Goal: Task Accomplishment & Management: Use online tool/utility

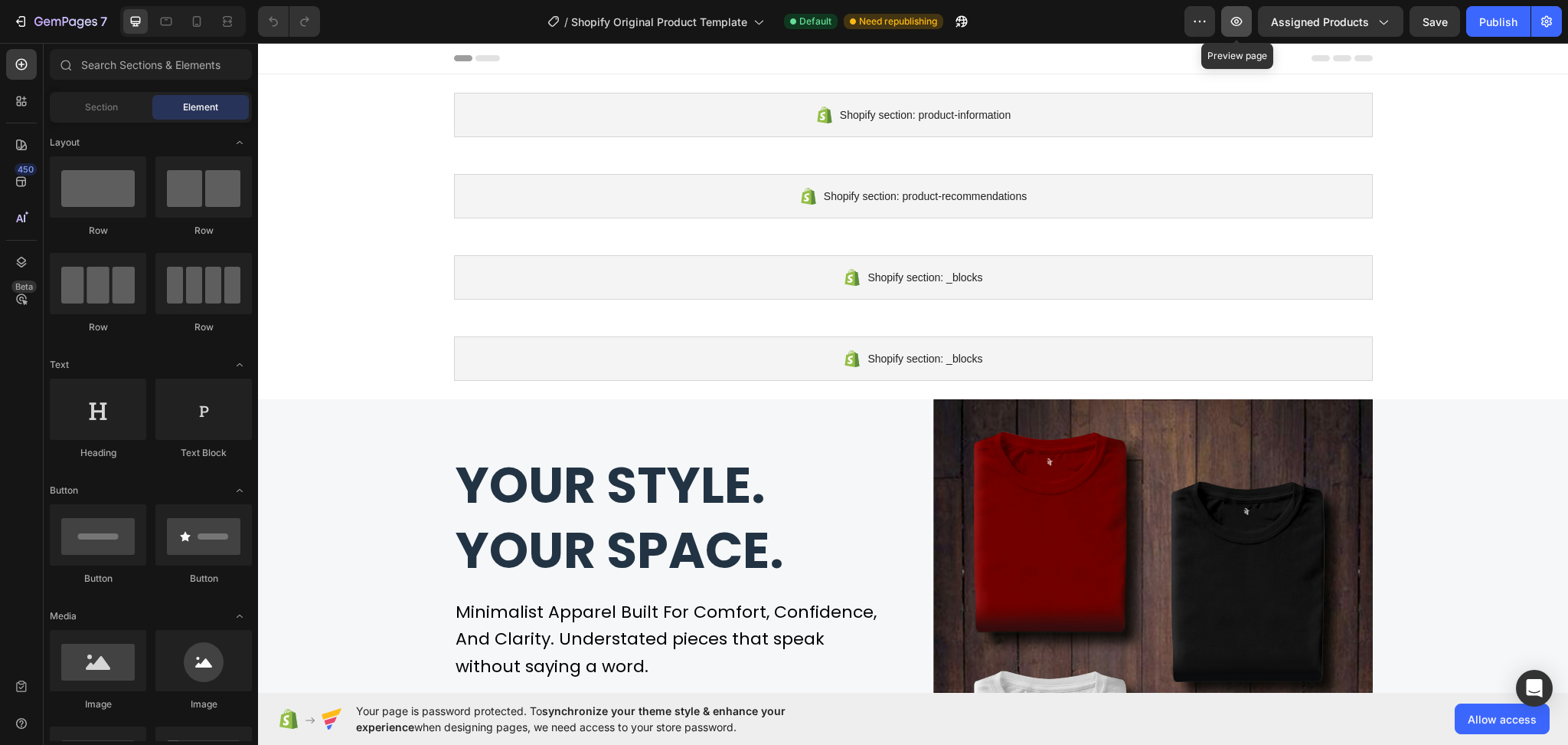
click at [1235, 22] on icon "button" at bounding box center [1237, 22] width 16 height 16
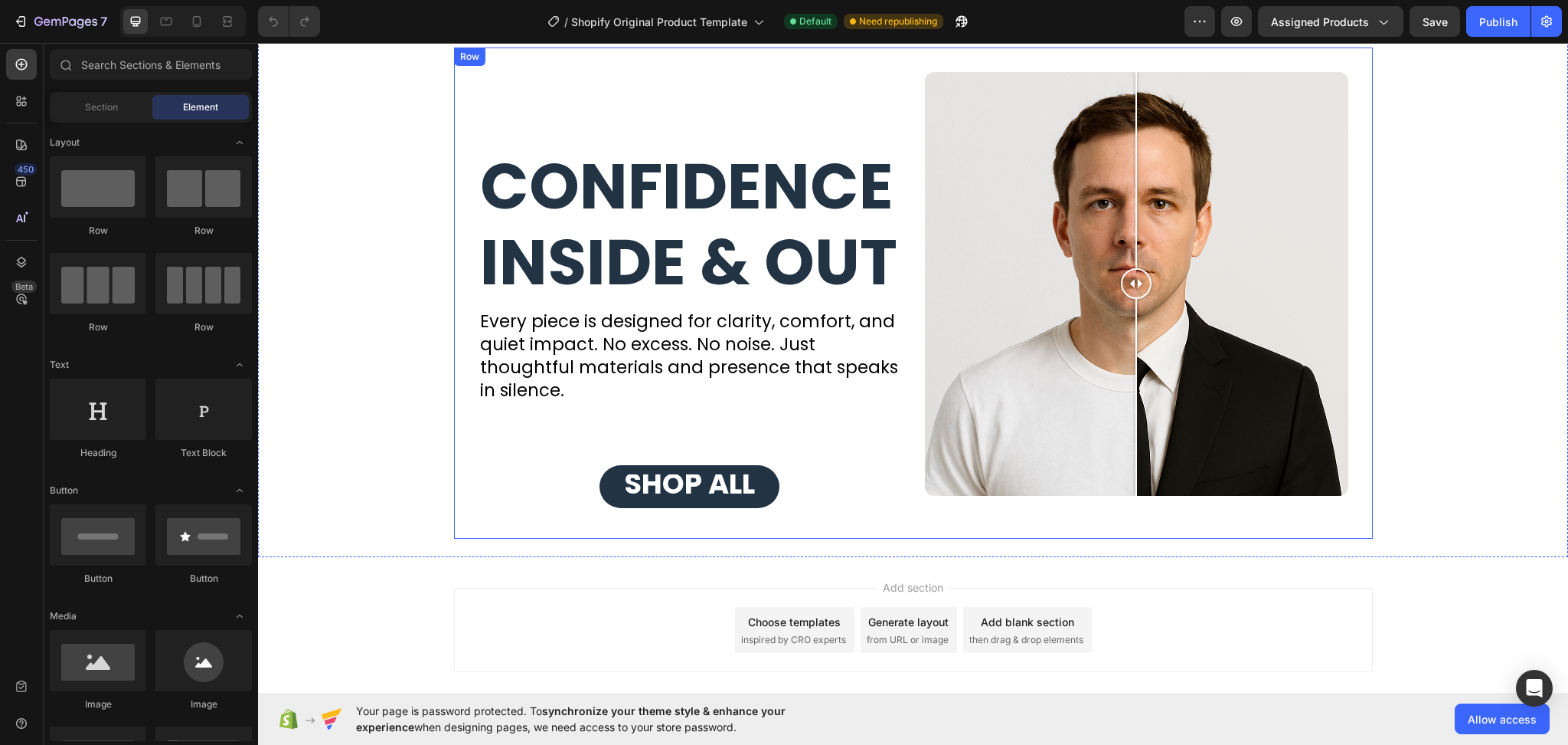
scroll to position [3574, 0]
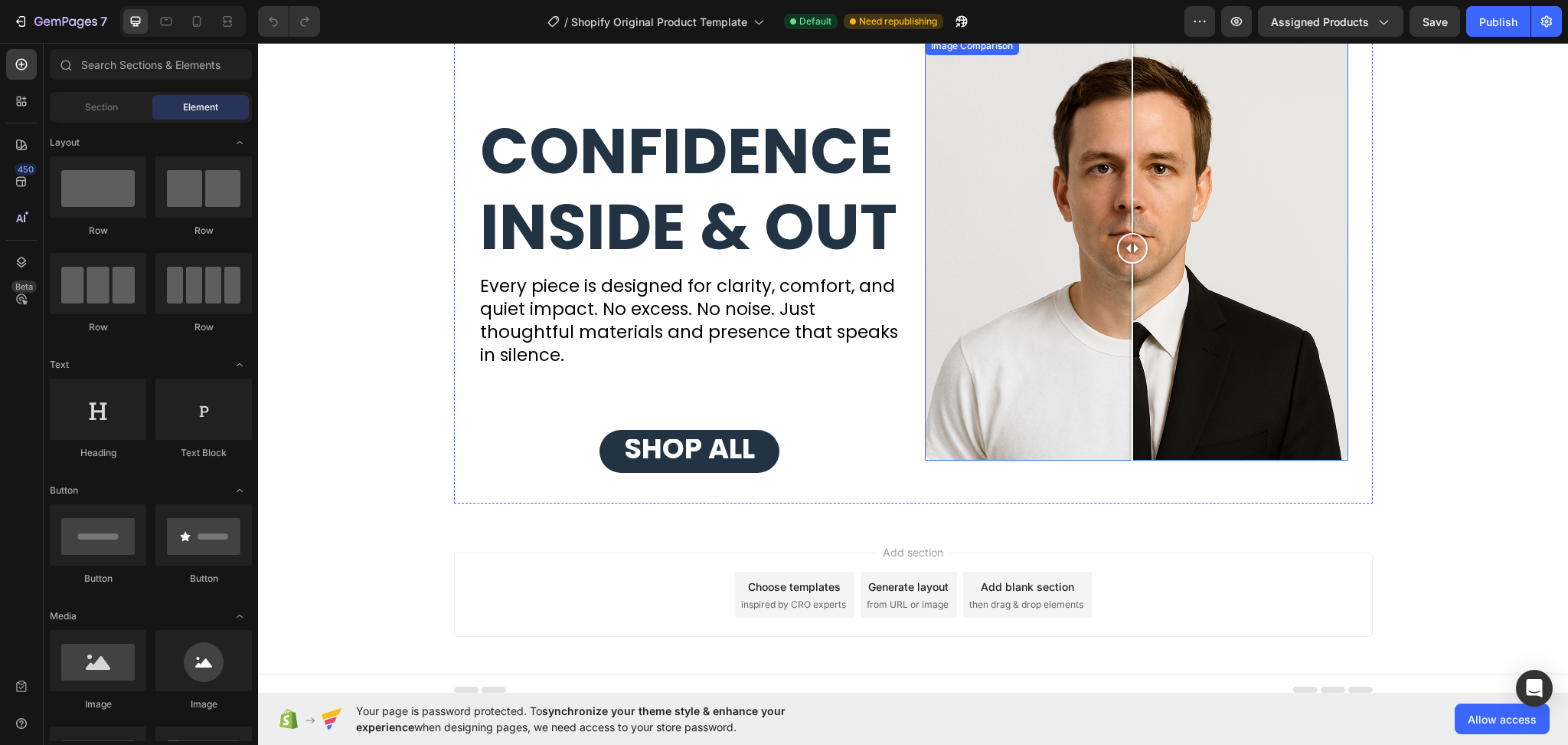
drag, startPoint x: 1123, startPoint y: 256, endPoint x: 1125, endPoint y: 367, distance: 111.0
click at [1125, 367] on div at bounding box center [1132, 249] width 30 height 424
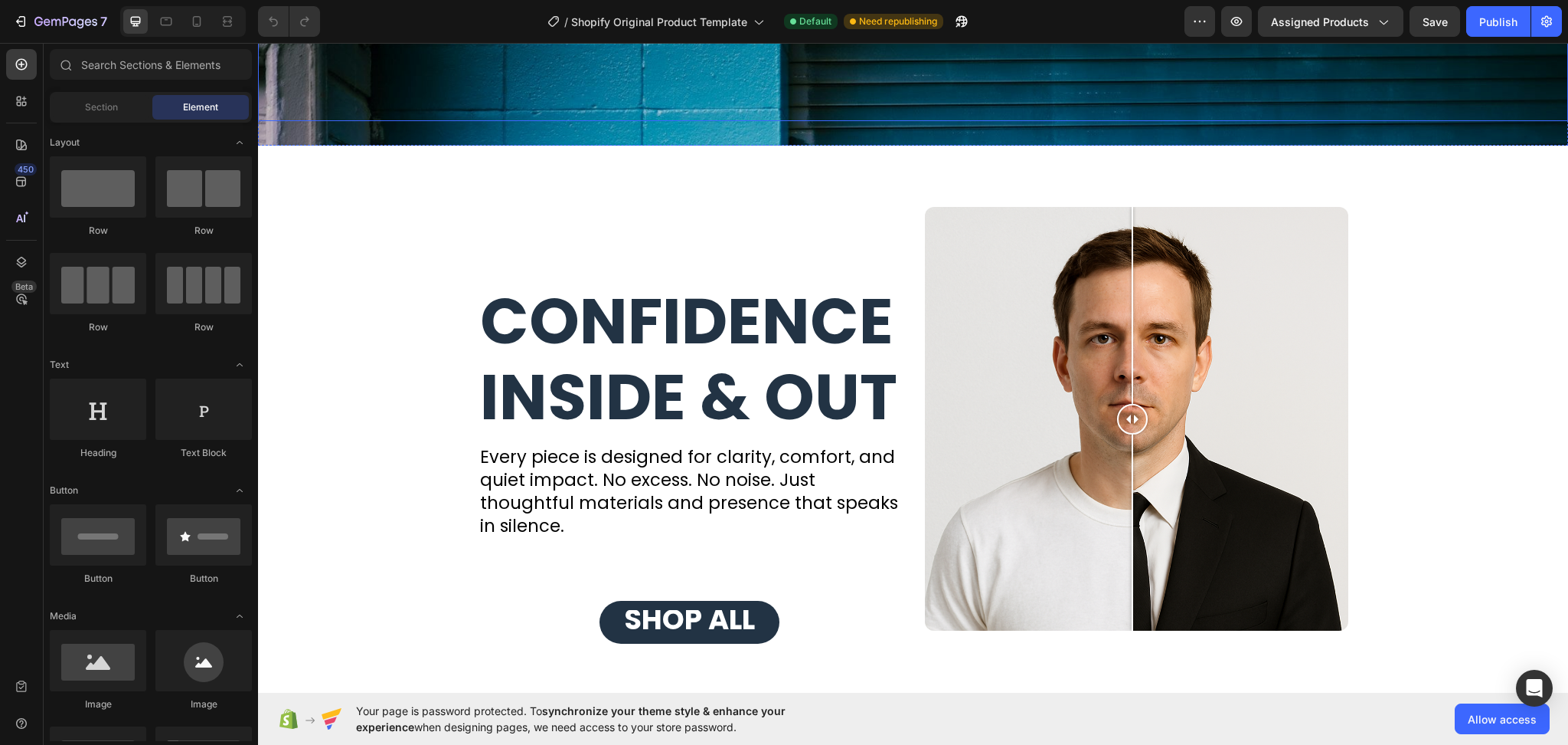
scroll to position [3381, 0]
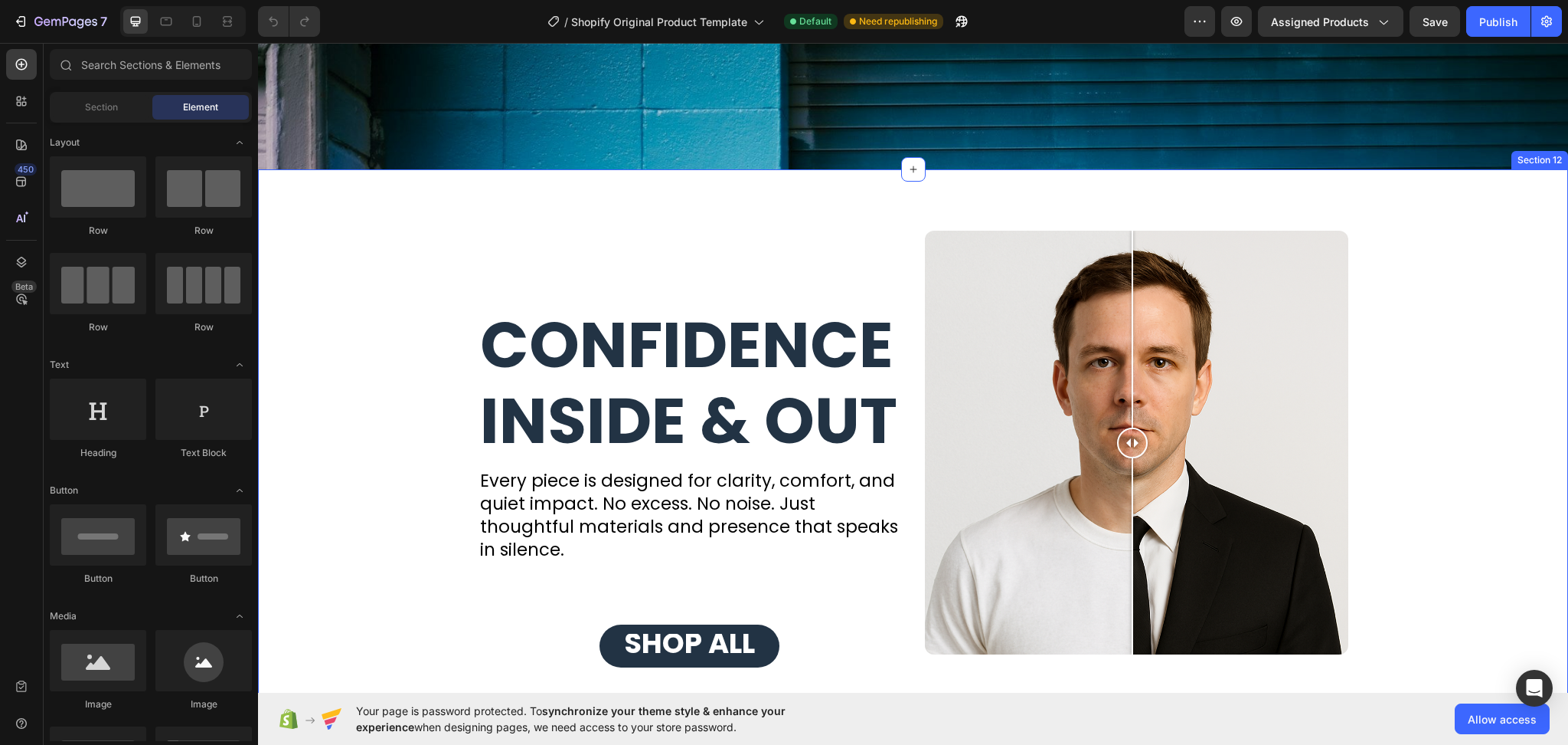
click at [1463, 306] on div "CONFIDENCE INSIDE & OUT Heading Every piece is designed for clarity, comfort, a…" at bounding box center [913, 451] width 1280 height 491
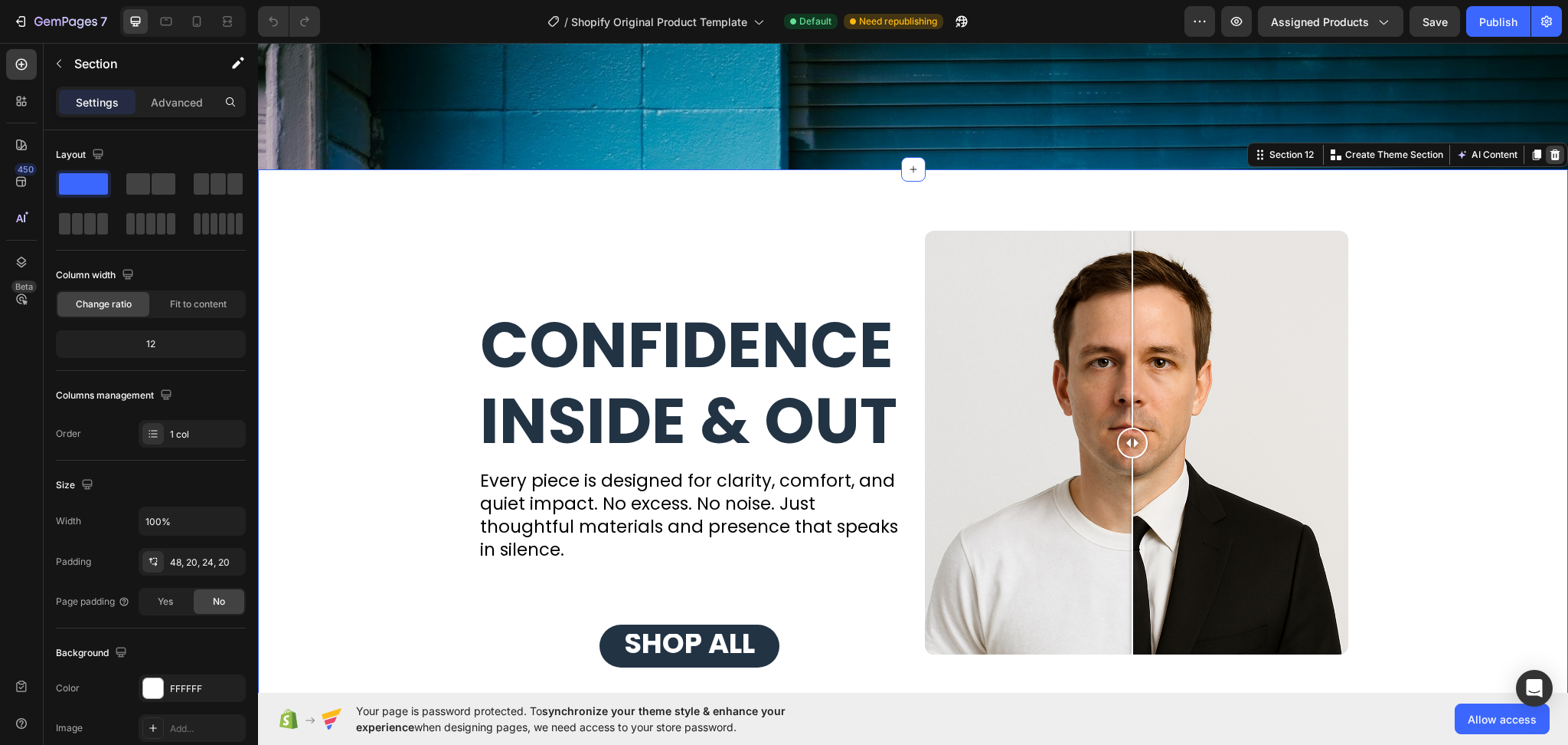
click at [1549, 149] on icon at bounding box center [1555, 155] width 12 height 12
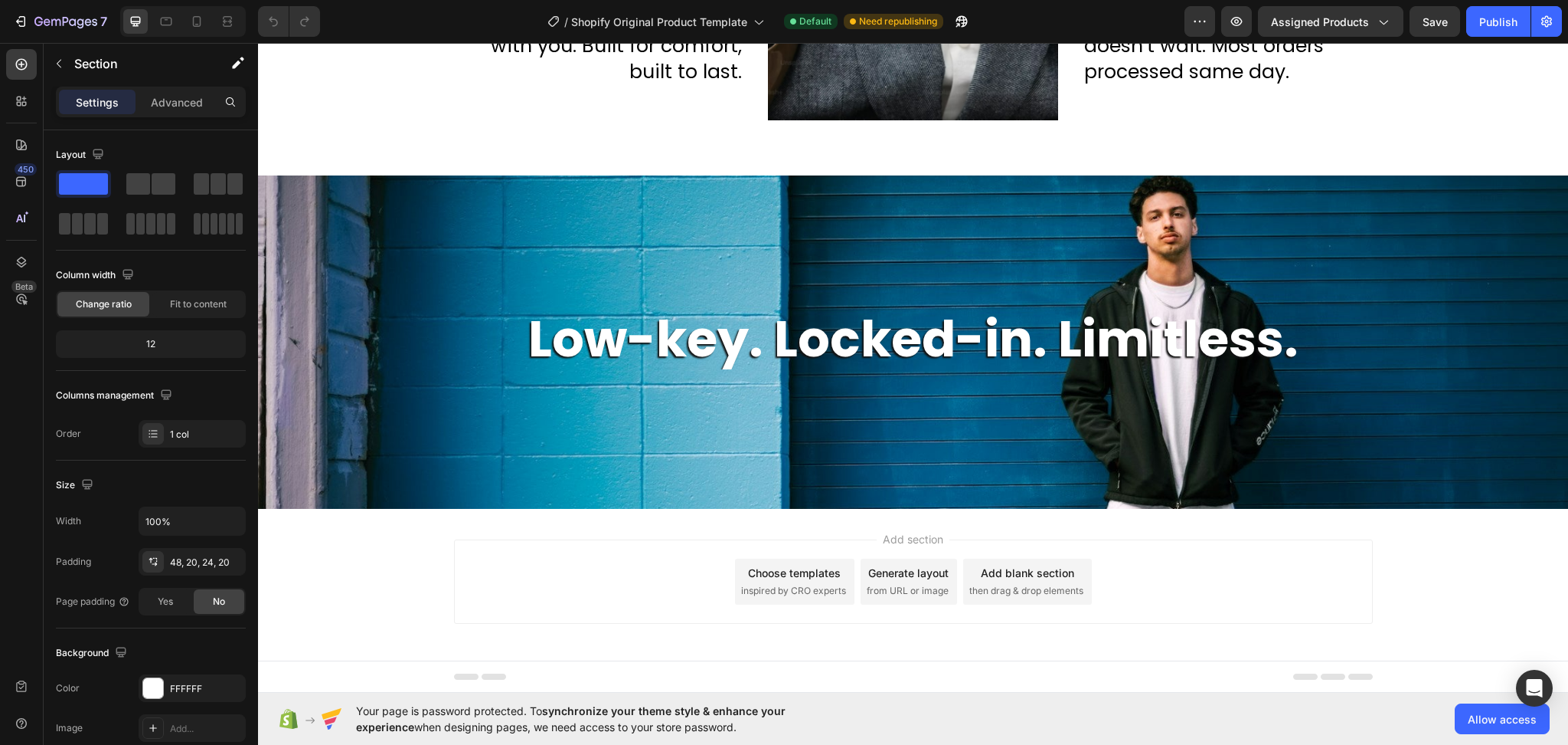
scroll to position [3040, 0]
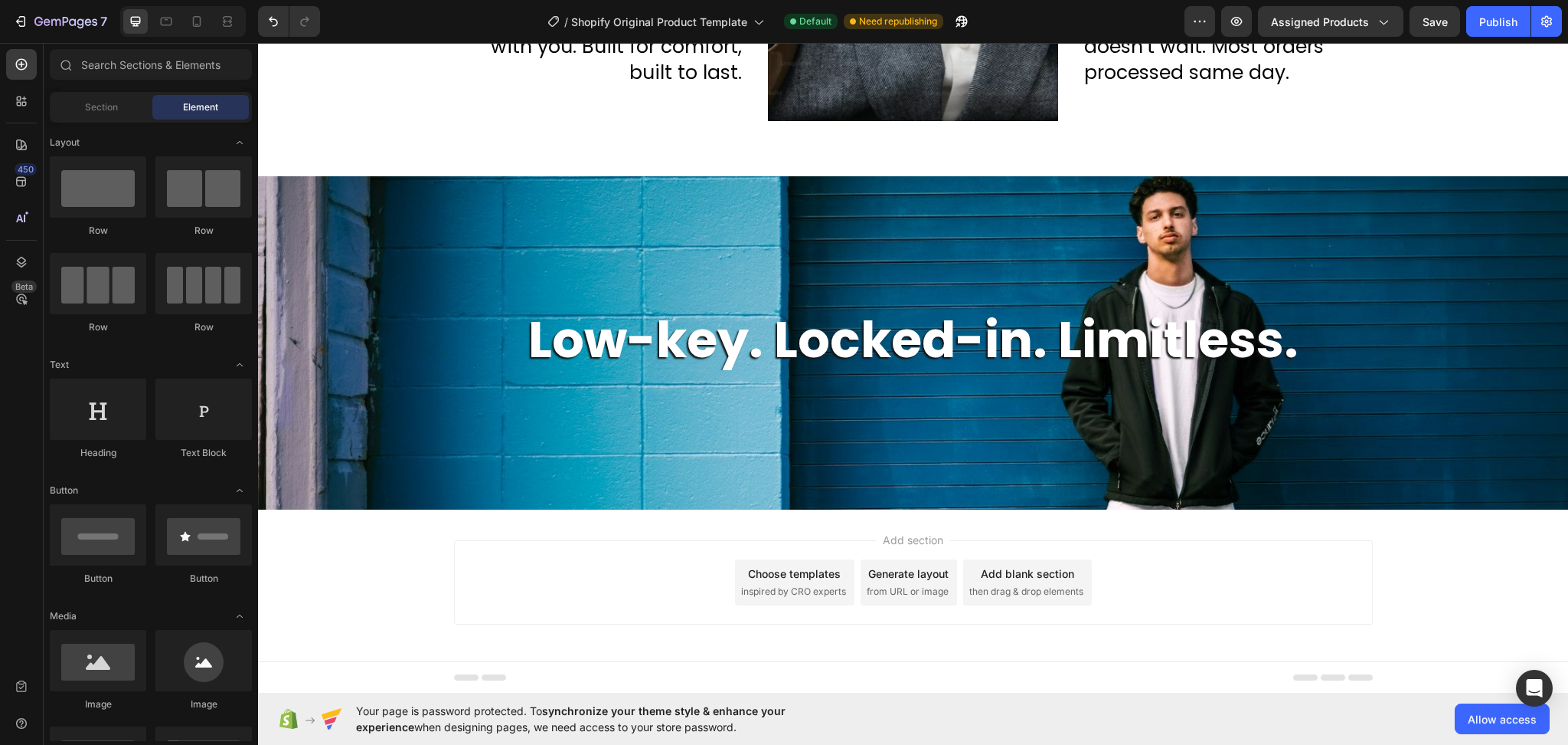
click at [764, 581] on div "Choose templates" at bounding box center [794, 573] width 92 height 16
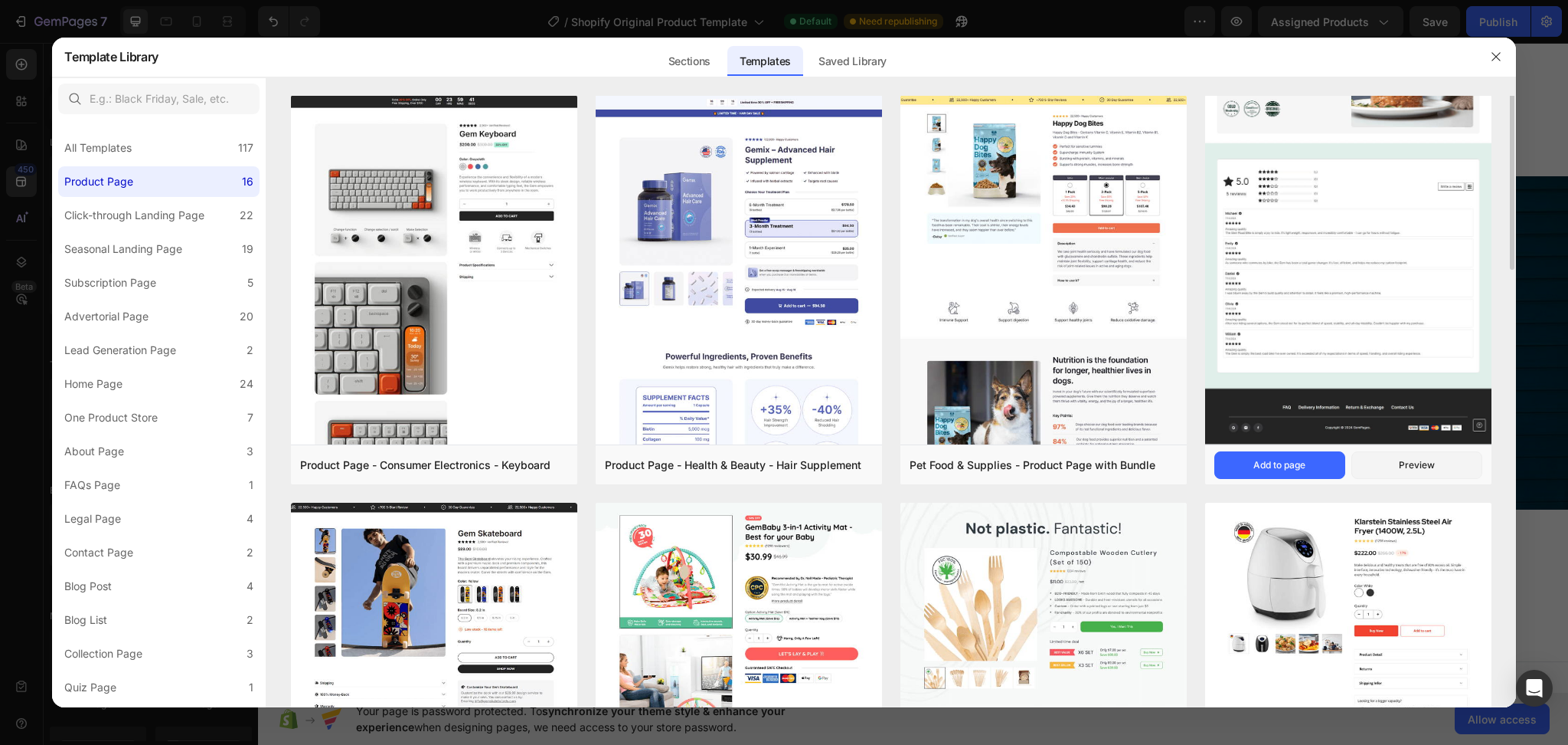
scroll to position [306, 0]
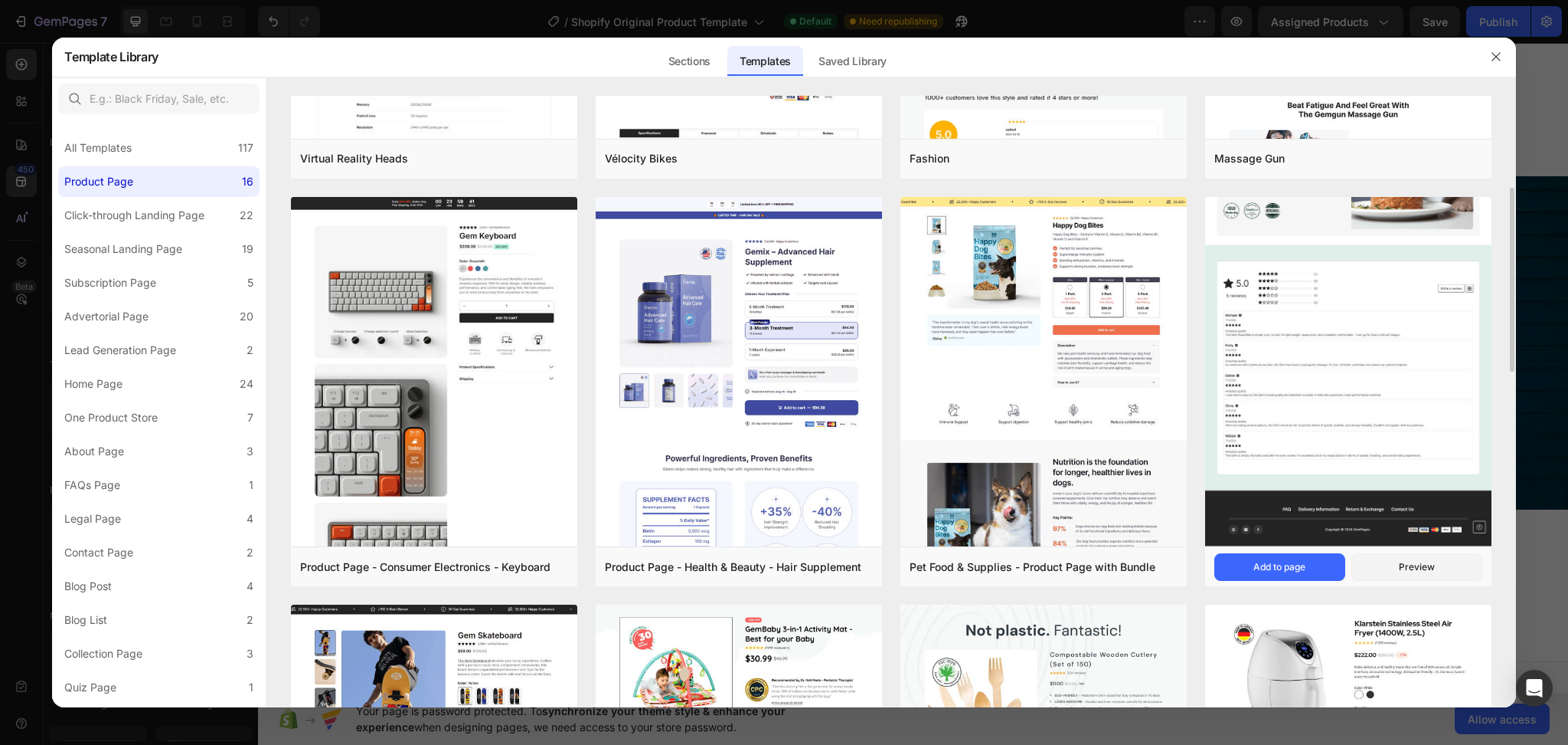
click at [1319, 481] on img at bounding box center [1349, 66] width 287 height 960
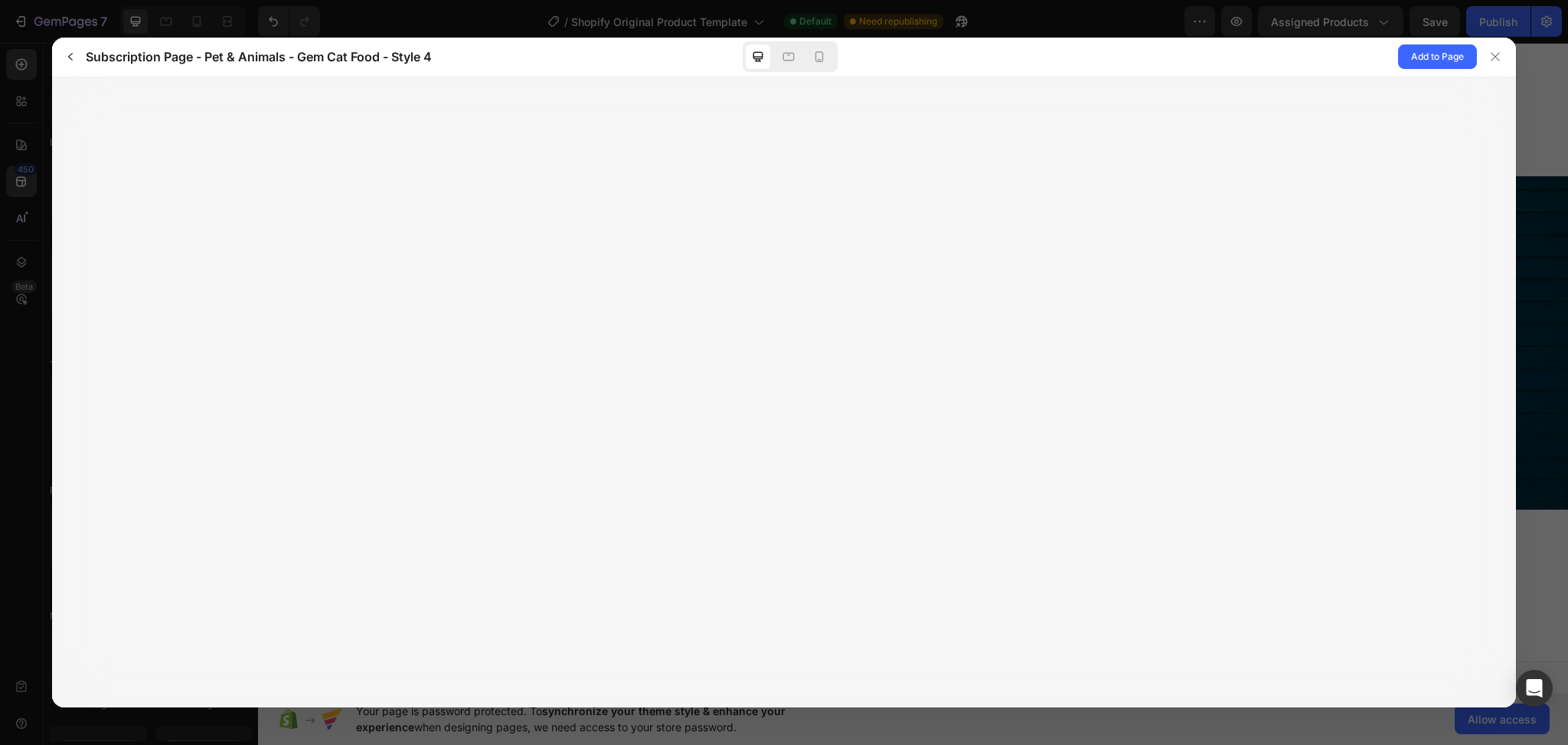
click at [1419, 72] on div "Add to Page" at bounding box center [1200, 56] width 631 height 39
click at [1421, 65] on span "Add to Page" at bounding box center [1437, 56] width 53 height 18
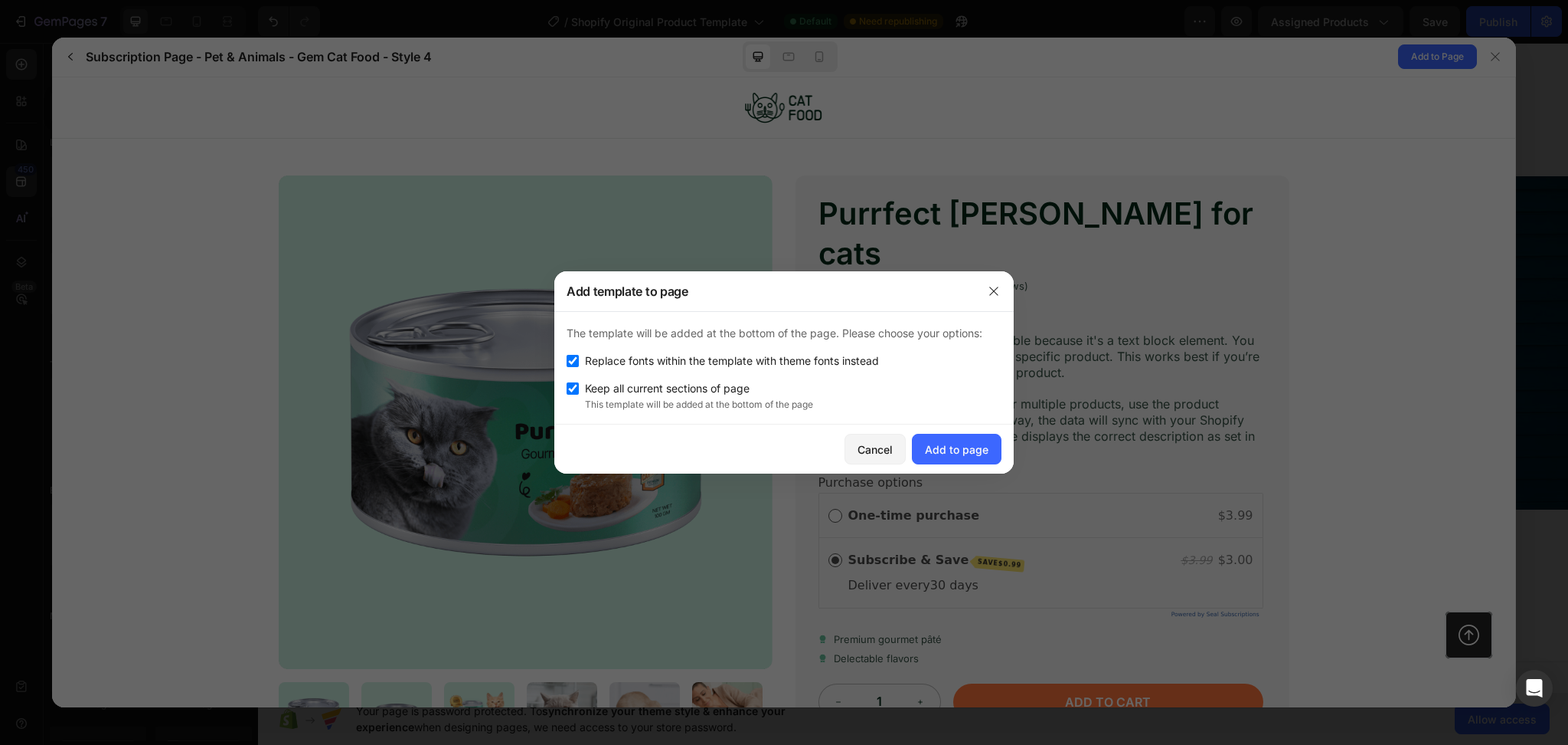
scroll to position [0, 0]
click at [570, 363] on input "checkbox" at bounding box center [573, 361] width 12 height 12
checkbox input "false"
click at [951, 451] on div "Add to page" at bounding box center [957, 449] width 64 height 16
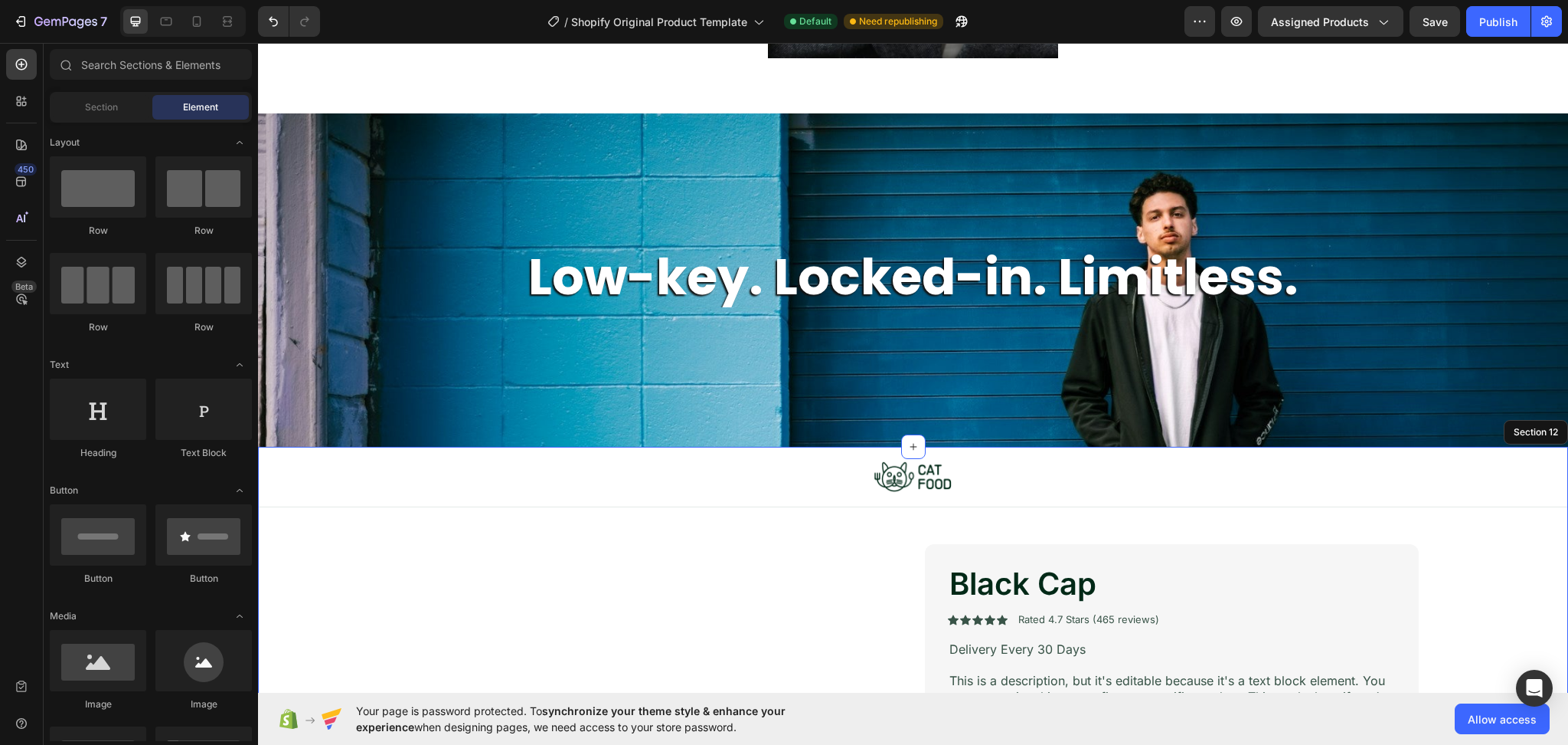
scroll to position [3302, 0]
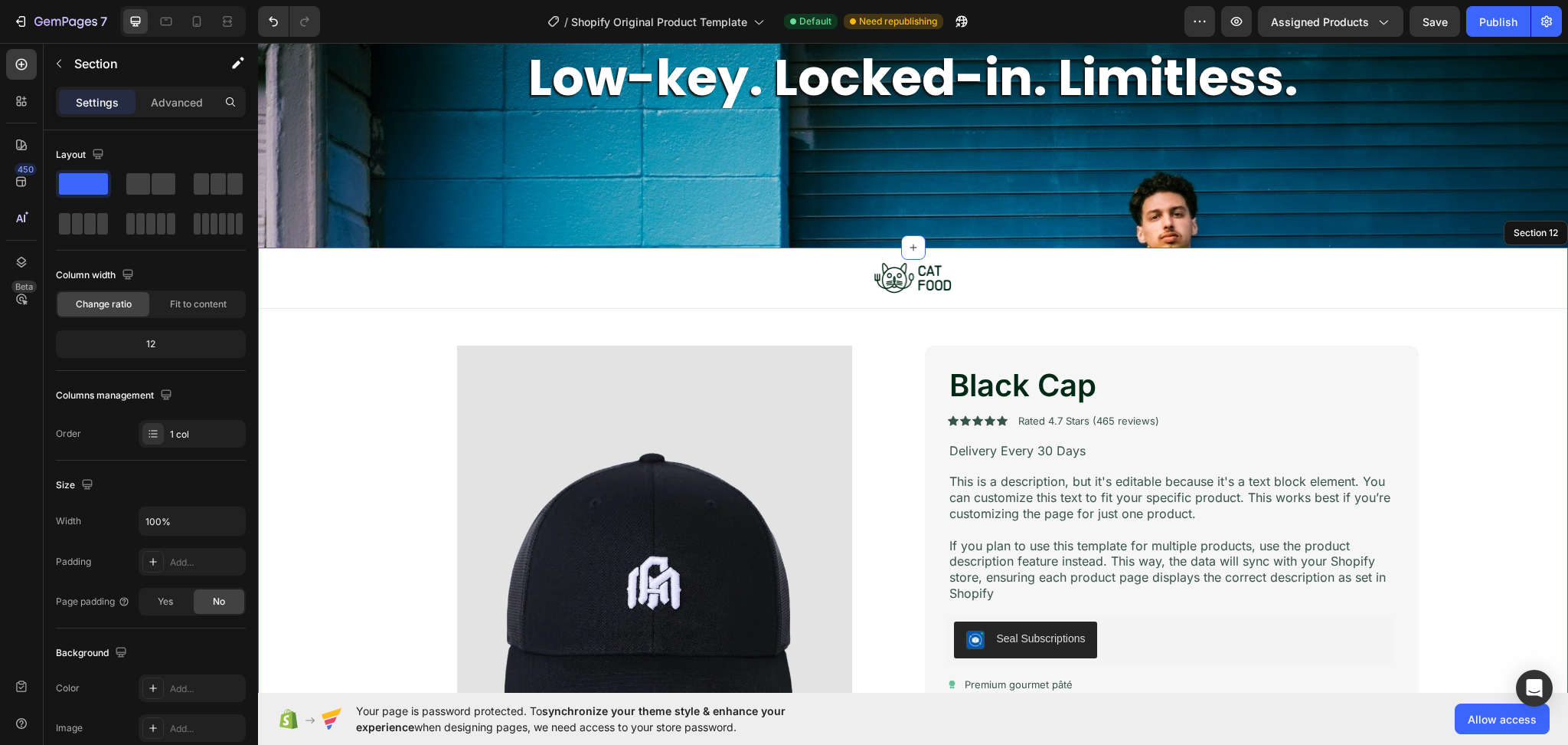
click at [1500, 345] on div "Image Row Product Images Black Cap Product Title Icon Icon Icon Icon Icon Icon …" at bounding box center [913, 691] width 1310 height 886
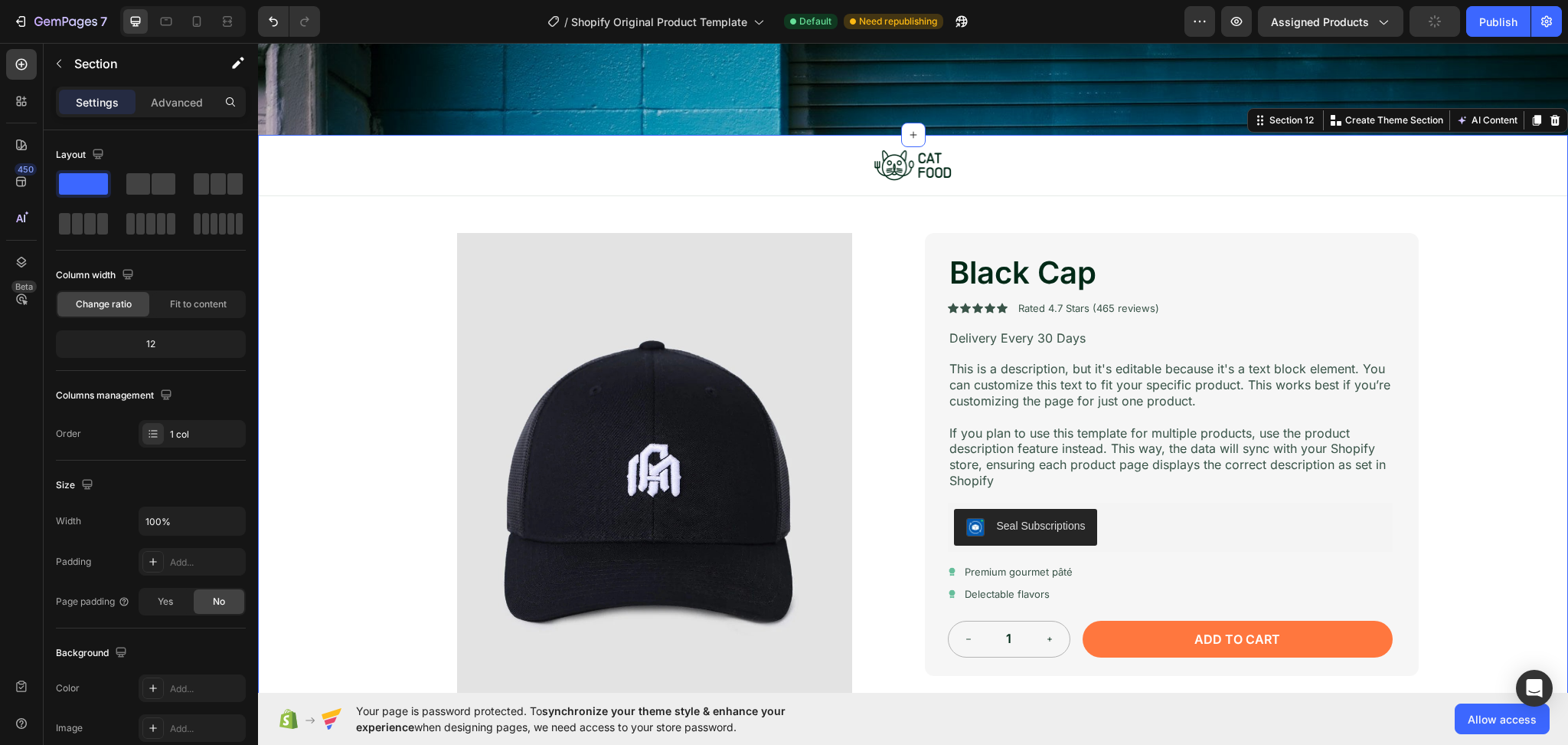
scroll to position [3404, 0]
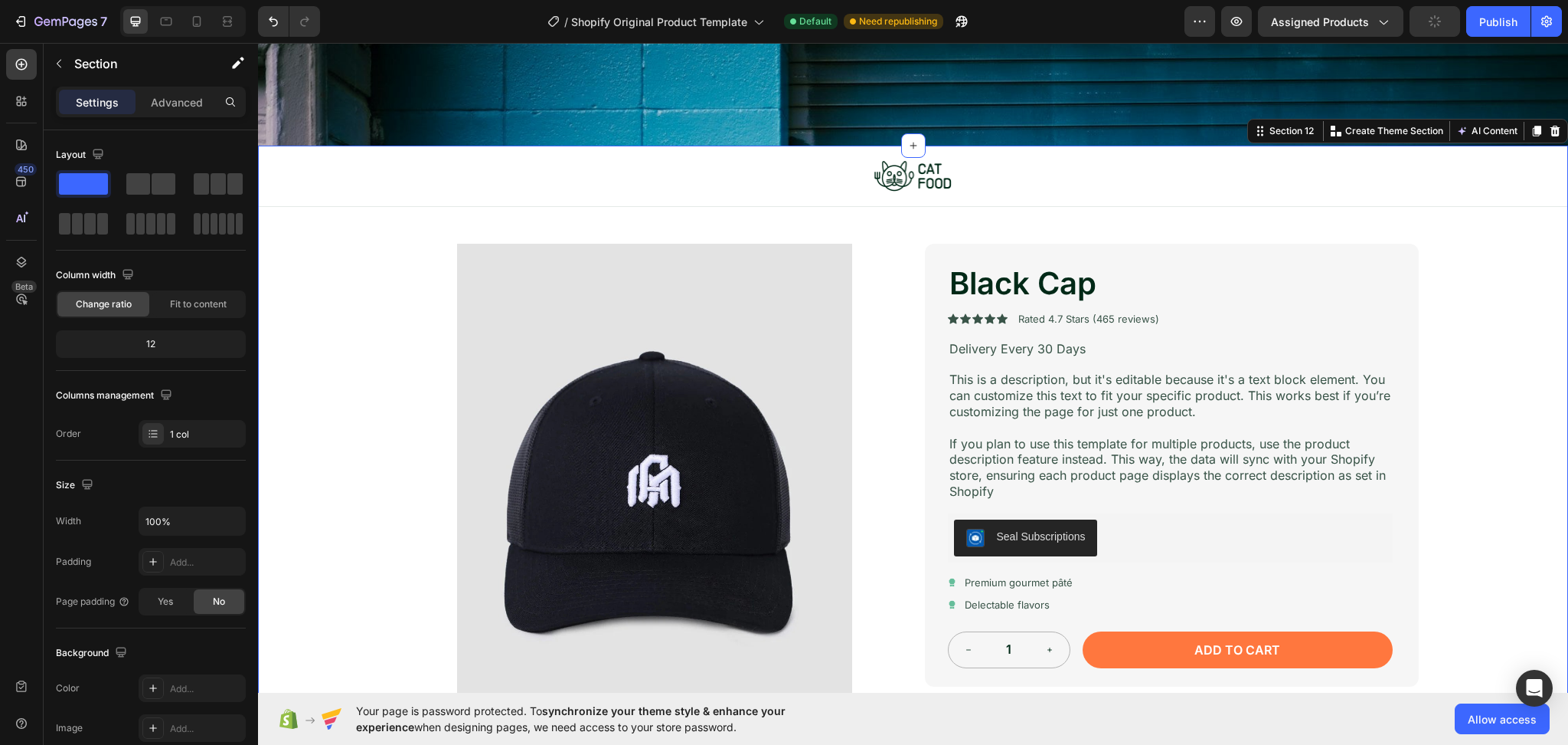
click at [1508, 286] on div "Image Row Product Images Black Cap Product Title Icon Icon Icon Icon Icon Icon …" at bounding box center [913, 589] width 1310 height 886
click at [1476, 228] on div "Image Row Product Images Black Cap Product Title Icon Icon Icon Icon Icon Icon …" at bounding box center [913, 589] width 1310 height 886
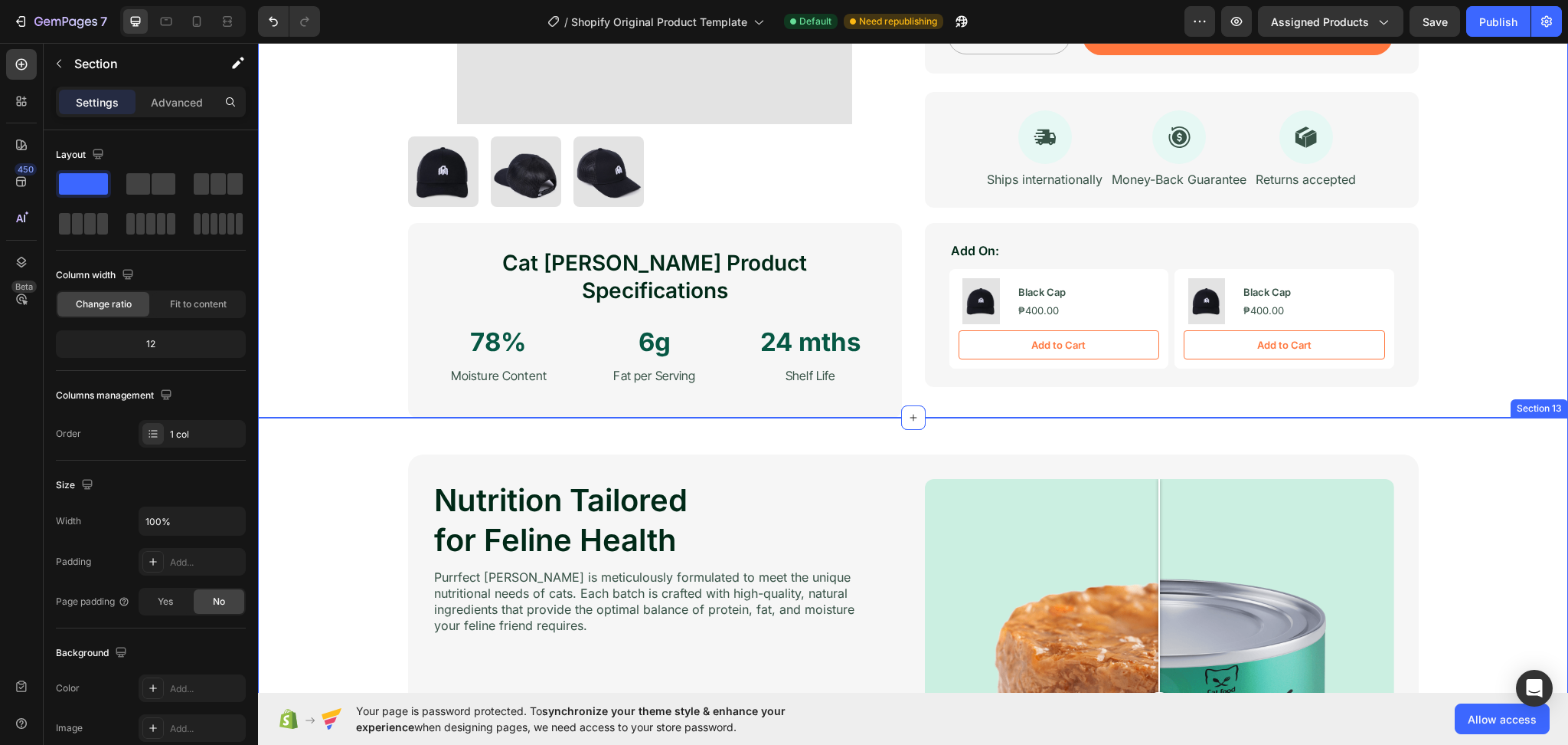
scroll to position [4528, 0]
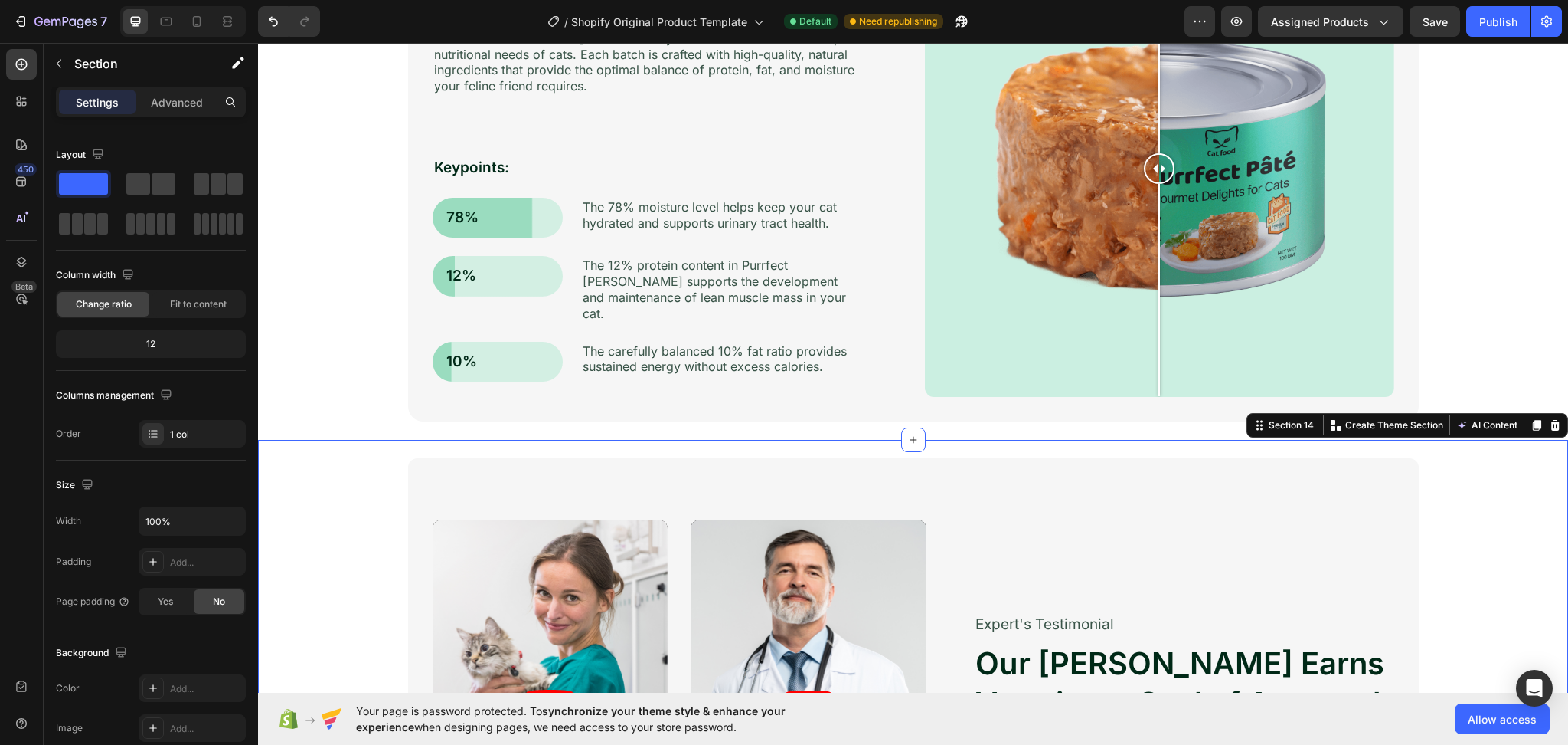
click at [1467, 490] on div "Video Video Video Video Carousel Expert's Testimonial Text Block Our [PERSON_NA…" at bounding box center [913, 709] width 1280 height 502
click at [1546, 431] on div at bounding box center [1555, 425] width 18 height 18
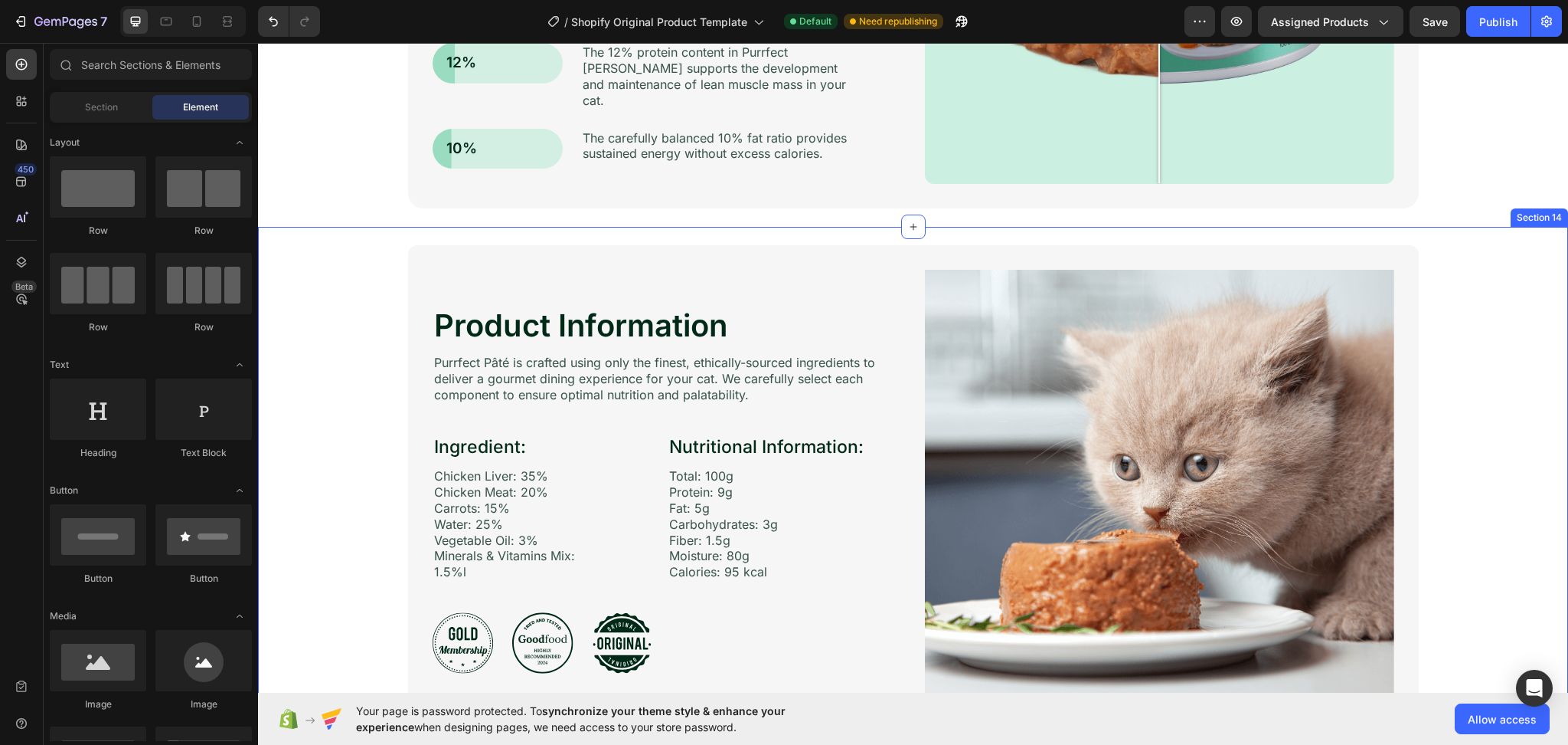
scroll to position [4732, 0]
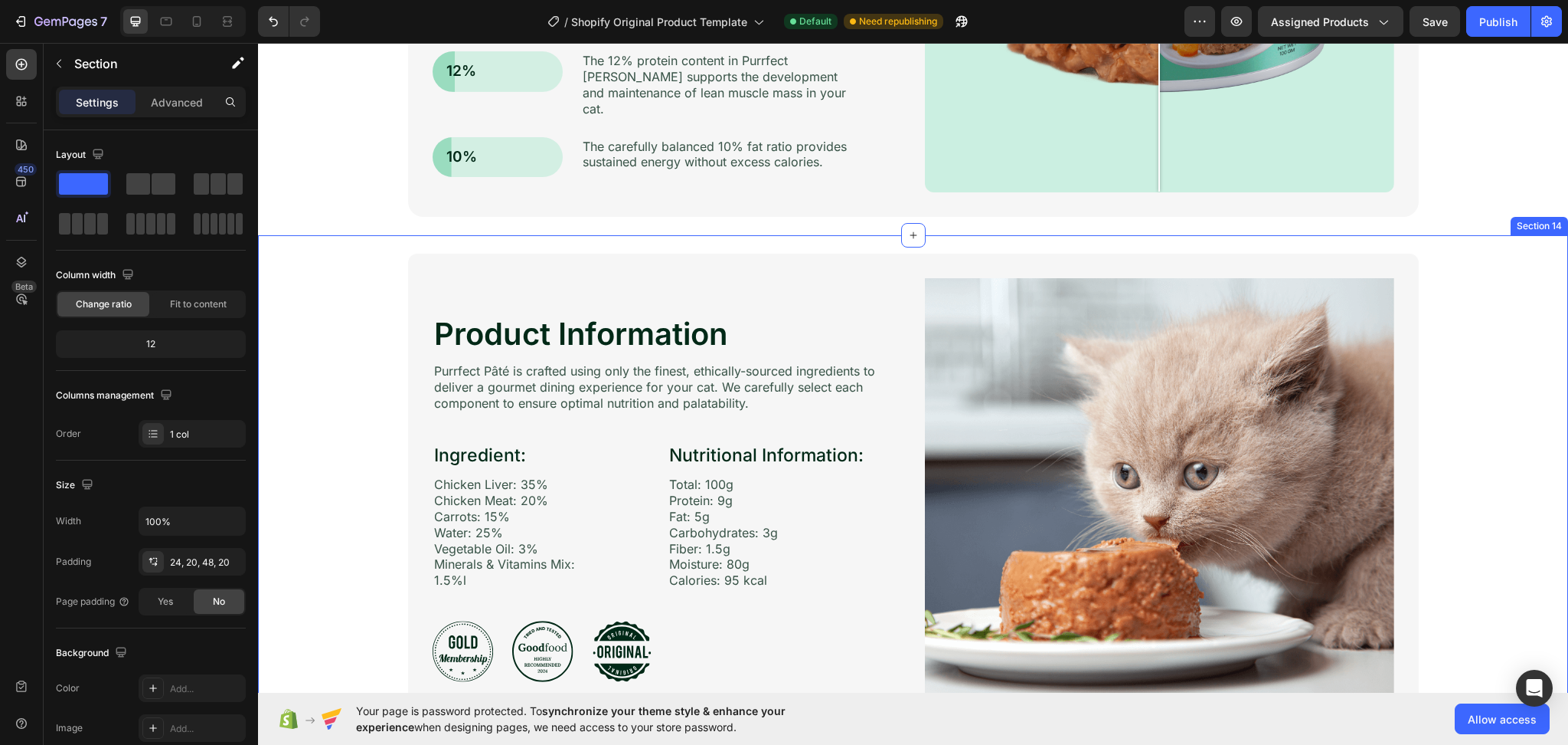
click at [1540, 296] on div "Product Information Heading Image Purrfect [PERSON_NAME] is crafted using only …" at bounding box center [913, 506] width 1310 height 543
click at [1549, 219] on icon at bounding box center [1555, 220] width 12 height 12
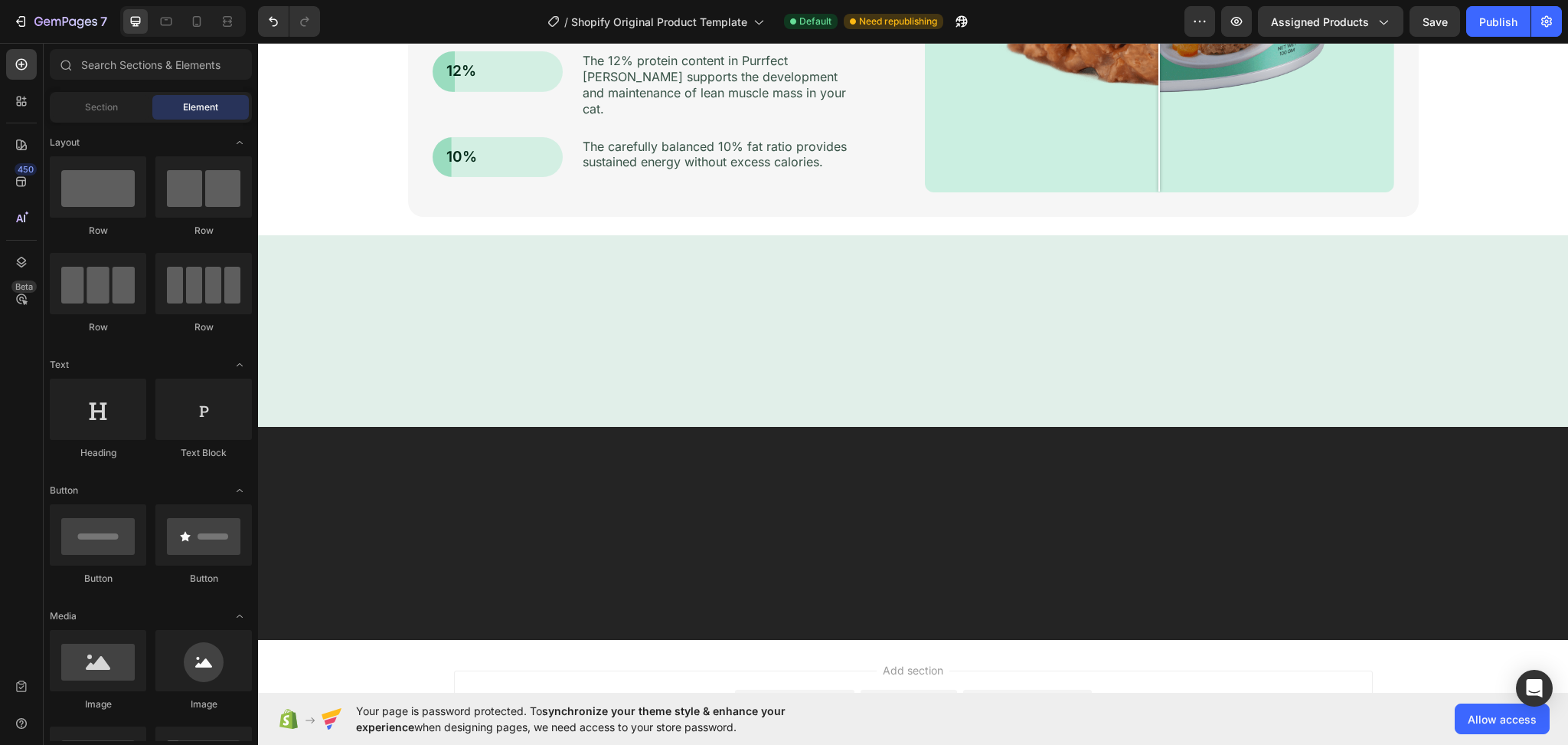
click at [1535, 262] on div at bounding box center [913, 331] width 1310 height 192
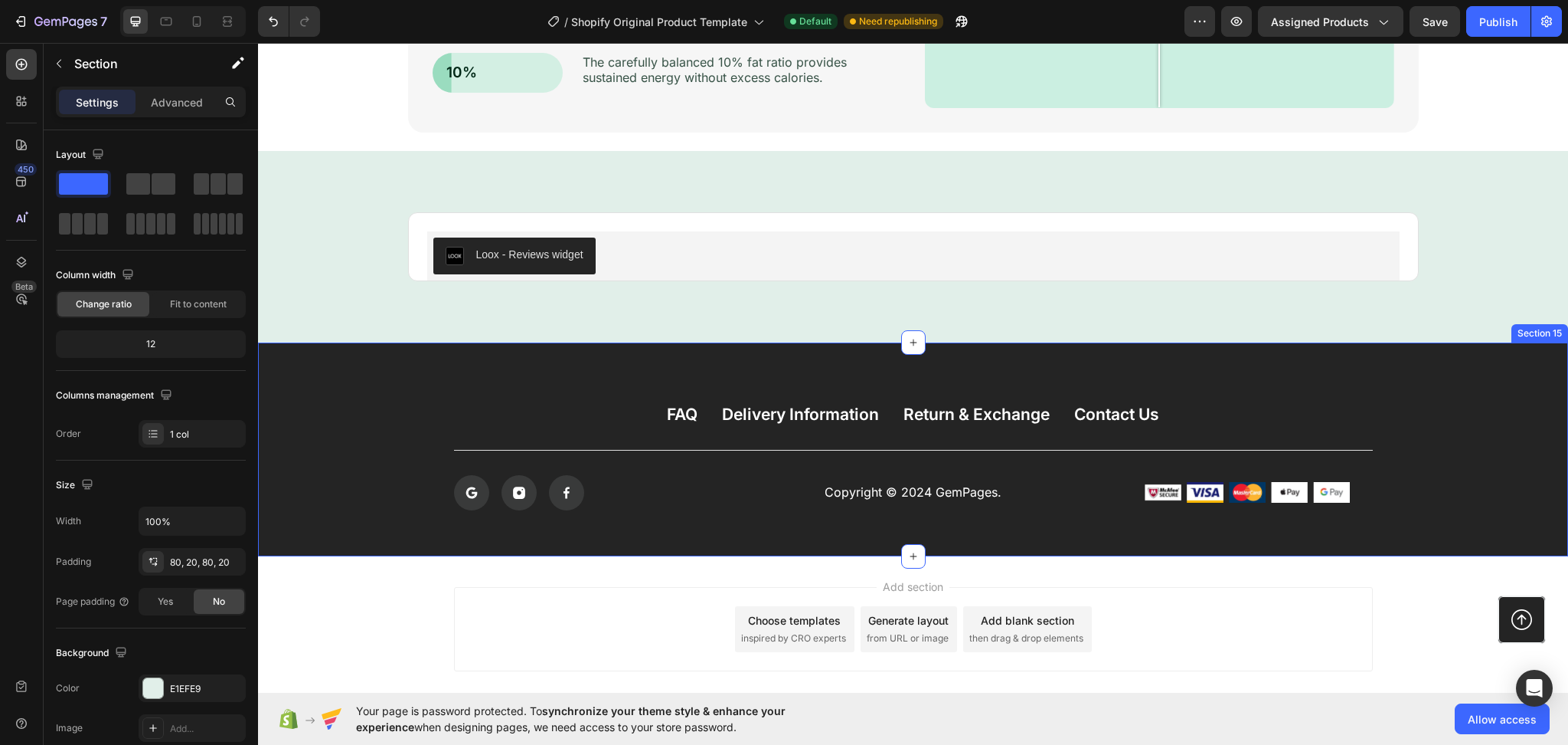
scroll to position [4863, 0]
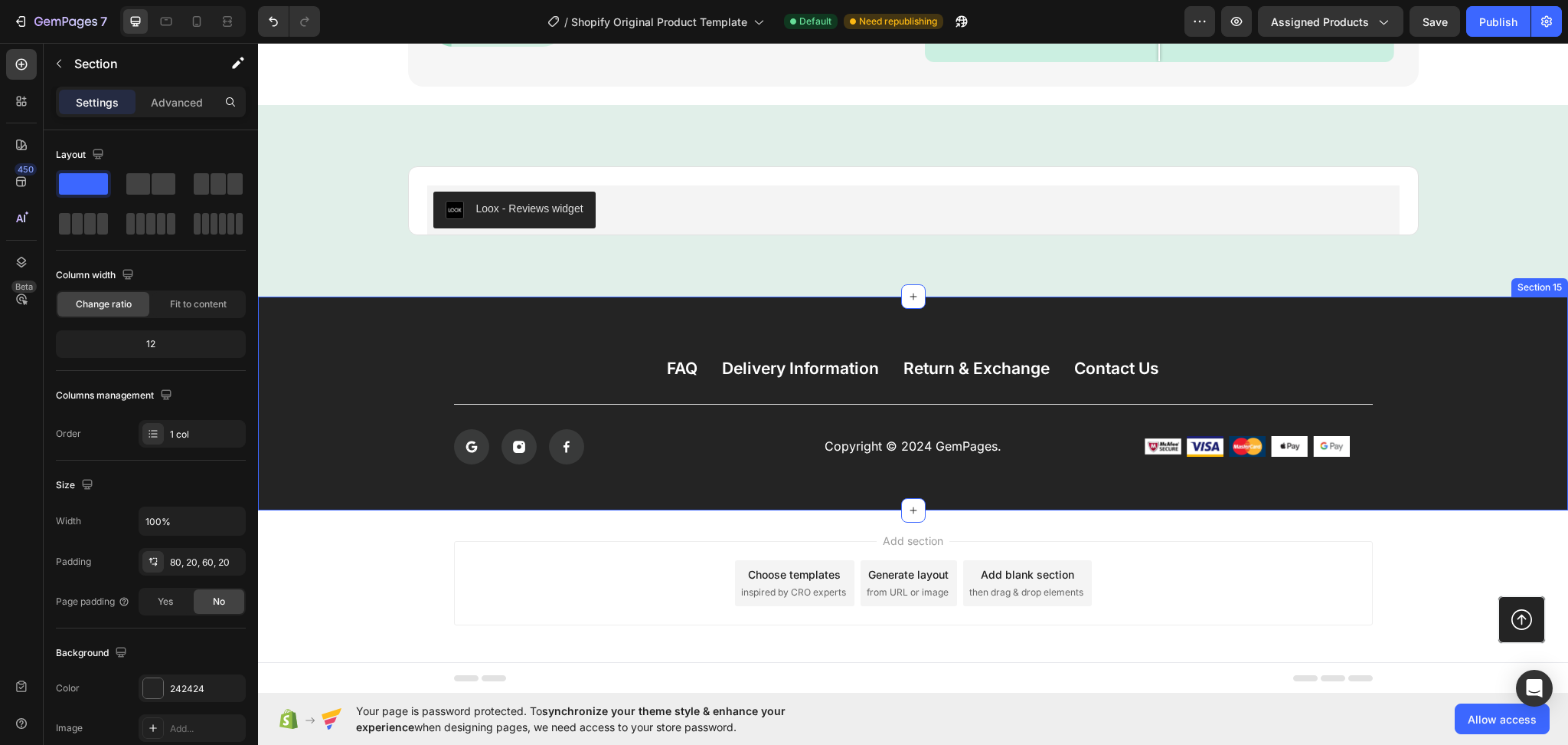
click at [1514, 334] on div "FAQ Button Delivery Information Button Return & Exchange Button Contact Us Butt…" at bounding box center [913, 403] width 1310 height 214
click at [1551, 283] on icon at bounding box center [1556, 281] width 10 height 10
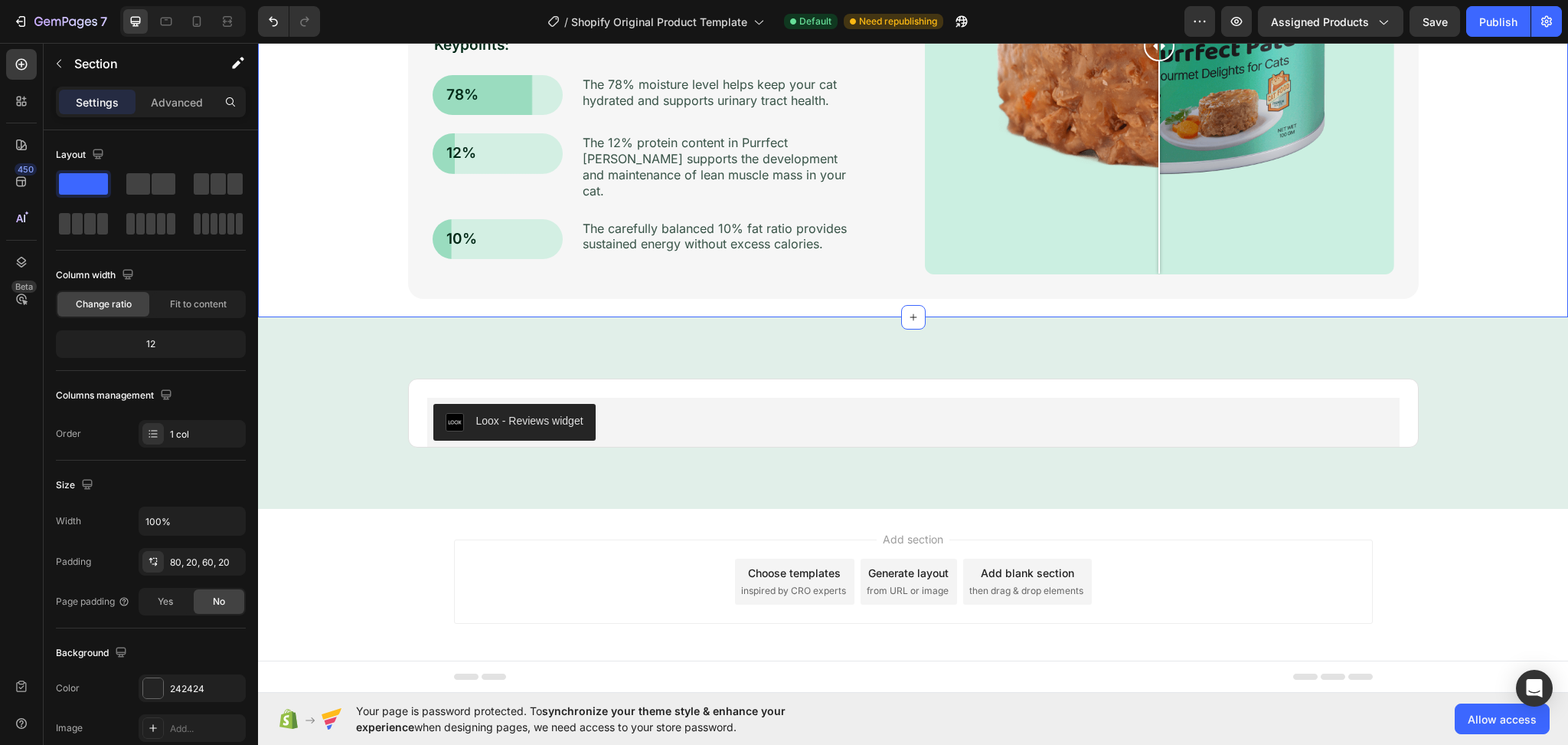
scroll to position [4650, 0]
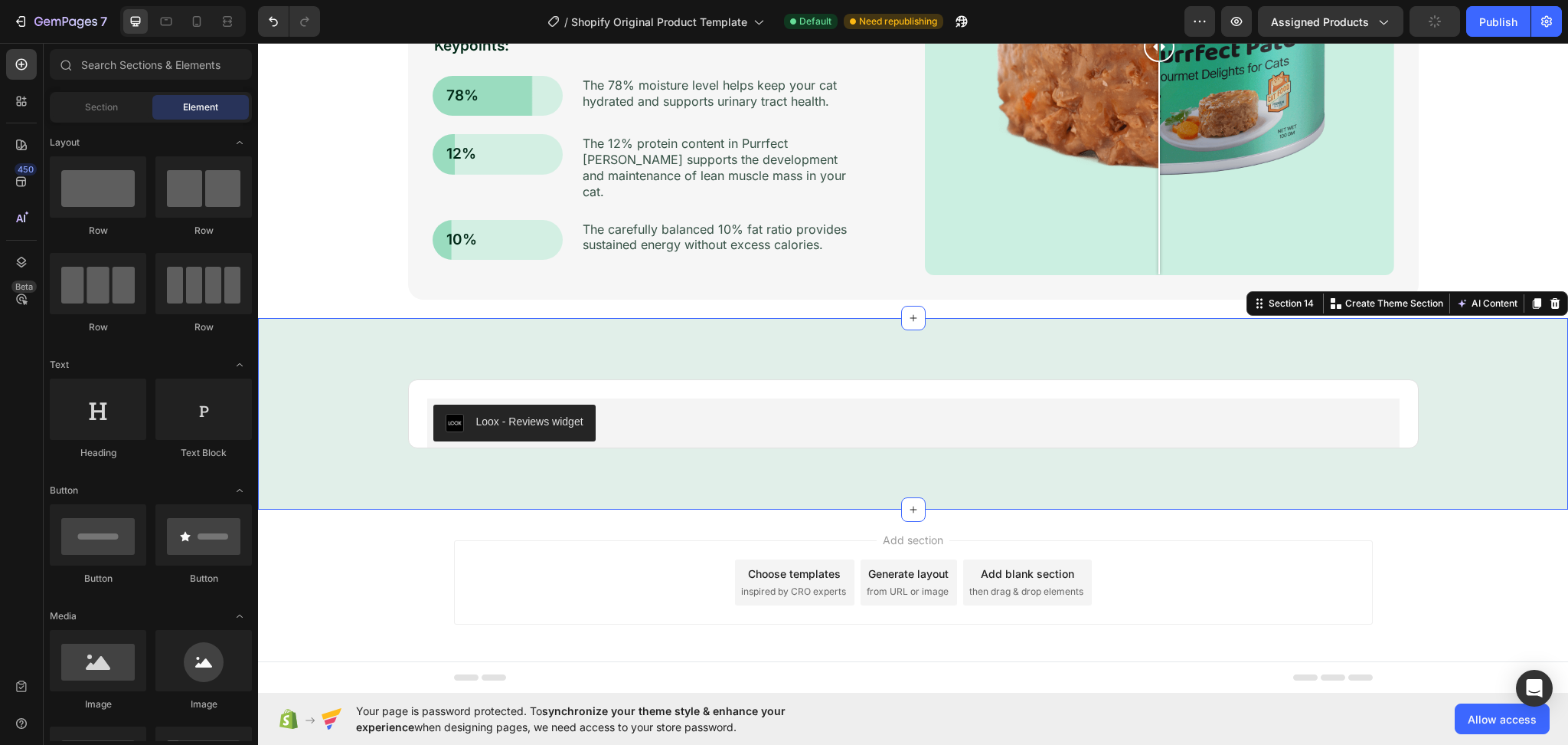
click at [1504, 349] on div "Loox - Reviews widget Loox Product Row Section 14 You can create reusable secti…" at bounding box center [913, 414] width 1310 height 192
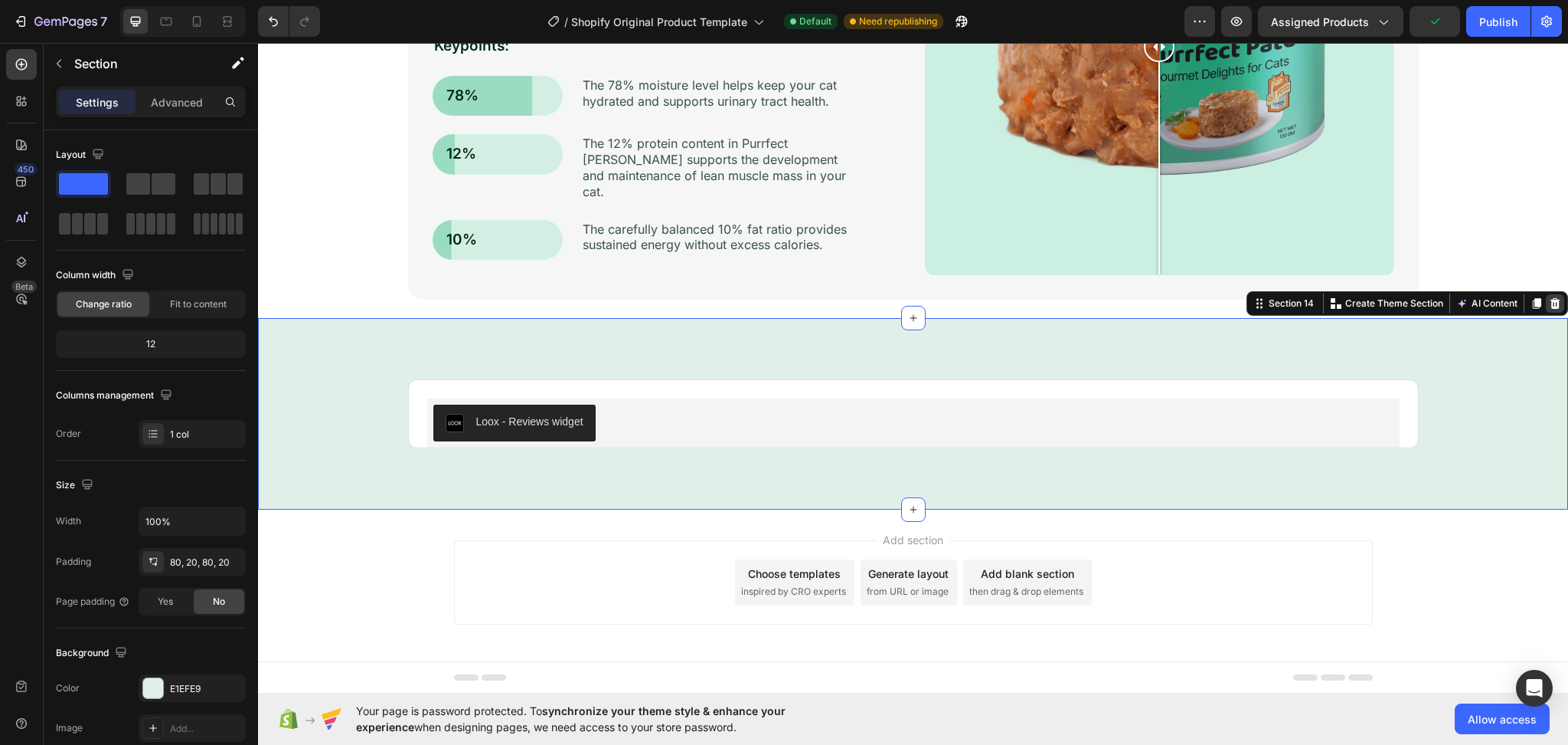
click at [1551, 303] on icon at bounding box center [1556, 302] width 10 height 10
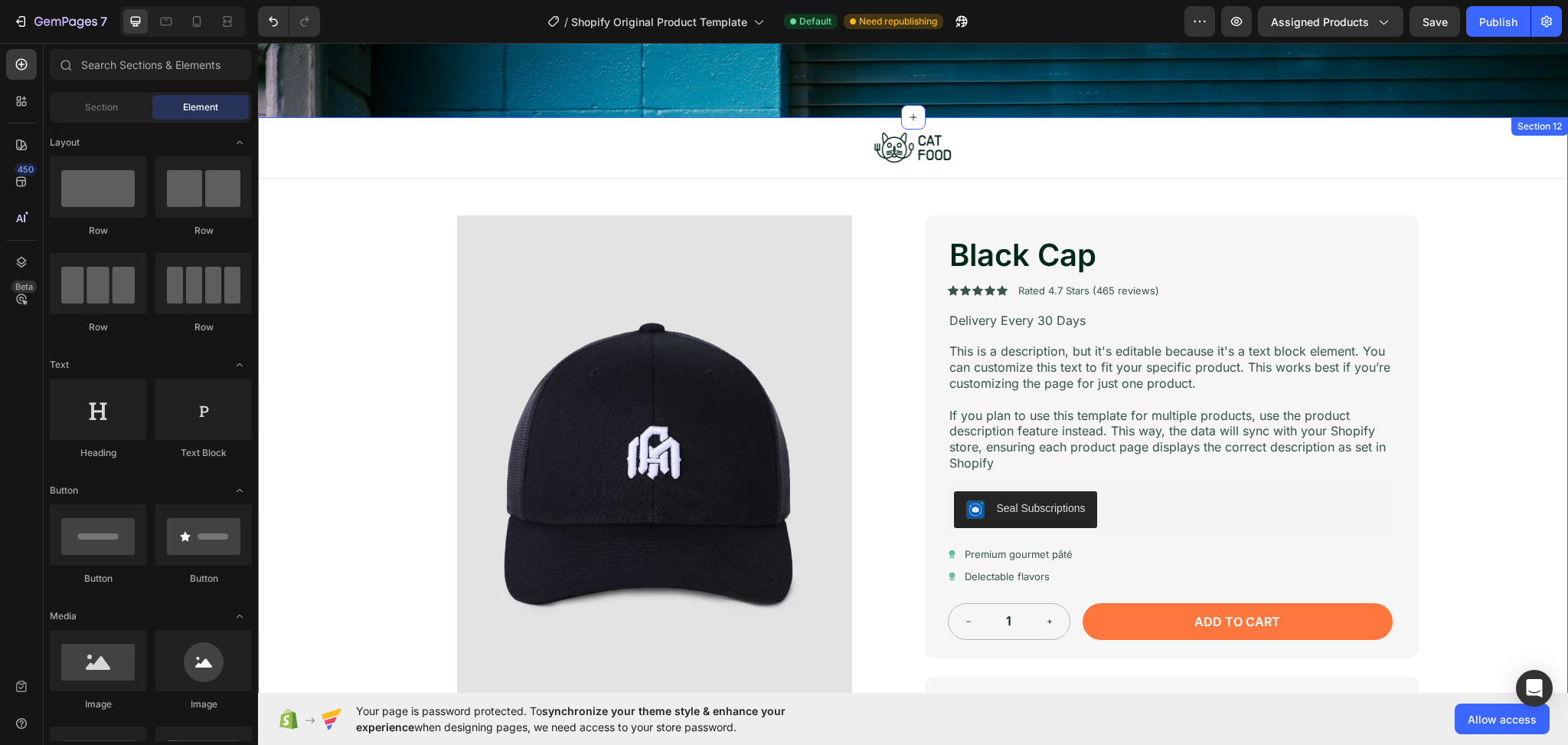
scroll to position [3375, 0]
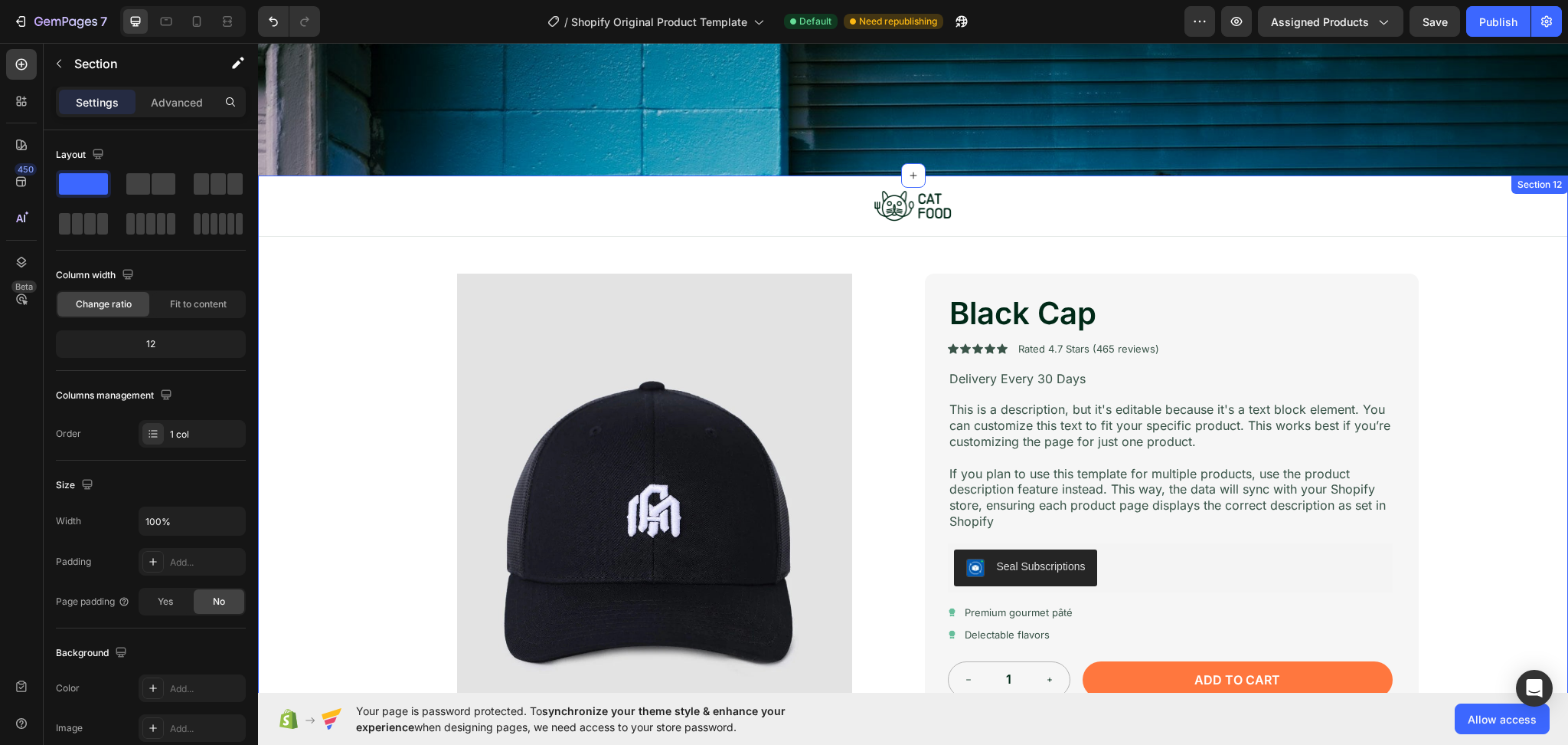
click at [1504, 357] on div "Image Row Product Images Black Cap Product Title Icon Icon Icon Icon Icon Icon …" at bounding box center [913, 618] width 1310 height 886
click at [1546, 167] on div at bounding box center [1555, 161] width 18 height 18
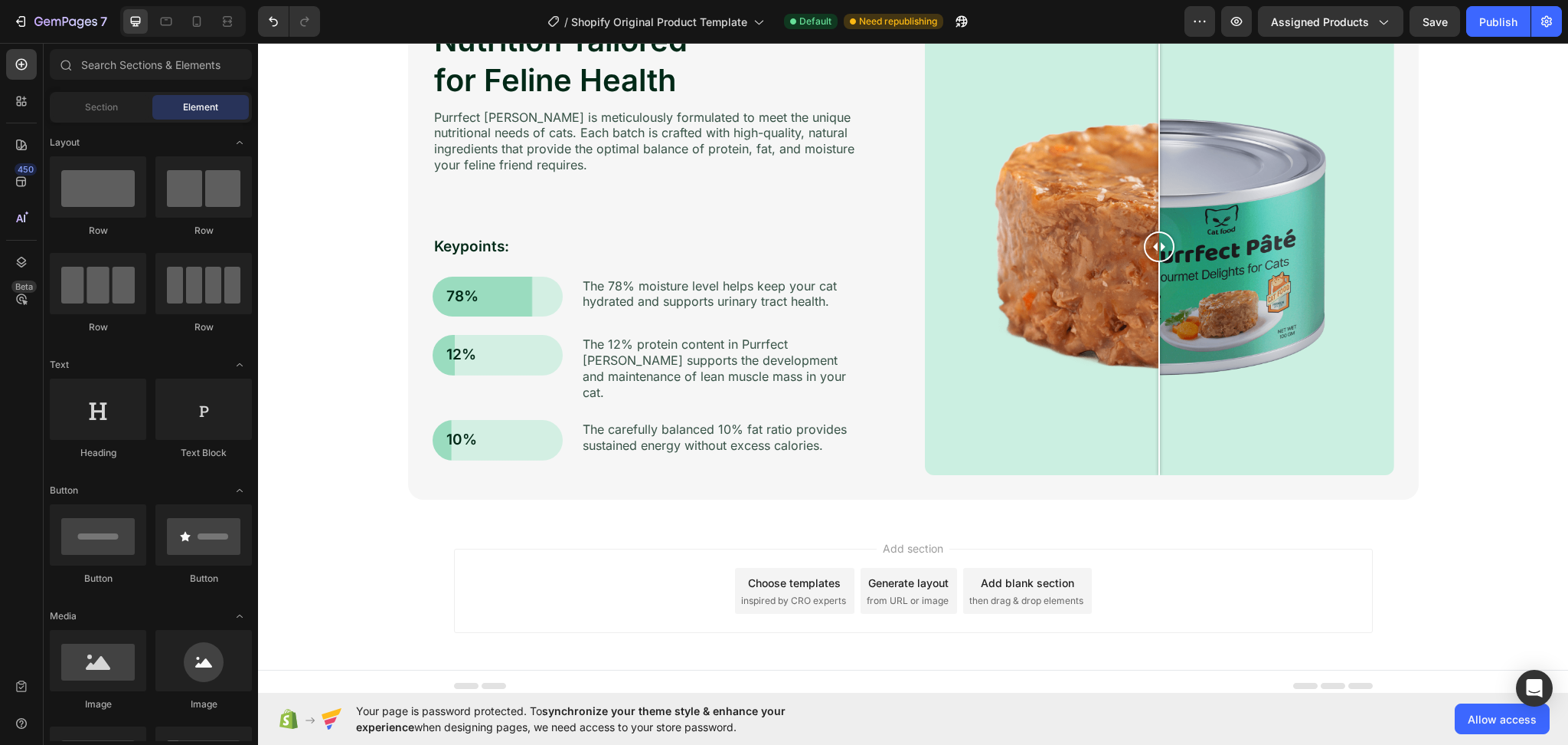
scroll to position [3601, 0]
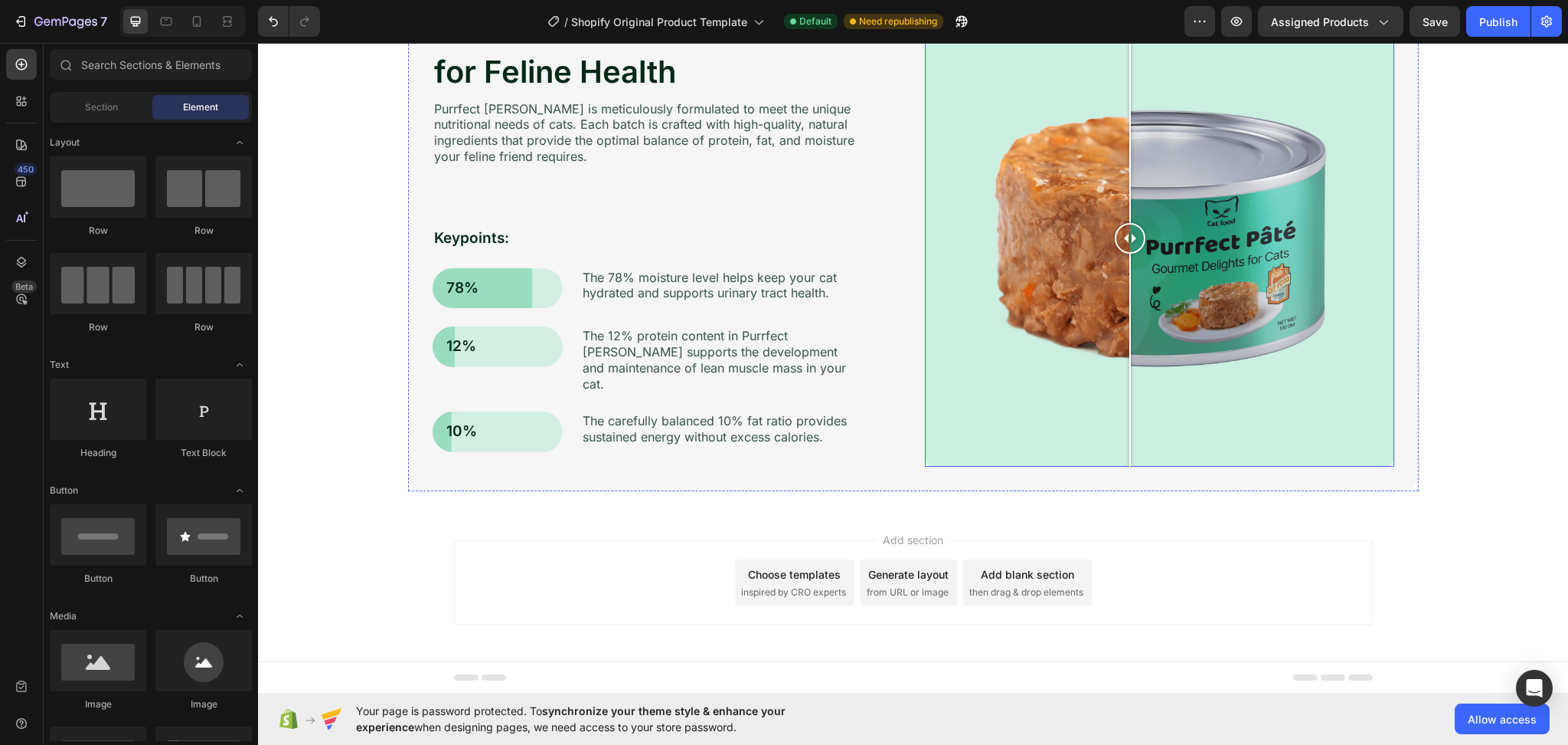
drag, startPoint x: 1188, startPoint y: 240, endPoint x: 1124, endPoint y: 328, distance: 108.8
click at [1124, 328] on div at bounding box center [1160, 238] width 469 height 457
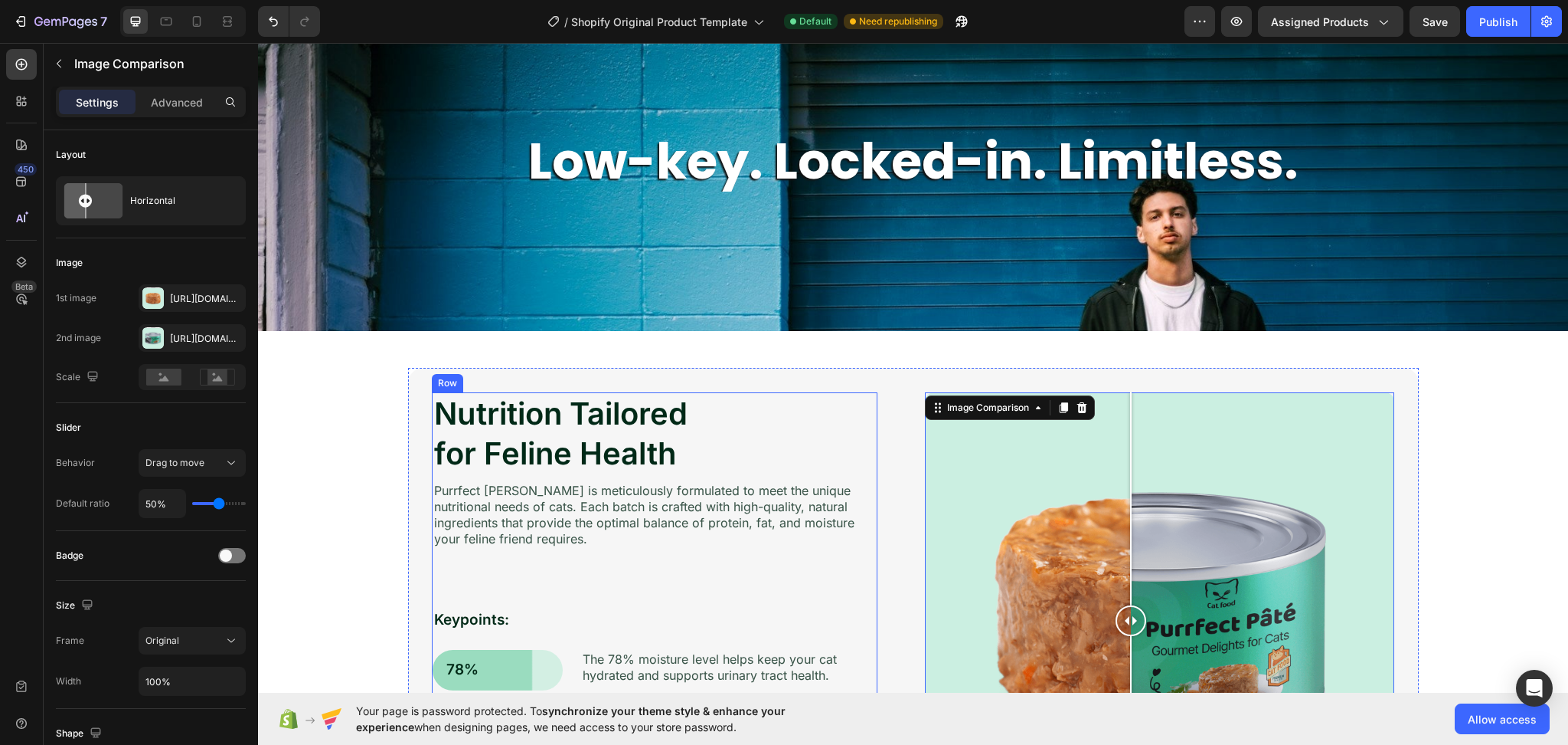
scroll to position [3397, 0]
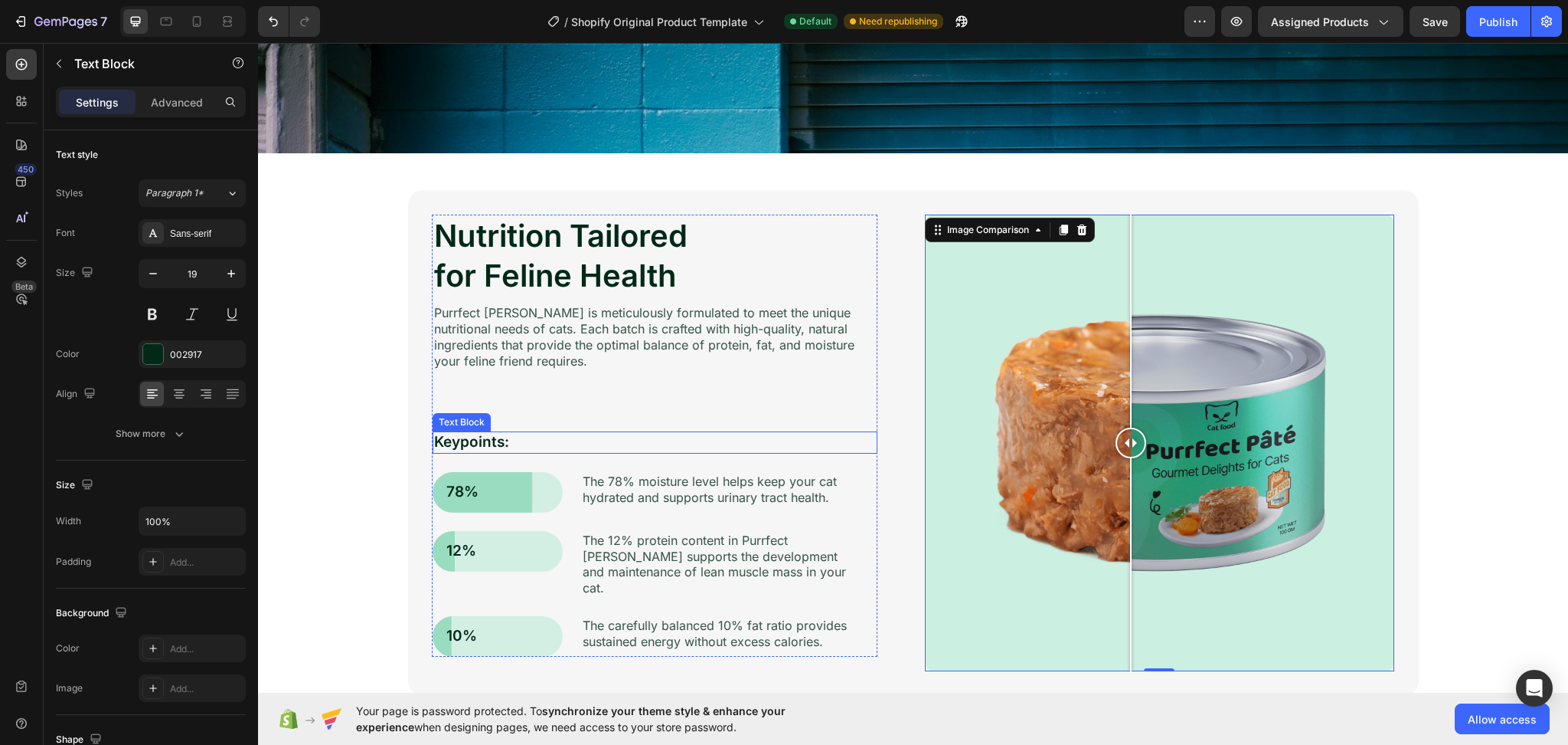
click at [472, 445] on p "Keypoints:" at bounding box center [655, 442] width 442 height 19
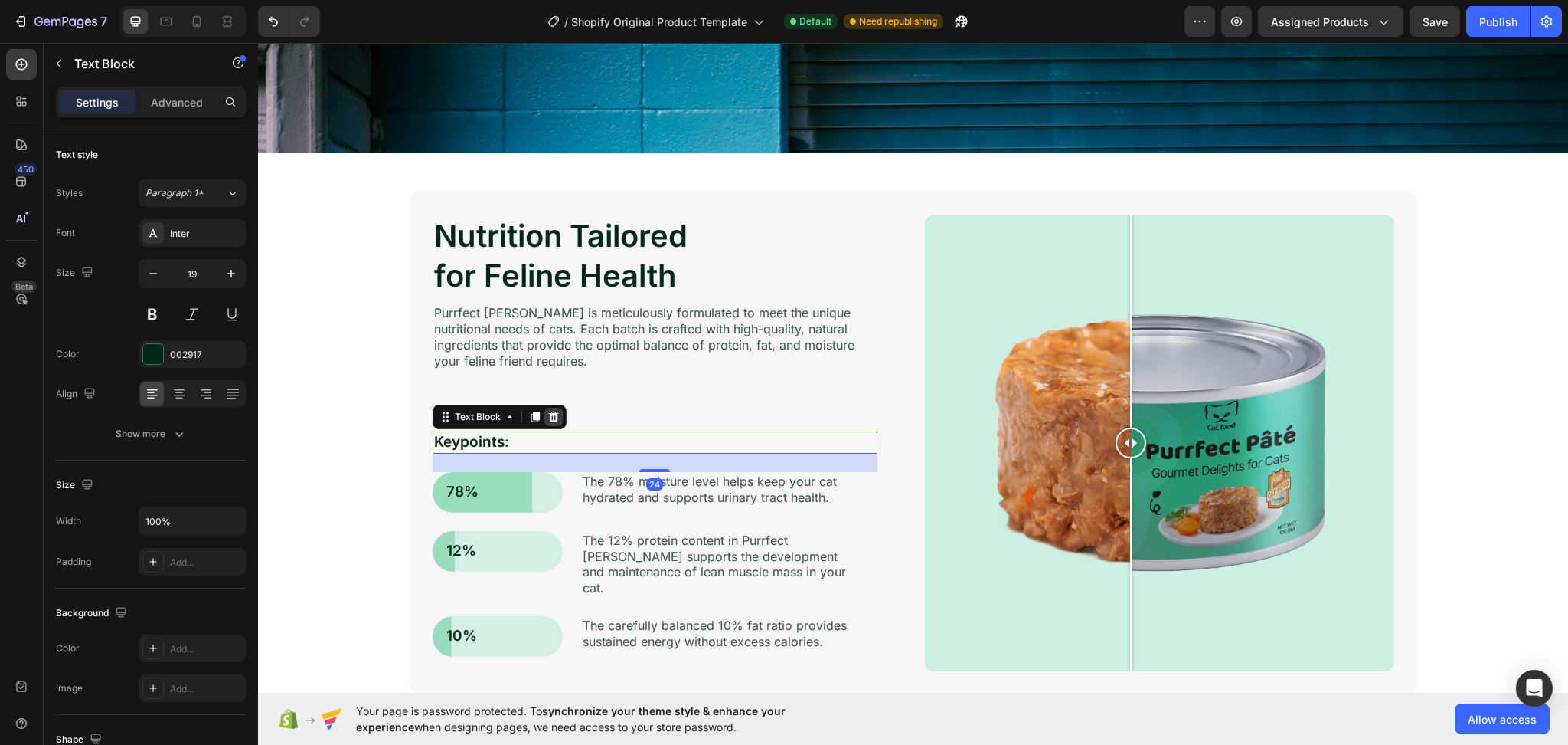
click at [548, 414] on icon at bounding box center [553, 417] width 10 height 10
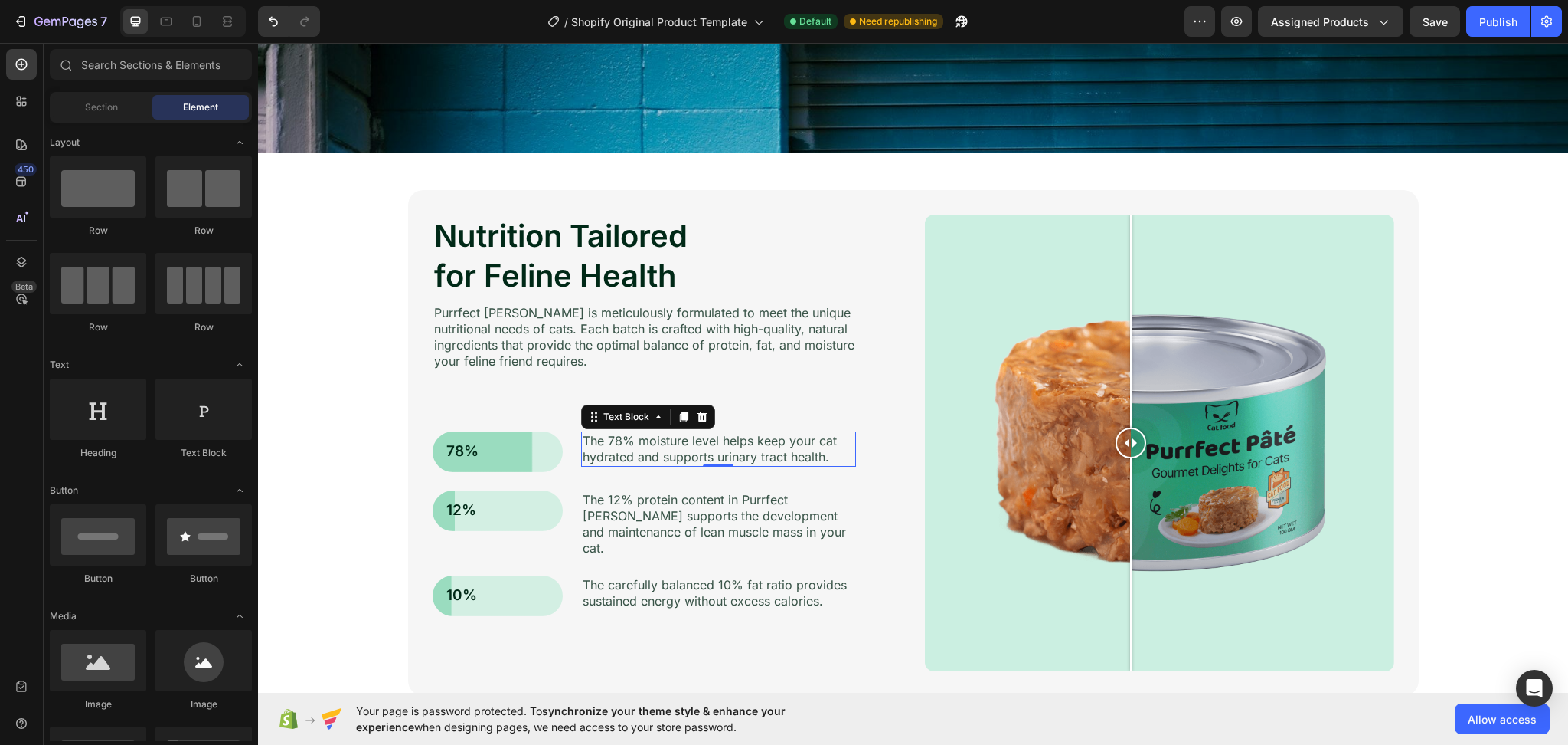
click at [601, 443] on p "The 78% moisture level helps keep your cat hydrated and supports urinary tract …" at bounding box center [718, 448] width 272 height 32
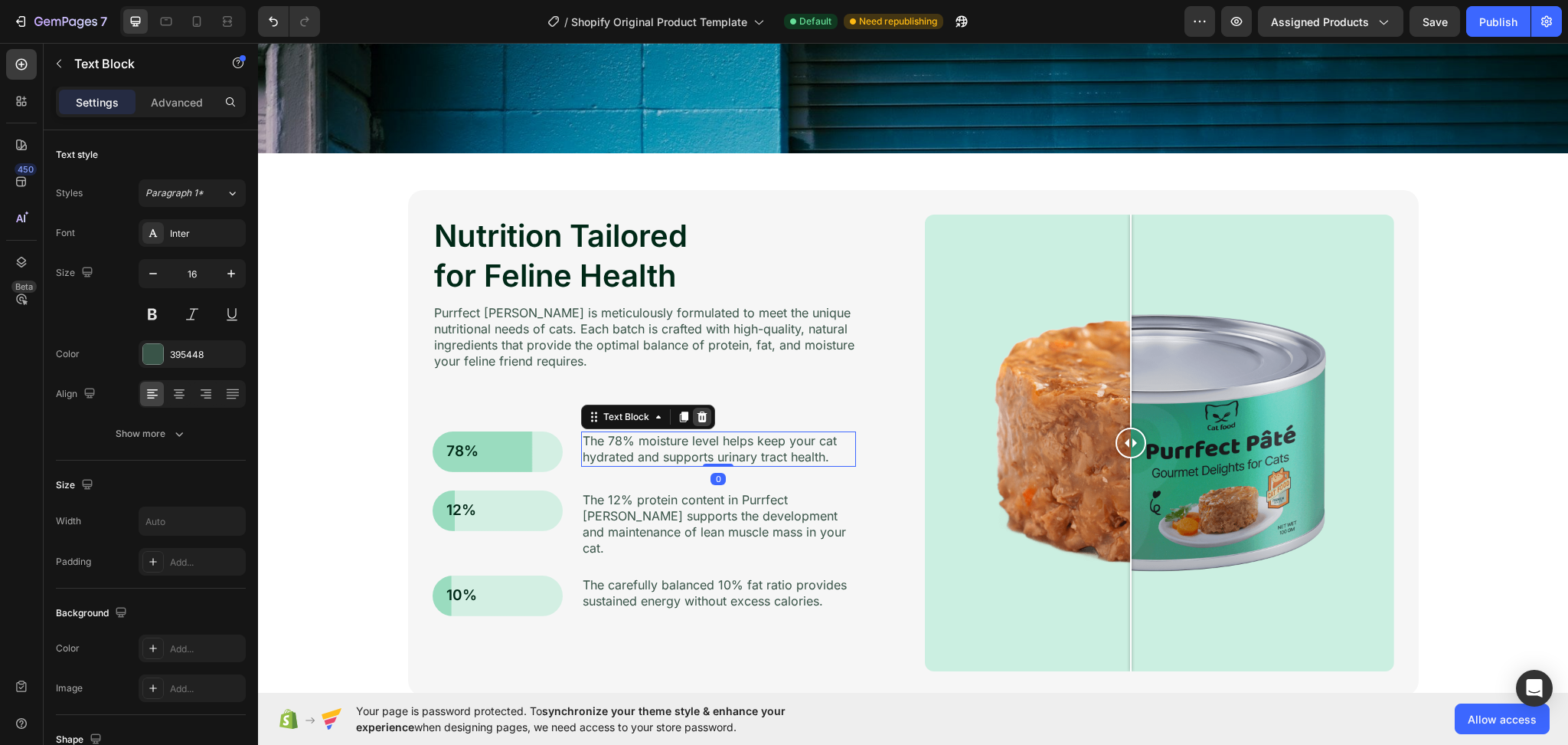
click at [696, 412] on icon at bounding box center [702, 417] width 10 height 10
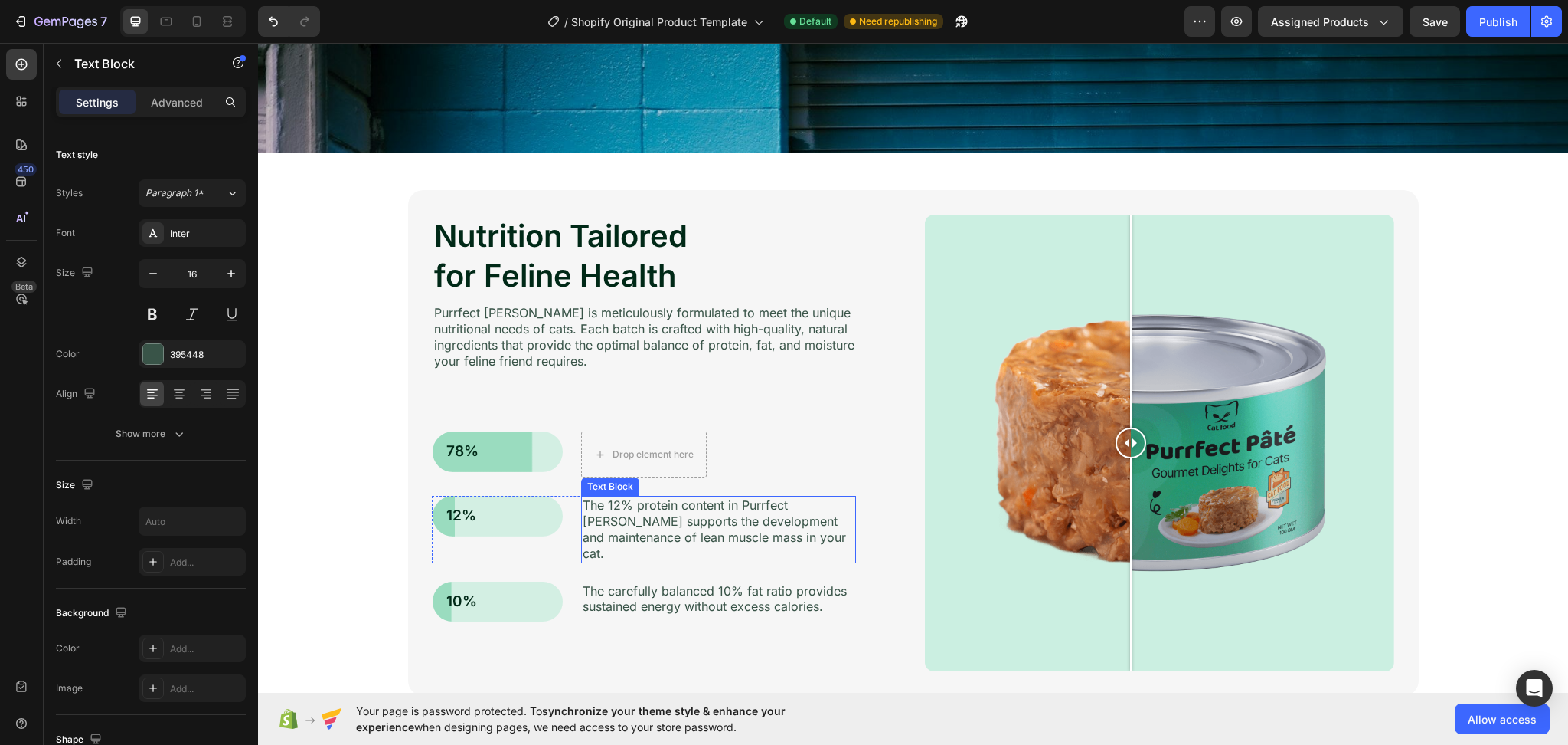
click at [665, 508] on p "The 12% protein content in Purrfect Pâté supports the development and maintenan…" at bounding box center [718, 529] width 272 height 64
click at [696, 482] on icon at bounding box center [702, 481] width 10 height 10
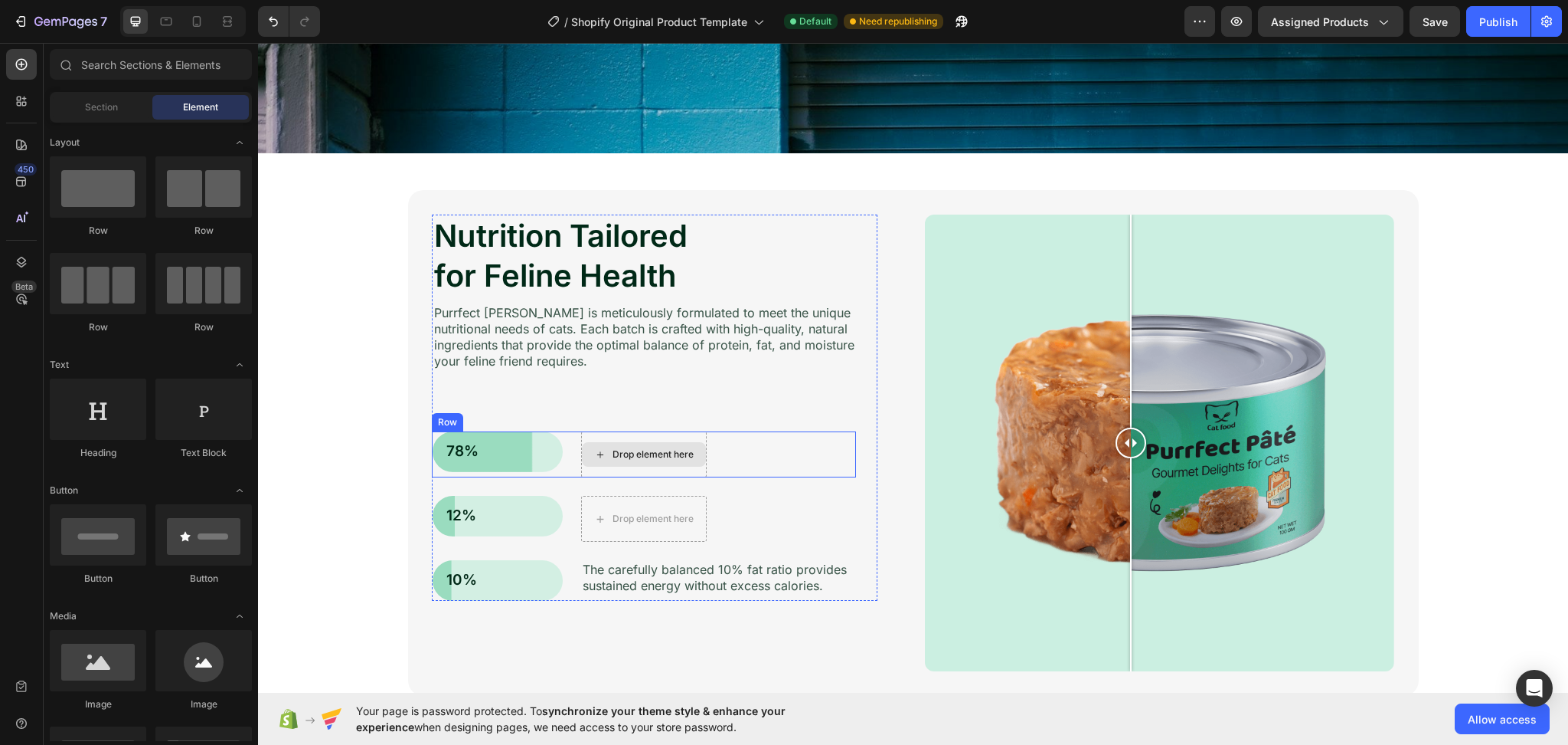
click at [688, 454] on div "Drop element here" at bounding box center [644, 454] width 124 height 24
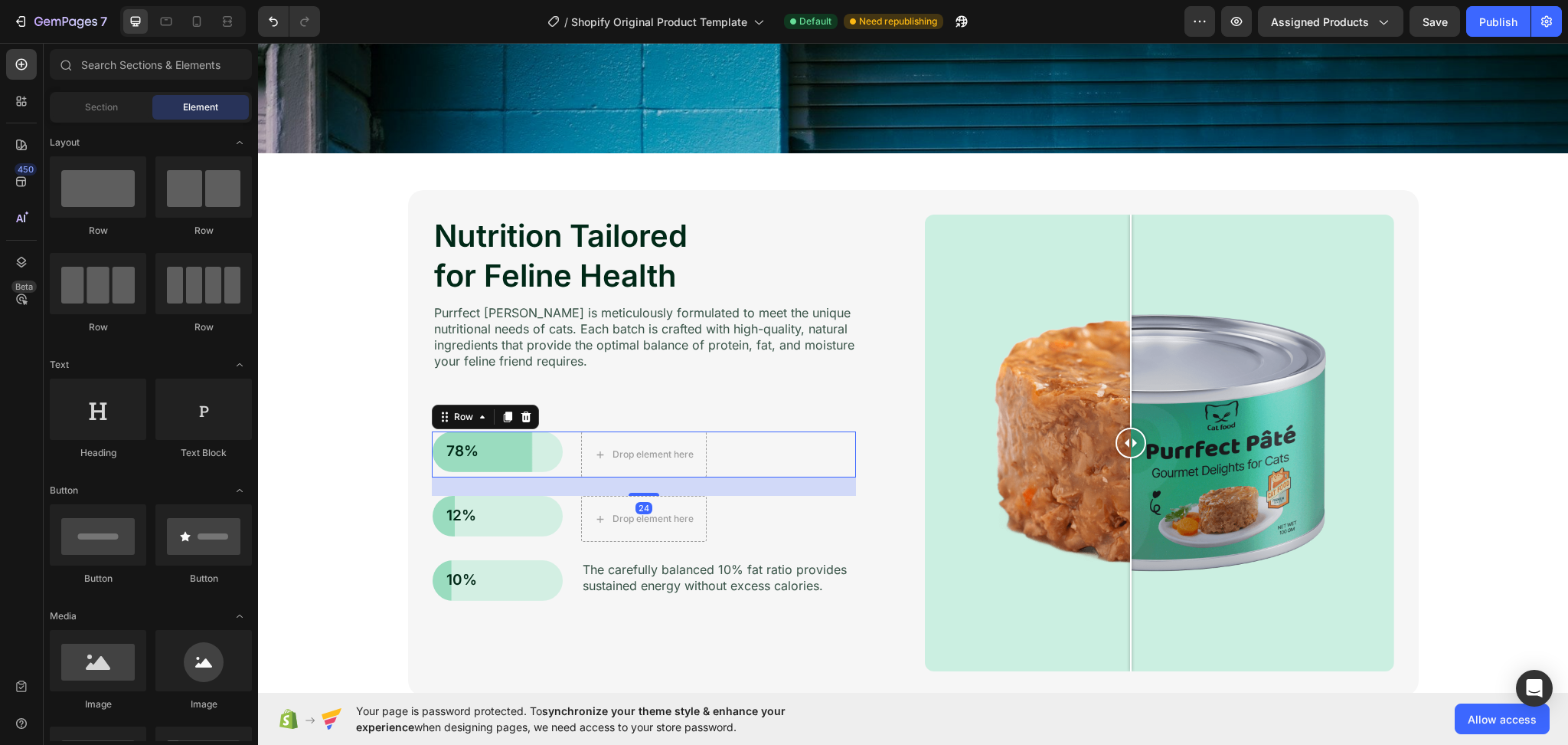
click at [836, 441] on div "78% Text Block Row Drop element here Row 24" at bounding box center [644, 454] width 425 height 46
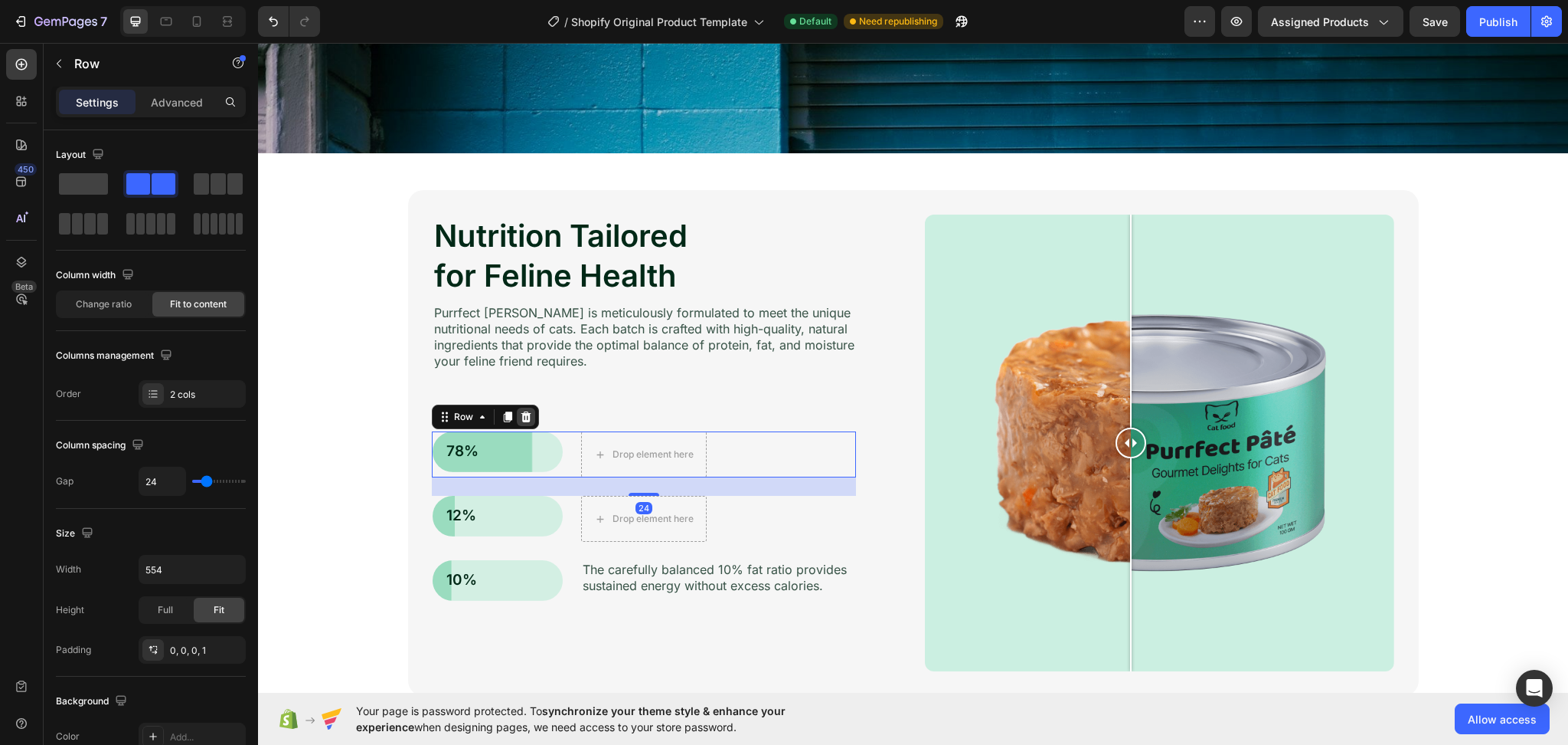
click at [520, 415] on icon at bounding box center [526, 417] width 10 height 10
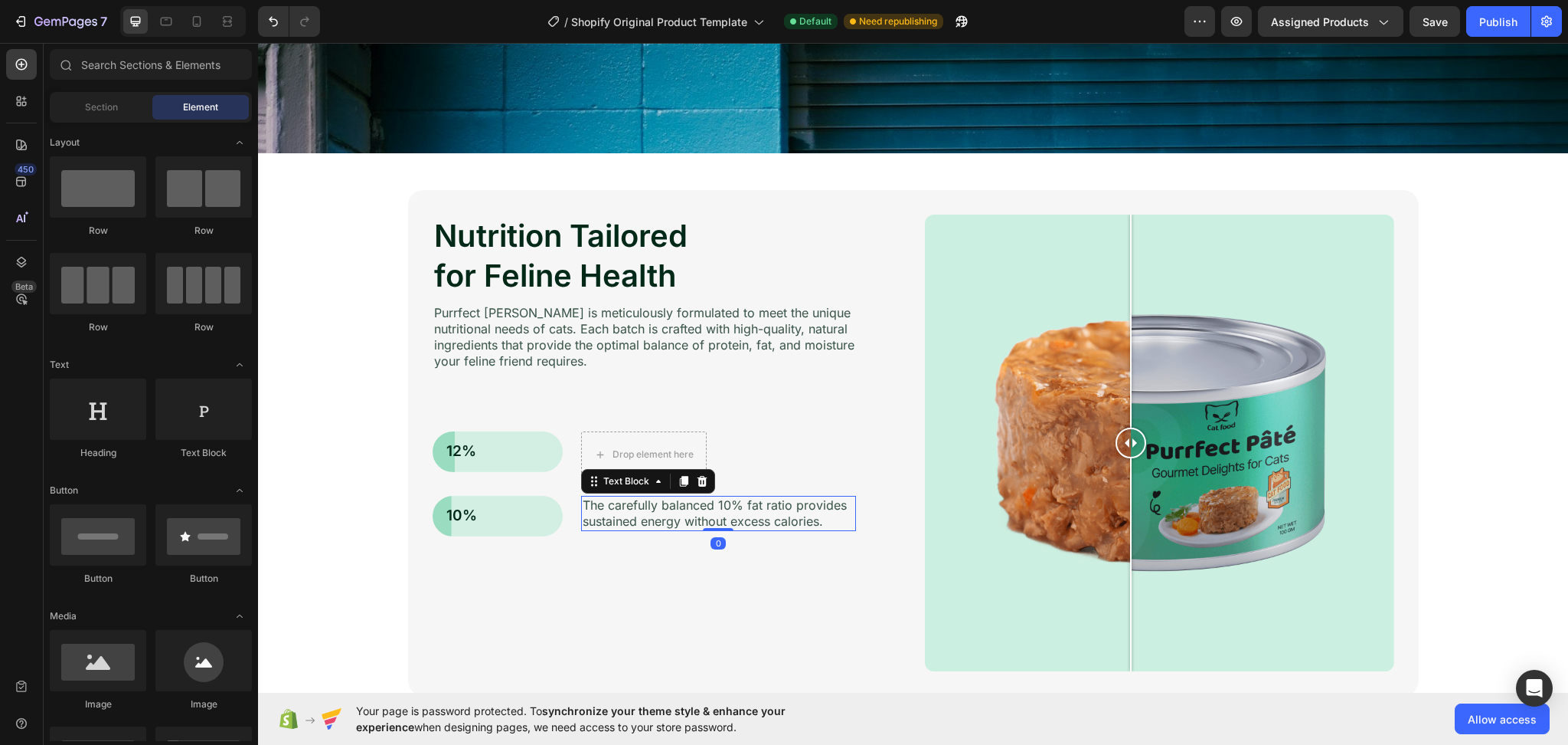
click at [746, 525] on p "The carefully balanced 10% fat ratio provides sustained energy without excess c…" at bounding box center [718, 513] width 272 height 32
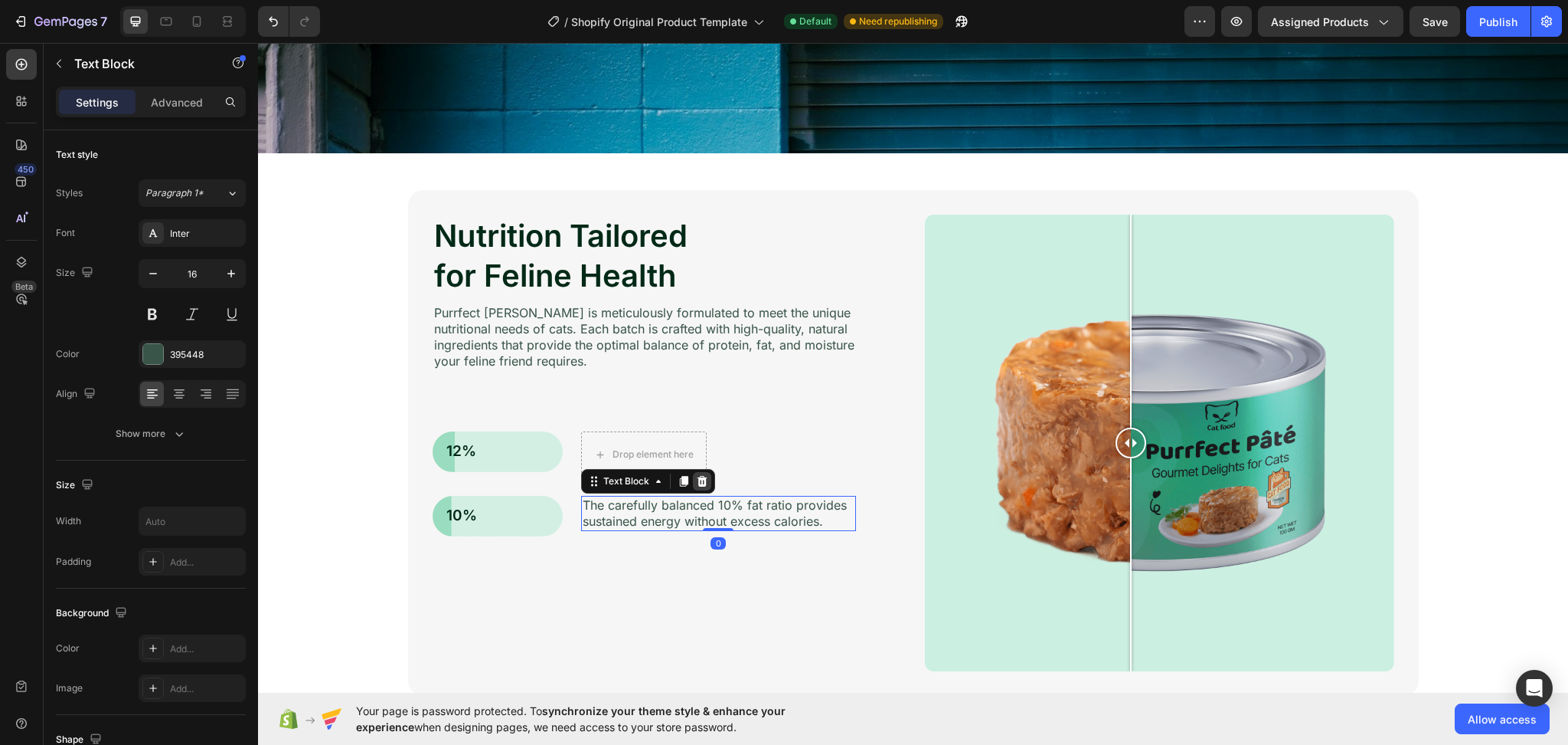
click at [696, 477] on icon at bounding box center [702, 481] width 10 height 10
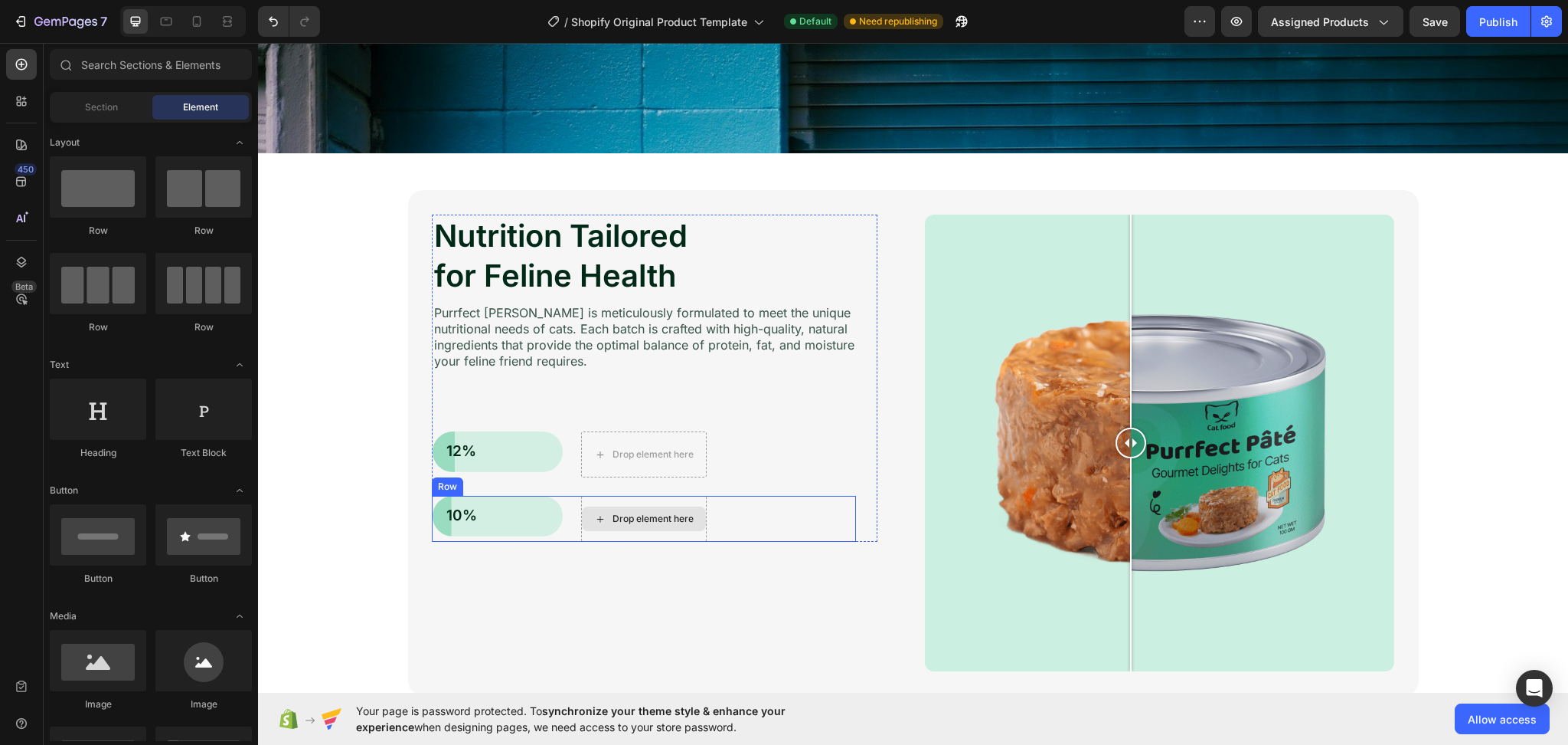
click at [680, 513] on div "Drop element here" at bounding box center [653, 519] width 81 height 12
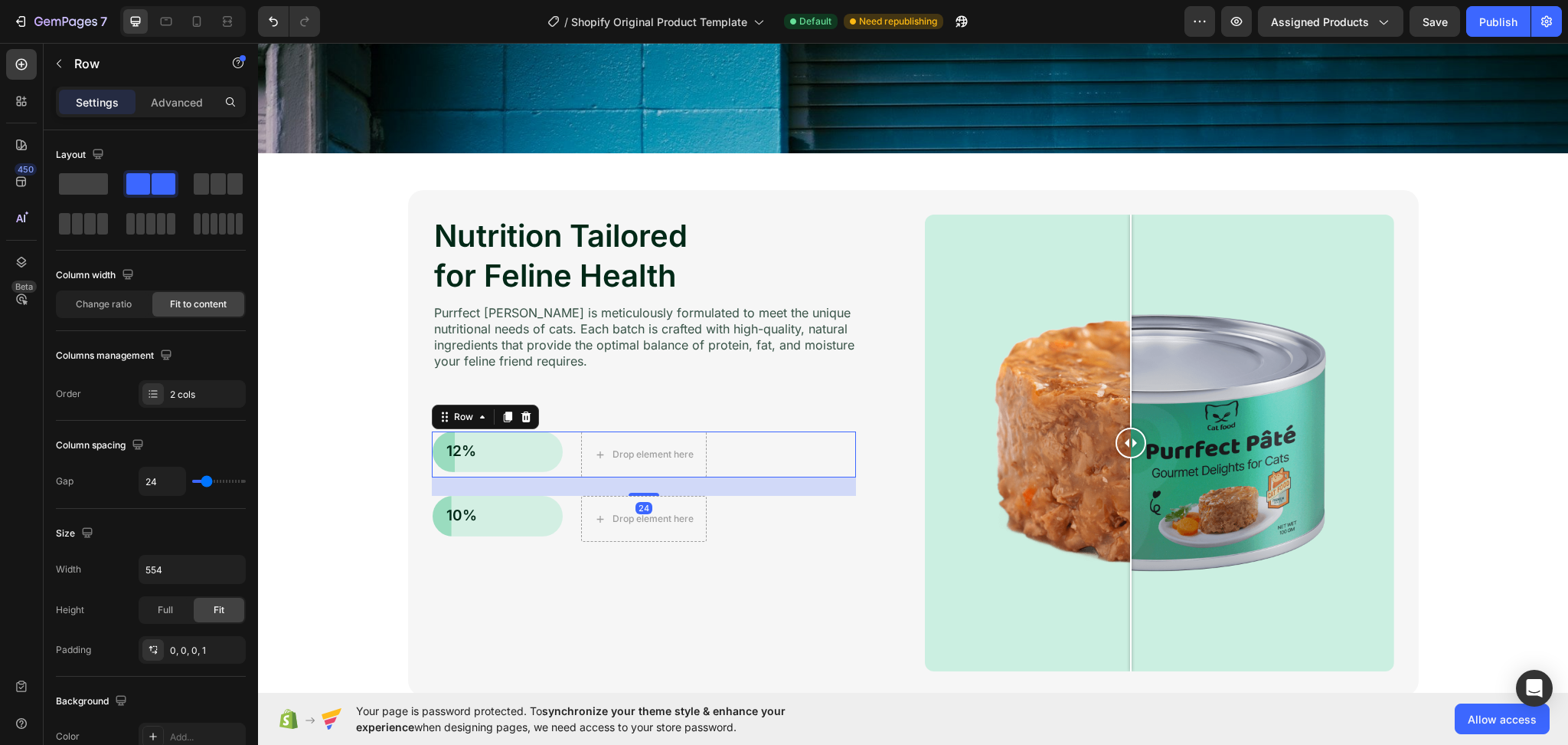
click at [828, 451] on div "12% Text Block Row Drop element here Row 24" at bounding box center [644, 454] width 425 height 46
click at [520, 418] on icon at bounding box center [526, 417] width 10 height 10
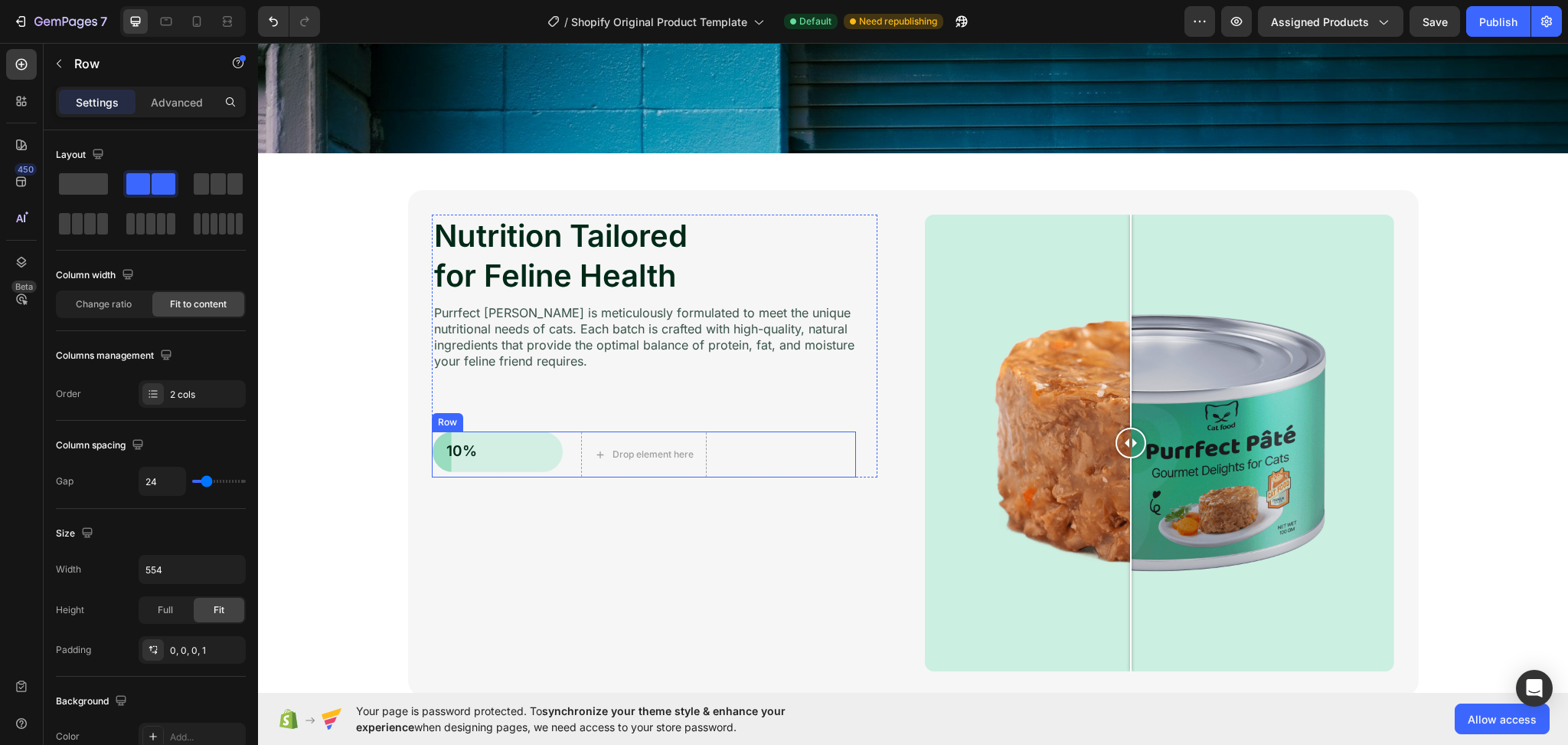
click at [822, 446] on div "10% Text Block Row Drop element here Row" at bounding box center [644, 454] width 425 height 46
click at [520, 420] on icon at bounding box center [526, 417] width 10 height 10
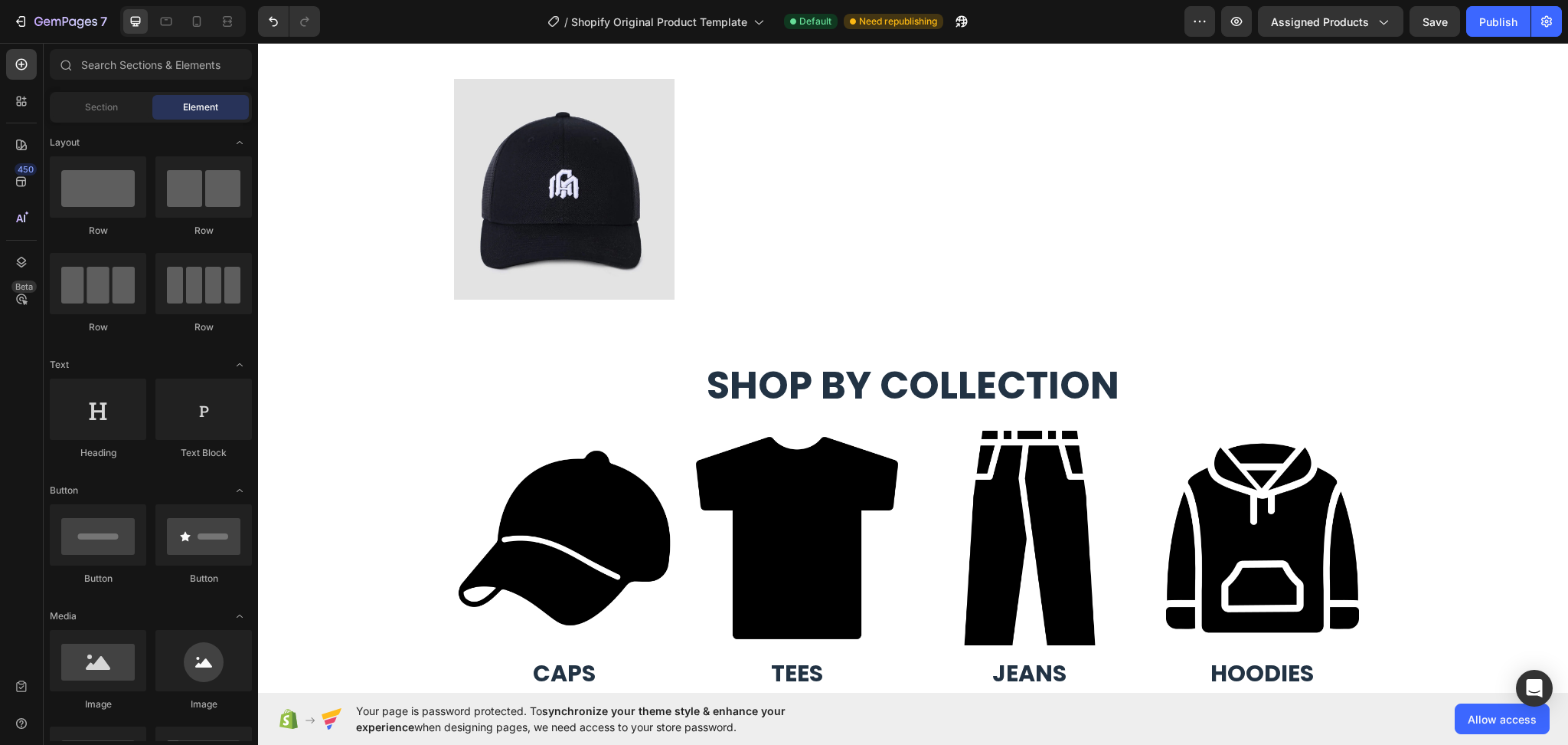
scroll to position [1149, 0]
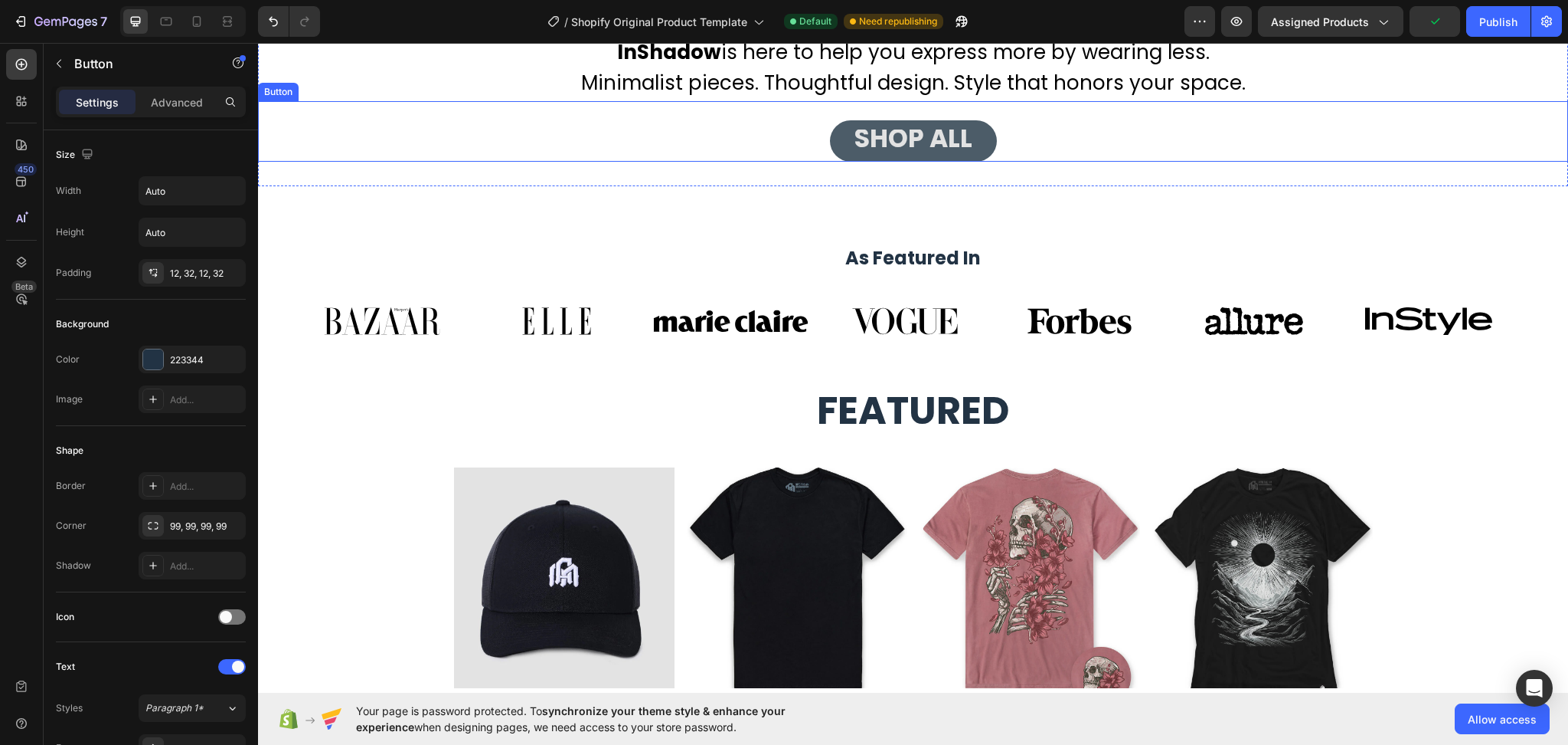
click at [836, 146] on button "SHOP ALL" at bounding box center [913, 141] width 167 height 41
click at [343, 93] on div at bounding box center [343, 86] width 18 height 18
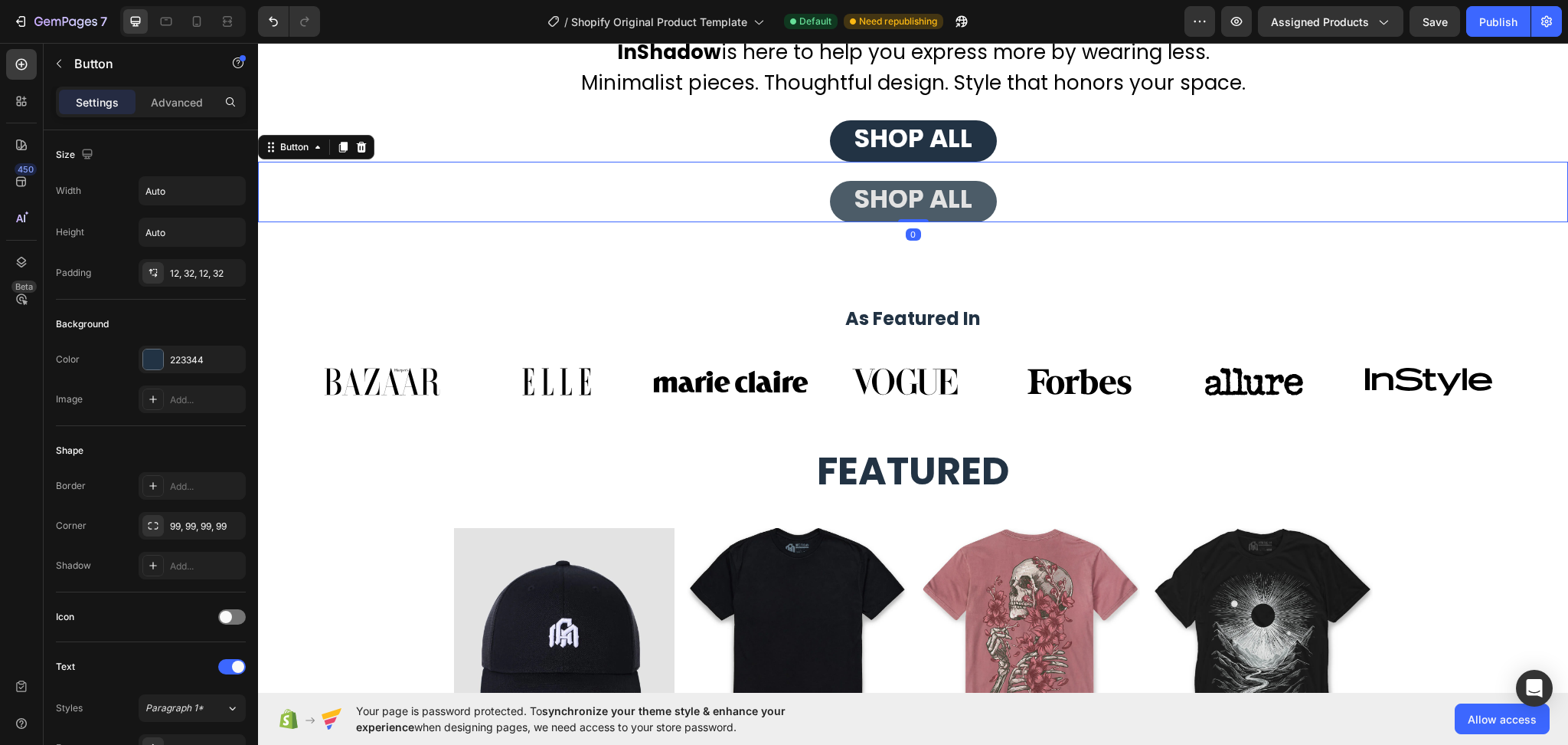
click at [834, 201] on button "SHOP ALL" at bounding box center [913, 201] width 167 height 41
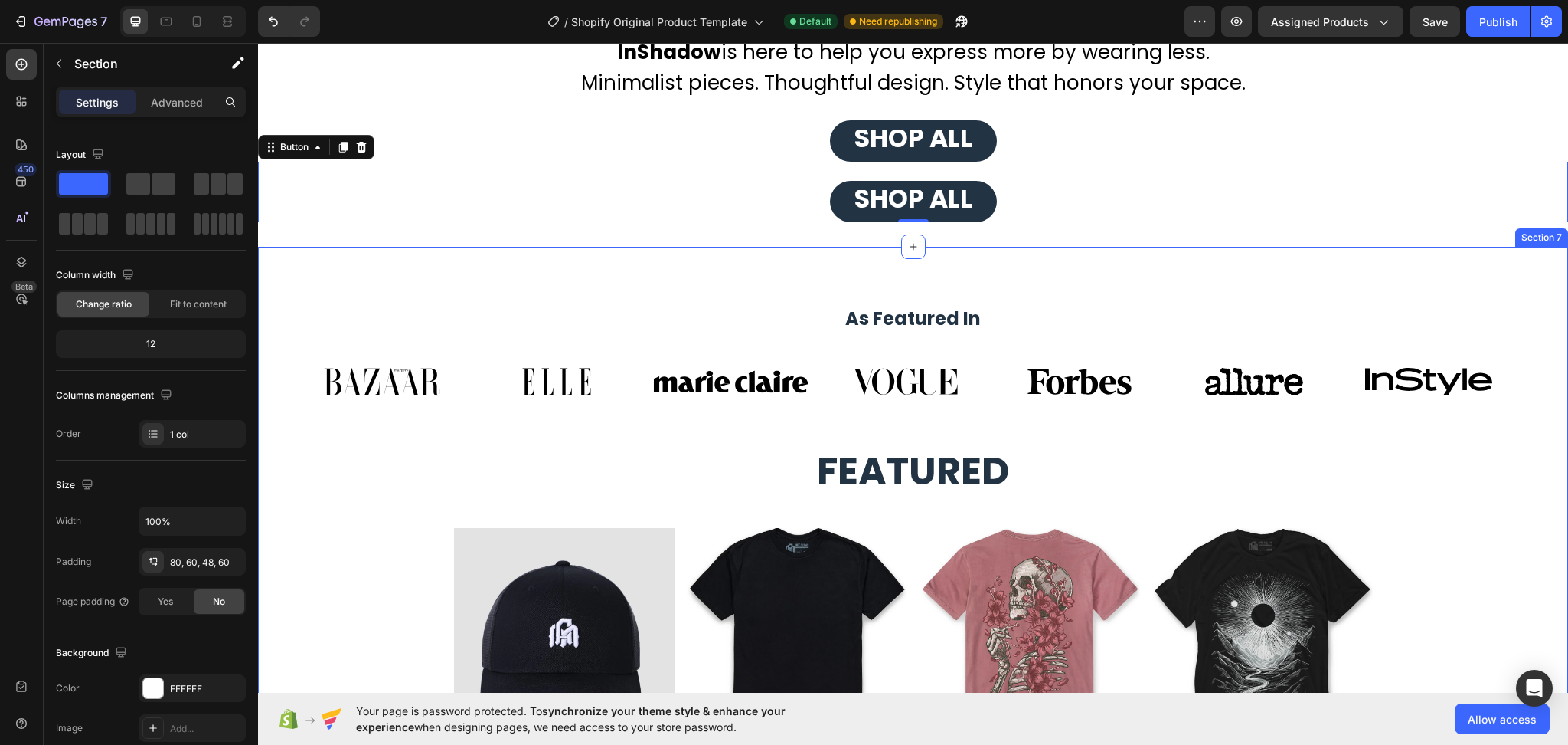
click at [814, 256] on div "As Featured In Heading Image Image Image Image Image Image Image Carousel Row F…" at bounding box center [913, 516] width 1310 height 539
click at [842, 196] on button "SHOP ALL" at bounding box center [913, 201] width 167 height 41
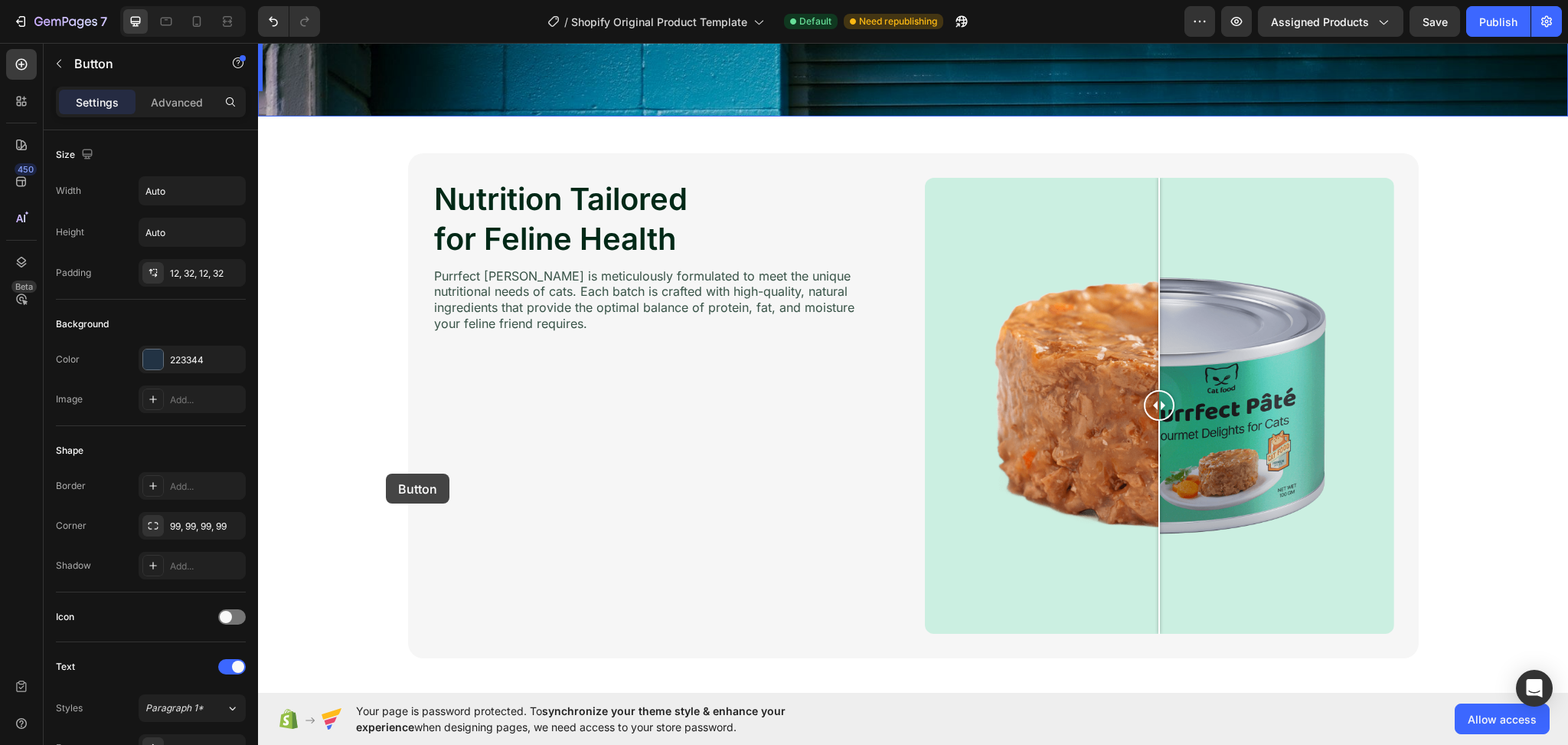
scroll to position [3499, 0]
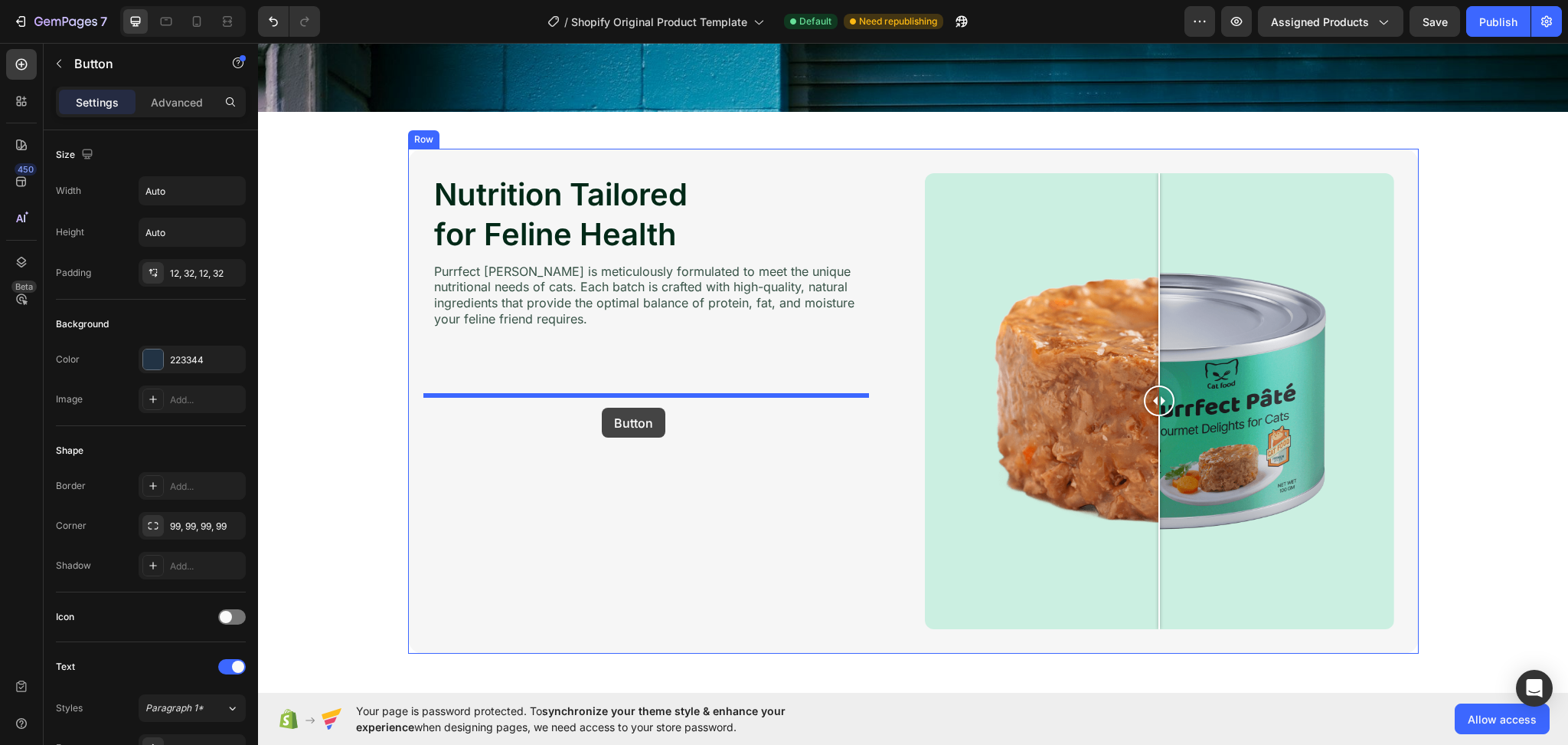
drag, startPoint x: 270, startPoint y: 147, endPoint x: 601, endPoint y: 407, distance: 420.9
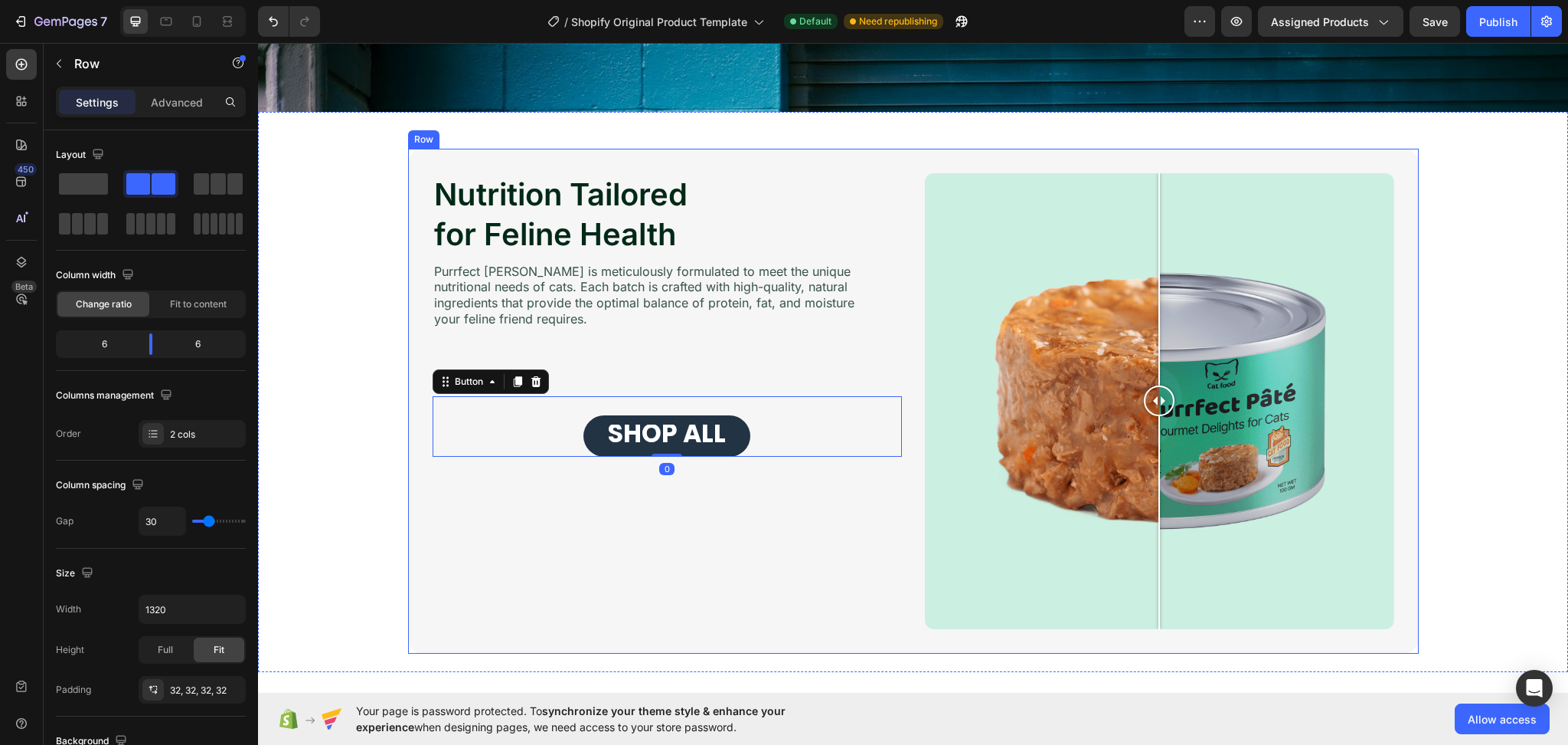
click at [608, 497] on div "Nutrition Tailored for Feline Health Heading Purrfect Pâté is meticulously form…" at bounding box center [667, 401] width 469 height 457
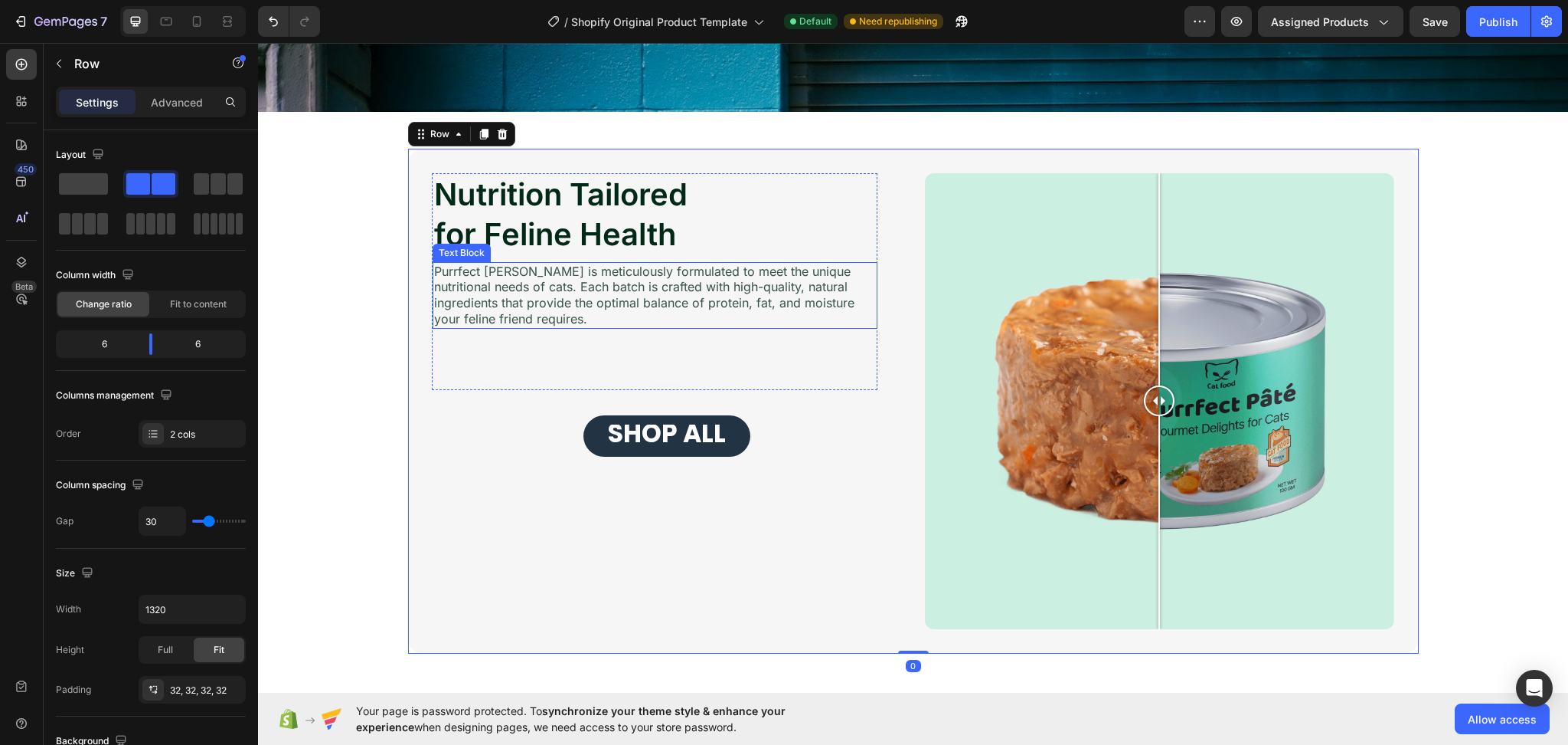
click at [557, 300] on p "Purrfect Pâté is meticulously formulated to meet the unique nutritional needs o…" at bounding box center [655, 295] width 442 height 64
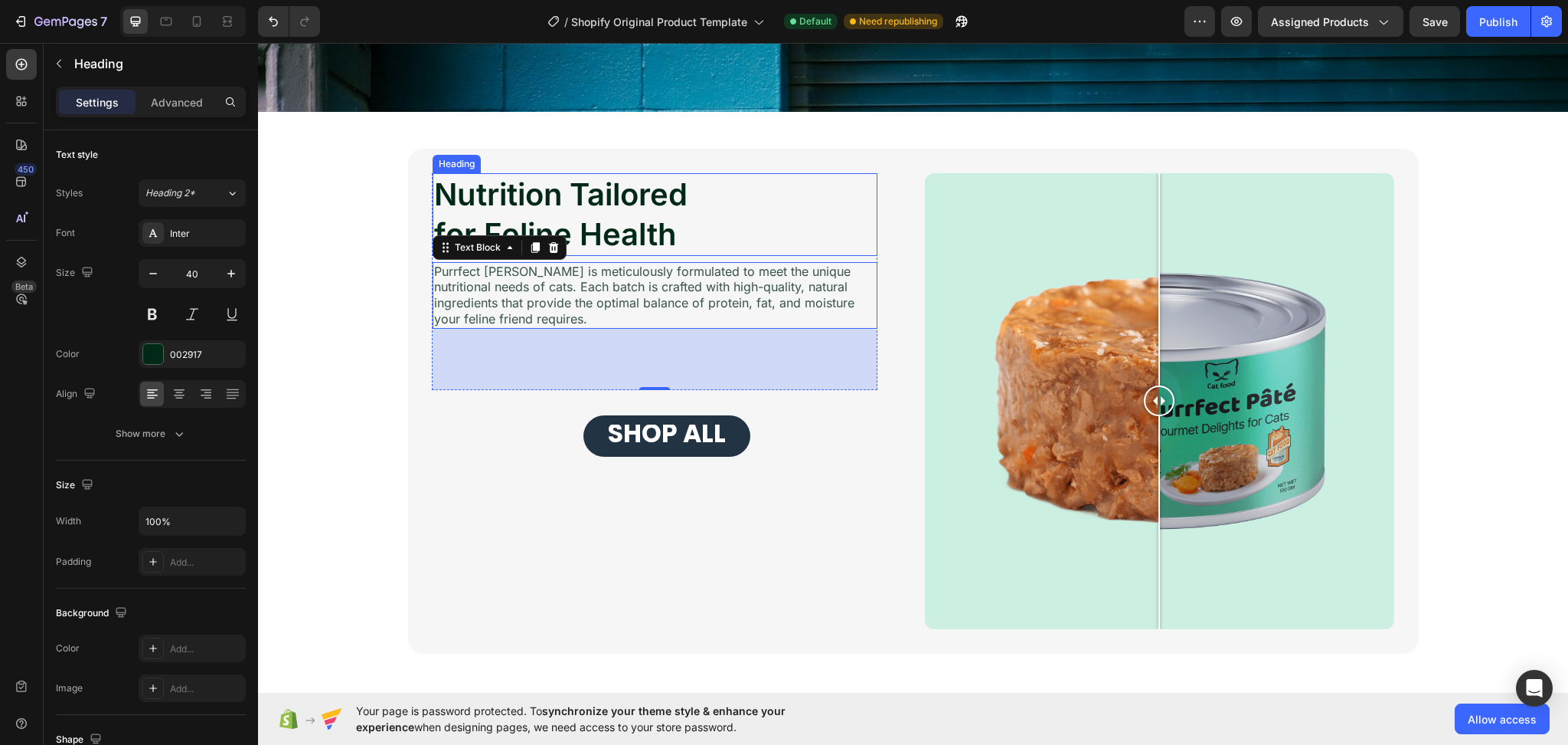
click at [679, 240] on h2 "Nutrition Tailored for Feline Health" at bounding box center [655, 215] width 445 height 83
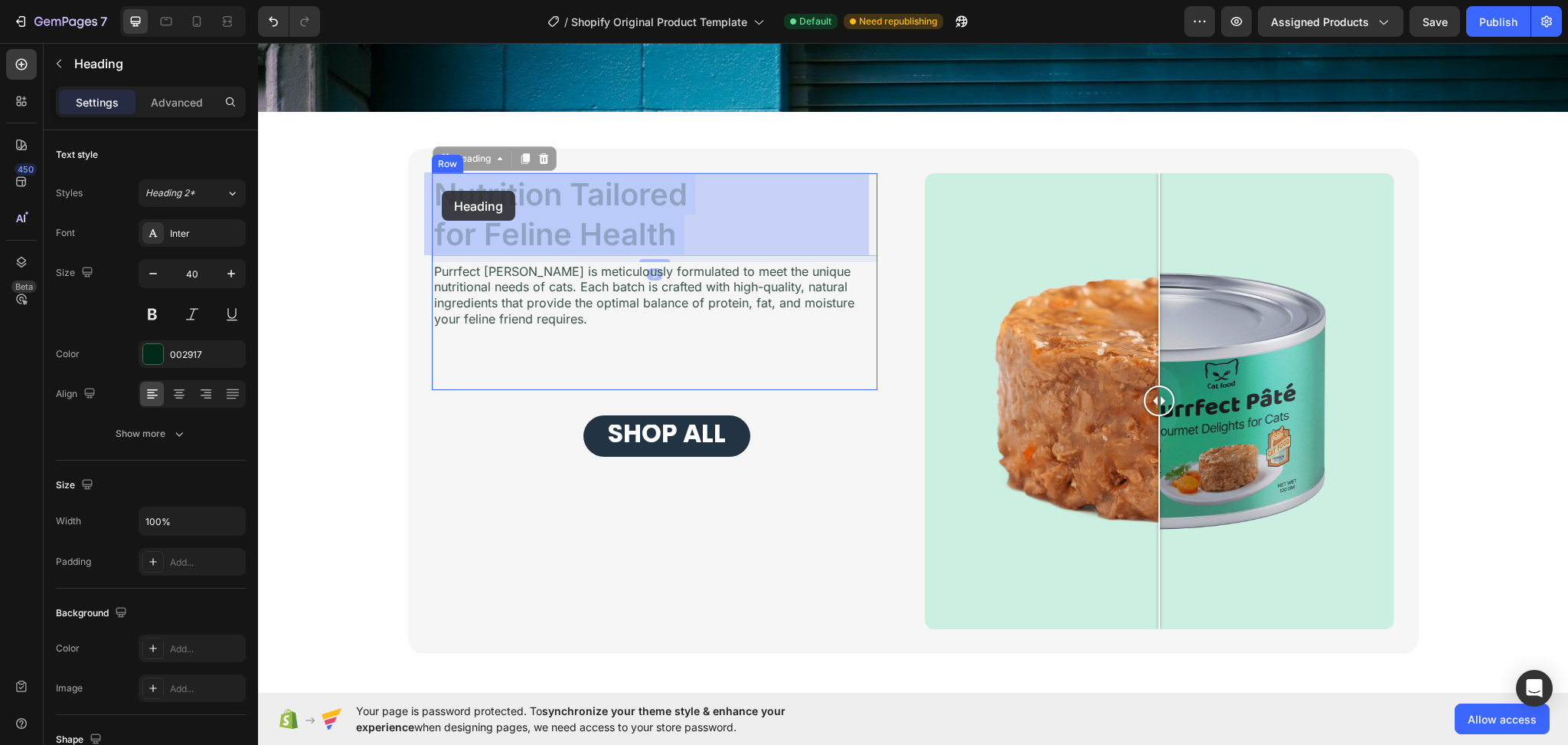
drag, startPoint x: 688, startPoint y: 239, endPoint x: 442, endPoint y: 191, distance: 250.6
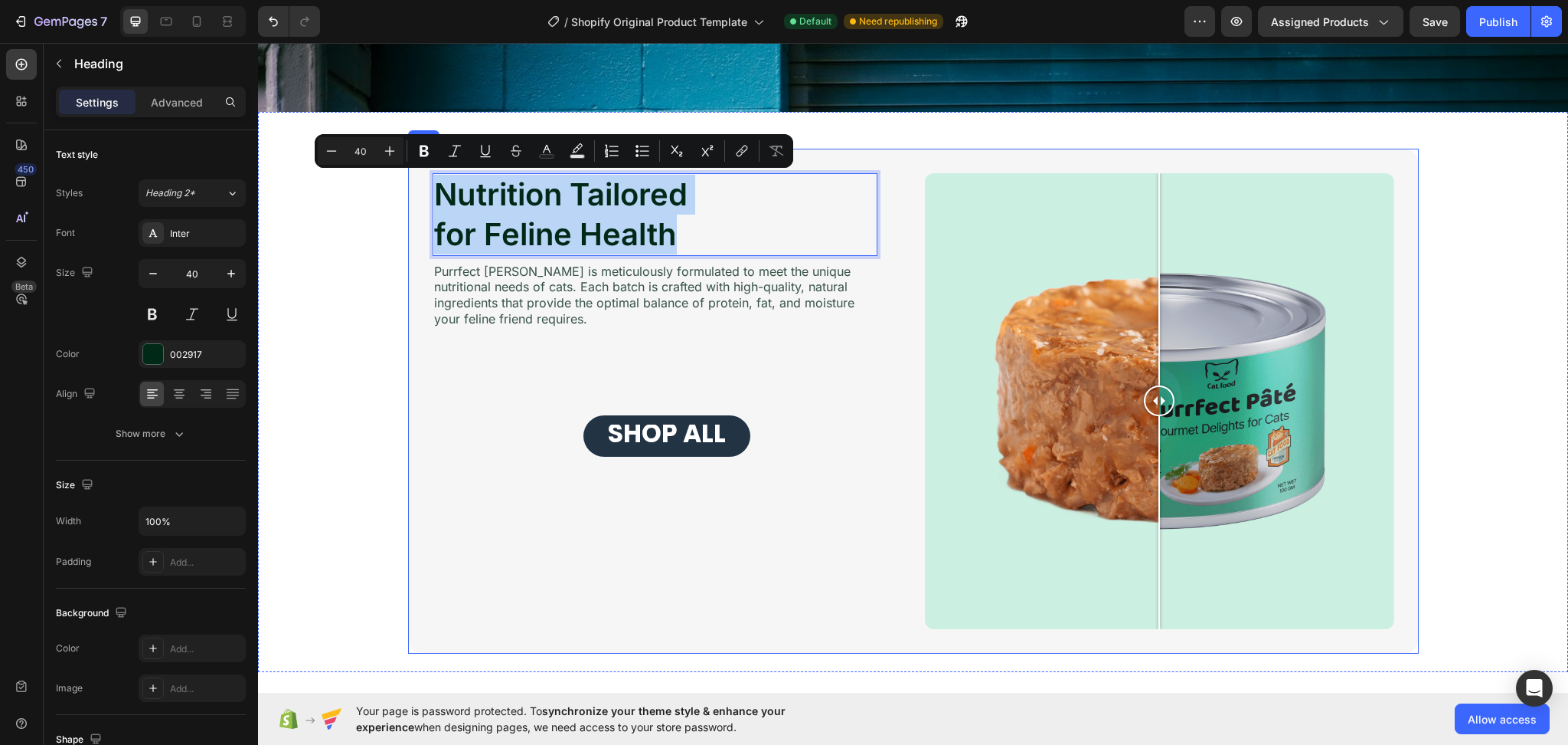
drag, startPoint x: 667, startPoint y: 236, endPoint x: 409, endPoint y: 194, distance: 261.4
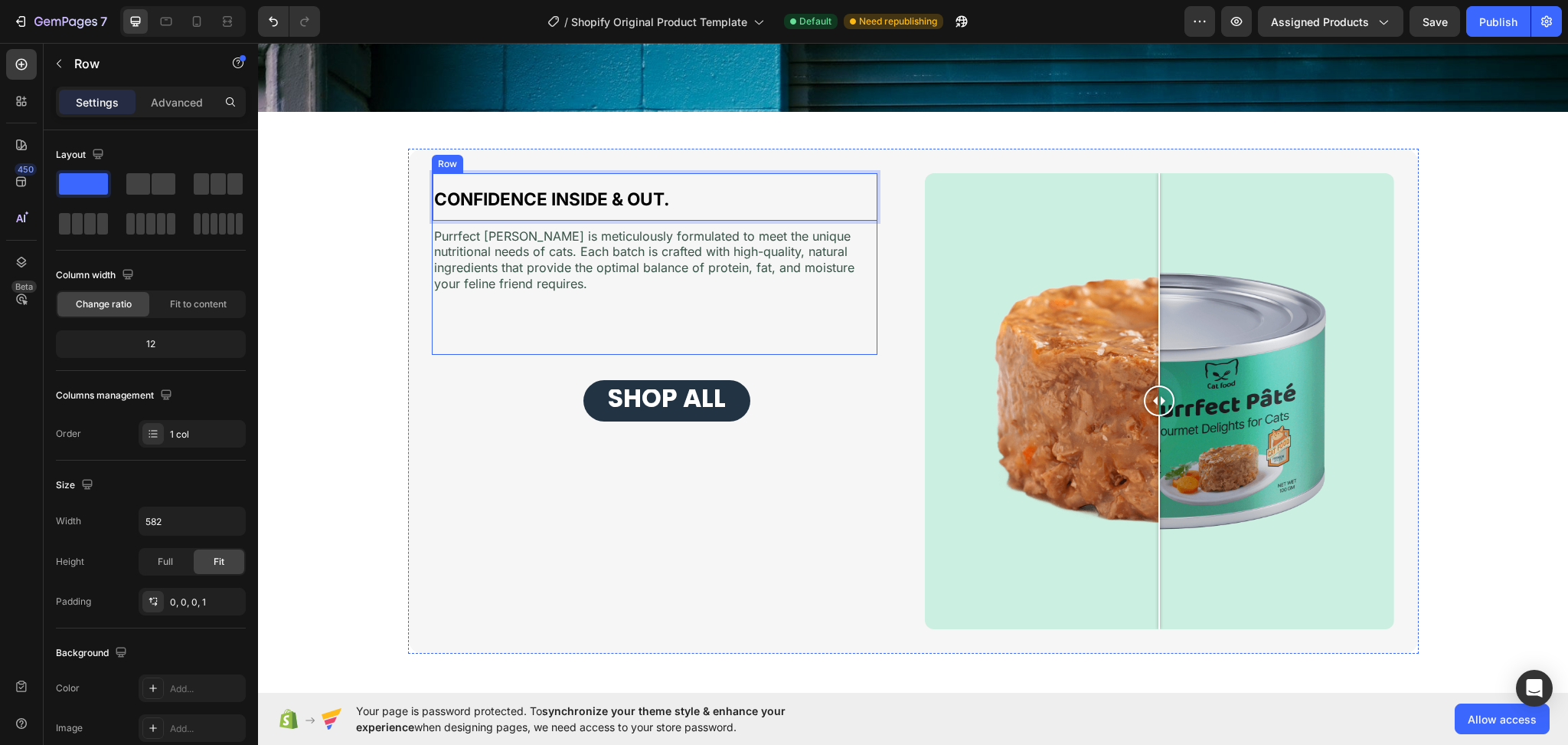
click at [526, 296] on div "CONFIDENCE INSIDE & OUT. Heading 8 Purrfect Pâté is meticulously formulated to …" at bounding box center [655, 264] width 445 height 181
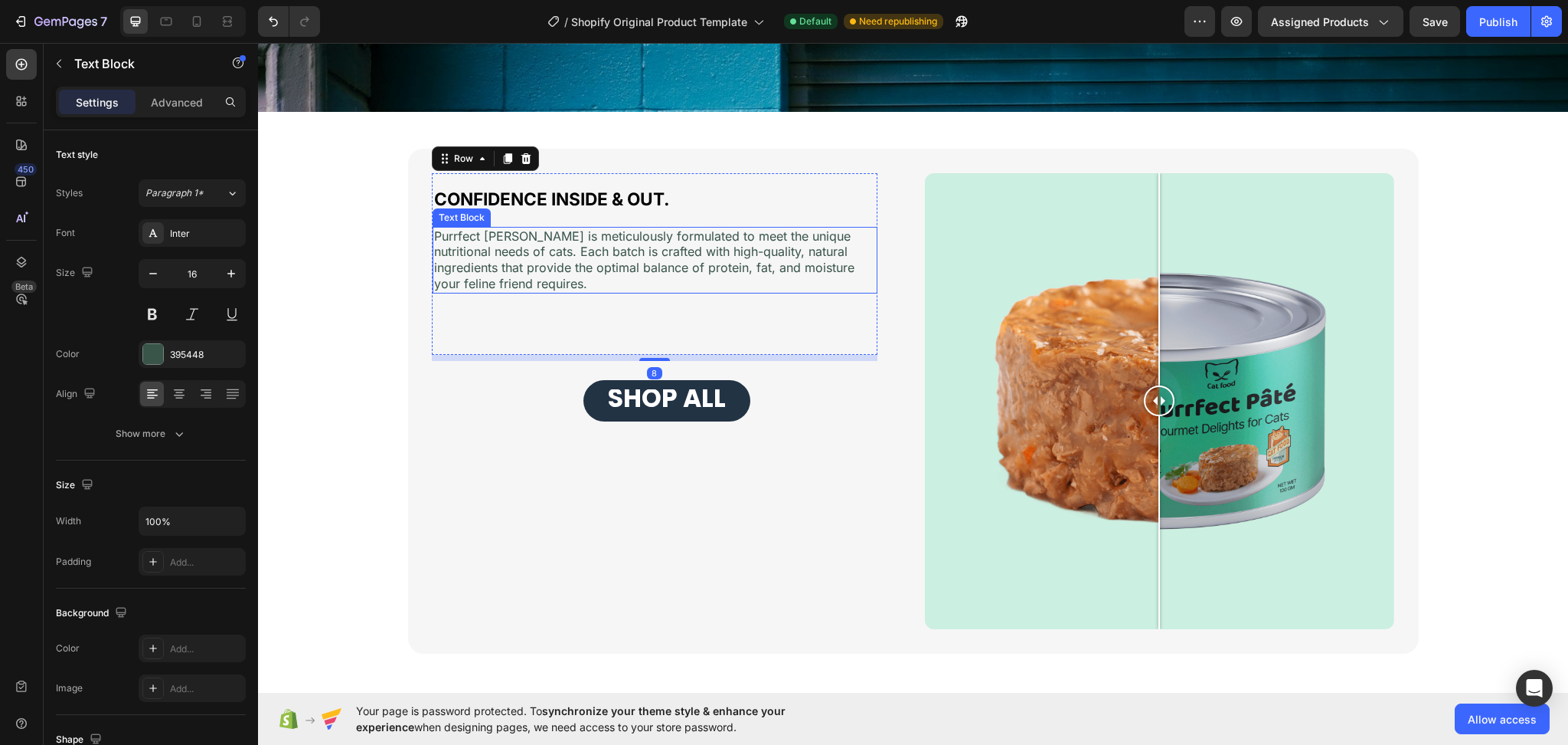
click at [523, 284] on p "Purrfect Pâté is meticulously formulated to meet the unique nutritional needs o…" at bounding box center [655, 260] width 442 height 64
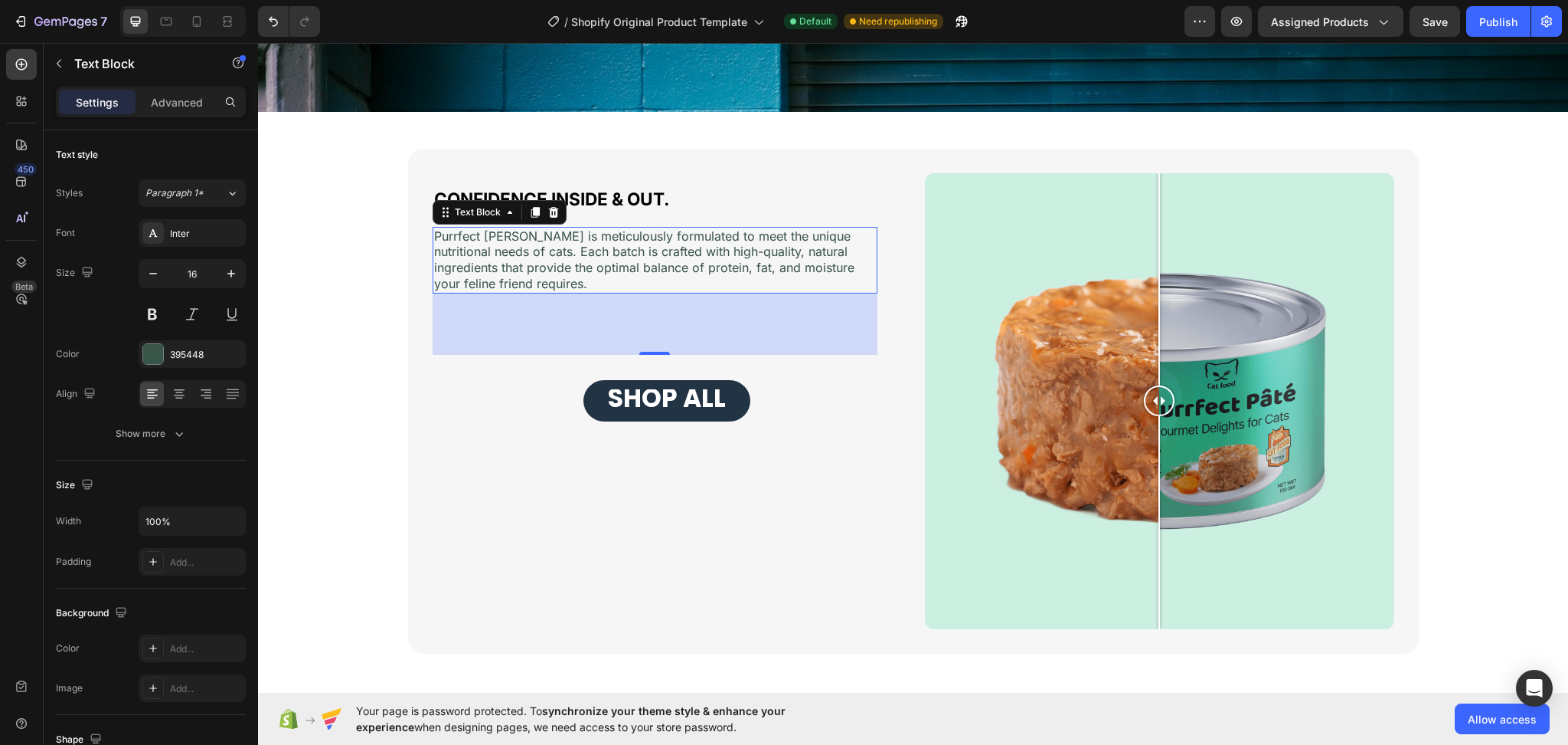
click at [647, 325] on div "80" at bounding box center [655, 324] width 17 height 12
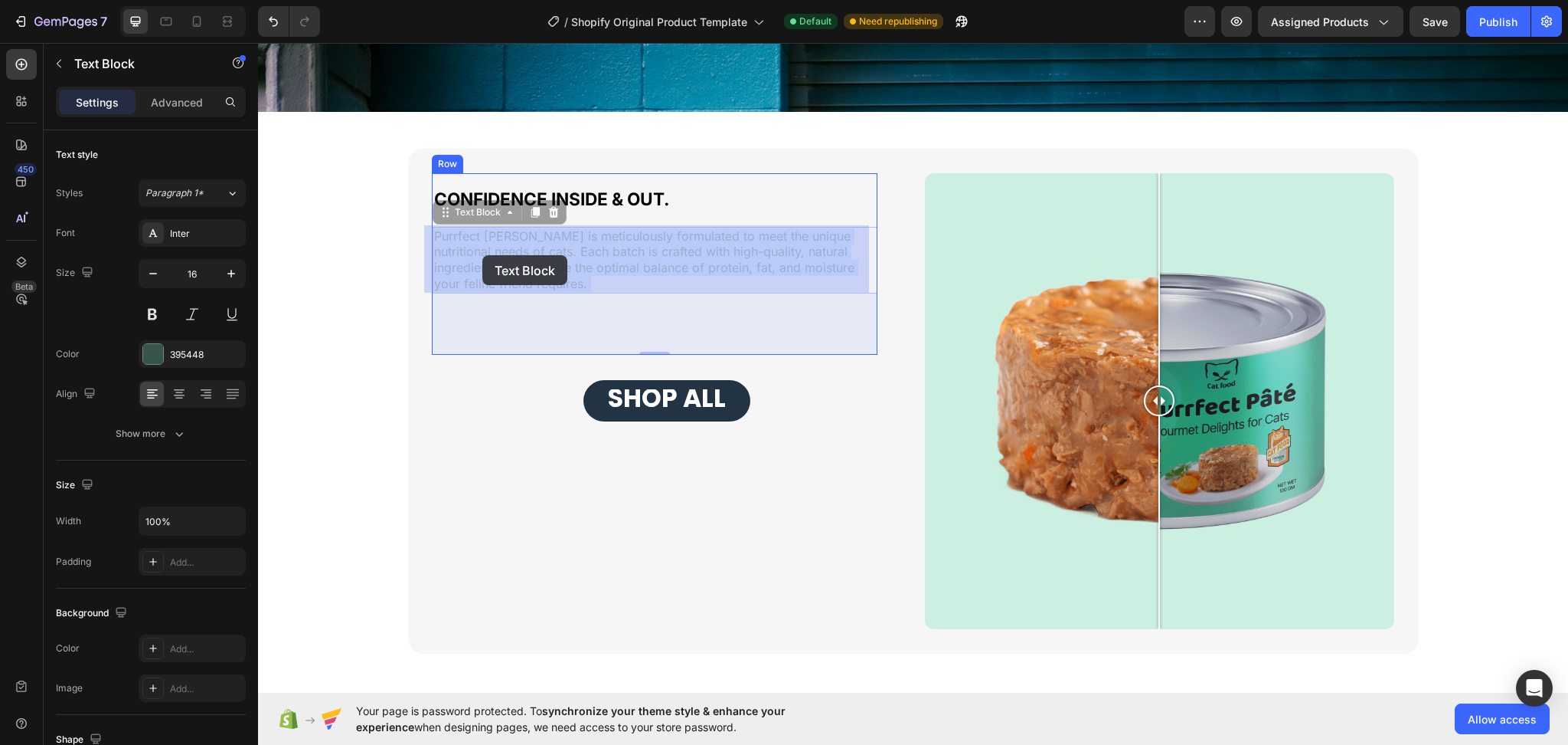
drag, startPoint x: 533, startPoint y: 281, endPoint x: 482, endPoint y: 255, distance: 57.2
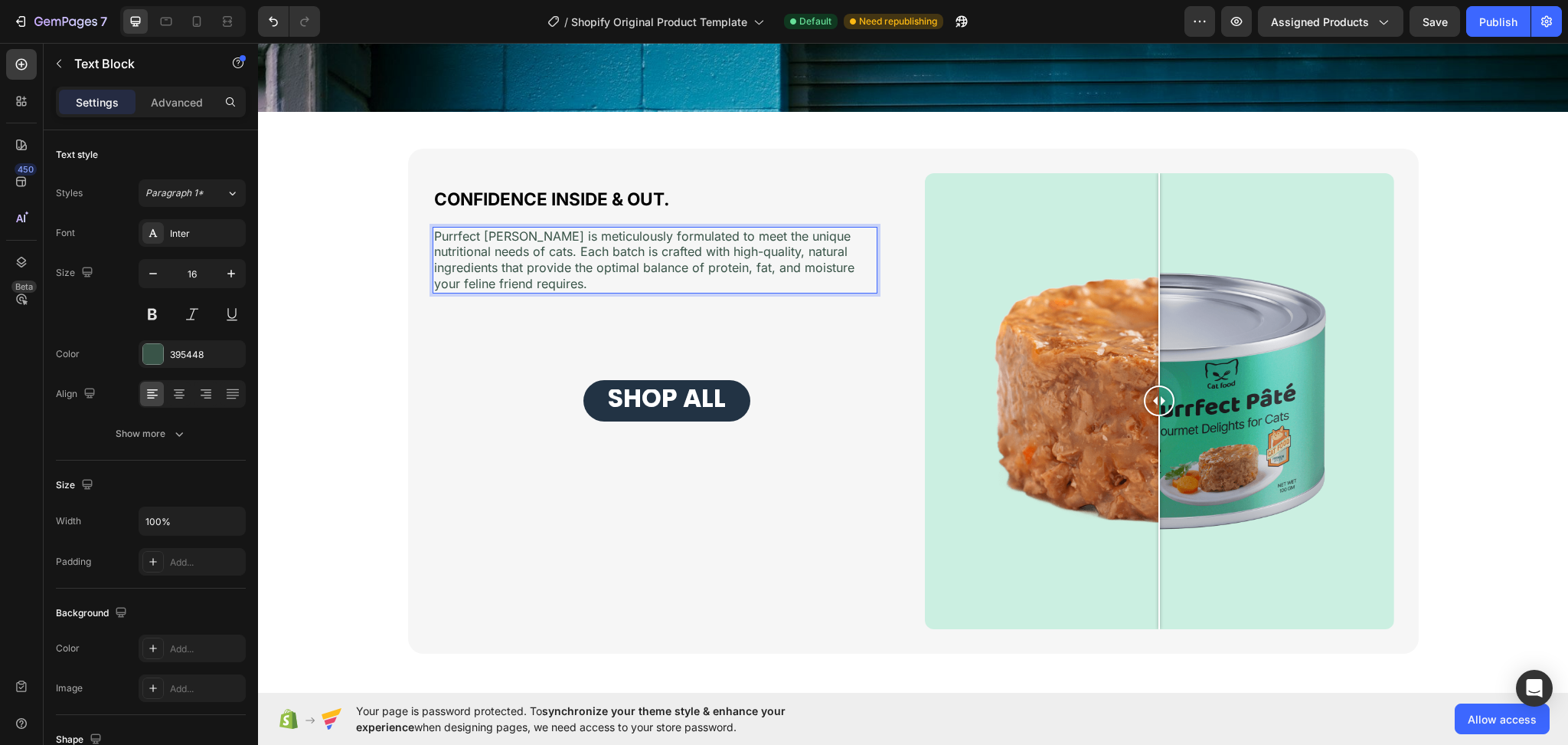
click at [546, 286] on p "Purrfect Pâté is meticulously formulated to meet the unique nutritional needs o…" at bounding box center [655, 260] width 442 height 64
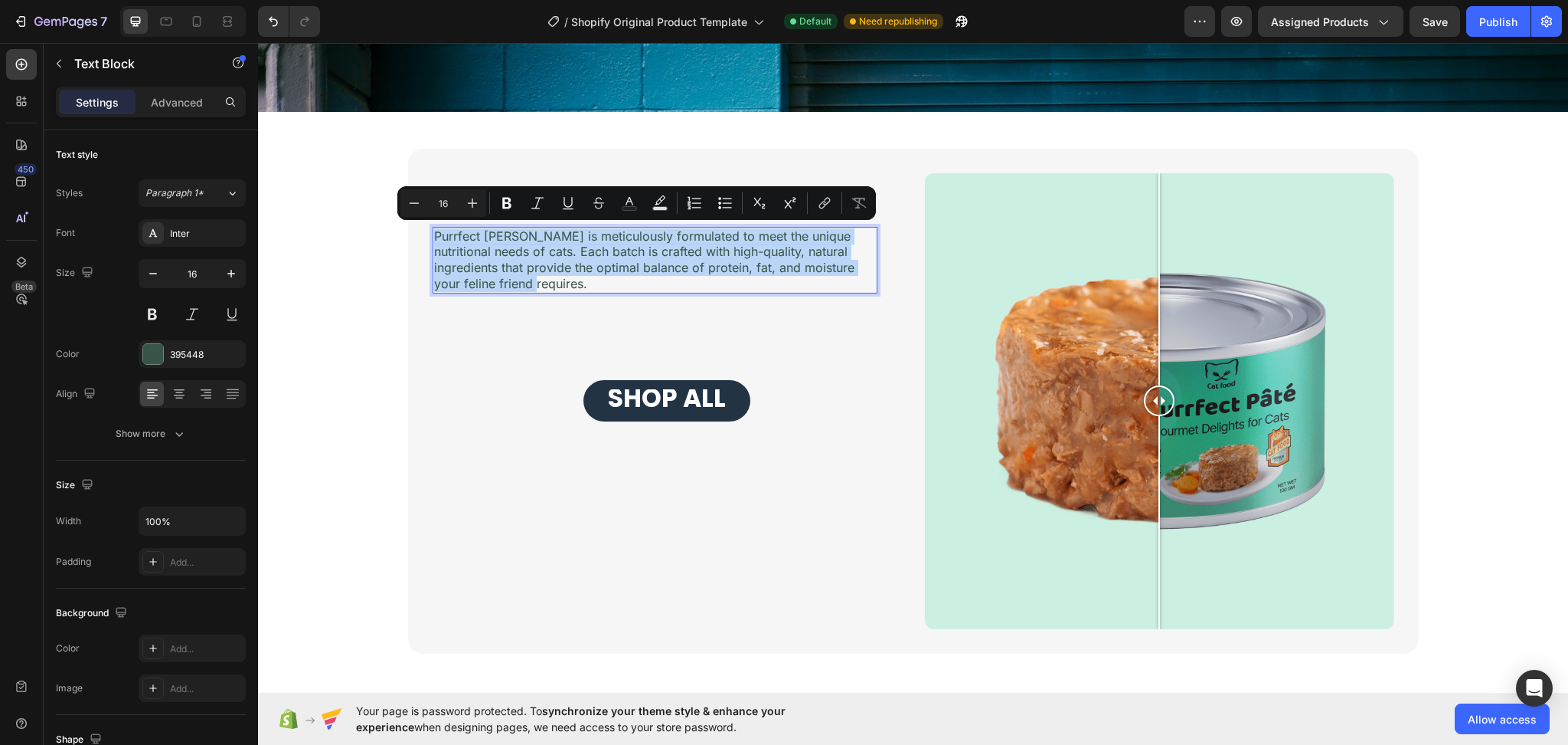
drag, startPoint x: 542, startPoint y: 286, endPoint x: 429, endPoint y: 235, distance: 124.0
click at [434, 235] on p "Purrfect Pâté is meticulously formulated to meet the unique nutritional needs o…" at bounding box center [655, 260] width 442 height 64
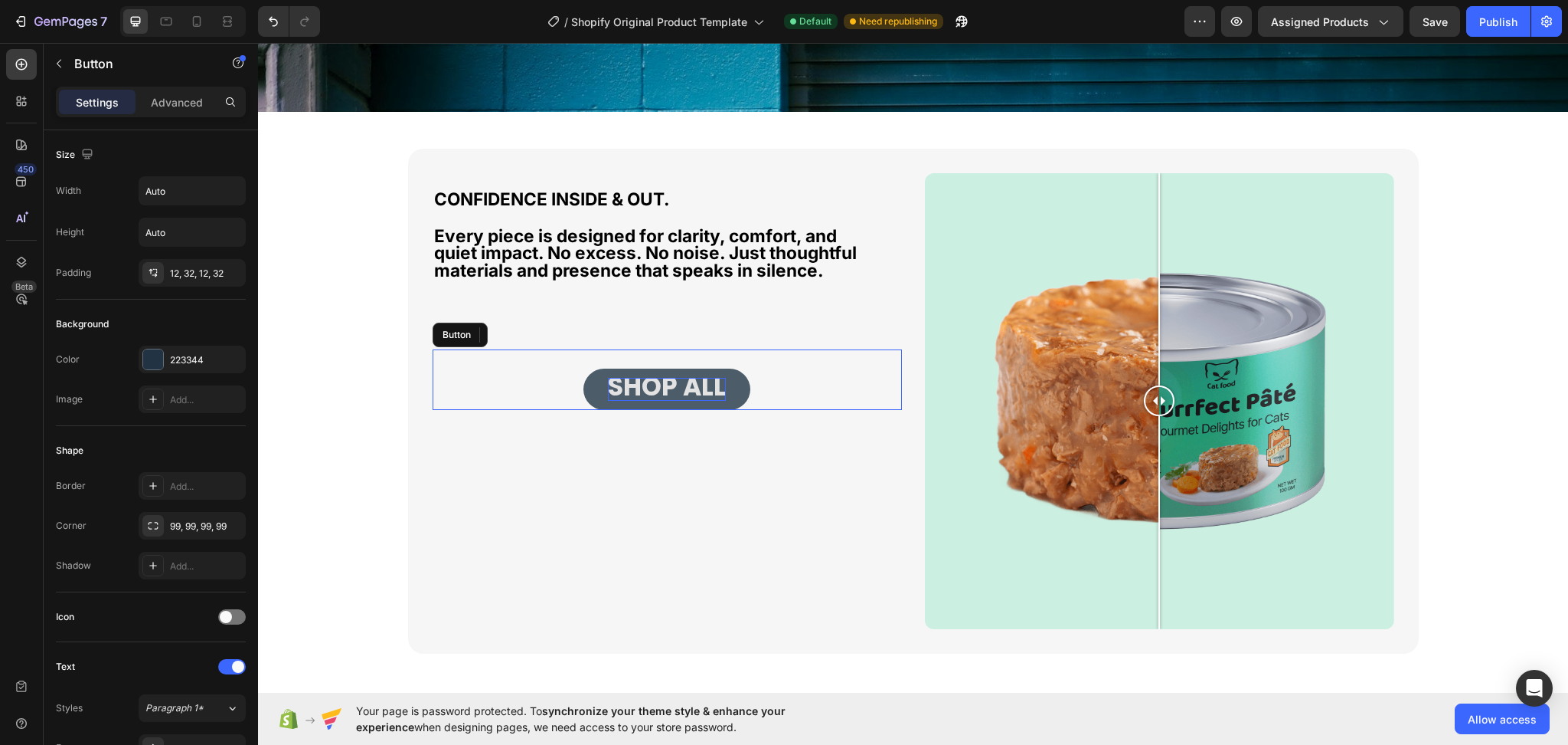
click at [611, 394] on span "SHOP ALL" at bounding box center [667, 387] width 118 height 36
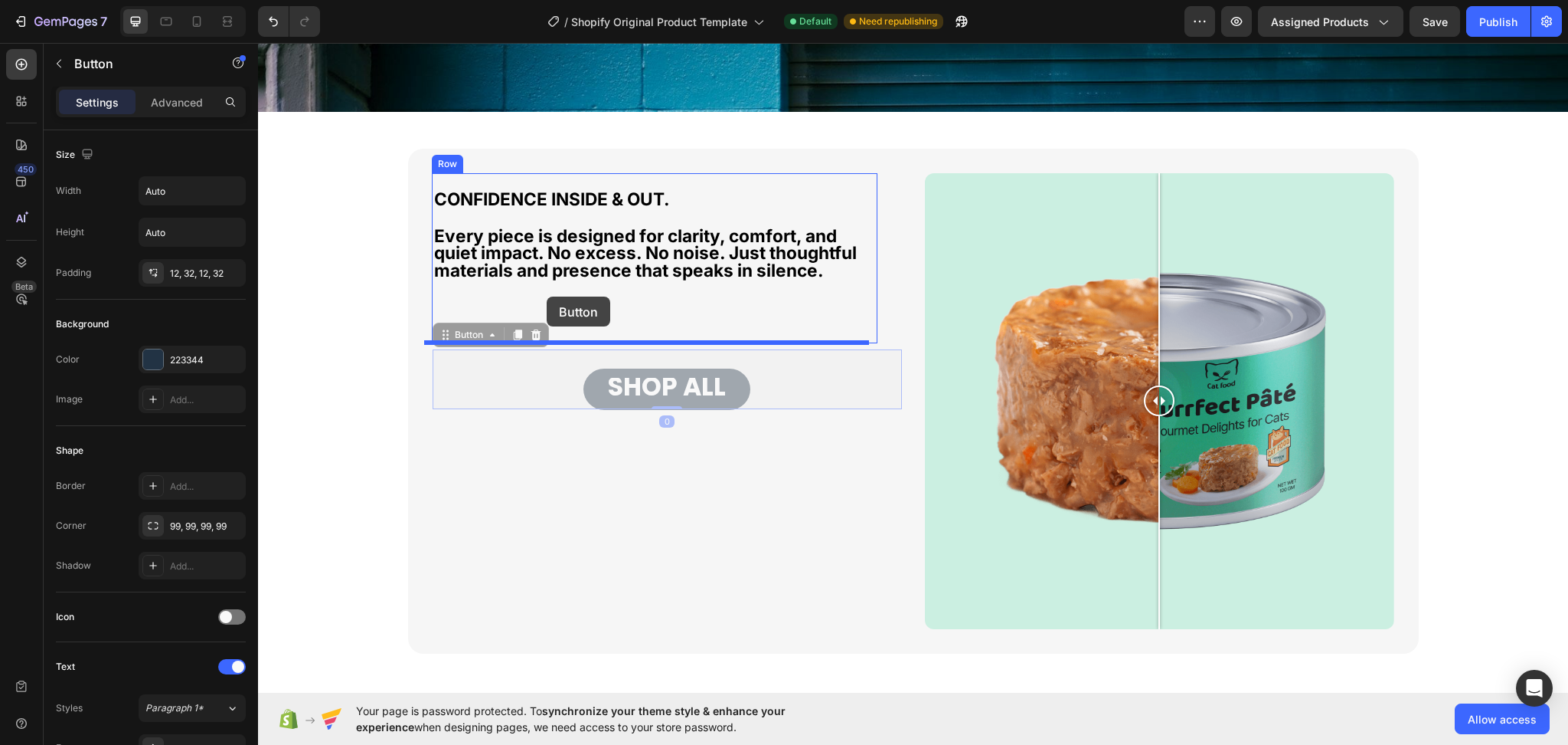
drag, startPoint x: 436, startPoint y: 337, endPoint x: 547, endPoint y: 296, distance: 118.3
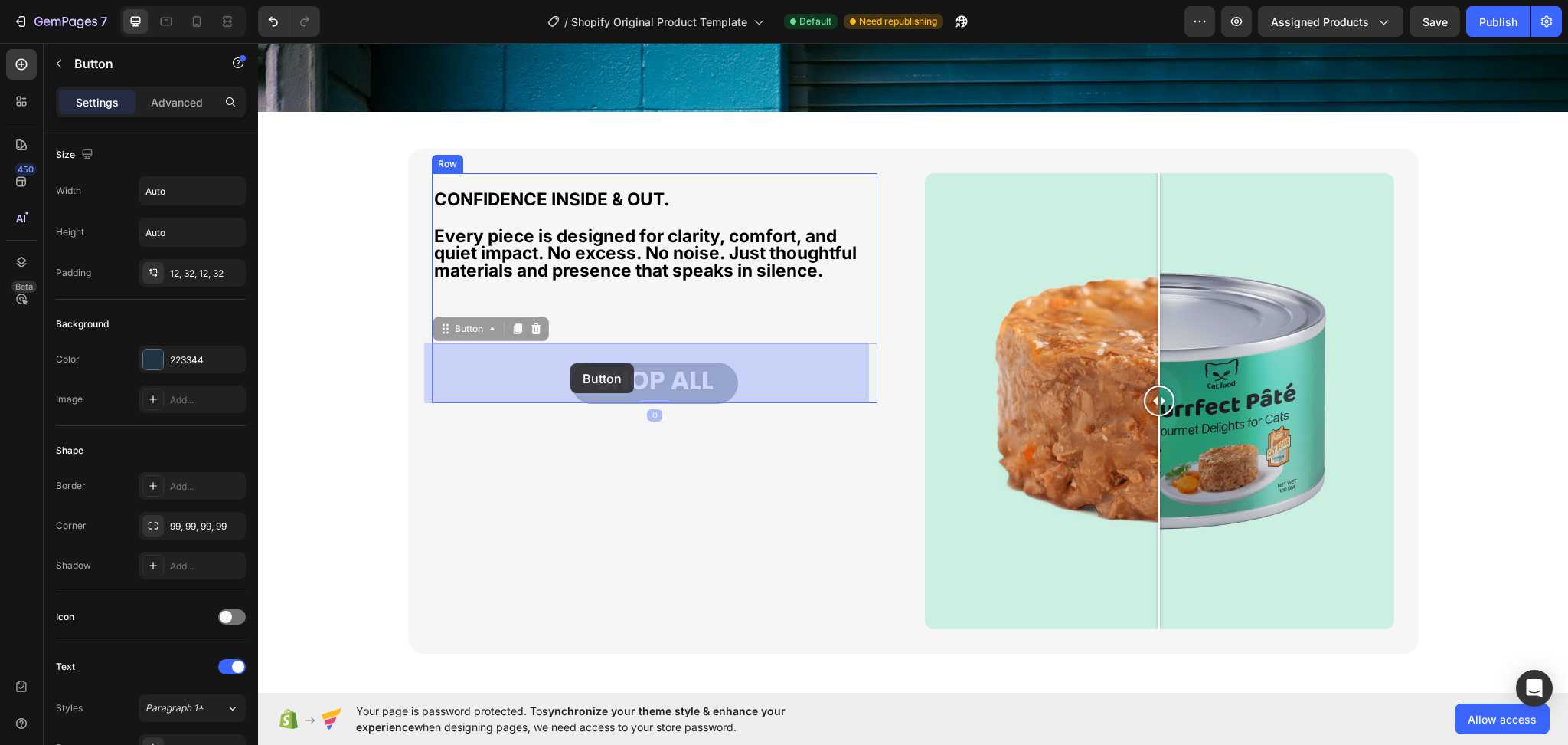
drag, startPoint x: 438, startPoint y: 331, endPoint x: 570, endPoint y: 363, distance: 135.8
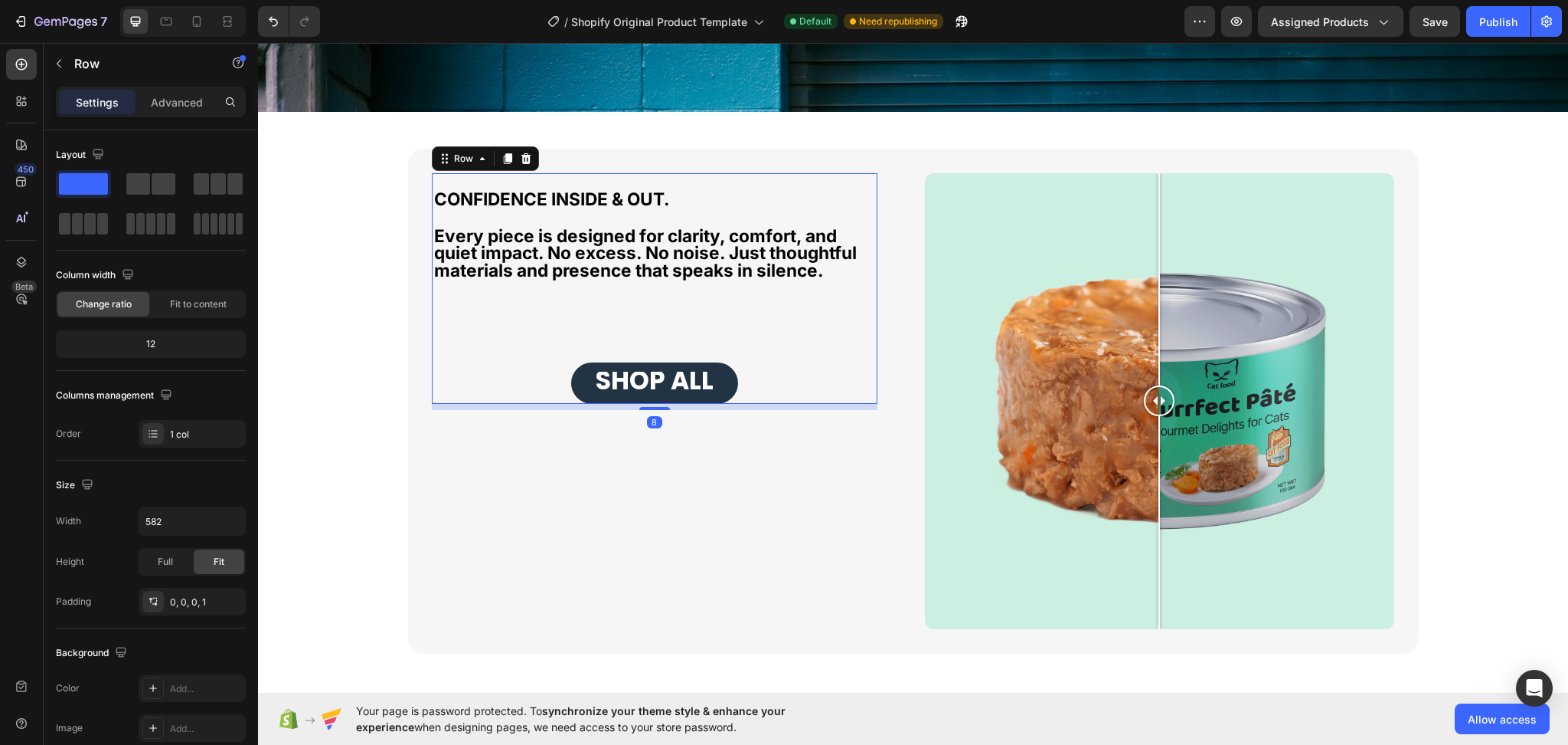
click at [569, 298] on div "⁠⁠⁠⁠⁠⁠⁠ CONFIDENCE INSIDE & OUT. Heading Every piece is designed for clarity, c…" at bounding box center [655, 288] width 445 height 230
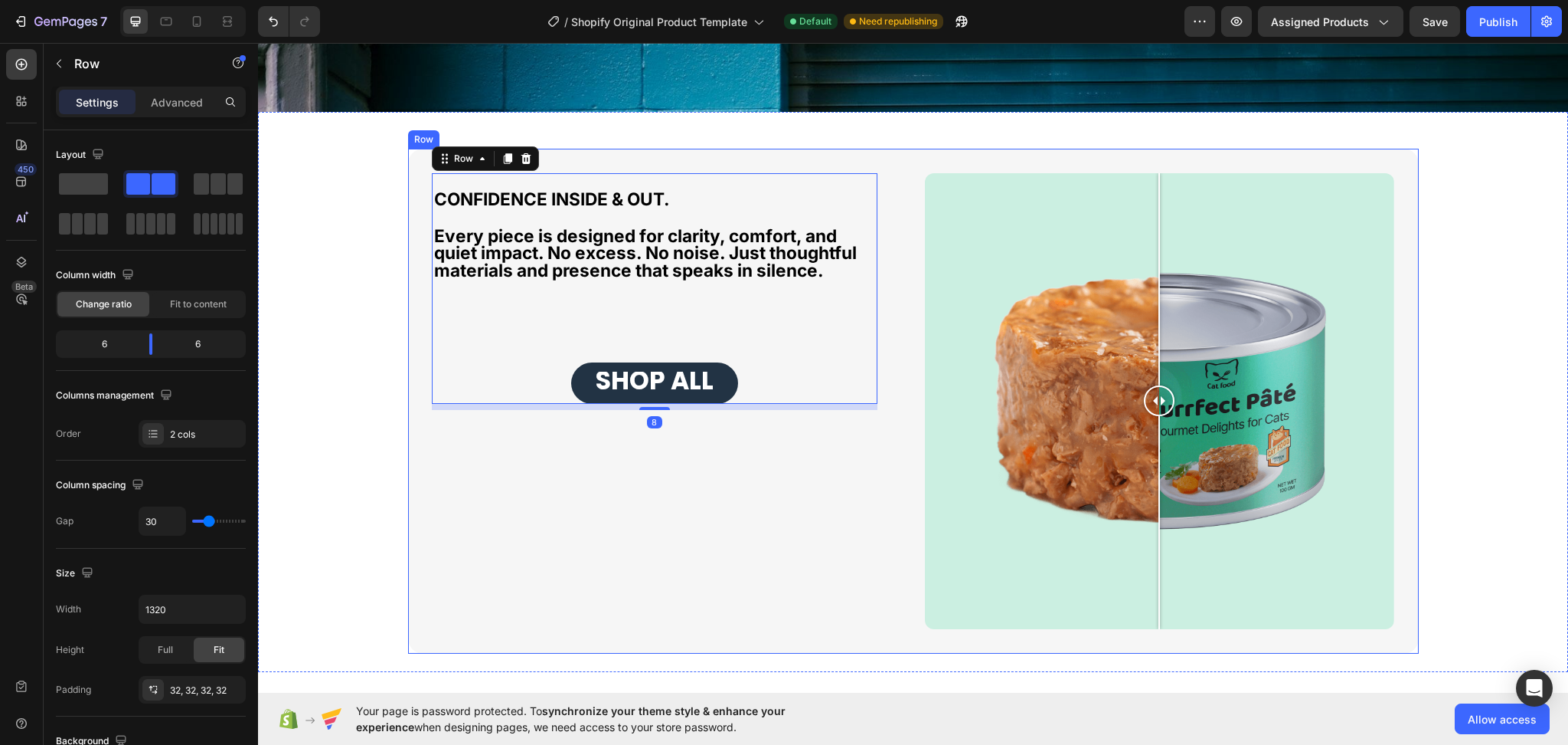
click at [548, 478] on div "⁠⁠⁠⁠⁠⁠⁠ CONFIDENCE INSIDE & OUT. Heading Every piece is designed for clarity, c…" at bounding box center [667, 401] width 469 height 457
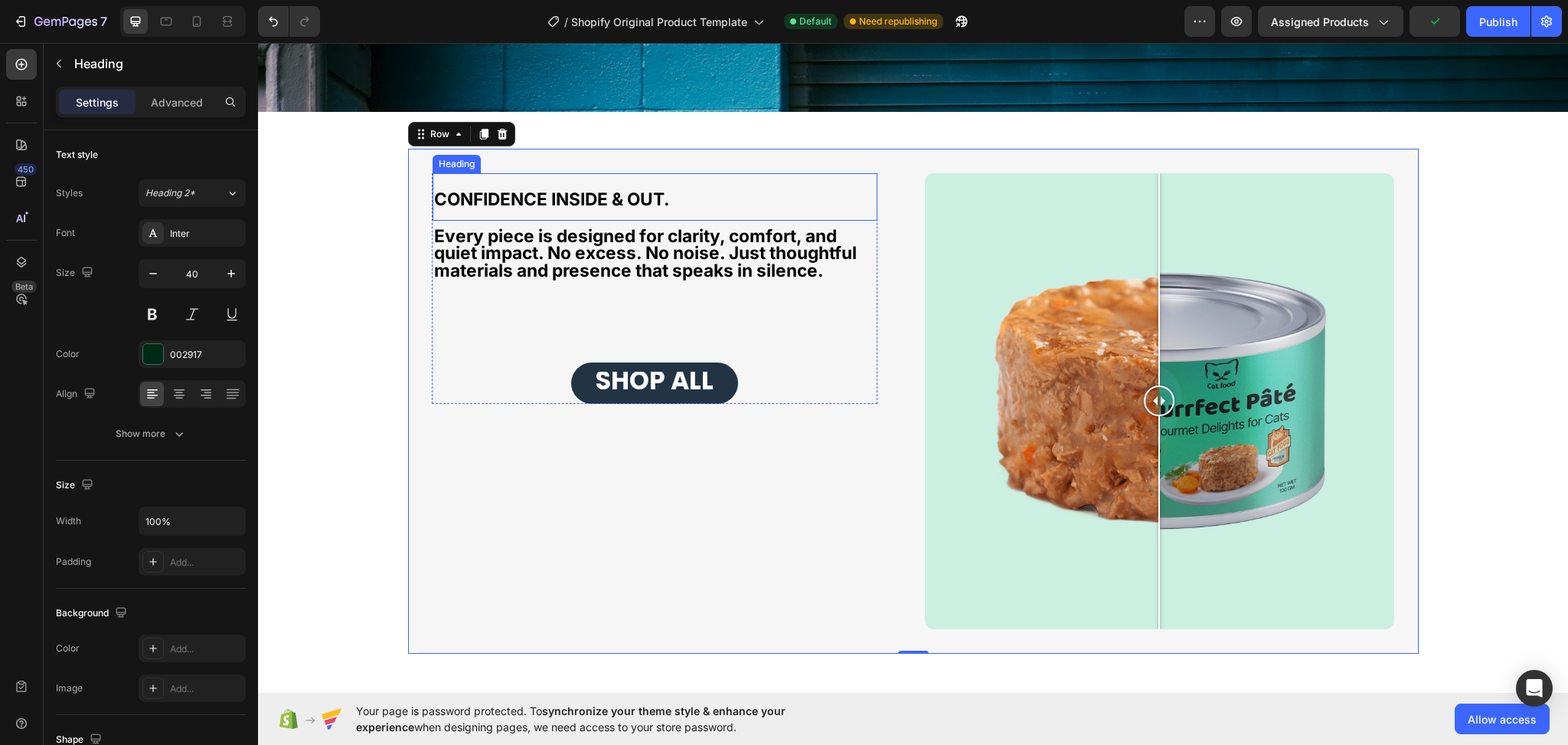
click at [636, 200] on strong "CONFIDENCE INSIDE & OUT." at bounding box center [551, 199] width 236 height 21
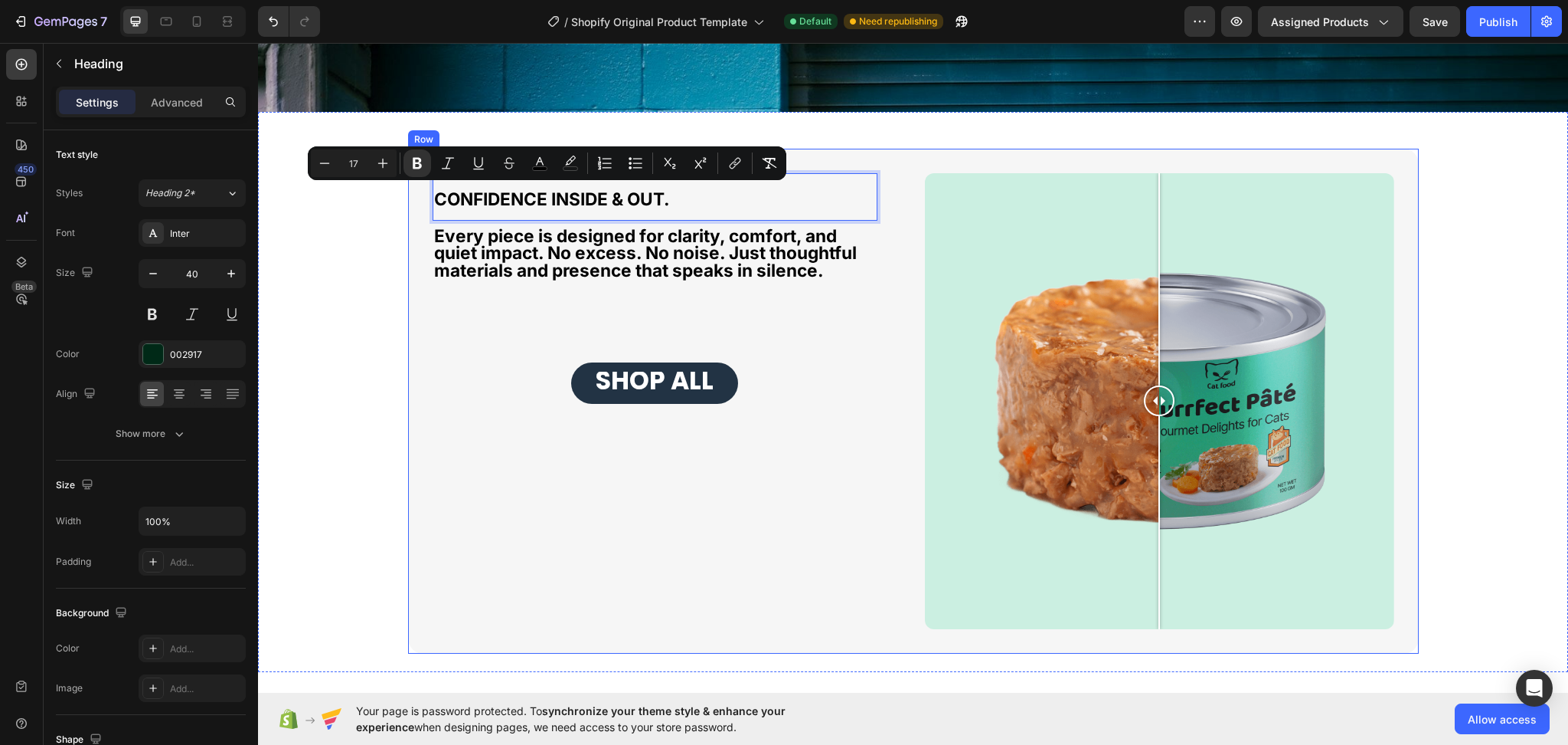
drag, startPoint x: 674, startPoint y: 192, endPoint x: 401, endPoint y: 192, distance: 273.0
click at [214, 233] on div "Inter" at bounding box center [205, 234] width 72 height 14
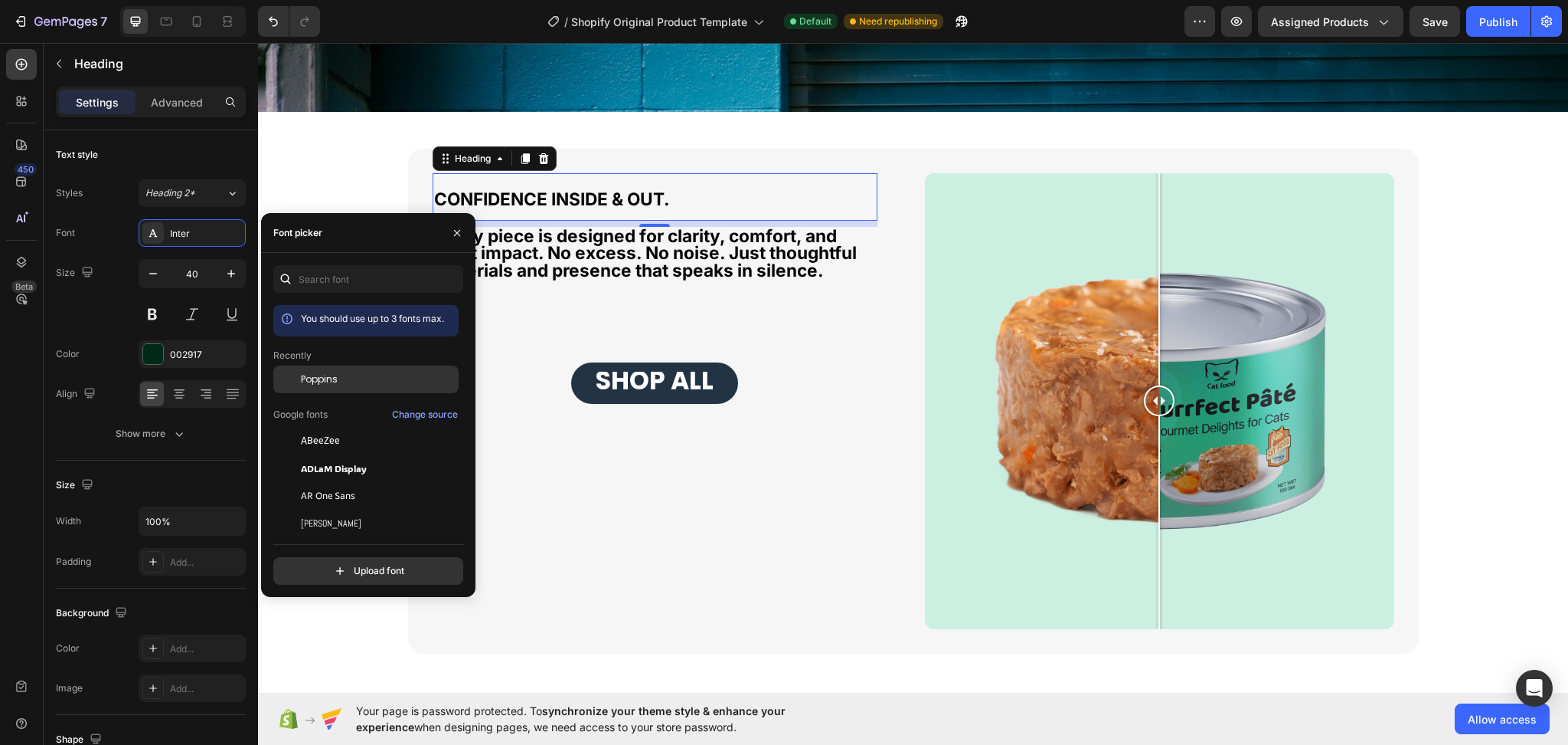
click at [329, 381] on span "Poppins" at bounding box center [319, 379] width 37 height 14
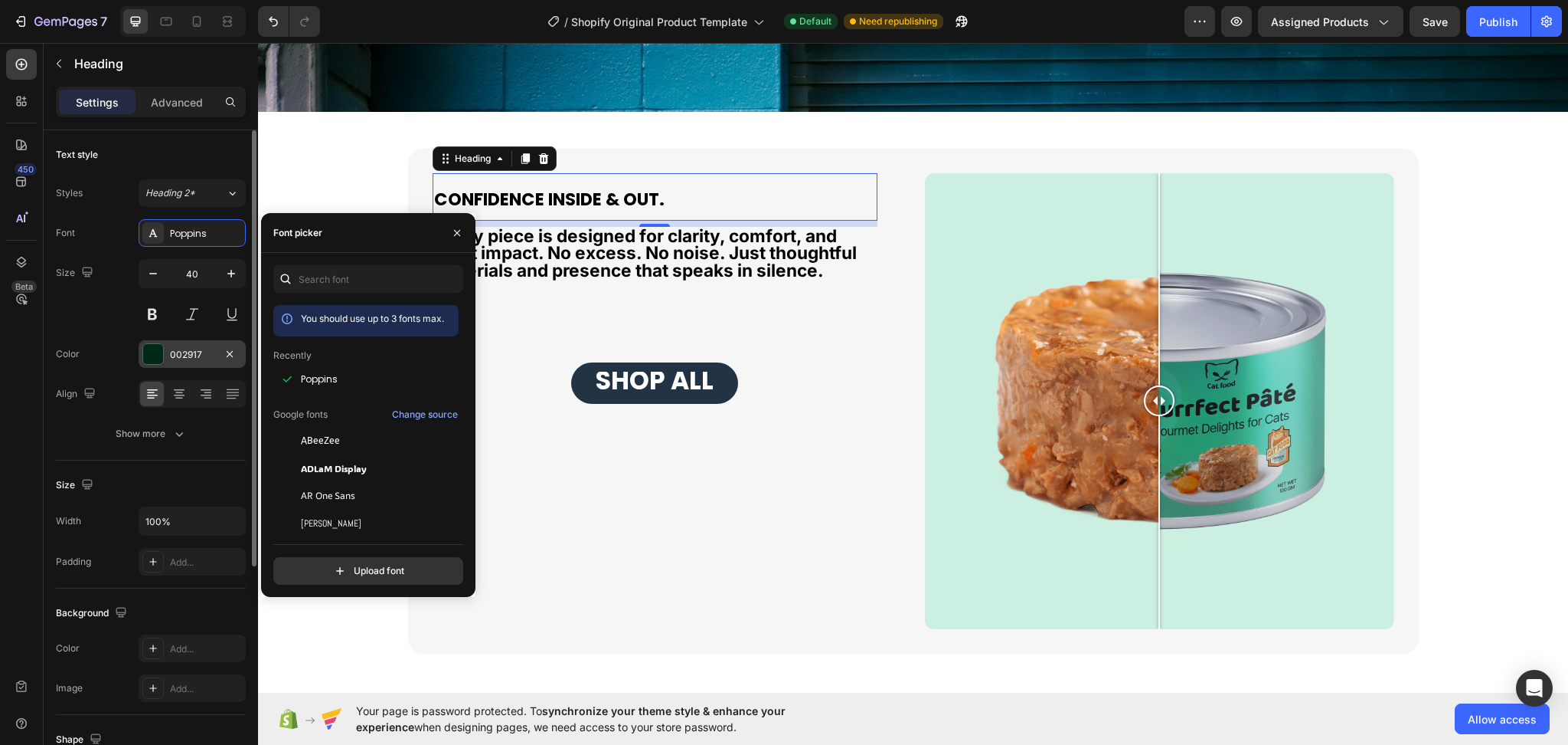
click at [204, 359] on div "002917" at bounding box center [192, 355] width 44 height 14
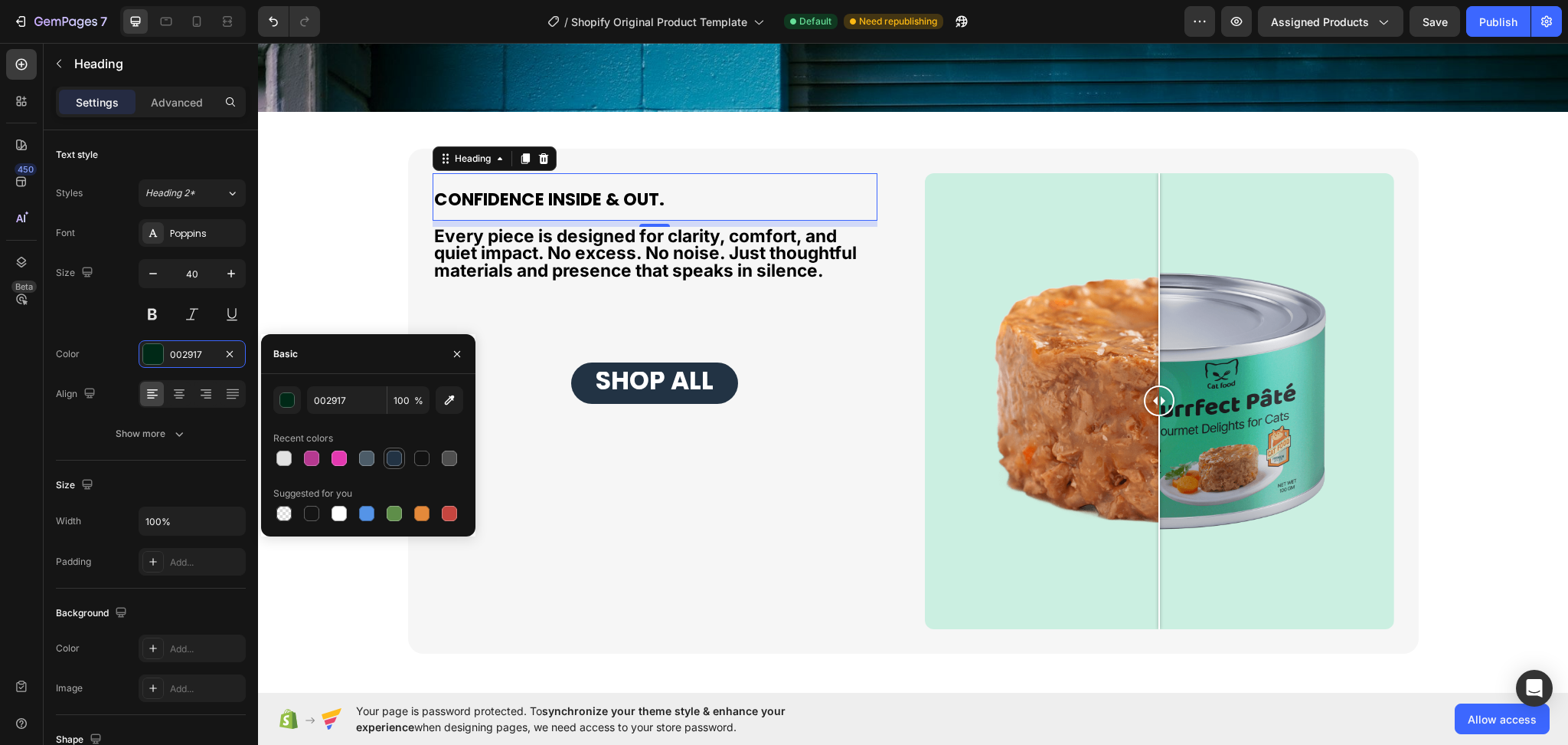
click at [389, 460] on div at bounding box center [394, 458] width 16 height 16
type input "223344"
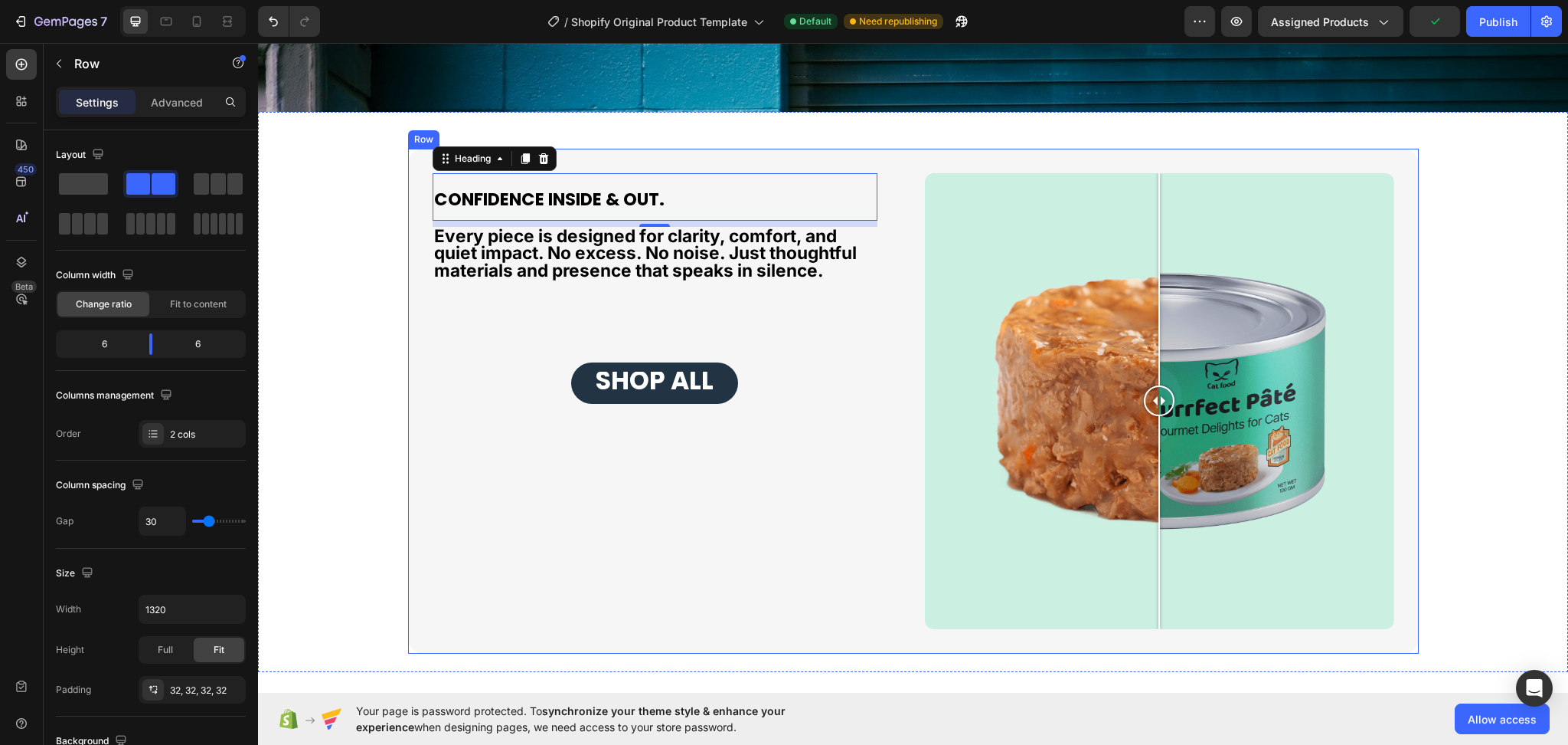
click at [628, 451] on div "⁠⁠⁠⁠⁠⁠⁠ CONFIDENCE INSIDE & OUT. Heading 8 Every piece is designed for clarity,…" at bounding box center [667, 401] width 469 height 457
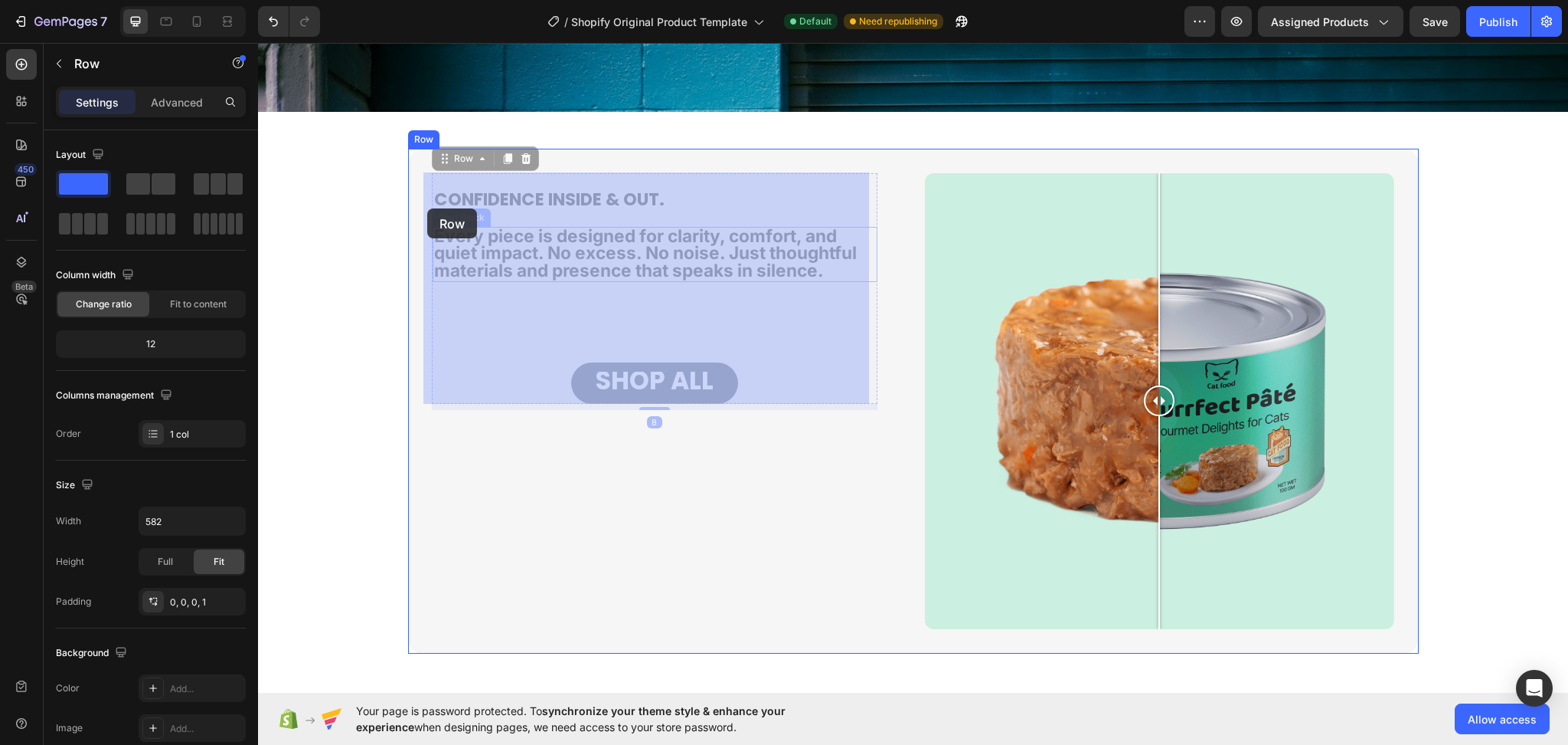
drag, startPoint x: 738, startPoint y: 268, endPoint x: 427, endPoint y: 208, distance: 316.7
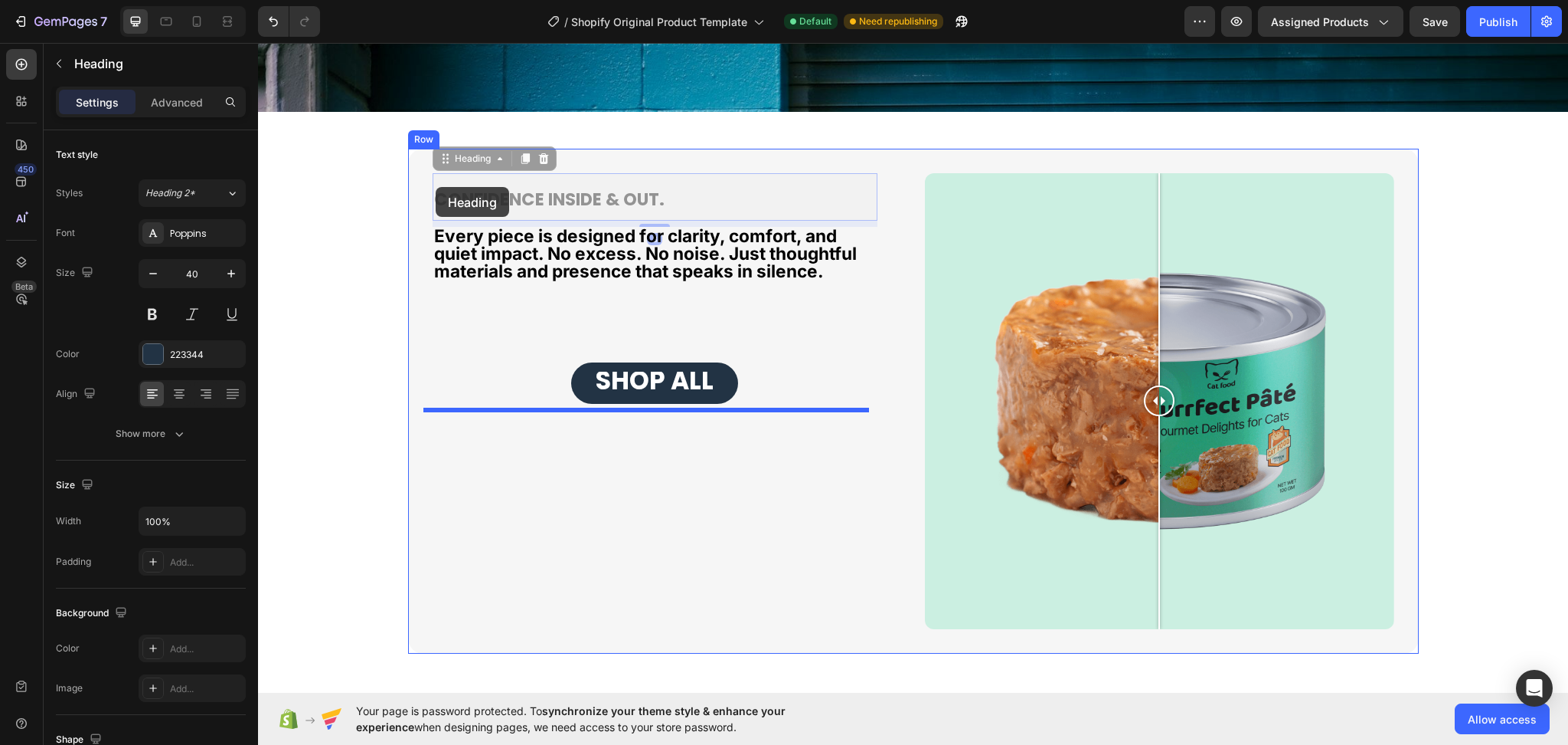
drag, startPoint x: 682, startPoint y: 194, endPoint x: 424, endPoint y: 187, distance: 258.1
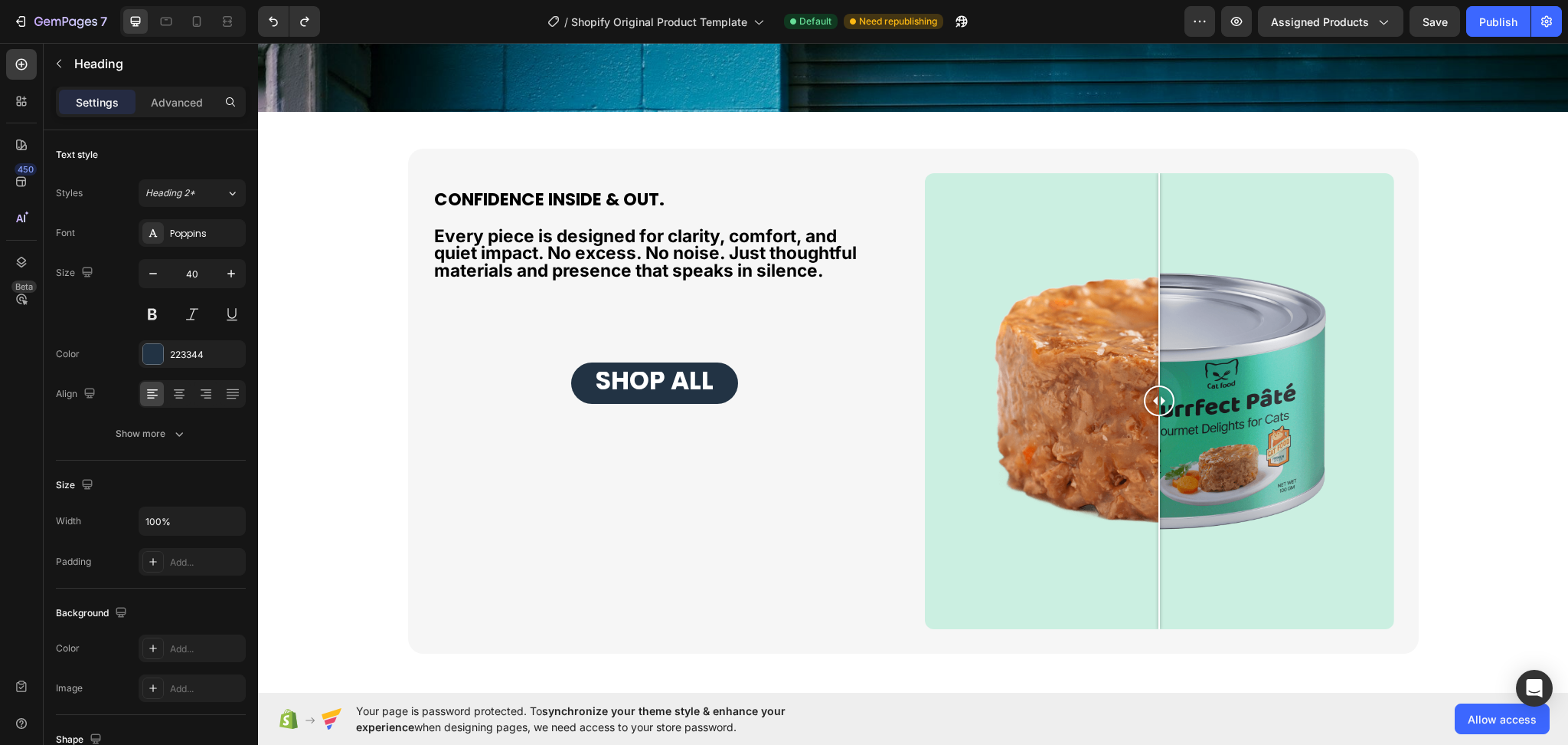
click at [666, 203] on p "CONFIDENCE INSIDE & OUT." at bounding box center [655, 196] width 442 height 44
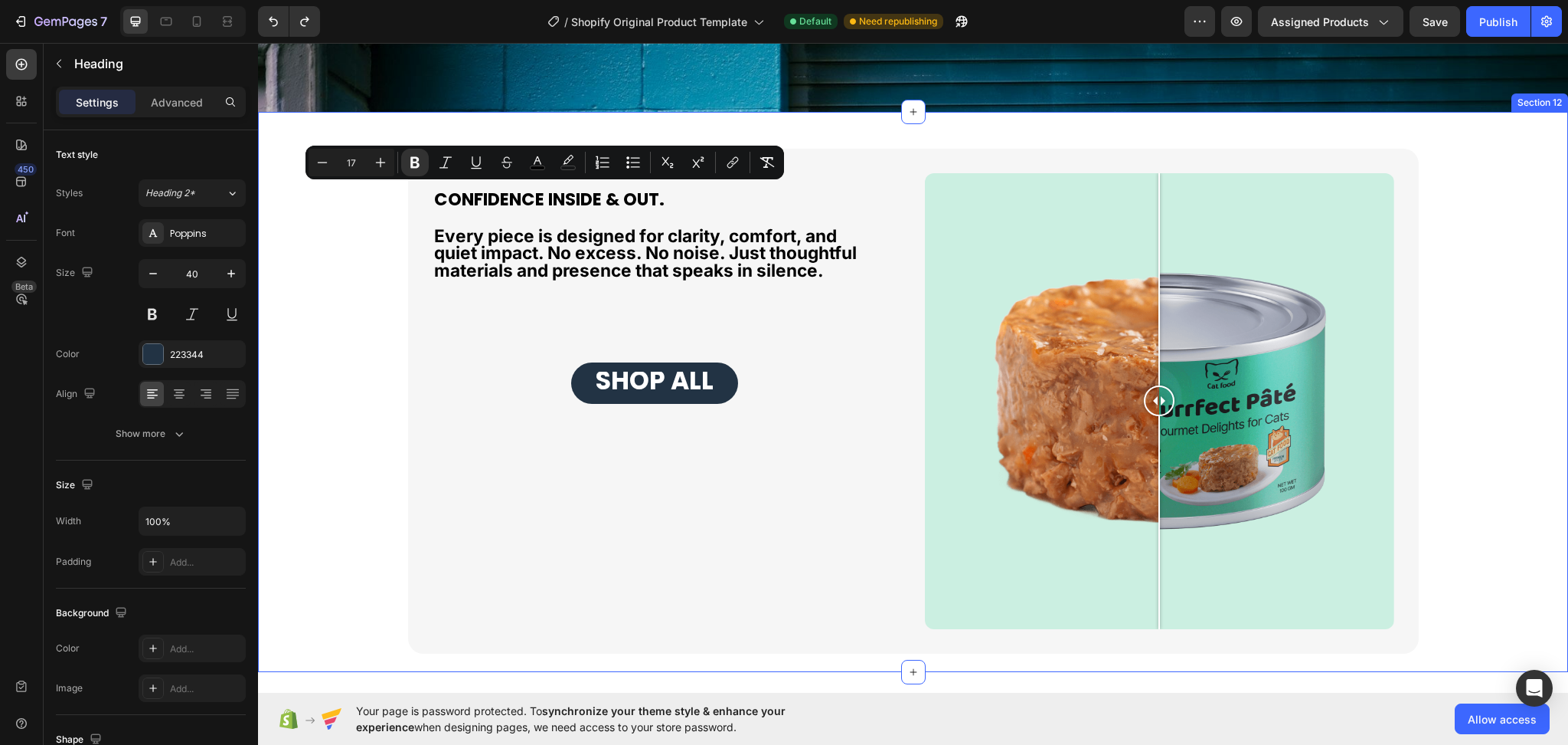
drag, startPoint x: 671, startPoint y: 207, endPoint x: 377, endPoint y: 198, distance: 294.1
click at [377, 198] on div "CONFIDENCE INSIDE & OUT. Heading Every piece is designed for clarity, comfort, …" at bounding box center [913, 401] width 1280 height 506
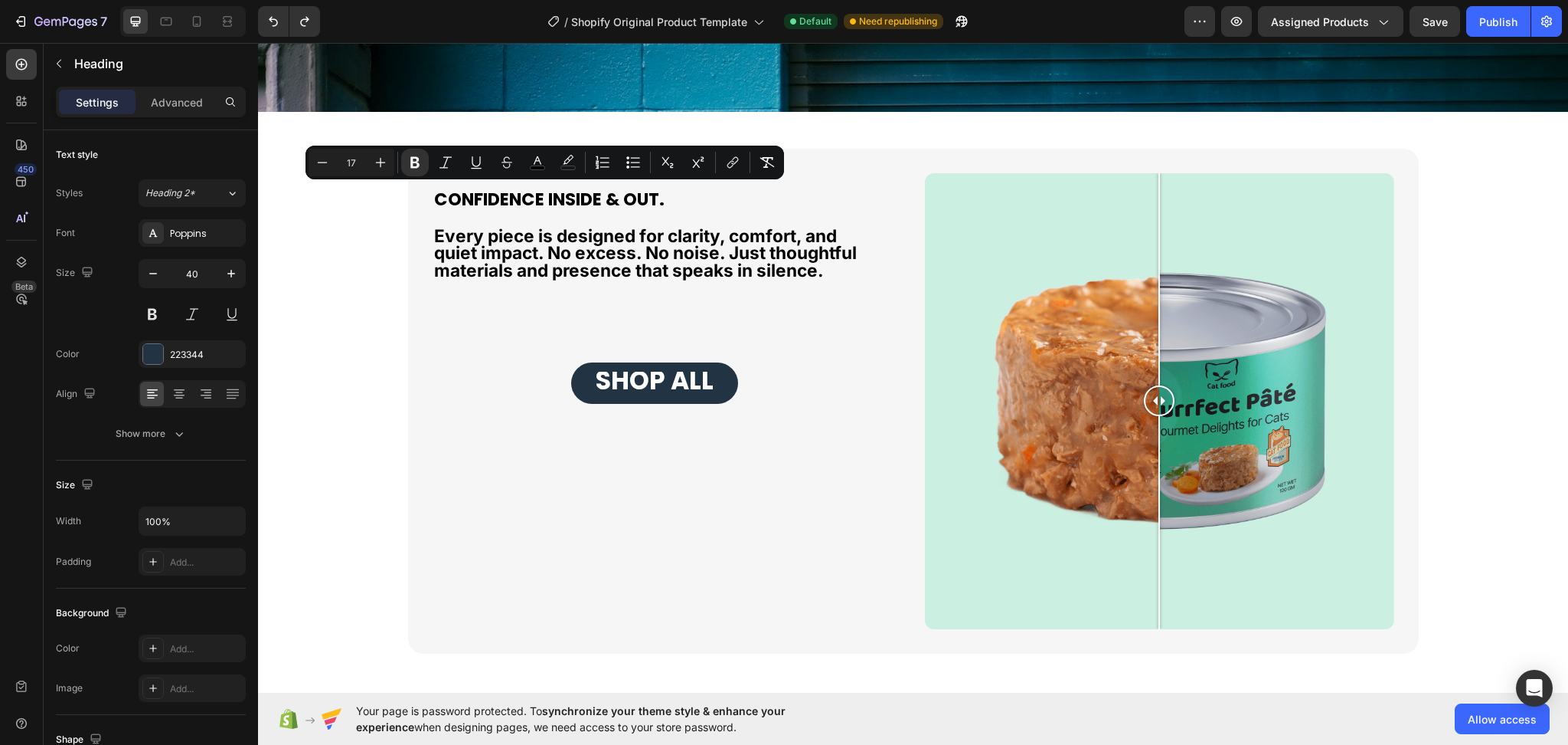
click at [694, 202] on p "CONFIDENCE INSIDE & OUT." at bounding box center [655, 196] width 442 height 44
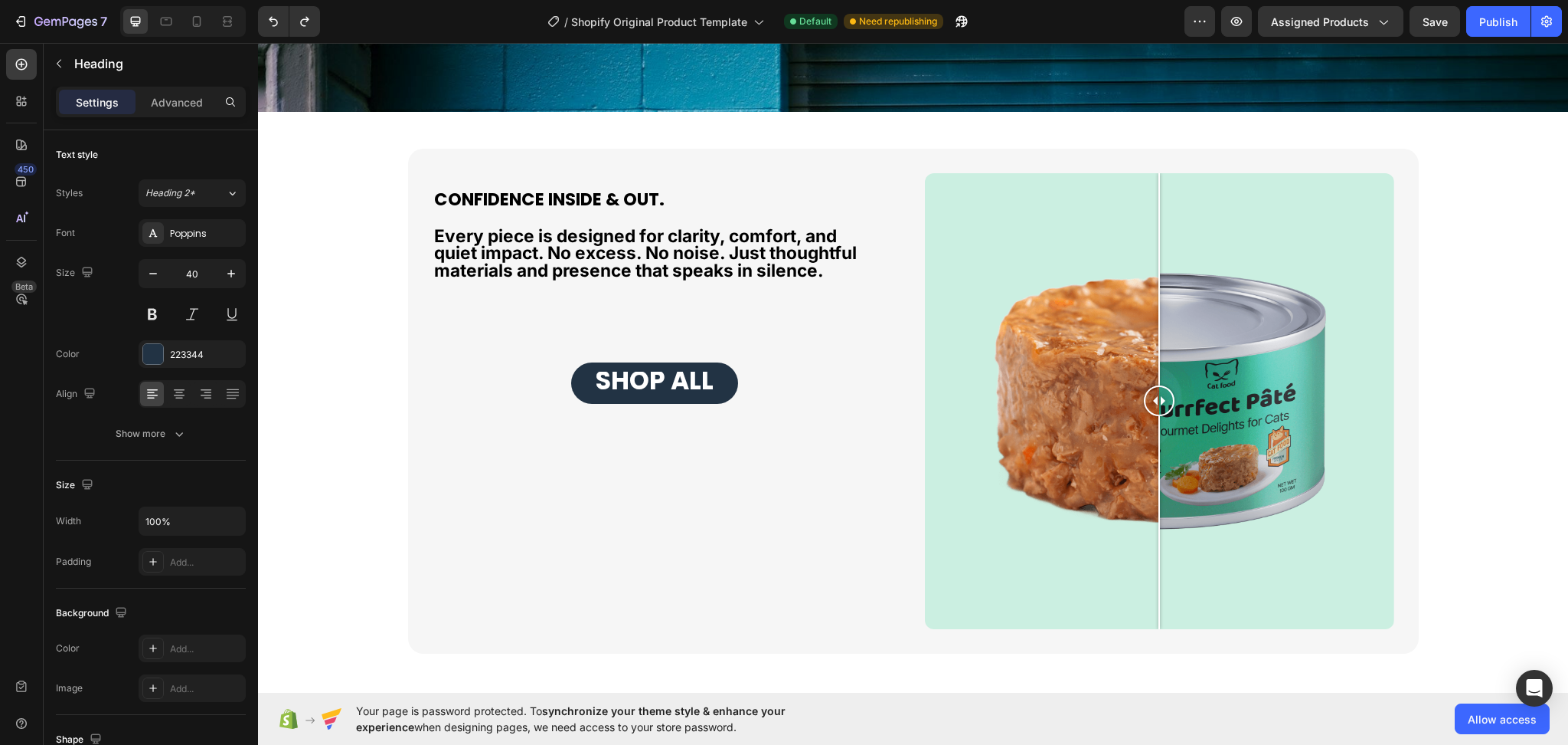
click at [663, 204] on strong "CONFIDENCE INSIDE & OUT." at bounding box center [549, 199] width 230 height 24
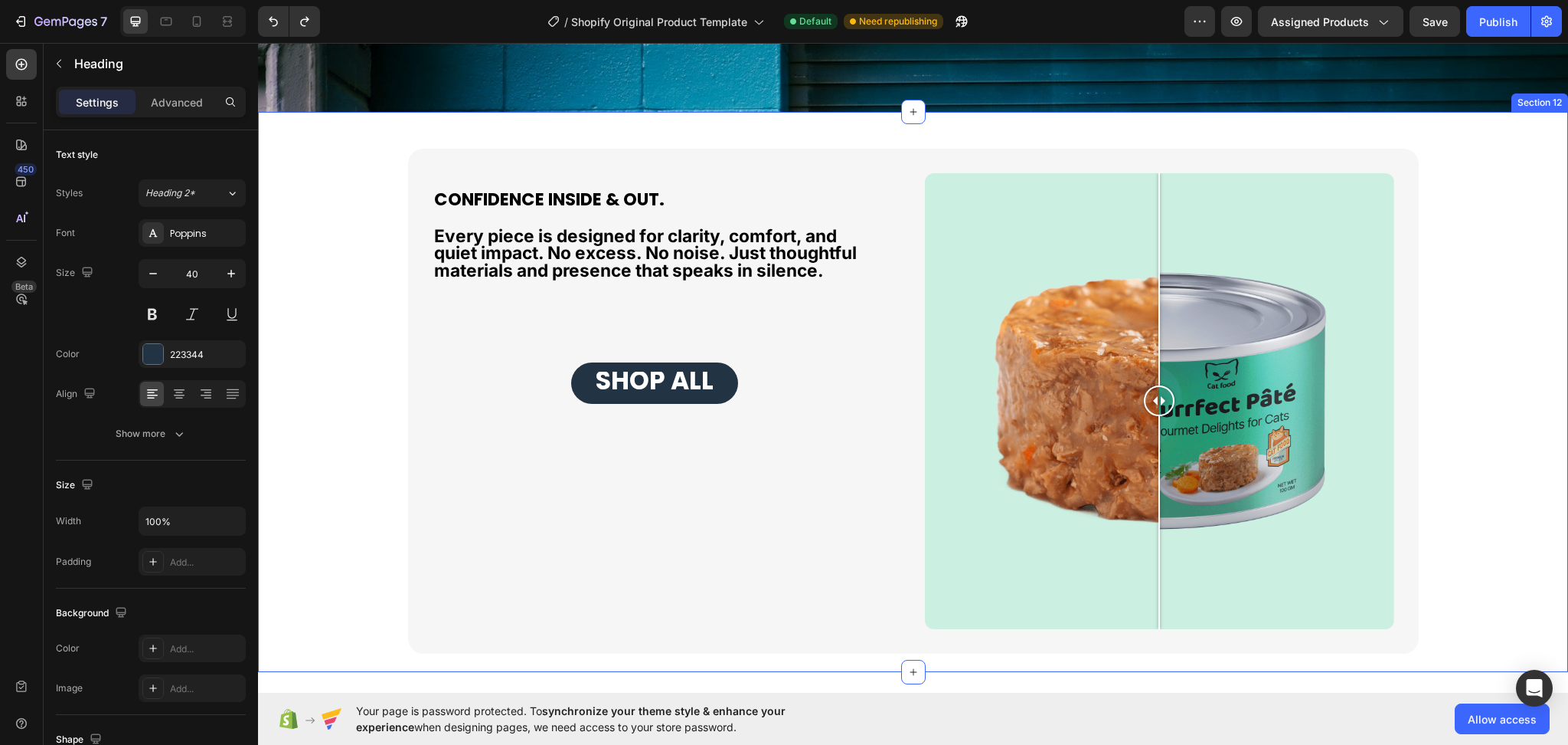
drag, startPoint x: 671, startPoint y: 203, endPoint x: 390, endPoint y: 203, distance: 281.0
click at [390, 203] on div "CONFIDENCE INSIDE & OUT. Heading Every piece is designed for clarity, comfort, …" at bounding box center [913, 401] width 1280 height 506
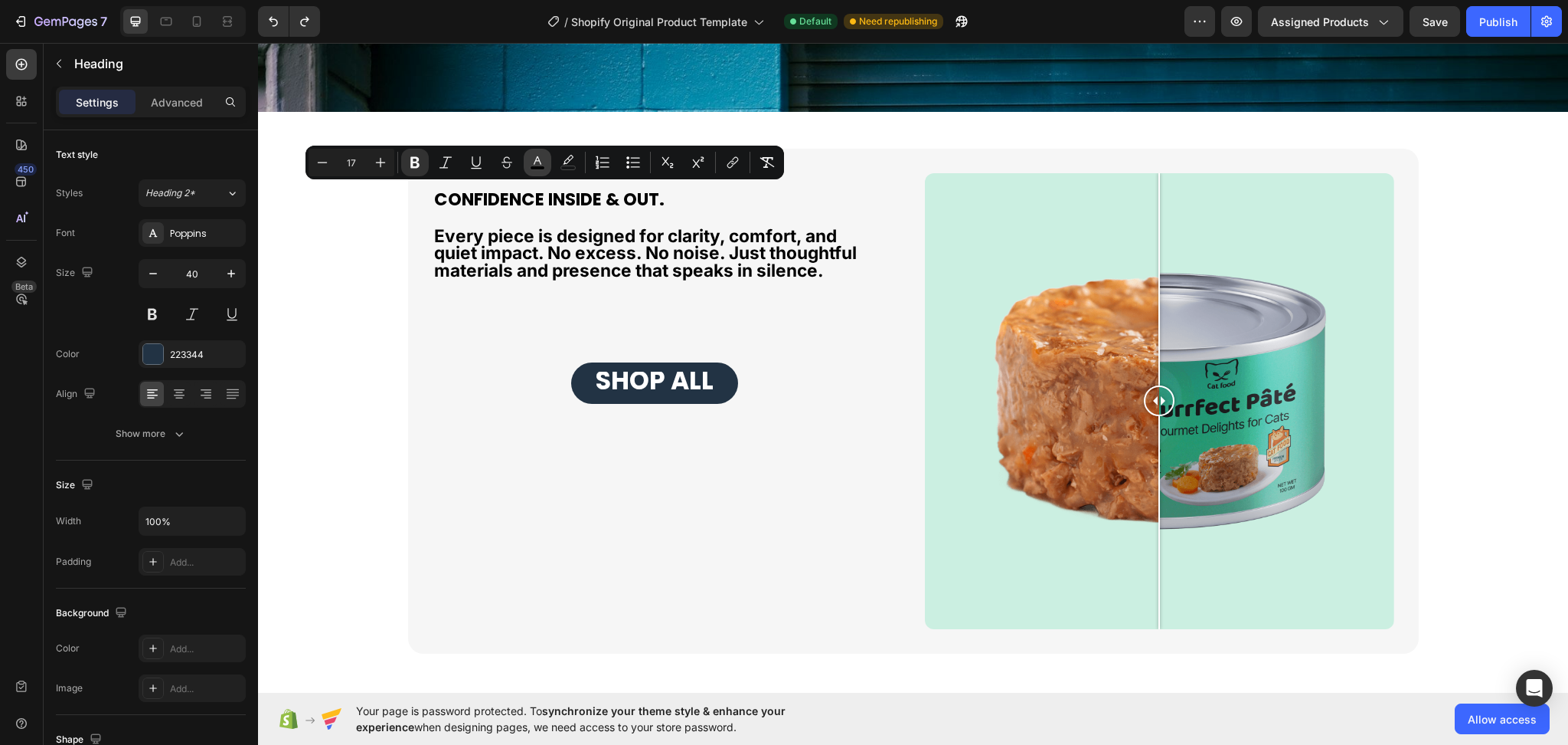
click at [540, 168] on rect "Editor contextual toolbar" at bounding box center [538, 168] width 15 height 3
type input "000000"
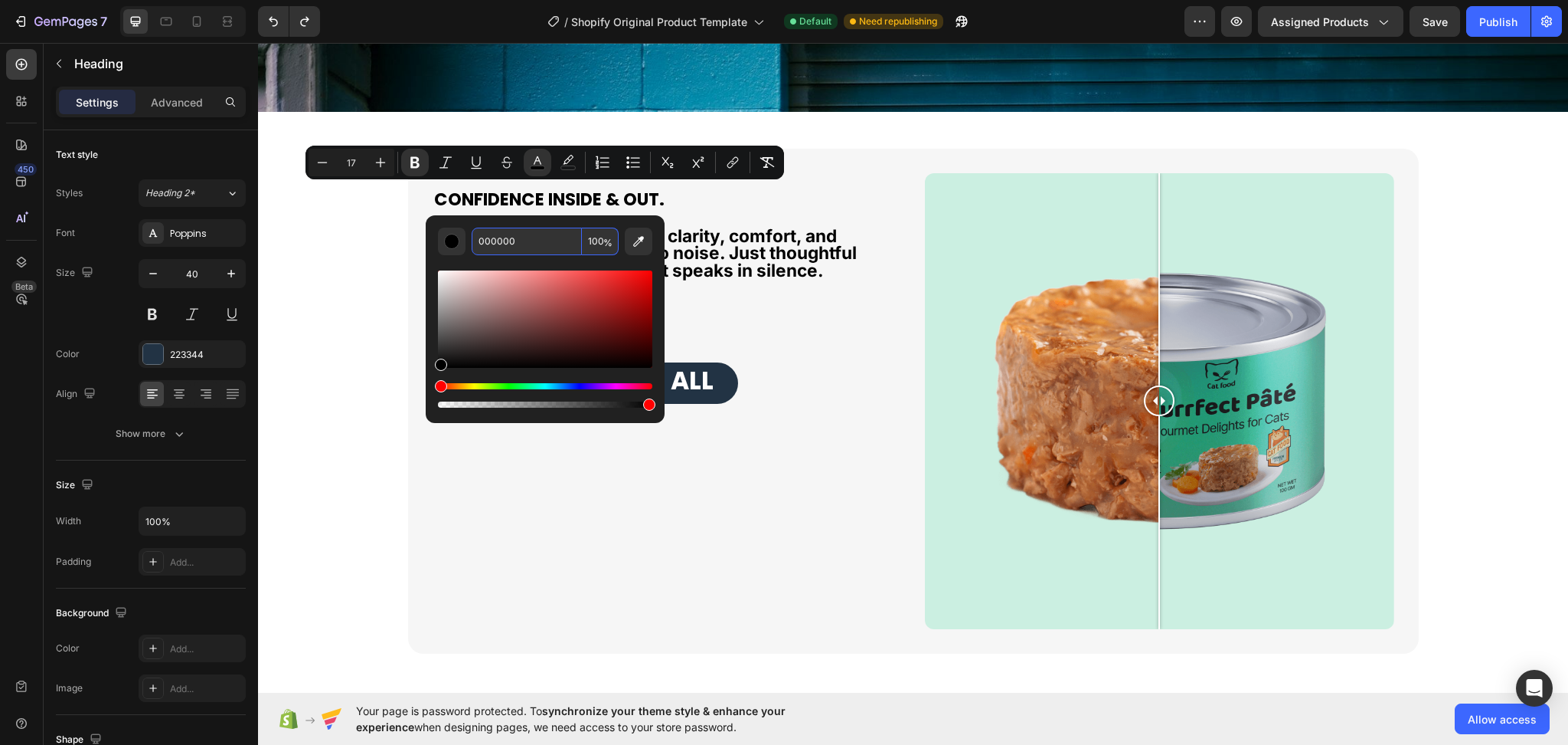
click at [560, 237] on input "000000" at bounding box center [527, 242] width 110 height 28
paste input "#223344"
type input "223344"
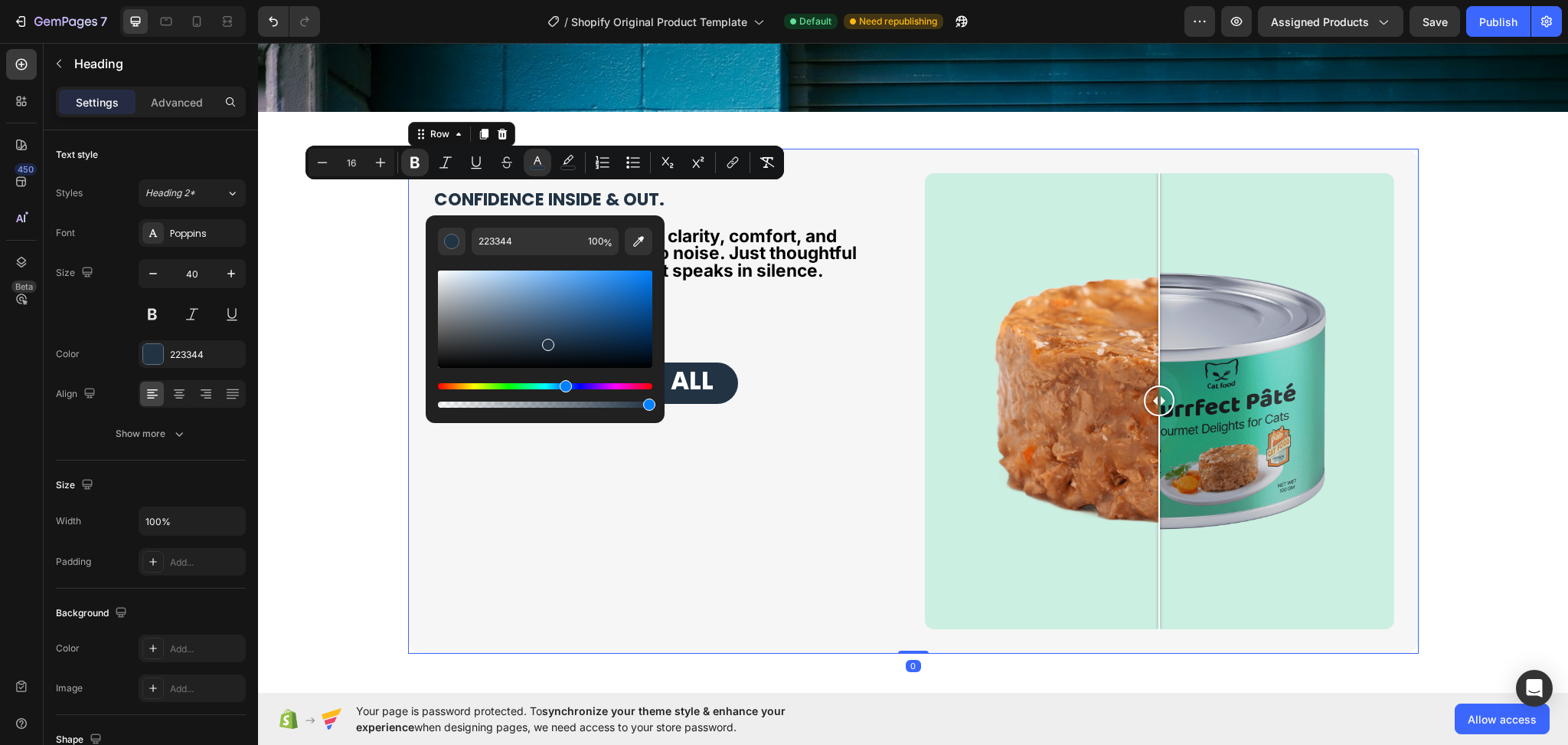
click at [752, 489] on div "⁠⁠⁠⁠⁠⁠⁠ CONFIDENCE INSIDE & OUT. Heading Every piece is designed for clarity, c…" at bounding box center [667, 401] width 469 height 457
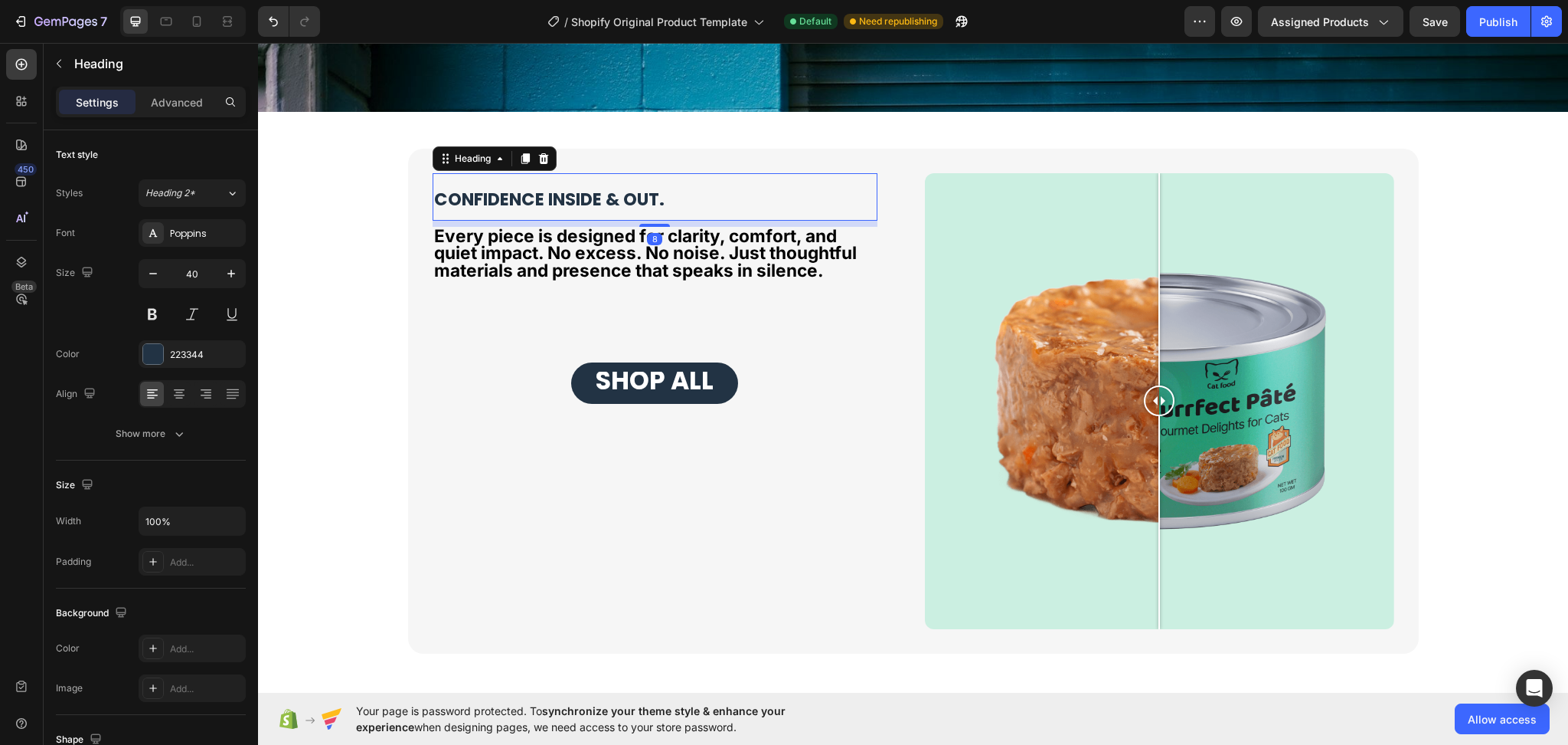
click at [667, 194] on p "⁠⁠⁠⁠⁠⁠⁠ CONFIDENCE INSIDE & OUT." at bounding box center [655, 196] width 442 height 44
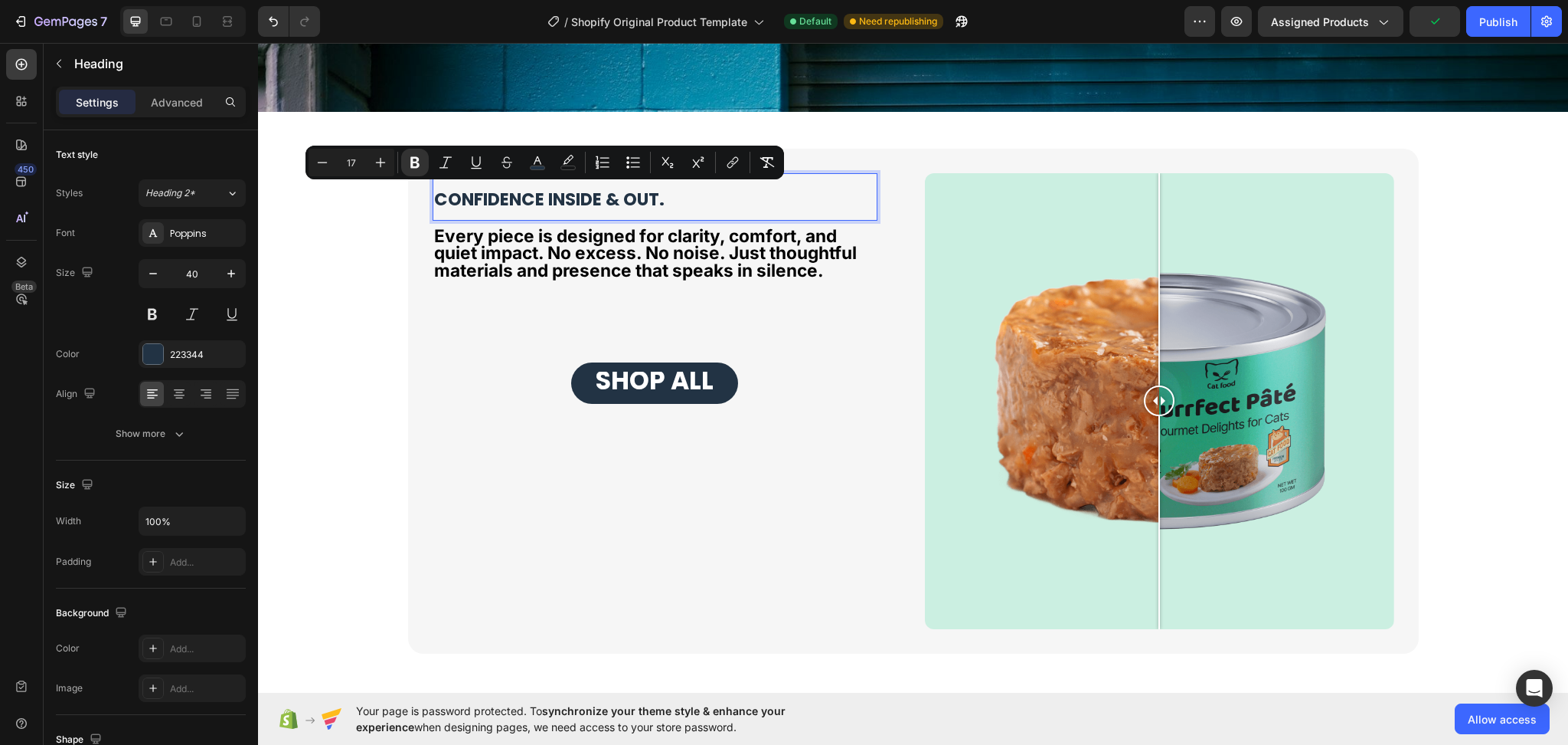
drag, startPoint x: 677, startPoint y: 201, endPoint x: 424, endPoint y: 197, distance: 253.0
click at [386, 161] on icon "Editor contextual toolbar" at bounding box center [381, 162] width 16 height 16
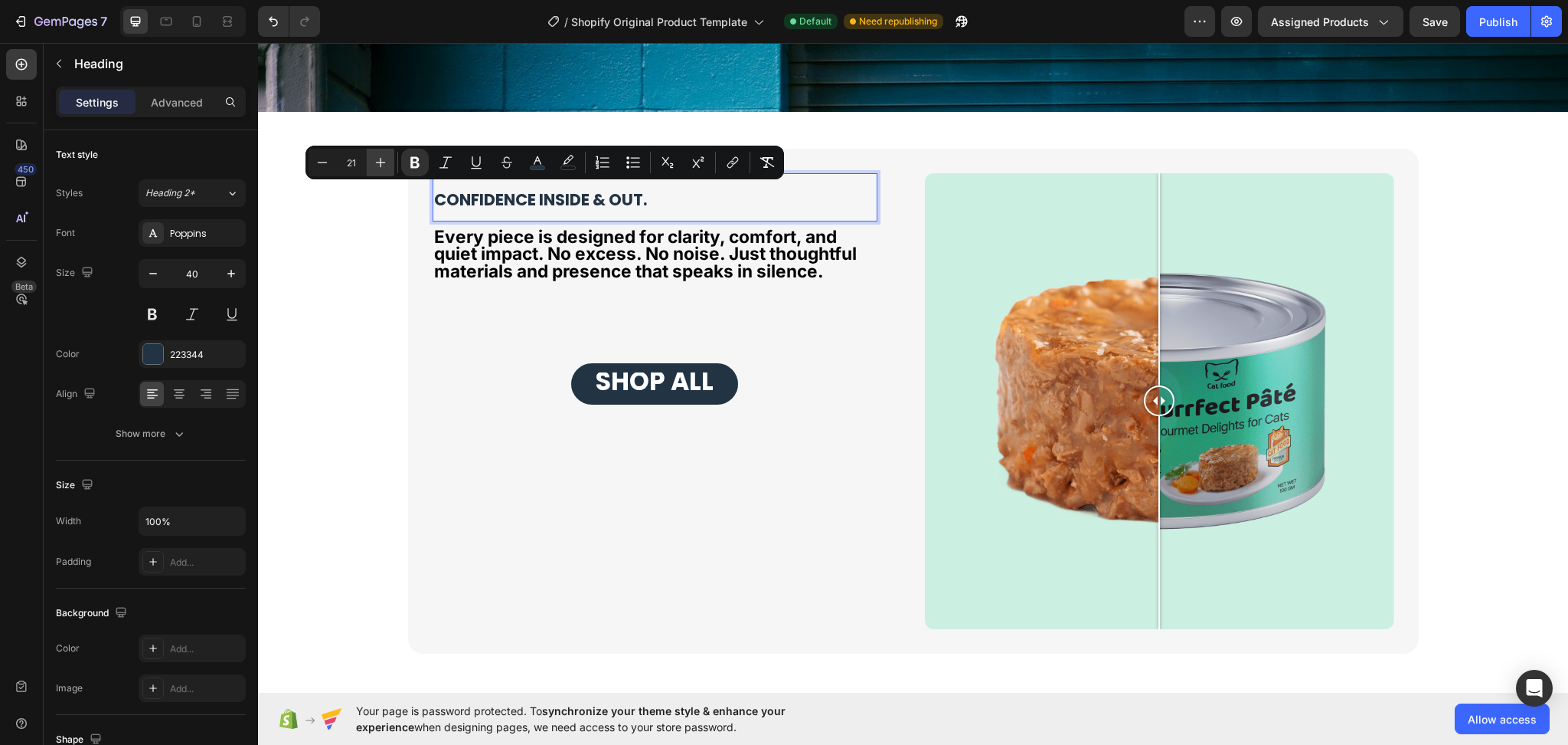
click at [386, 161] on icon "Editor contextual toolbar" at bounding box center [381, 162] width 16 height 16
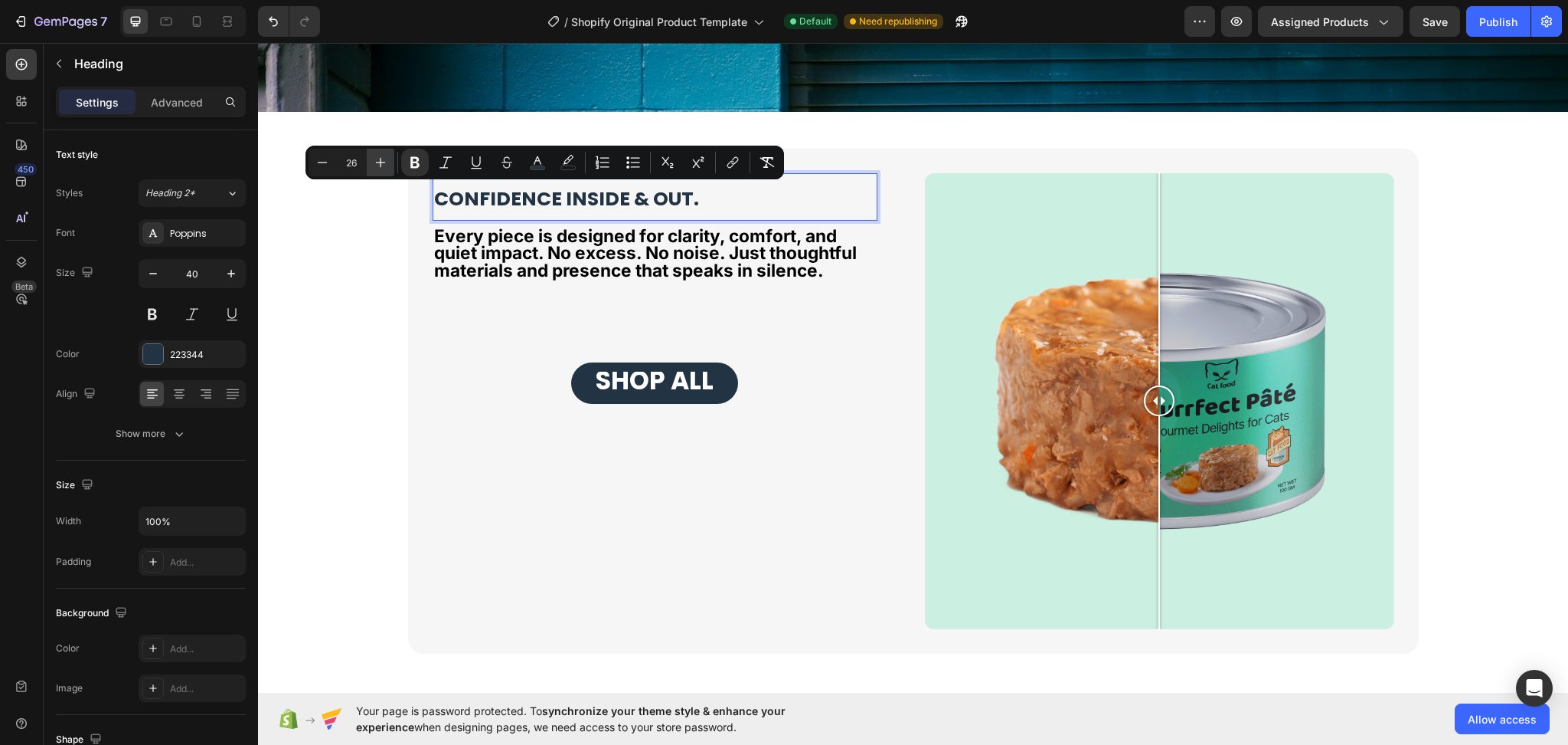
click at [386, 161] on icon "Editor contextual toolbar" at bounding box center [381, 162] width 16 height 16
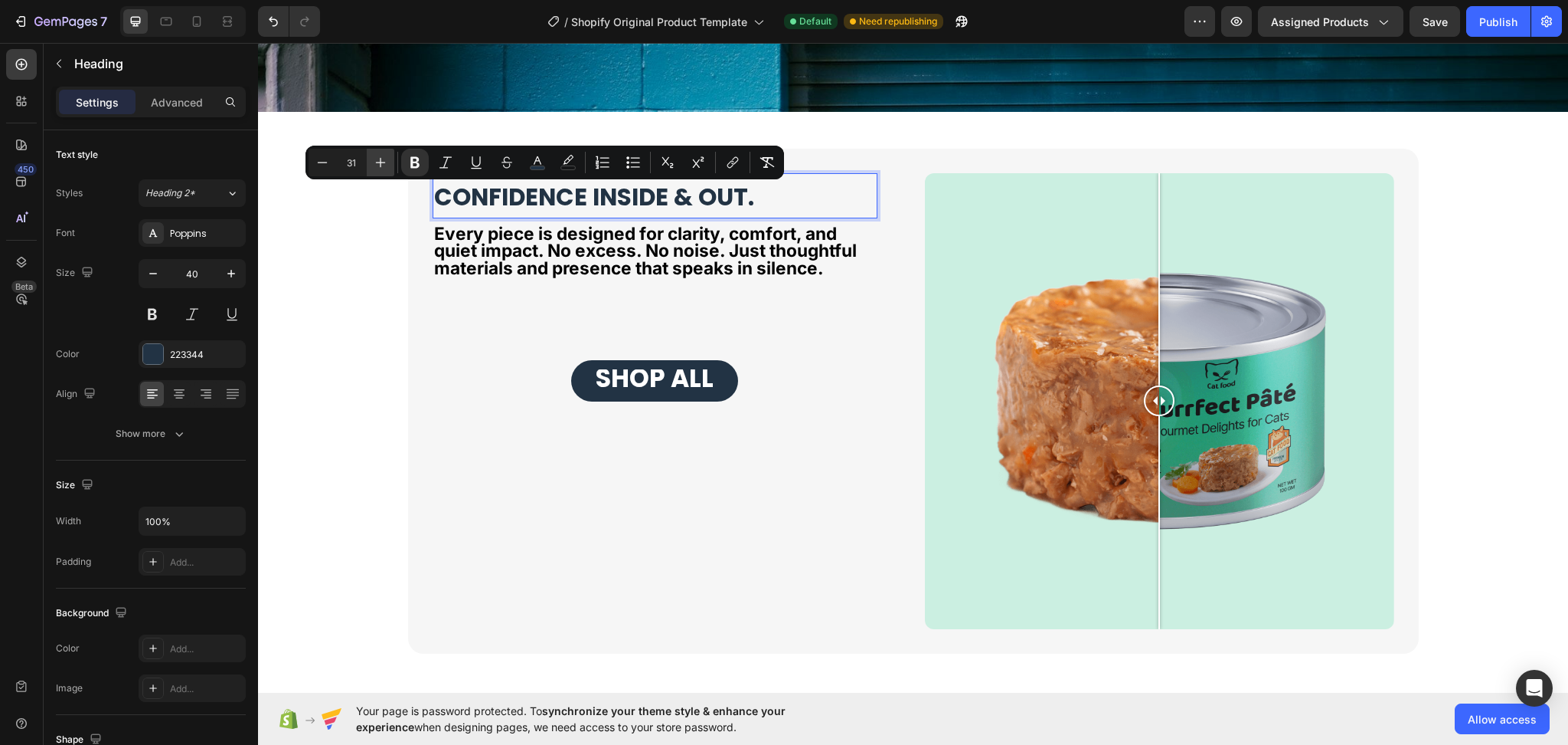
click at [386, 161] on icon "Editor contextual toolbar" at bounding box center [381, 162] width 16 height 16
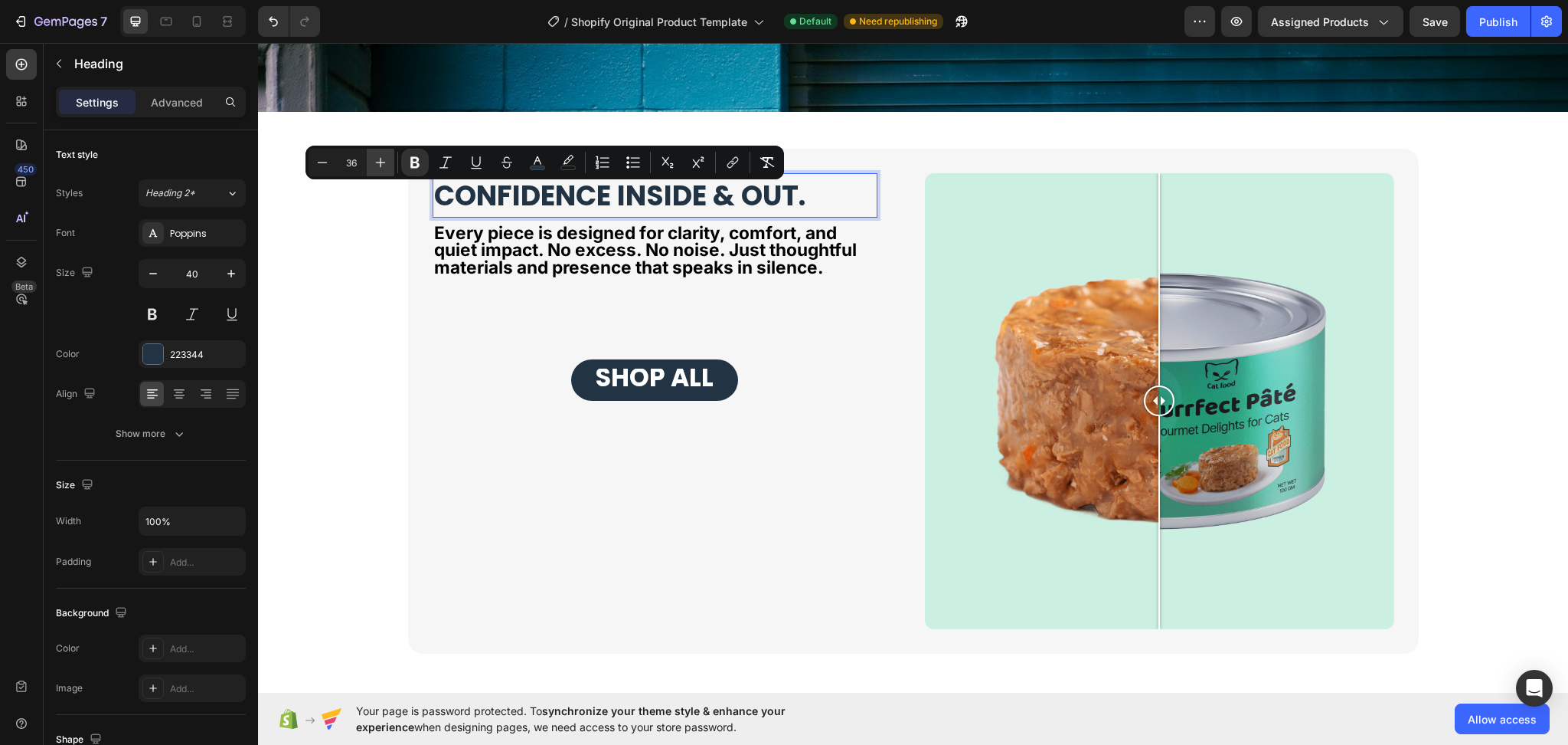
click at [386, 161] on icon "Editor contextual toolbar" at bounding box center [381, 162] width 16 height 16
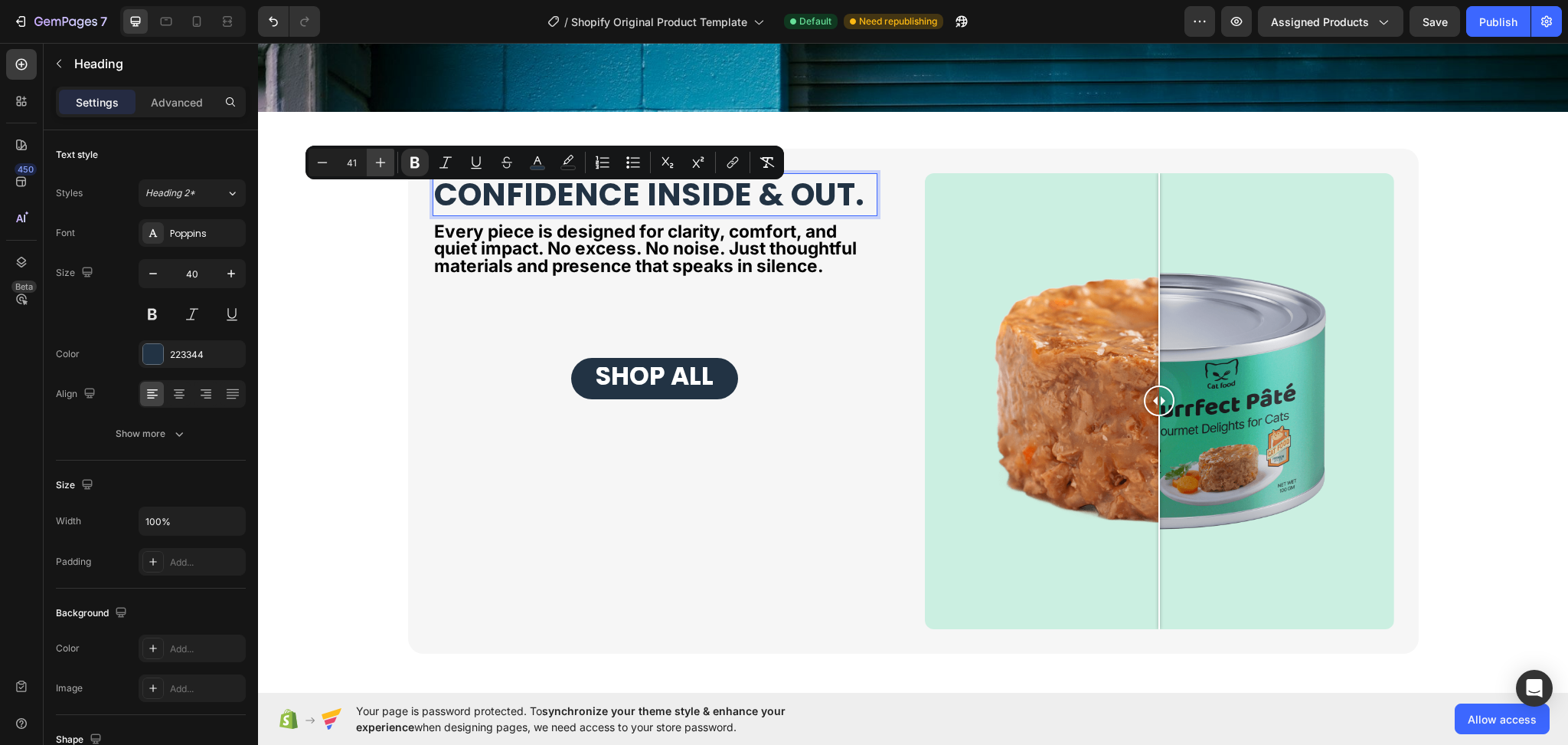
click at [386, 161] on icon "Editor contextual toolbar" at bounding box center [381, 162] width 16 height 16
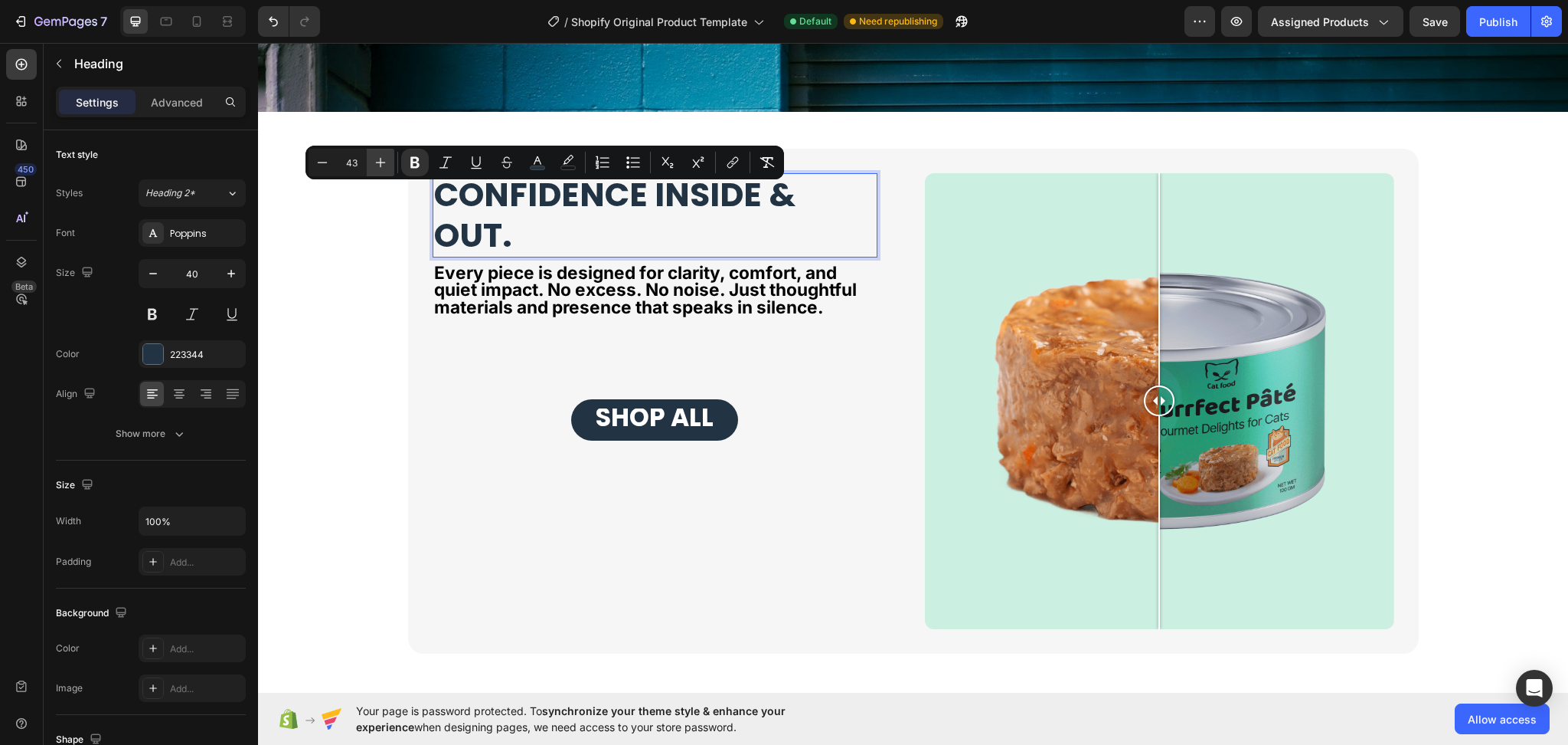
click at [386, 161] on icon "Editor contextual toolbar" at bounding box center [381, 162] width 16 height 16
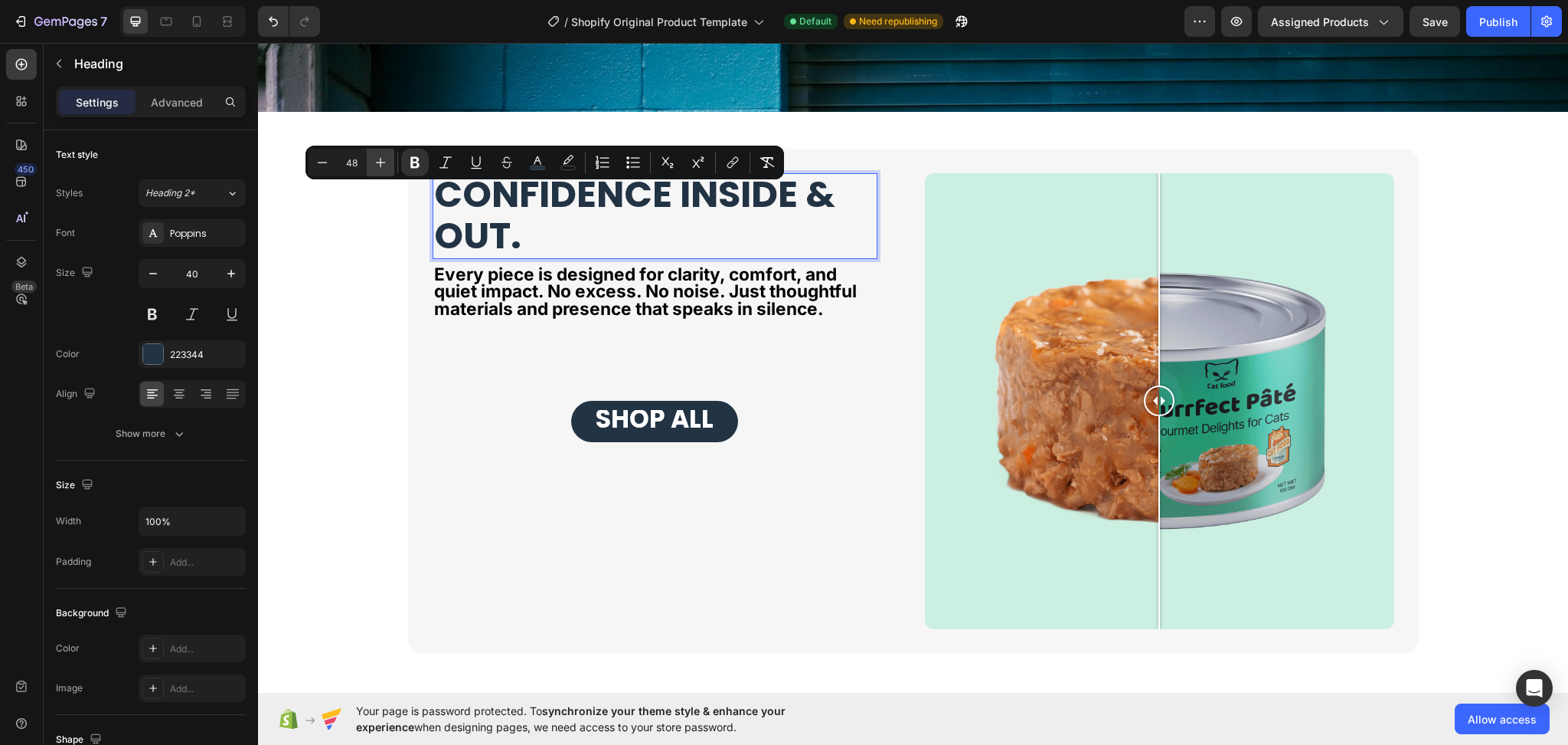
click at [386, 161] on icon "Editor contextual toolbar" at bounding box center [381, 162] width 16 height 16
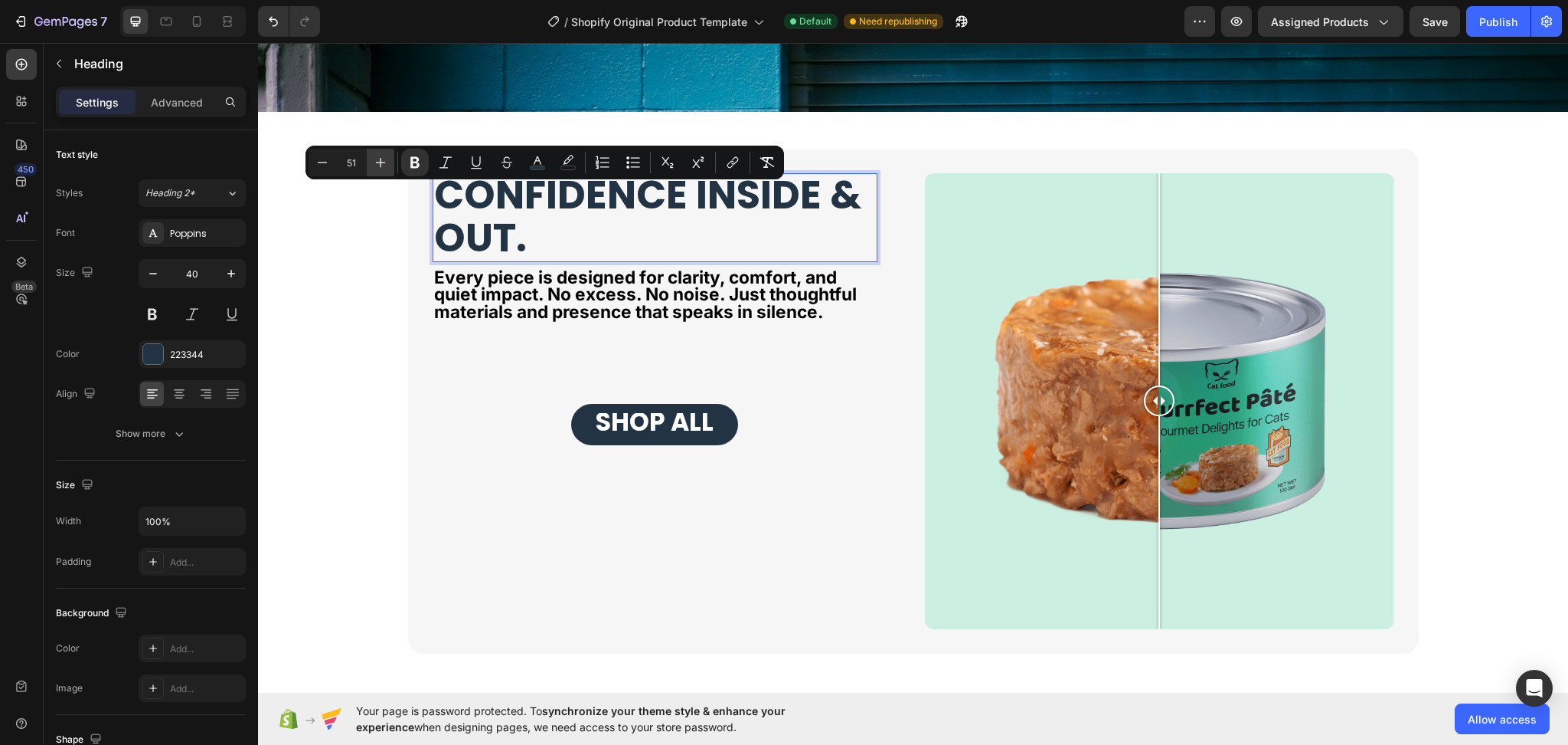
click at [386, 161] on icon "Editor contextual toolbar" at bounding box center [381, 162] width 16 height 16
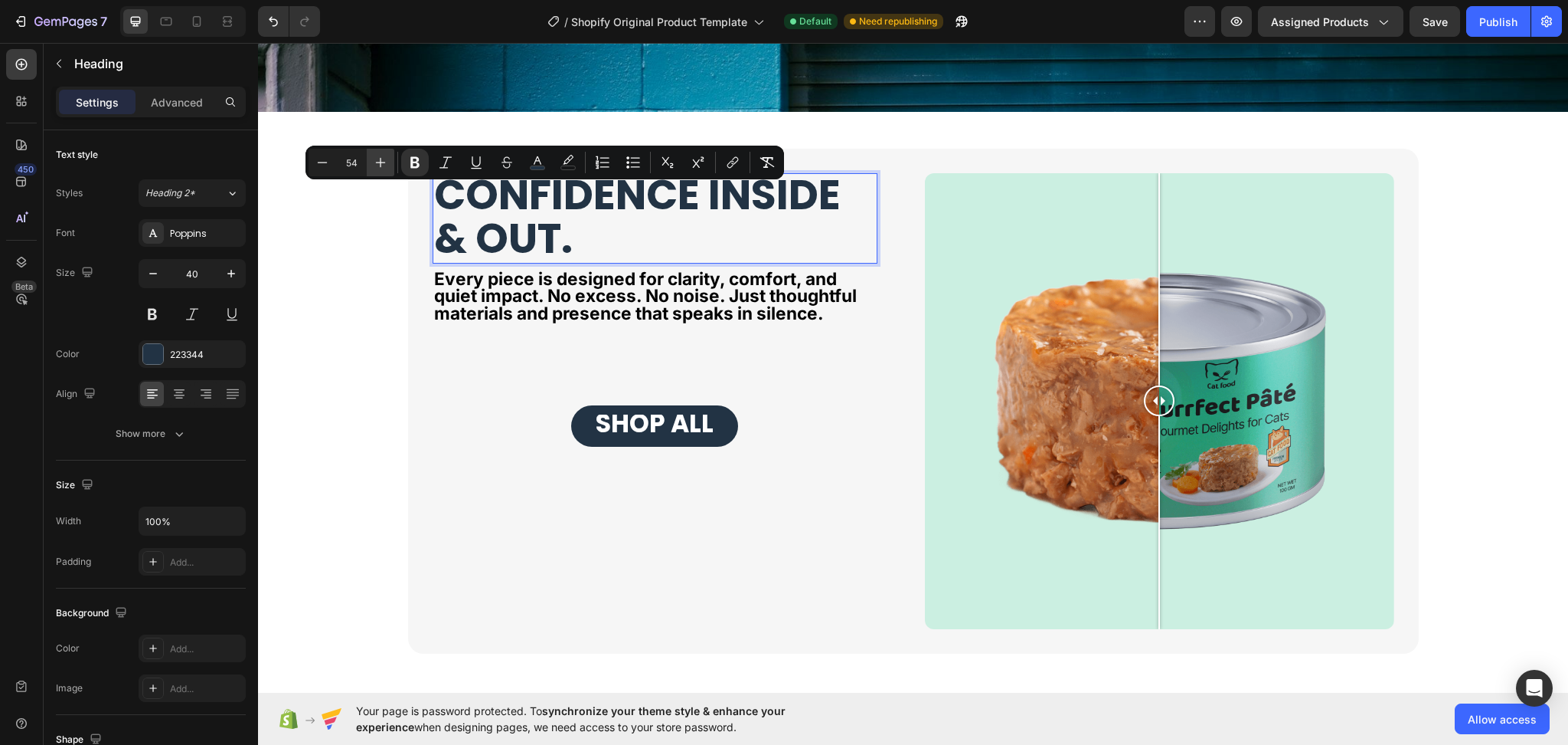
click at [386, 161] on icon "Editor contextual toolbar" at bounding box center [381, 162] width 16 height 16
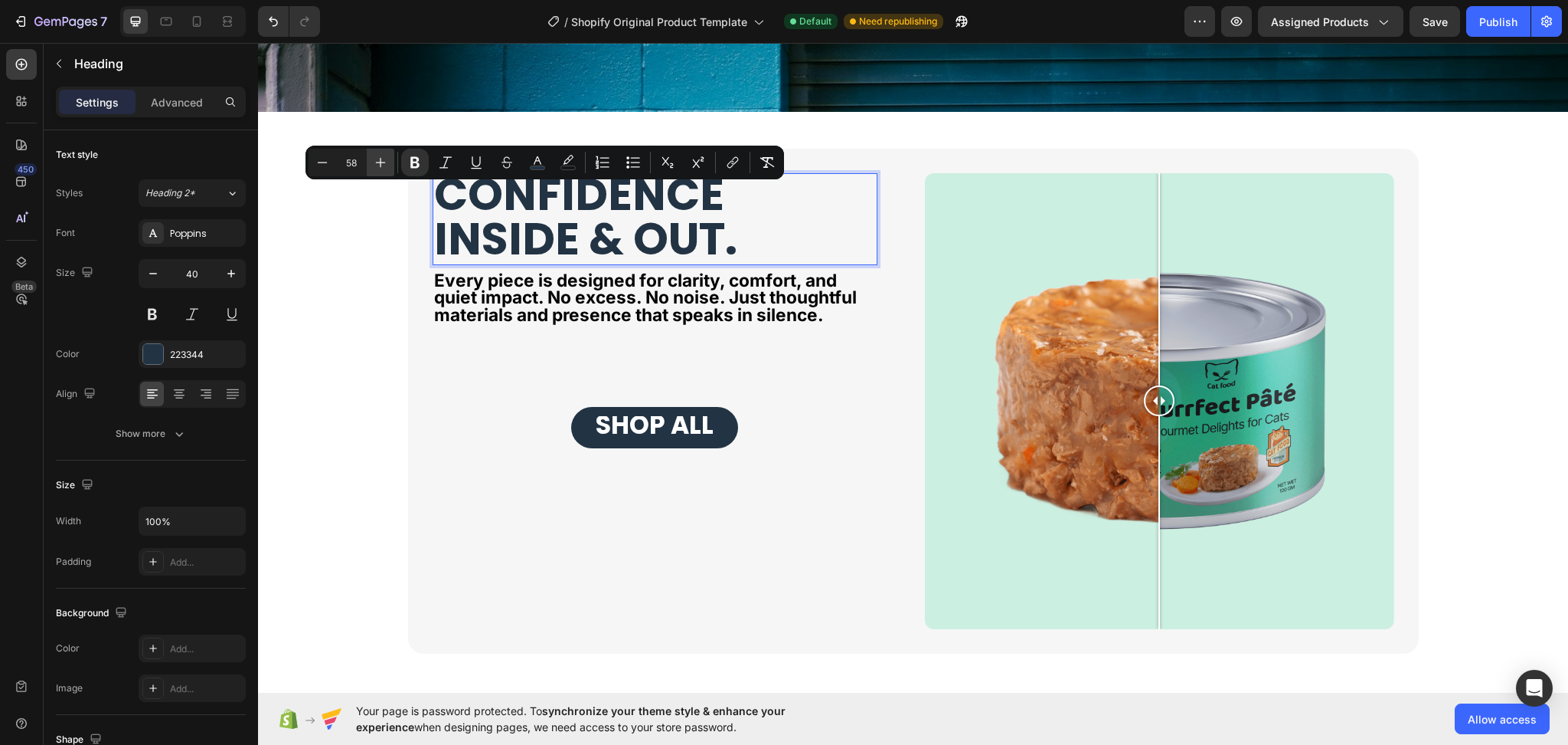
click at [386, 161] on icon "Editor contextual toolbar" at bounding box center [381, 162] width 16 height 16
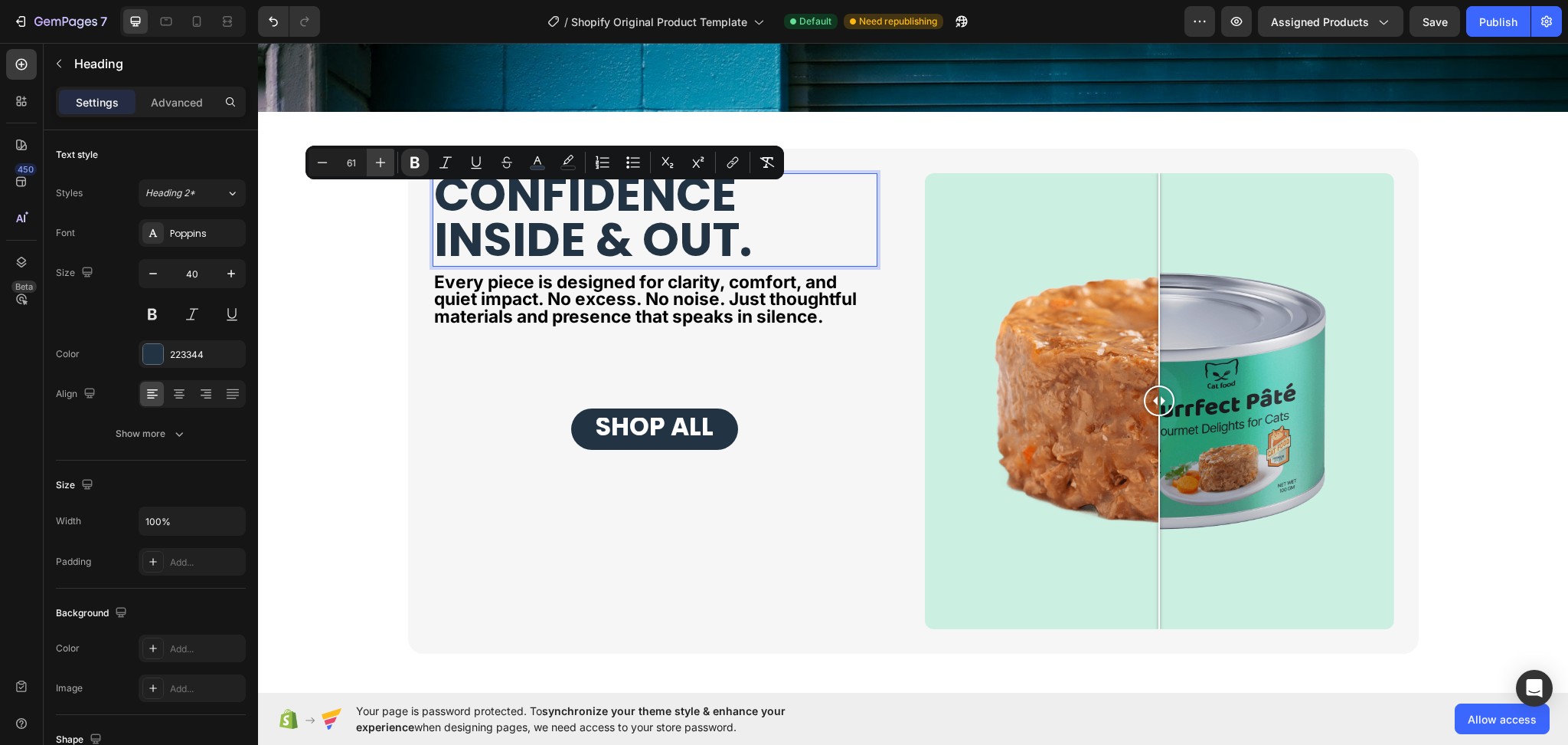
click at [386, 161] on icon "Editor contextual toolbar" at bounding box center [381, 162] width 16 height 16
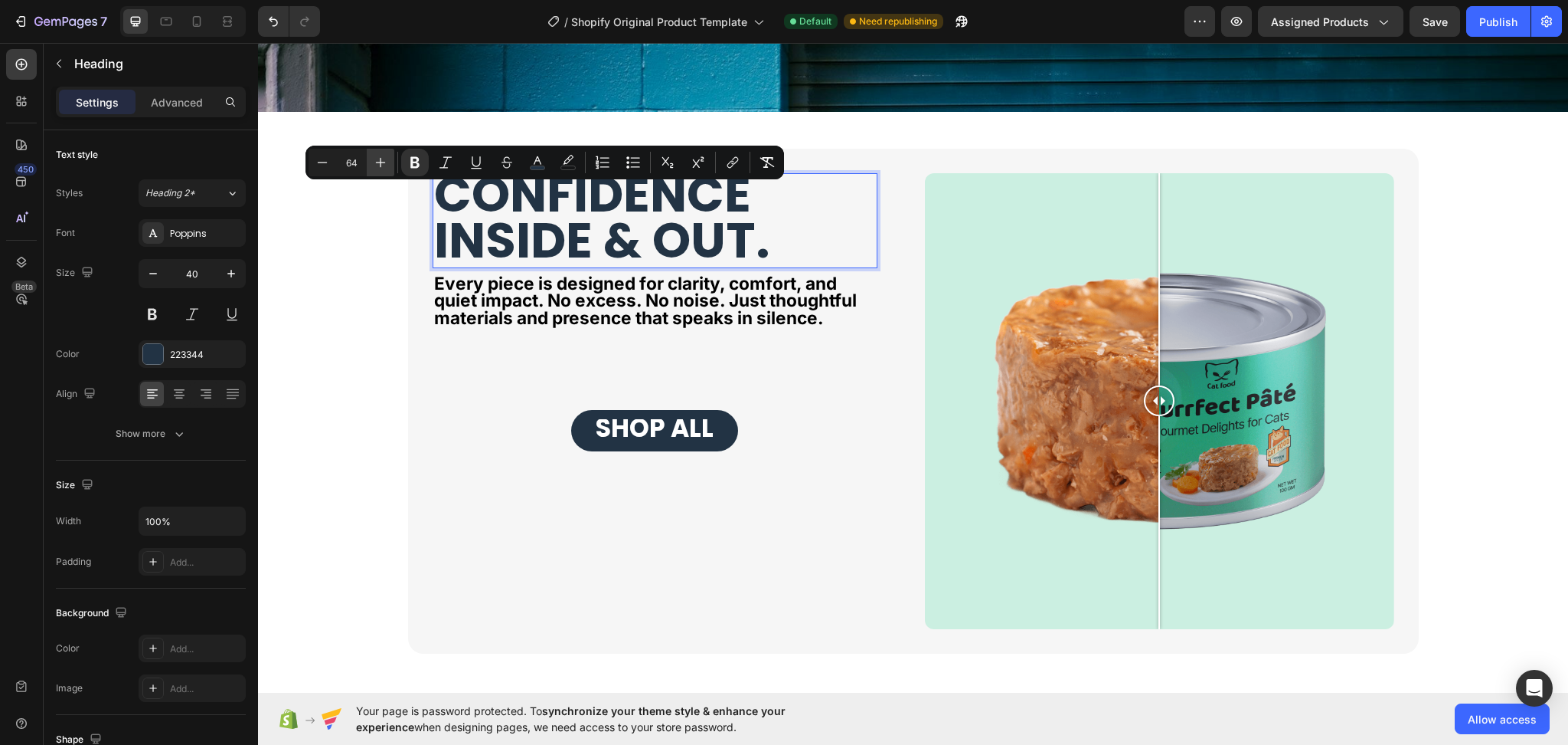
click at [386, 161] on icon "Editor contextual toolbar" at bounding box center [381, 162] width 16 height 16
type input "67"
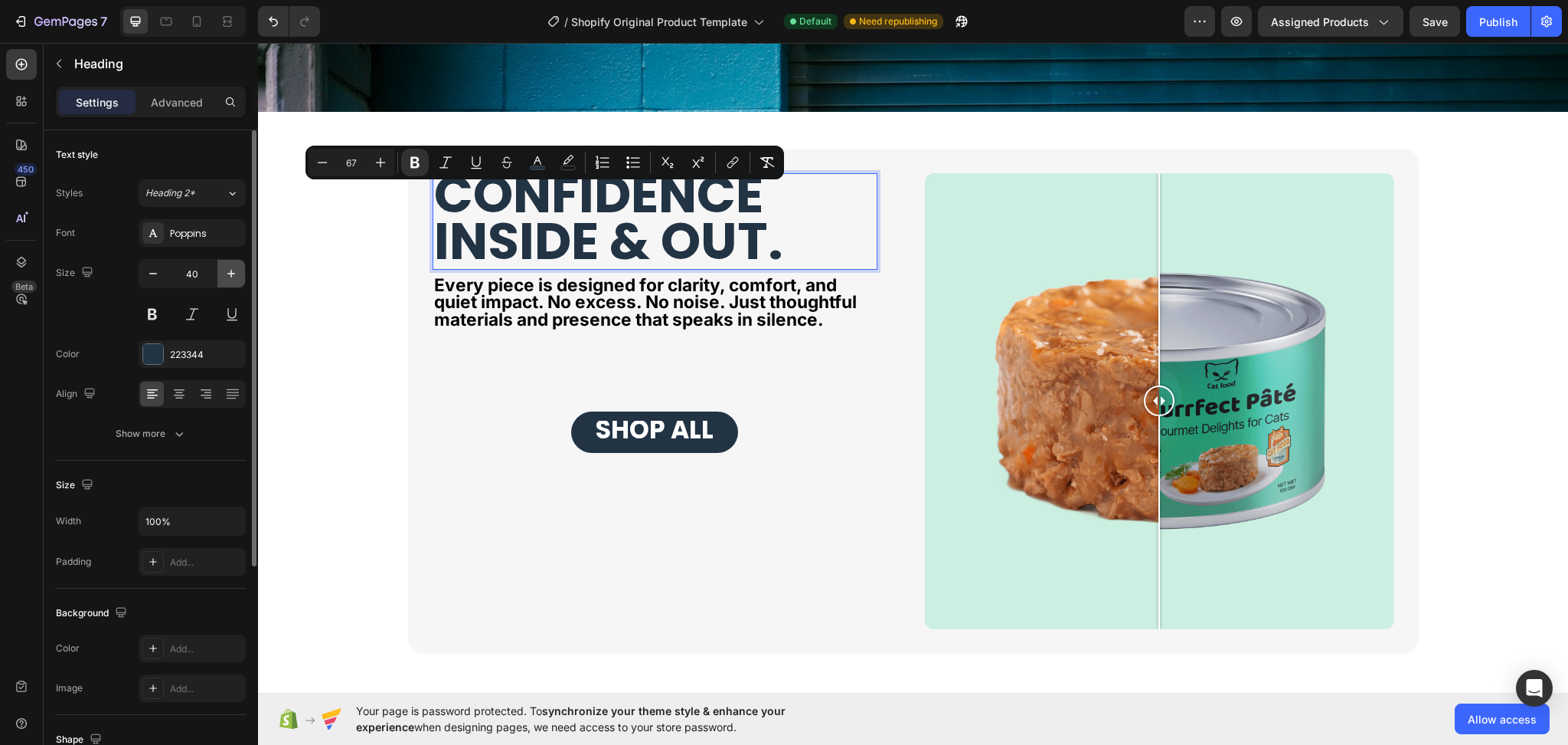
click at [233, 275] on icon "button" at bounding box center [231, 274] width 16 height 16
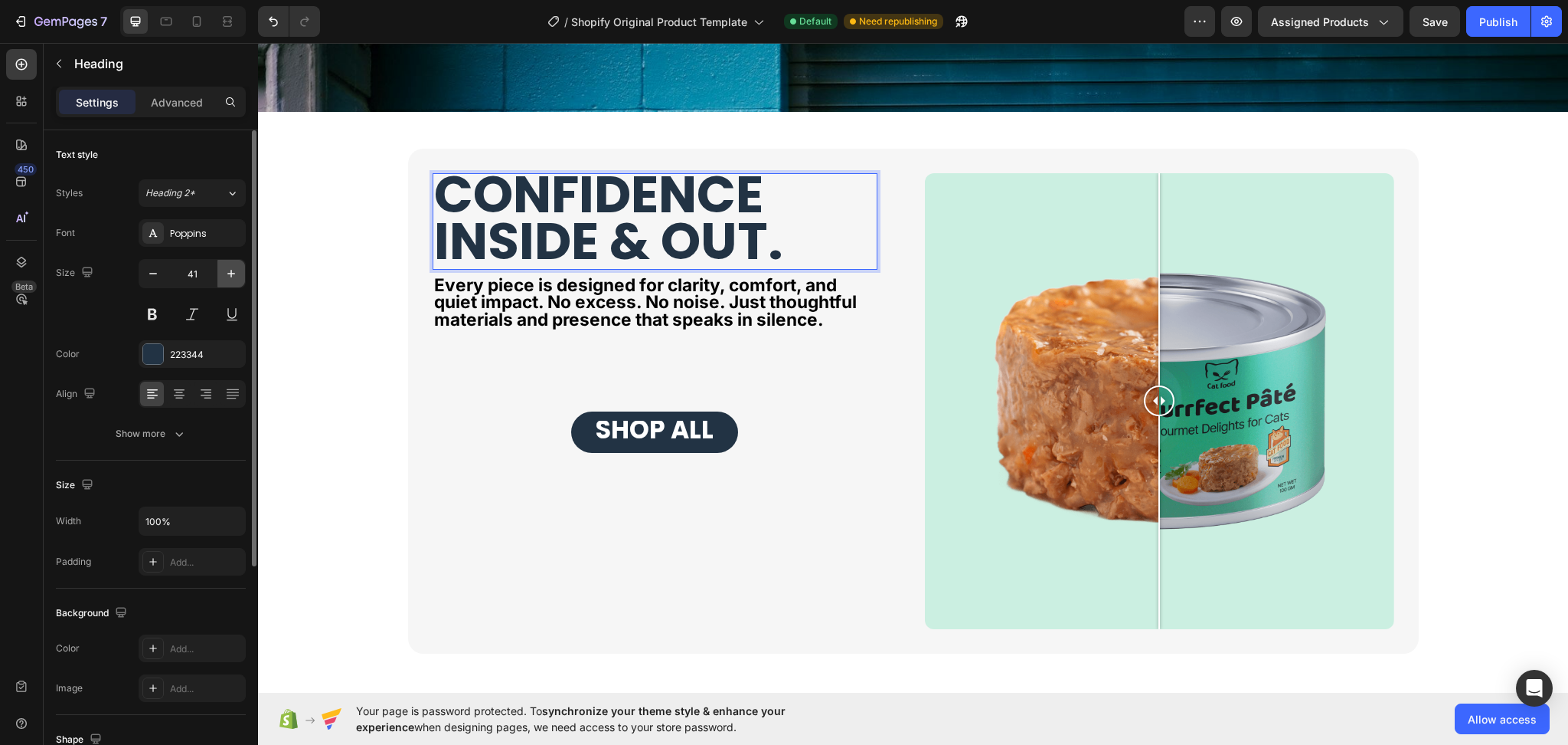
click at [233, 275] on icon "button" at bounding box center [231, 274] width 16 height 16
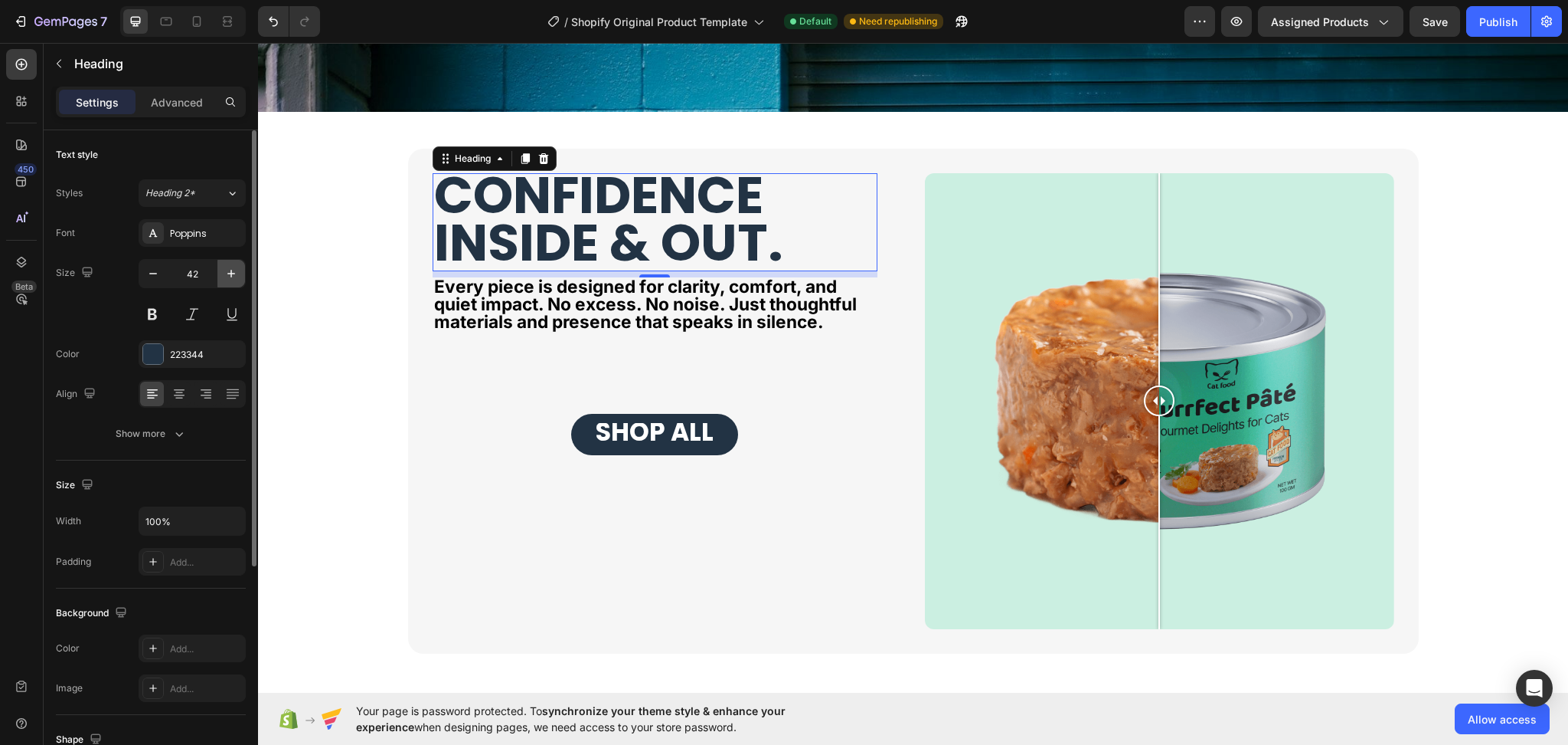
click at [233, 275] on icon "button" at bounding box center [231, 274] width 16 height 16
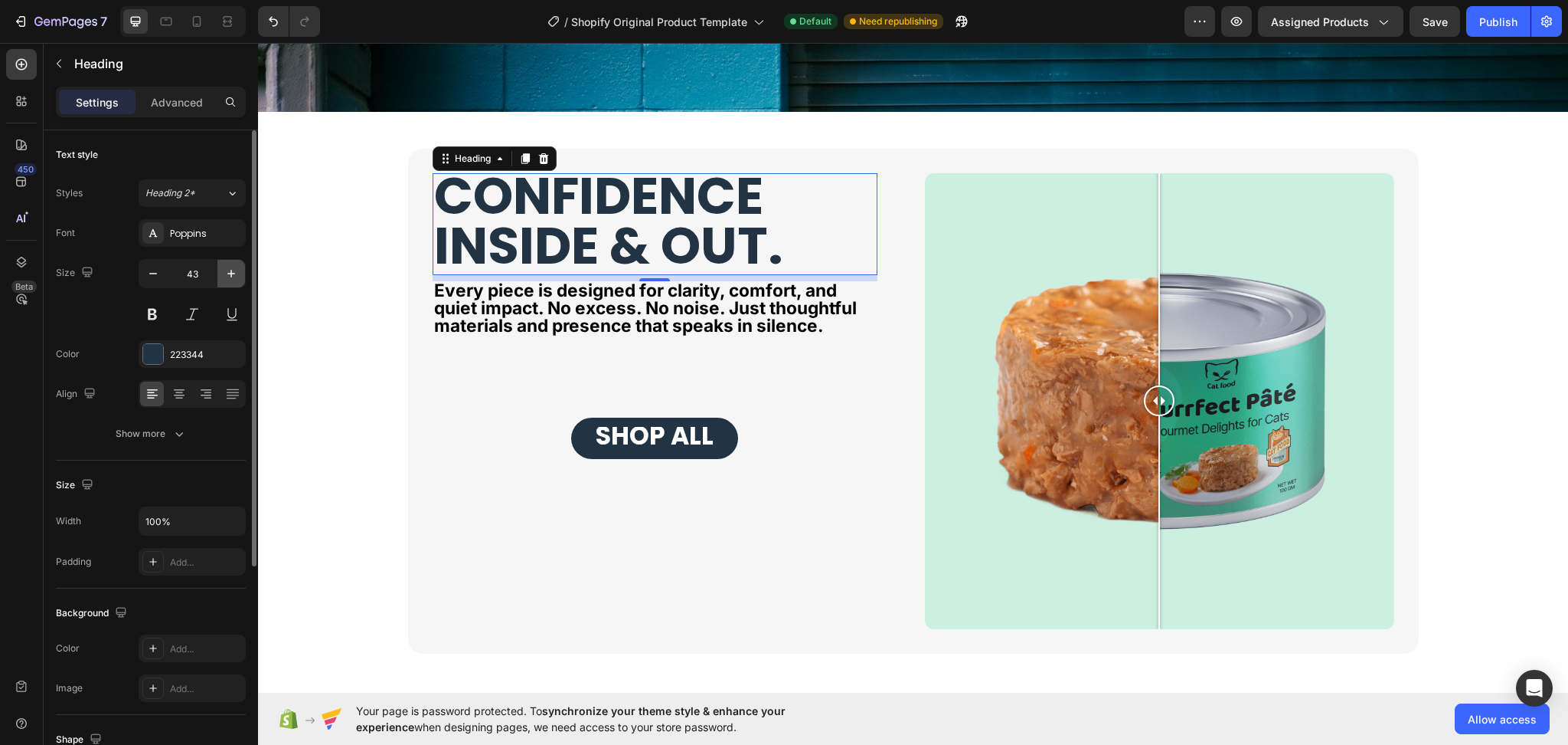
click at [233, 275] on icon "button" at bounding box center [231, 274] width 16 height 16
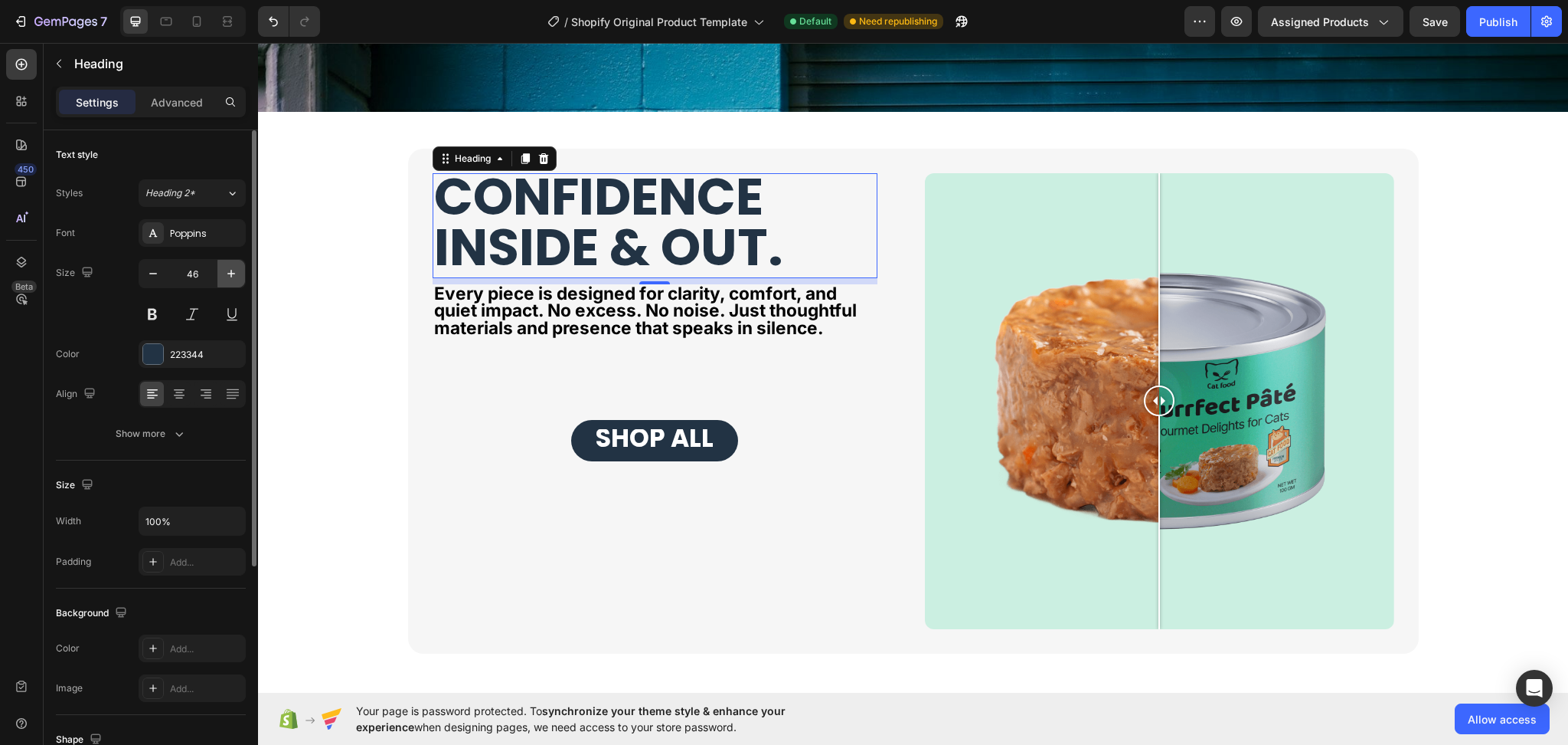
click at [233, 275] on icon "button" at bounding box center [231, 274] width 16 height 16
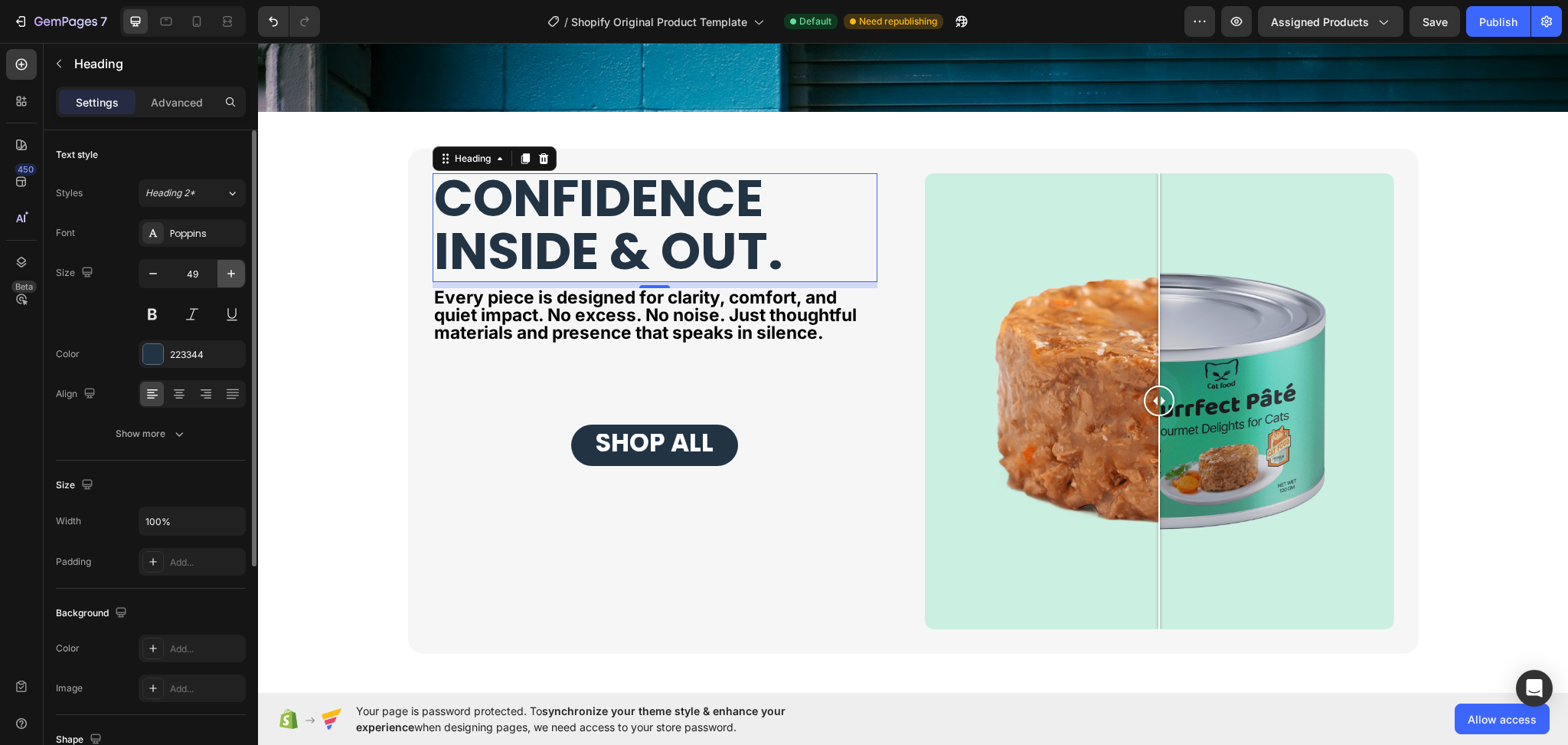
click at [233, 275] on icon "button" at bounding box center [231, 274] width 16 height 16
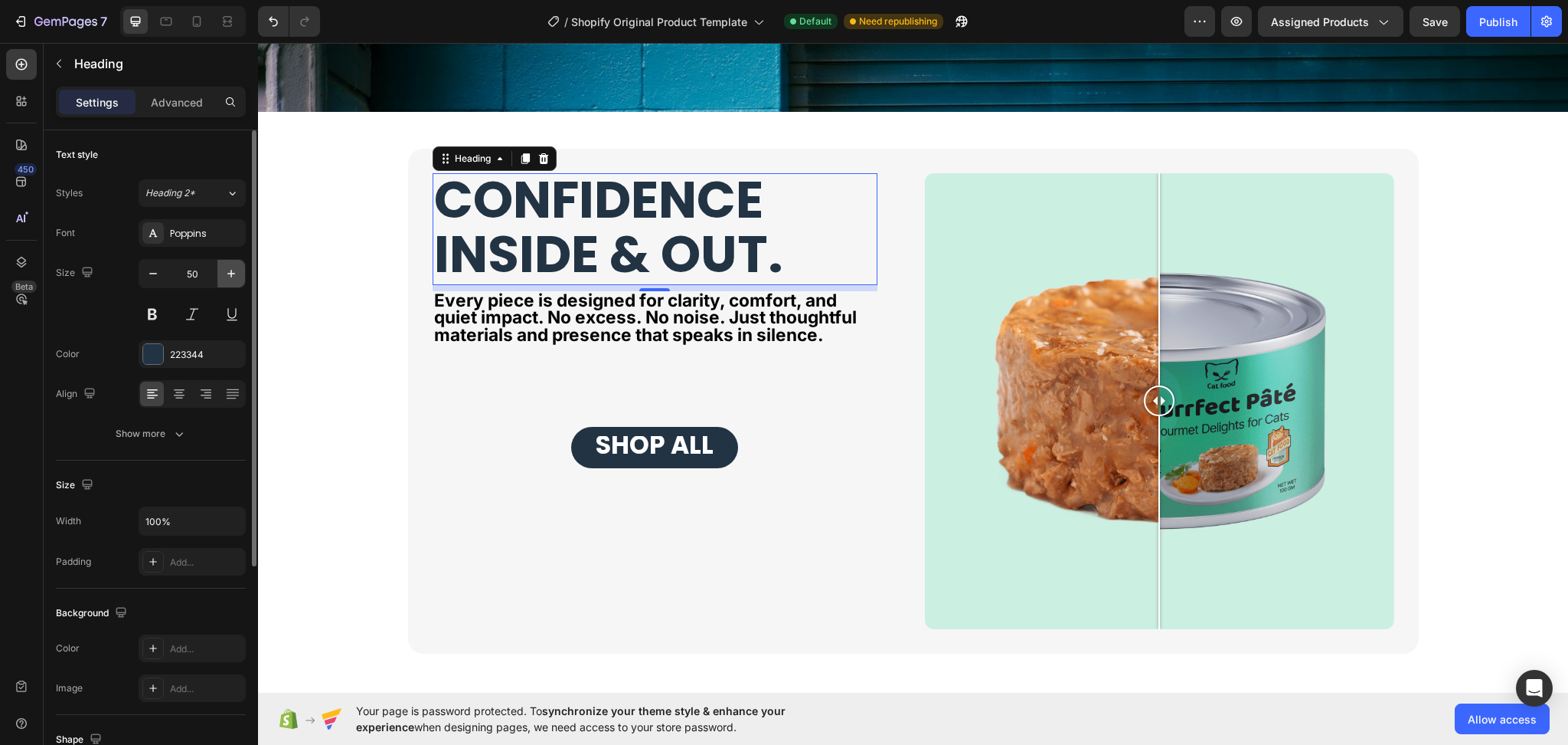
click at [233, 275] on icon "button" at bounding box center [231, 274] width 16 height 16
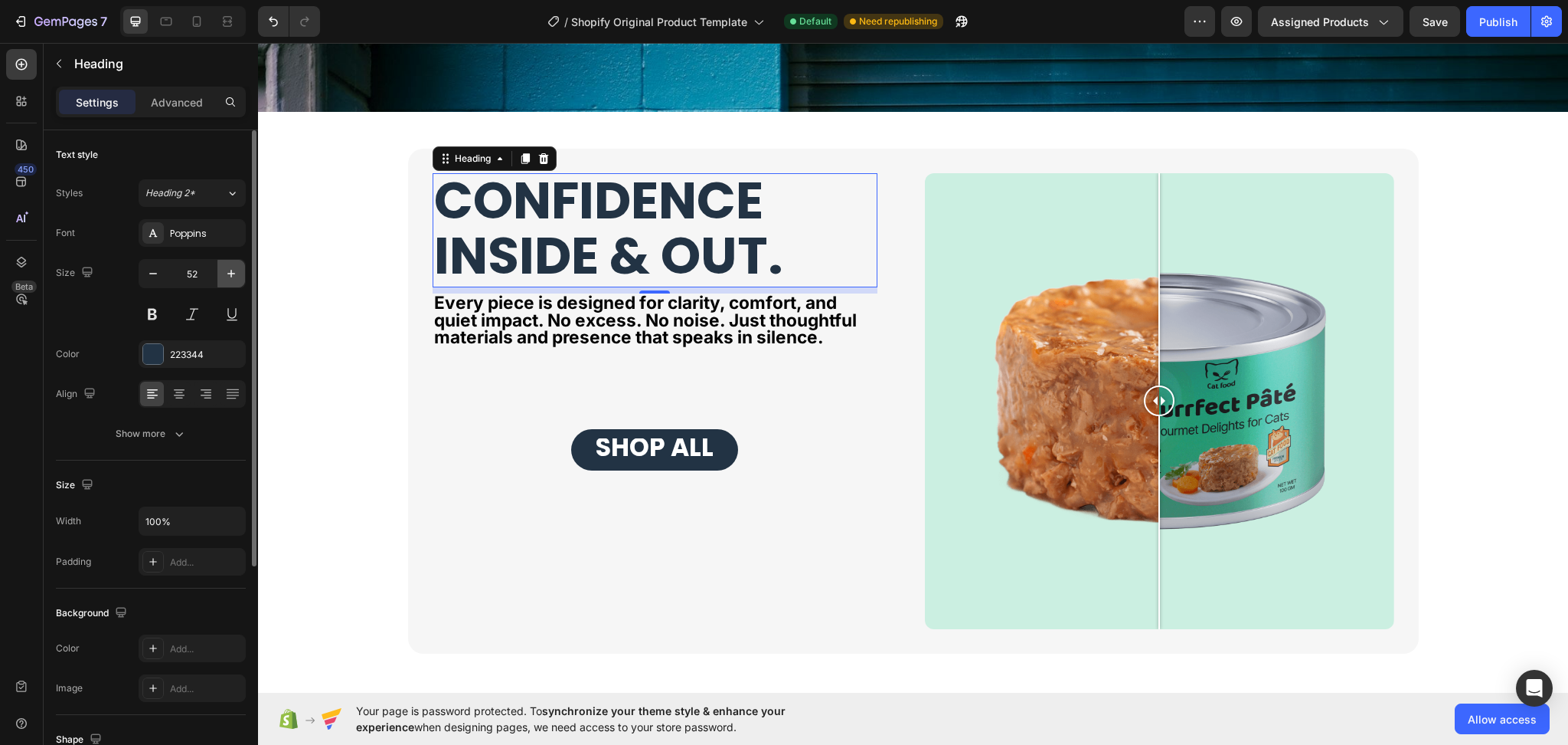
type input "53"
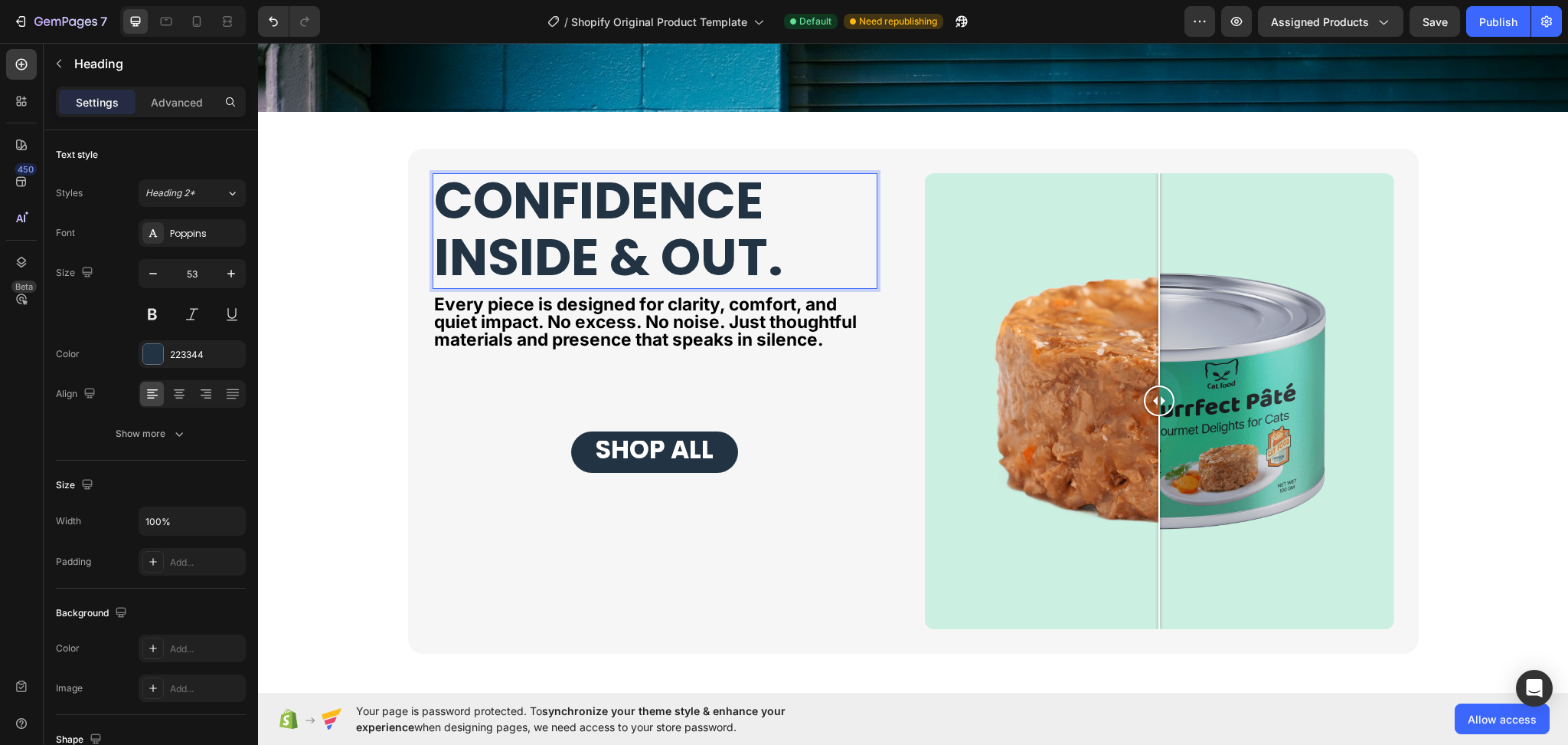
click at [793, 275] on p "CONFIDENCE INSIDE & OUT." at bounding box center [655, 230] width 442 height 113
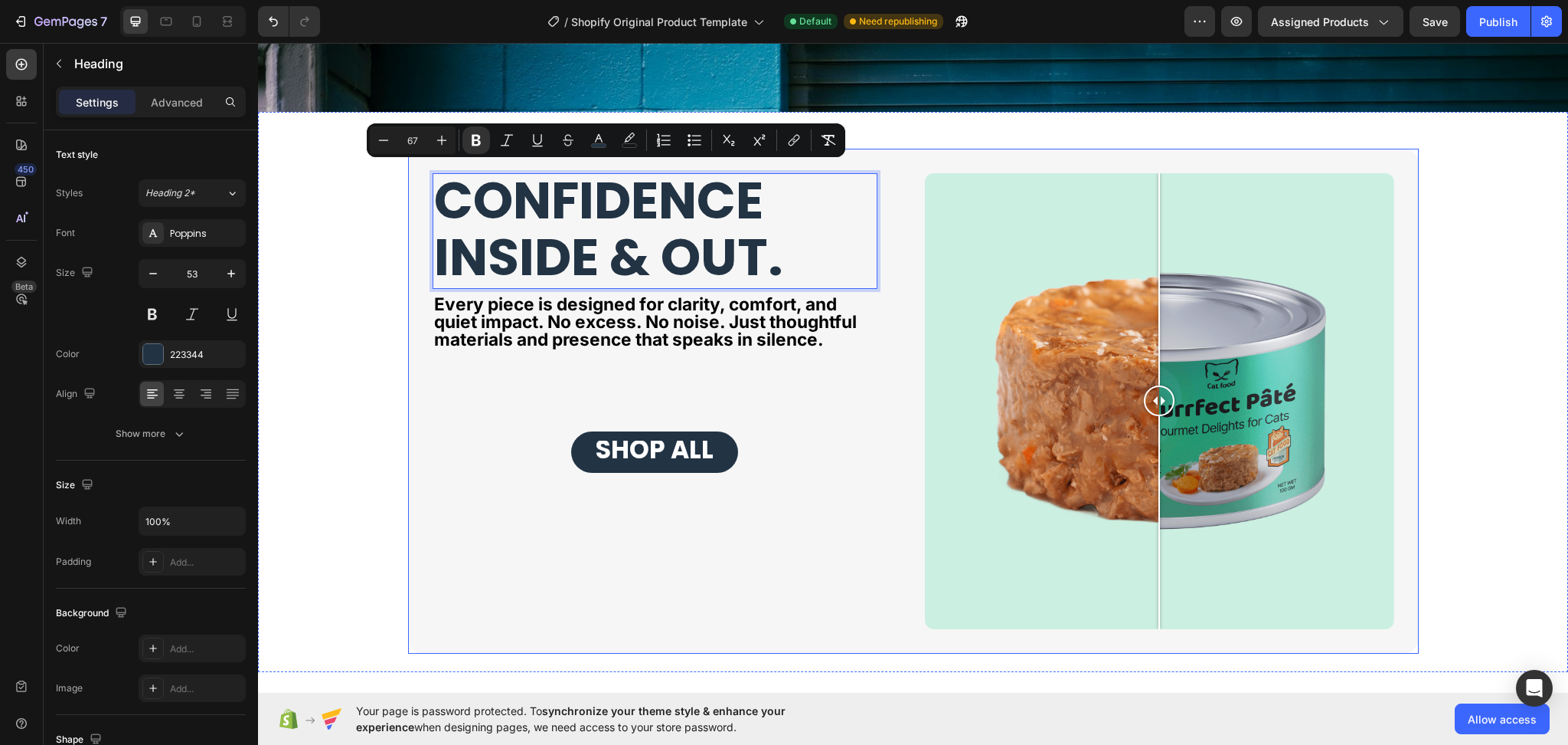
drag, startPoint x: 803, startPoint y: 270, endPoint x: 418, endPoint y: 201, distance: 391.1
click at [418, 201] on div "CONFIDENCE INSIDE & OUT. Heading 8 Every piece is designed for clarity, comfort…" at bounding box center [913, 401] width 1011 height 506
click at [384, 140] on icon "Editor contextual toolbar" at bounding box center [384, 141] width 16 height 16
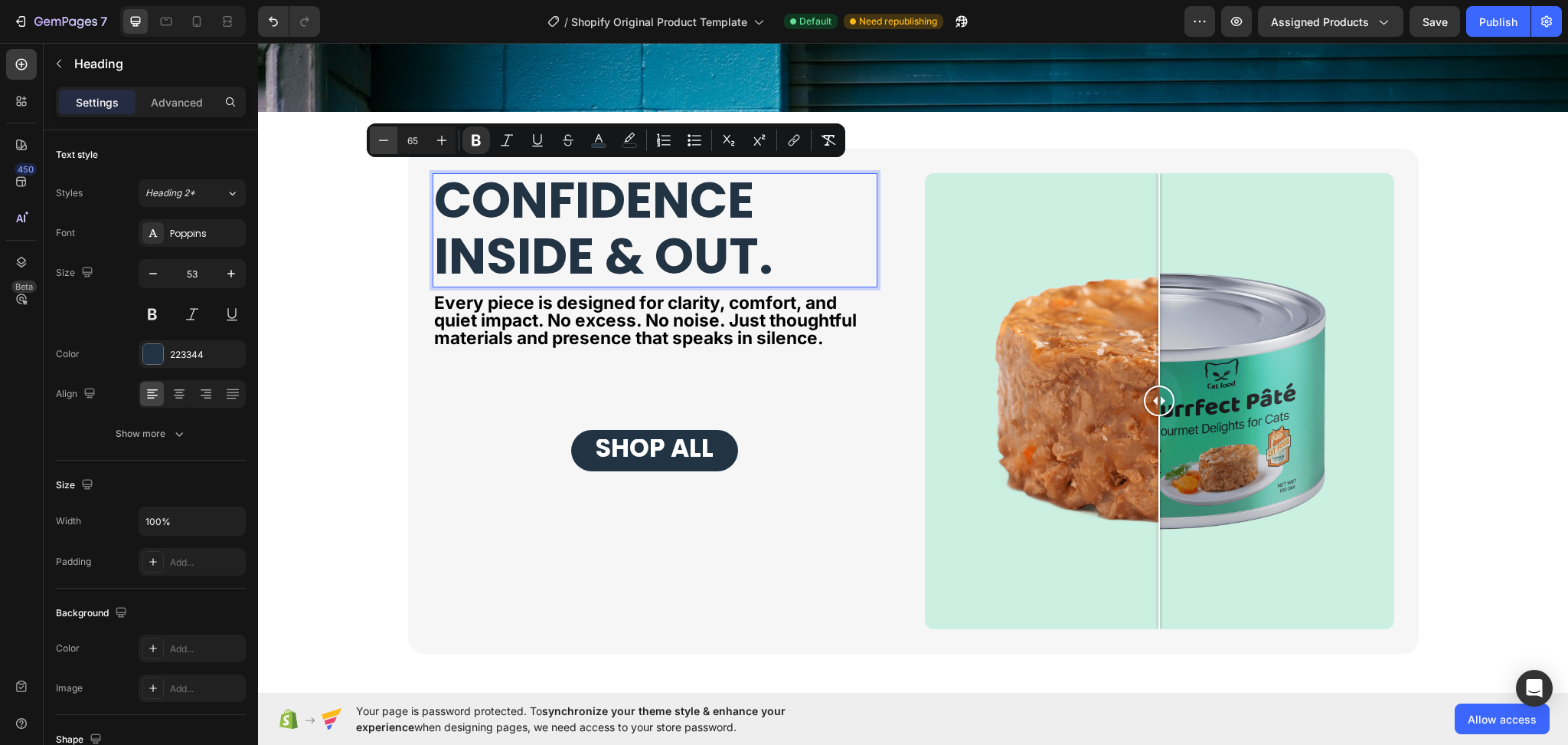
click at [384, 140] on icon "Editor contextual toolbar" at bounding box center [384, 141] width 16 height 16
click at [441, 139] on icon "Editor contextual toolbar" at bounding box center [443, 141] width 10 height 10
type input "65"
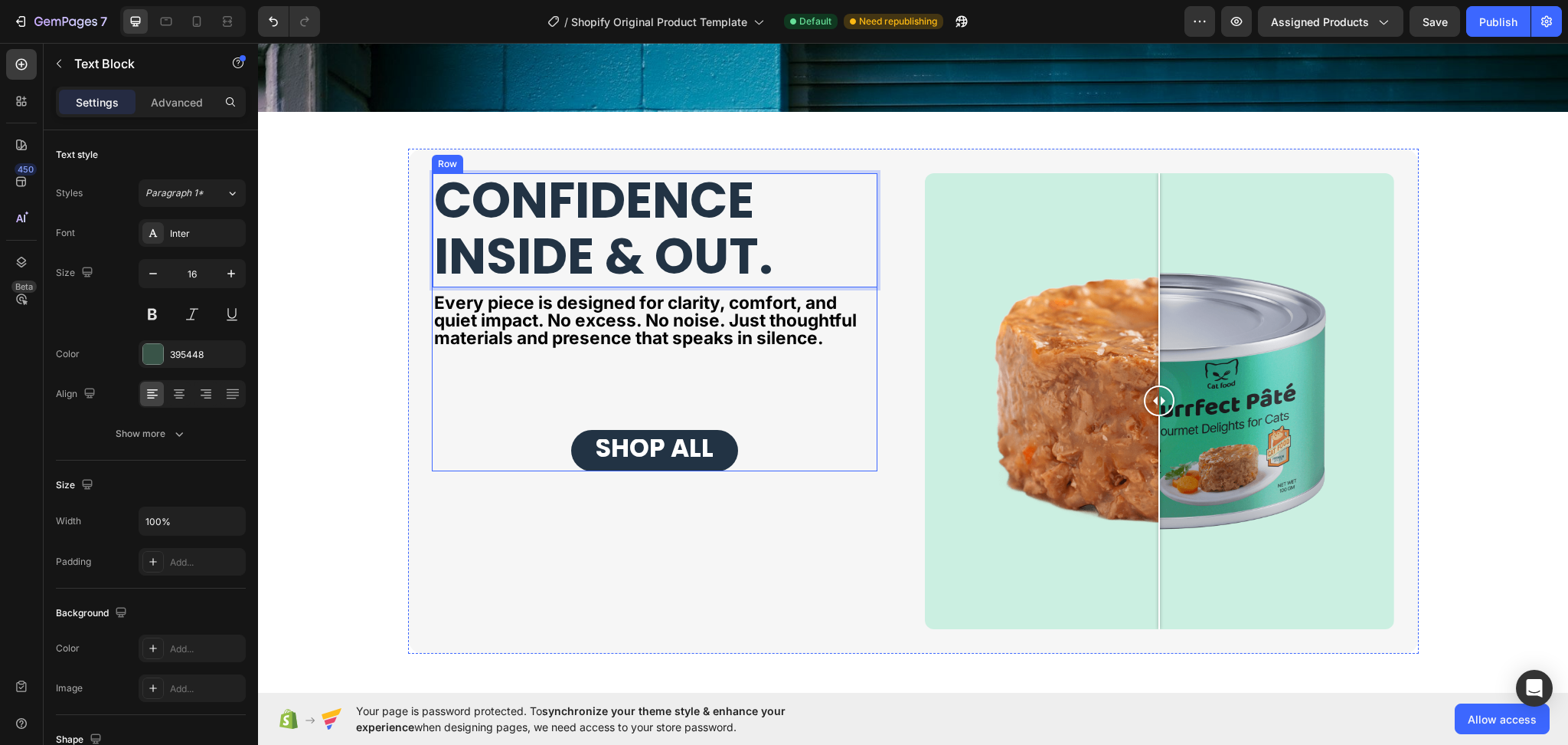
click at [811, 348] on div "Every piece is designed for clarity, comfort, and quiet impact. No excess. No n…" at bounding box center [655, 321] width 445 height 55
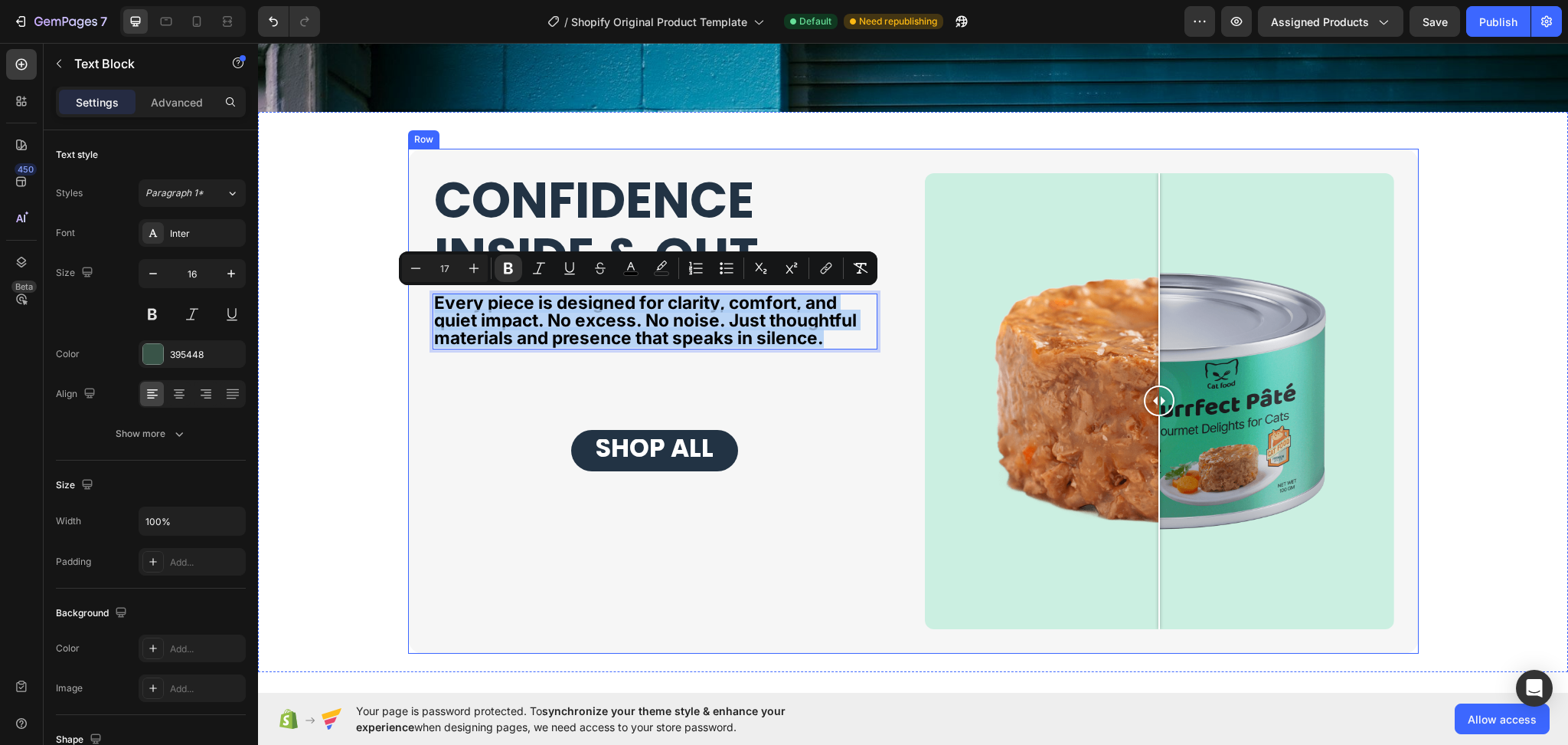
drag, startPoint x: 826, startPoint y: 338, endPoint x: 421, endPoint y: 300, distance: 406.8
click at [512, 275] on icon "Editor contextual toolbar" at bounding box center [508, 268] width 16 height 16
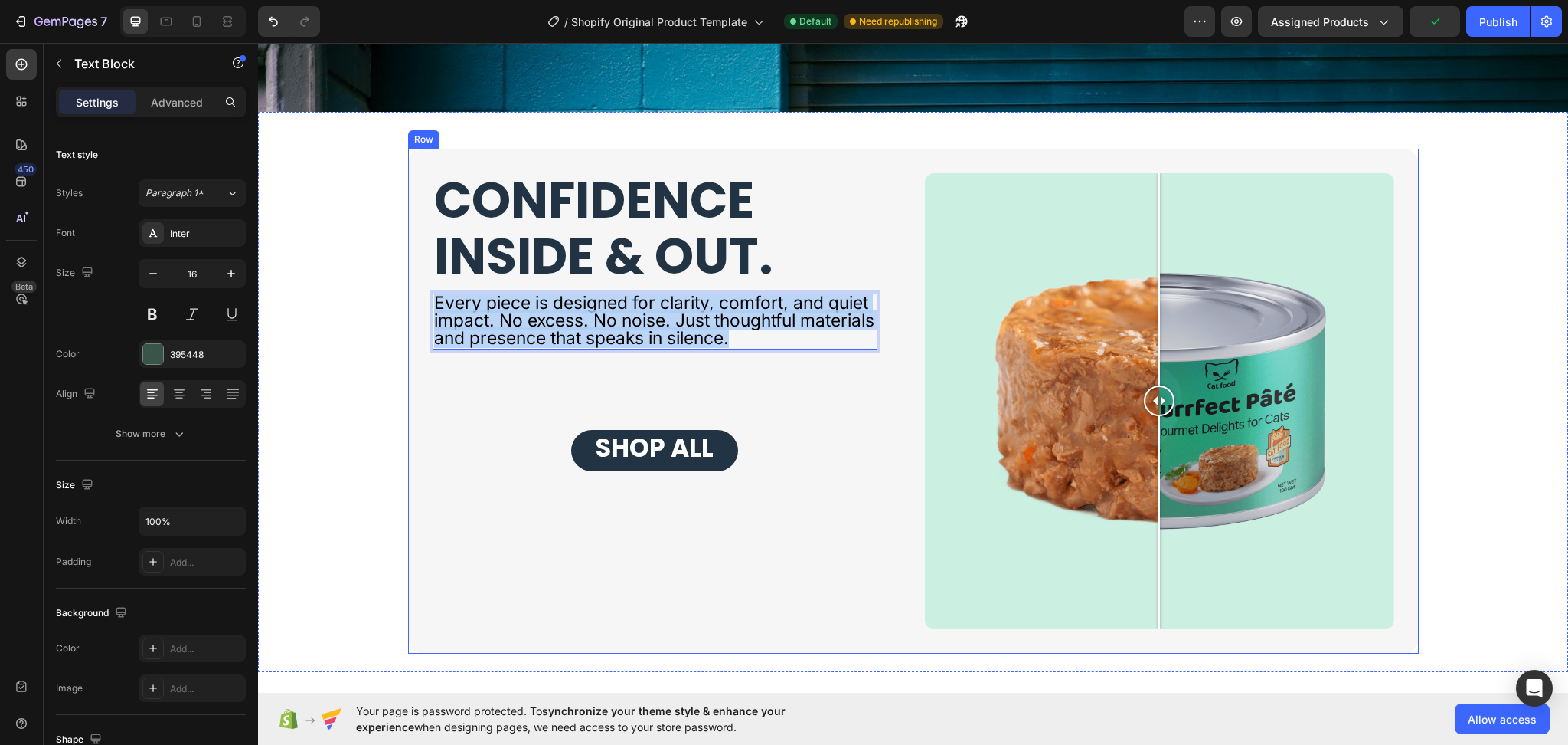
drag, startPoint x: 815, startPoint y: 342, endPoint x: 419, endPoint y: 303, distance: 397.9
click at [419, 303] on div "⁠⁠⁠⁠⁠⁠⁠ CONFIDENCE INSIDE & OUT. Heading Every piece is designed for clarity, c…" at bounding box center [913, 401] width 1011 height 506
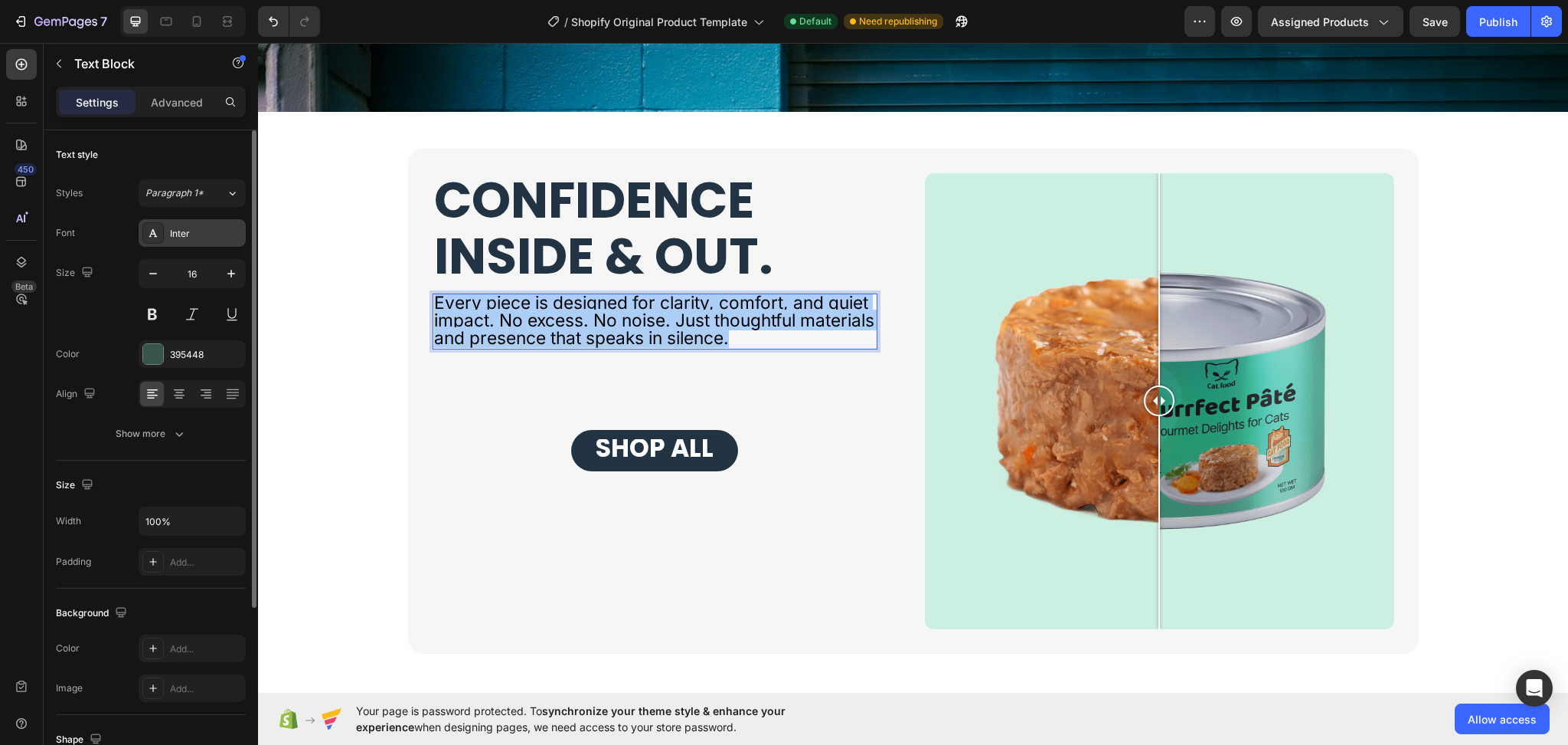
click at [228, 234] on div "Inter" at bounding box center [205, 234] width 72 height 14
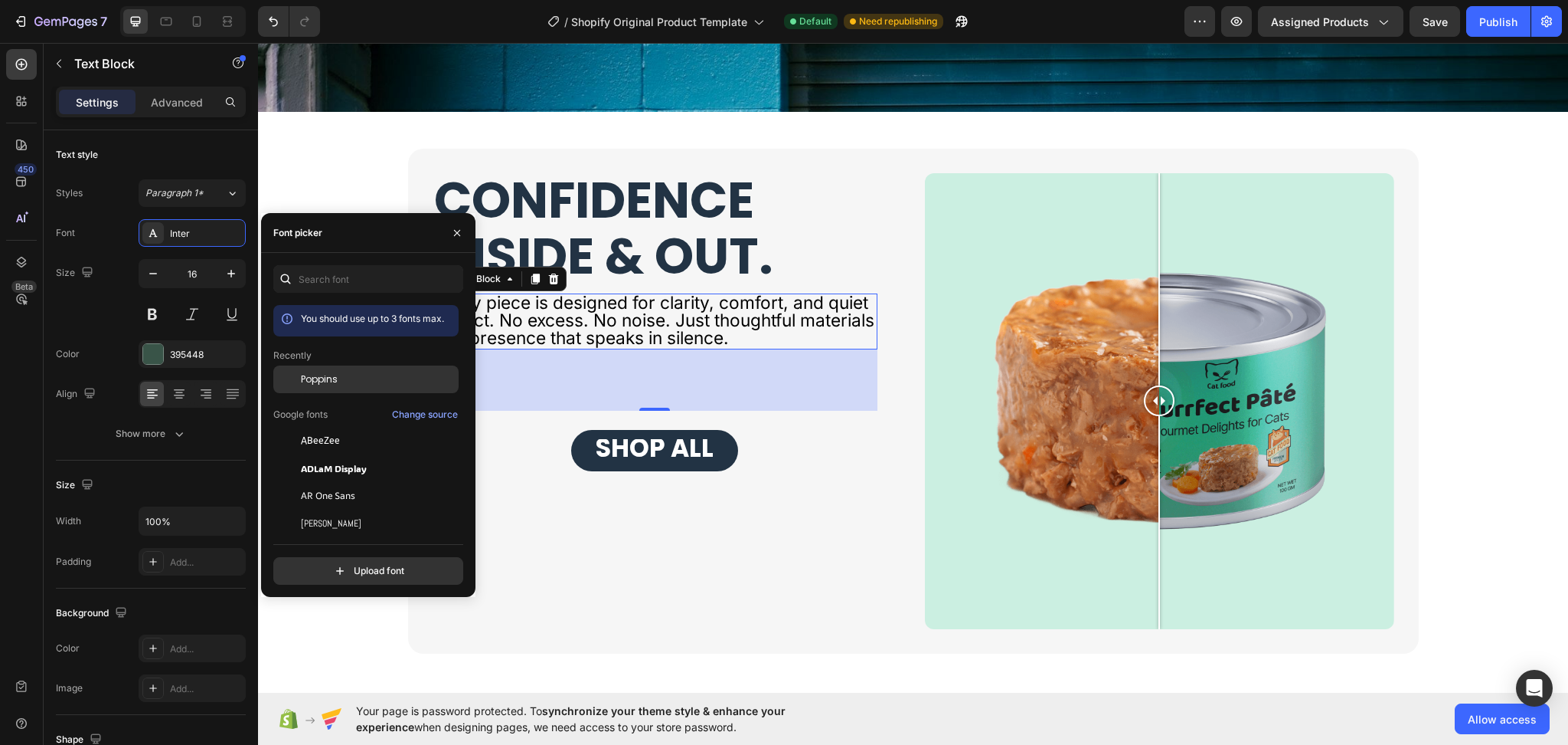
click at [323, 379] on span "Poppins" at bounding box center [319, 379] width 37 height 14
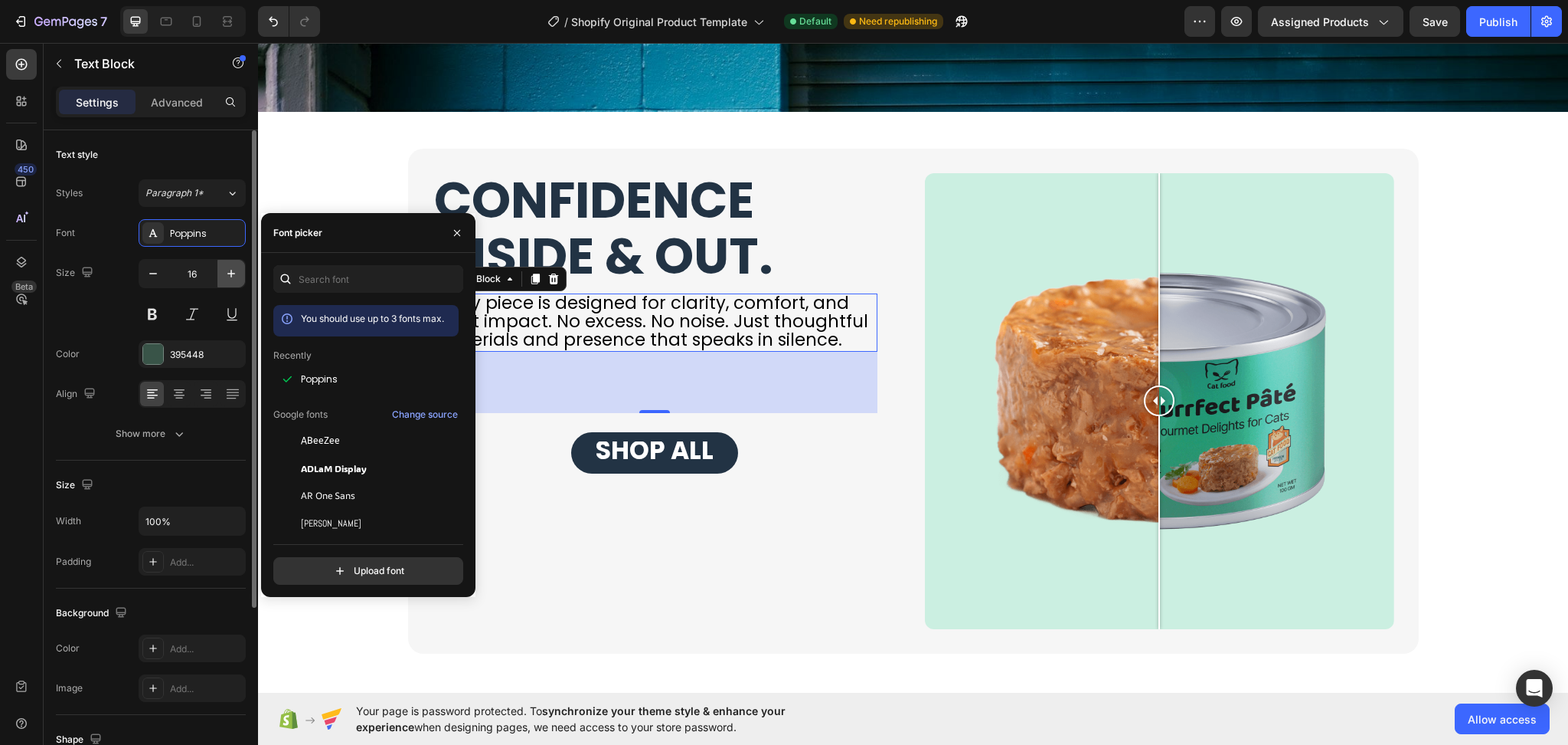
click at [239, 268] on button "button" at bounding box center [231, 274] width 28 height 28
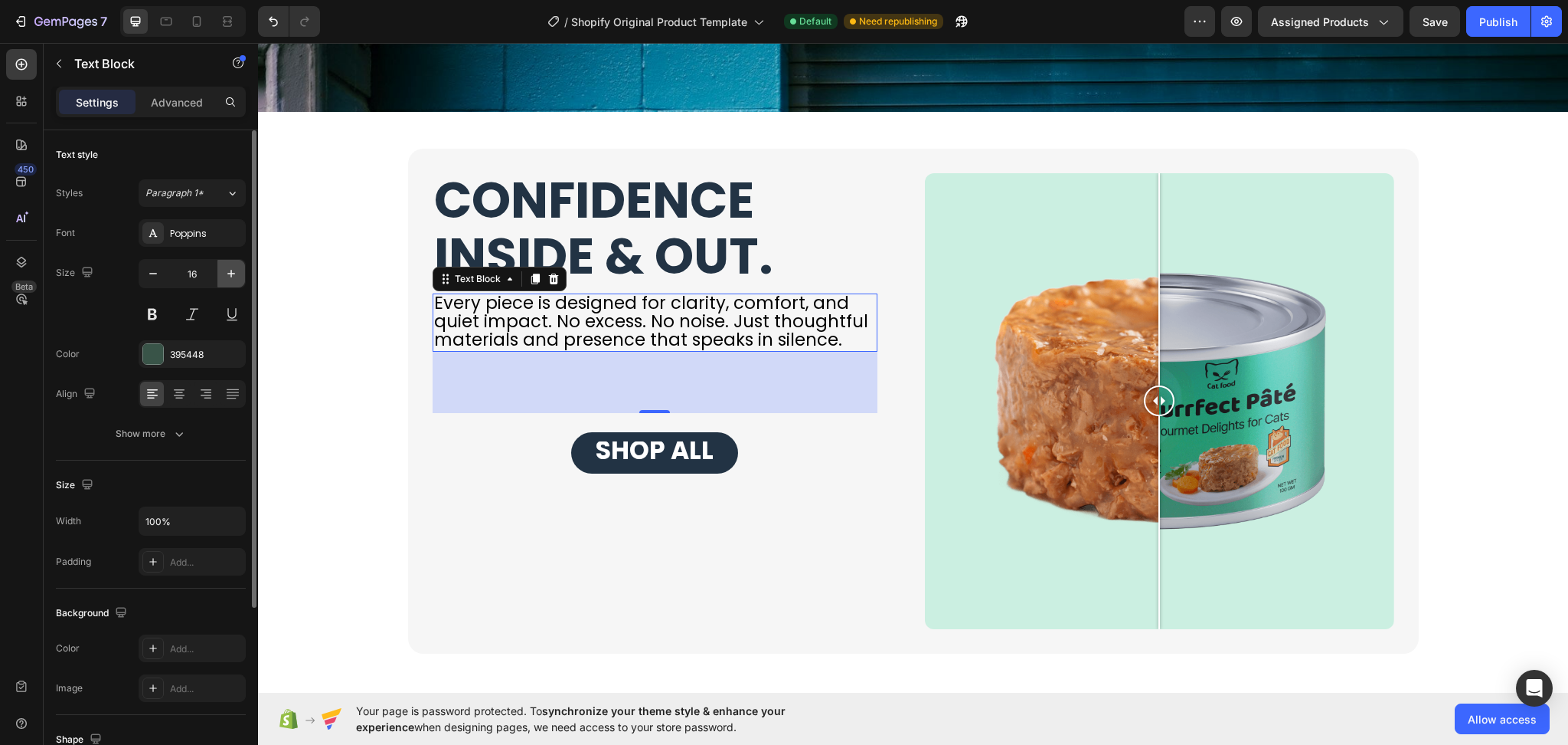
click at [238, 268] on icon "button" at bounding box center [231, 274] width 16 height 16
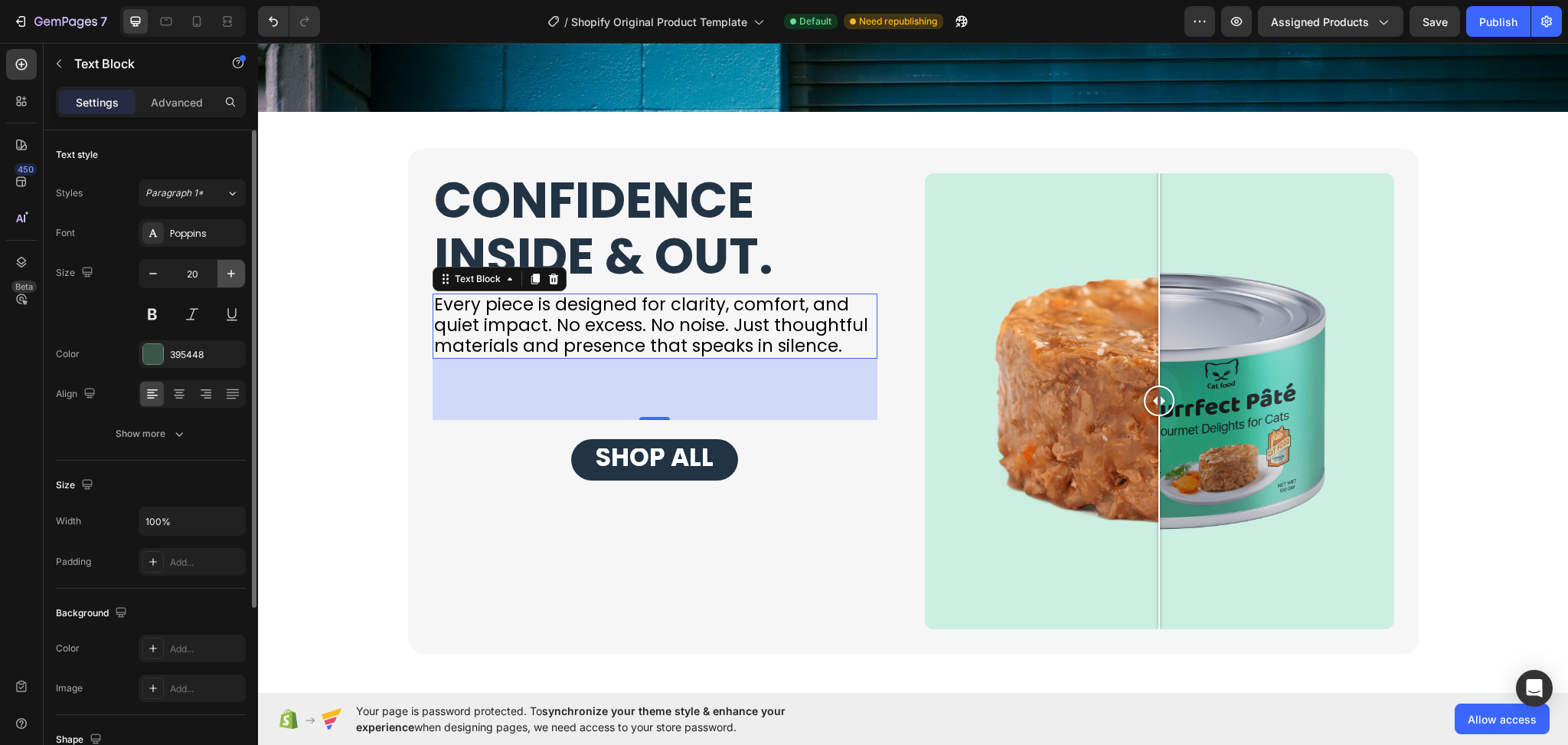
click at [238, 268] on icon "button" at bounding box center [231, 274] width 16 height 16
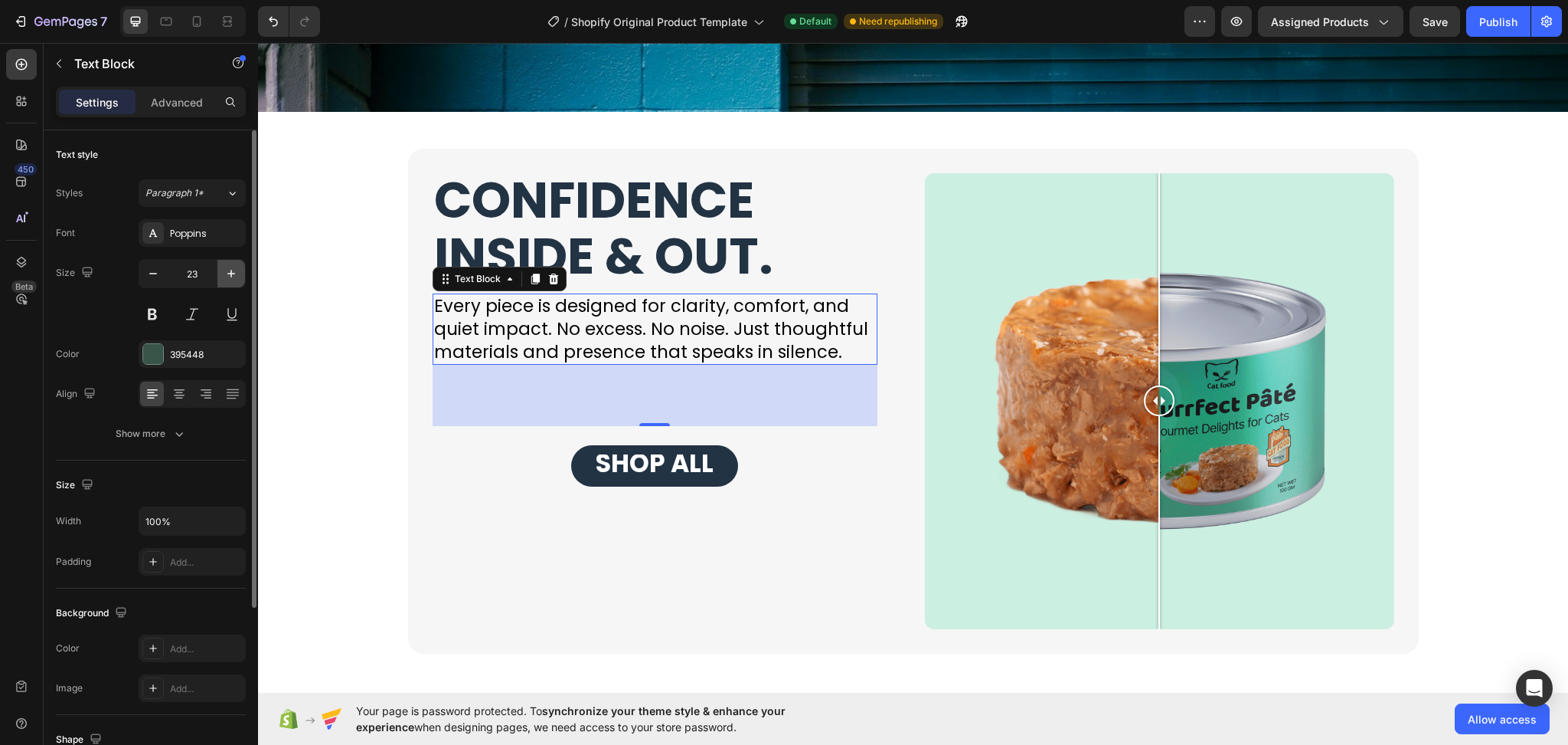
click at [238, 268] on icon "button" at bounding box center [231, 274] width 16 height 16
type input "25"
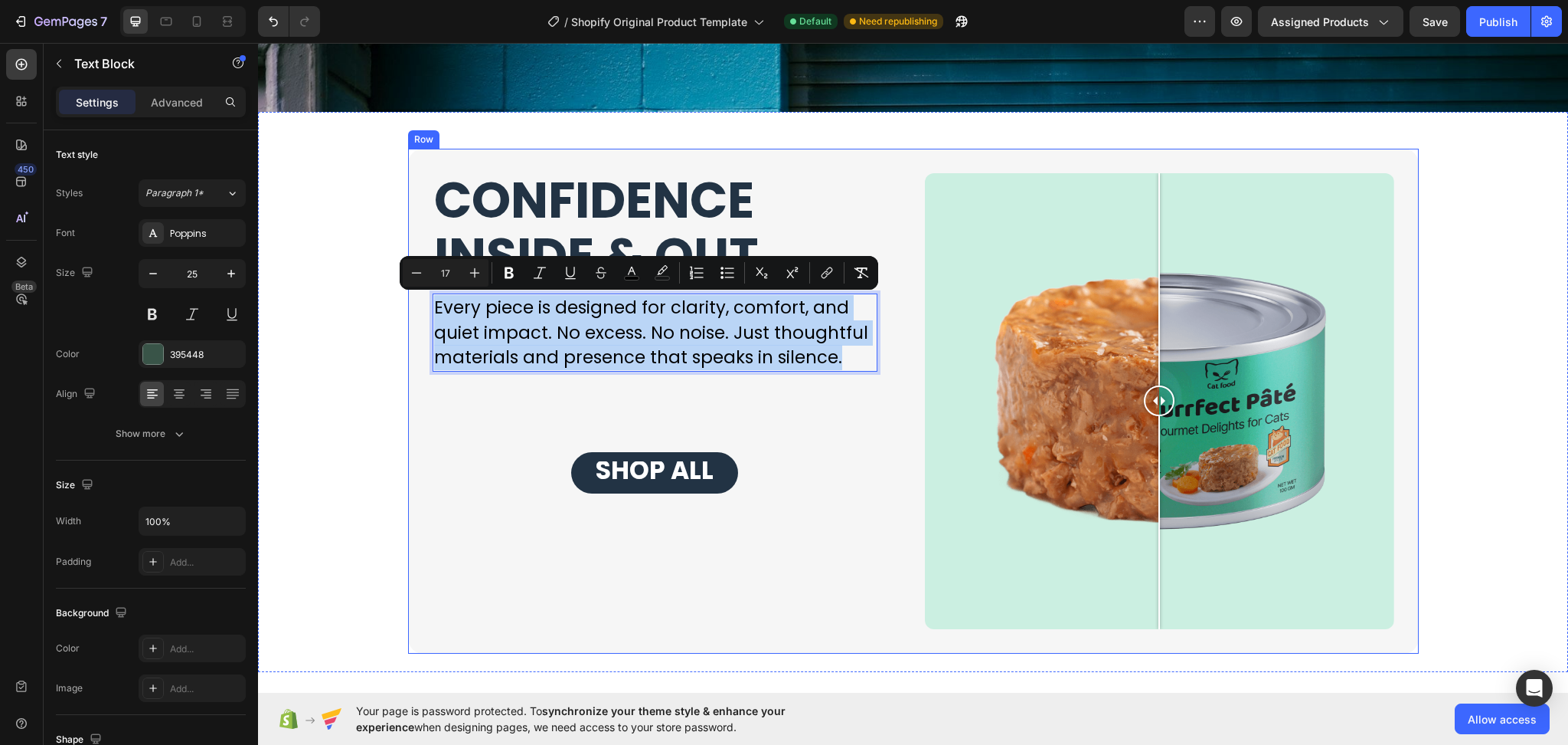
drag, startPoint x: 841, startPoint y: 360, endPoint x: 418, endPoint y: 301, distance: 427.1
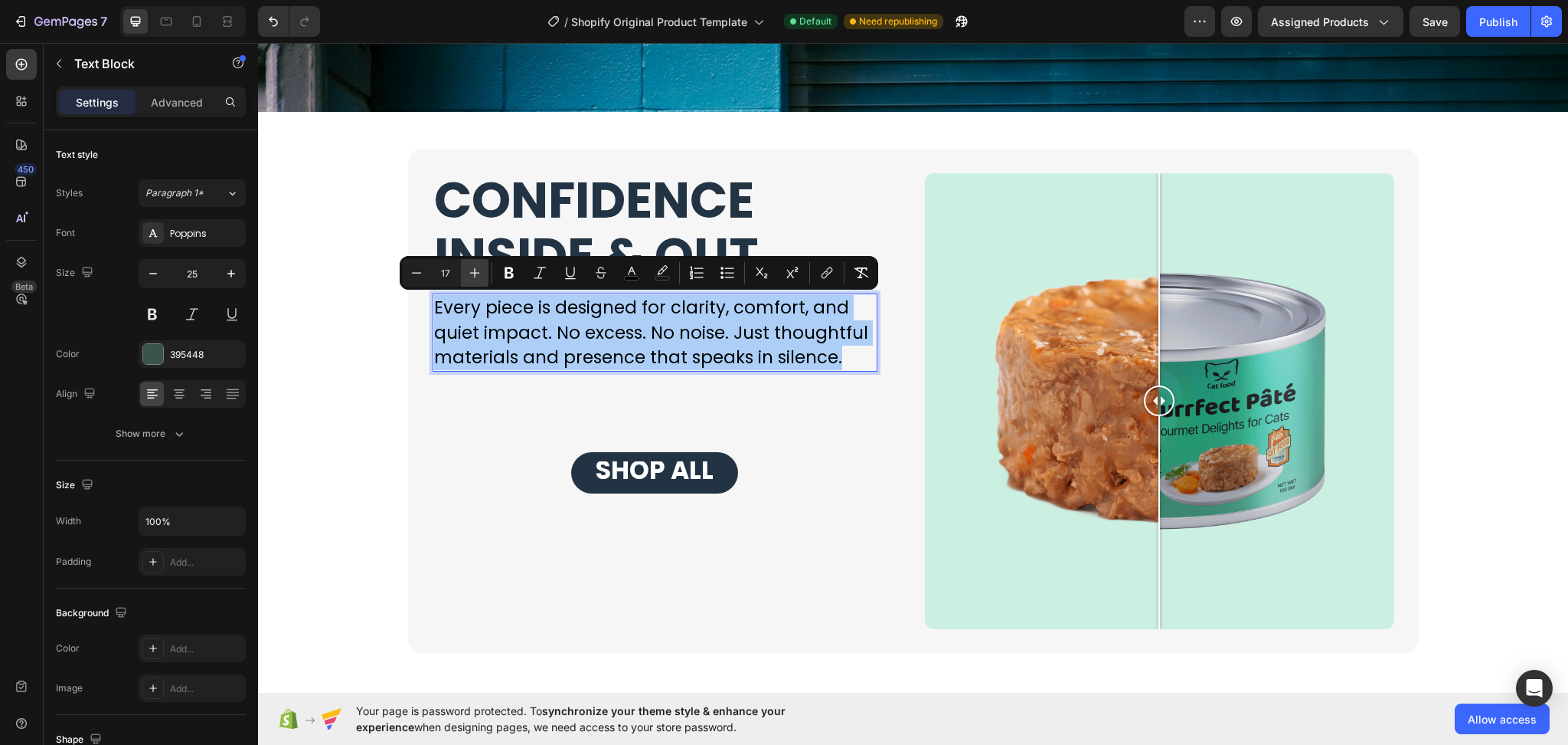
click at [473, 275] on icon "Editor contextual toolbar" at bounding box center [475, 273] width 16 height 16
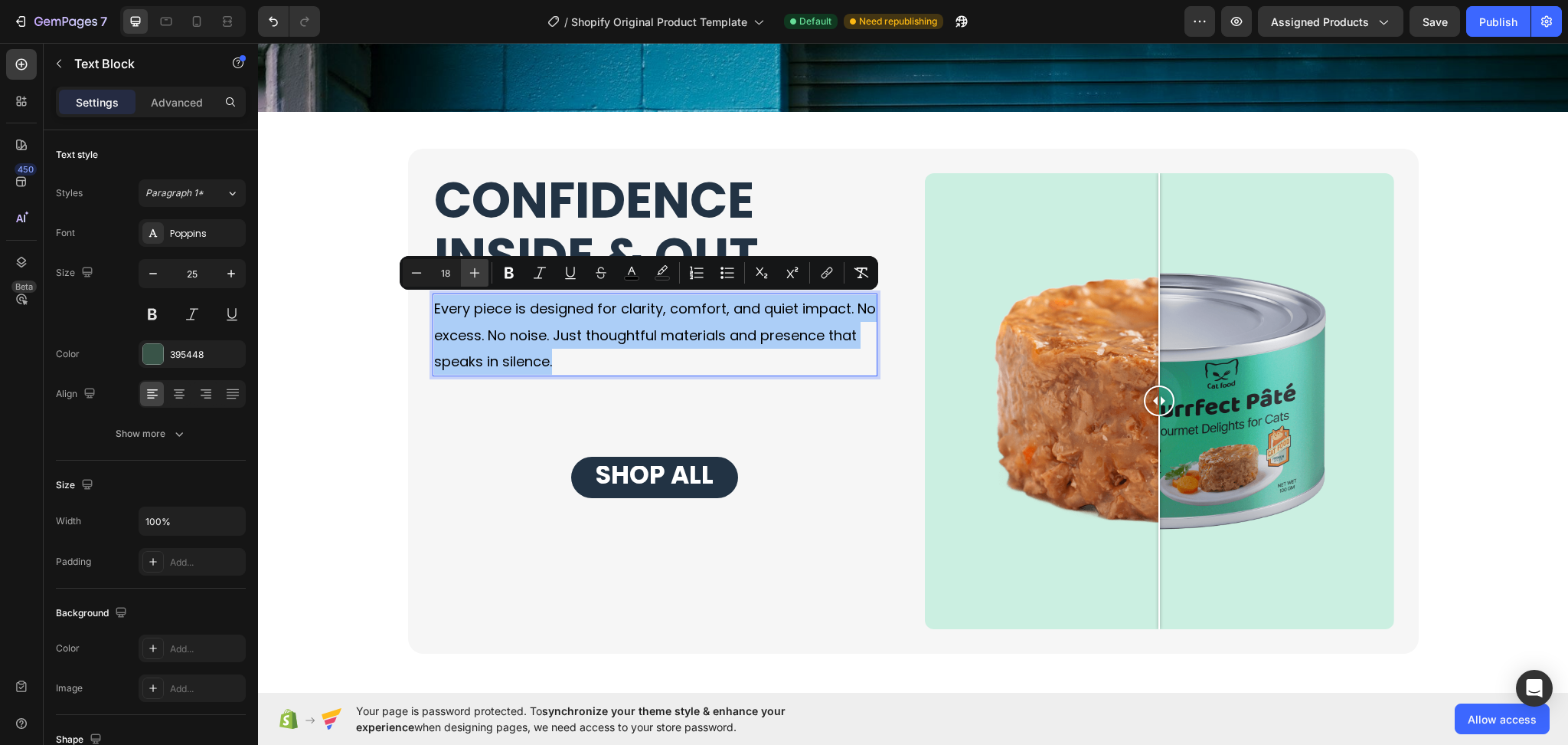
click at [473, 275] on icon "Editor contextual toolbar" at bounding box center [475, 273] width 16 height 16
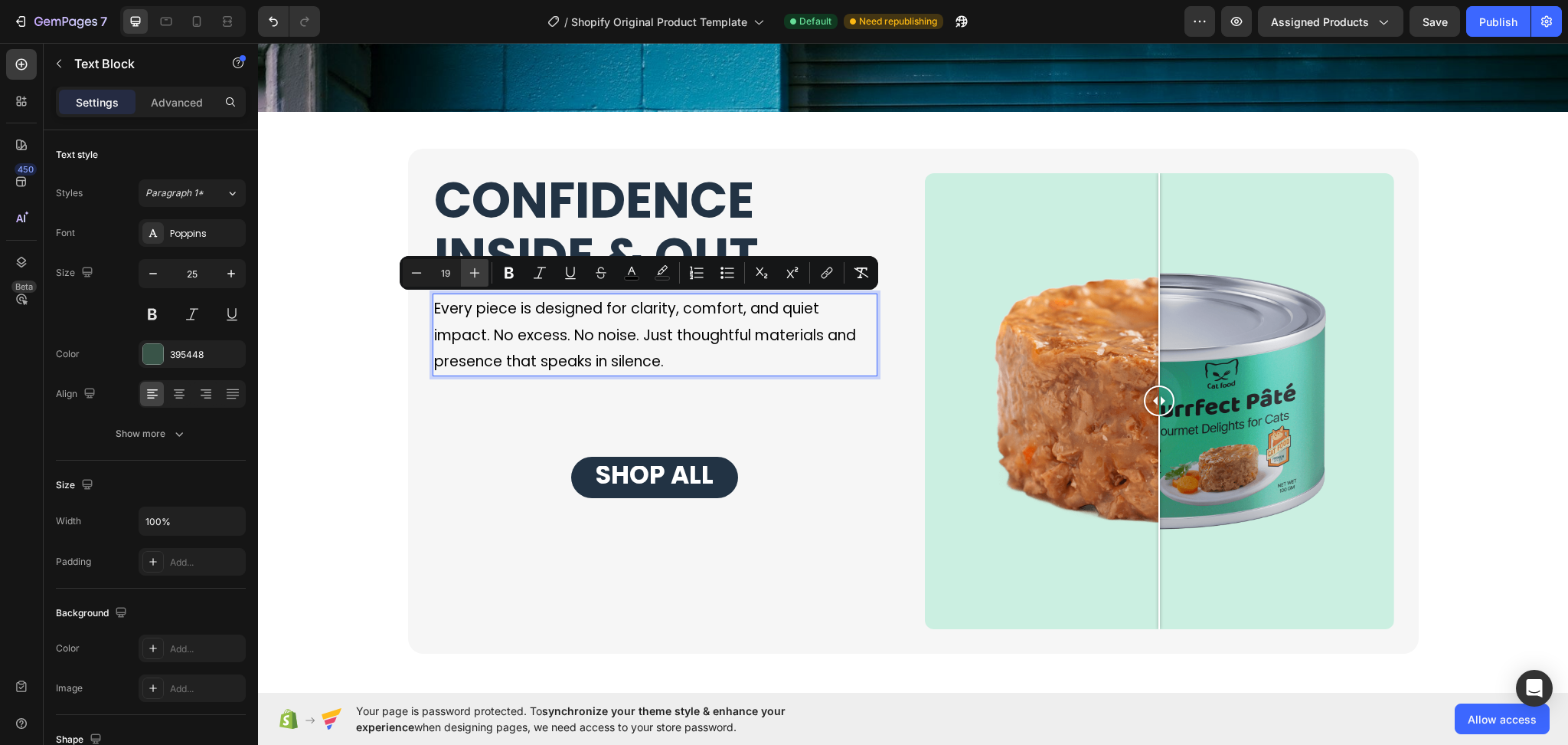
click at [473, 275] on icon "Editor contextual toolbar" at bounding box center [475, 273] width 16 height 16
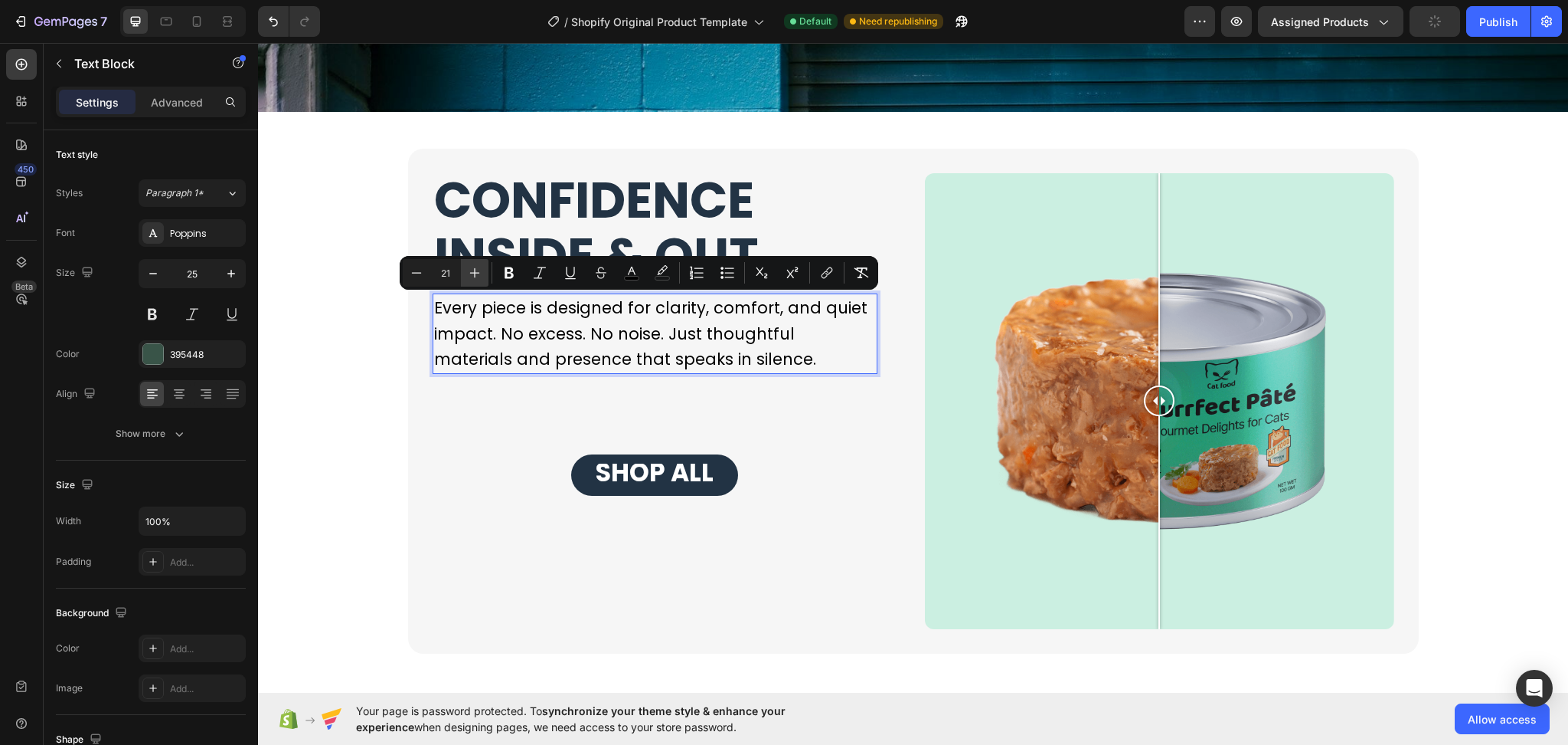
click at [473, 275] on icon "Editor contextual toolbar" at bounding box center [475, 273] width 16 height 16
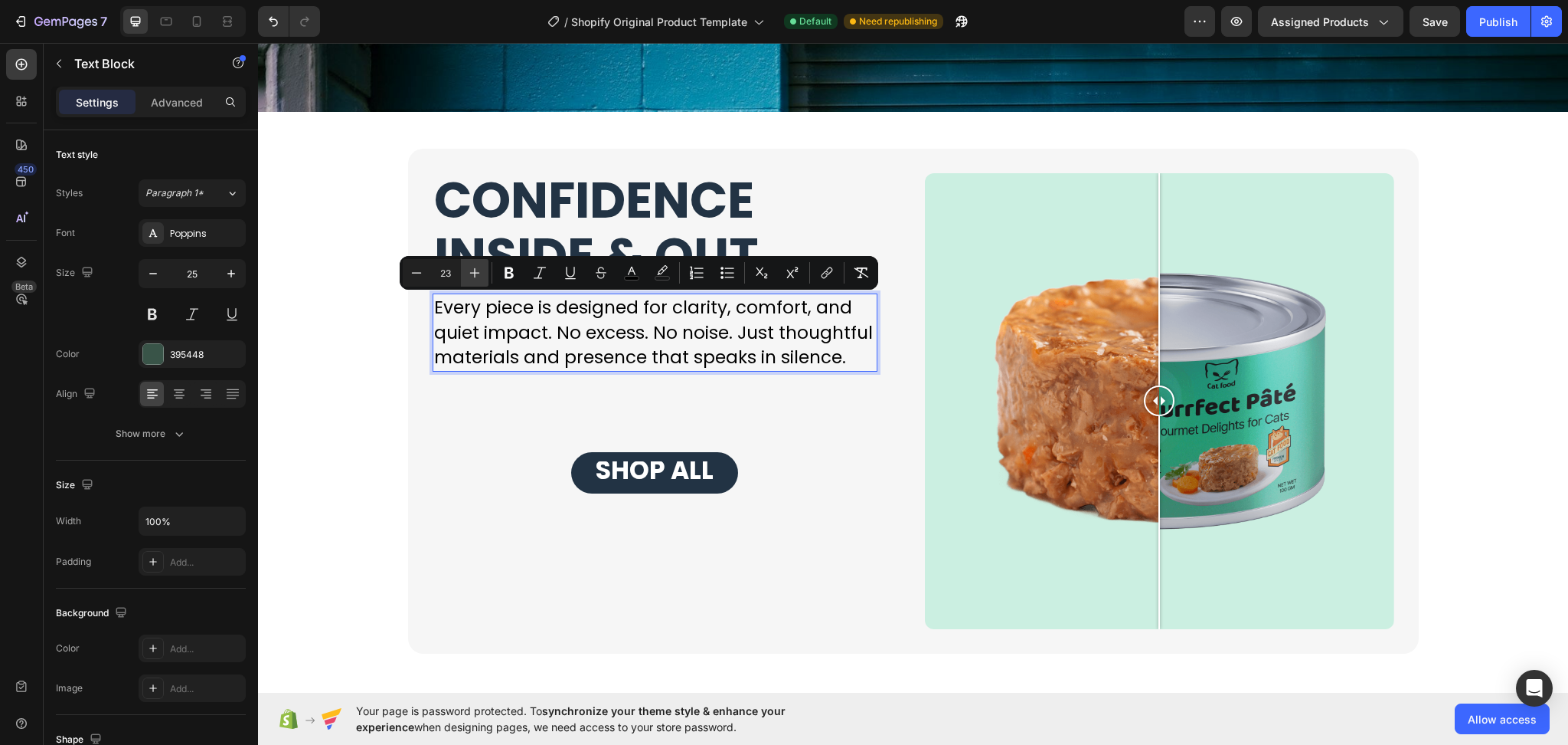
click at [473, 275] on icon "Editor contextual toolbar" at bounding box center [475, 273] width 16 height 16
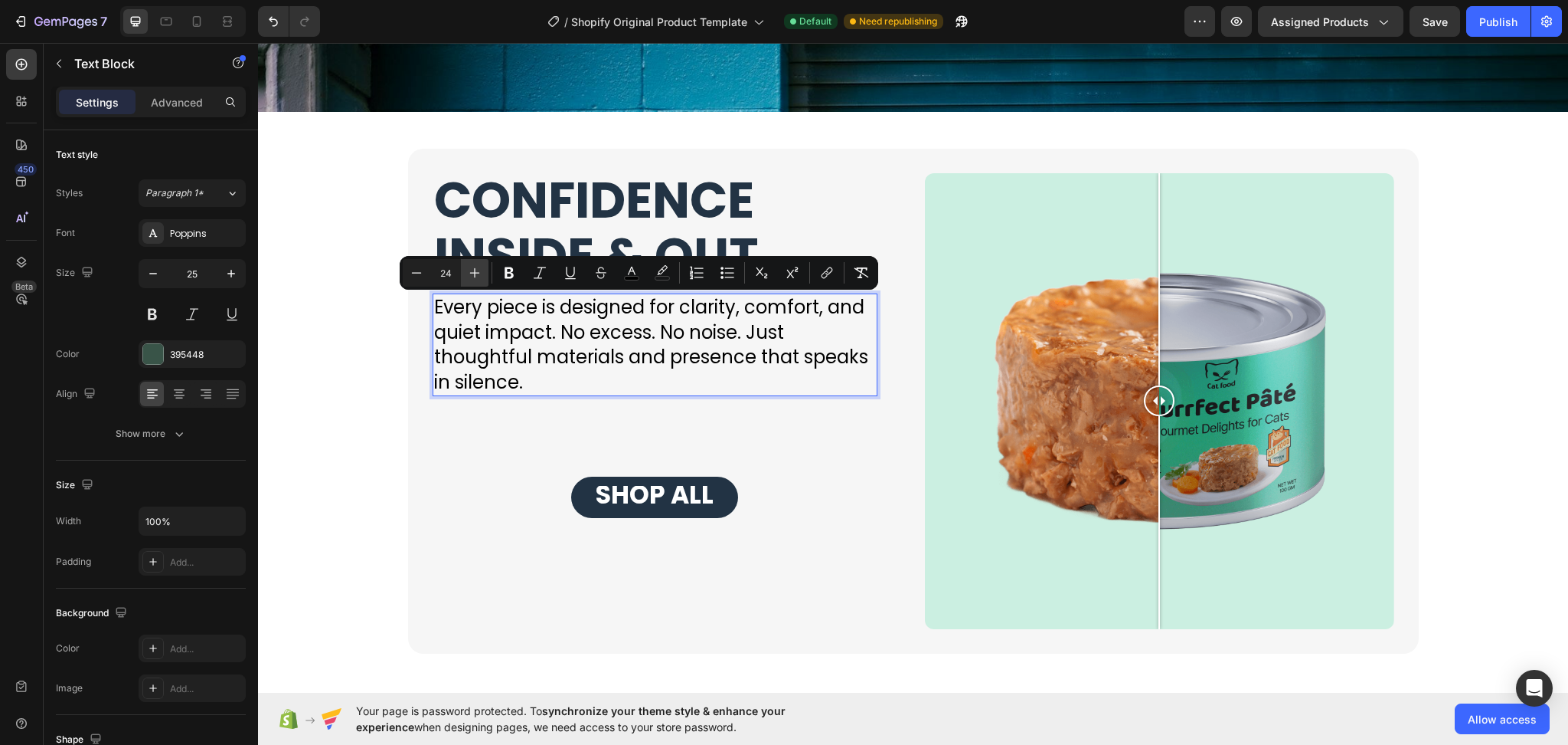
click at [473, 275] on icon "Editor contextual toolbar" at bounding box center [475, 273] width 16 height 16
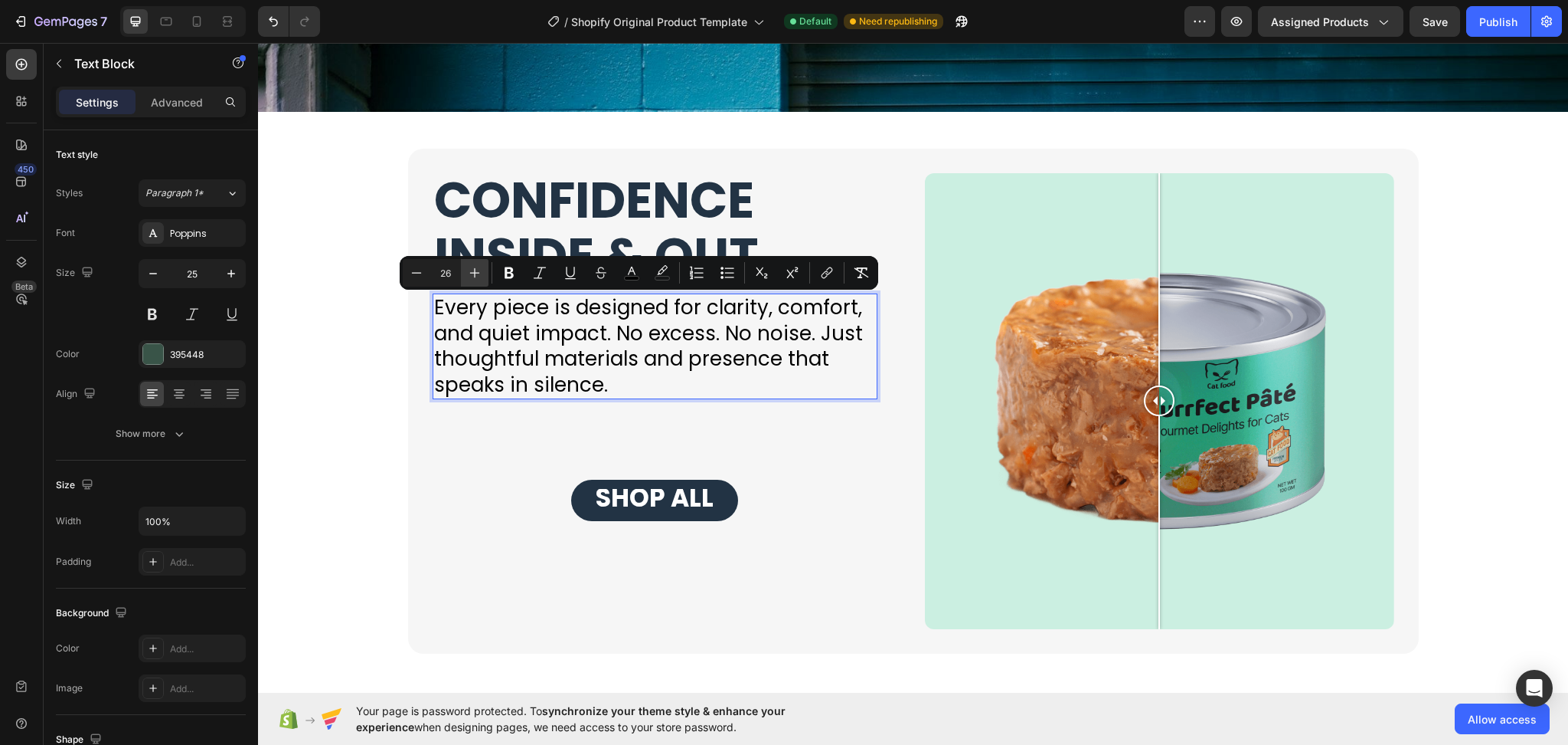
click at [473, 275] on icon "Editor contextual toolbar" at bounding box center [475, 273] width 16 height 16
click at [420, 274] on icon "Editor contextual toolbar" at bounding box center [417, 273] width 16 height 16
click at [418, 273] on icon "Editor contextual toolbar" at bounding box center [417, 273] width 16 height 16
type input "25"
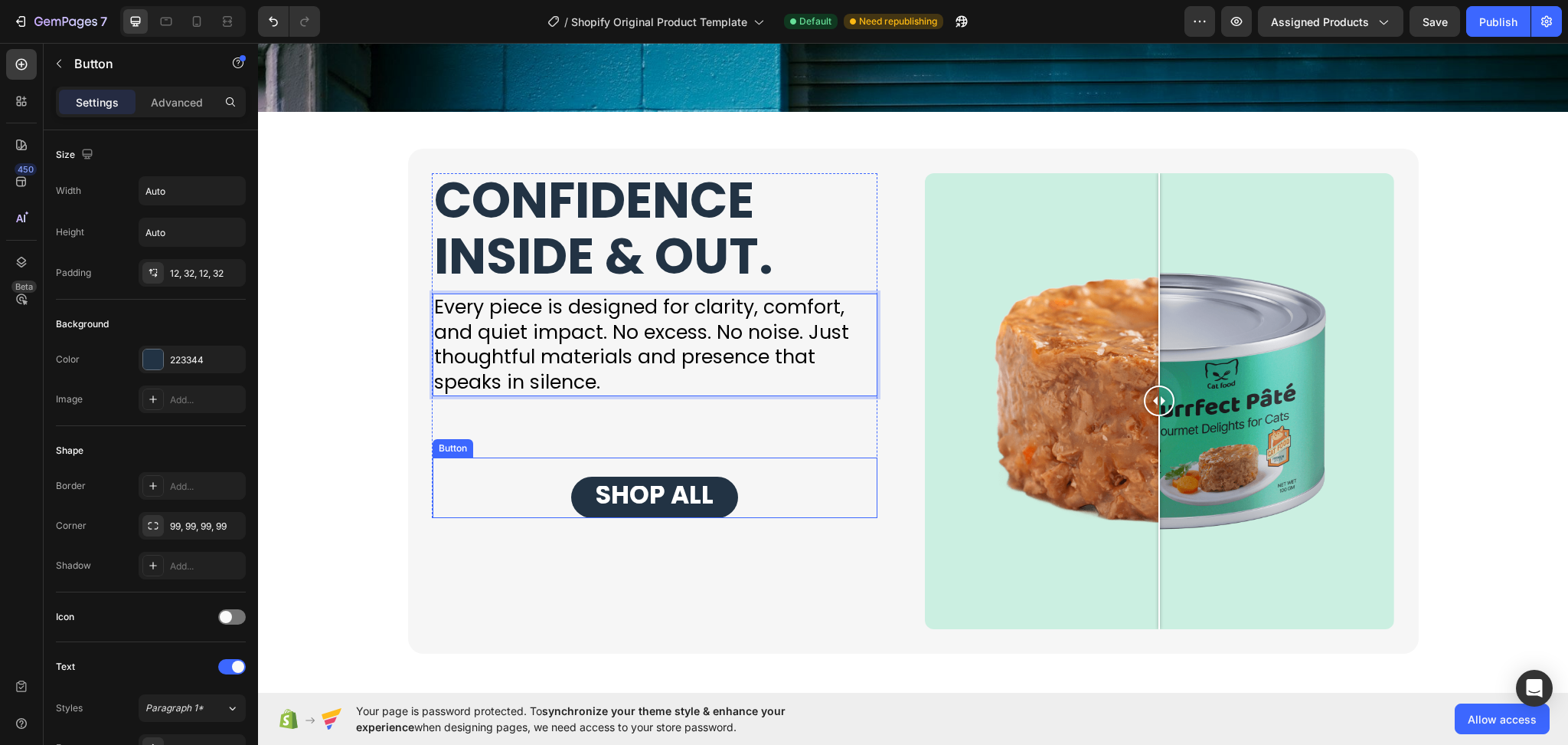
click at [506, 458] on div "SHOP ALL Button" at bounding box center [655, 488] width 445 height 60
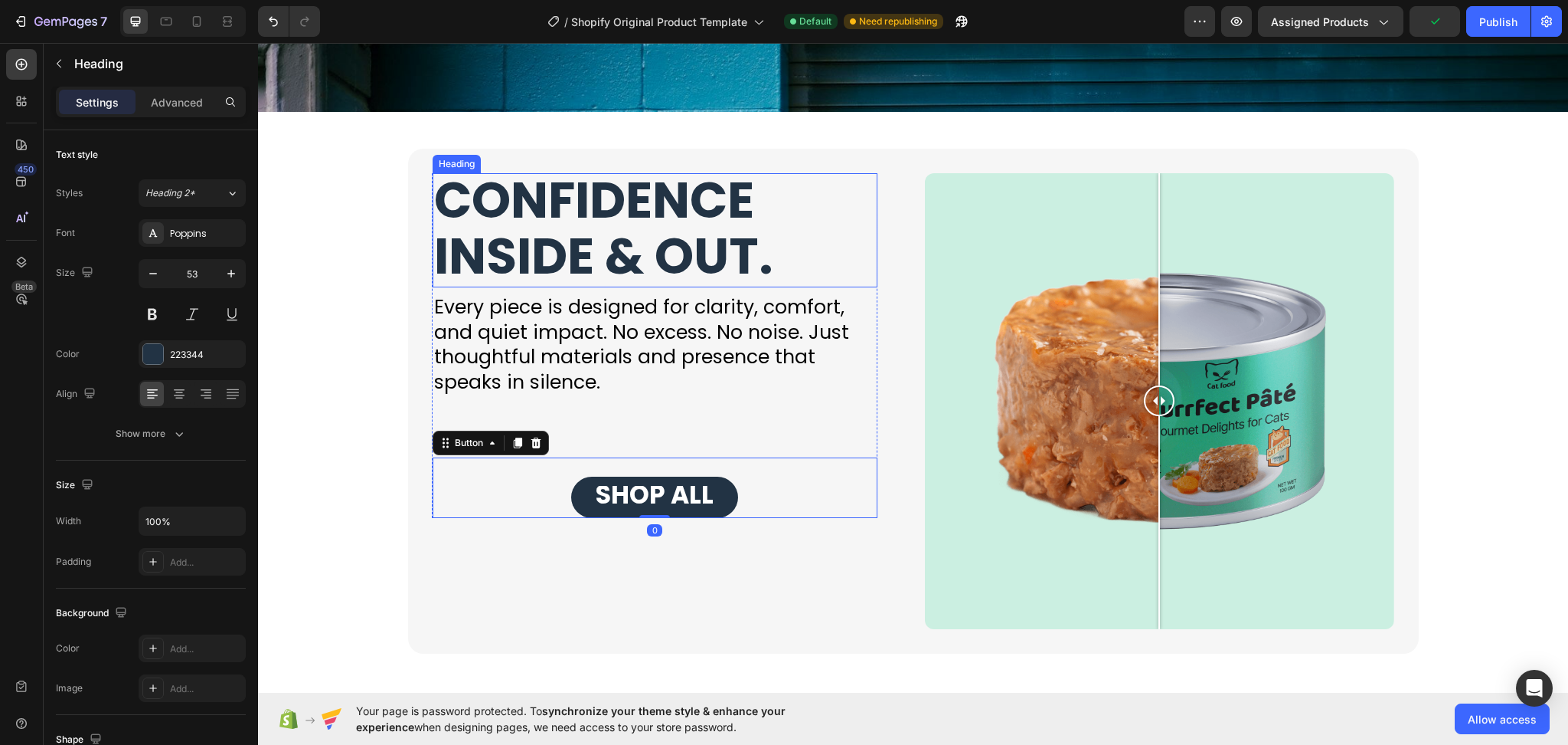
click at [677, 214] on strong "CONFIDENCE INSIDE & OUT." at bounding box center [603, 229] width 339 height 126
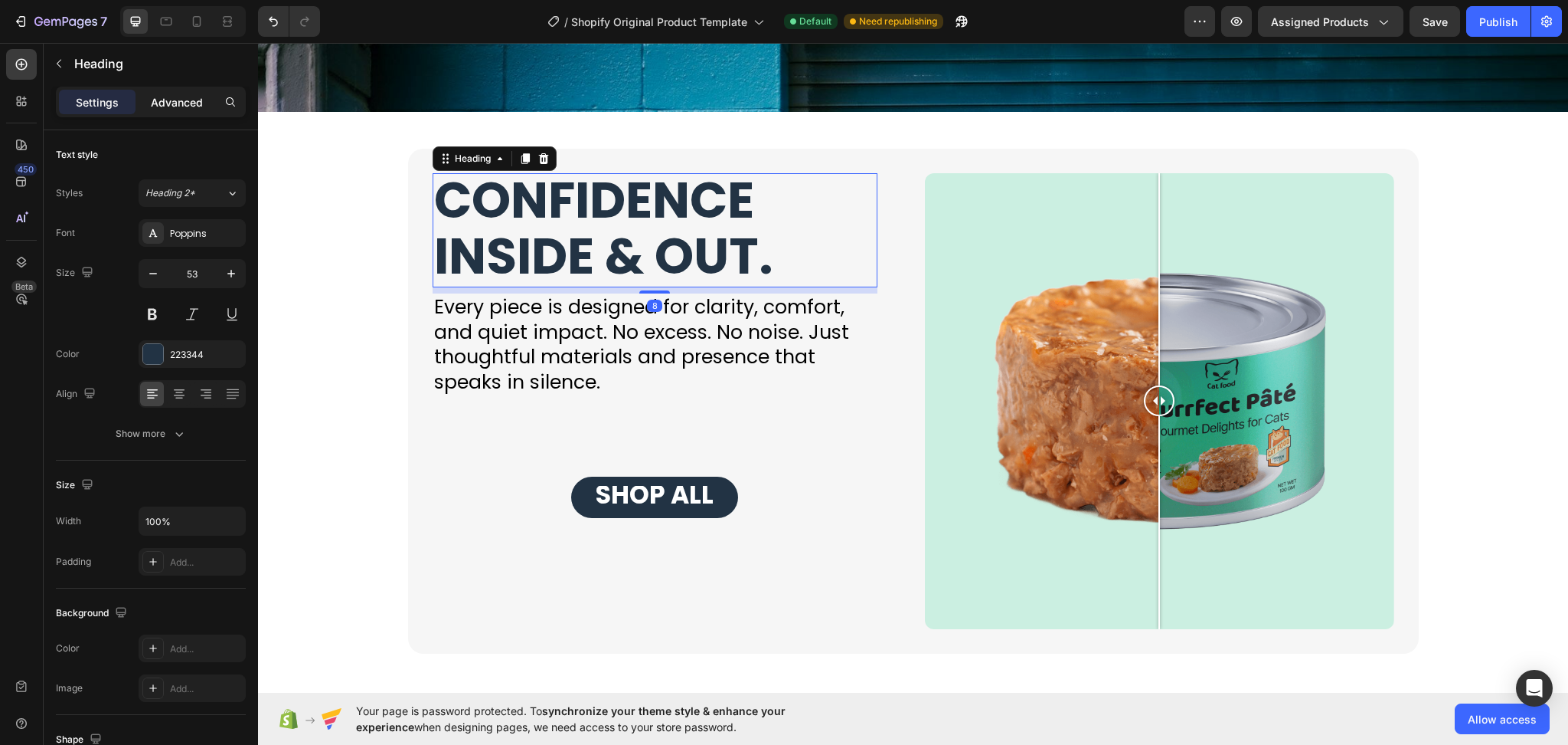
click at [172, 95] on p "Advanced" at bounding box center [177, 102] width 52 height 16
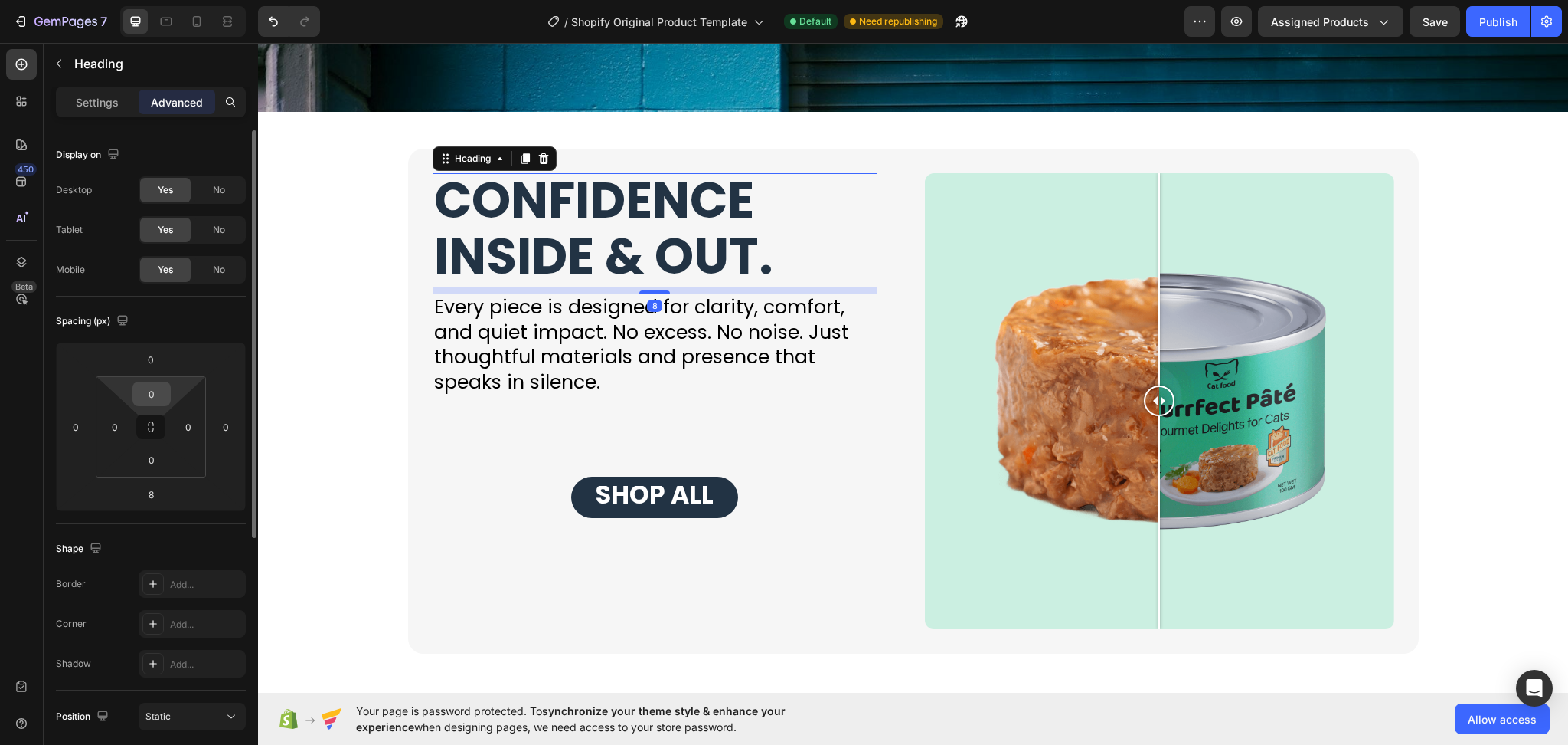
click at [154, 397] on input "0" at bounding box center [151, 394] width 30 height 23
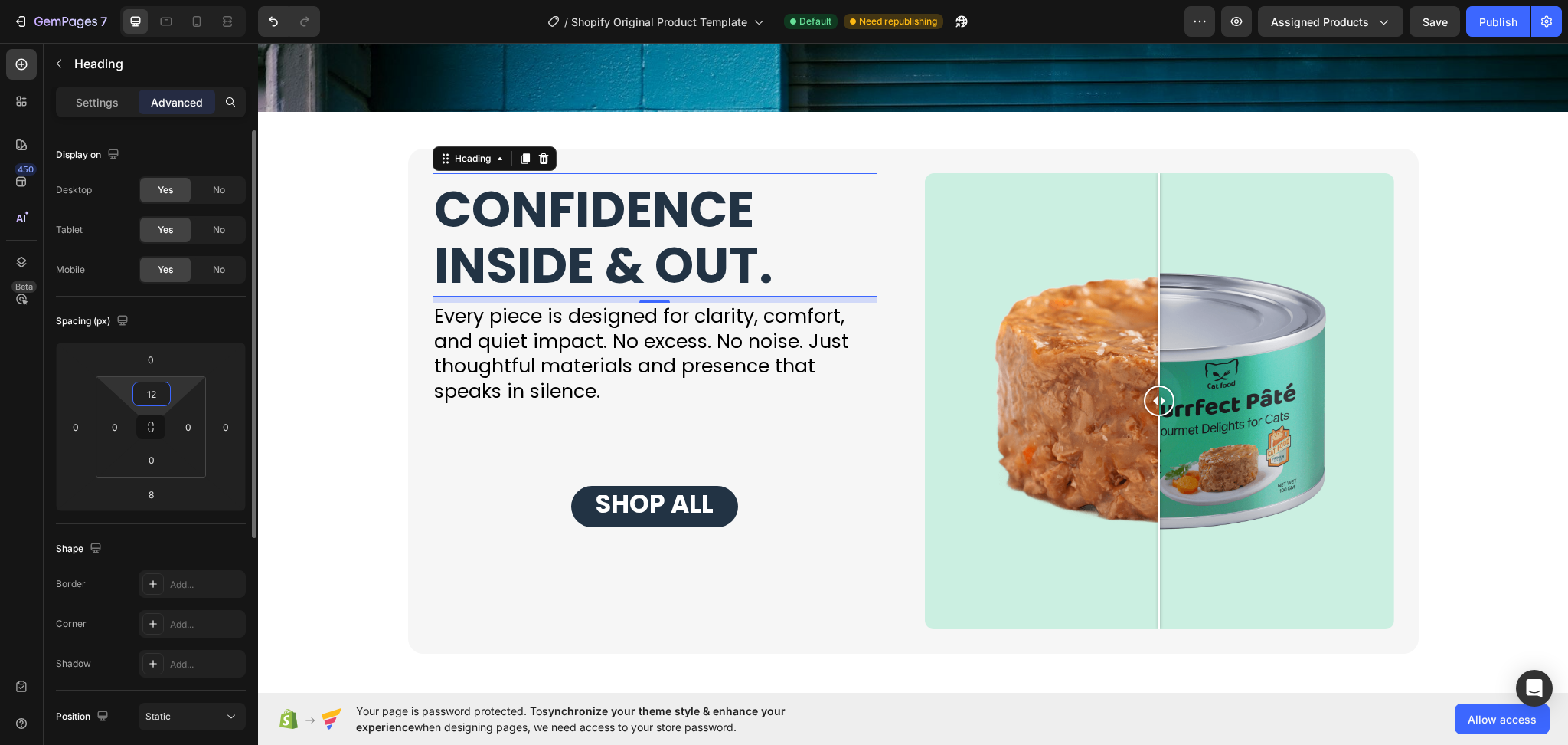
type input "120"
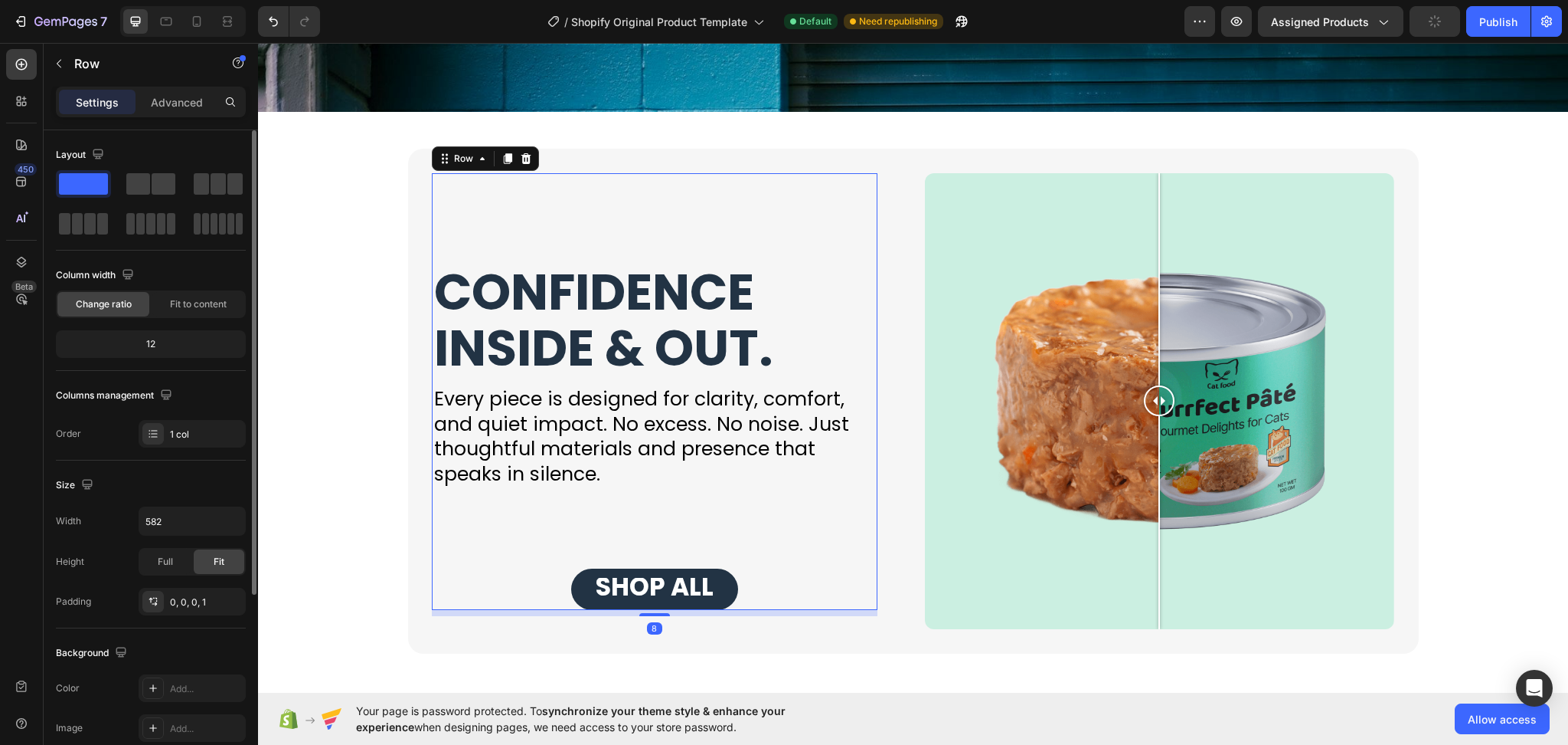
click at [548, 520] on div "⁠⁠⁠⁠⁠⁠⁠ CONFIDENCE INSIDE & OUT. Heading Every piece is designed for clarity, c…" at bounding box center [655, 392] width 445 height 438
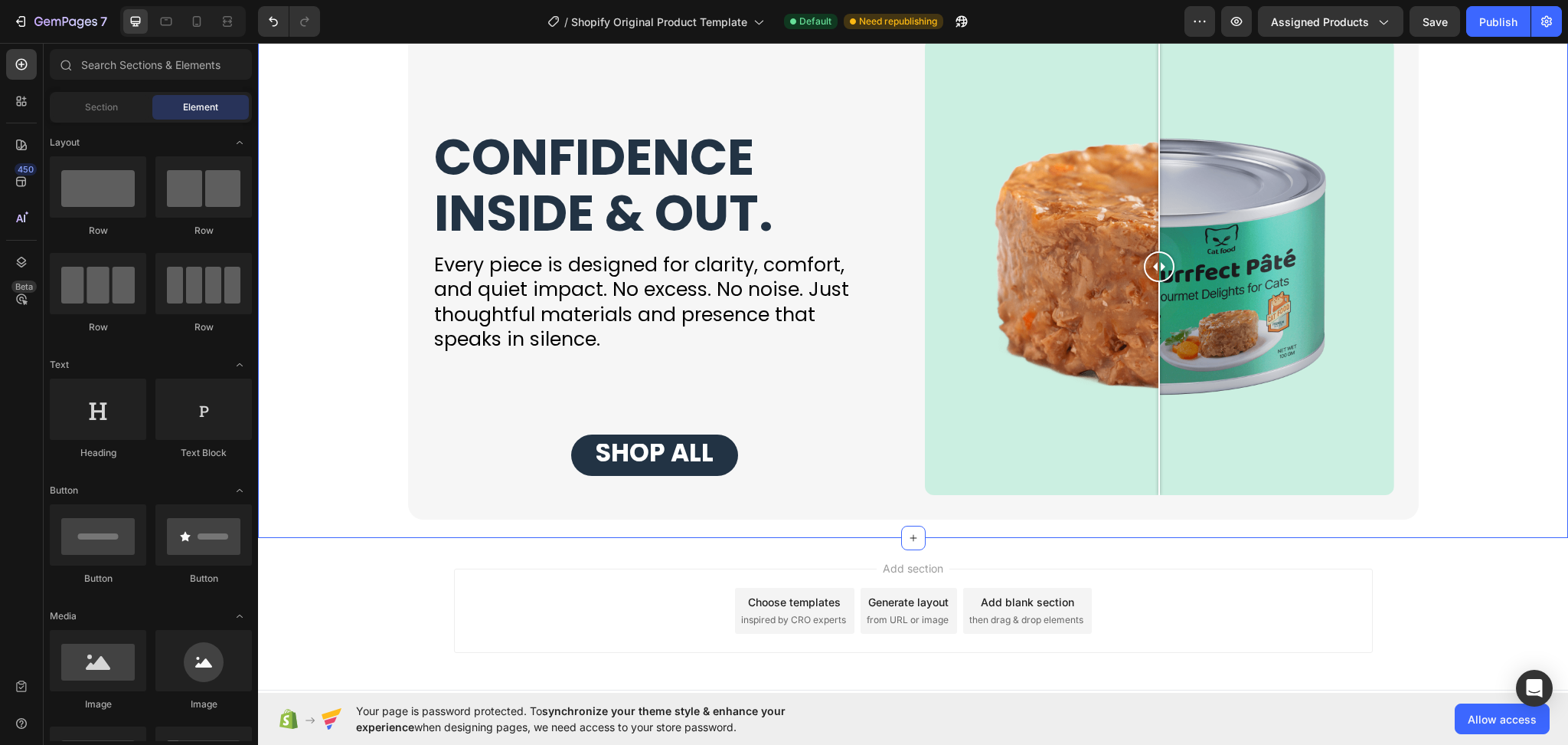
scroll to position [3660, 0]
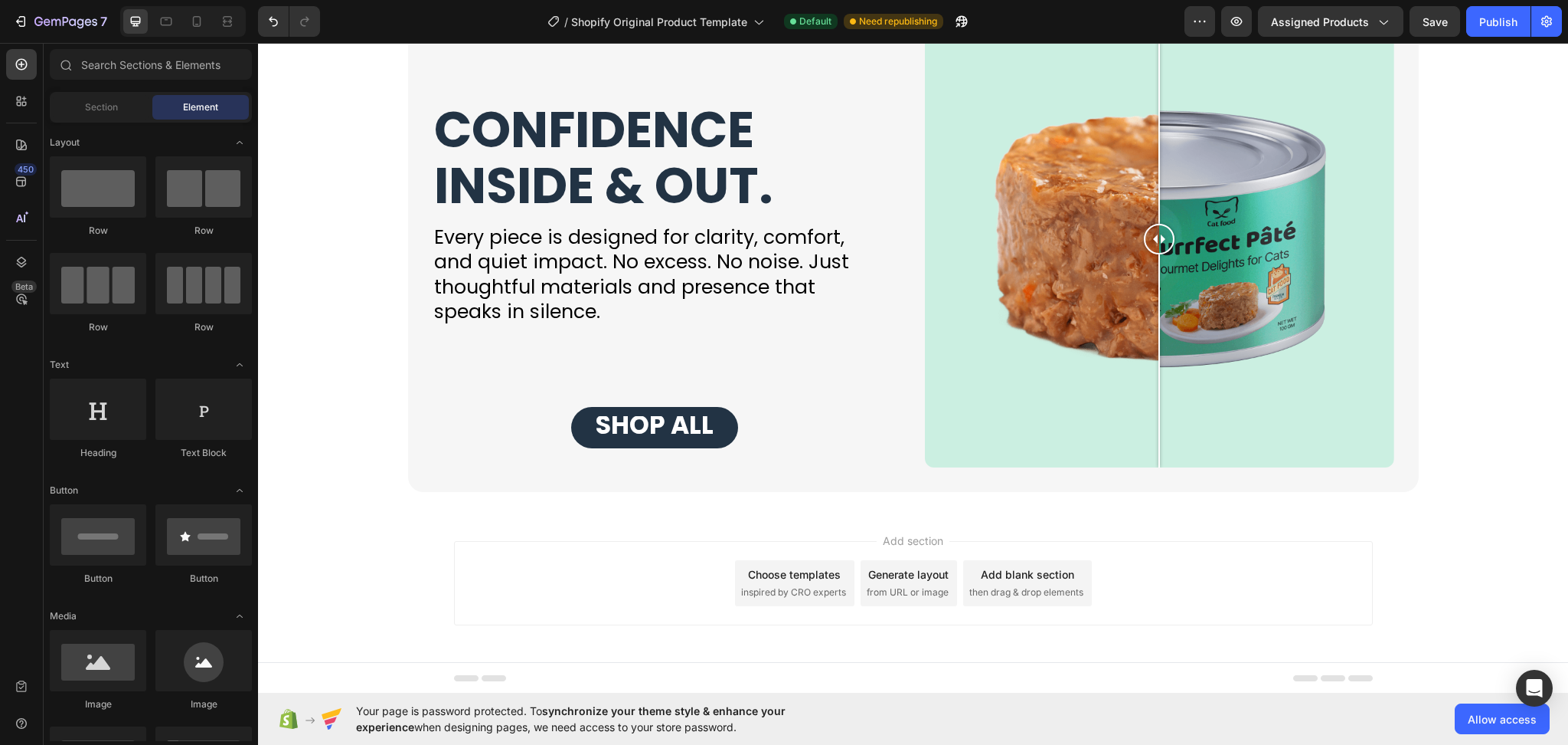
click at [632, 578] on div "Add section Choose templates inspired by CRO experts Generate layout from URL o…" at bounding box center [913, 583] width 919 height 85
click at [339, 562] on div "Add section Choose templates inspired by CRO experts Generate layout from URL o…" at bounding box center [913, 586] width 1310 height 152
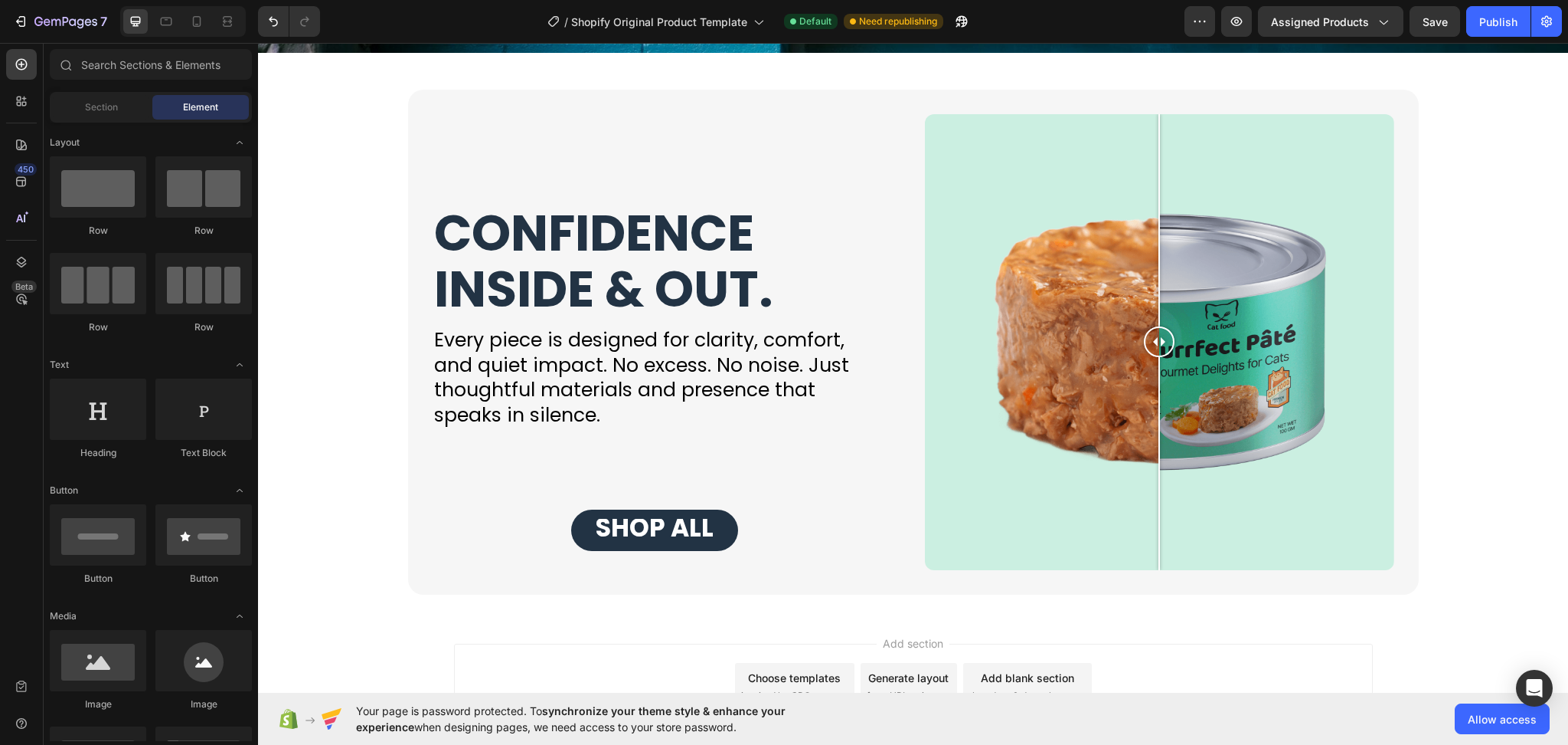
scroll to position [3558, 0]
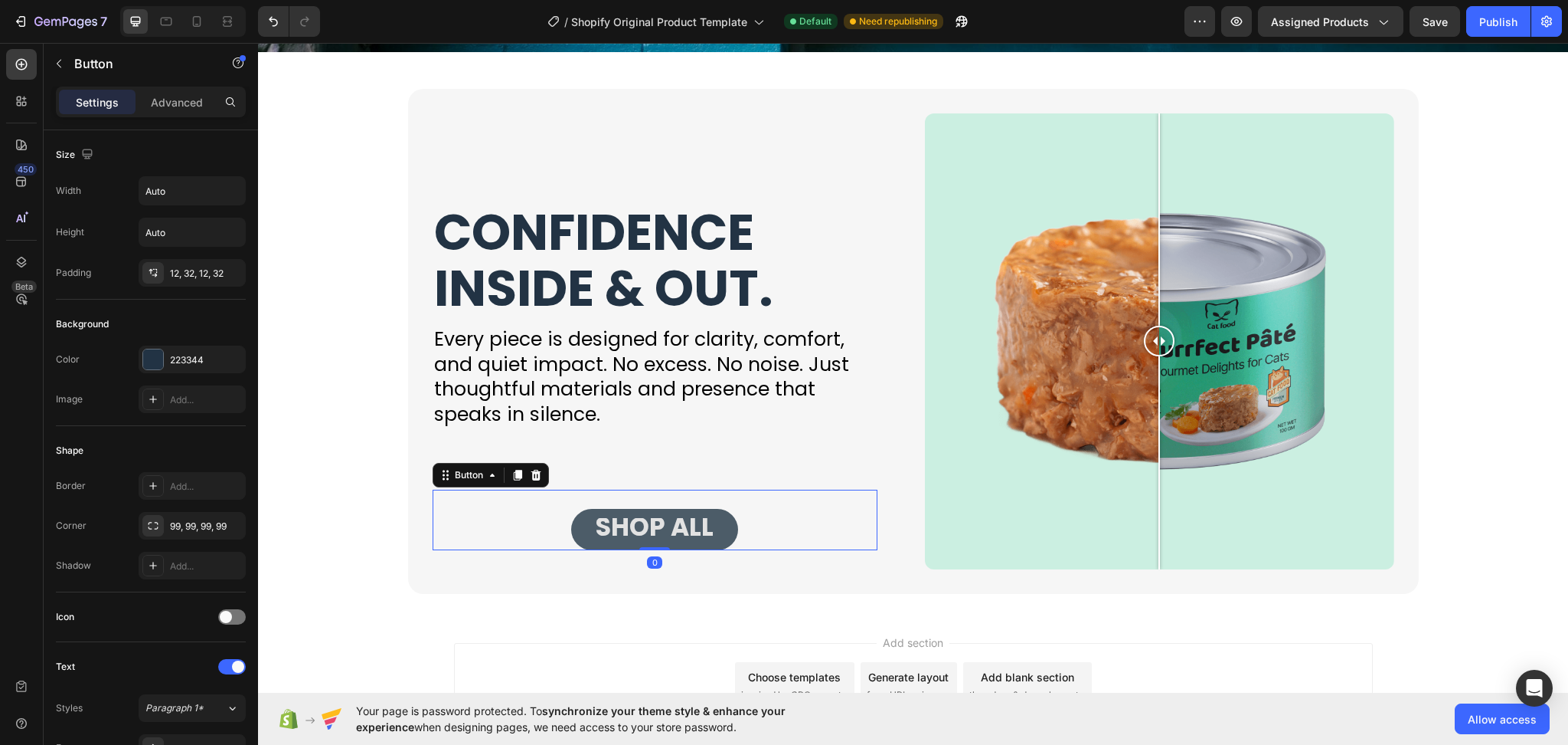
click at [717, 533] on button "SHOP ALL" at bounding box center [654, 529] width 167 height 41
click at [531, 473] on icon at bounding box center [536, 475] width 10 height 10
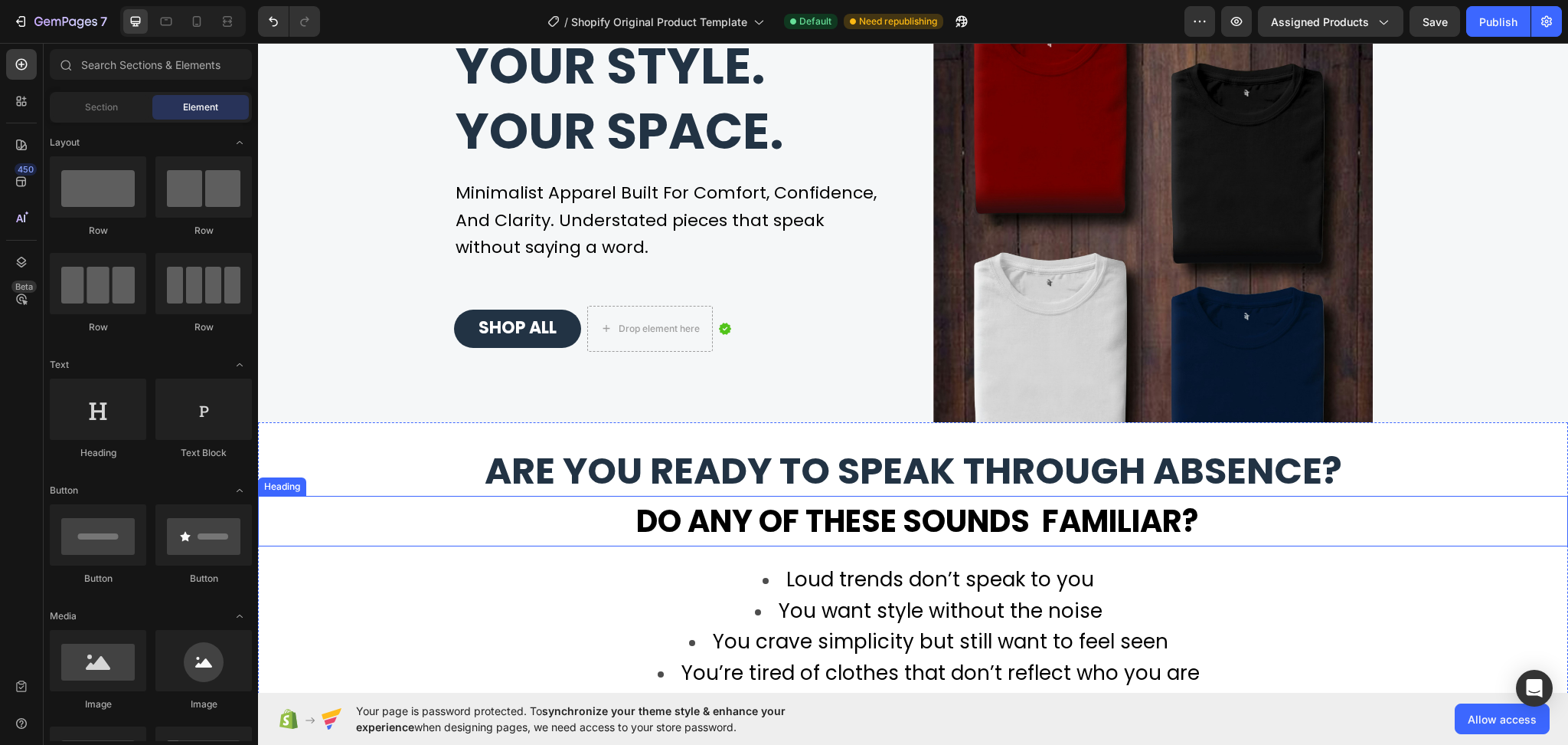
scroll to position [392, 0]
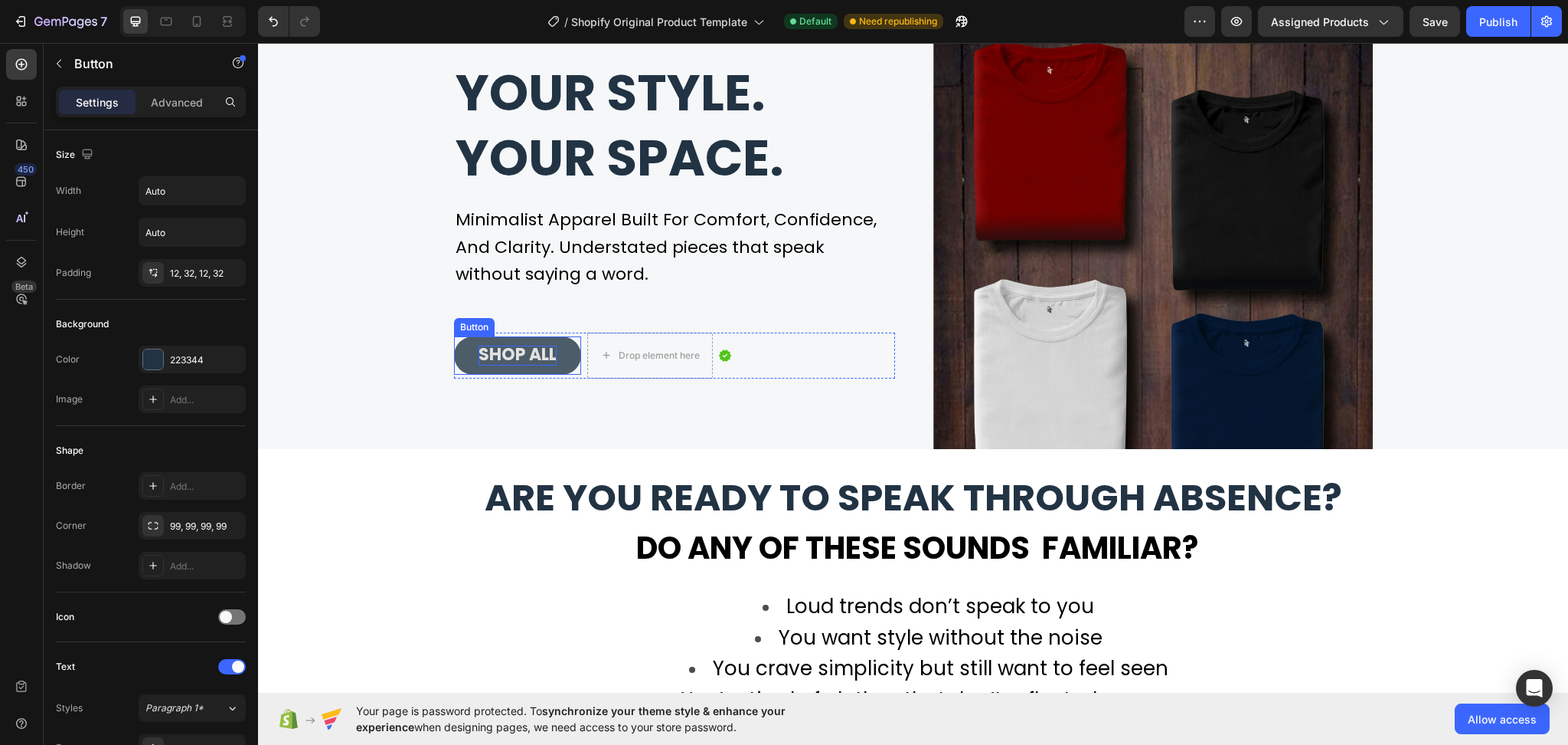
click at [479, 362] on span "SHOP ALL" at bounding box center [518, 355] width 79 height 24
click at [533, 323] on icon at bounding box center [539, 322] width 12 height 12
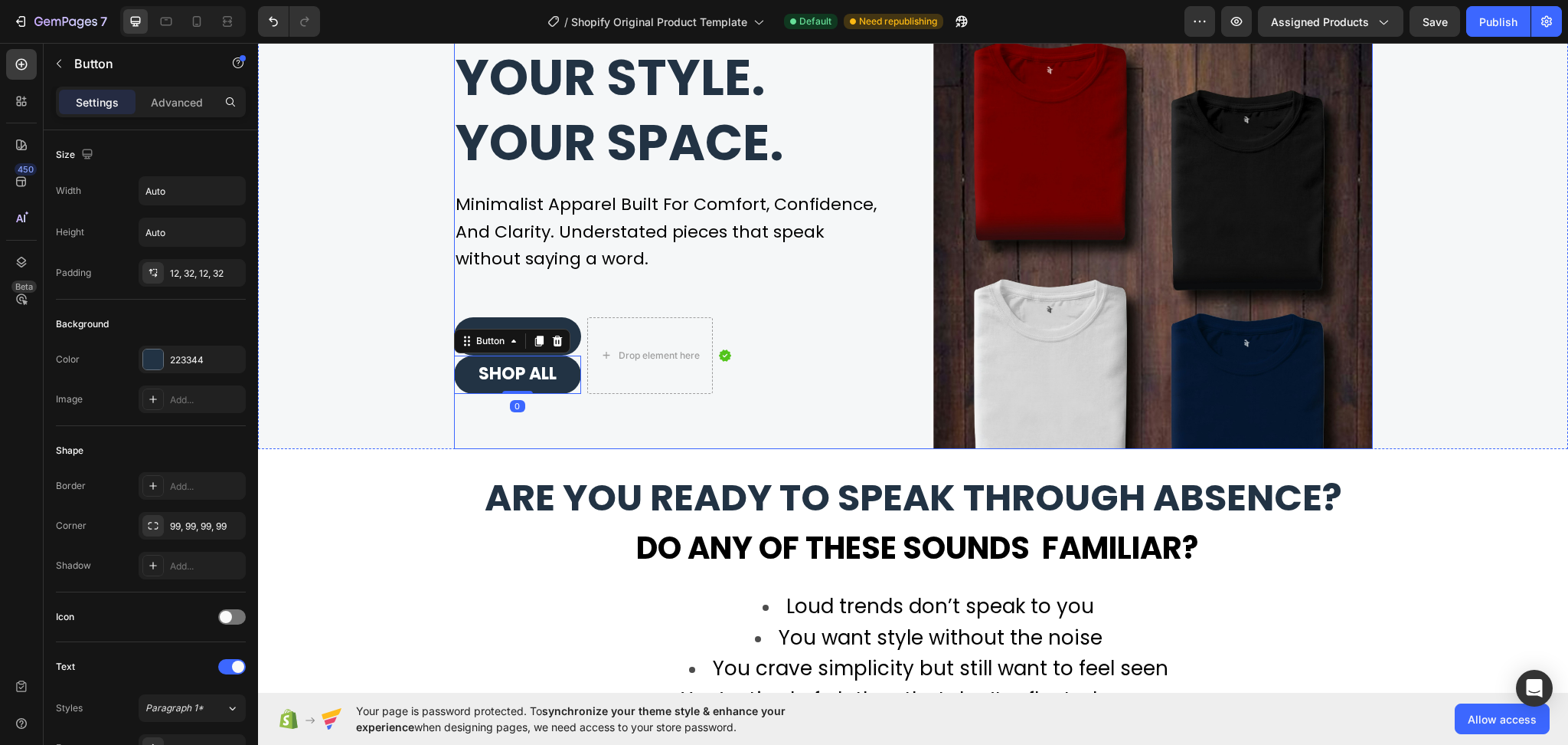
scroll to position [377, 0]
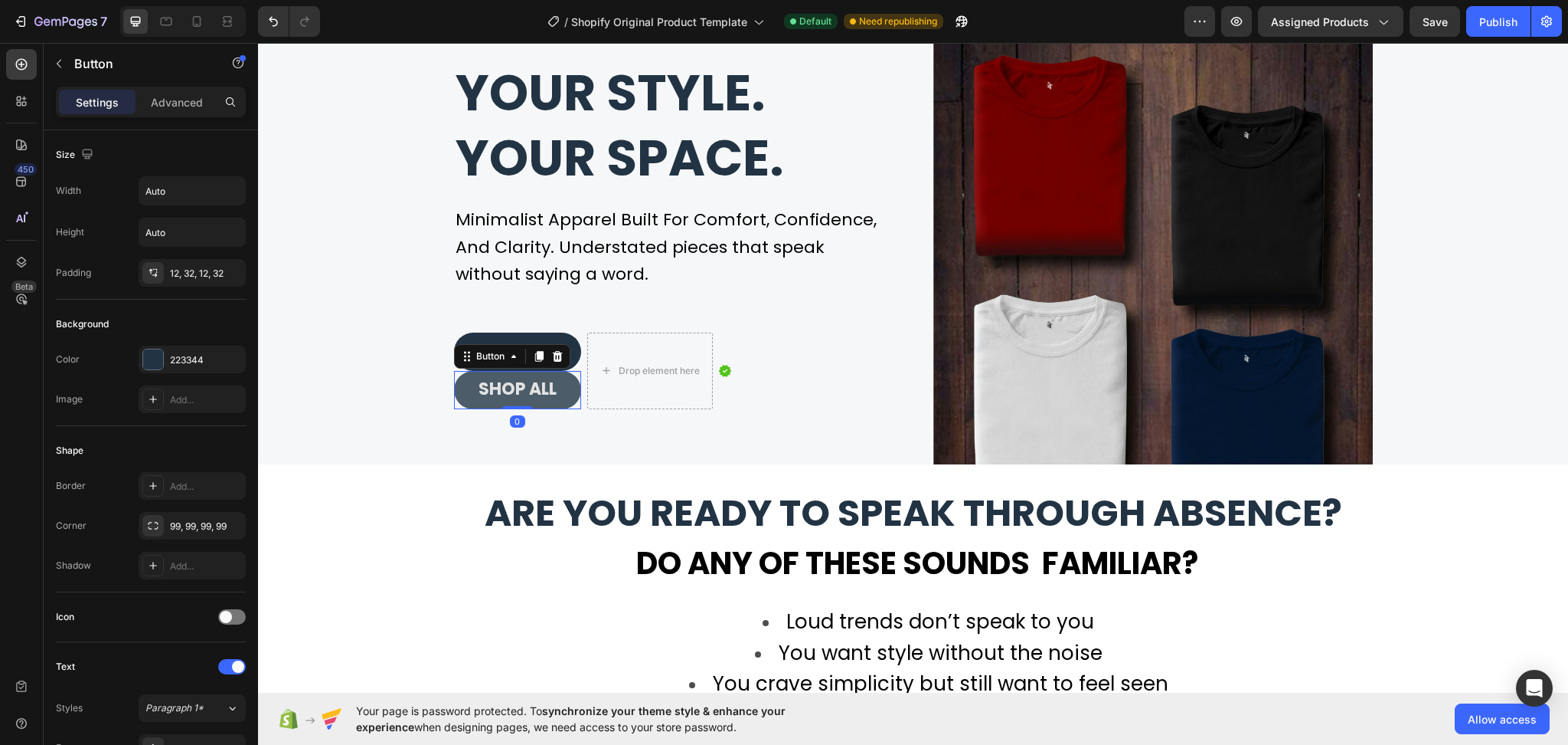
click at [454, 398] on button "SHOP ALL" at bounding box center [517, 389] width 127 height 38
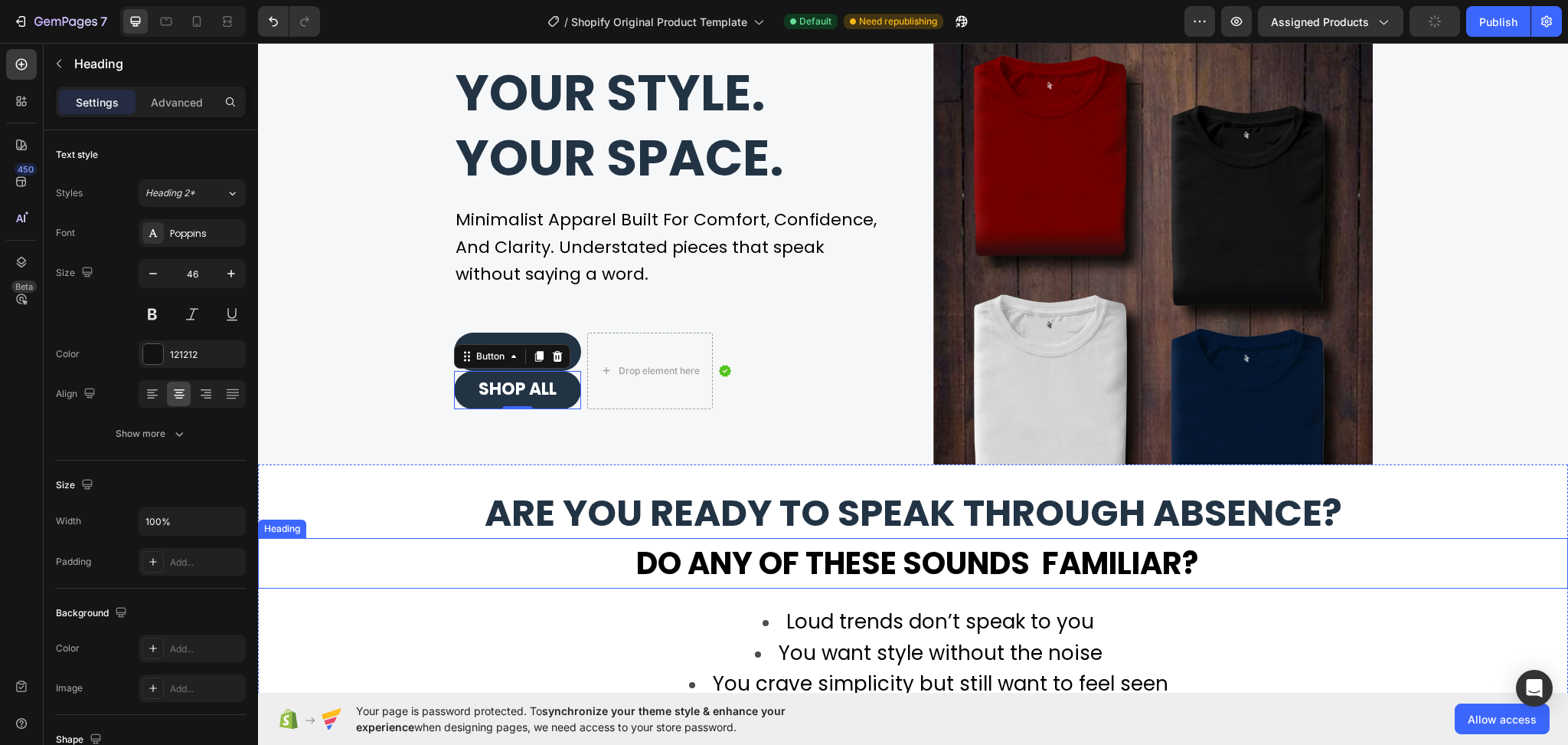
click at [358, 559] on h2 "Do any of these sounds familiar?" at bounding box center [913, 563] width 1310 height 51
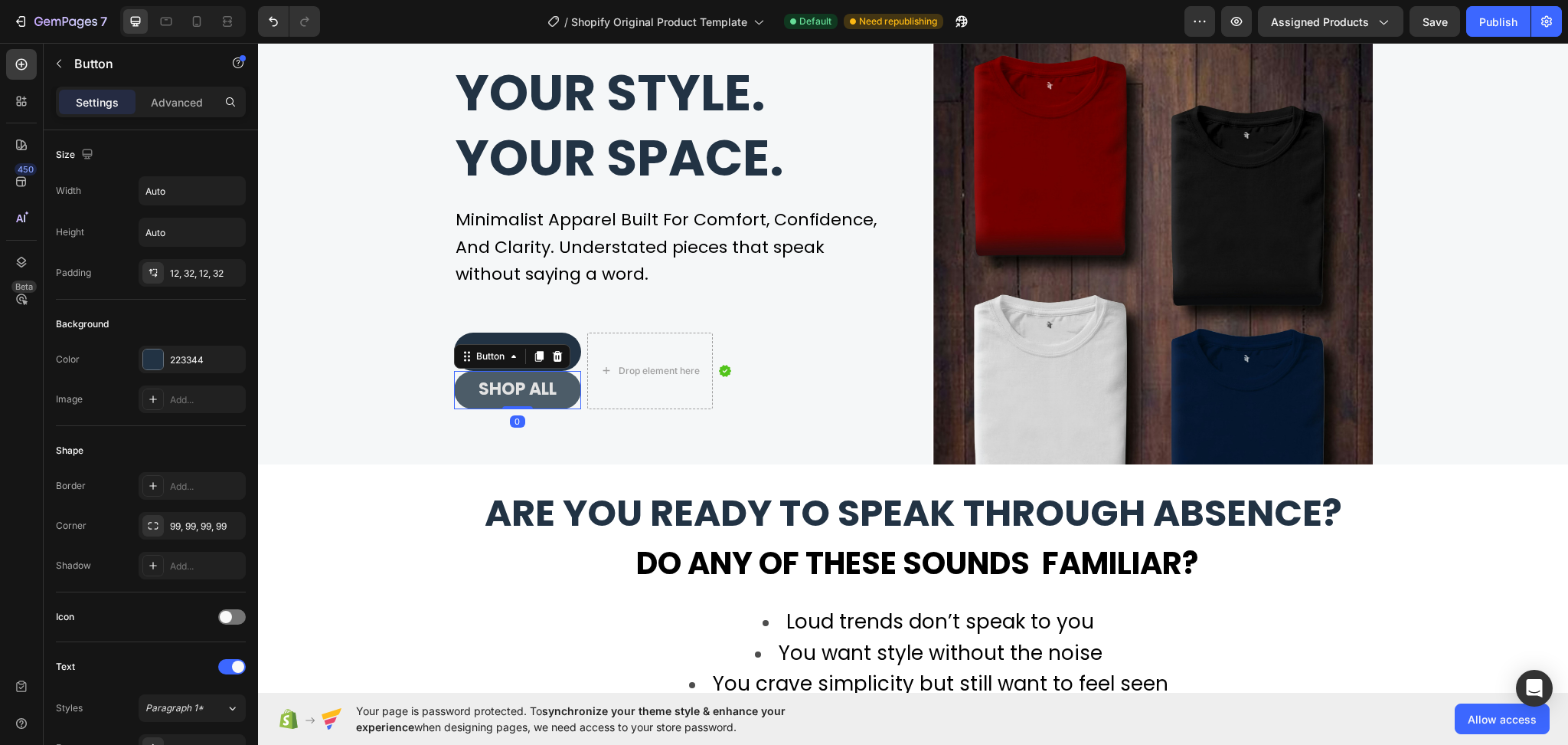
click at [454, 387] on button "SHOP ALL" at bounding box center [517, 389] width 127 height 38
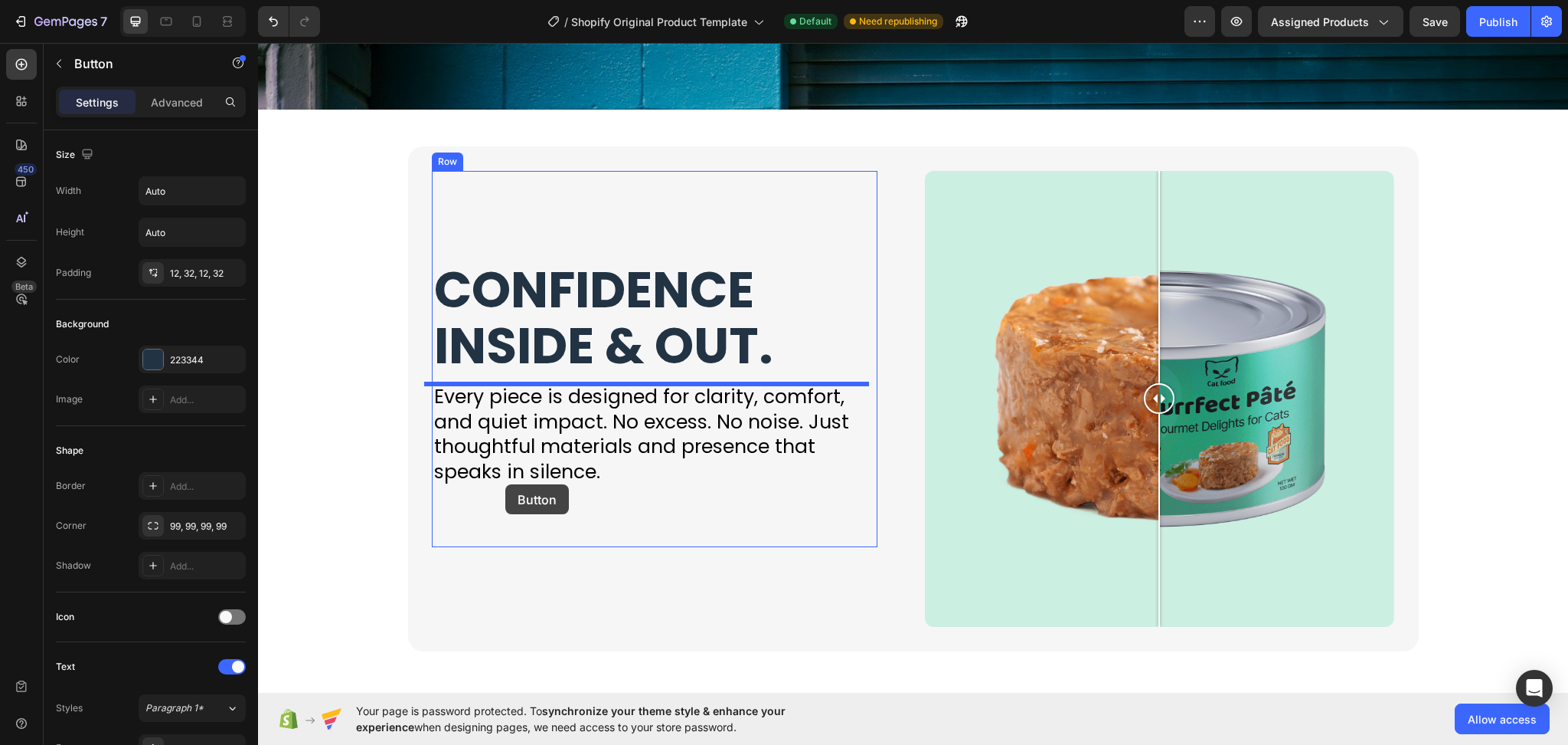
scroll to position [3601, 0]
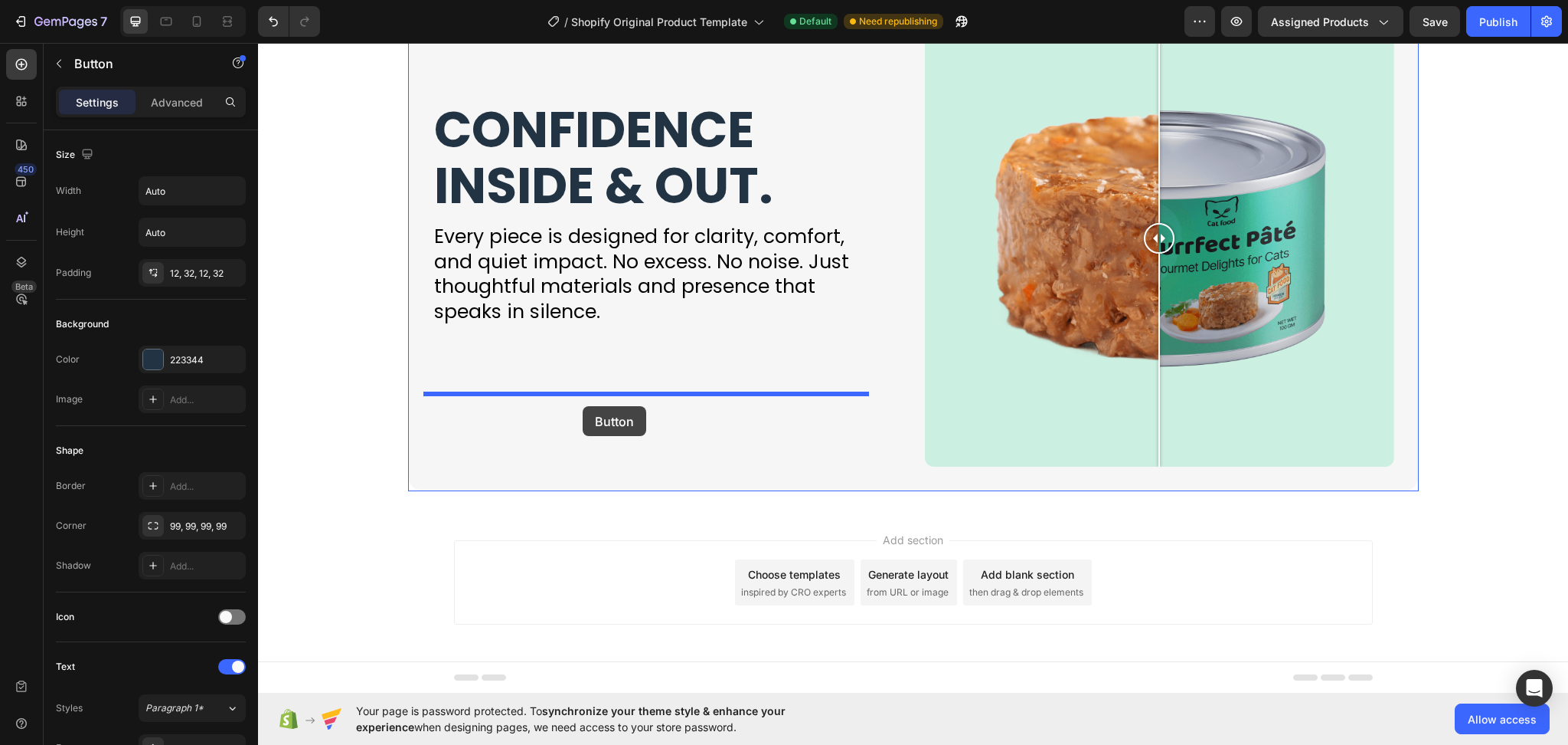
drag, startPoint x: 459, startPoint y: 357, endPoint x: 582, endPoint y: 406, distance: 132.4
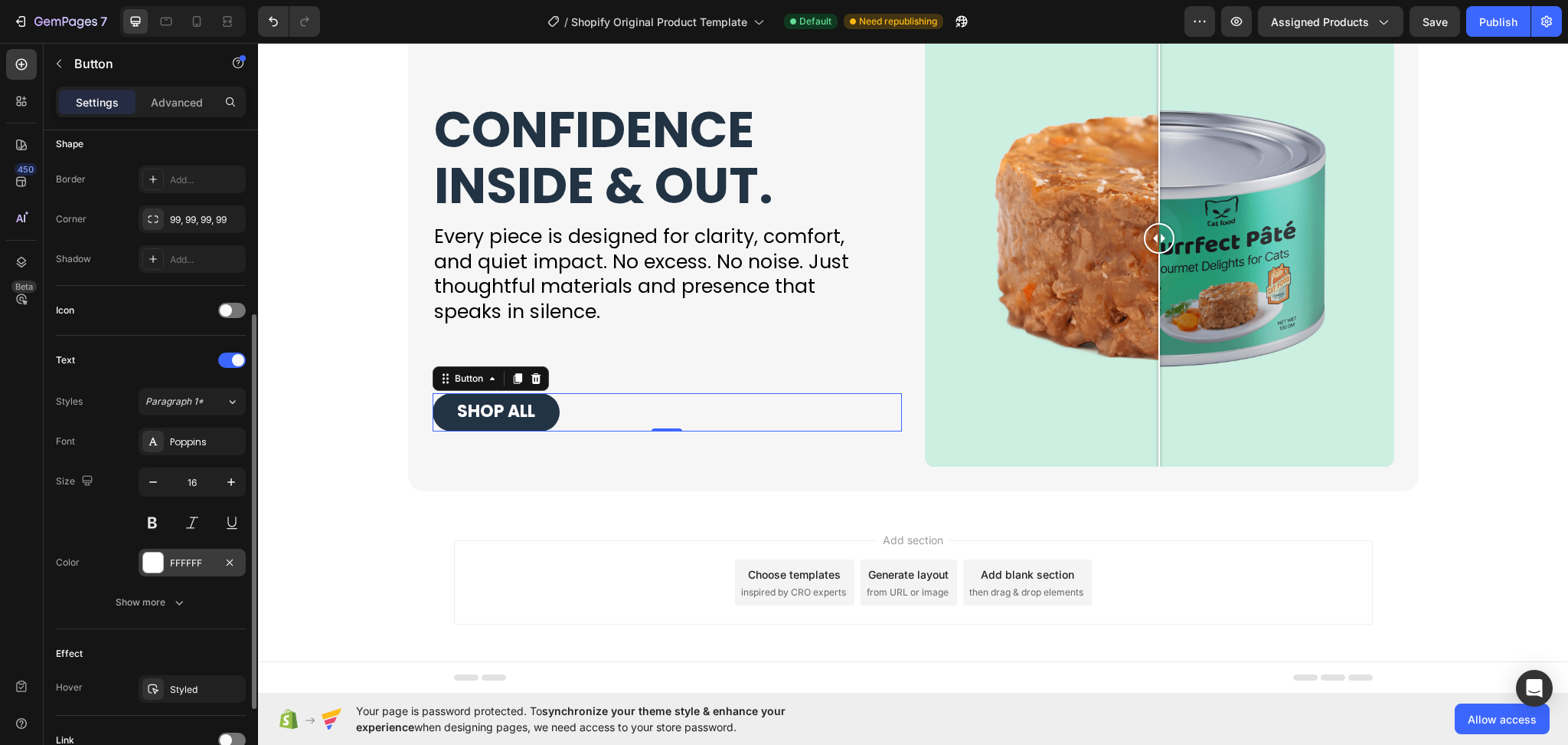
scroll to position [408, 0]
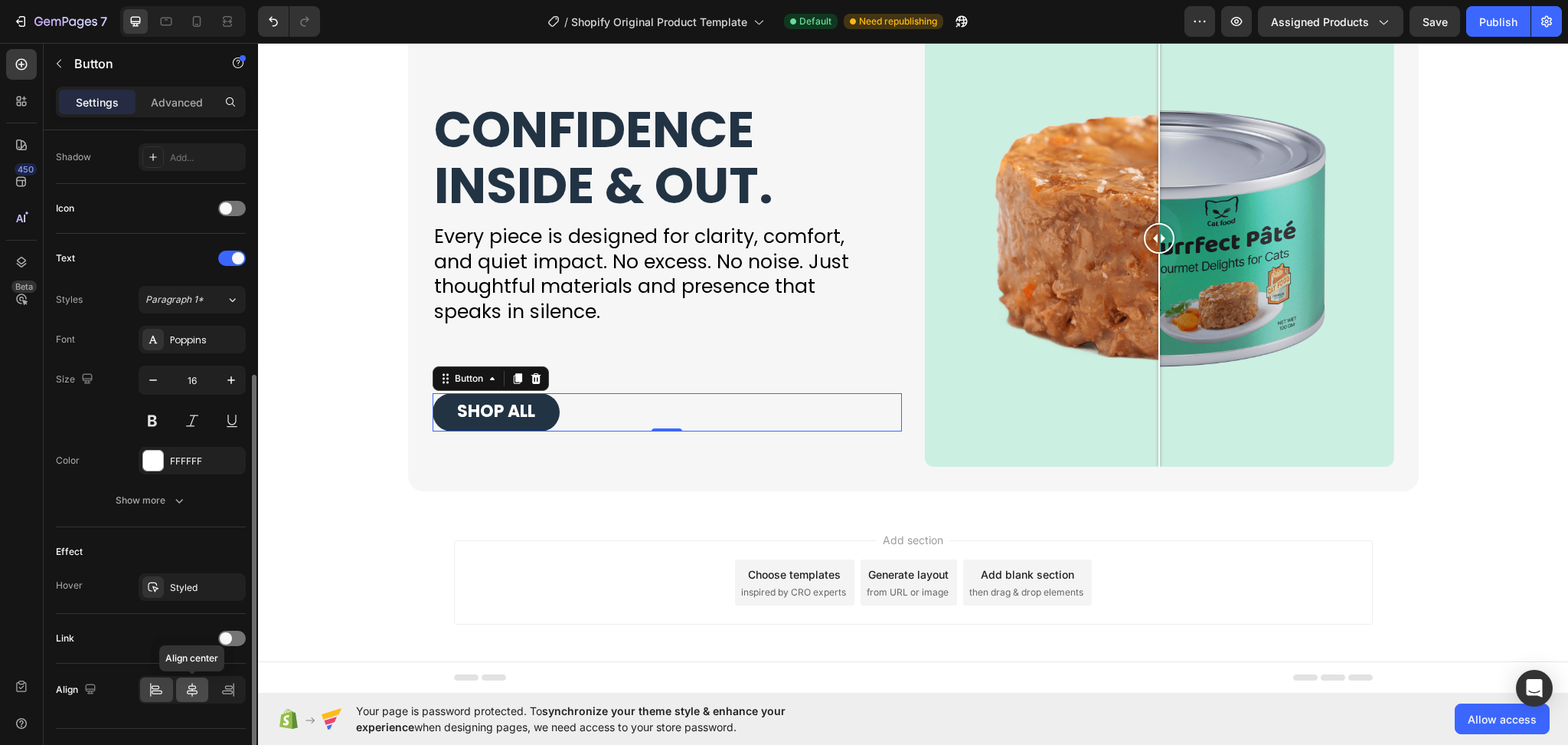
click at [187, 679] on div at bounding box center [192, 689] width 33 height 24
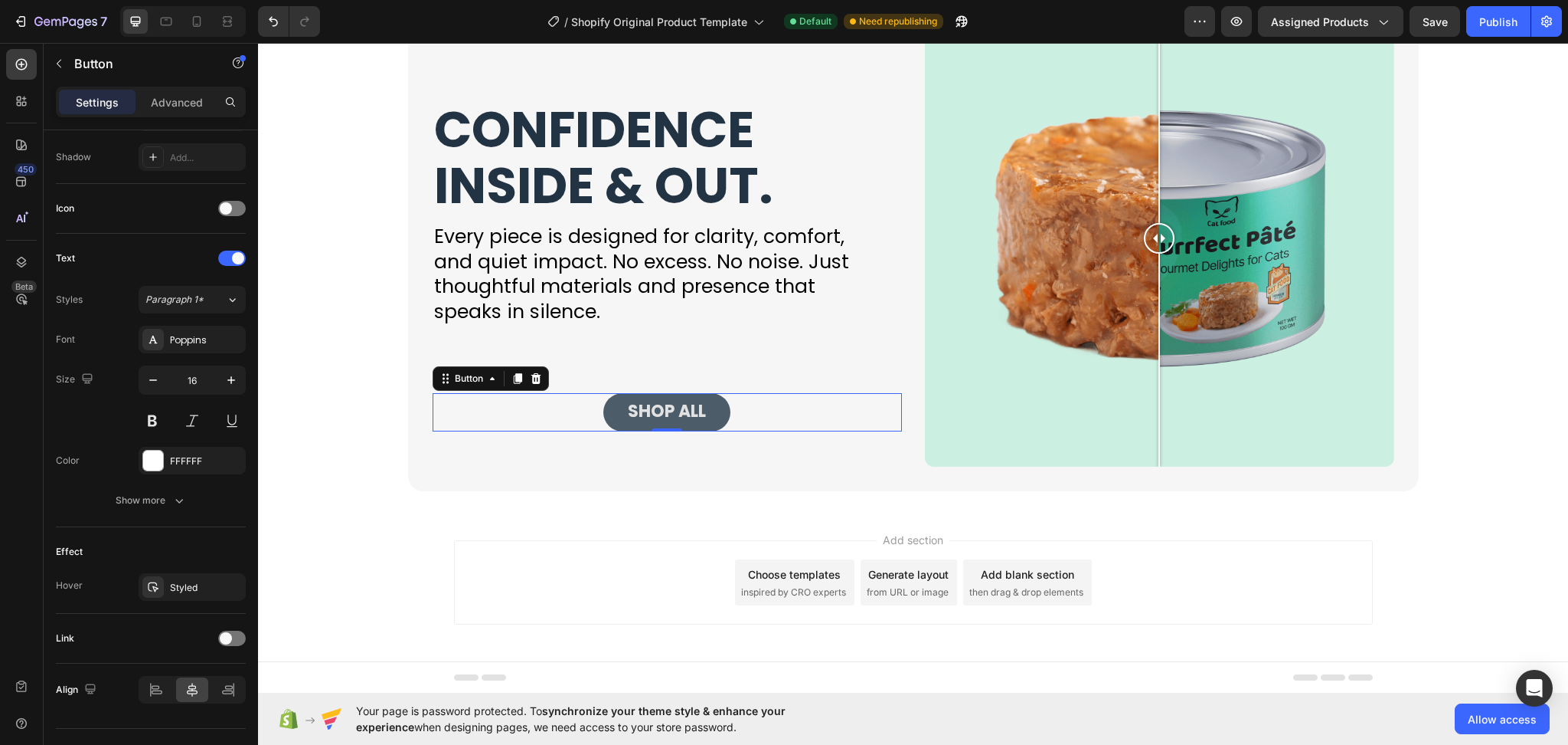
click at [711, 414] on button "SHOP ALL" at bounding box center [666, 412] width 127 height 38
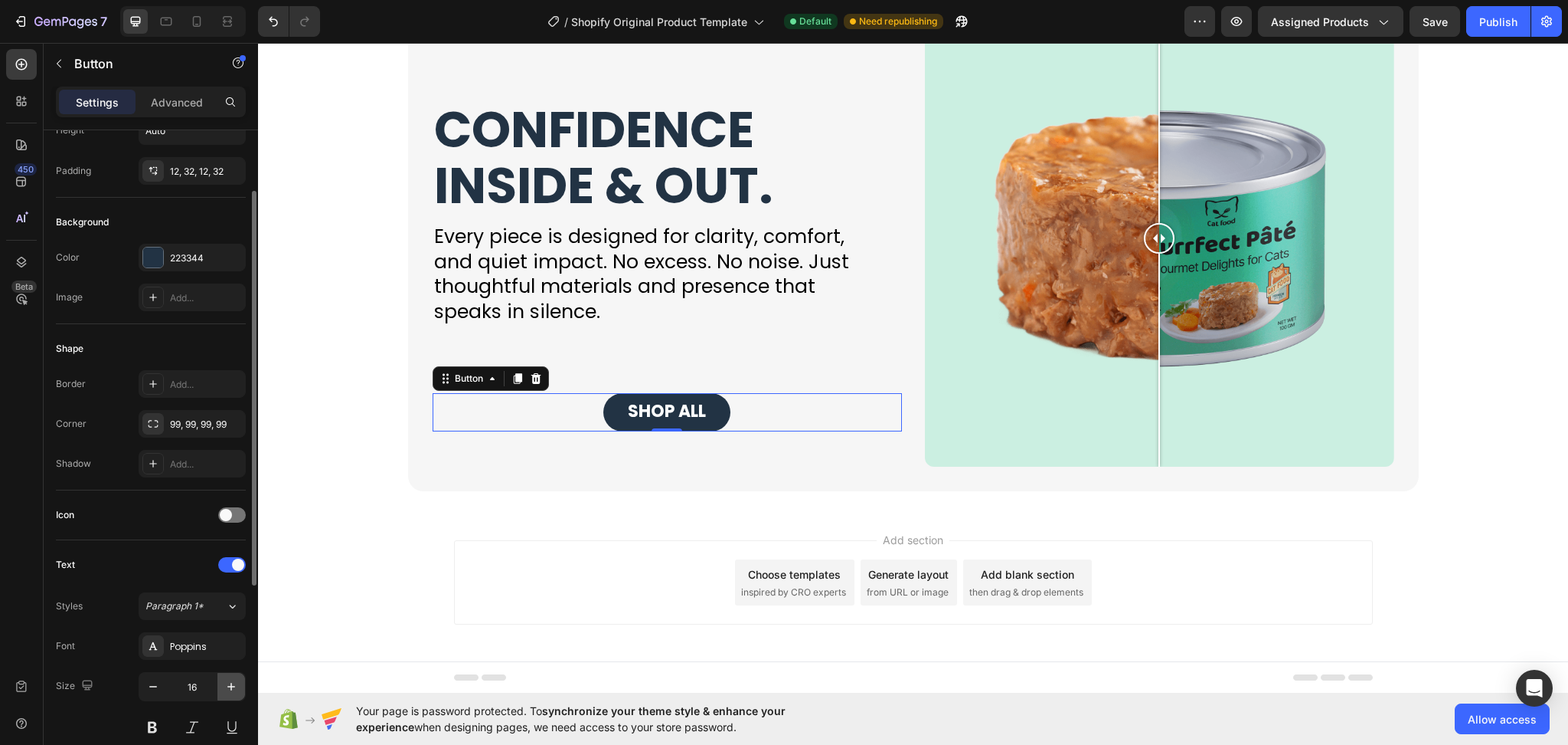
click at [228, 689] on icon "button" at bounding box center [231, 686] width 16 height 16
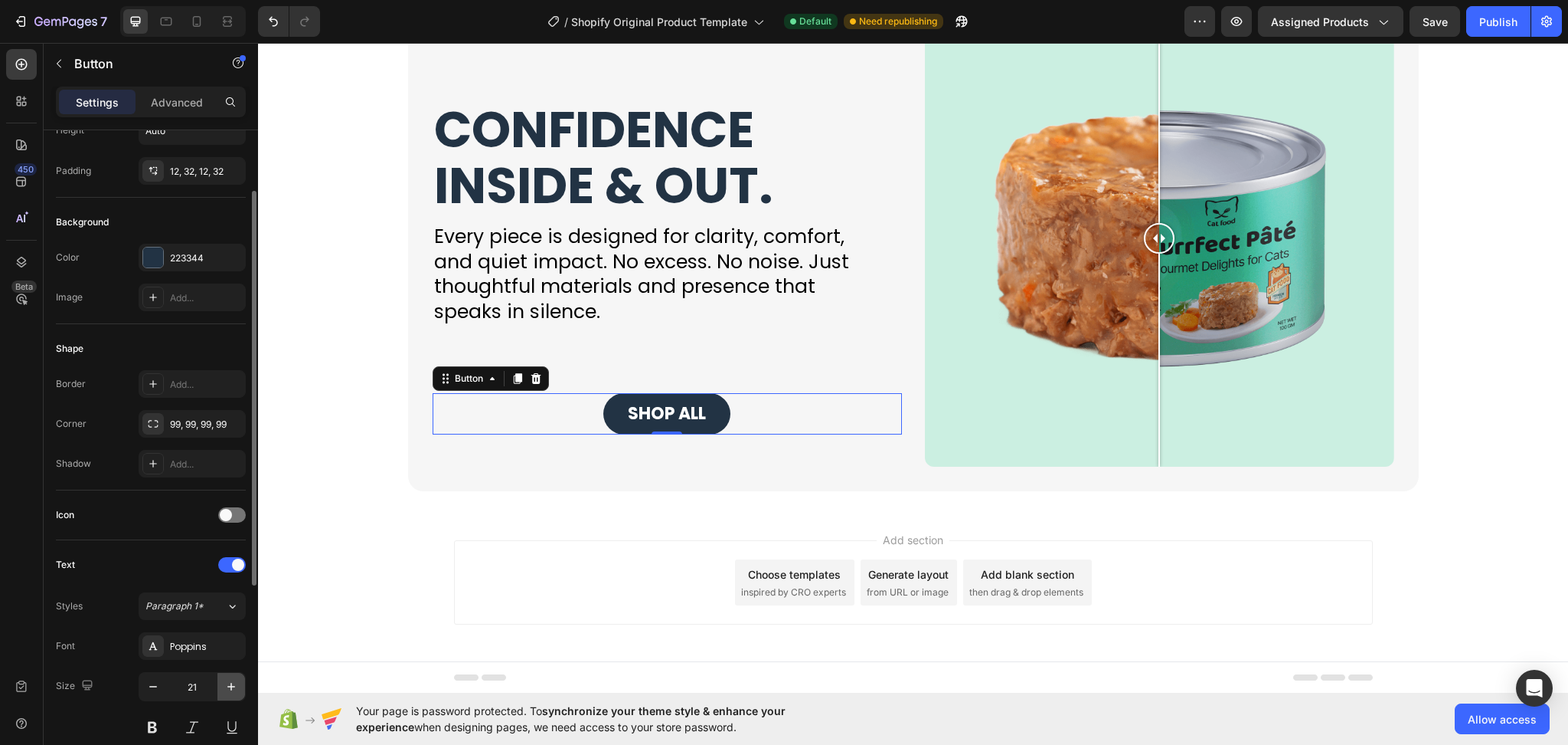
click at [228, 689] on icon "button" at bounding box center [231, 686] width 16 height 16
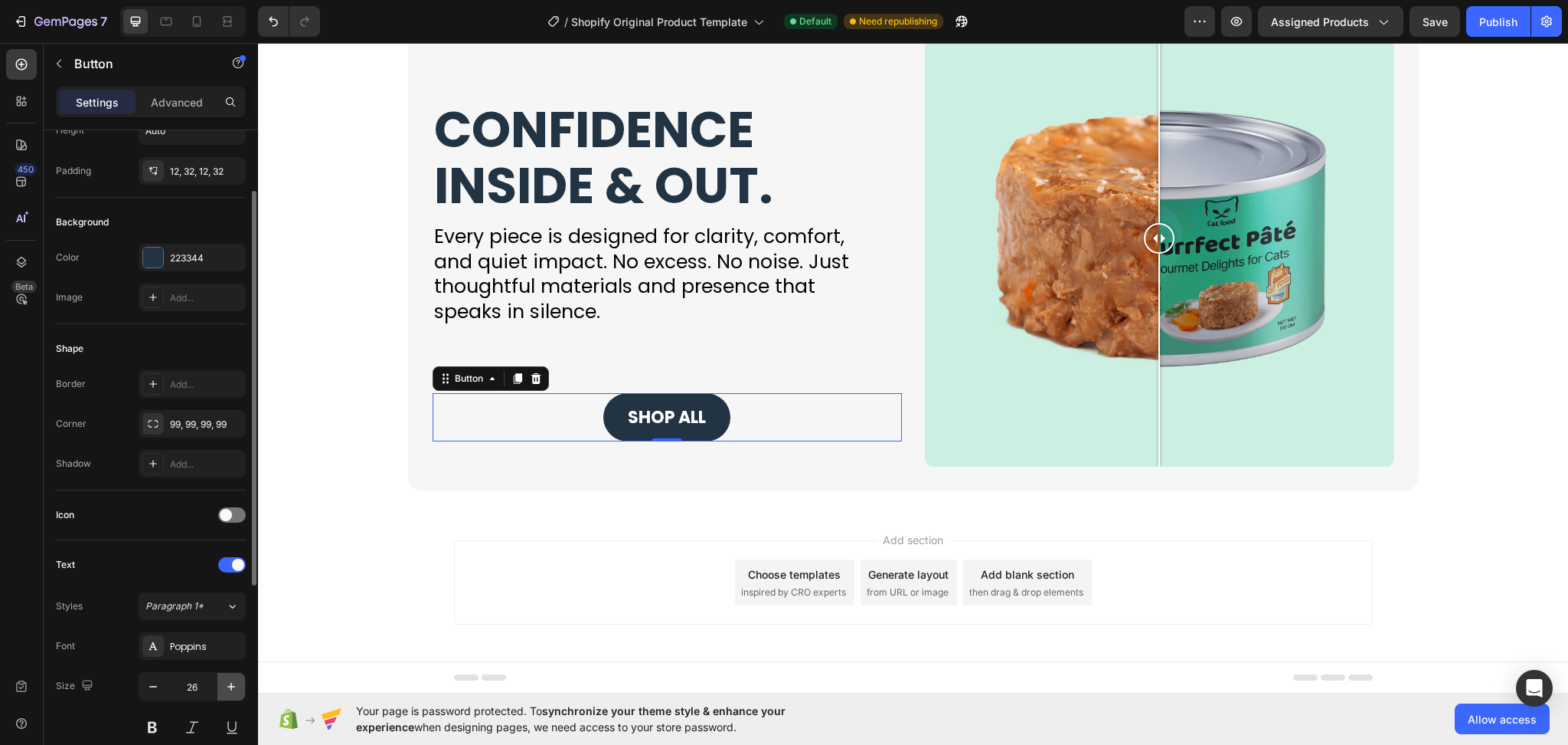
click at [228, 689] on icon "button" at bounding box center [231, 686] width 16 height 16
click at [226, 689] on icon "button" at bounding box center [231, 686] width 16 height 16
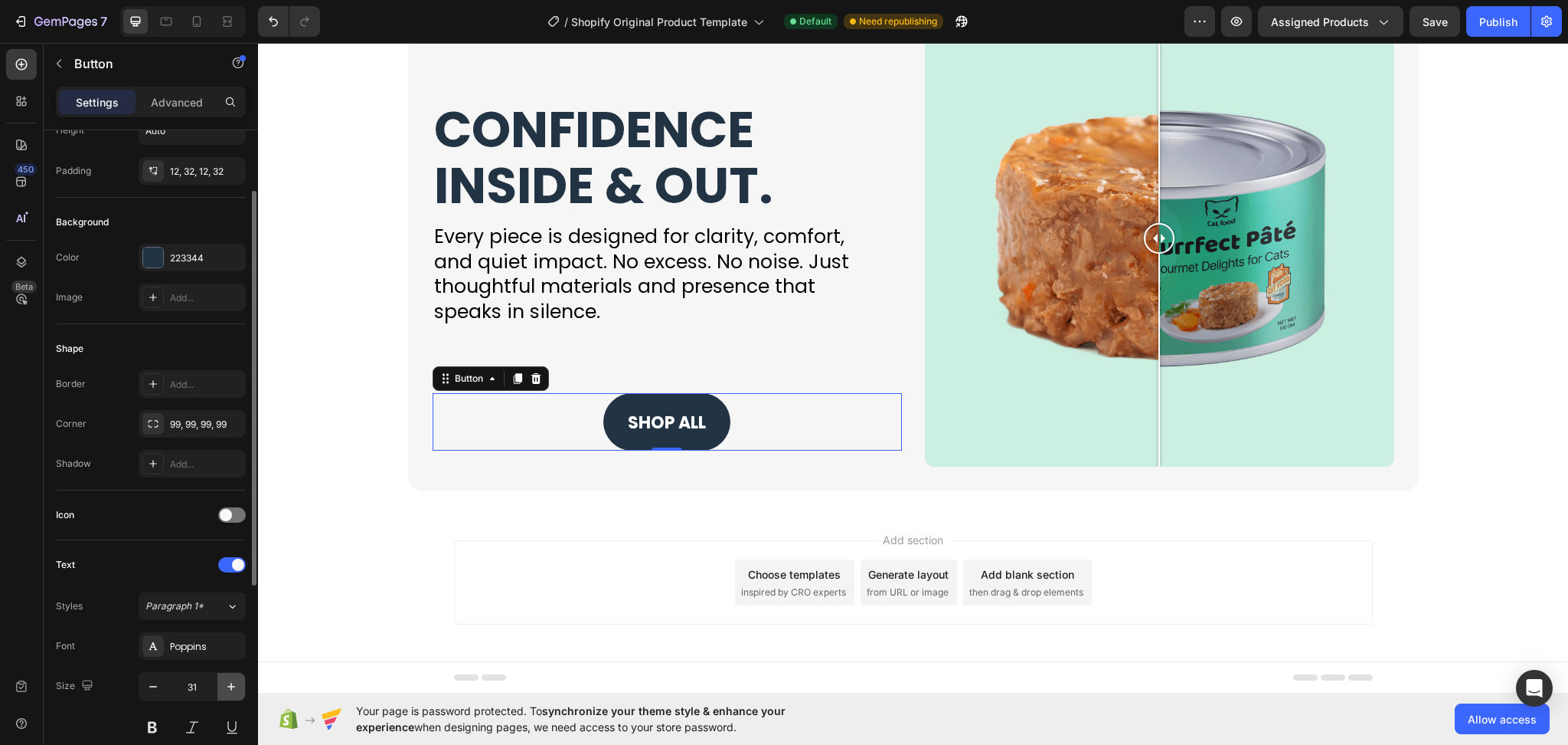
click at [227, 689] on icon "button" at bounding box center [231, 686] width 16 height 16
type input "34"
click at [712, 419] on button "SHOP ALL" at bounding box center [666, 423] width 127 height 60
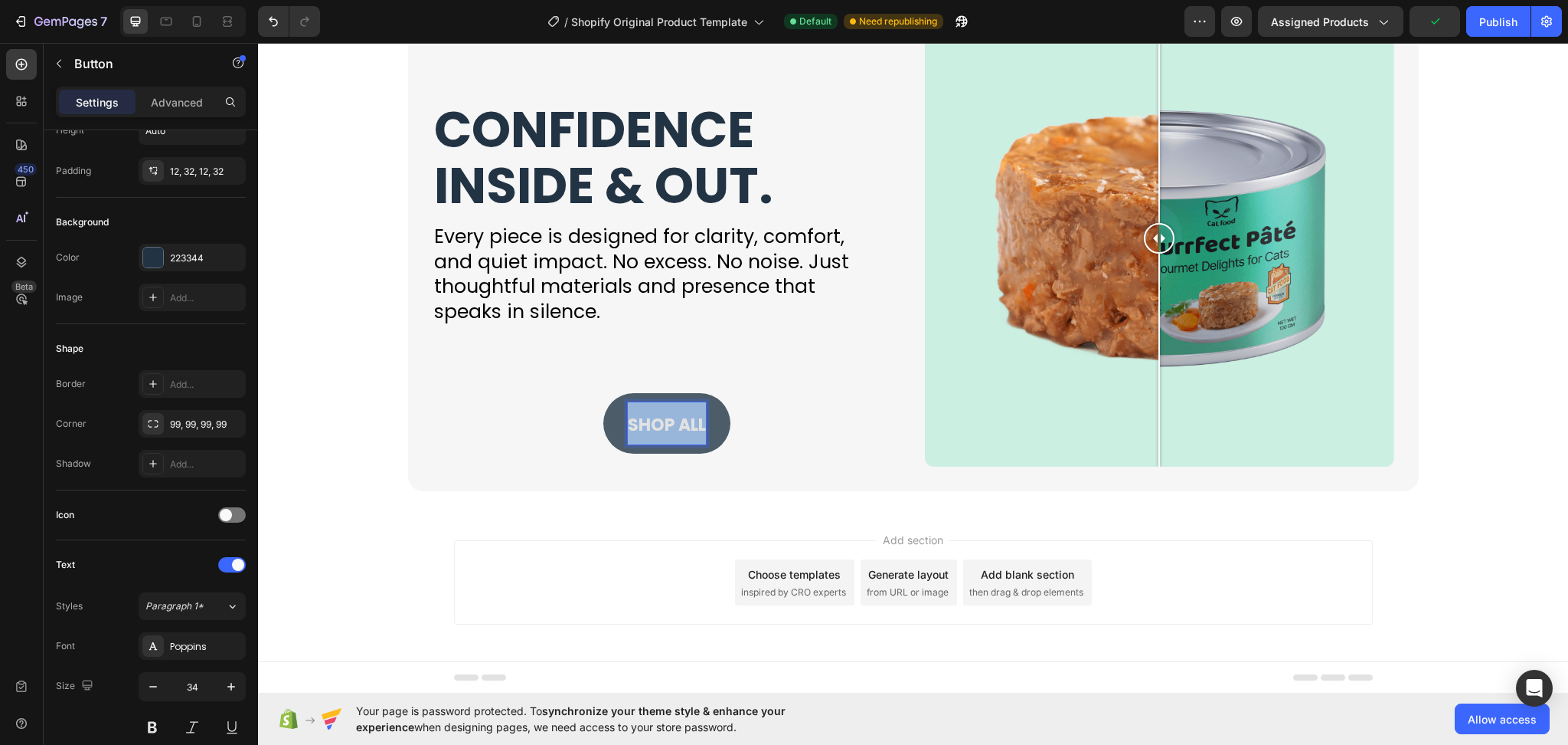
drag, startPoint x: 622, startPoint y: 412, endPoint x: 733, endPoint y: 430, distance: 112.4
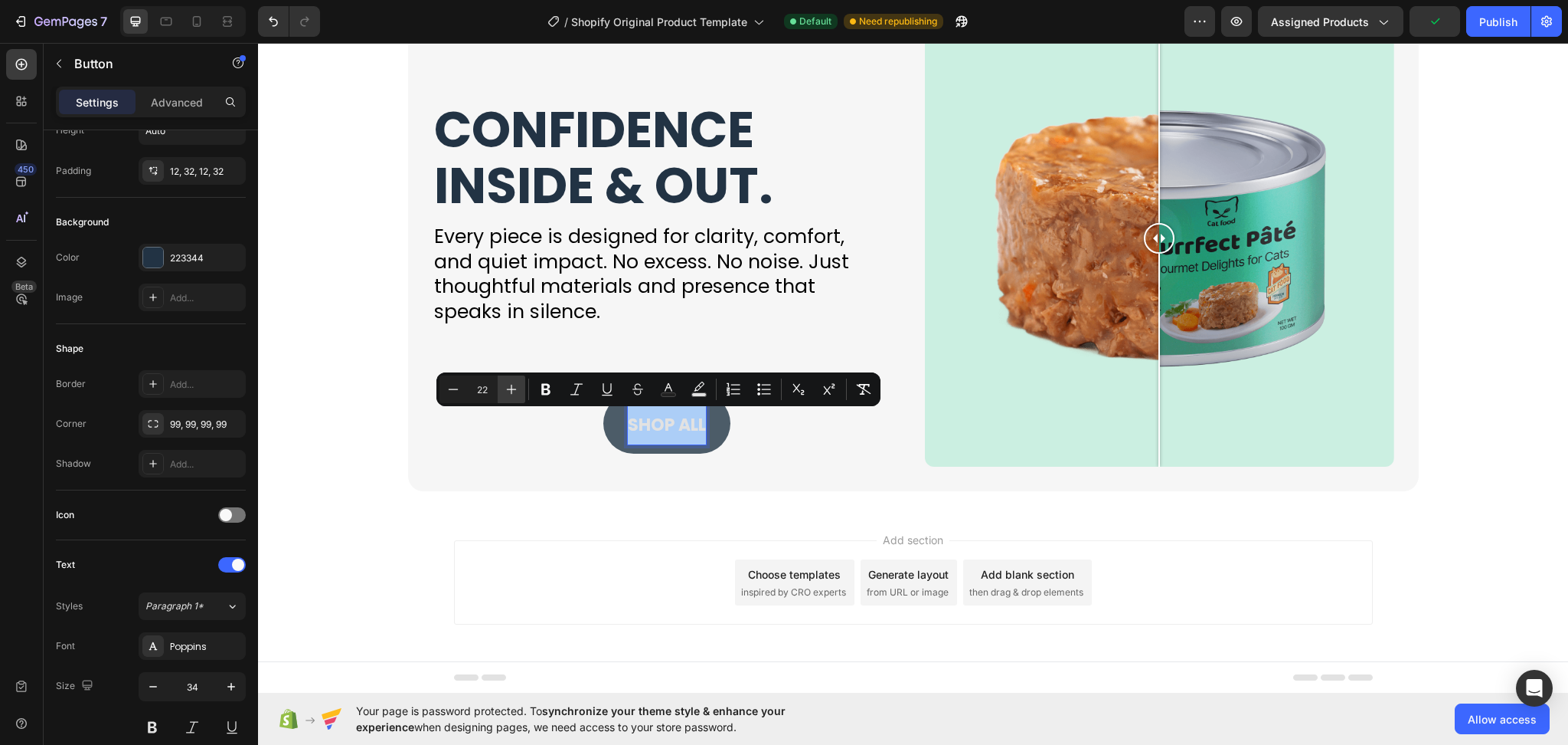
click at [515, 390] on icon "Editor contextual toolbar" at bounding box center [512, 389] width 16 height 16
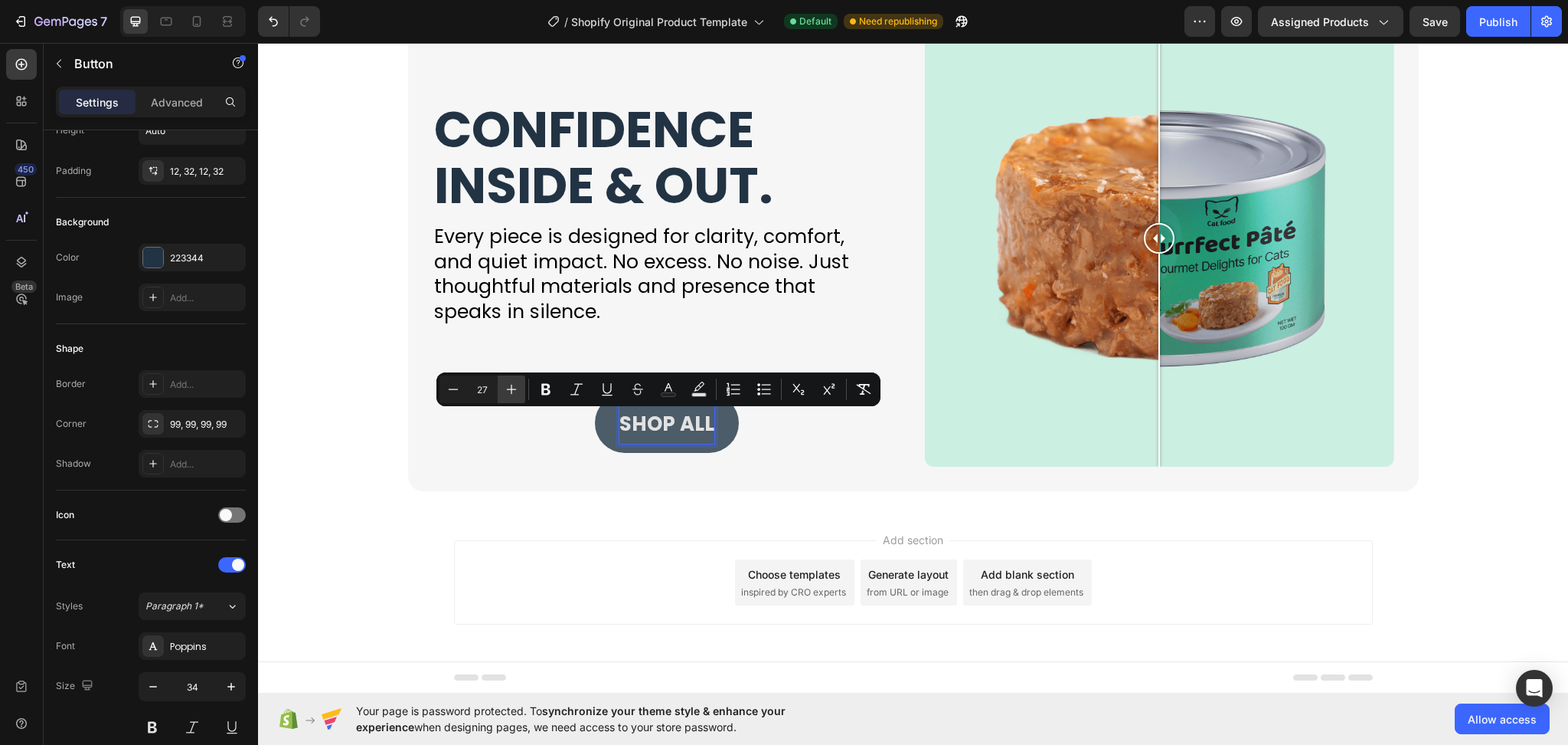
click at [515, 390] on icon "Editor contextual toolbar" at bounding box center [512, 389] width 16 height 16
click at [520, 387] on button "Plus" at bounding box center [512, 389] width 28 height 28
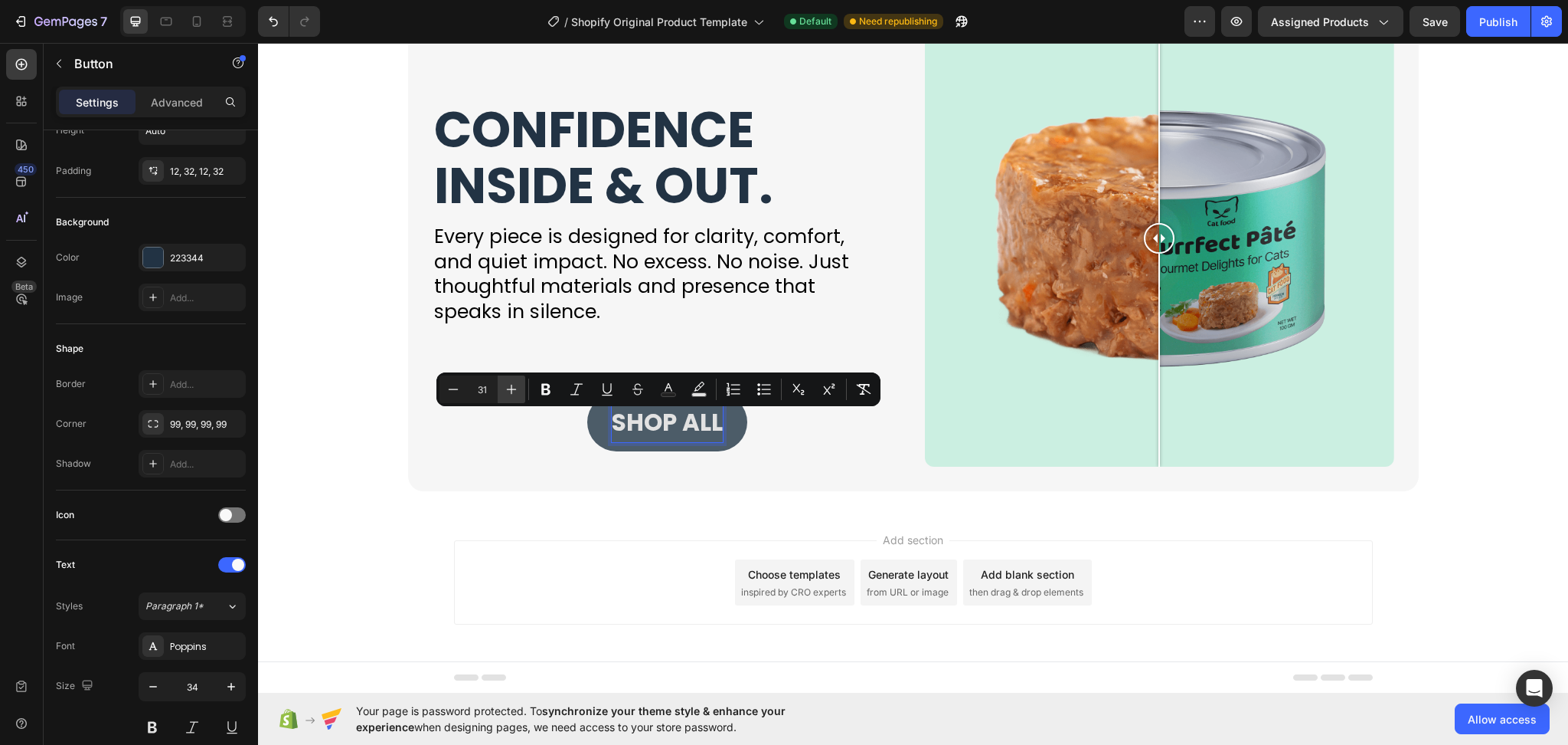
type input "32"
click at [695, 430] on span "SHOP ALL" at bounding box center [667, 422] width 114 height 35
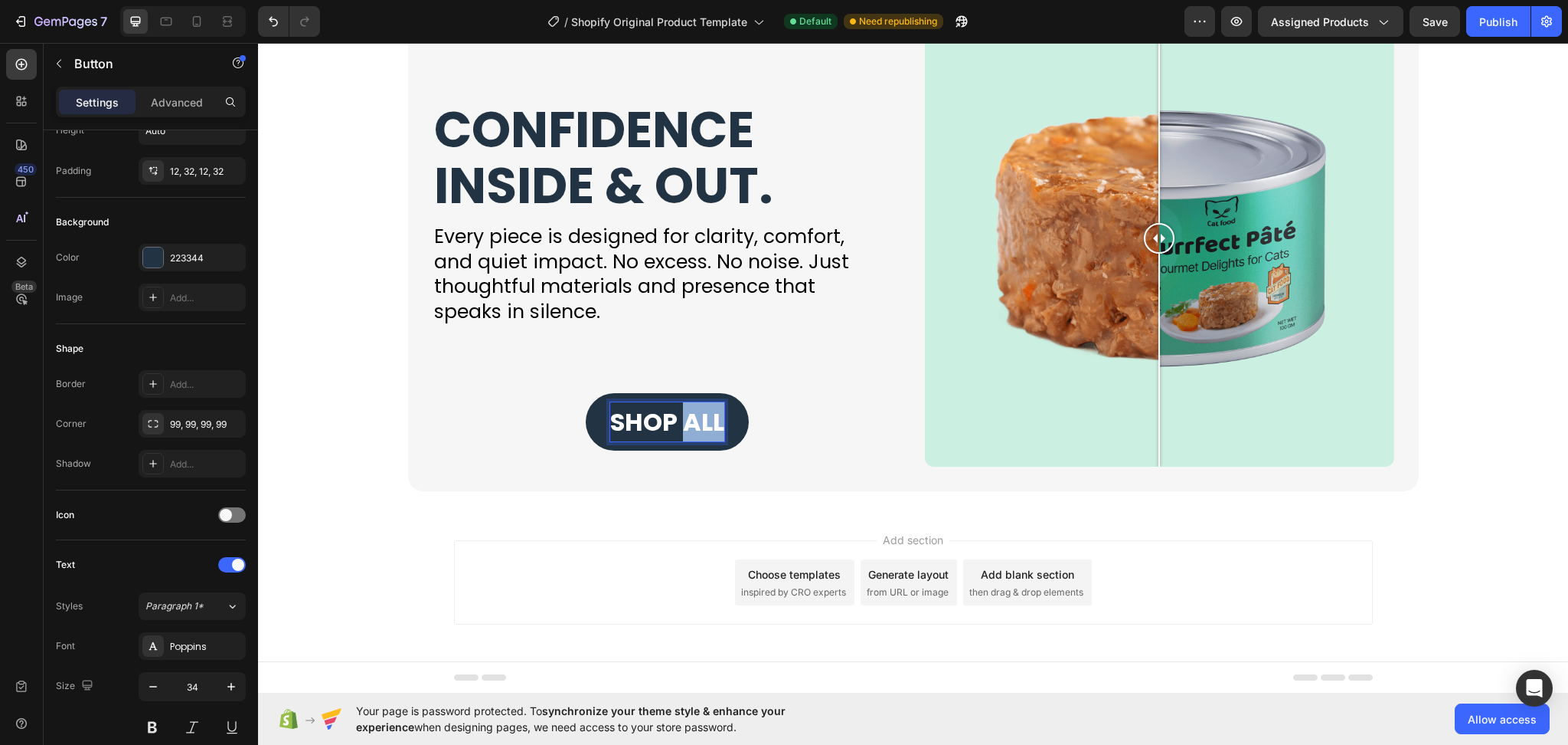
drag, startPoint x: 677, startPoint y: 420, endPoint x: 740, endPoint y: 412, distance: 63.5
click at [740, 412] on div "SHOP ALL Button 0" at bounding box center [667, 421] width 469 height 58
click at [589, 393] on button "SHOP BY" at bounding box center [666, 421] width 154 height 58
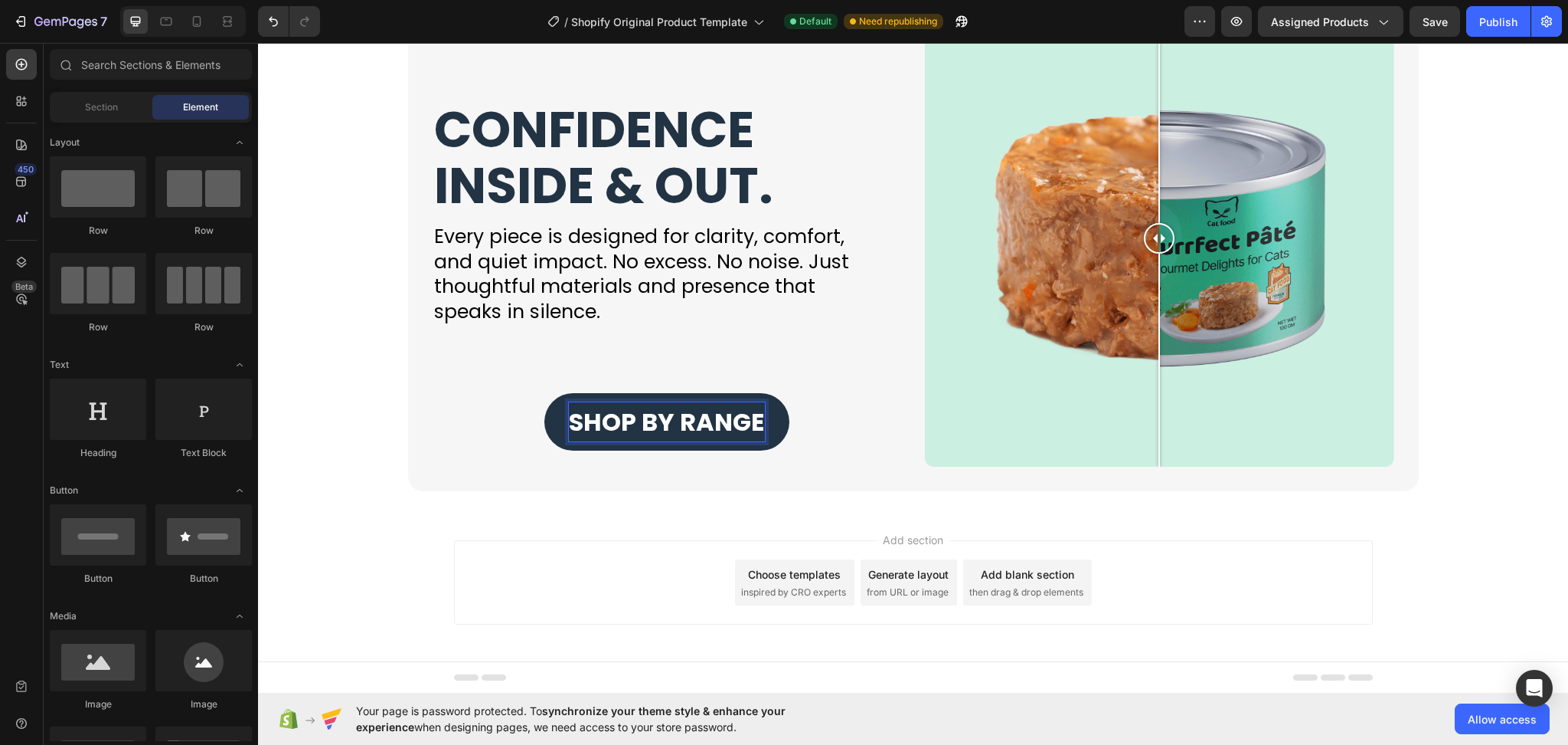
click at [381, 585] on div "Add section Choose templates inspired by CRO experts Generate layout from URL o…" at bounding box center [913, 585] width 1310 height 152
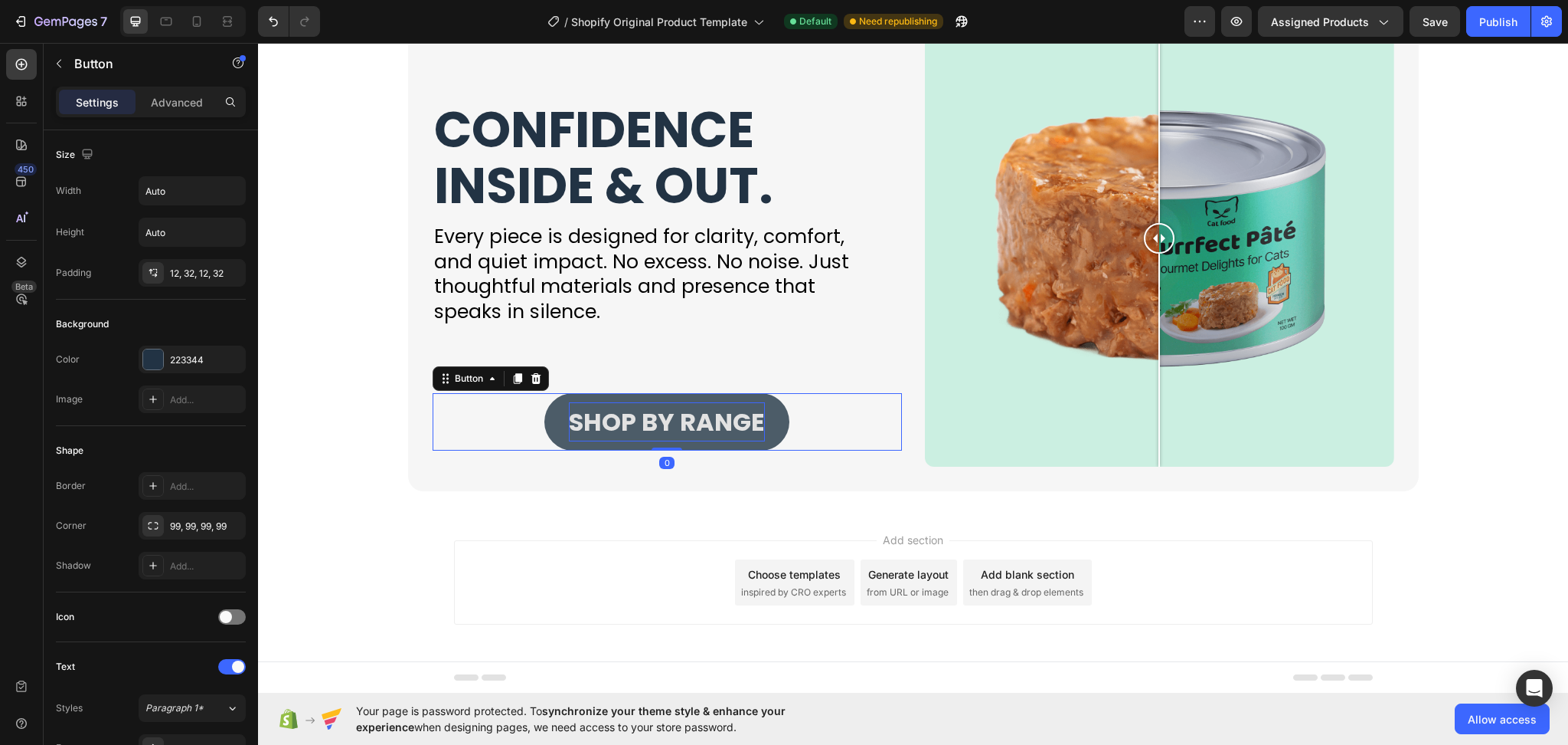
click at [584, 426] on span "SHOP BY RANGE" at bounding box center [666, 422] width 196 height 35
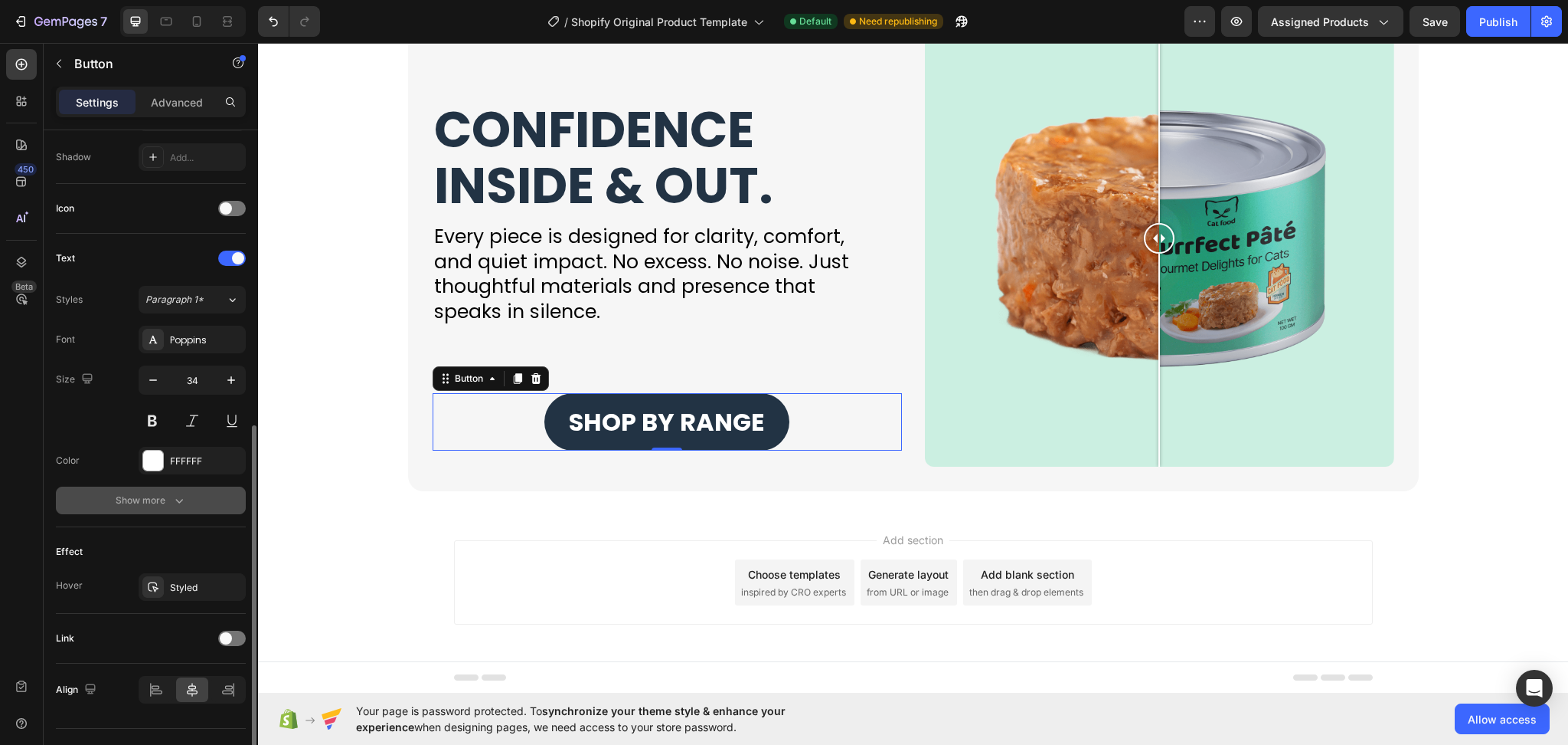
scroll to position [439, 0]
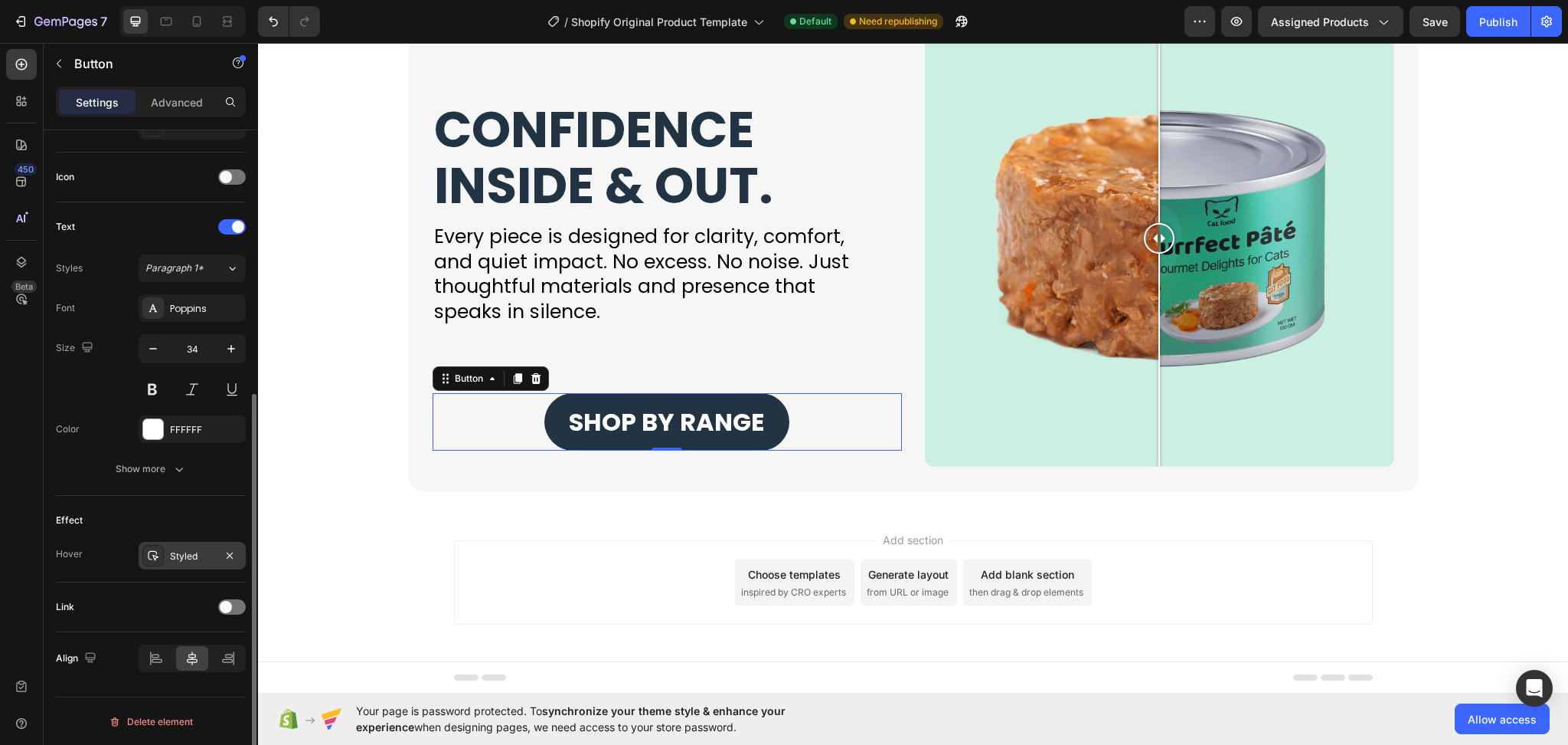
click at [173, 563] on div "Styled" at bounding box center [192, 555] width 107 height 28
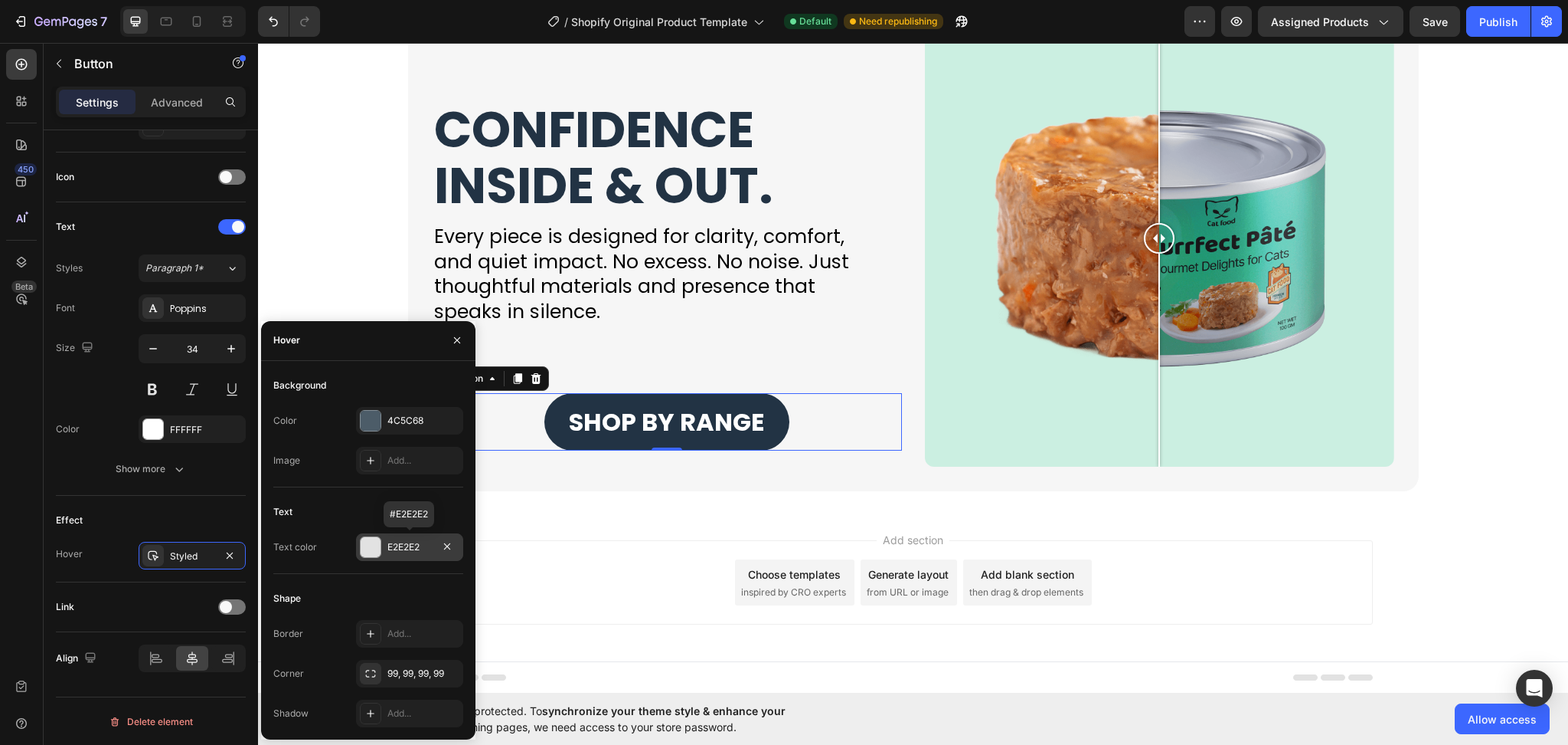
click at [419, 556] on div "E2E2E2" at bounding box center [410, 547] width 107 height 28
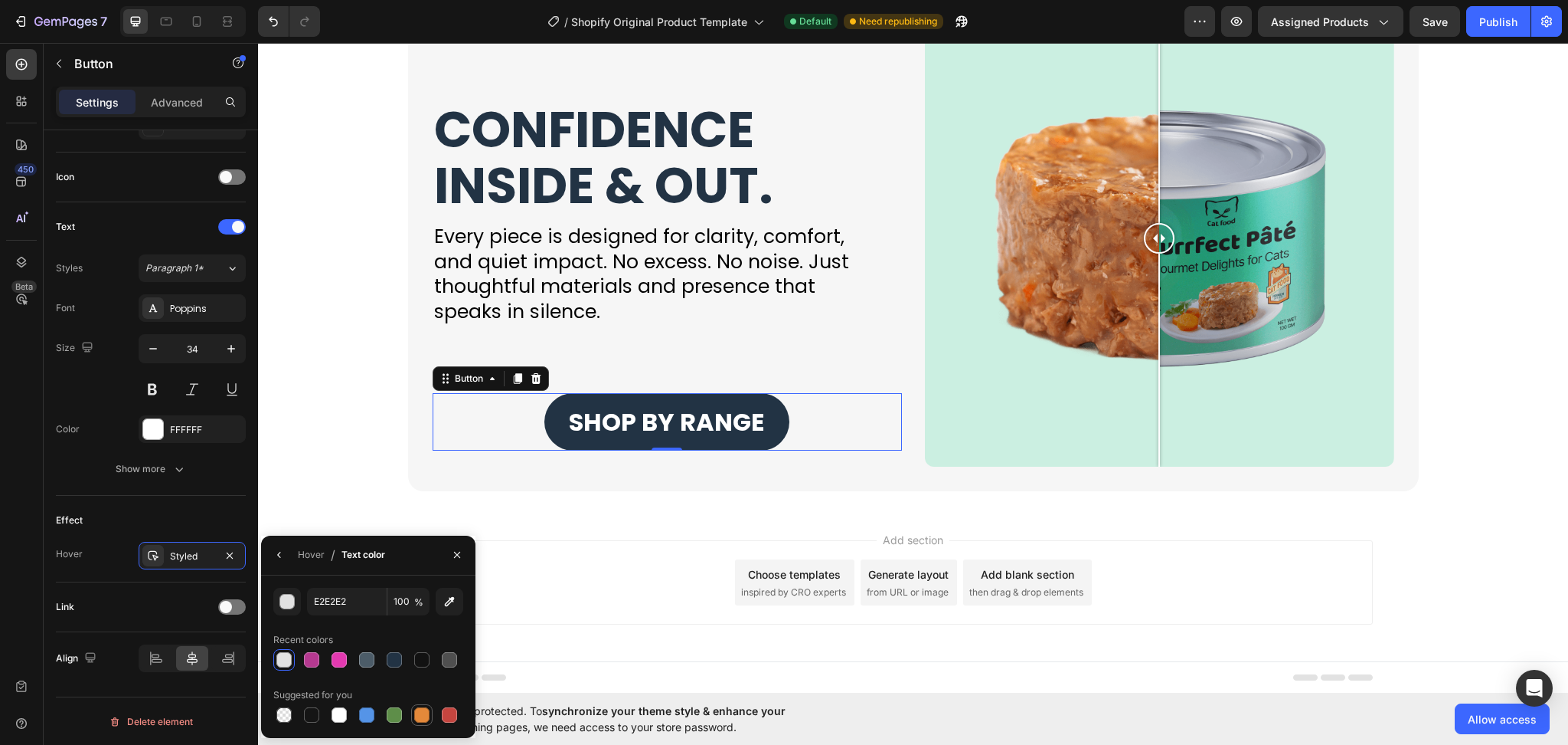
click at [420, 714] on div at bounding box center [422, 715] width 16 height 16
click at [447, 721] on div at bounding box center [450, 715] width 16 height 16
click at [395, 721] on div at bounding box center [394, 715] width 16 height 16
click at [430, 712] on div at bounding box center [421, 714] width 18 height 18
type input "E4893A"
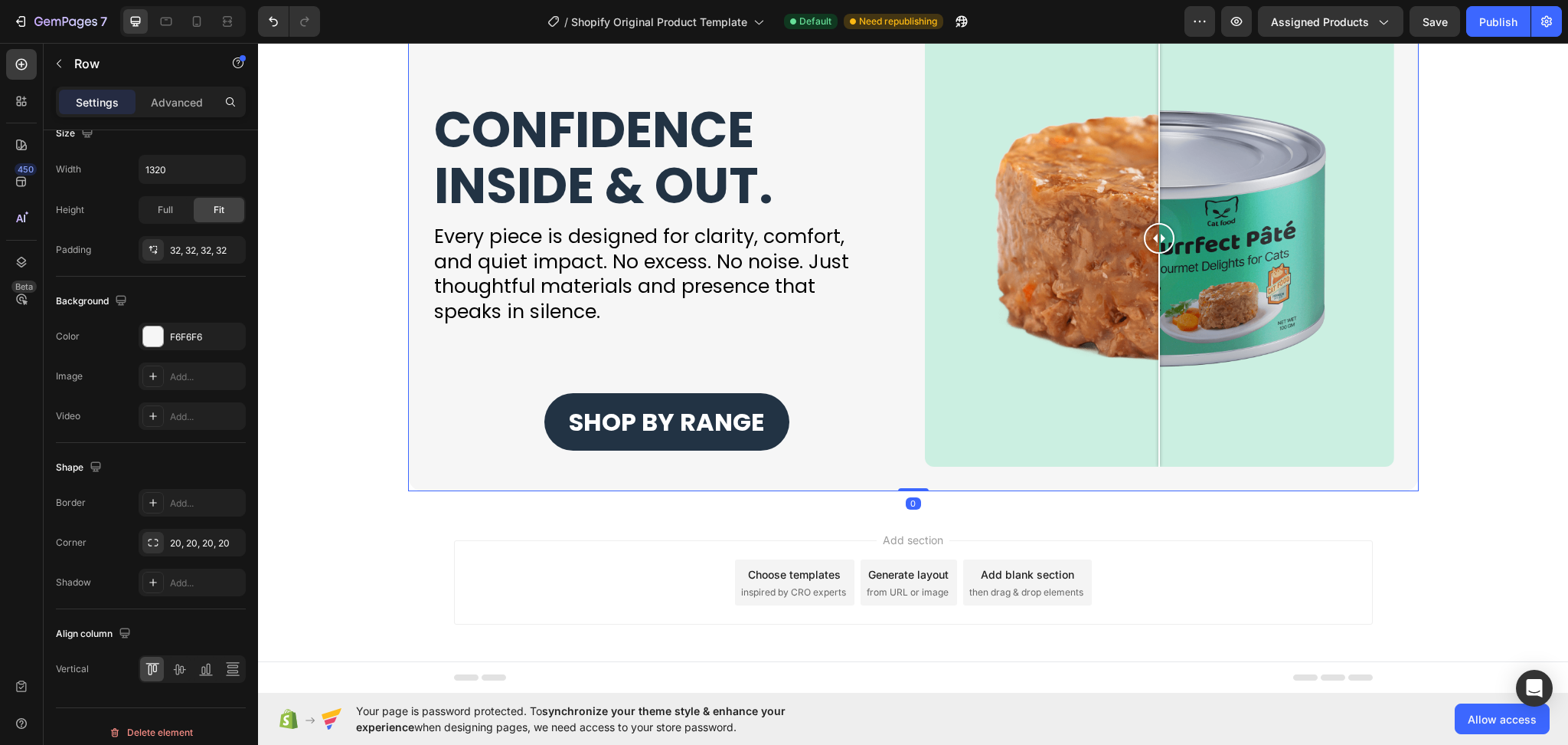
click at [604, 489] on div "CONFIDENCE INSIDE & OUT. Heading Every piece is designed for clarity, comfort, …" at bounding box center [913, 239] width 1011 height 506
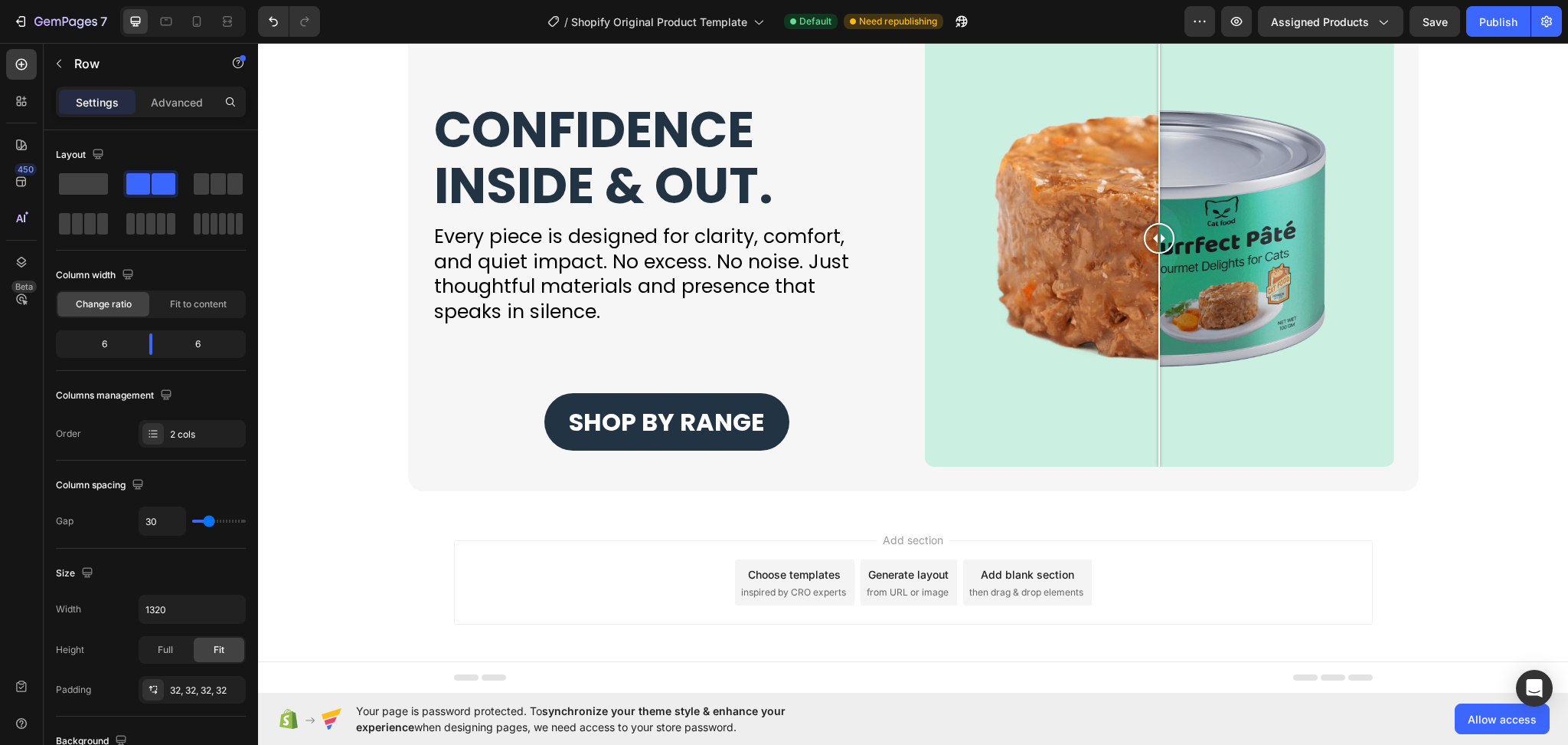
click at [593, 550] on div "Add section Choose templates inspired by CRO experts Generate layout from URL o…" at bounding box center [913, 583] width 919 height 85
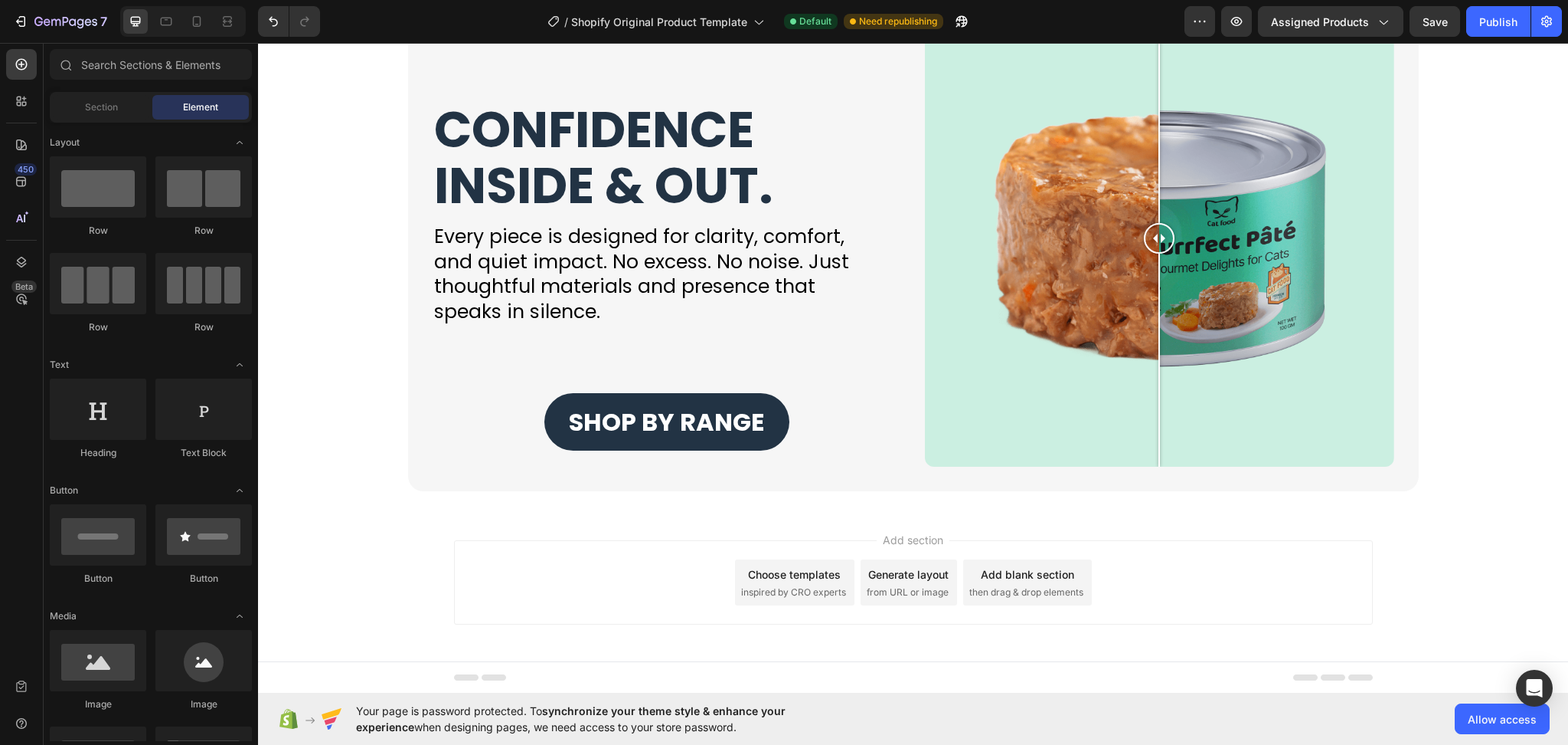
click at [610, 519] on div "Add section Choose templates inspired by CRO experts Generate layout from URL o…" at bounding box center [913, 585] width 1310 height 152
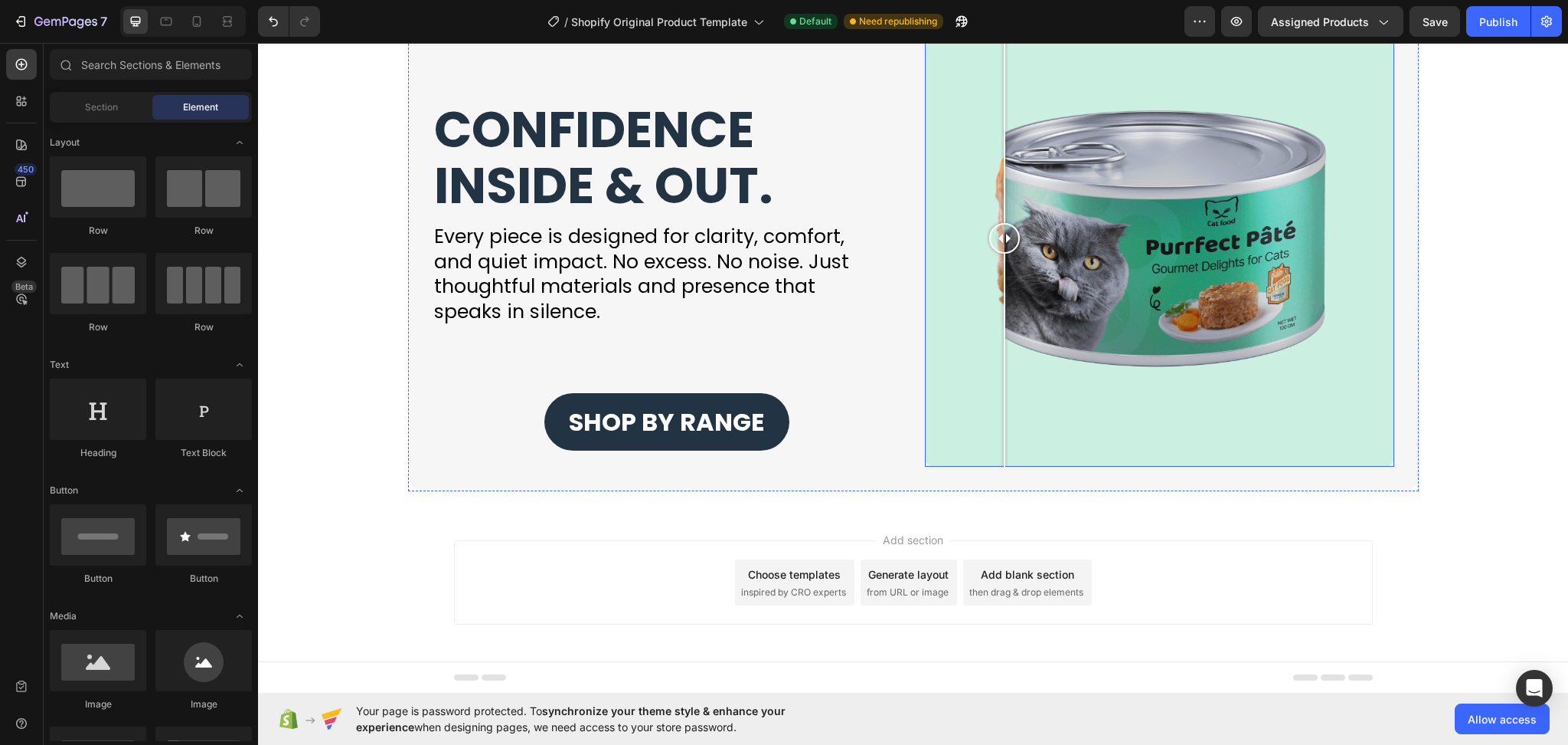
click at [997, 359] on div at bounding box center [1160, 238] width 469 height 457
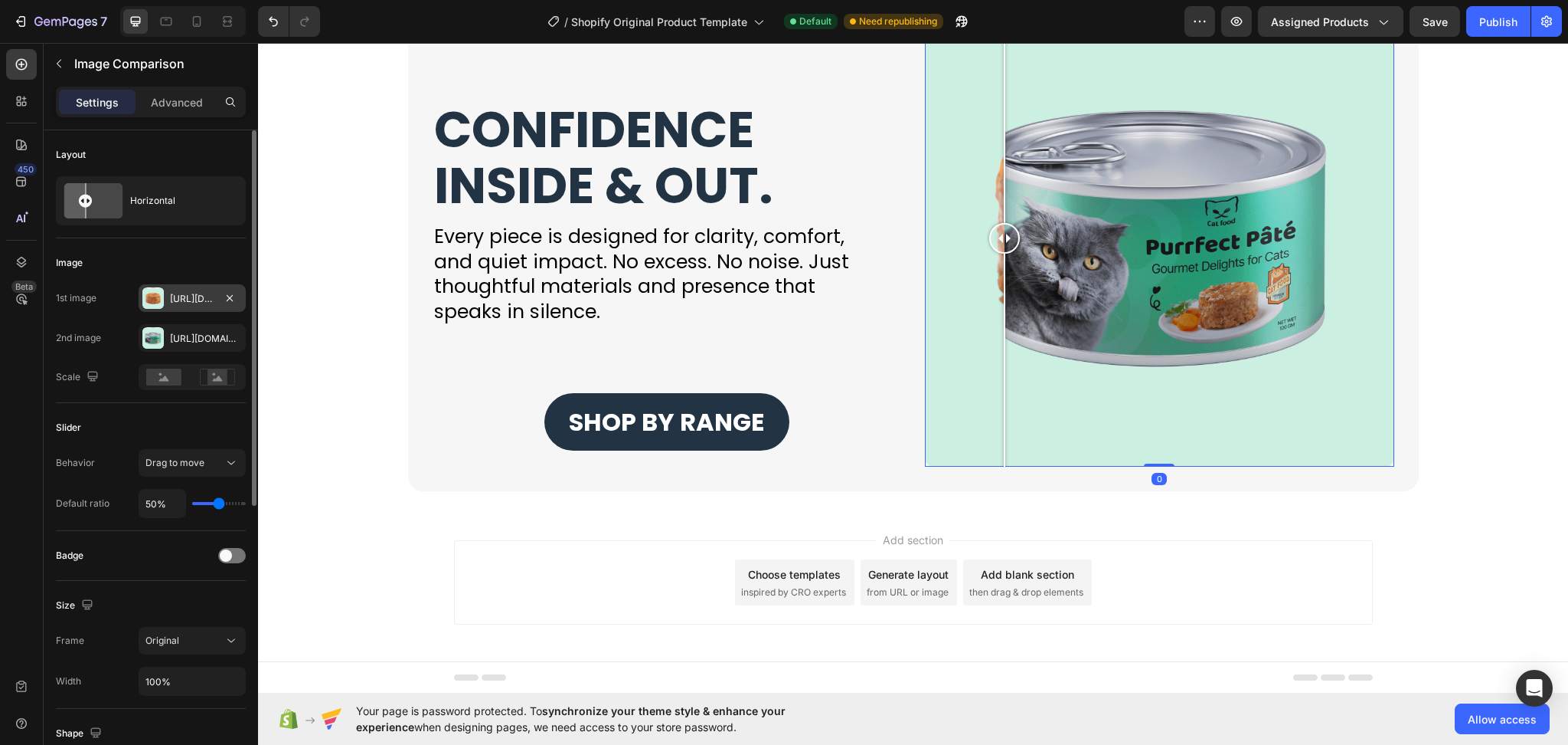
click at [181, 299] on div "Https://cdn.Shopify.Com/s/files/1/0753/1649/4563/files/gempages_581500426780672…" at bounding box center [192, 299] width 44 height 14
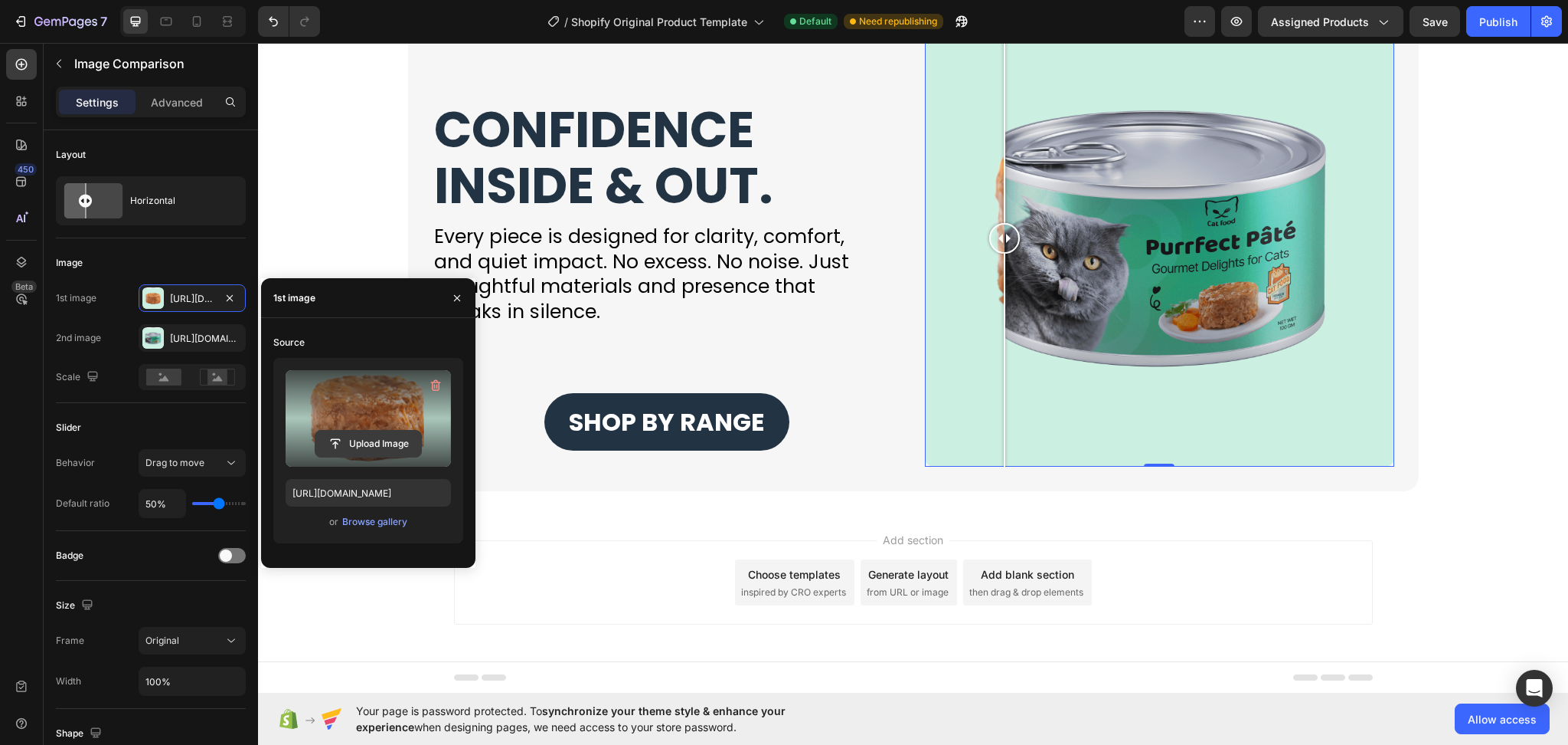
click at [380, 436] on input "file" at bounding box center [368, 444] width 105 height 26
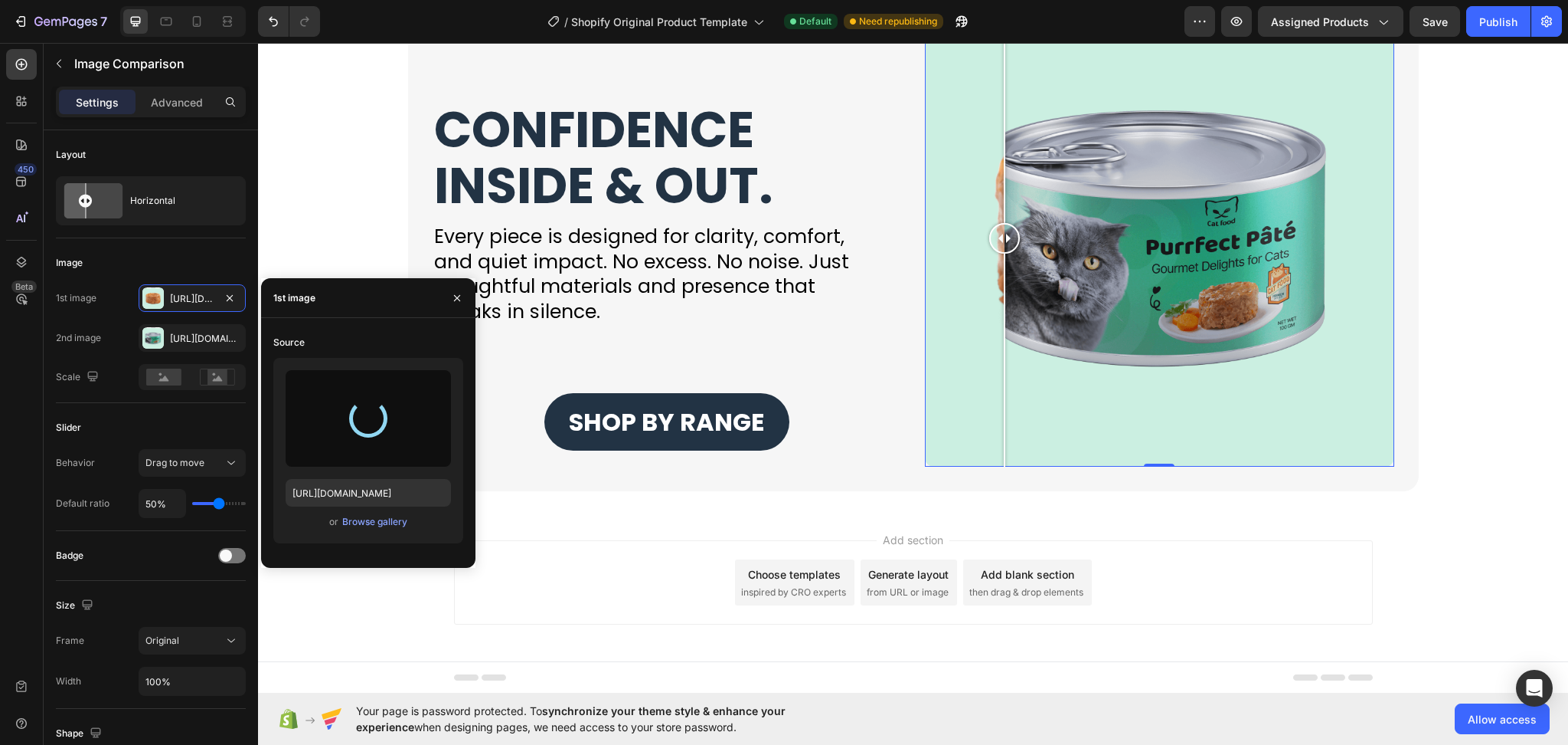
type input "https://cdn.shopify.com/s/files/1/0753/1649/4563/files/gempages_581500426780672…"
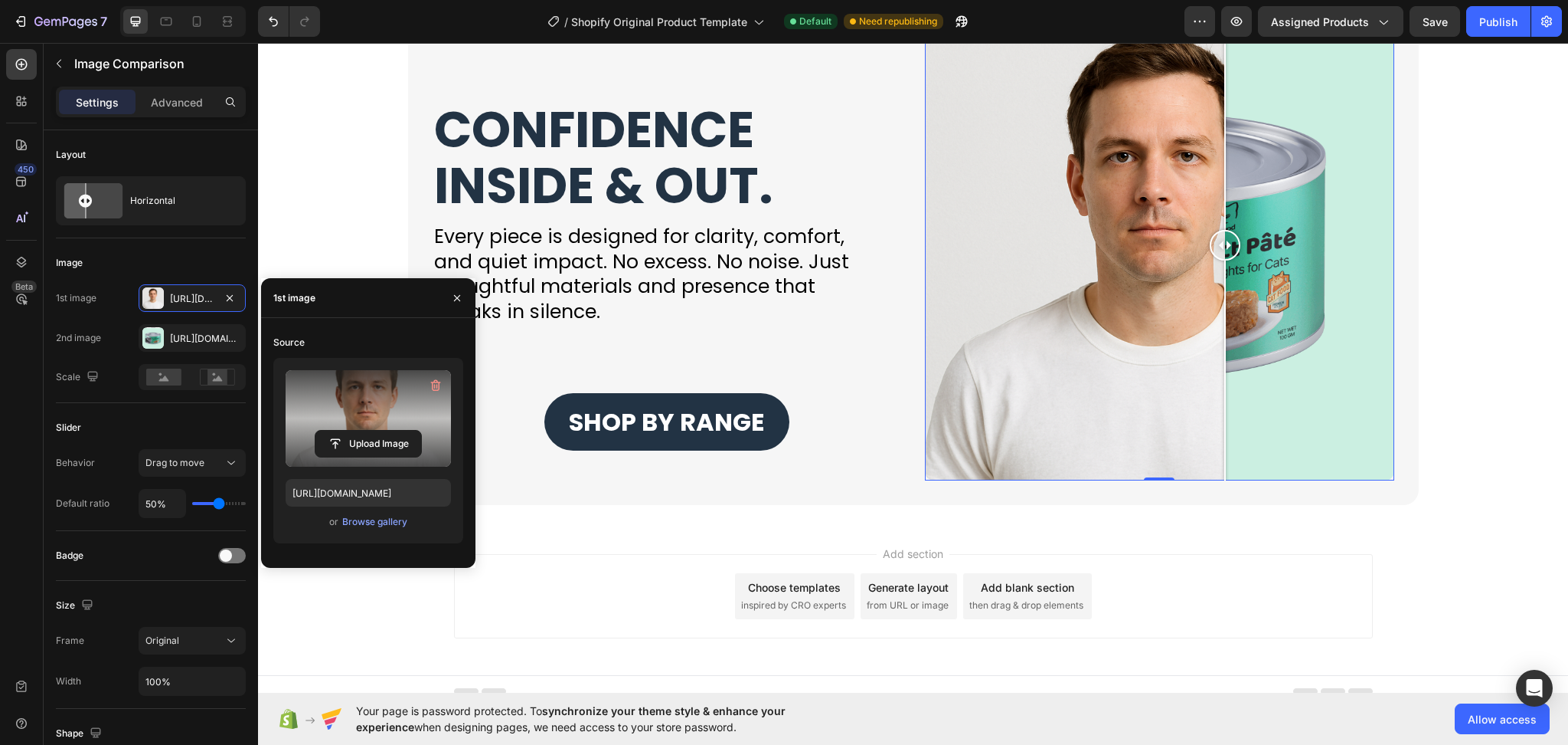
drag, startPoint x: 1164, startPoint y: 250, endPoint x: 1181, endPoint y: 310, distance: 62.4
click at [1210, 310] on div at bounding box center [1225, 245] width 30 height 470
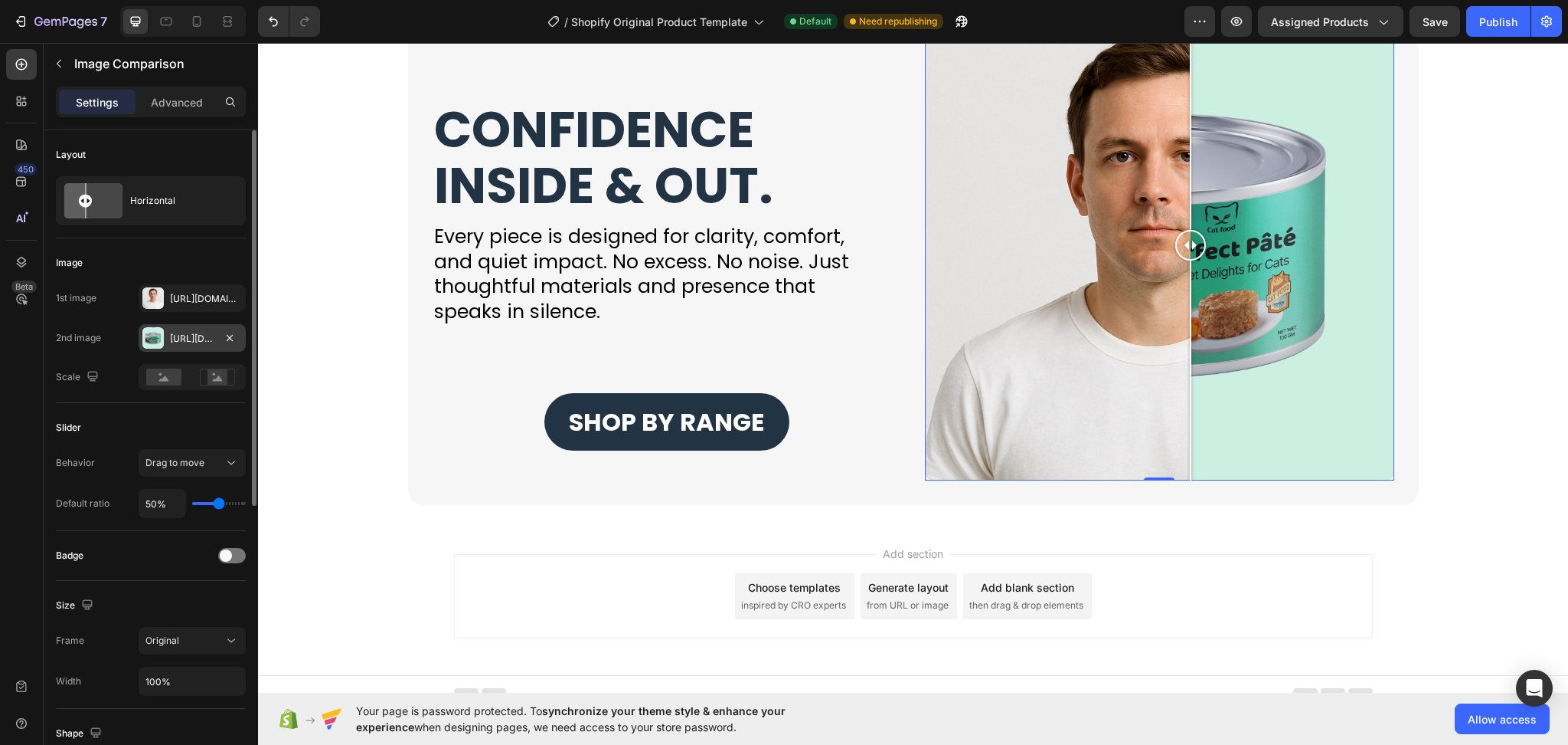
click at [207, 331] on div "Https://cdn.Shopify.Com/s/files/1/0753/1649/4563/files/gempages_581500426780672…" at bounding box center [192, 338] width 44 height 14
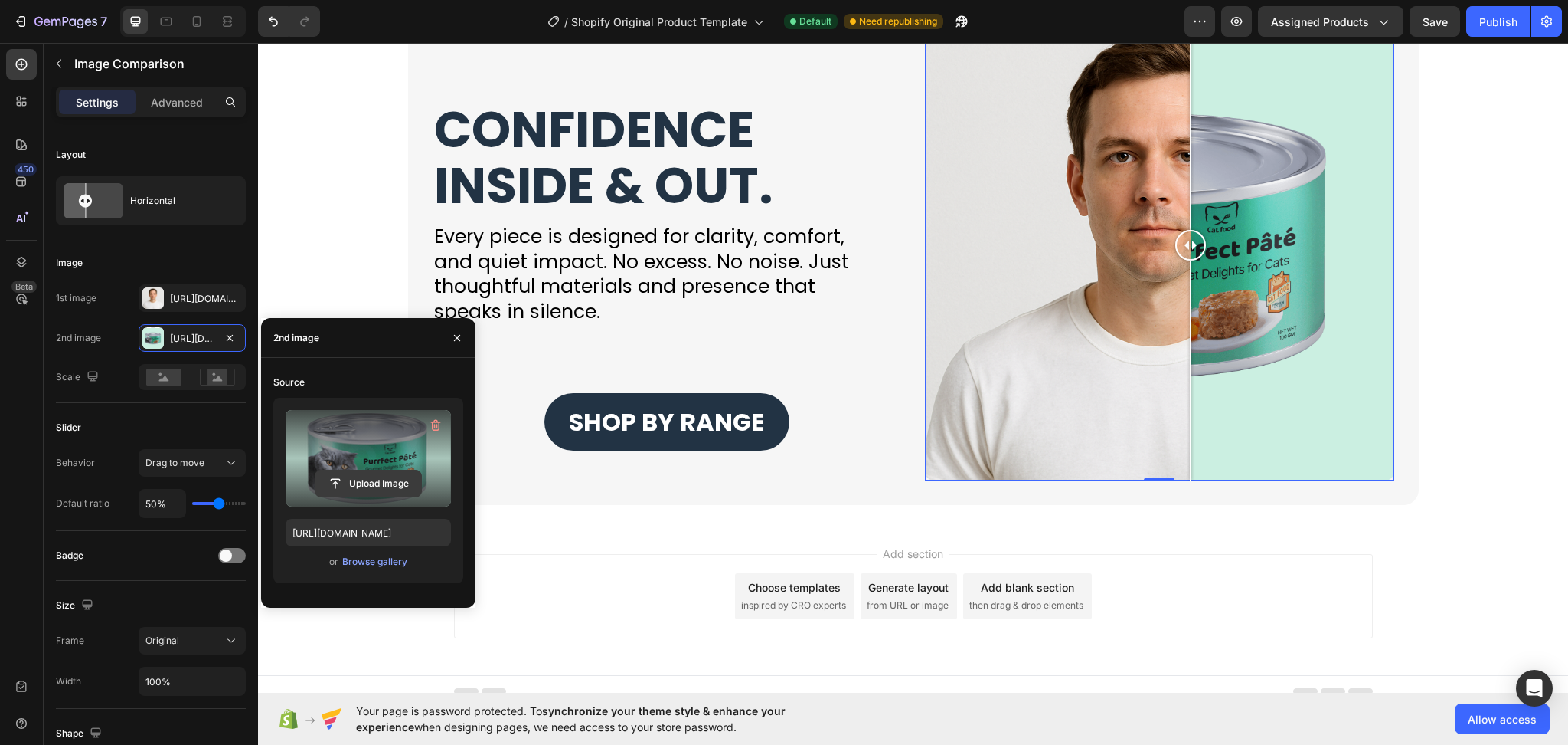
click at [362, 477] on input "file" at bounding box center [368, 483] width 105 height 26
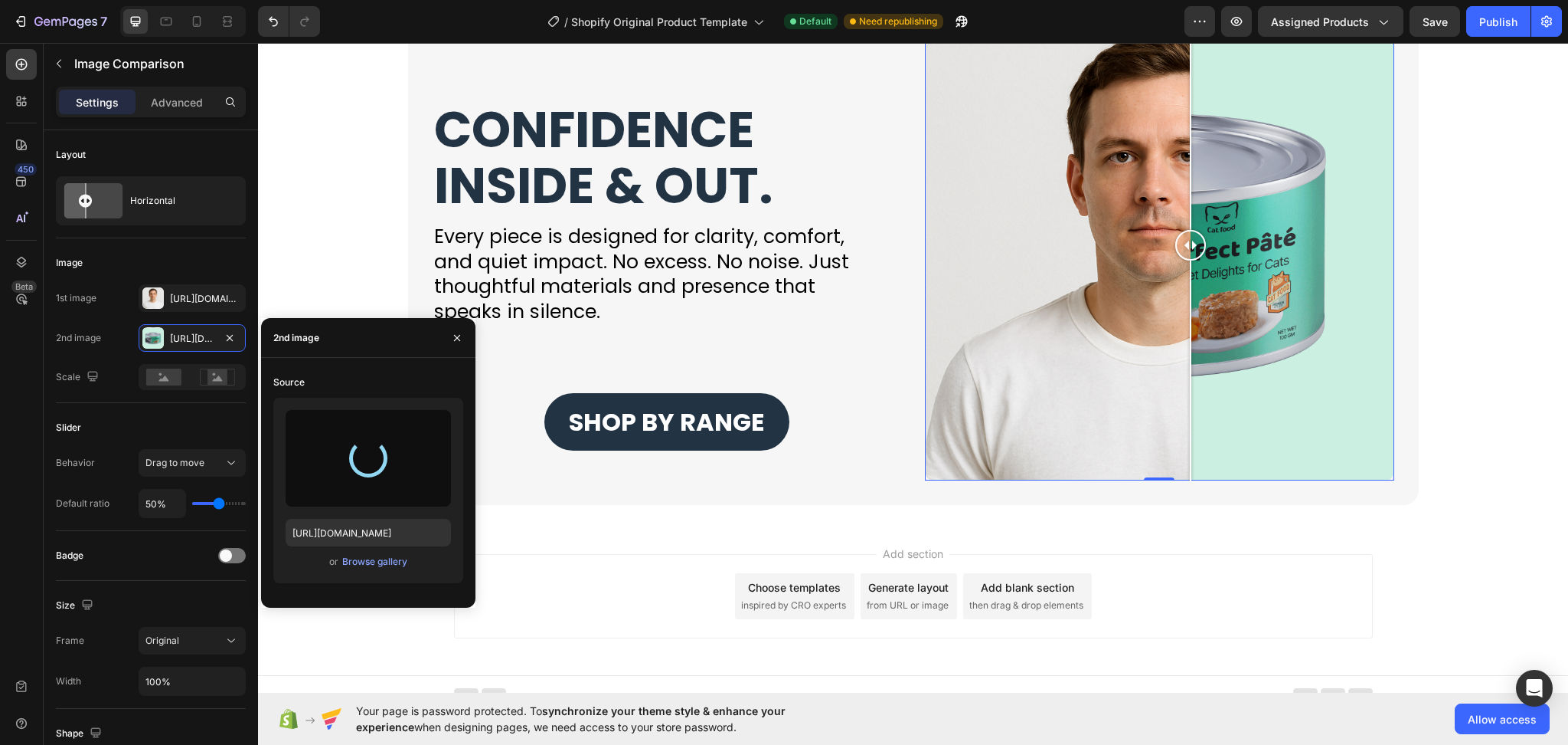
type input "https://cdn.shopify.com/s/files/1/0753/1649/4563/files/gempages_581500426780672…"
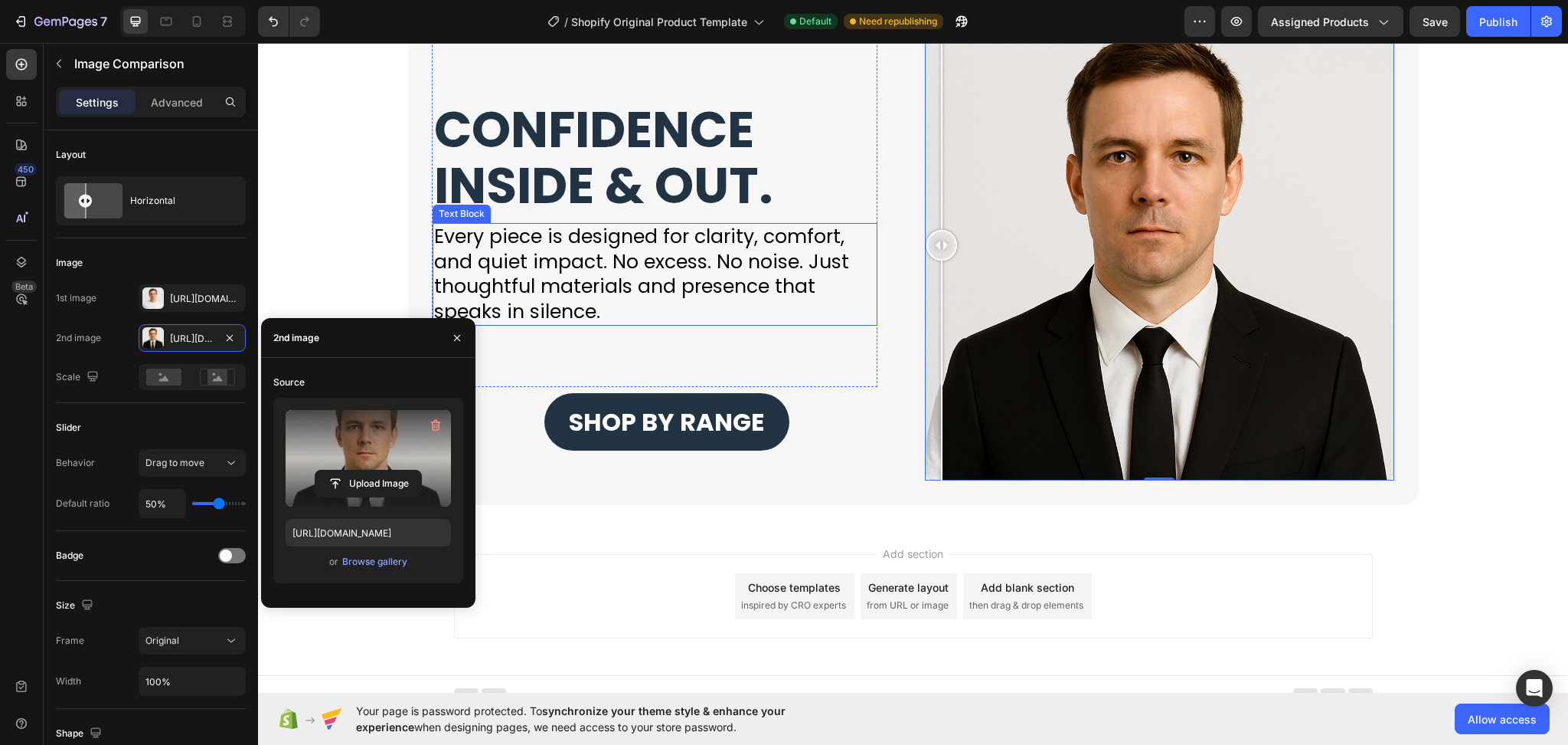
drag, startPoint x: 1197, startPoint y: 249, endPoint x: 806, endPoint y: 245, distance: 391.0
click at [806, 245] on div "CONFIDENCE INSIDE & OUT. Heading Every piece is designed for clarity, comfort, …" at bounding box center [913, 245] width 1011 height 519
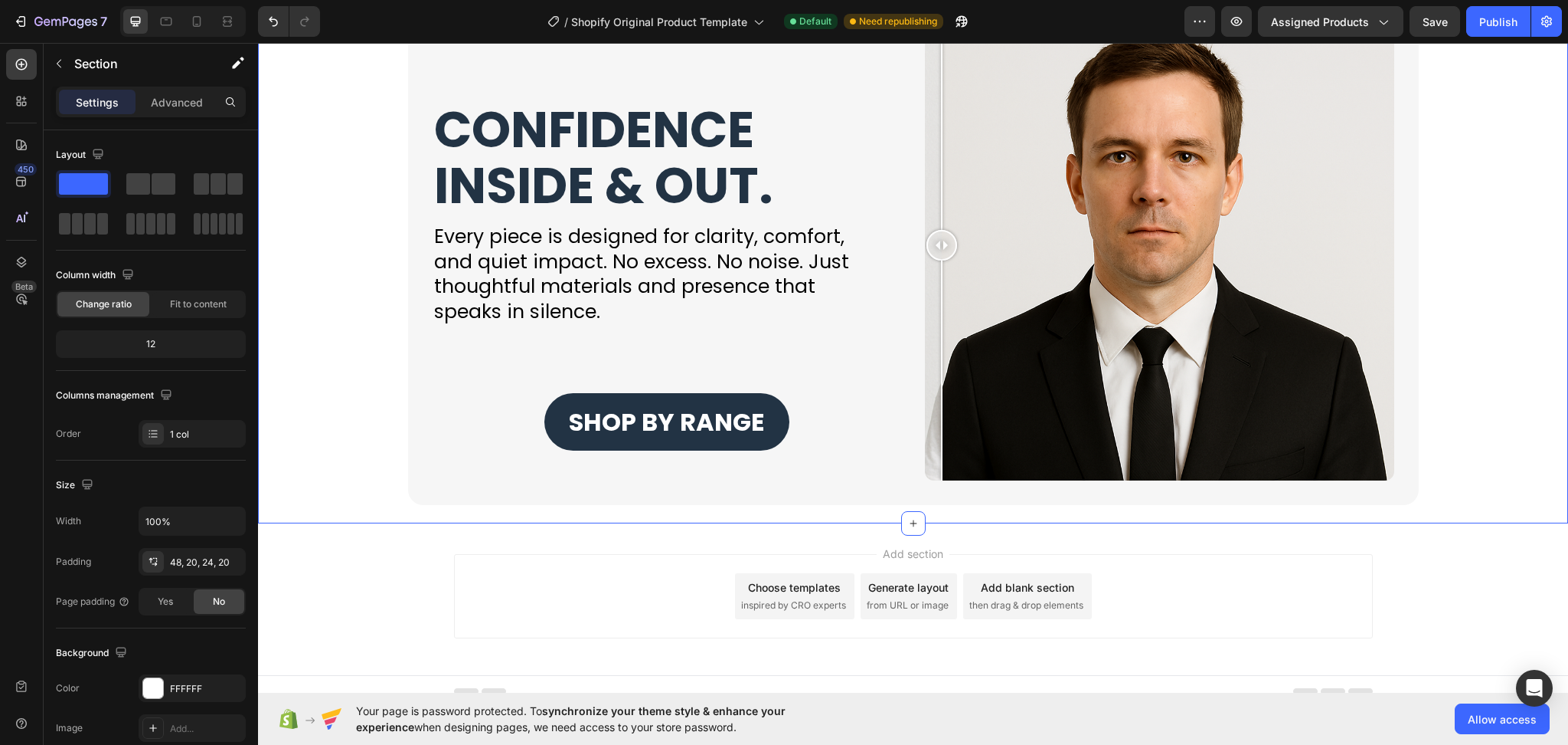
click at [1470, 378] on div "CONFIDENCE INSIDE & OUT. Heading Every piece is designed for clarity, comfort, …" at bounding box center [913, 245] width 1280 height 519
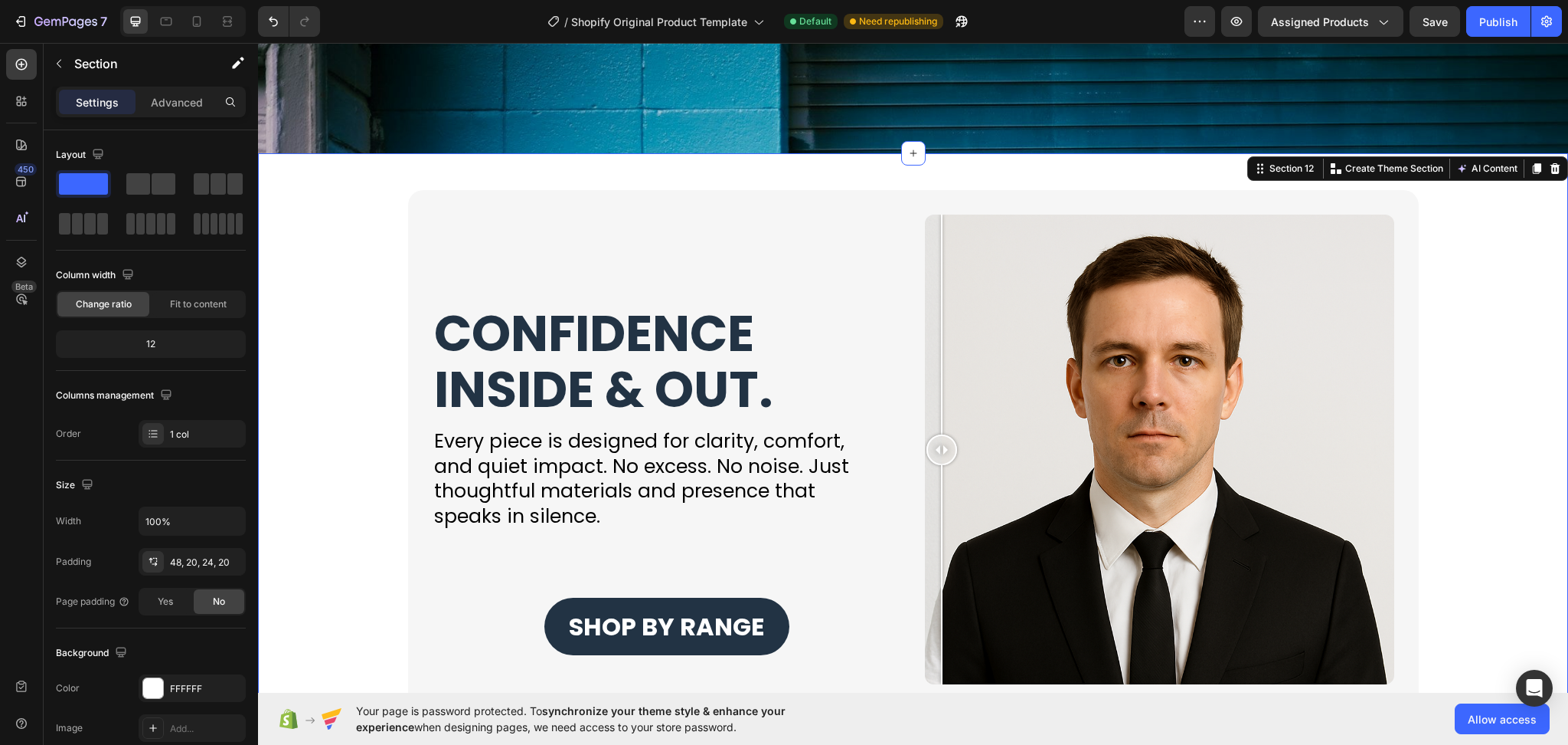
scroll to position [3499, 0]
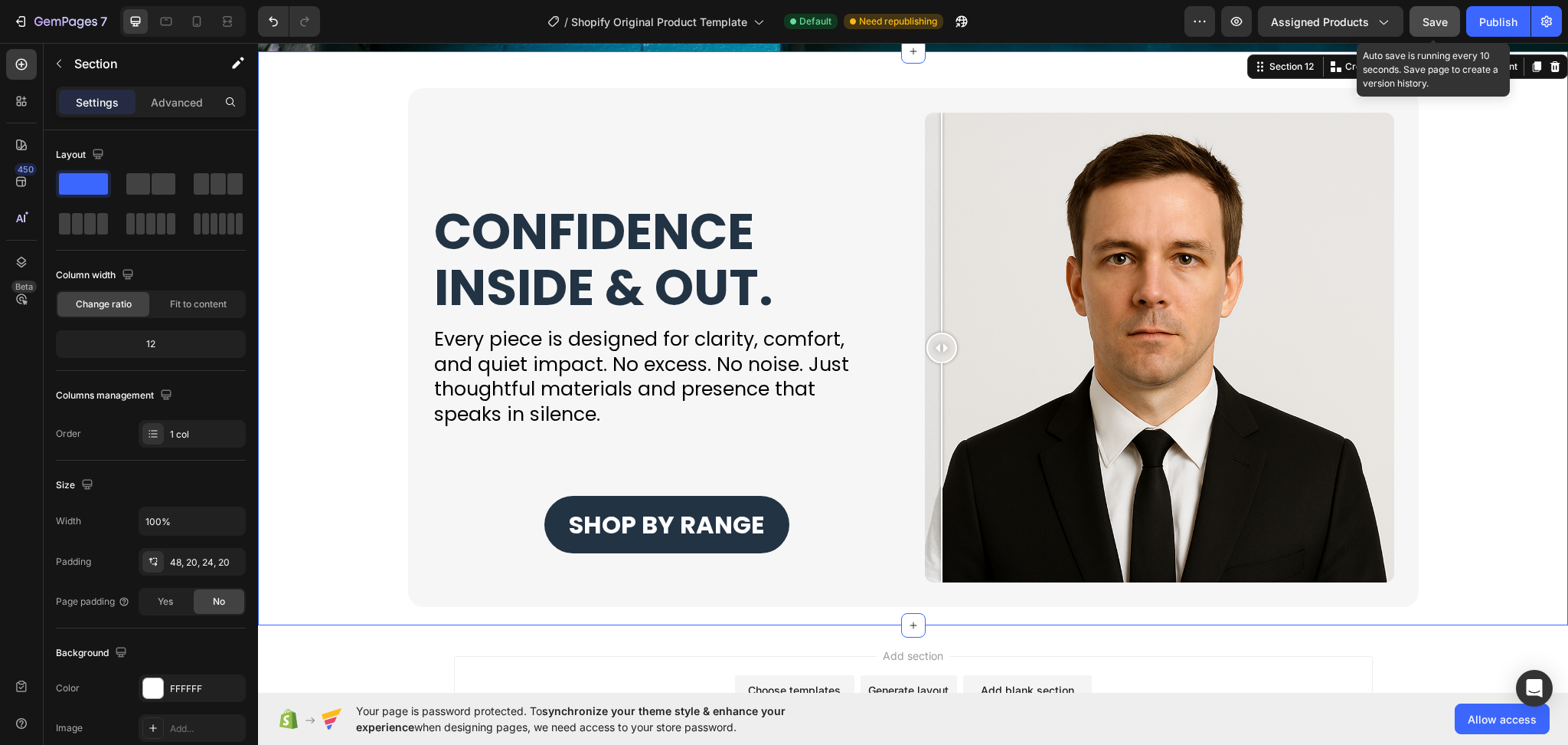
click at [1431, 23] on span "Save" at bounding box center [1435, 22] width 25 height 13
click at [1438, 16] on span "Save" at bounding box center [1435, 22] width 25 height 13
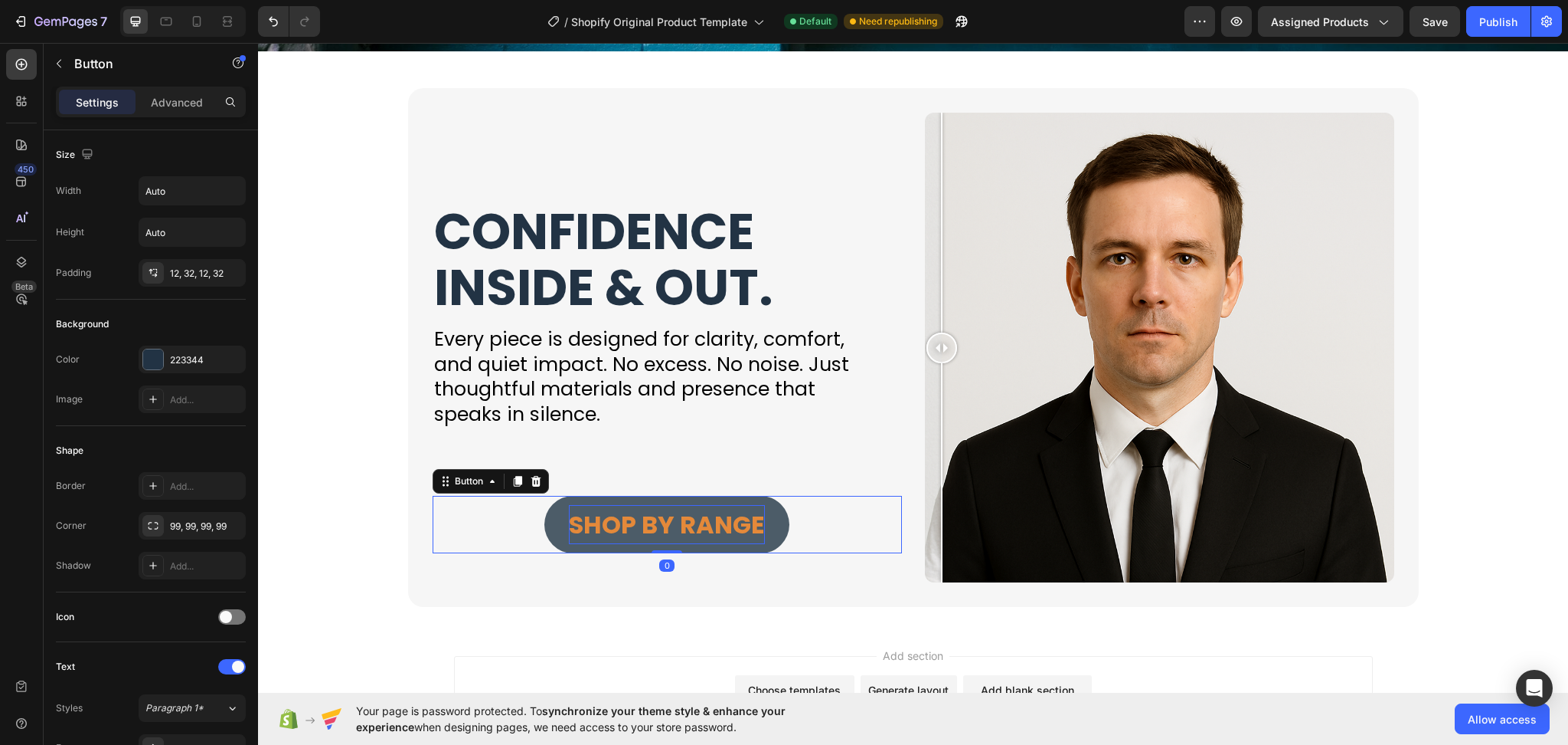
click at [622, 539] on span "SHOP BY RANGE" at bounding box center [666, 524] width 196 height 35
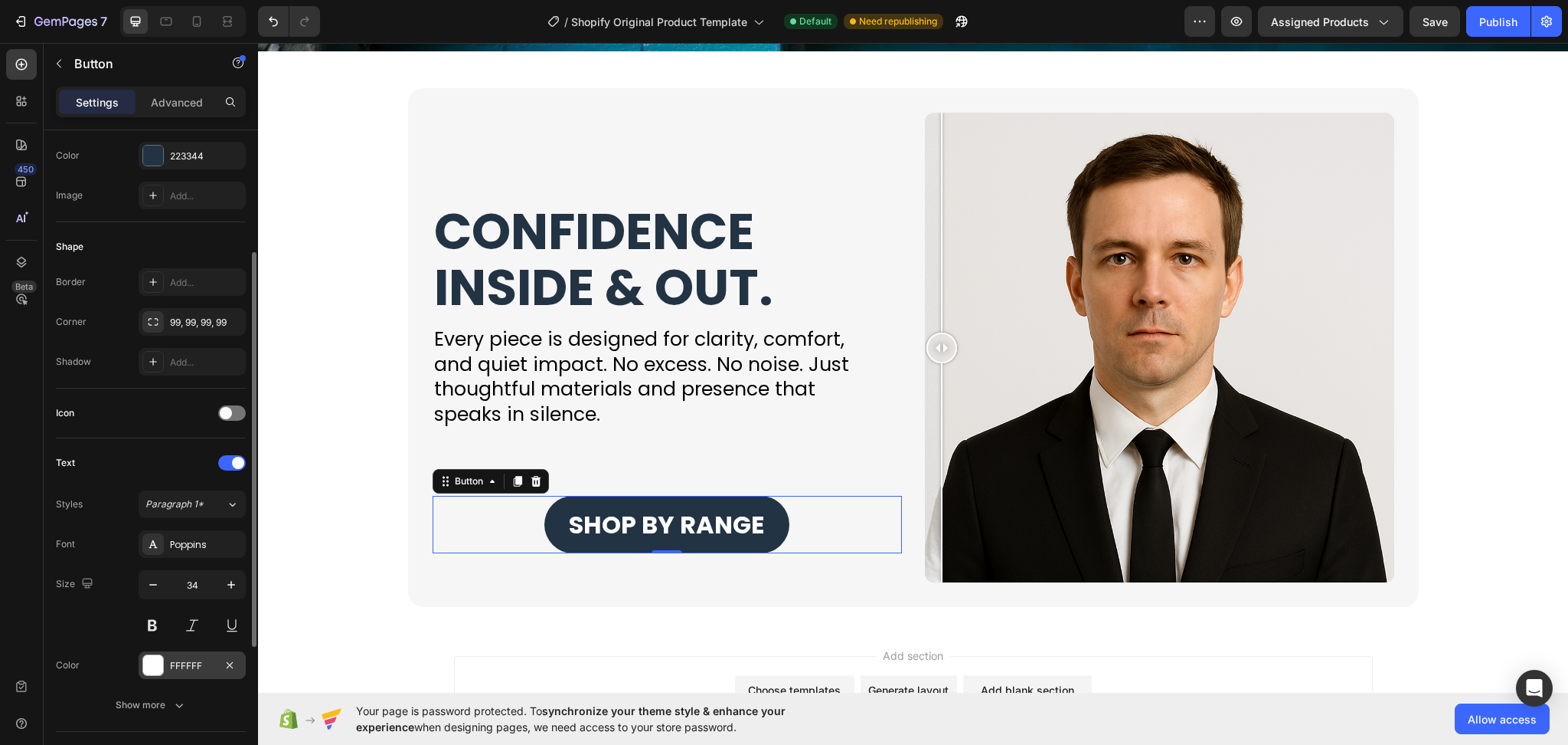
scroll to position [408, 0]
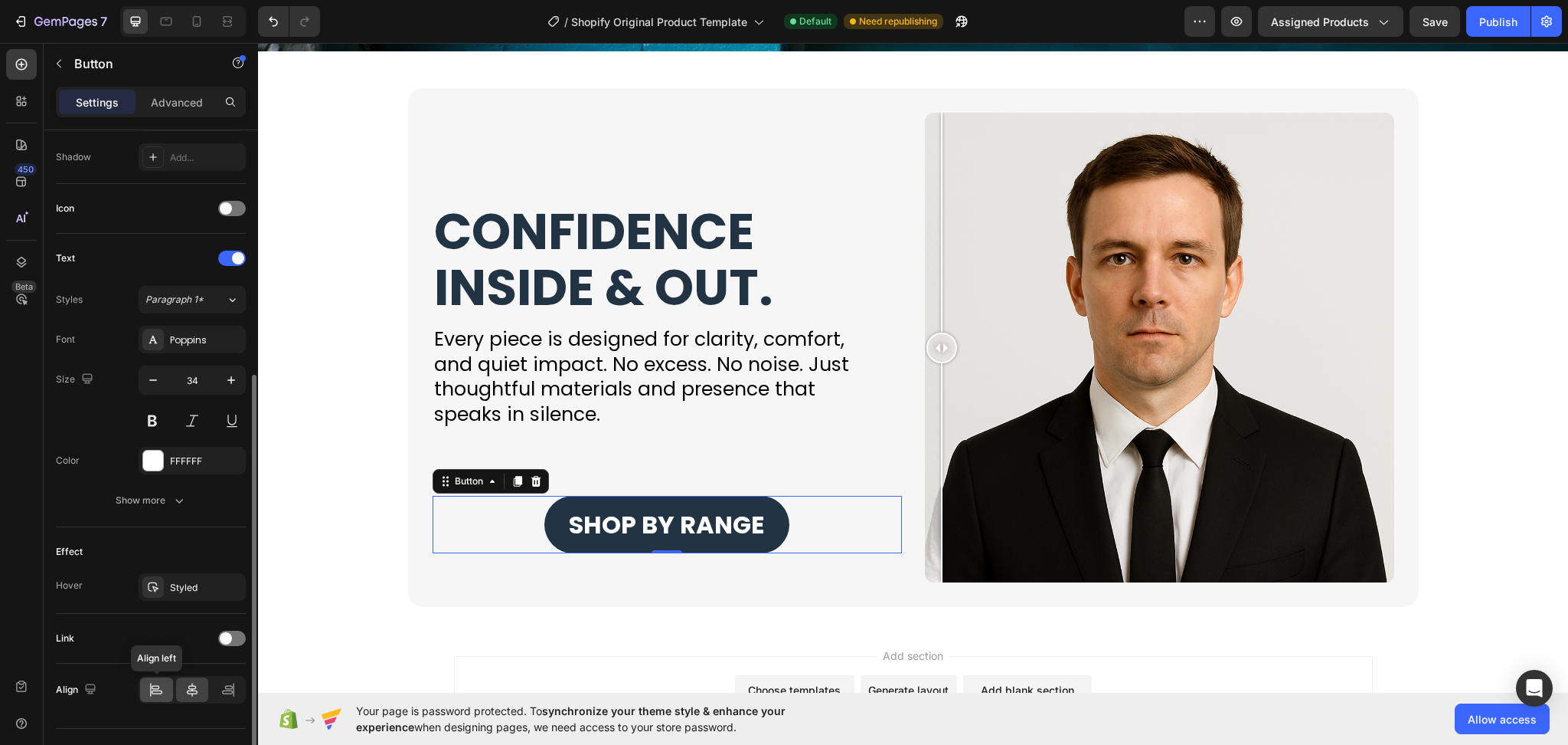
click at [157, 690] on icon at bounding box center [156, 690] width 16 height 16
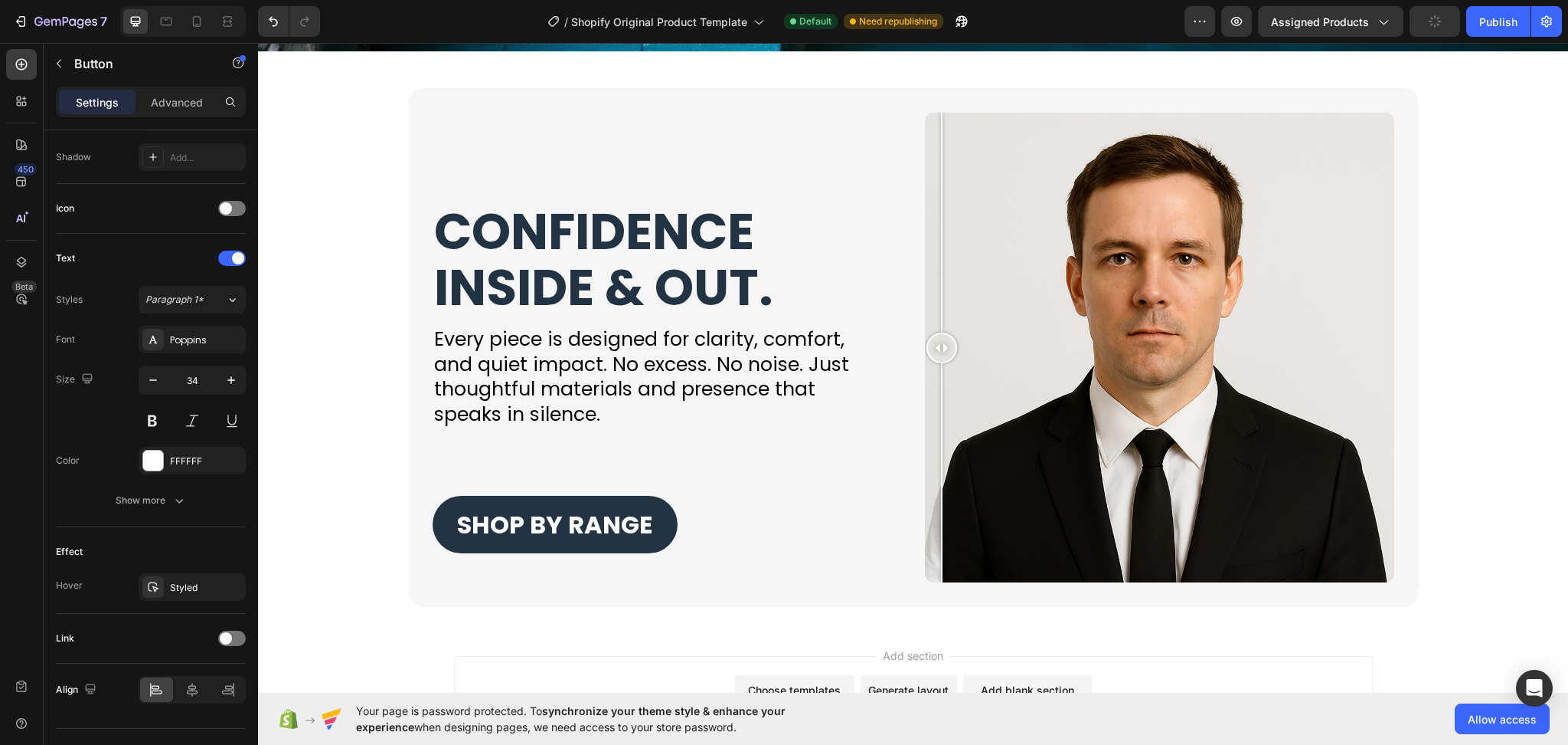
click at [672, 631] on div "Add section Choose templates inspired by CRO experts Generate layout from URL o…" at bounding box center [913, 701] width 1310 height 152
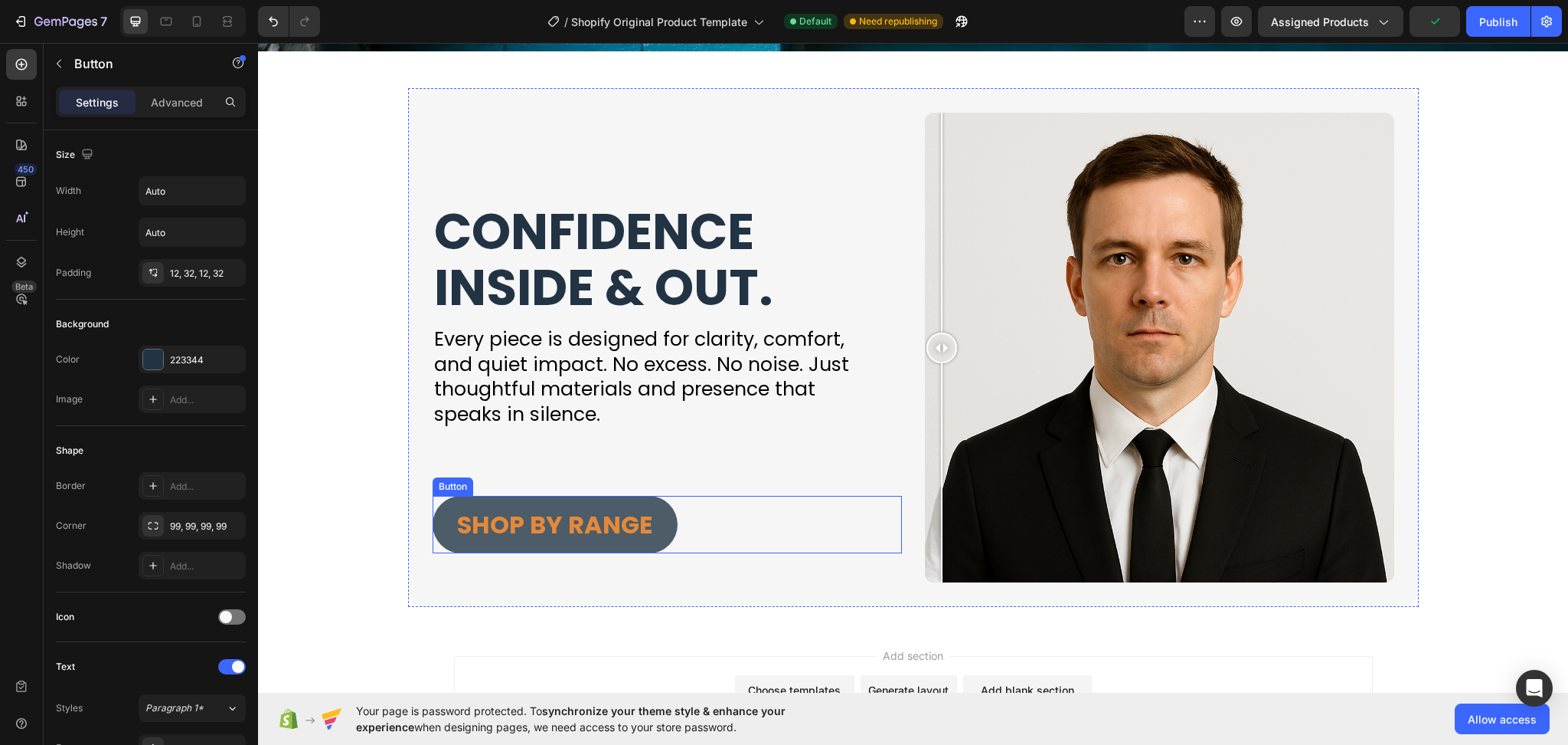
click at [653, 527] on button "SHOP BY RANGE" at bounding box center [555, 524] width 245 height 58
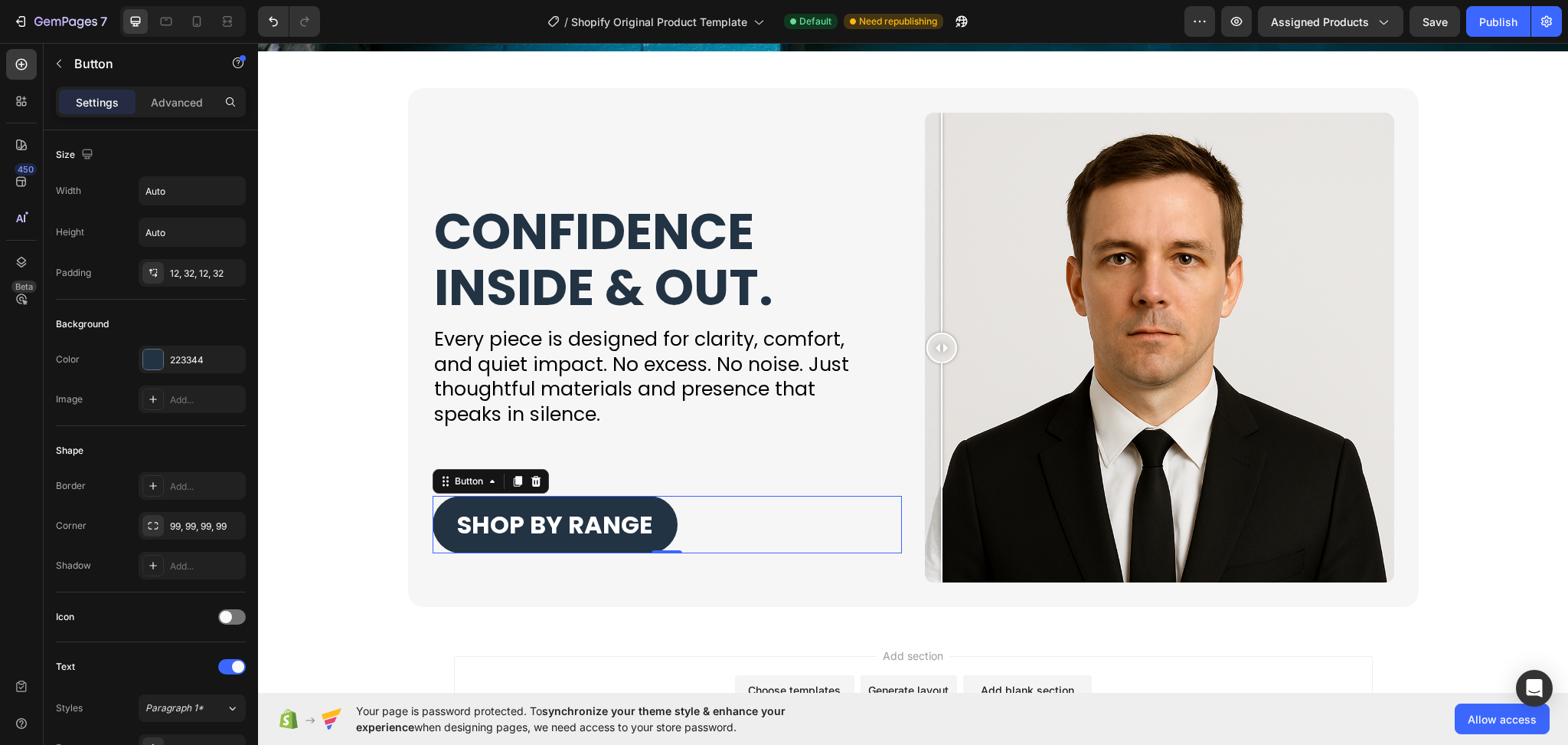
click at [727, 507] on div "SHOP BY RANGE Button 0" at bounding box center [667, 524] width 469 height 58
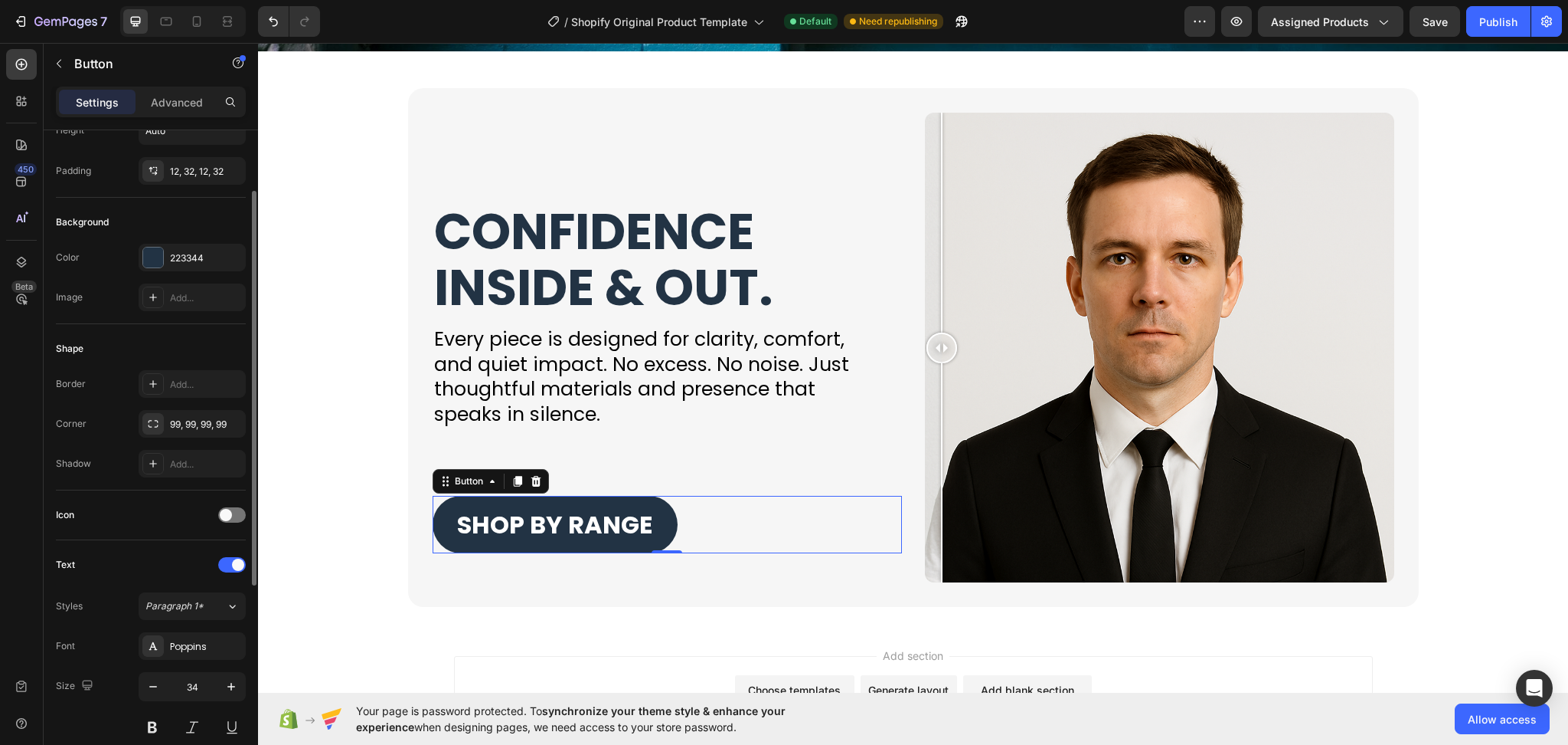
scroll to position [204, 0]
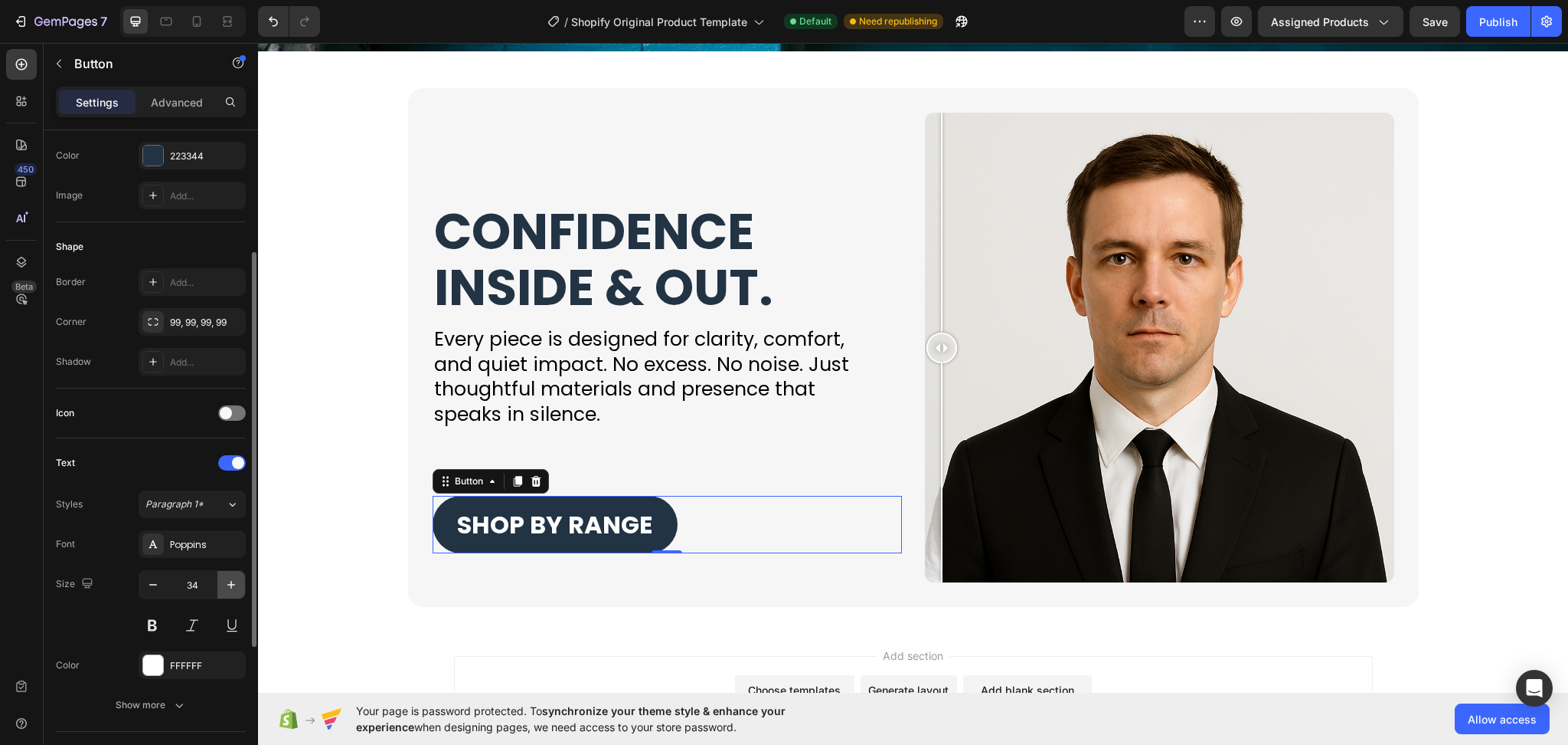
click at [229, 588] on icon "button" at bounding box center [231, 584] width 16 height 16
click at [139, 579] on button "button" at bounding box center [153, 584] width 28 height 28
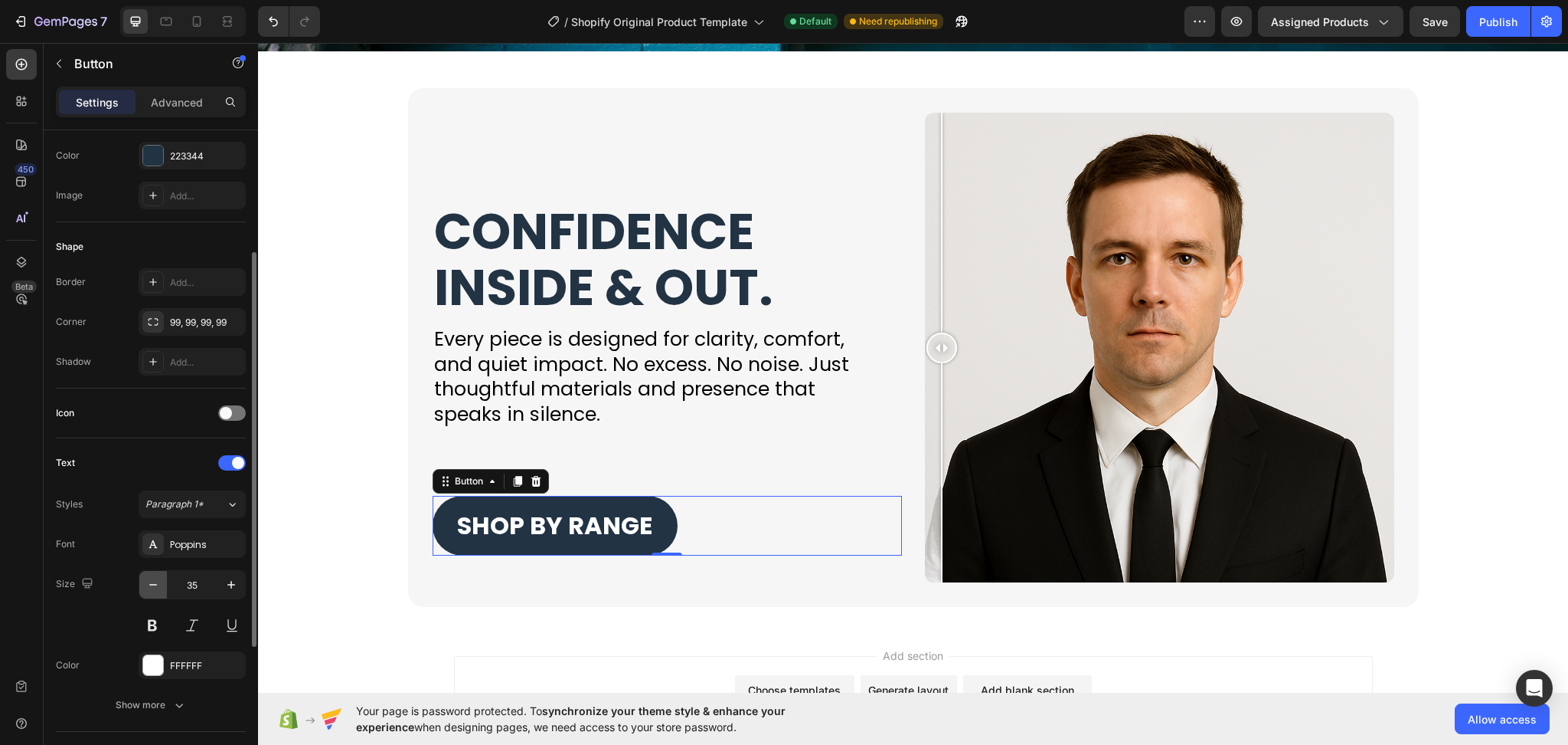
click at [139, 579] on button "button" at bounding box center [153, 584] width 28 height 28
type input "34"
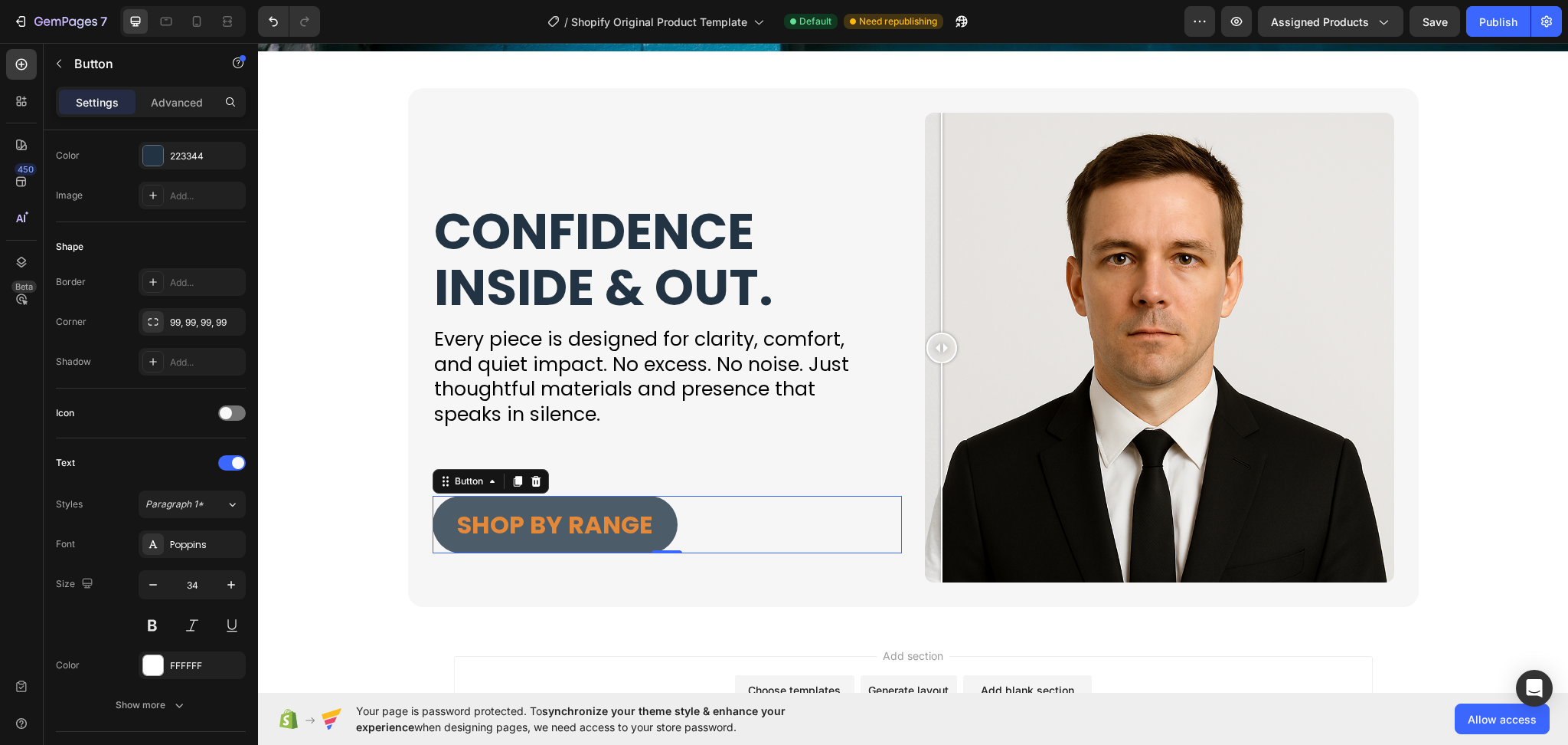
click at [658, 526] on button "SHOP BY RANGE" at bounding box center [555, 524] width 245 height 58
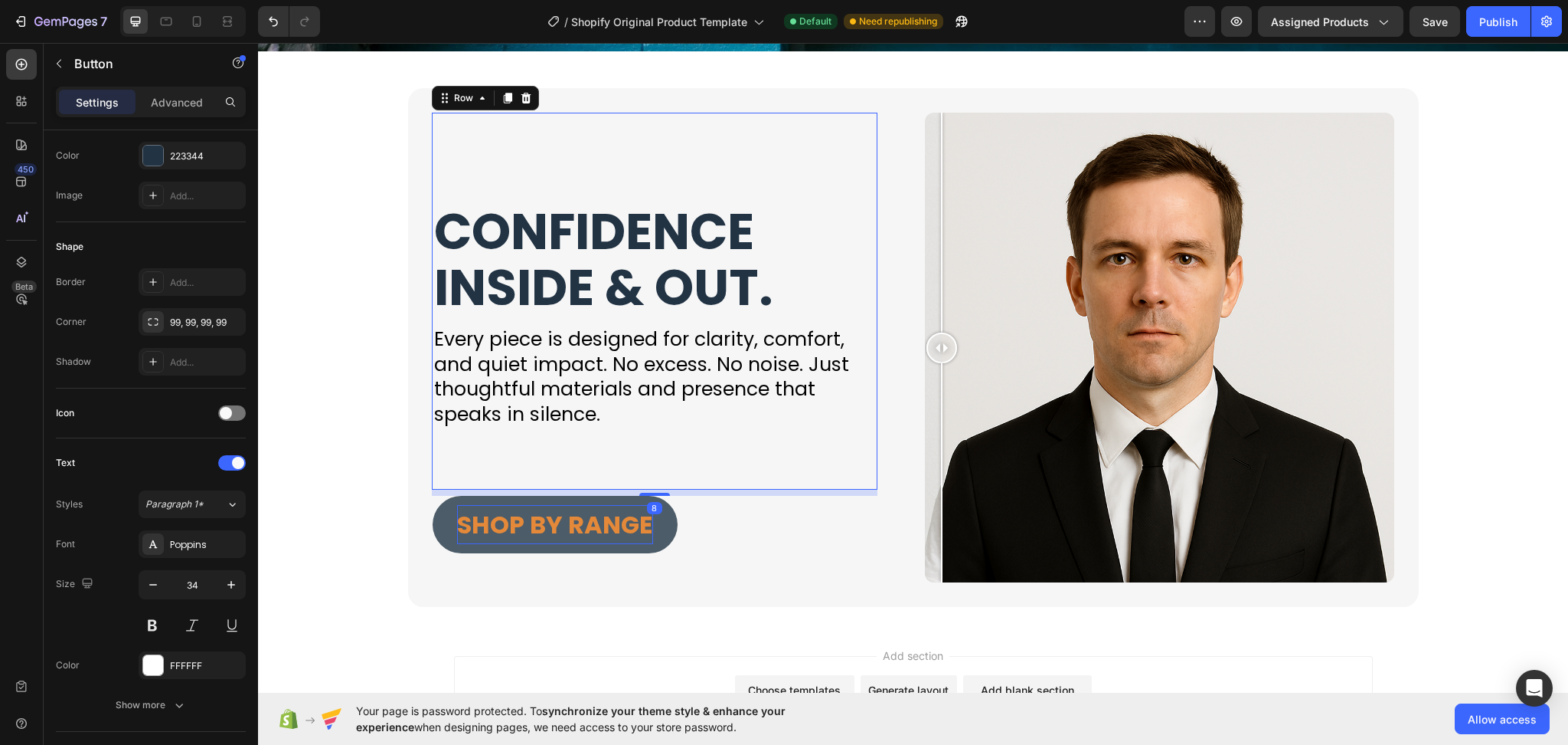
click at [545, 454] on div "CONFIDENCE INSIDE & OUT. Heading Every piece is designed for clarity, comfort, …" at bounding box center [655, 300] width 445 height 377
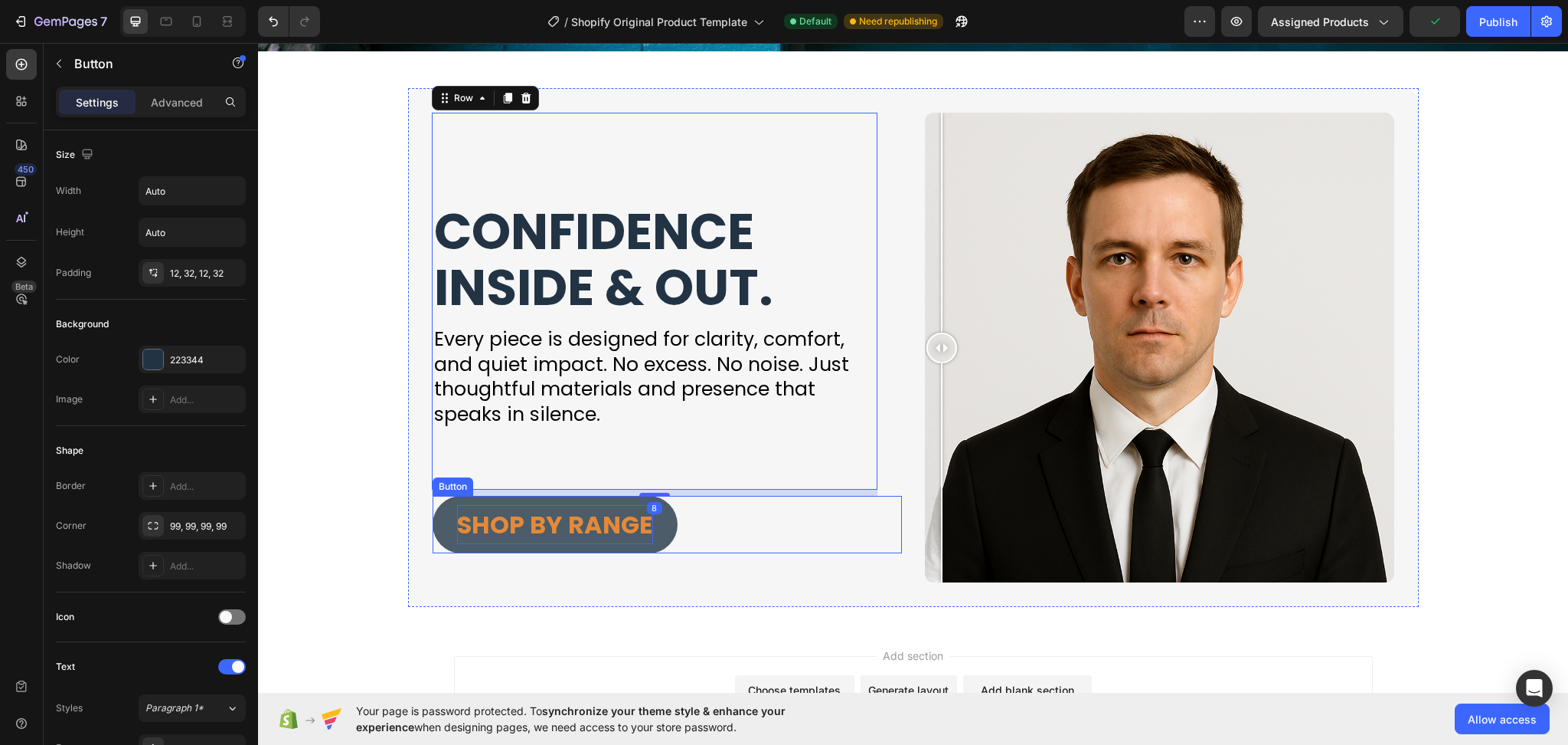
click at [545, 531] on span "SHOP BY RANGE" at bounding box center [555, 524] width 196 height 35
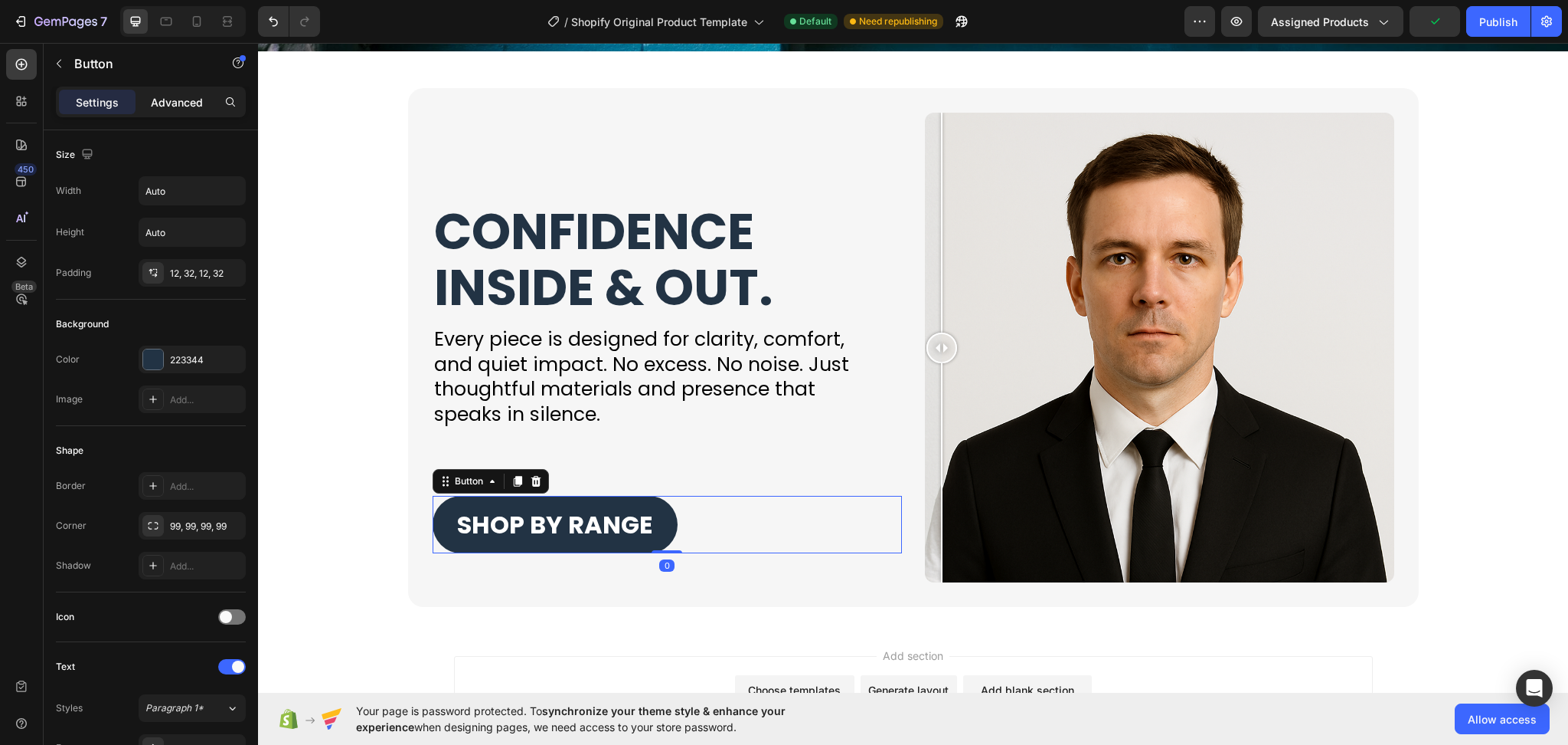
click at [167, 96] on p "Advanced" at bounding box center [177, 102] width 52 height 16
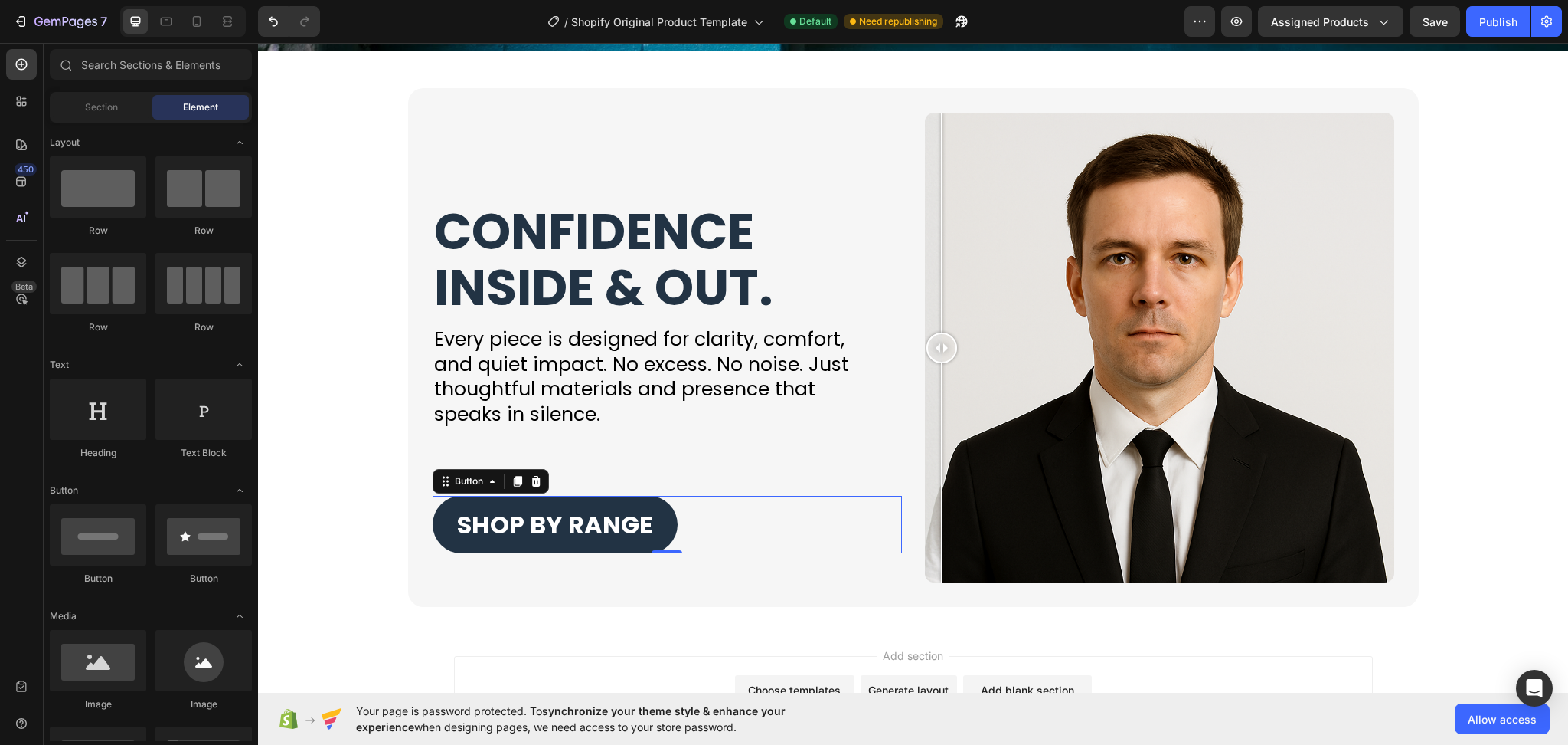
click at [656, 632] on div "Add section Choose templates inspired by CRO experts Generate layout from URL o…" at bounding box center [913, 701] width 1310 height 152
click at [862, 528] on div "SHOP BY RANGE Button 0" at bounding box center [667, 524] width 469 height 58
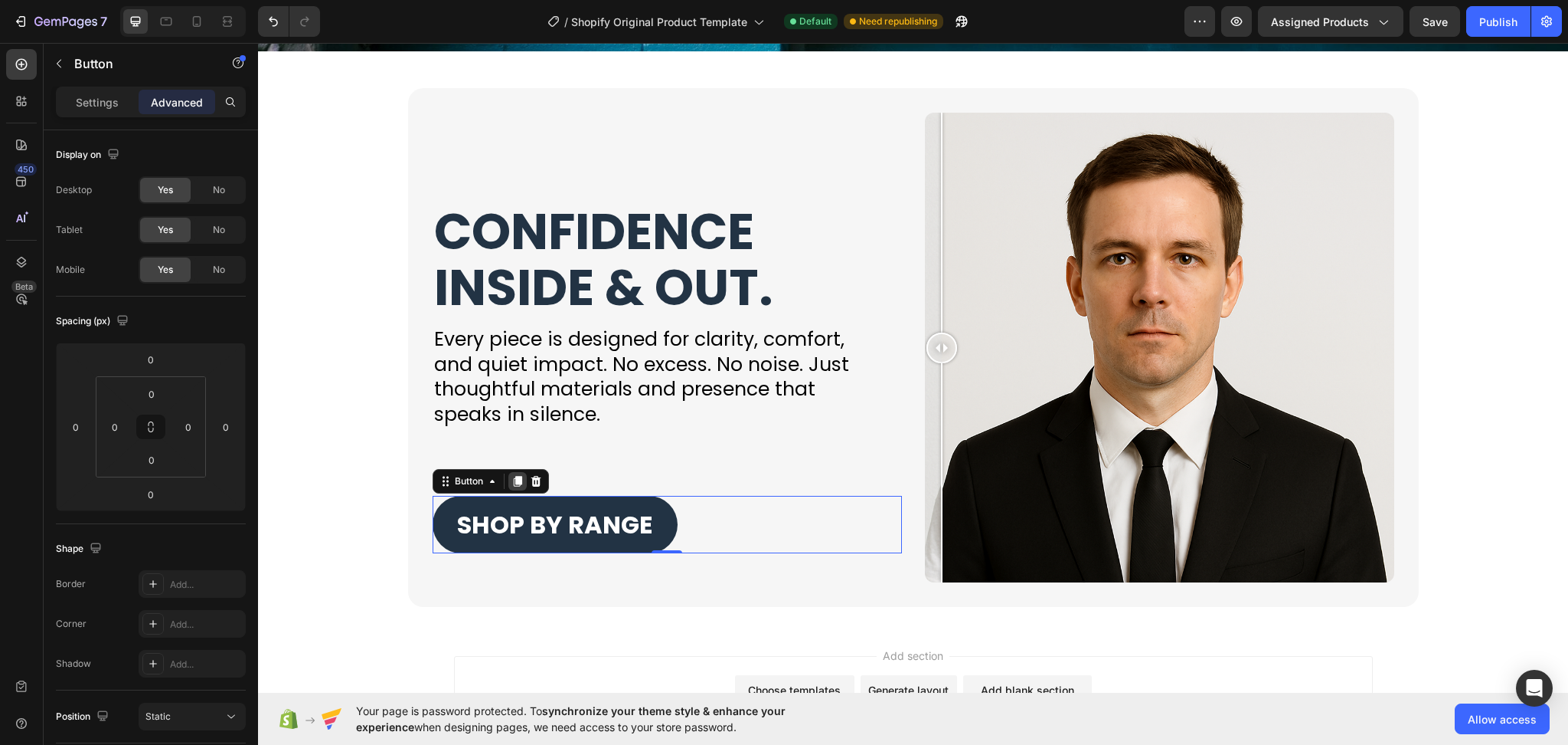
click at [513, 483] on icon at bounding box center [518, 481] width 9 height 10
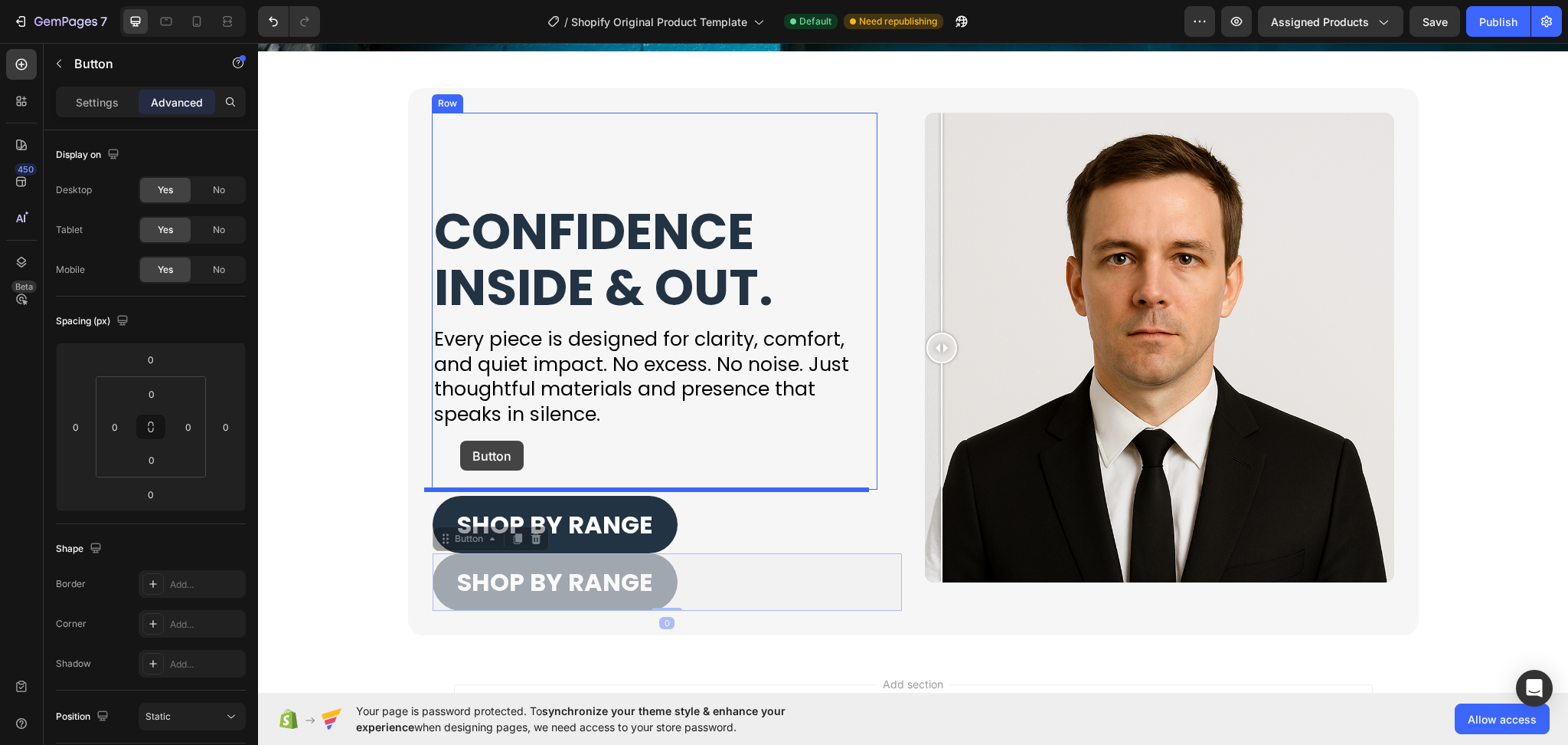
drag, startPoint x: 438, startPoint y: 540, endPoint x: 460, endPoint y: 440, distance: 102.4
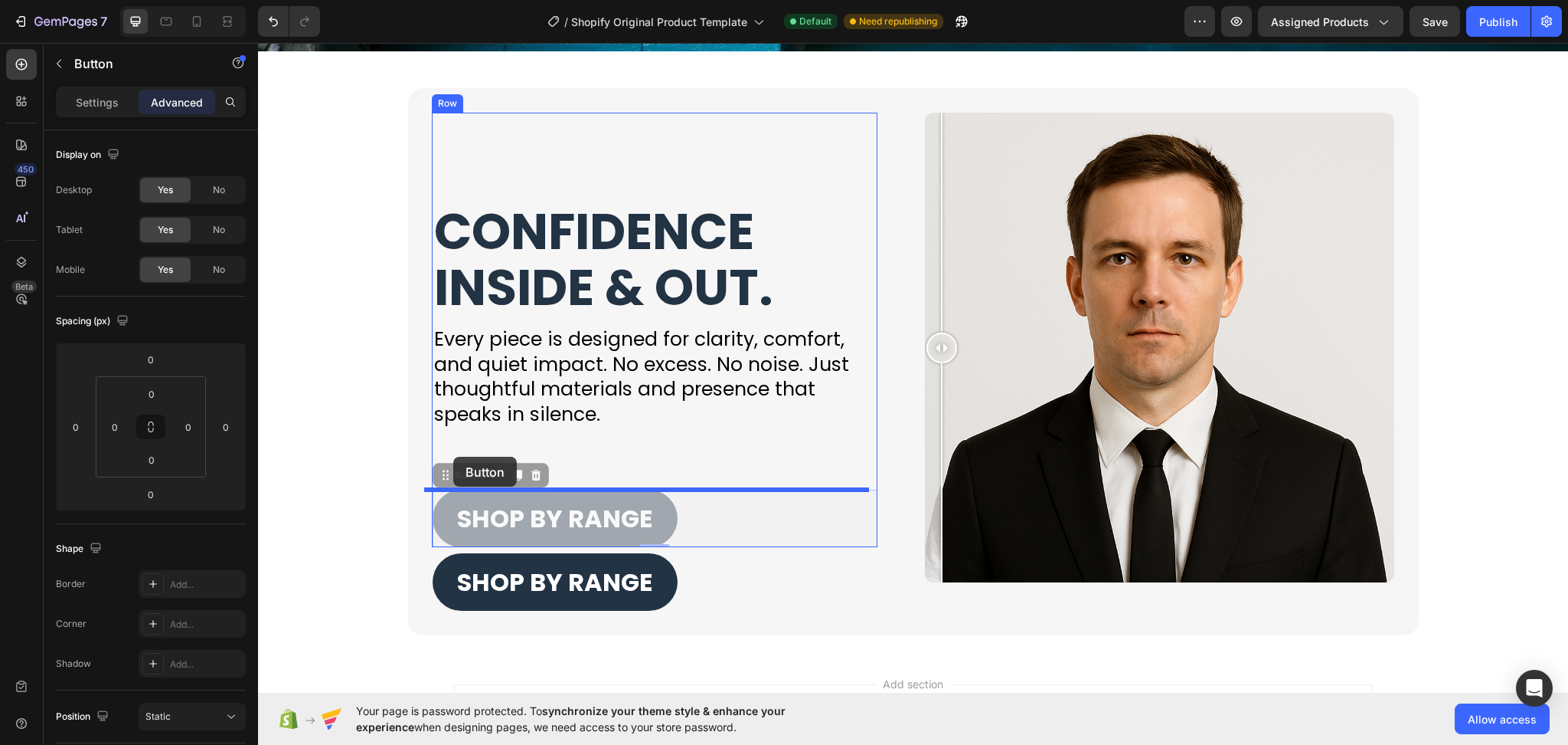
drag, startPoint x: 438, startPoint y: 473, endPoint x: 453, endPoint y: 457, distance: 21.9
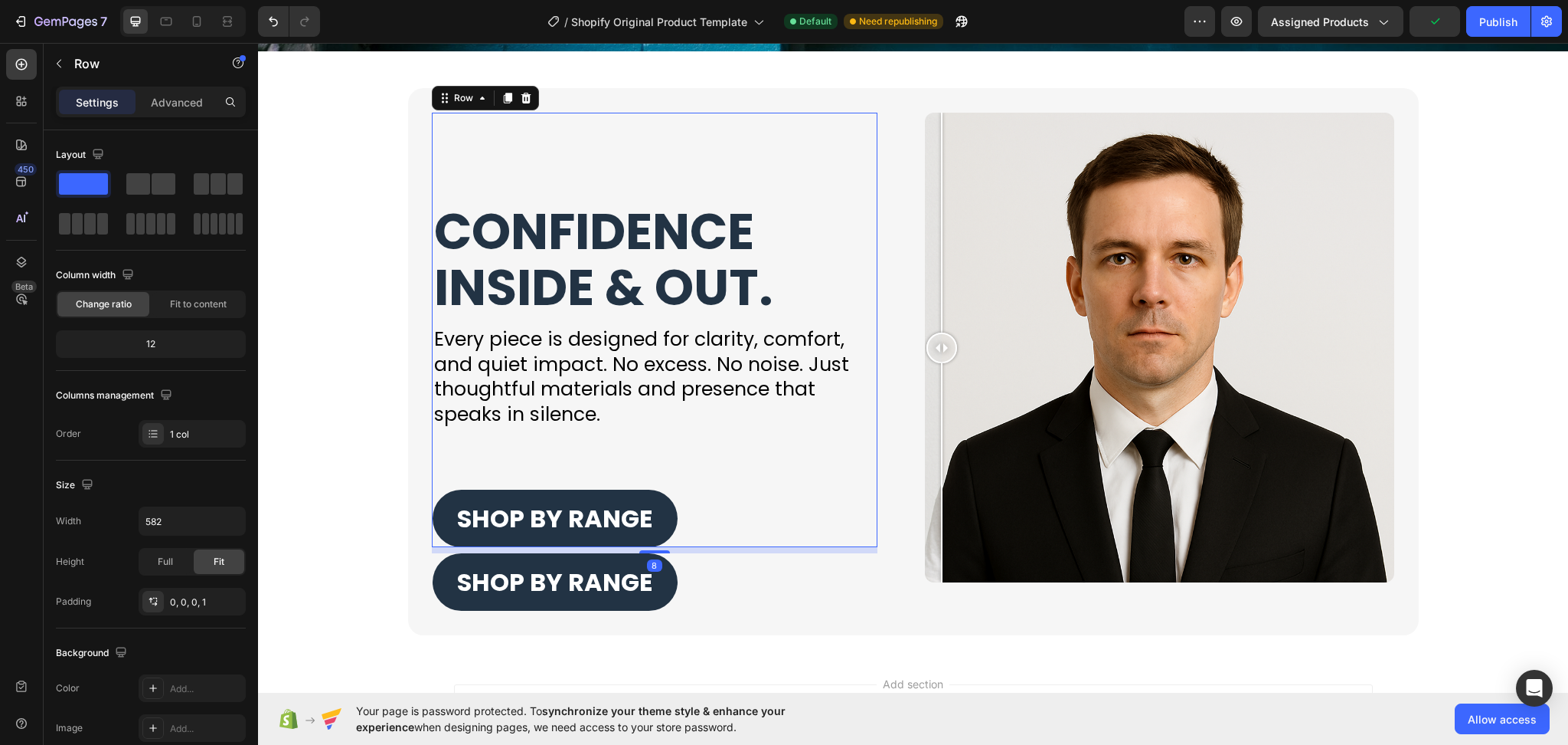
click at [575, 452] on div "CONFIDENCE INSIDE & OUT. Heading Every piece is designed for clarity, comfort, …" at bounding box center [655, 329] width 445 height 434
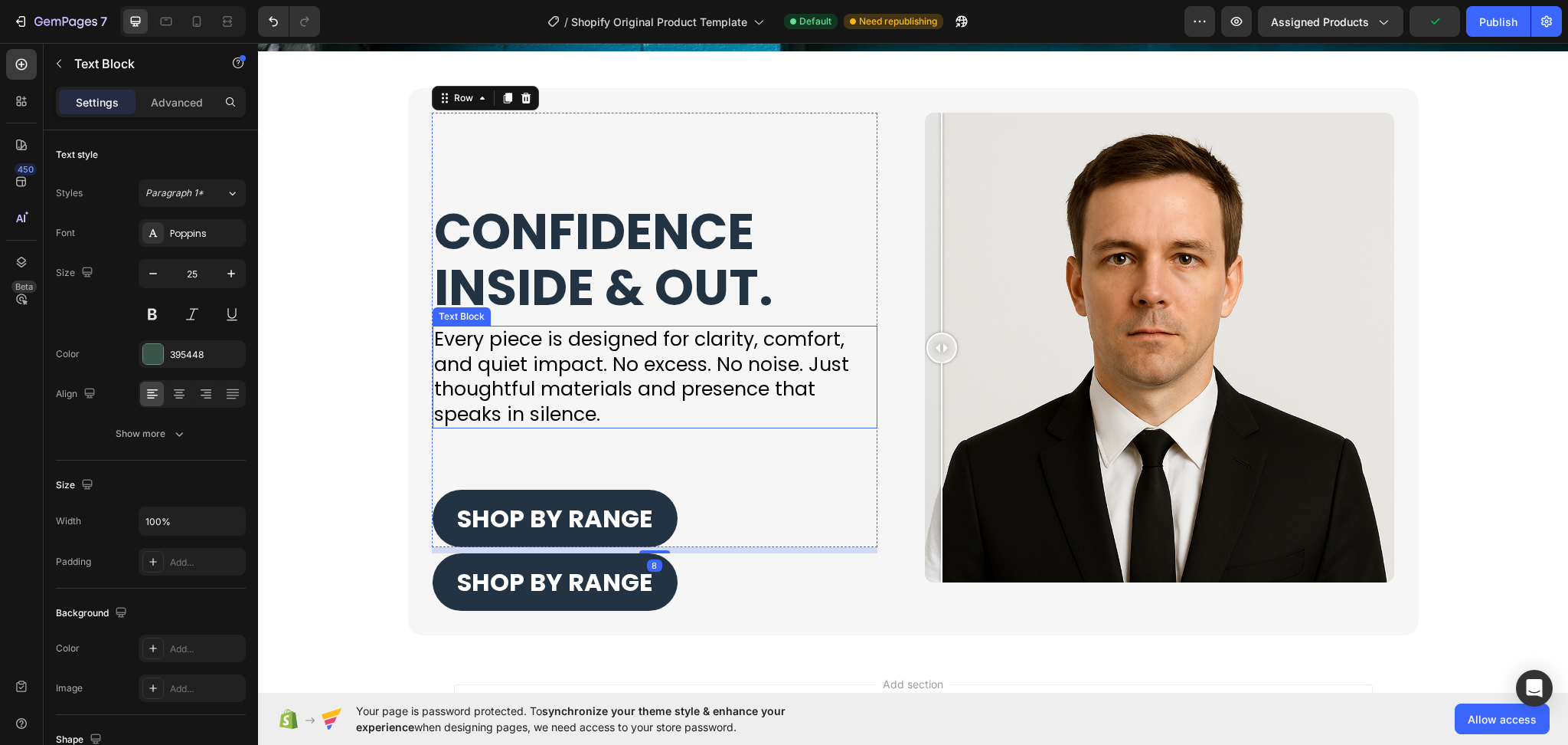
click at [569, 423] on span "Every piece is designed for clarity, comfort, and quiet impact. No excess. No n…" at bounding box center [641, 376] width 415 height 102
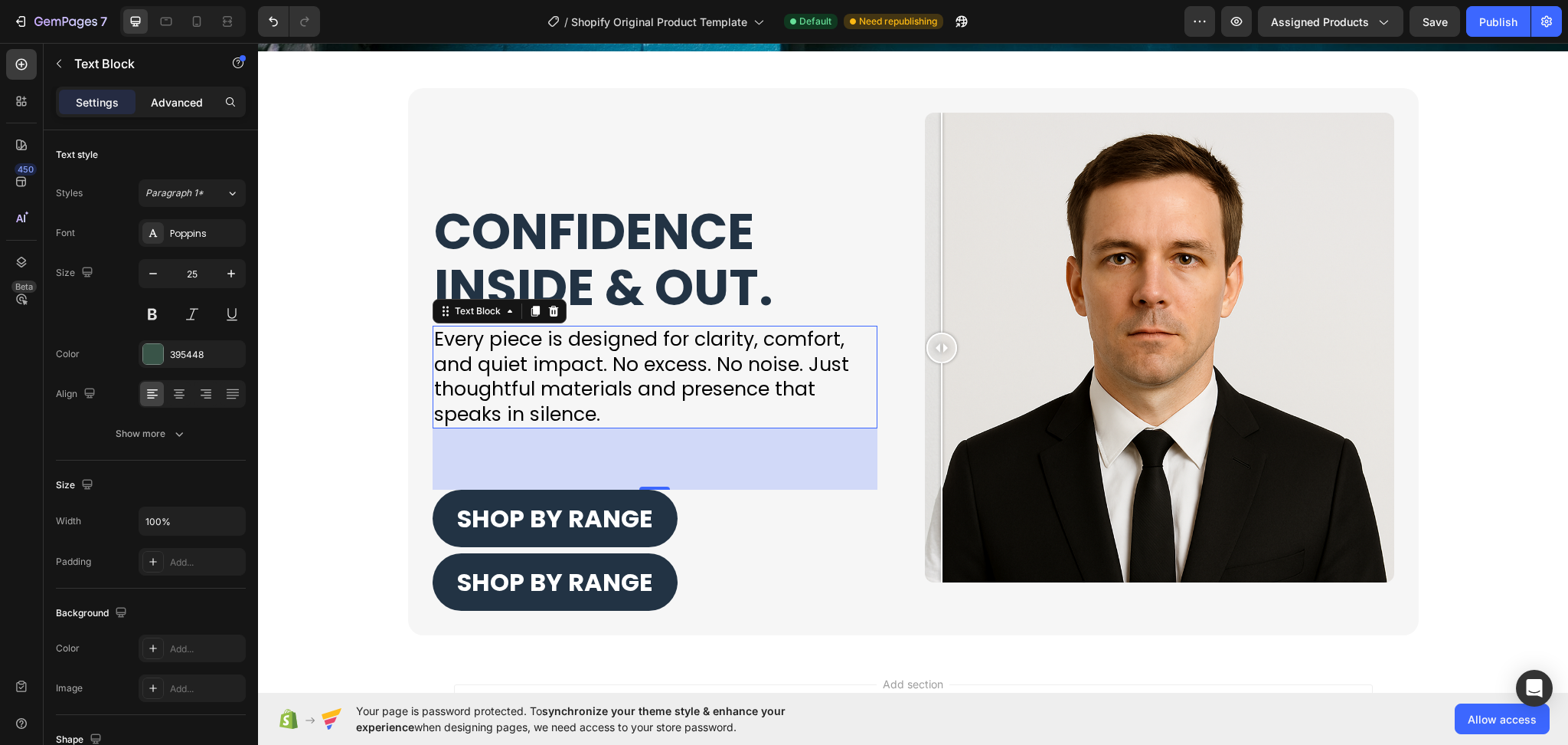
click at [194, 98] on p "Advanced" at bounding box center [177, 102] width 52 height 16
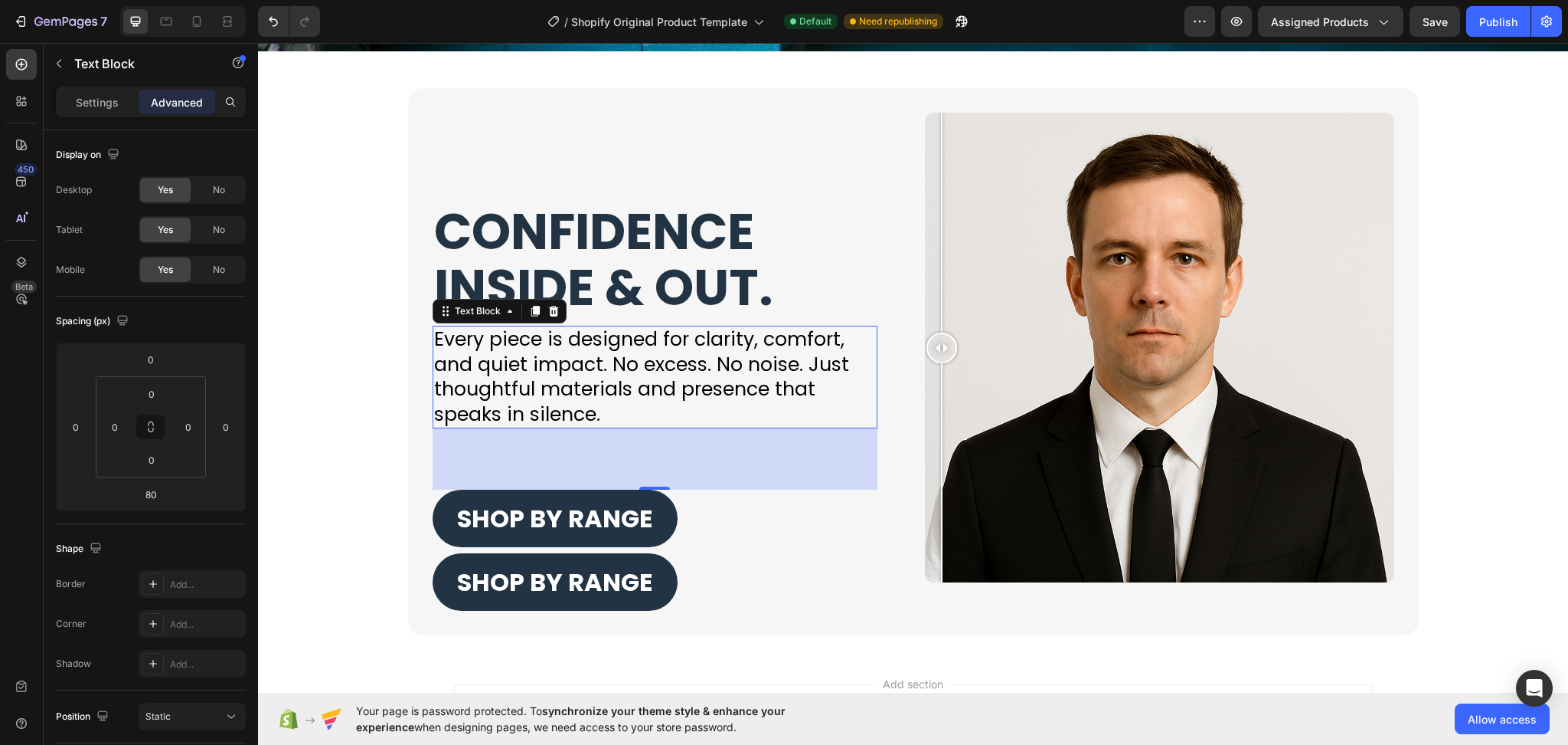
click at [505, 459] on div "80" at bounding box center [655, 458] width 445 height 61
click at [482, 457] on div "80" at bounding box center [655, 458] width 445 height 61
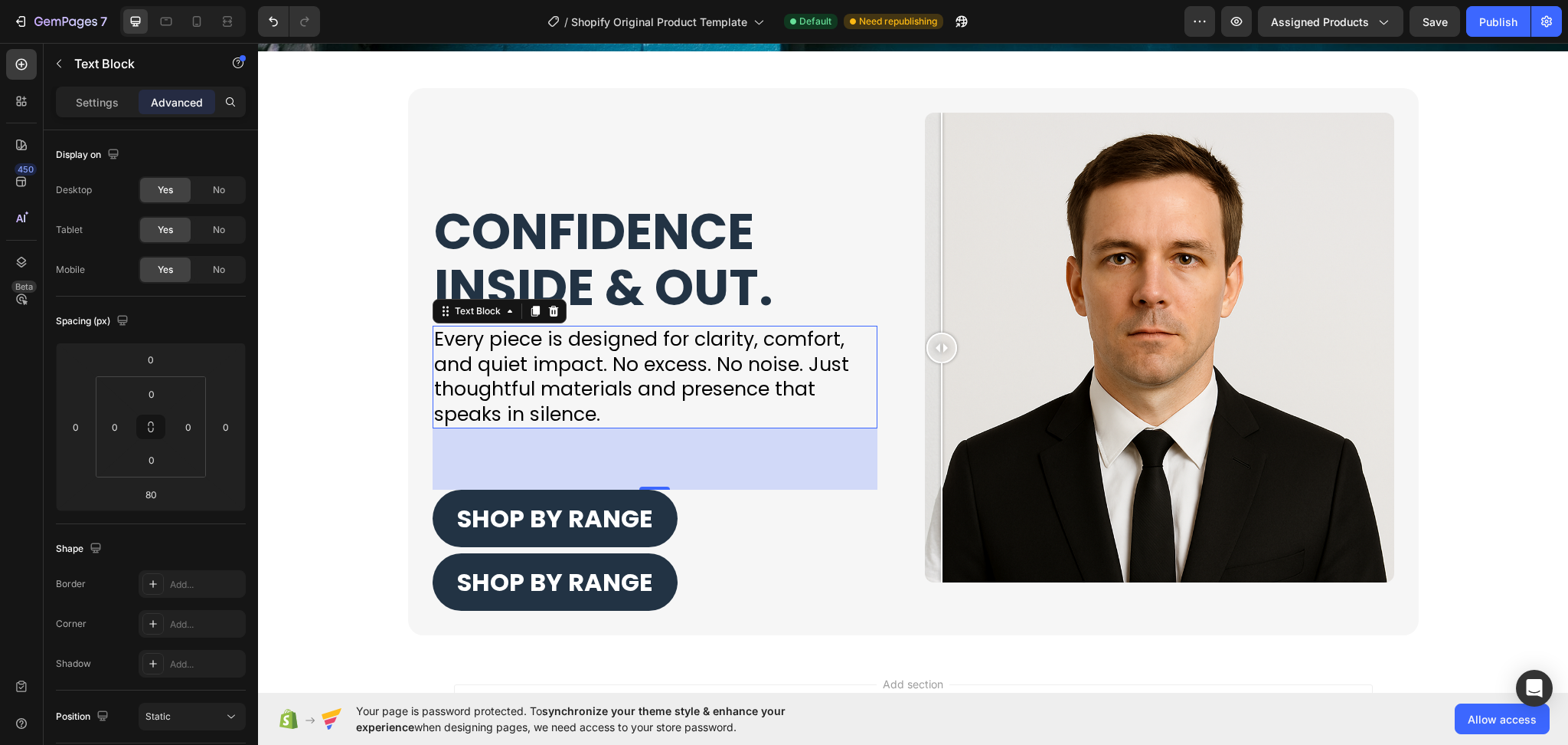
click at [503, 459] on div "80" at bounding box center [655, 458] width 445 height 61
click at [505, 464] on div "80" at bounding box center [655, 458] width 445 height 61
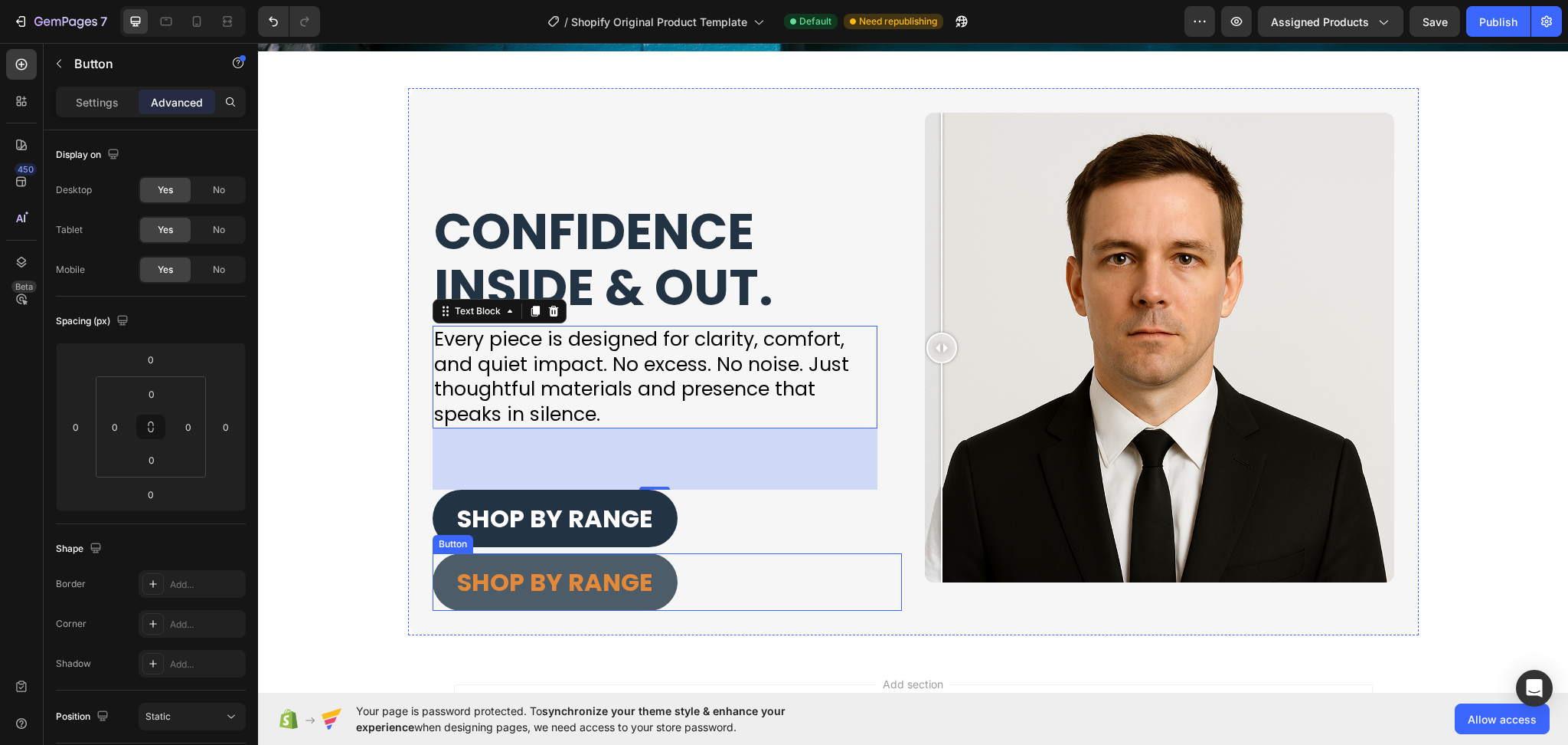
click at [658, 578] on button "SHOP BY RANGE" at bounding box center [555, 582] width 245 height 58
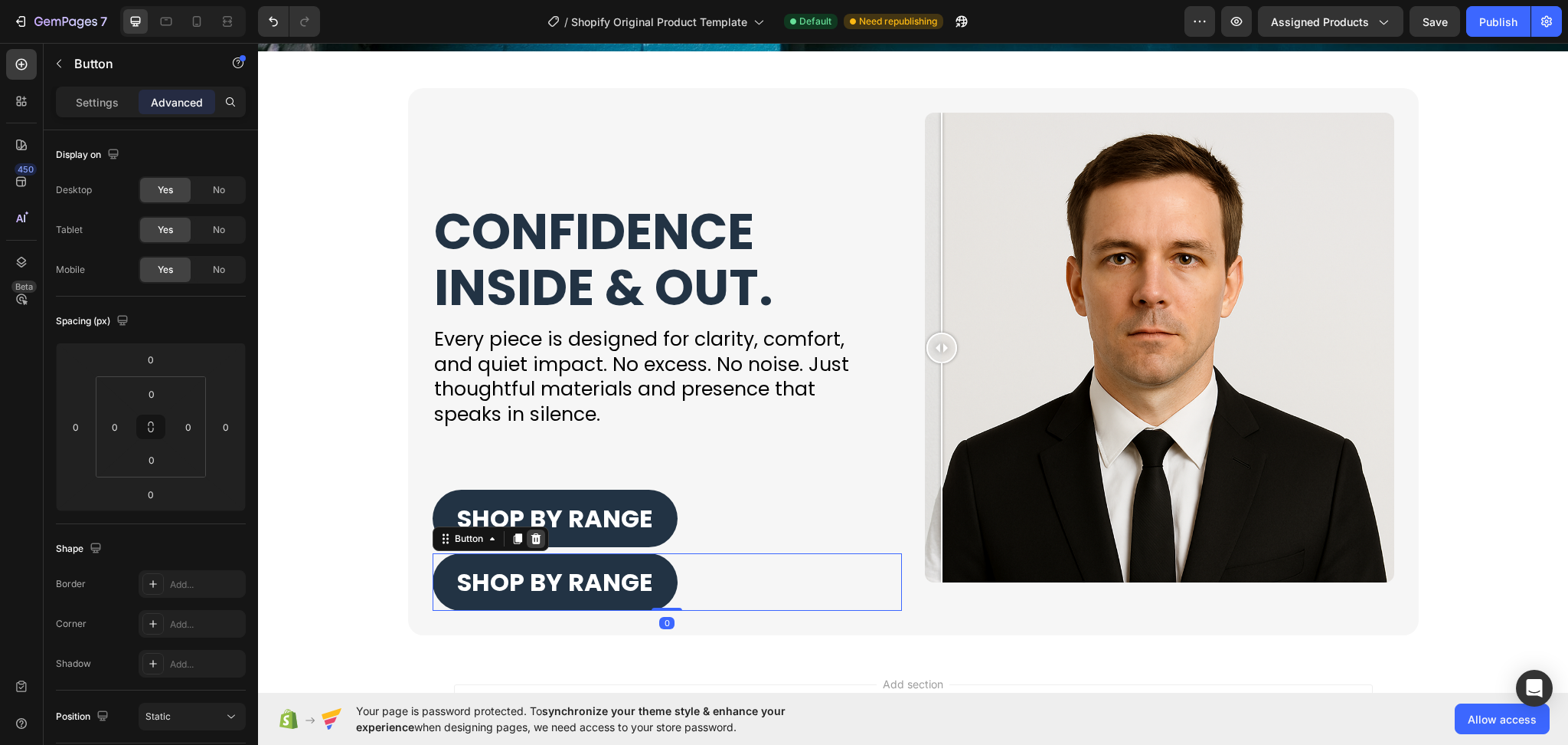
click at [531, 531] on div at bounding box center [536, 538] width 18 height 18
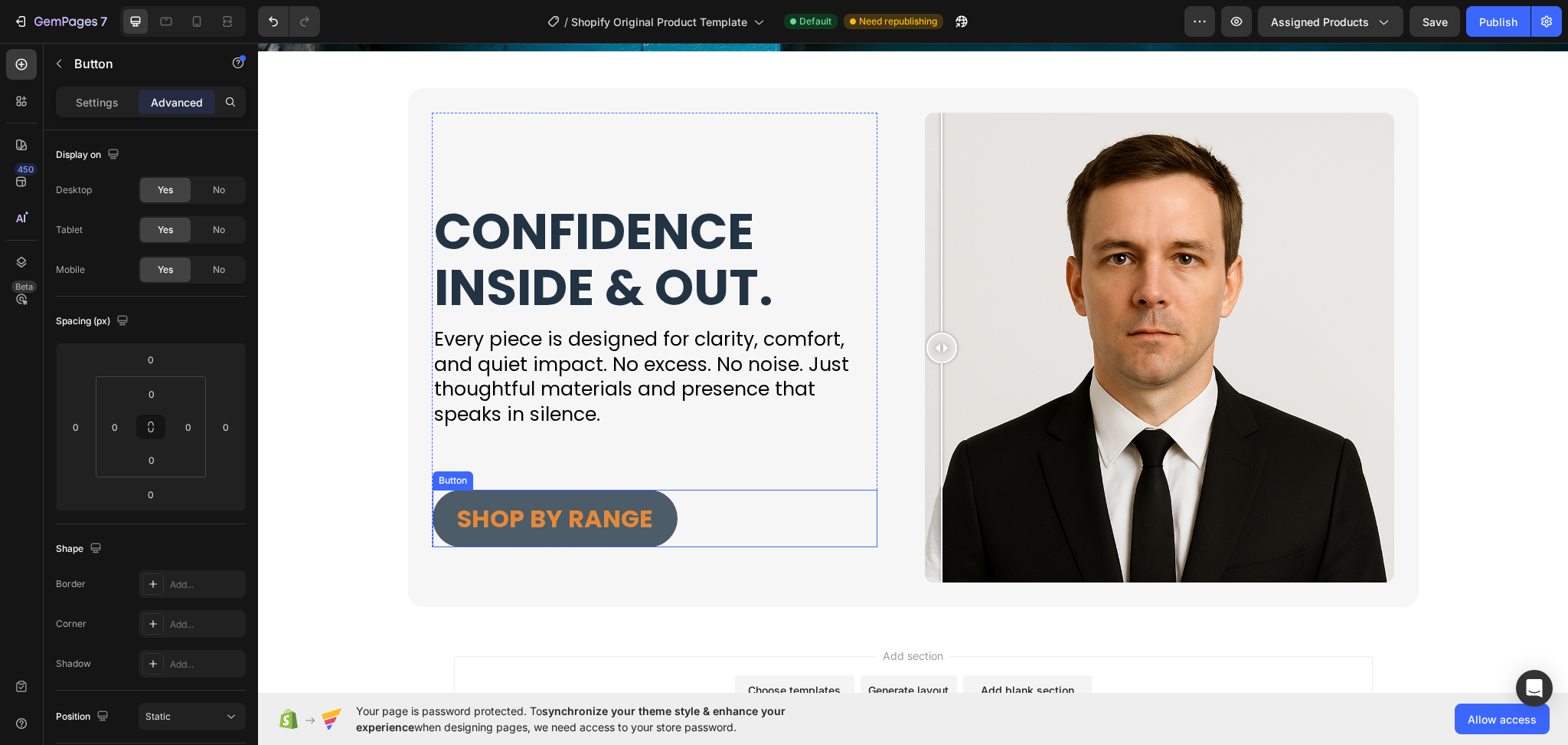
click at [663, 531] on button "SHOP BY RANGE" at bounding box center [555, 518] width 245 height 58
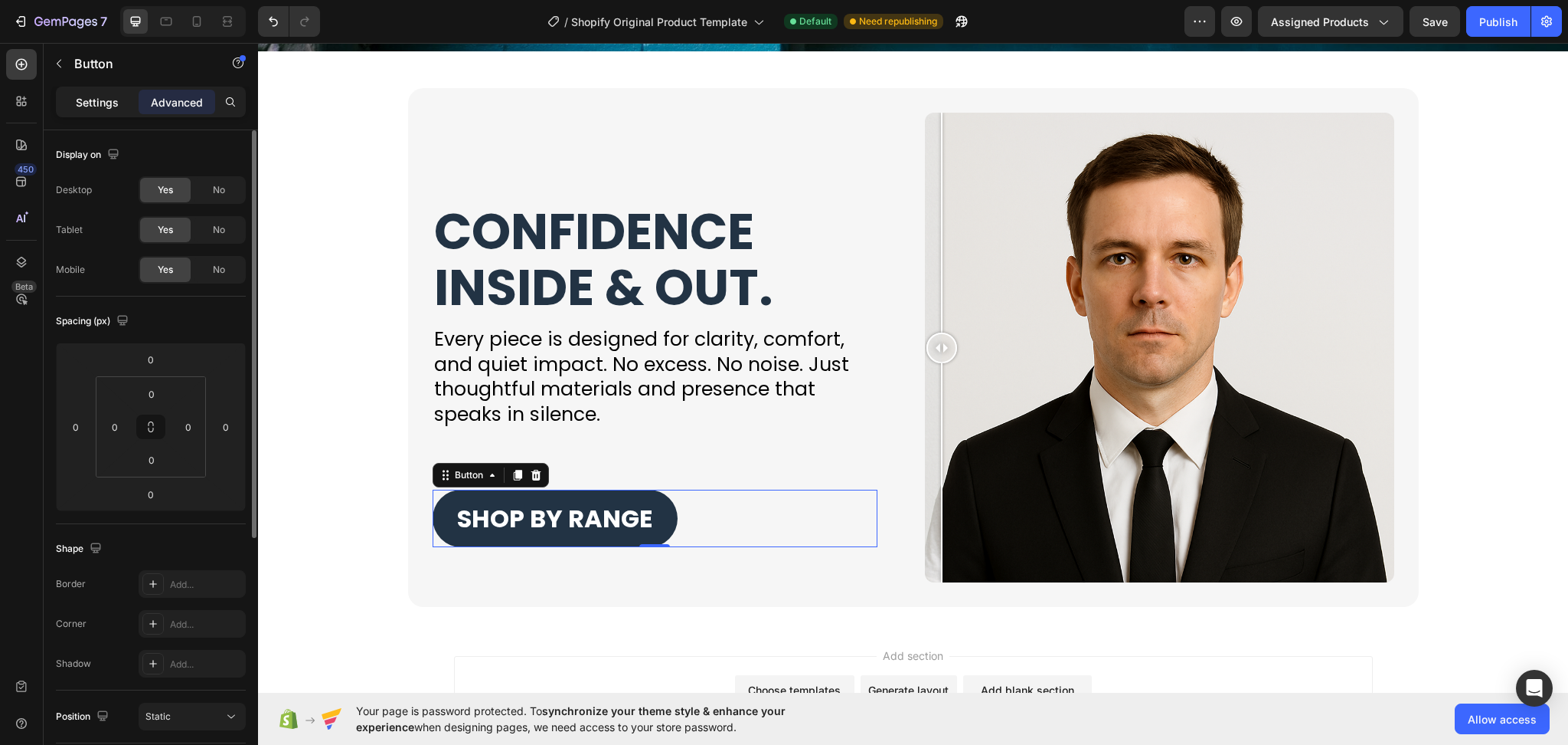
click at [113, 91] on div "Settings" at bounding box center [97, 102] width 77 height 24
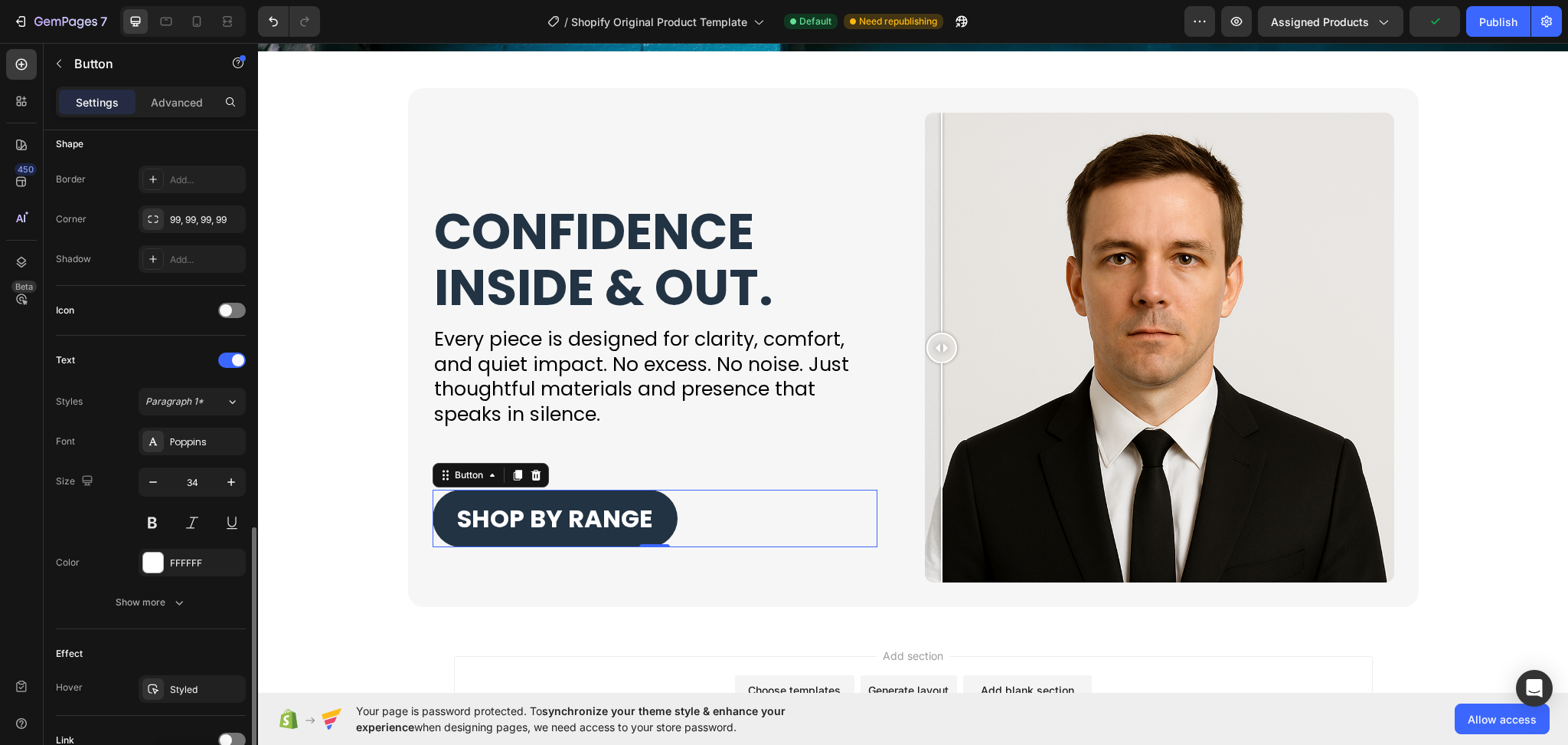
scroll to position [439, 0]
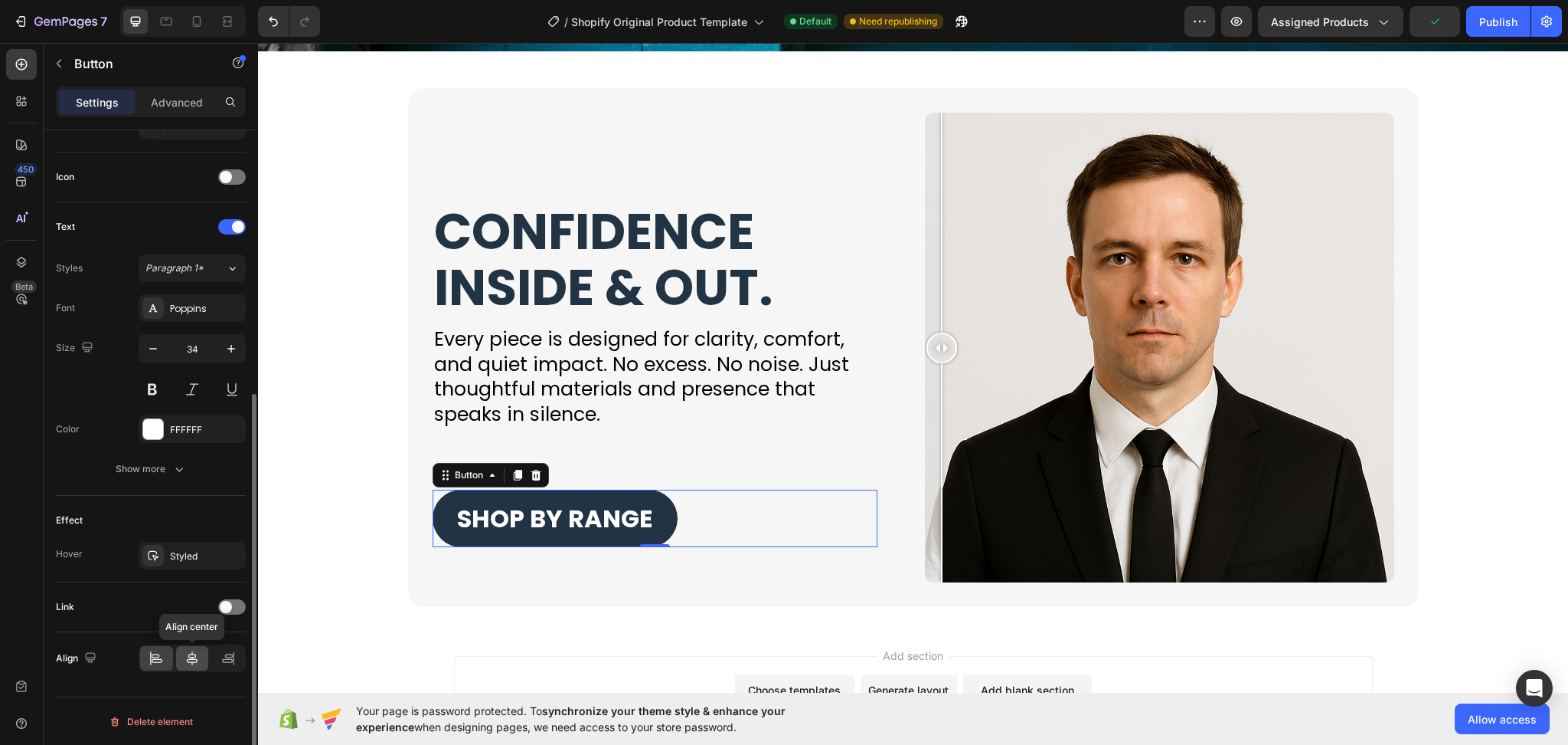
click at [192, 663] on icon at bounding box center [192, 658] width 16 height 16
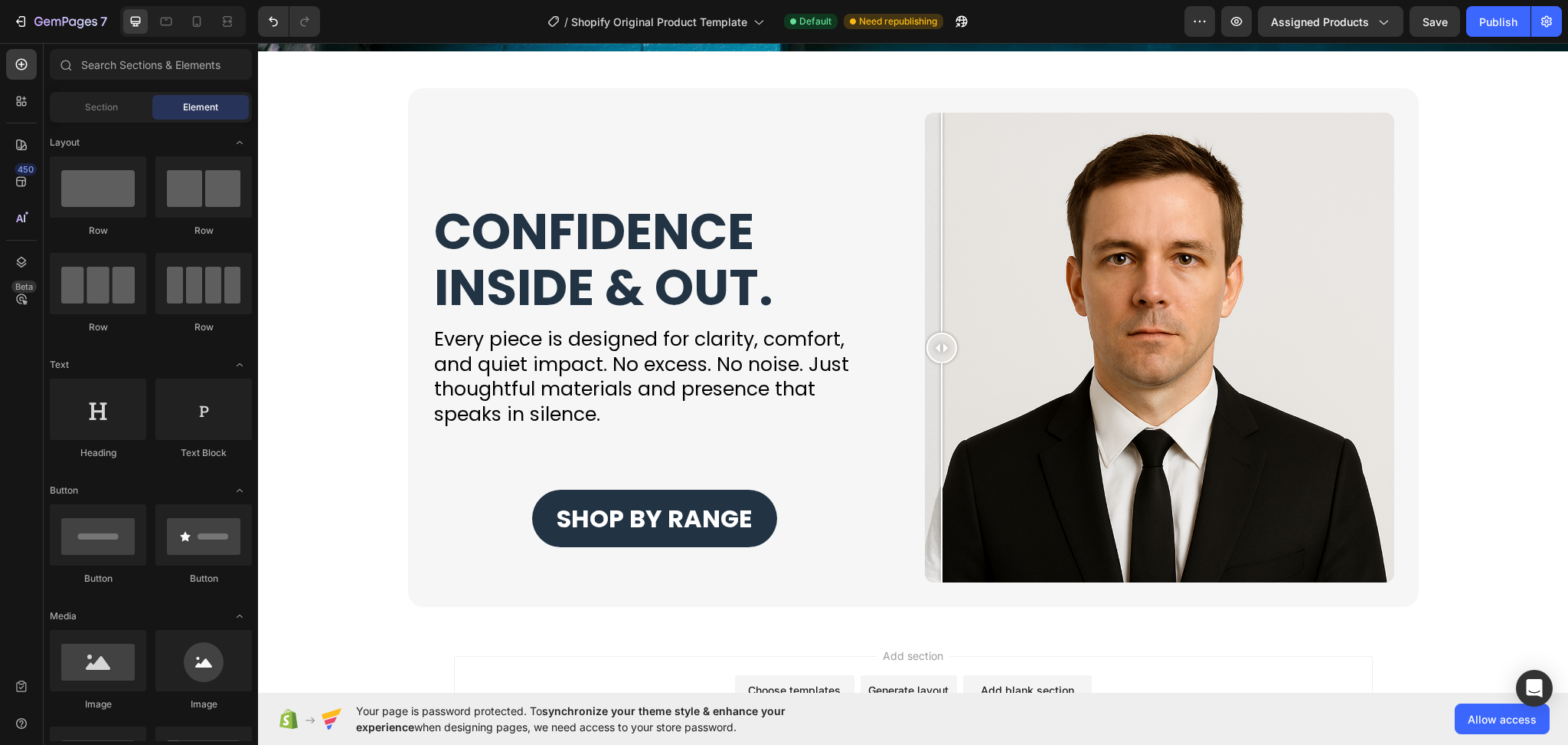
click at [588, 643] on div "Add section Choose templates inspired by CRO experts Generate layout from URL o…" at bounding box center [913, 701] width 1310 height 152
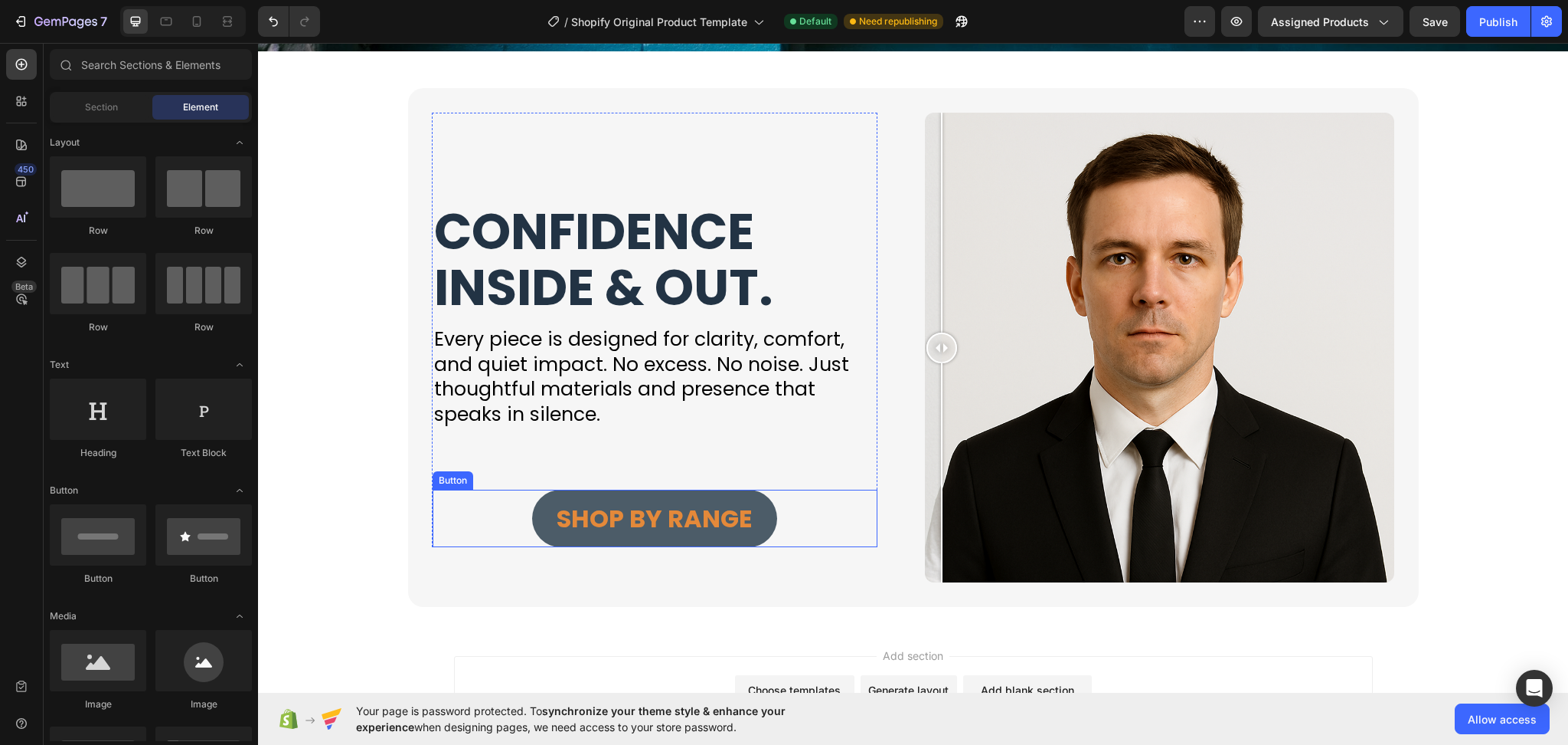
click at [757, 522] on button "SHOP BY RANGE" at bounding box center [655, 518] width 245 height 58
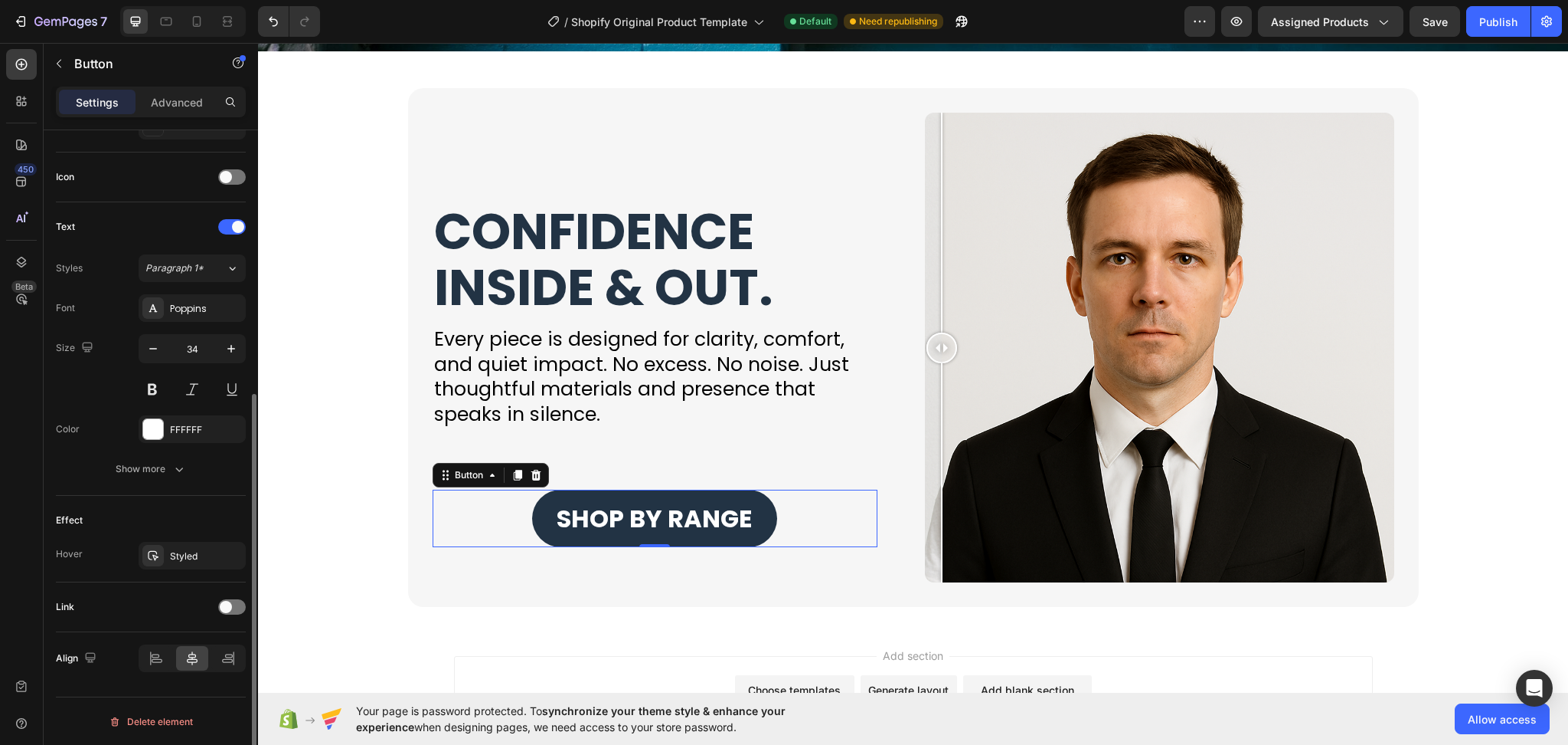
click at [173, 666] on div at bounding box center [192, 658] width 107 height 28
click at [156, 651] on icon at bounding box center [156, 658] width 16 height 16
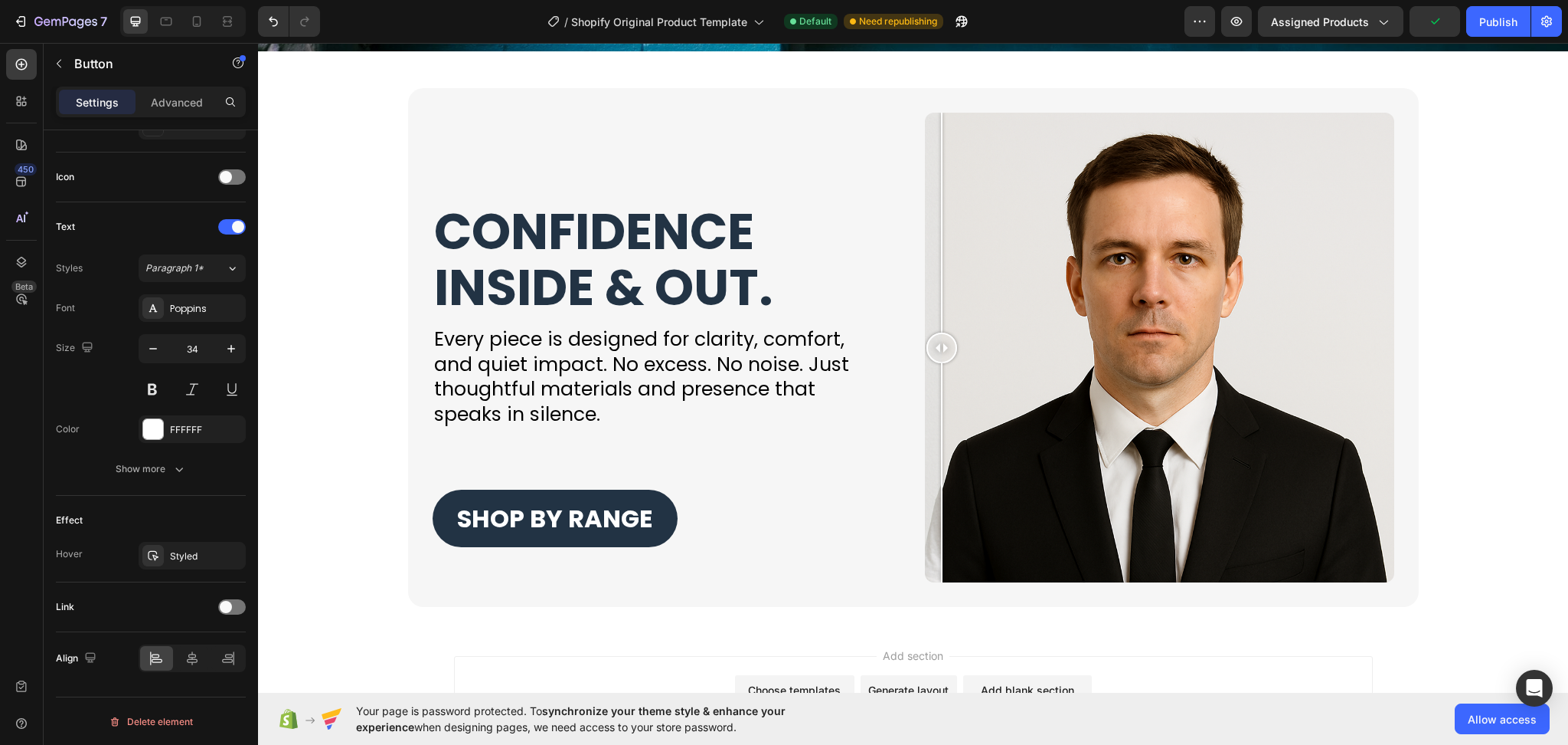
click at [610, 643] on div "Add section Choose templates inspired by CRO experts Generate layout from URL o…" at bounding box center [913, 701] width 1310 height 152
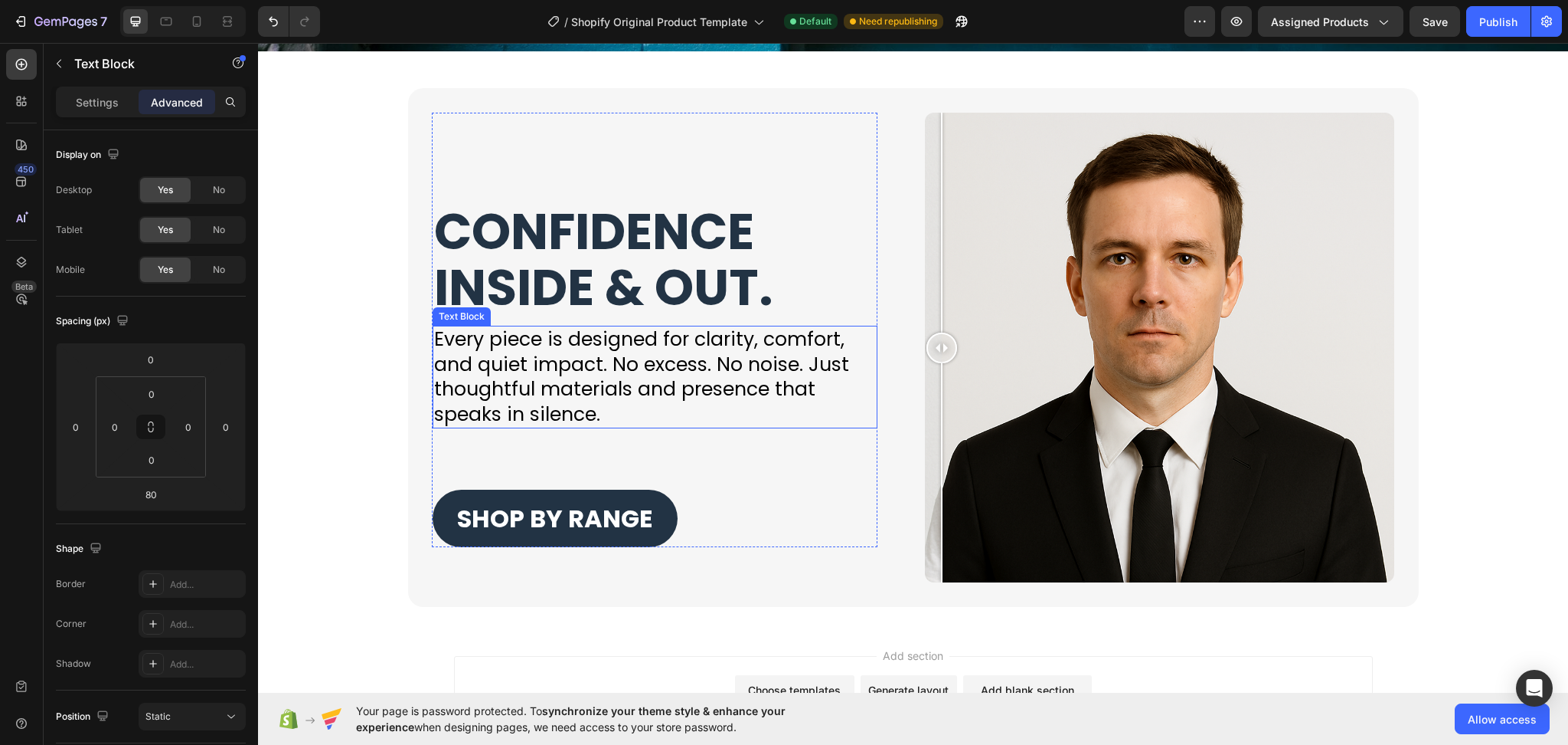
click at [587, 391] on span "Every piece is designed for clarity, comfort, and quiet impact. No excess. No n…" at bounding box center [641, 376] width 415 height 102
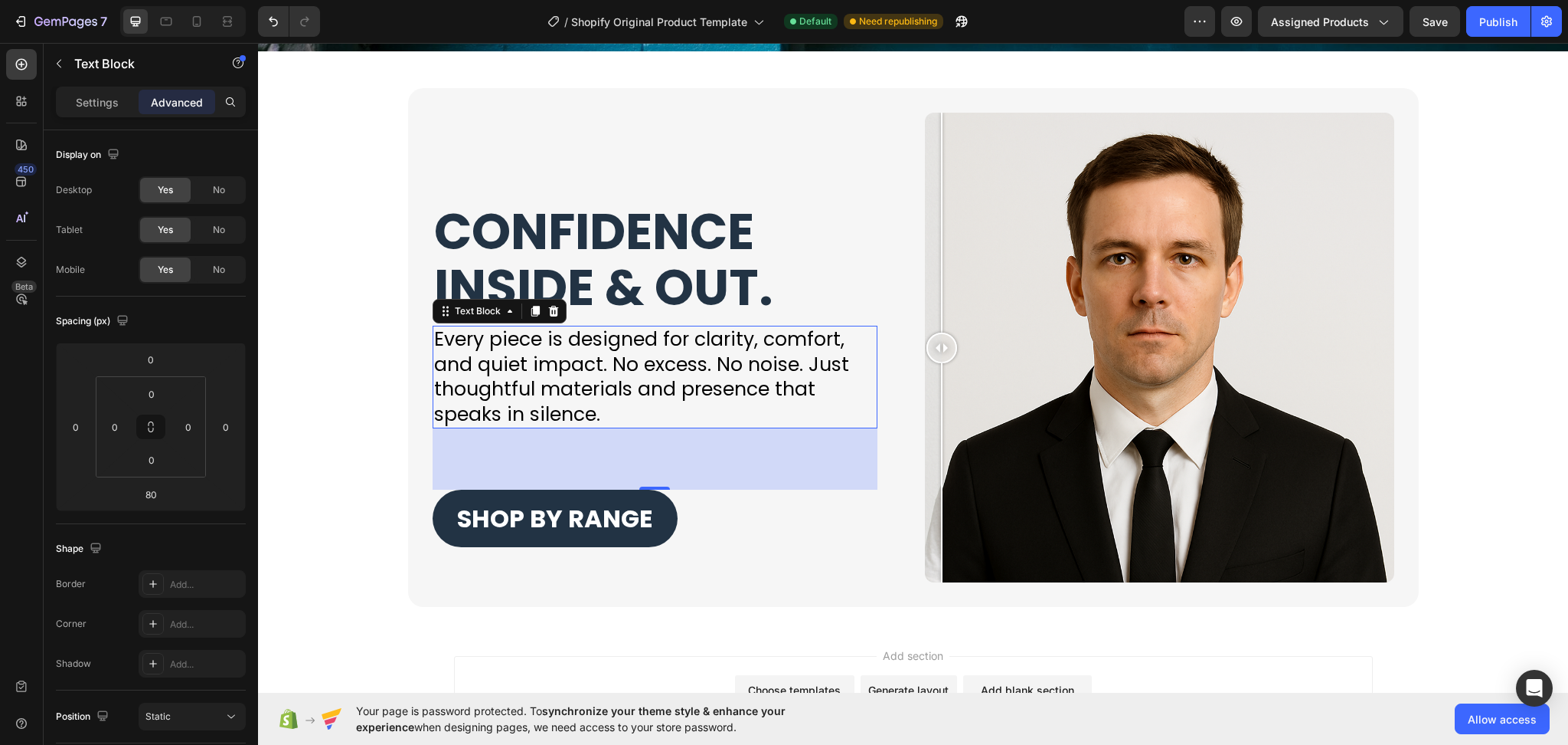
click at [547, 313] on icon at bounding box center [553, 311] width 12 height 12
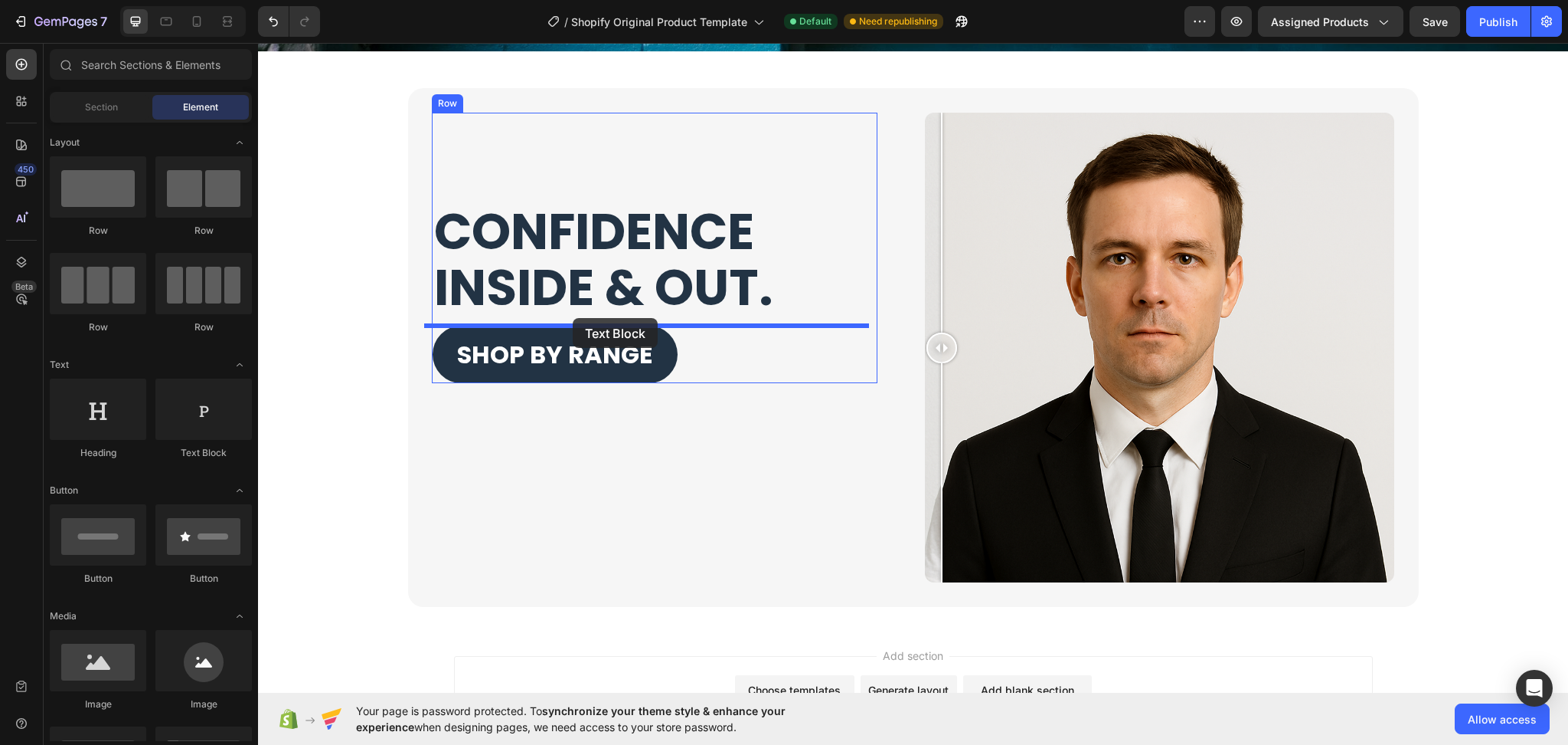
drag, startPoint x: 468, startPoint y: 465, endPoint x: 573, endPoint y: 318, distance: 180.6
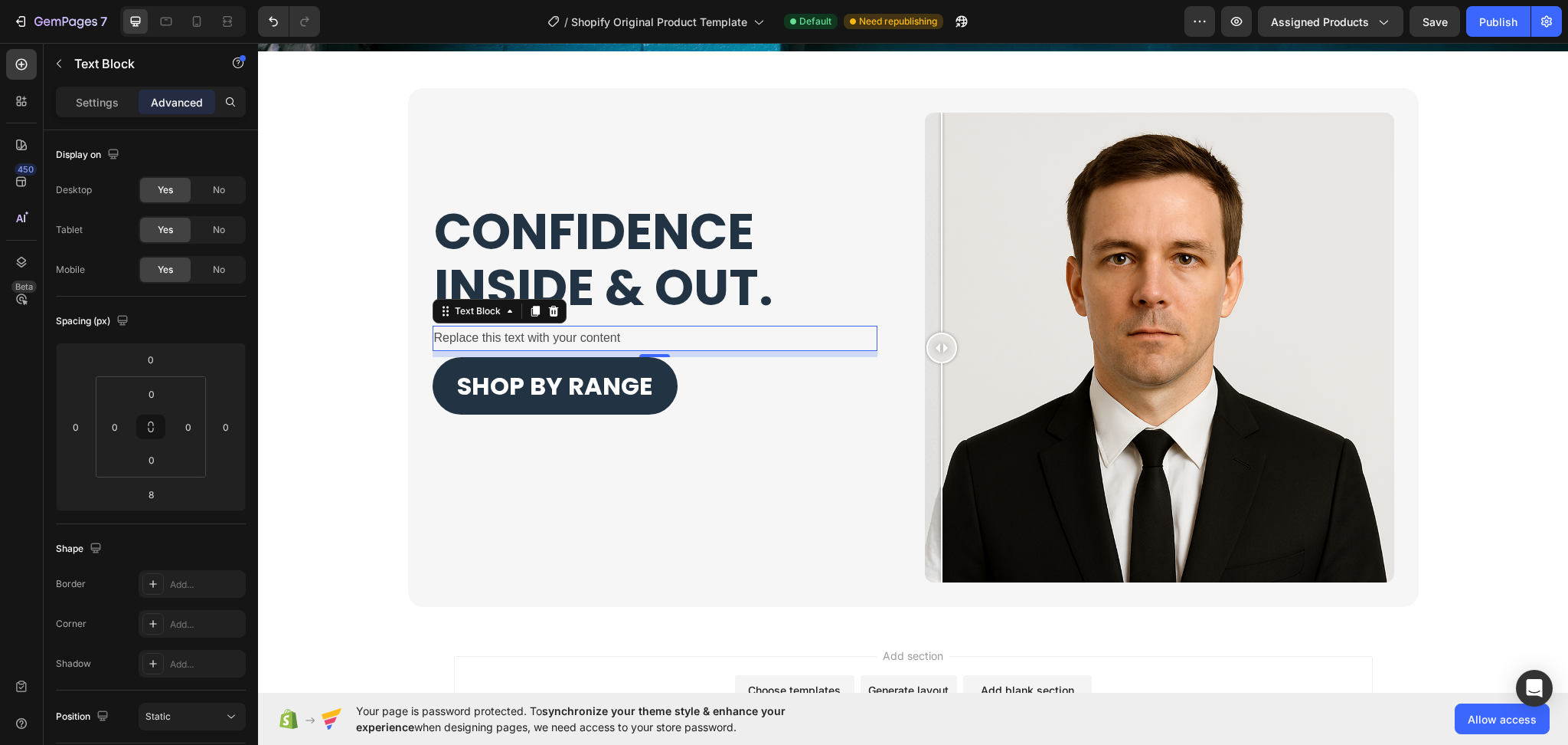
click at [628, 345] on div "Replace this text with your content" at bounding box center [655, 338] width 445 height 25
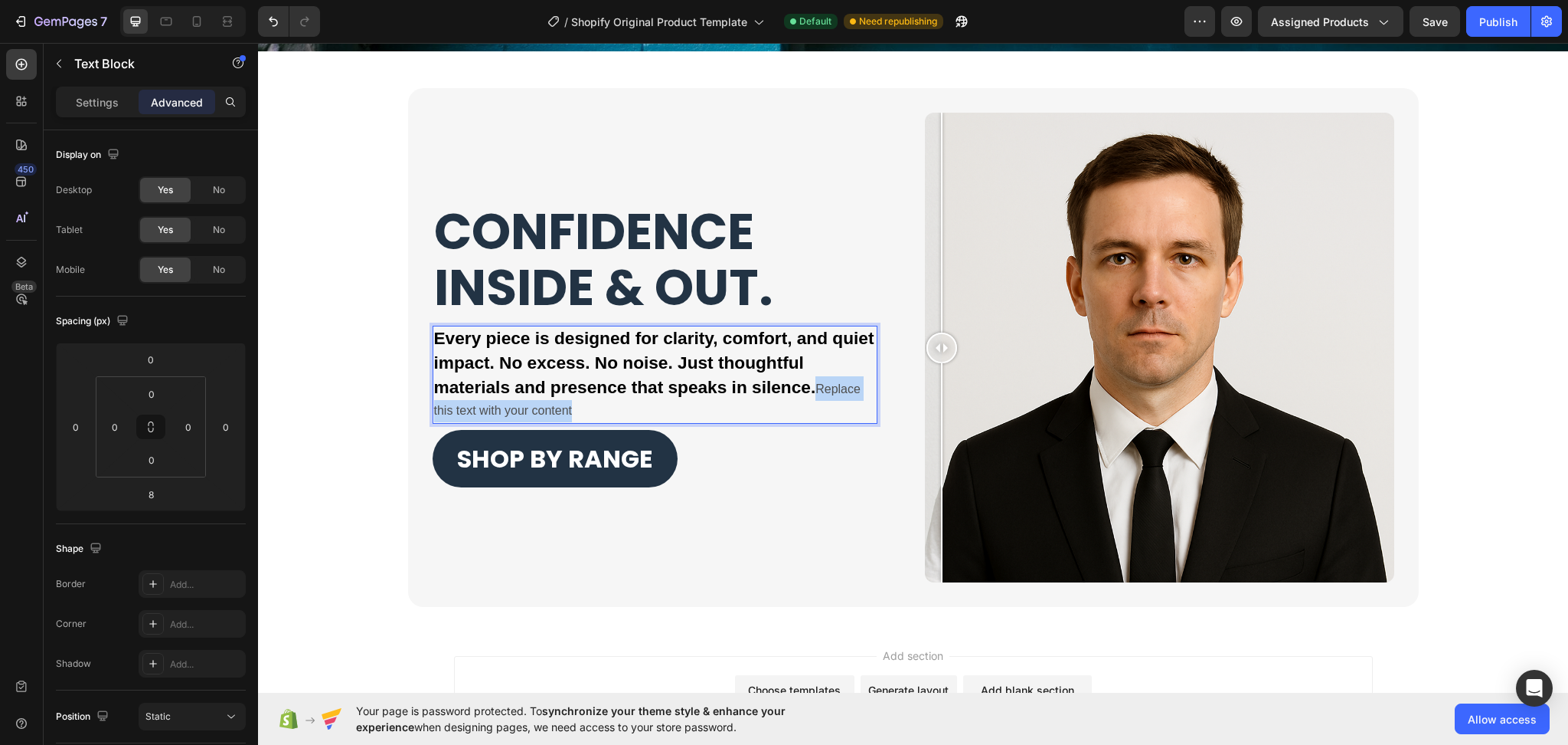
drag, startPoint x: 806, startPoint y: 383, endPoint x: 828, endPoint y: 404, distance: 30.4
click at [828, 404] on p "Every piece is designed for clarity, comfort, and quiet impact. No excess. No n…" at bounding box center [655, 375] width 442 height 95
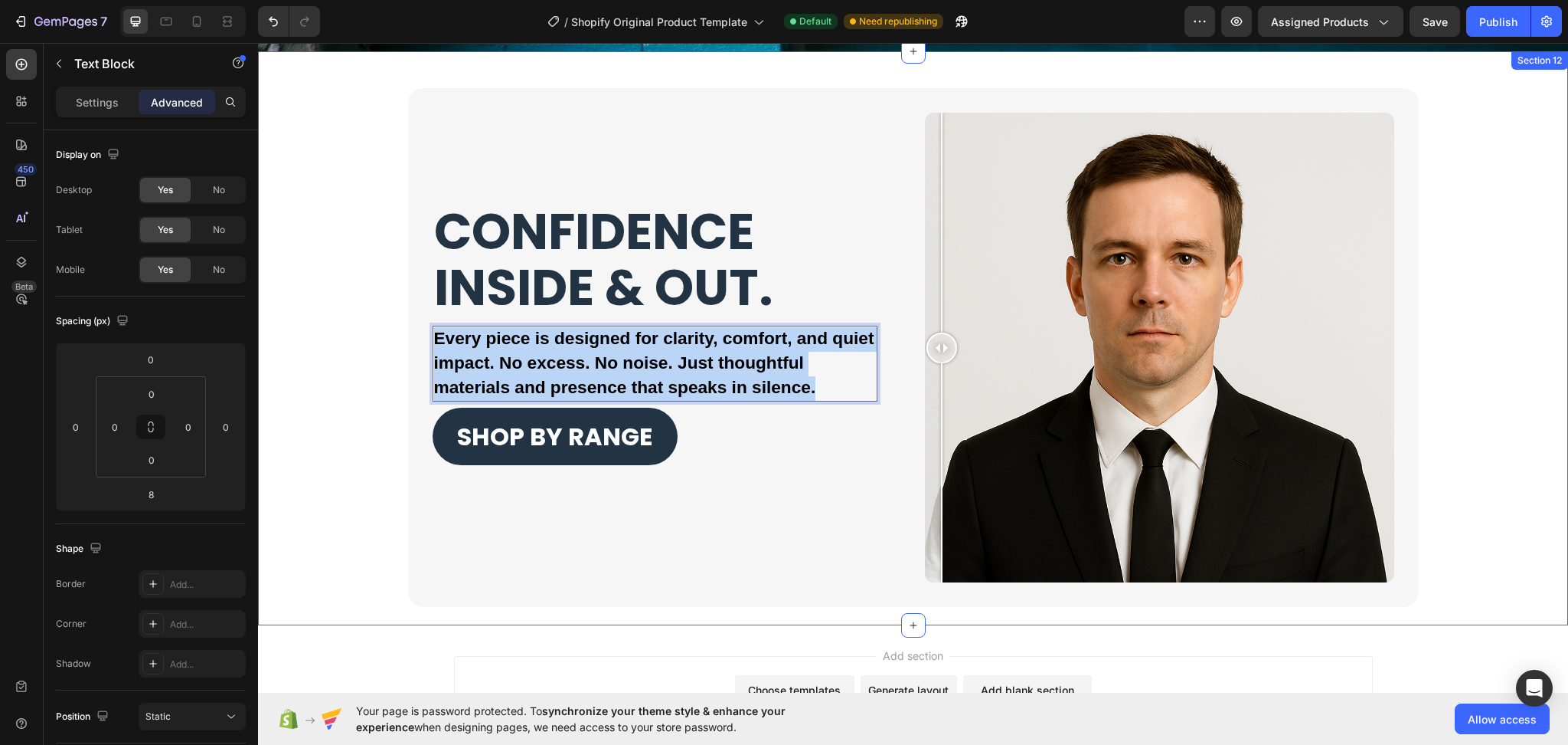
drag, startPoint x: 821, startPoint y: 385, endPoint x: 373, endPoint y: 334, distance: 450.9
click at [373, 334] on div "CONFIDENCE INSIDE & OUT. Heading Every piece is designed for clarity, comfort, …" at bounding box center [913, 347] width 1280 height 519
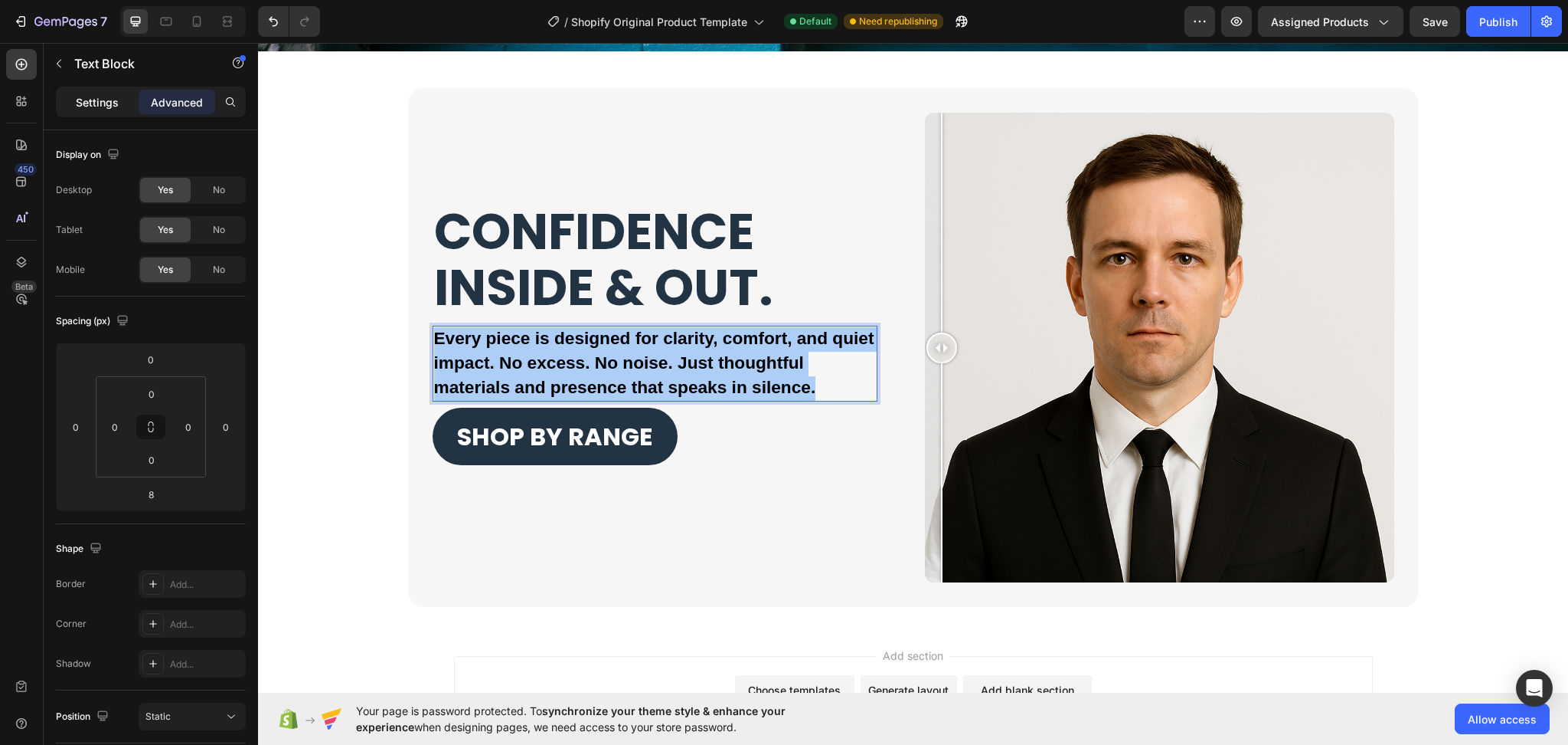
click at [87, 104] on p "Settings" at bounding box center [98, 102] width 43 height 16
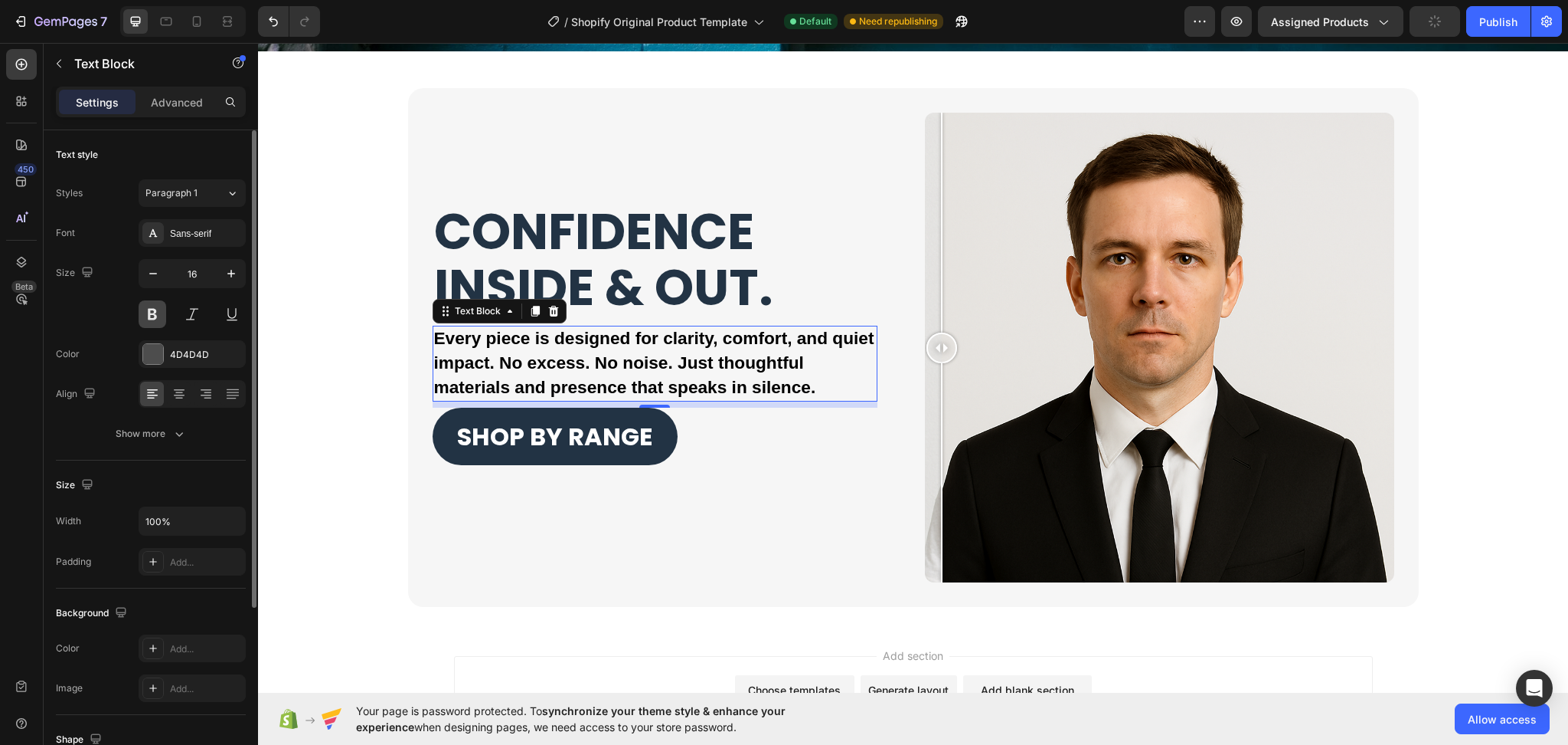
click at [150, 312] on button at bounding box center [153, 314] width 28 height 28
click at [189, 236] on div "Sans-serif" at bounding box center [205, 234] width 72 height 14
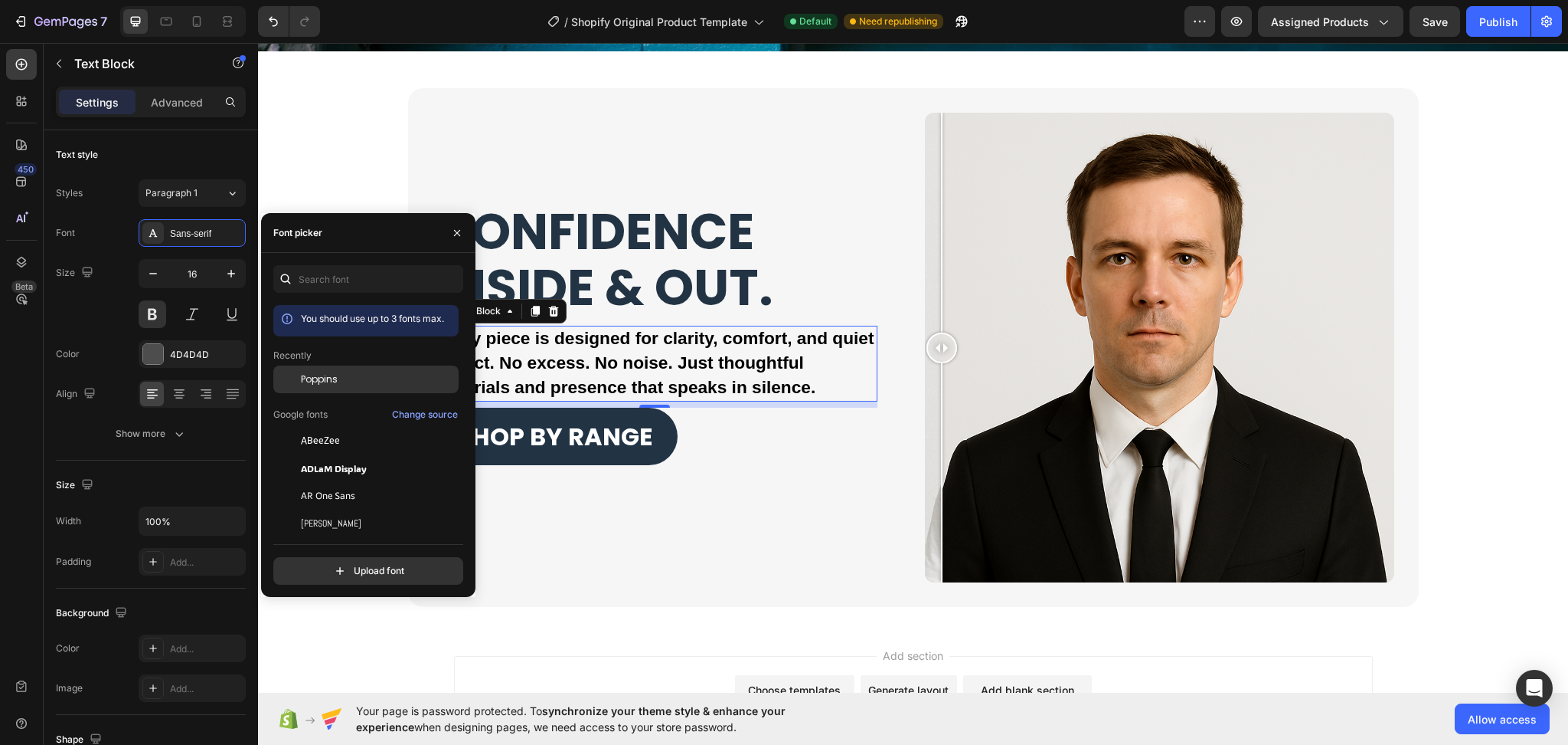
click at [319, 482] on div "Poppins" at bounding box center [366, 496] width 186 height 28
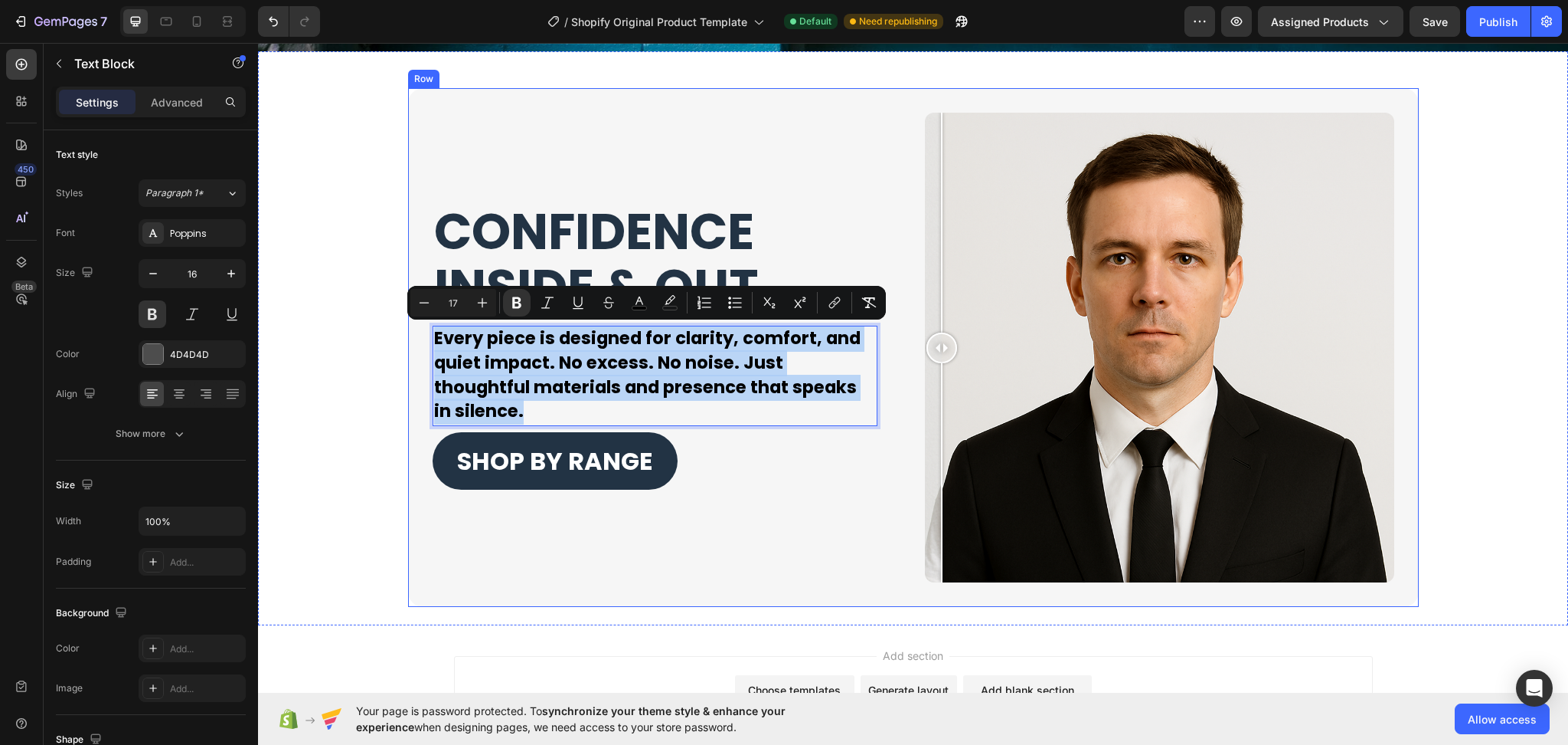
drag, startPoint x: 557, startPoint y: 414, endPoint x: 419, endPoint y: 320, distance: 167.0
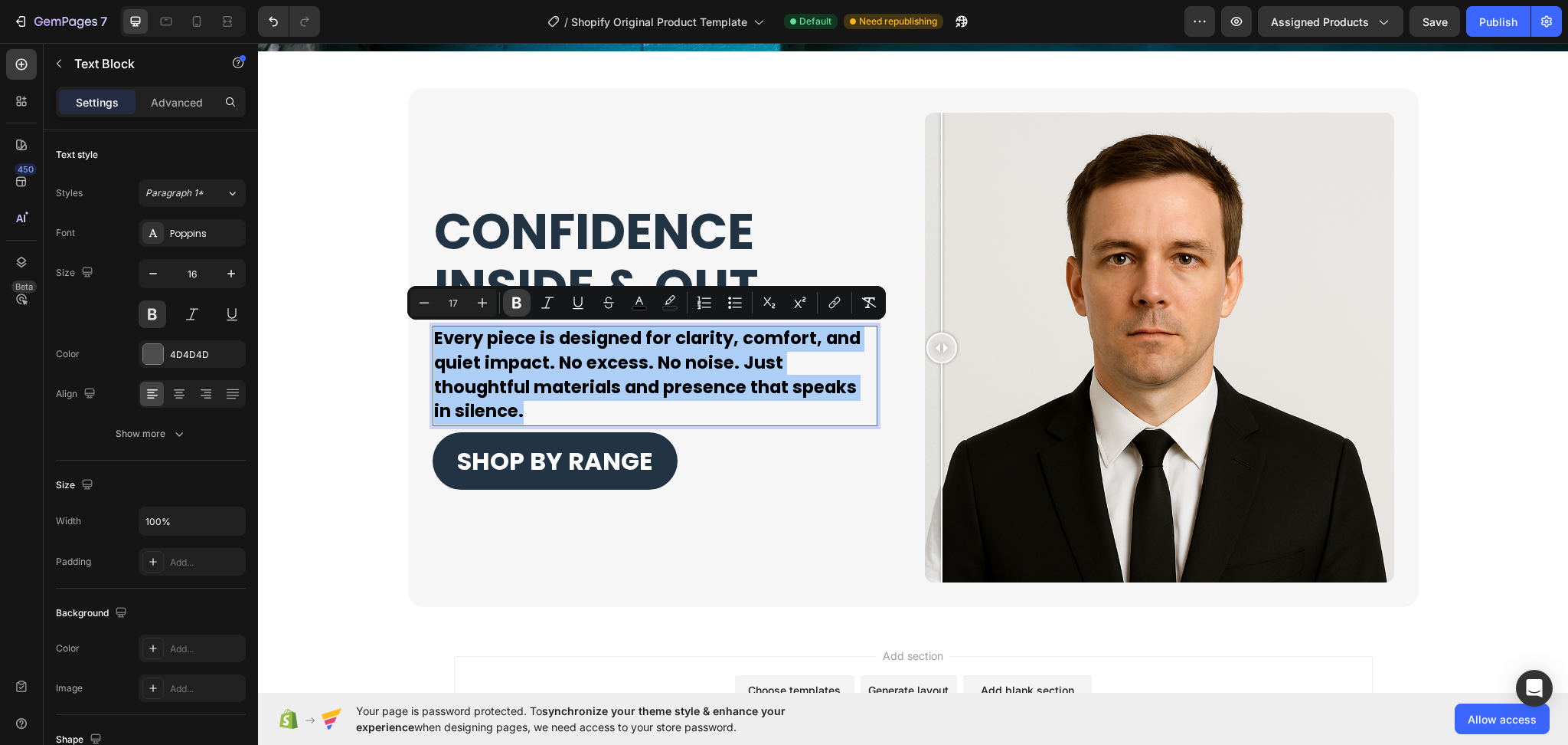
click at [516, 302] on icon "Editor contextual toolbar" at bounding box center [517, 303] width 16 height 16
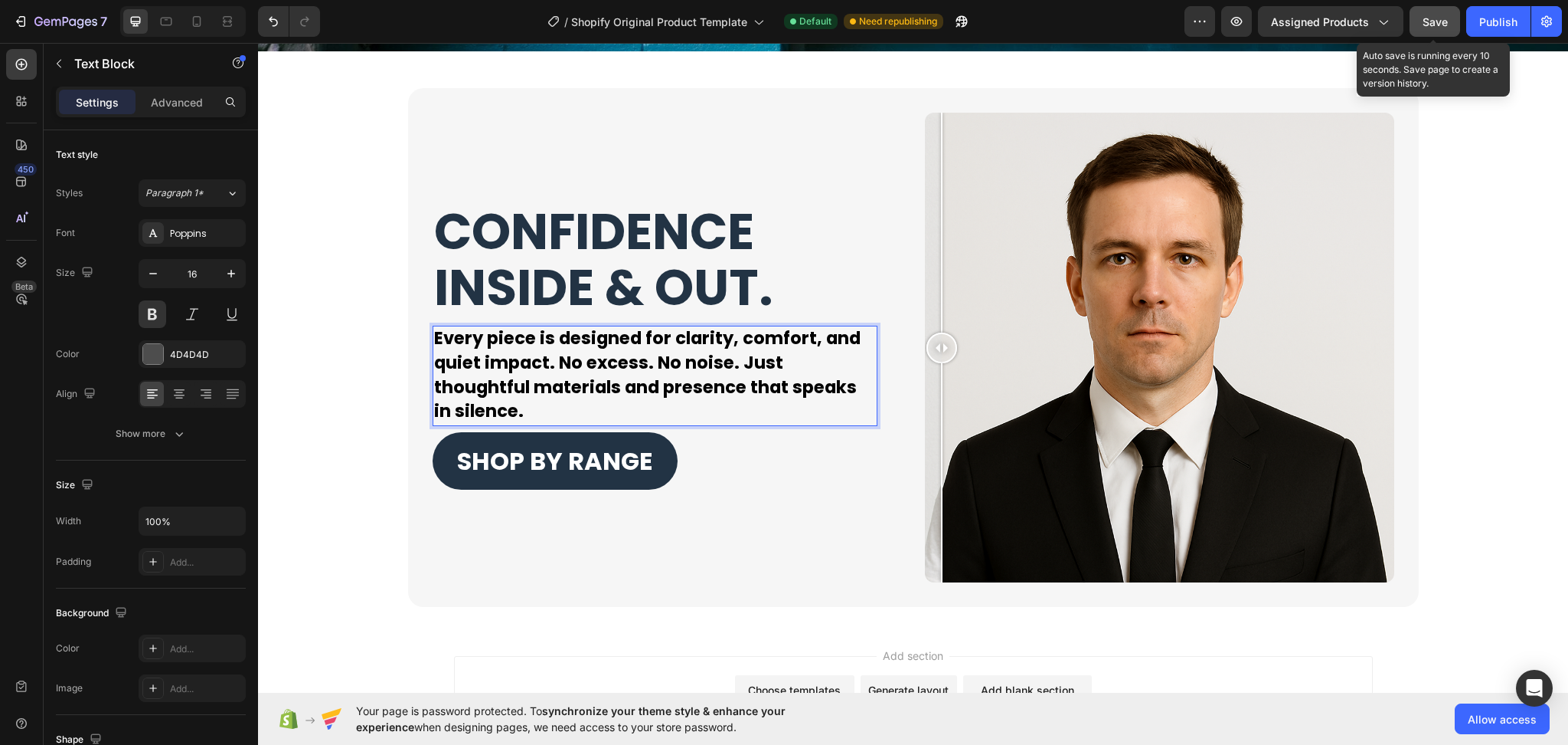
click at [1437, 12] on button "Save" at bounding box center [1435, 21] width 51 height 30
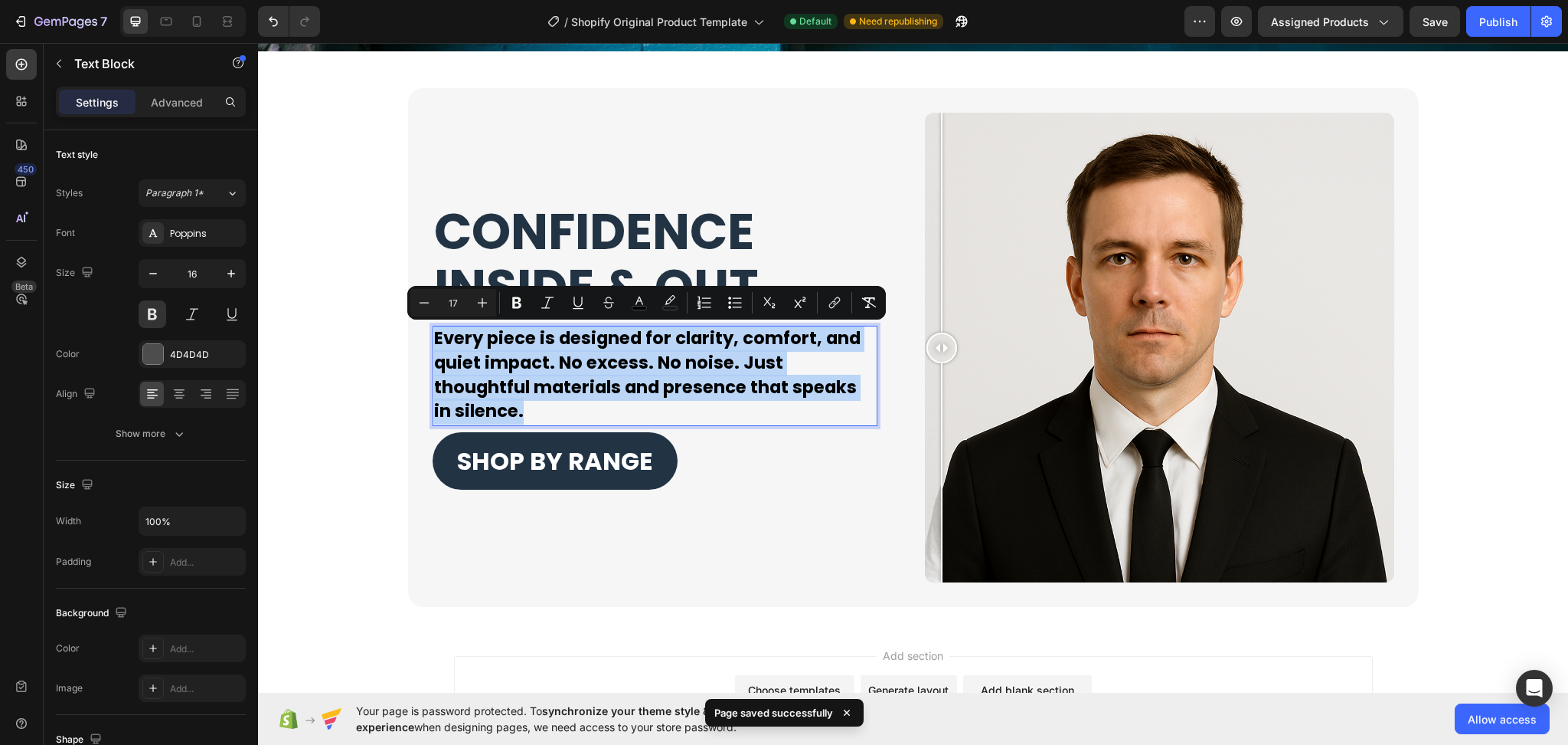
drag, startPoint x: 524, startPoint y: 409, endPoint x: 433, endPoint y: 337, distance: 116.0
click at [434, 338] on p "Every piece is designed for clarity, comfort, and quiet impact. No excess. No n…" at bounding box center [655, 376] width 442 height 98
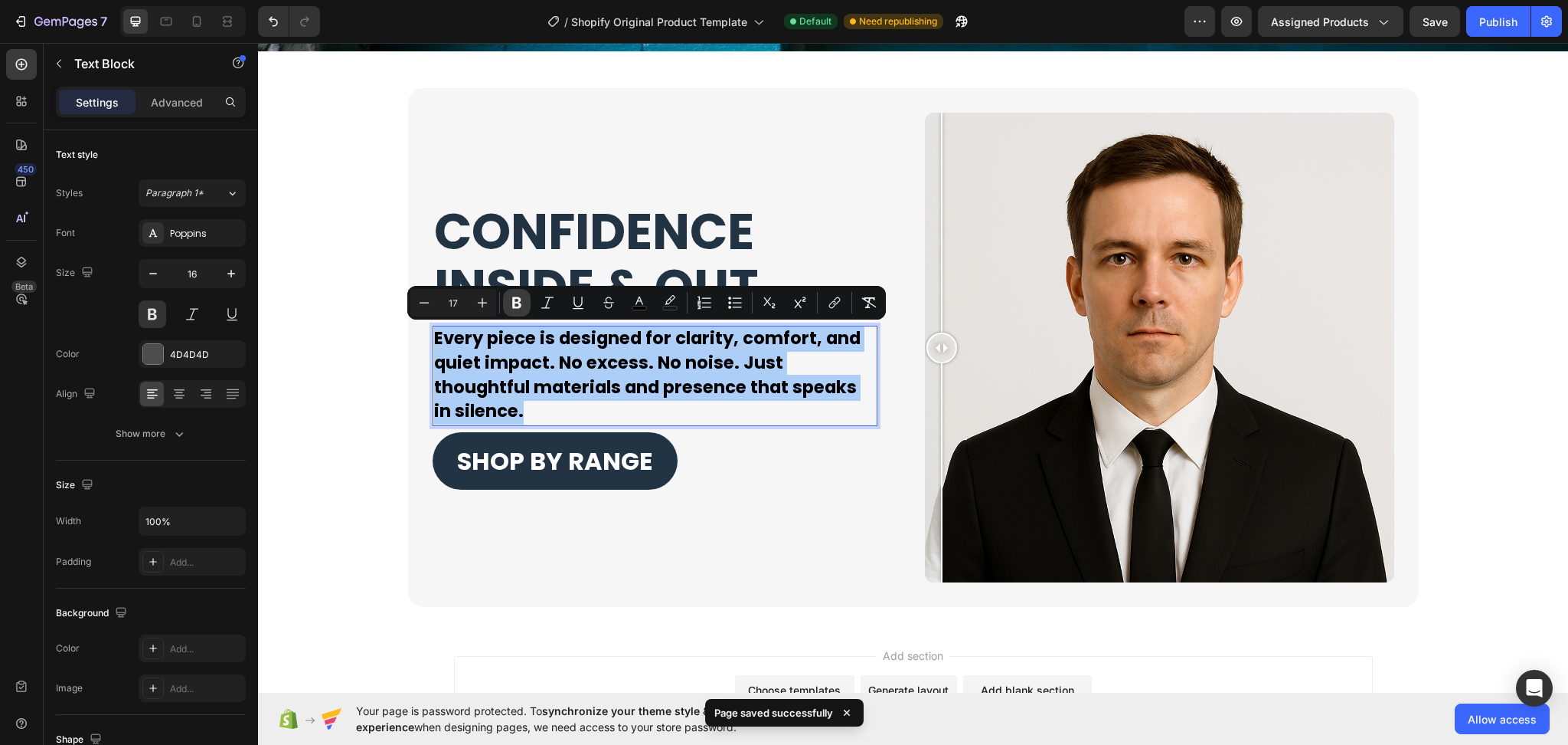
click at [513, 304] on icon "Editor contextual toolbar" at bounding box center [517, 302] width 9 height 11
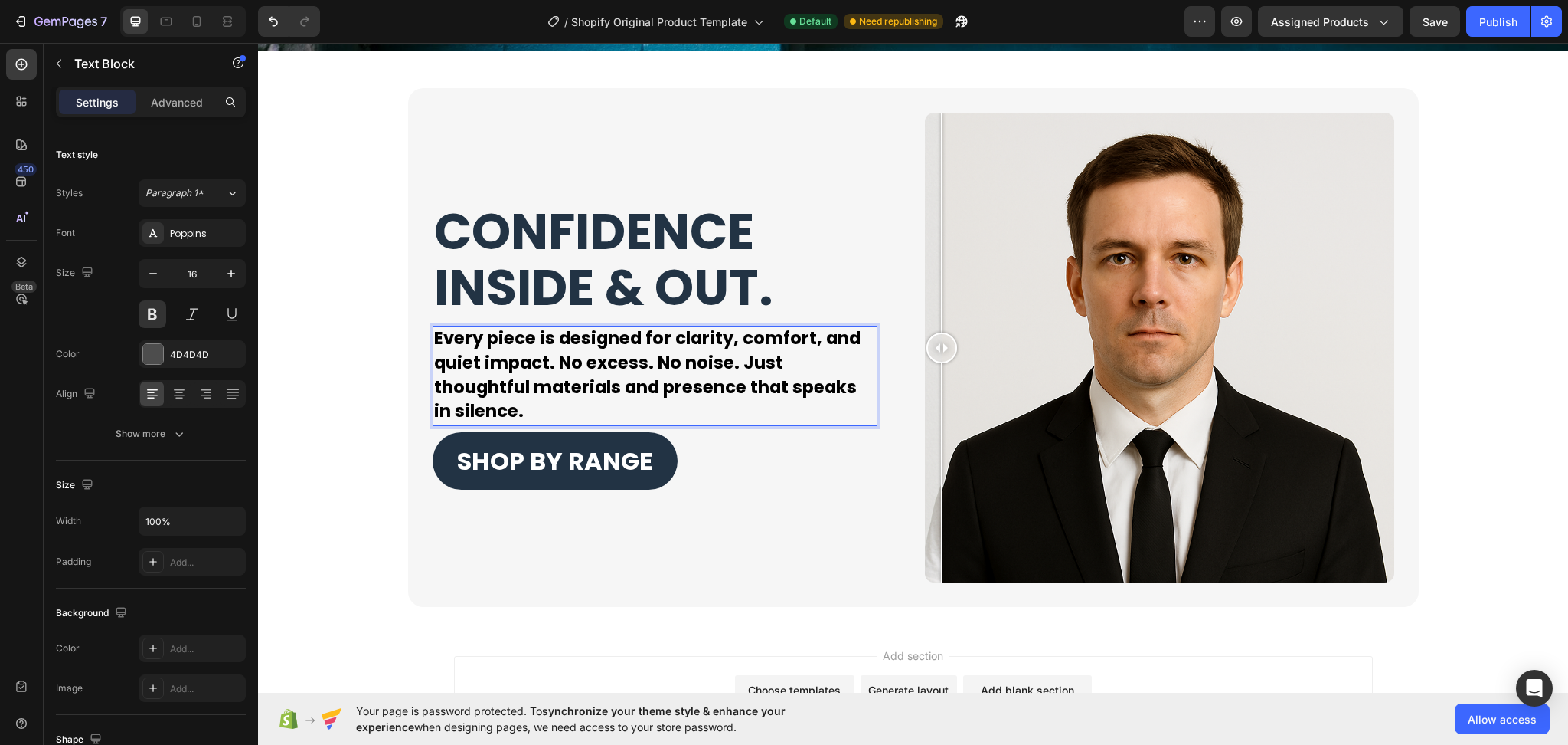
drag, startPoint x: 517, startPoint y: 398, endPoint x: 506, endPoint y: 396, distance: 11.2
click at [515, 398] on p "Every piece is designed for clarity, comfort, and quiet impact. No excess. No n…" at bounding box center [655, 376] width 442 height 98
click at [506, 395] on strong "Every piece is designed for clarity, comfort, and quiet impact. No excess. No n…" at bounding box center [647, 374] width 426 height 98
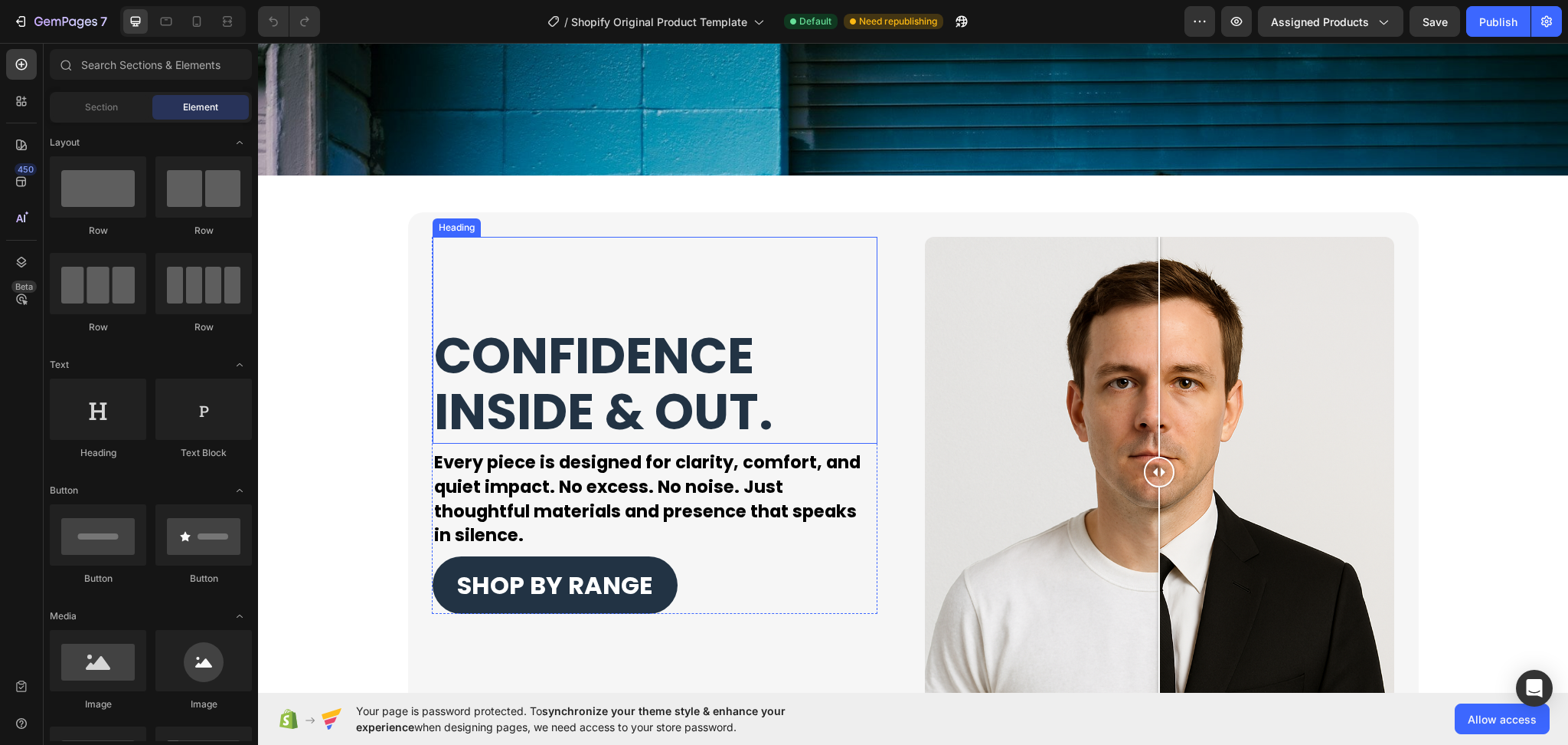
scroll to position [3410, 0]
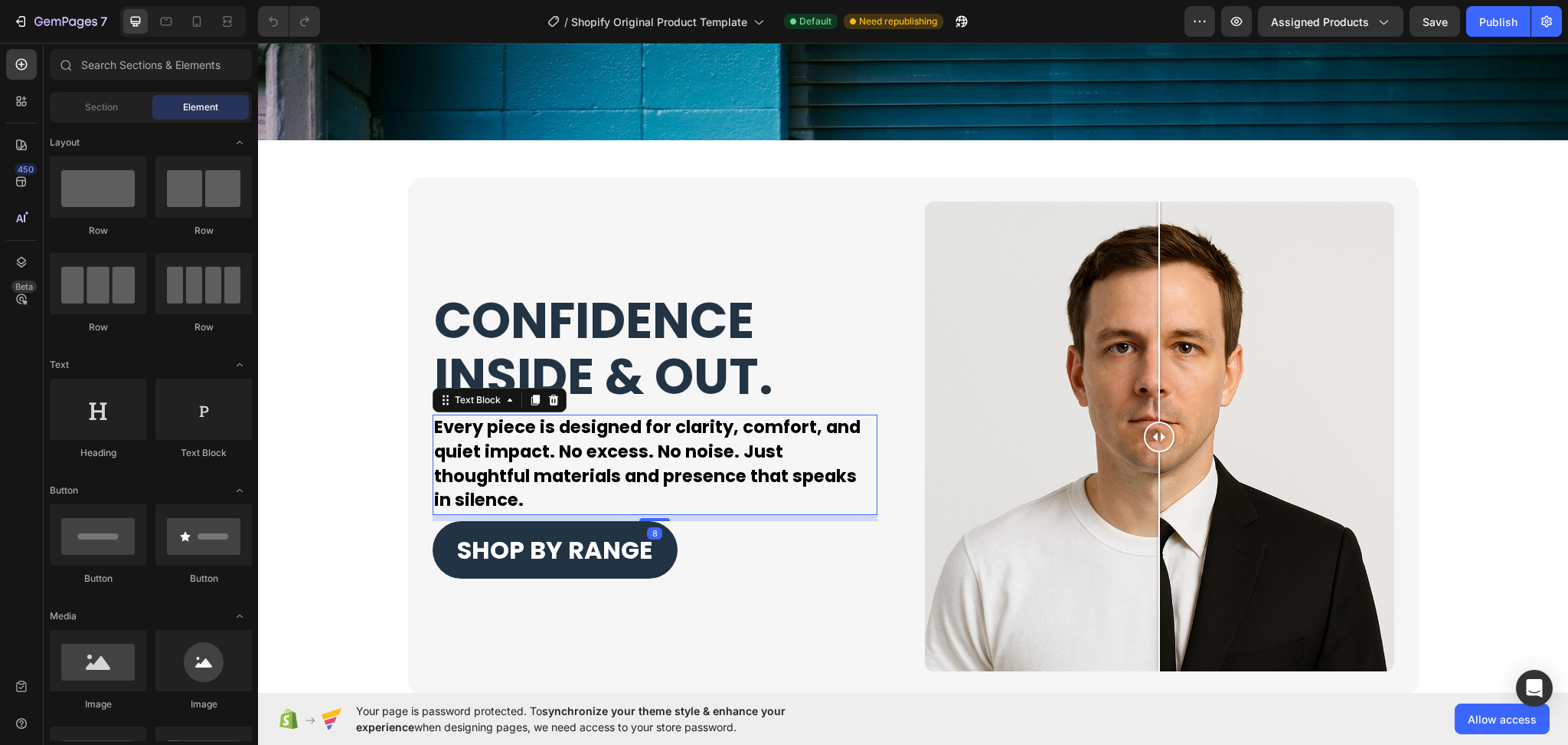
click at [509, 495] on p "Every piece is designed for clarity, comfort, and quiet impact. No excess. No n…" at bounding box center [655, 464] width 442 height 98
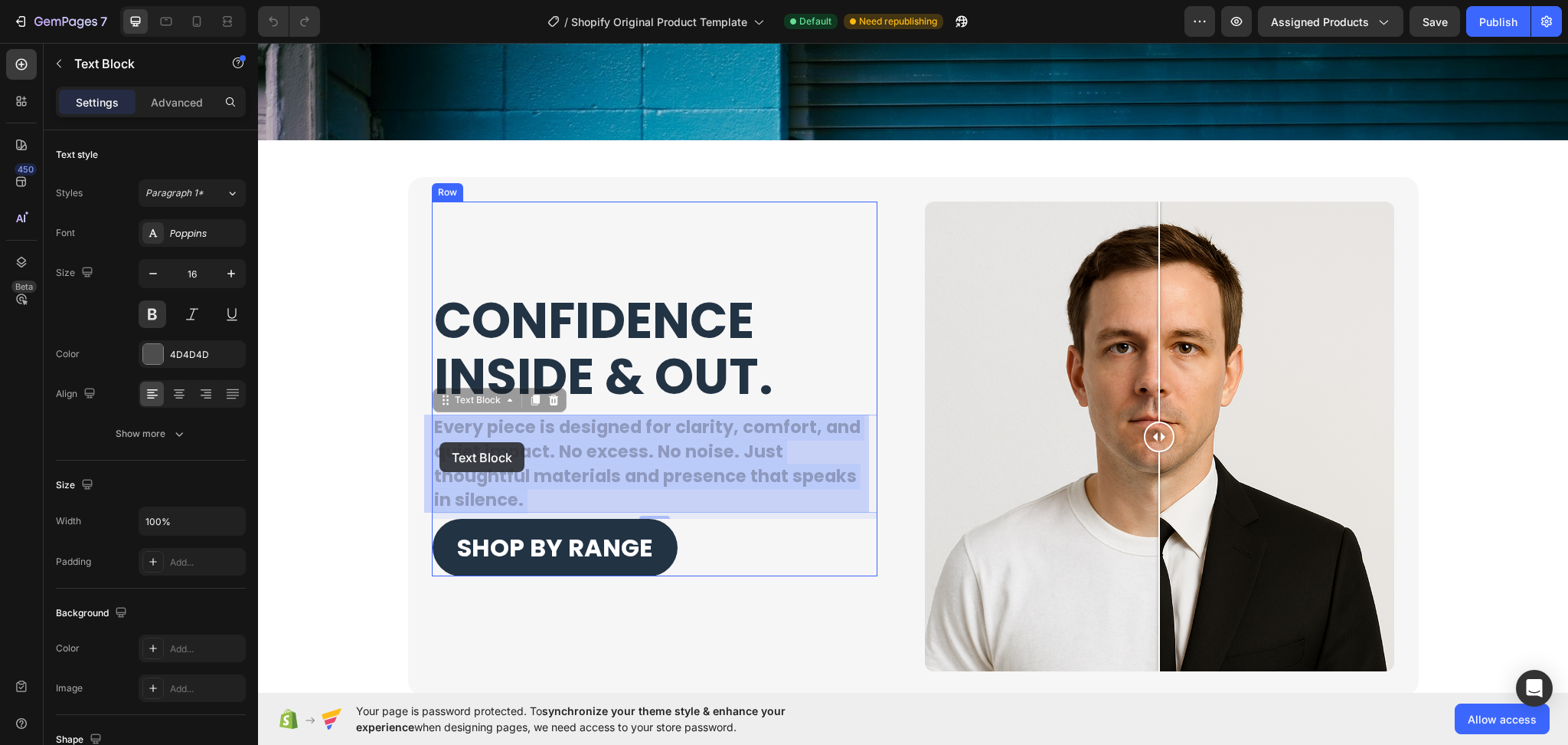
drag, startPoint x: 518, startPoint y: 500, endPoint x: 438, endPoint y: 442, distance: 98.8
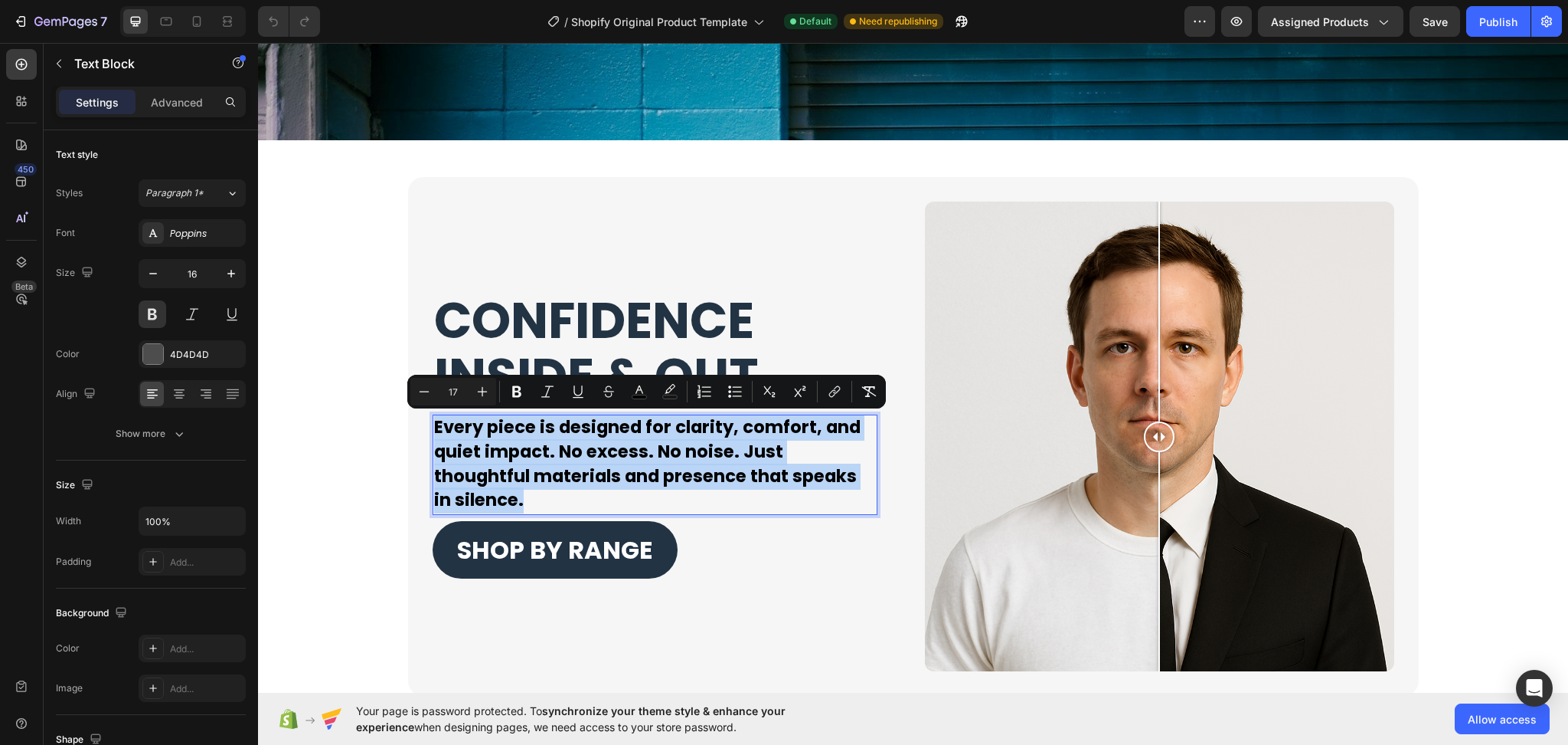
drag, startPoint x: 507, startPoint y: 504, endPoint x: 425, endPoint y: 426, distance: 113.2
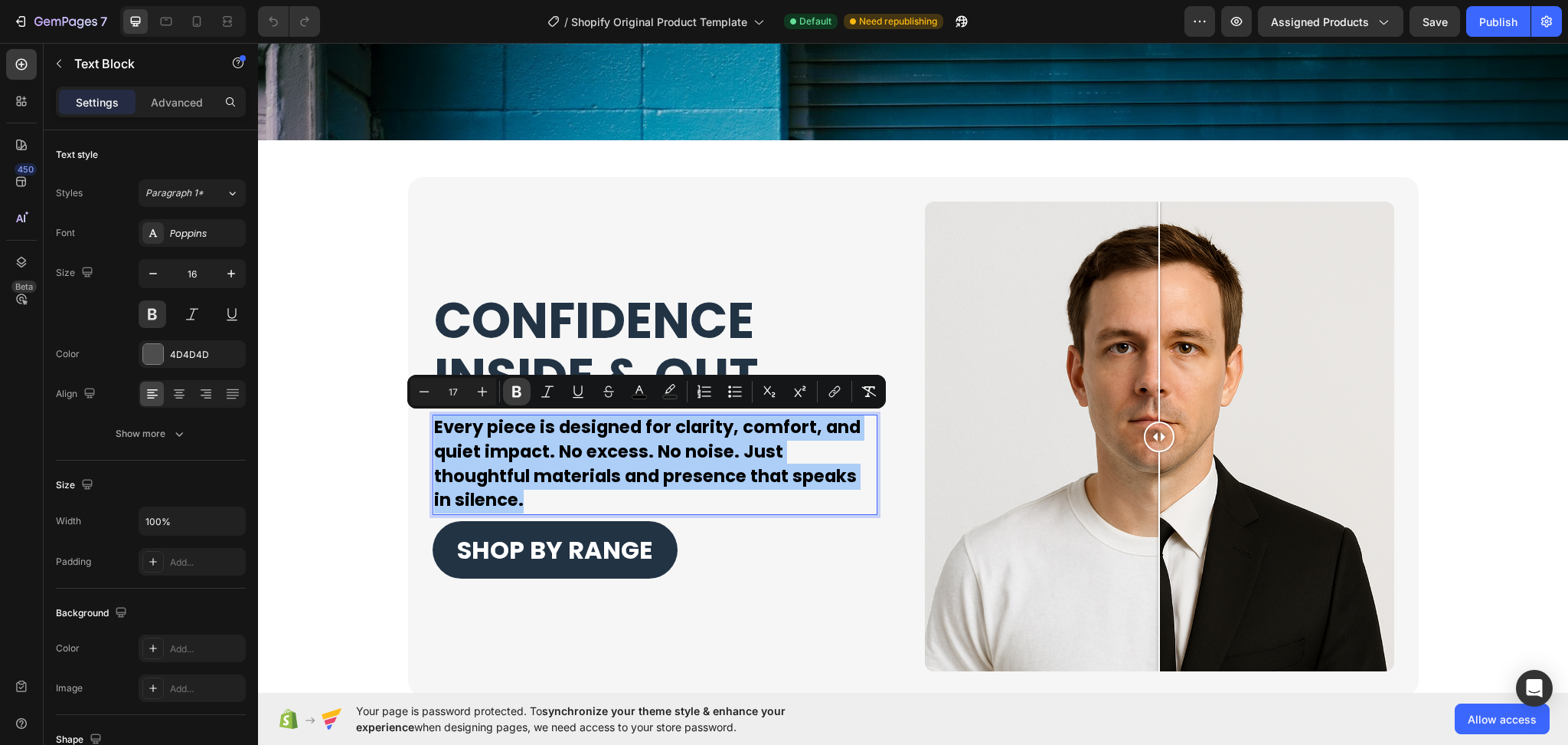
click at [517, 396] on icon "Editor contextual toolbar" at bounding box center [517, 391] width 9 height 11
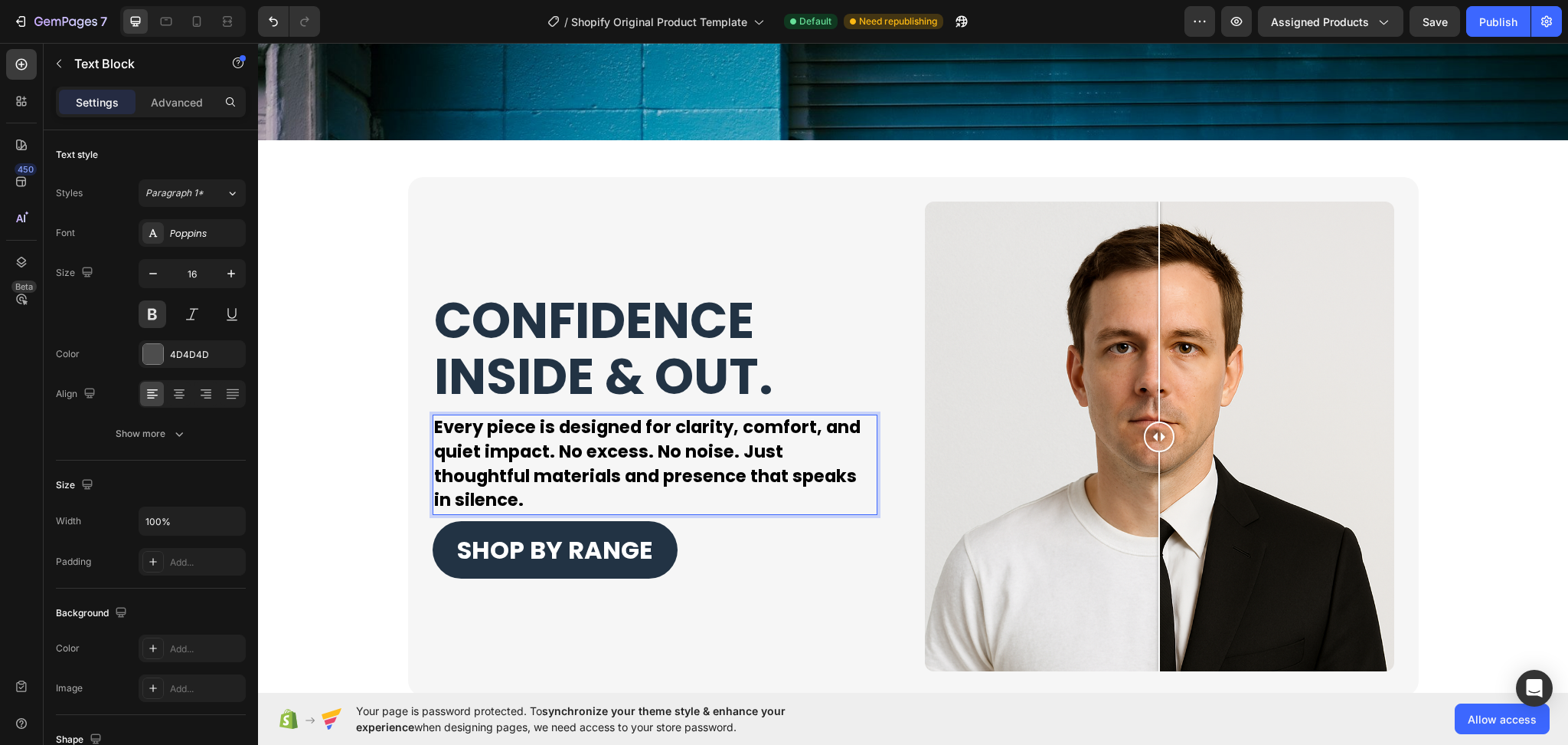
click at [503, 427] on strong "Every piece is designed for clarity, comfort, and quiet impact. No excess. No n…" at bounding box center [647, 463] width 426 height 98
click at [550, 493] on p "Every piece is designed for clarity, comfort, and quiet impact. No excess. No n…" at bounding box center [655, 464] width 442 height 98
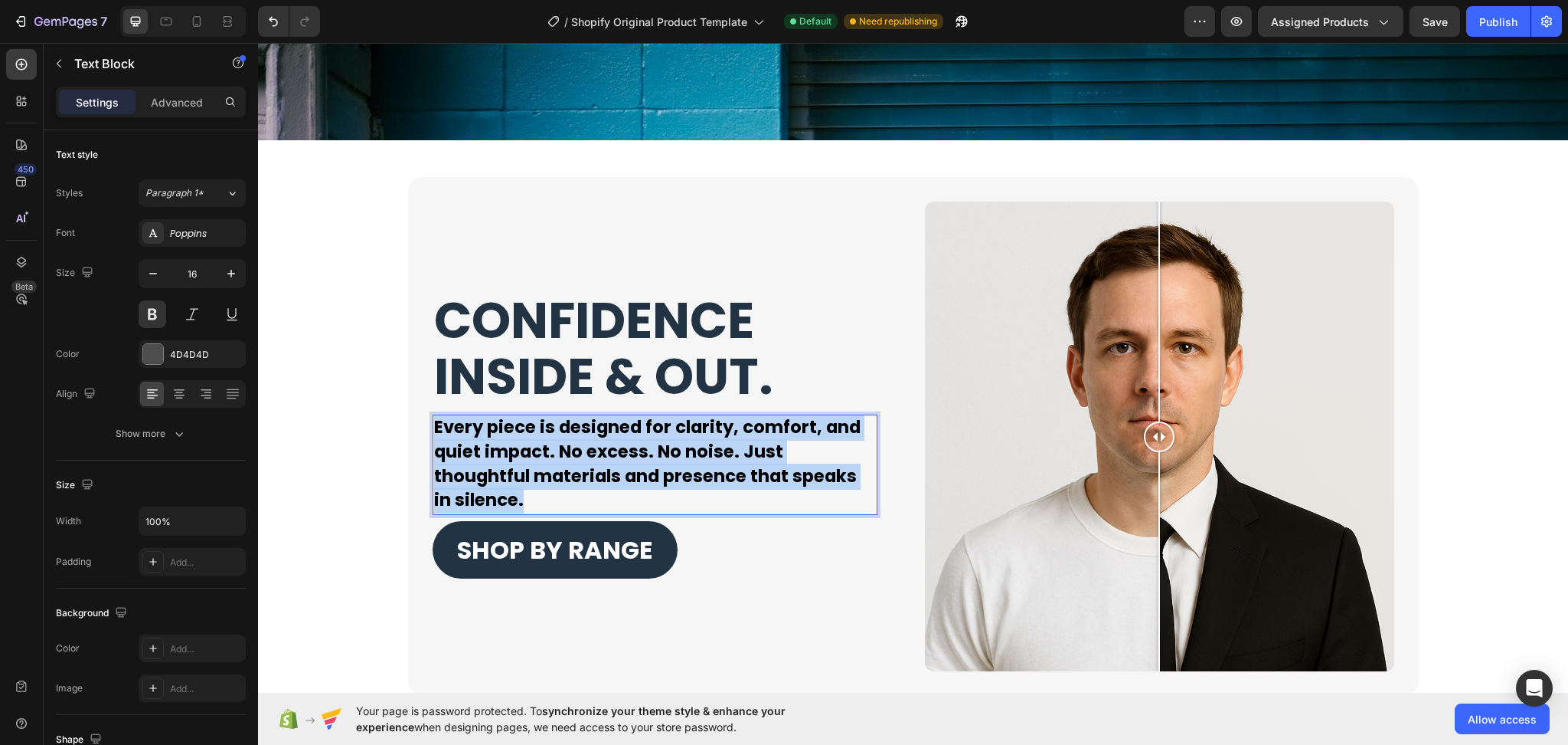
drag, startPoint x: 427, startPoint y: 425, endPoint x: 511, endPoint y: 512, distance: 120.9
click at [520, 494] on p "Every piece is designed for clarity, comfort, and quiet impact. No excess. No n…" at bounding box center [655, 464] width 442 height 98
drag, startPoint x: 518, startPoint y: 497, endPoint x: 421, endPoint y: 418, distance: 125.1
click at [421, 418] on div "CONFIDENCE INSIDE & OUT. Heading Every piece is designed for clarity, comfort, …" at bounding box center [913, 436] width 1011 height 519
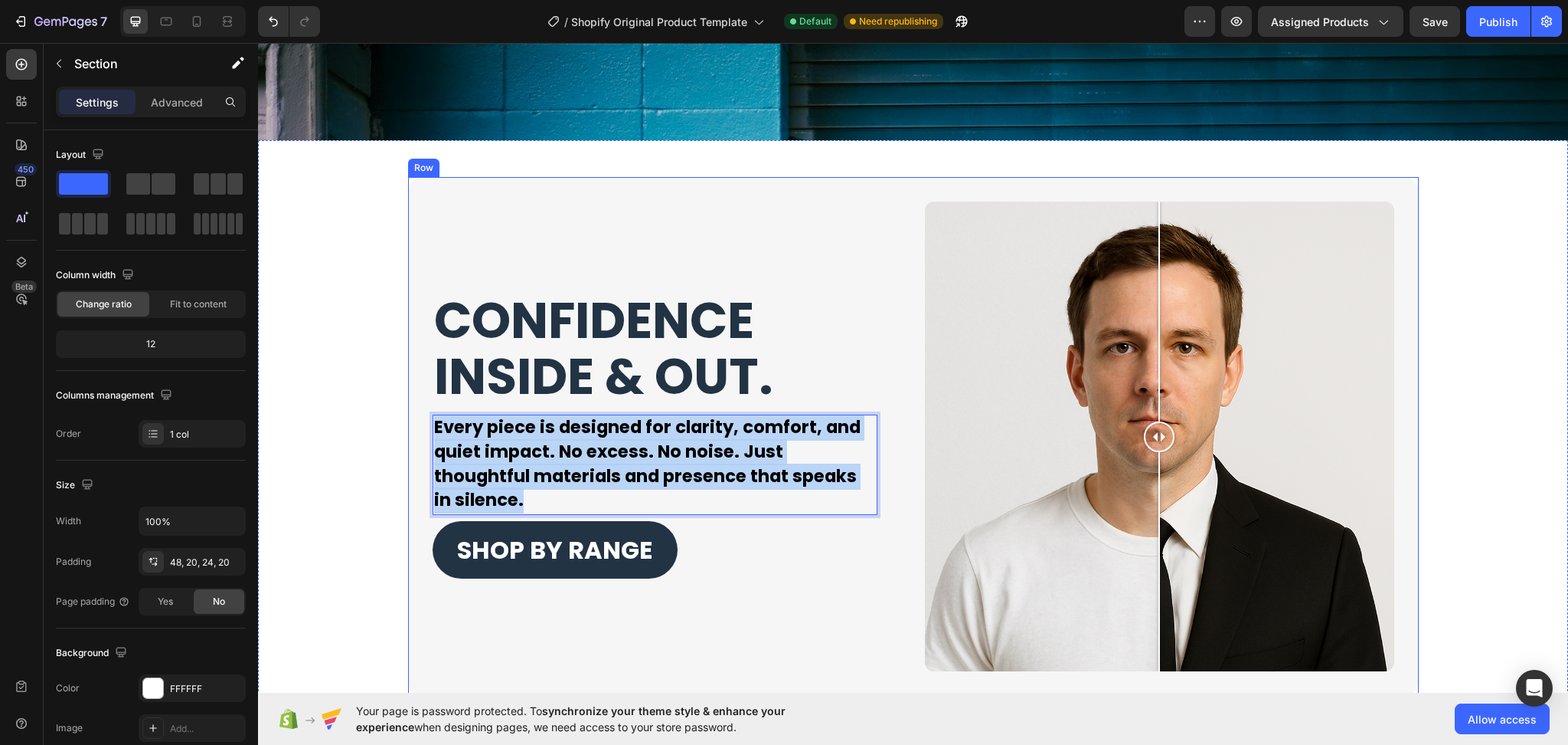
click at [387, 368] on div "CONFIDENCE INSIDE & OUT. Heading Every piece is designed for clarity, comfort, …" at bounding box center [913, 436] width 1280 height 519
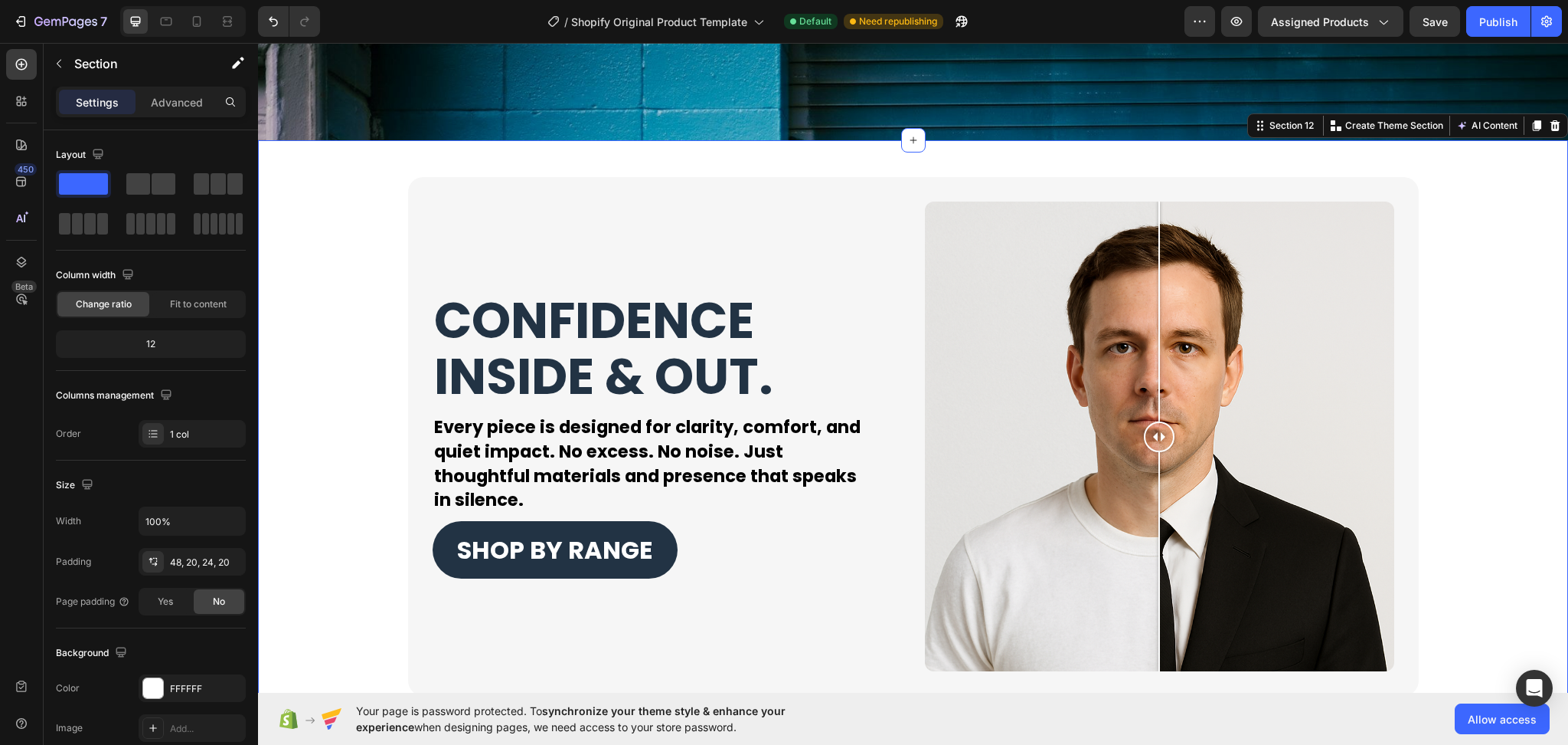
click at [381, 367] on div "CONFIDENCE INSIDE & OUT. Heading Every piece is designed for clarity, comfort, …" at bounding box center [913, 436] width 1280 height 519
click at [381, 363] on div "CONFIDENCE INSIDE & OUT. Heading Every piece is designed for clarity, comfort, …" at bounding box center [913, 436] width 1280 height 519
click at [381, 362] on div "CONFIDENCE INSIDE & OUT. Heading Every piece is designed for clarity, comfort, …" at bounding box center [913, 436] width 1280 height 519
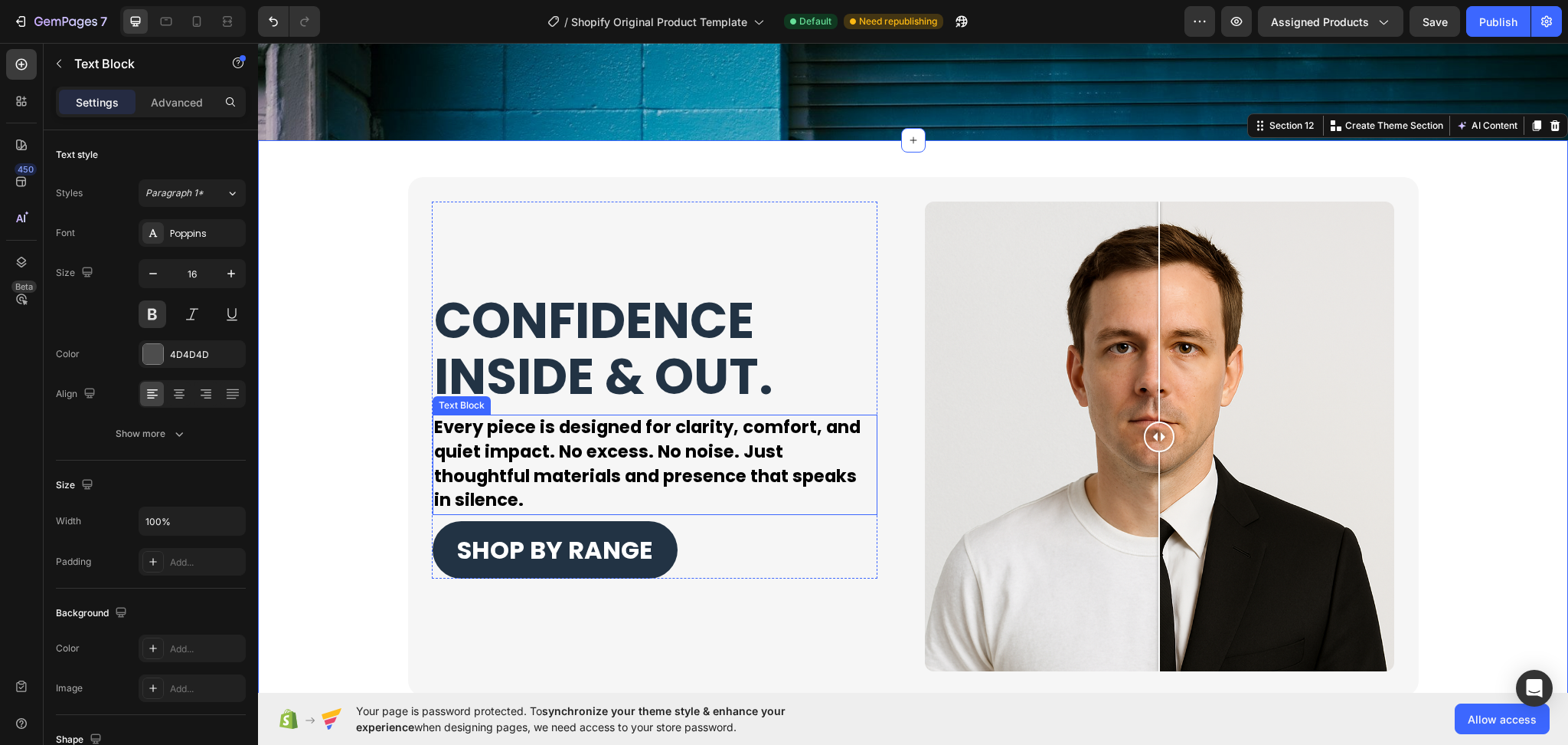
click at [557, 489] on p "Every piece is designed for clarity, comfort, and quiet impact. No excess. No n…" at bounding box center [655, 464] width 442 height 98
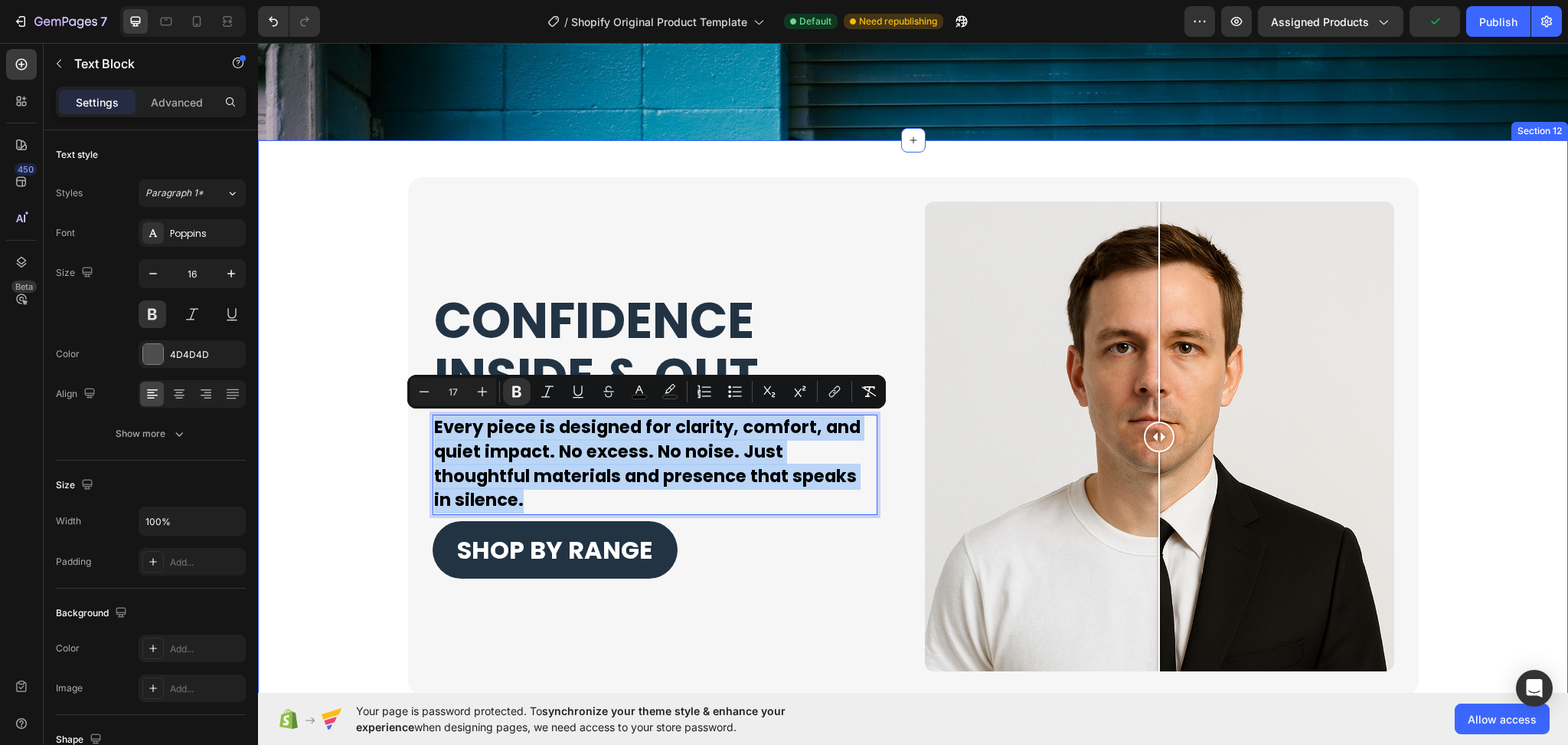
drag, startPoint x: 529, startPoint y: 492, endPoint x: 397, endPoint y: 415, distance: 152.8
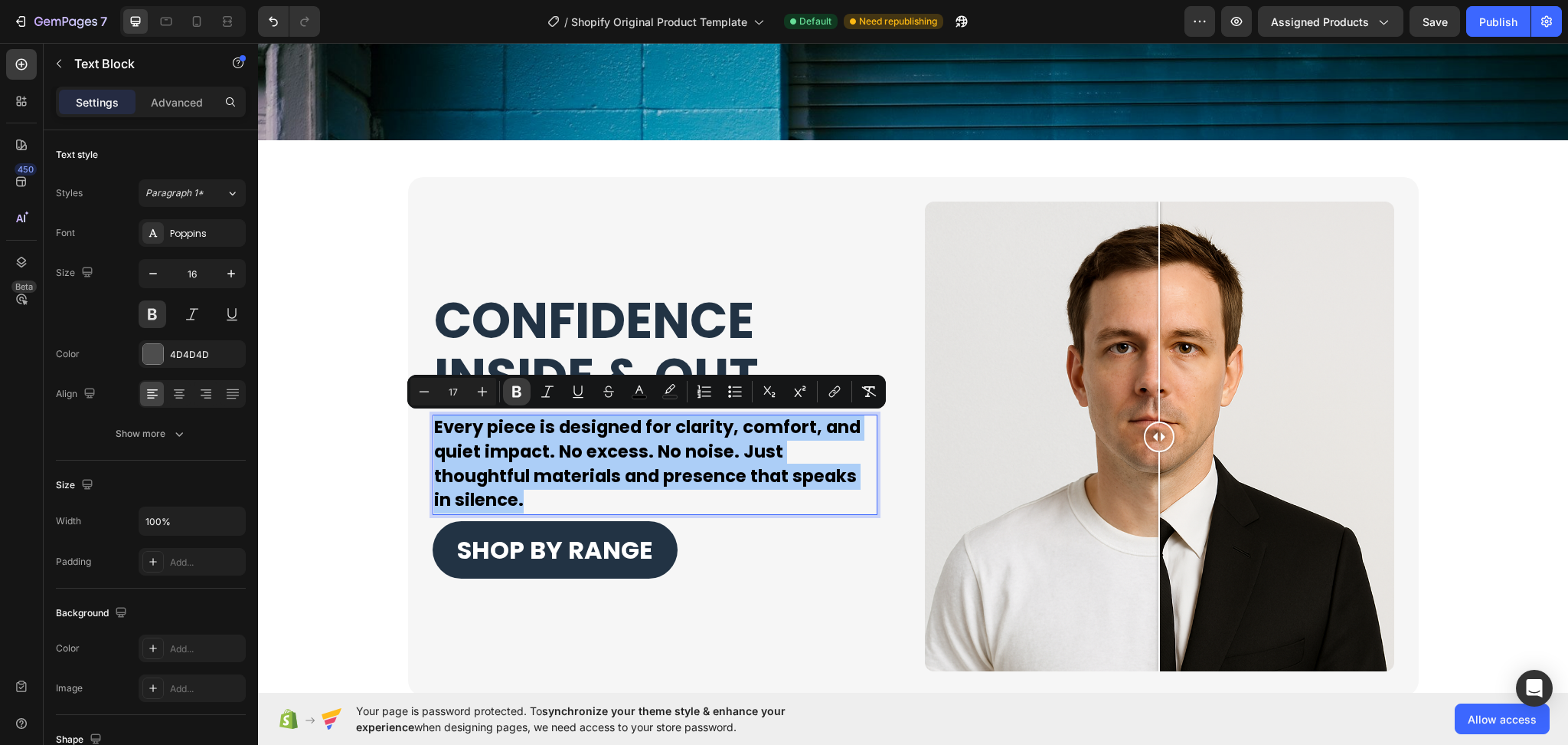
click at [521, 401] on button "Bold" at bounding box center [517, 391] width 28 height 28
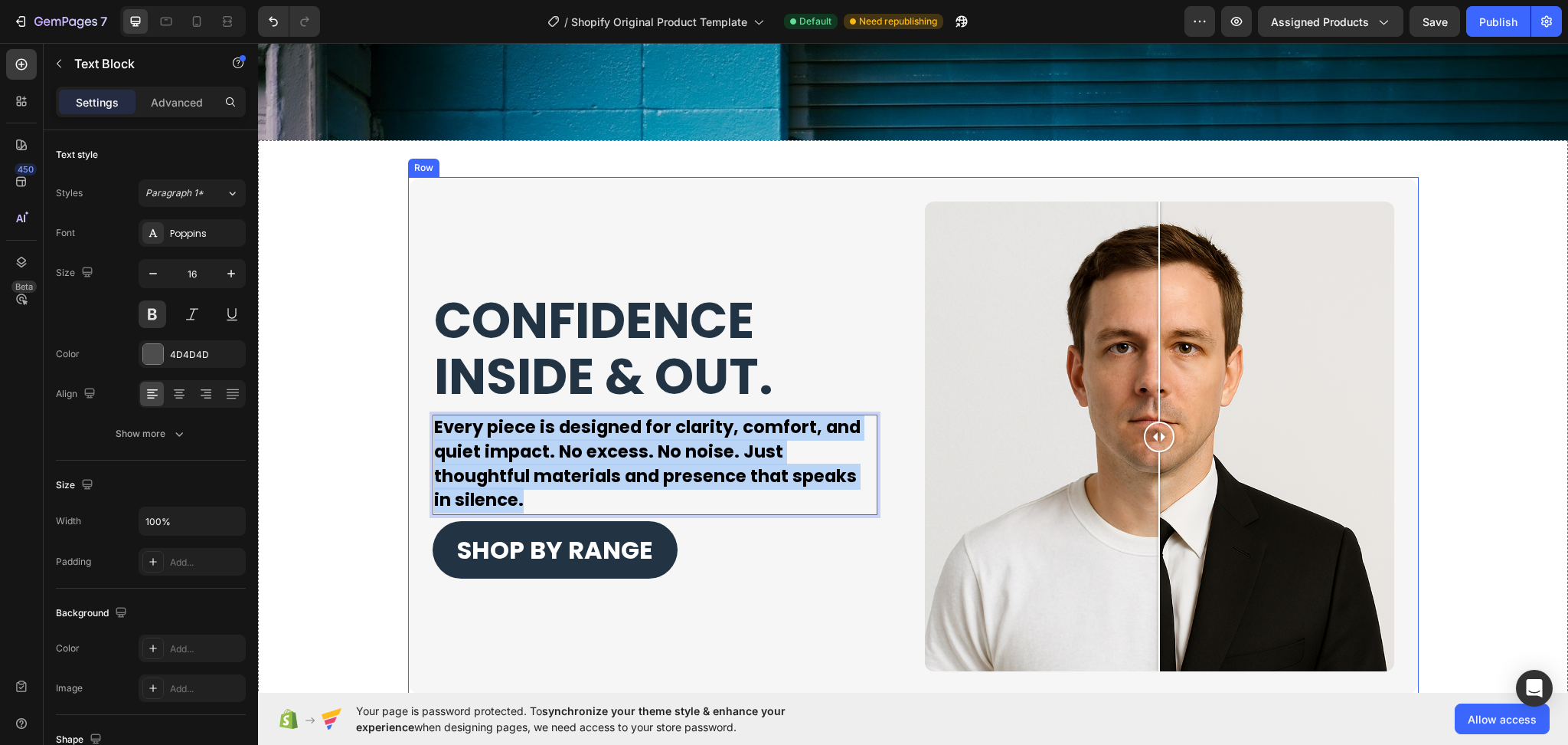
drag, startPoint x: 537, startPoint y: 502, endPoint x: 411, endPoint y: 410, distance: 156.0
click at [411, 410] on div "CONFIDENCE INSIDE & OUT. Heading Every piece is designed for clarity, comfort, …" at bounding box center [913, 436] width 1011 height 519
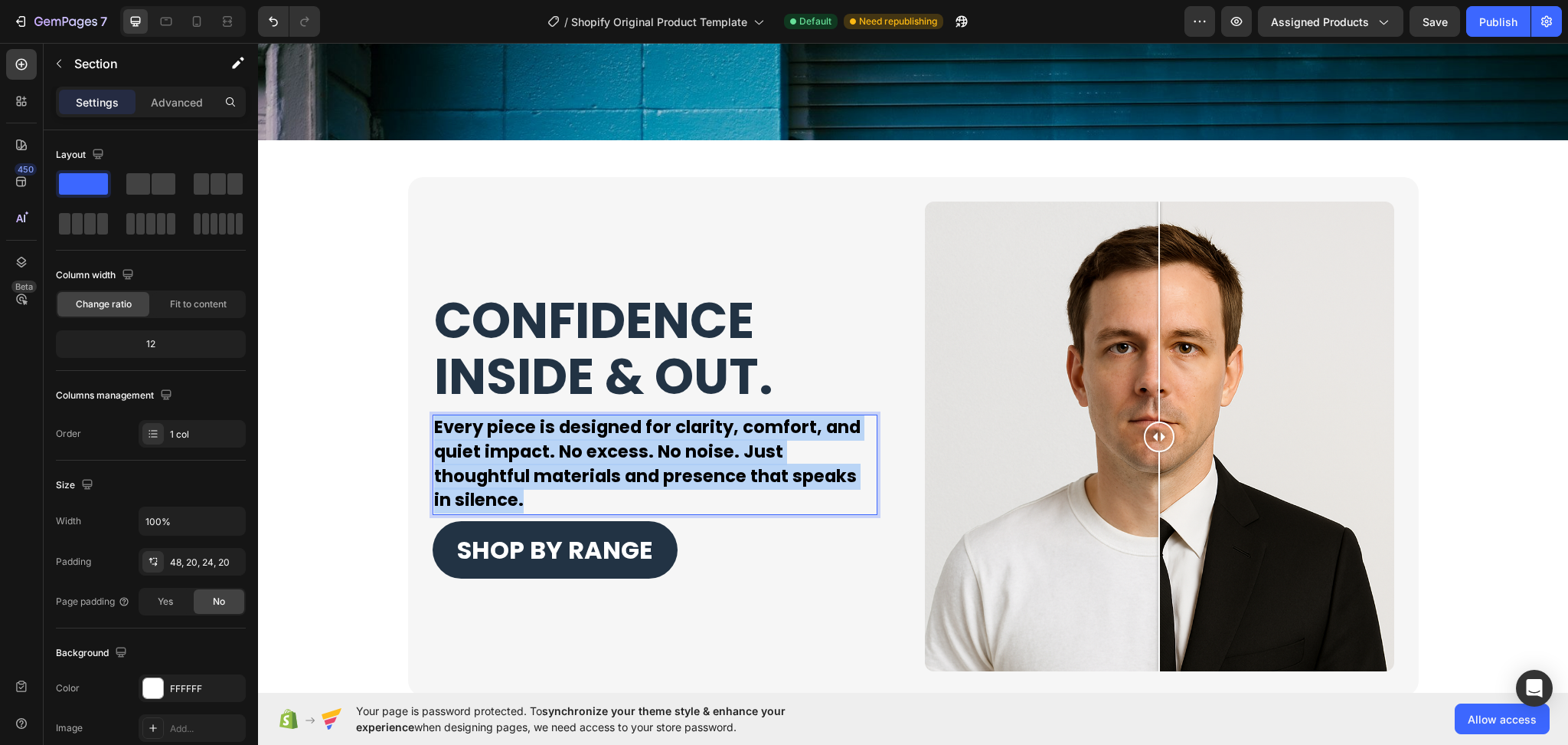
click at [386, 432] on div "CONFIDENCE INSIDE & OUT. Heading Every piece is designed for clarity, comfort, …" at bounding box center [913, 436] width 1280 height 519
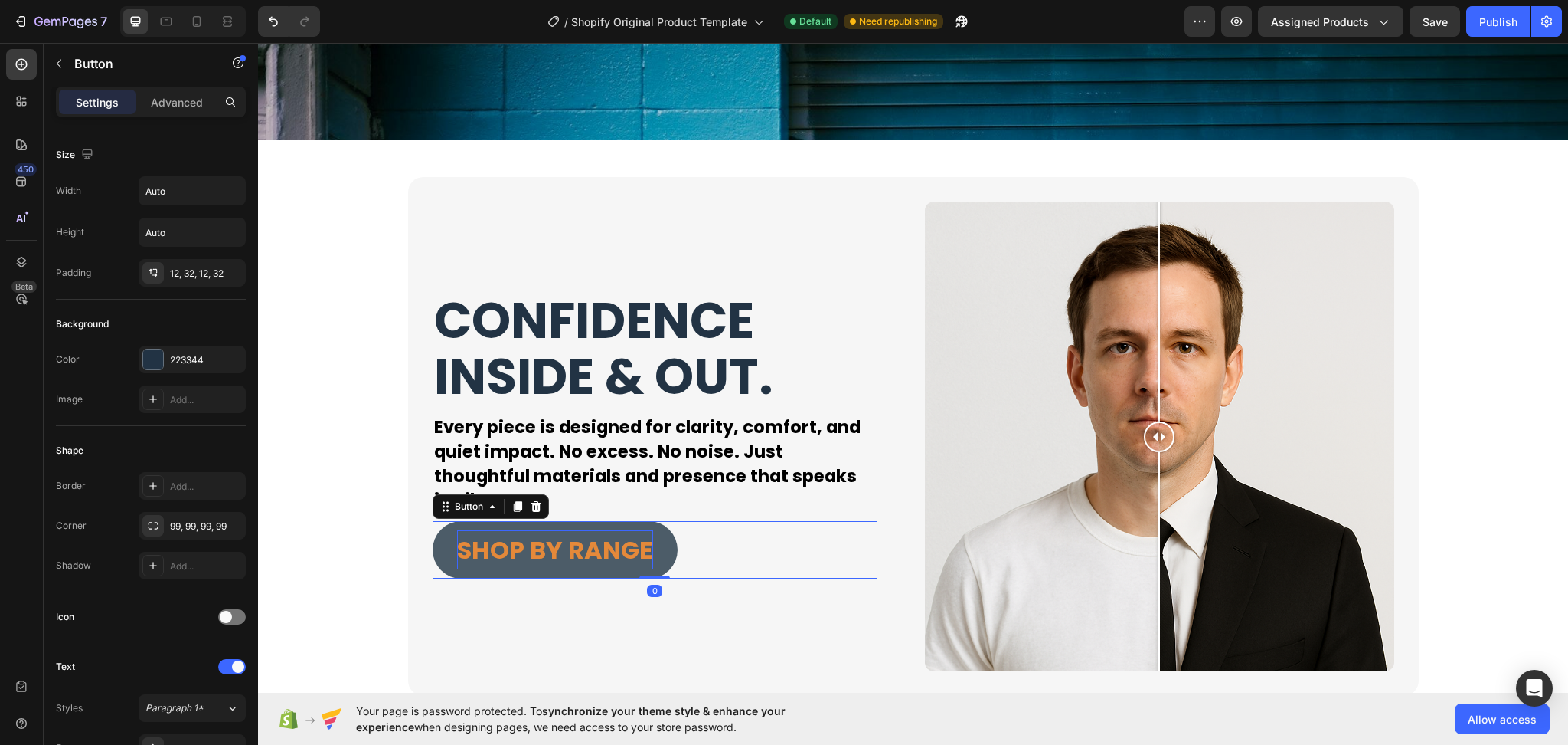
drag, startPoint x: 500, startPoint y: 544, endPoint x: 510, endPoint y: 544, distance: 10.0
click at [510, 544] on span "SHOP BY RANGE" at bounding box center [555, 550] width 196 height 35
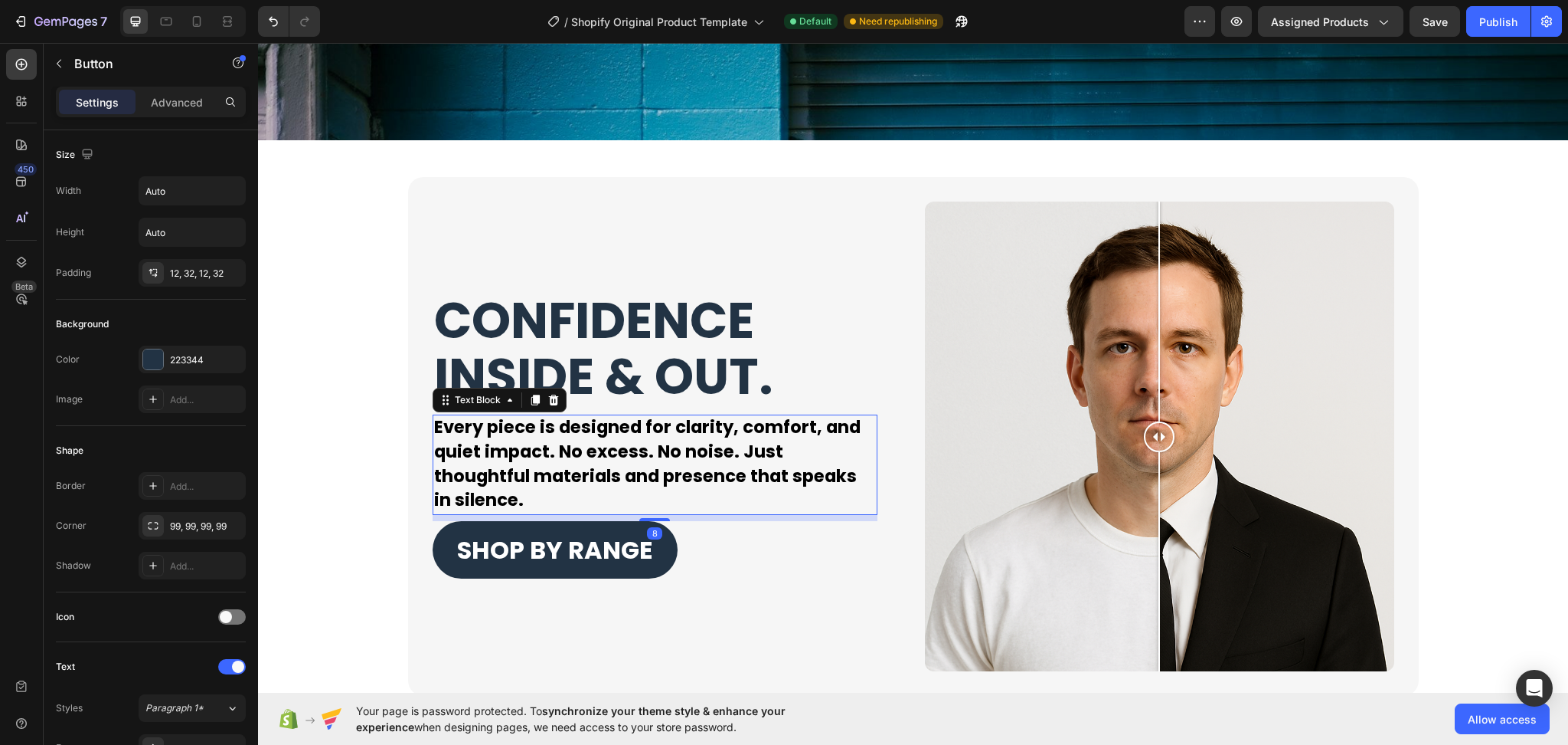
click at [541, 477] on span "Every piece is designed for clarity, comfort, and quiet impact. No excess. No n…" at bounding box center [647, 463] width 426 height 98
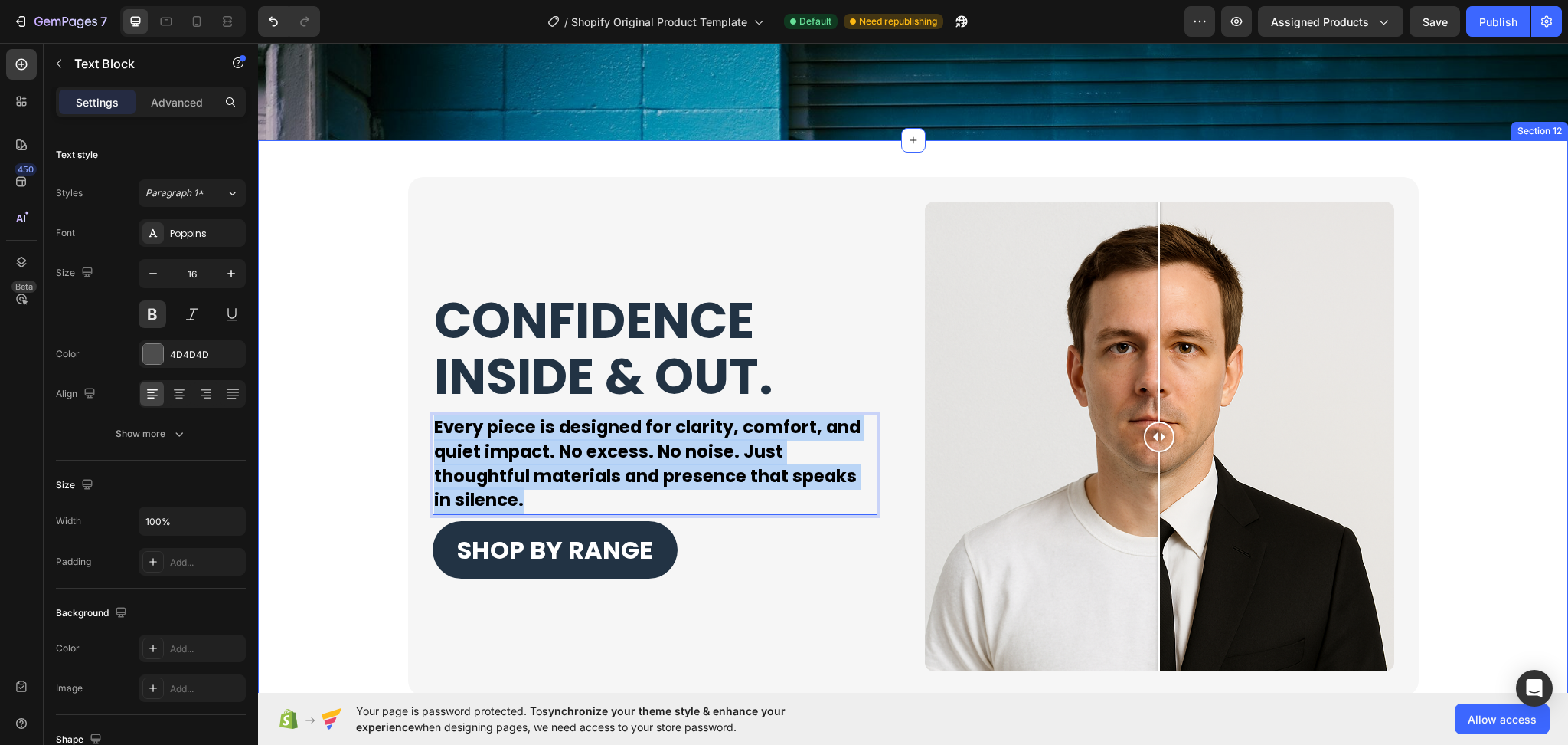
drag, startPoint x: 549, startPoint y: 498, endPoint x: 396, endPoint y: 418, distance: 172.7
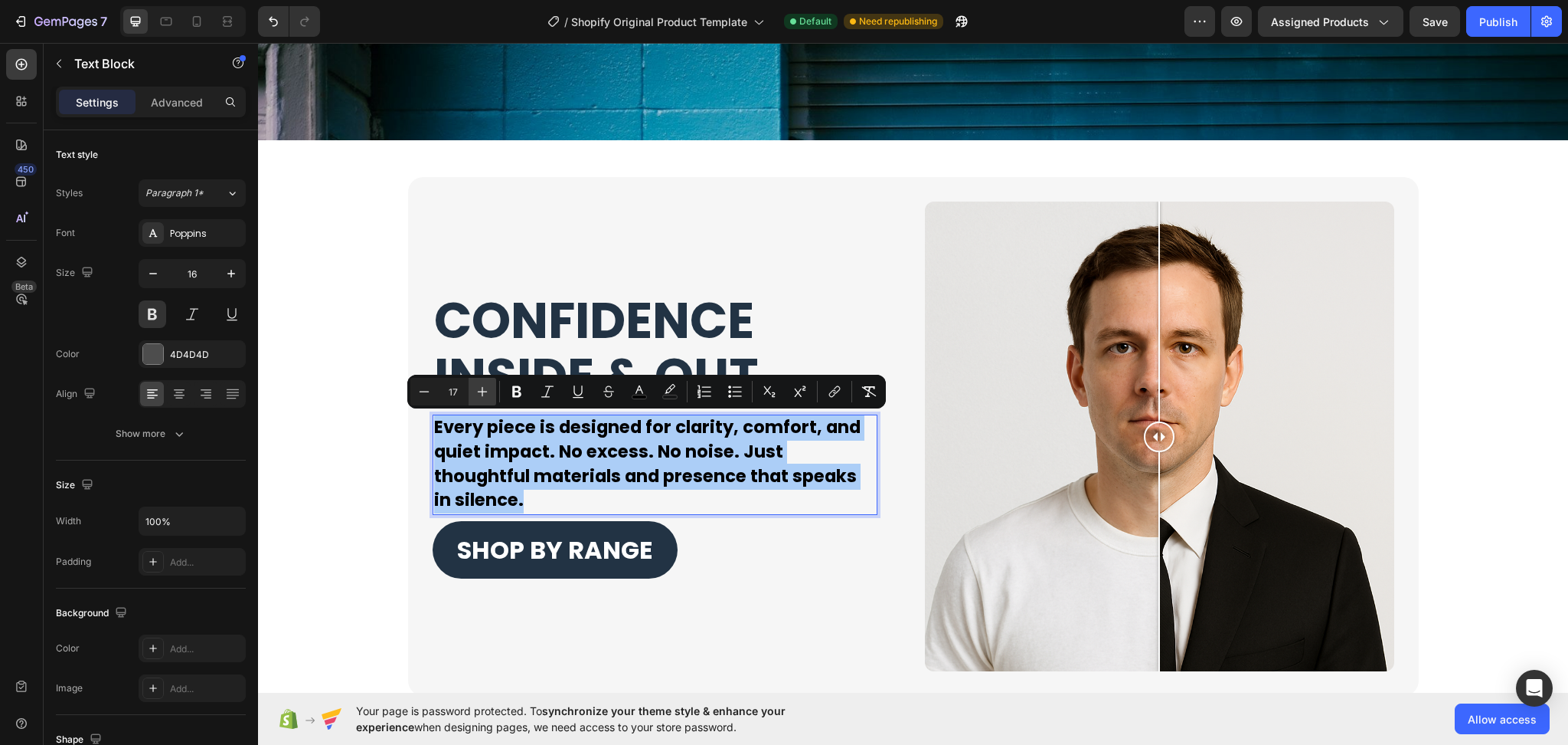
click at [481, 388] on icon "Editor contextual toolbar" at bounding box center [482, 392] width 16 height 16
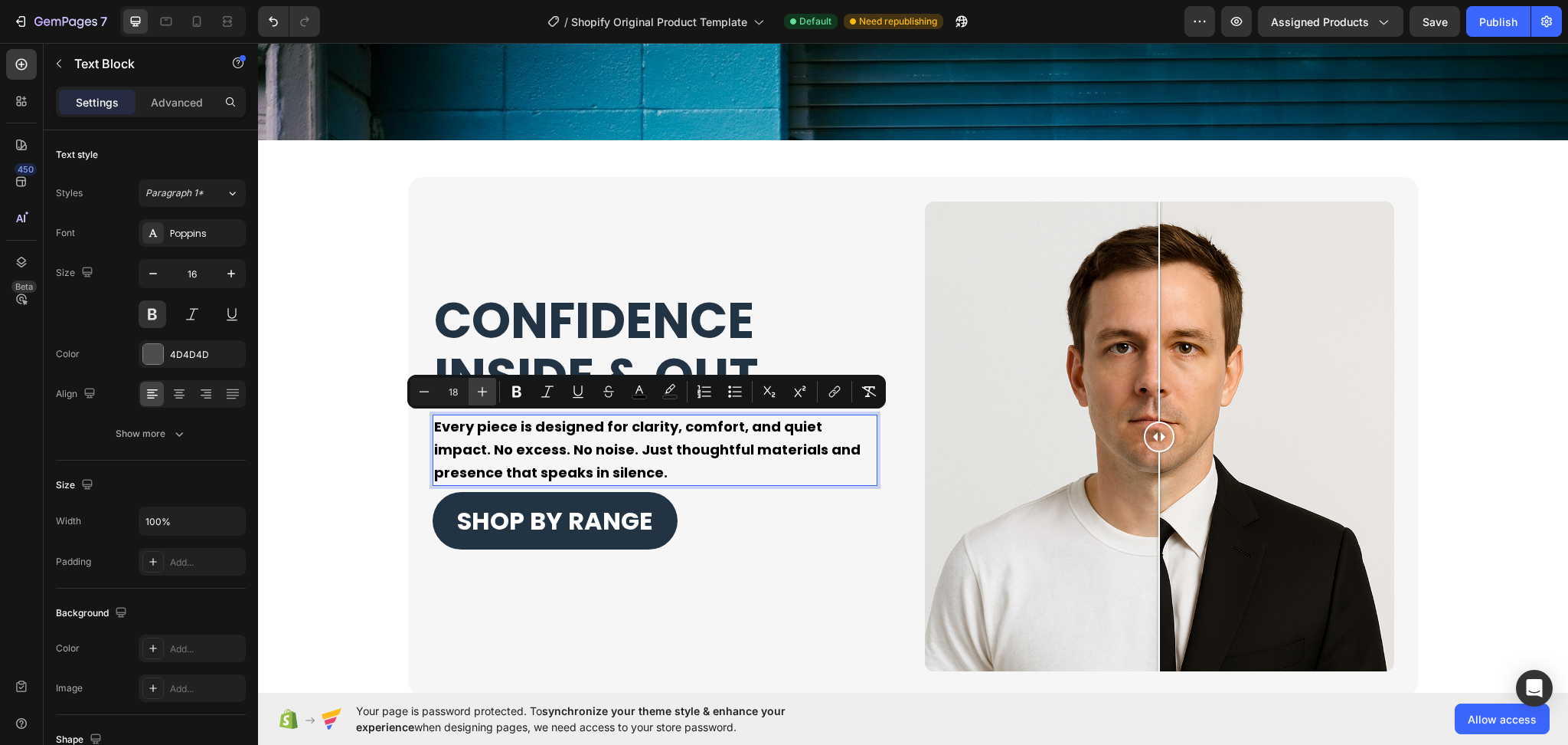
click at [481, 388] on icon "Editor contextual toolbar" at bounding box center [482, 392] width 16 height 16
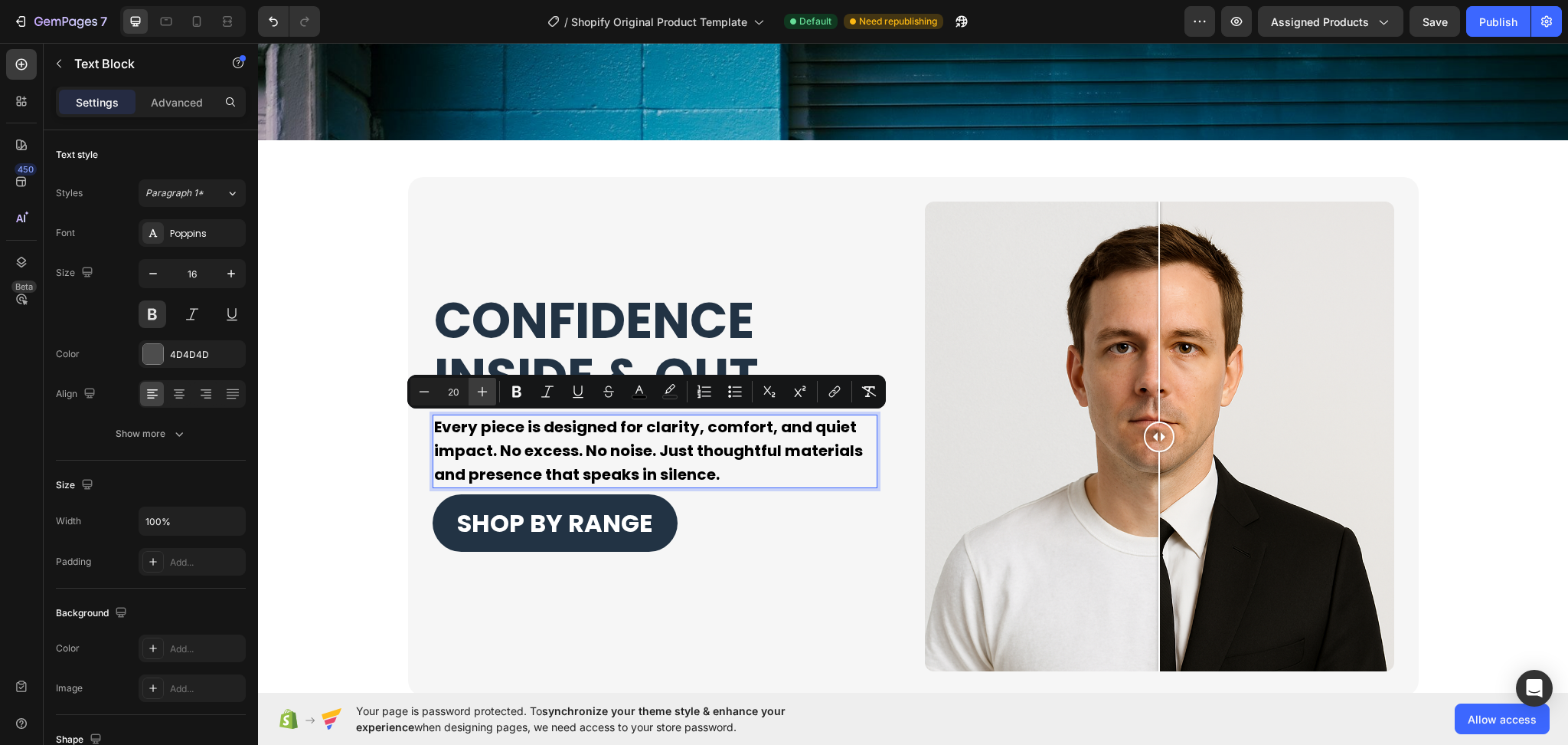
click at [481, 388] on icon "Editor contextual toolbar" at bounding box center [482, 392] width 16 height 16
type input "21"
click at [513, 399] on button "Bold" at bounding box center [517, 391] width 28 height 28
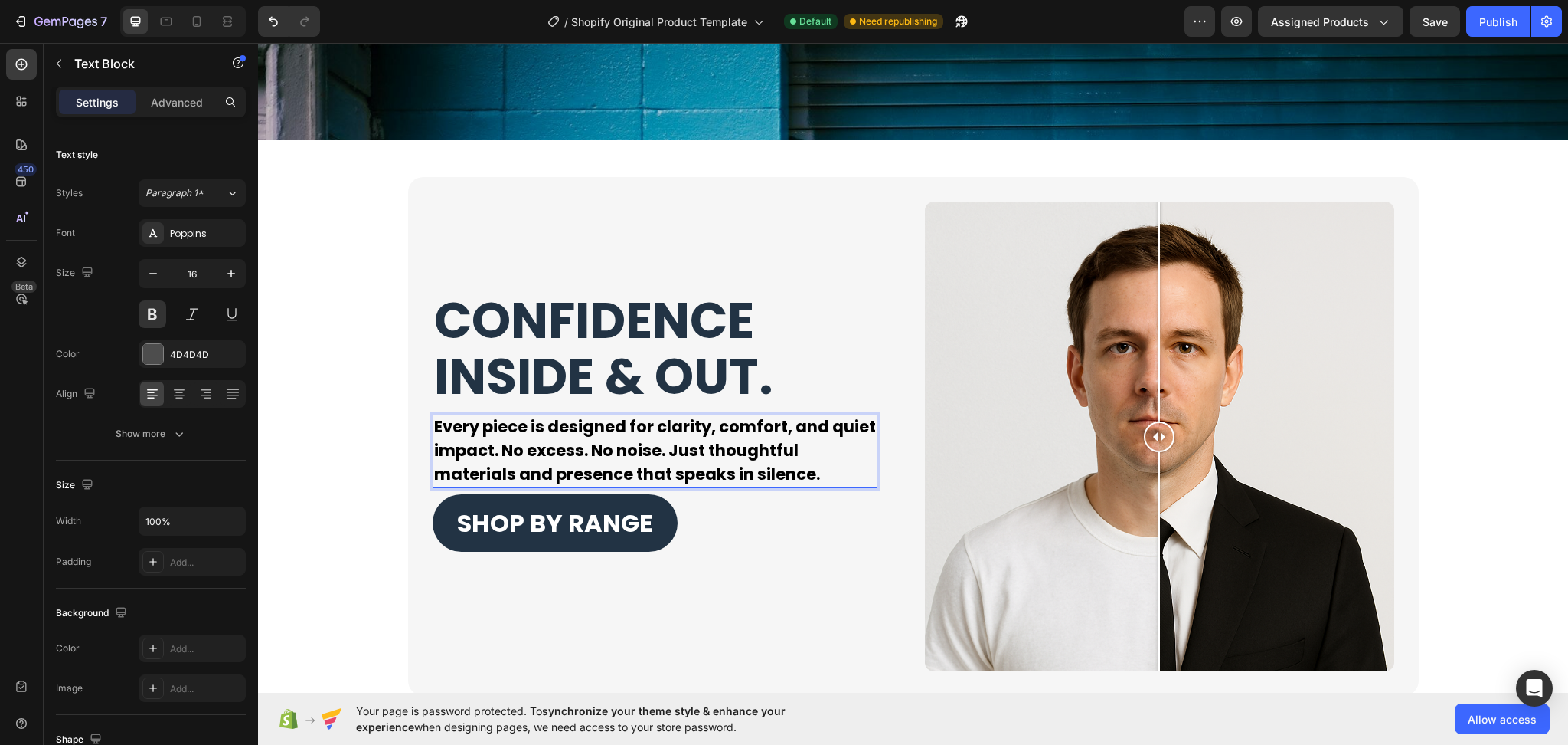
click at [822, 479] on p "Every piece is designed for clarity, comfort, and quiet impact. No excess. No n…" at bounding box center [655, 451] width 442 height 71
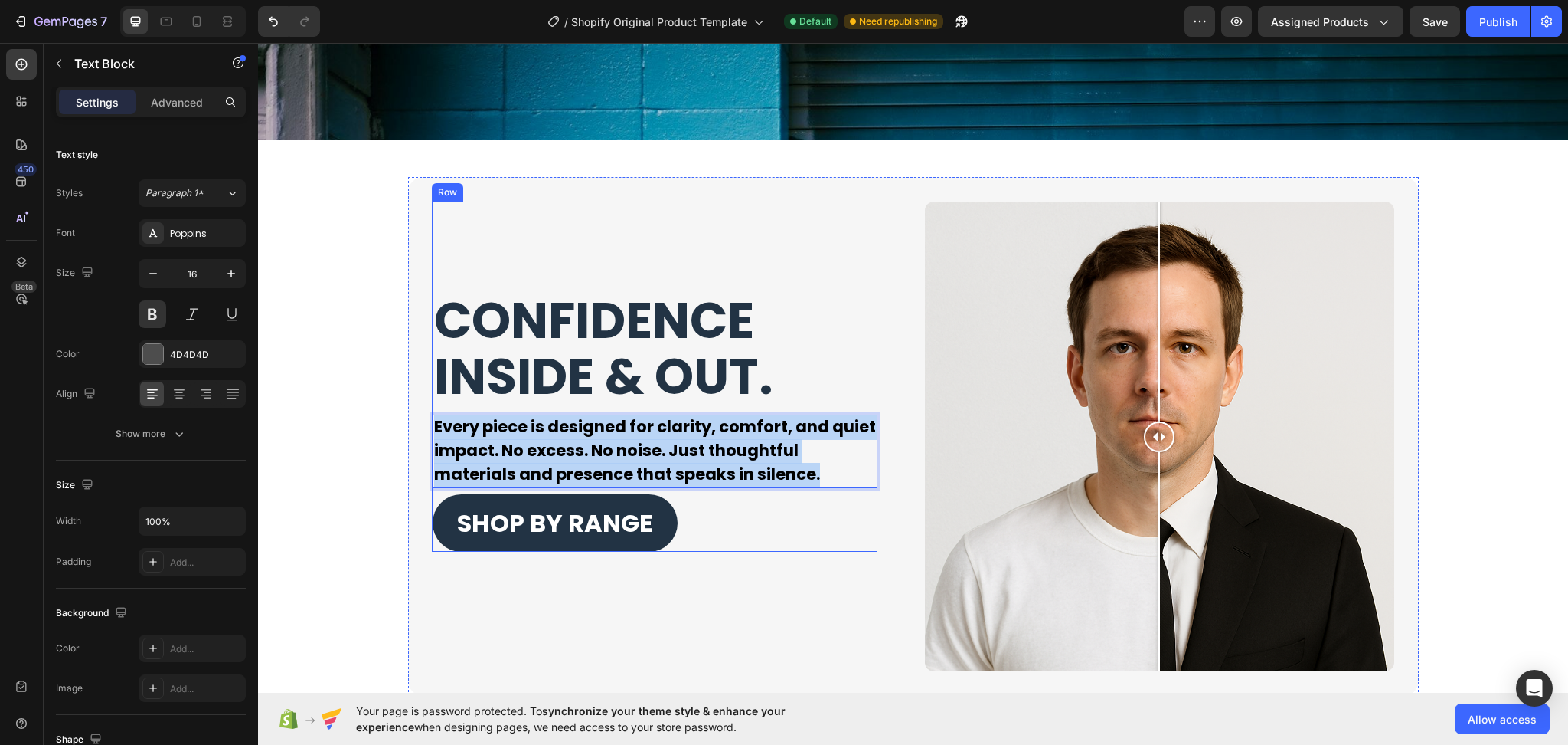
drag, startPoint x: 825, startPoint y: 478, endPoint x: 427, endPoint y: 410, distance: 403.8
click at [432, 410] on div "CONFIDENCE INSIDE & OUT. Heading Every piece is designed for clarity, comfort, …" at bounding box center [655, 376] width 445 height 350
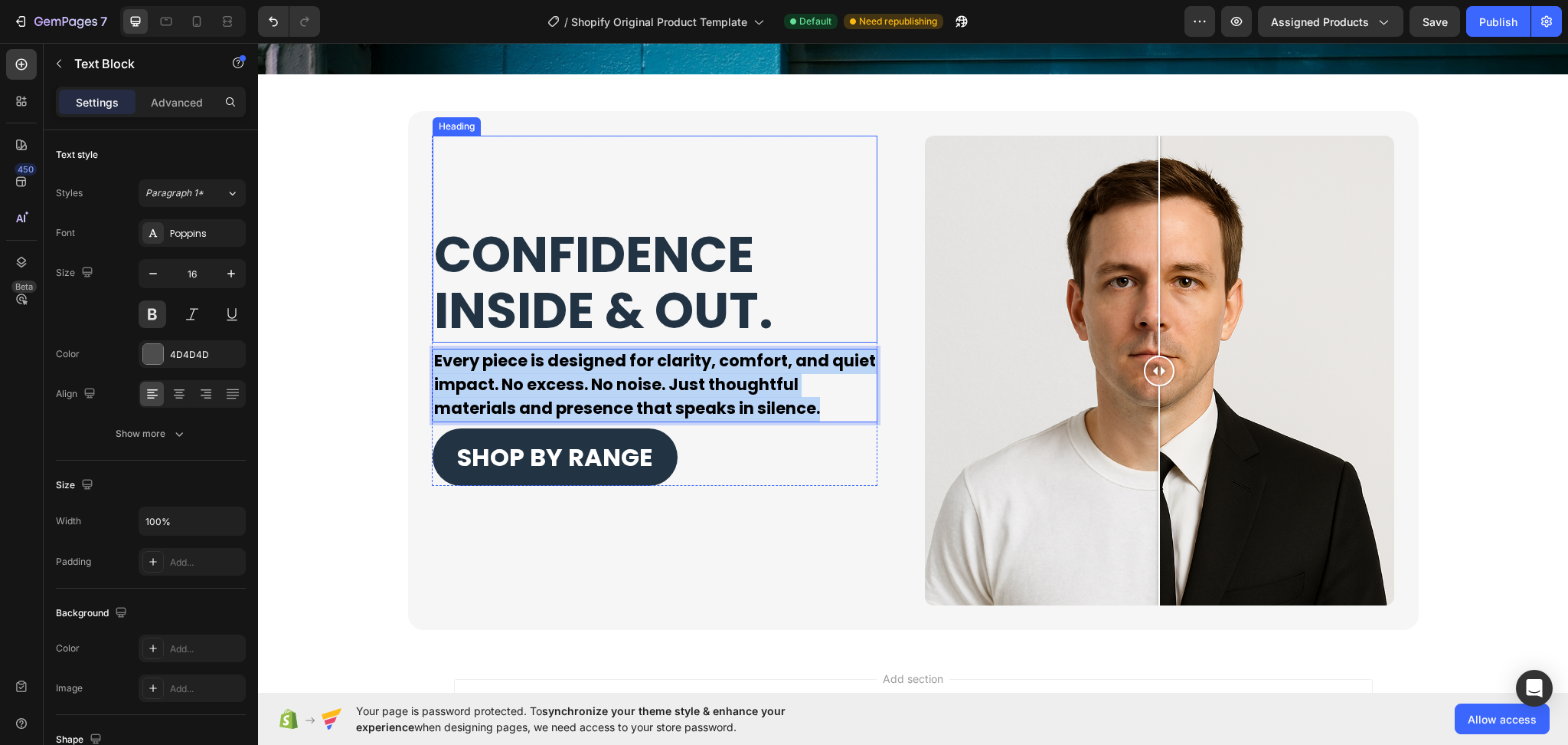
scroll to position [3512, 0]
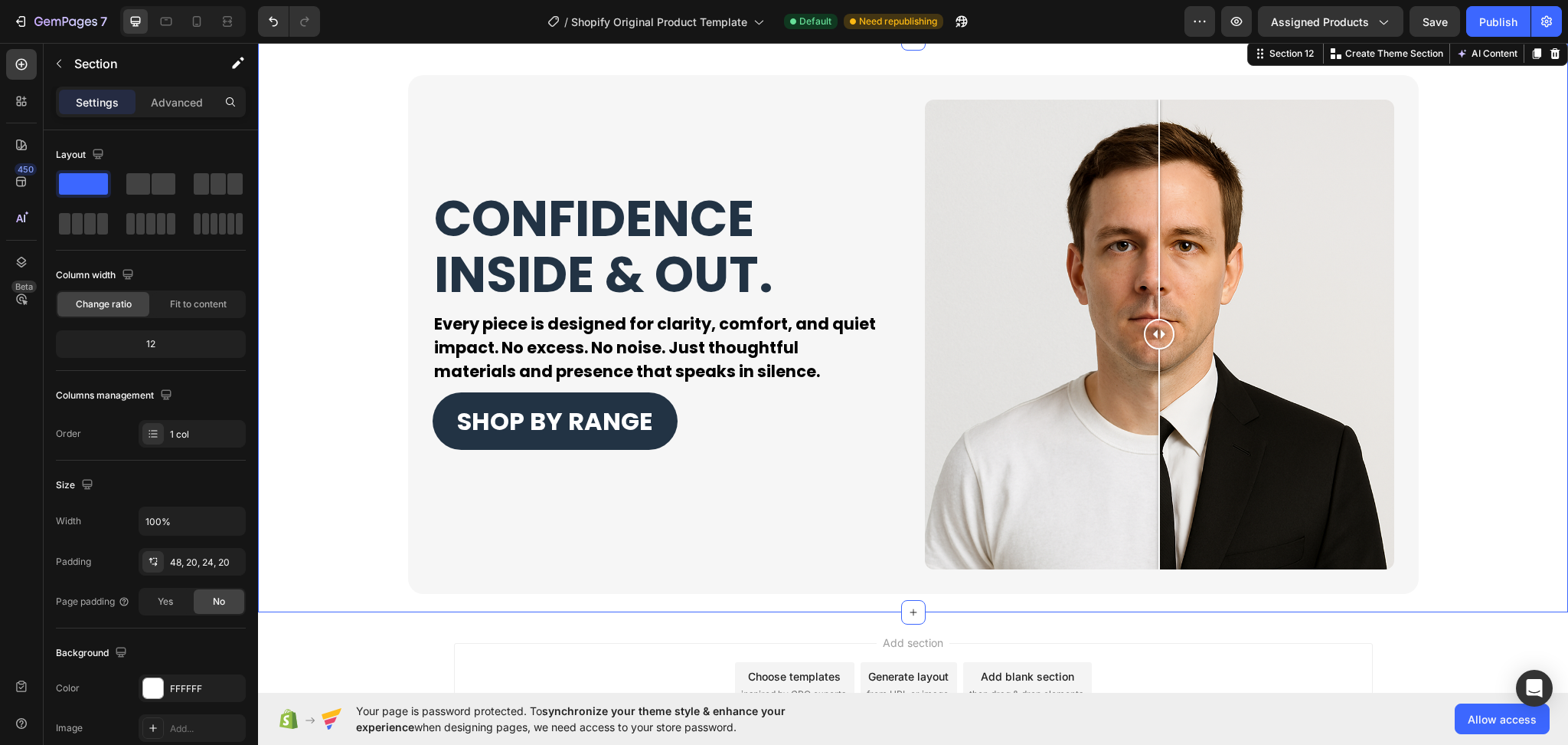
click at [318, 601] on div "CONFIDENCE INSIDE & OUT. Heading Every piece is designed for clarity, comfort, …" at bounding box center [913, 325] width 1310 height 574
click at [1442, 22] on span "Save" at bounding box center [1435, 22] width 25 height 13
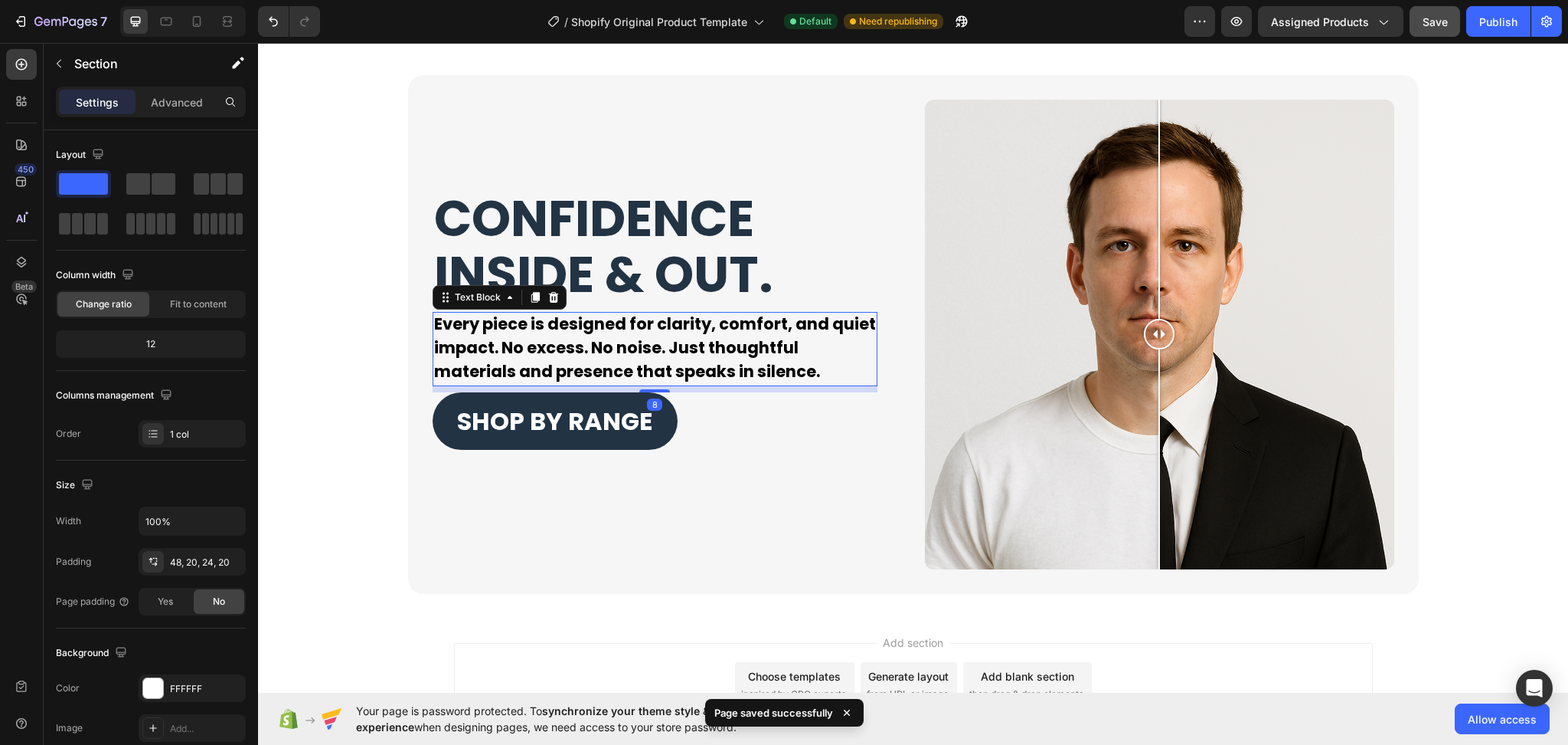
click at [824, 383] on div "Every piece is designed for clarity, comfort, and quiet impact. No excess. No n…" at bounding box center [655, 348] width 445 height 73
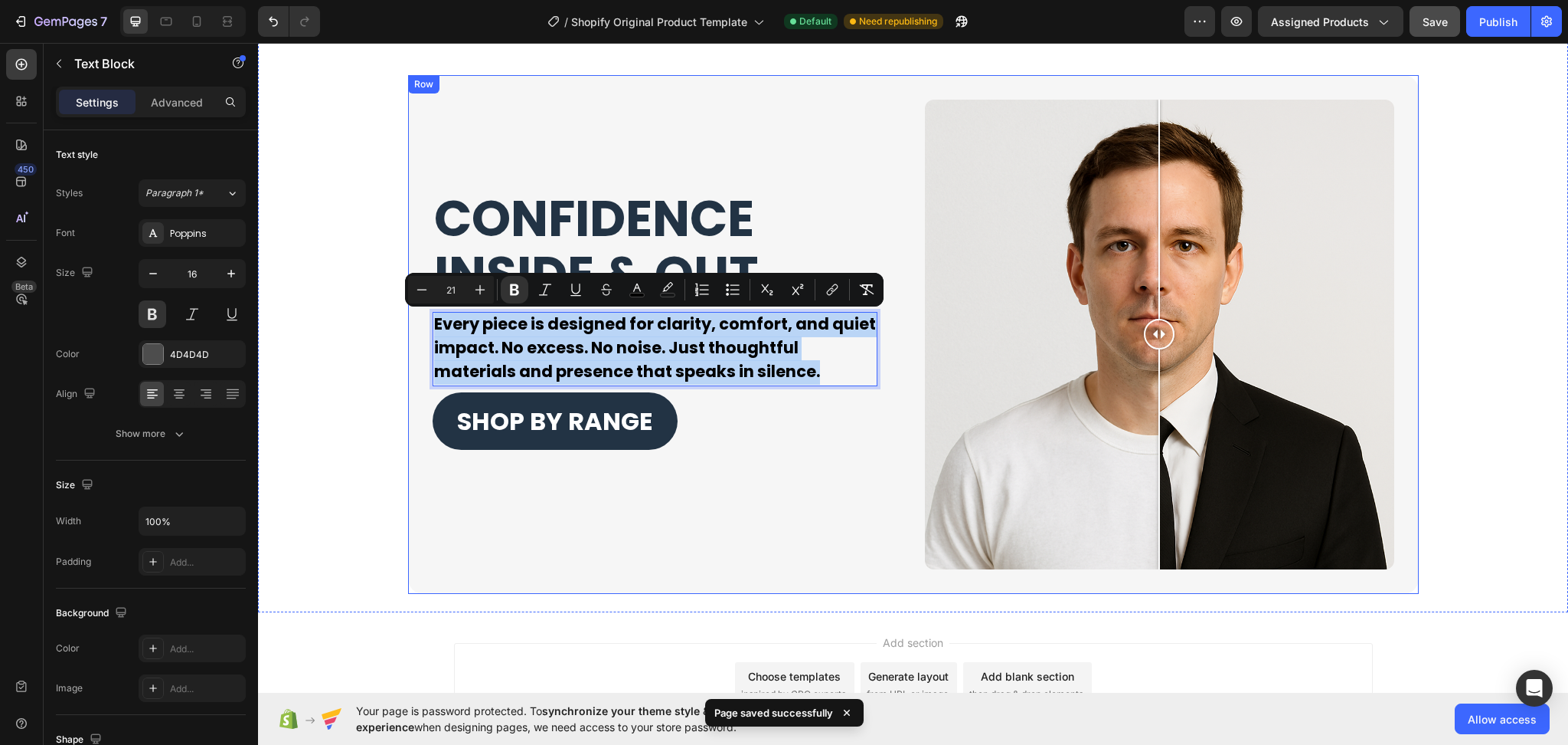
drag, startPoint x: 835, startPoint y: 375, endPoint x: 422, endPoint y: 323, distance: 416.3
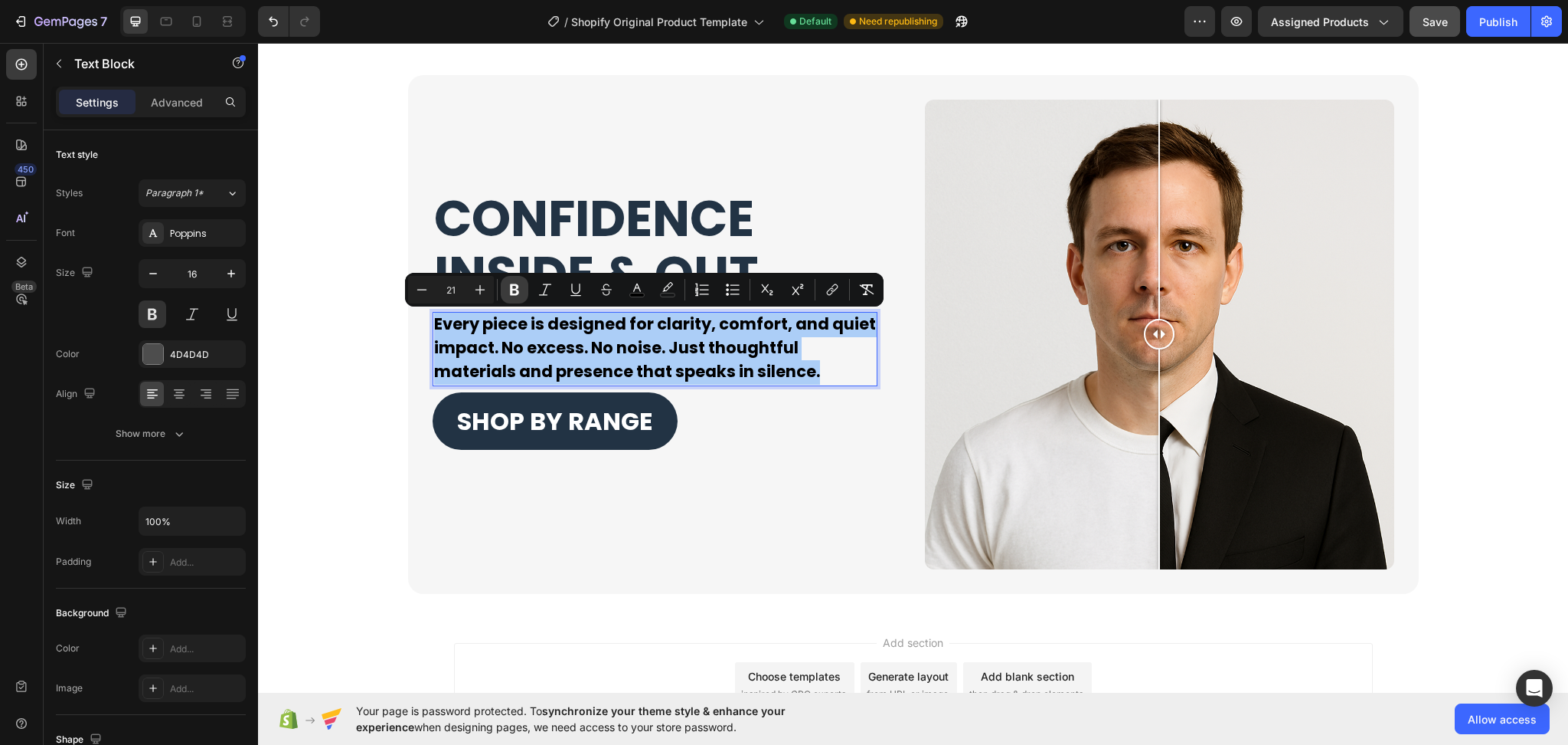
click at [520, 291] on icon "Editor contextual toolbar" at bounding box center [514, 290] width 16 height 16
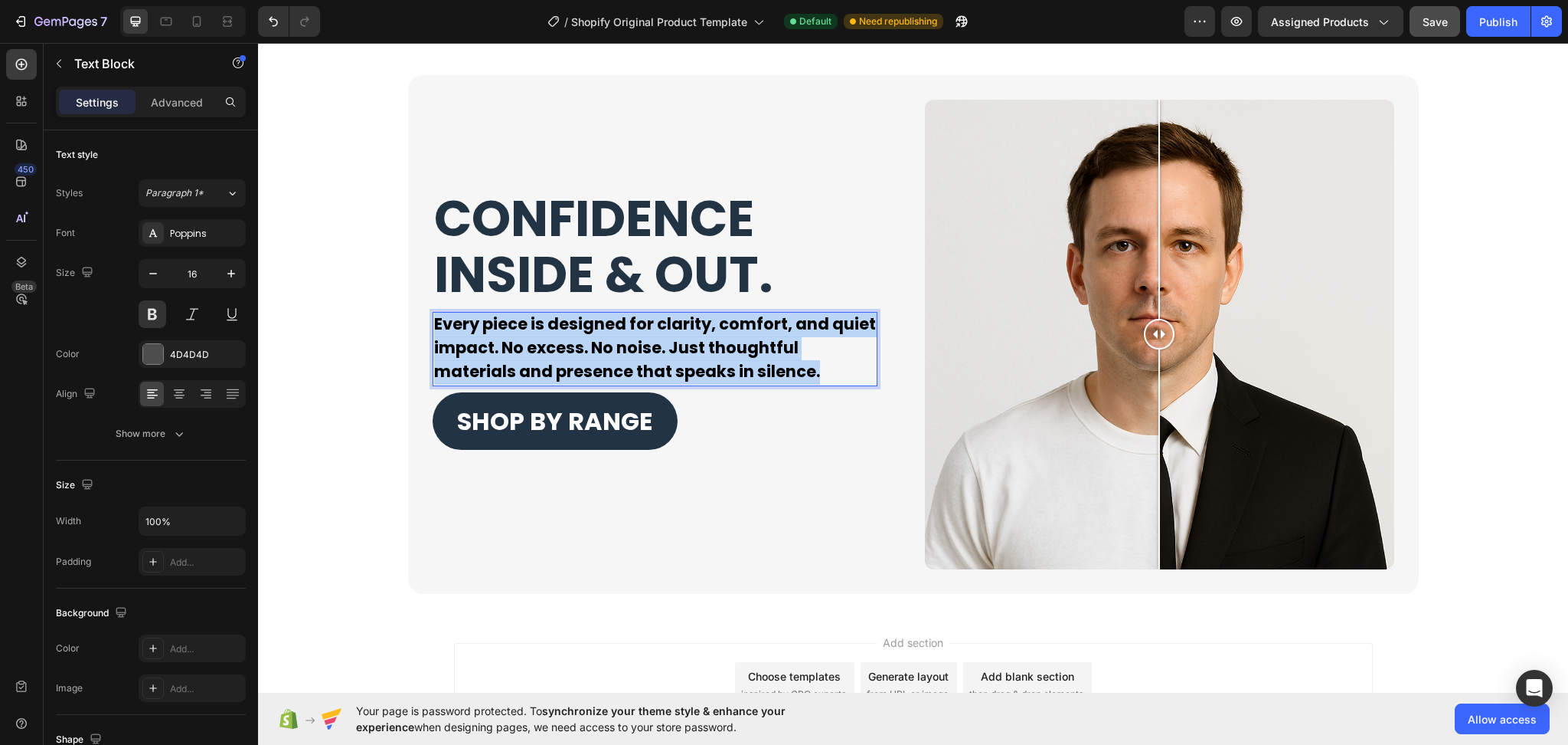
drag, startPoint x: 828, startPoint y: 376, endPoint x: 425, endPoint y: 311, distance: 408.2
click at [432, 312] on div "Every piece is designed for clarity, comfort, and quiet impact. No excess. No n…" at bounding box center [655, 348] width 445 height 73
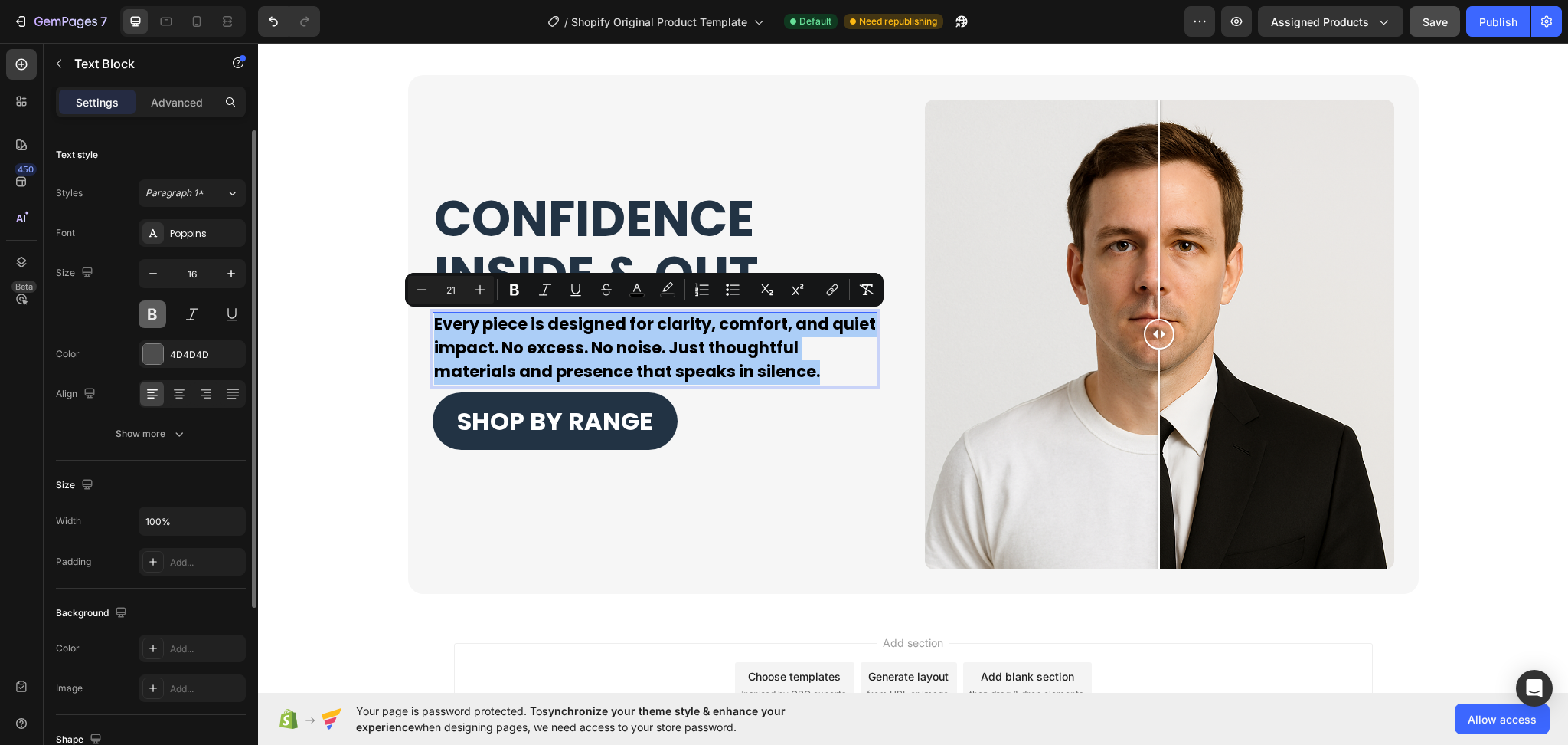
click at [151, 312] on button at bounding box center [153, 314] width 28 height 28
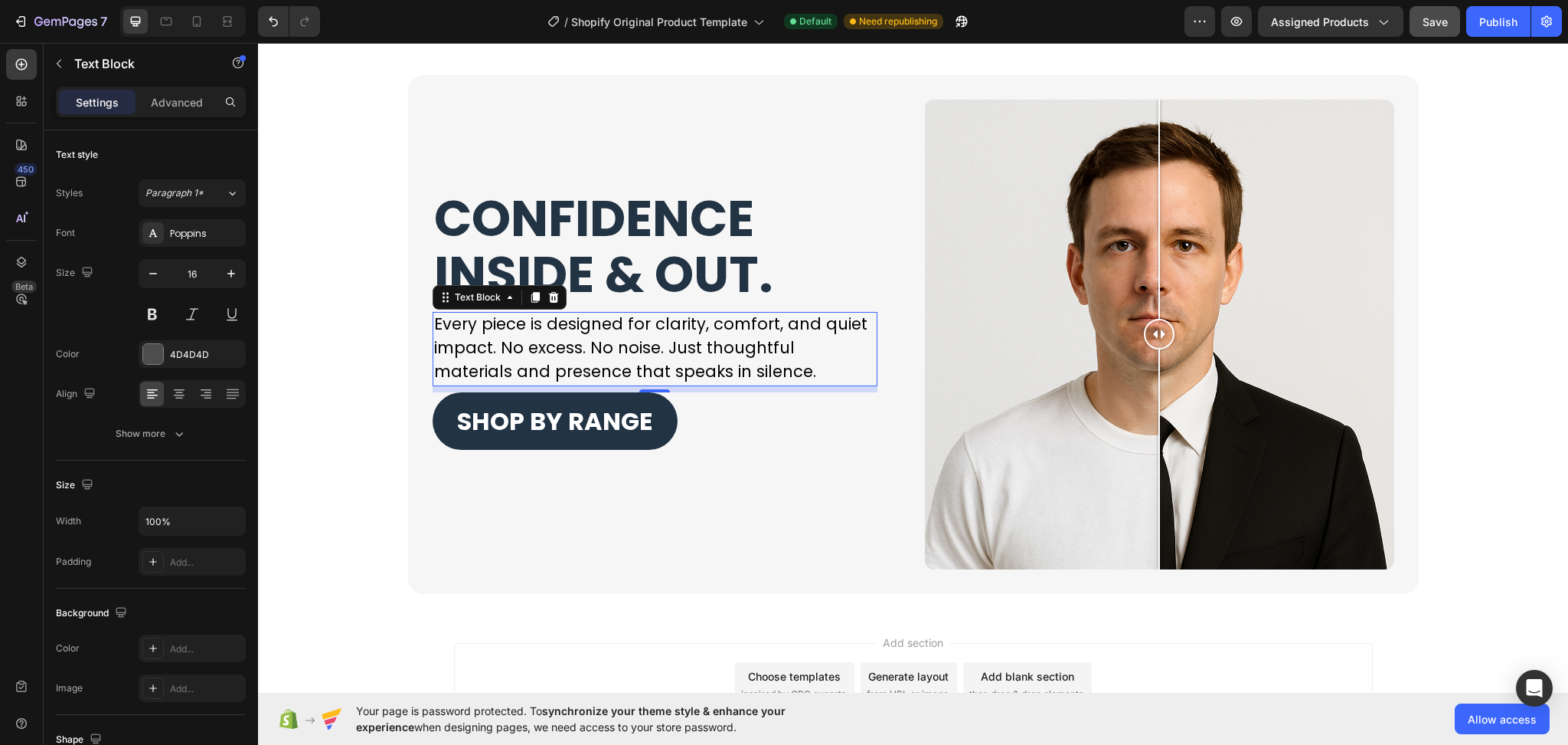
click at [825, 370] on p "Every piece is designed for clarity, comfort, and quiet impact. No excess. No n…" at bounding box center [655, 349] width 442 height 71
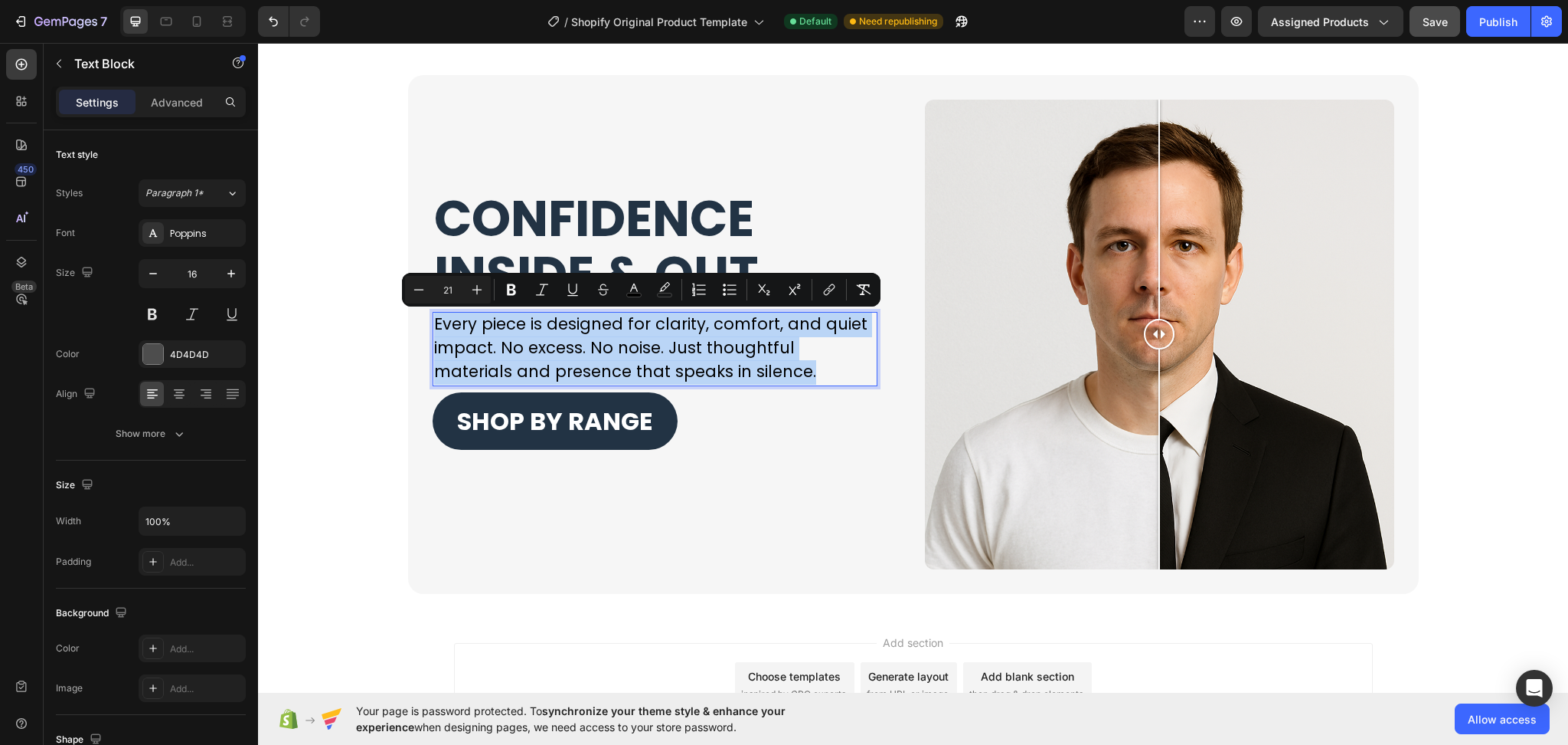
drag, startPoint x: 823, startPoint y: 381, endPoint x: 425, endPoint y: 319, distance: 402.8
click at [434, 319] on p "Every piece is designed for clarity, comfort, and quiet impact. No excess. No n…" at bounding box center [655, 349] width 442 height 71
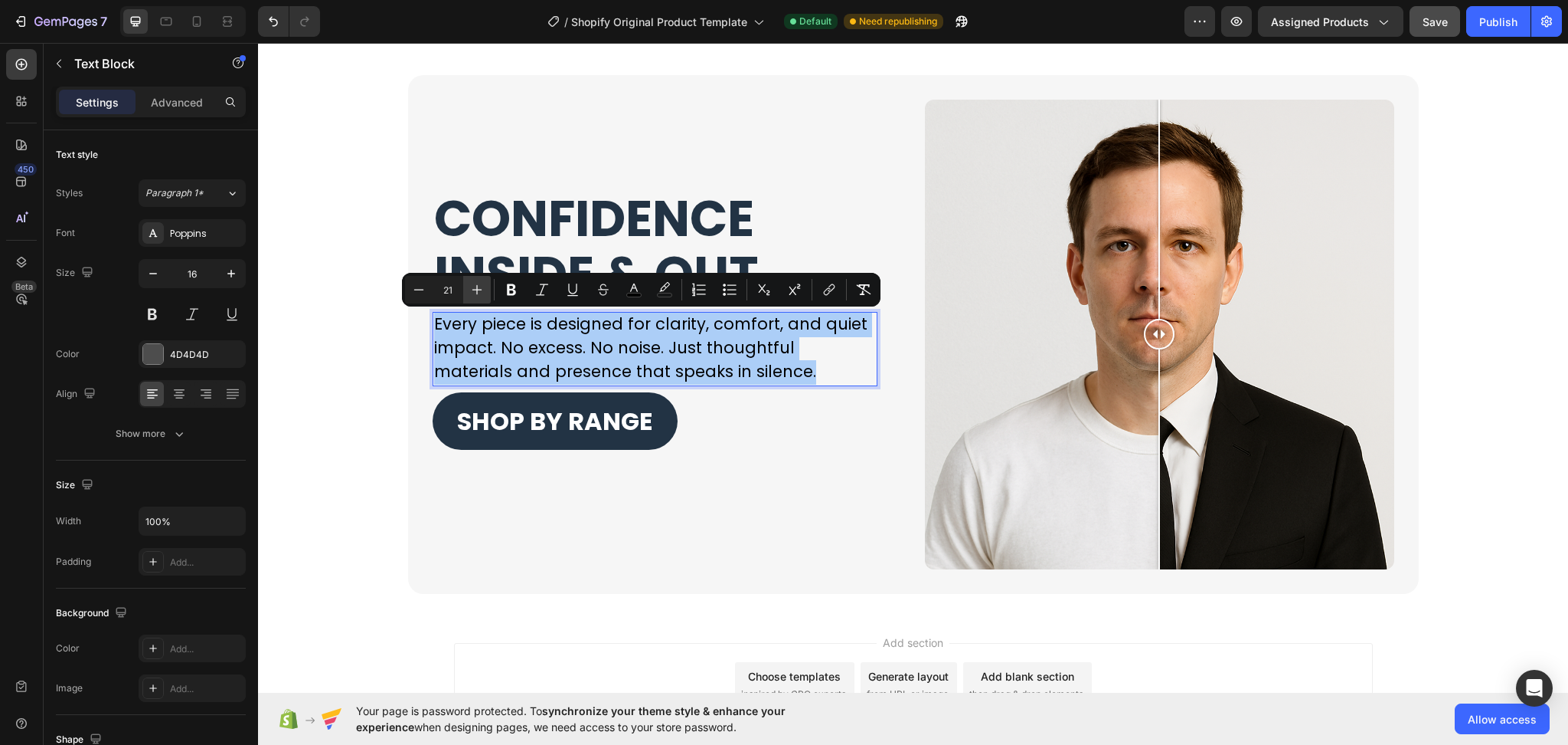
click at [476, 289] on icon "Editor contextual toolbar" at bounding box center [478, 290] width 10 height 10
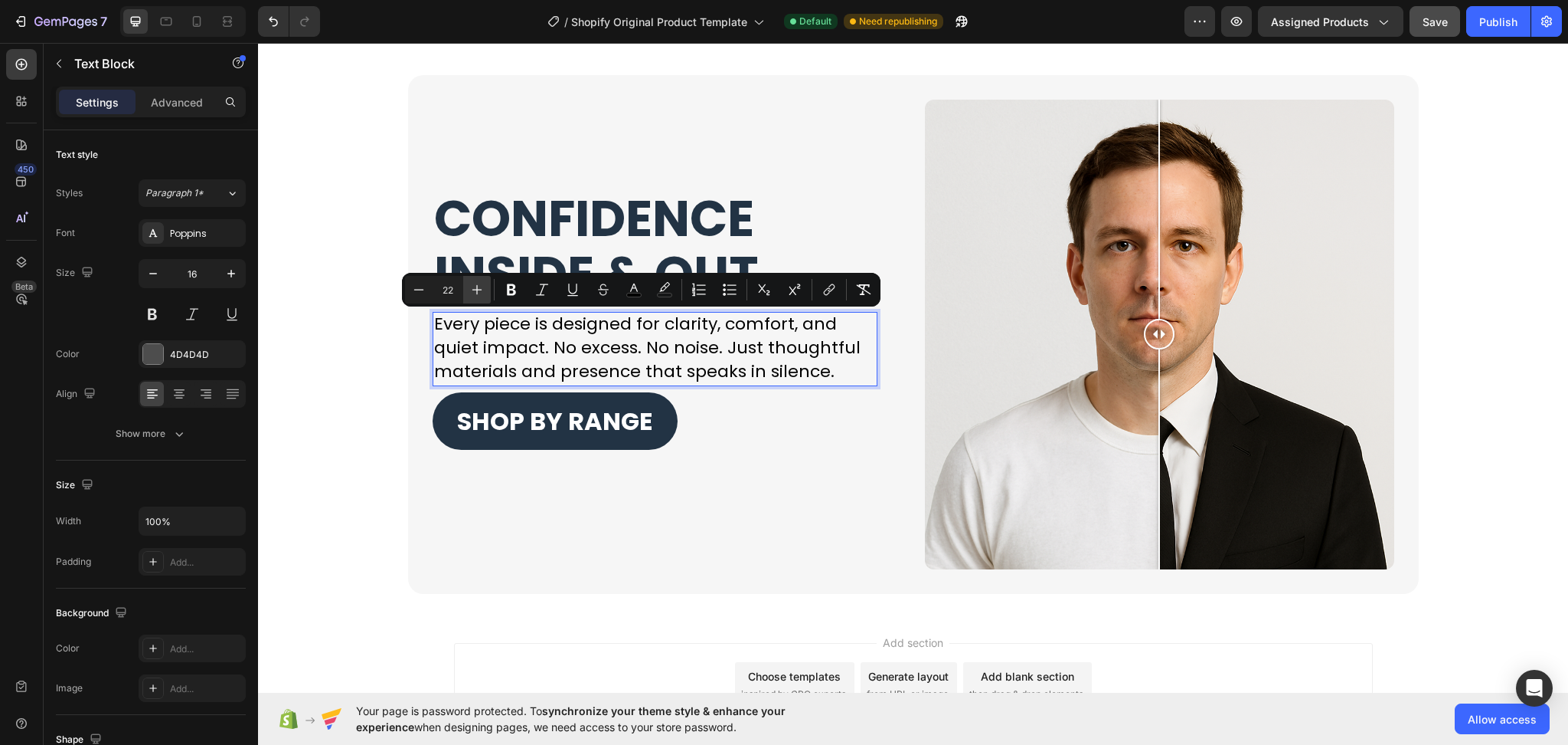
click at [476, 289] on icon "Editor contextual toolbar" at bounding box center [478, 290] width 10 height 10
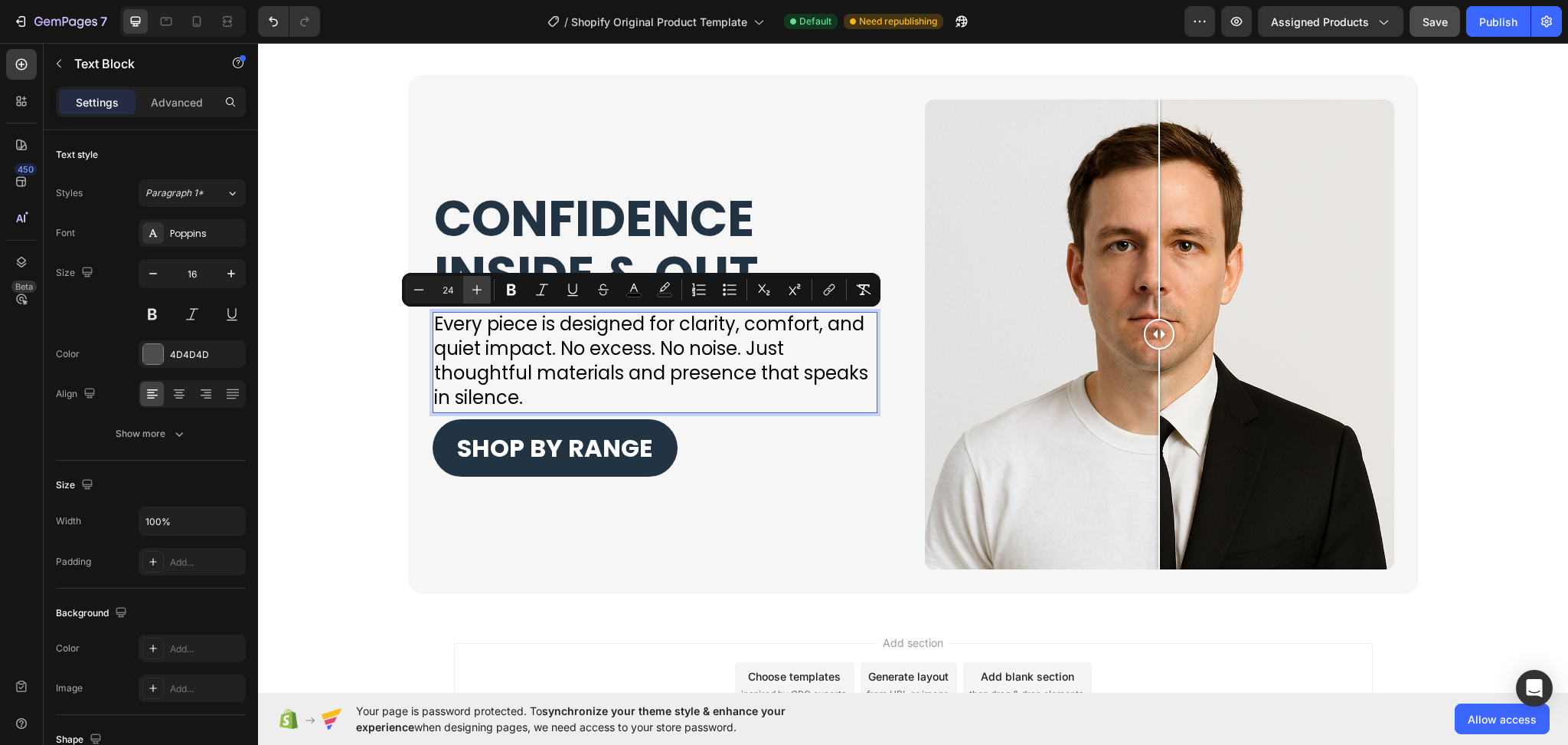
click at [482, 293] on icon "Editor contextual toolbar" at bounding box center [477, 290] width 16 height 16
type input "25"
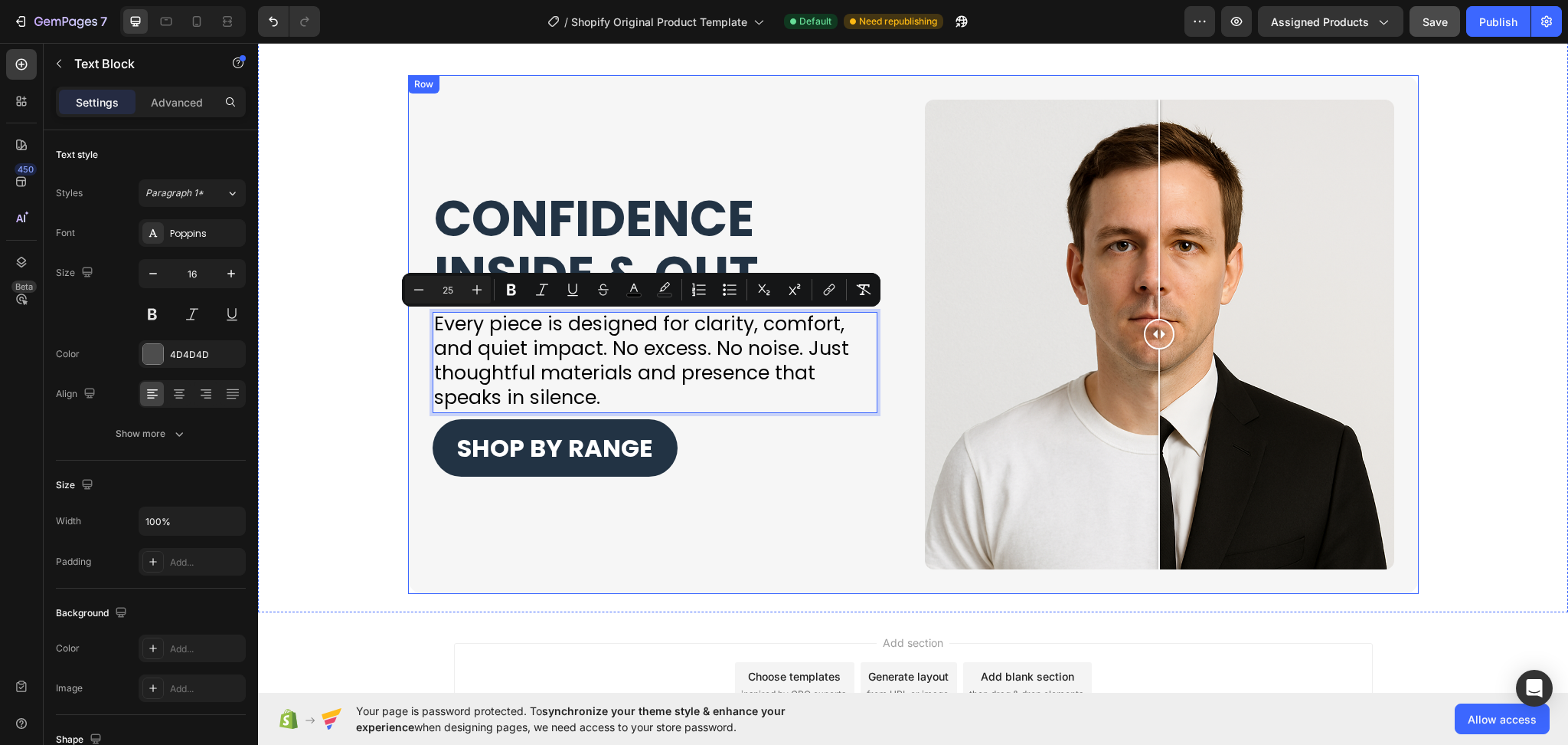
click at [789, 483] on div "CONFIDENCE INSIDE & OUT. Heading Every piece is designed for clarity, comfort, …" at bounding box center [667, 334] width 469 height 470
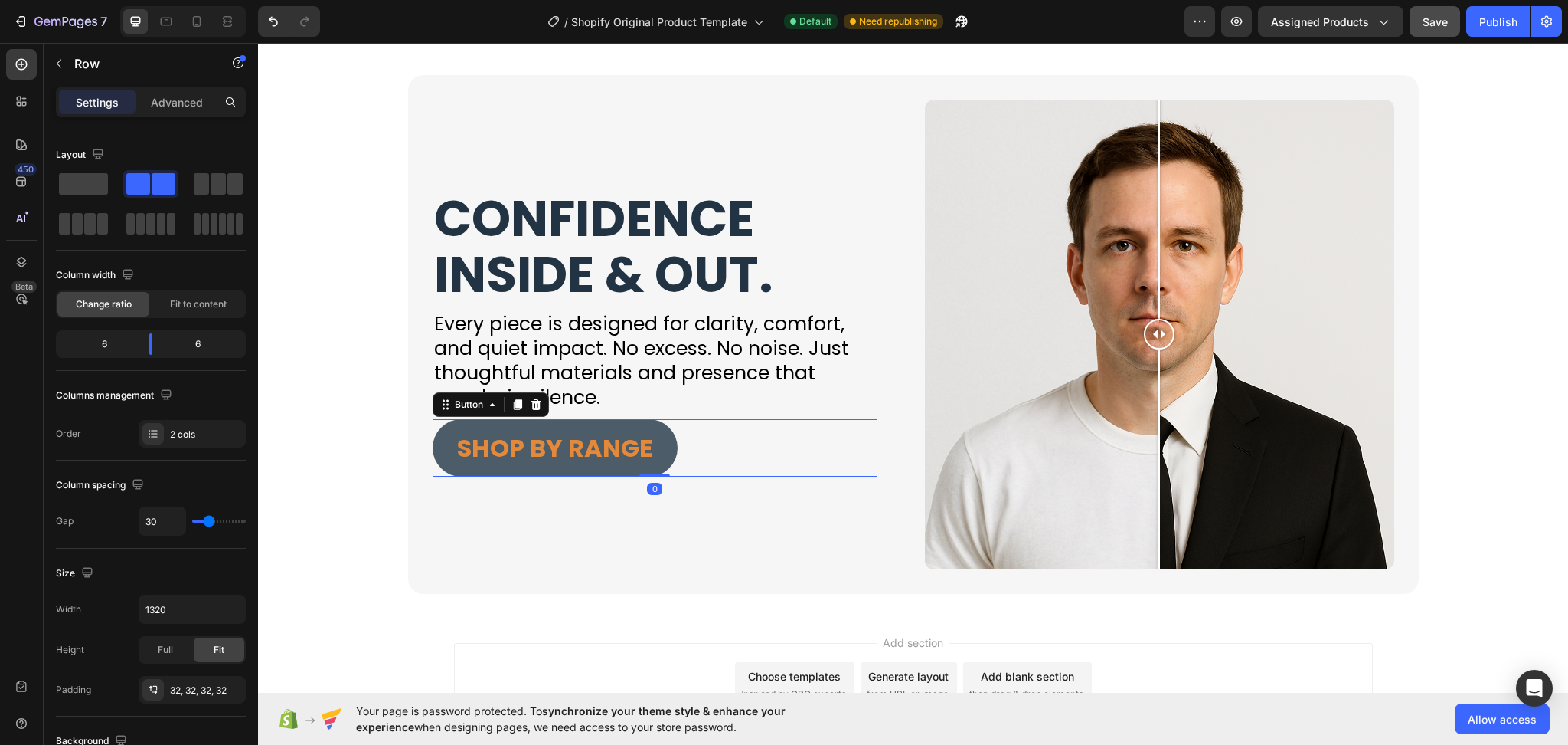
click at [658, 453] on button "SHOP BY RANGE" at bounding box center [555, 447] width 245 height 58
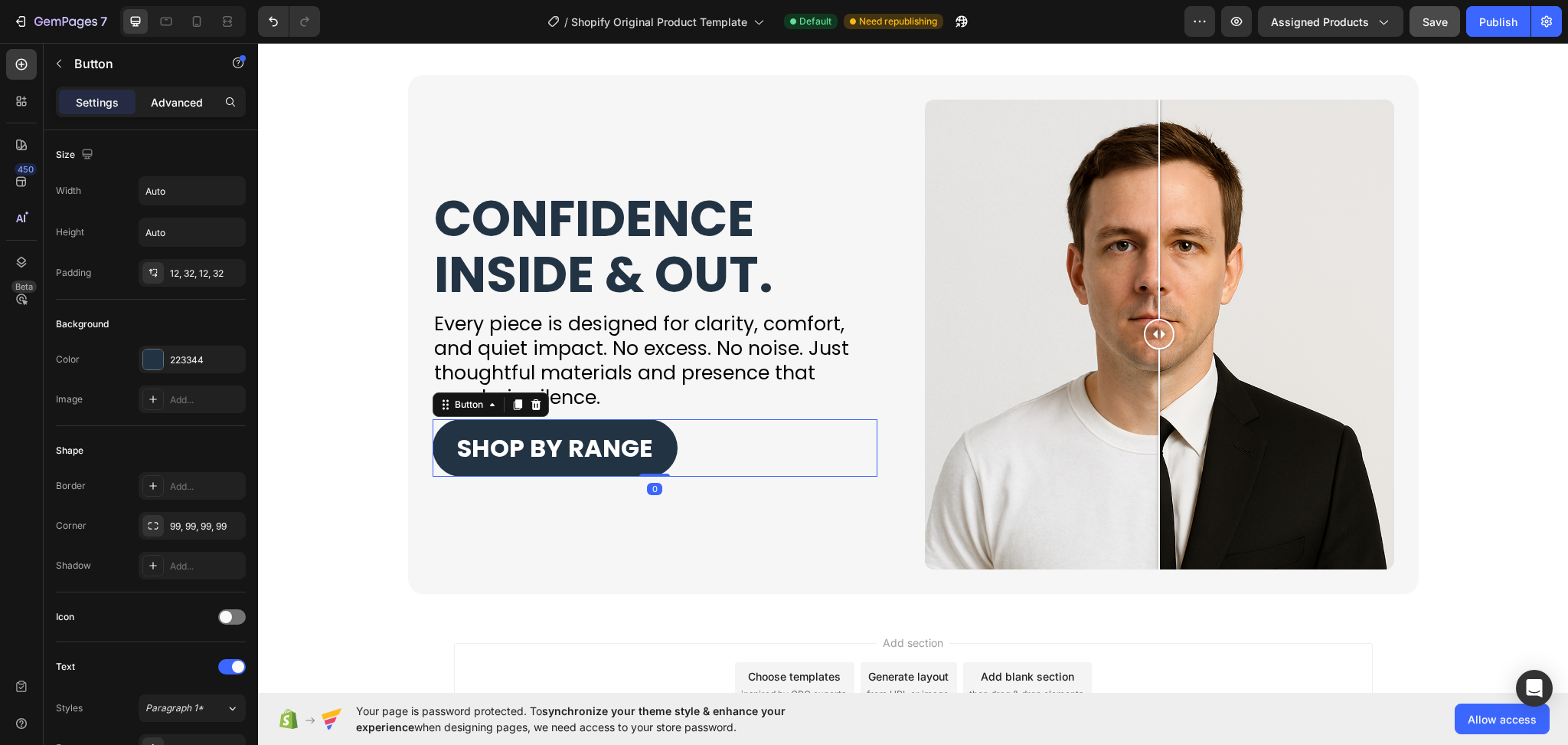
click at [180, 108] on p "Advanced" at bounding box center [177, 102] width 52 height 16
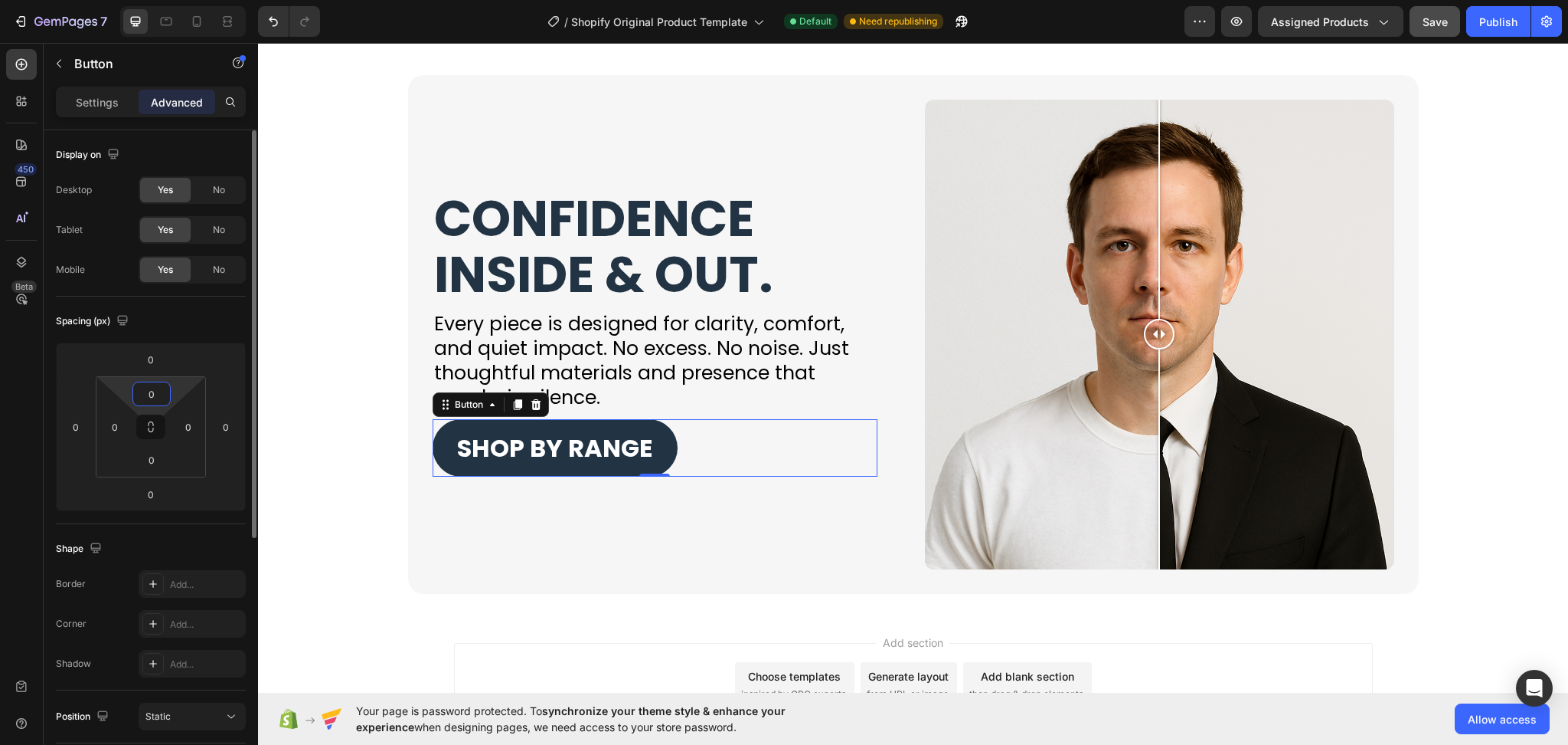
click at [157, 397] on input "0" at bounding box center [151, 394] width 30 height 23
type input "20"
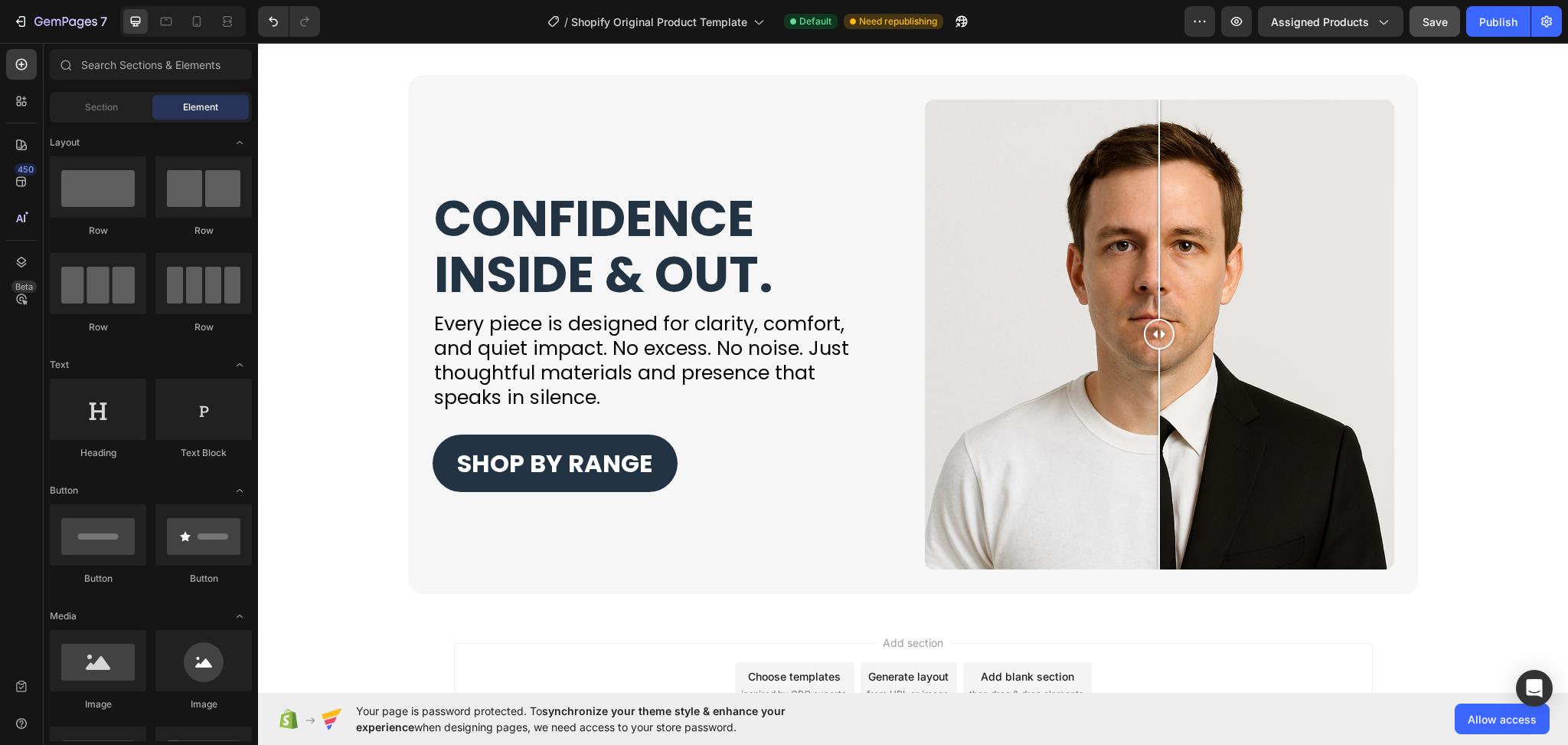
click at [397, 647] on div "Add section Choose templates inspired by CRO experts Generate layout from URL o…" at bounding box center [913, 688] width 1310 height 152
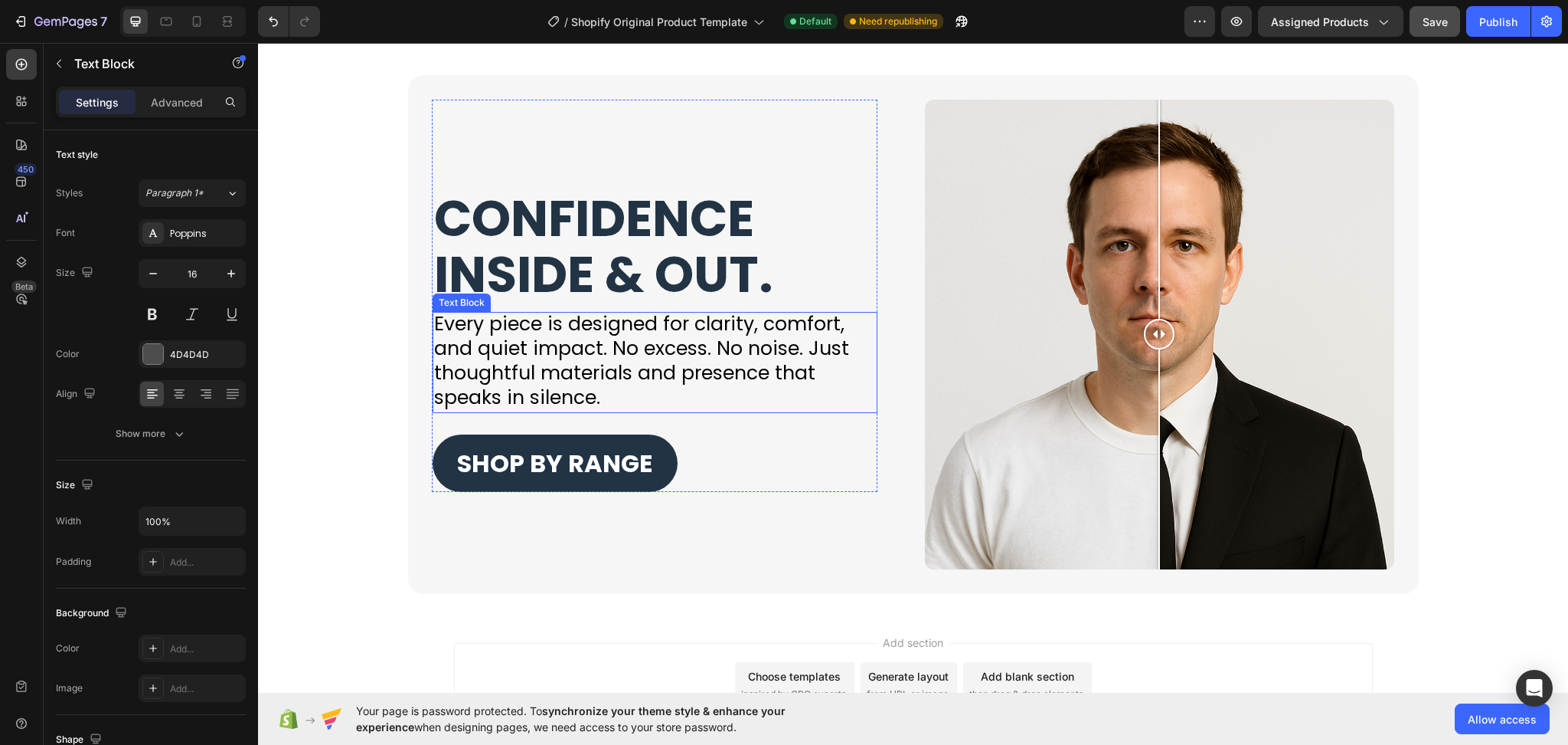
click at [598, 343] on span "Every piece is designed for clarity, comfort, and quiet impact. No excess. No n…" at bounding box center [641, 359] width 415 height 99
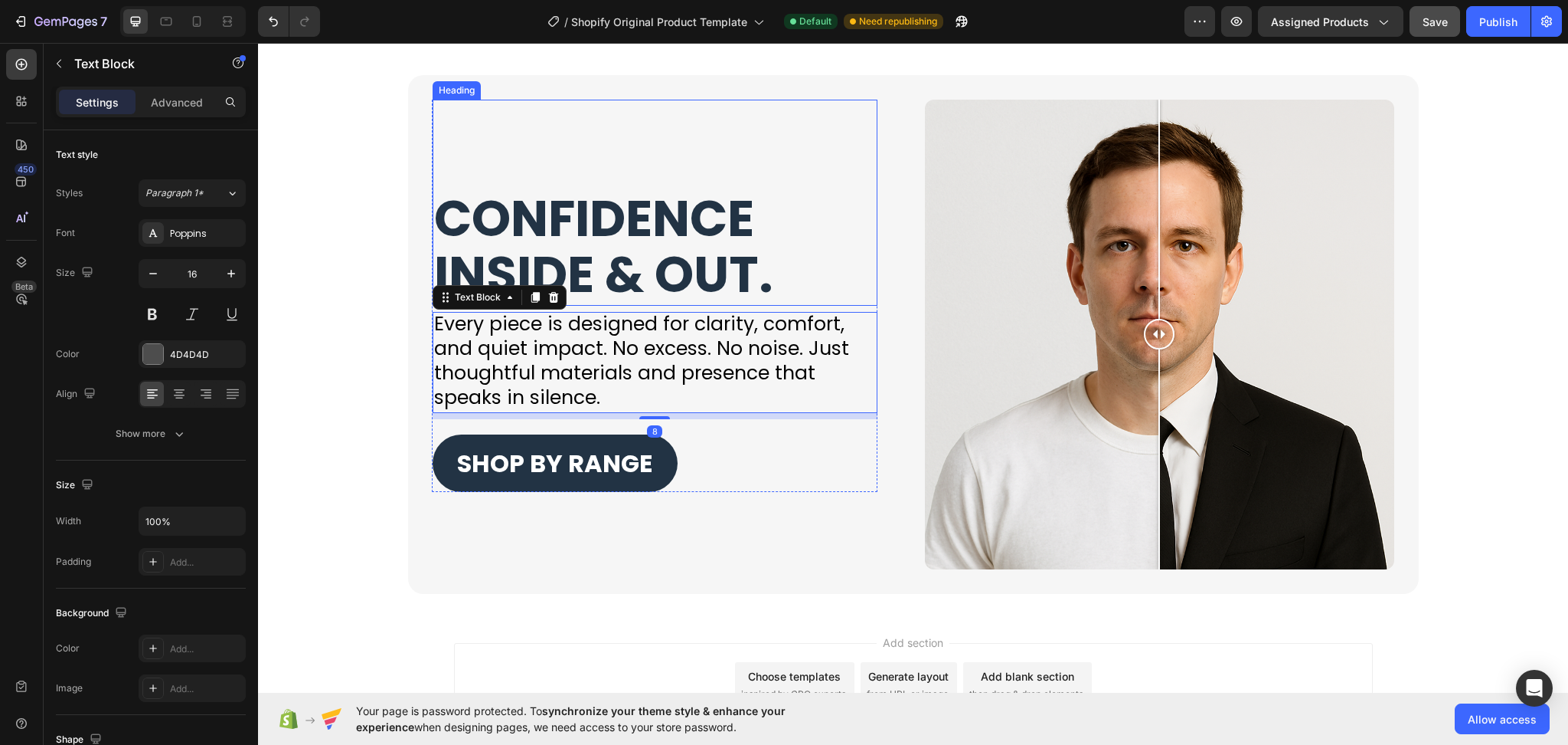
click at [594, 251] on strong "CONFIDENCE INSIDE & OUT." at bounding box center [603, 247] width 339 height 126
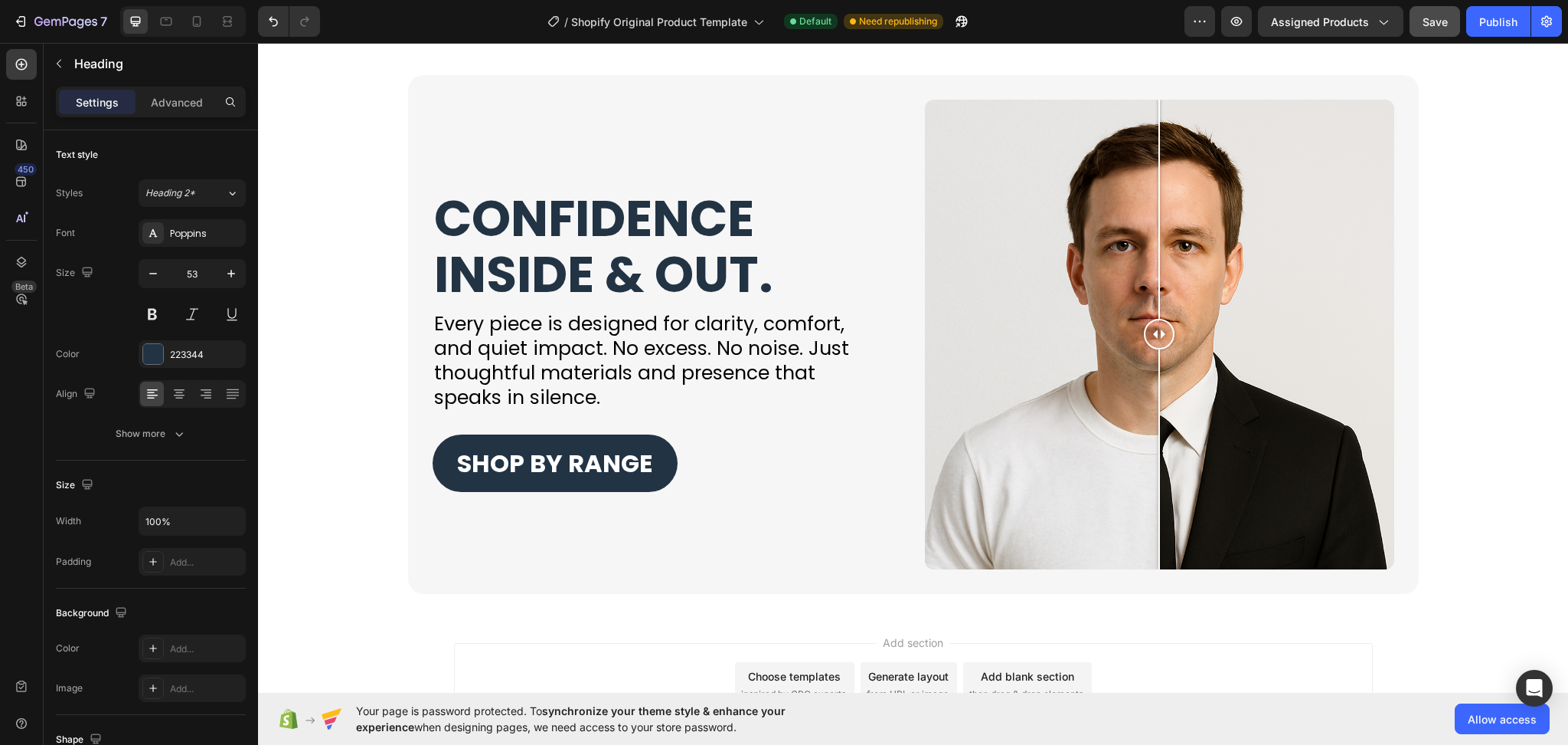
click at [1377, 622] on div "Add section Choose templates inspired by CRO experts Generate layout from URL o…" at bounding box center [913, 688] width 1310 height 152
click at [672, 350] on span "Every piece is designed for clarity, comfort, and quiet impact. No excess. No n…" at bounding box center [641, 359] width 415 height 99
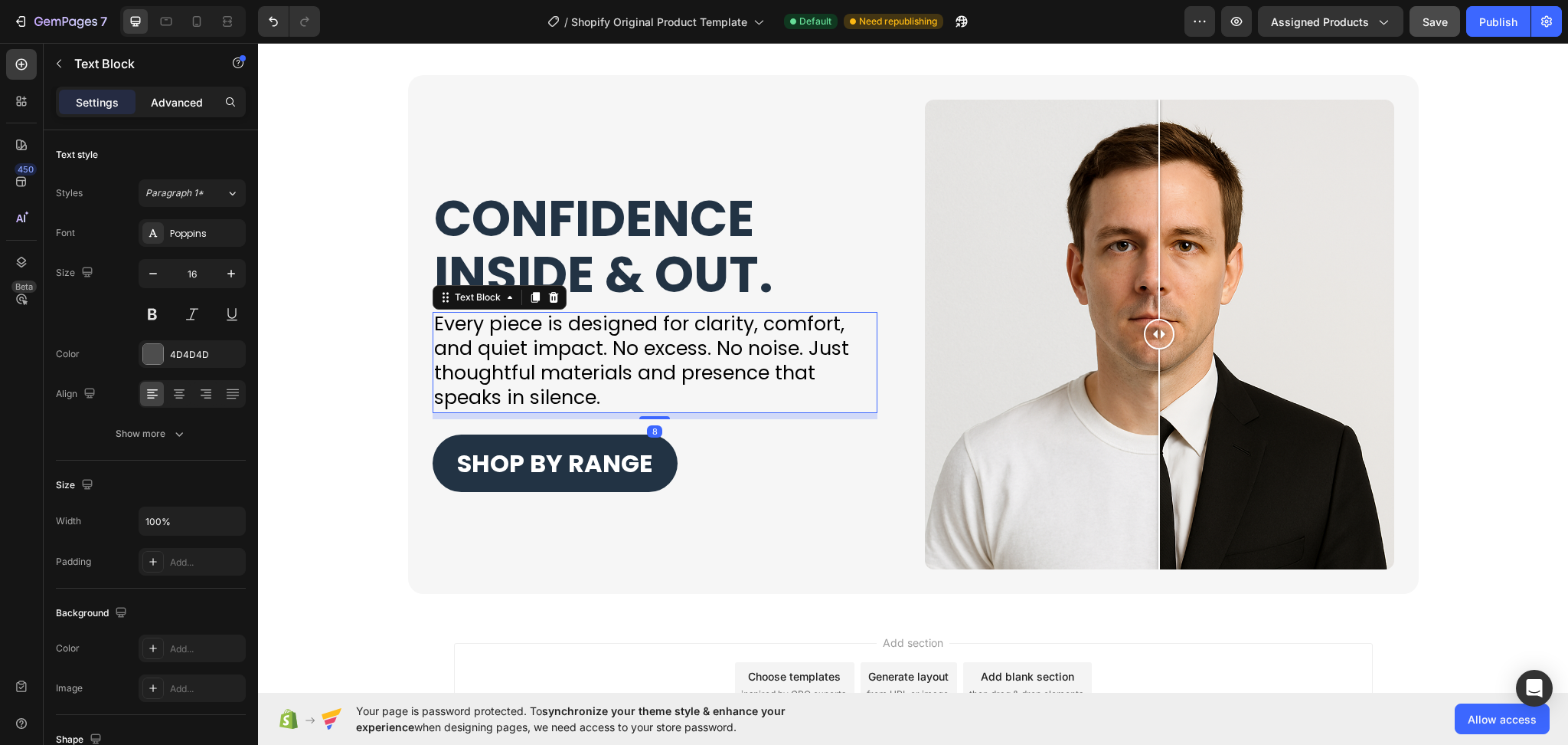
click at [161, 104] on p "Advanced" at bounding box center [177, 102] width 52 height 16
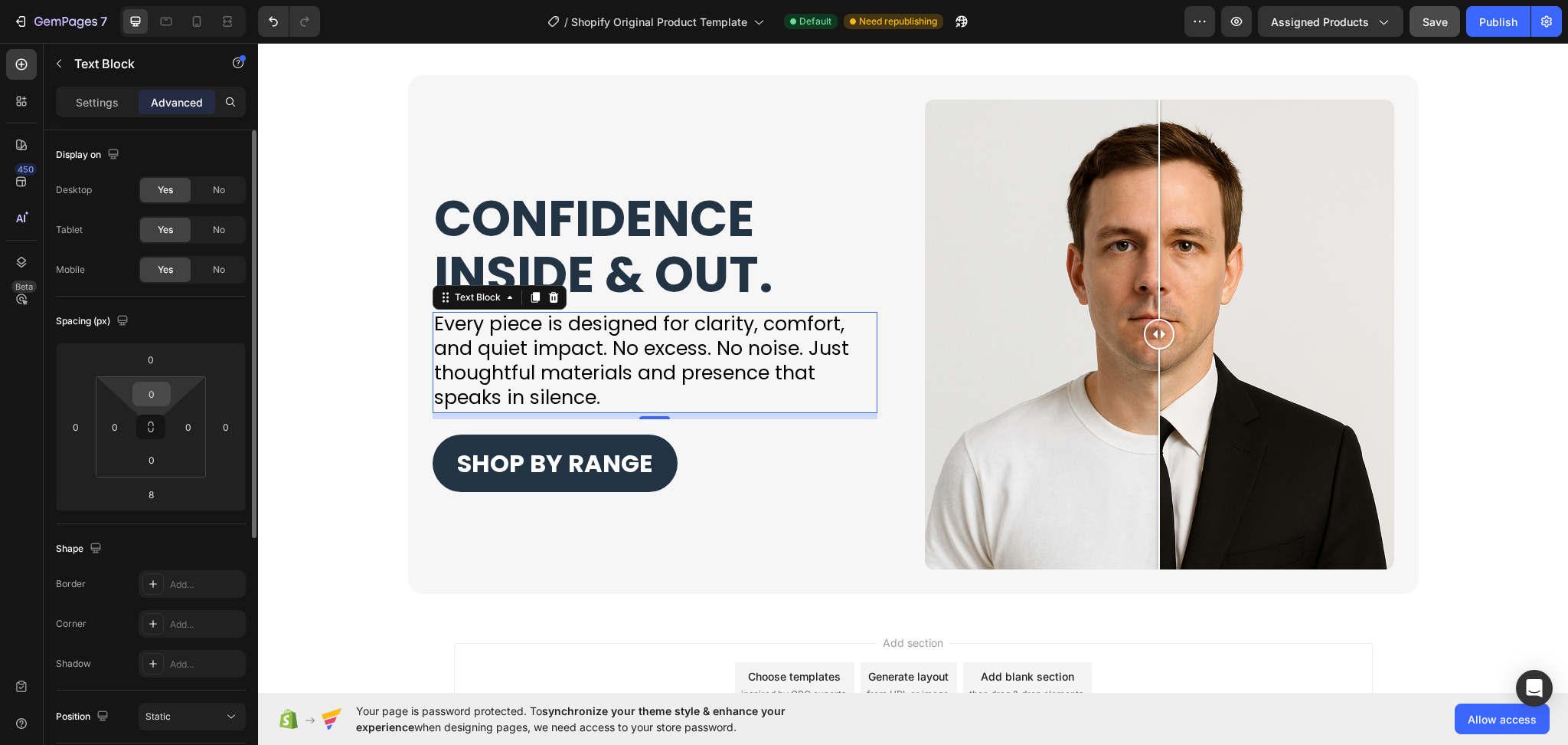
click at [154, 389] on input "0" at bounding box center [151, 394] width 30 height 23
type input "5"
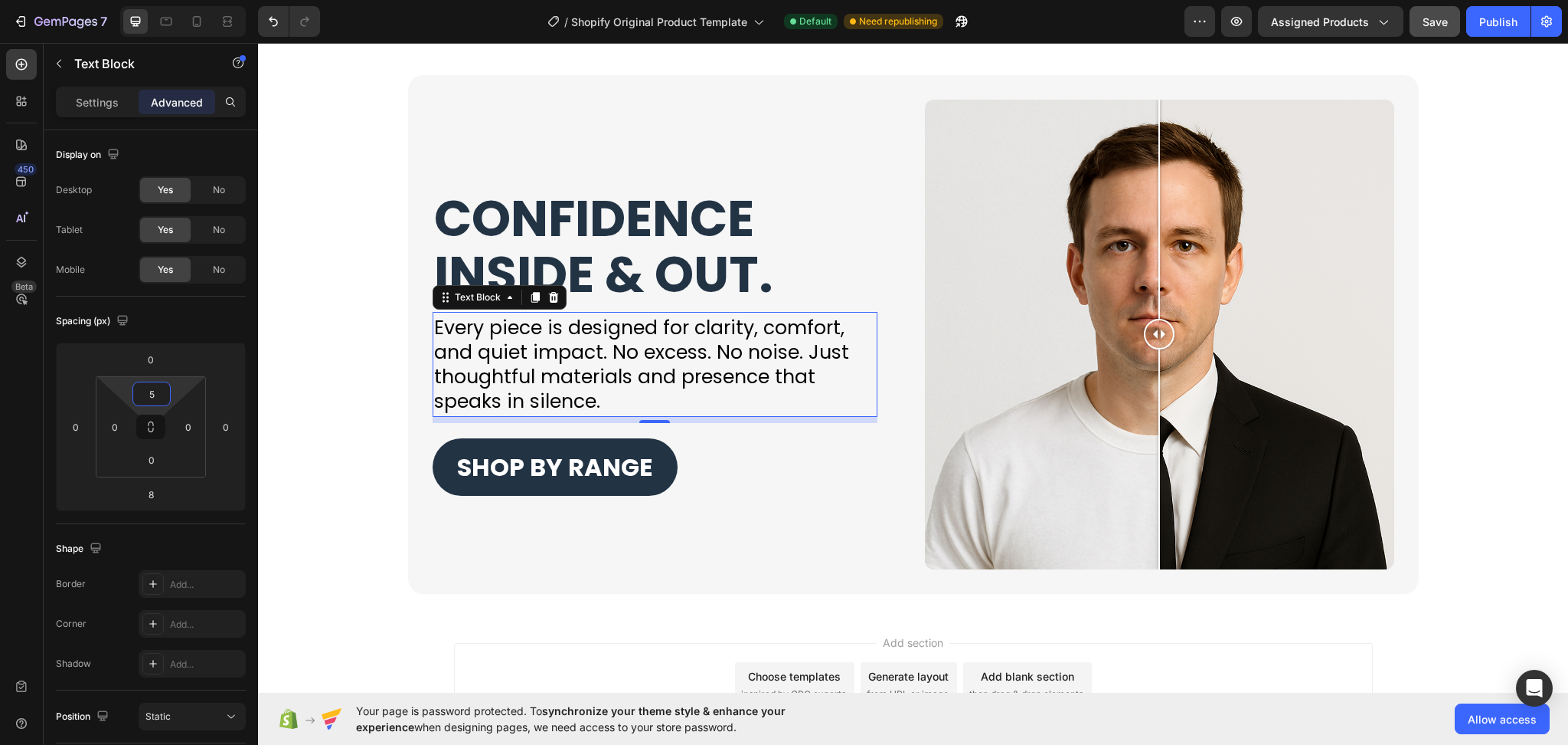
click at [445, 615] on div "Add section Choose templates inspired by CRO experts Generate layout from URL o…" at bounding box center [913, 688] width 1310 height 152
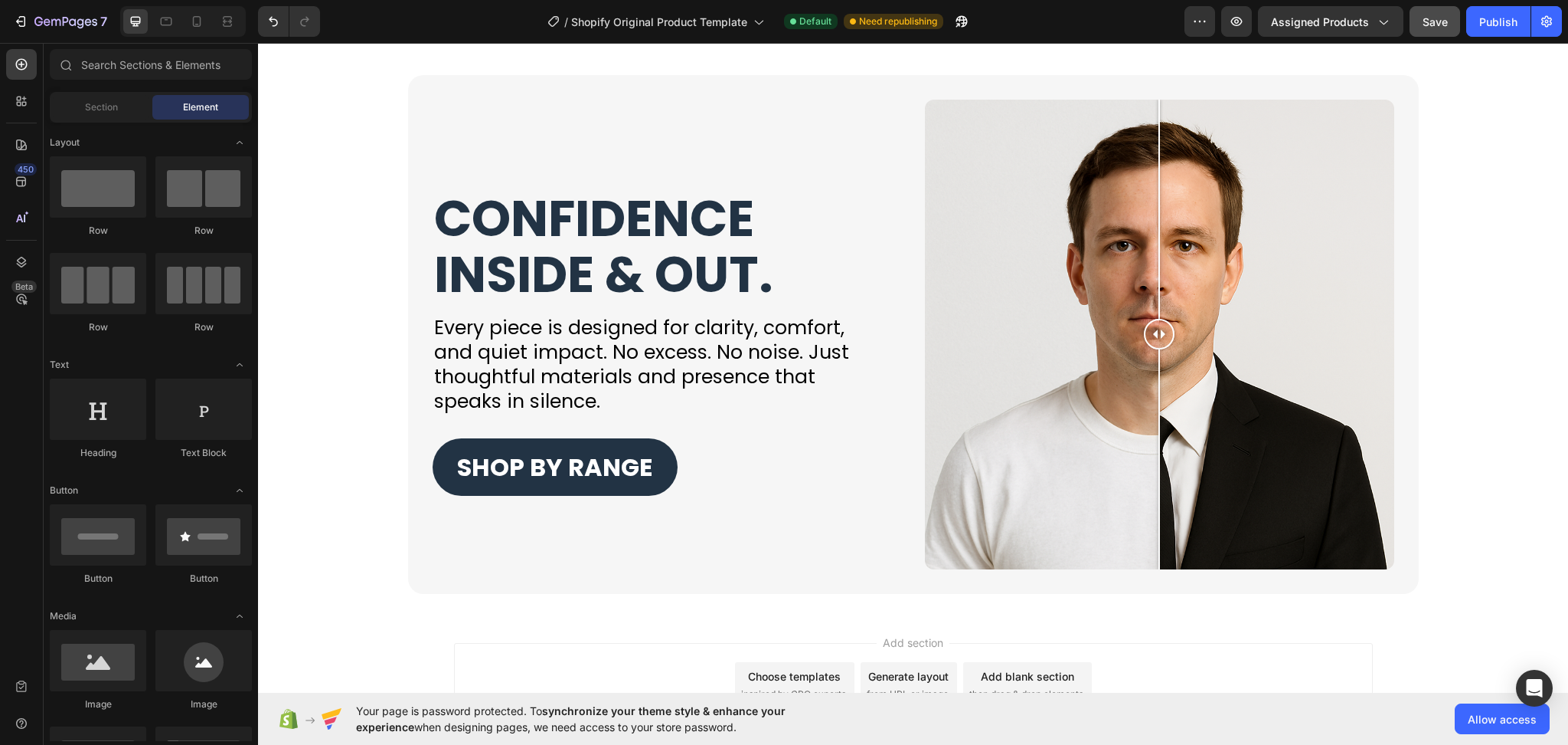
click at [422, 624] on div "Add section Choose templates inspired by CRO experts Generate layout from URL o…" at bounding box center [913, 688] width 1310 height 152
click at [1446, 642] on div "Add section Choose templates inspired by CRO experts Generate layout from URL o…" at bounding box center [913, 688] width 1310 height 152
drag, startPoint x: 1146, startPoint y: 336, endPoint x: 1141, endPoint y: 362, distance: 26.5
click at [1141, 362] on div at bounding box center [1148, 334] width 30 height 470
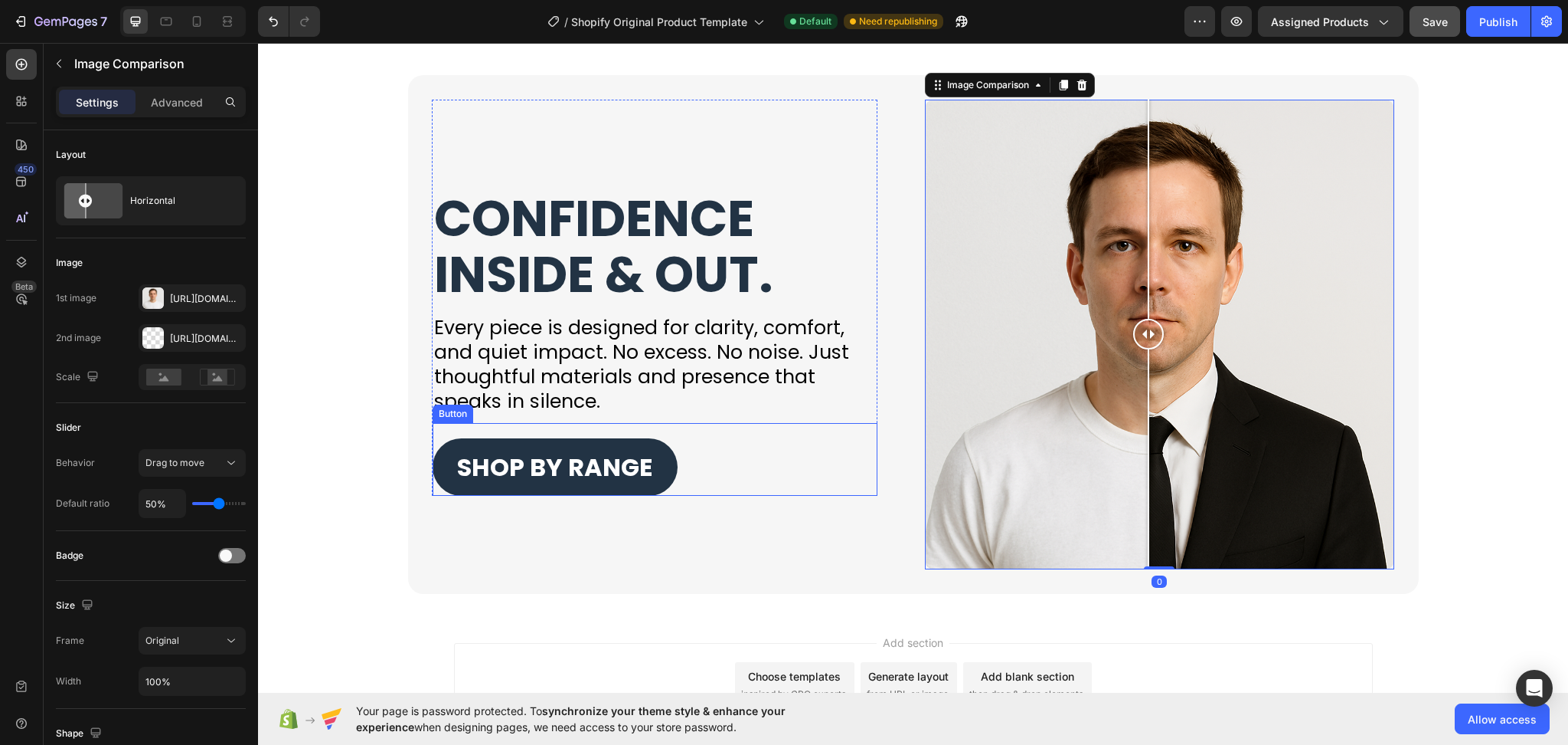
scroll to position [3614, 0]
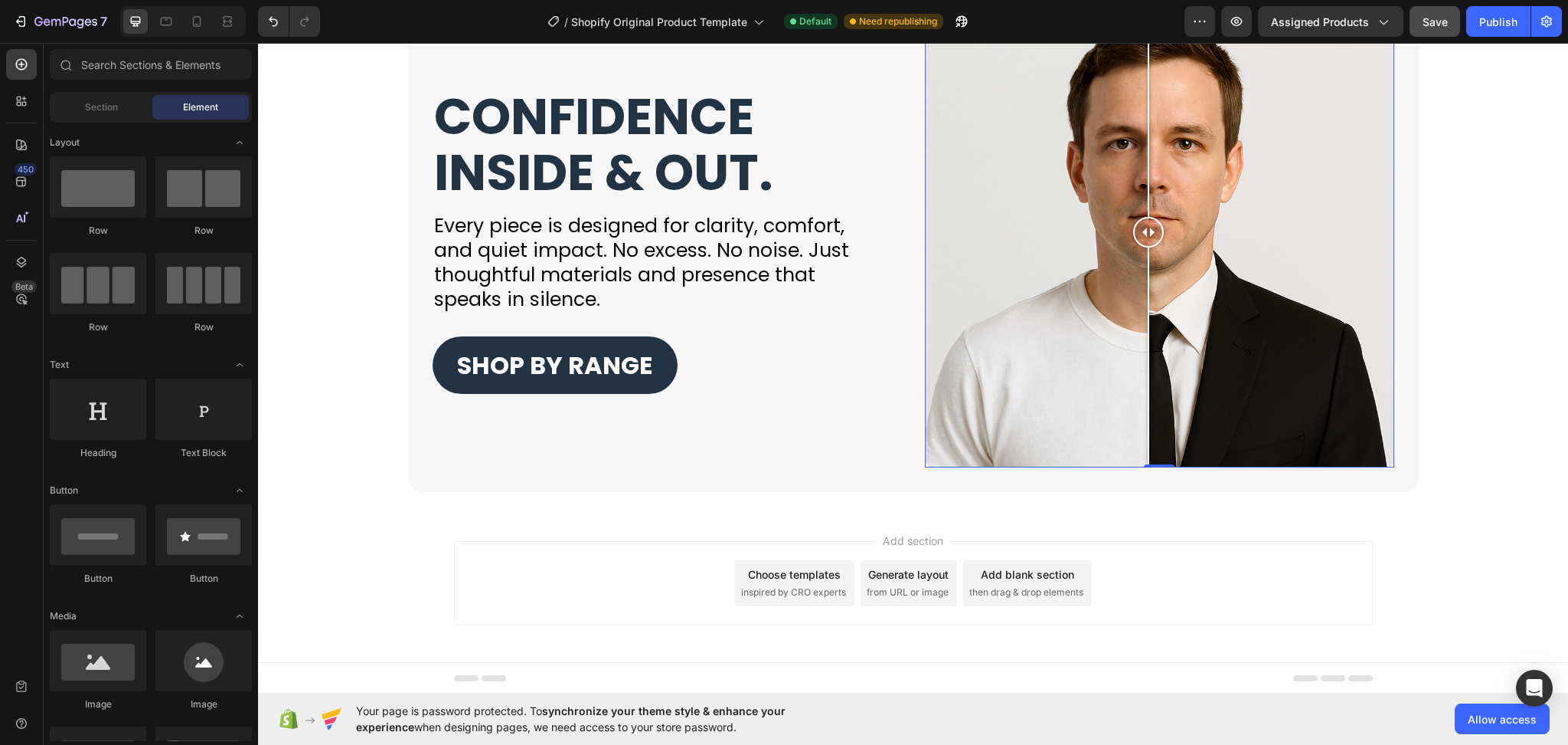
click at [794, 569] on div "Choose templates" at bounding box center [794, 574] width 92 height 16
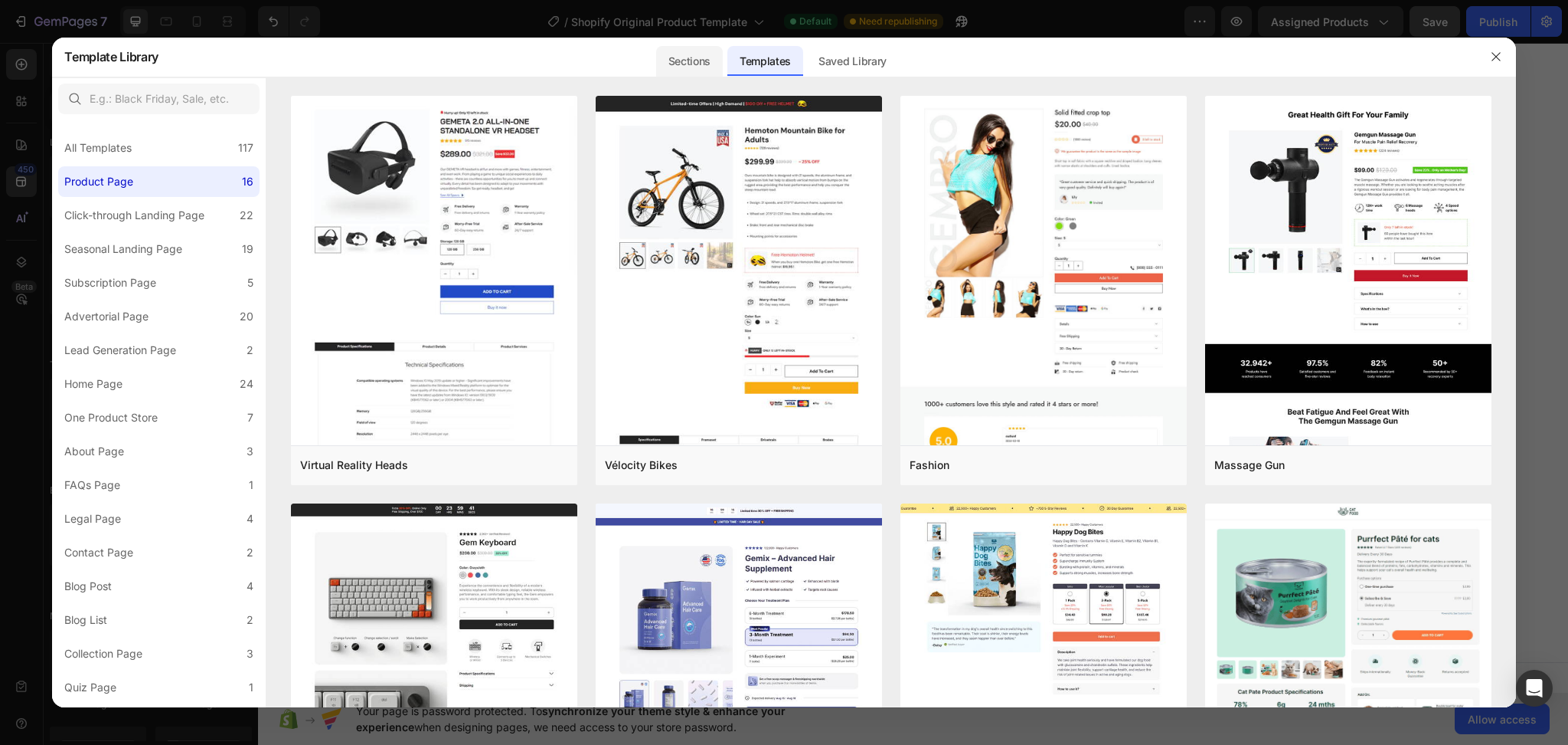
click at [715, 57] on div "Sections" at bounding box center [689, 60] width 66 height 30
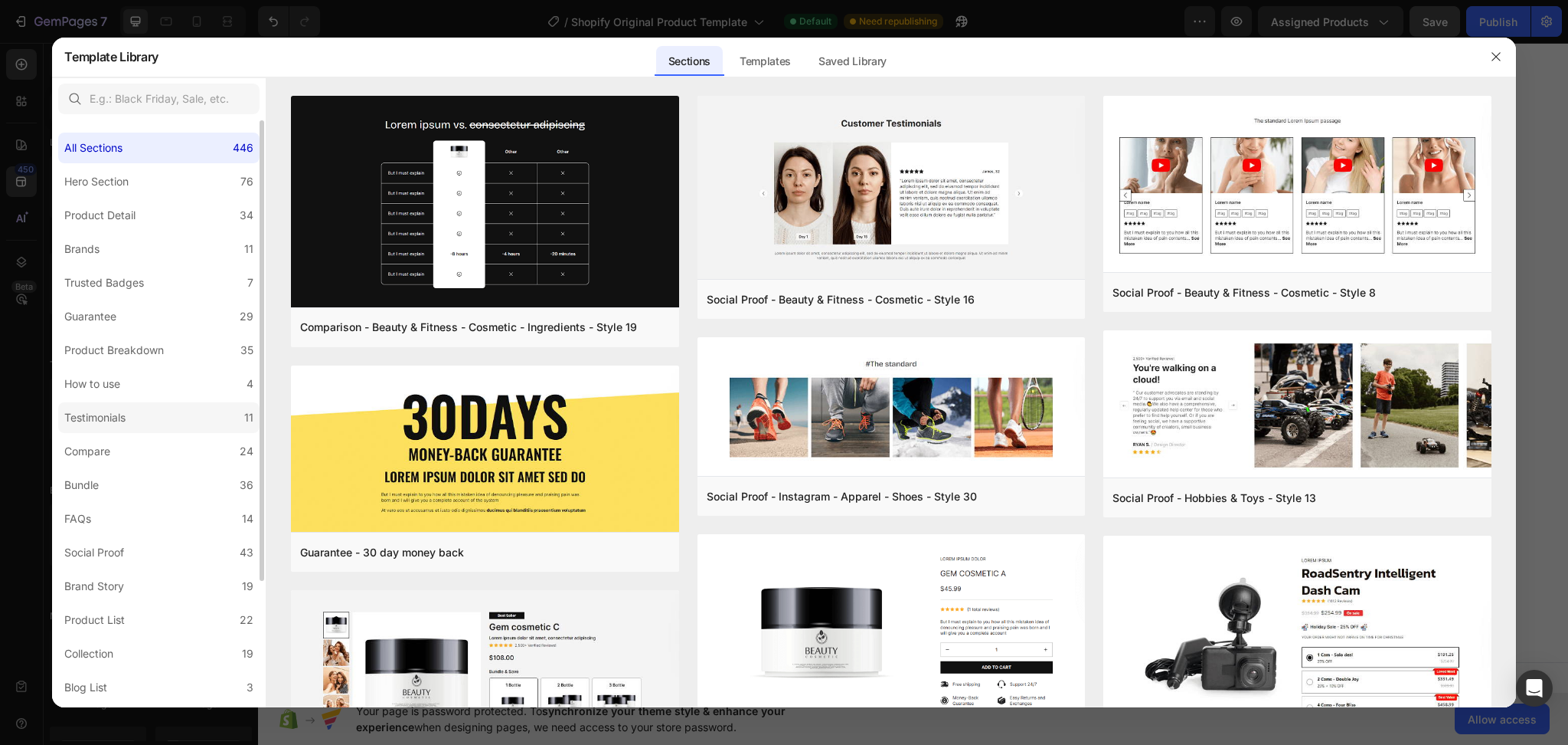
click at [130, 420] on div "Testimonials" at bounding box center [98, 417] width 67 height 18
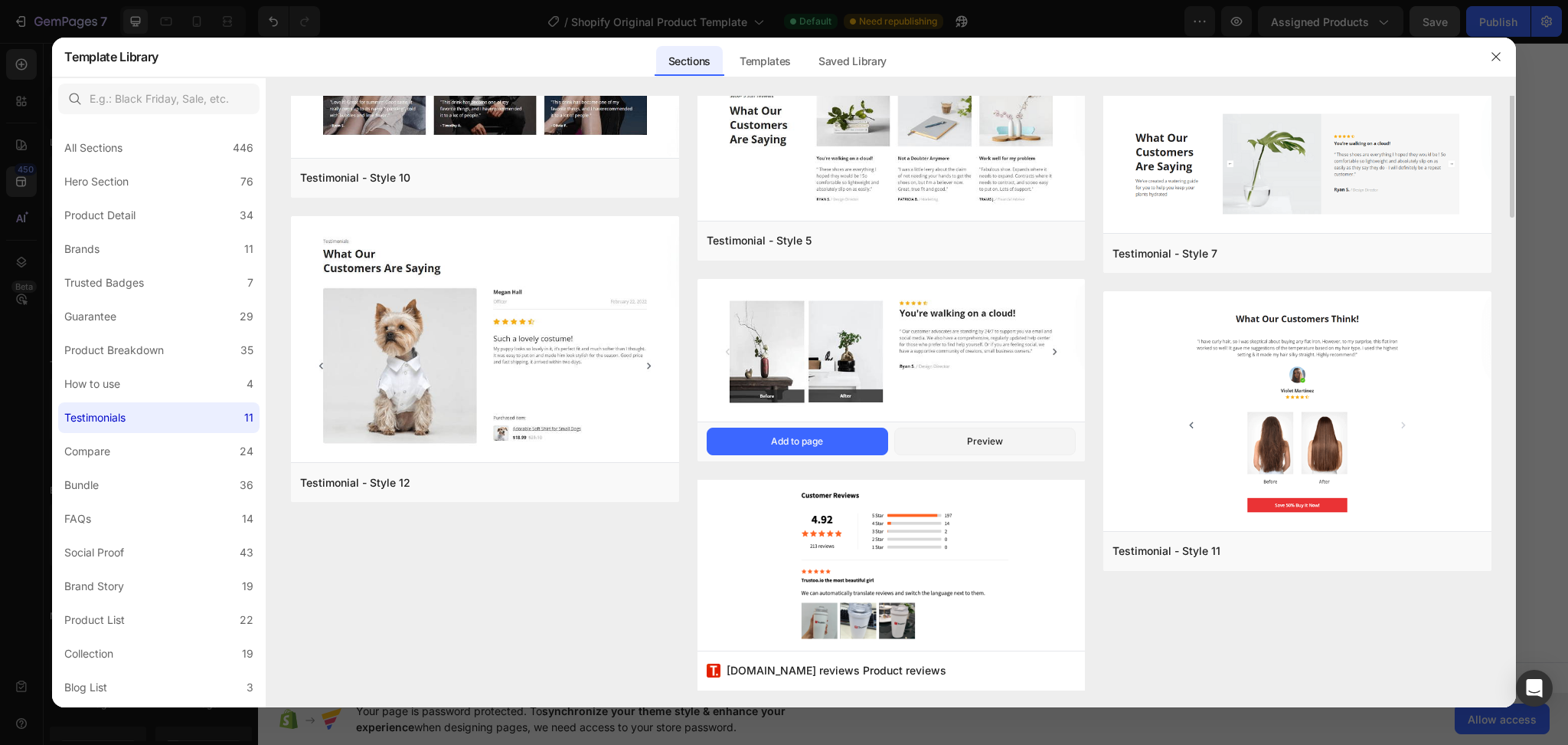
scroll to position [0, 0]
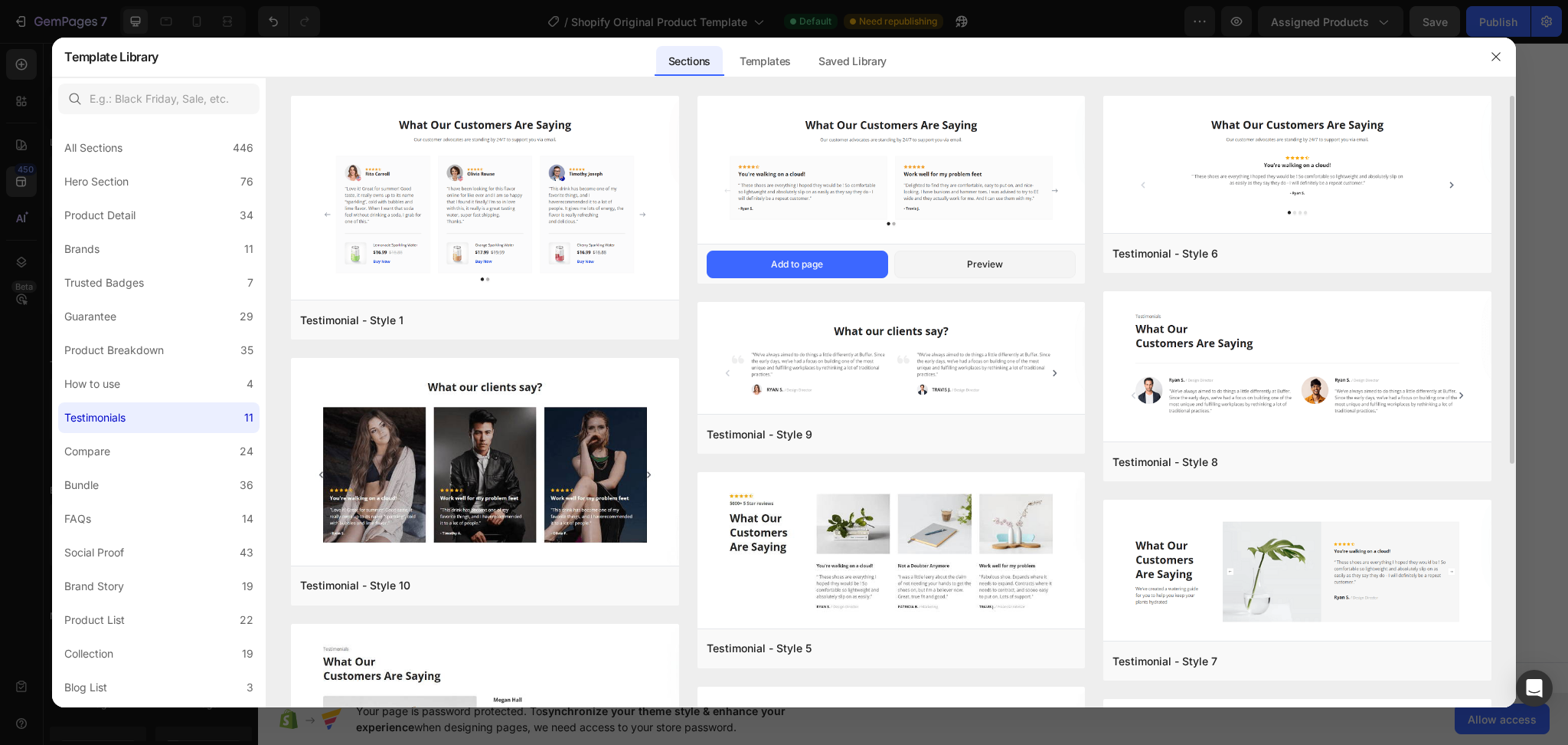
click at [923, 186] on img at bounding box center [891, 172] width 387 height 152
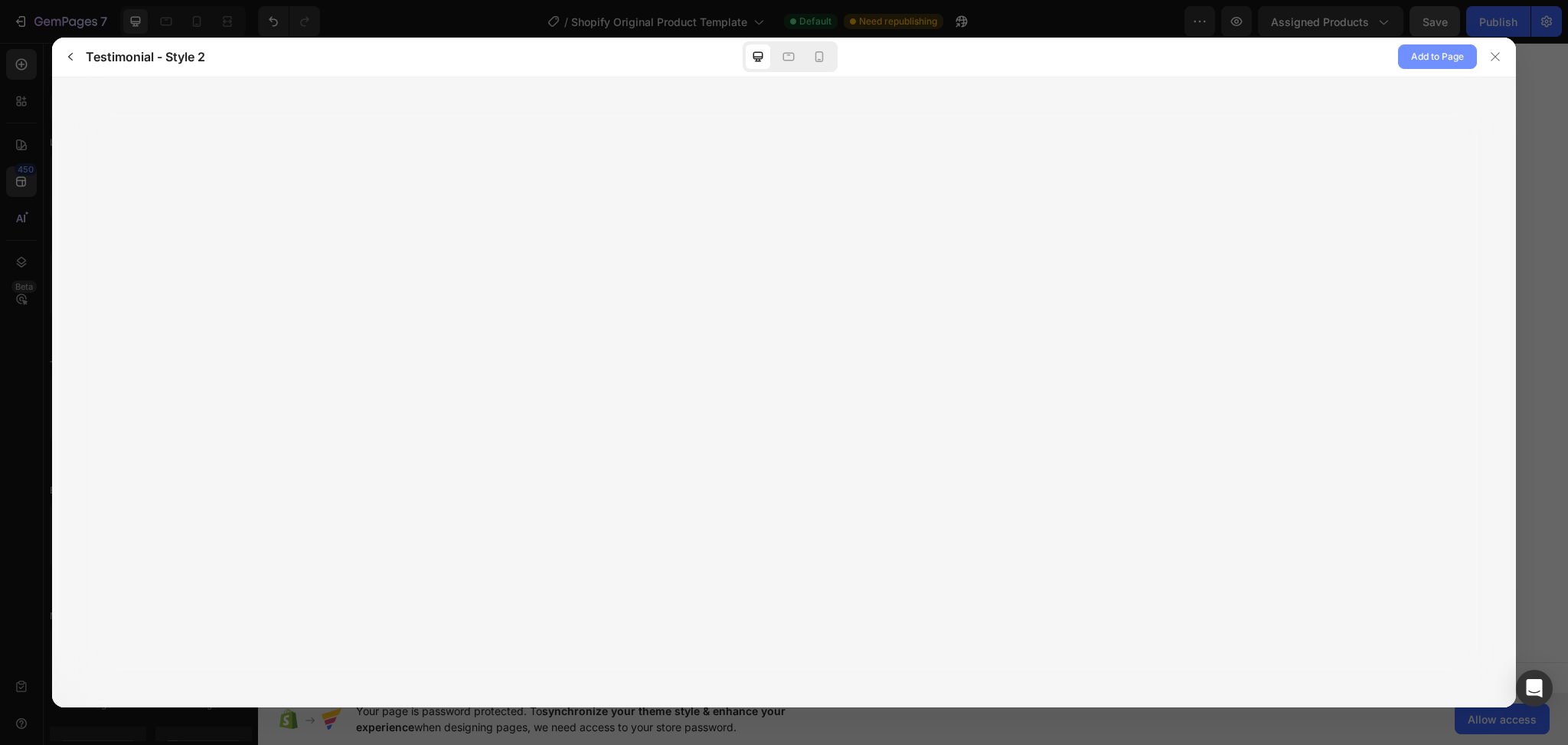
click at [1414, 61] on span "Add to Page" at bounding box center [1437, 56] width 53 height 18
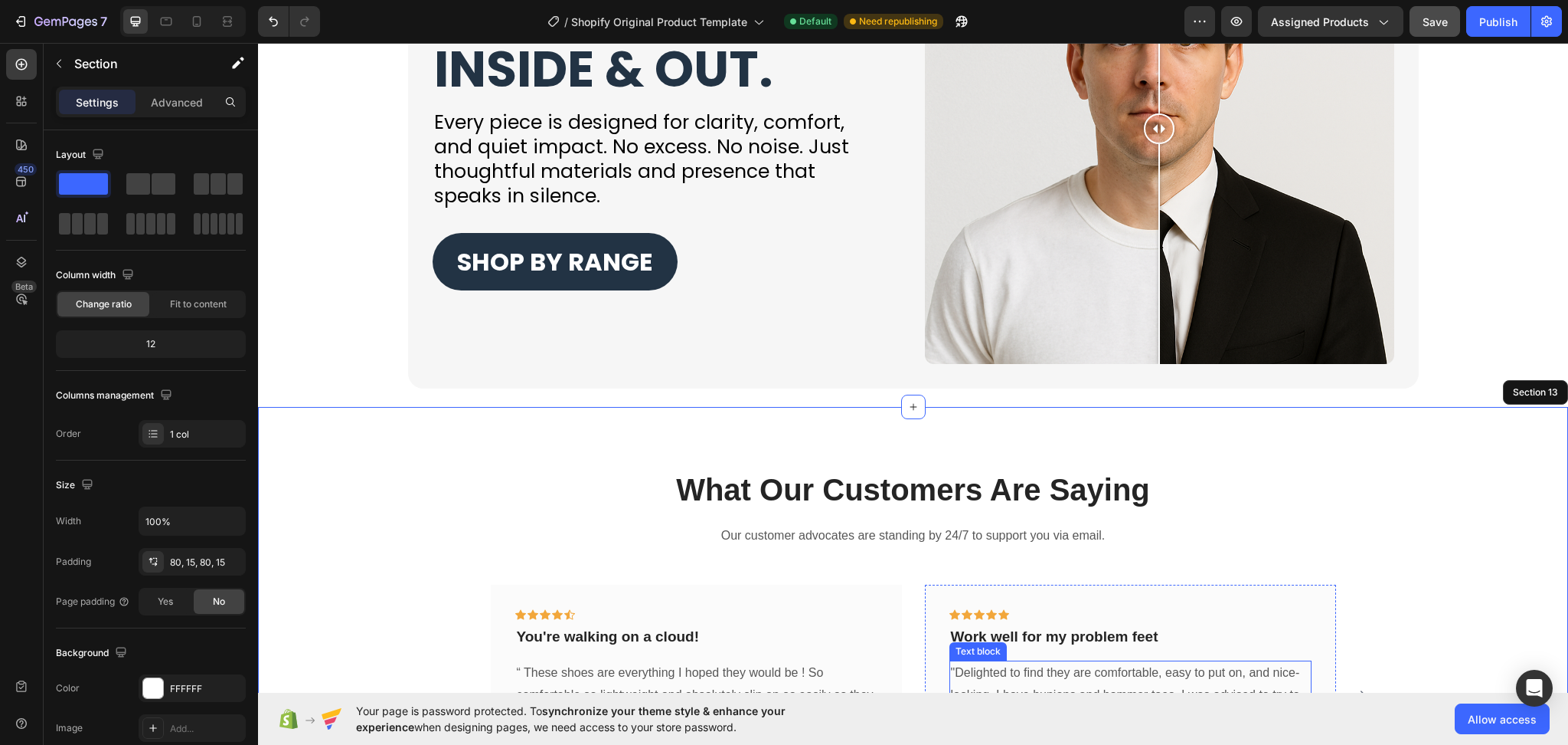
scroll to position [3828, 0]
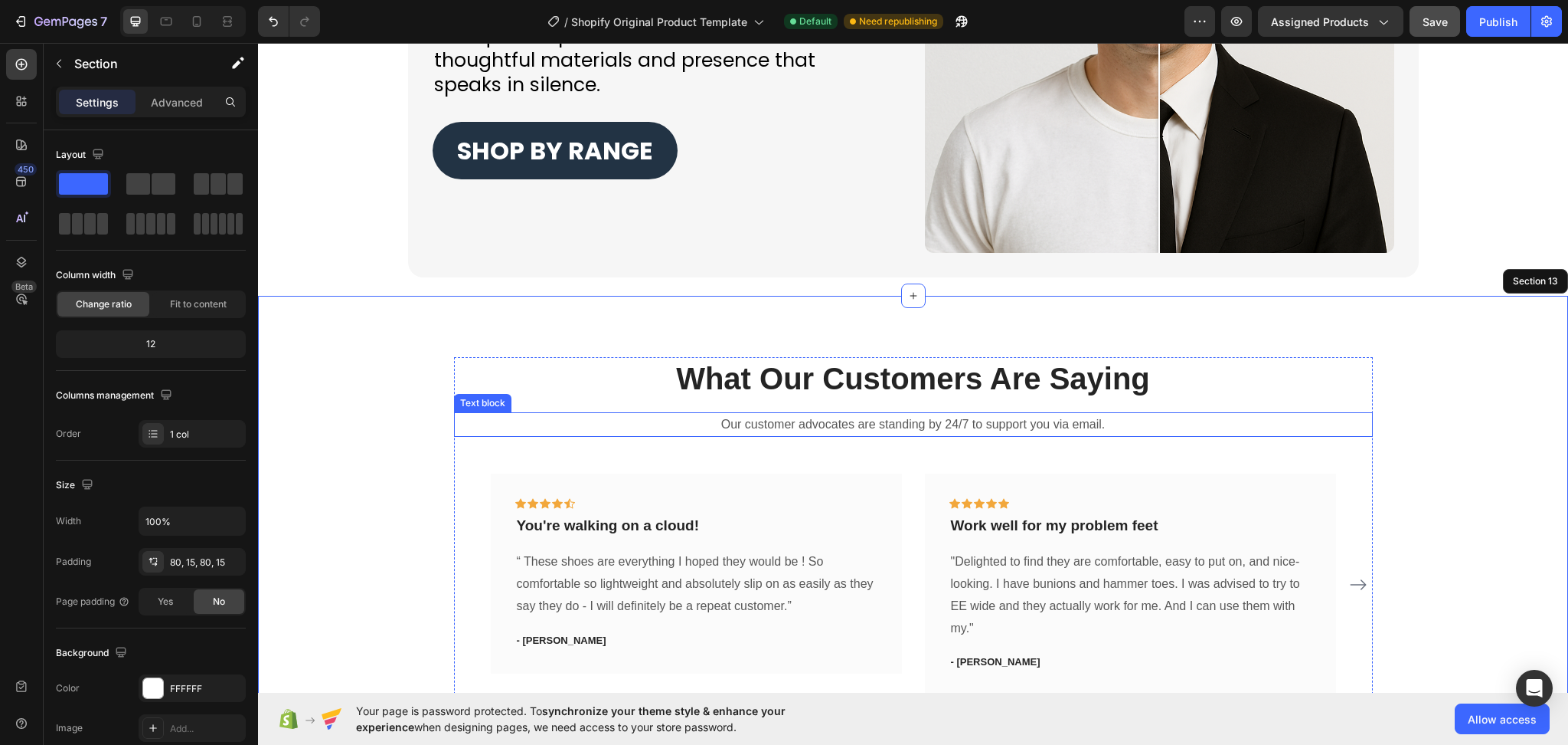
click at [1074, 432] on p "Our customer advocates are standing by 24/7 to support you via email." at bounding box center [913, 425] width 916 height 22
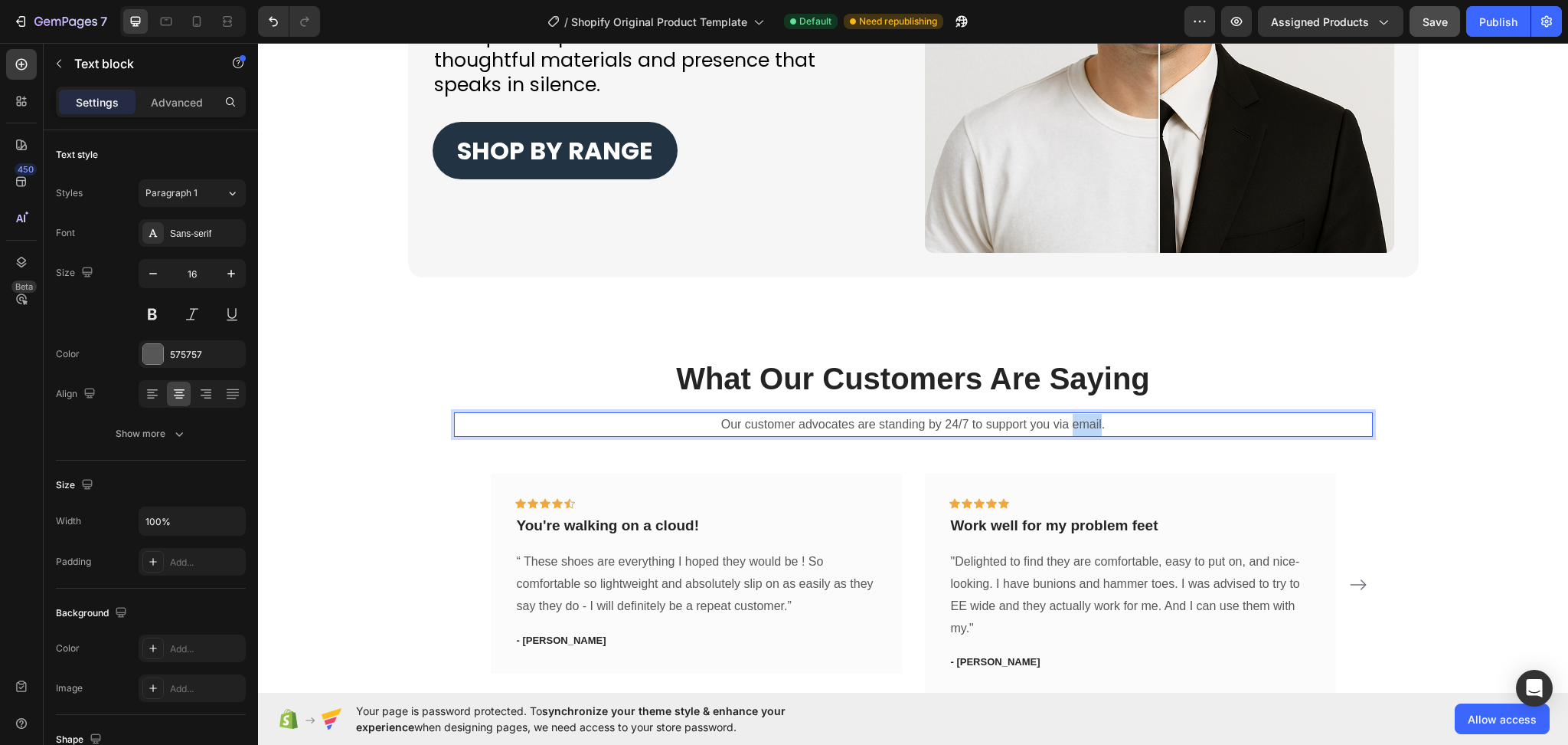
click at [1074, 432] on p "Our customer advocates are standing by 24/7 to support you via email." at bounding box center [913, 425] width 916 height 22
click at [1129, 428] on p "Our customer advocates are standing by 24/7 to support you via email." at bounding box center [913, 425] width 916 height 22
drag, startPoint x: 1129, startPoint y: 428, endPoint x: 717, endPoint y: 410, distance: 412.4
click at [717, 410] on div "What Our Customers Are Saying Heading Our customer advocates are standing by 24…" at bounding box center [913, 537] width 919 height 360
click at [875, 380] on p "What Our Customers Are Saying" at bounding box center [913, 378] width 916 height 40
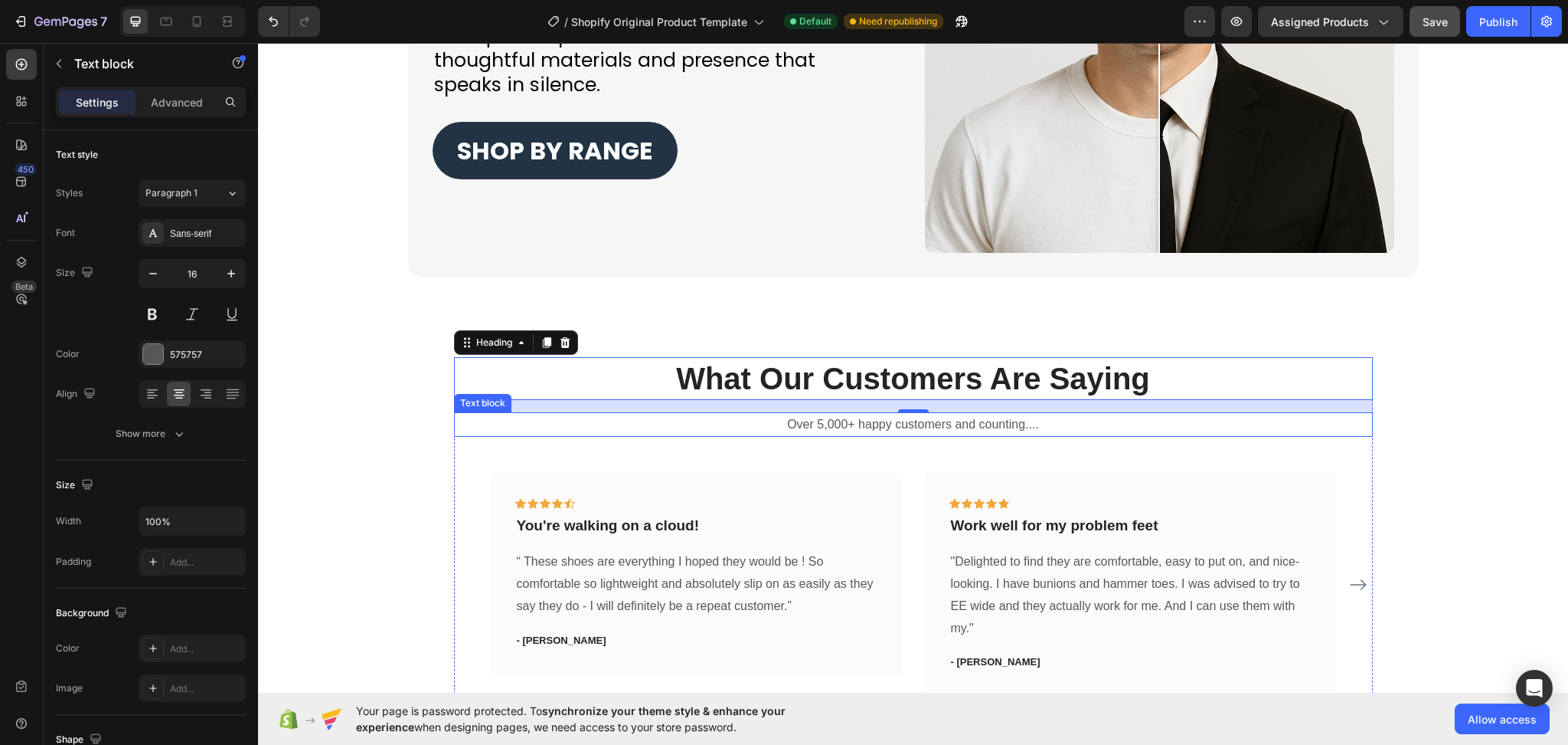
click at [1042, 421] on p "Over 5,000+ happy customers and counting...." at bounding box center [913, 425] width 916 height 22
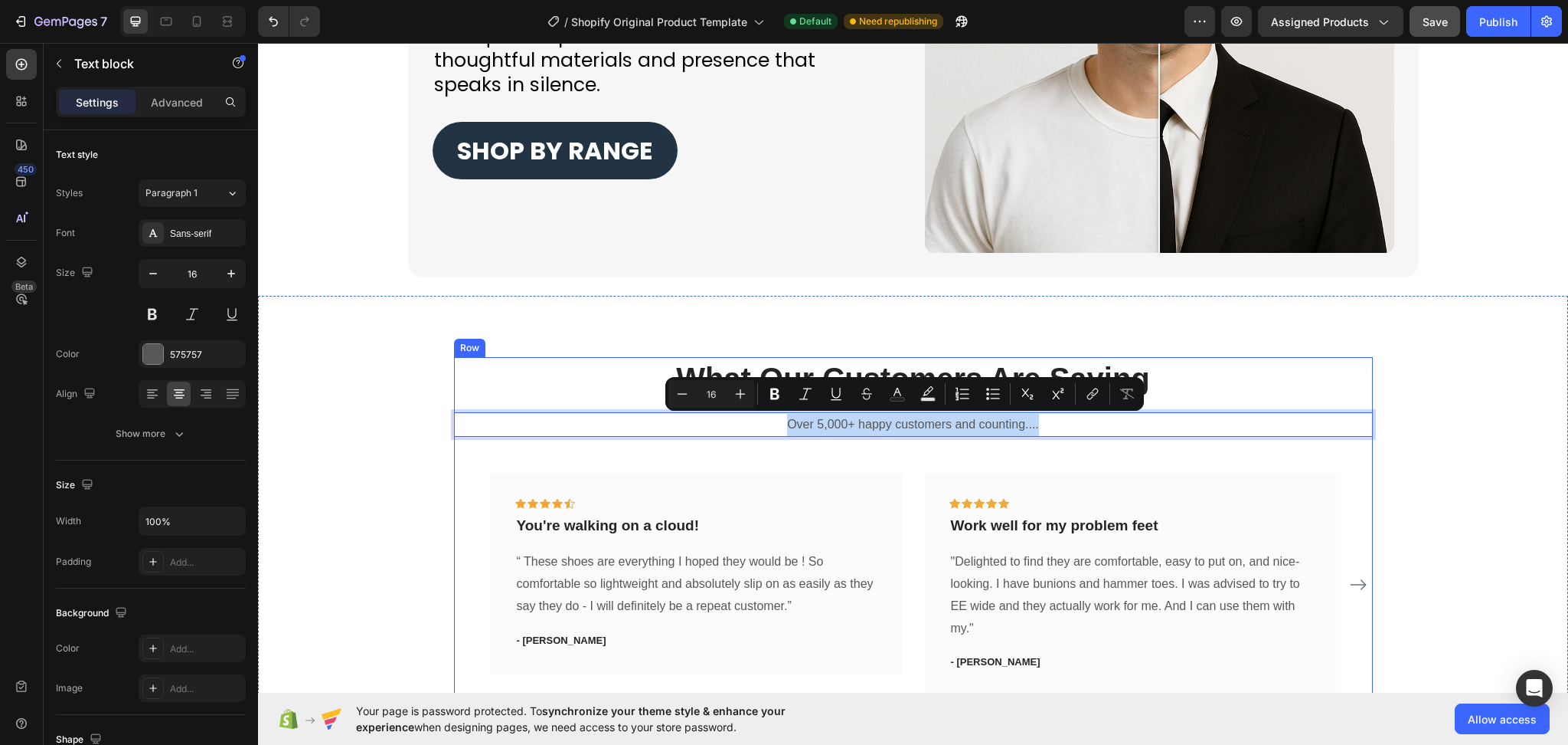
drag, startPoint x: 1051, startPoint y: 423, endPoint x: 715, endPoint y: 401, distance: 336.7
click at [198, 218] on div "Styles Paragraph 1 Font Sans-serif Size 16 Color 575757 Align Show more" at bounding box center [151, 313] width 190 height 268
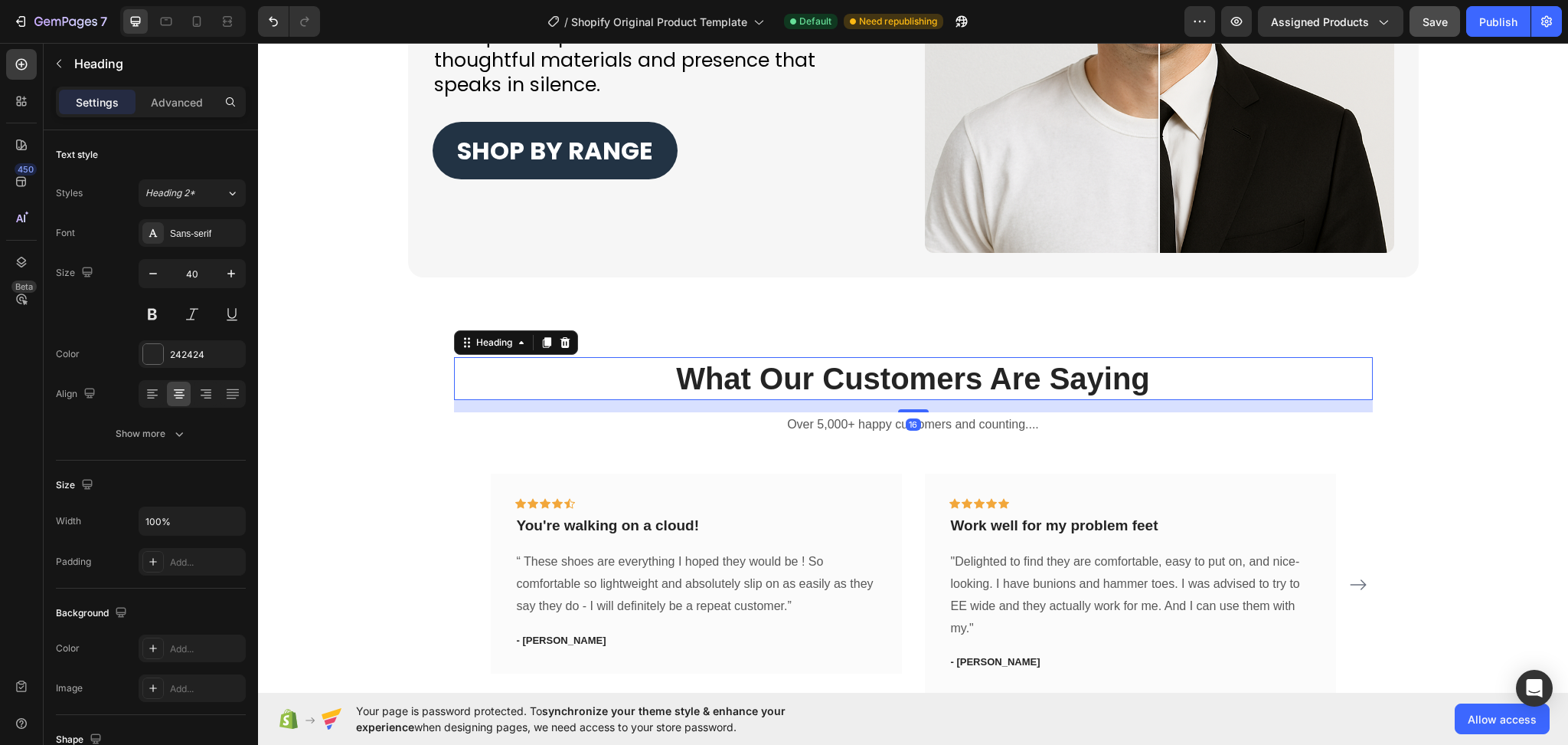
click at [1180, 395] on p "What Our Customers Are Saying" at bounding box center [913, 378] width 916 height 40
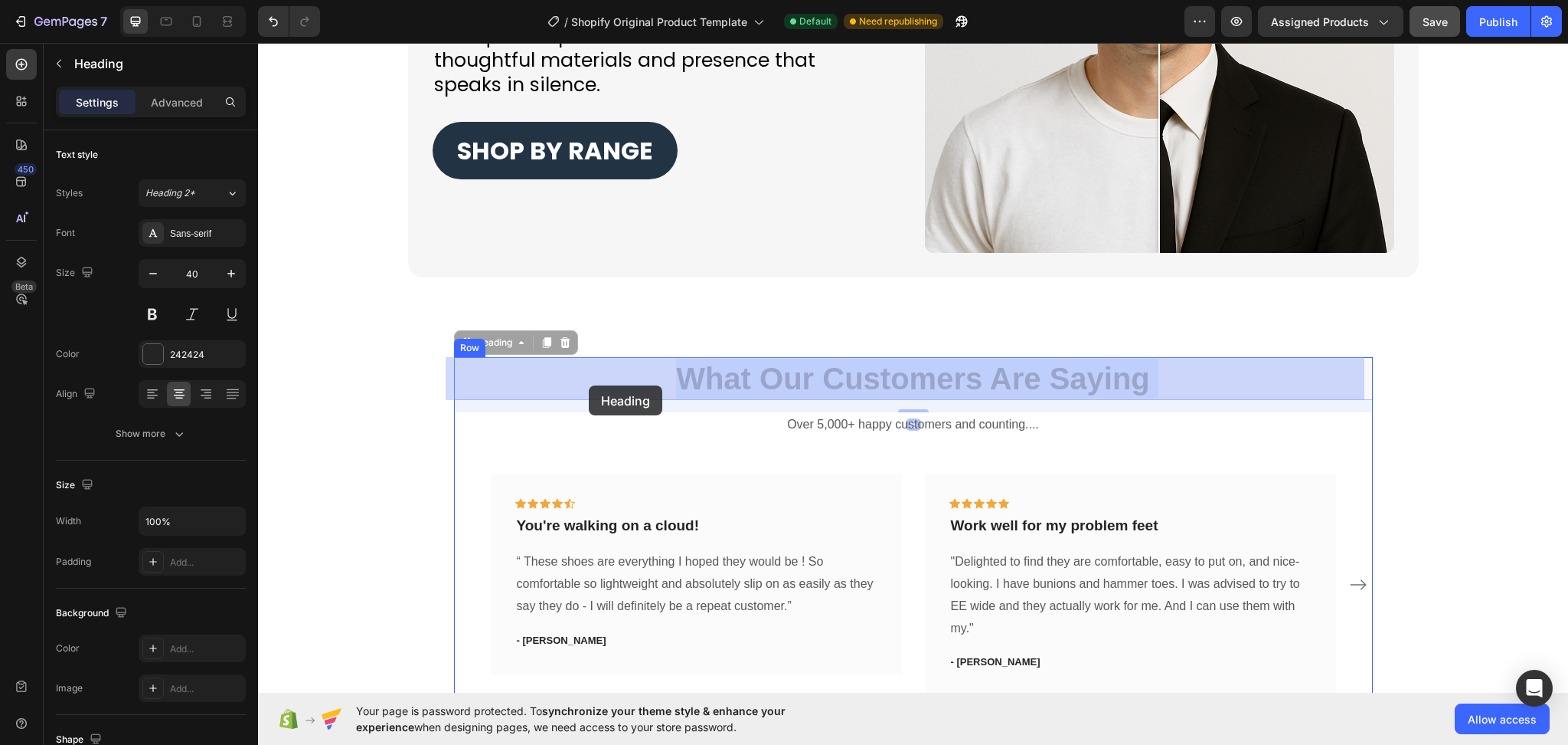
drag, startPoint x: 1166, startPoint y: 386, endPoint x: 589, endPoint y: 385, distance: 577.0
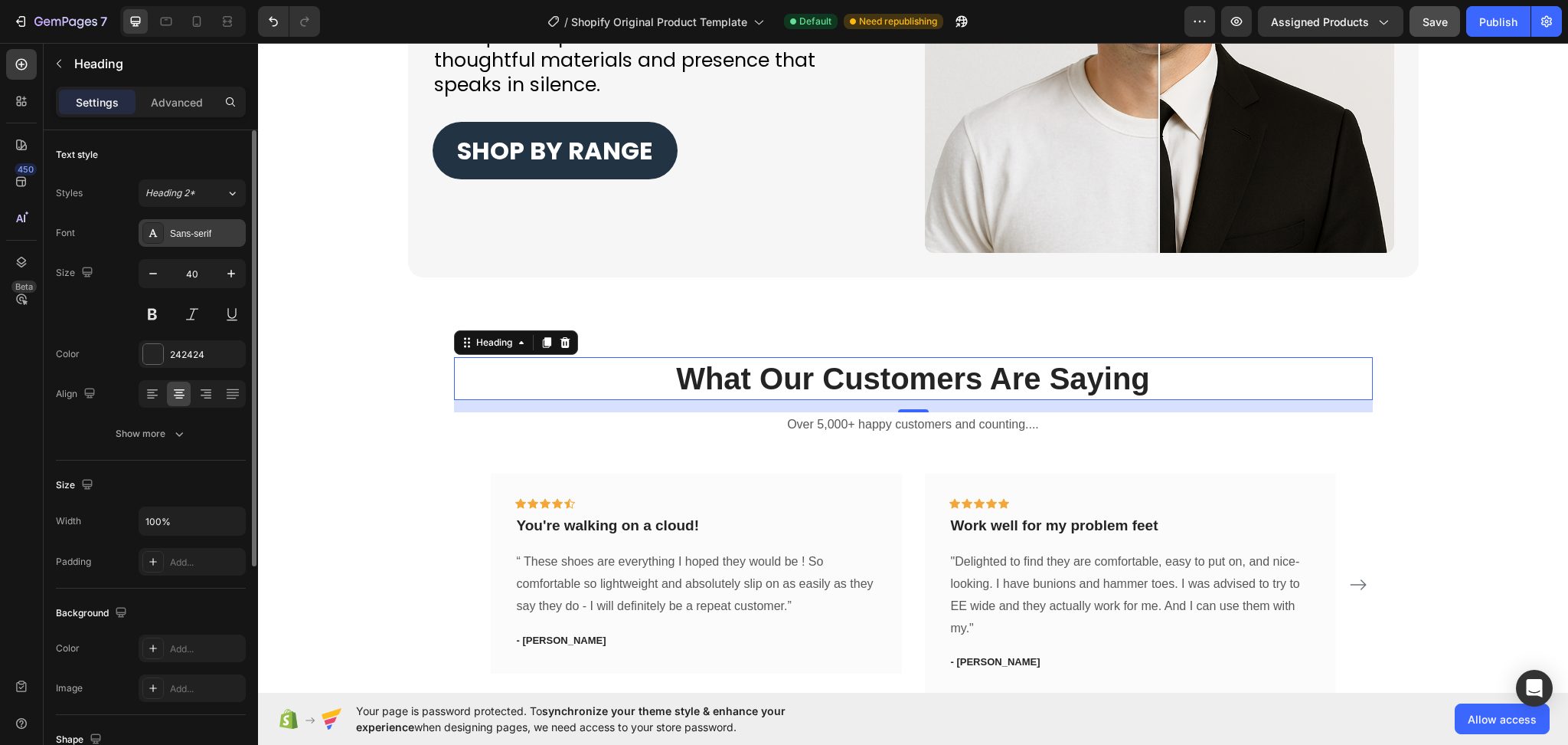
click at [204, 242] on div "Sans-serif" at bounding box center [192, 233] width 107 height 28
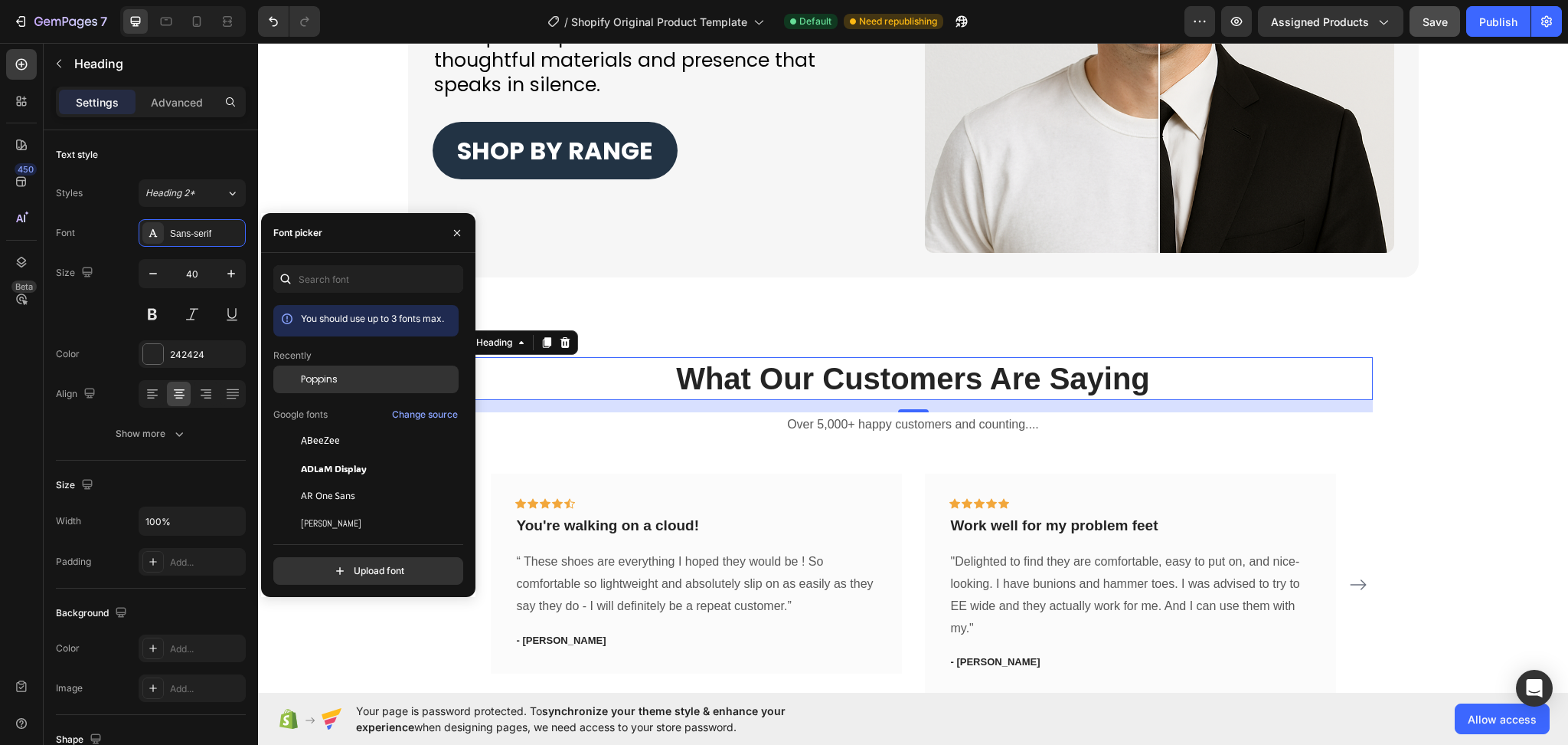
click at [333, 384] on span "Poppins" at bounding box center [319, 379] width 37 height 14
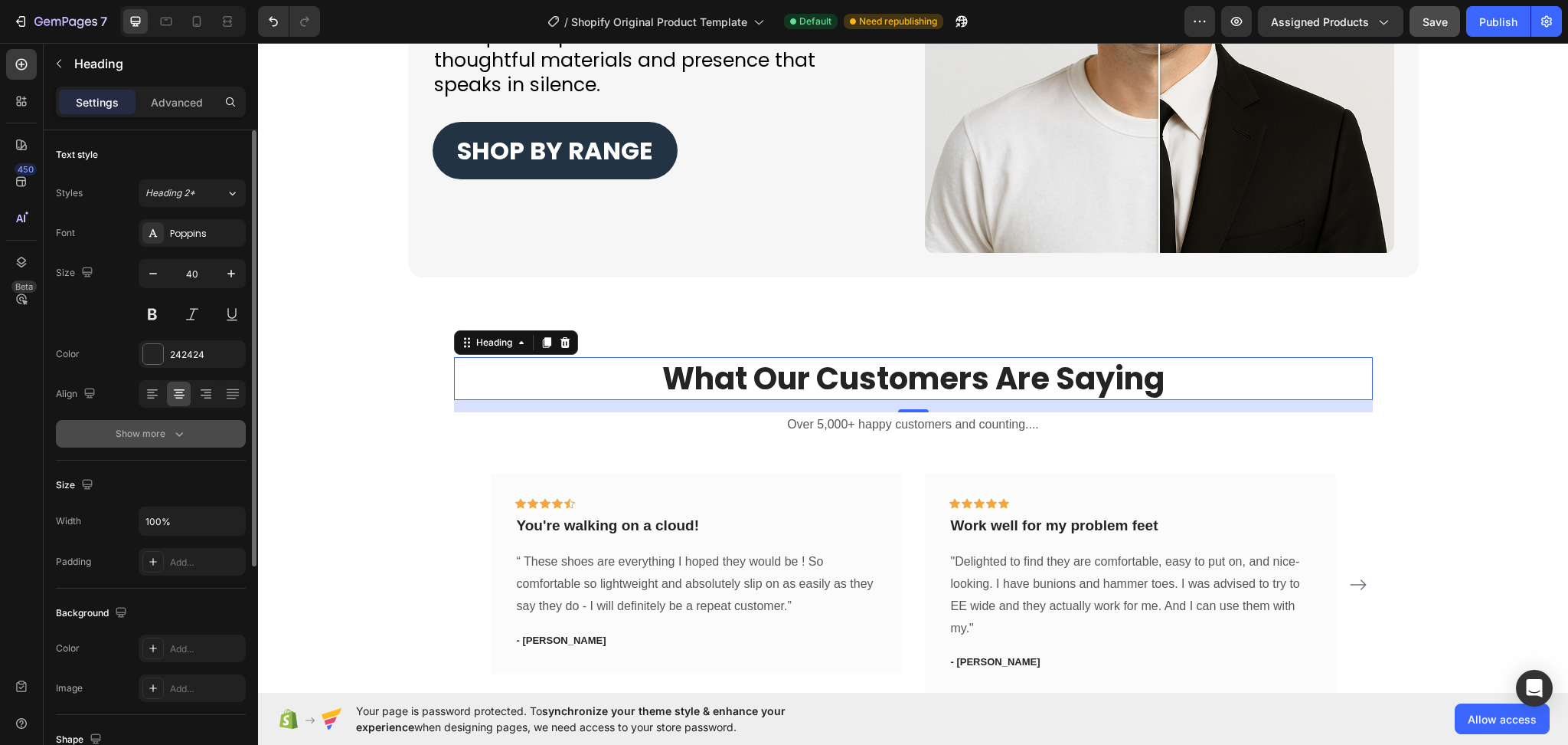
click at [179, 427] on icon "button" at bounding box center [179, 433] width 16 height 16
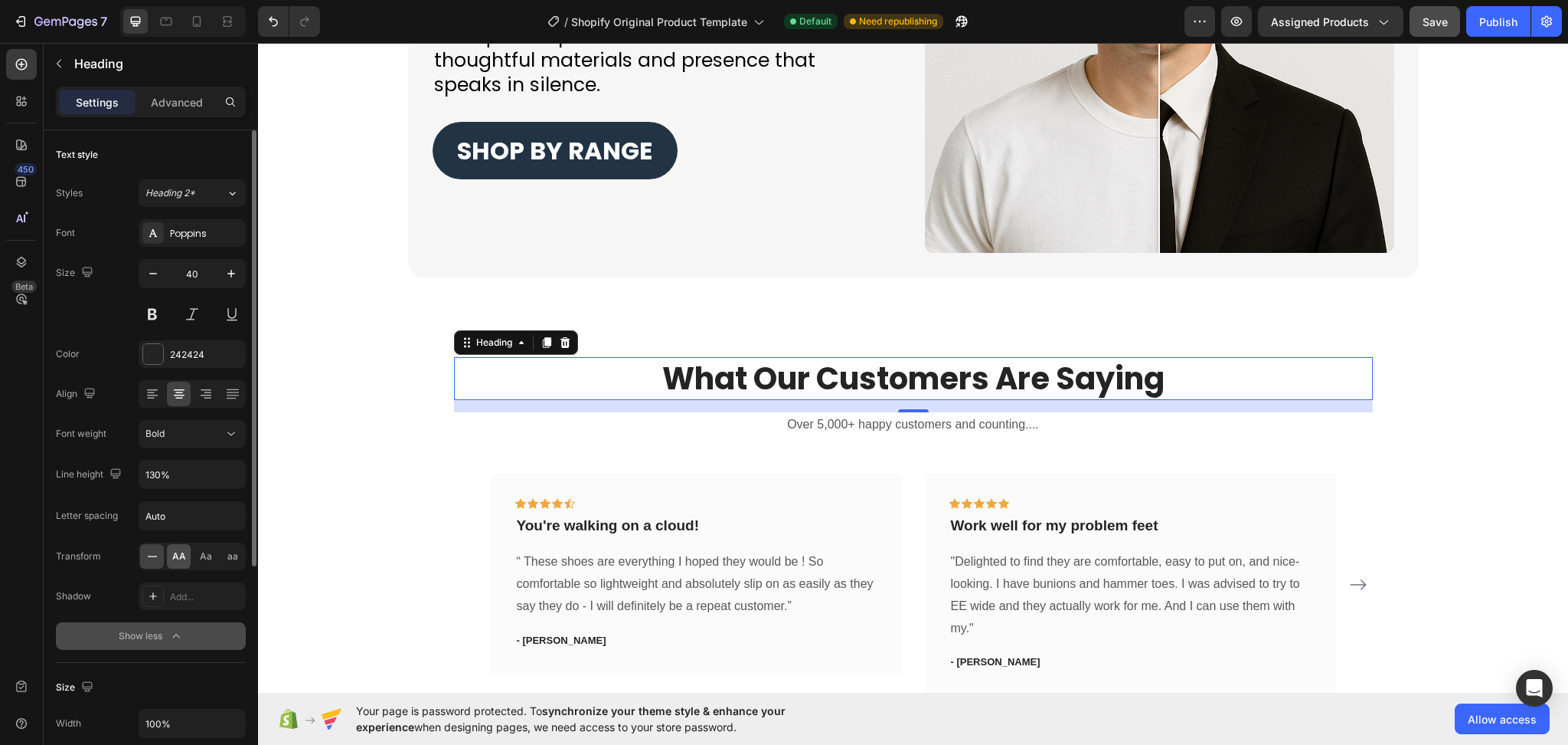
click at [180, 557] on span "AA" at bounding box center [179, 556] width 14 height 14
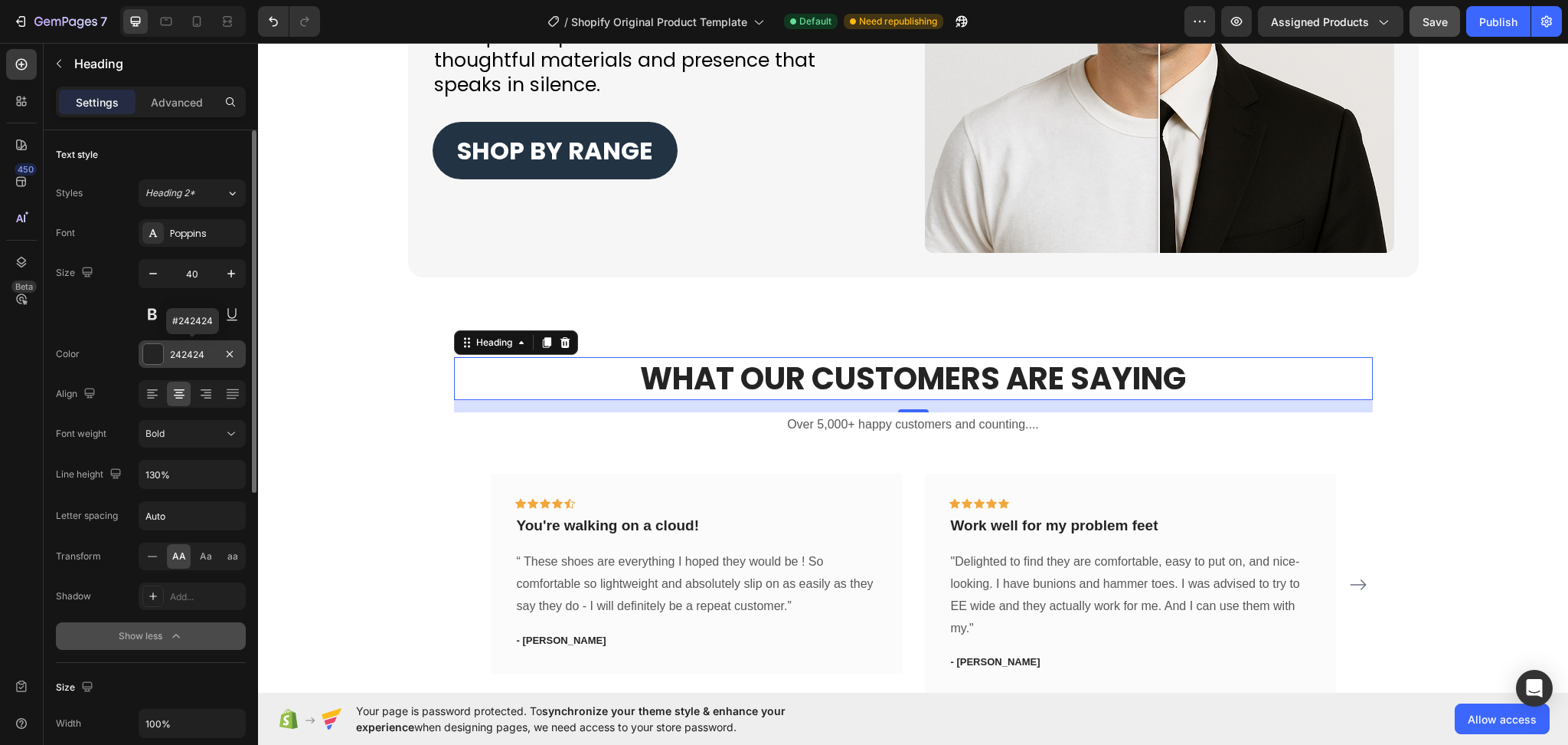
click at [205, 360] on div "242424" at bounding box center [192, 355] width 44 height 14
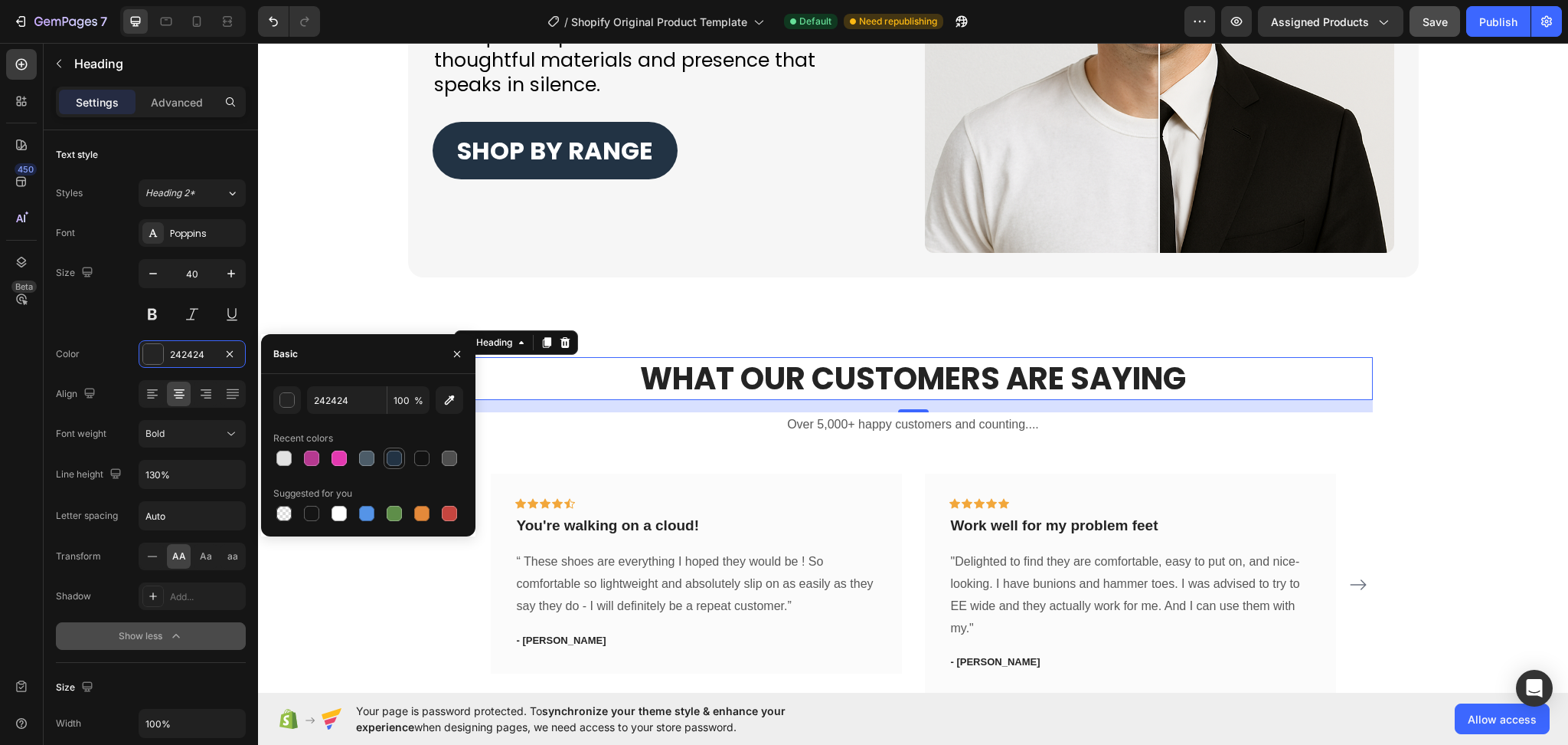
click at [397, 460] on div at bounding box center [394, 458] width 16 height 16
type input "223344"
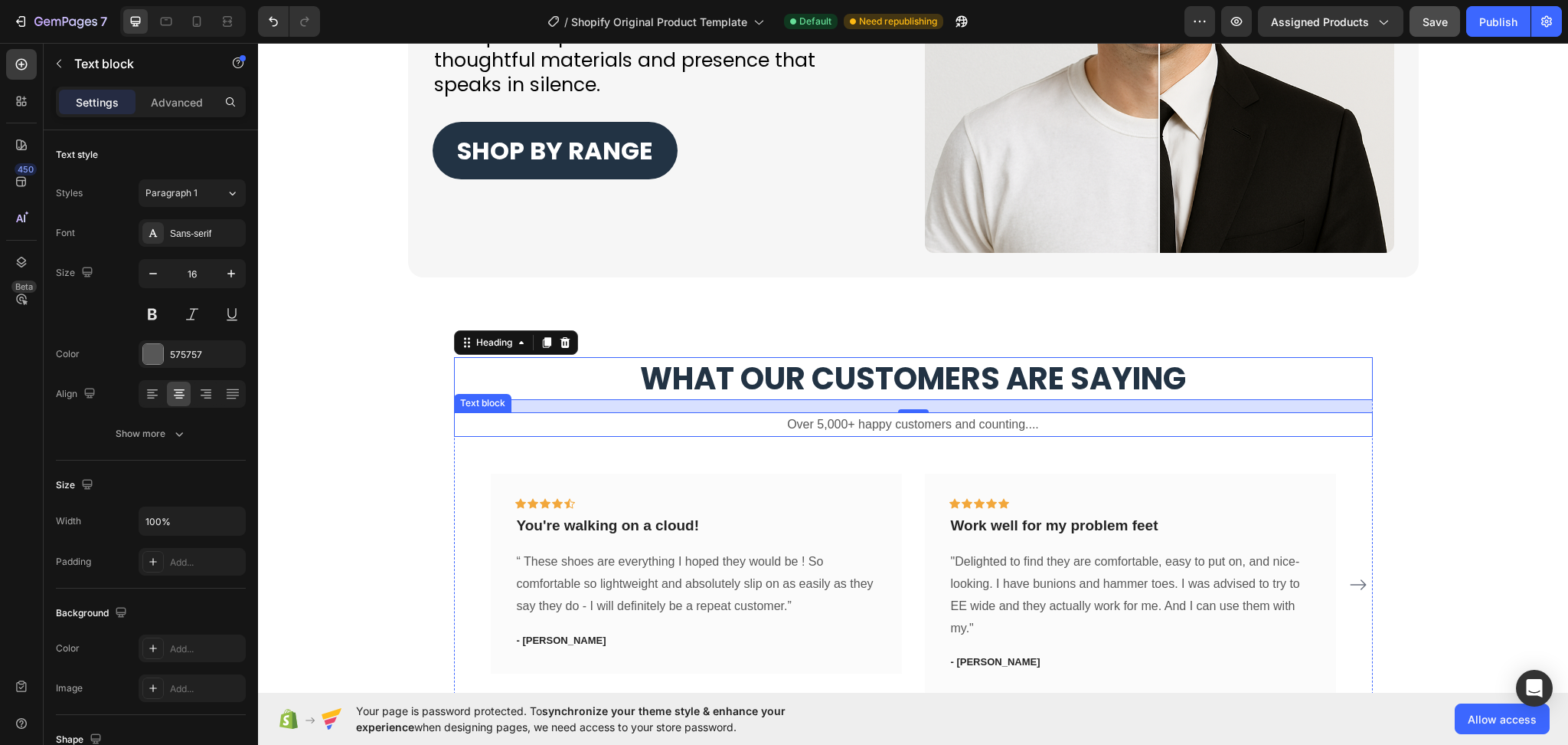
click at [999, 425] on p "Over 5,000+ happy customers and counting...." at bounding box center [913, 425] width 916 height 22
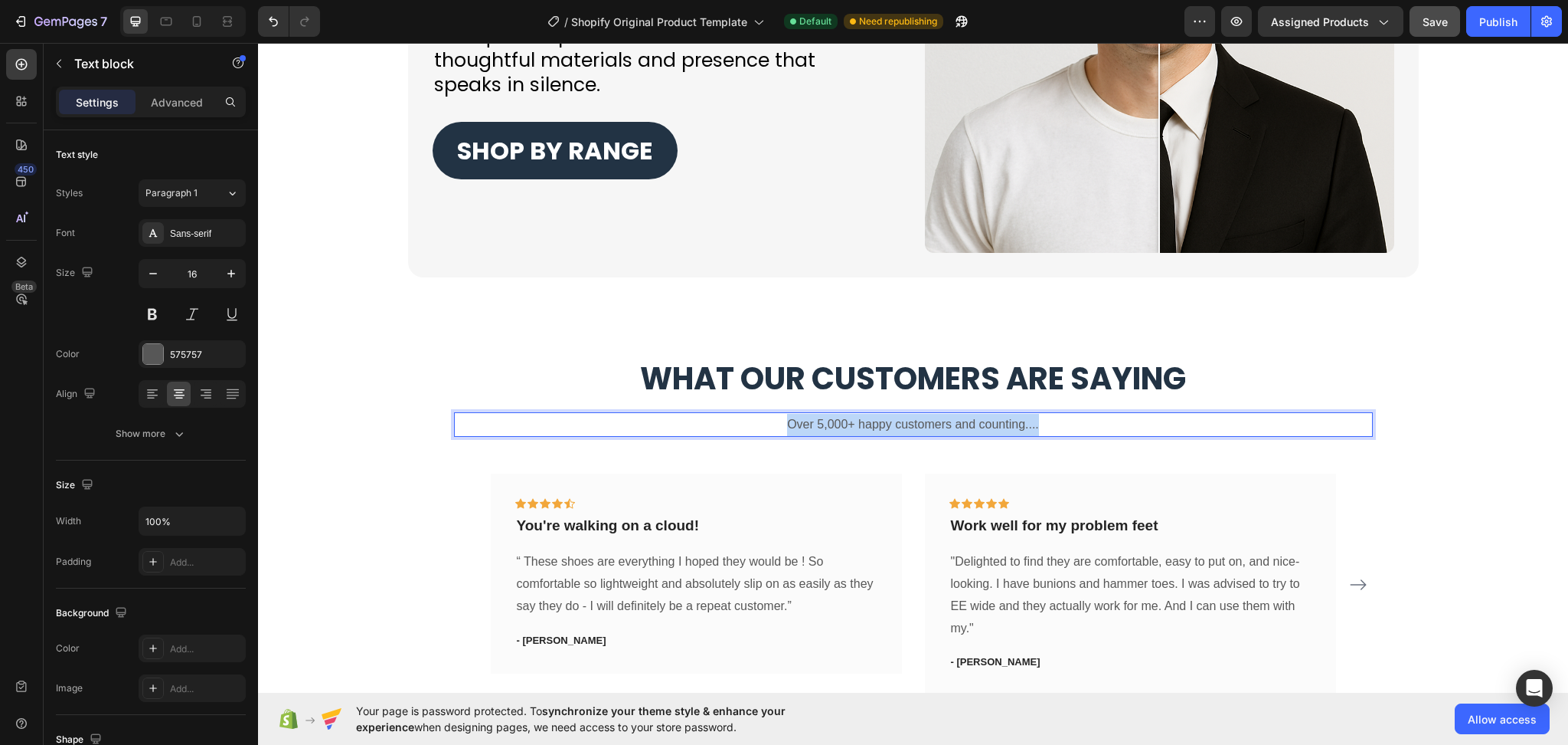
drag, startPoint x: 1032, startPoint y: 426, endPoint x: 677, endPoint y: 419, distance: 355.1
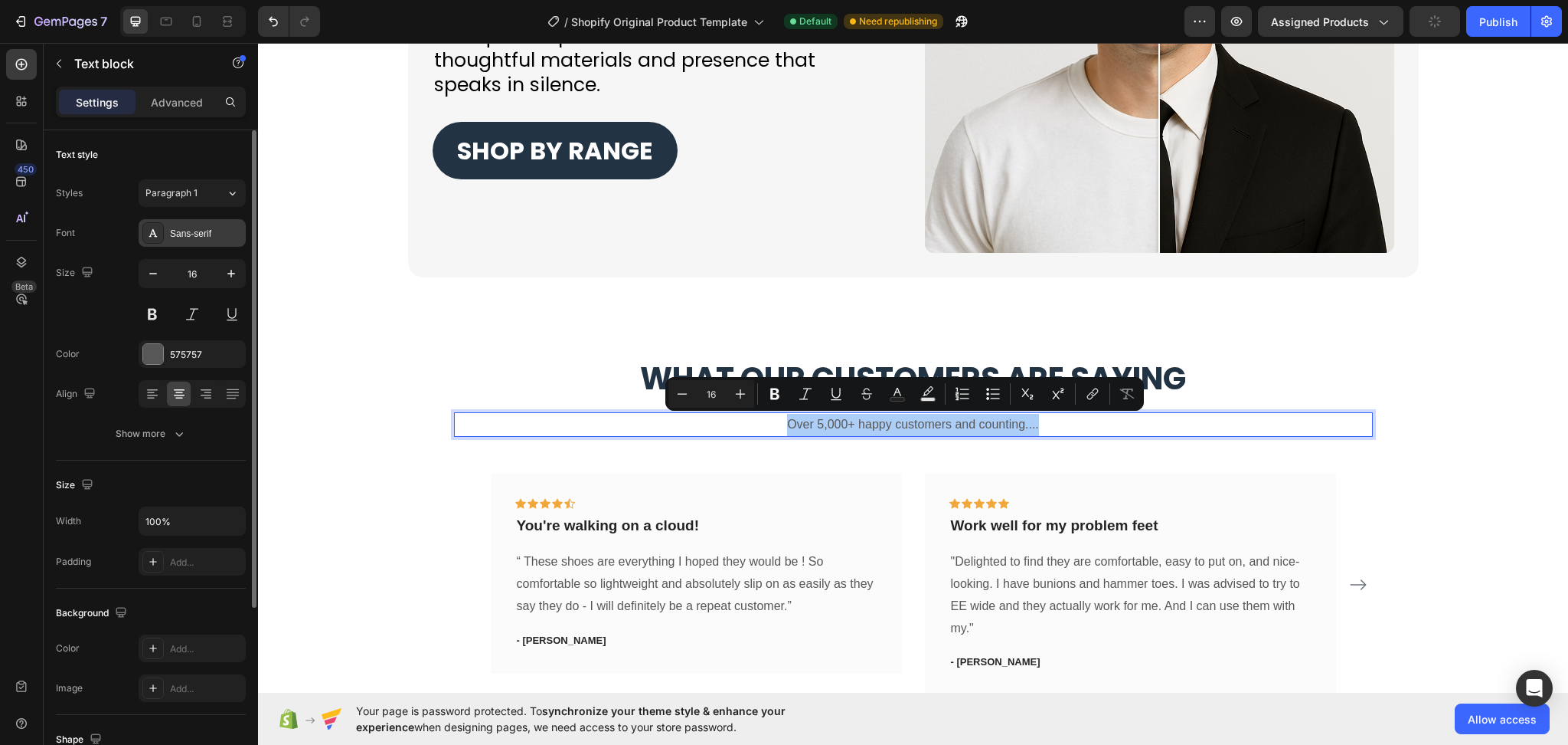
click at [191, 240] on div "Sans-serif" at bounding box center [192, 233] width 107 height 28
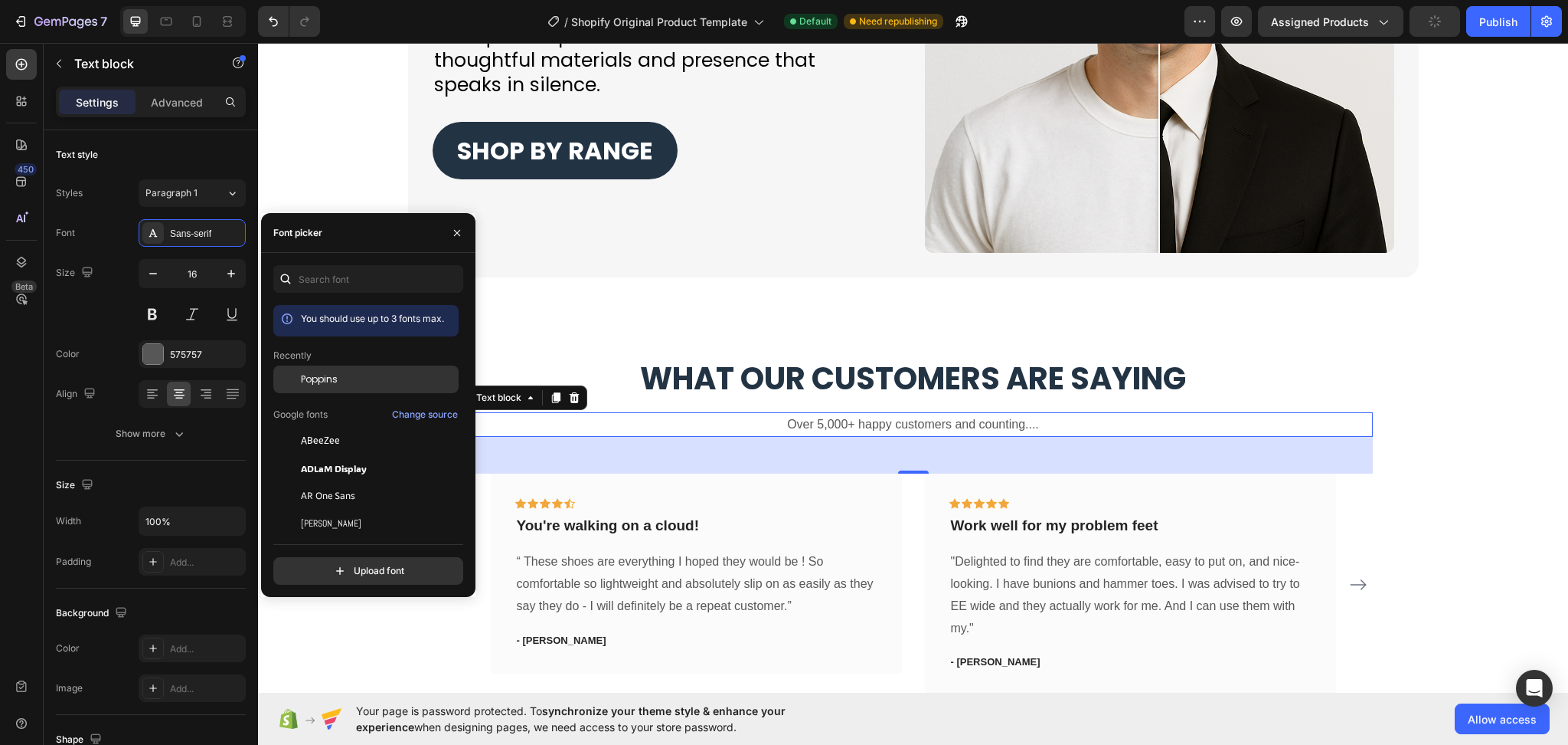
click at [320, 482] on div "Poppins" at bounding box center [366, 496] width 186 height 28
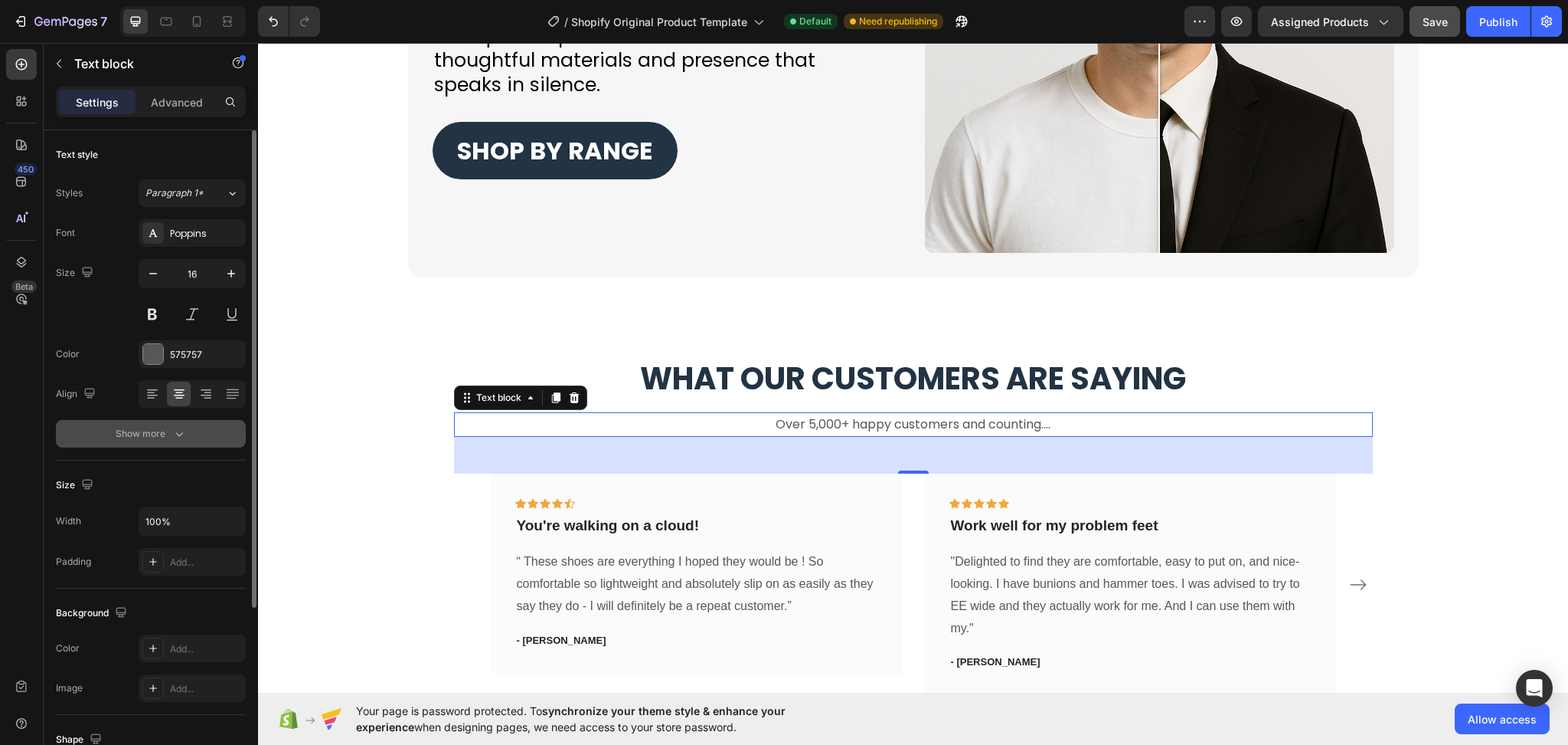
click at [199, 428] on button "Show more" at bounding box center [151, 433] width 190 height 28
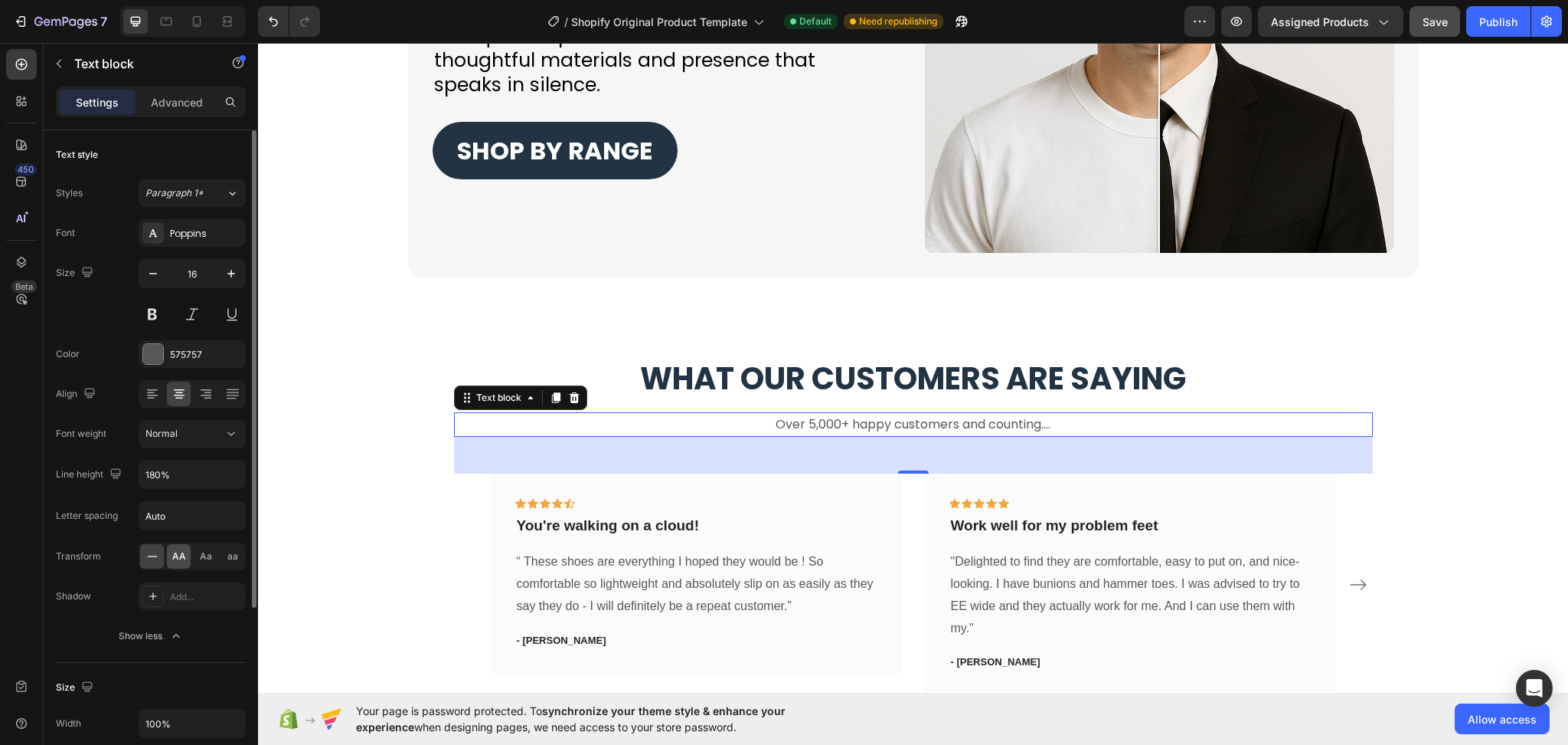
click at [179, 555] on span "AA" at bounding box center [179, 556] width 14 height 14
click at [1023, 391] on h2 "What Our Customers Are Saying" at bounding box center [913, 379] width 919 height 43
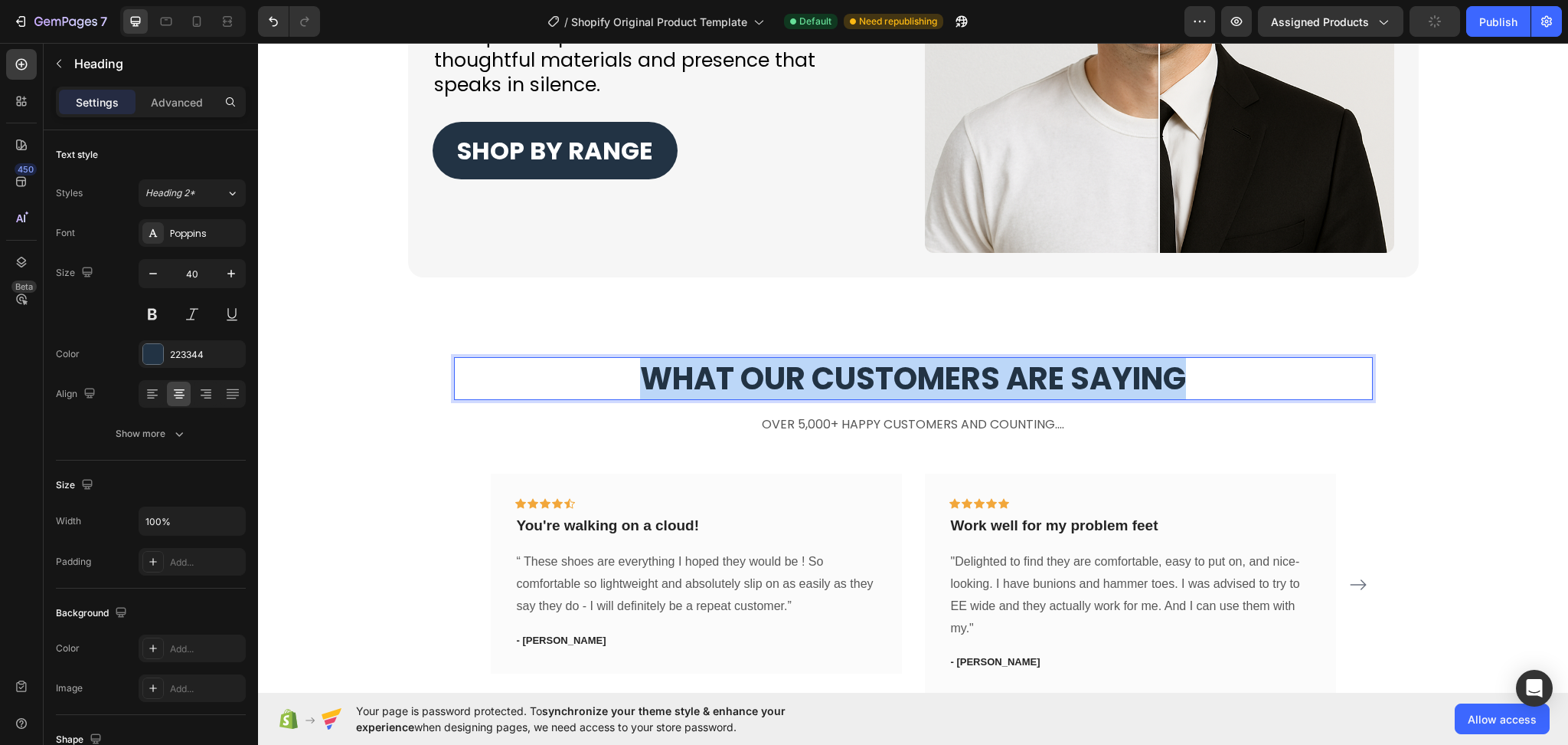
drag, startPoint x: 1181, startPoint y: 380, endPoint x: 590, endPoint y: 369, distance: 591.1
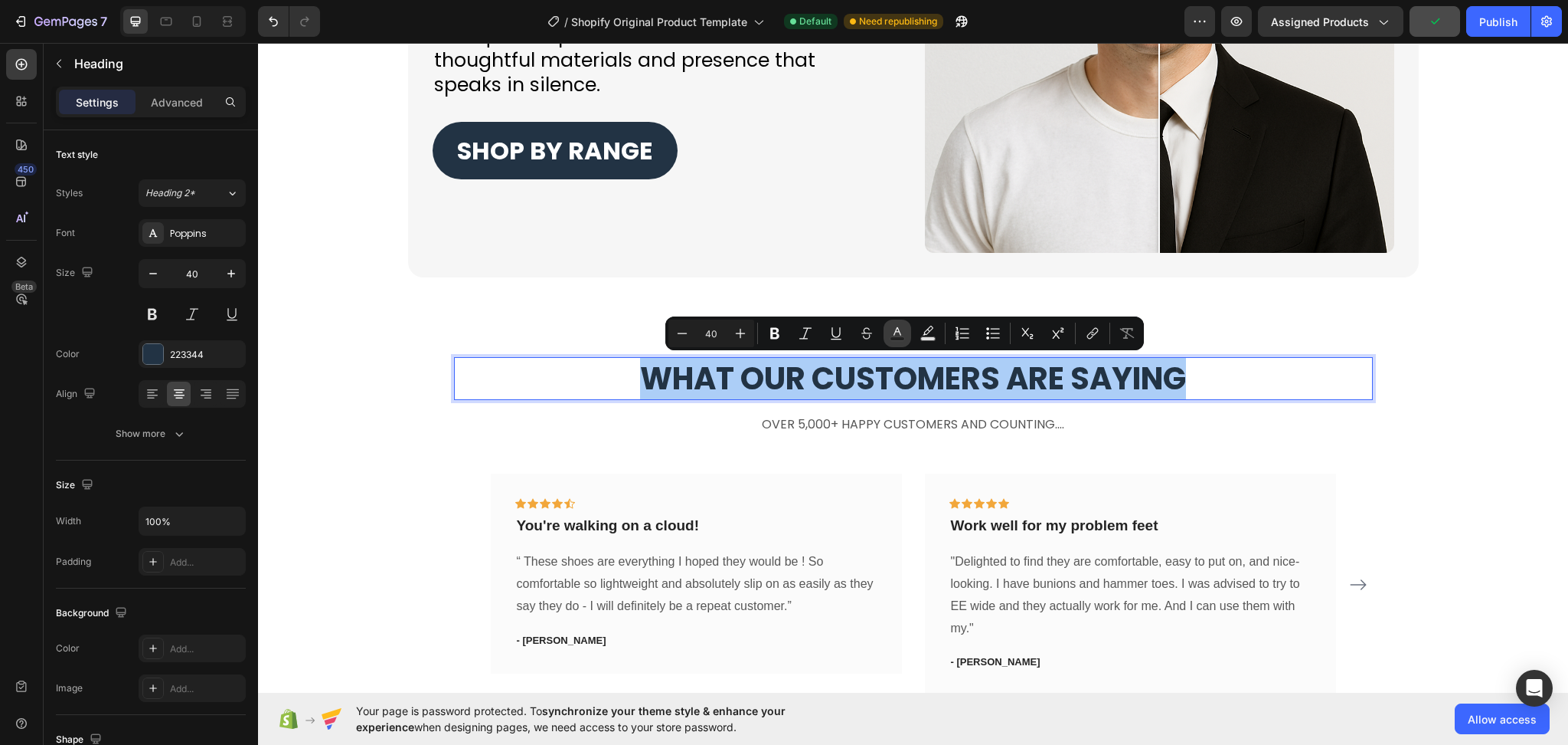
click at [898, 338] on rect "Editor contextual toolbar" at bounding box center [897, 338] width 15 height 3
type input "223344"
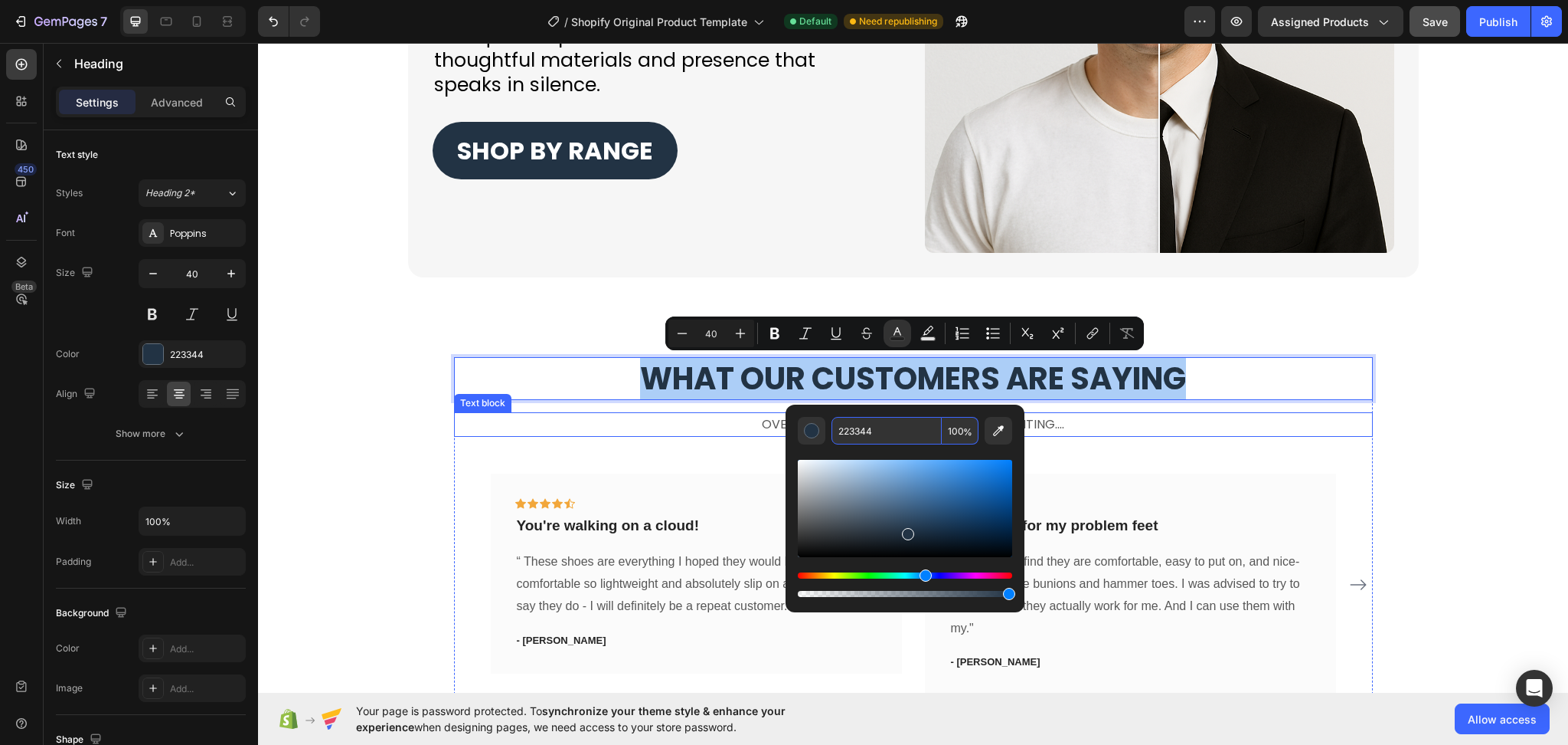
paste input "#"
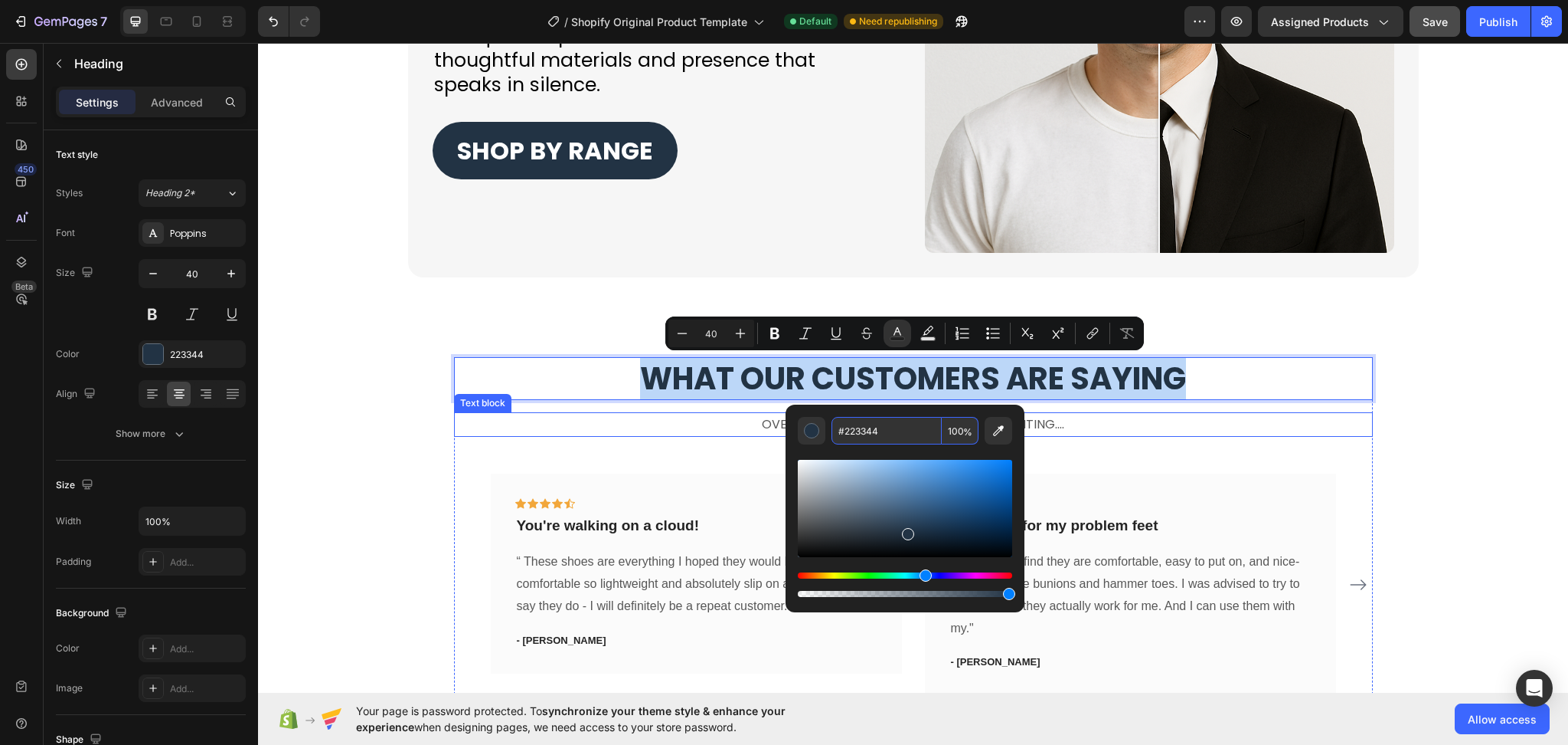
type input "223344"
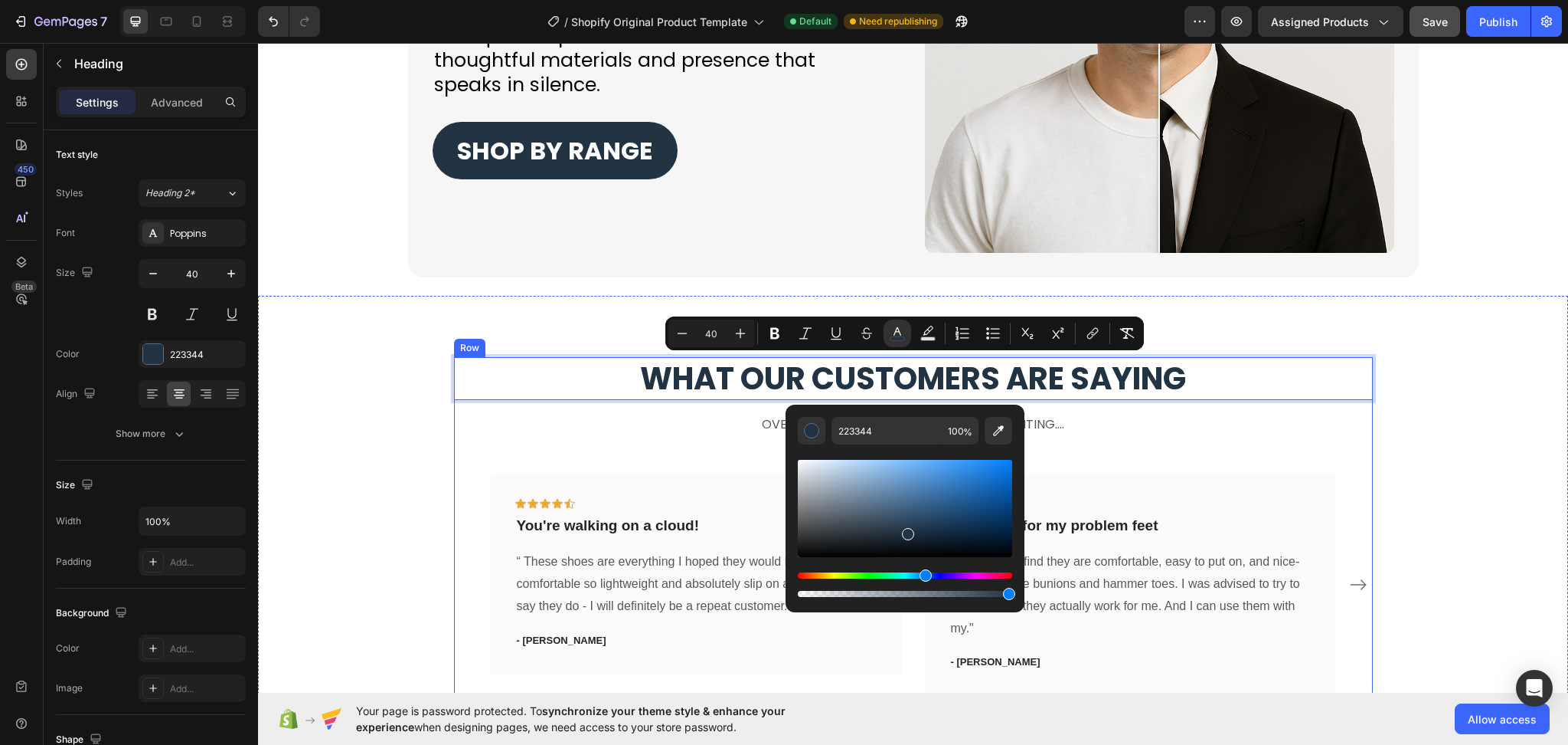
click at [1111, 446] on div "What Our Customers Are Saying Heading 16 Over 5,000+ happy customers and counti…" at bounding box center [913, 537] width 919 height 360
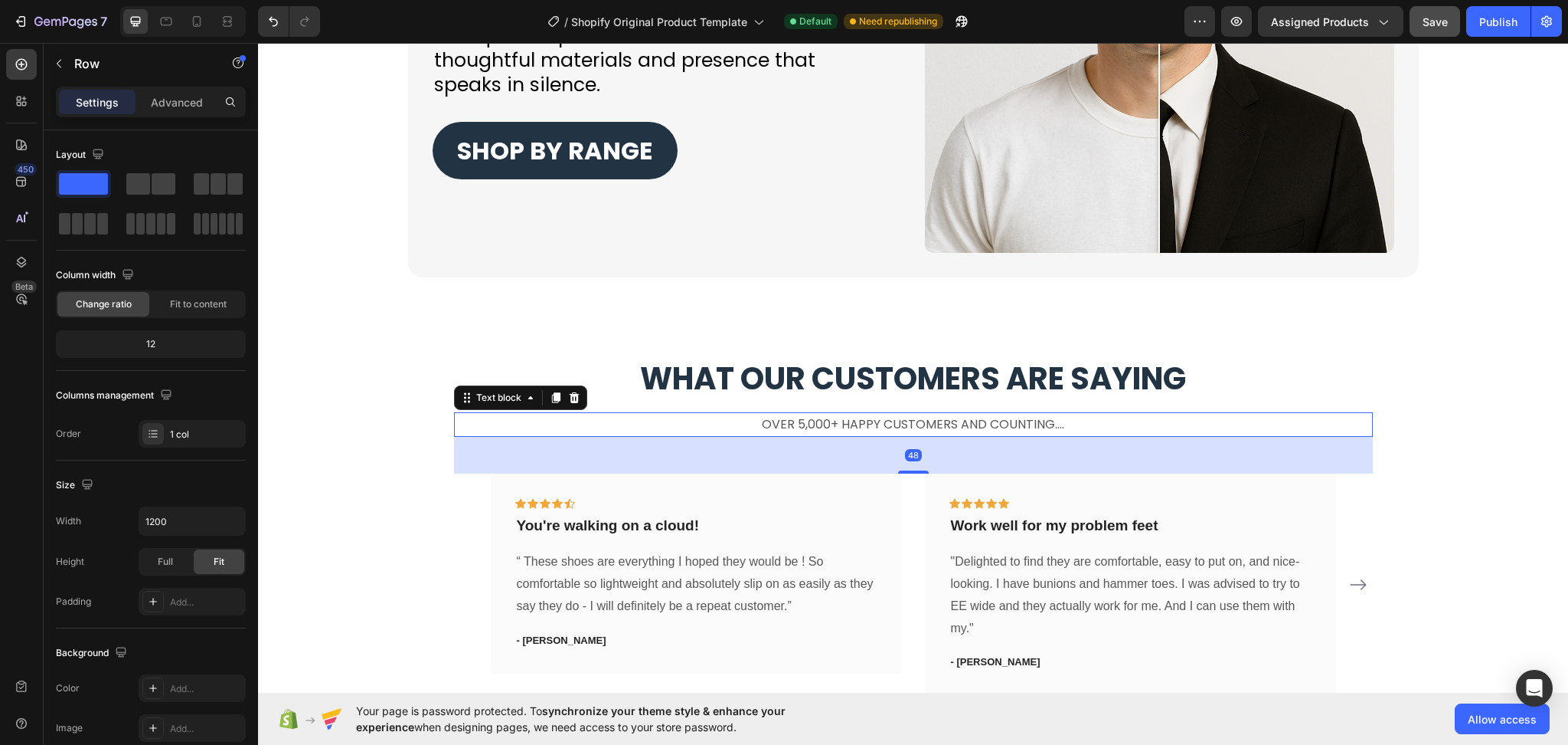
click at [1042, 422] on p "Over 5,000+ happy customers and counting...." at bounding box center [913, 425] width 916 height 22
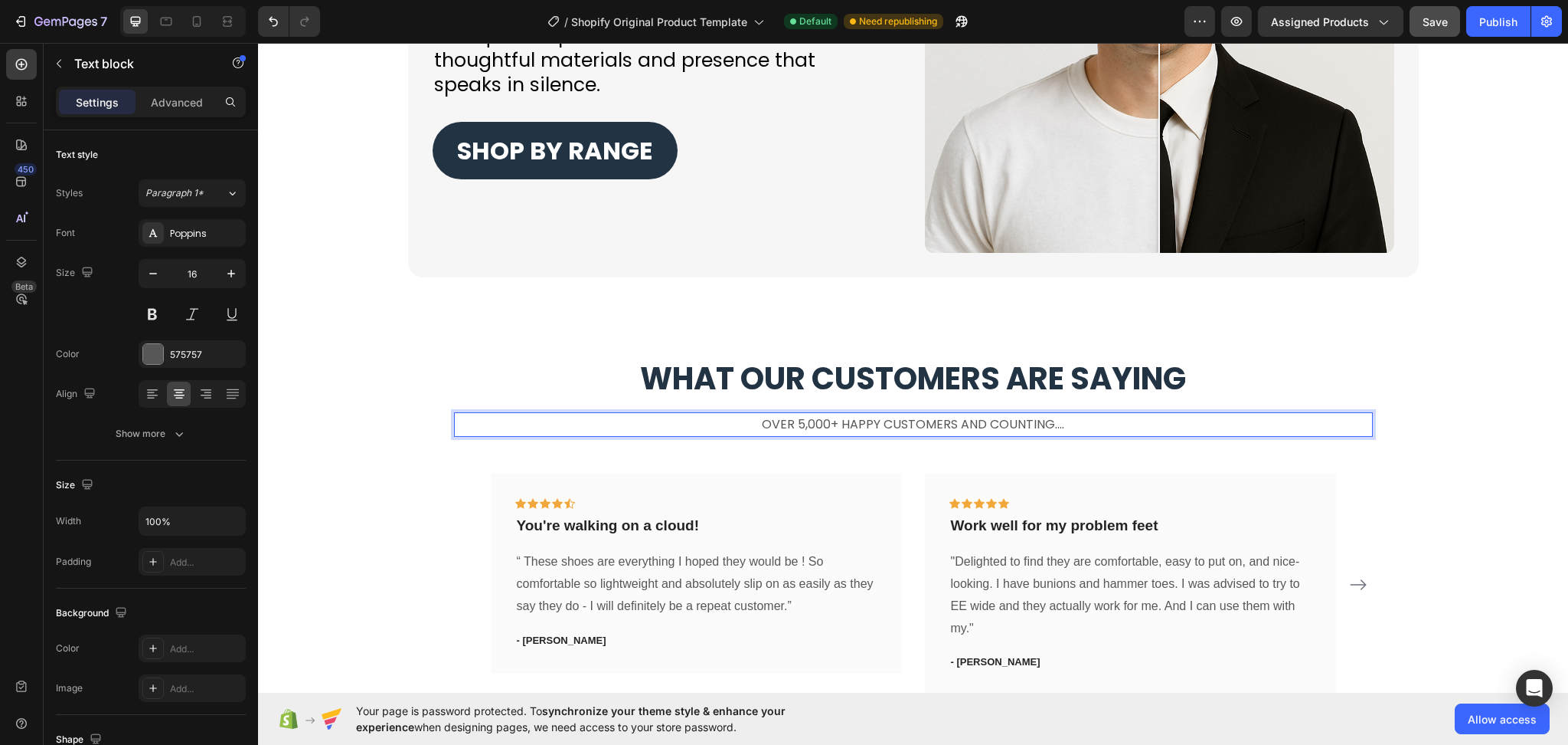
drag, startPoint x: 1052, startPoint y: 426, endPoint x: 759, endPoint y: 417, distance: 293.1
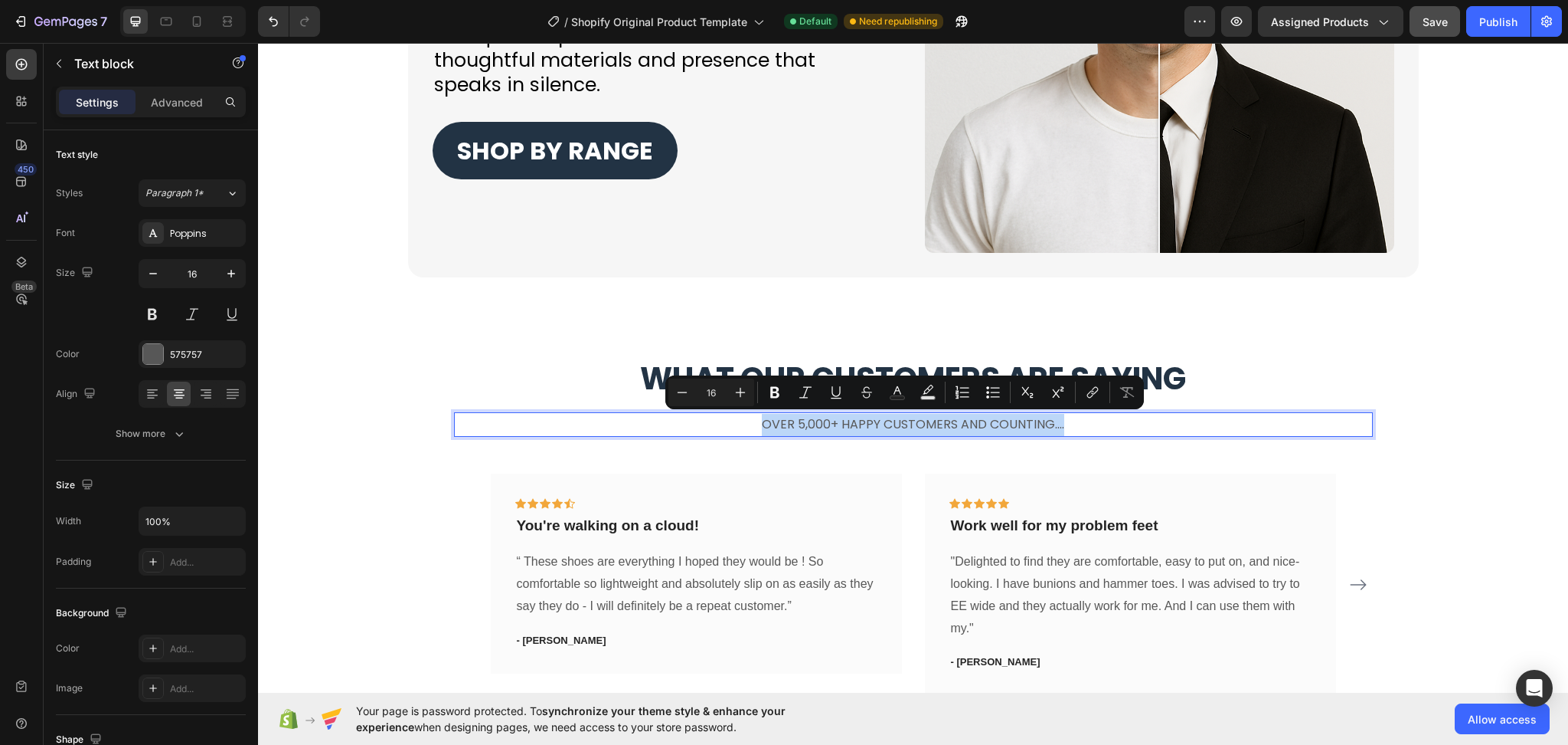
drag, startPoint x: 1067, startPoint y: 428, endPoint x: 658, endPoint y: 420, distance: 409.1
click at [658, 420] on p "Over 5,000+ happy customers and counting...." at bounding box center [913, 425] width 916 height 22
click at [908, 398] on button "Text Color" at bounding box center [897, 392] width 28 height 28
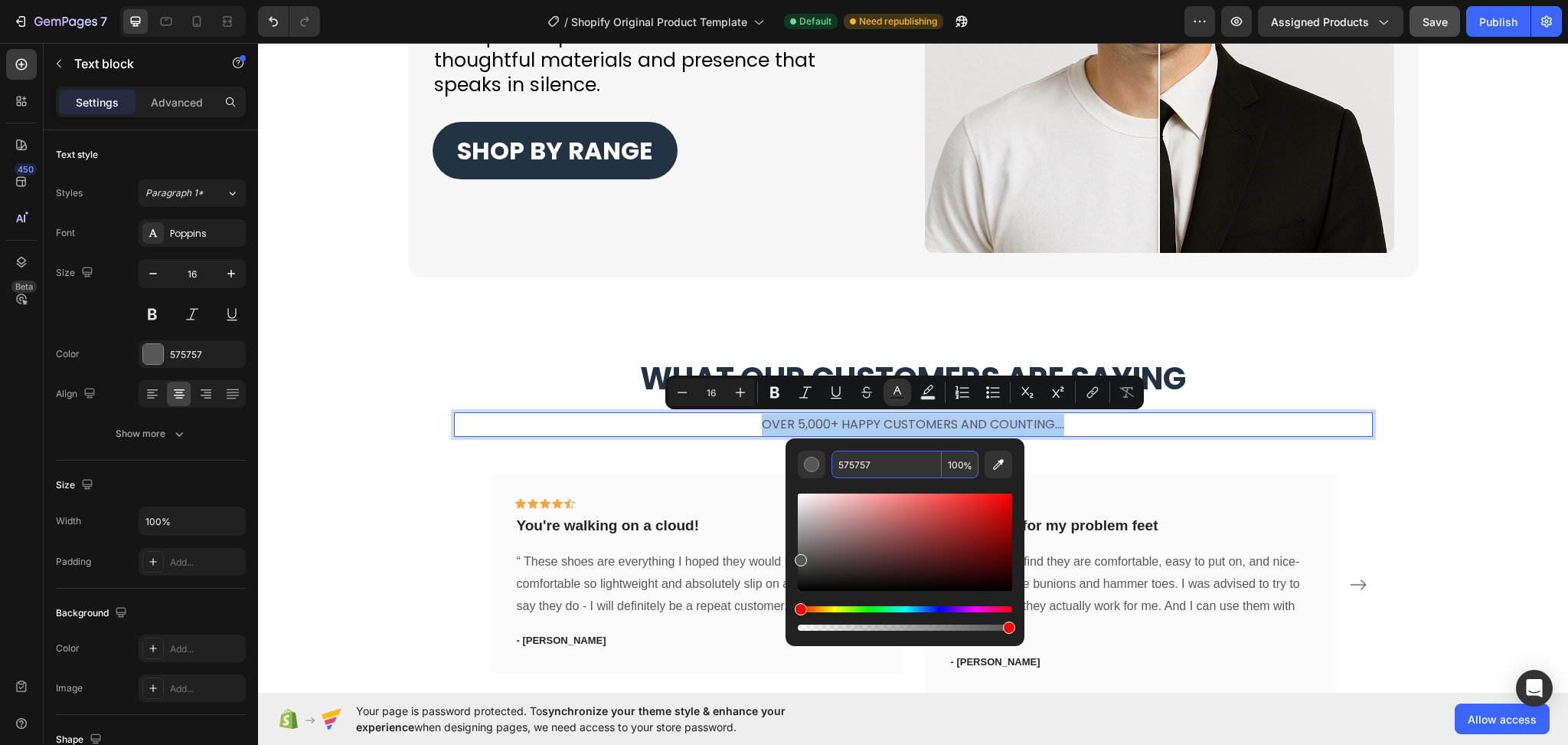
paste input "#223344"
type input "223344"
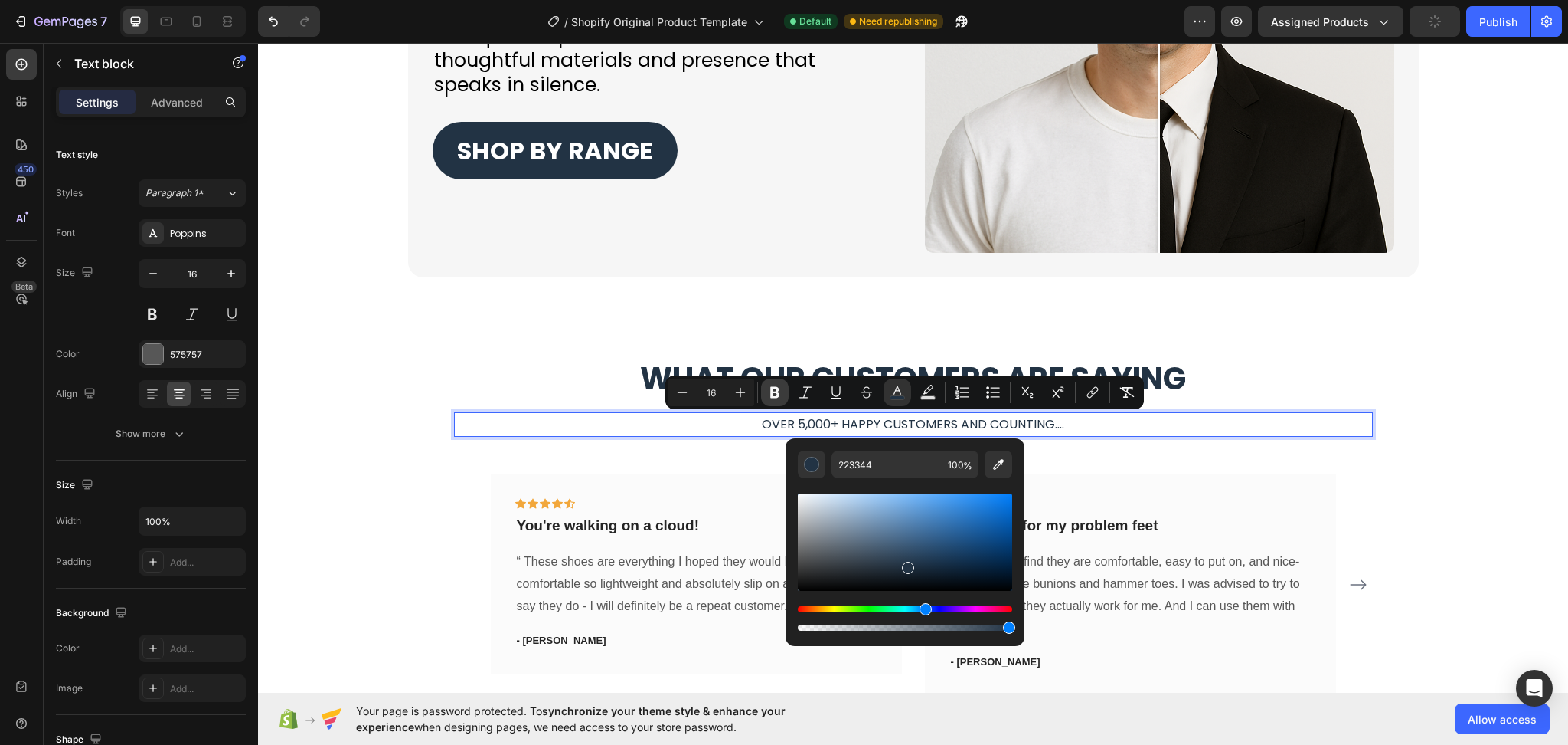
click at [775, 395] on icon "Editor contextual toolbar" at bounding box center [775, 392] width 16 height 16
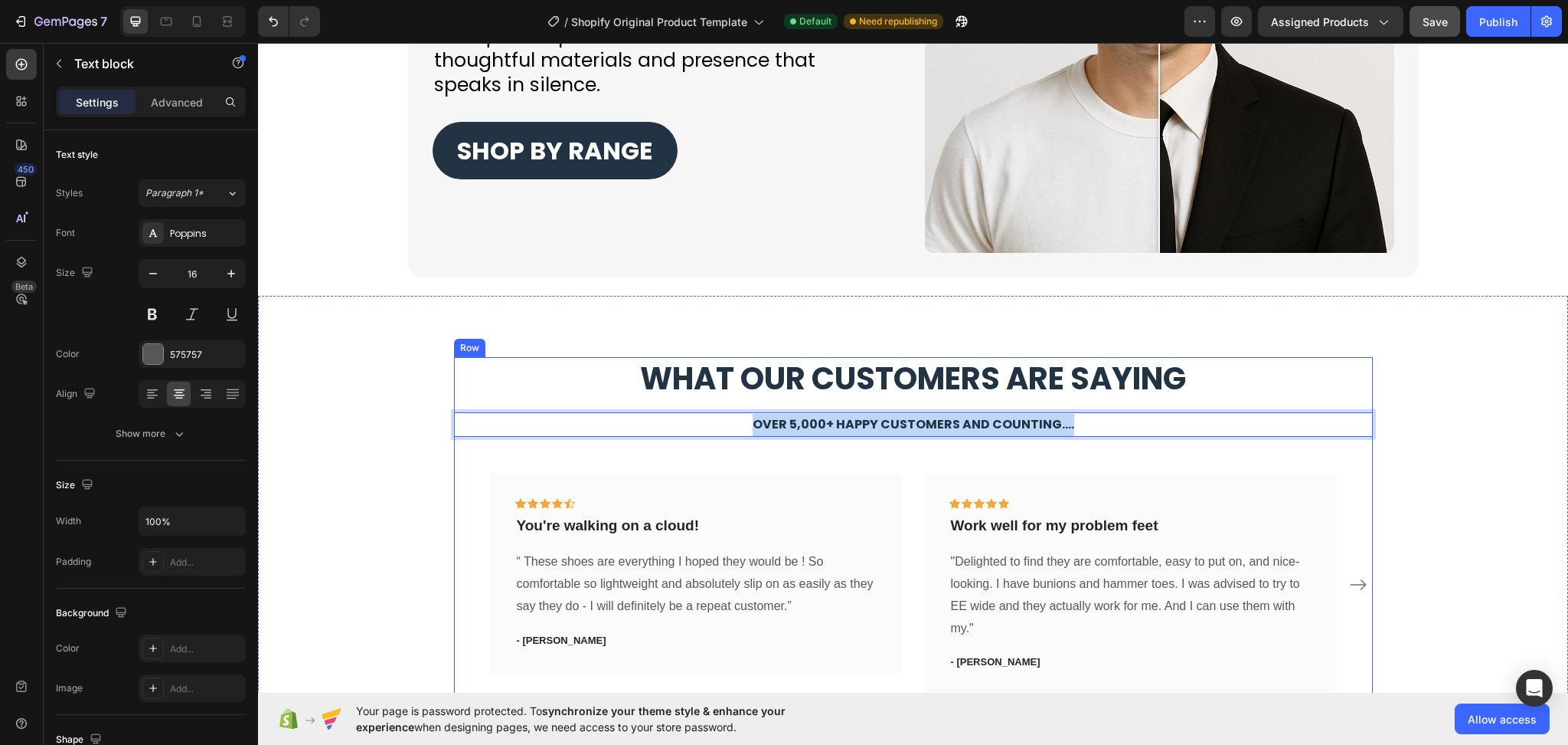
drag, startPoint x: 1061, startPoint y: 420, endPoint x: 591, endPoint y: 407, distance: 470.2
click at [591, 407] on div "⁠⁠⁠⁠⁠⁠⁠ What Our Customers Are Saying Heading Over 5,000+ happy customers and c…" at bounding box center [913, 537] width 919 height 360
click at [230, 275] on icon "button" at bounding box center [231, 274] width 16 height 16
type input "17"
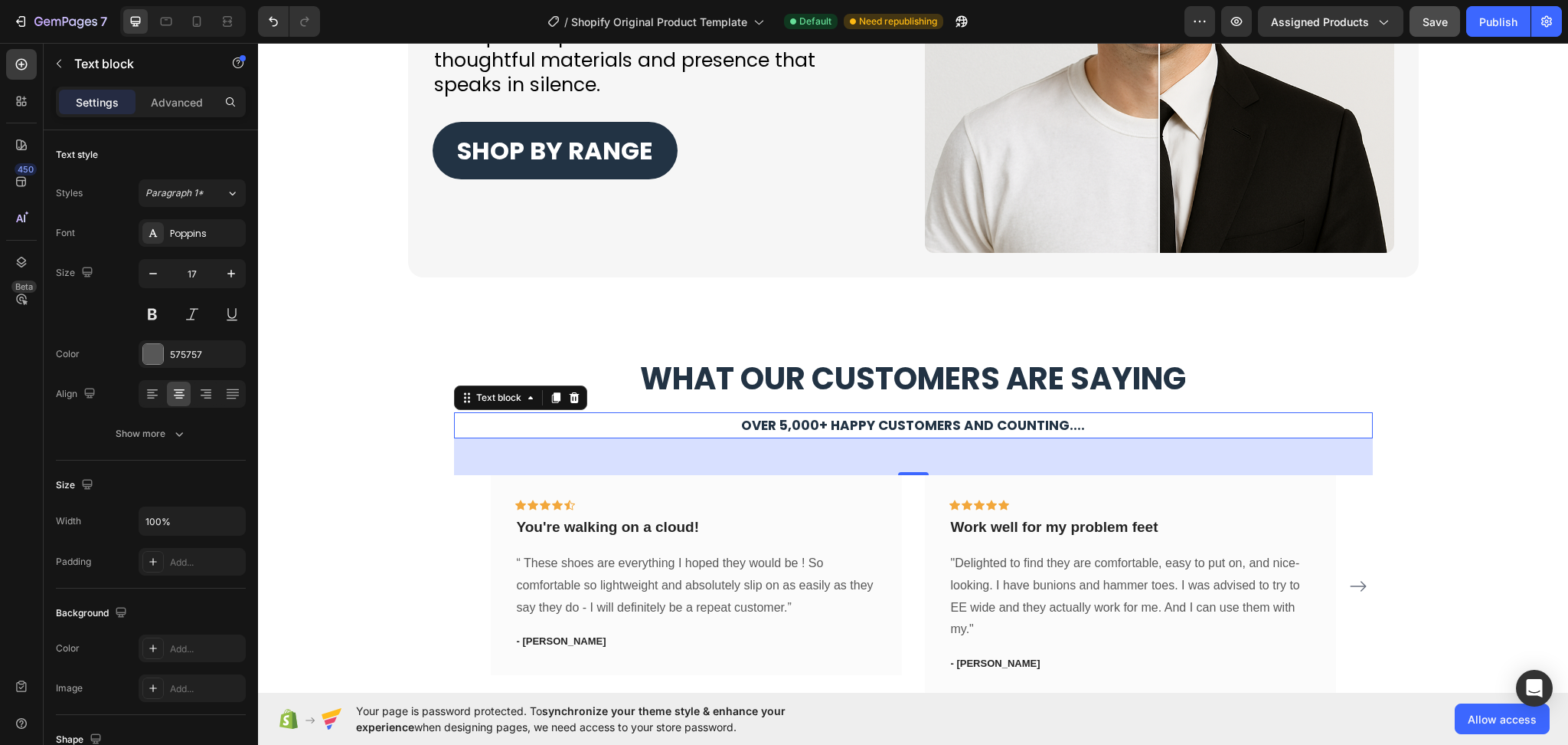
click at [1031, 468] on div "48" at bounding box center [913, 457] width 919 height 37
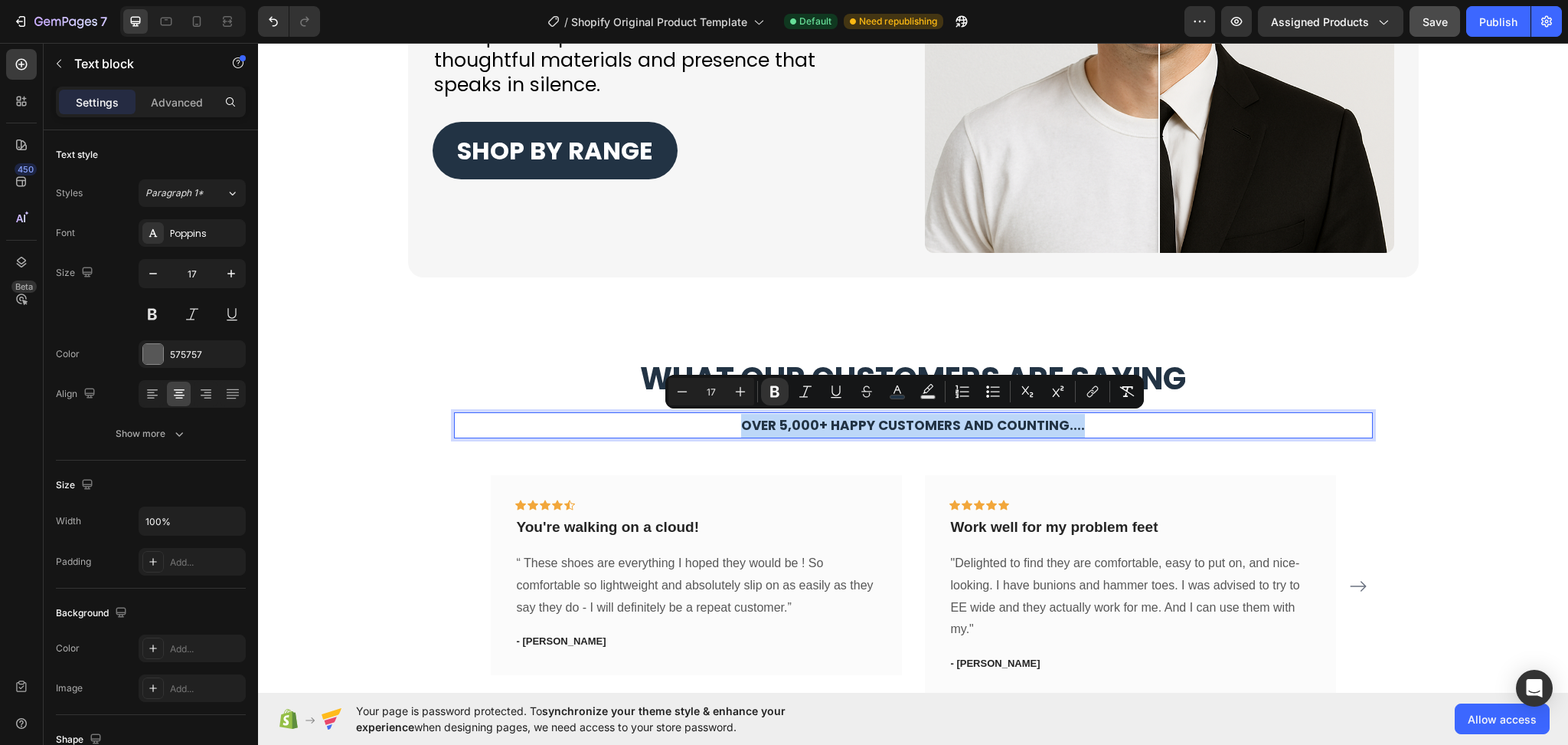
drag, startPoint x: 1115, startPoint y: 429, endPoint x: 627, endPoint y: 434, distance: 488.0
click at [627, 434] on p "Over 5,000+ happy customers and counting...." at bounding box center [913, 426] width 916 height 24
click at [740, 389] on icon "Editor contextual toolbar" at bounding box center [740, 392] width 16 height 16
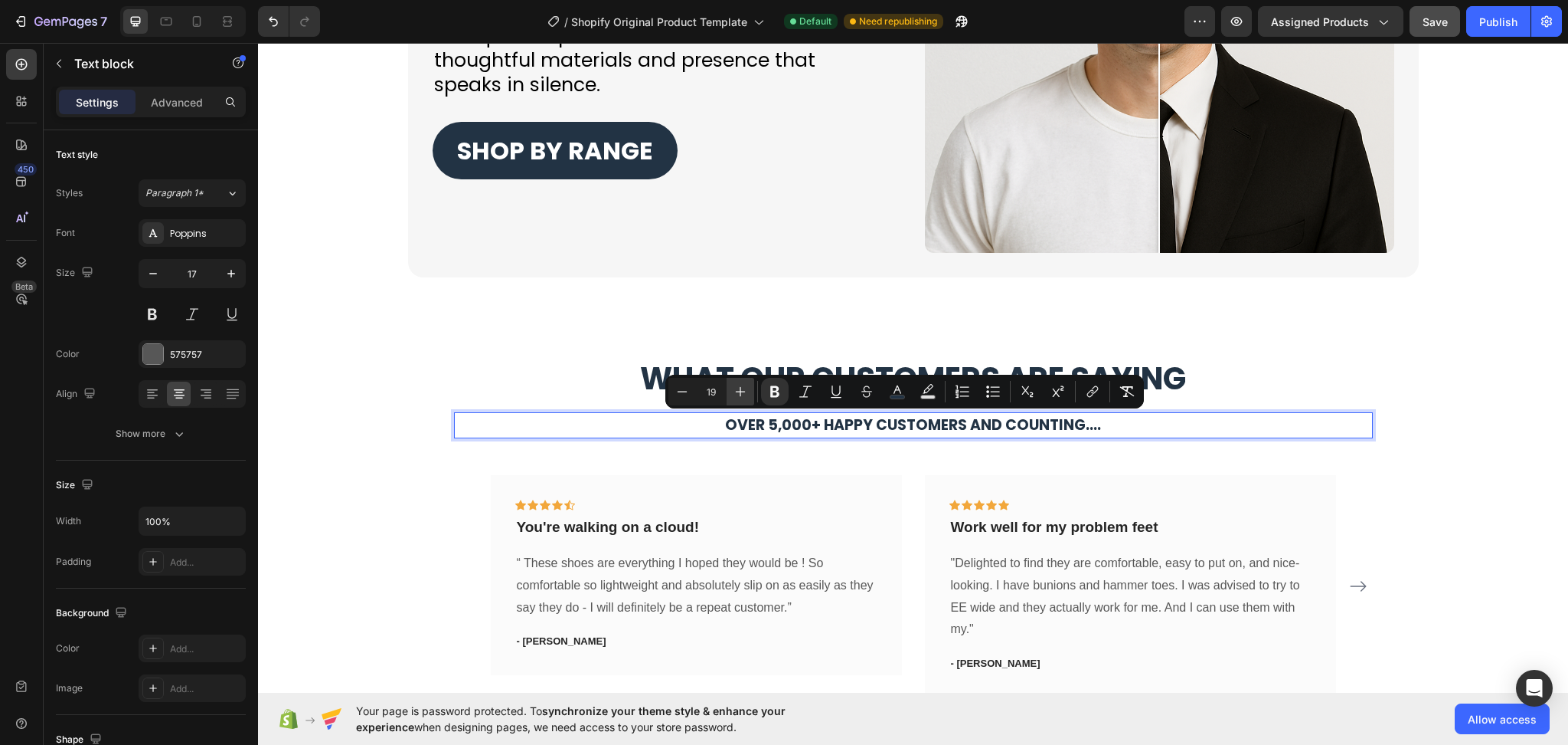
click at [740, 389] on icon "Editor contextual toolbar" at bounding box center [740, 392] width 16 height 16
type input "20"
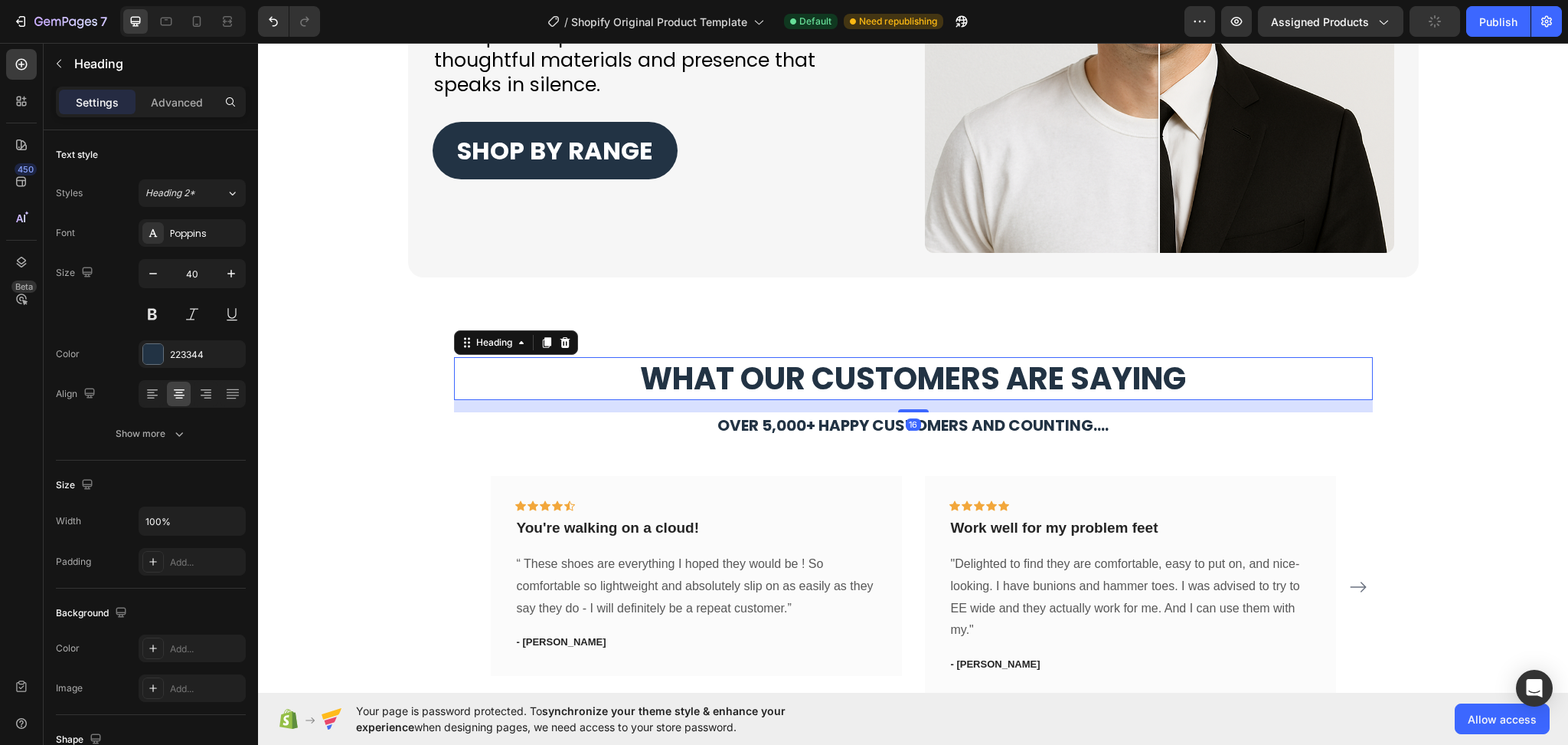
click at [1187, 381] on p "⁠⁠⁠⁠⁠⁠⁠ What Our Customers Are Saying" at bounding box center [913, 378] width 916 height 40
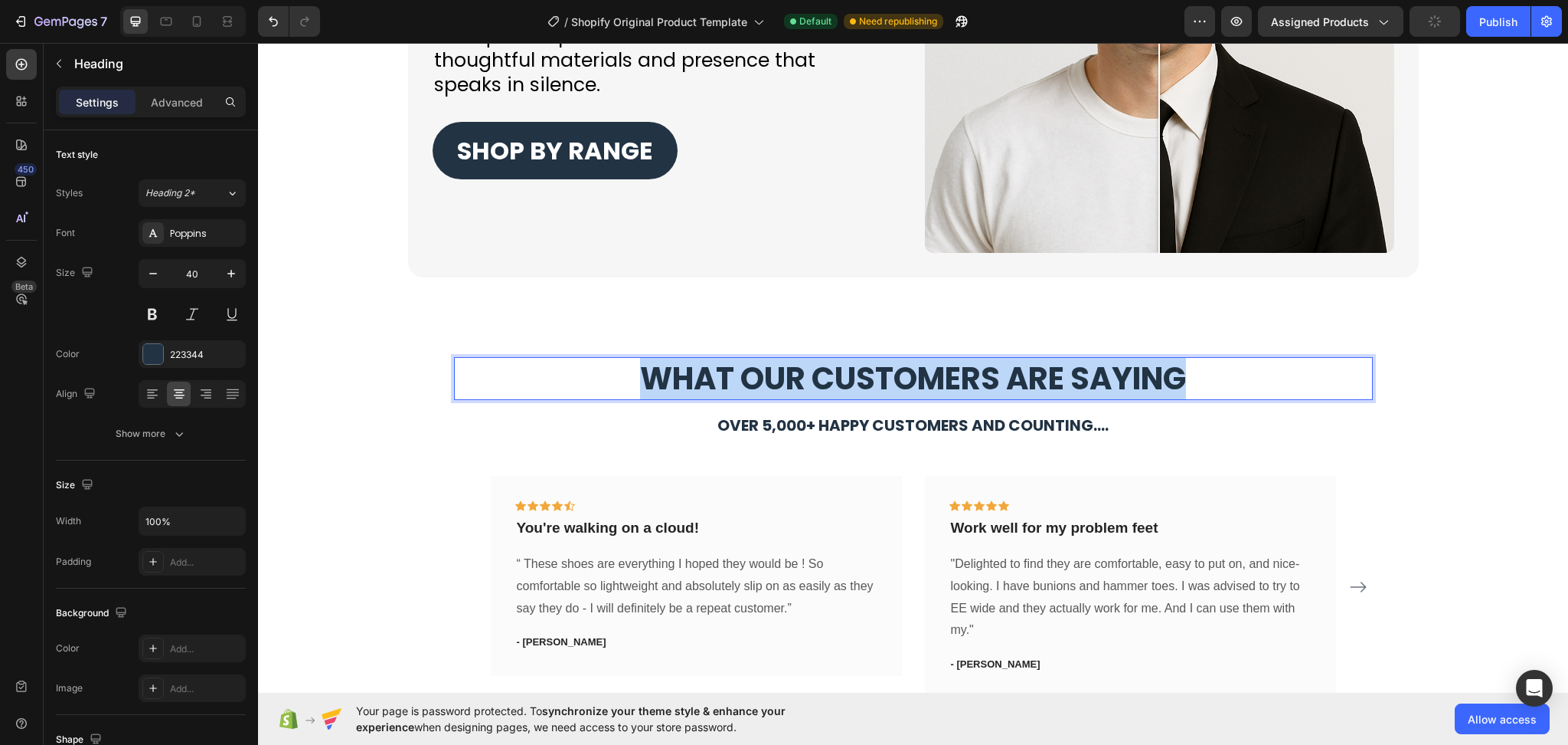
drag, startPoint x: 1193, startPoint y: 382, endPoint x: 469, endPoint y: 388, distance: 724.0
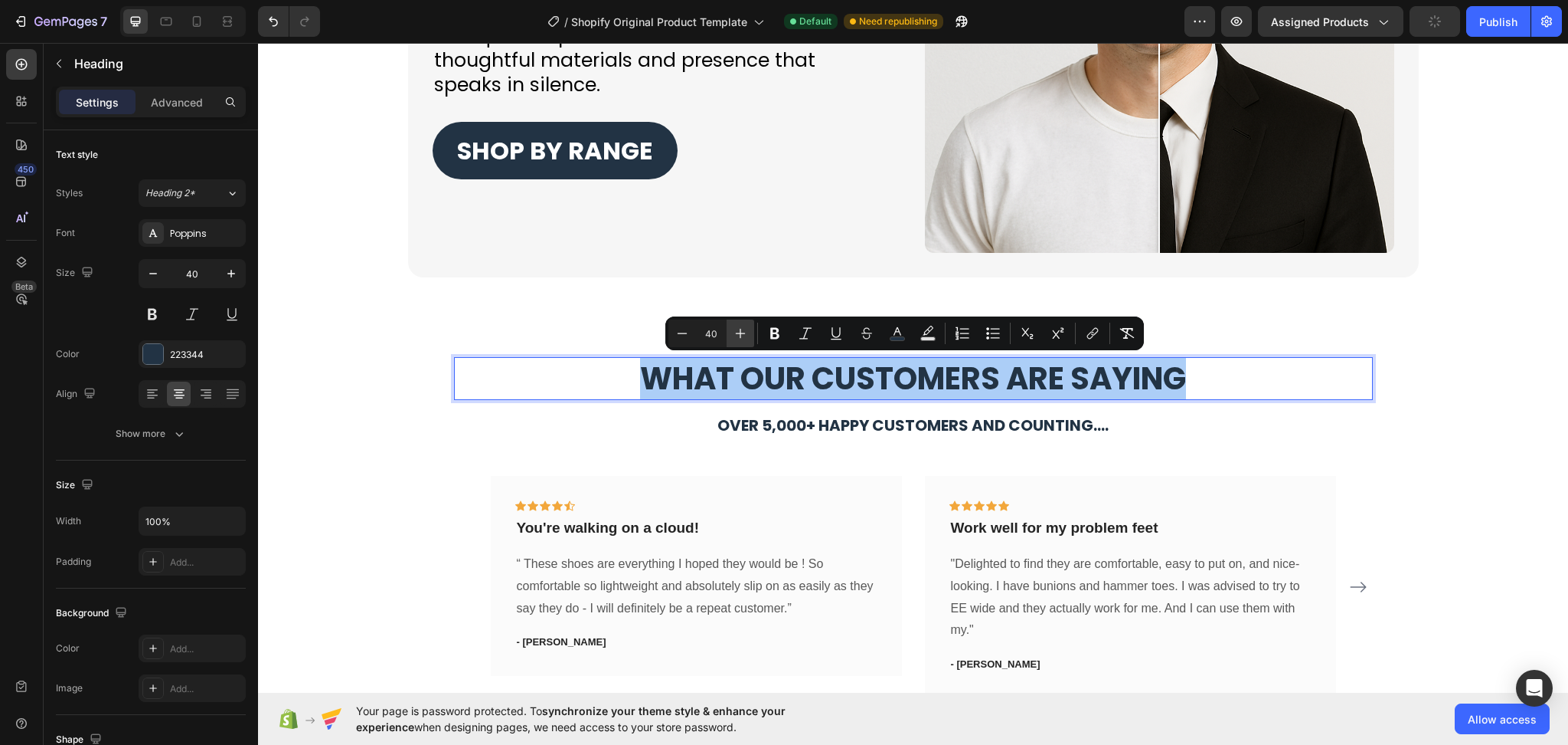
click at [730, 334] on button "Plus" at bounding box center [740, 333] width 28 height 28
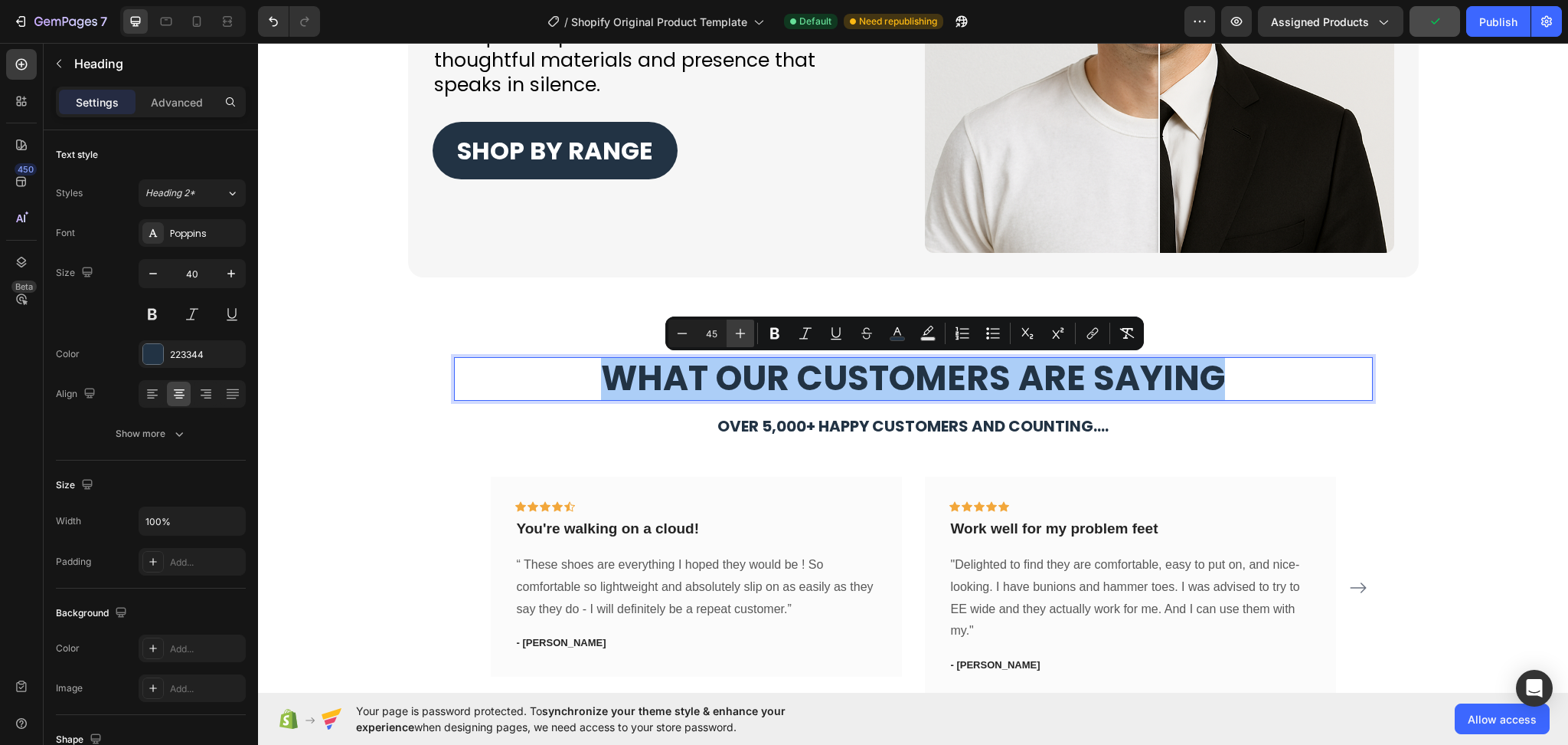
click at [730, 334] on button "Plus" at bounding box center [740, 333] width 28 height 28
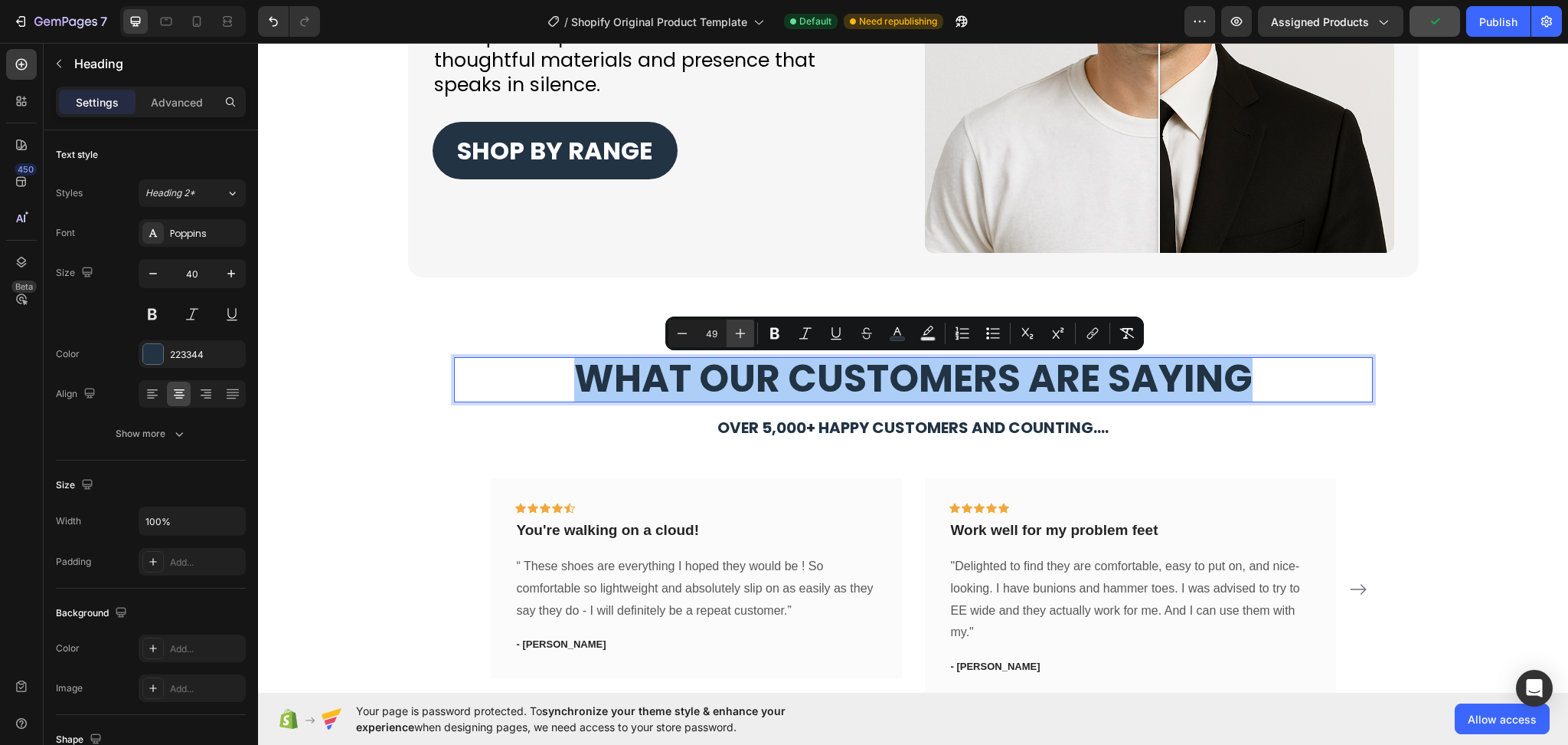
click at [730, 334] on button "Plus" at bounding box center [740, 333] width 28 height 28
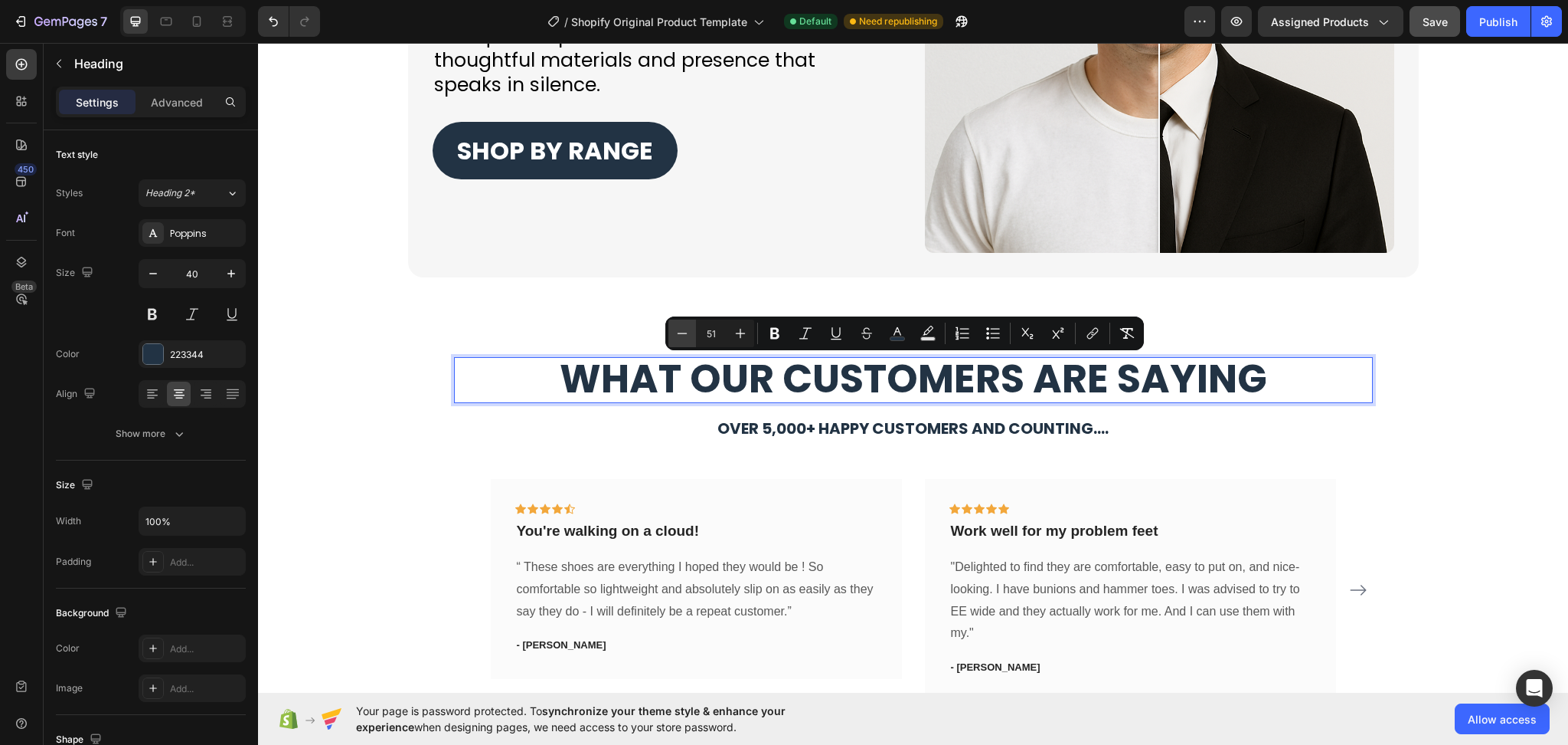
click at [683, 335] on icon "Editor contextual toolbar" at bounding box center [683, 333] width 16 height 16
type input "50"
click at [1455, 452] on div "What Our Customers Are Saying Heading 16 Over 5,000+ happy customers and counti…" at bounding box center [913, 540] width 1288 height 364
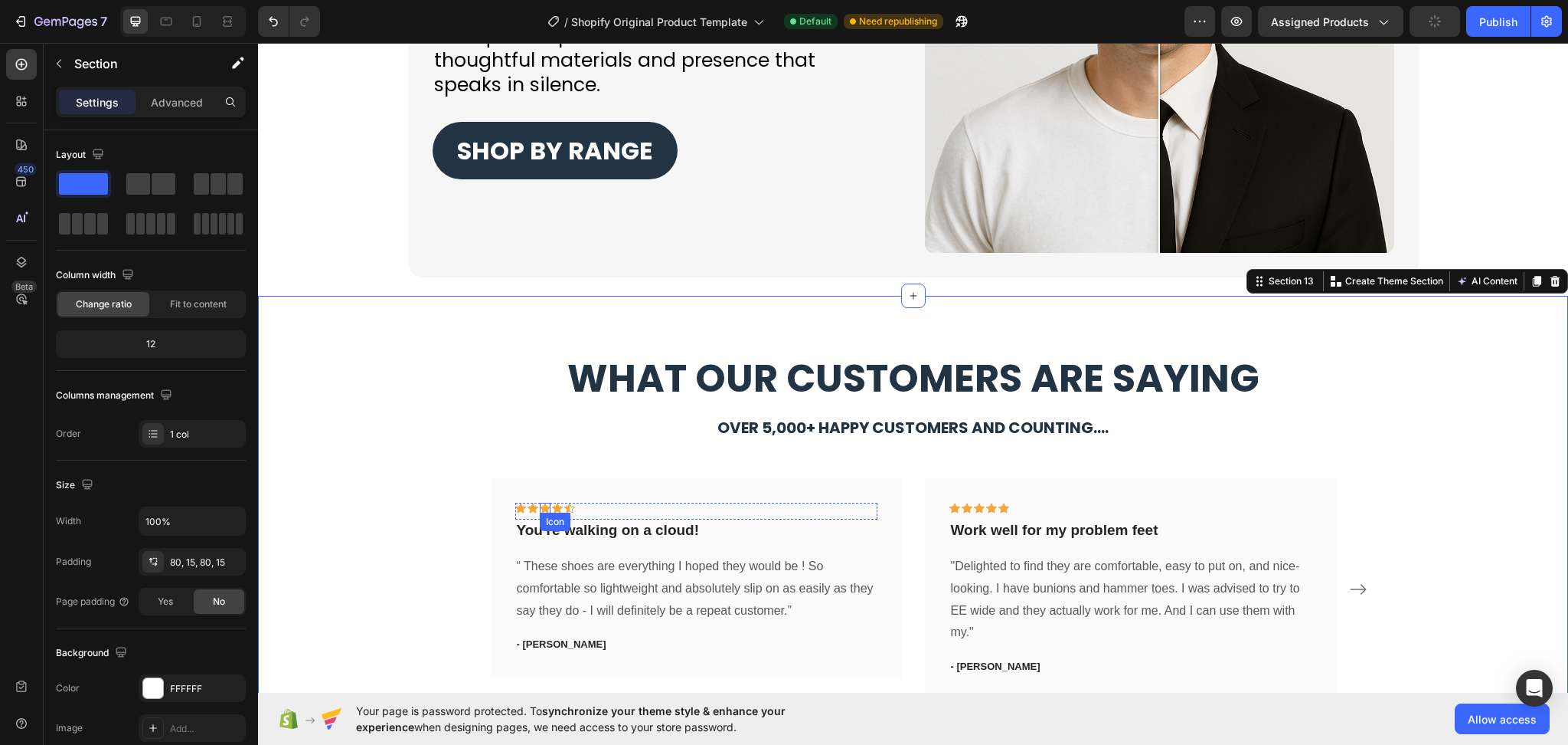
click at [542, 508] on div "Icon" at bounding box center [545, 508] width 10 height 10
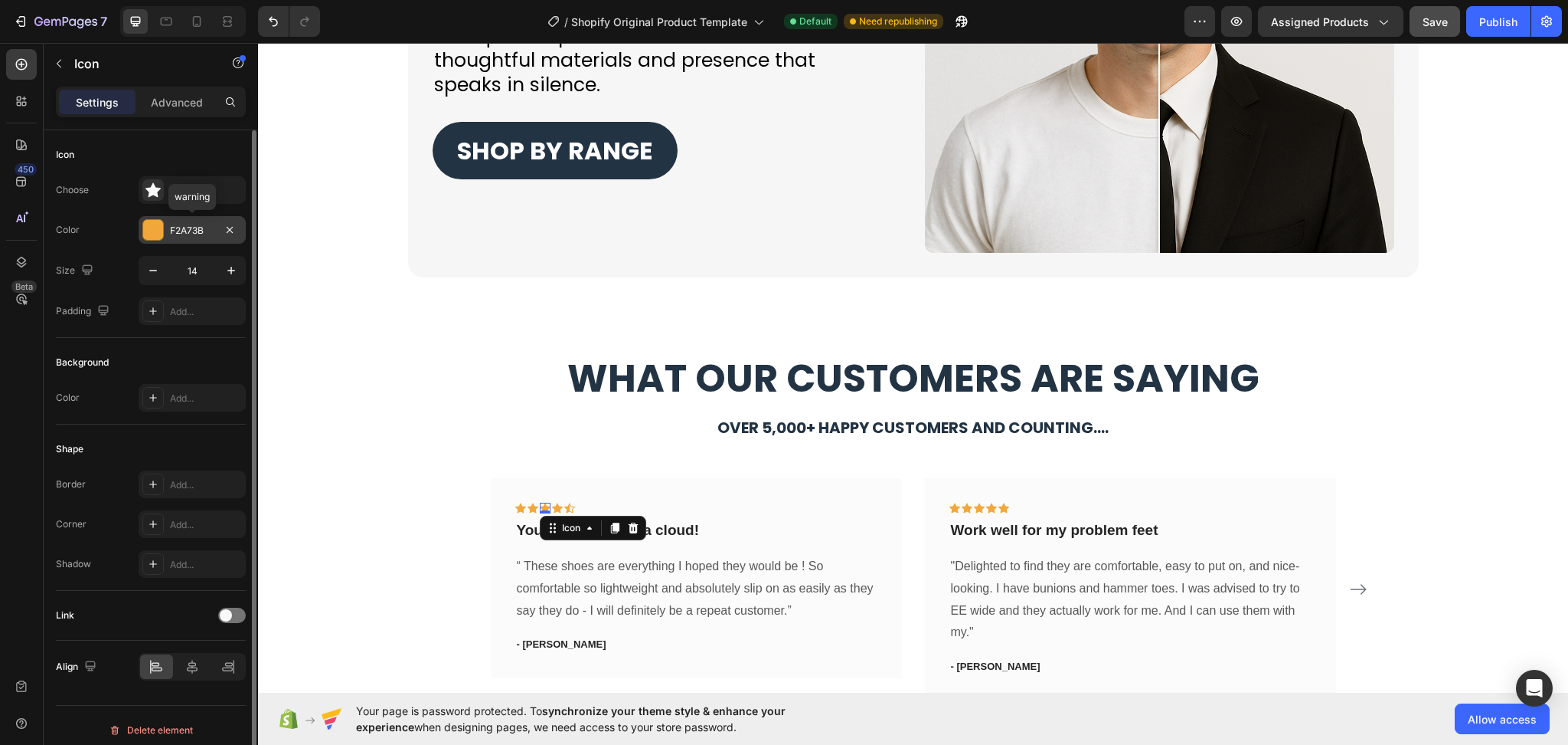
click at [211, 235] on div "F2A73B" at bounding box center [192, 230] width 44 height 14
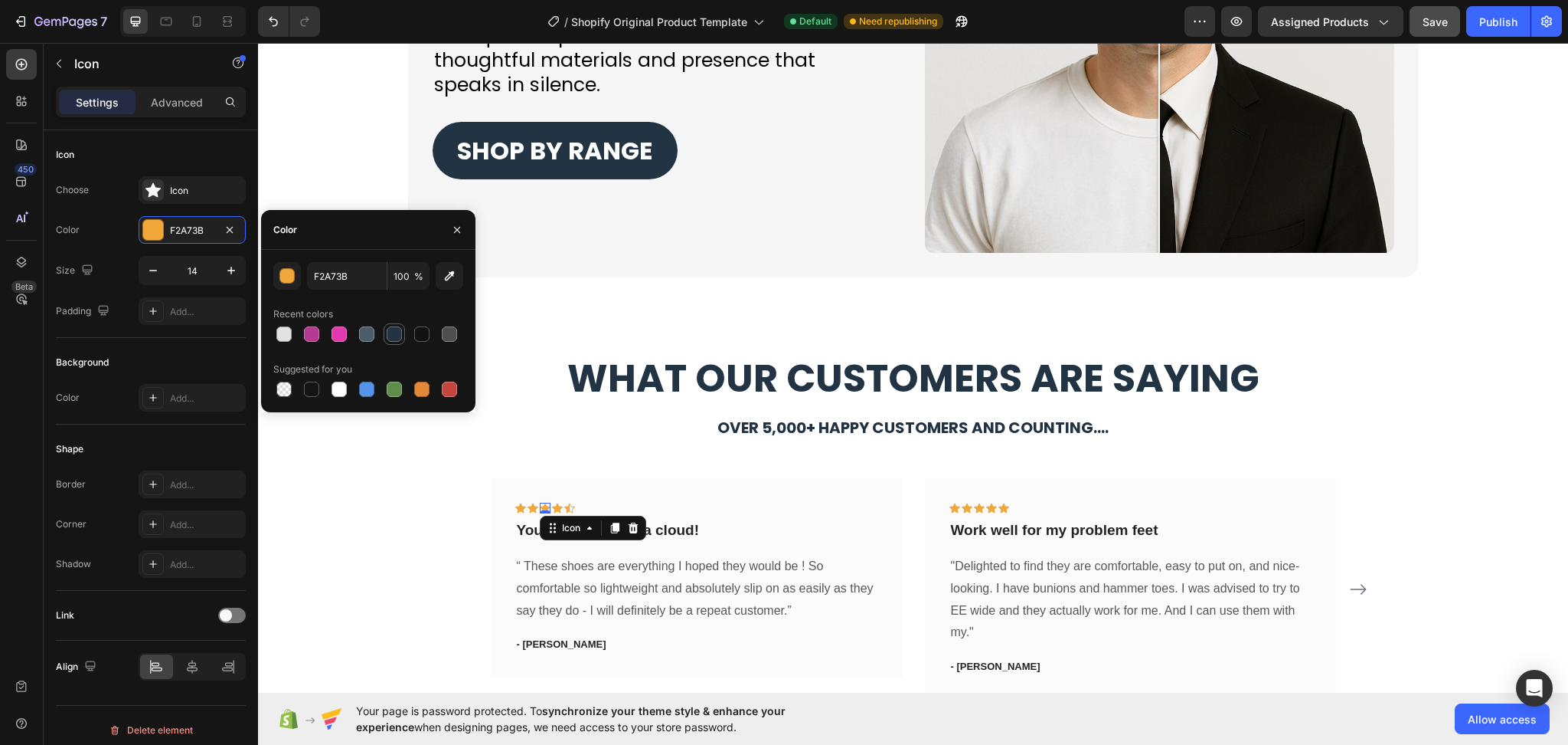
click at [392, 332] on div at bounding box center [394, 334] width 16 height 16
type input "223344"
click at [615, 504] on div "Icon Icon Icon Icon Icon Row 0" at bounding box center [696, 511] width 362 height 17
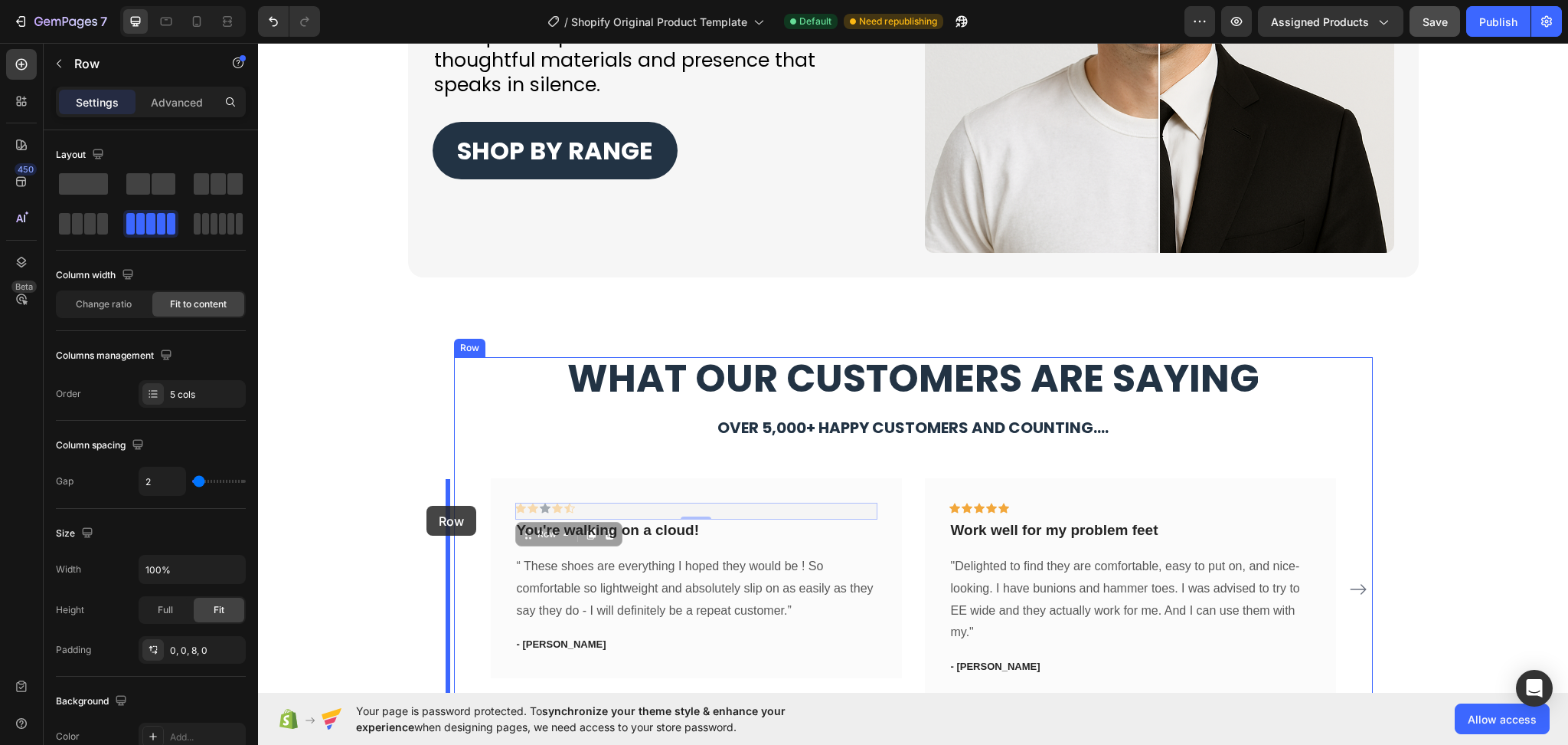
drag, startPoint x: 602, startPoint y: 508, endPoint x: 426, endPoint y: 506, distance: 176.0
click at [580, 508] on div "Icon Icon Icon Icon Icon Row" at bounding box center [696, 511] width 362 height 17
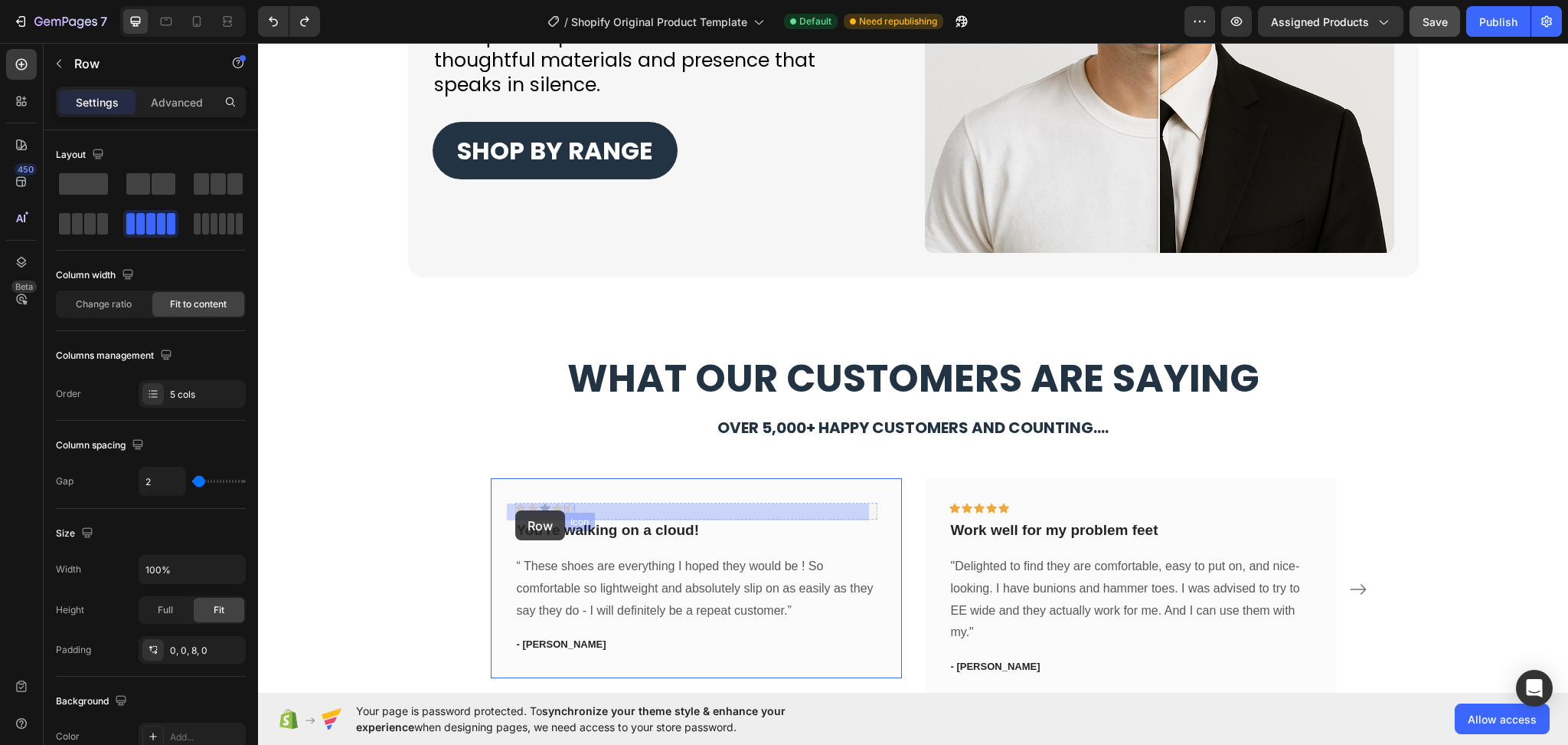
drag, startPoint x: 581, startPoint y: 509, endPoint x: 565, endPoint y: 509, distance: 16.0
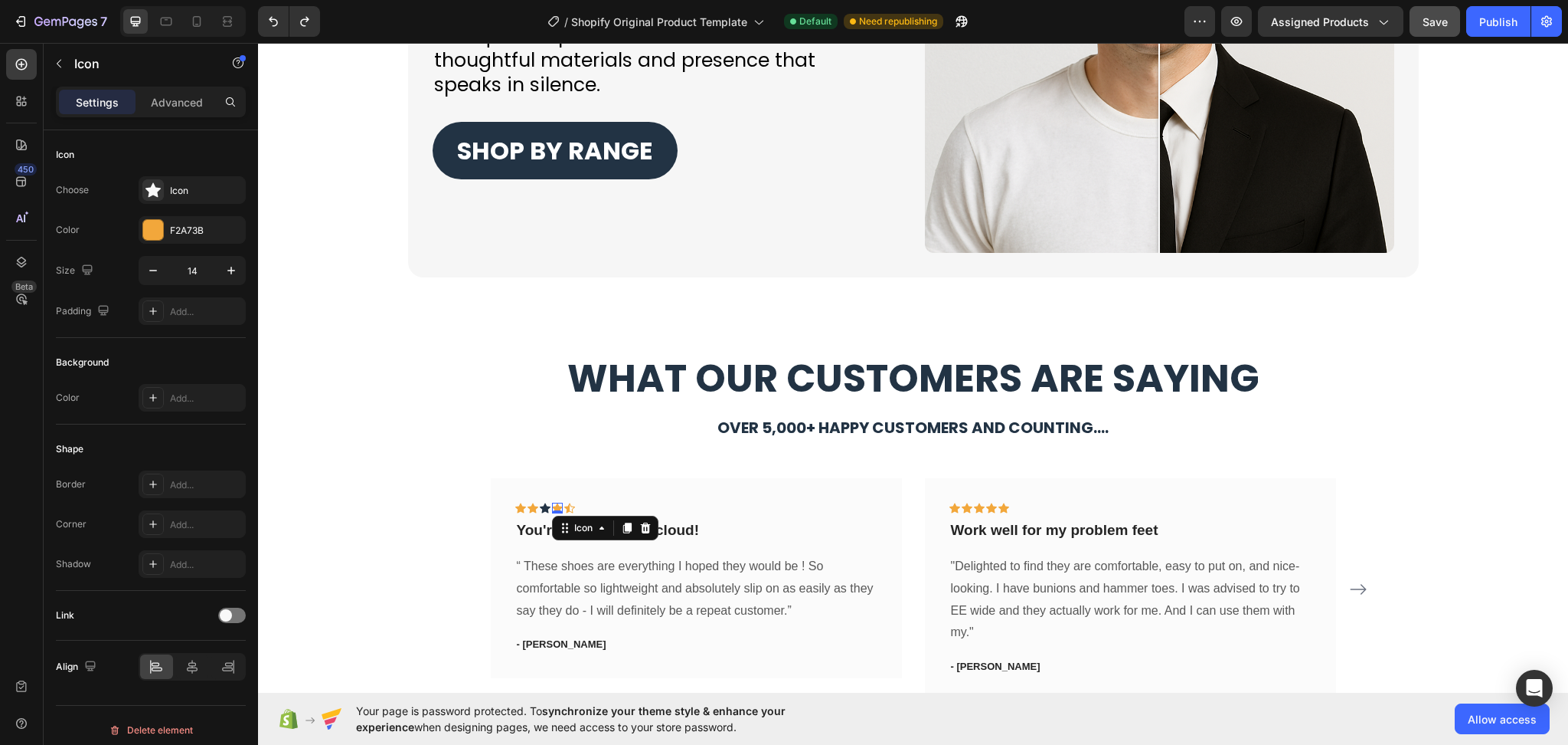
click at [552, 508] on div "Icon 0" at bounding box center [557, 508] width 10 height 10
click at [179, 234] on div "F2A73B" at bounding box center [192, 230] width 44 height 14
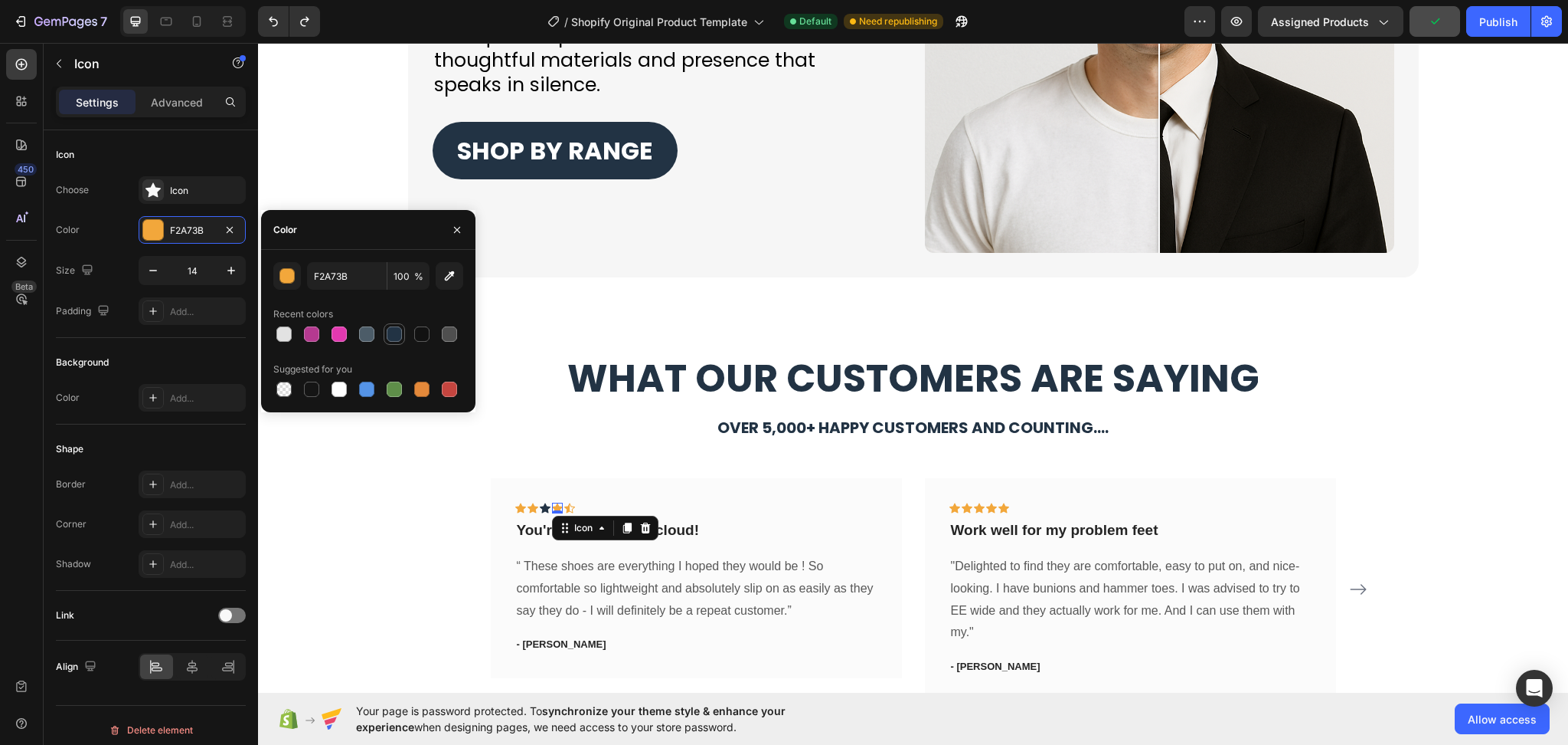
click at [397, 330] on div at bounding box center [394, 334] width 16 height 16
type input "223344"
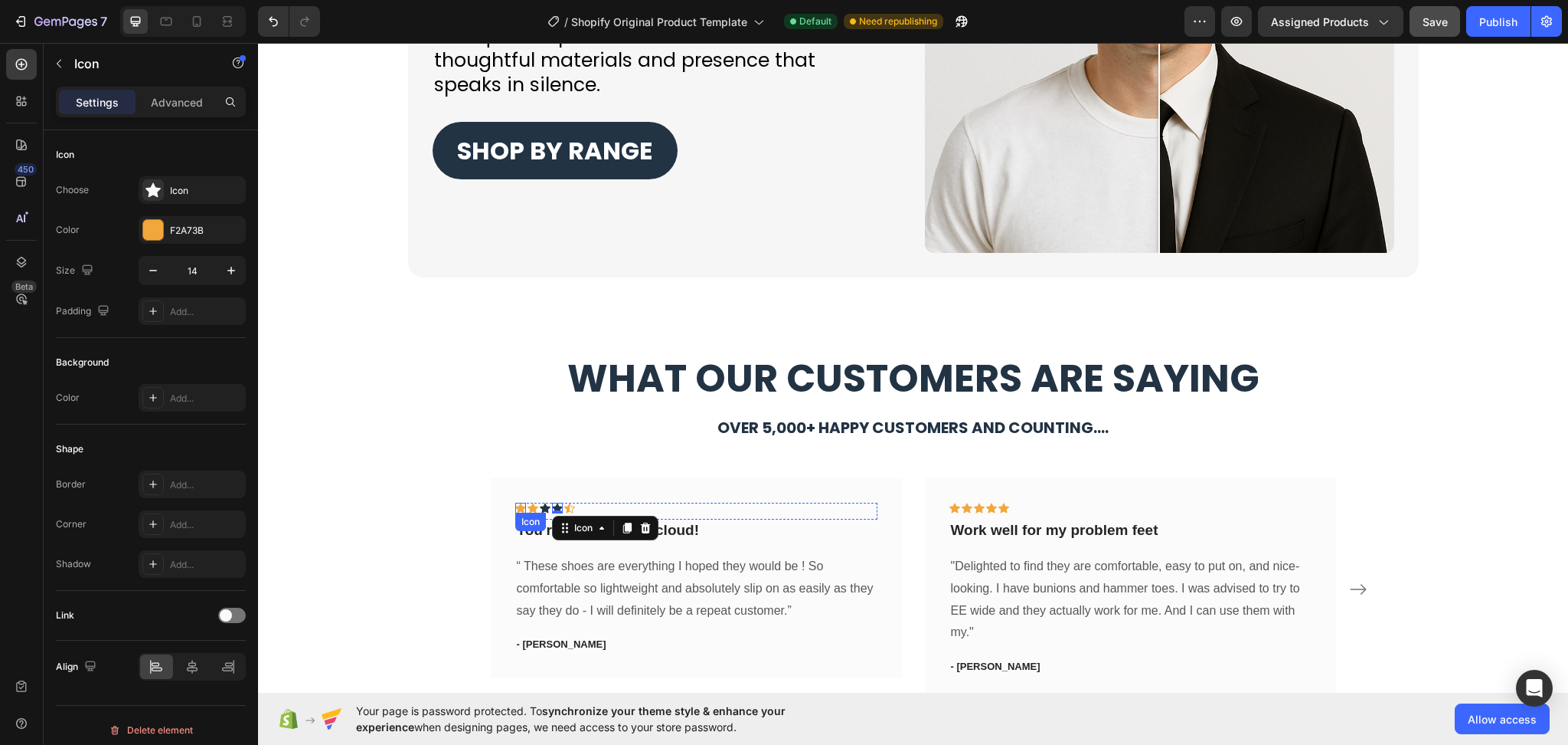
click at [516, 512] on div "Icon" at bounding box center [520, 508] width 10 height 10
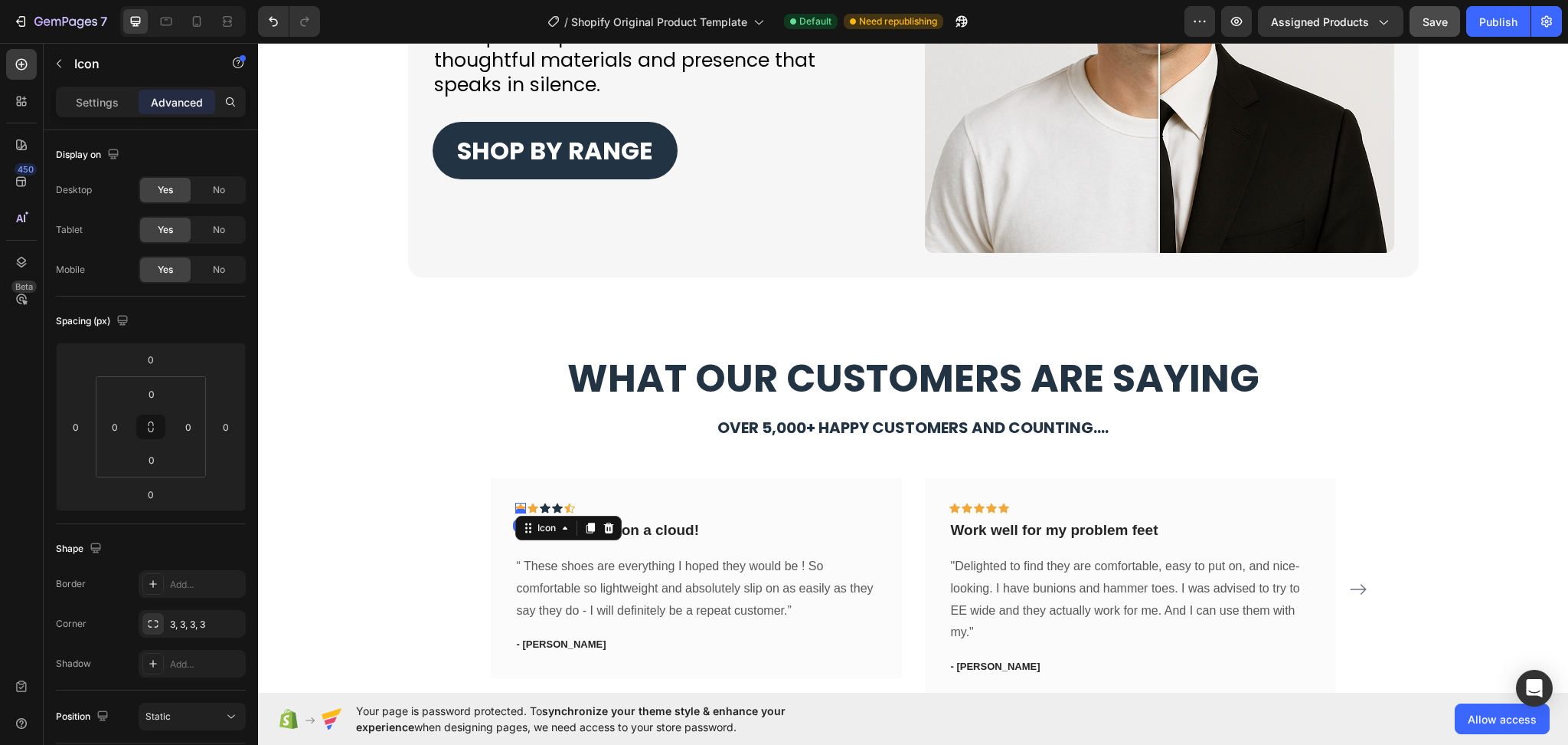
click at [515, 510] on div at bounding box center [520, 510] width 10 height 4
click at [500, 401] on div "Text block" at bounding box center [482, 405] width 51 height 14
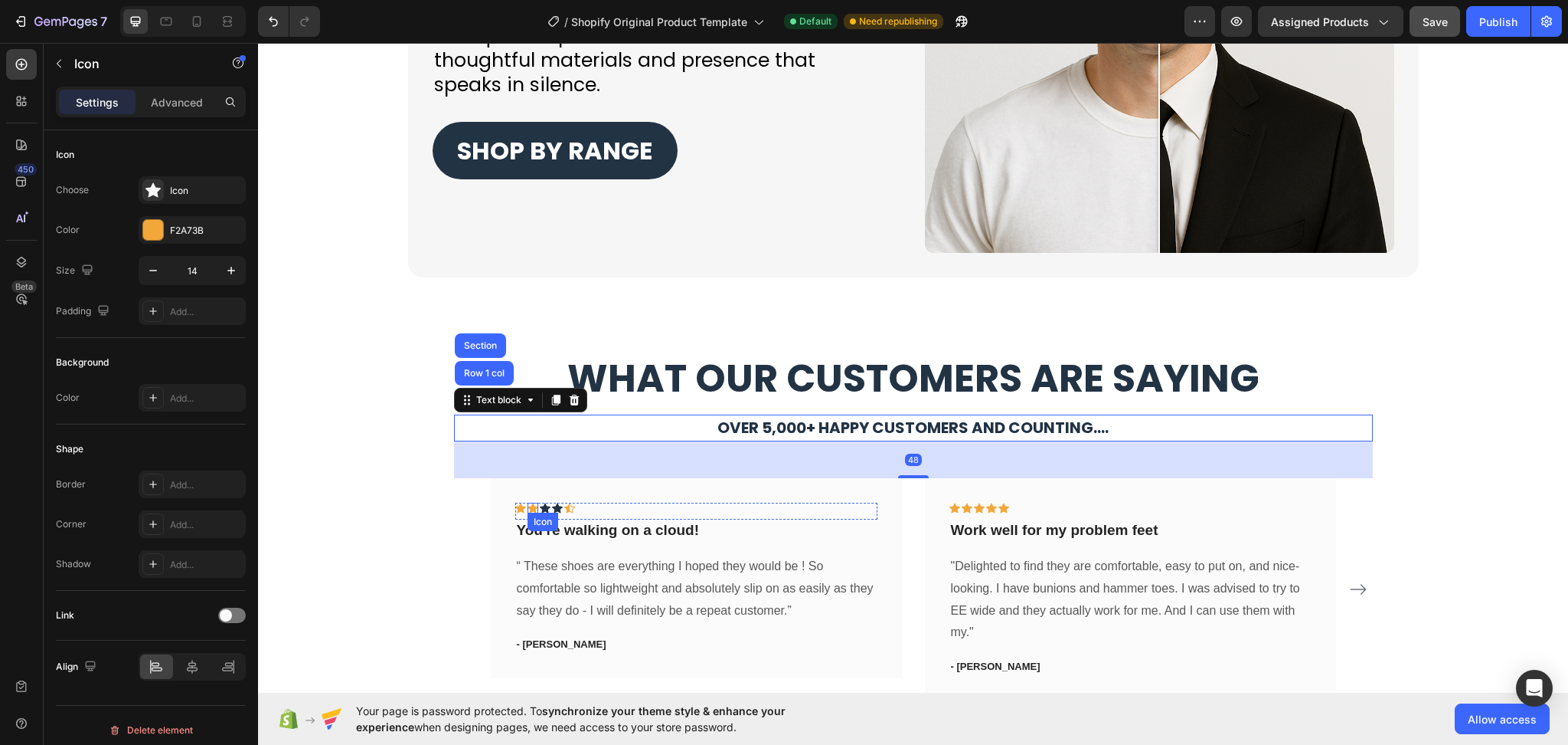
click at [527, 509] on div "Icon" at bounding box center [532, 508] width 10 height 10
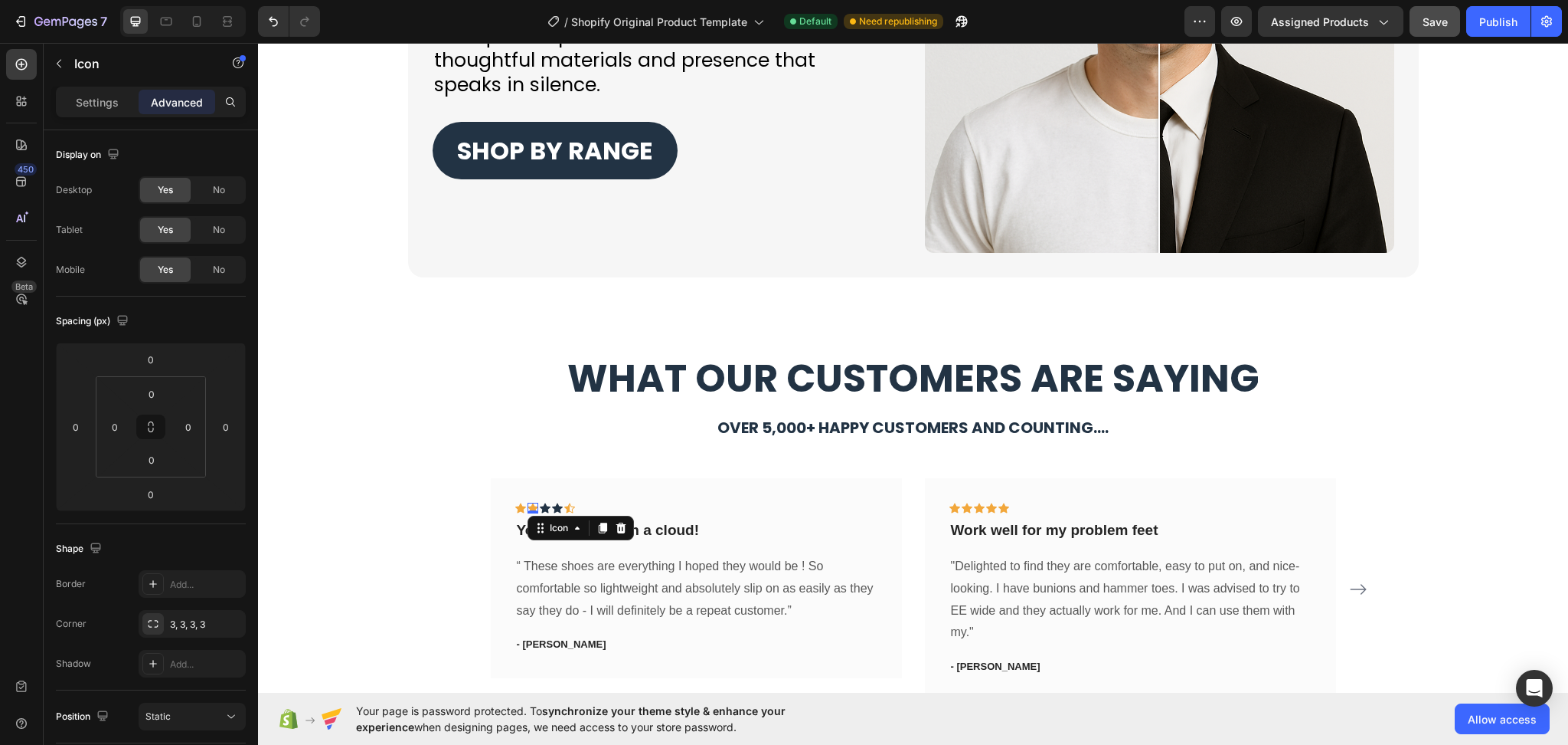
click at [527, 507] on icon at bounding box center [532, 508] width 10 height 10
click at [91, 98] on p "Settings" at bounding box center [98, 102] width 43 height 16
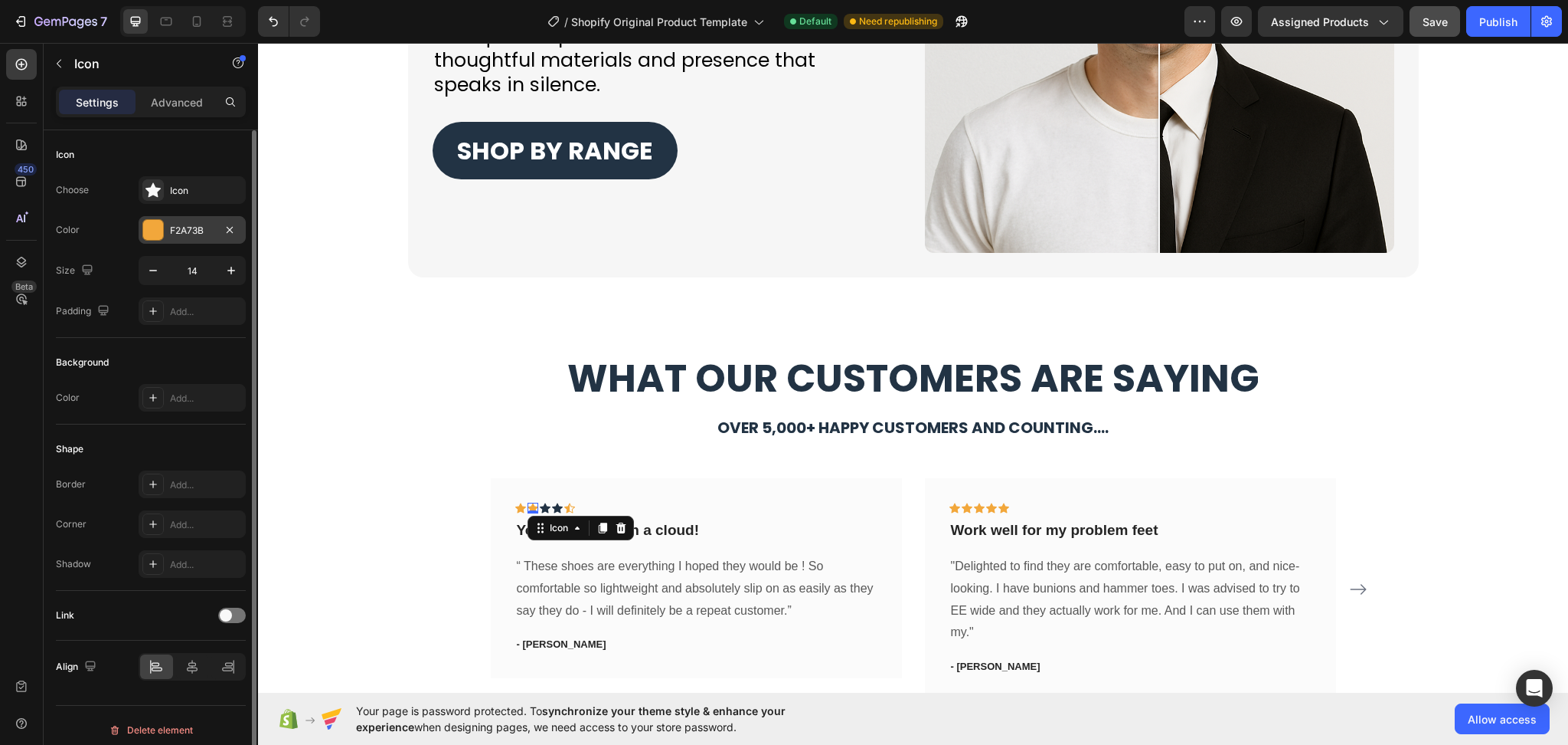
click at [181, 228] on div "F2A73B" at bounding box center [192, 230] width 44 height 14
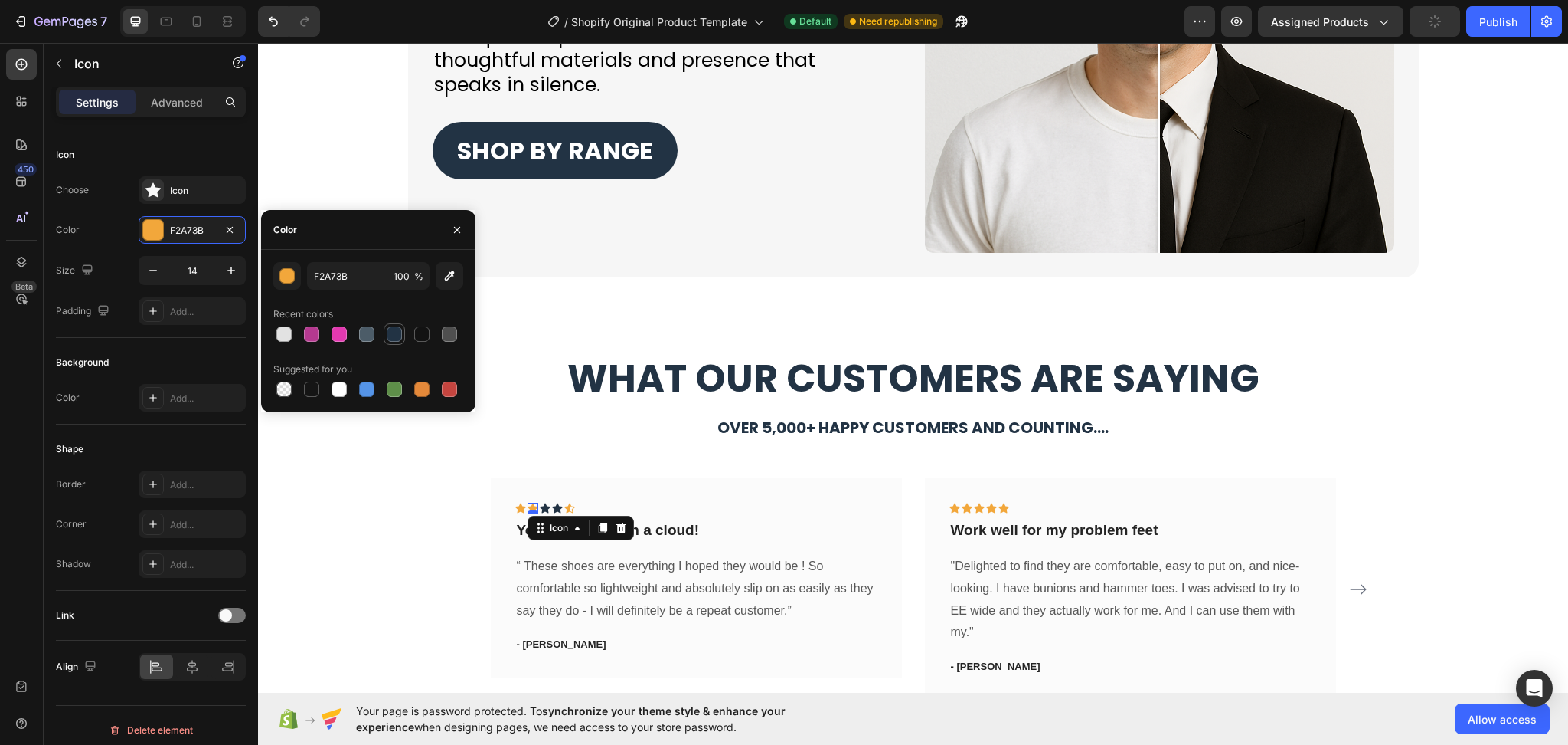
click at [393, 337] on div at bounding box center [394, 334] width 16 height 16
type input "223344"
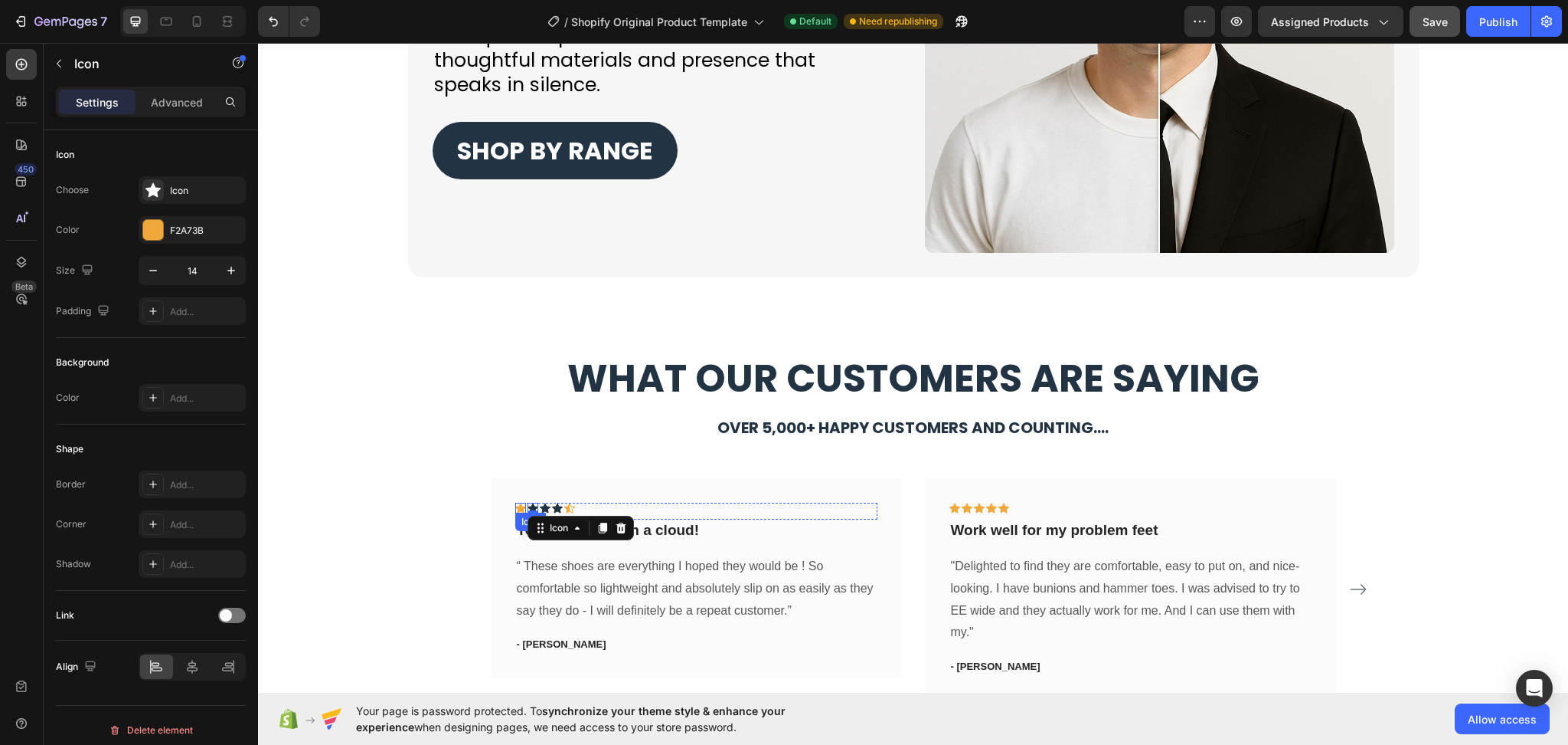
click at [515, 509] on div "Icon" at bounding box center [520, 508] width 10 height 10
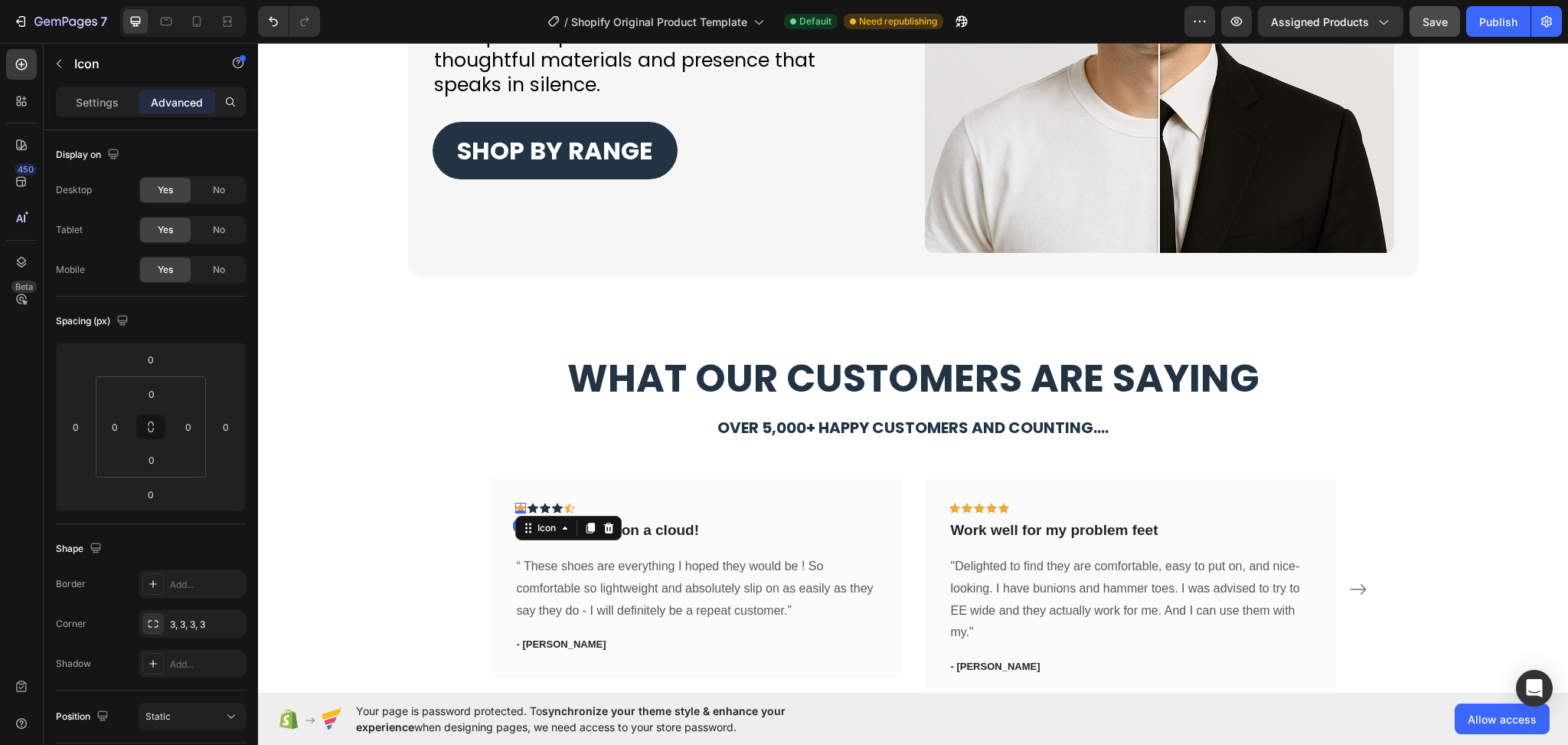
click at [187, 111] on div "Advanced" at bounding box center [177, 102] width 77 height 24
click at [94, 105] on p "Settings" at bounding box center [98, 102] width 43 height 16
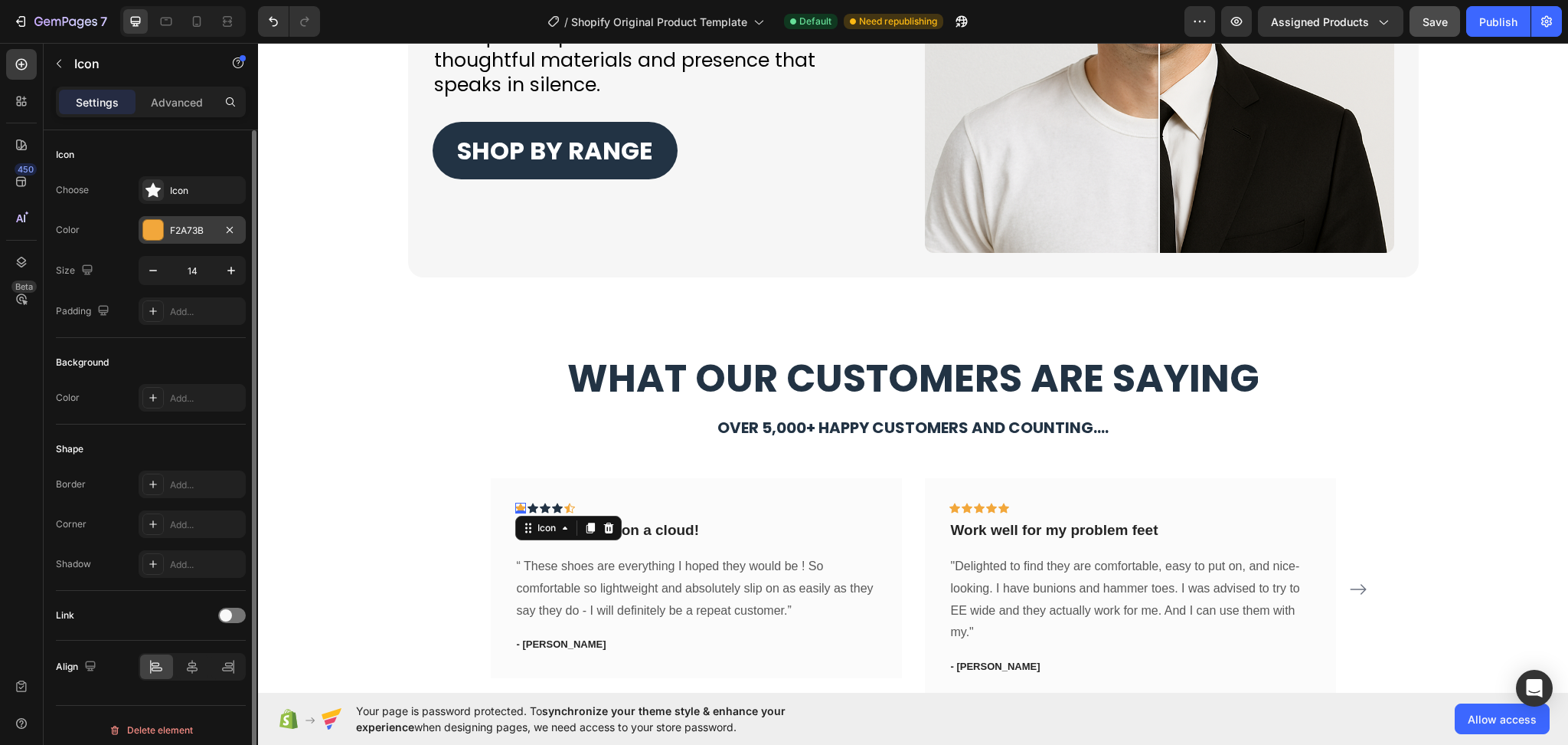
click at [202, 226] on div "F2A73B" at bounding box center [192, 230] width 44 height 14
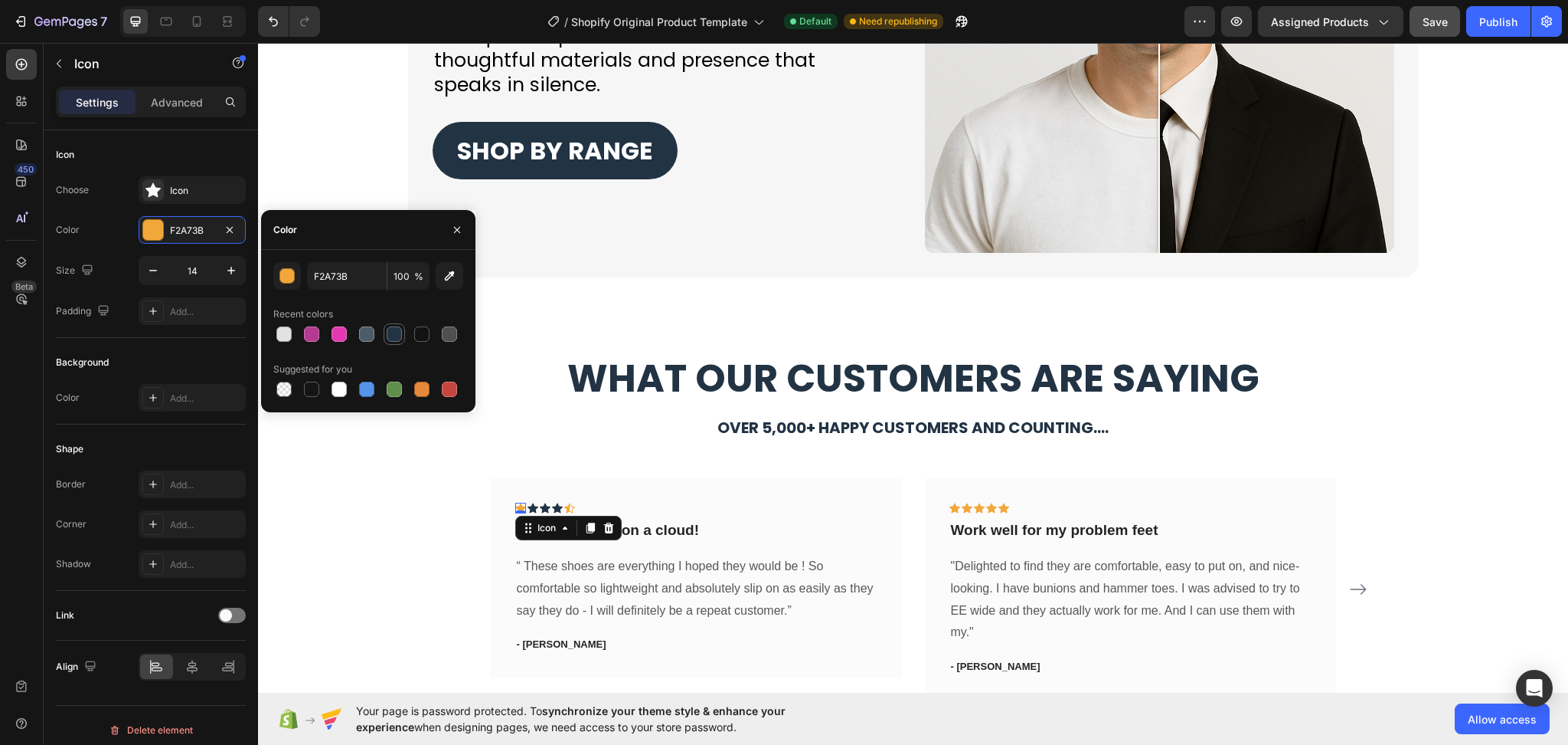
click at [394, 336] on div at bounding box center [394, 334] width 16 height 16
type input "223344"
click at [564, 508] on div "Icon 0" at bounding box center [570, 508] width 10 height 10
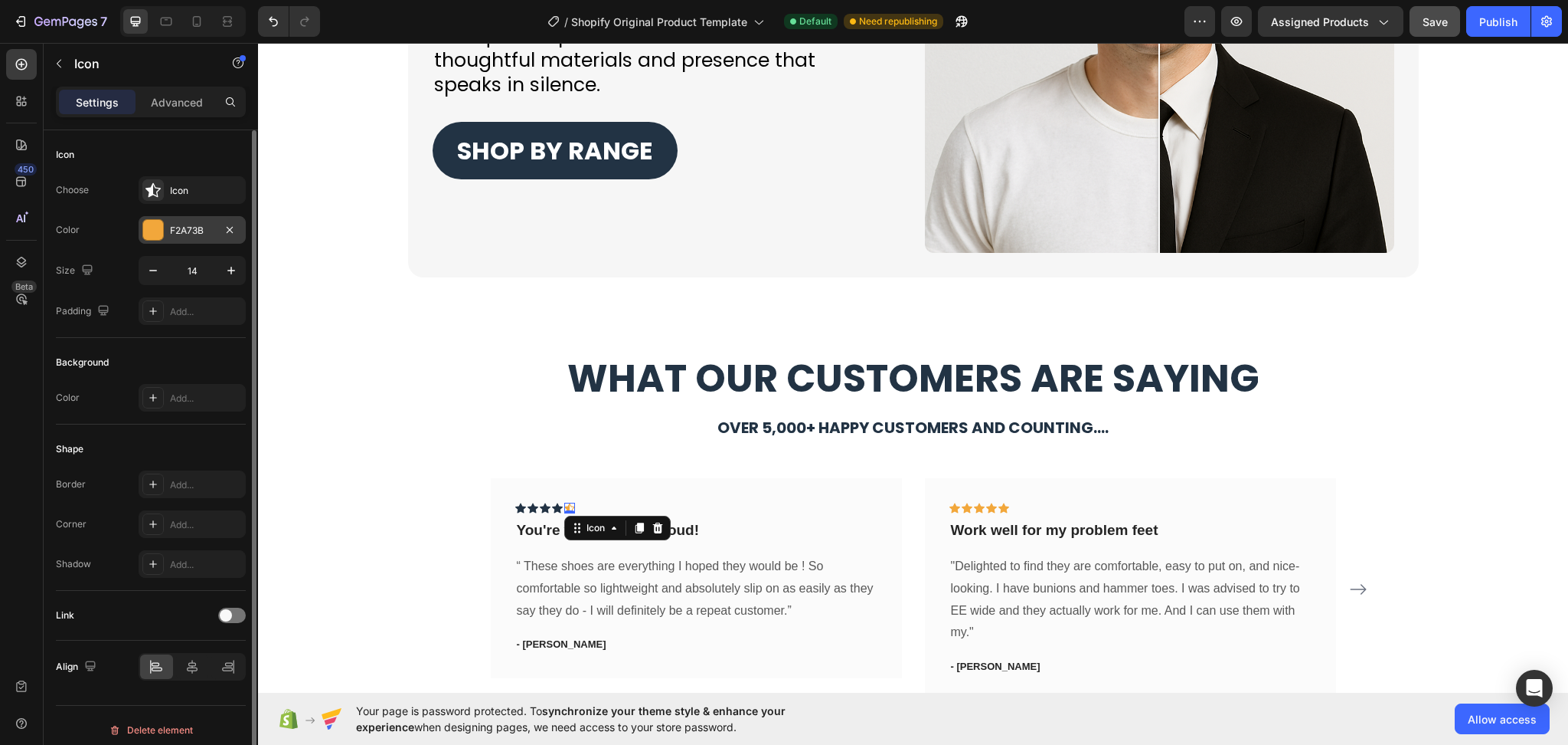
click at [166, 228] on div "F2A73B" at bounding box center [192, 230] width 107 height 28
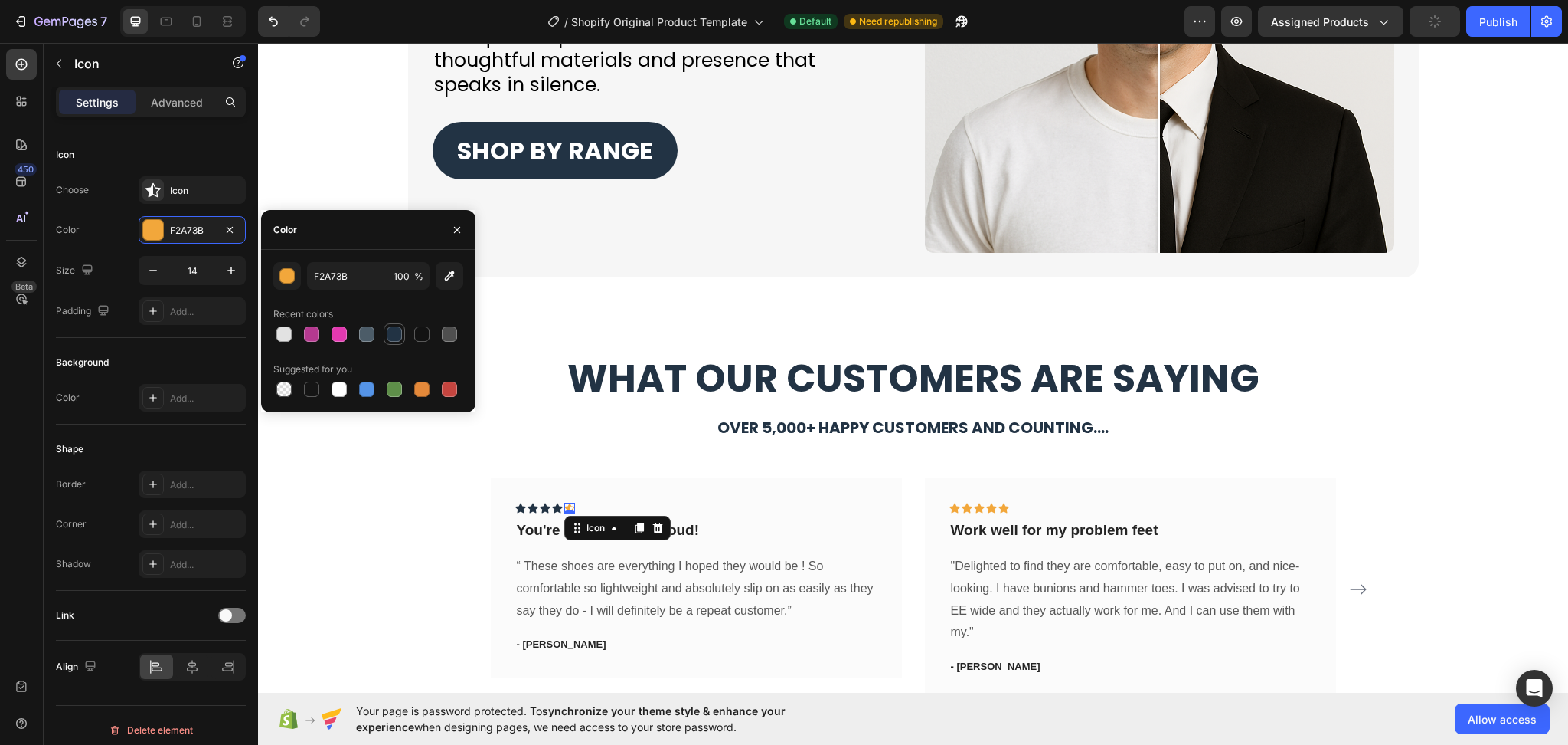
click at [398, 331] on div at bounding box center [394, 334] width 16 height 16
type input "223344"
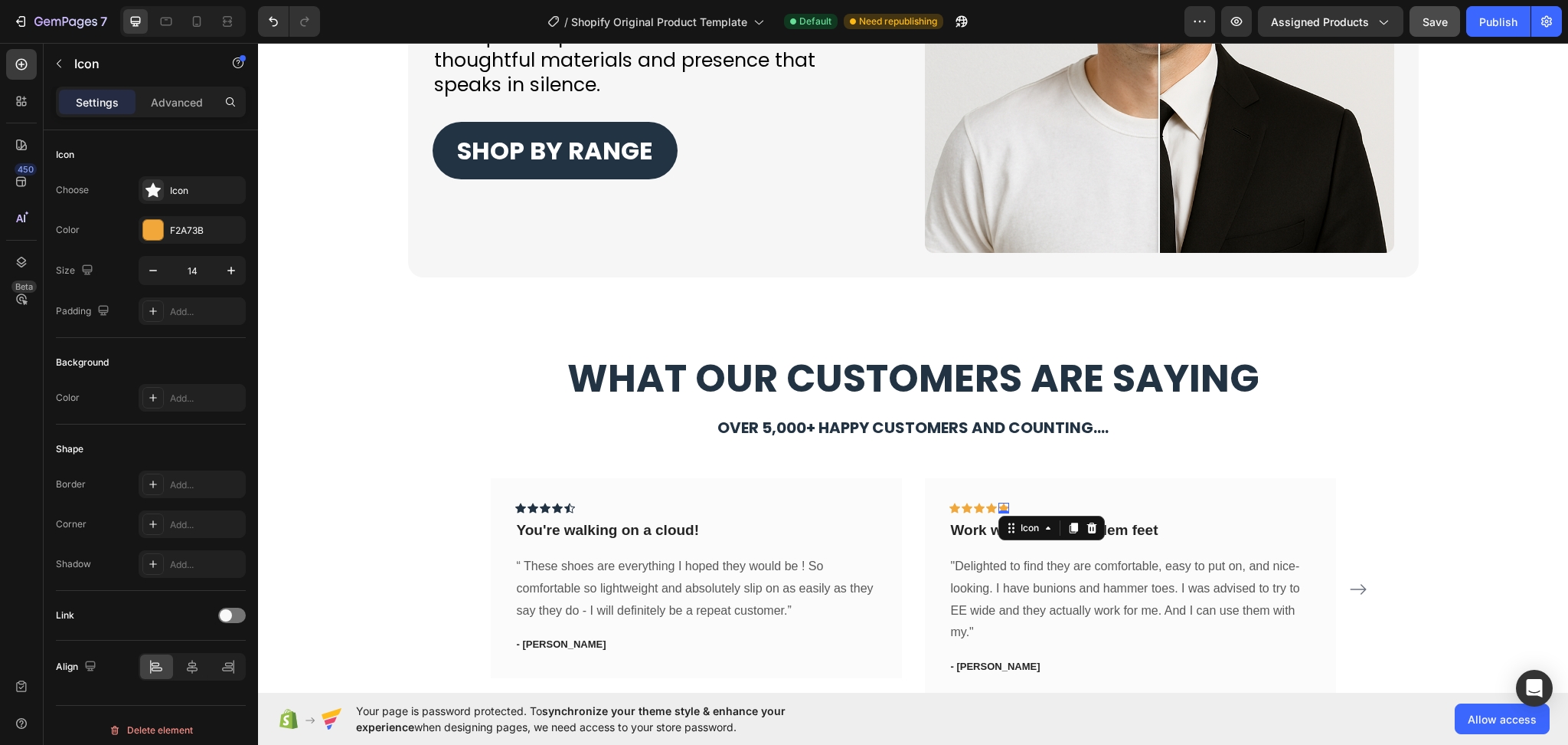
click at [998, 510] on div "Icon 0" at bounding box center [1004, 508] width 10 height 10
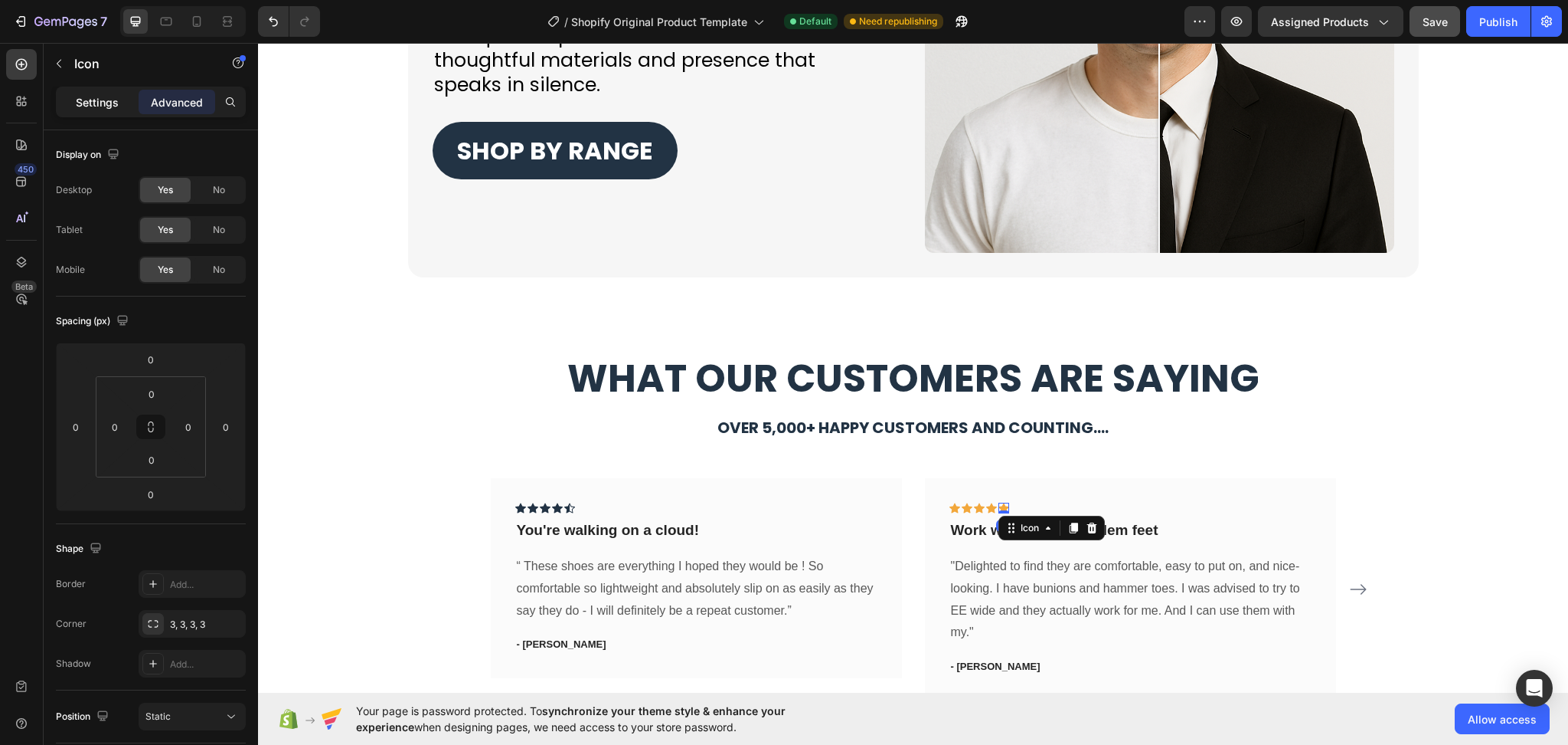
click at [81, 98] on p "Settings" at bounding box center [98, 102] width 43 height 16
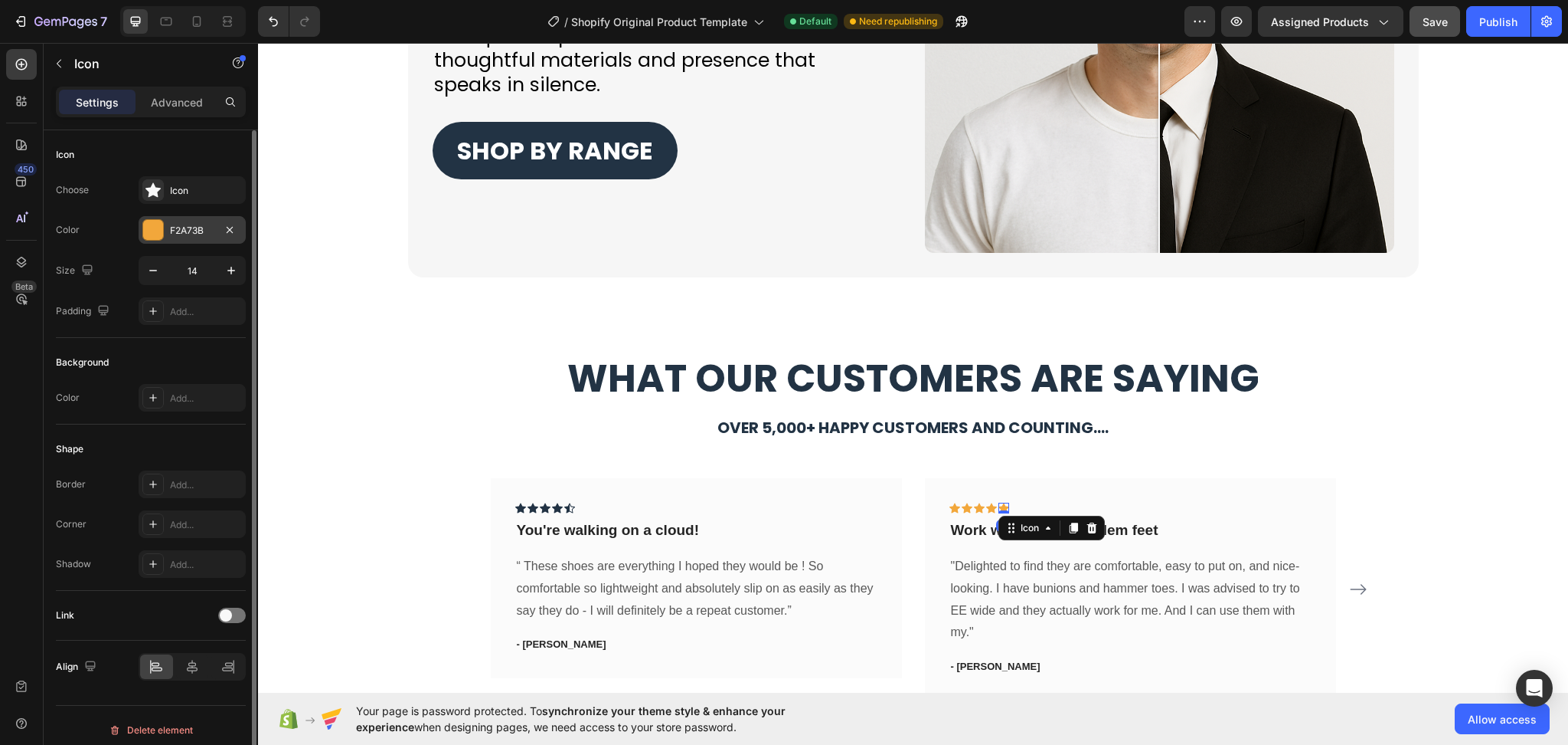
click at [151, 227] on div at bounding box center [153, 230] width 20 height 20
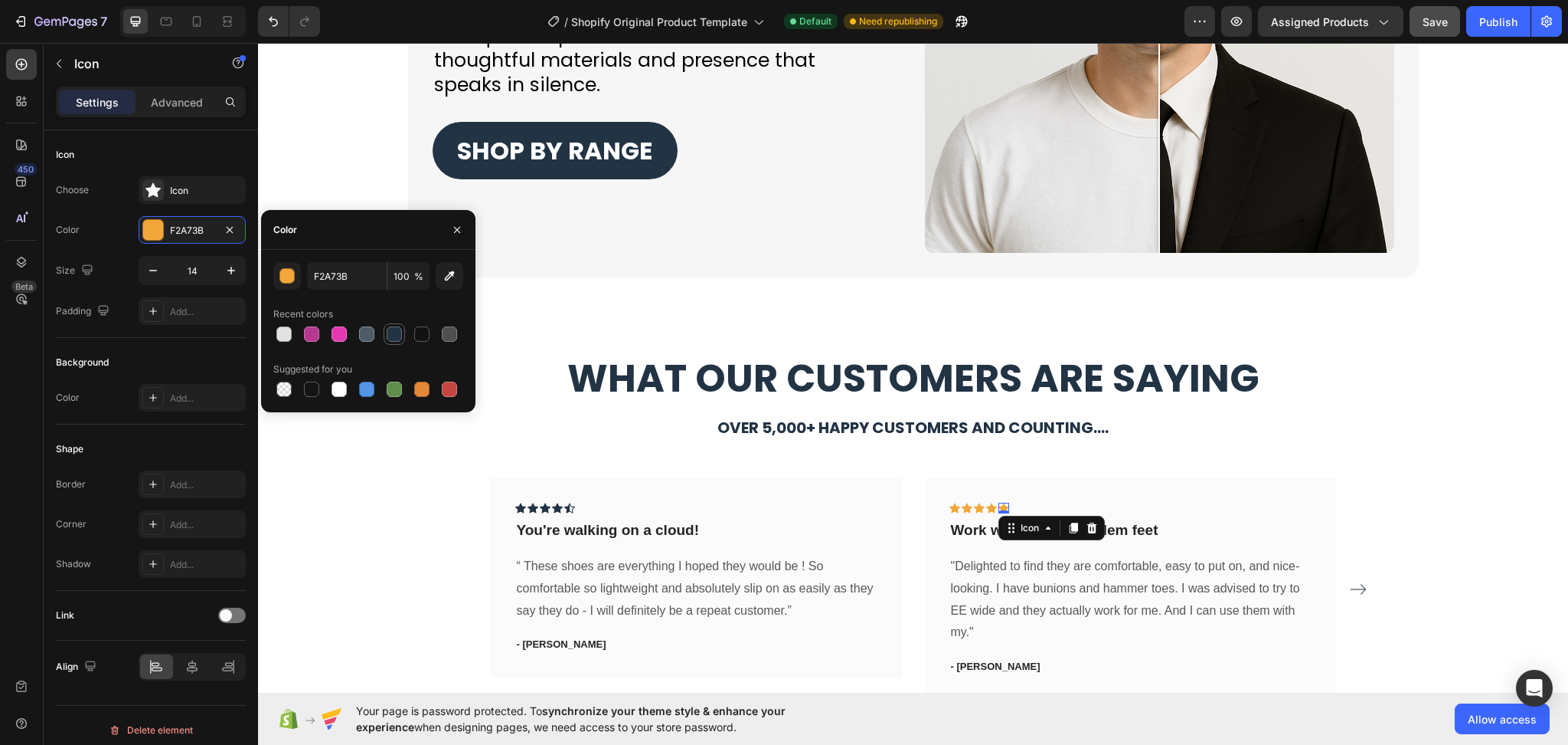
click at [387, 336] on div at bounding box center [394, 334] width 16 height 16
type input "223344"
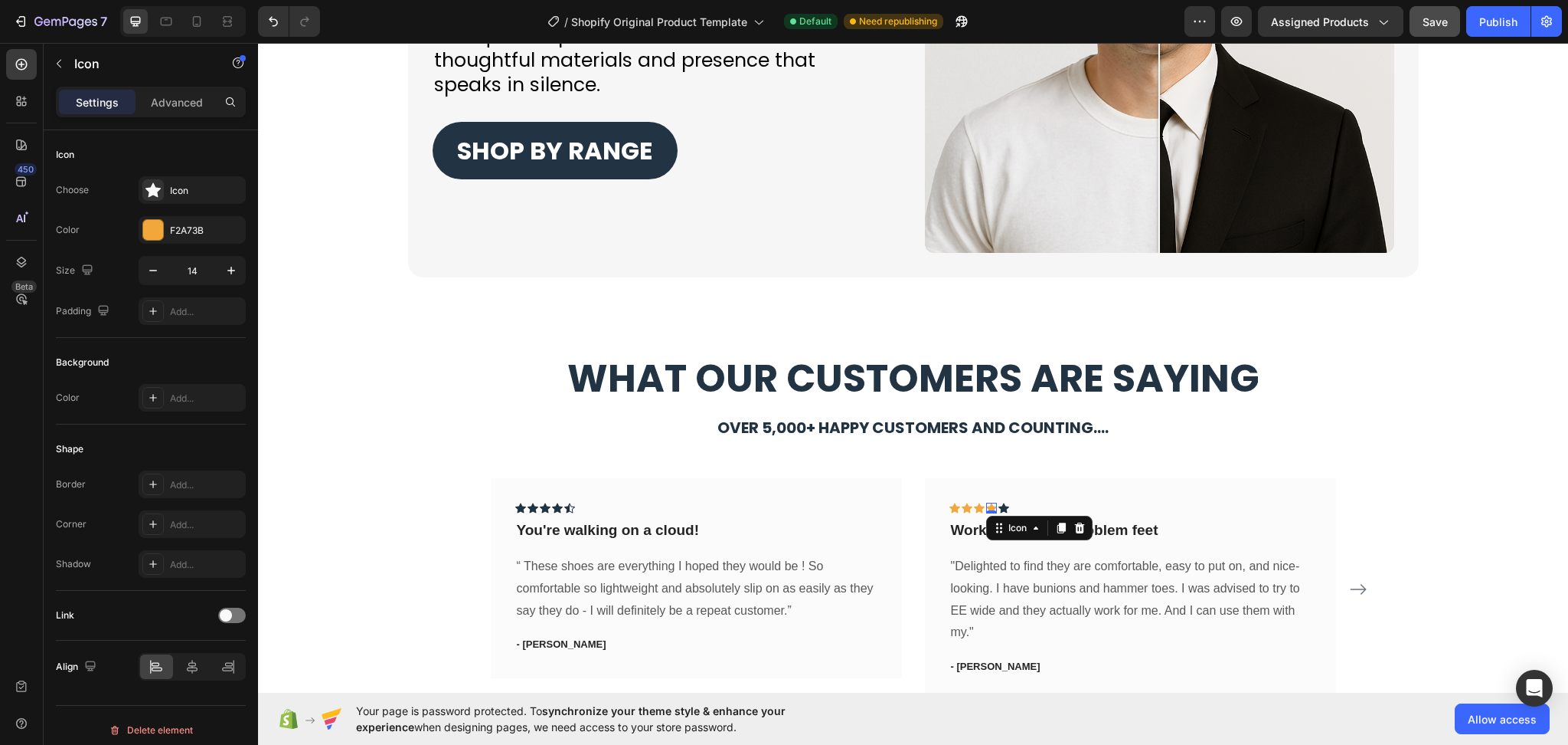
click at [986, 504] on icon at bounding box center [992, 508] width 10 height 10
click at [173, 237] on div "F2A73B" at bounding box center [192, 230] width 107 height 28
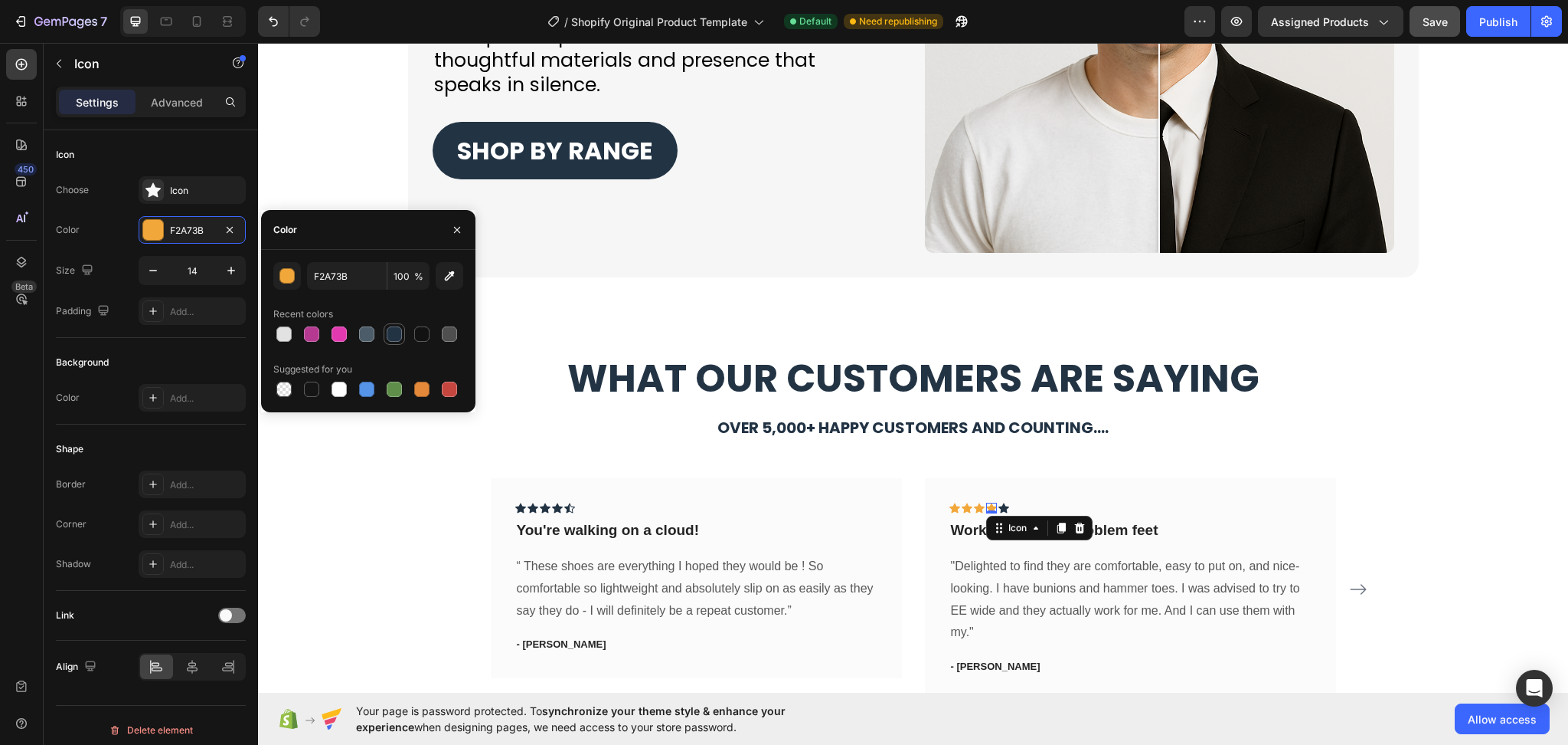
click at [391, 326] on div at bounding box center [394, 334] width 16 height 16
type input "223344"
click at [974, 508] on div "Icon" at bounding box center [979, 508] width 10 height 10
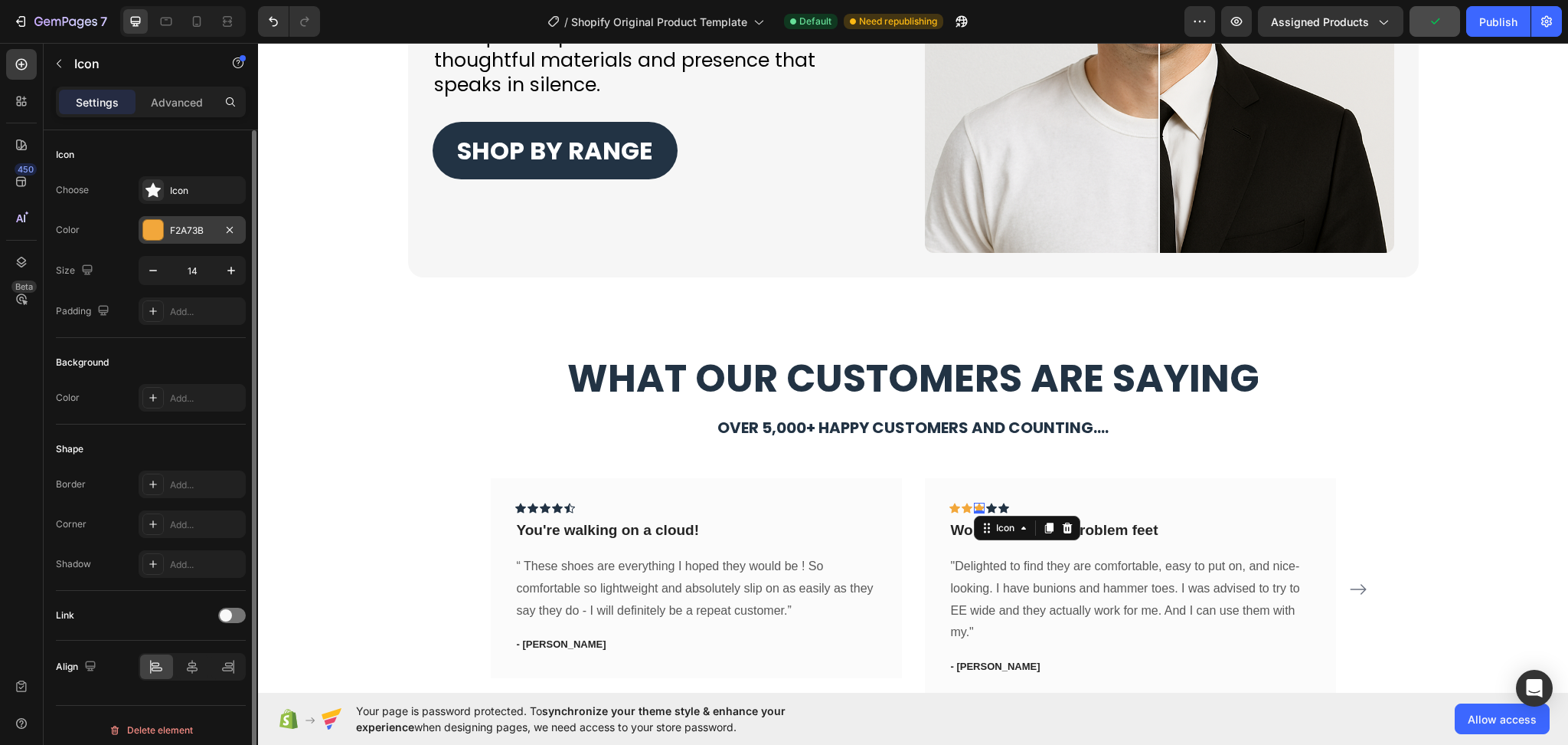
click at [200, 228] on div "F2A73B" at bounding box center [192, 230] width 44 height 14
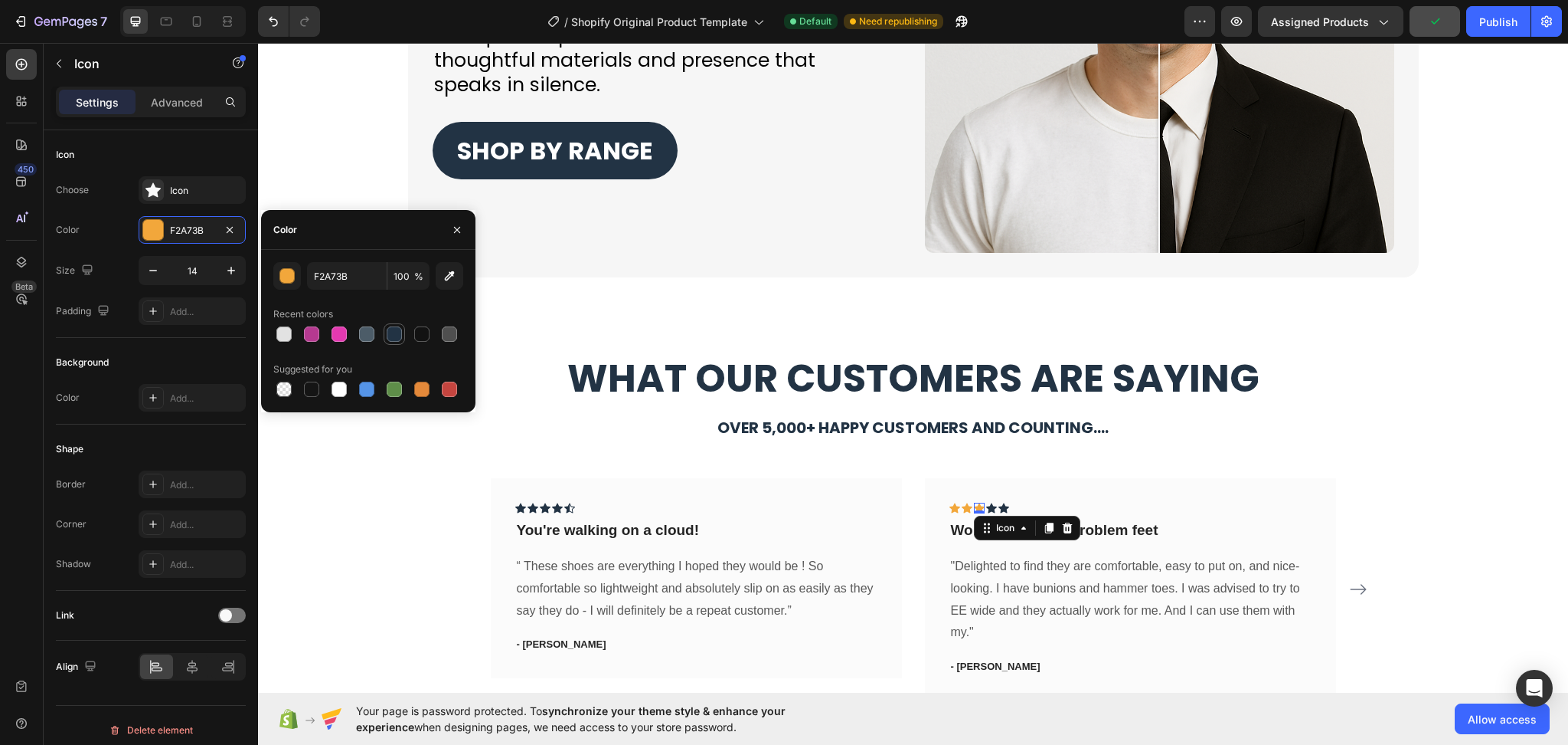
click at [395, 334] on div at bounding box center [394, 334] width 16 height 16
type input "223344"
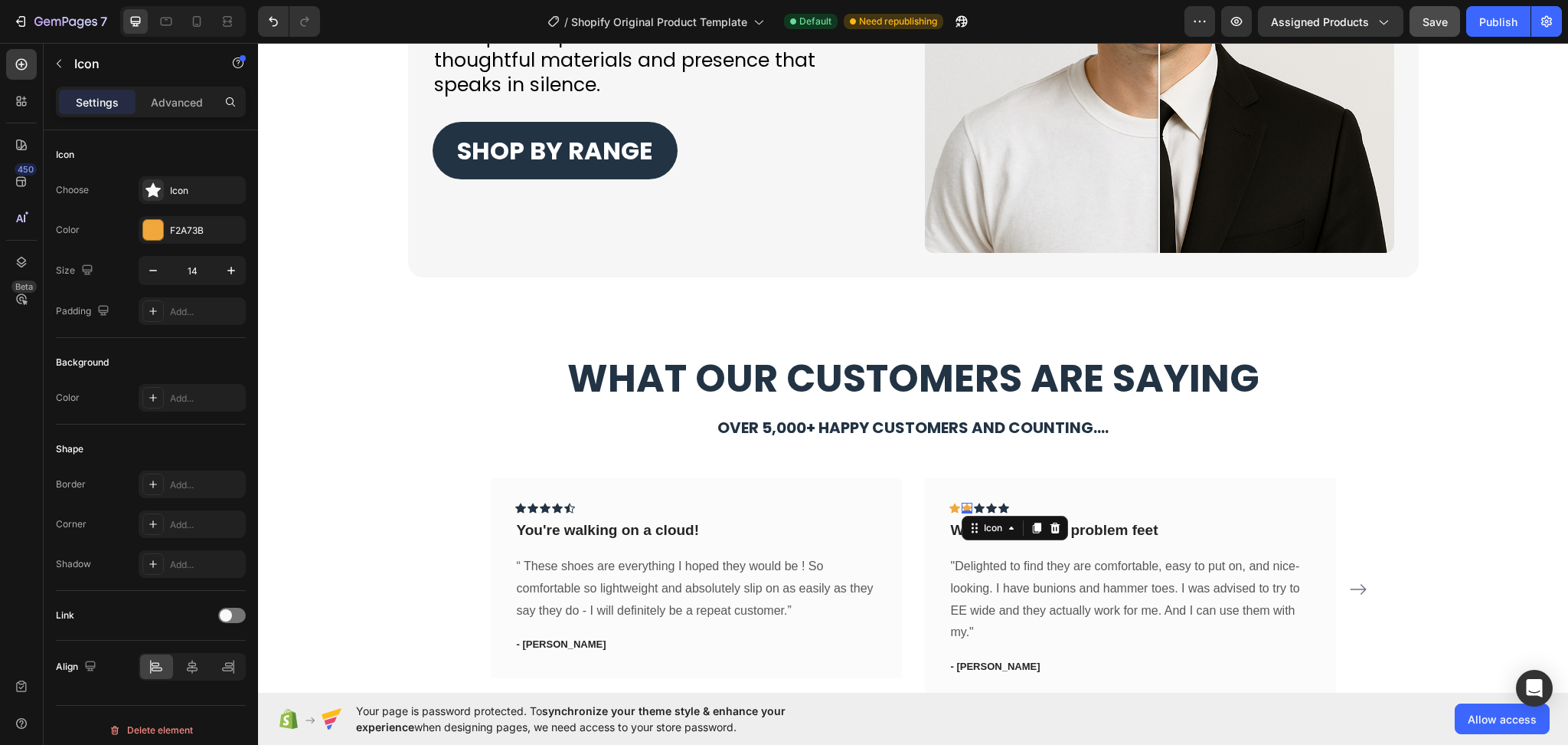
click at [962, 507] on div "Icon 0" at bounding box center [967, 508] width 10 height 10
click at [192, 238] on div "F2A73B" at bounding box center [192, 230] width 107 height 28
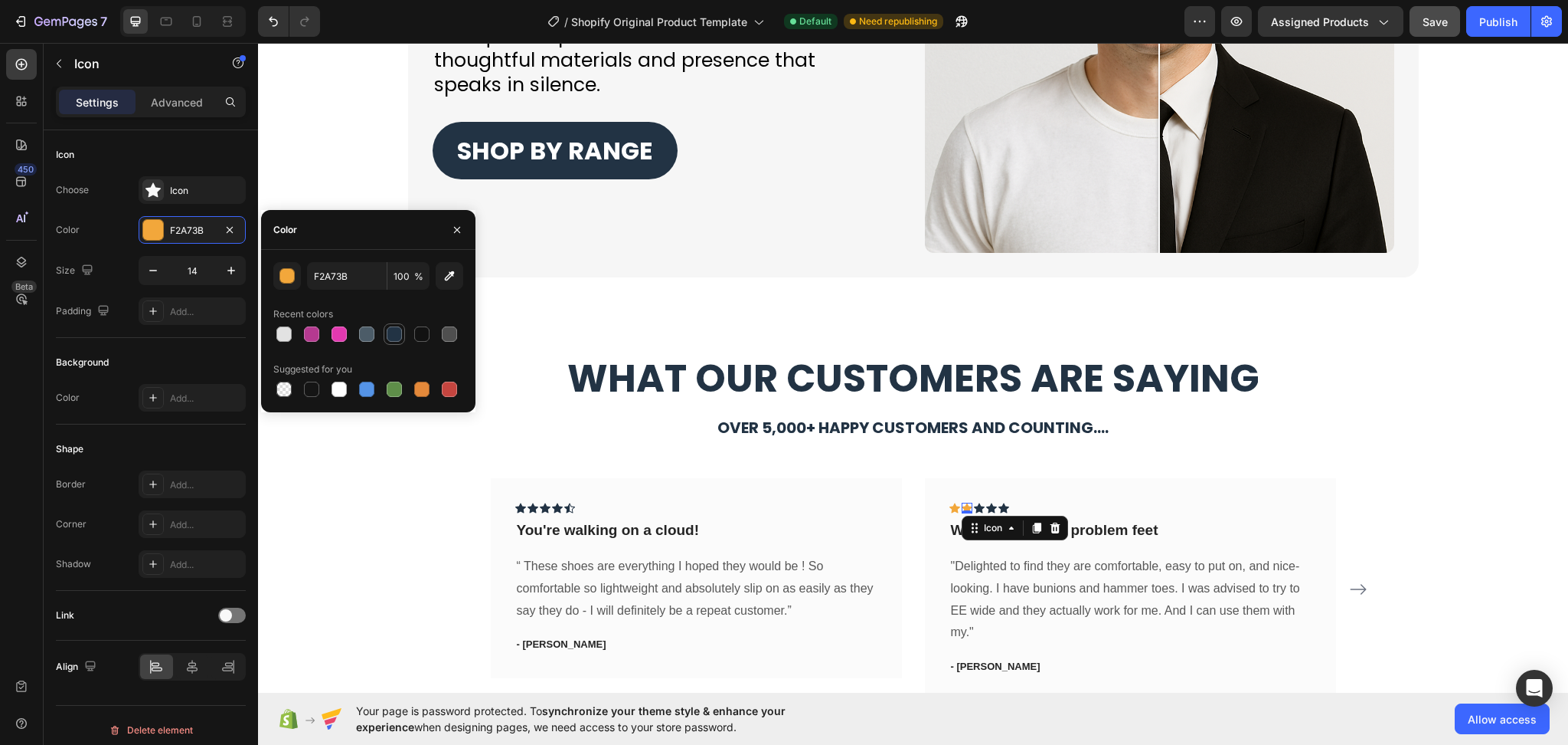
click at [388, 331] on div at bounding box center [394, 334] width 16 height 16
type input "223344"
click at [949, 509] on div "Icon 0" at bounding box center [954, 508] width 10 height 10
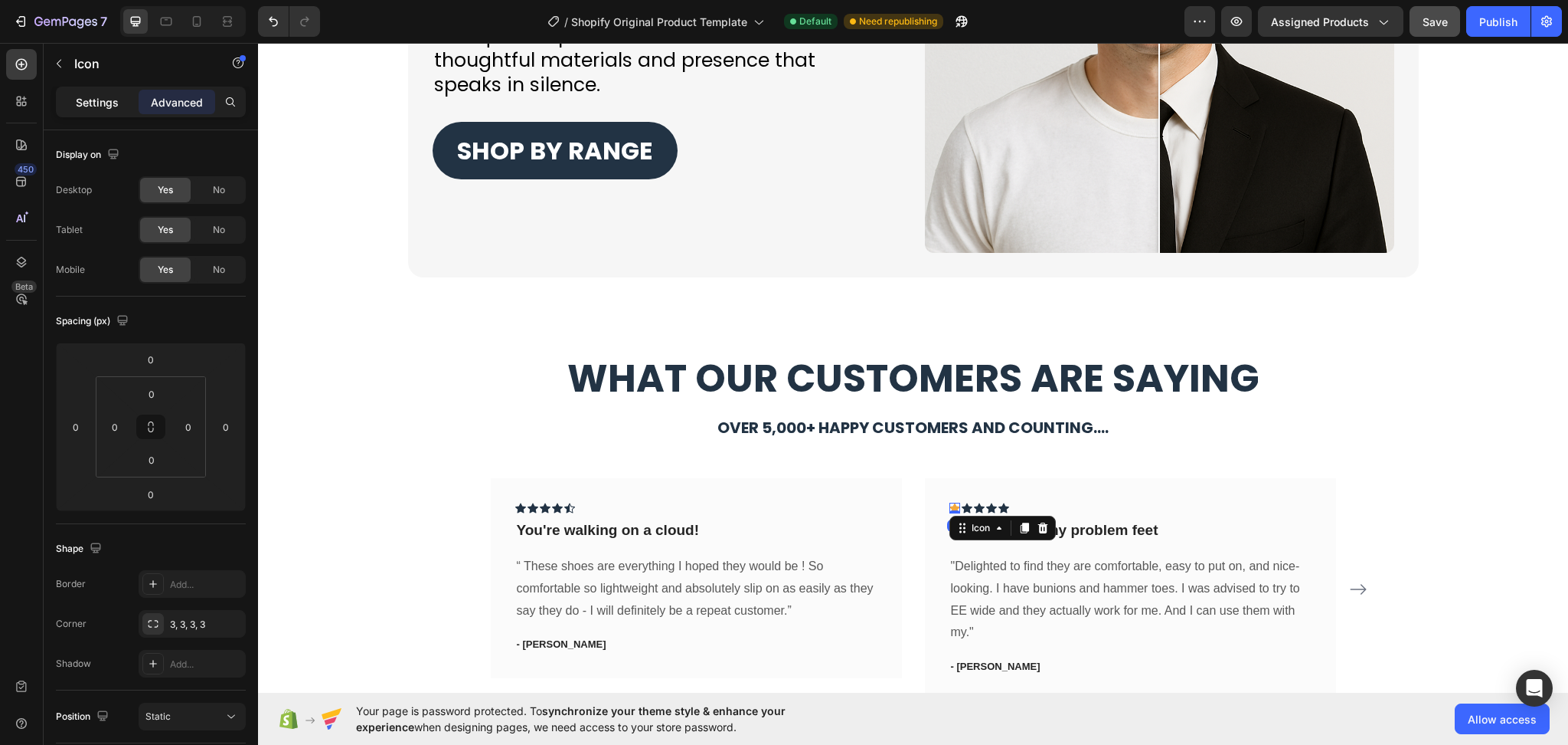
click at [118, 104] on div "Settings" at bounding box center [97, 102] width 77 height 24
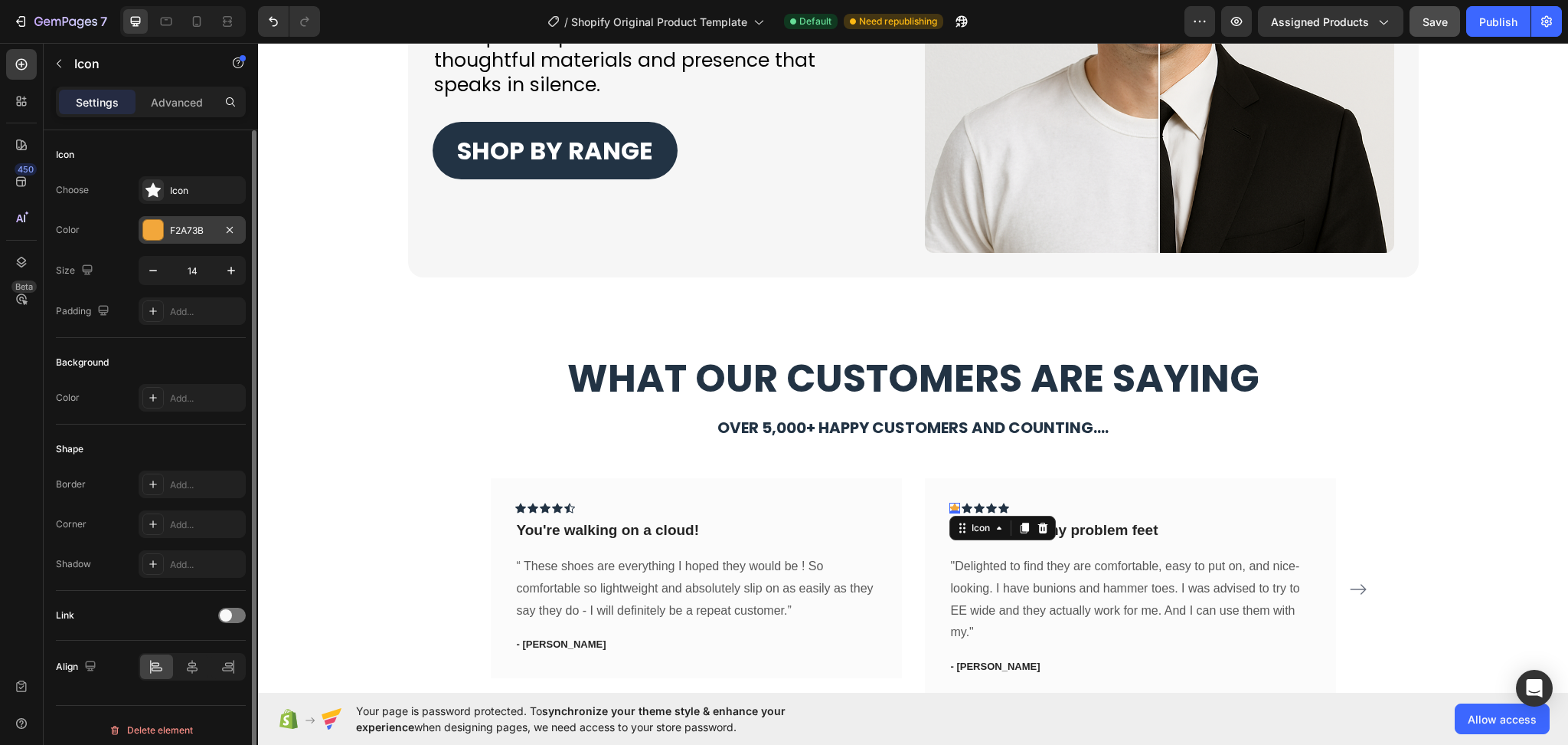
click at [176, 228] on div "F2A73B" at bounding box center [192, 230] width 44 height 14
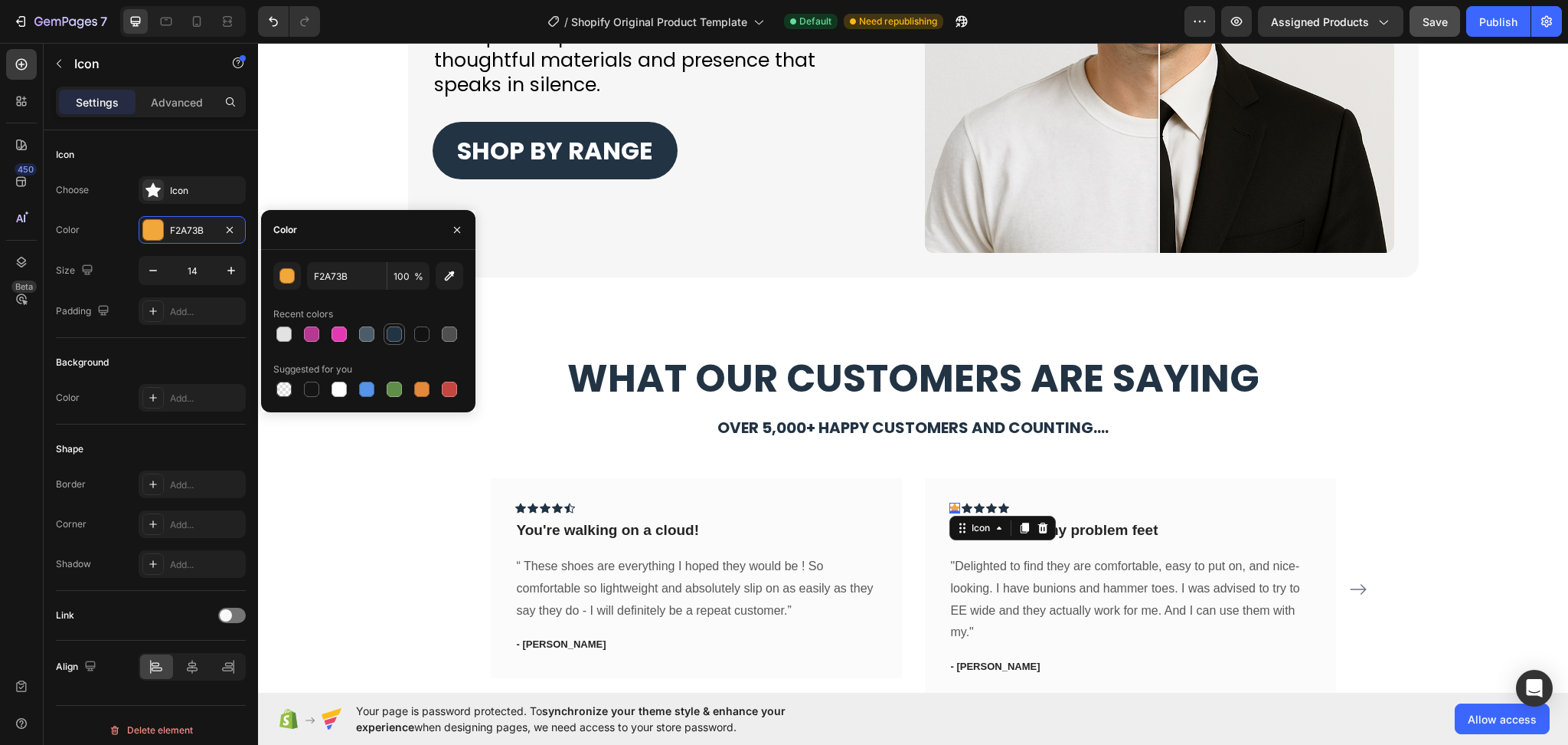
click at [387, 336] on div at bounding box center [394, 334] width 16 height 16
type input "223344"
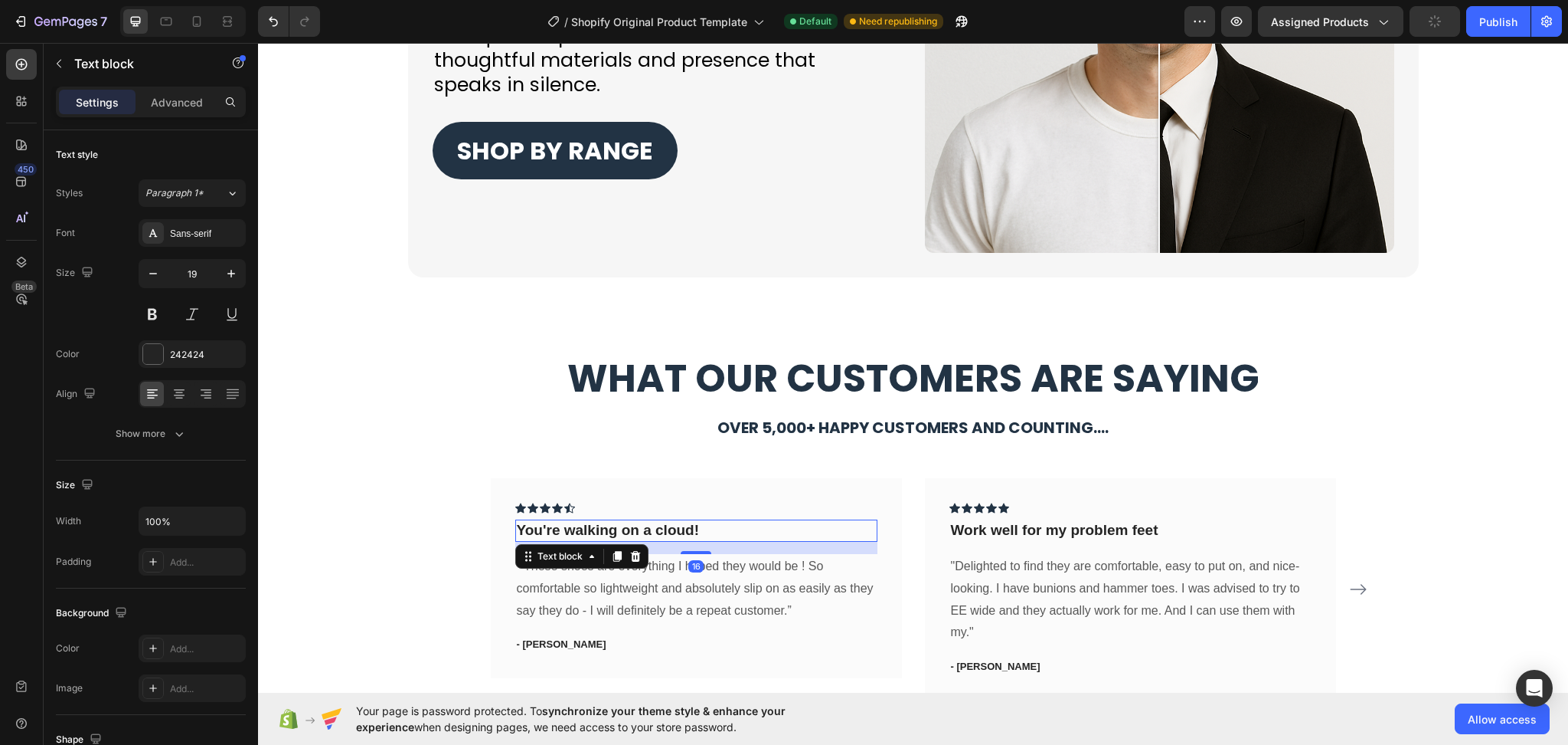
click at [611, 533] on p "You're walking on a cloud!" at bounding box center [696, 530] width 359 height 19
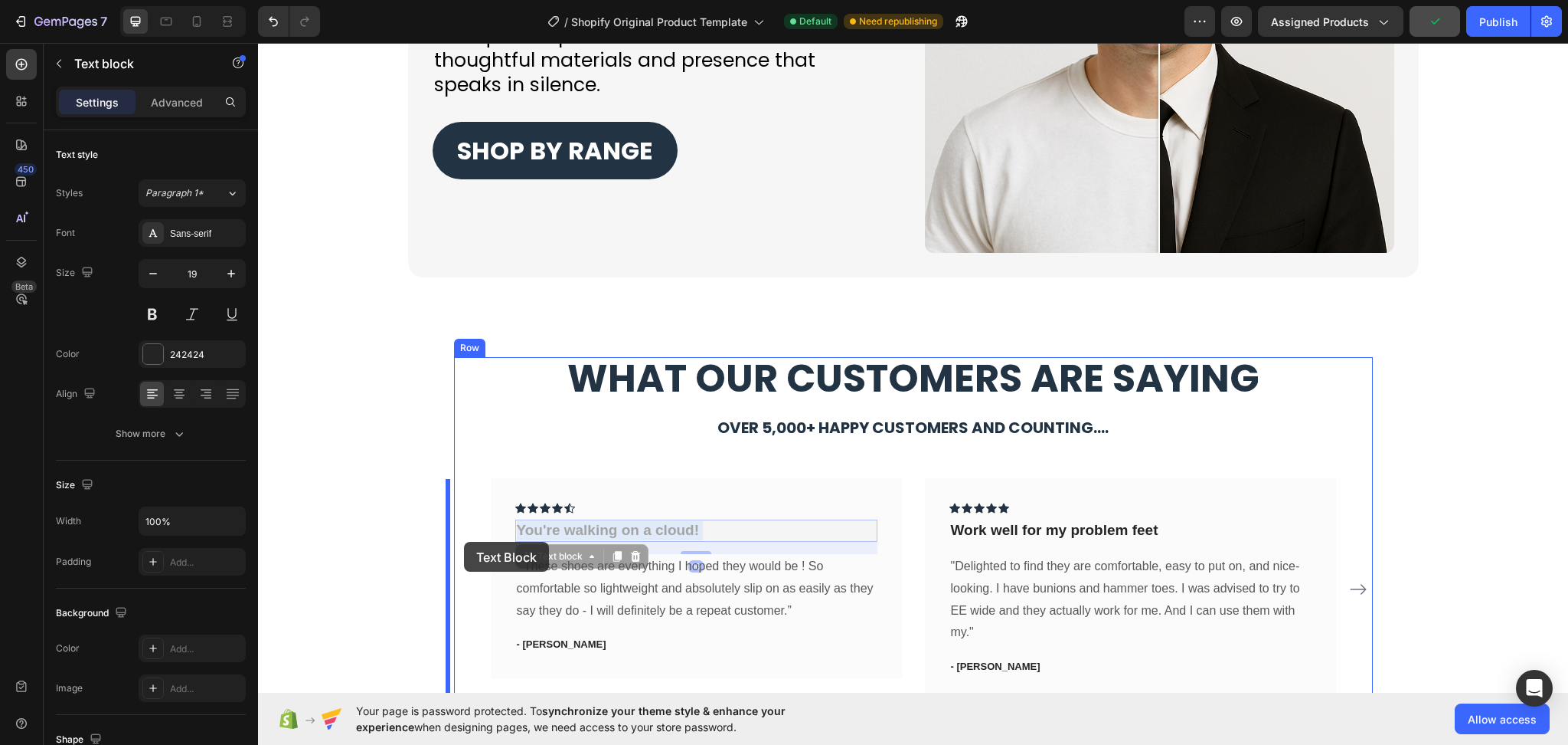
drag, startPoint x: 714, startPoint y: 533, endPoint x: 464, endPoint y: 541, distance: 250.1
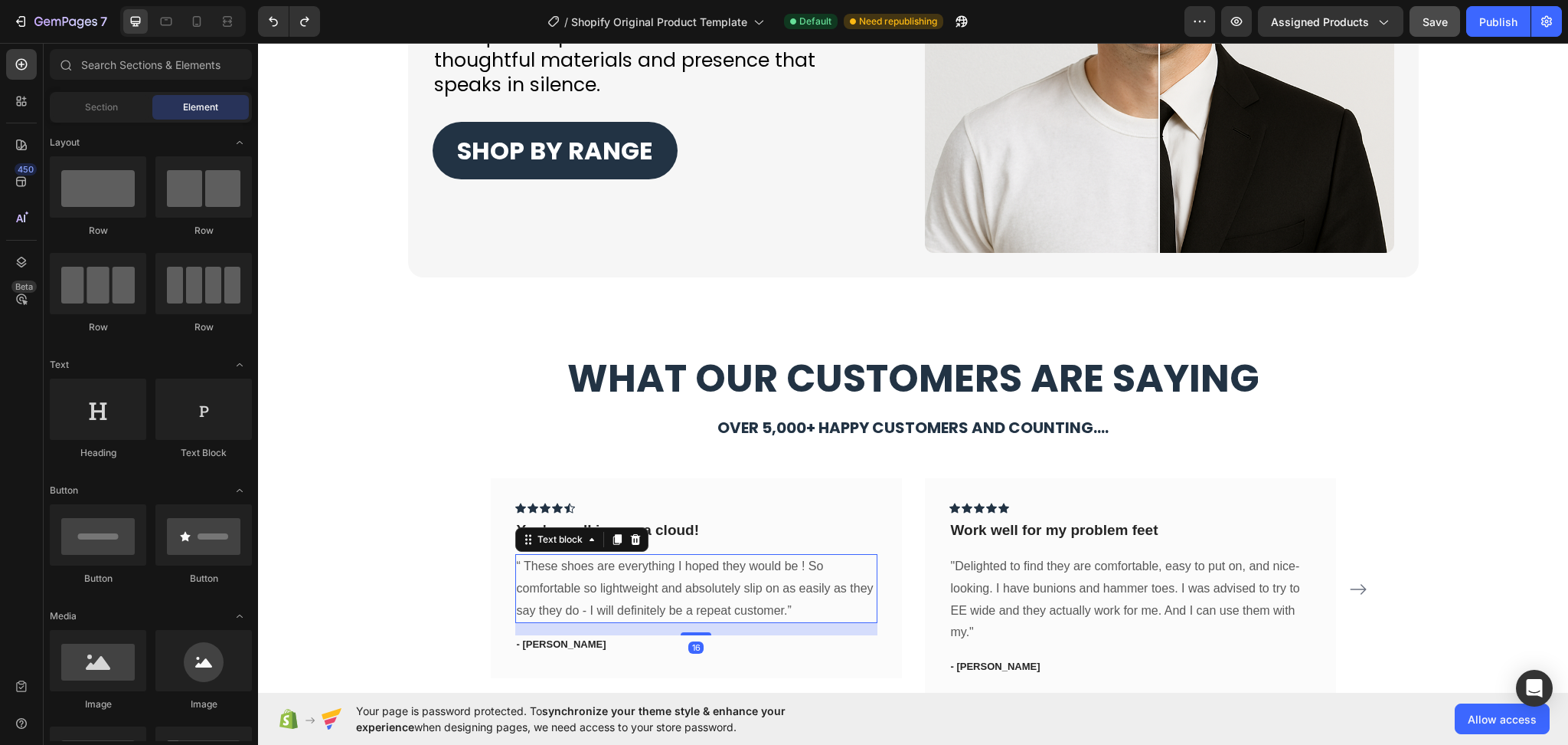
click at [724, 565] on p "“ These shoes are everything I hoped they would be ! So comfortable so lightwei…" at bounding box center [696, 588] width 359 height 66
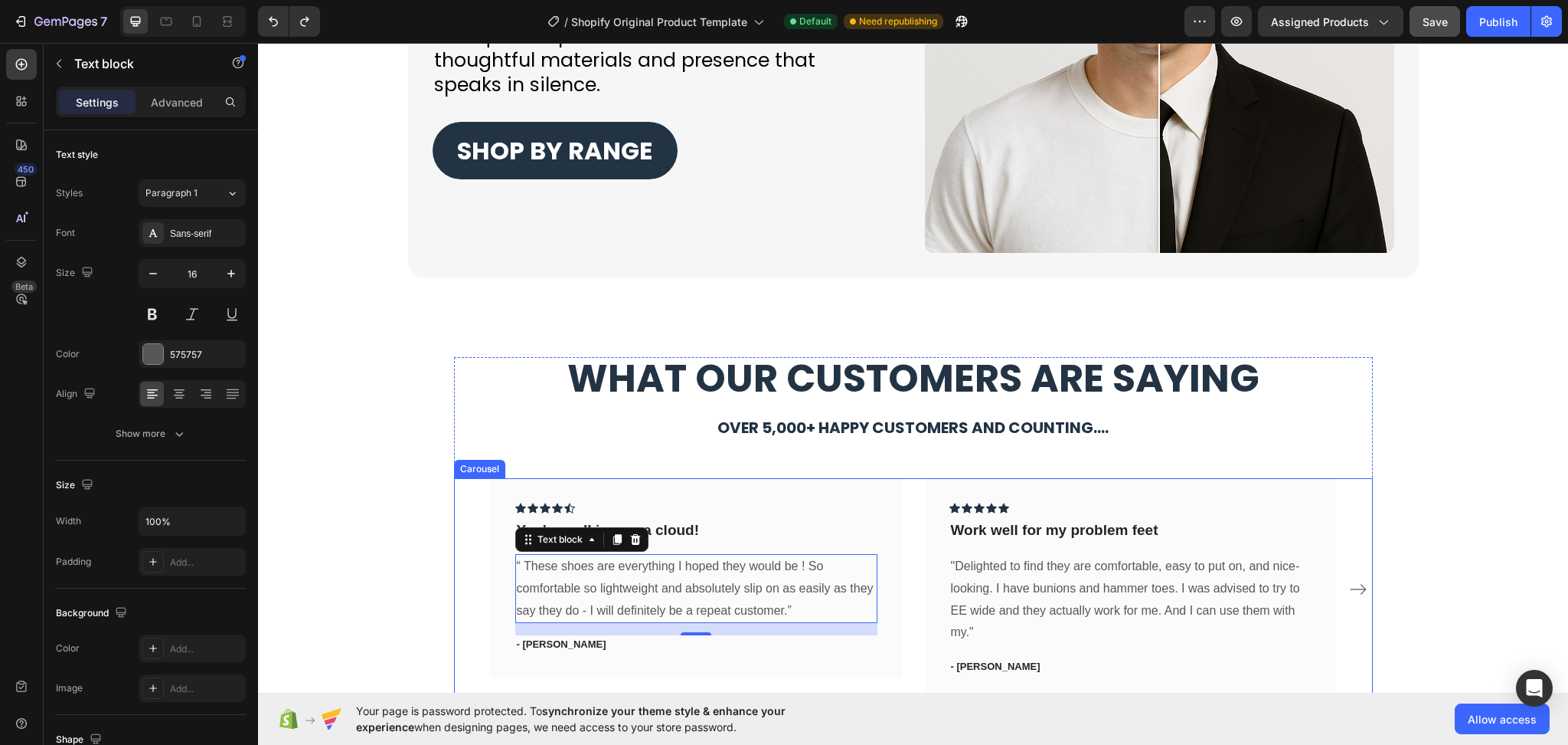
click at [1354, 588] on icon "Carousel Next Arrow" at bounding box center [1358, 589] width 18 height 18
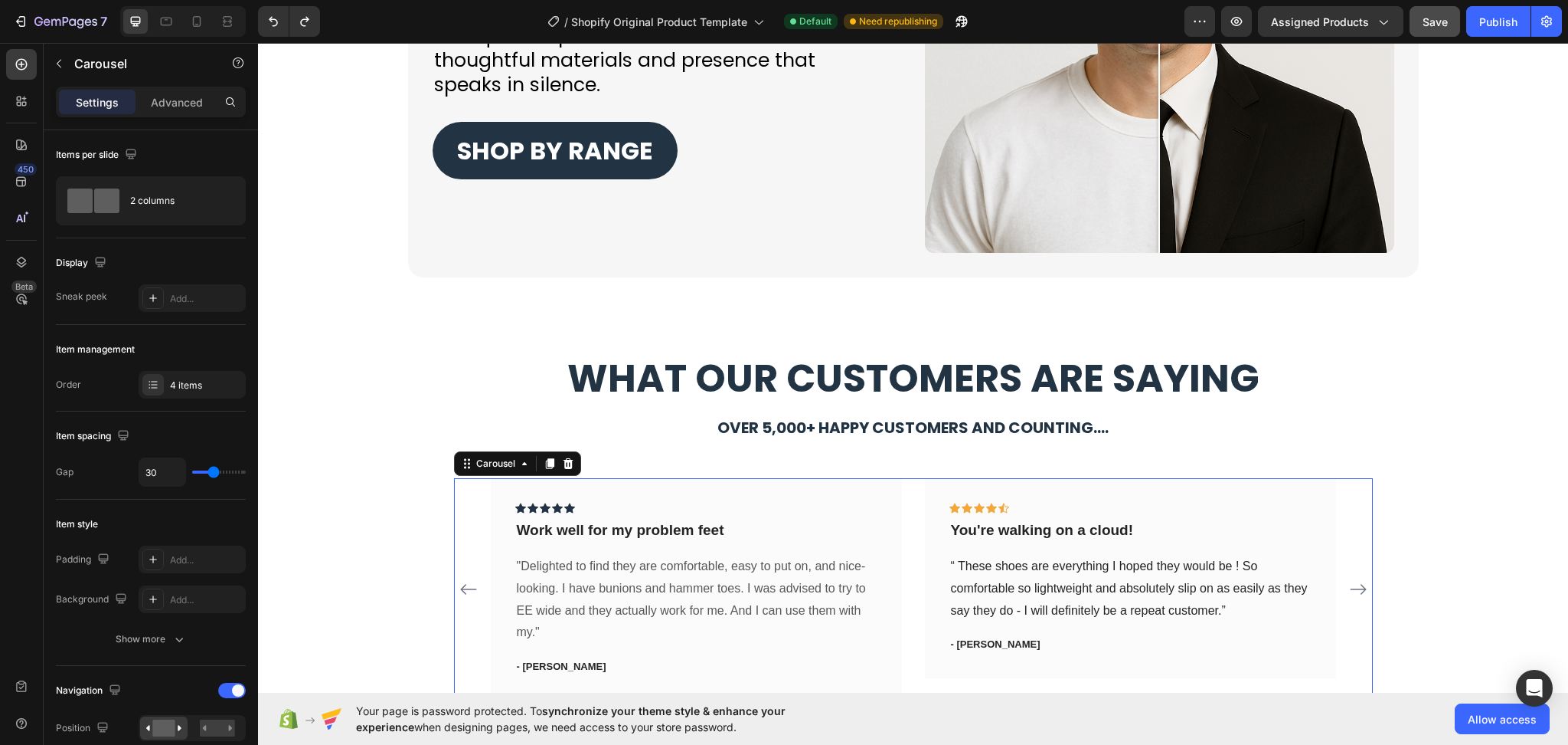
click at [1354, 588] on icon "Carousel Next Arrow" at bounding box center [1358, 589] width 18 height 18
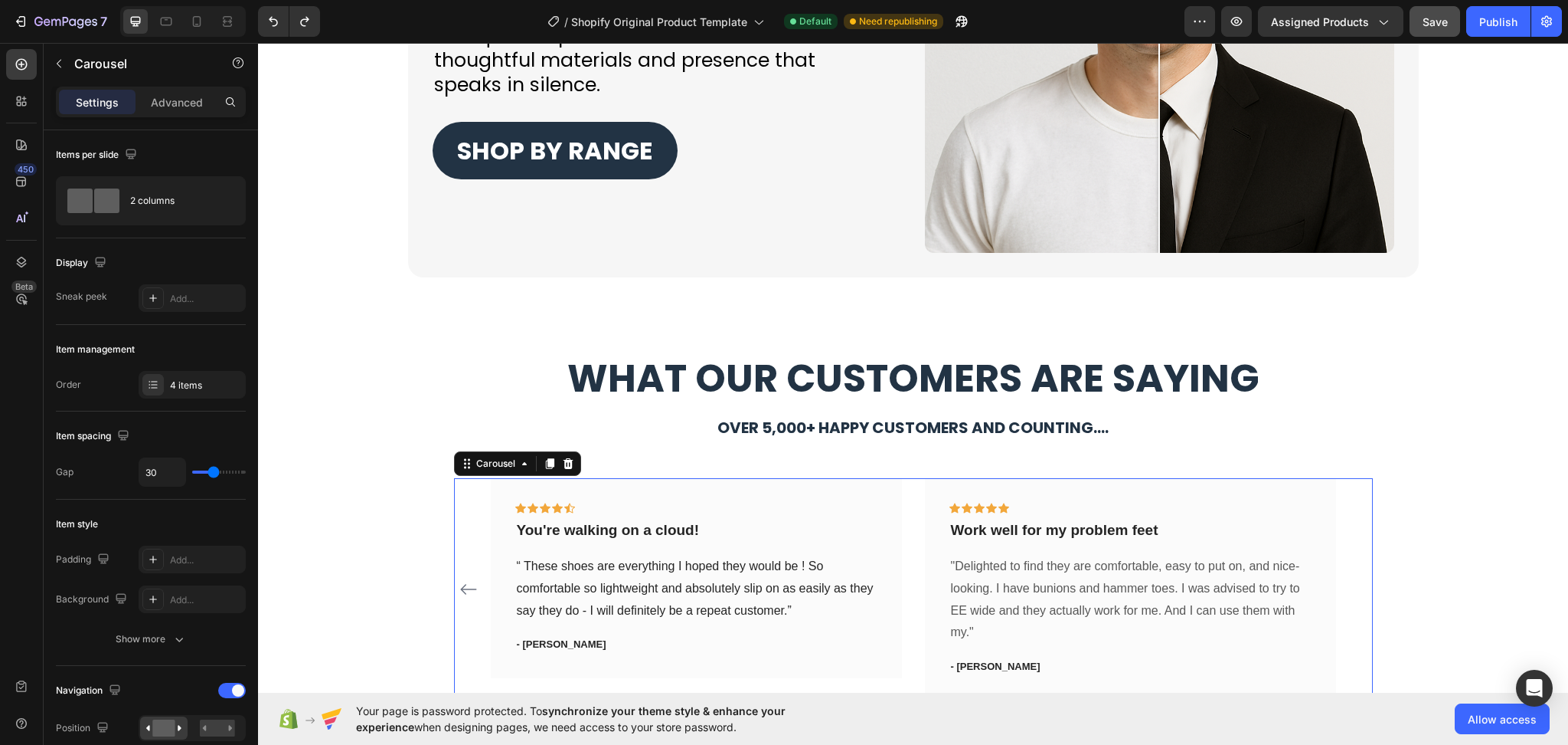
click at [1354, 588] on div "Icon Icon Icon Icon Icon Row You're walking on a cloud! Text block “ These shoe…" at bounding box center [913, 589] width 919 height 221
click at [459, 596] on icon "Carousel Back Arrow" at bounding box center [468, 589] width 18 height 18
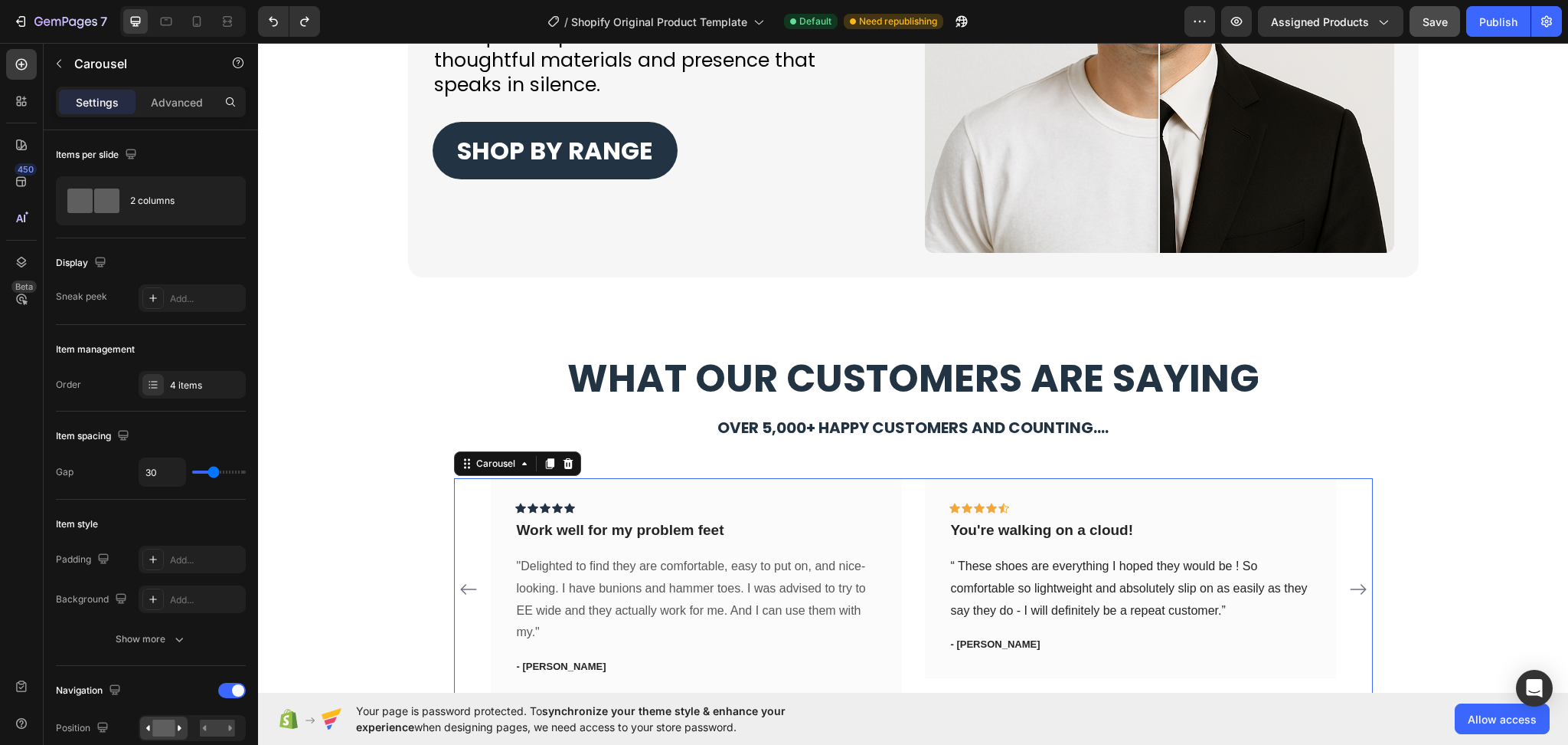
click at [469, 491] on div "Icon Icon Icon Icon Icon Row You're walking on a cloud! Text block “ These shoe…" at bounding box center [913, 589] width 919 height 221
click at [487, 468] on div "Carousel" at bounding box center [495, 464] width 45 height 14
click at [522, 552] on div "Icon Icon Icon Icon Icon Row Work well for my problem feet Text block "Delighte…" at bounding box center [696, 589] width 362 height 173
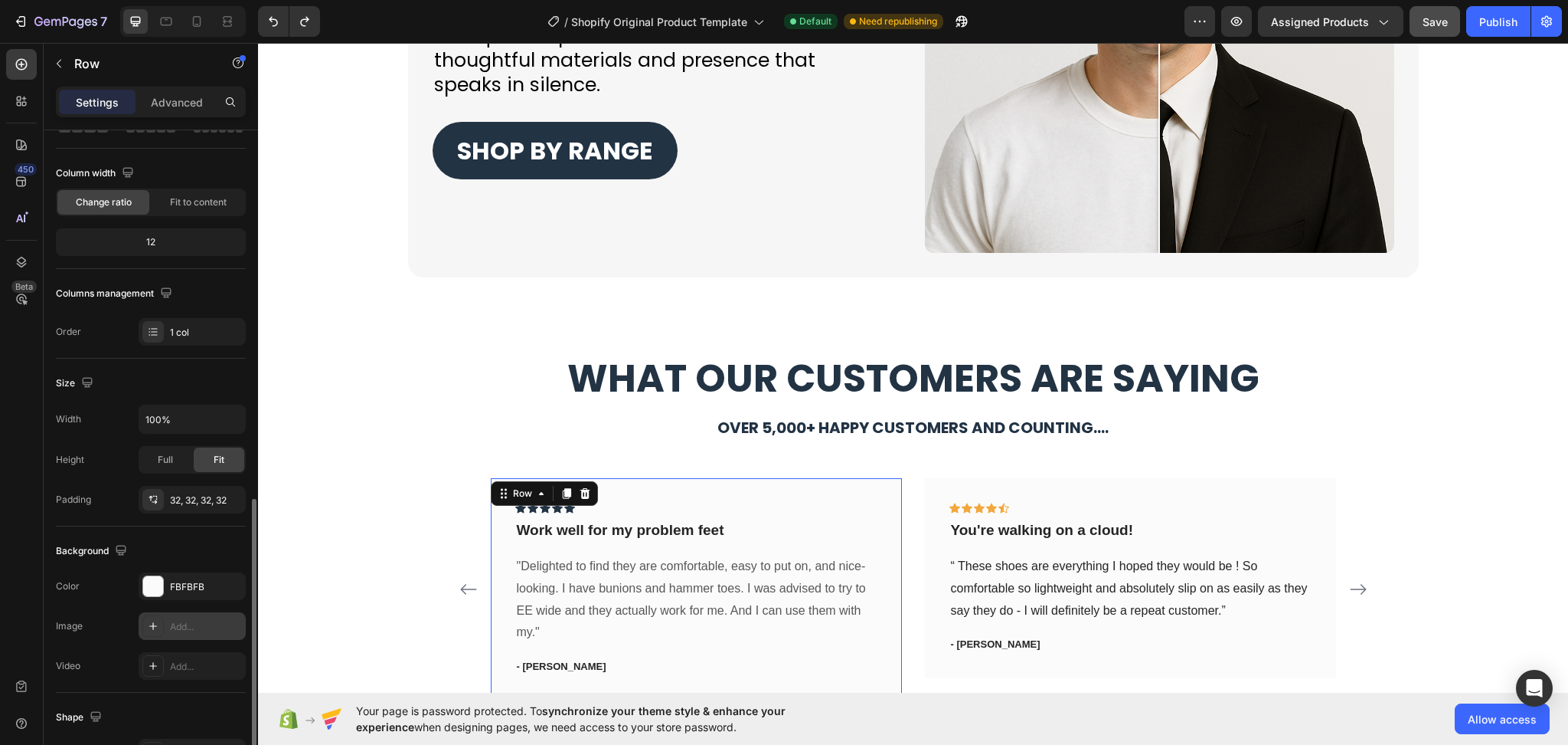
scroll to position [275, 0]
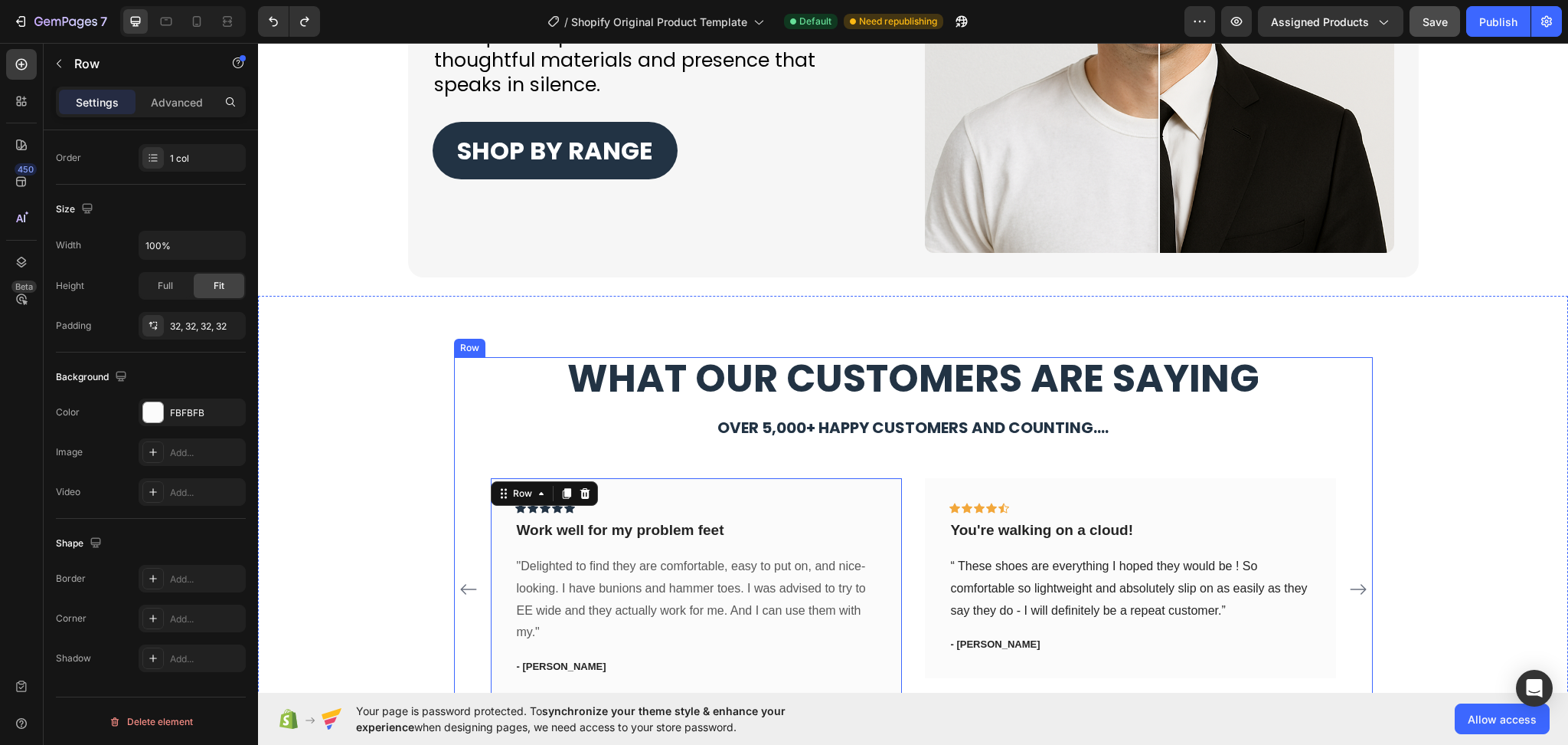
click at [532, 443] on div "⁠⁠⁠⁠⁠⁠⁠ What Our Customers Are Saying Heading Over 5,000+ happy customers and c…" at bounding box center [913, 540] width 919 height 364
click at [590, 498] on div "Icon Icon Icon Icon Icon Row Work well for my problem feet Text block "Delighte…" at bounding box center [696, 589] width 412 height 221
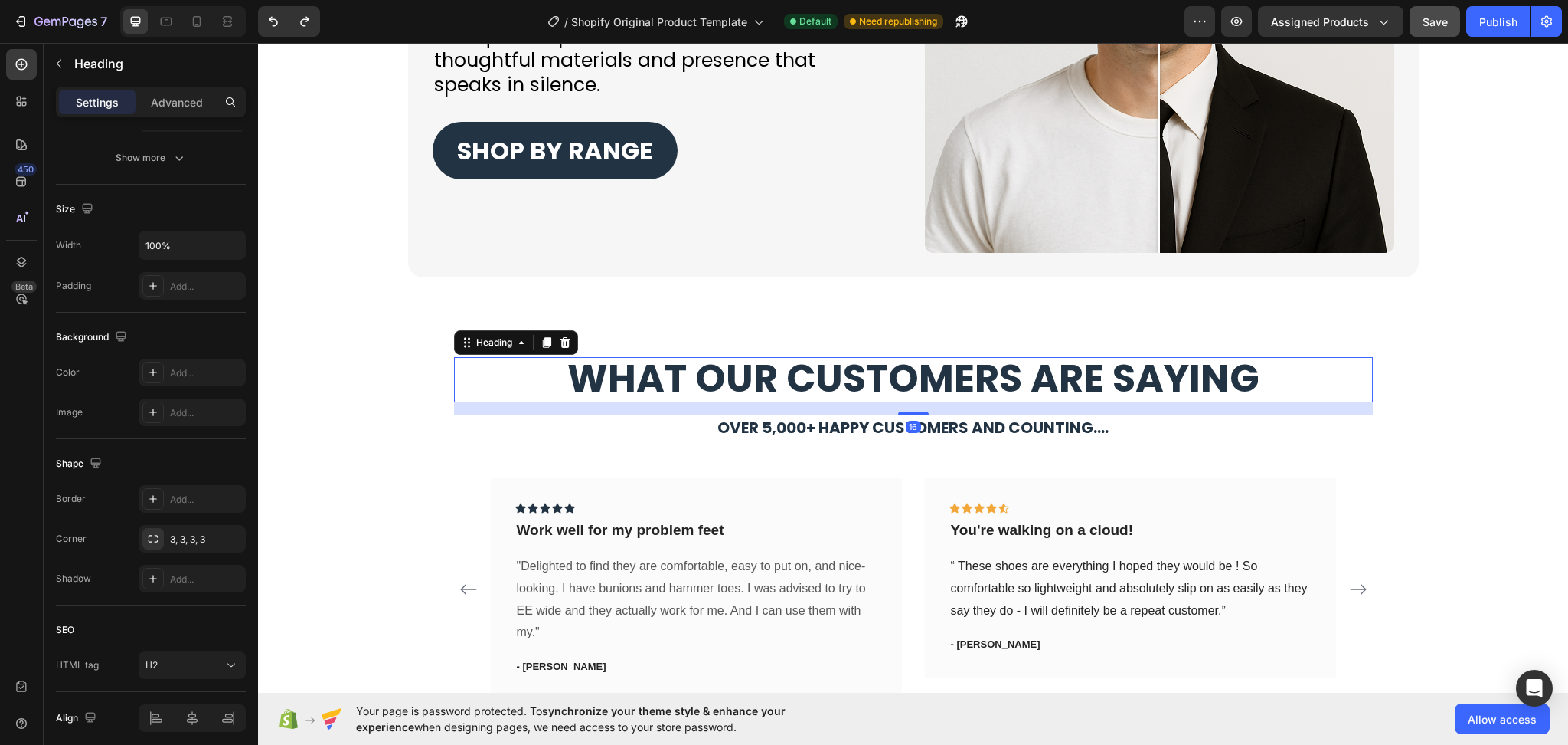
click at [509, 401] on div "⁠⁠⁠⁠⁠⁠⁠ What Our Customers Are Saying Heading 16" at bounding box center [913, 380] width 919 height 45
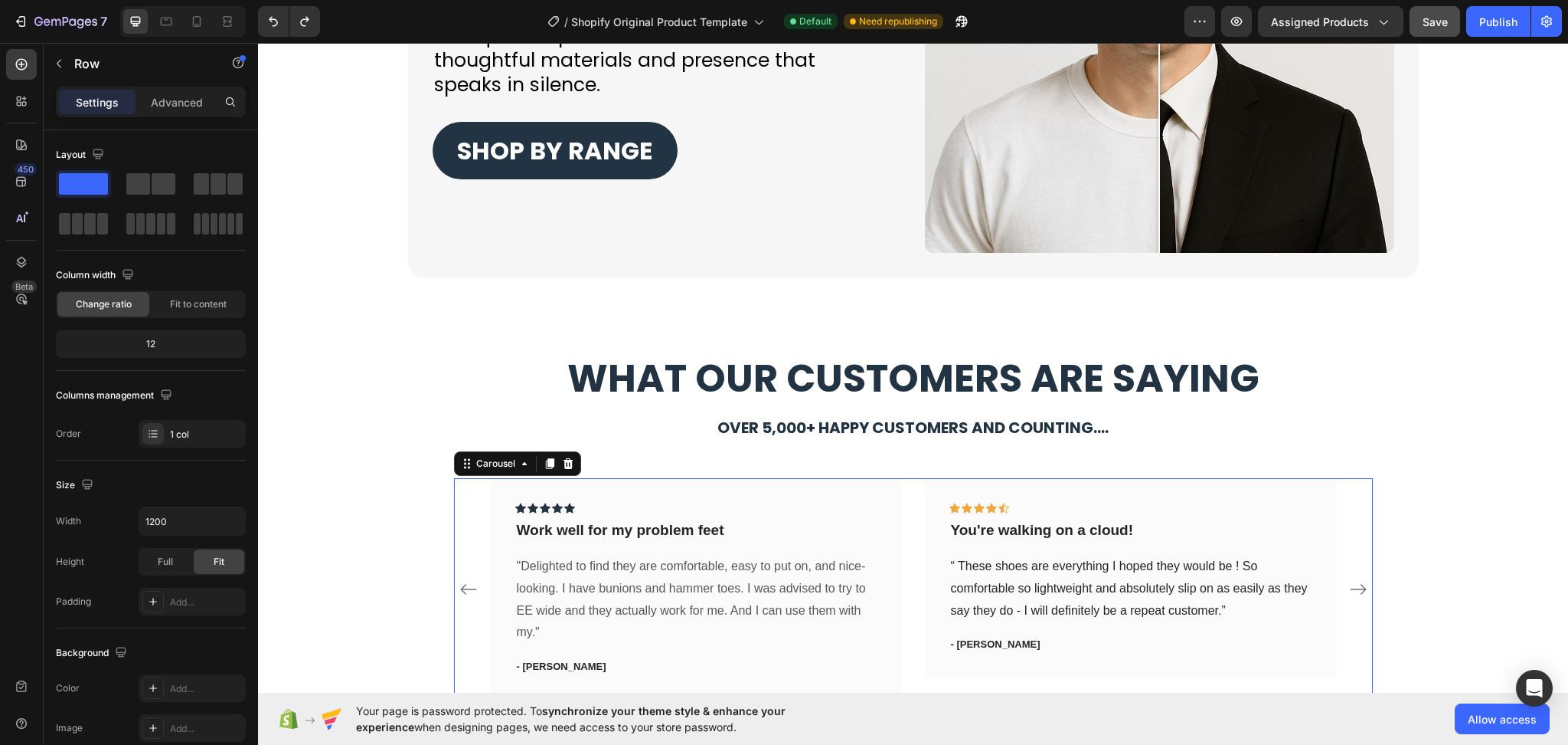
click at [457, 542] on div "Icon Icon Icon Icon Icon Row You're walking on a cloud! Text block “ These shoe…" at bounding box center [913, 589] width 919 height 221
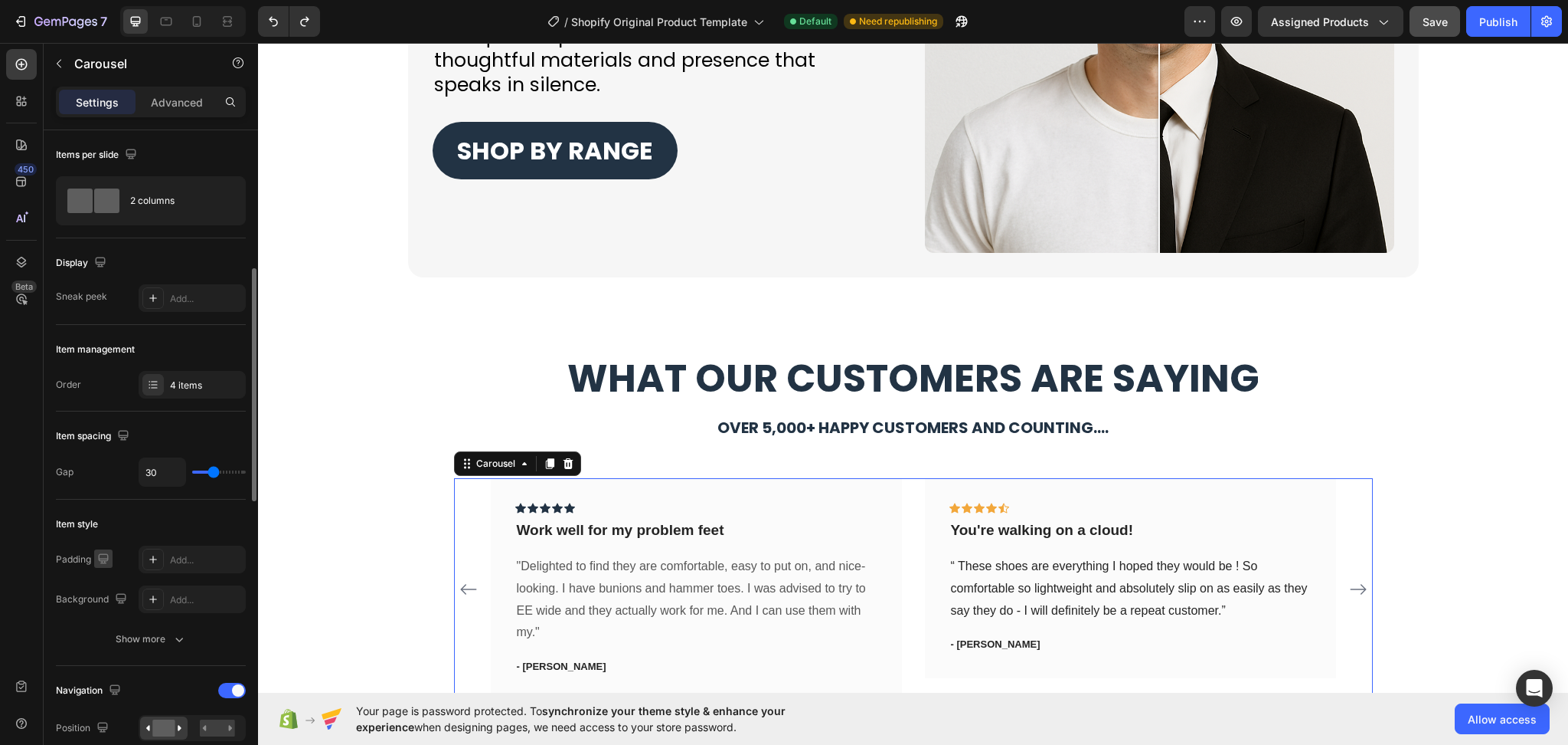
scroll to position [102, 0]
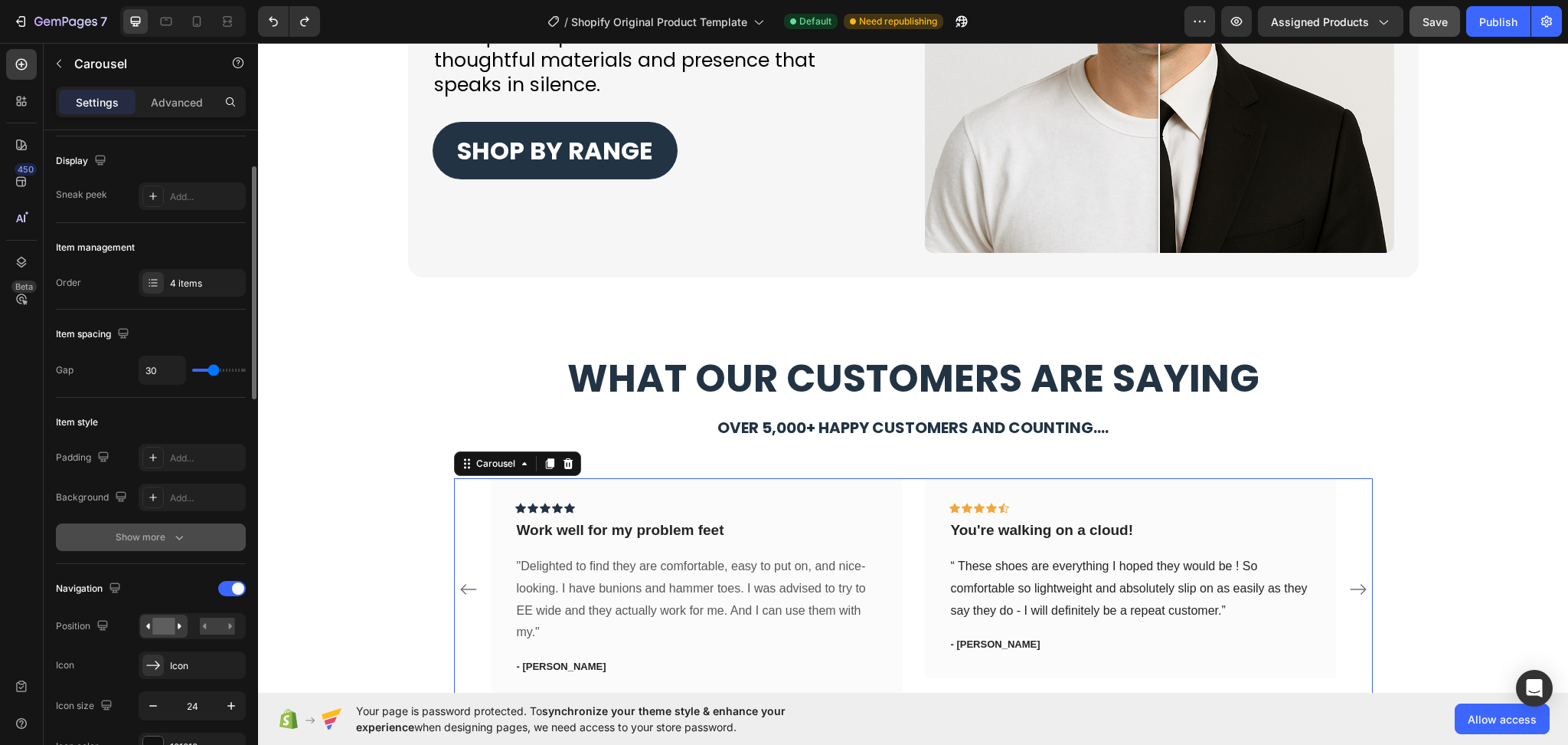
click at [188, 537] on button "Show more" at bounding box center [151, 537] width 190 height 28
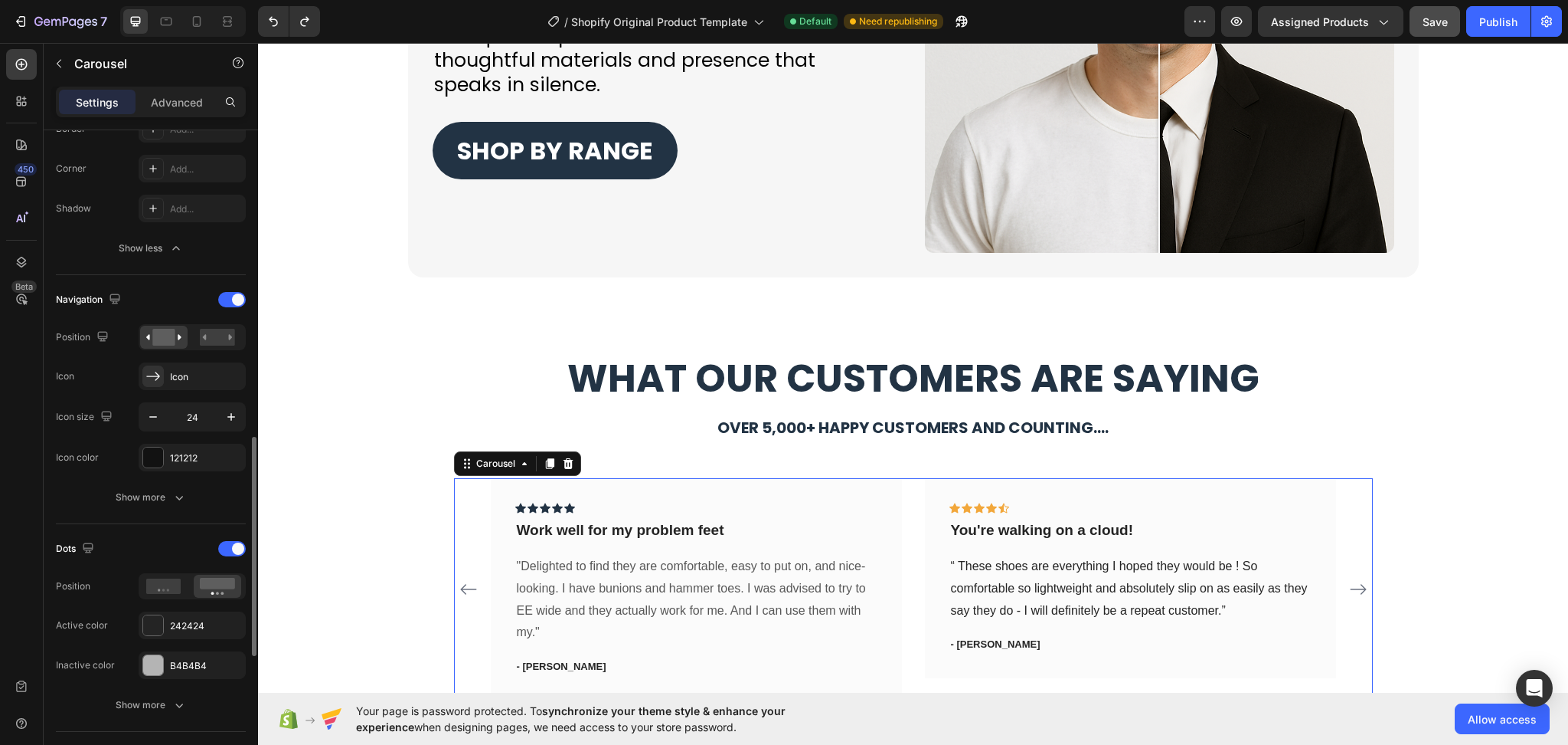
scroll to position [613, 0]
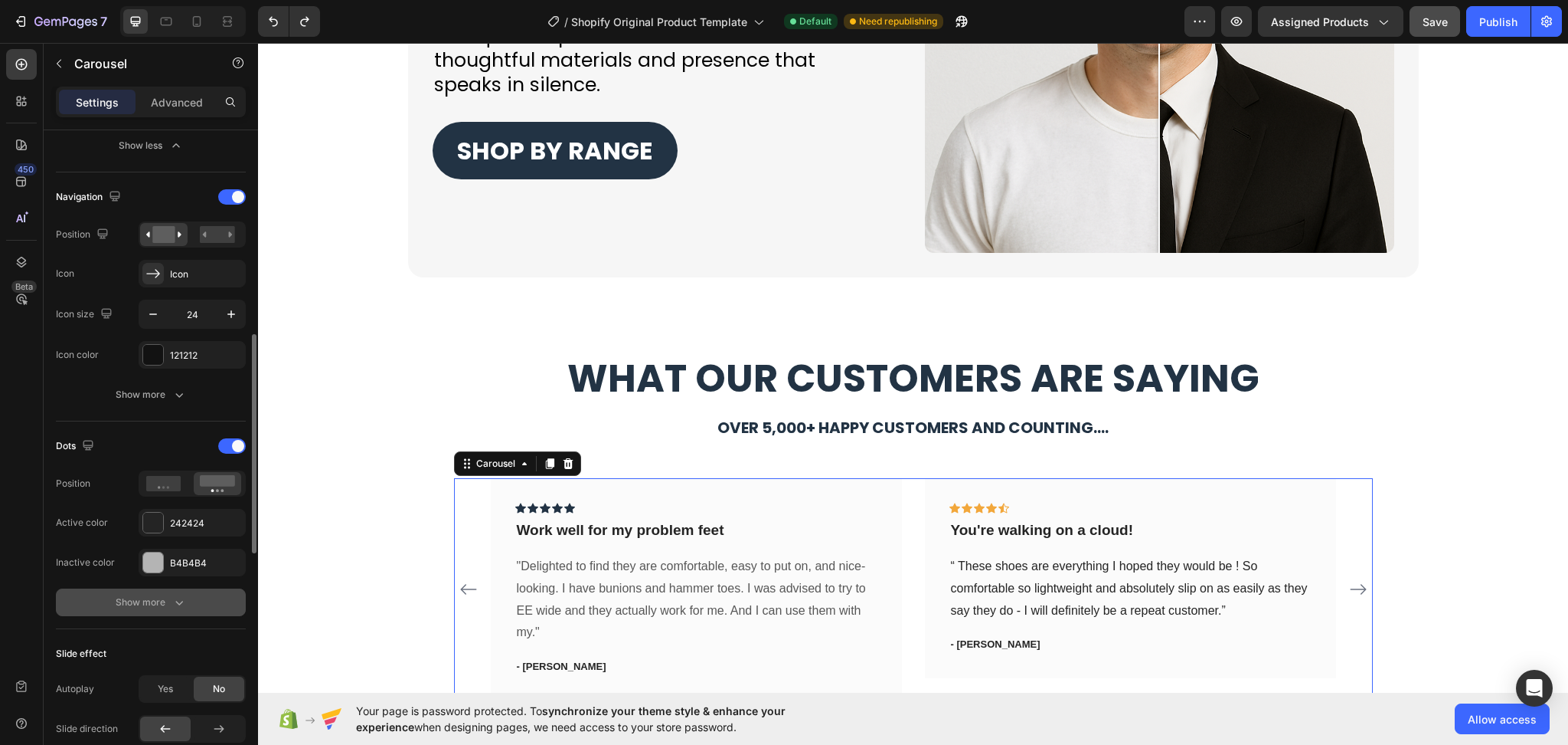
click at [180, 601] on icon "button" at bounding box center [179, 603] width 16 height 16
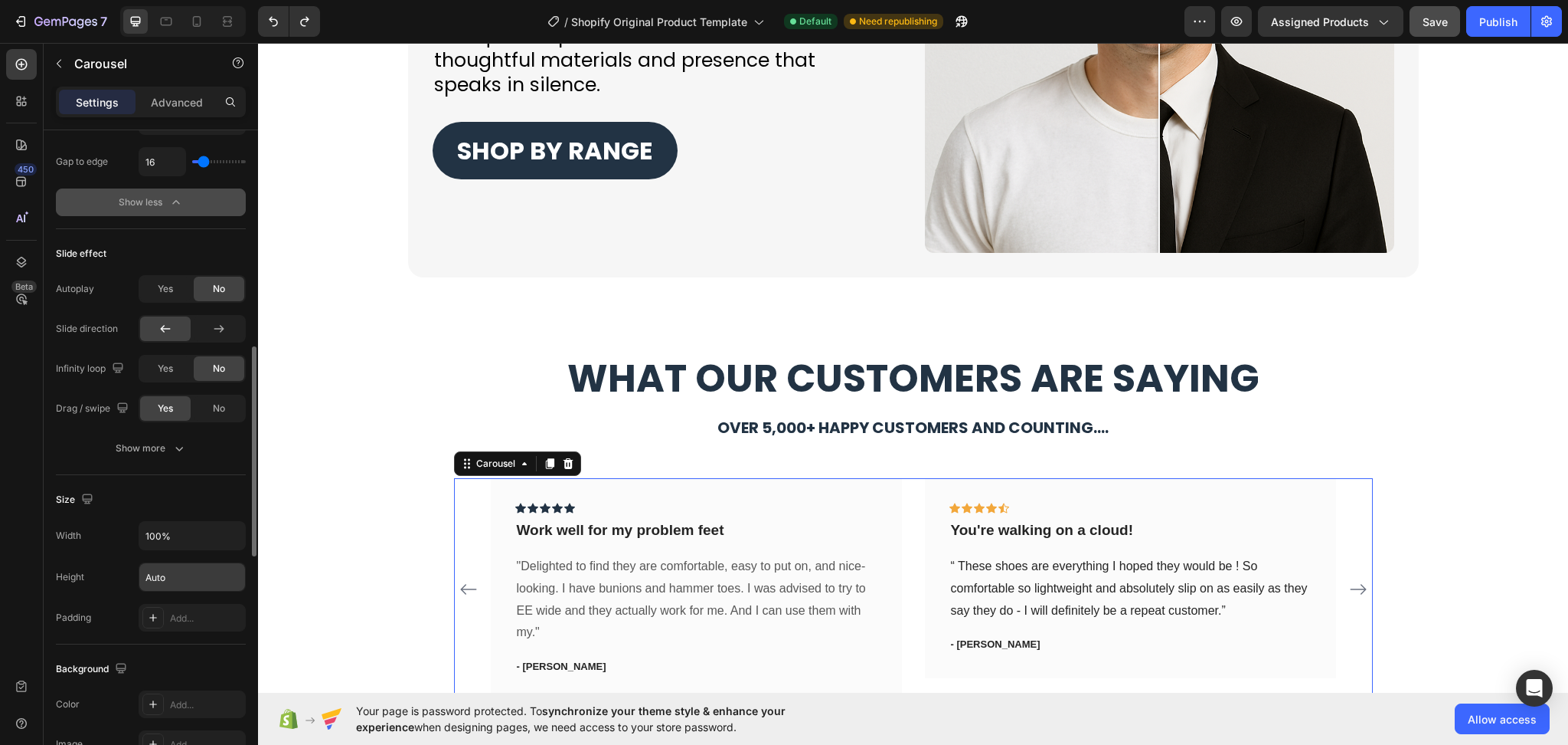
scroll to position [994, 0]
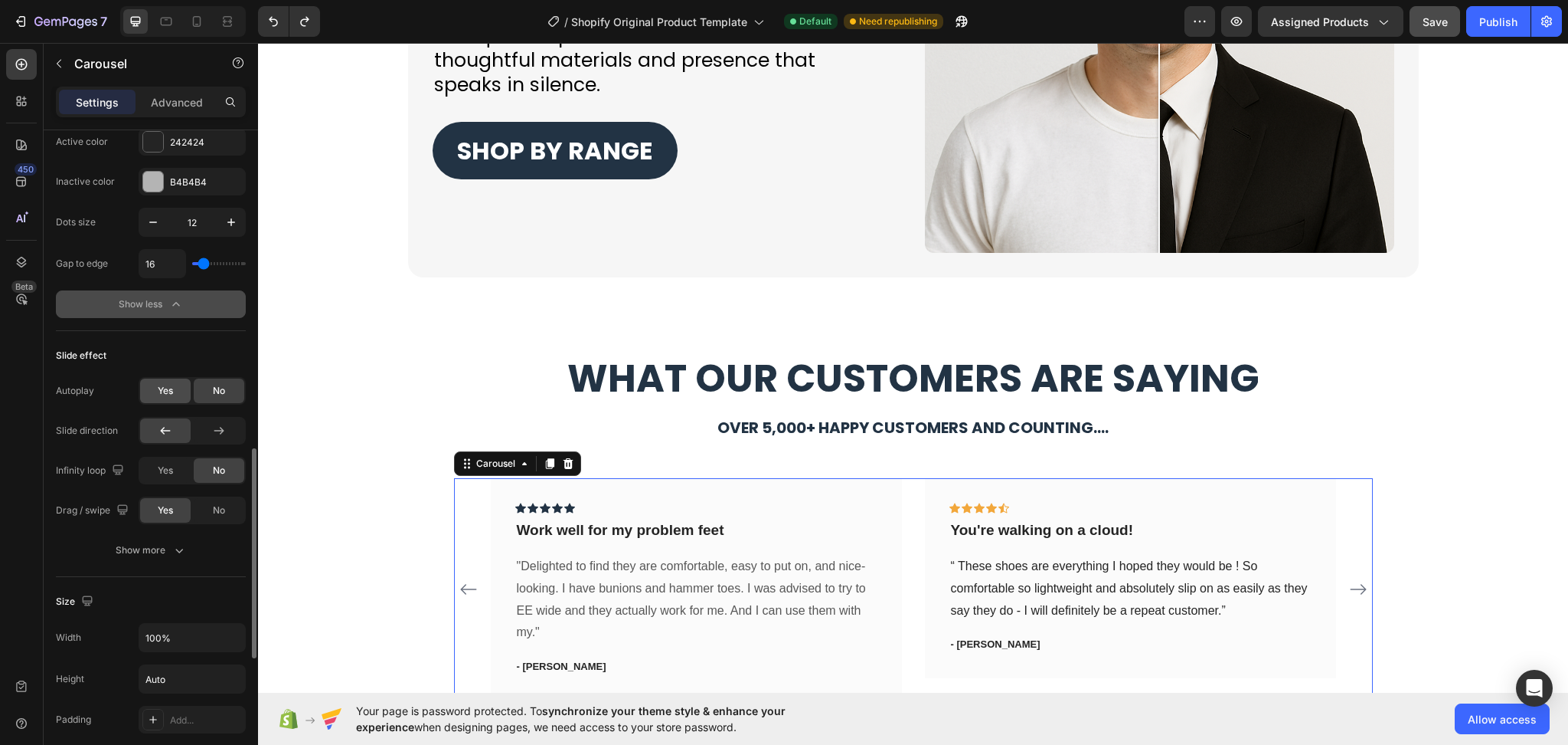
click at [168, 391] on span "Yes" at bounding box center [166, 391] width 16 height 14
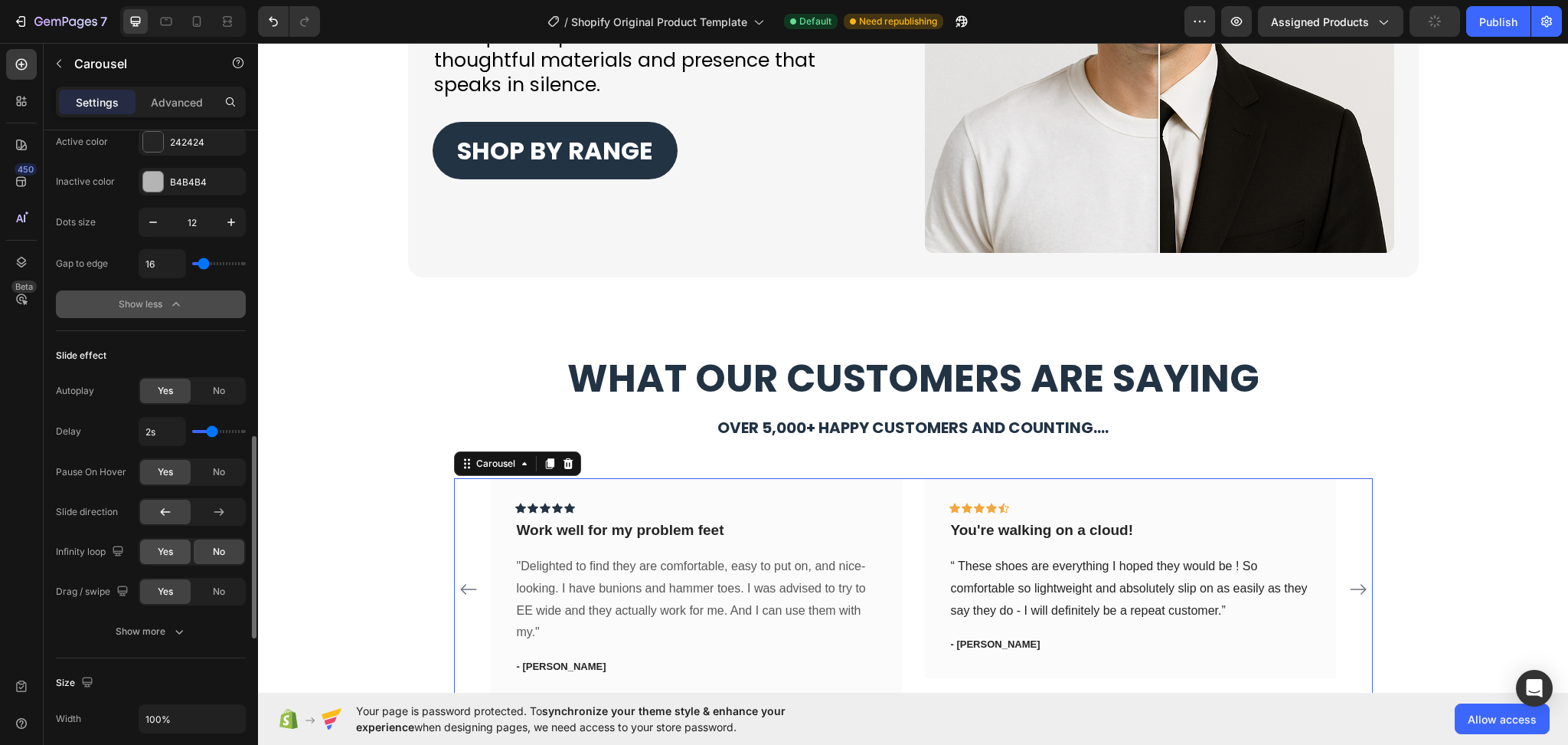
click at [170, 554] on span "Yes" at bounding box center [166, 552] width 16 height 14
click at [173, 635] on icon "button" at bounding box center [179, 631] width 16 height 16
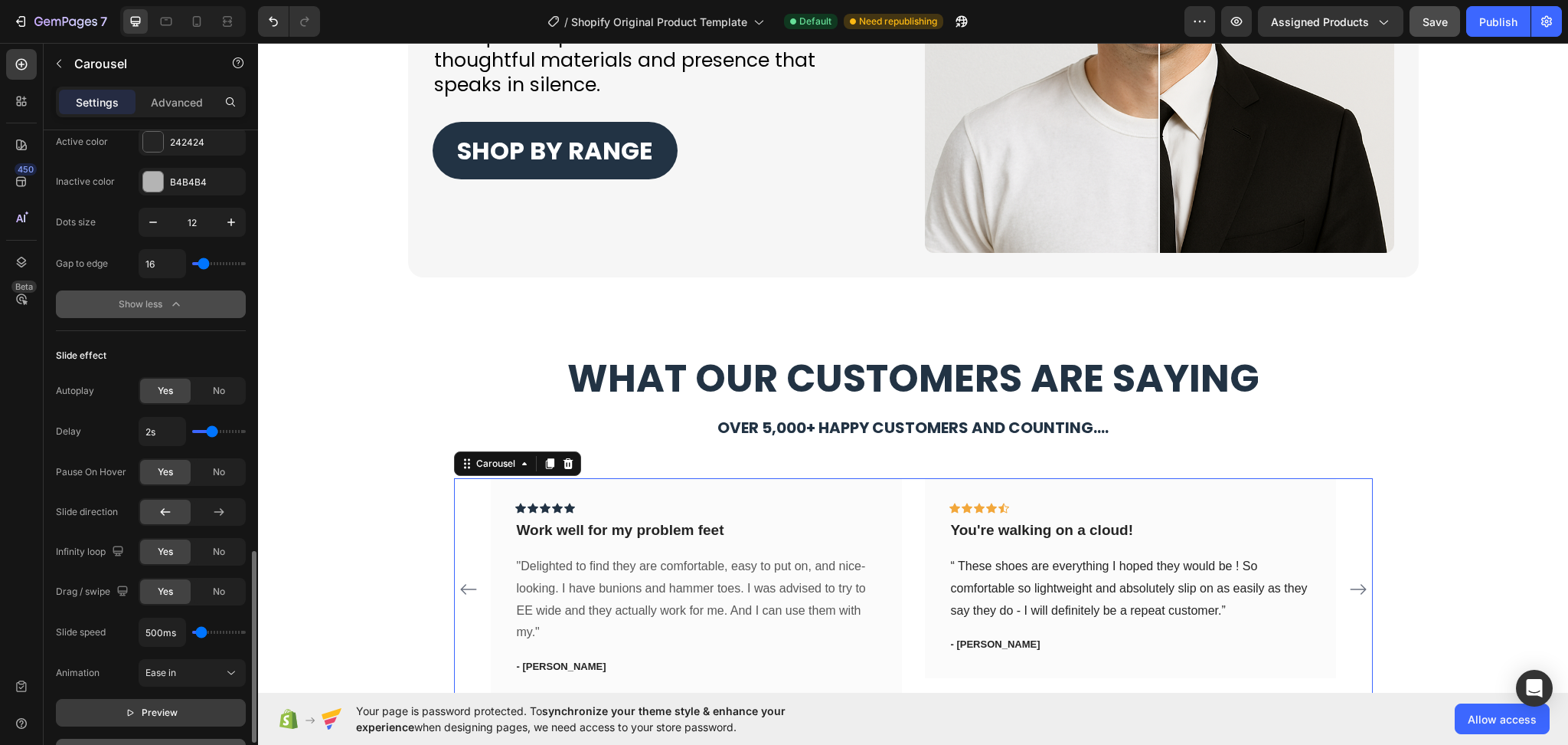
scroll to position [1095, 0]
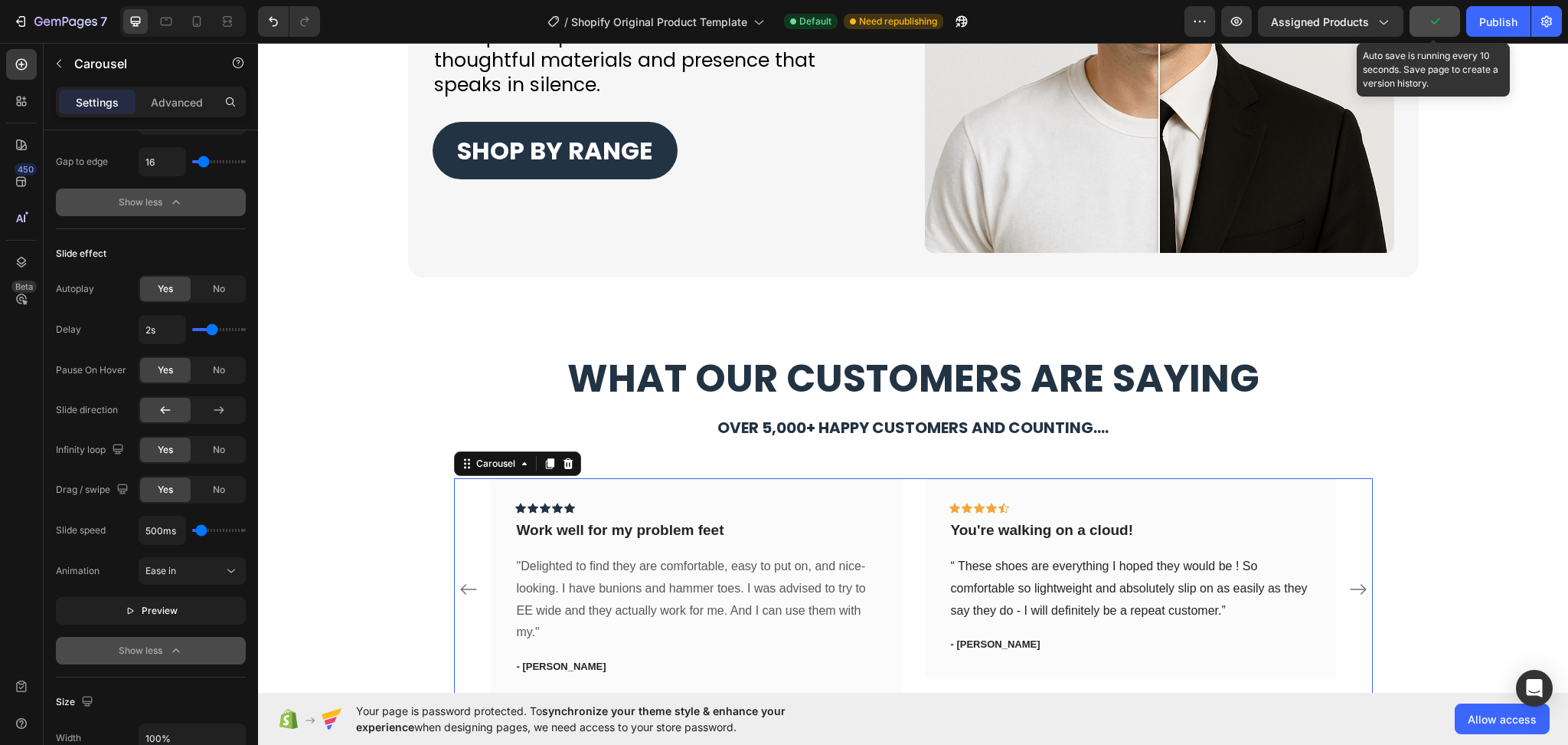
click at [1440, 20] on icon "button" at bounding box center [1435, 22] width 16 height 16
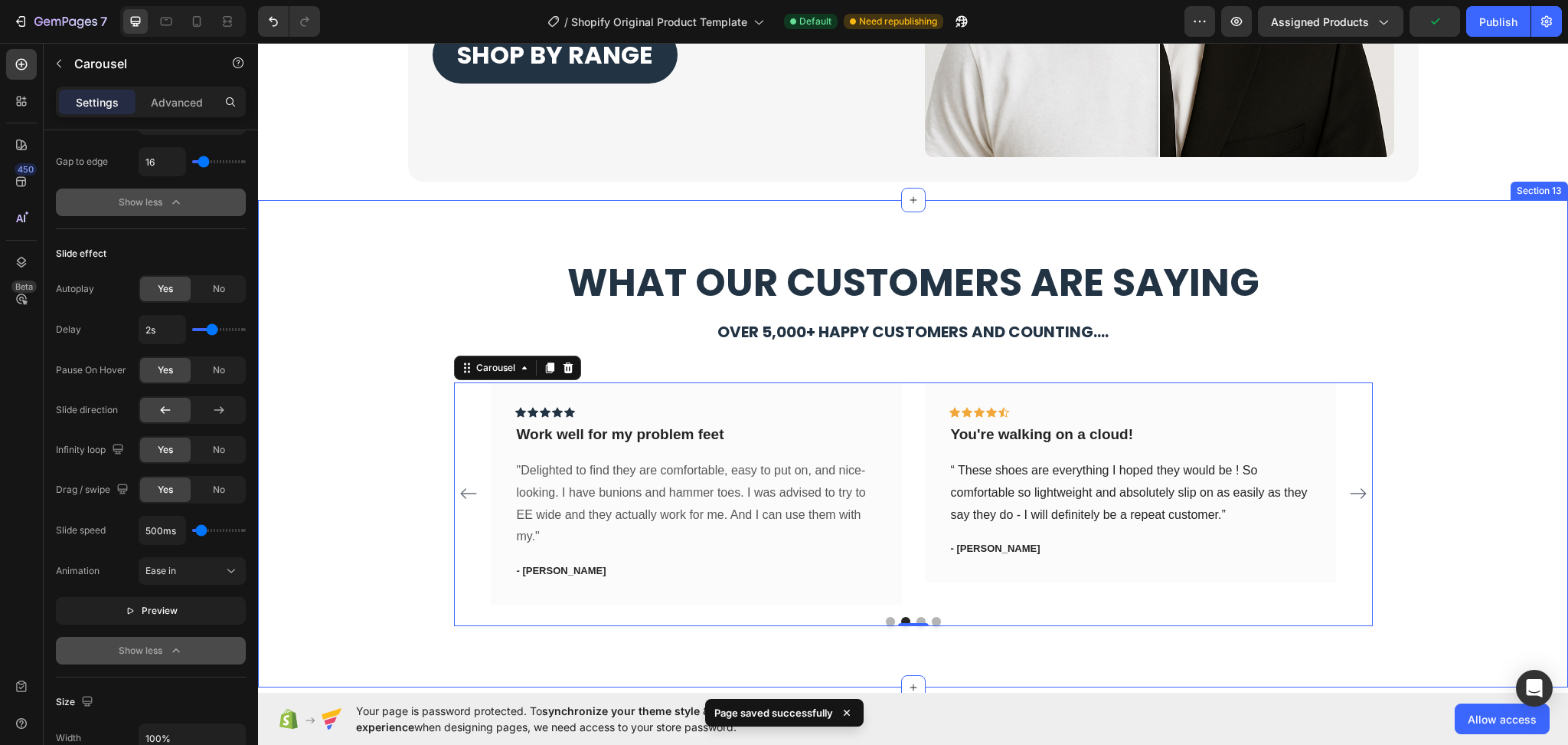
scroll to position [4032, 0]
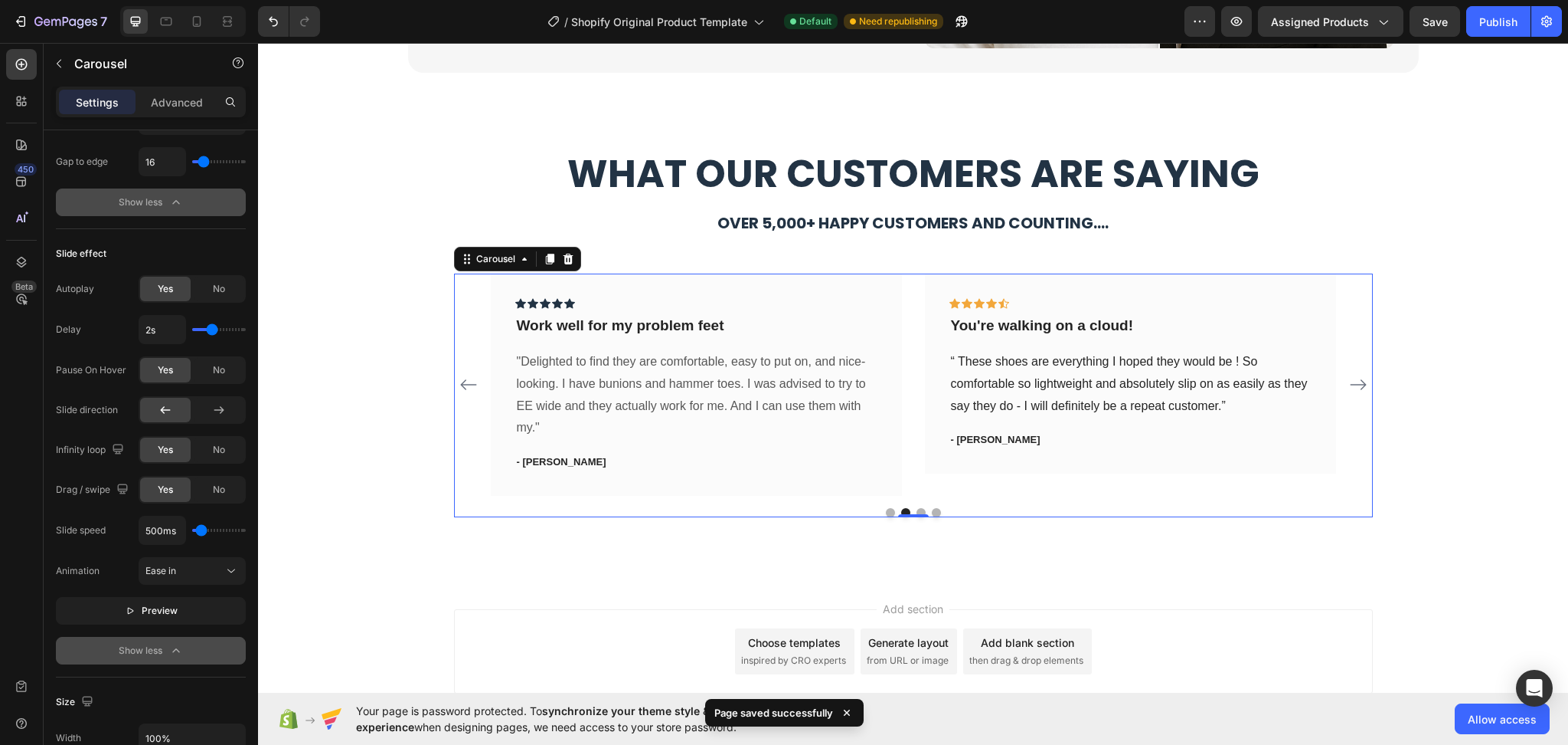
click at [1356, 384] on icon "Carousel Next Arrow" at bounding box center [1357, 384] width 16 height 10
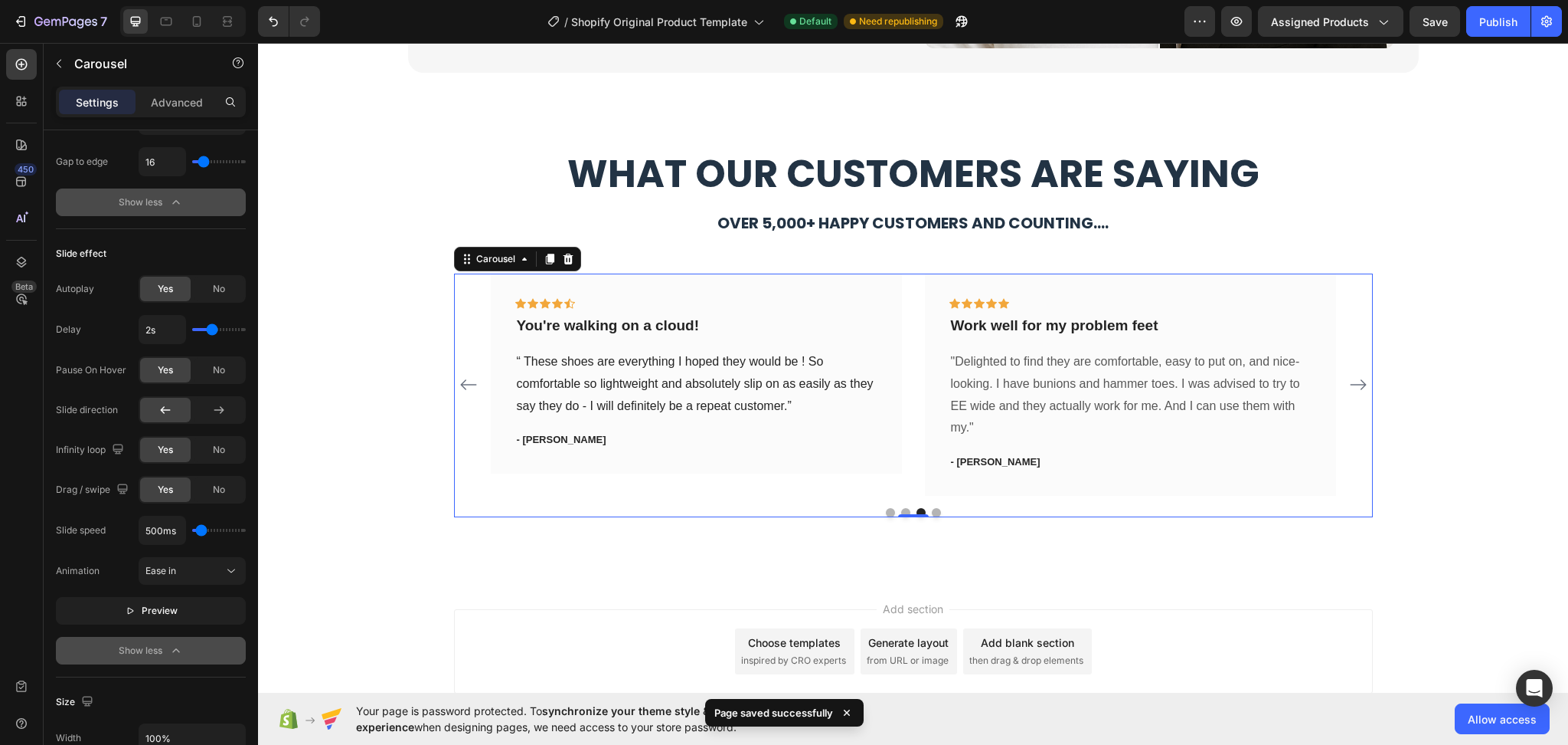
click at [1356, 384] on icon "Carousel Next Arrow" at bounding box center [1357, 384] width 16 height 10
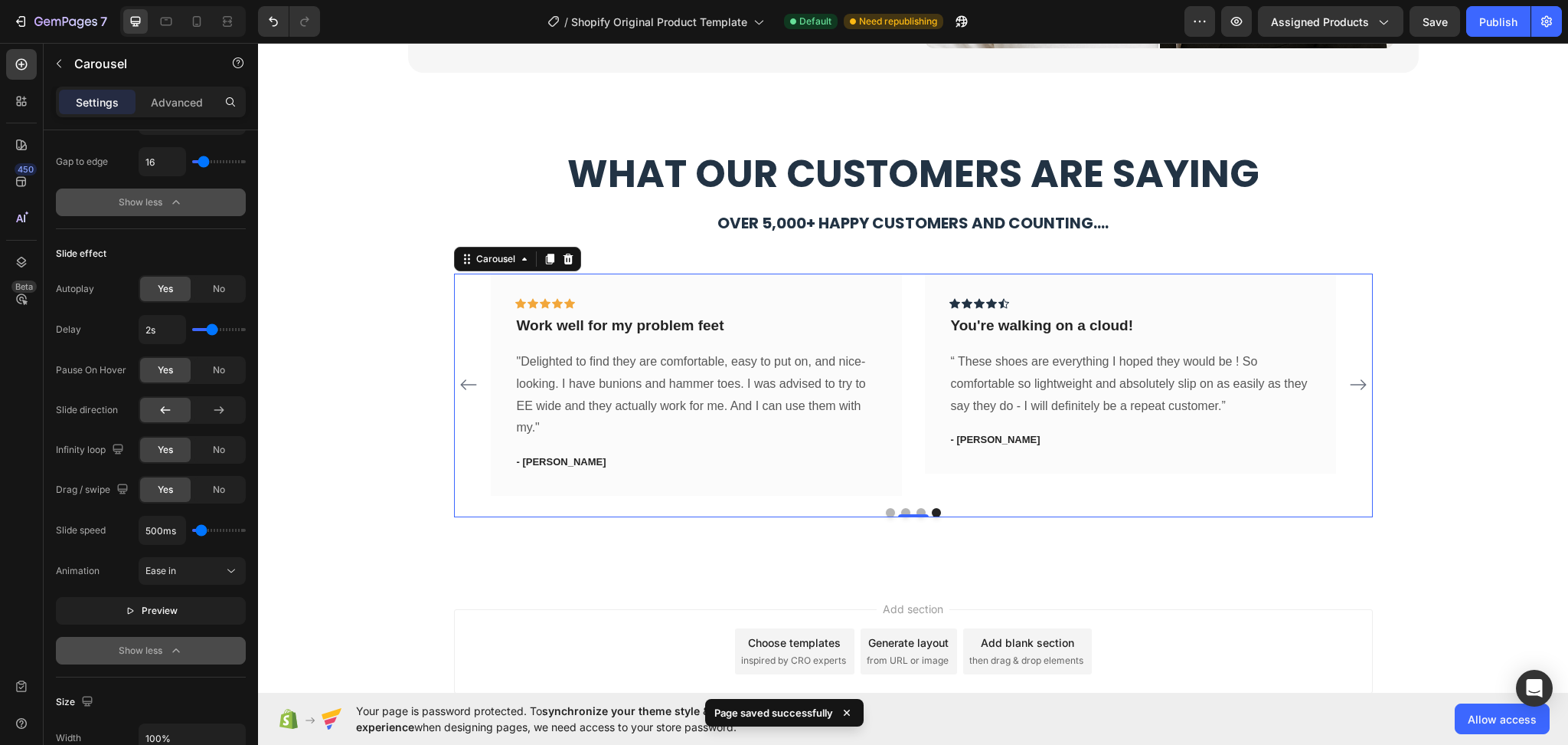
click at [1356, 384] on icon "Carousel Next Arrow" at bounding box center [1357, 384] width 16 height 10
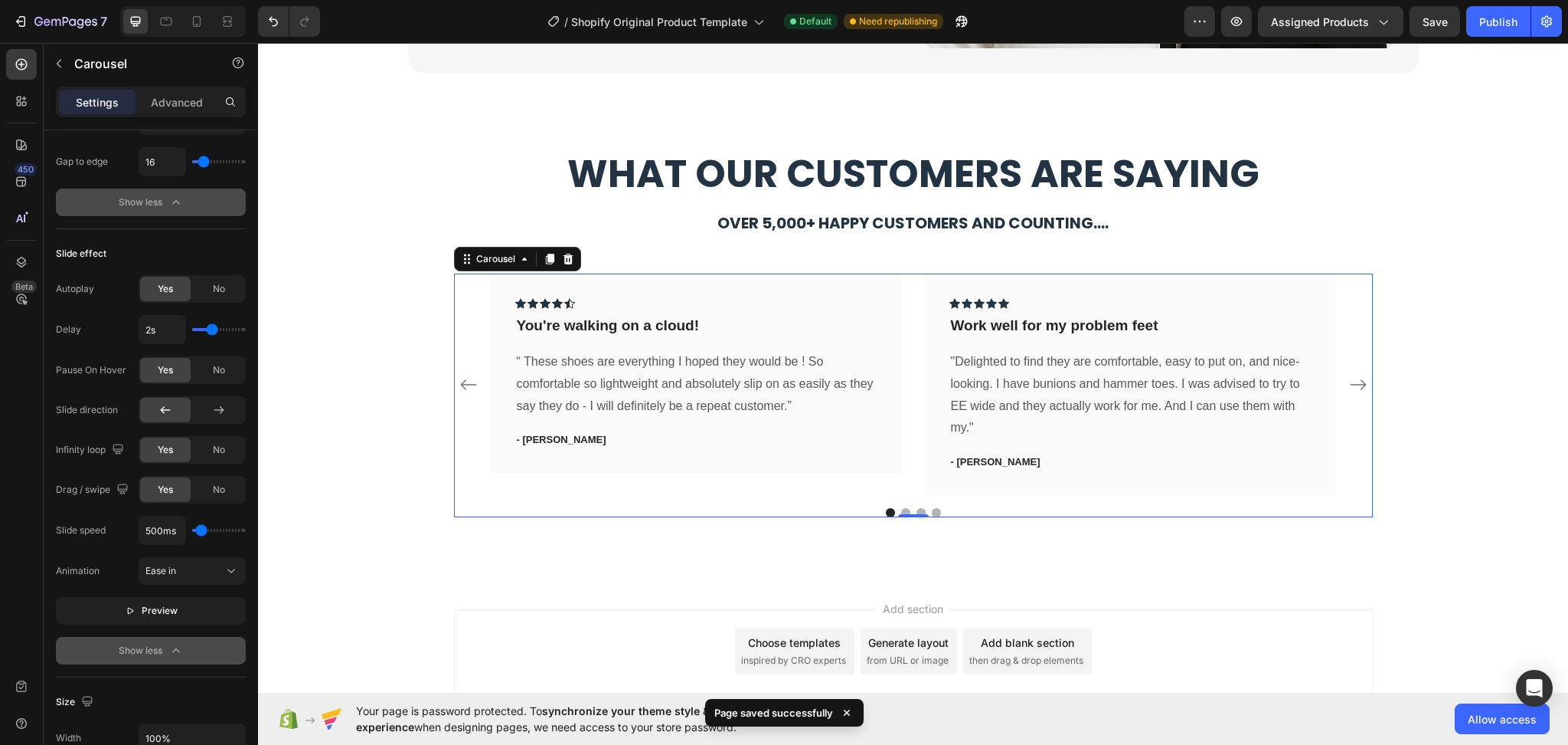
click at [1356, 384] on icon "Carousel Next Arrow" at bounding box center [1357, 384] width 16 height 10
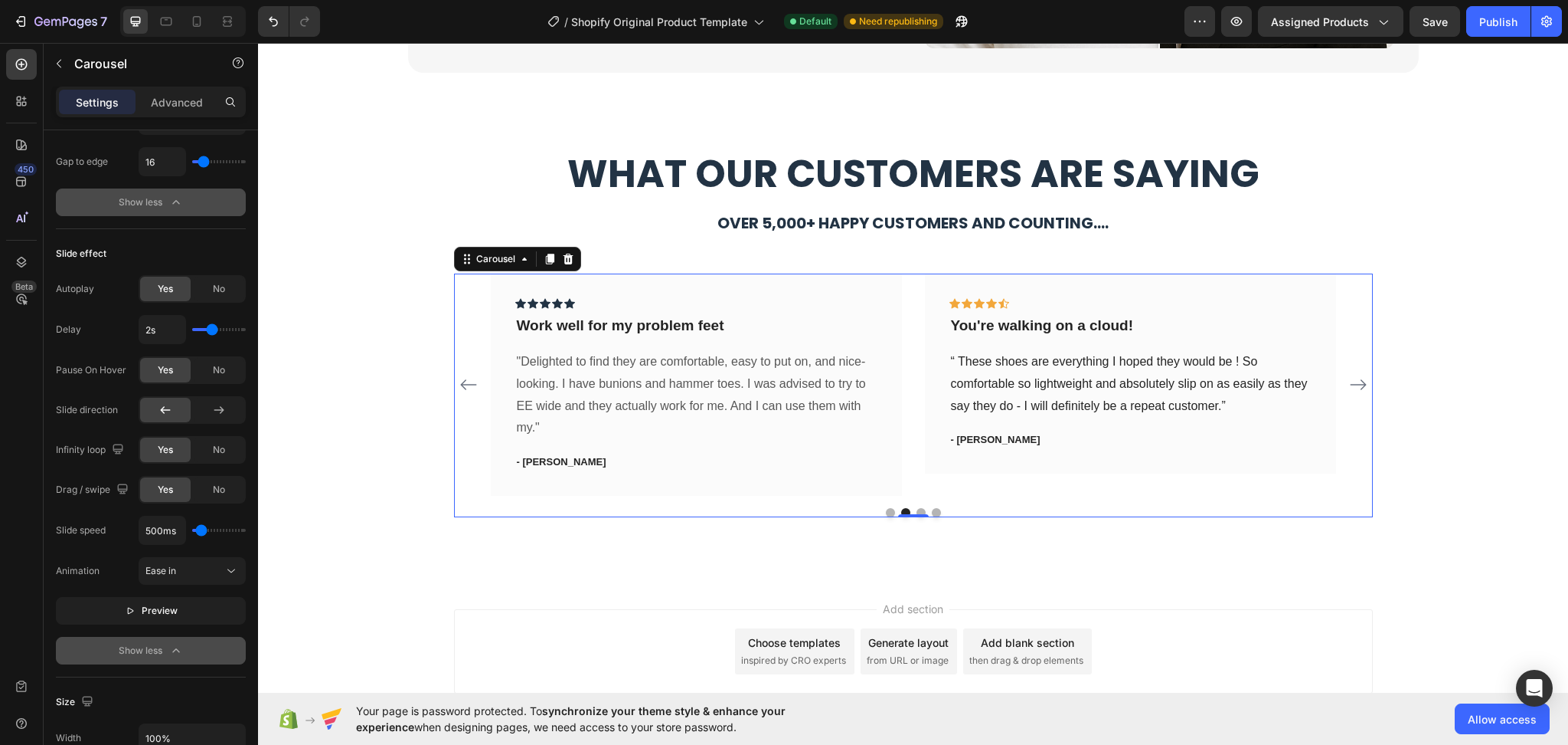
click at [1356, 384] on icon "Carousel Next Arrow" at bounding box center [1357, 384] width 16 height 10
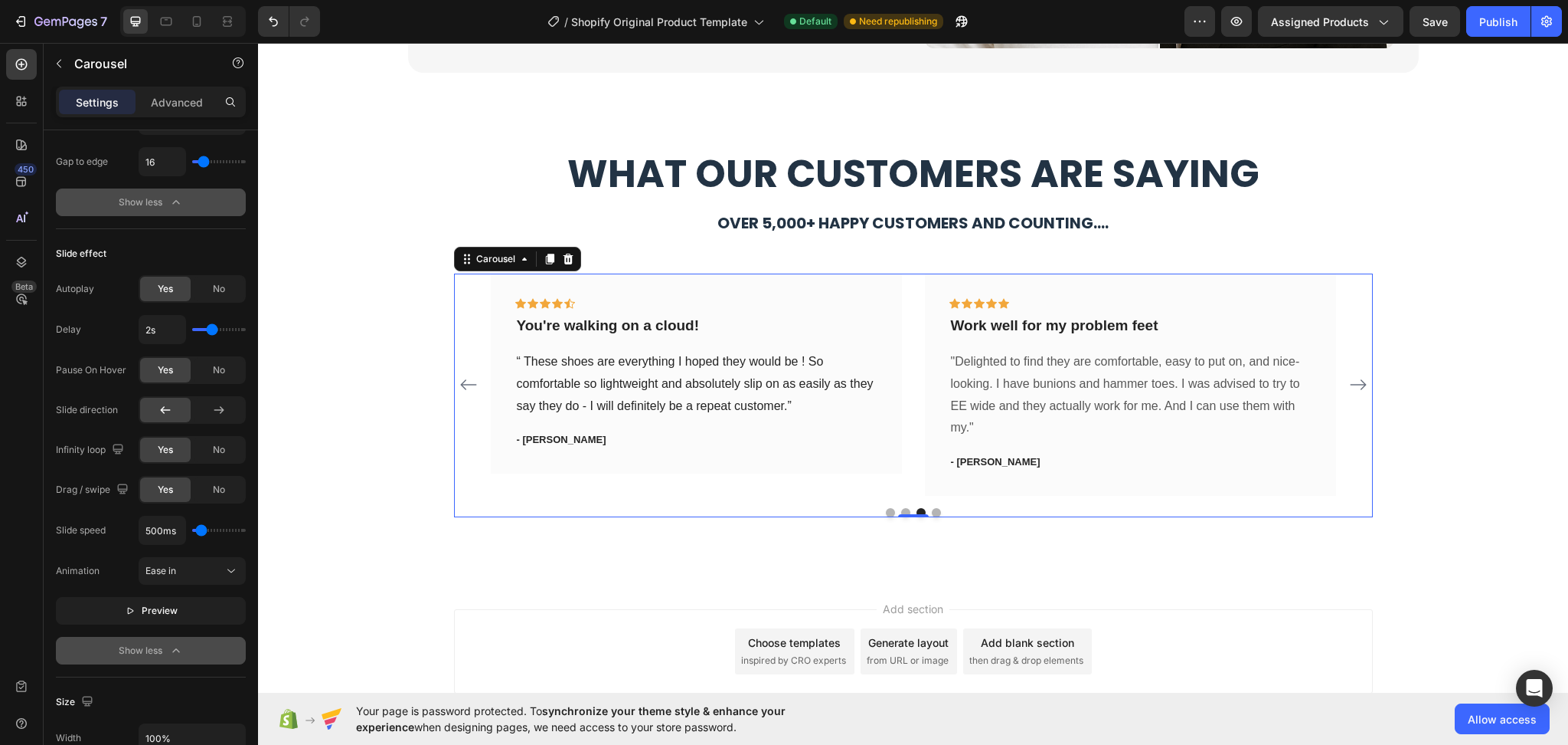
click at [1356, 384] on icon "Carousel Next Arrow" at bounding box center [1357, 384] width 16 height 10
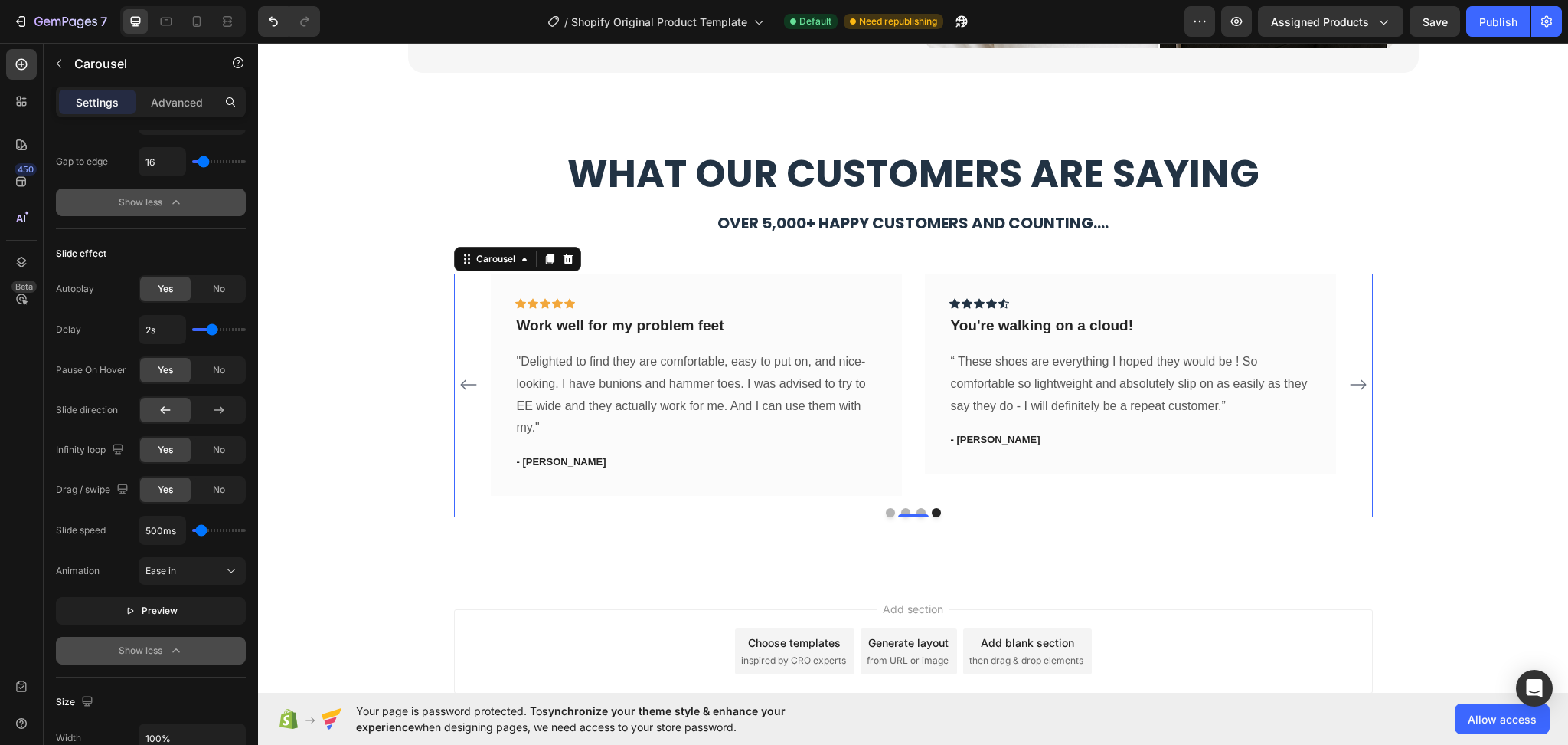
click at [1356, 384] on icon "Carousel Next Arrow" at bounding box center [1357, 384] width 16 height 10
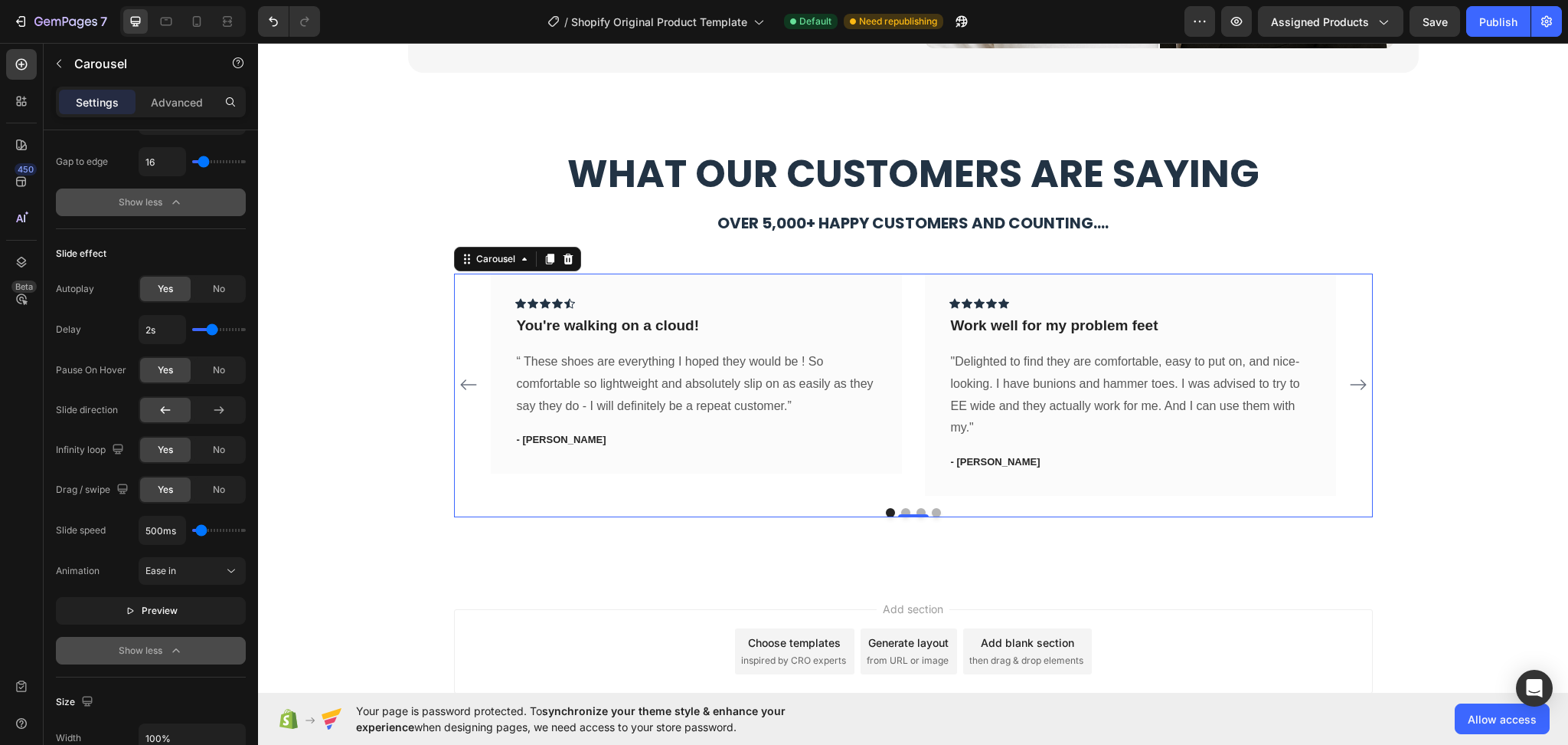
click at [1356, 384] on icon "Carousel Next Arrow" at bounding box center [1357, 384] width 16 height 10
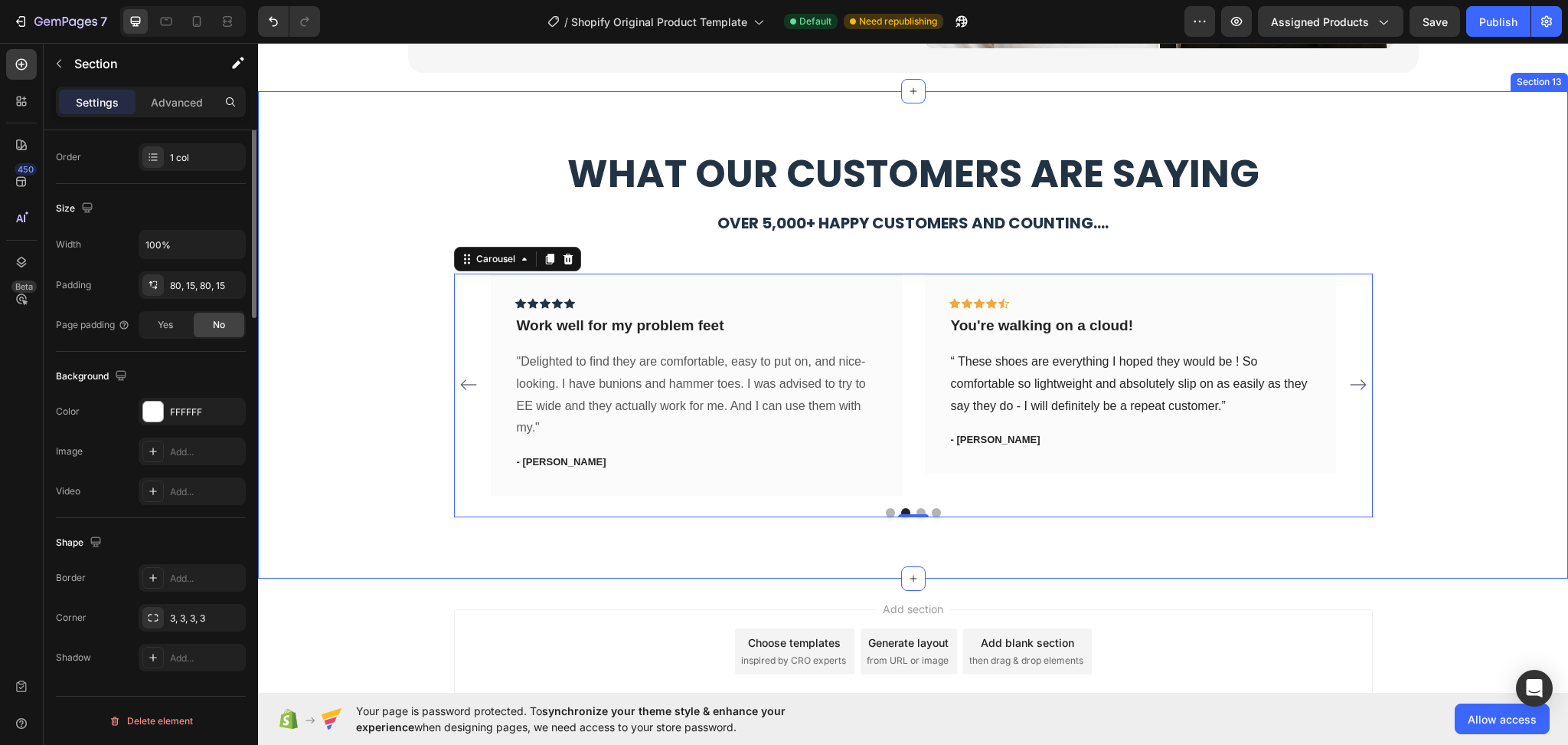
scroll to position [0, 0]
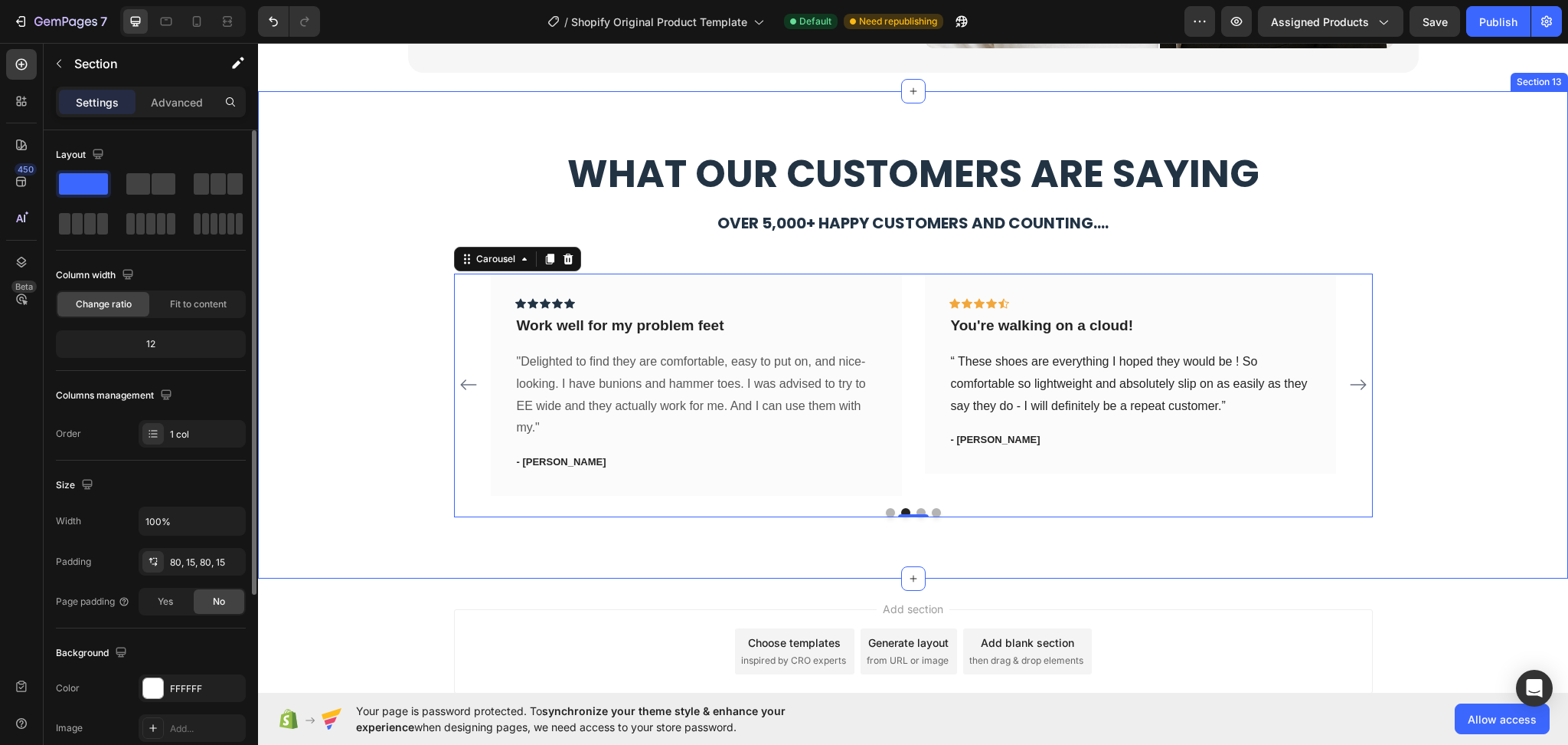
click at [638, 567] on div "⁠⁠⁠⁠⁠⁠⁠ What Our Customers Are Saying Heading Over 5,000+ happy customers and c…" at bounding box center [913, 335] width 1310 height 487
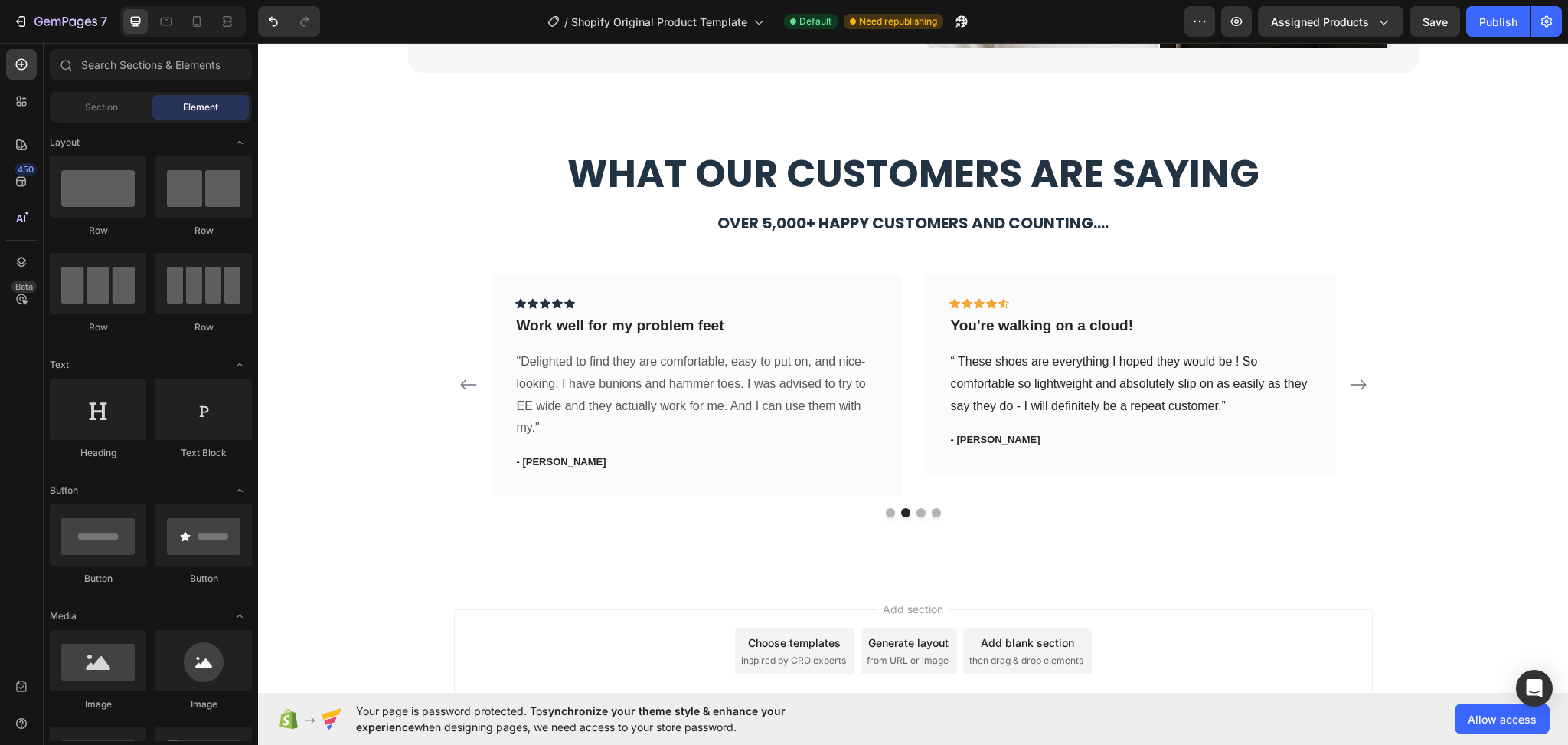
click at [775, 638] on div "Choose templates" at bounding box center [794, 642] width 92 height 16
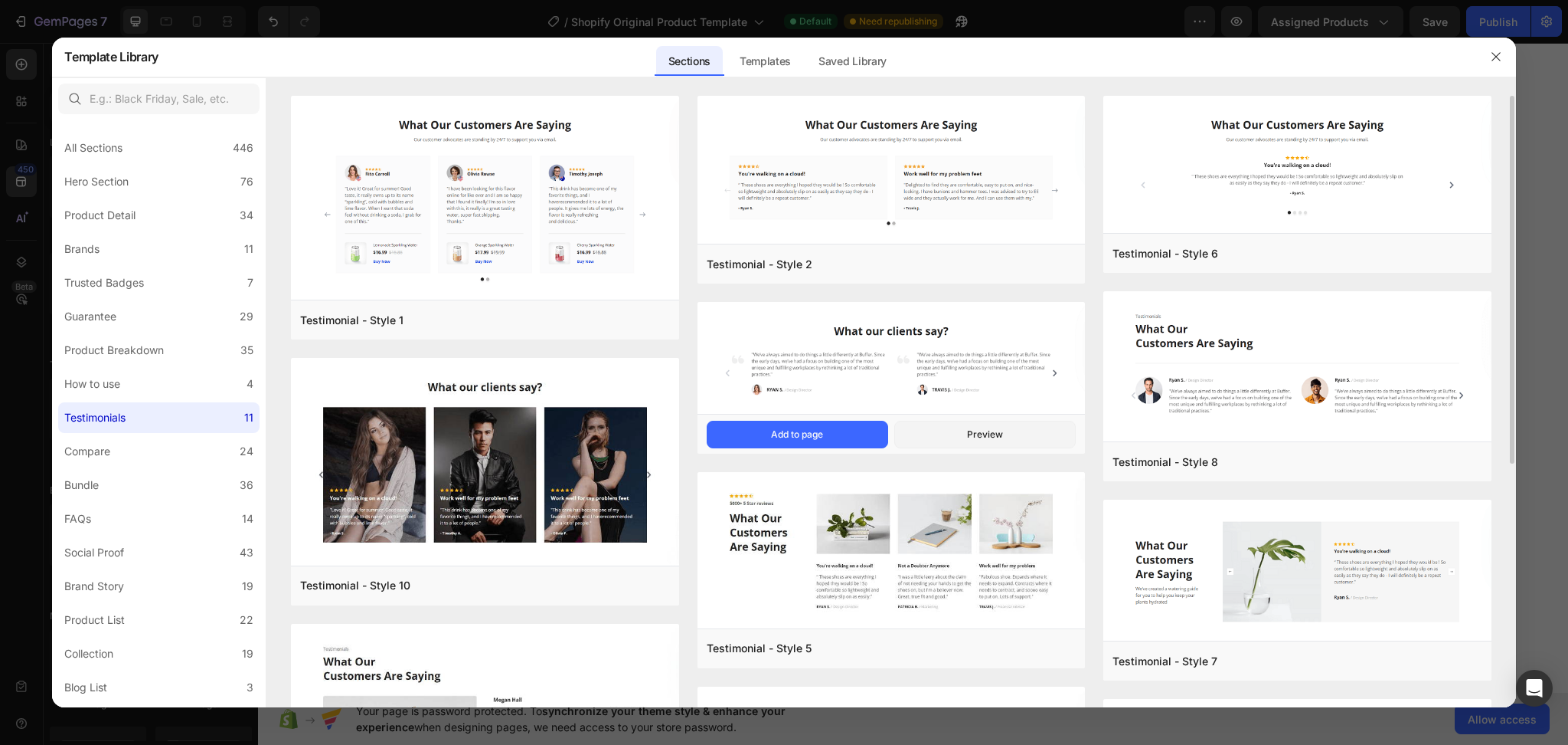
scroll to position [407, 0]
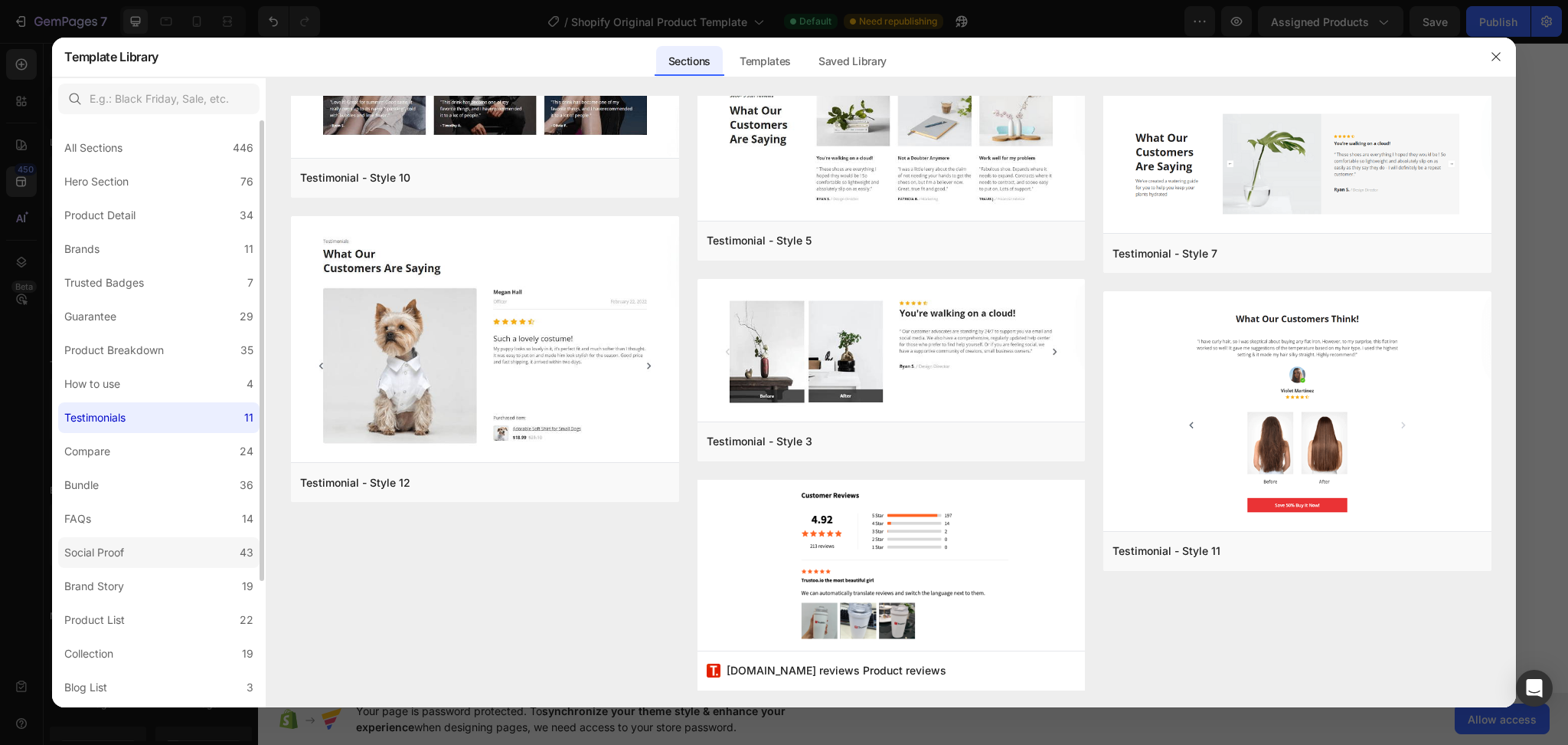
click at [93, 543] on div "Social Proof" at bounding box center [94, 552] width 60 height 18
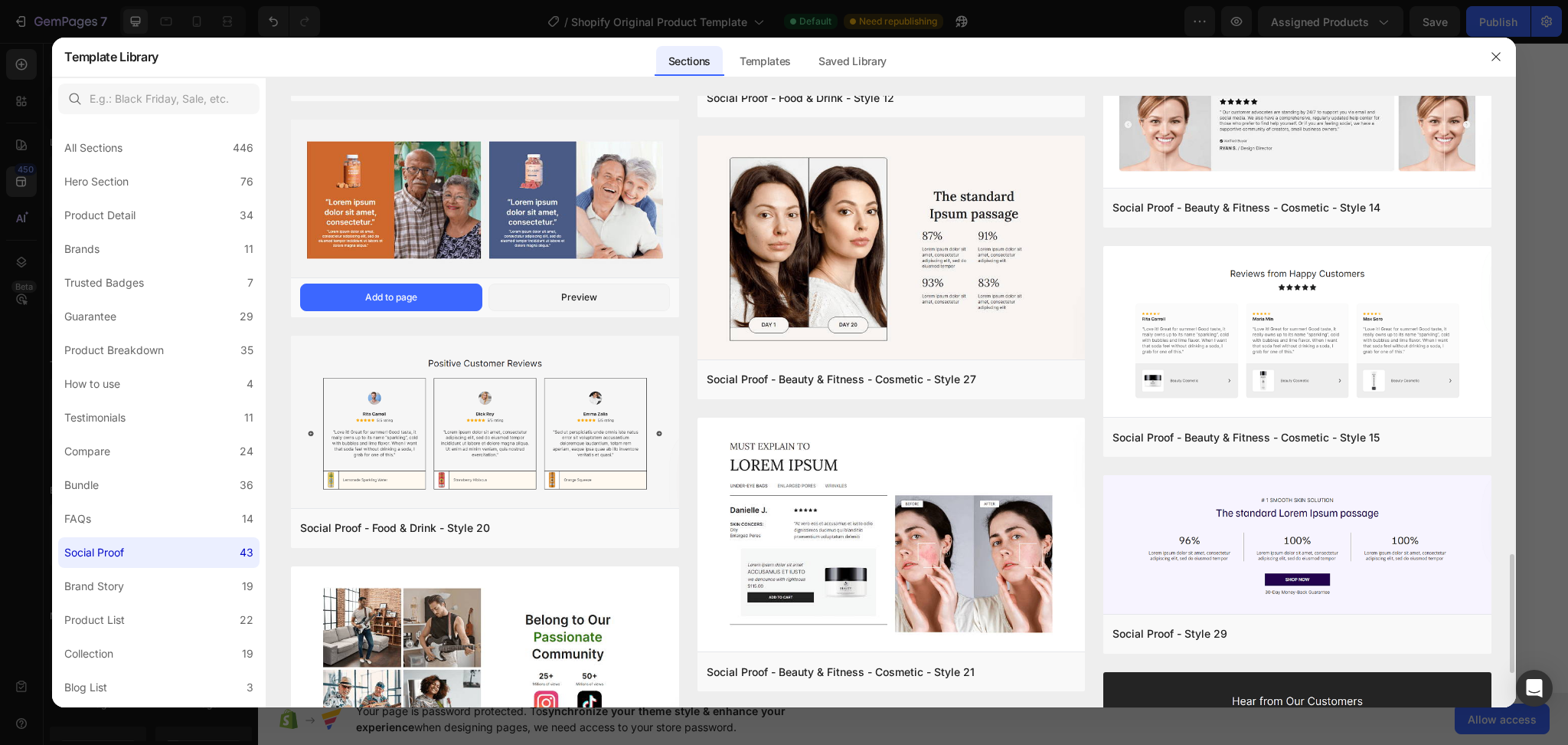
scroll to position [2032, 0]
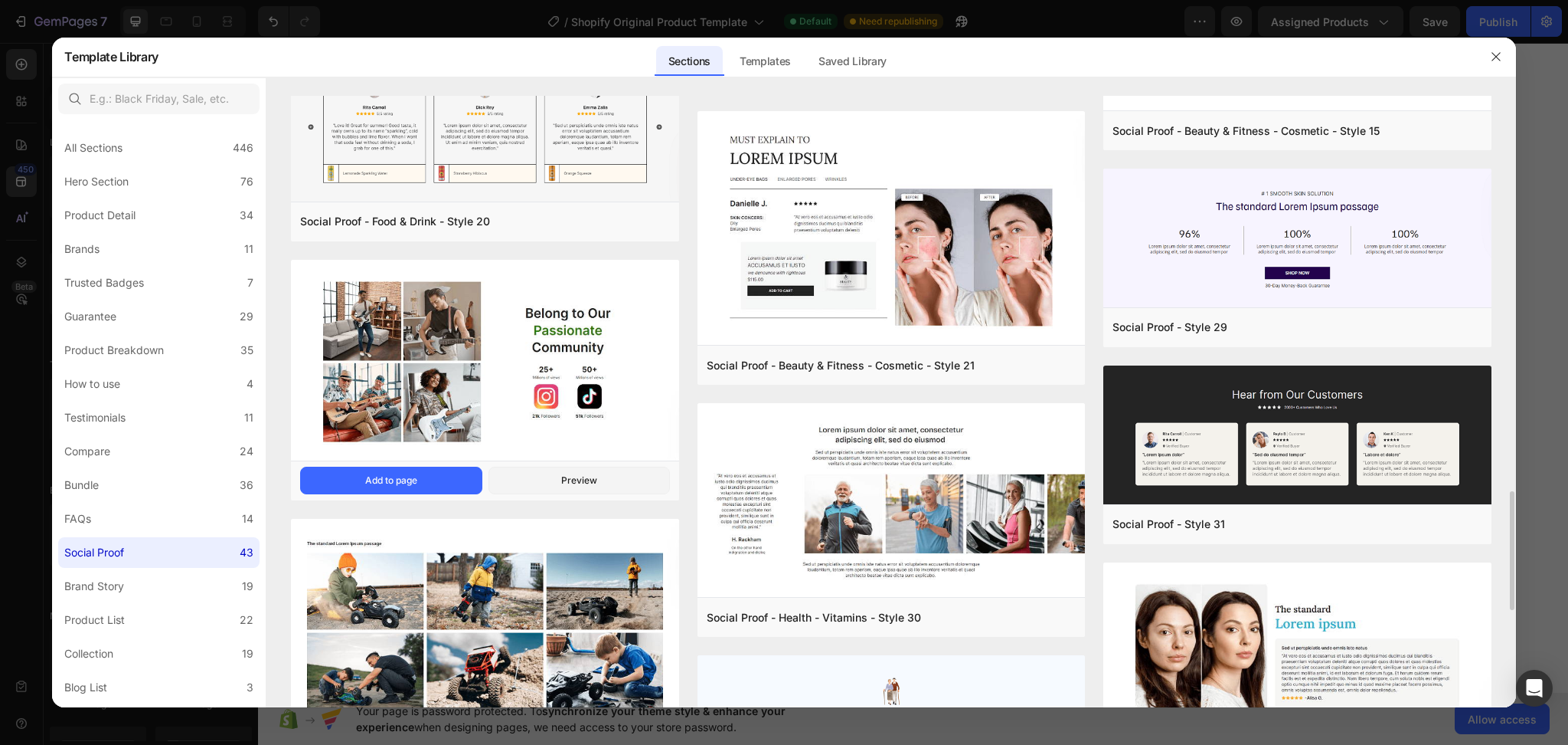
click at [554, 331] on img at bounding box center [484, 362] width 387 height 204
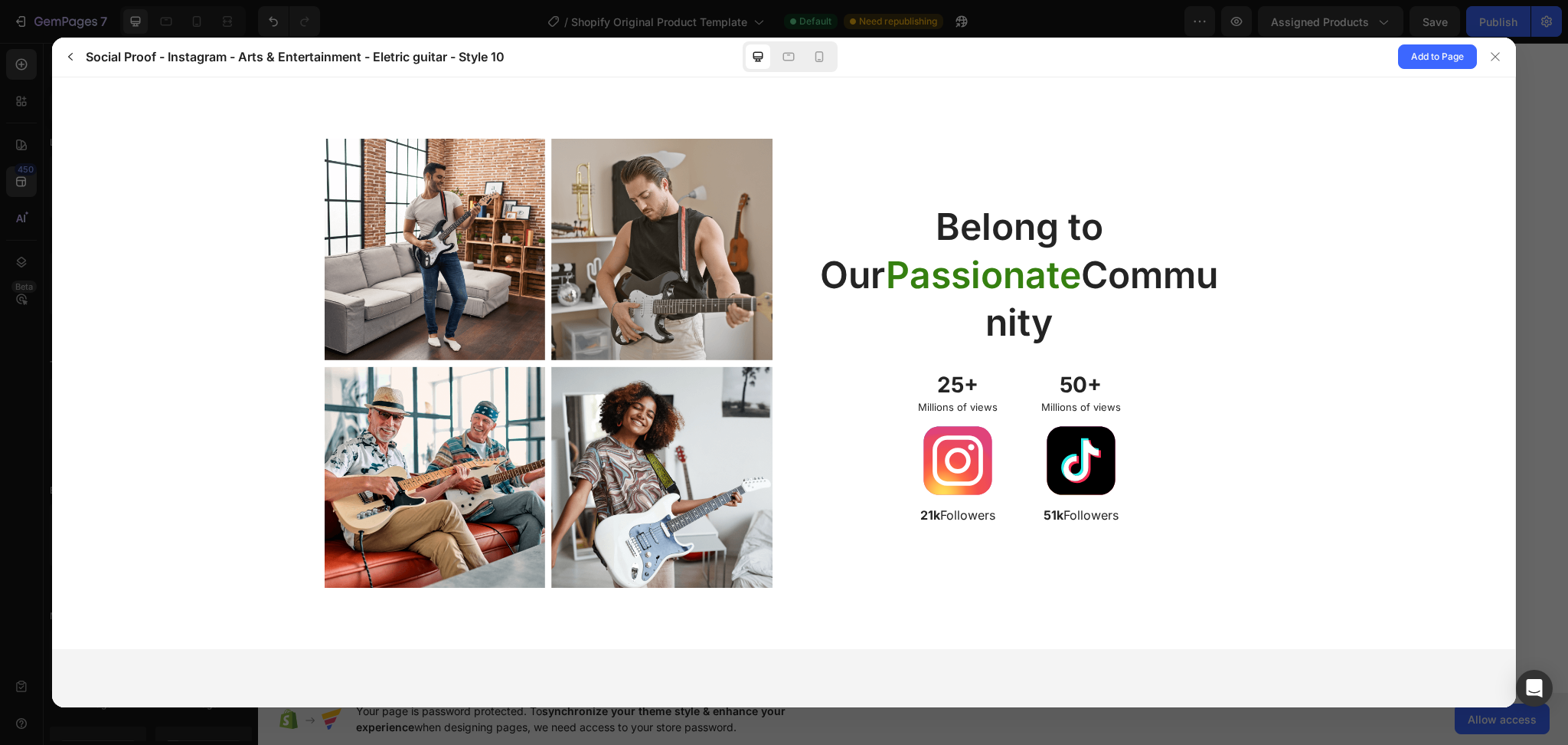
scroll to position [0, 0]
click at [1415, 60] on span "Add to Page" at bounding box center [1437, 56] width 53 height 18
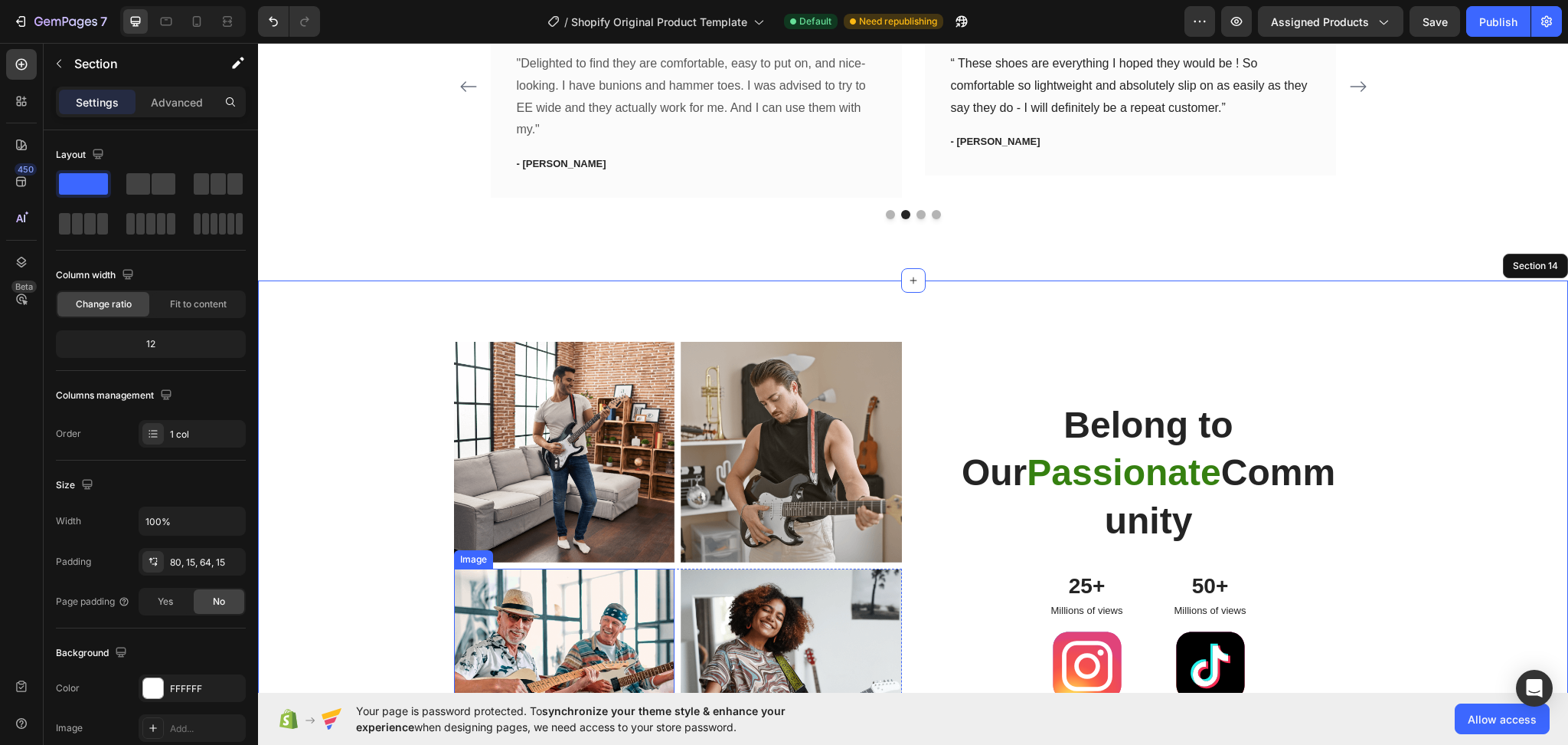
scroll to position [4363, 0]
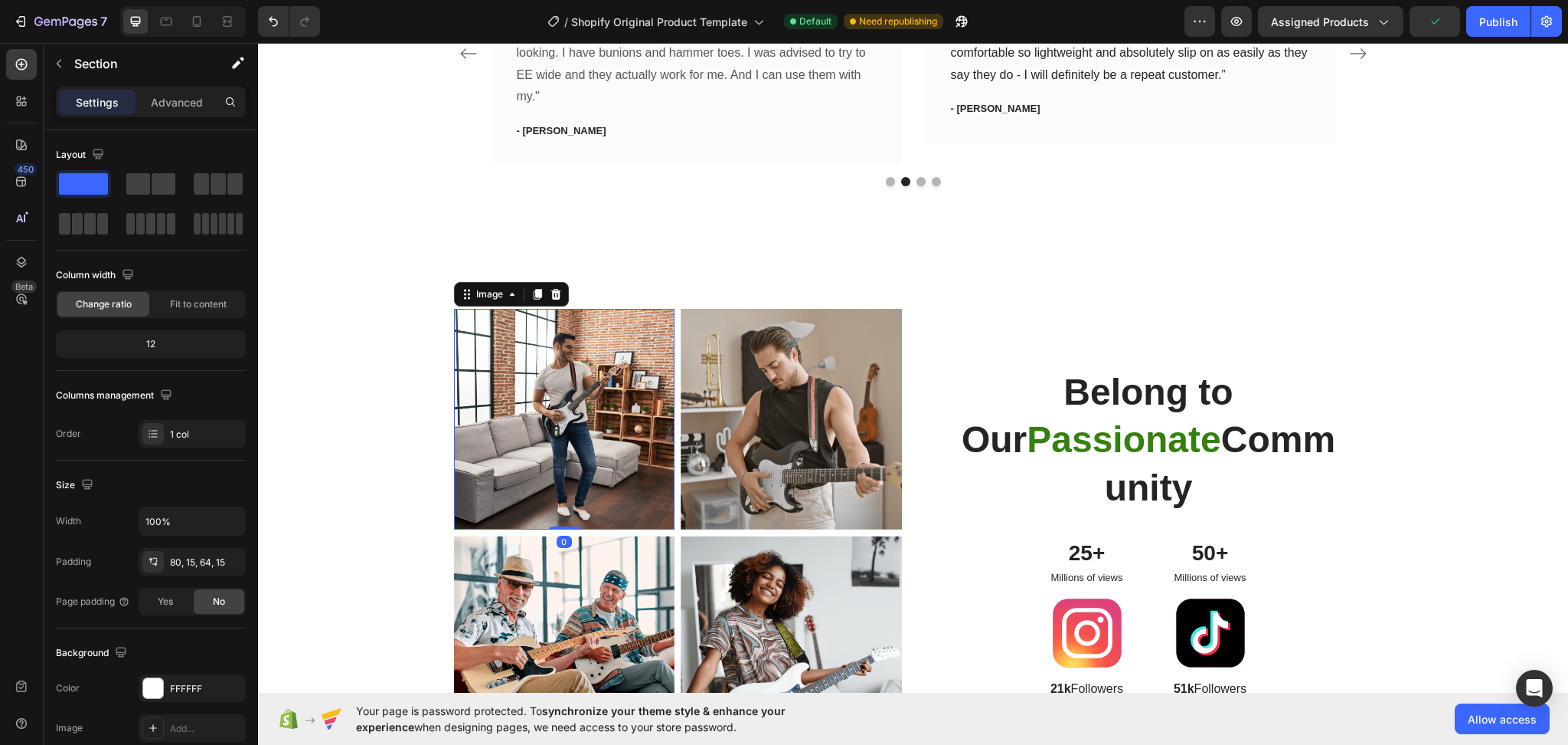
click at [561, 440] on img at bounding box center [564, 420] width 221 height 221
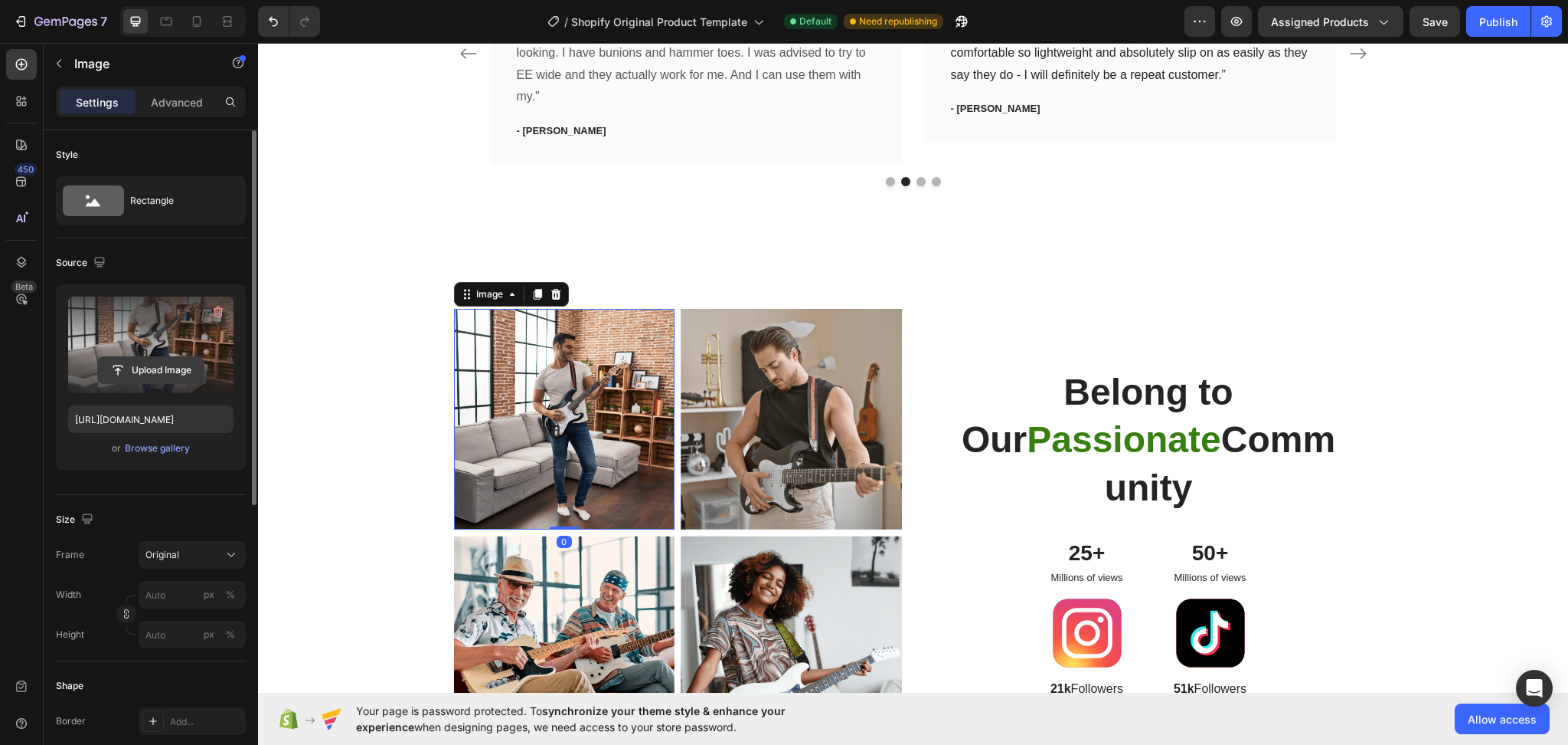
click at [142, 367] on input "file" at bounding box center [151, 370] width 105 height 26
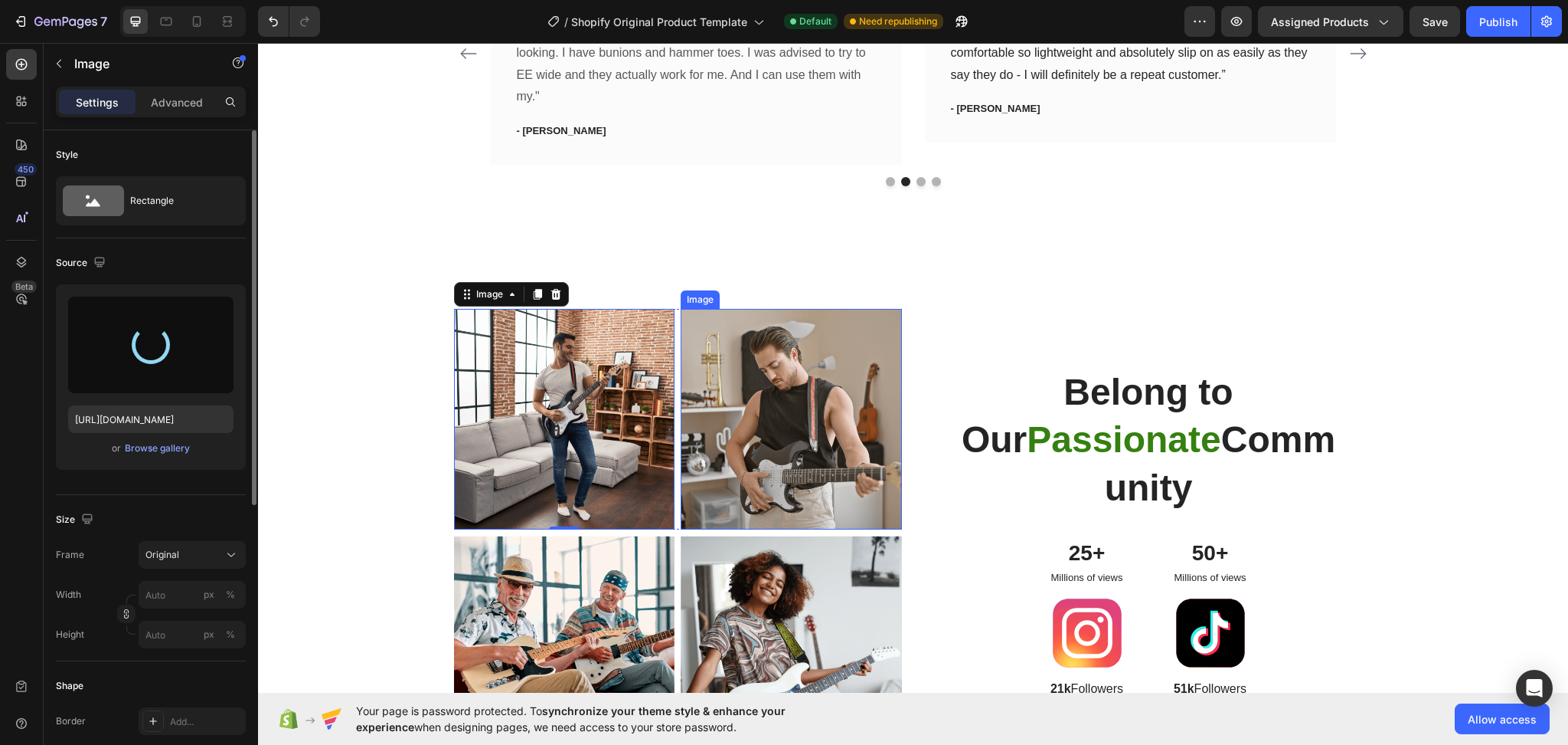
type input "[URL][DOMAIN_NAME]"
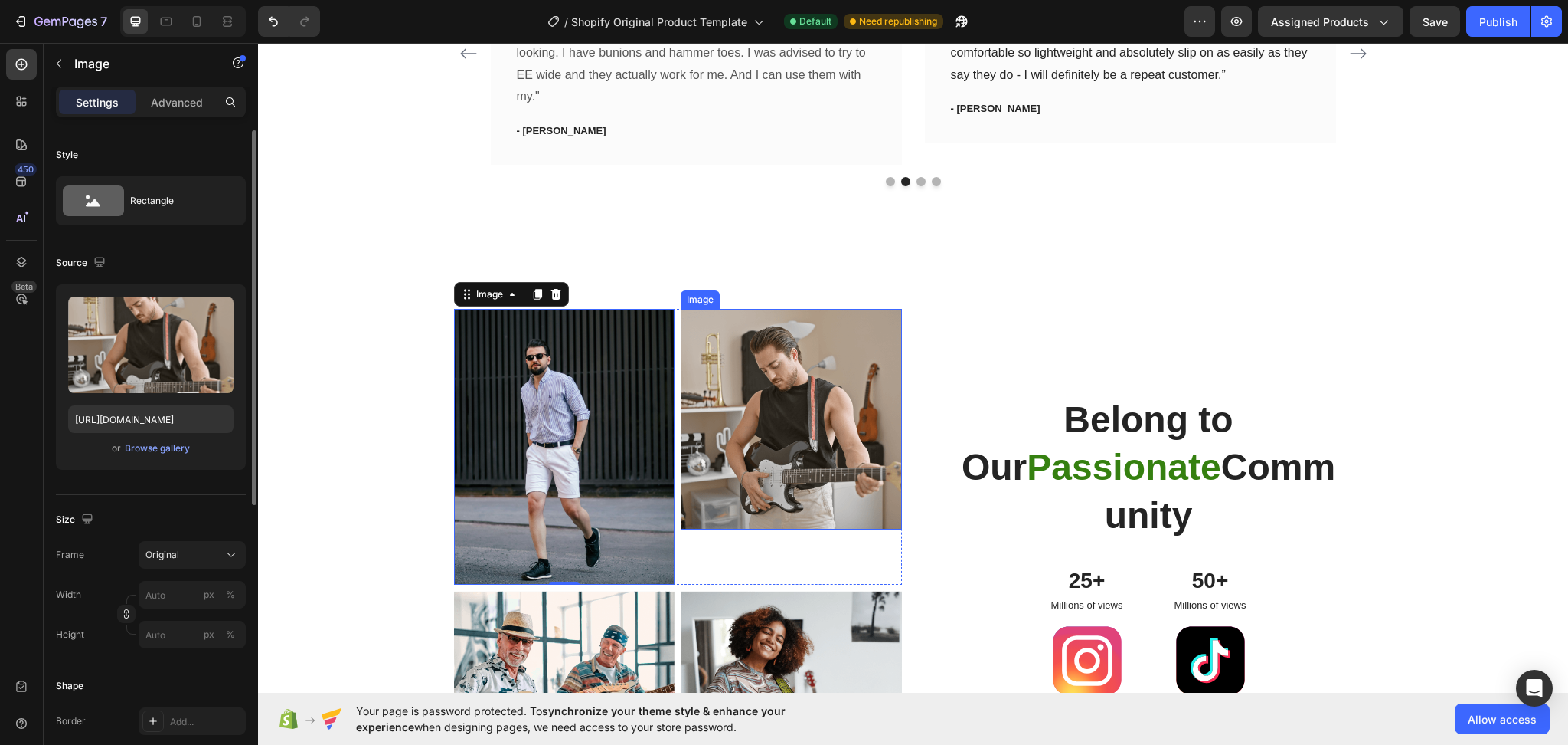
click at [805, 448] on img at bounding box center [791, 420] width 221 height 221
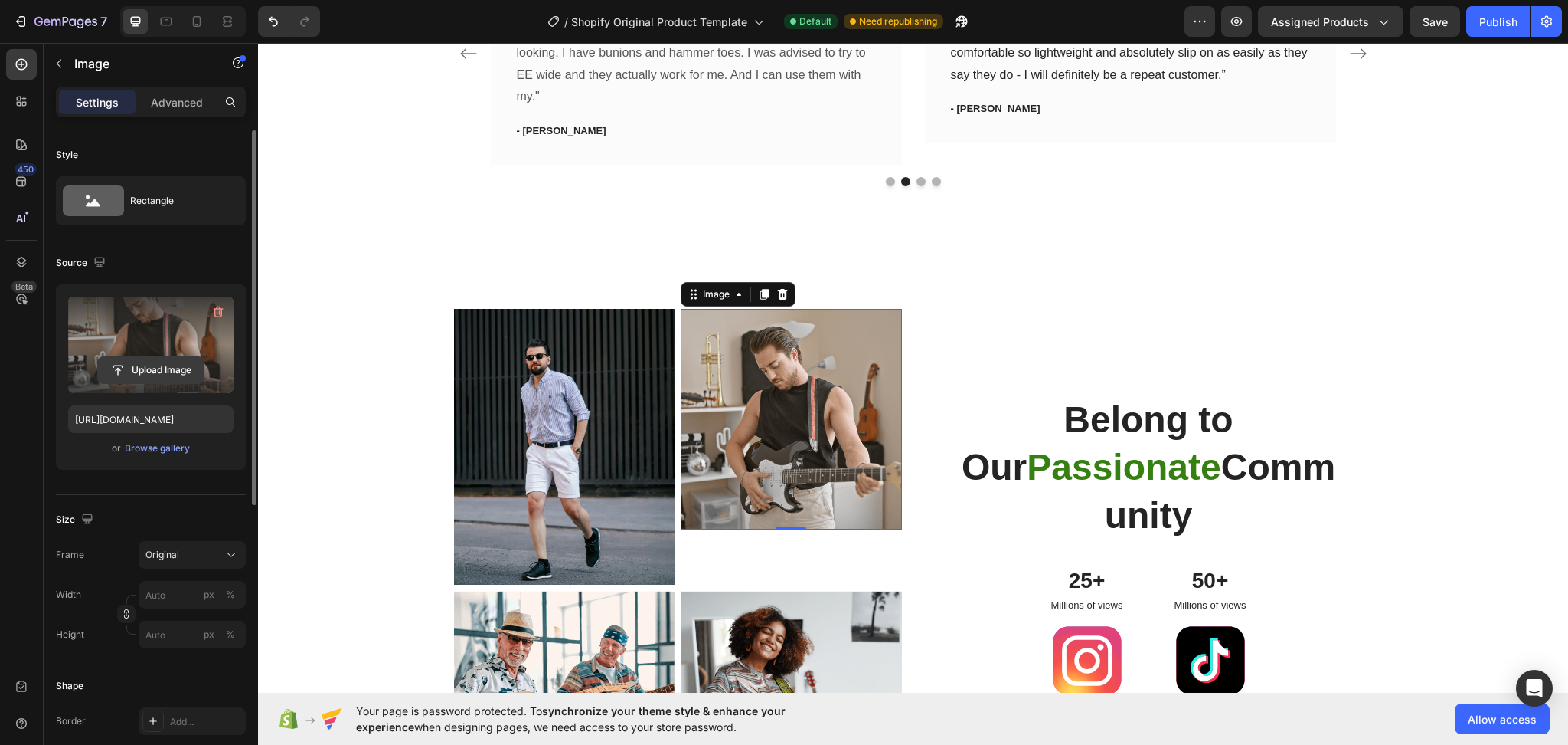
click at [144, 368] on input "file" at bounding box center [151, 370] width 105 height 26
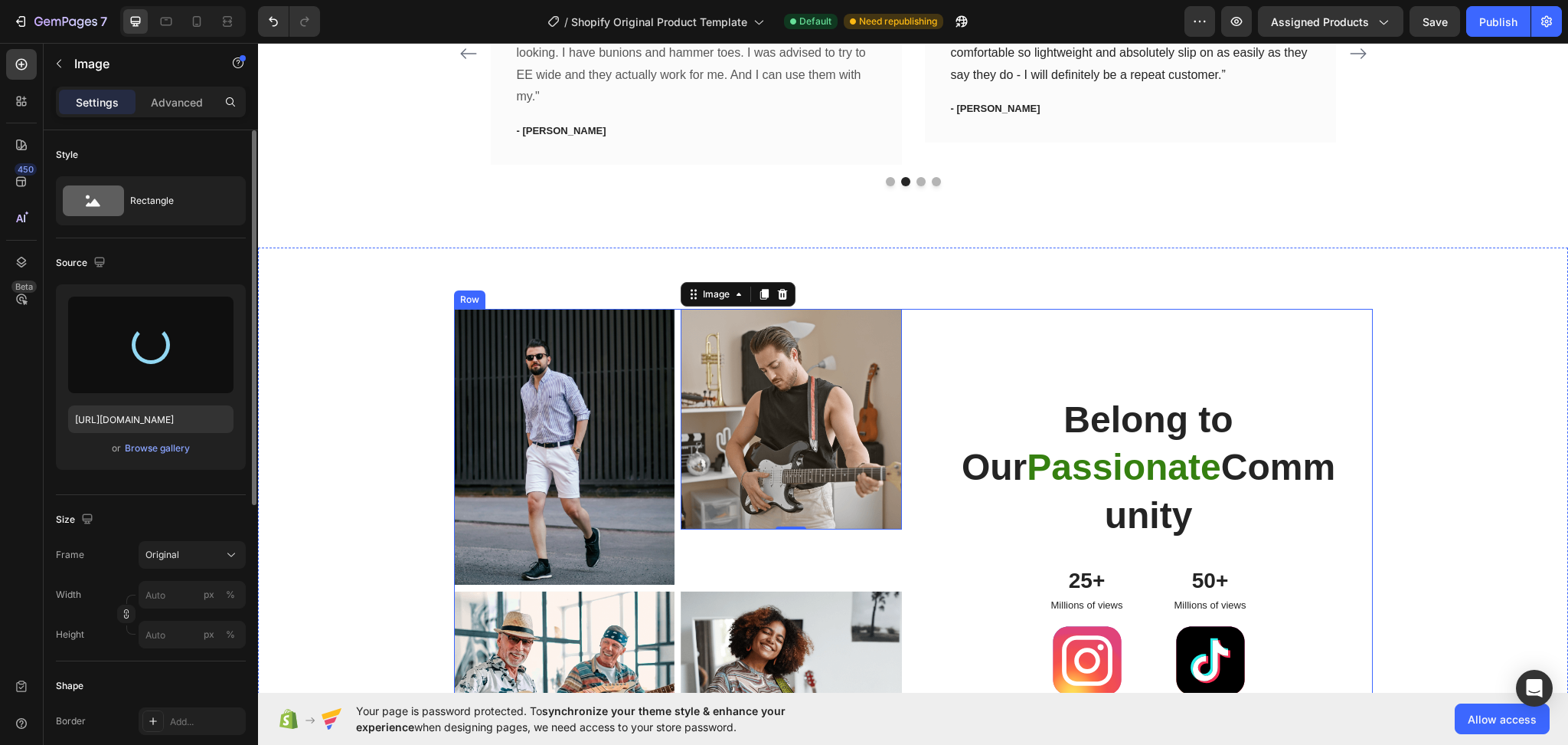
type input "https://cdn.shopify.com/s/files/1/0753/1649/4563/files/gempages_581500426780672…"
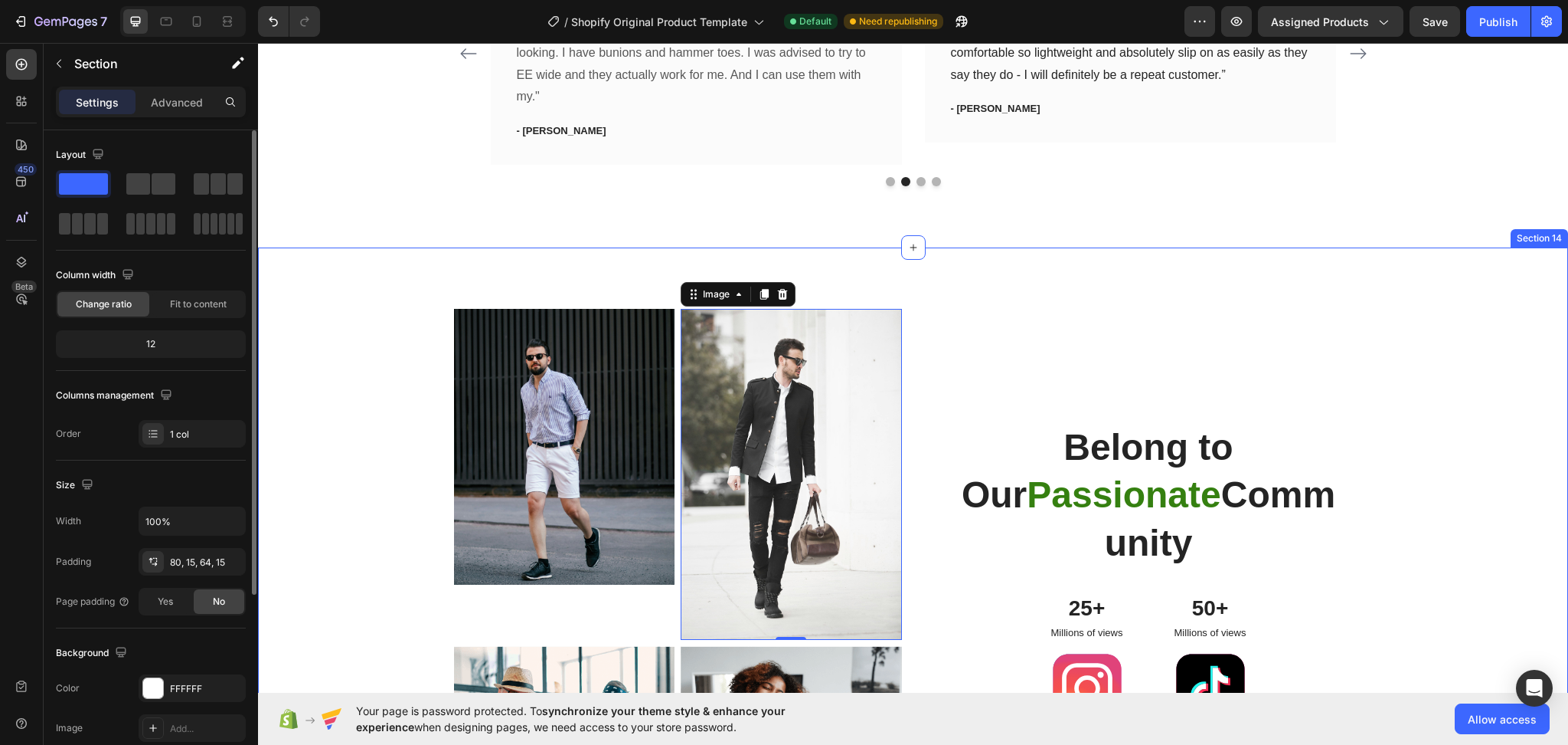
click at [1093, 248] on div "Image Image 0 Row Image Image Row Belong to Our Passionate Community Heading 25…" at bounding box center [913, 589] width 1310 height 682
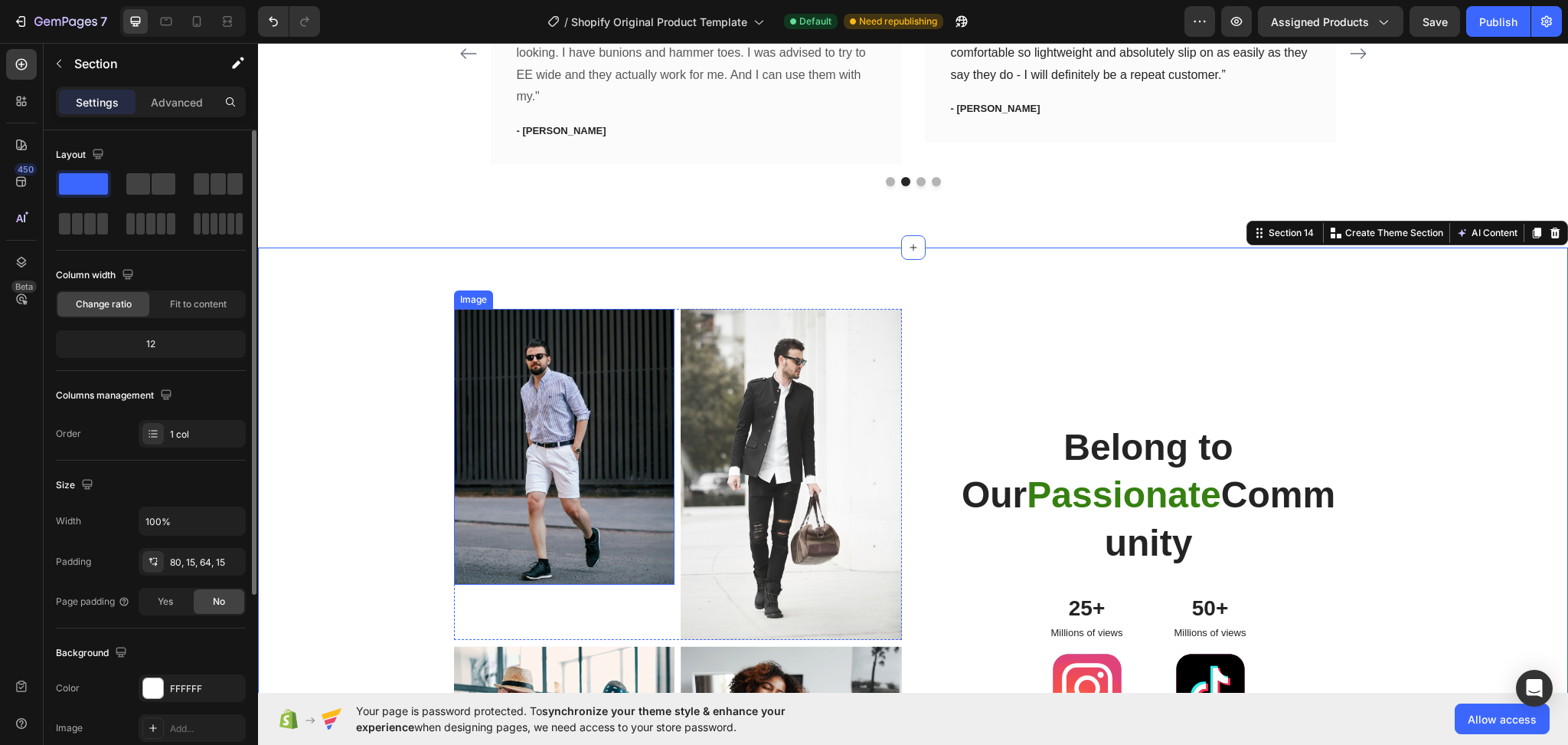
click at [611, 425] on img at bounding box center [564, 447] width 221 height 276
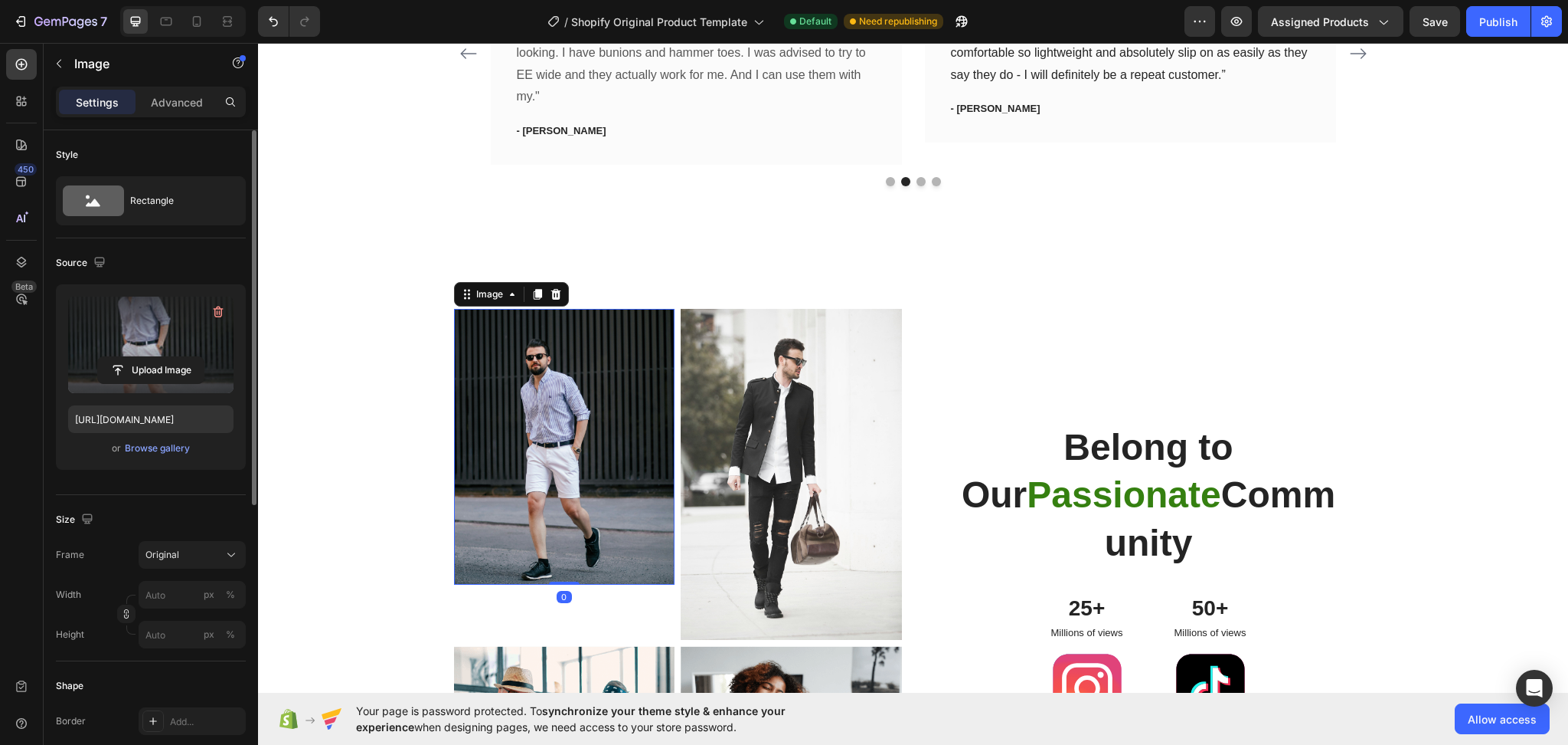
click at [154, 350] on label at bounding box center [151, 344] width 166 height 97
click at [154, 357] on input "file" at bounding box center [151, 370] width 105 height 26
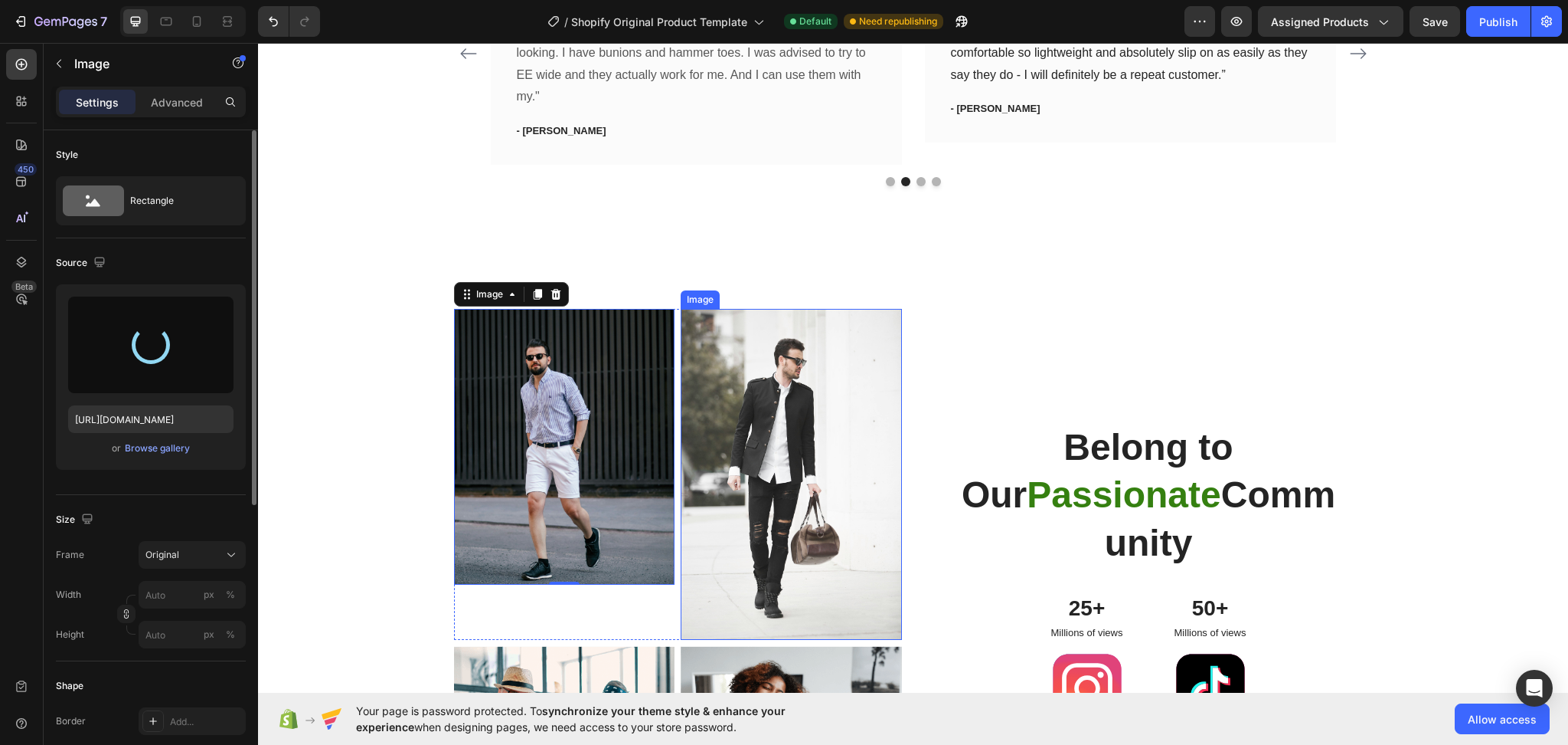
type input "https://cdn.shopify.com/s/files/1/0753/1649/4563/files/gempages_581500426780672…"
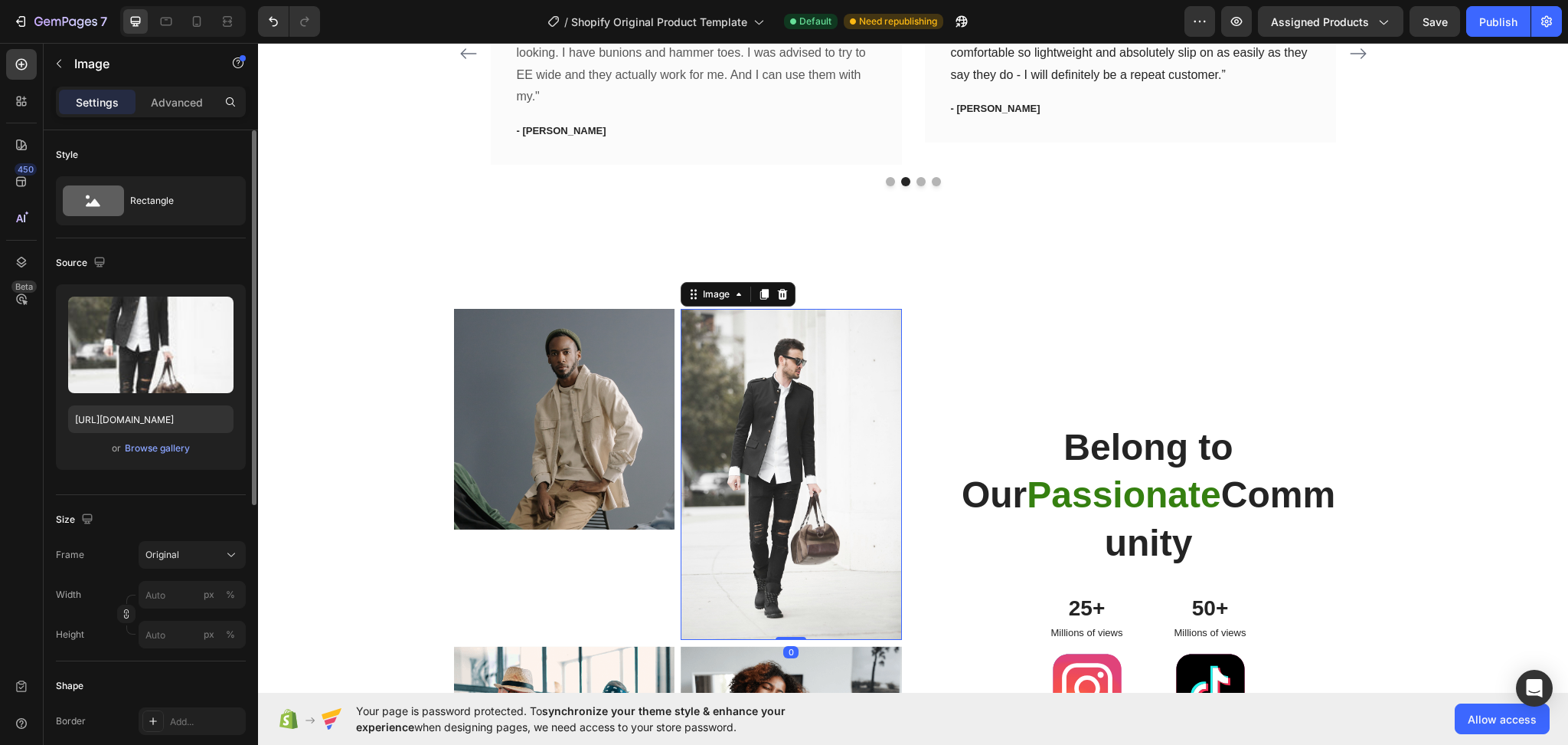
click at [759, 465] on img at bounding box center [791, 475] width 221 height 331
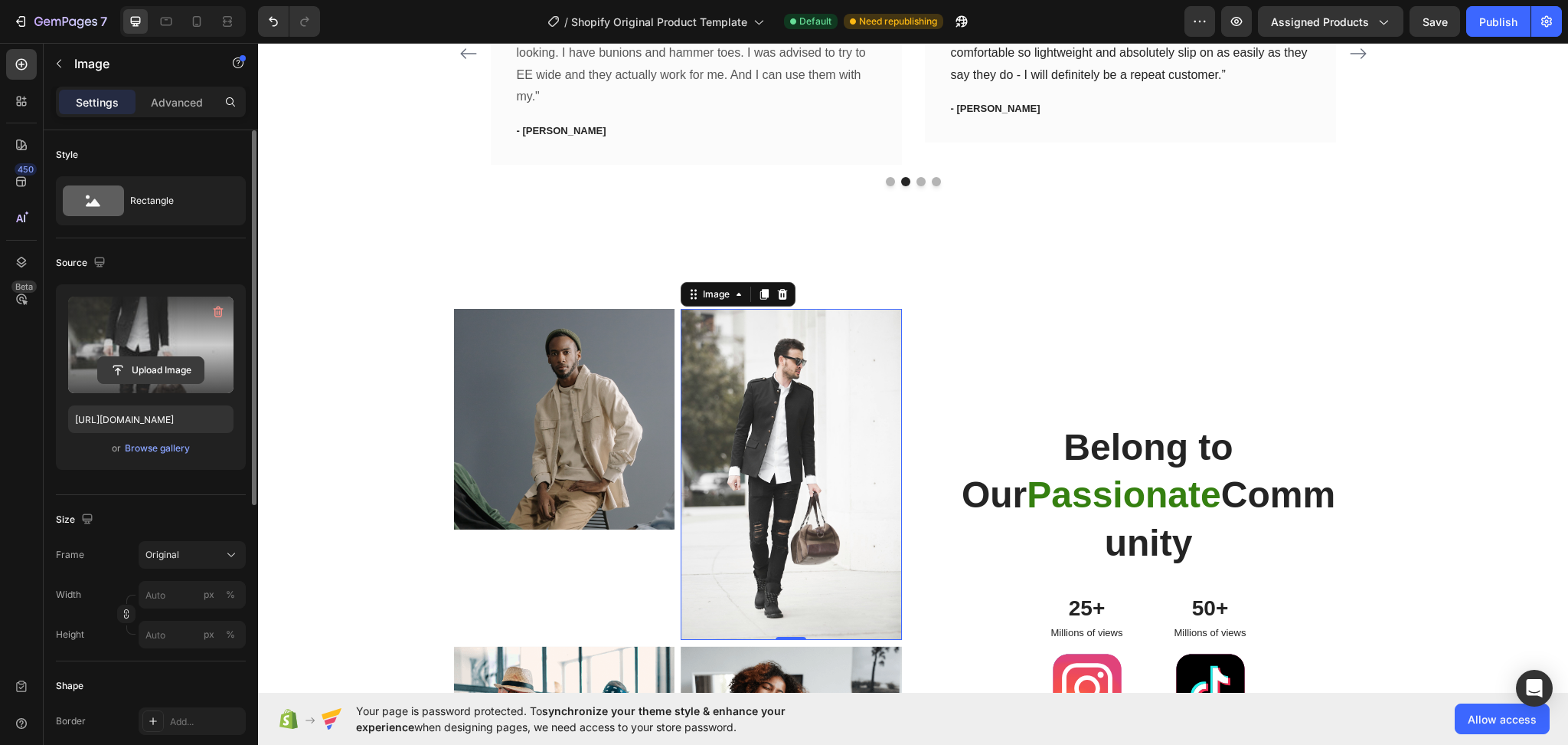
click at [160, 368] on input "file" at bounding box center [151, 370] width 105 height 26
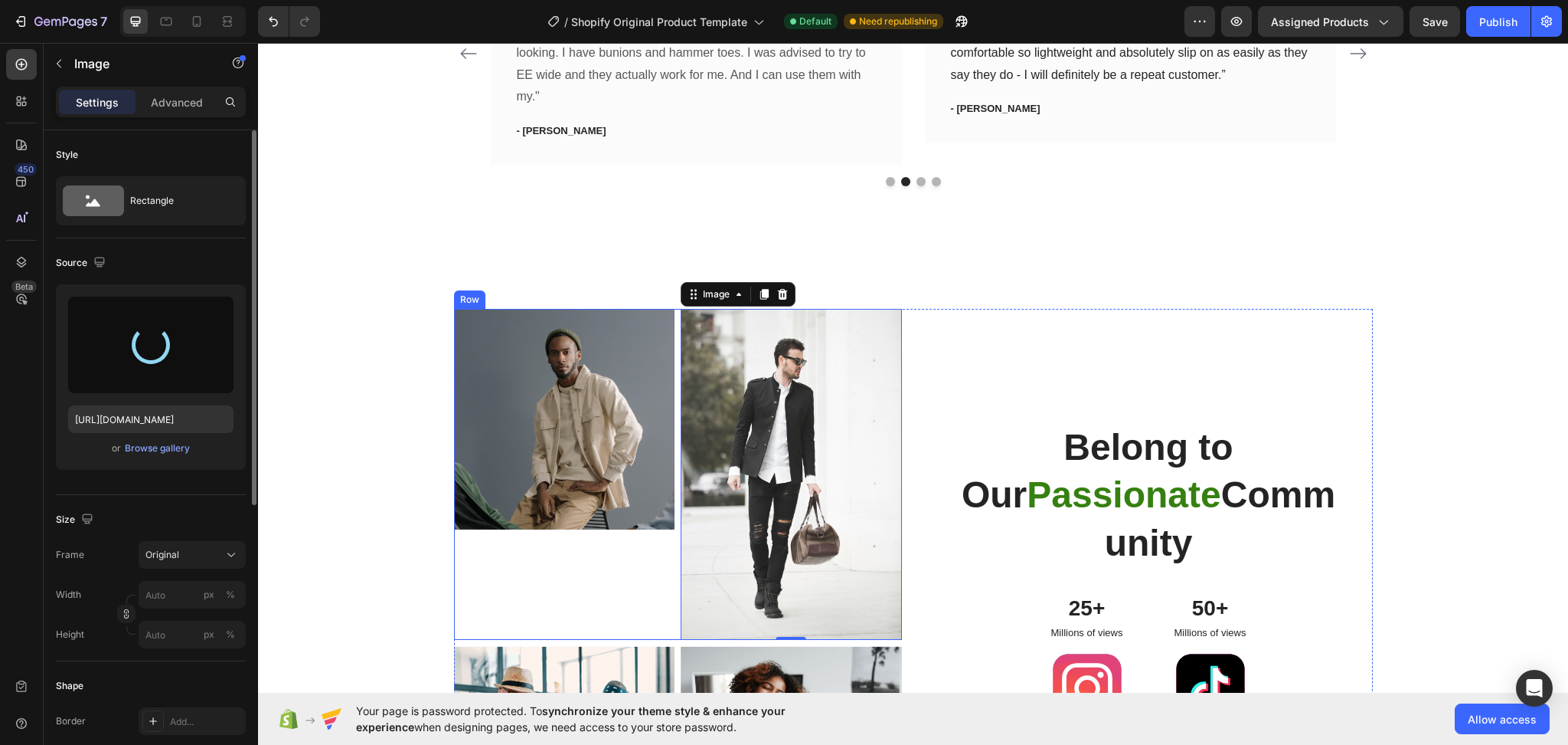
type input "https://cdn.shopify.com/s/files/1/0753/1649/4563/files/gempages_581500426780672…"
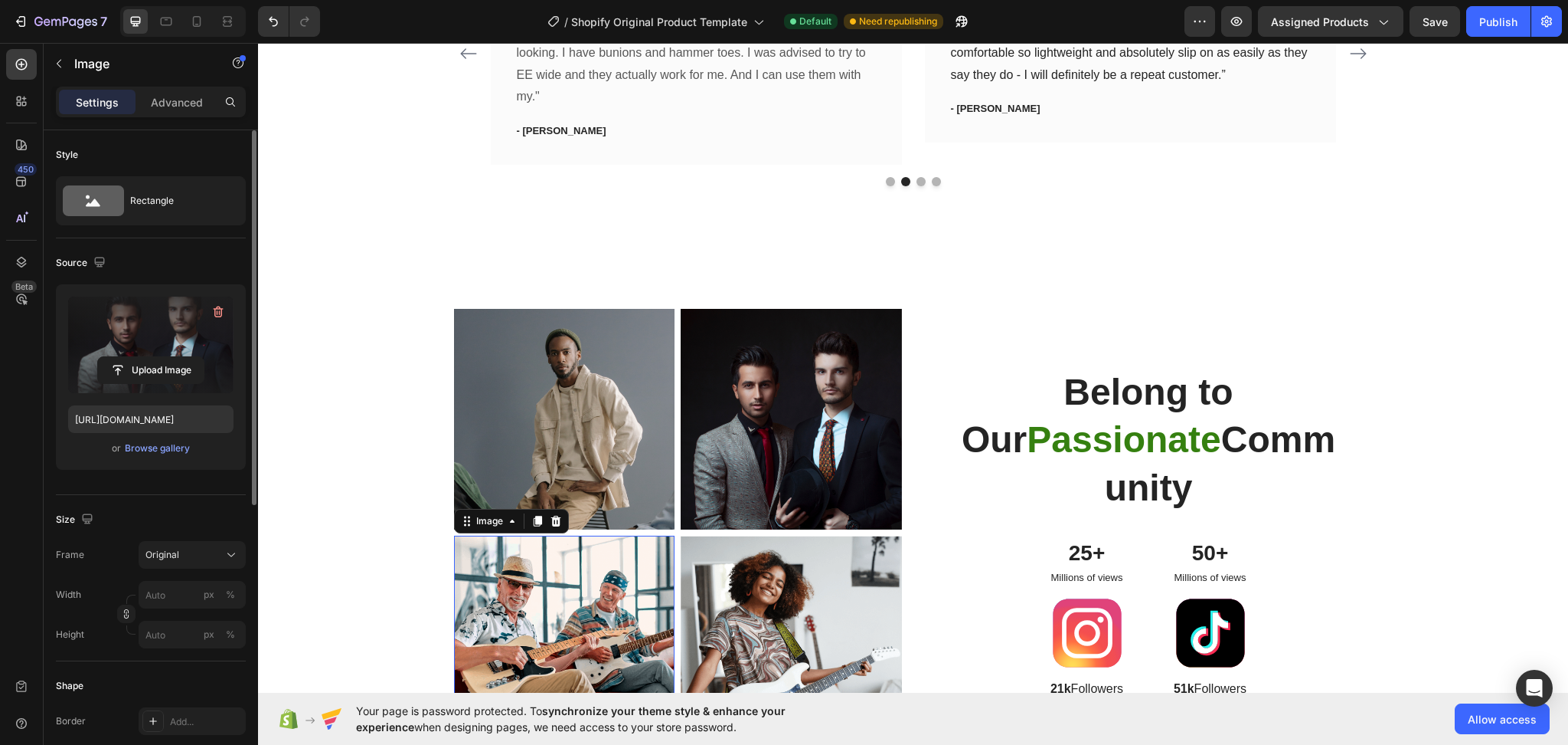
click at [556, 609] on img at bounding box center [564, 646] width 221 height 221
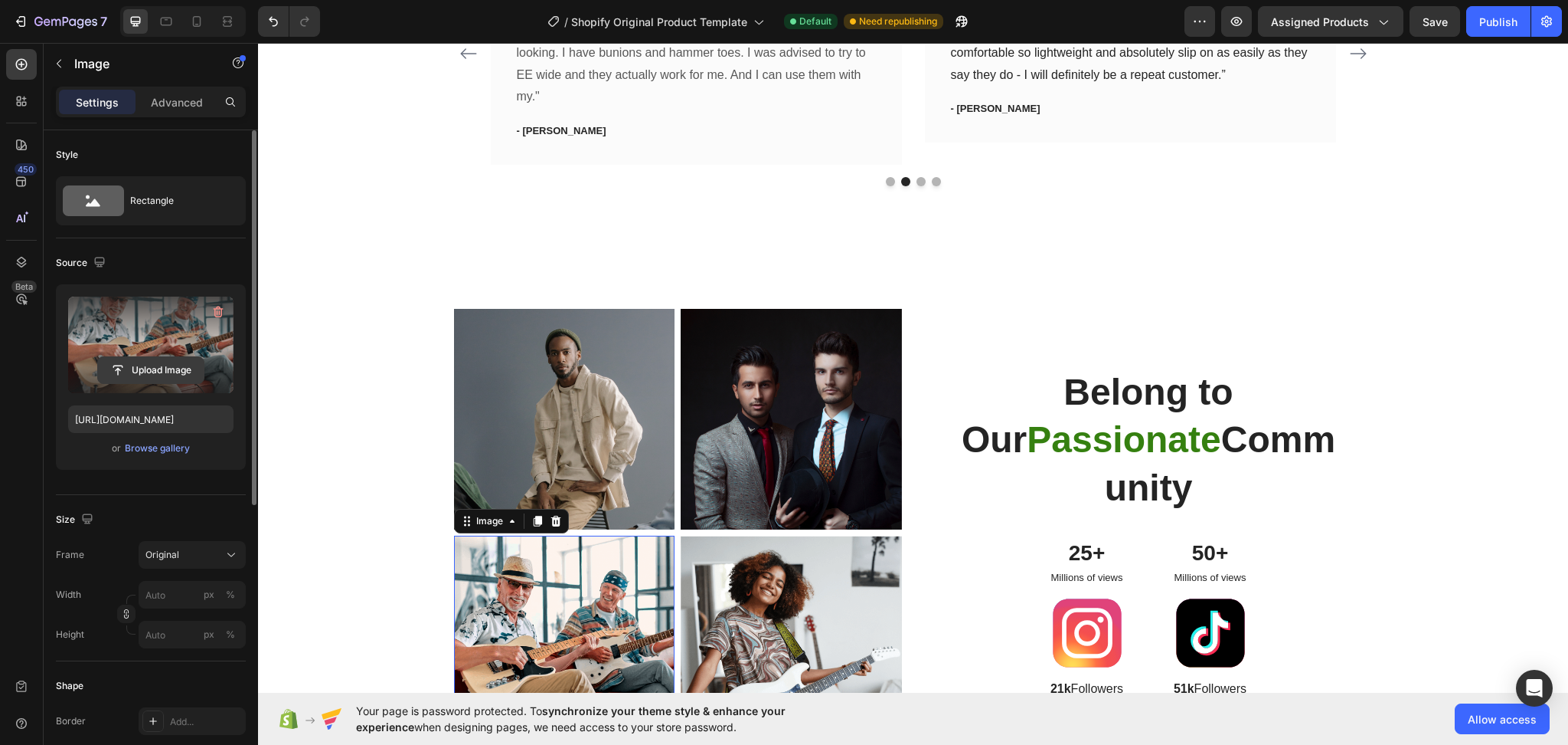
click at [166, 363] on input "file" at bounding box center [151, 370] width 105 height 26
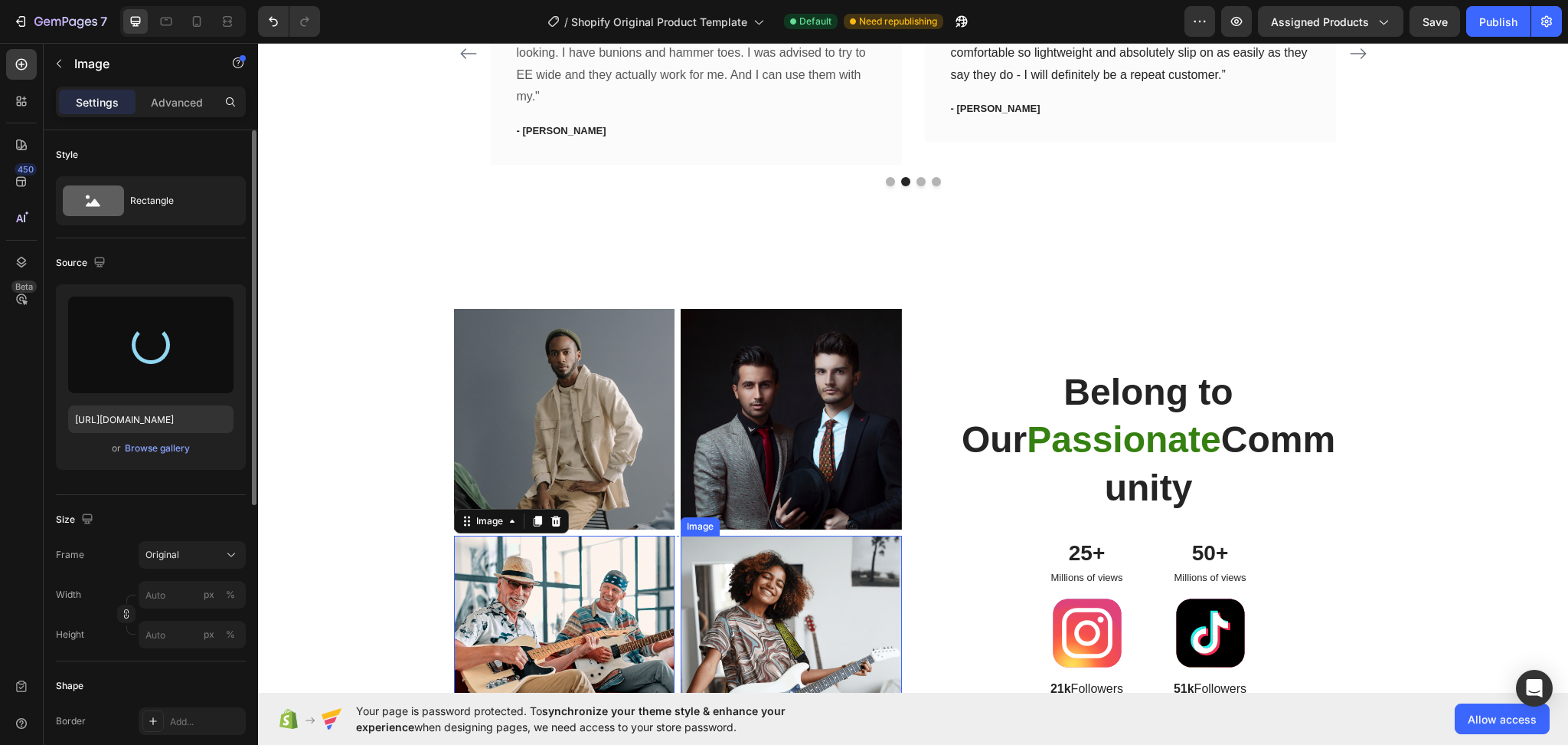
type input "https://cdn.shopify.com/s/files/1/0753/1649/4563/files/gempages_581500426780672…"
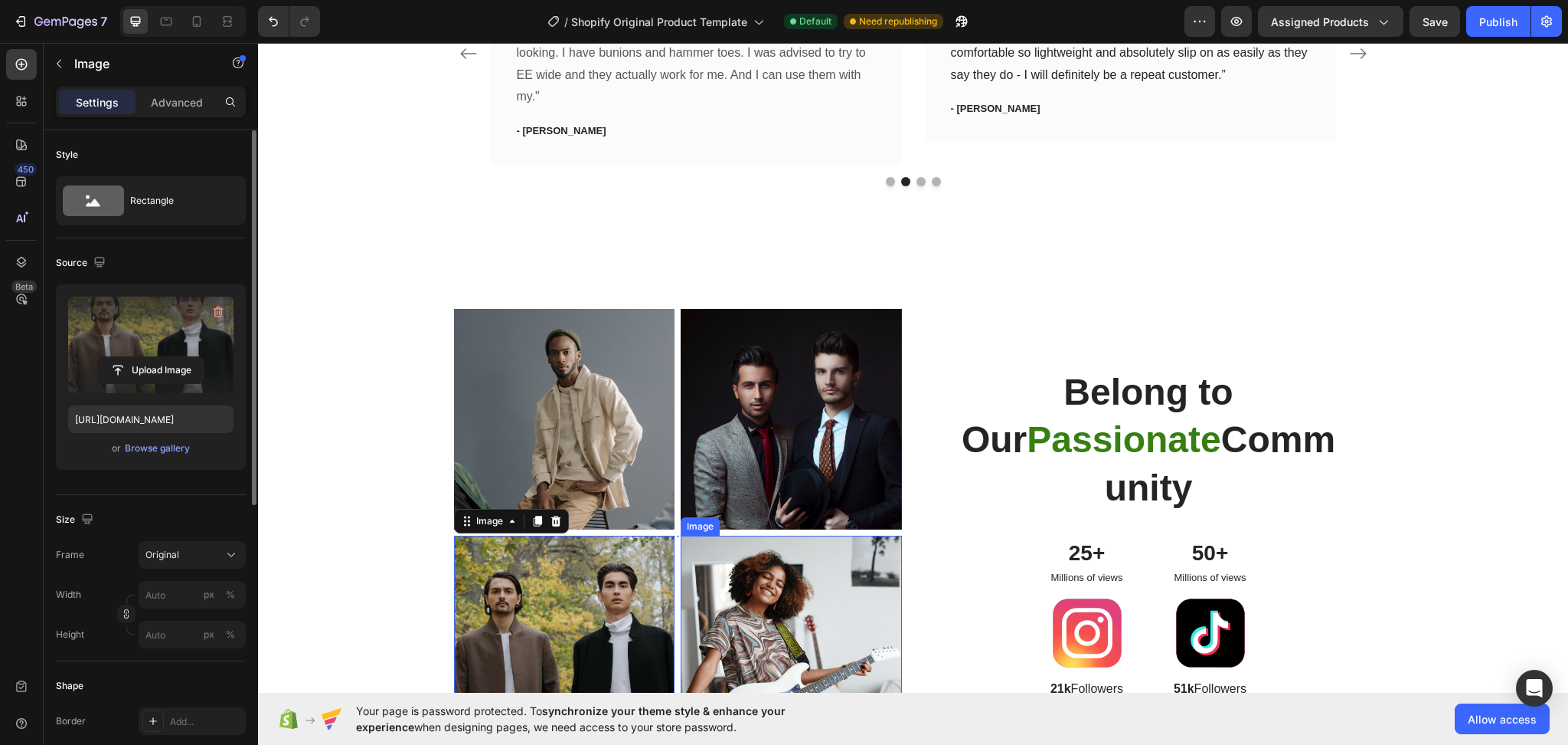
click at [826, 637] on img at bounding box center [791, 646] width 221 height 221
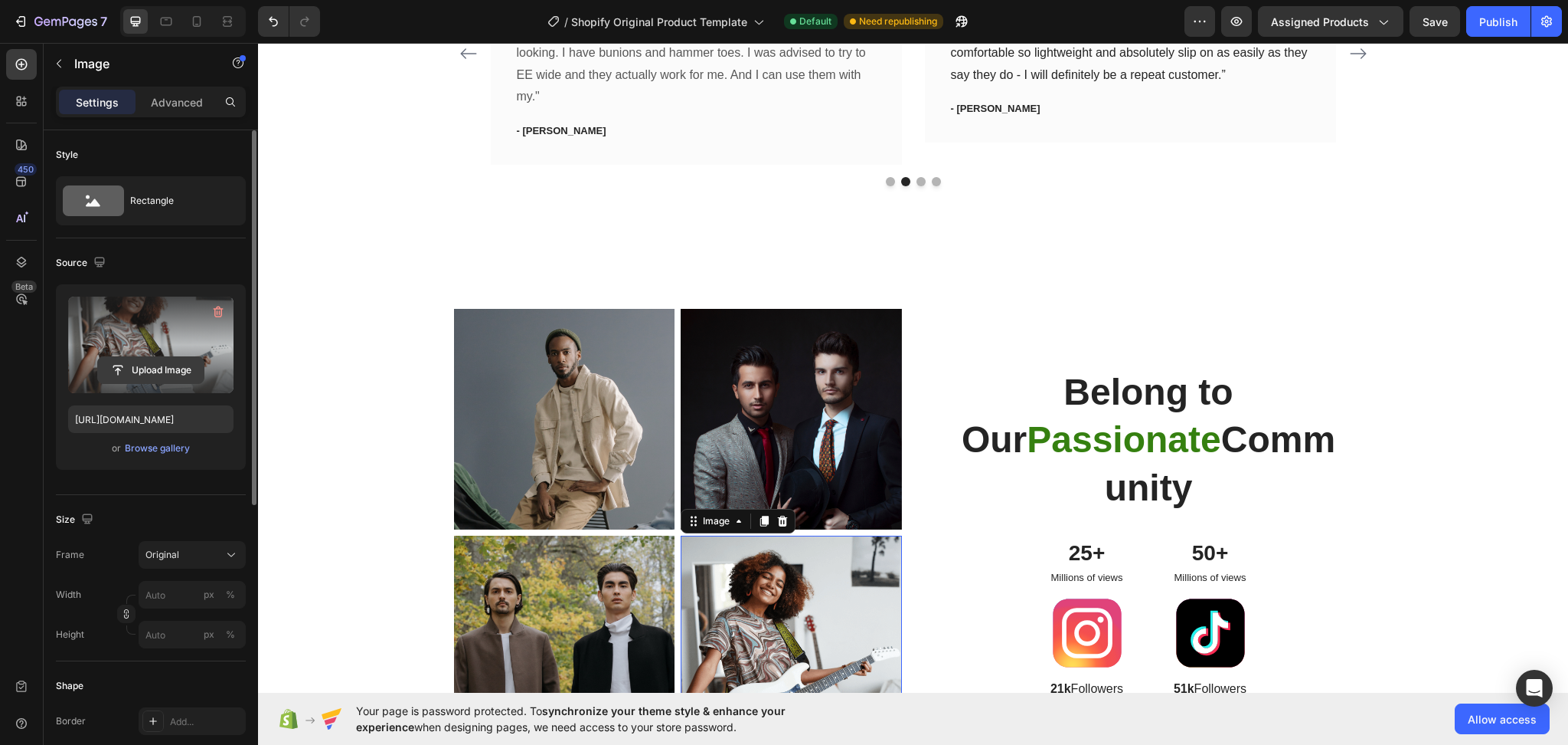
click at [179, 357] on input "file" at bounding box center [151, 370] width 105 height 26
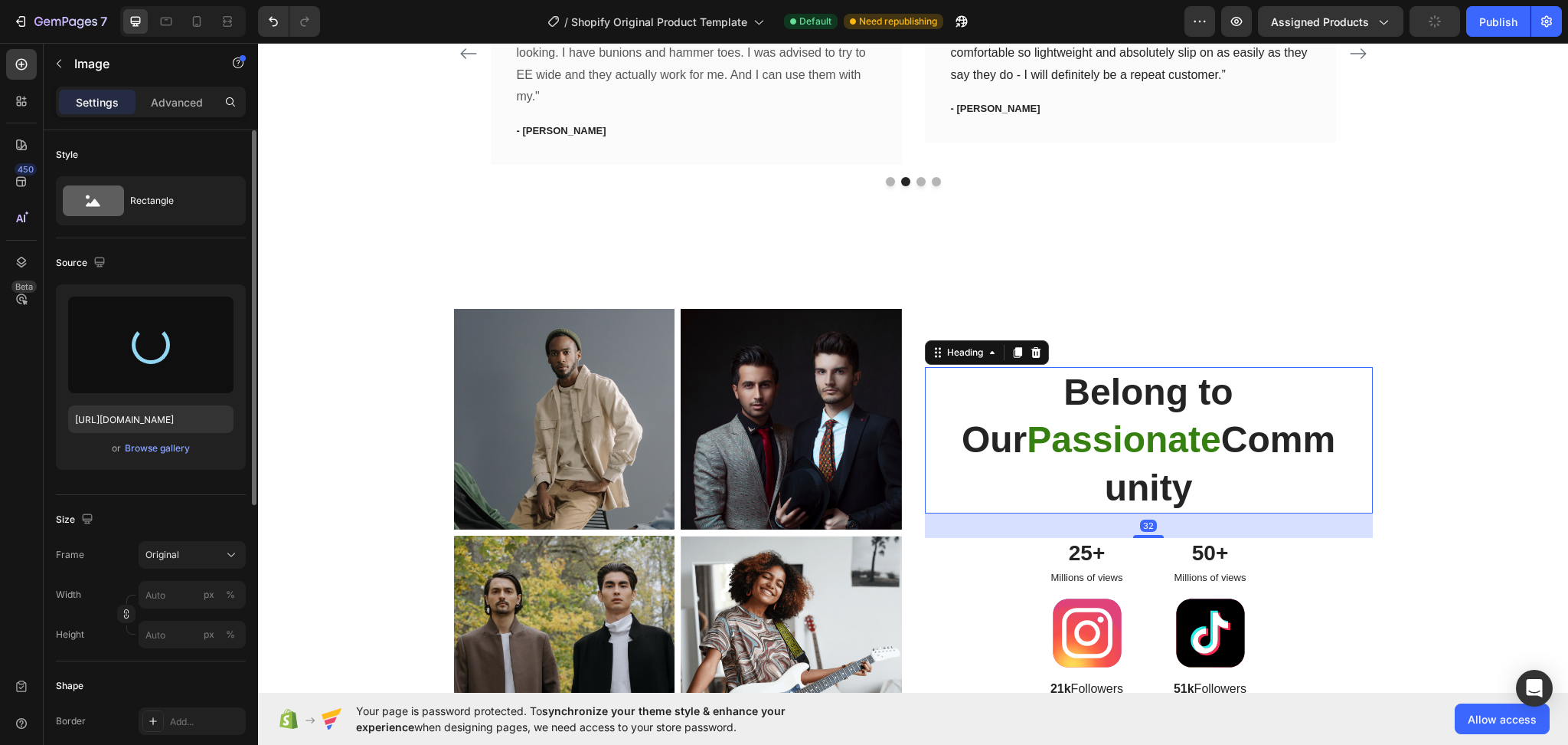
click at [1220, 461] on h2 "Belong to Our Passionate Community" at bounding box center [1149, 439] width 399 height 146
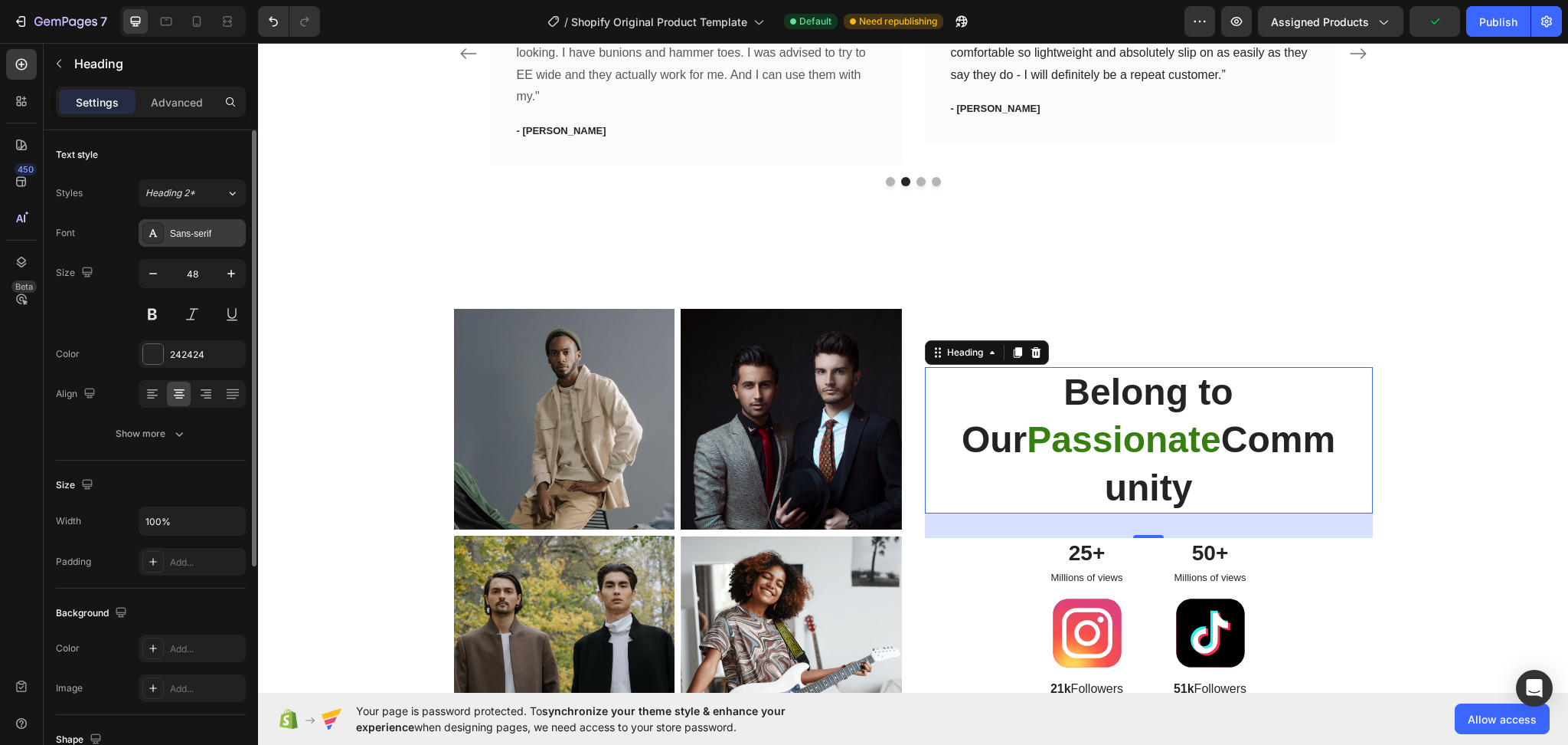
click at [199, 237] on div "Sans-serif" at bounding box center [205, 234] width 72 height 14
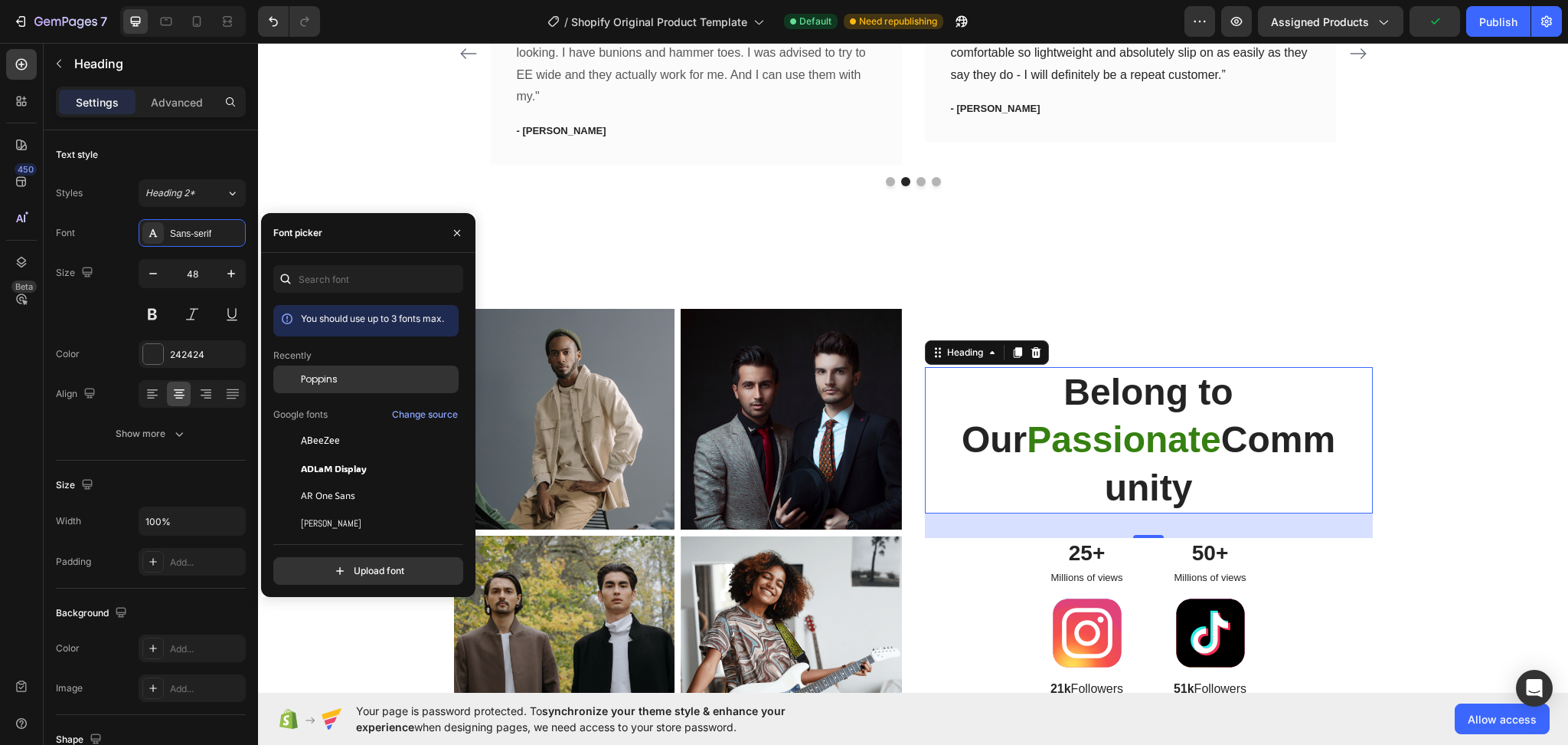
click at [309, 376] on span "Poppins" at bounding box center [319, 379] width 37 height 14
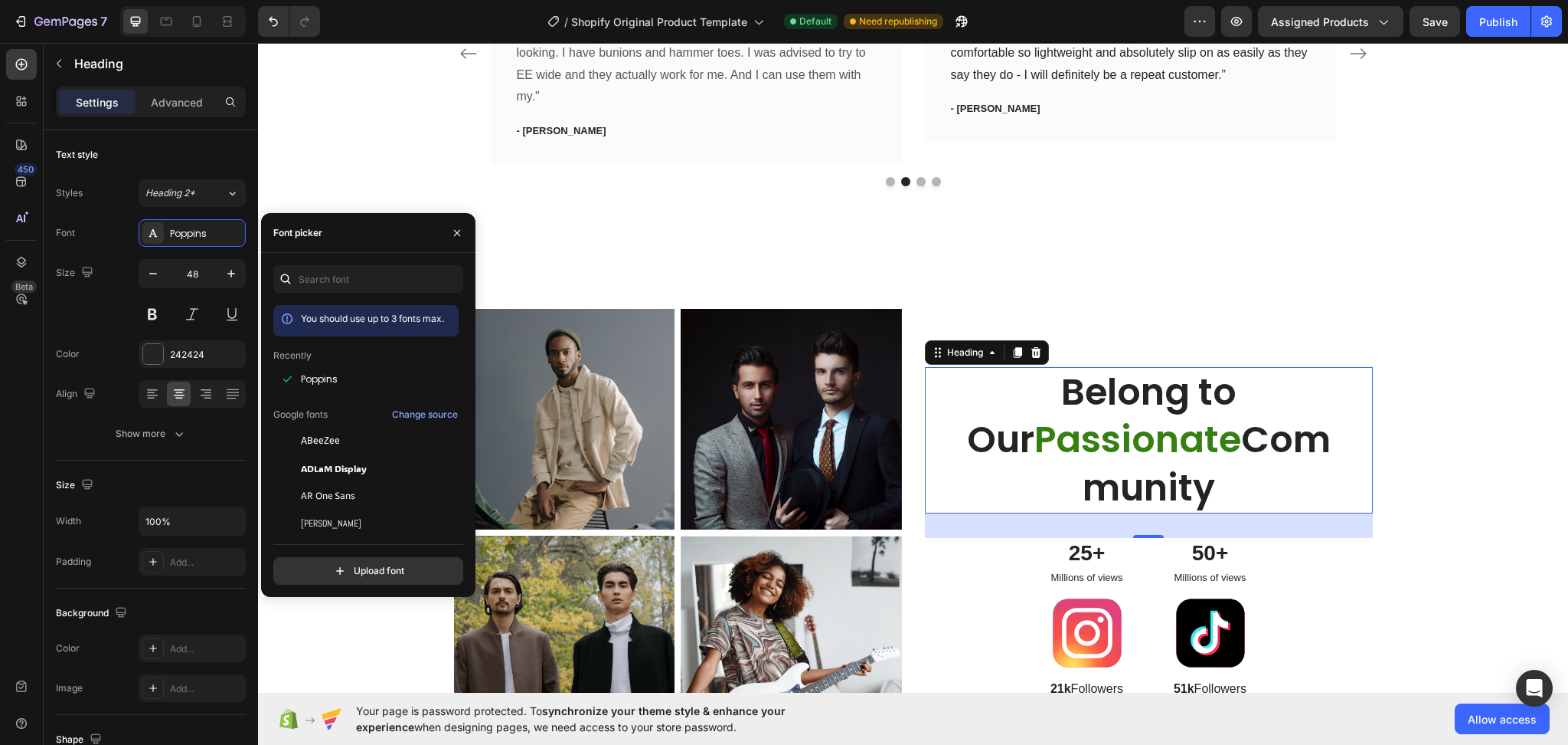
click at [1284, 486] on h2 "Belong to Our Passionate Community" at bounding box center [1149, 439] width 399 height 146
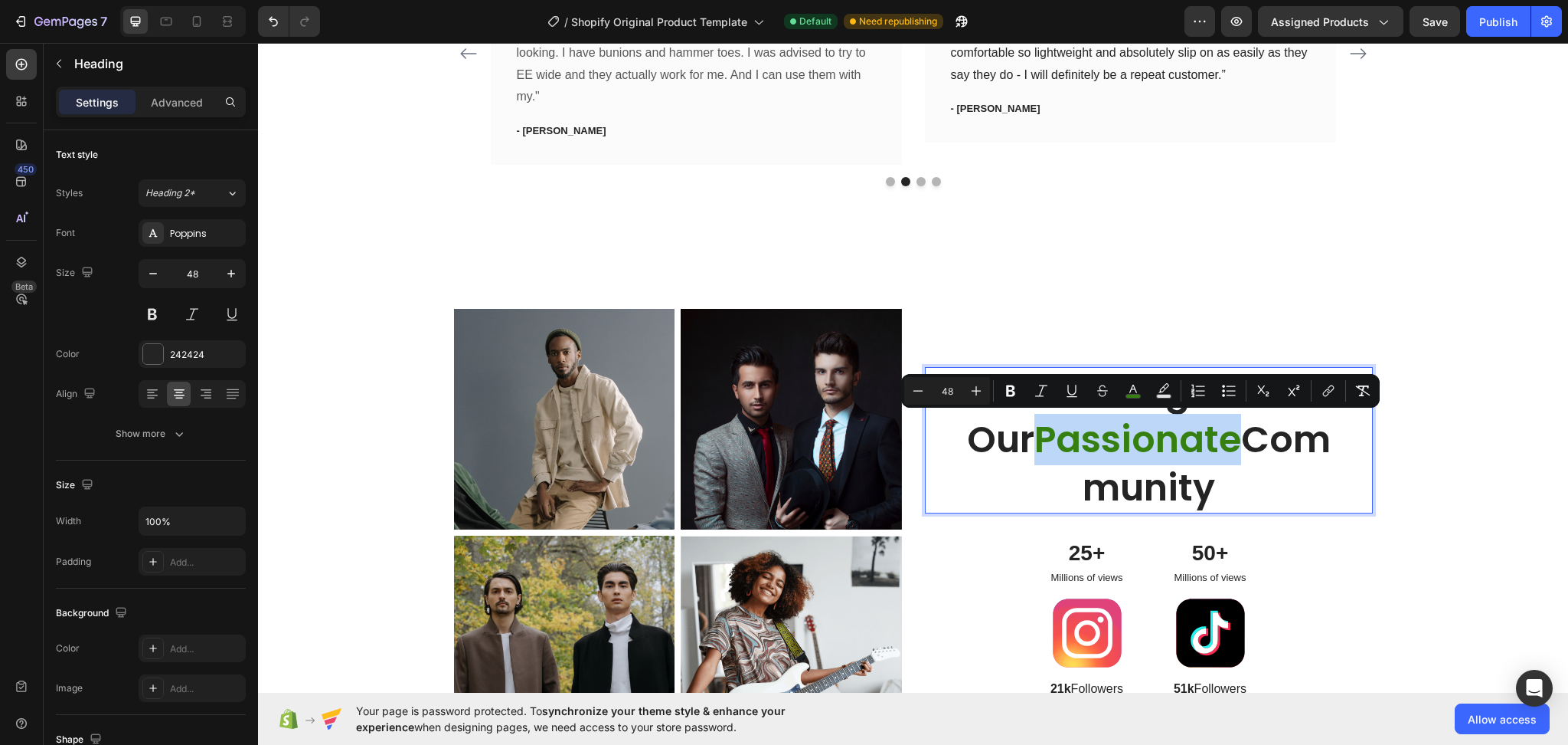
drag, startPoint x: 1241, startPoint y: 443, endPoint x: 1002, endPoint y: 442, distance: 239.0
click at [1002, 442] on p "Belong to Our Passionate Community" at bounding box center [1149, 440] width 396 height 143
click at [1142, 392] on button "color" at bounding box center [1133, 391] width 28 height 28
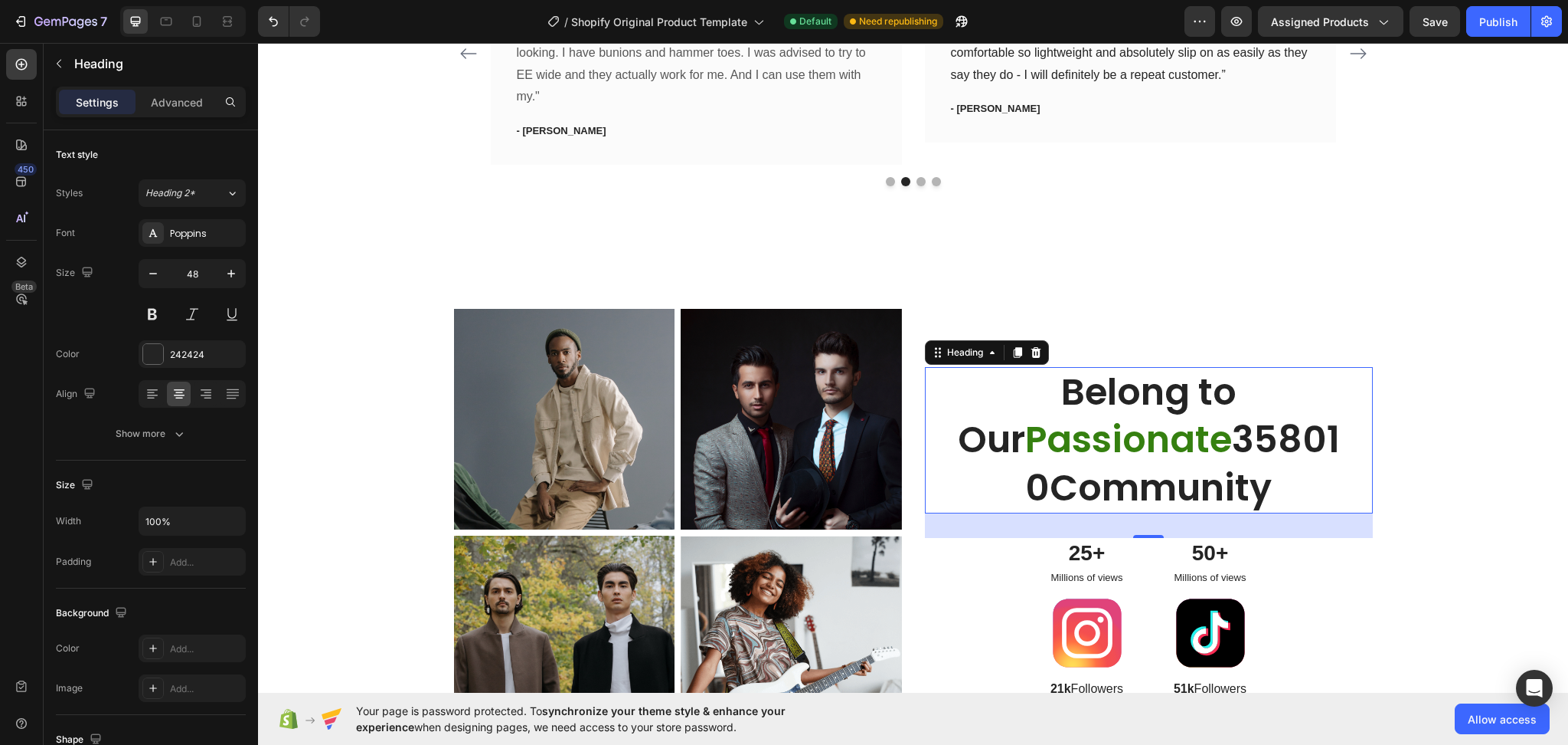
click at [1213, 452] on span "Passionate" at bounding box center [1129, 439] width 207 height 51
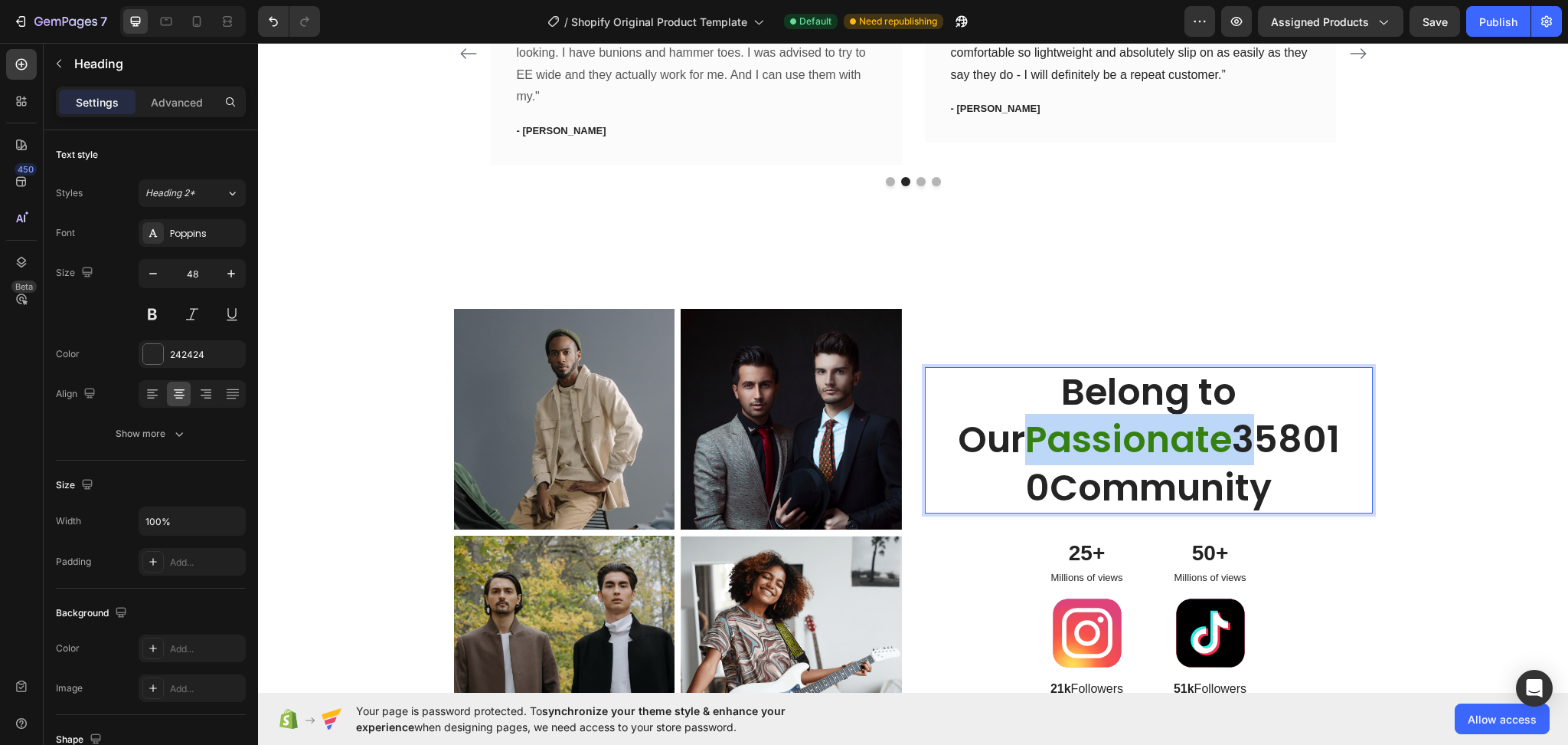
click at [1213, 452] on span "Passionate" at bounding box center [1129, 439] width 207 height 51
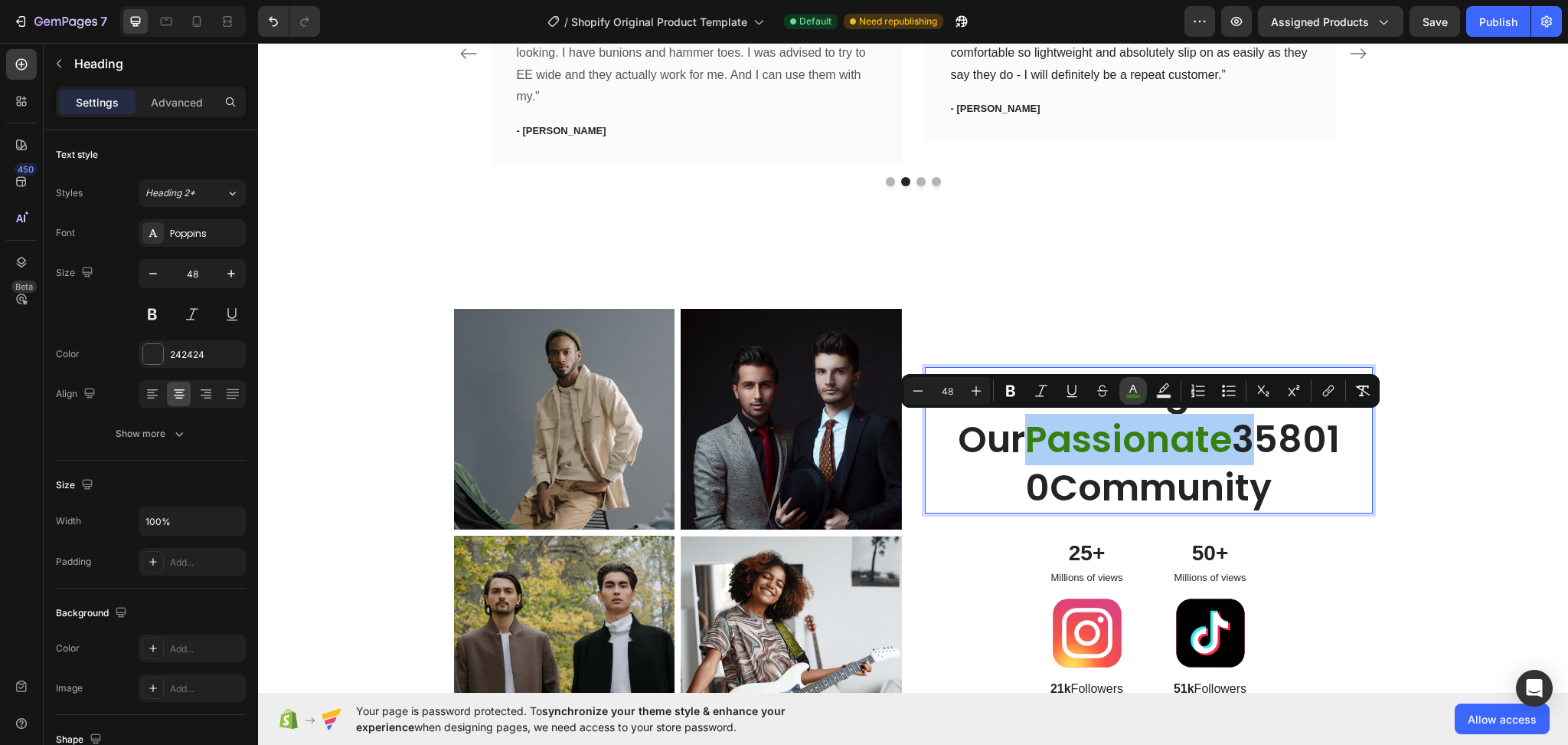
click at [1136, 400] on button "color" at bounding box center [1133, 391] width 28 height 28
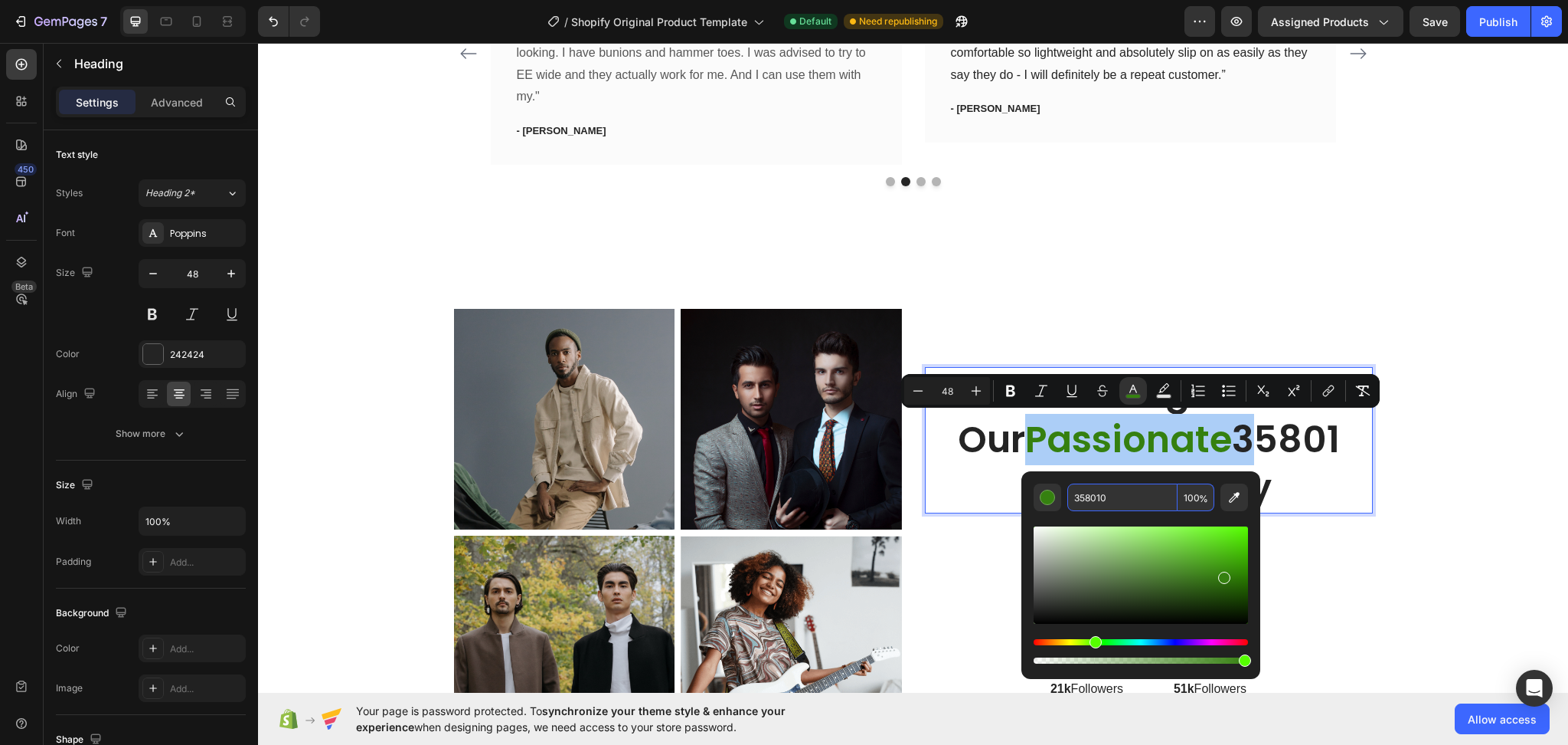
paste input "#223344"
type input "223344"
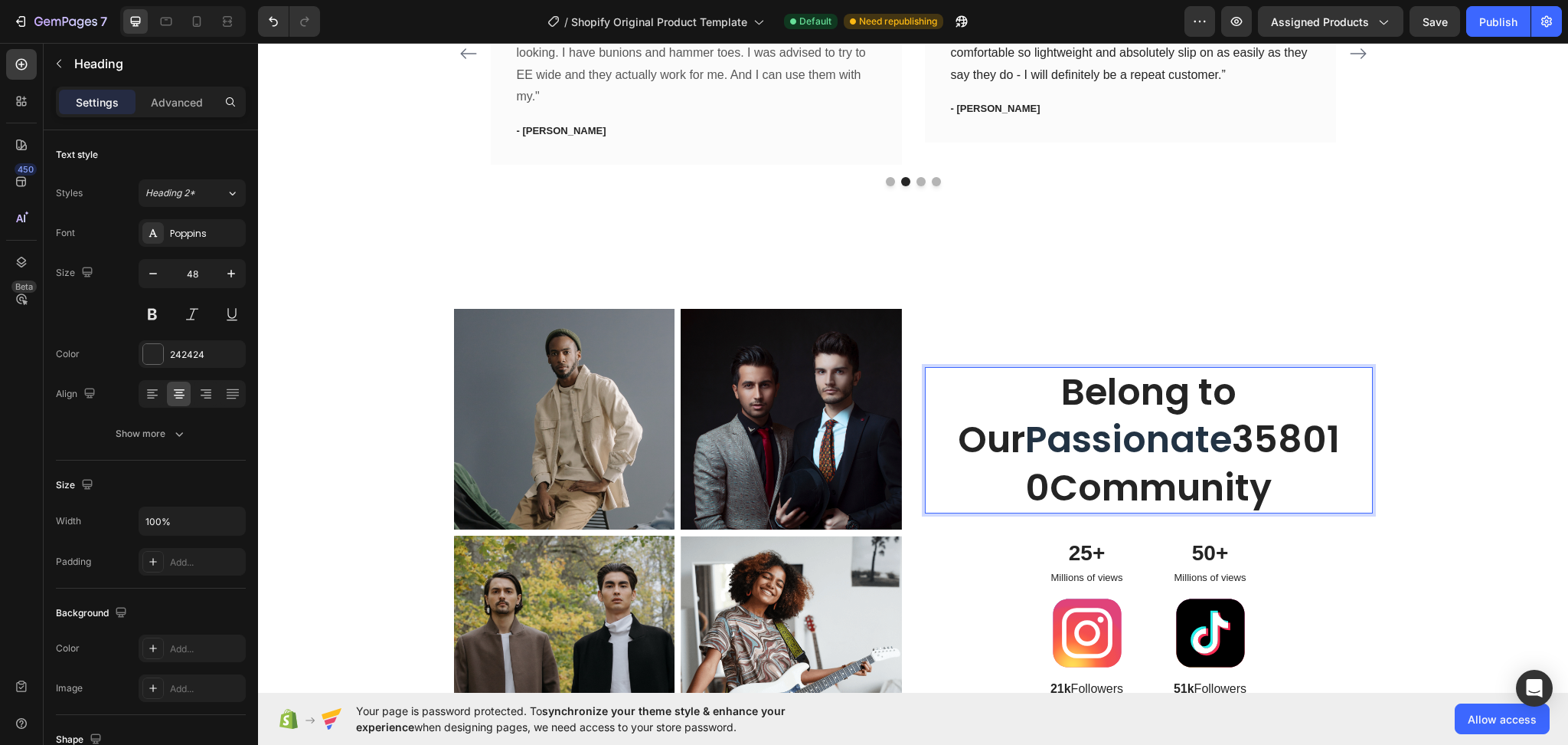
click at [1330, 468] on p "Belong to Our Passionate 358010Community" at bounding box center [1149, 440] width 396 height 143
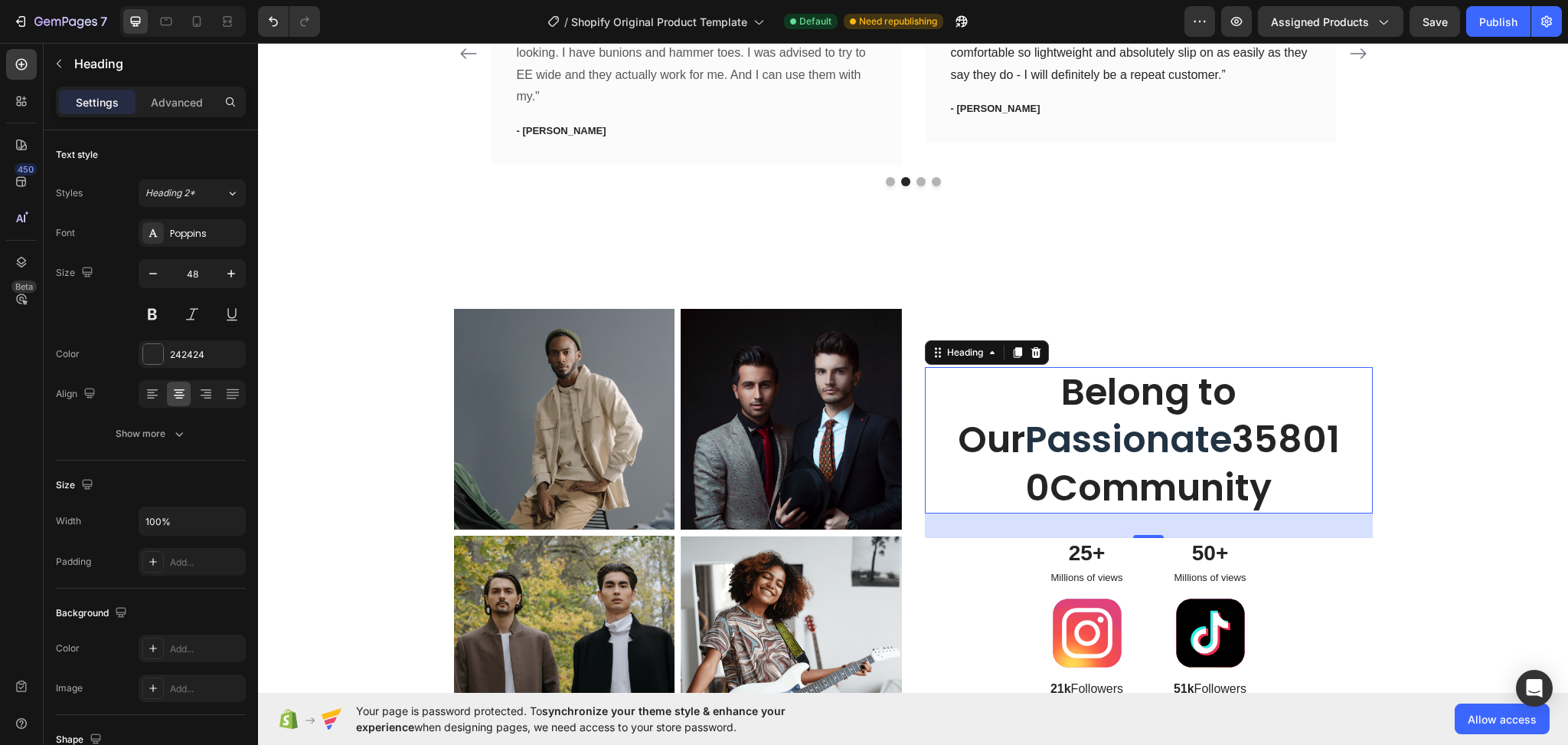
drag, startPoint x: 1348, startPoint y: 484, endPoint x: 946, endPoint y: 409, distance: 408.9
click at [946, 409] on div "Belong to Our Passionate 358010Community Heading 32" at bounding box center [1149, 439] width 448 height 146
click at [1005, 385] on p "Belong to Our Passionate 358010Community" at bounding box center [1149, 440] width 396 height 143
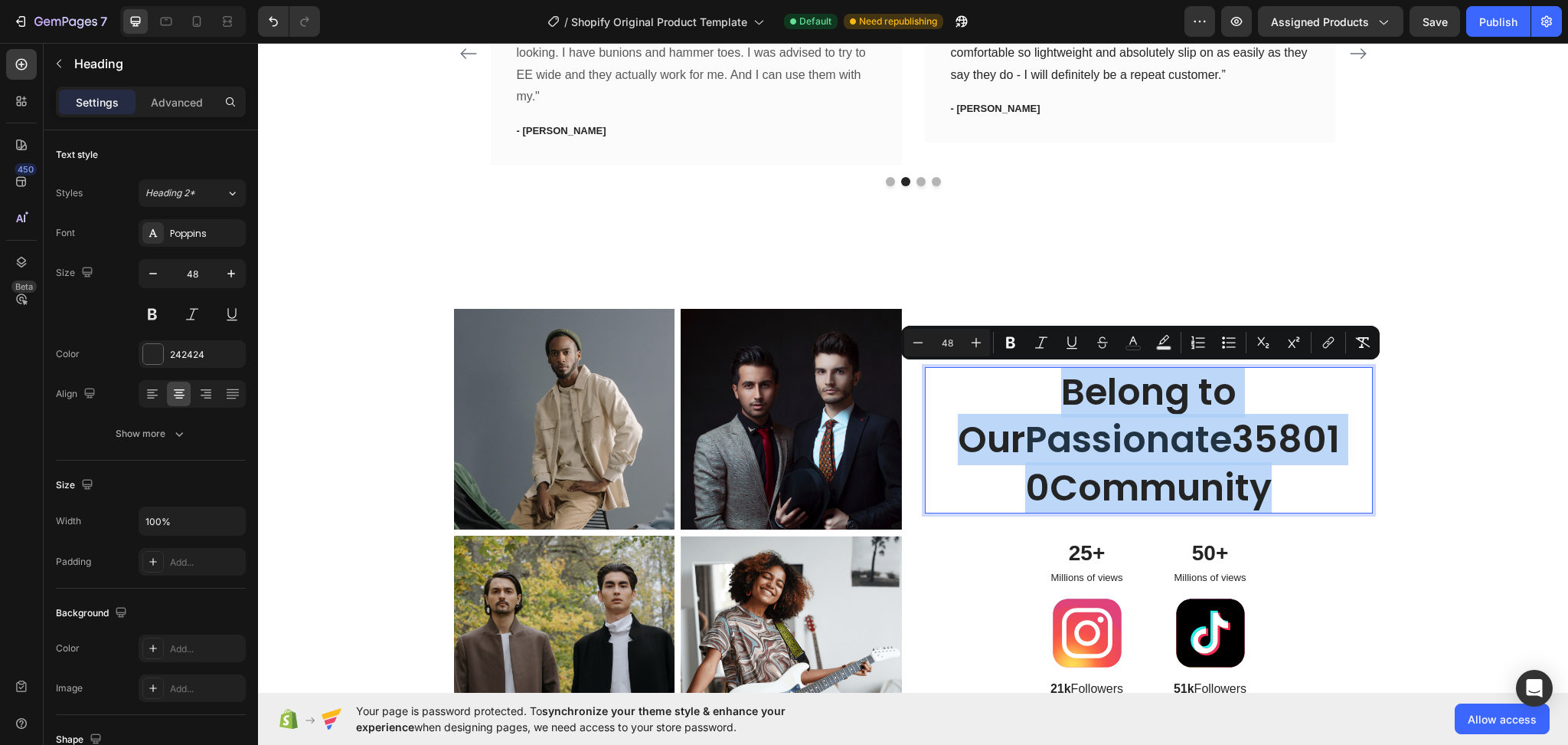
drag, startPoint x: 1319, startPoint y: 493, endPoint x: 1003, endPoint y: 395, distance: 330.8
click at [1003, 395] on p "Belong to Our Passionate 358010Community" at bounding box center [1149, 440] width 396 height 143
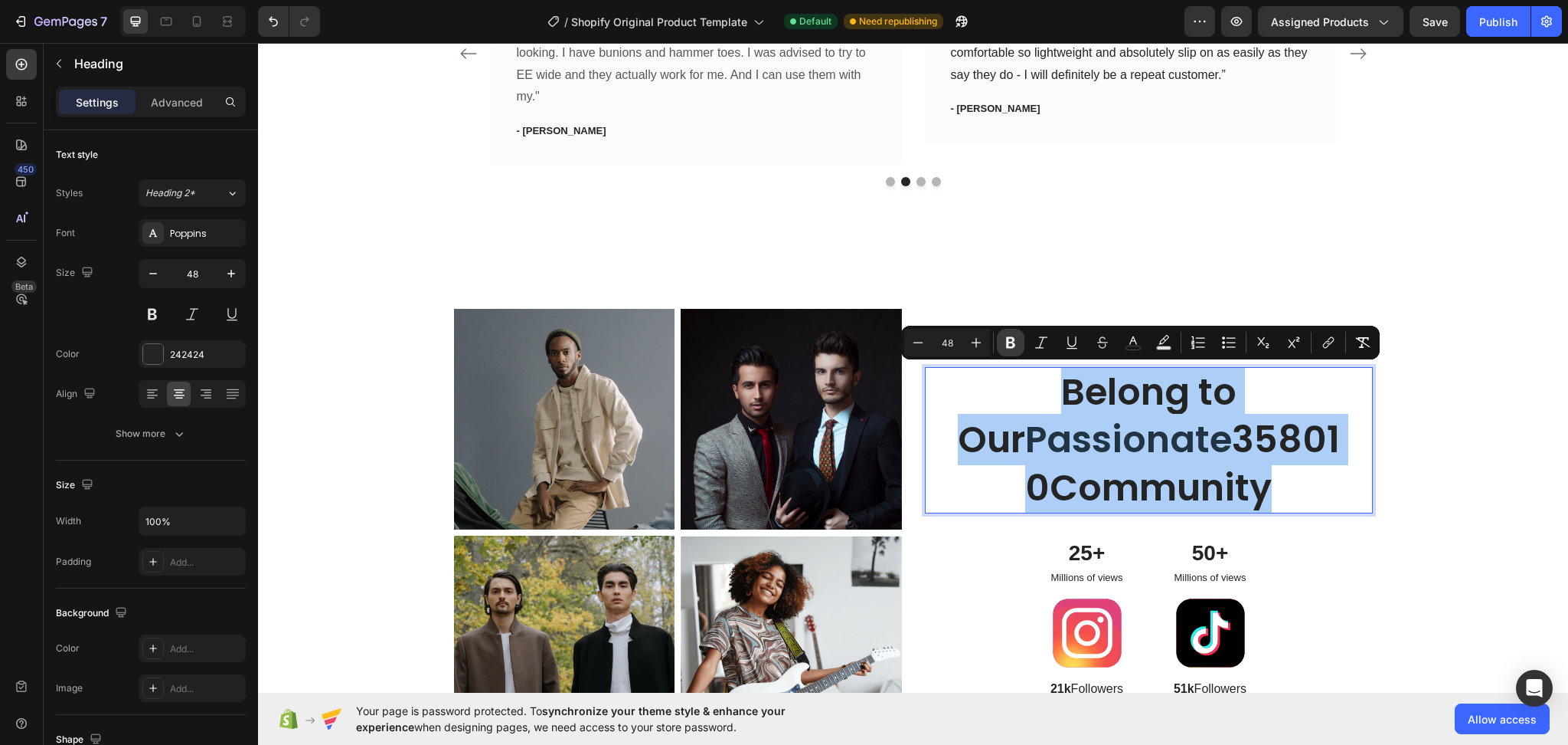
click at [1016, 347] on icon "Editor contextual toolbar" at bounding box center [1011, 343] width 16 height 16
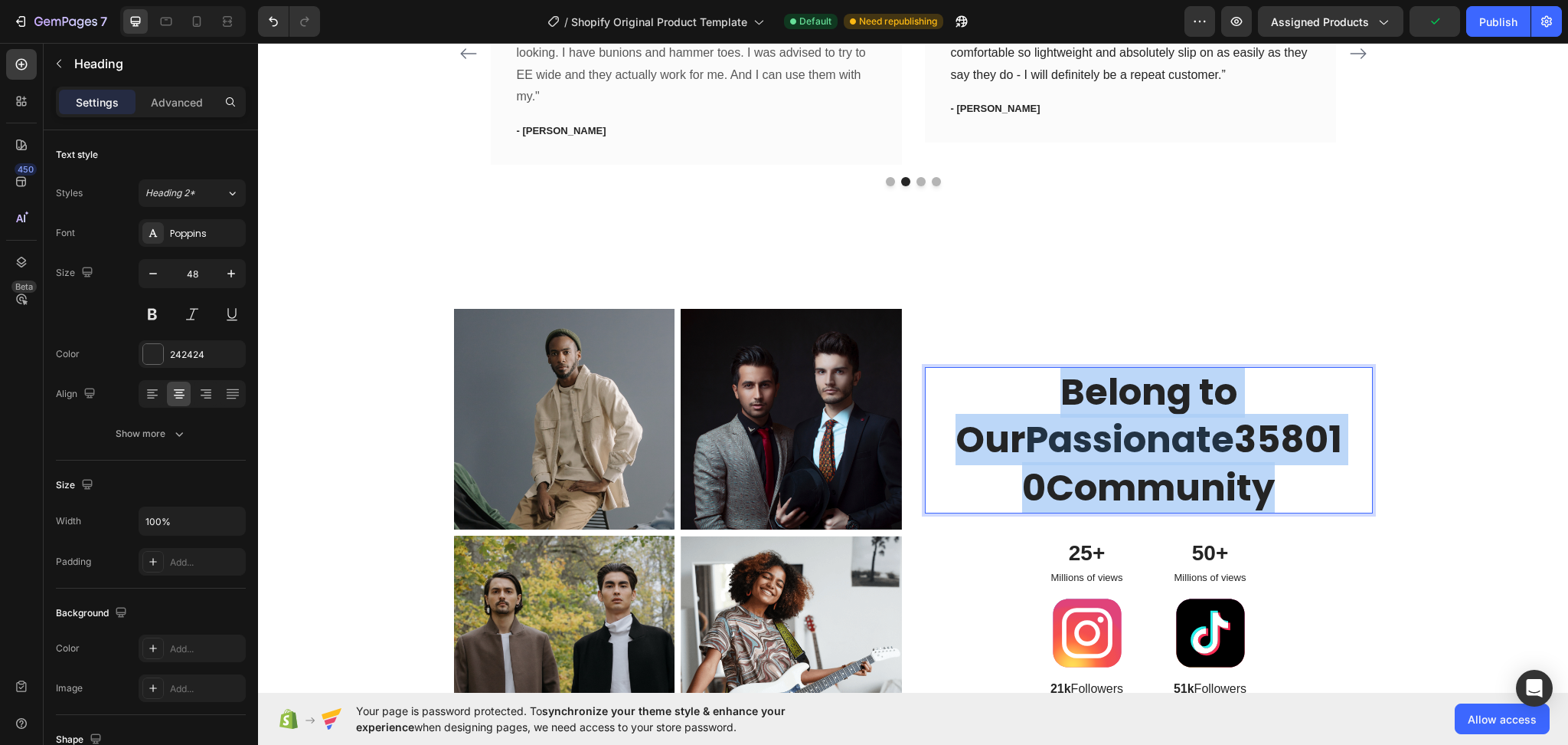
drag, startPoint x: 1011, startPoint y: 391, endPoint x: 1329, endPoint y: 484, distance: 331.3
click at [1329, 484] on p "Belong to Our Passionate 358010Community" at bounding box center [1149, 440] width 396 height 143
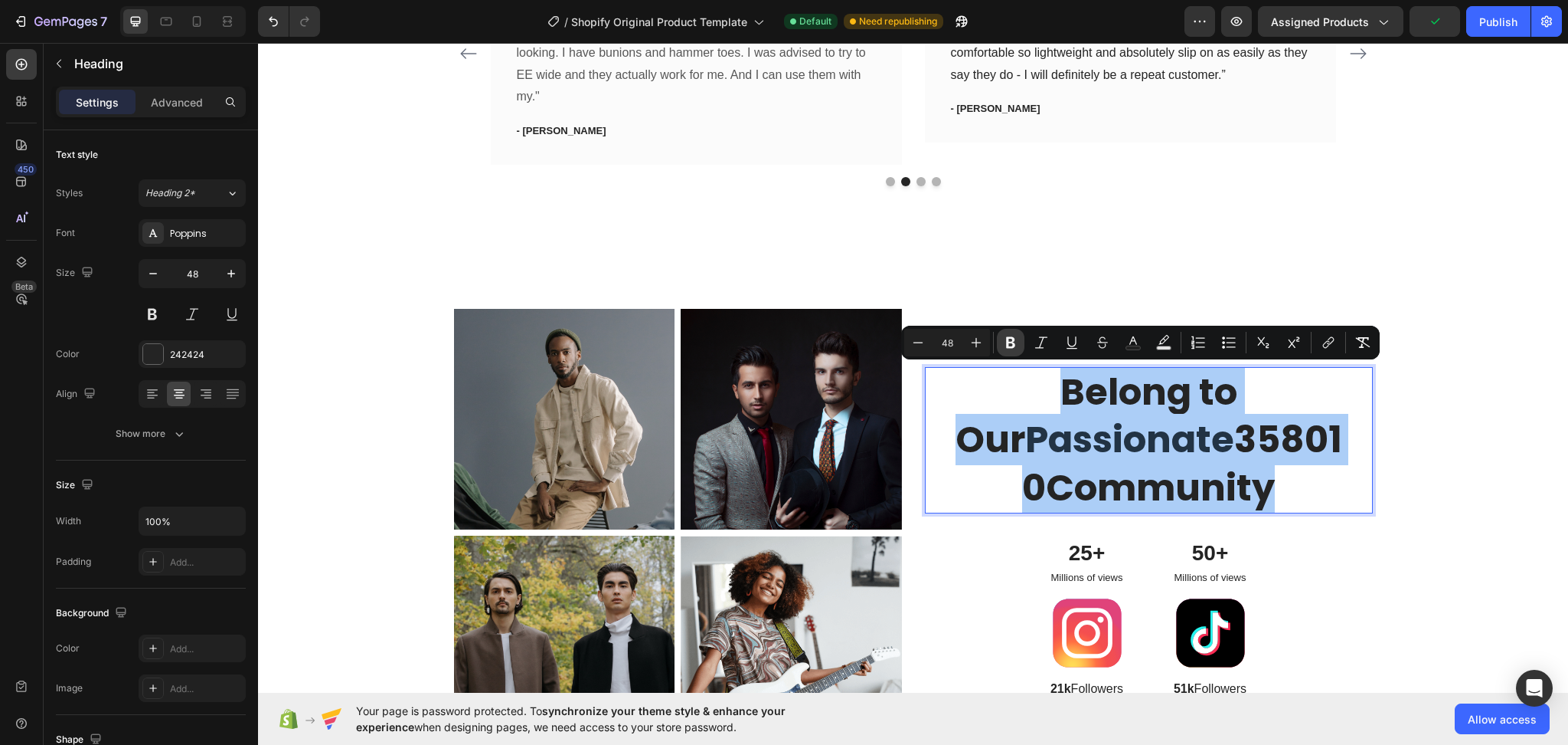
click at [1008, 338] on icon "Editor contextual toolbar" at bounding box center [1011, 342] width 9 height 11
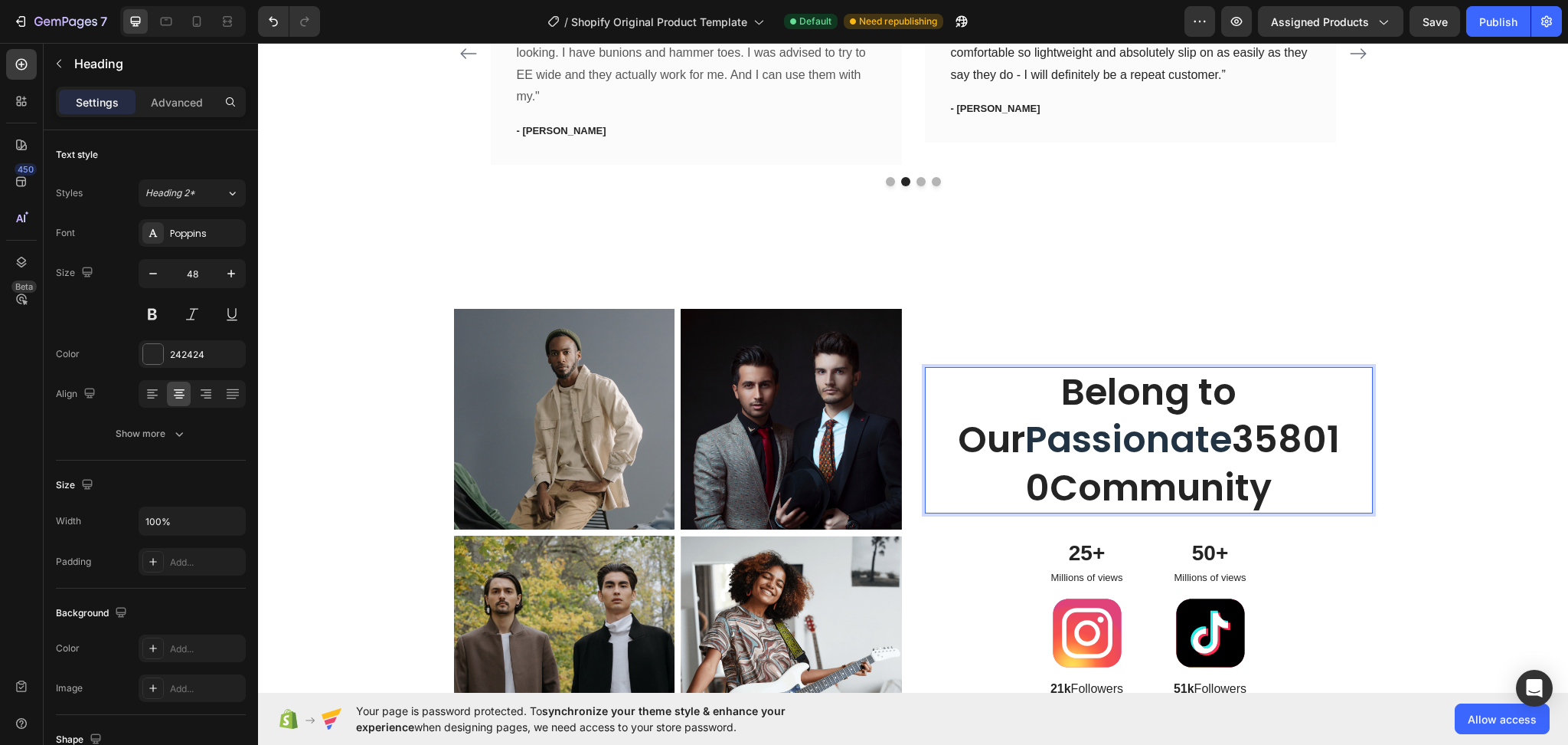
click at [1085, 489] on p "Belong to Our Passionate 358010Community" at bounding box center [1149, 440] width 396 height 143
click at [1092, 476] on p "Belong to Our Passionate 358010Community" at bounding box center [1149, 440] width 396 height 143
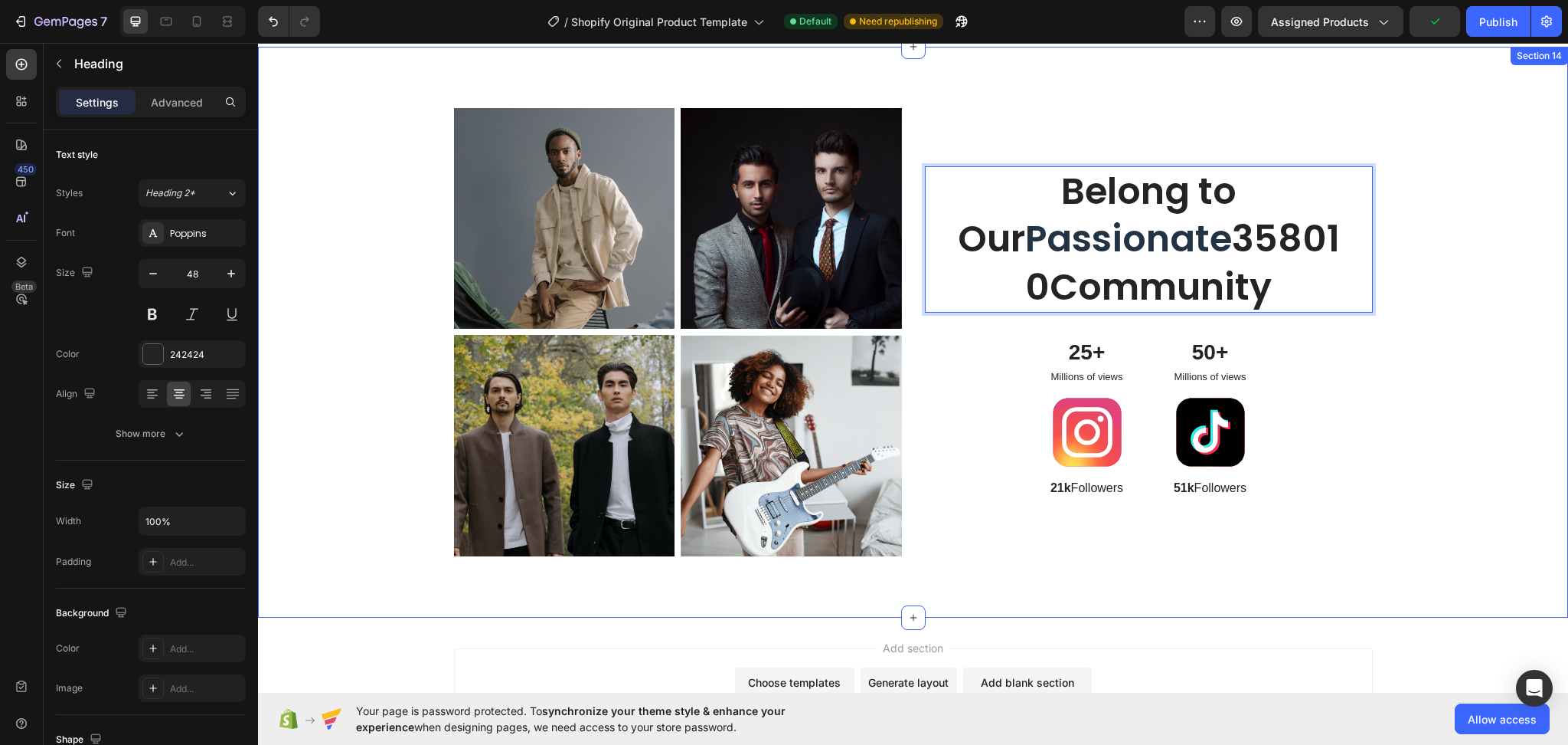
scroll to position [4567, 0]
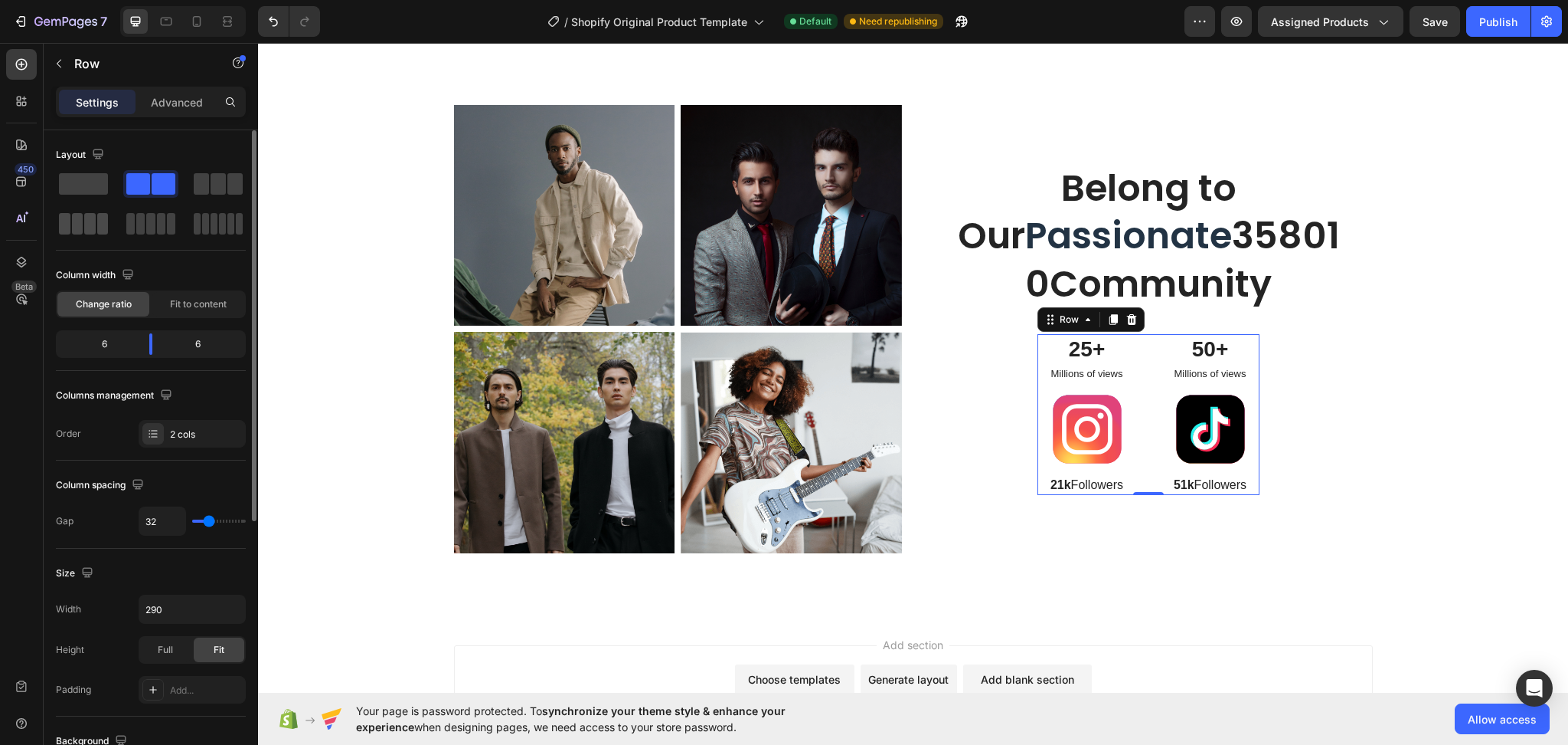
click at [90, 230] on span at bounding box center [90, 224] width 11 height 22
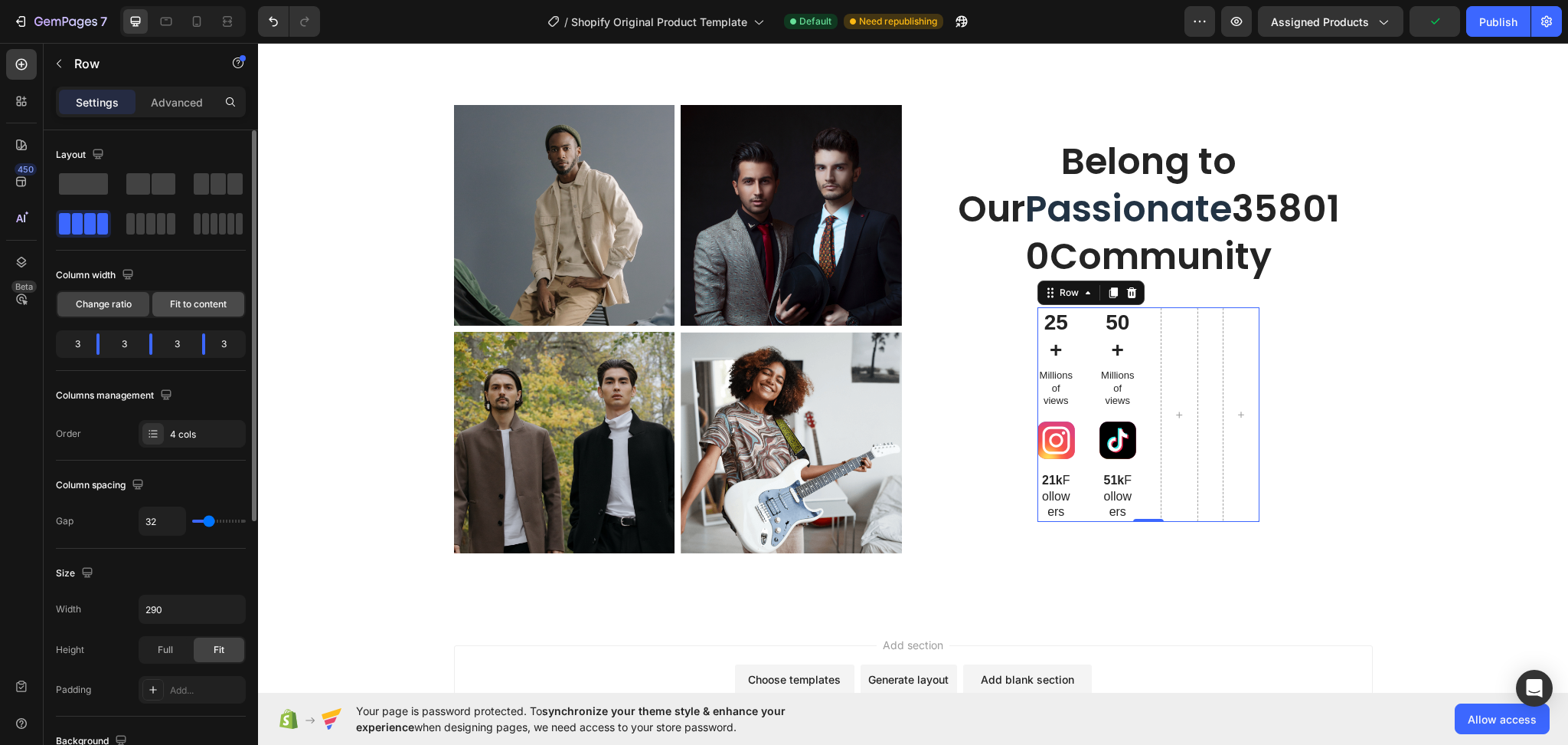
click at [192, 302] on span "Fit to content" at bounding box center [198, 304] width 57 height 14
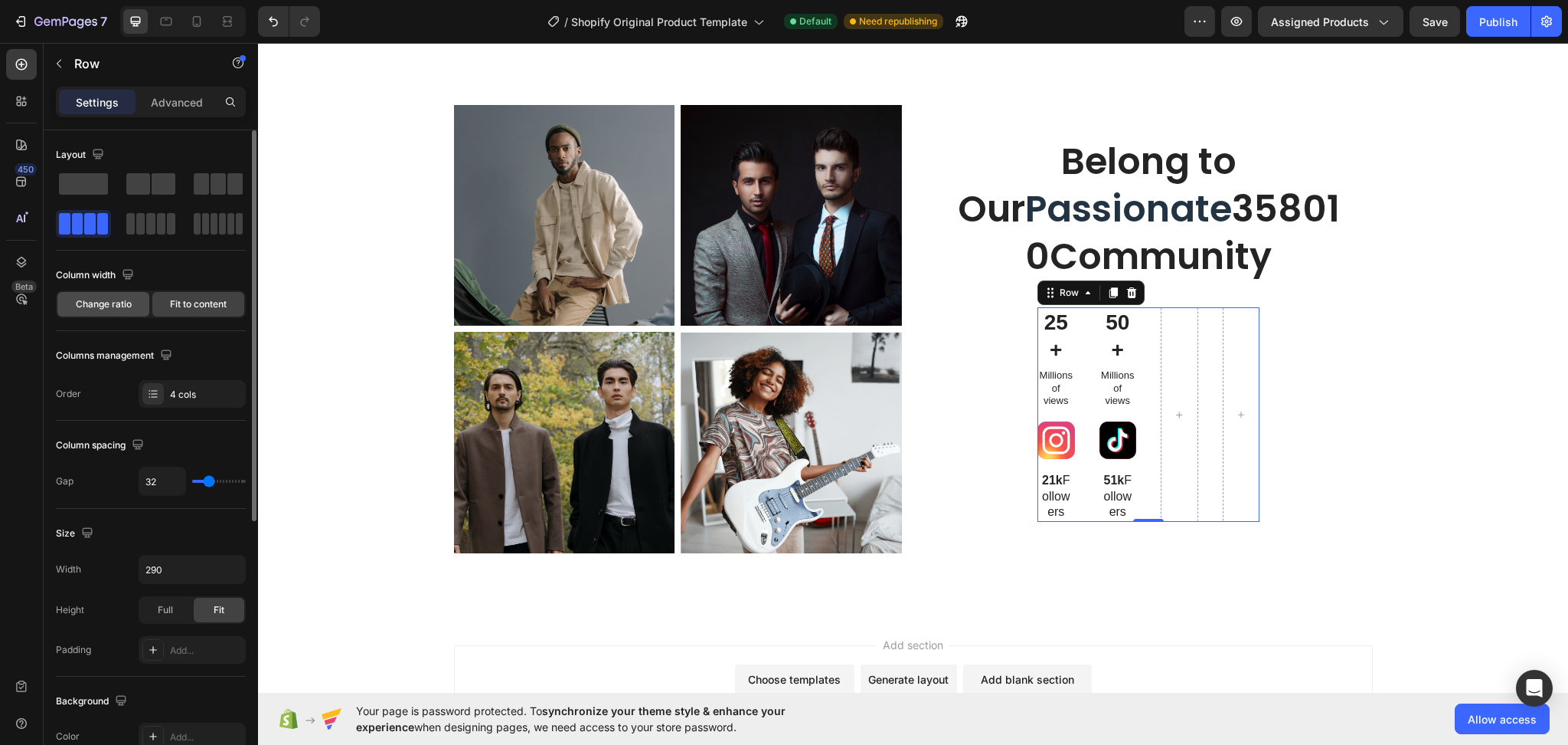
click at [120, 312] on div "Change ratio" at bounding box center [104, 304] width 91 height 24
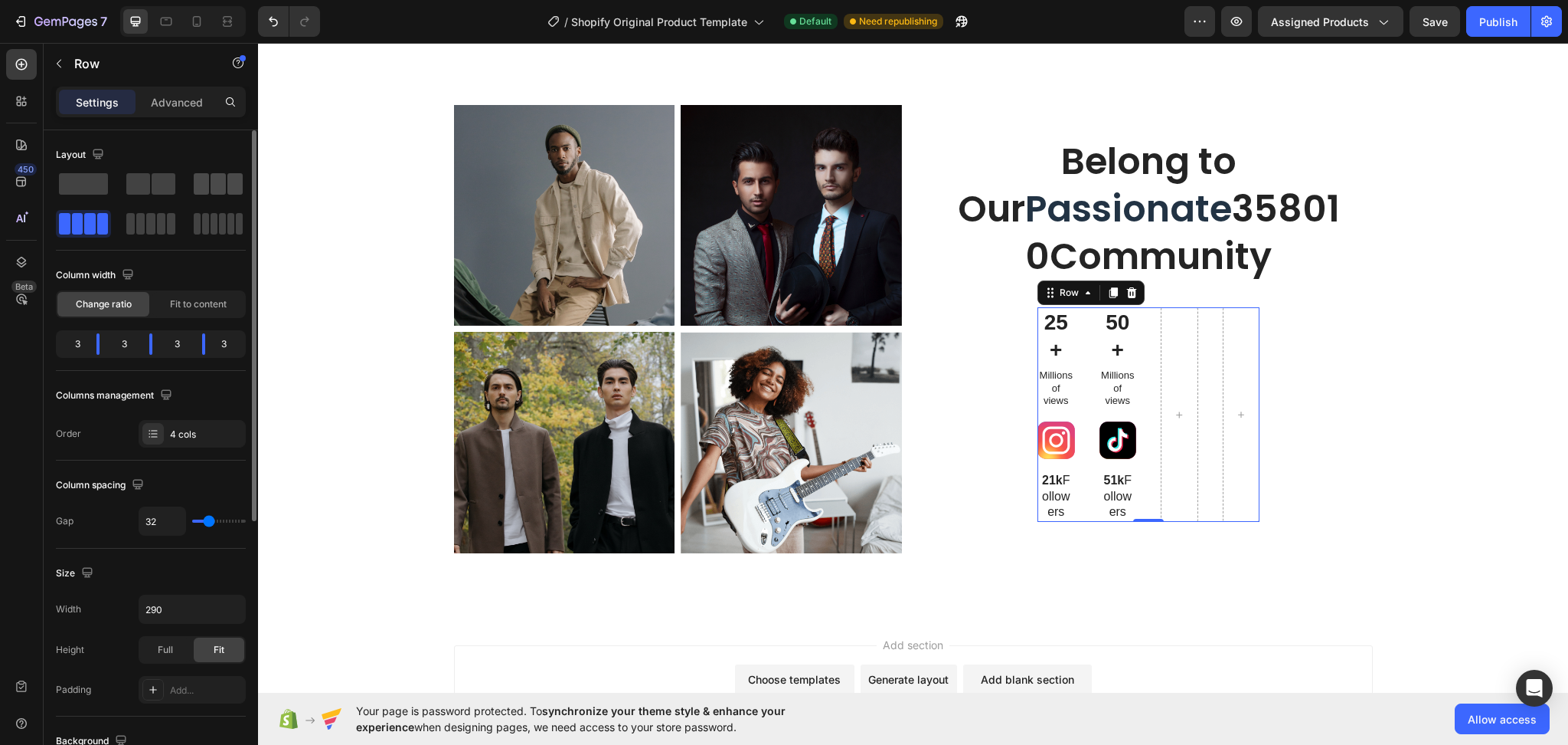
click at [200, 190] on span at bounding box center [202, 184] width 16 height 22
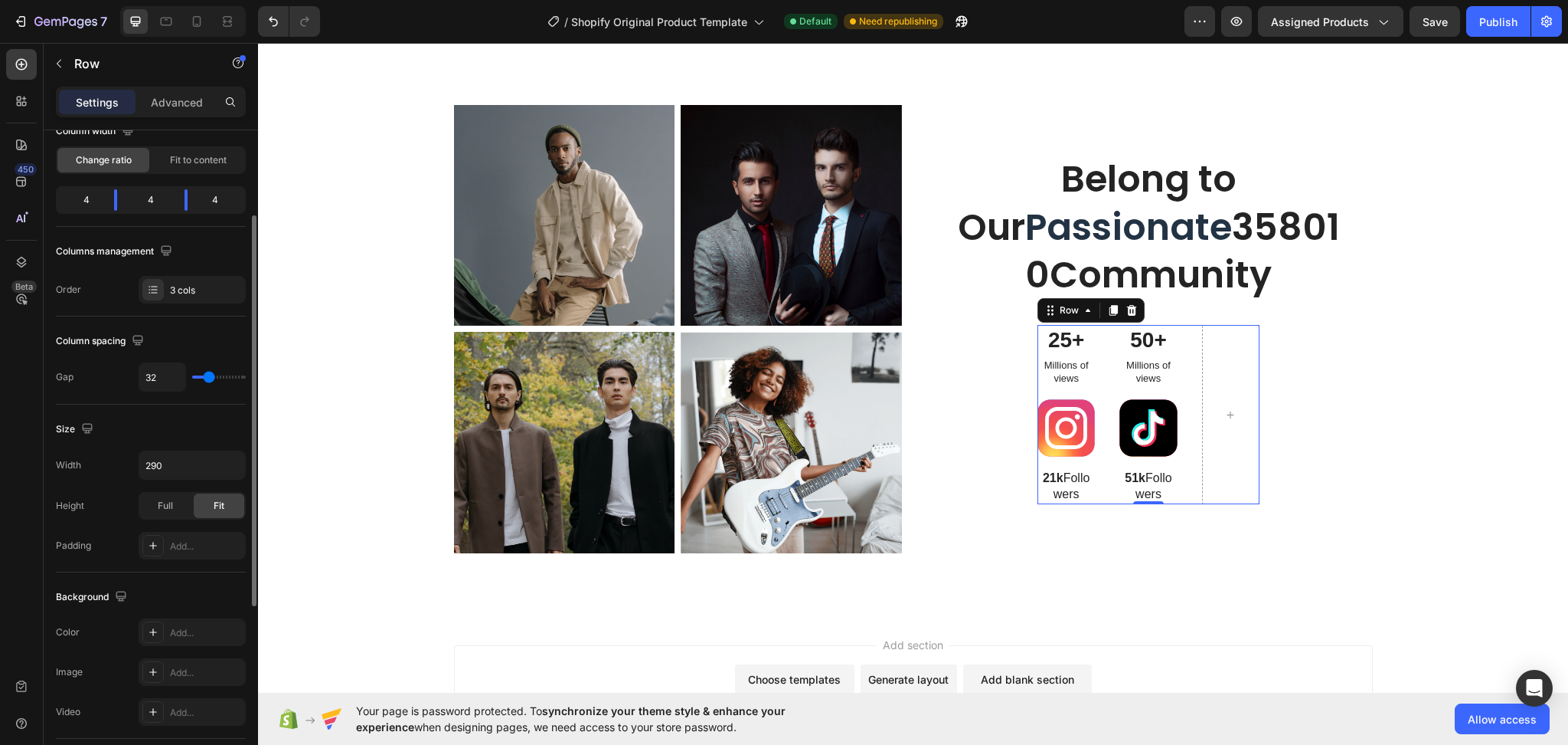
scroll to position [0, 0]
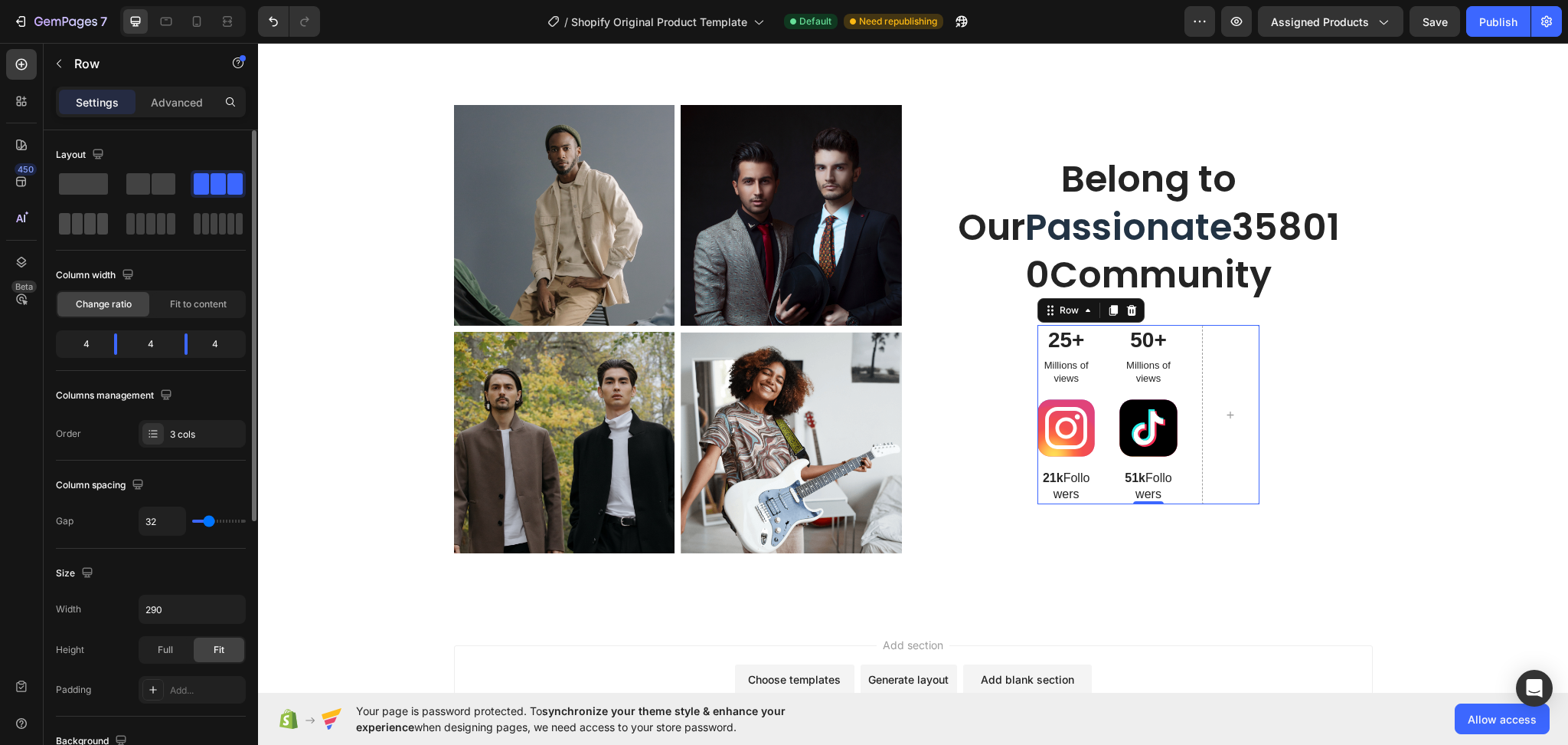
click at [90, 231] on span at bounding box center [90, 224] width 11 height 22
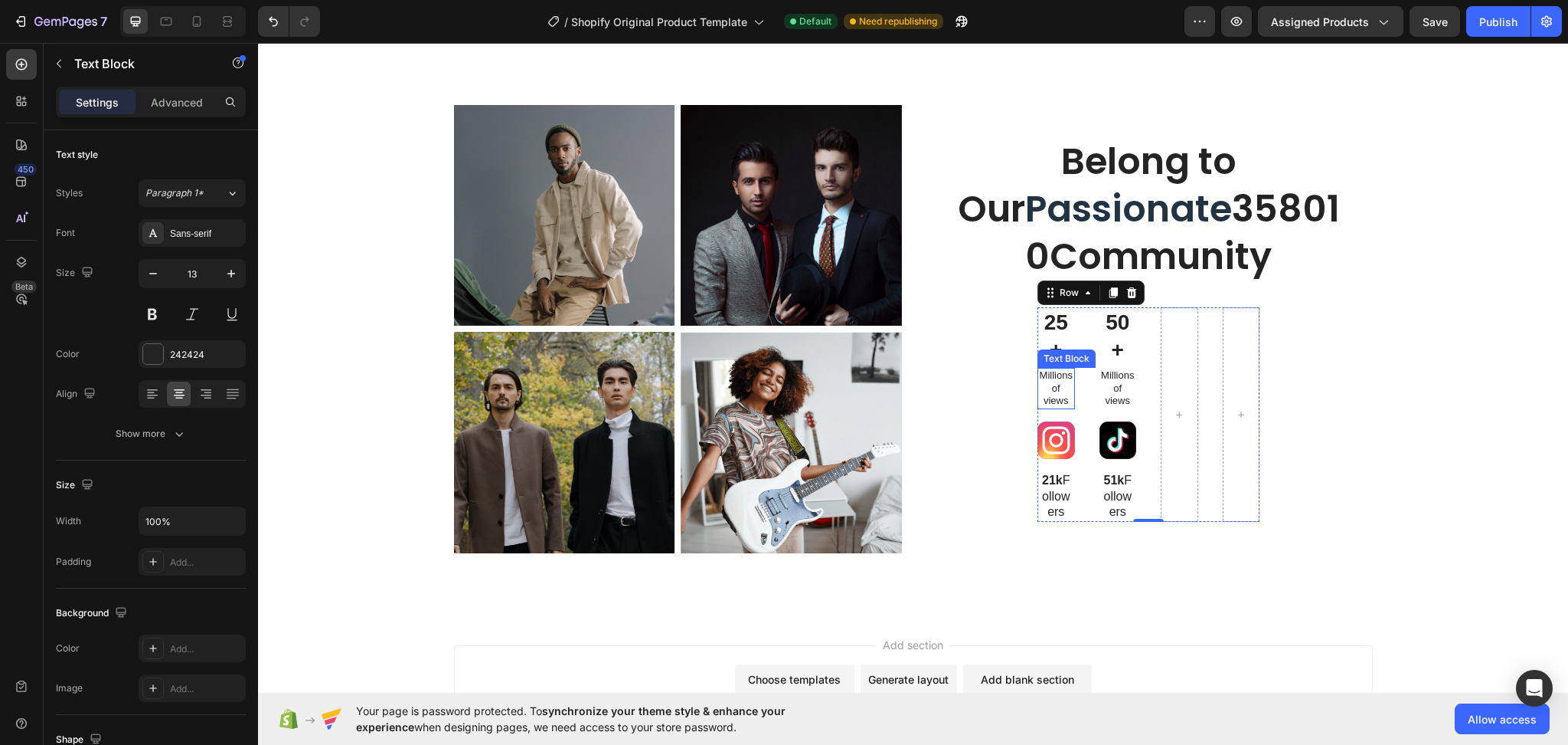
click at [1050, 385] on p "Millions of views" at bounding box center [1056, 388] width 35 height 39
click at [1154, 354] on icon at bounding box center [1159, 352] width 10 height 10
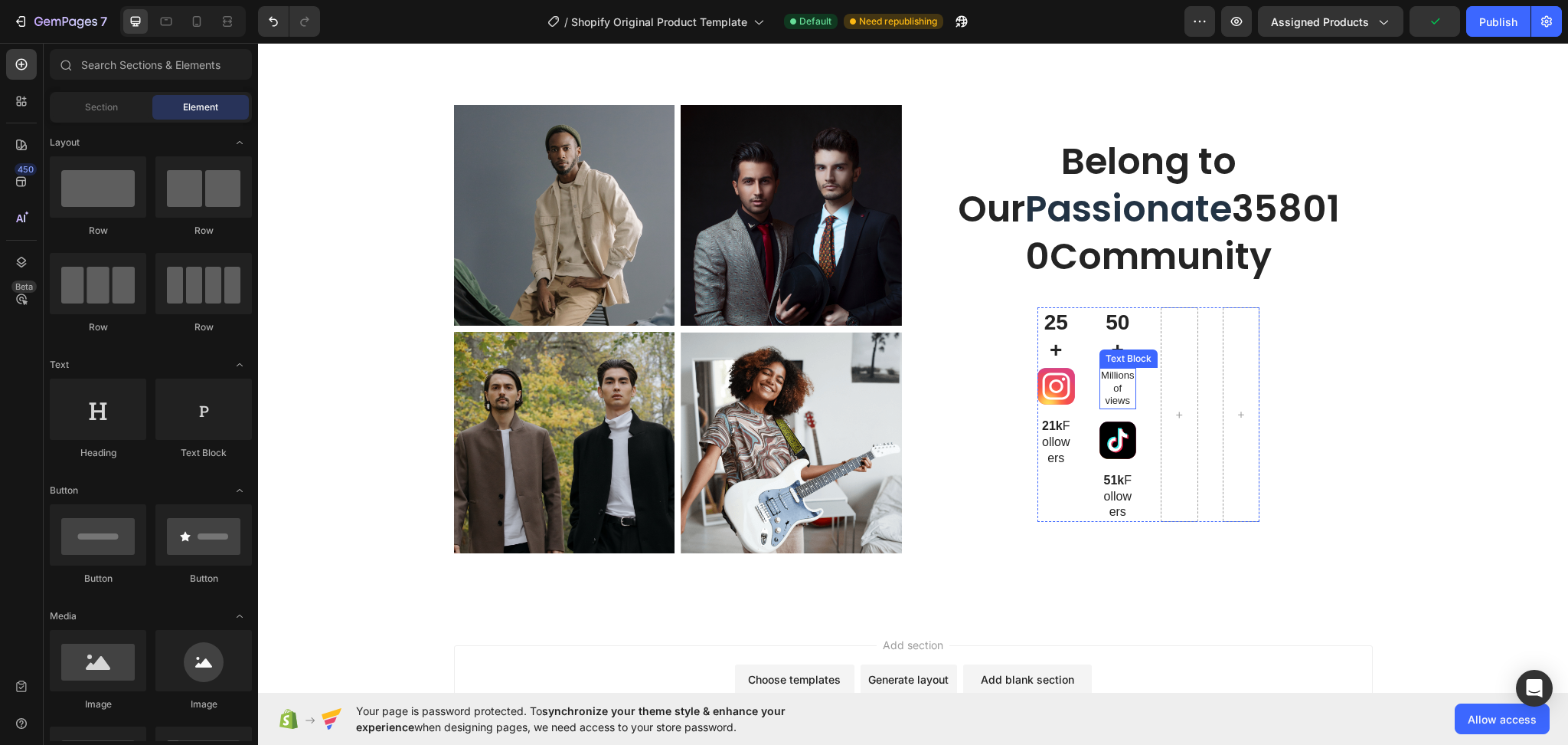
click at [1117, 379] on p "Millions of views" at bounding box center [1118, 388] width 35 height 39
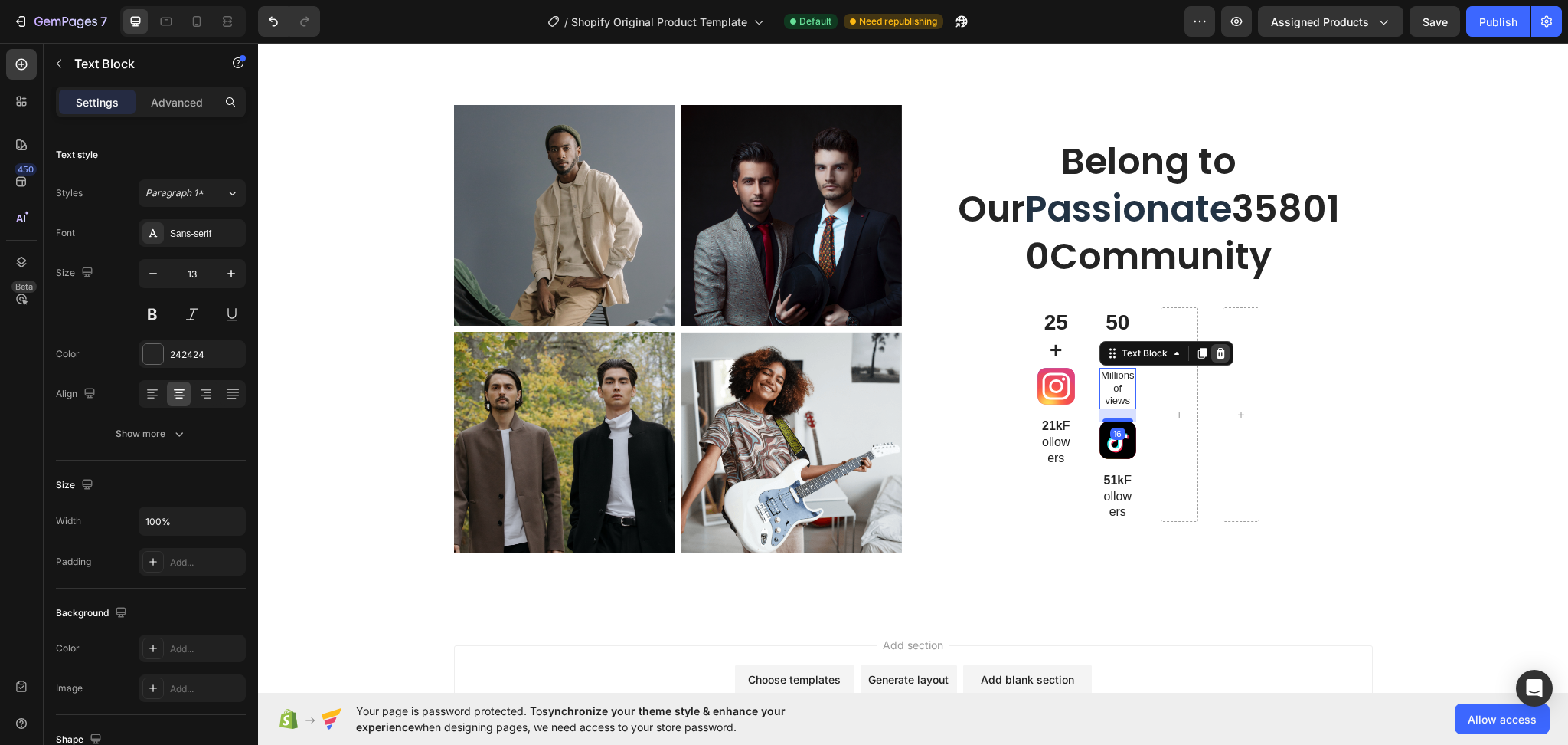
click at [1215, 350] on icon at bounding box center [1220, 352] width 10 height 10
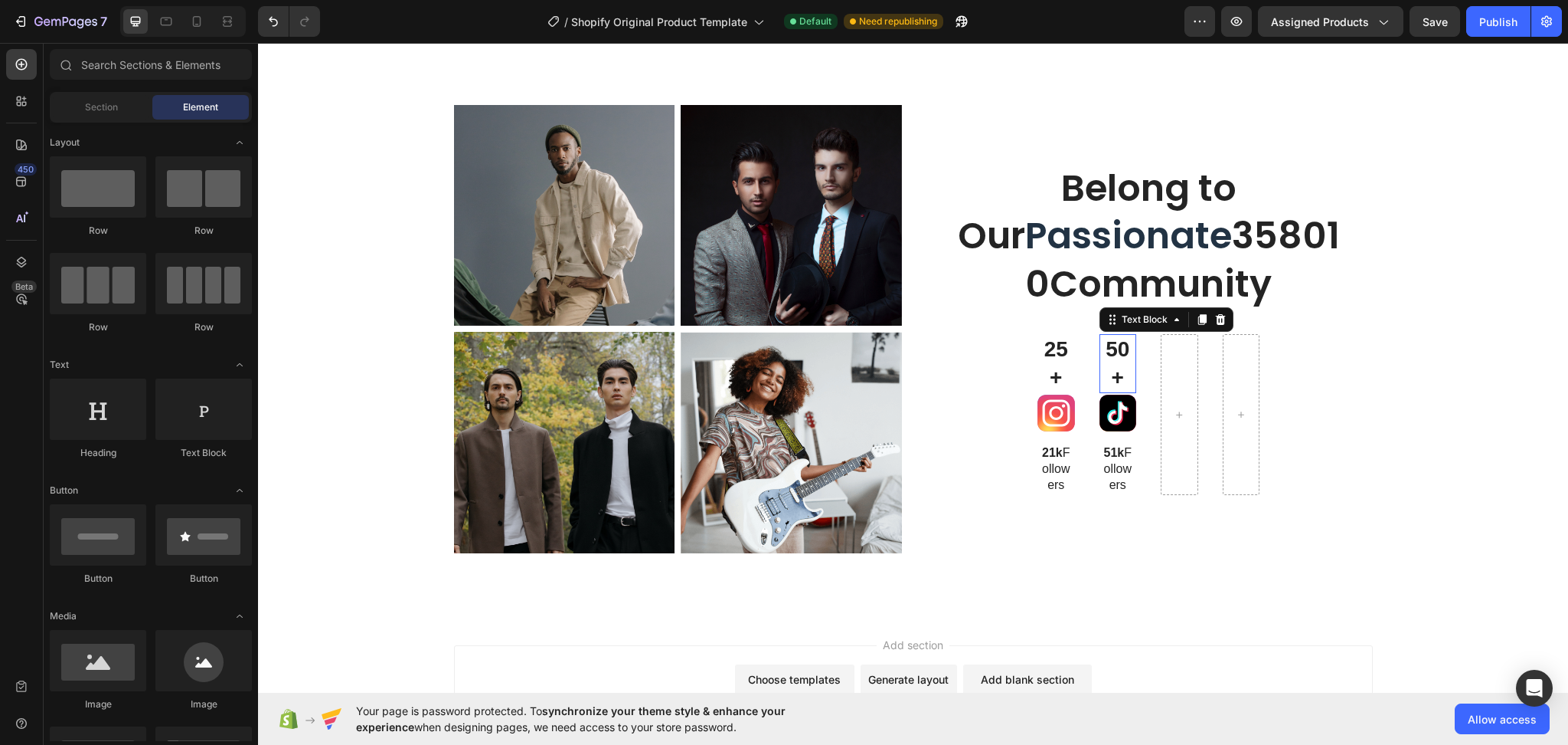
click at [1118, 350] on p "50+" at bounding box center [1118, 363] width 35 height 56
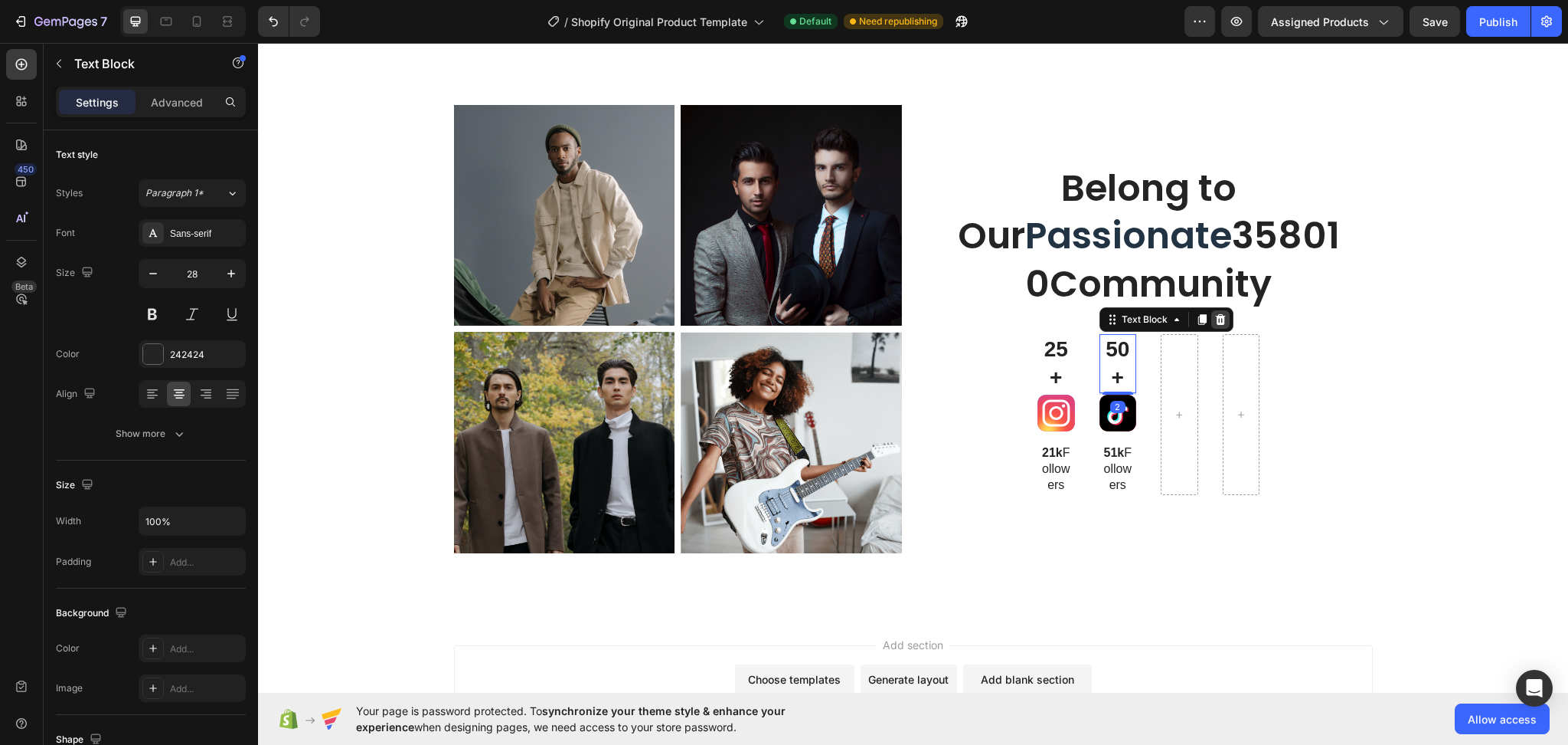
click at [1217, 323] on icon at bounding box center [1220, 319] width 12 height 12
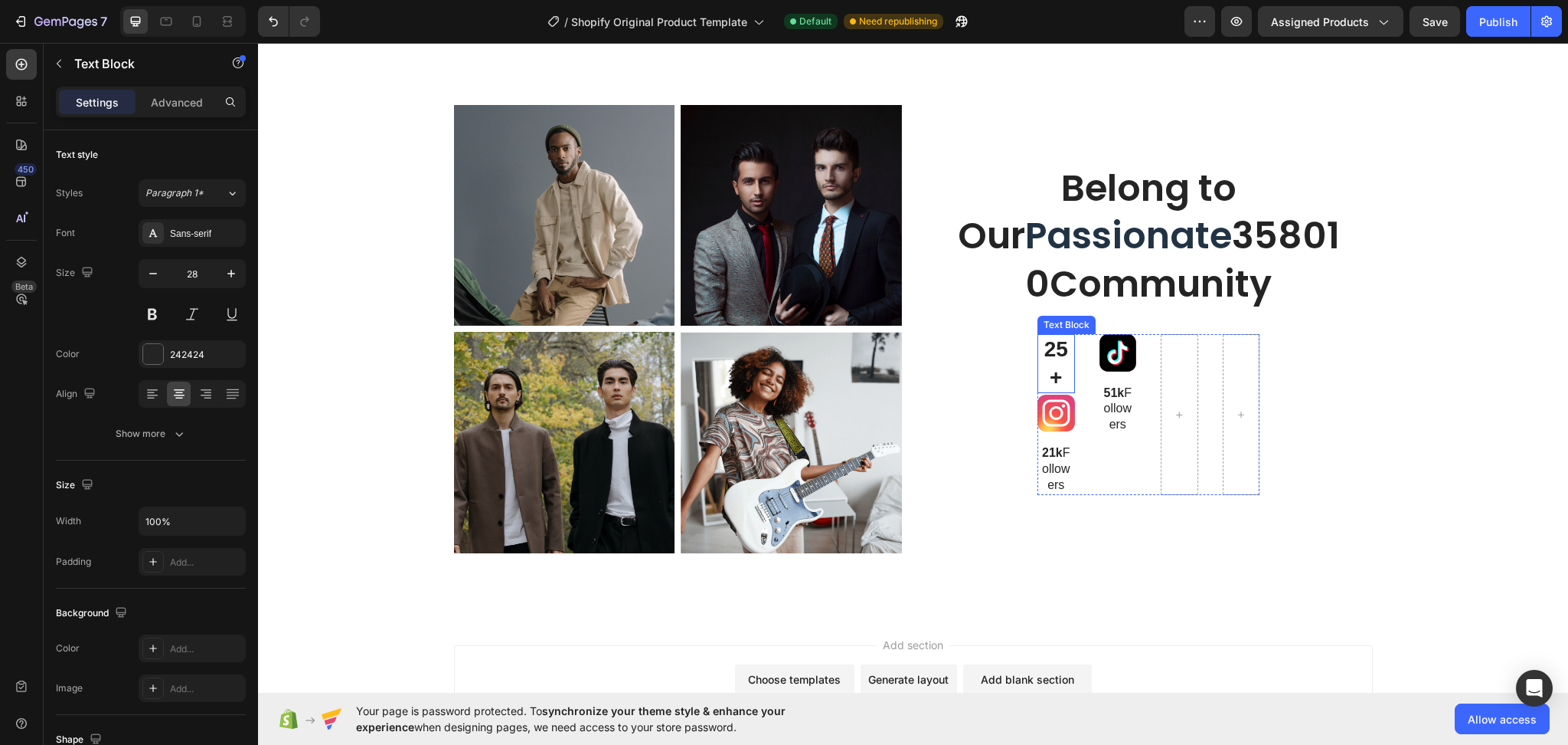
click at [1050, 358] on p "25+" at bounding box center [1056, 363] width 35 height 56
click at [1154, 319] on icon at bounding box center [1159, 319] width 10 height 10
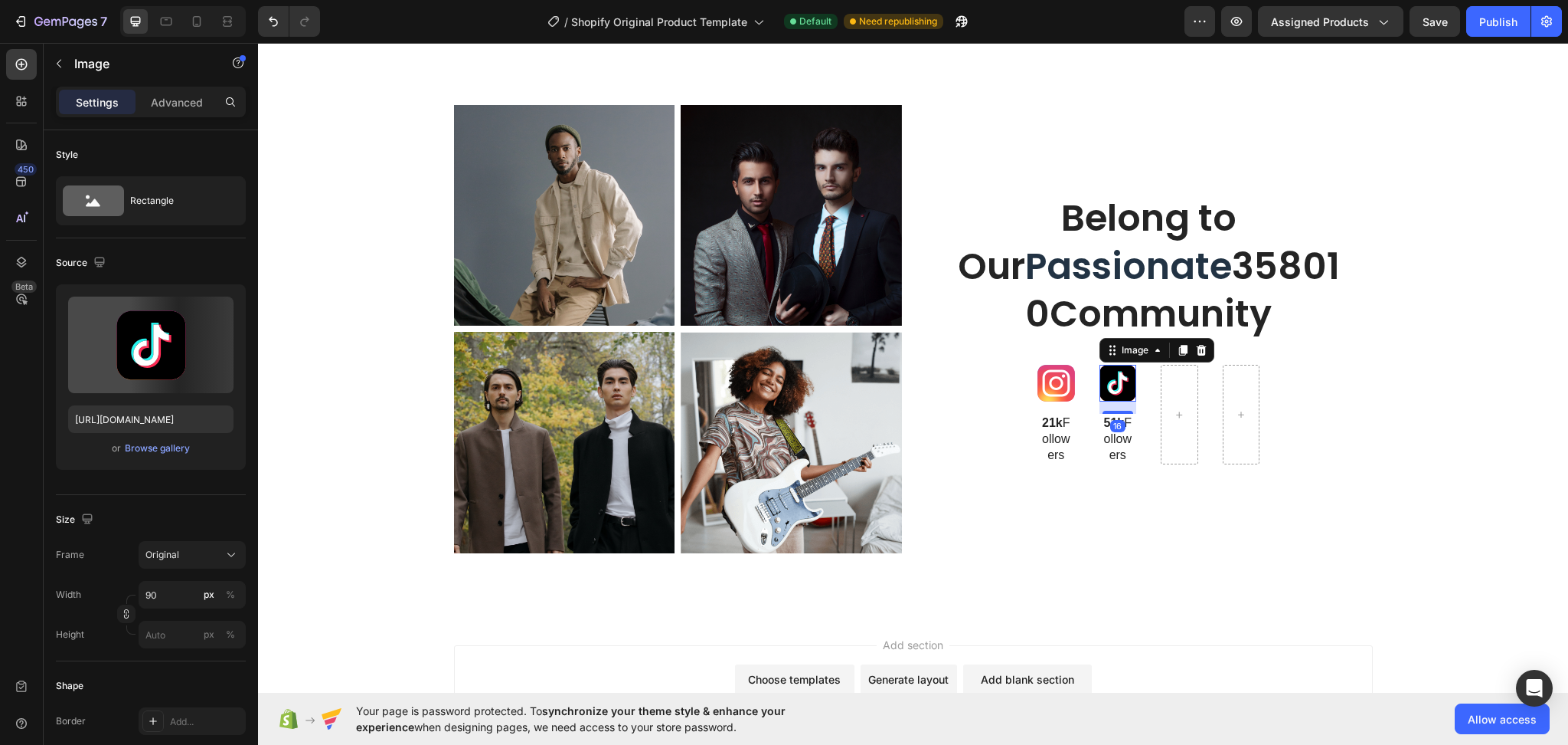
click at [1103, 397] on img at bounding box center [1118, 382] width 37 height 37
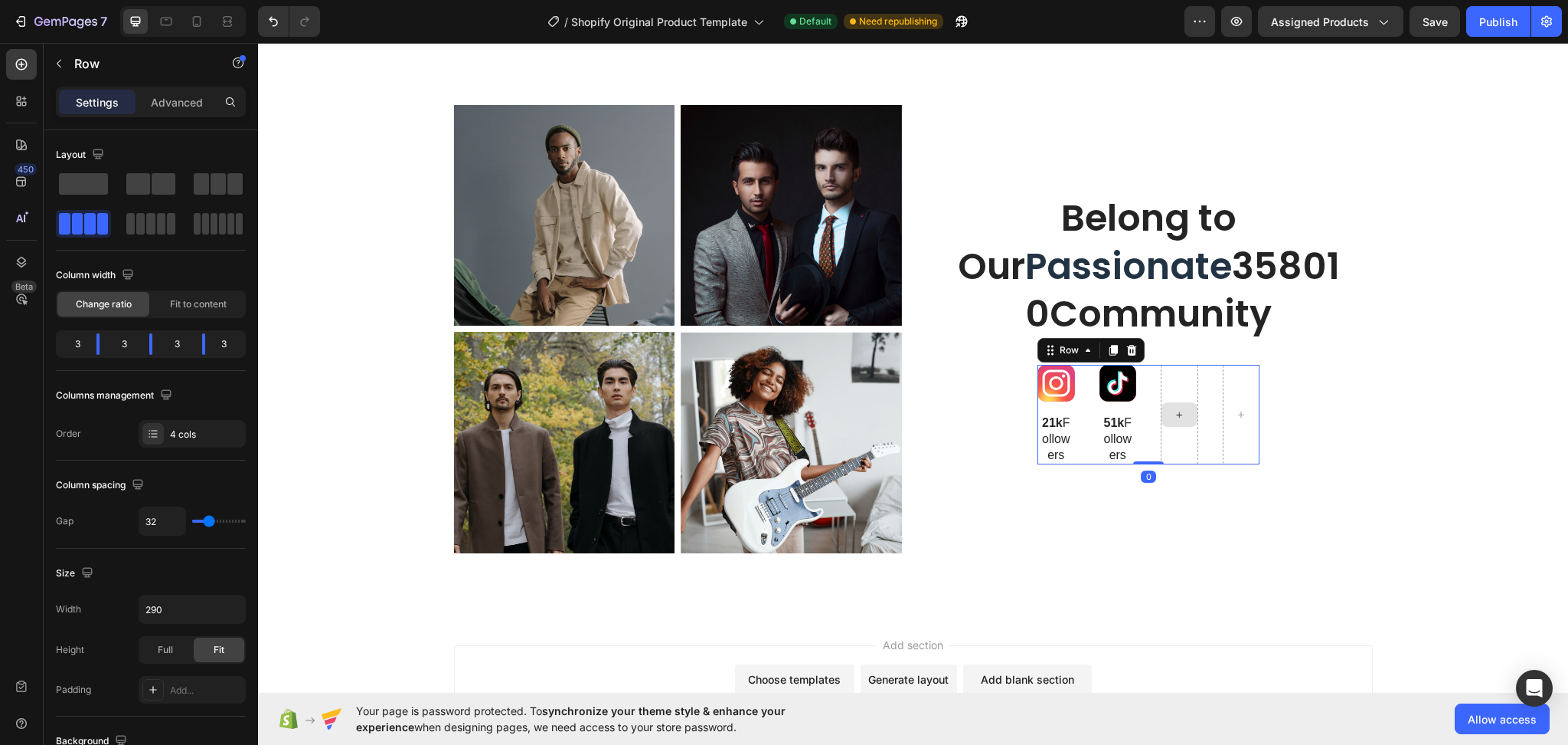
click at [1174, 398] on div at bounding box center [1179, 414] width 37 height 100
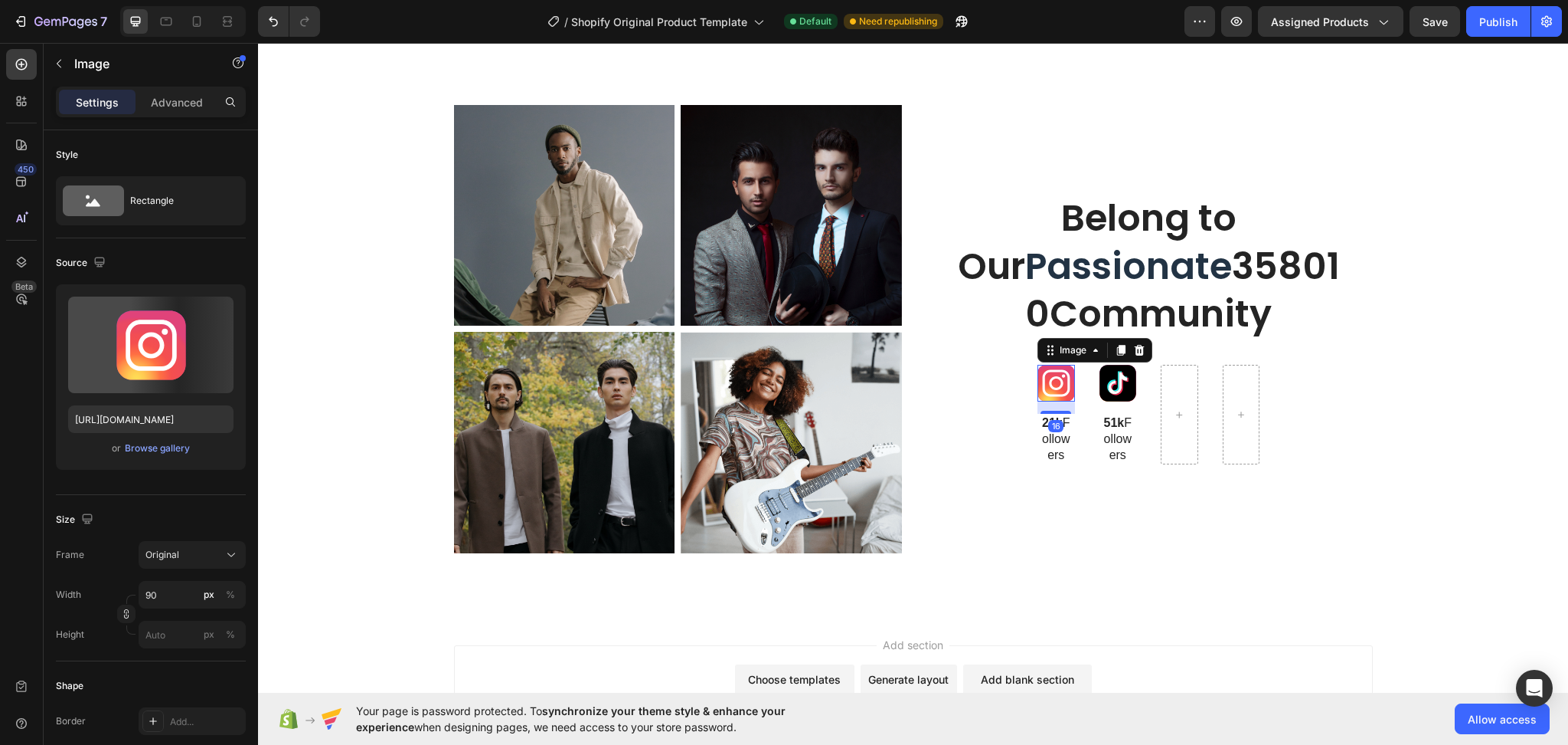
click at [1059, 391] on img at bounding box center [1055, 382] width 37 height 37
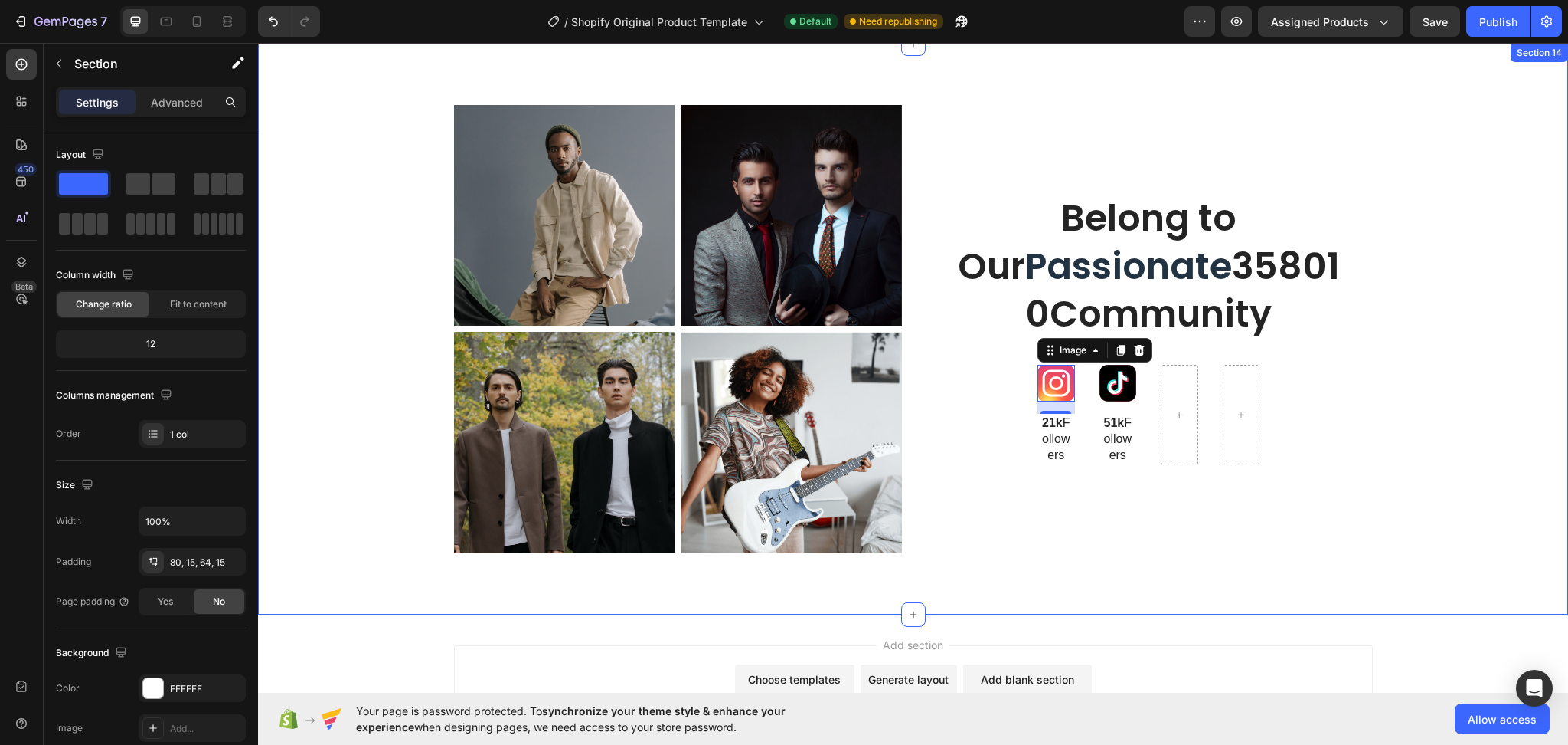
click at [303, 279] on div "Image Image Row Image Image Row Belong to Our Passionate 358010Community Headin…" at bounding box center [913, 336] width 1288 height 461
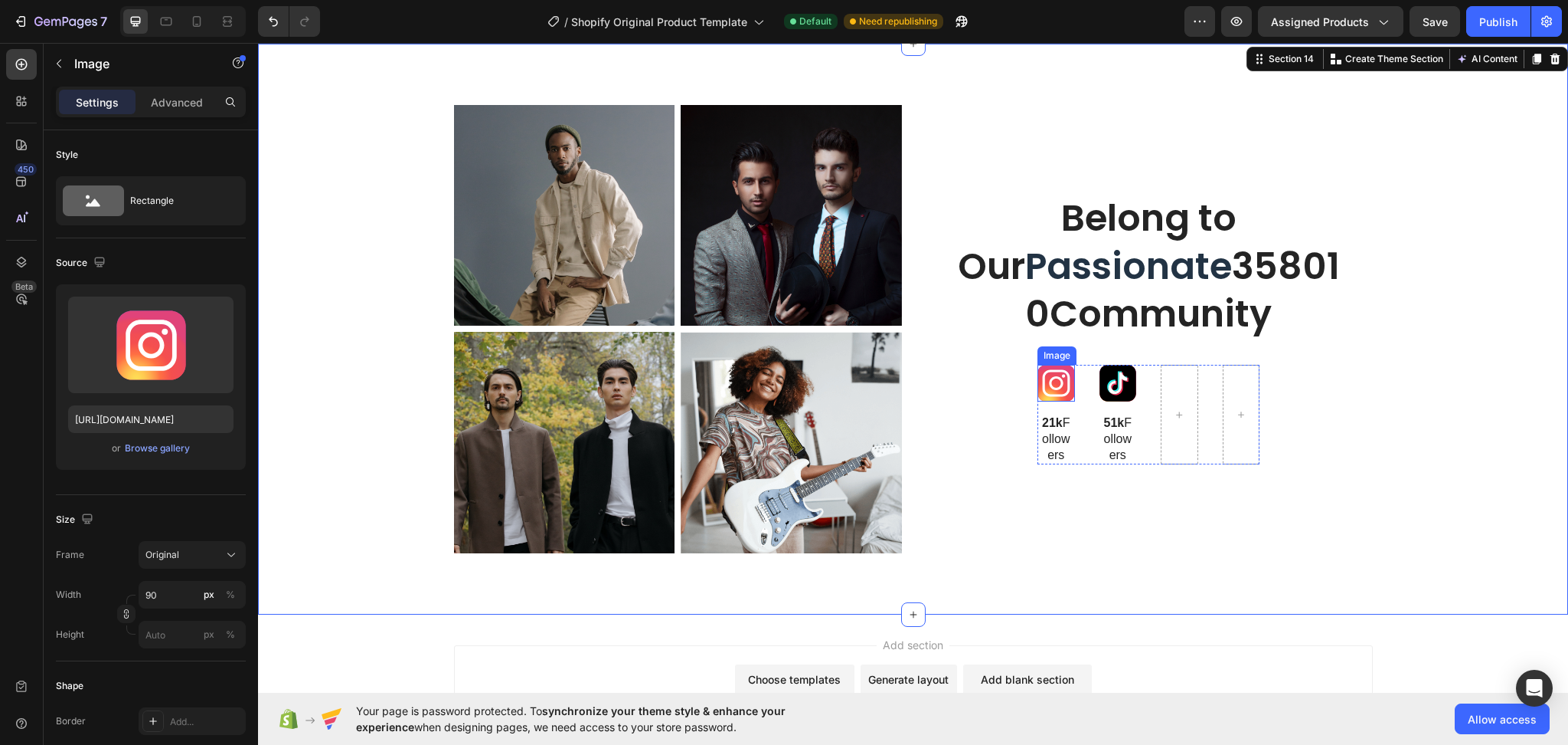
click at [1042, 391] on img at bounding box center [1055, 382] width 37 height 37
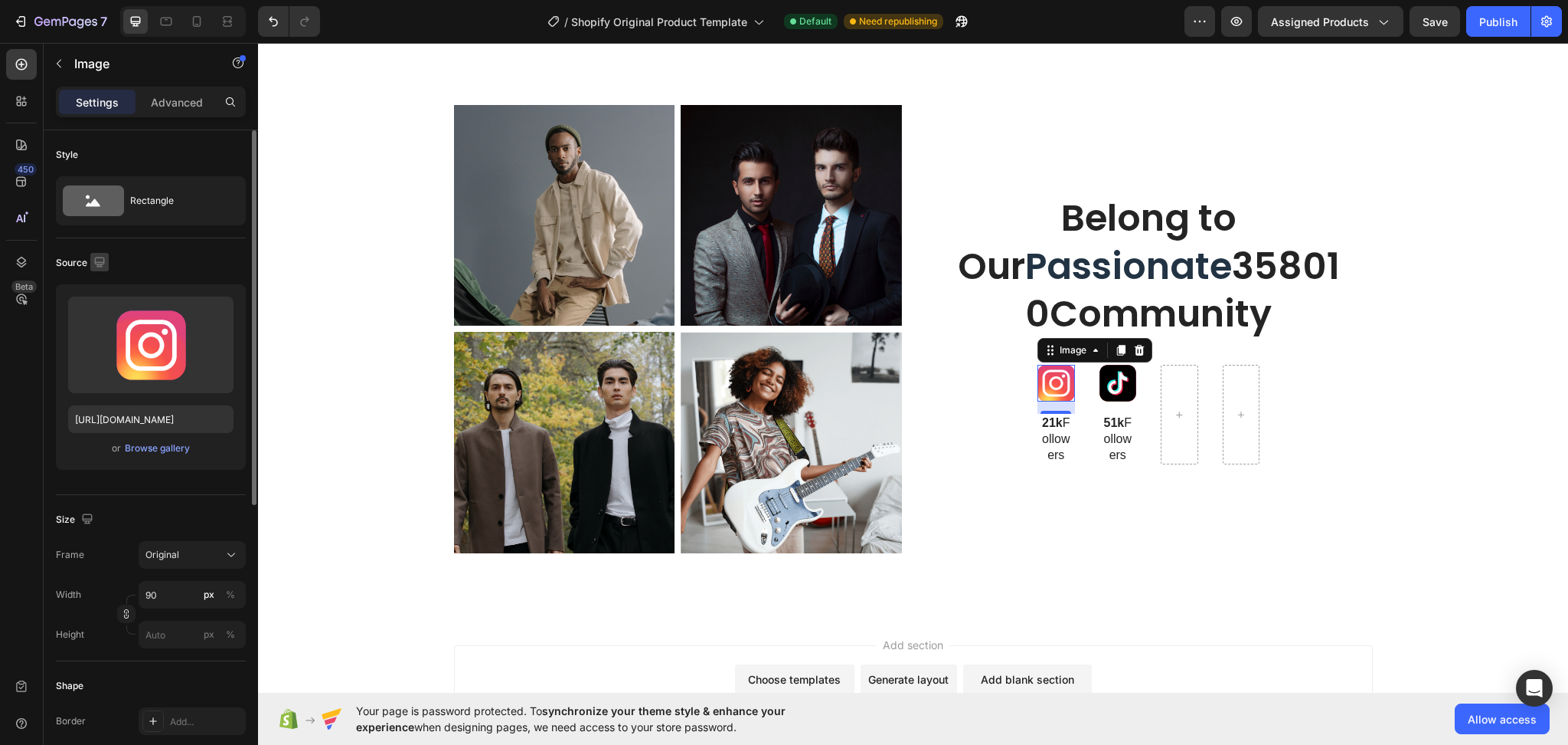
click at [100, 260] on icon "button" at bounding box center [99, 262] width 16 height 16
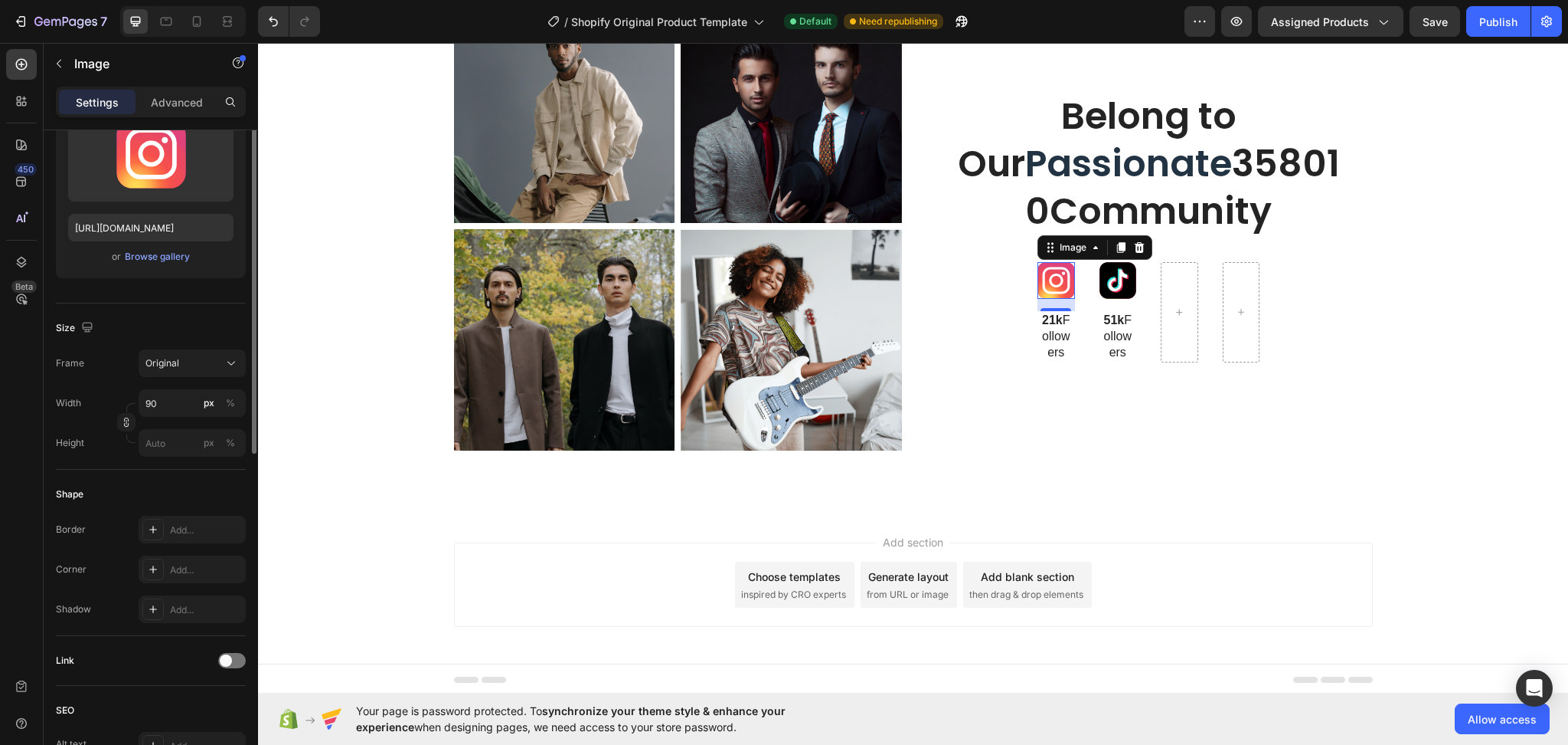
scroll to position [90, 0]
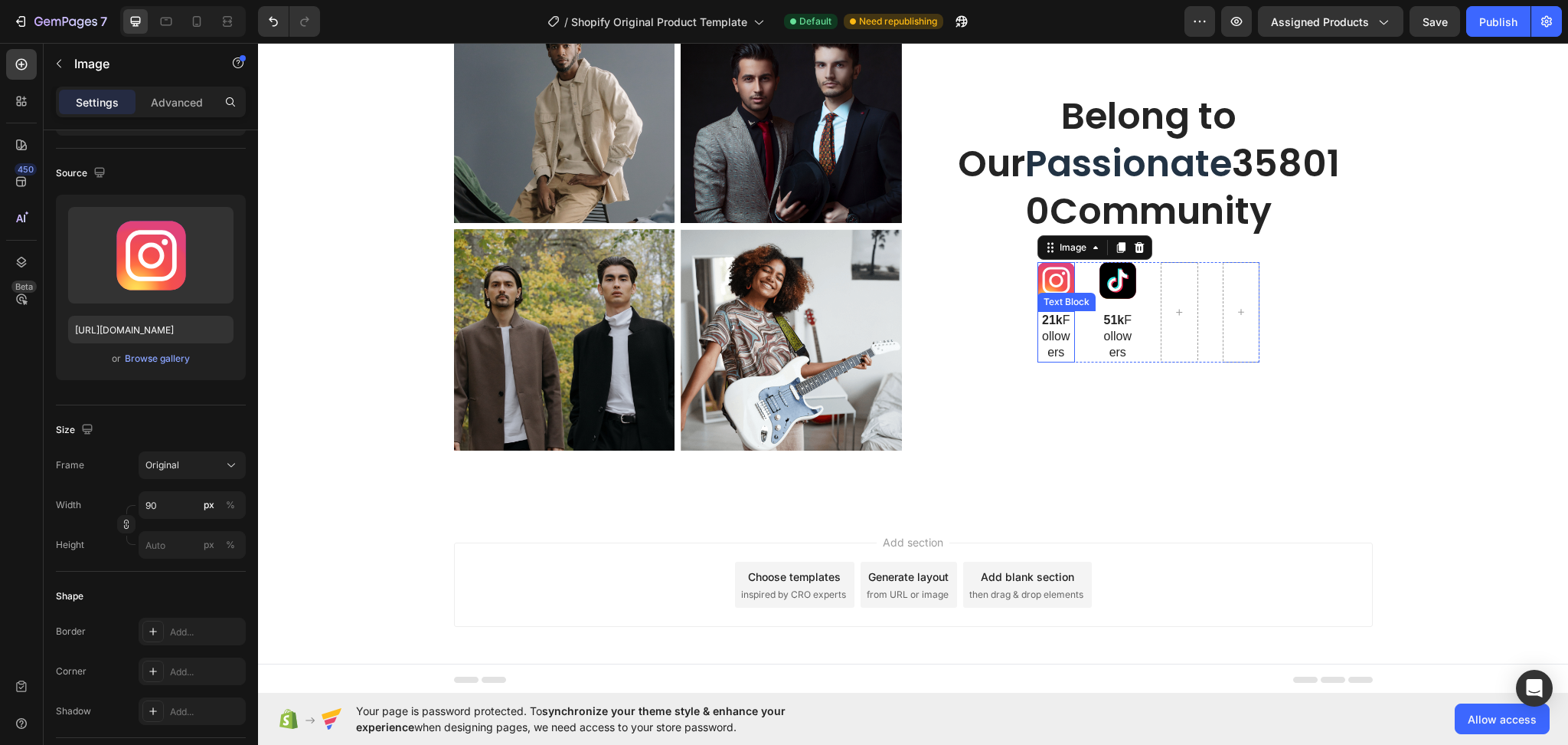
click at [1055, 341] on p "21k Followers" at bounding box center [1056, 336] width 35 height 47
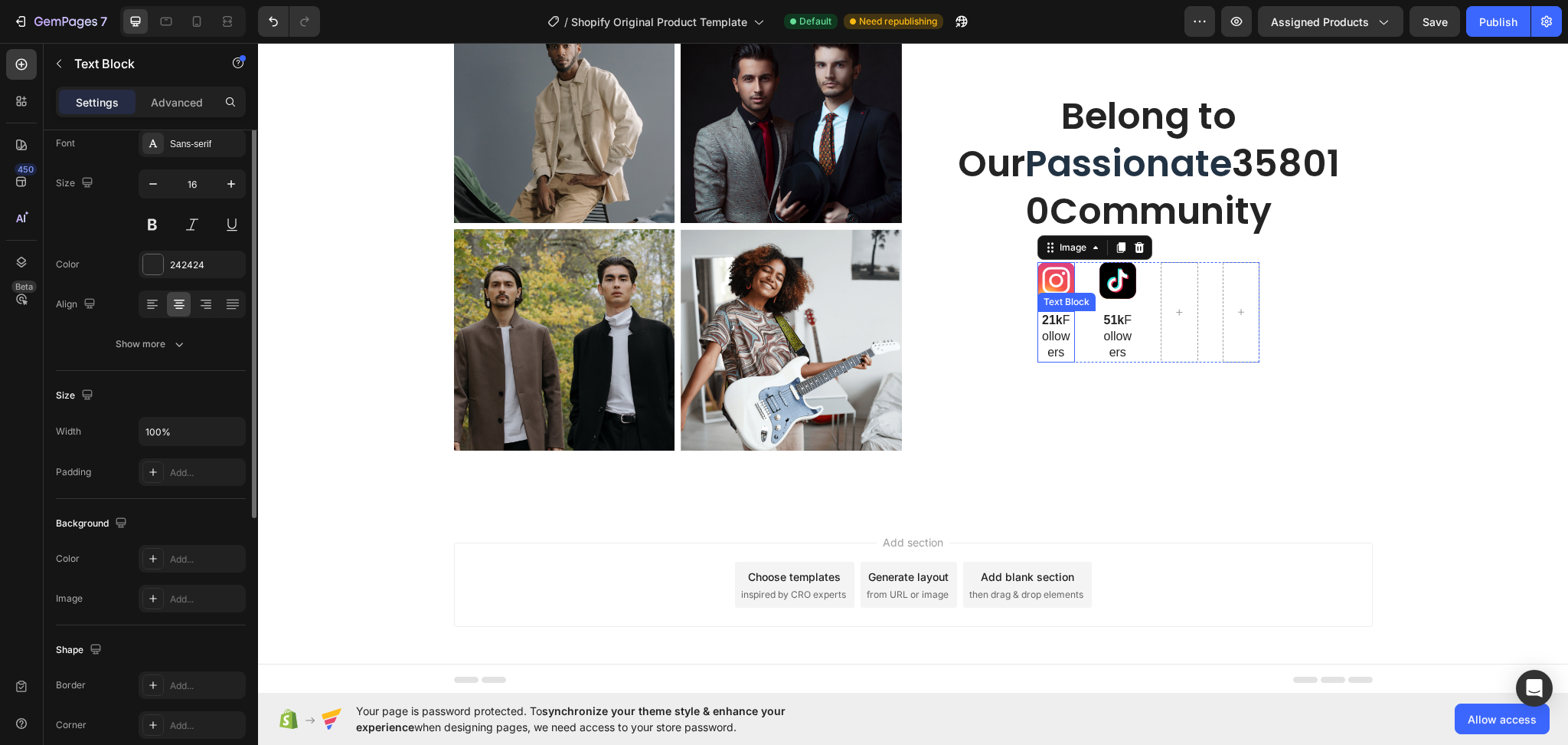
scroll to position [0, 0]
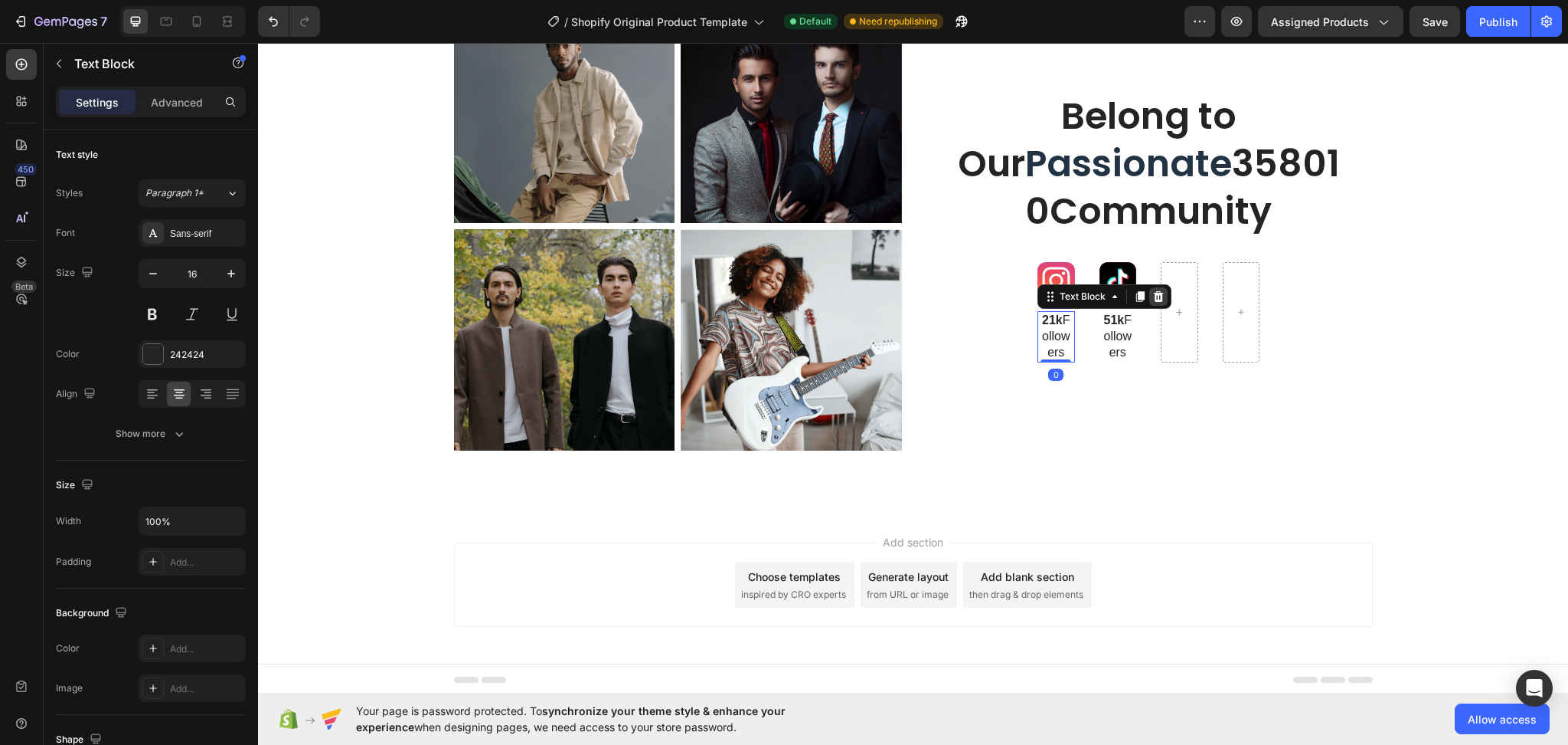
click at [1157, 294] on div at bounding box center [1158, 296] width 18 height 18
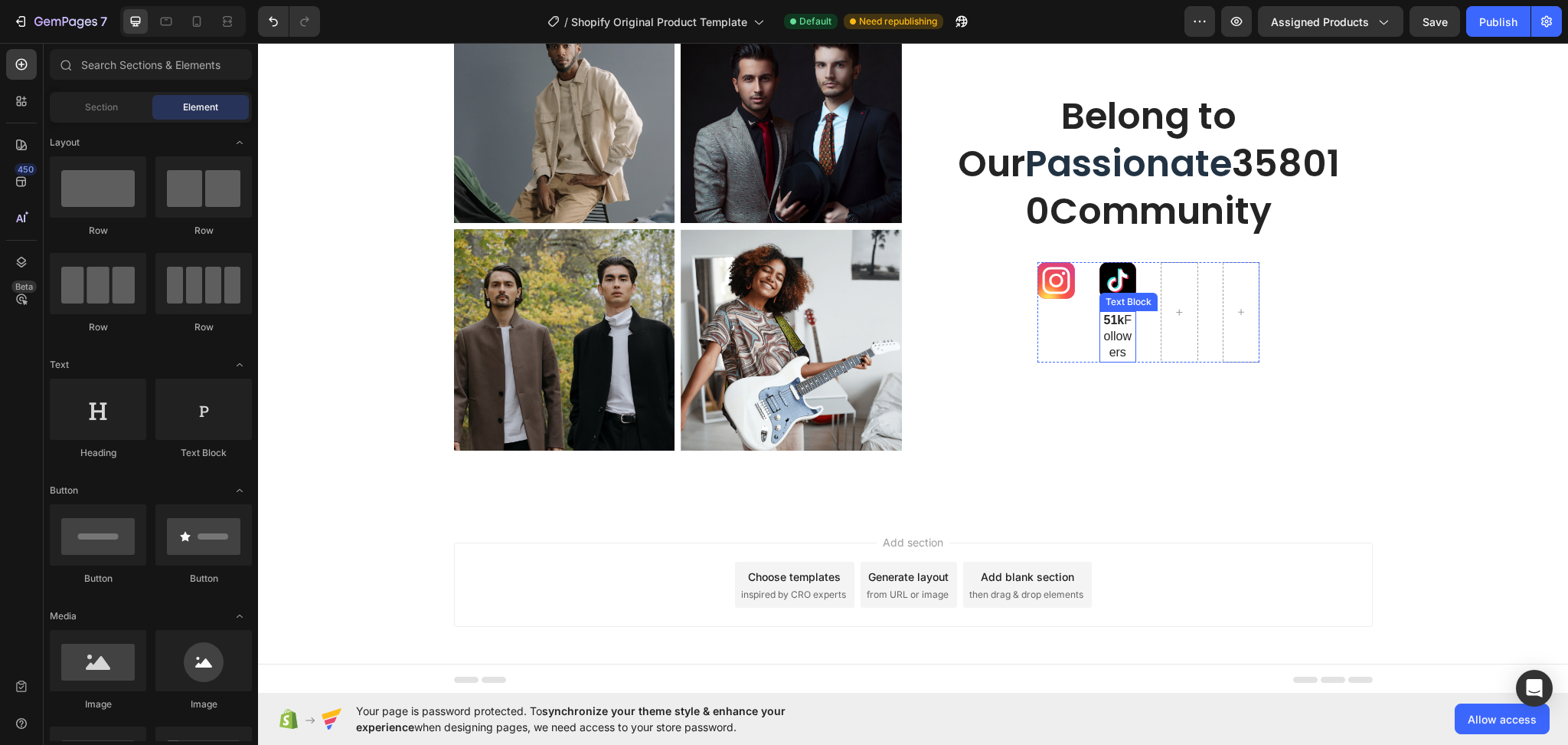
click at [1119, 342] on p "51k Followers" at bounding box center [1118, 336] width 35 height 47
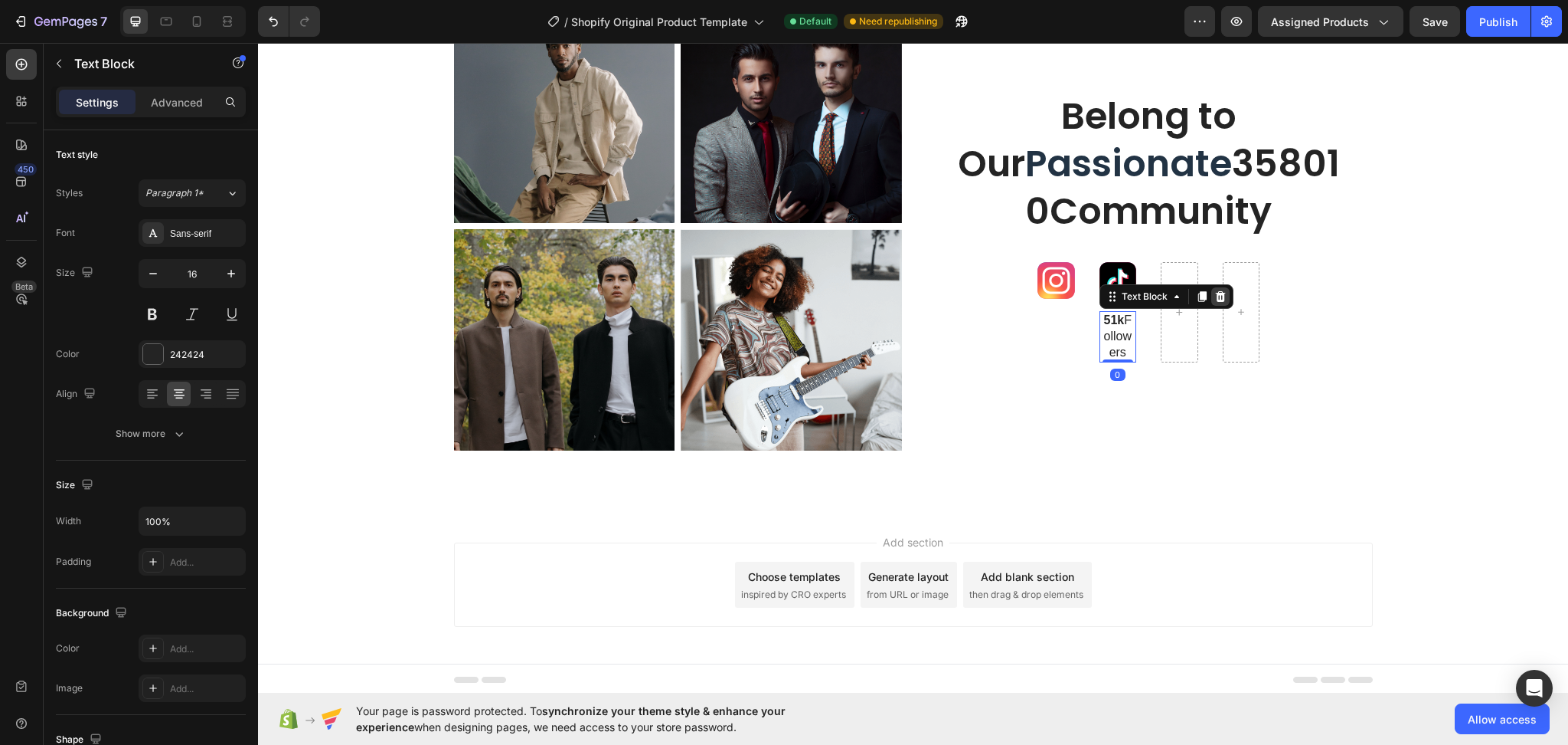
click at [1215, 296] on icon at bounding box center [1220, 296] width 10 height 10
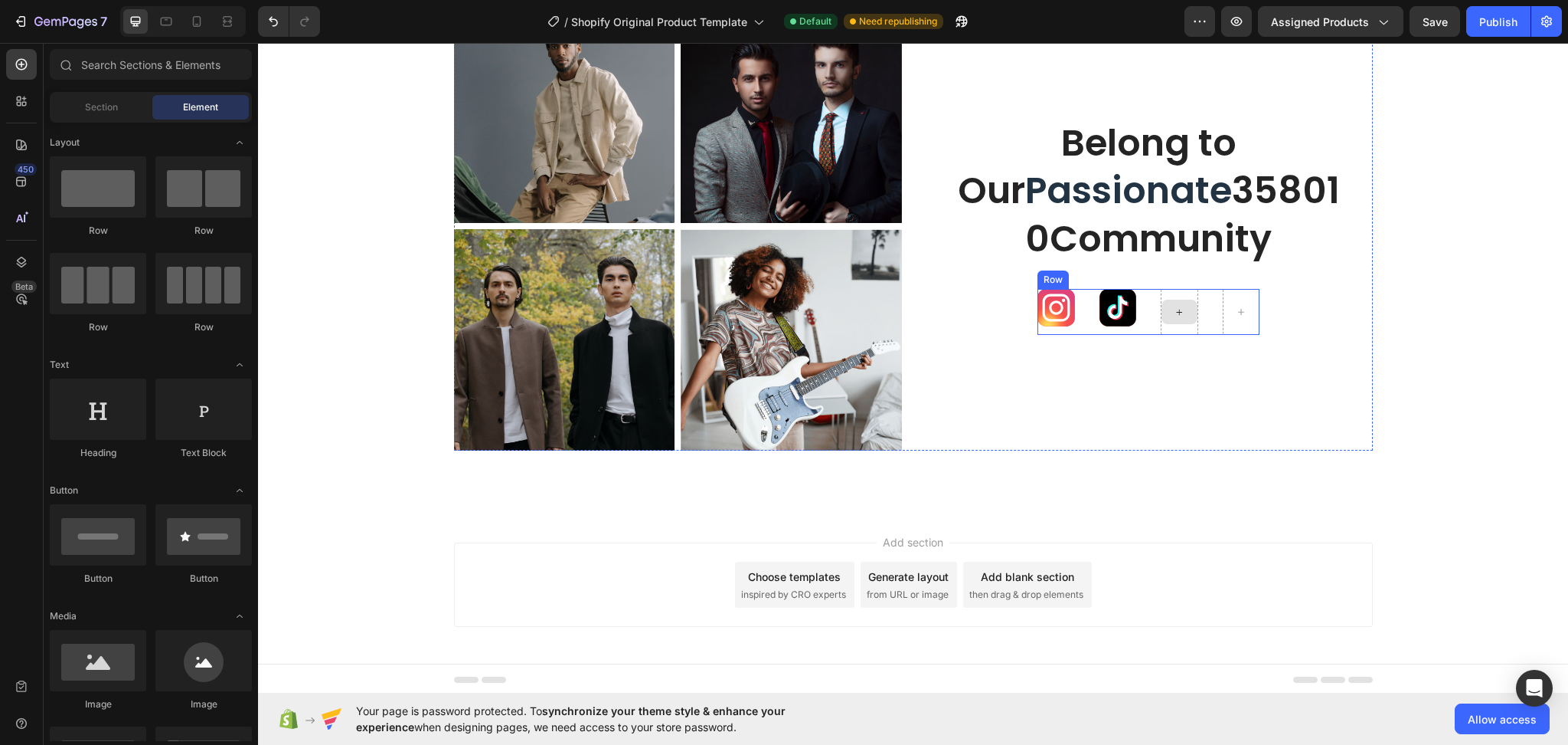
click at [1174, 313] on icon at bounding box center [1179, 312] width 11 height 13
click at [1164, 306] on div at bounding box center [1180, 312] width 36 height 24
click at [71, 109] on div "Section" at bounding box center [101, 107] width 97 height 24
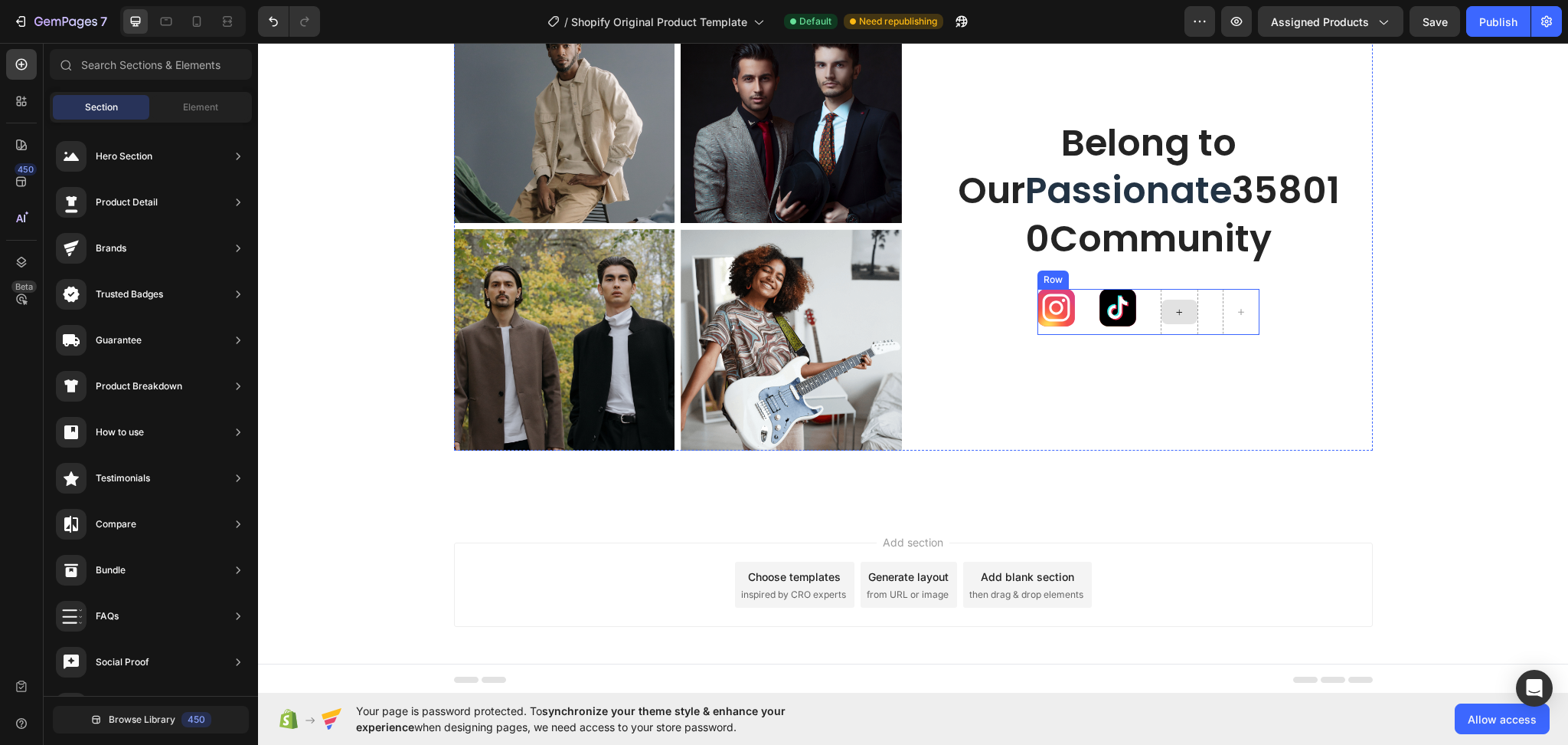
click at [1180, 309] on div at bounding box center [1180, 312] width 36 height 24
click at [1174, 316] on icon at bounding box center [1179, 312] width 11 height 13
click at [1105, 316] on img at bounding box center [1118, 307] width 37 height 37
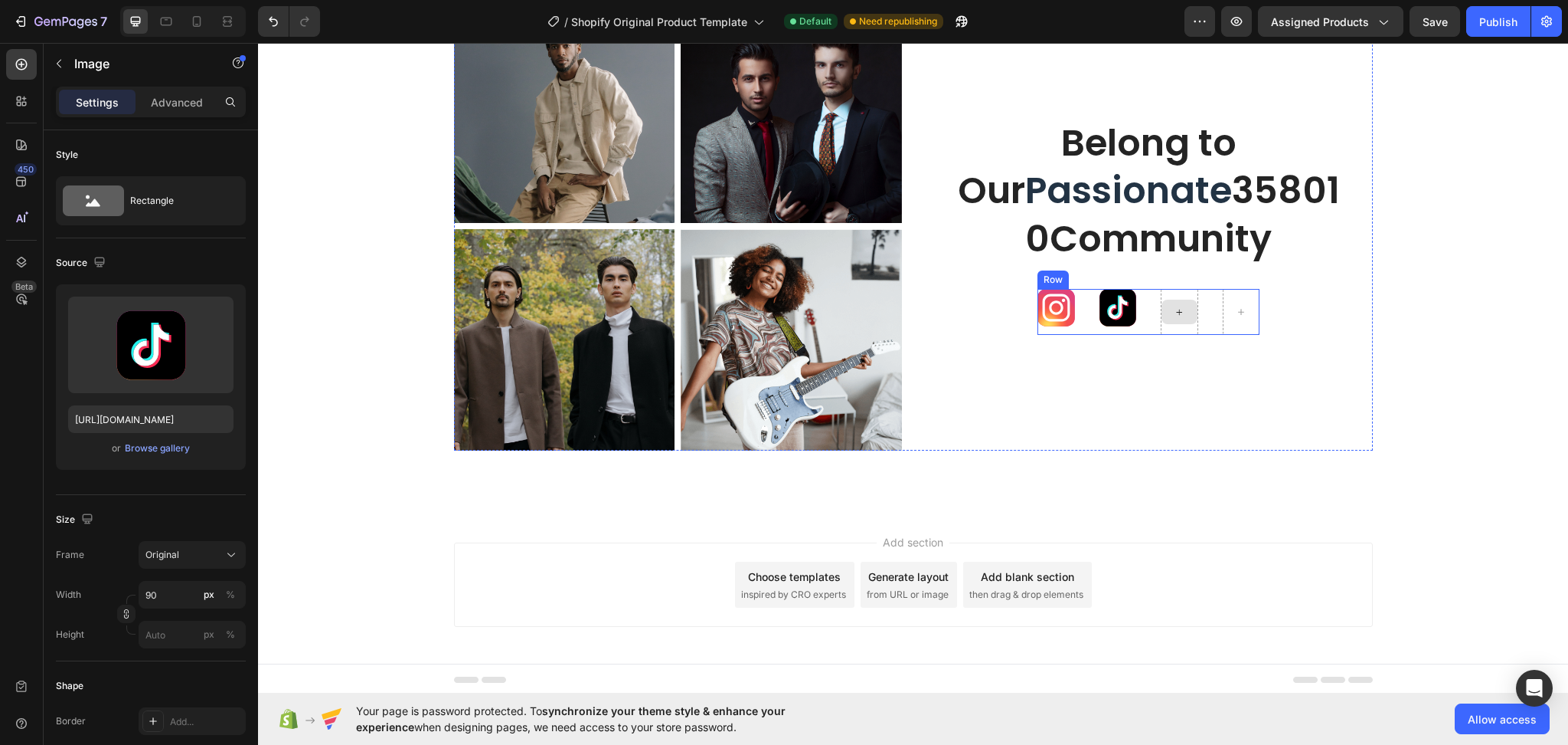
click at [1174, 310] on icon at bounding box center [1179, 312] width 11 height 13
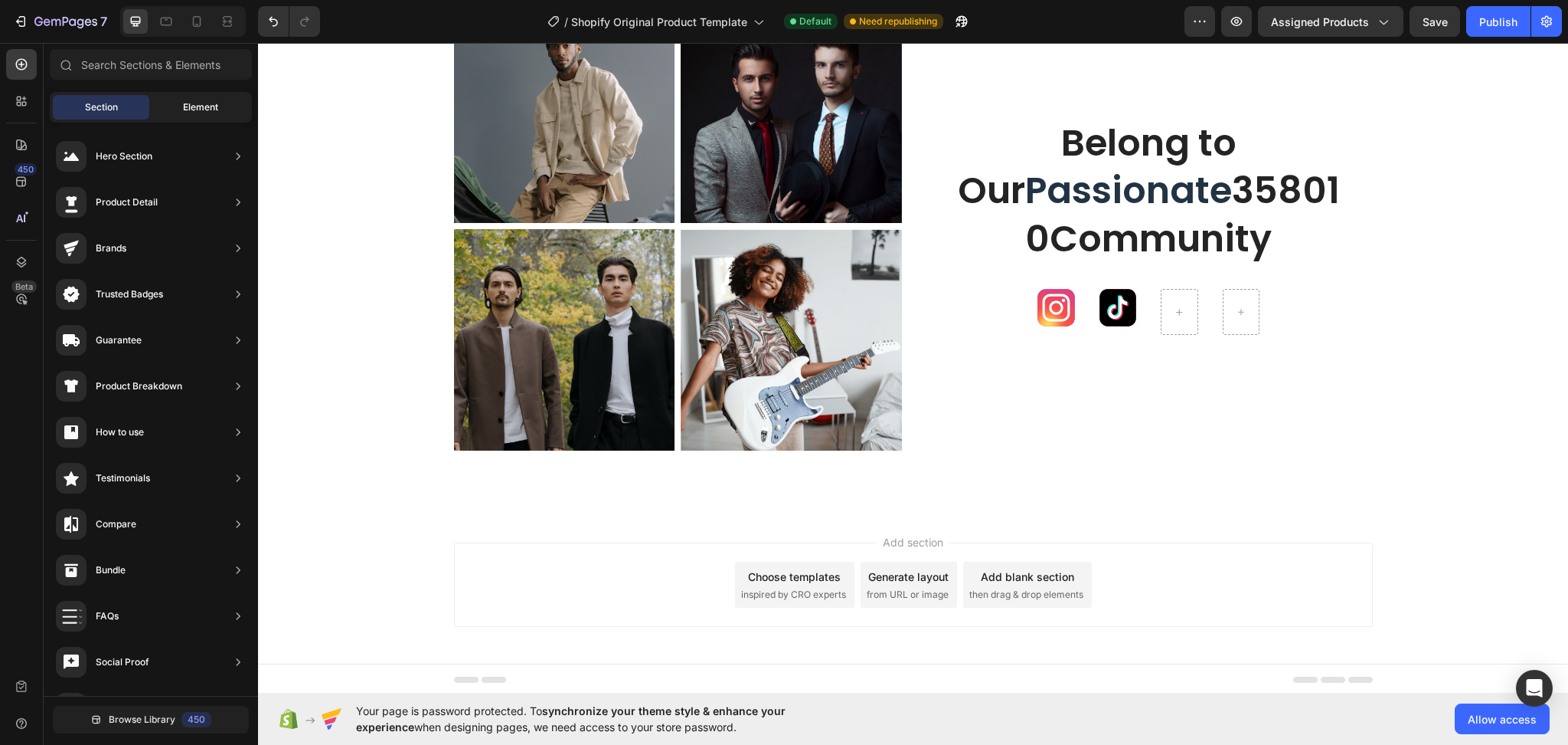
click at [173, 112] on div "Element" at bounding box center [201, 107] width 97 height 24
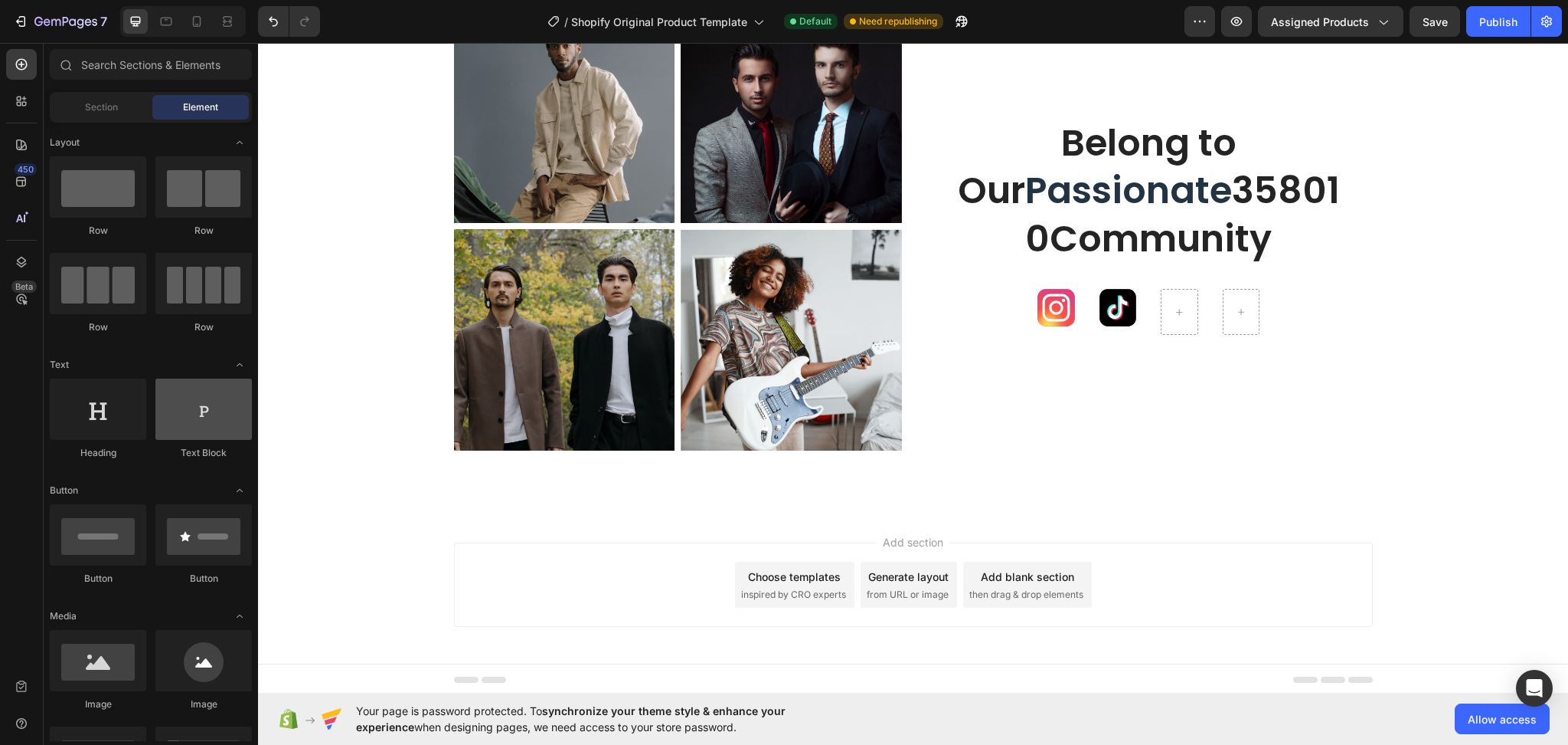
scroll to position [102, 0]
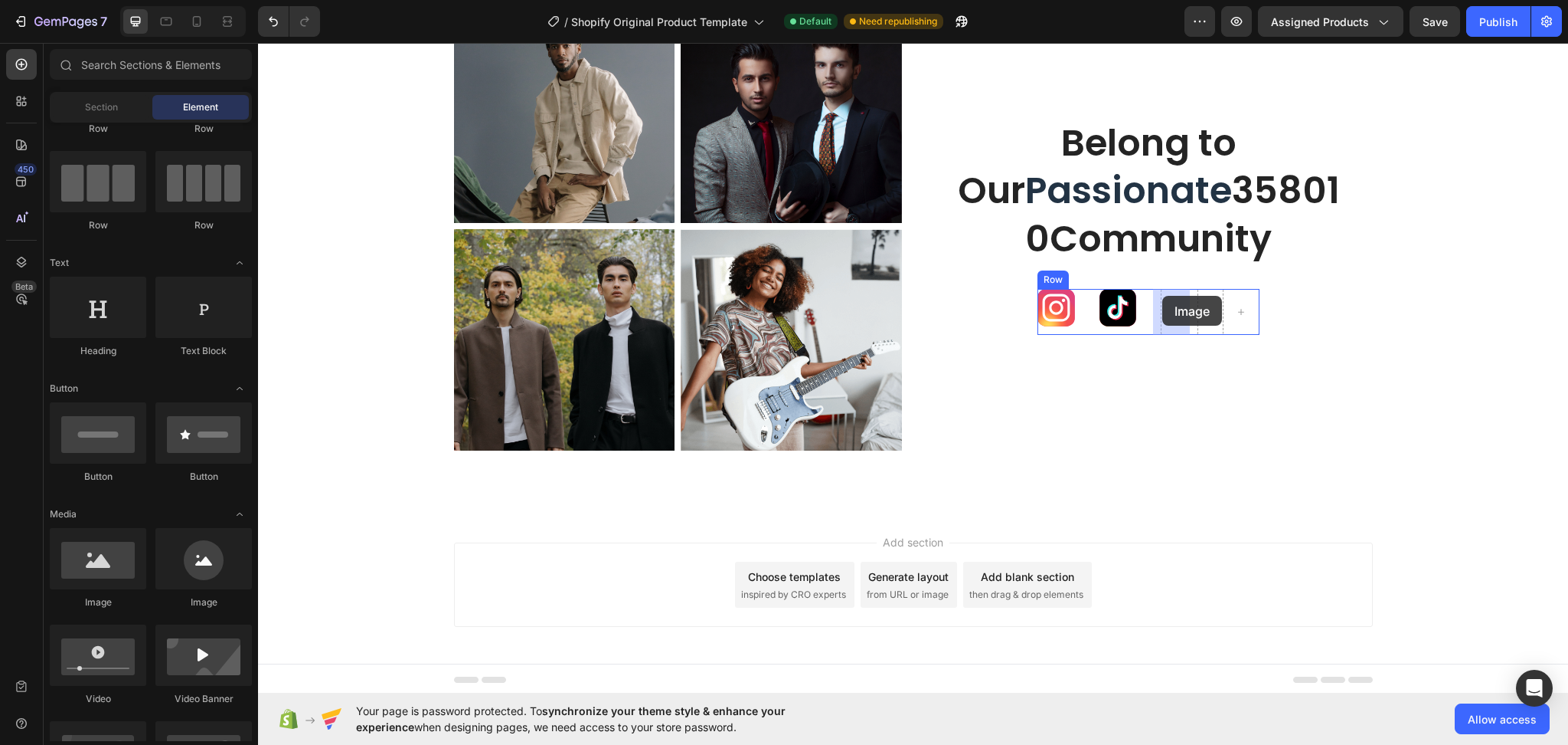
drag, startPoint x: 469, startPoint y: 622, endPoint x: 1162, endPoint y: 296, distance: 765.8
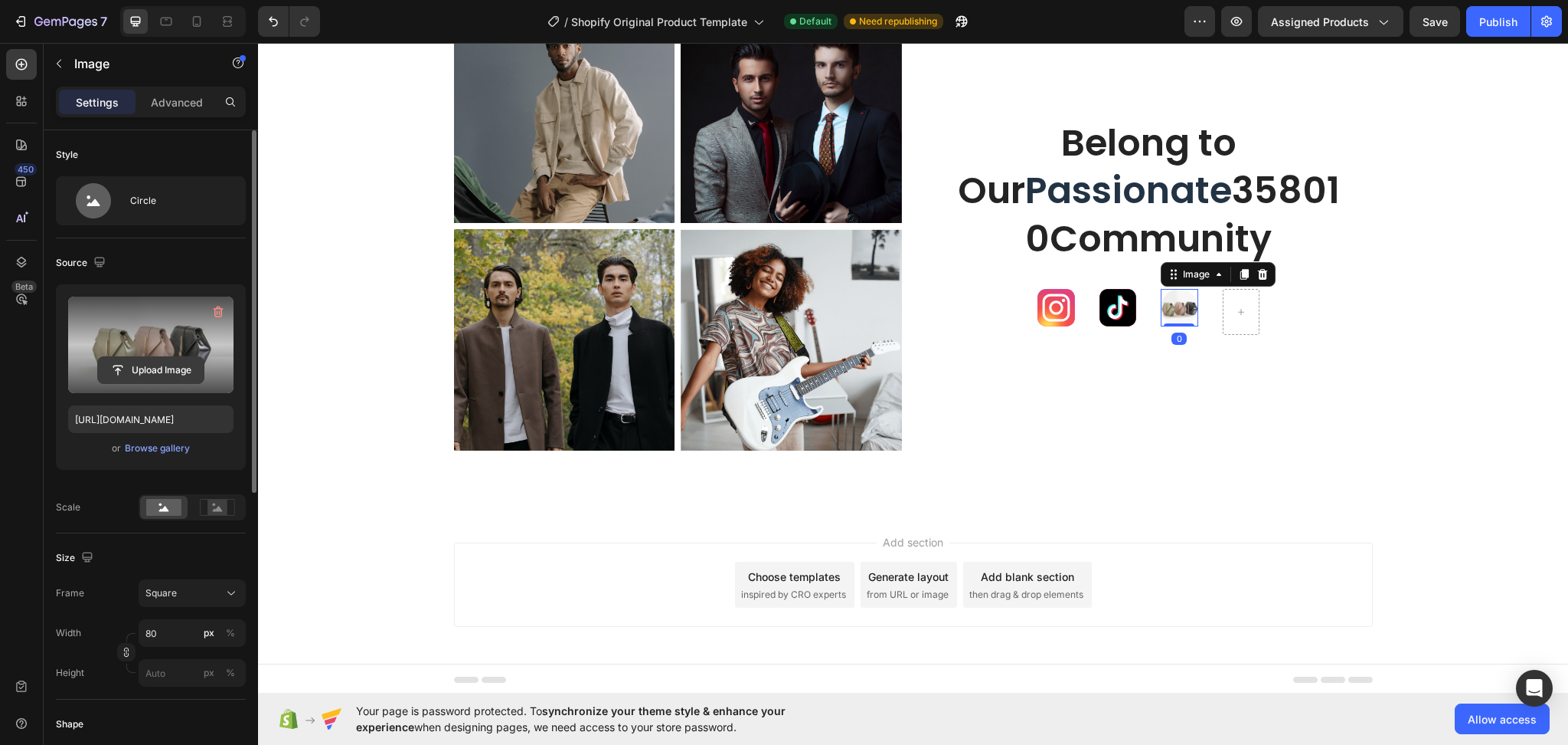
click at [173, 375] on input "file" at bounding box center [151, 370] width 105 height 26
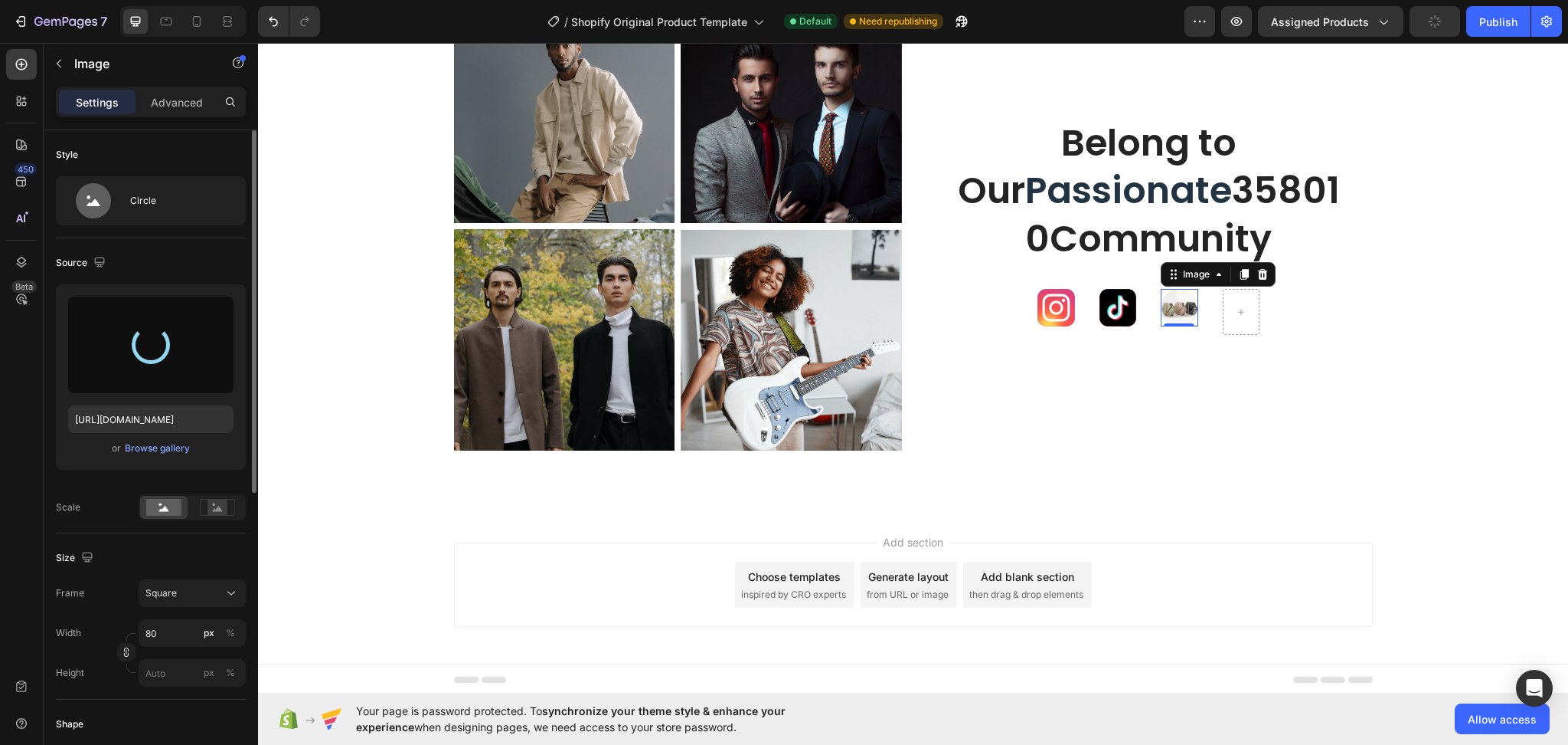
type input "https://cdn.shopify.com/s/files/1/0753/1649/4563/files/gempages_581500426780672…"
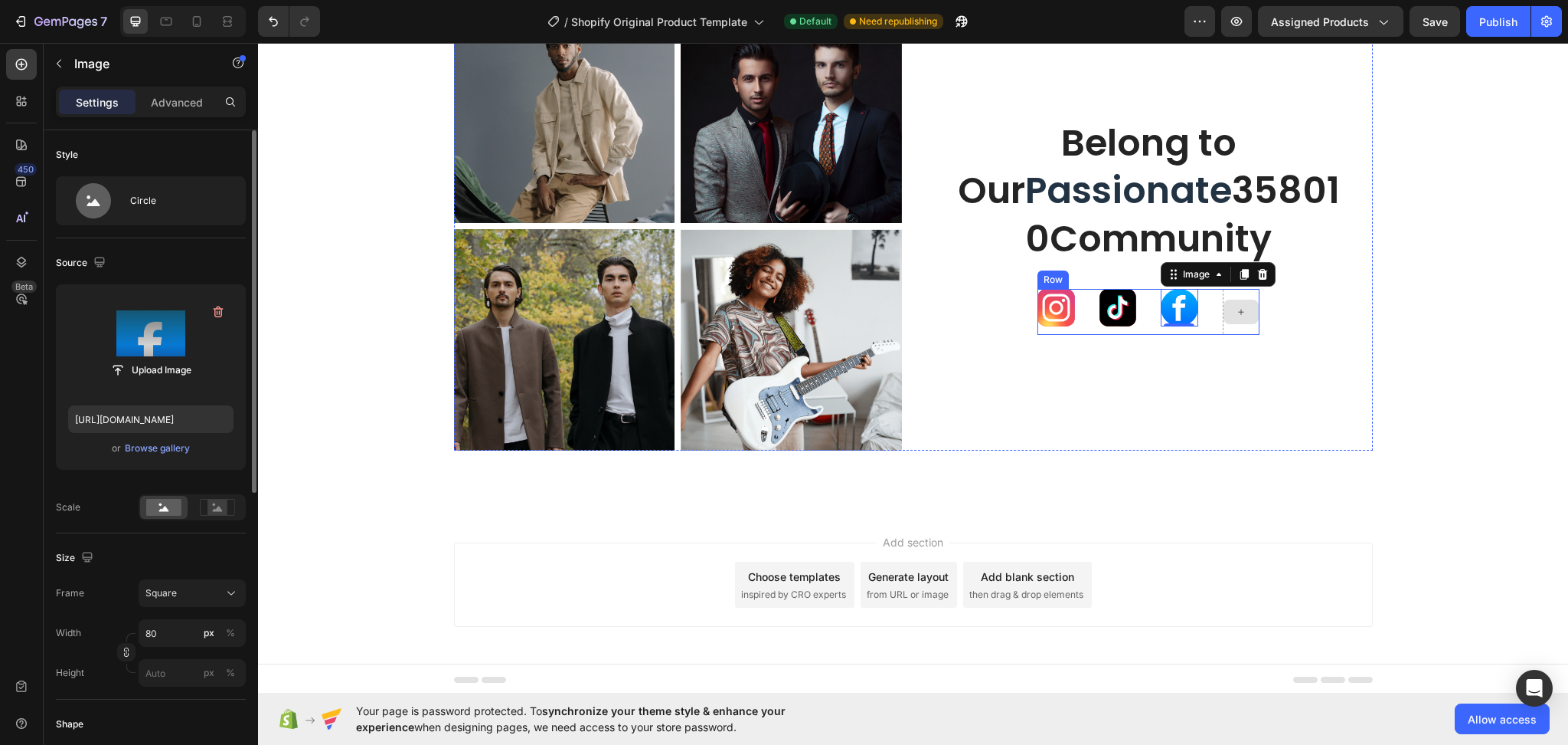
click at [1236, 318] on icon at bounding box center [1241, 312] width 11 height 13
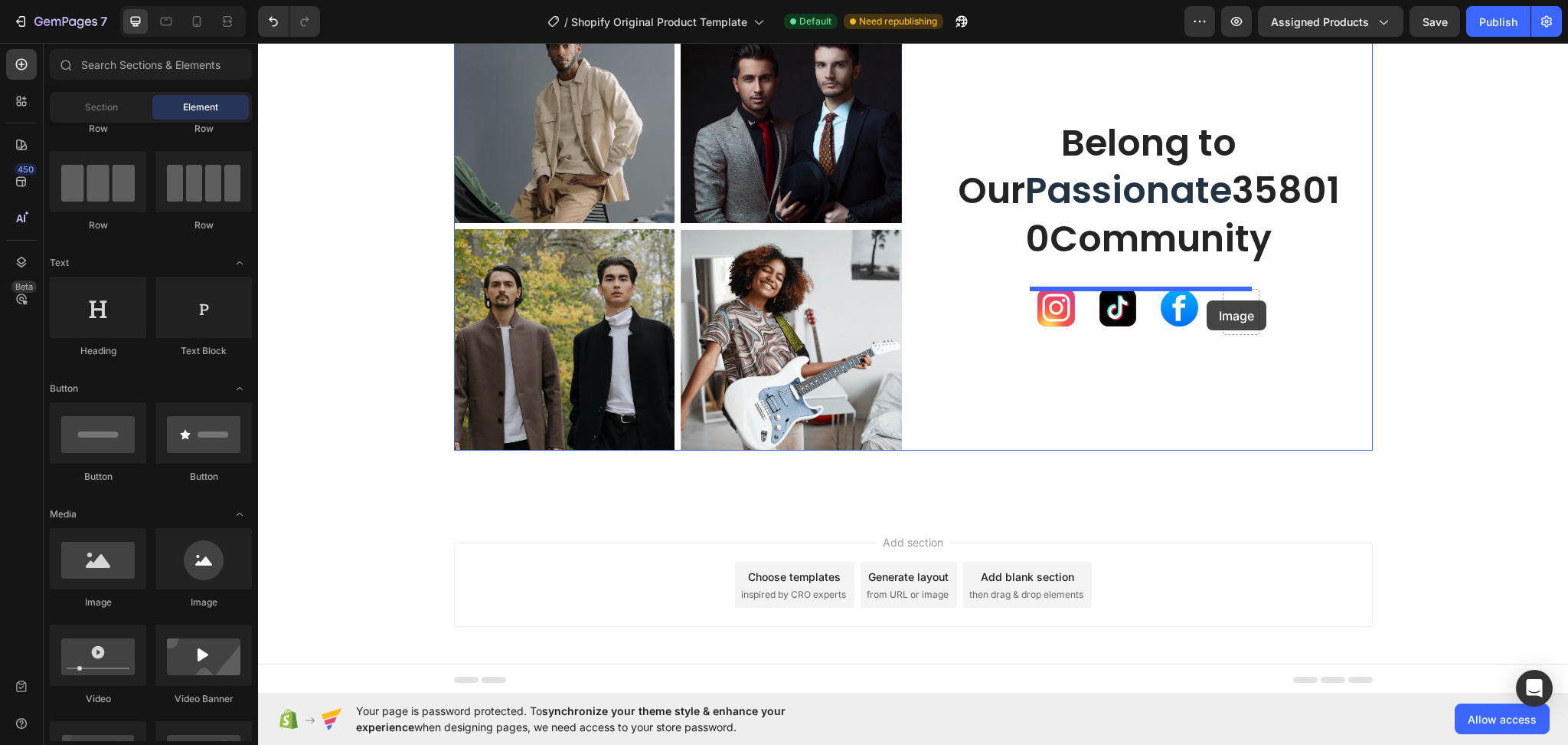
drag, startPoint x: 473, startPoint y: 604, endPoint x: 1206, endPoint y: 300, distance: 793.5
drag, startPoint x: 471, startPoint y: 614, endPoint x: 1220, endPoint y: 314, distance: 806.8
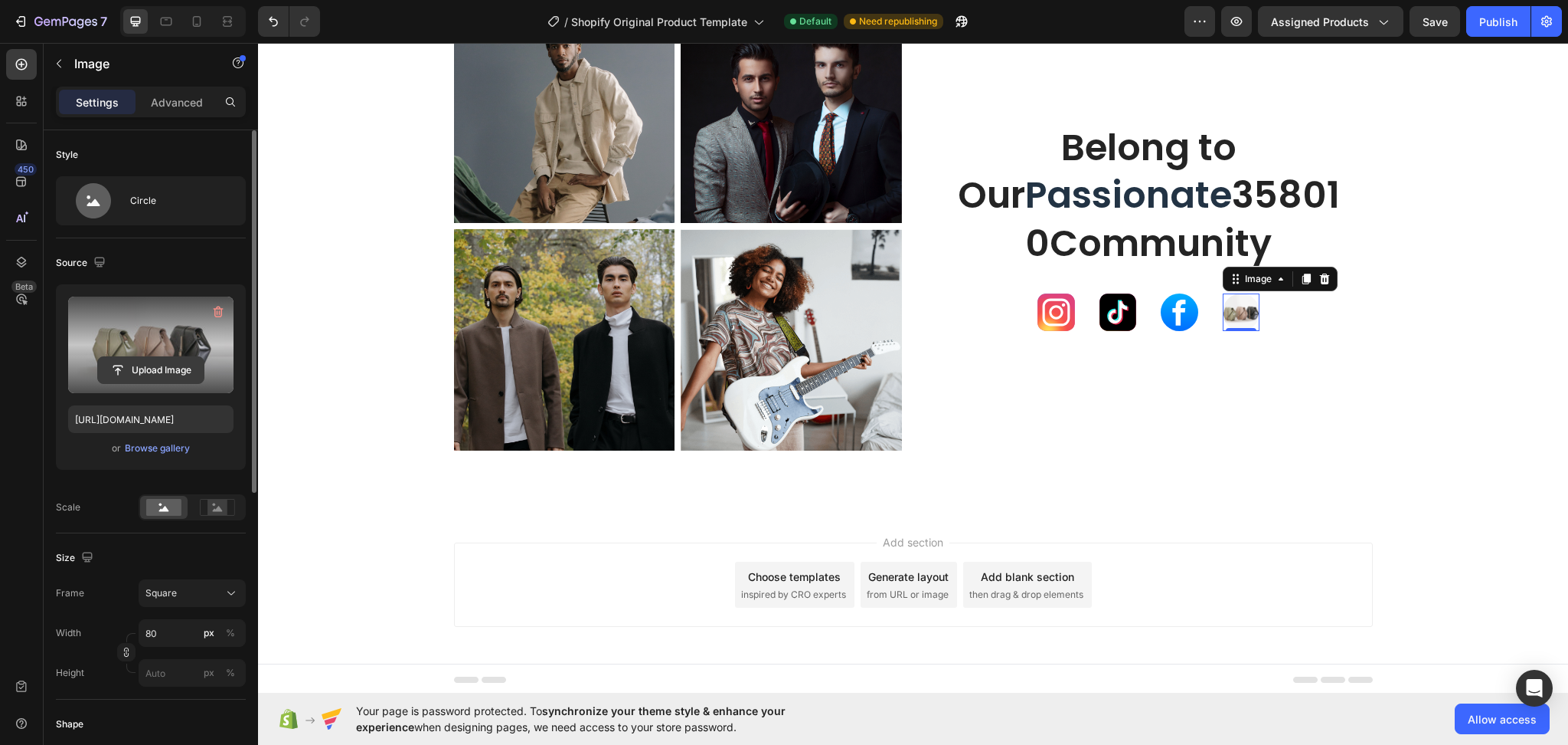
click at [126, 370] on input "file" at bounding box center [151, 370] width 105 height 26
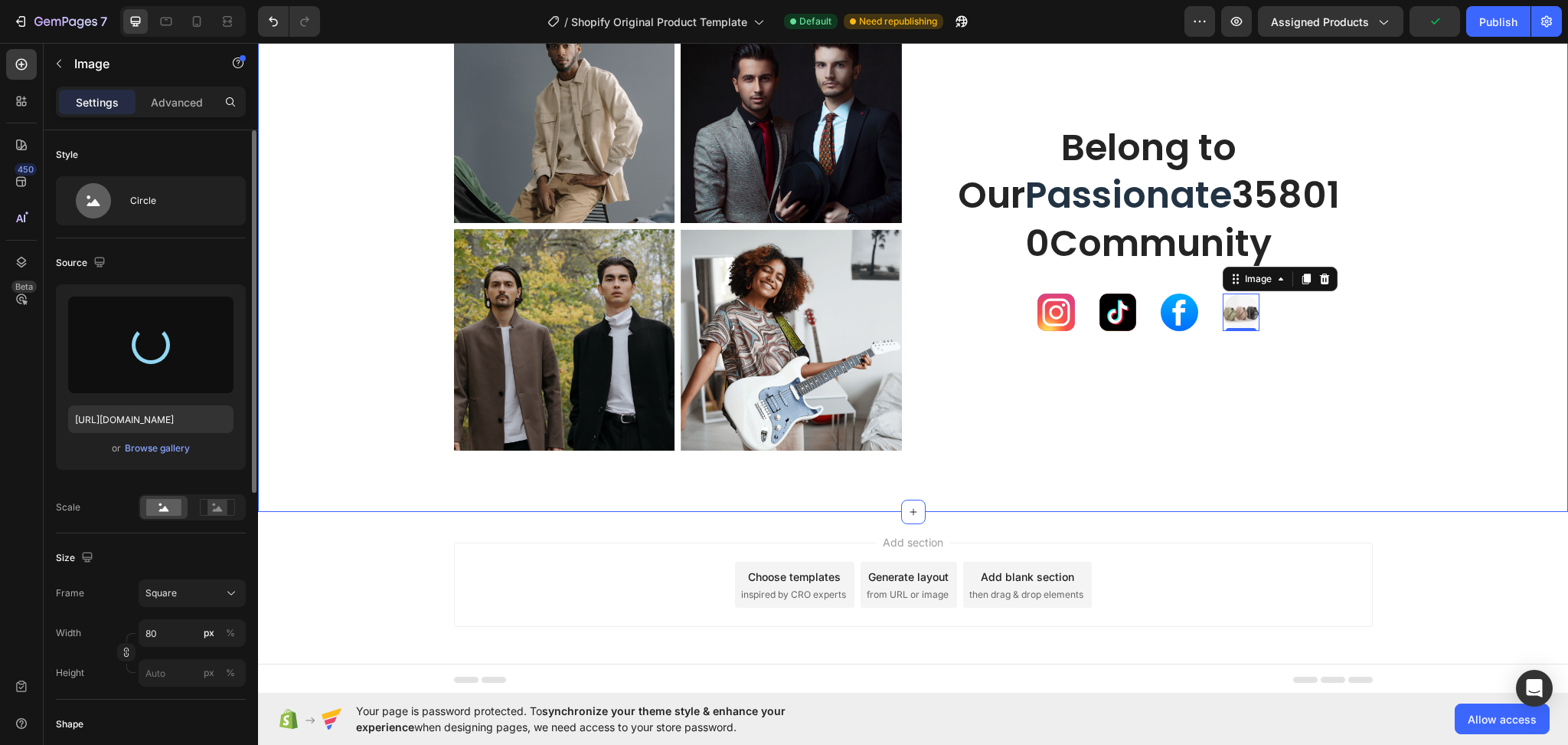
type input "https://cdn.shopify.com/s/files/1/0753/1649/4563/files/gempages_581500426780672…"
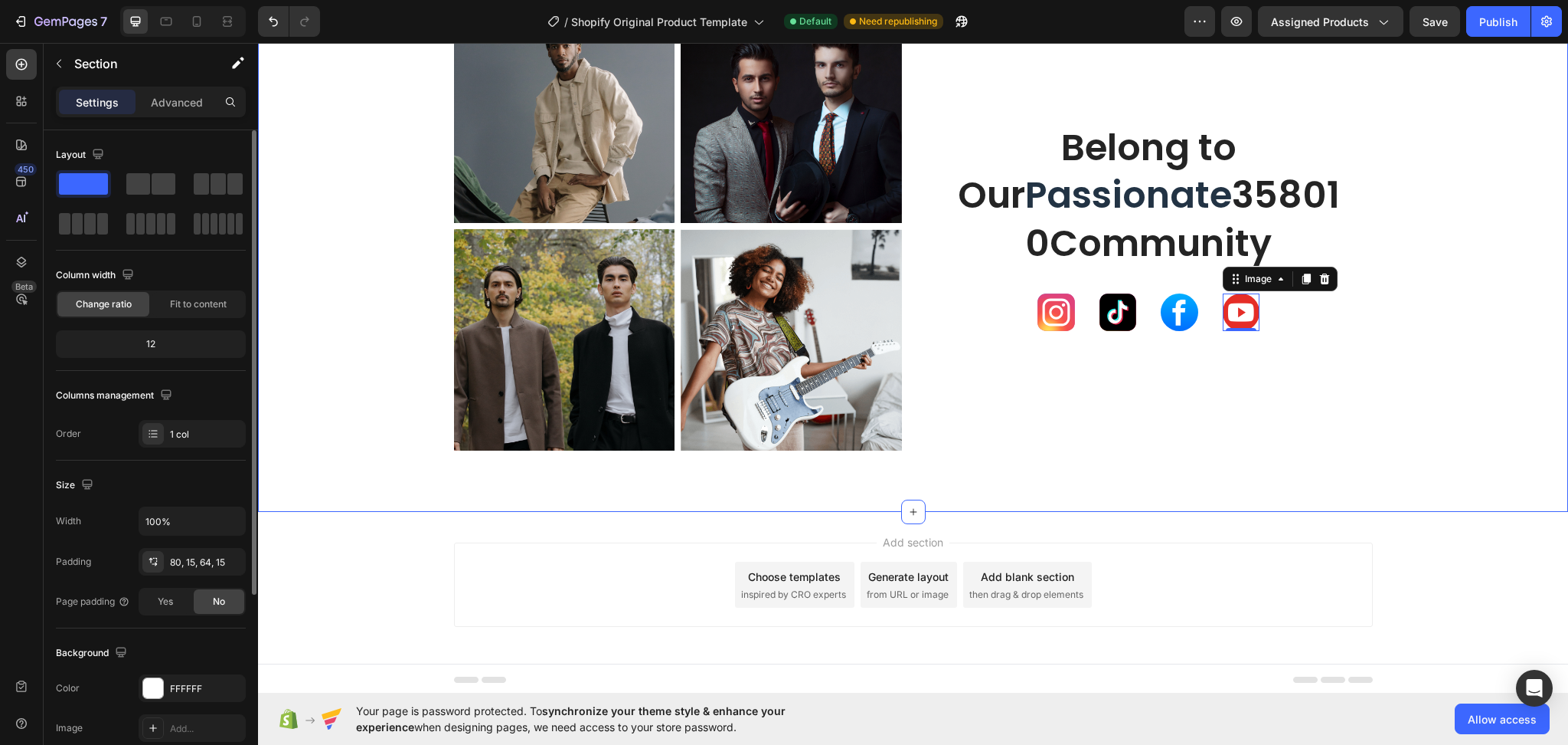
click at [1473, 456] on div "Image Image Row Image Image Row Belong to Our Passionate 358010Community Headin…" at bounding box center [913, 233] width 1288 height 461
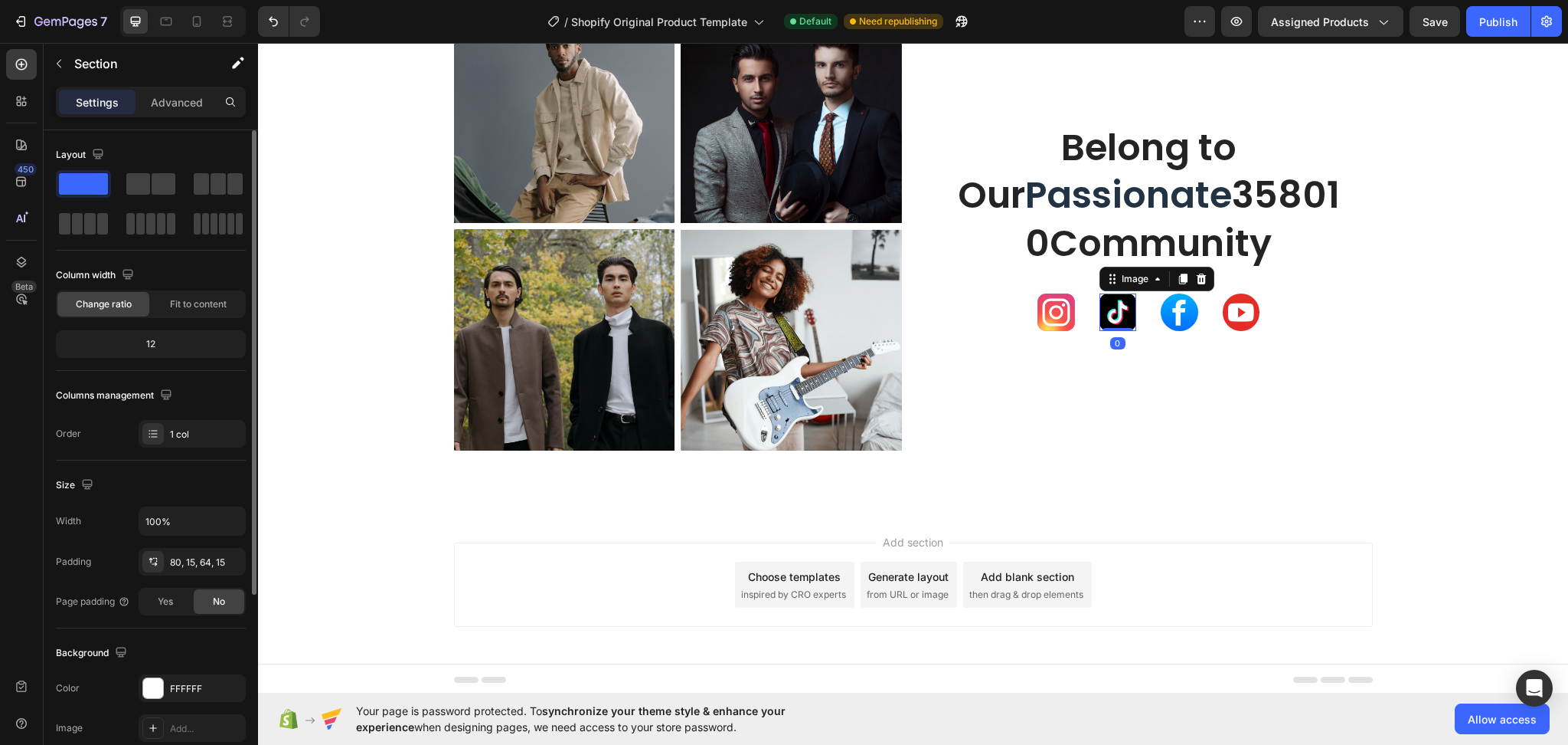
click at [1103, 319] on img at bounding box center [1118, 312] width 37 height 37
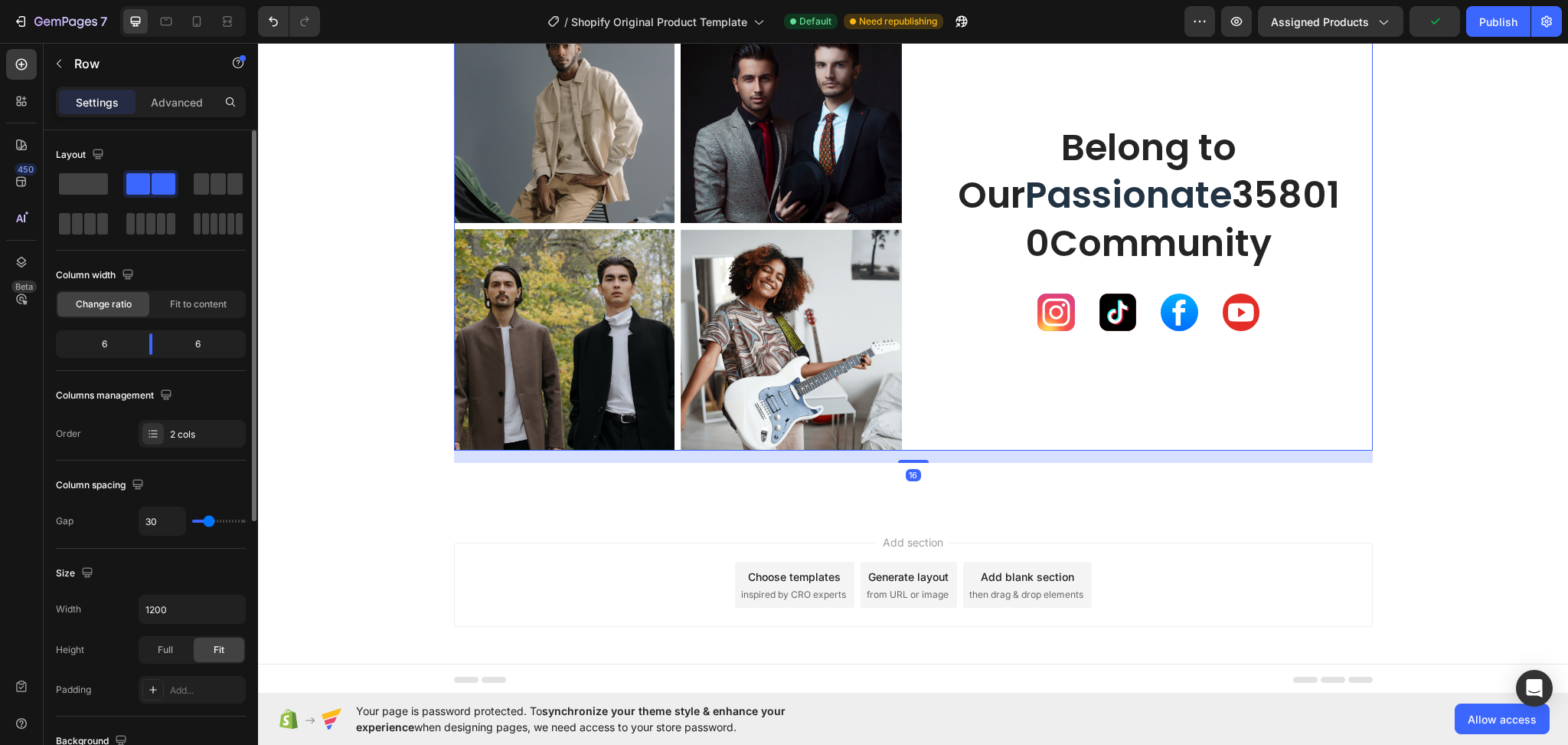
click at [1043, 415] on div "Belong to Our Passionate 358010Community Heading Image Image Image Image Row" at bounding box center [1149, 227] width 448 height 449
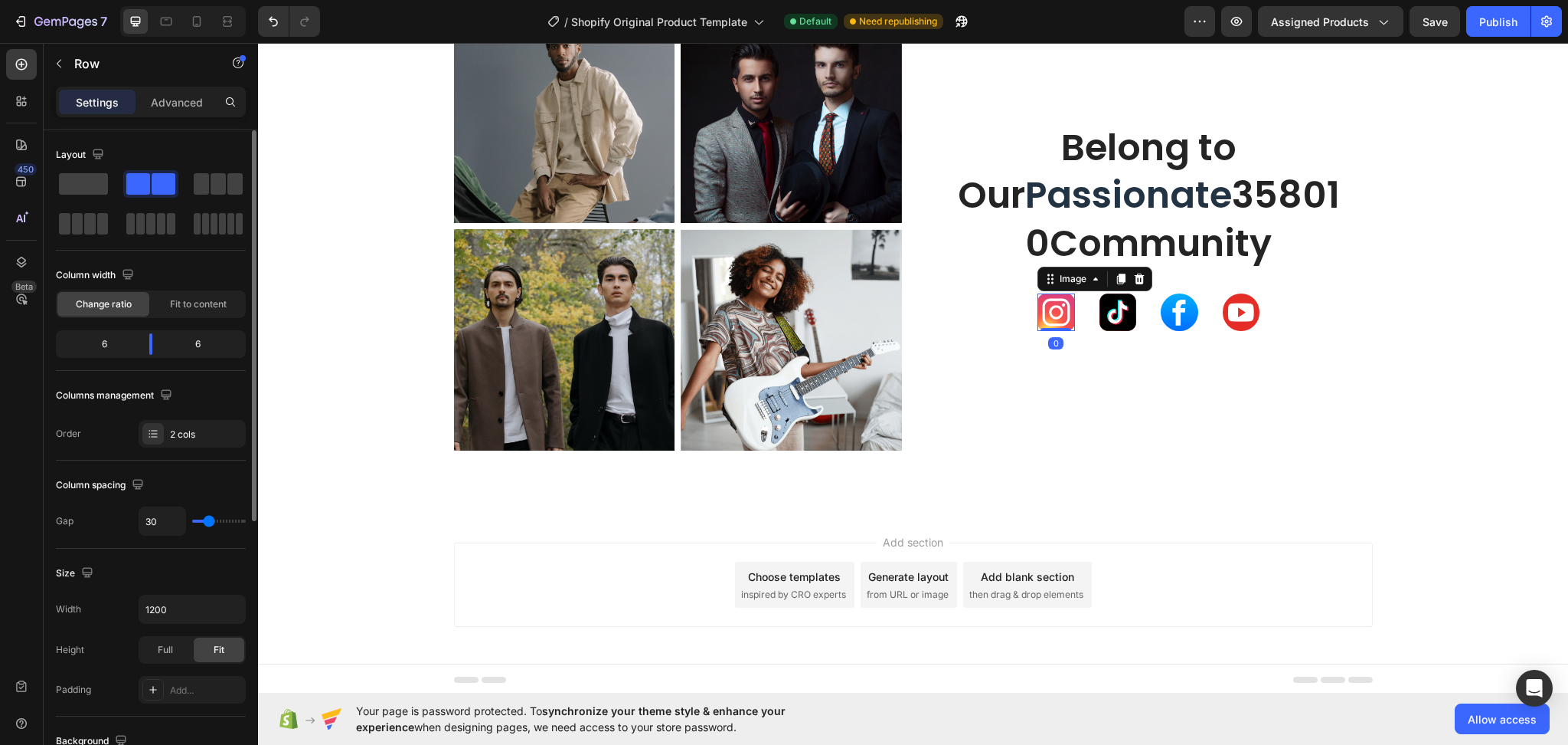
click at [1060, 313] on img at bounding box center [1055, 312] width 37 height 37
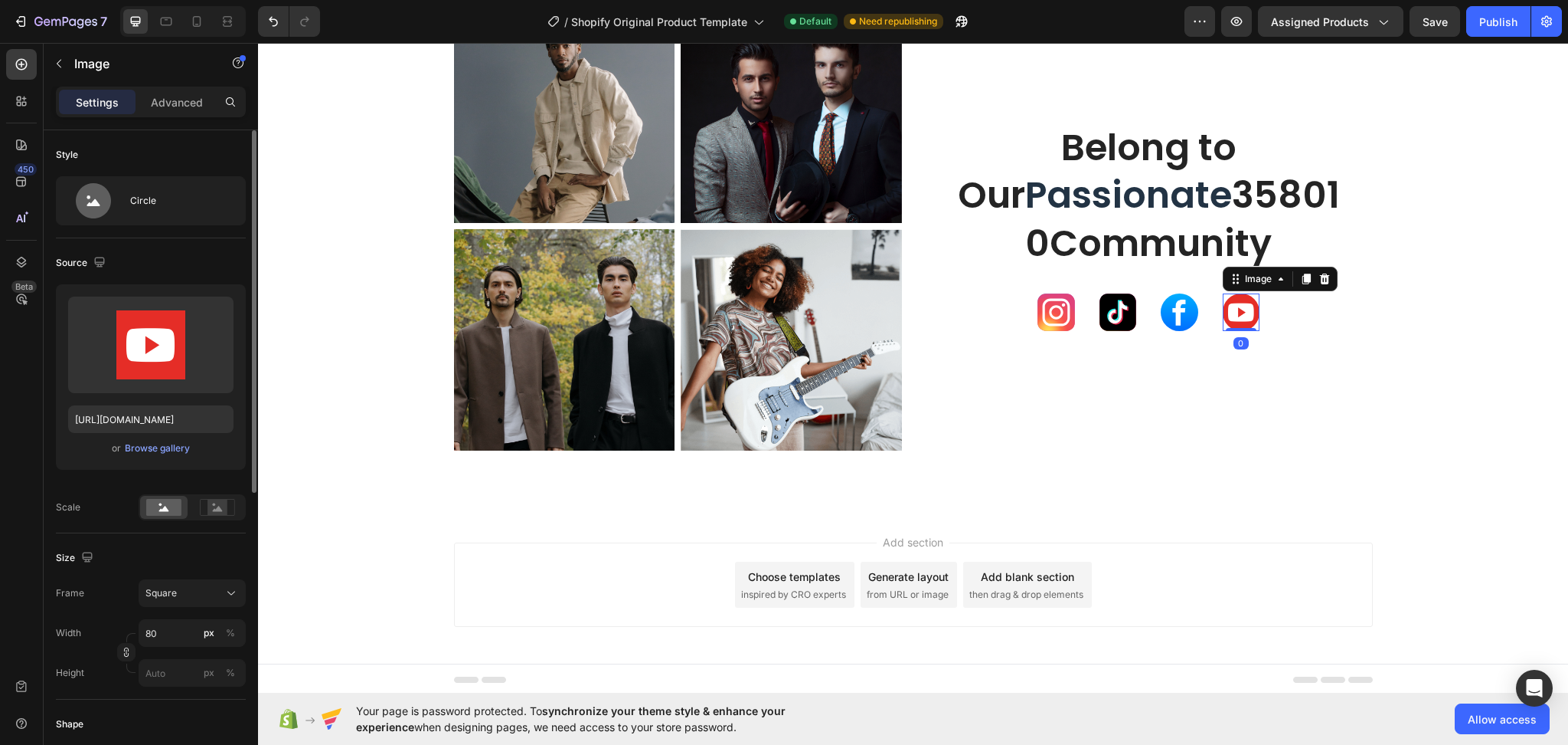
click at [1241, 316] on img at bounding box center [1241, 312] width 37 height 37
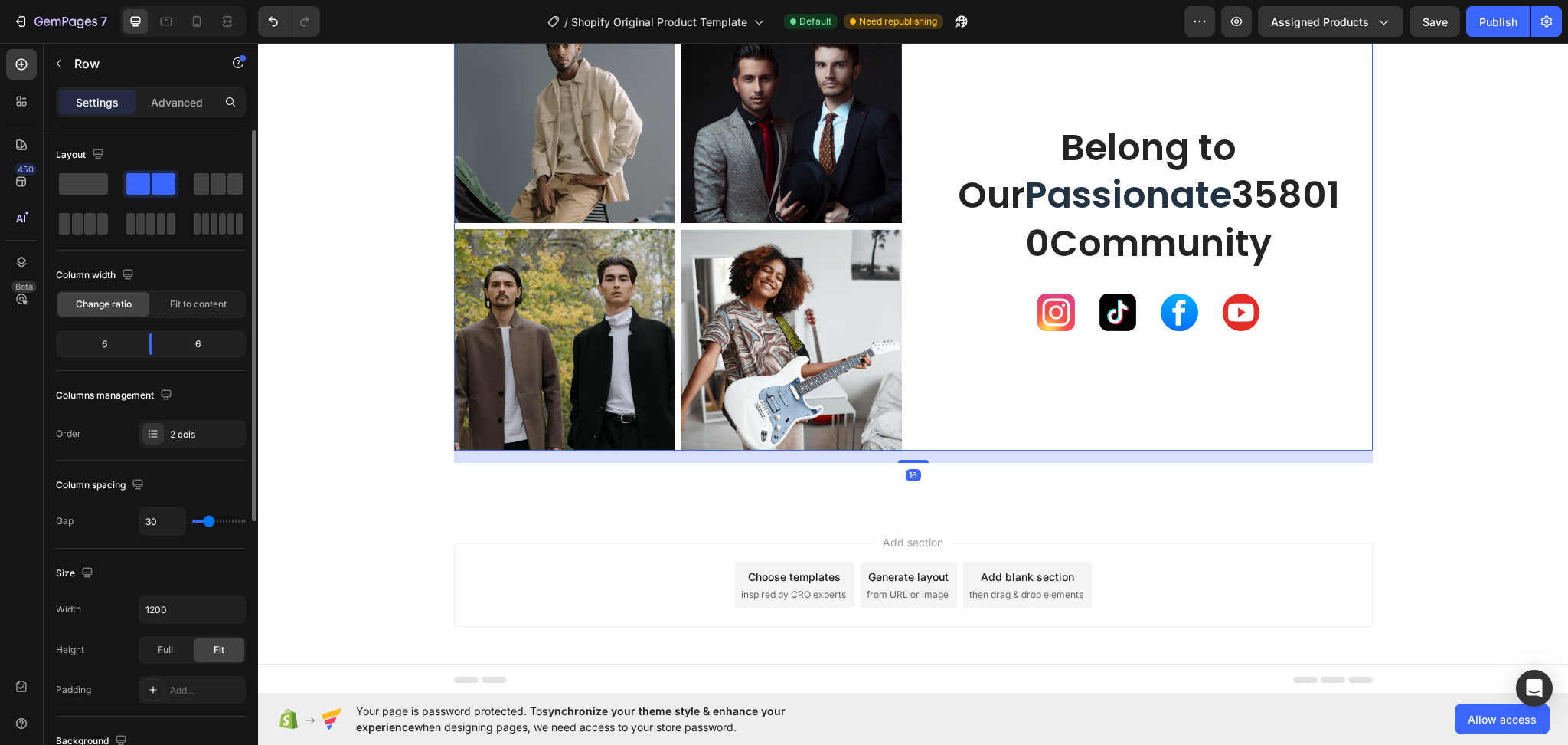
click at [1058, 419] on div "Belong to Our Passionate 358010Community Heading Image Image Image Image Row" at bounding box center [1149, 227] width 448 height 449
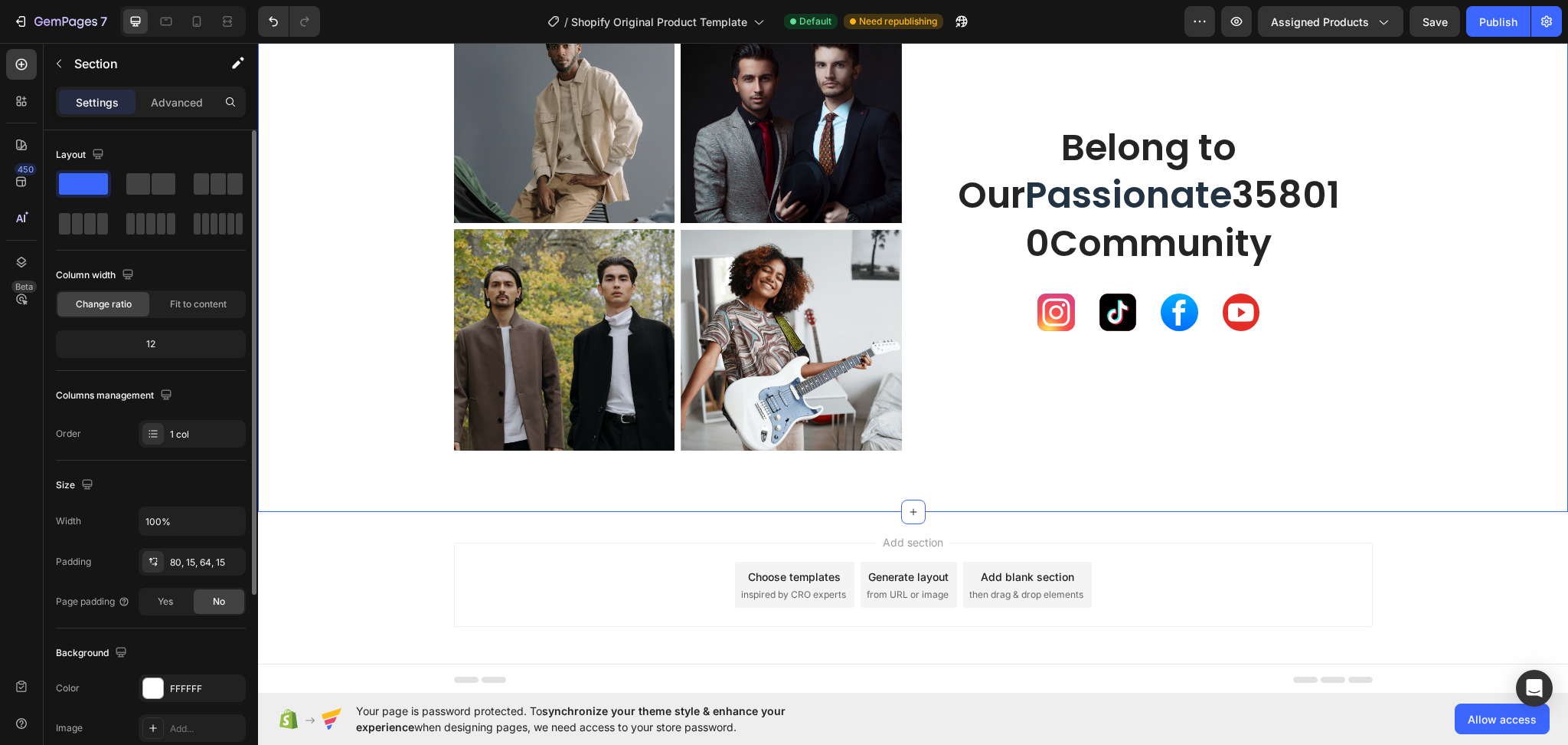
click at [1093, 509] on div "Image Image Row Image Image Row Belong to Our Passionate 358010Community Headin…" at bounding box center [913, 227] width 1310 height 571
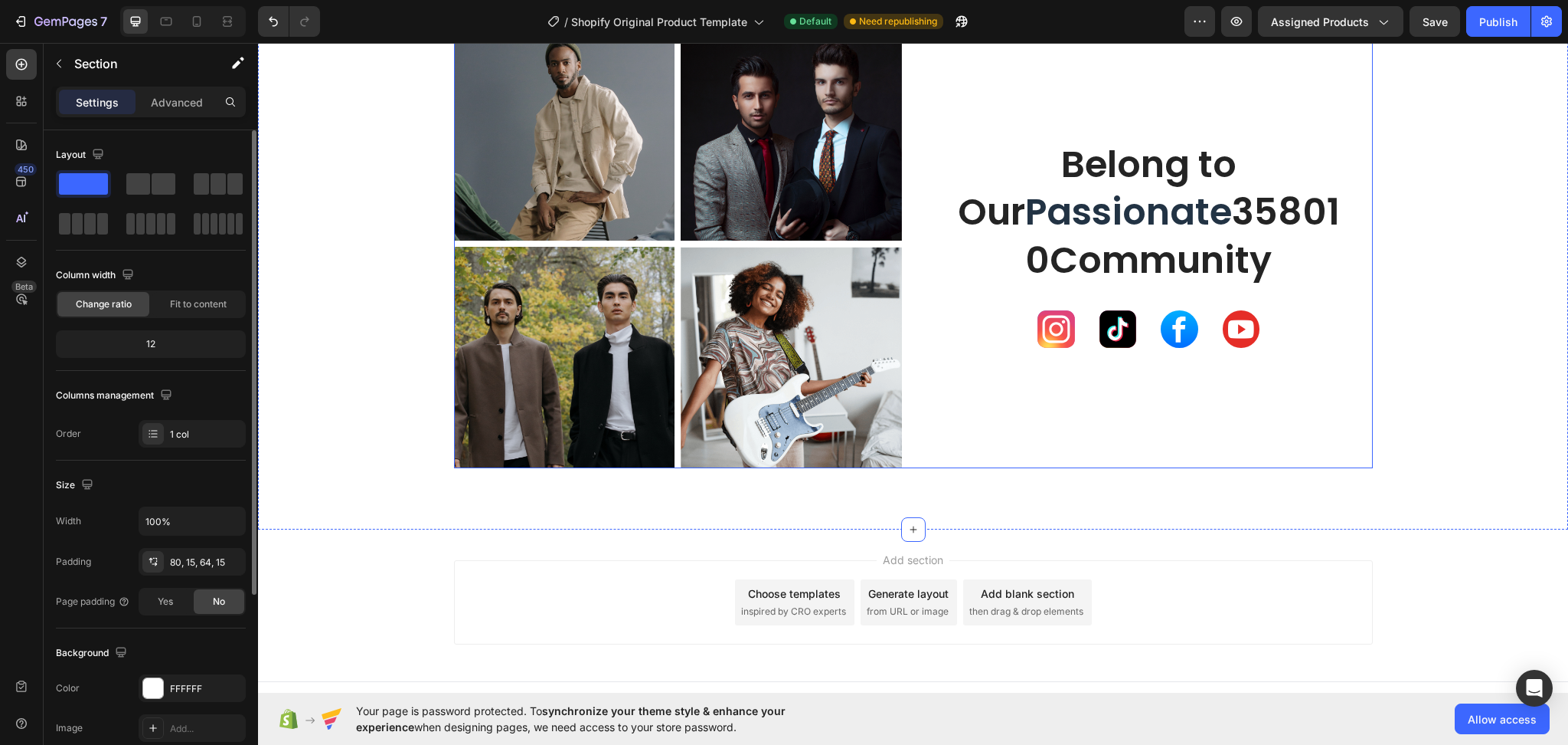
scroll to position [4363, 0]
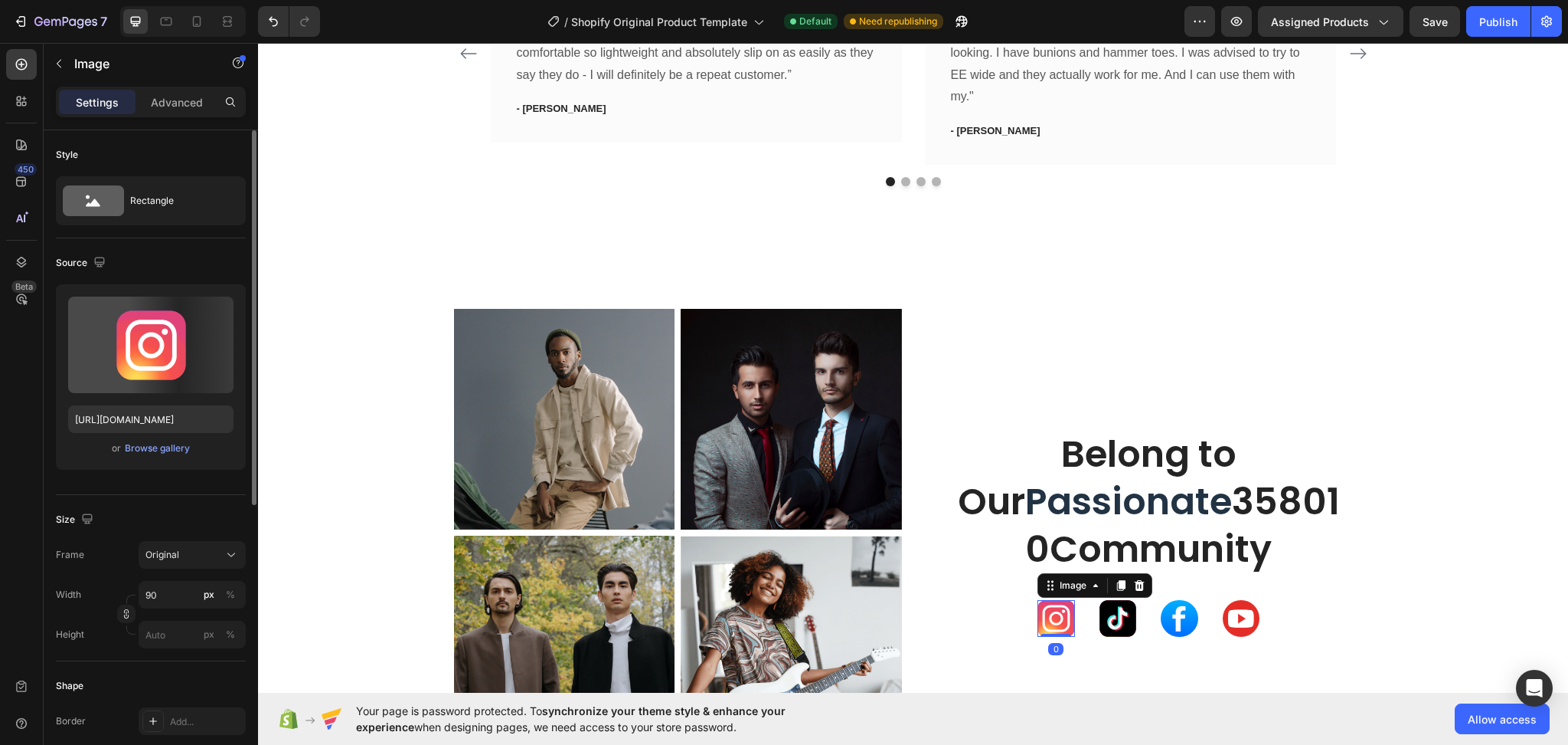
click at [1057, 631] on img at bounding box center [1055, 618] width 37 height 37
click at [60, 60] on icon "button" at bounding box center [59, 64] width 4 height 9
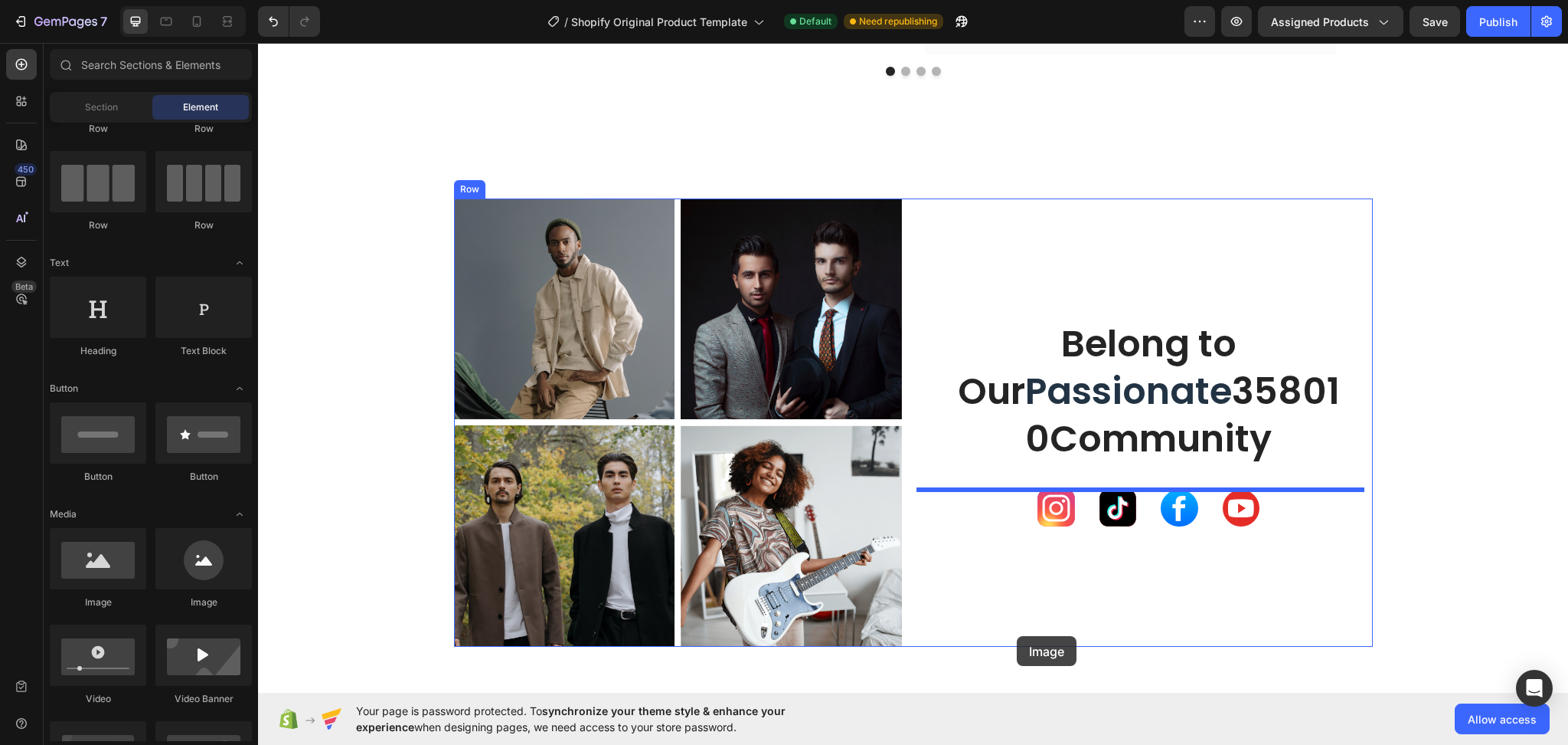
scroll to position [4486, 0]
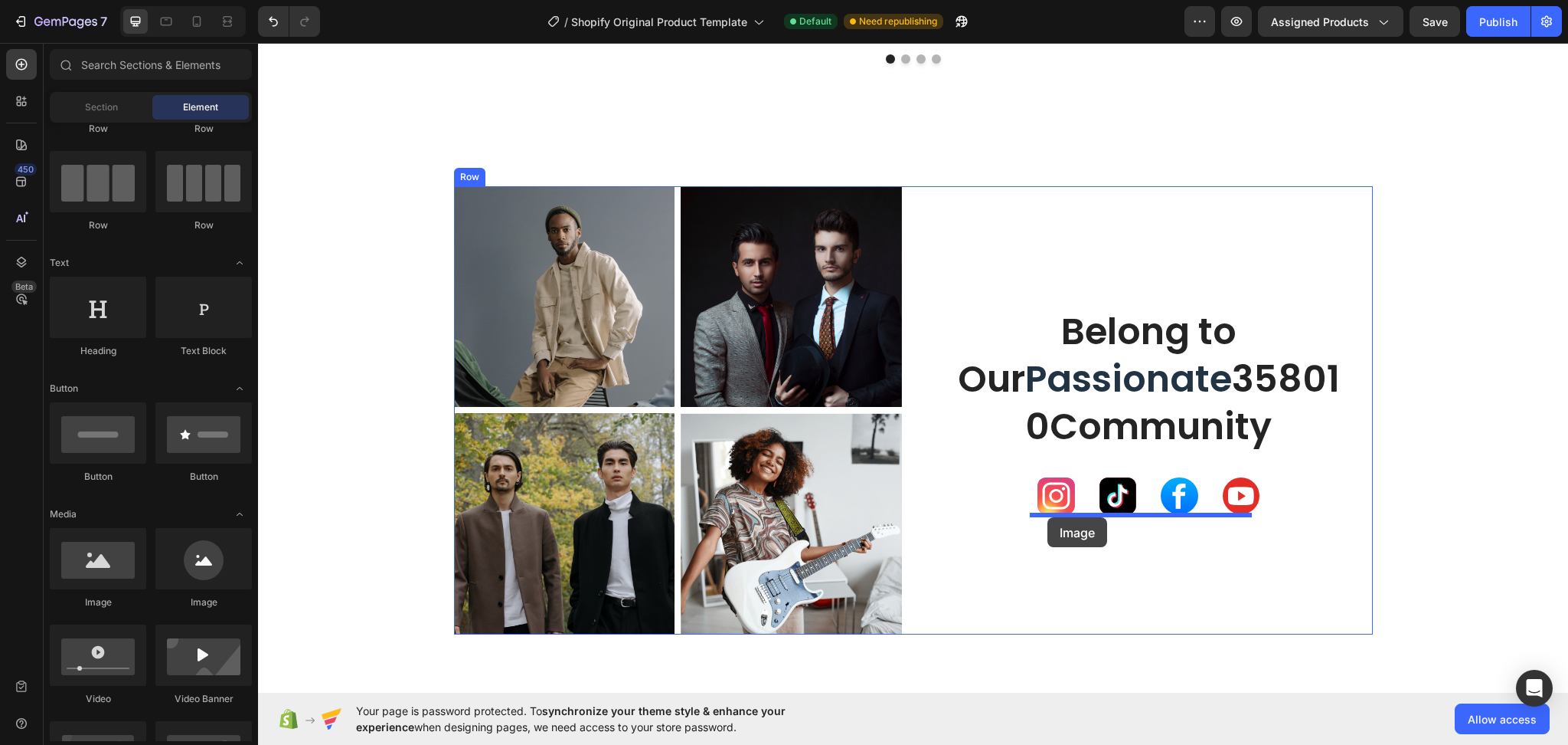
drag, startPoint x: 370, startPoint y: 629, endPoint x: 1048, endPoint y: 517, distance: 687.2
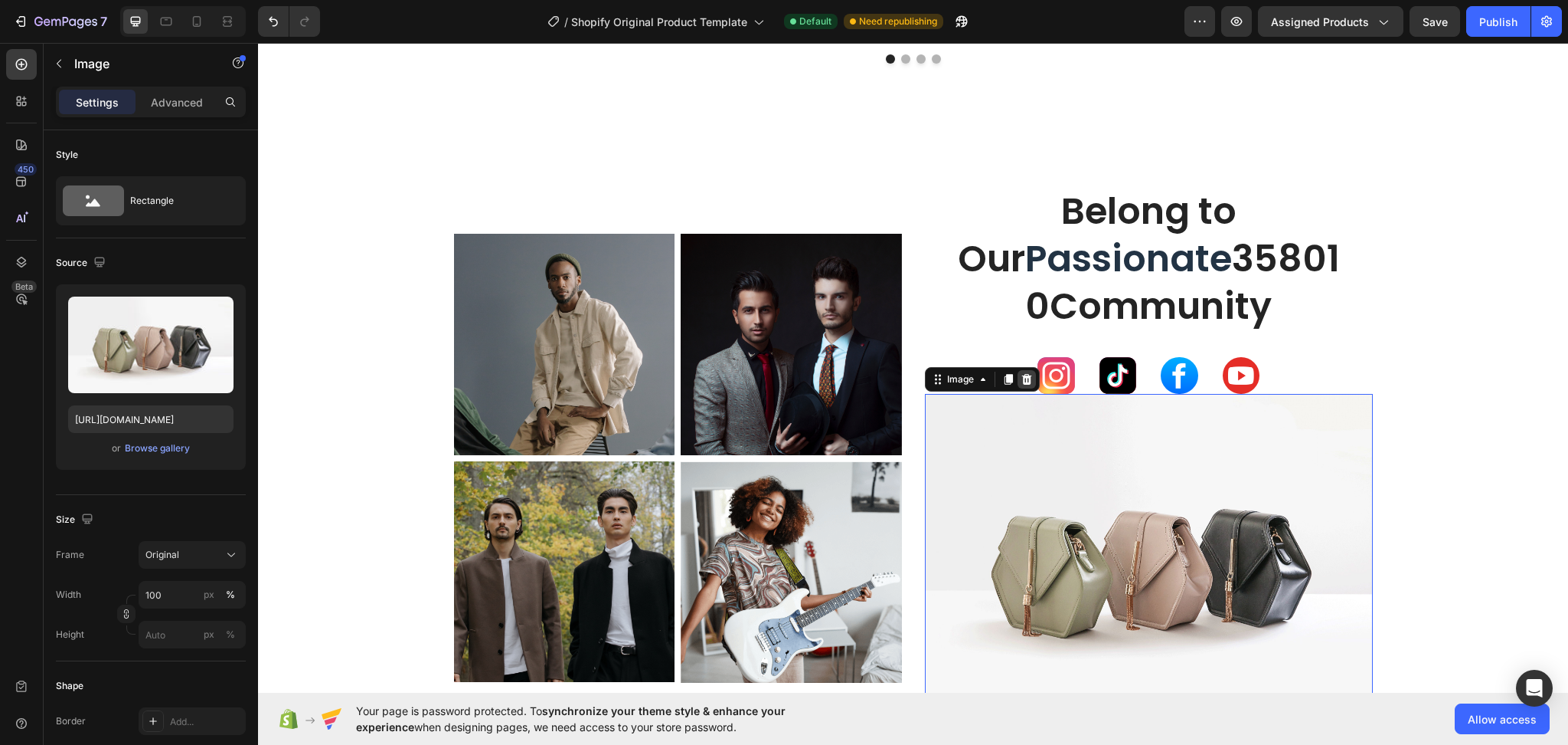
click at [1022, 384] on icon at bounding box center [1027, 379] width 10 height 10
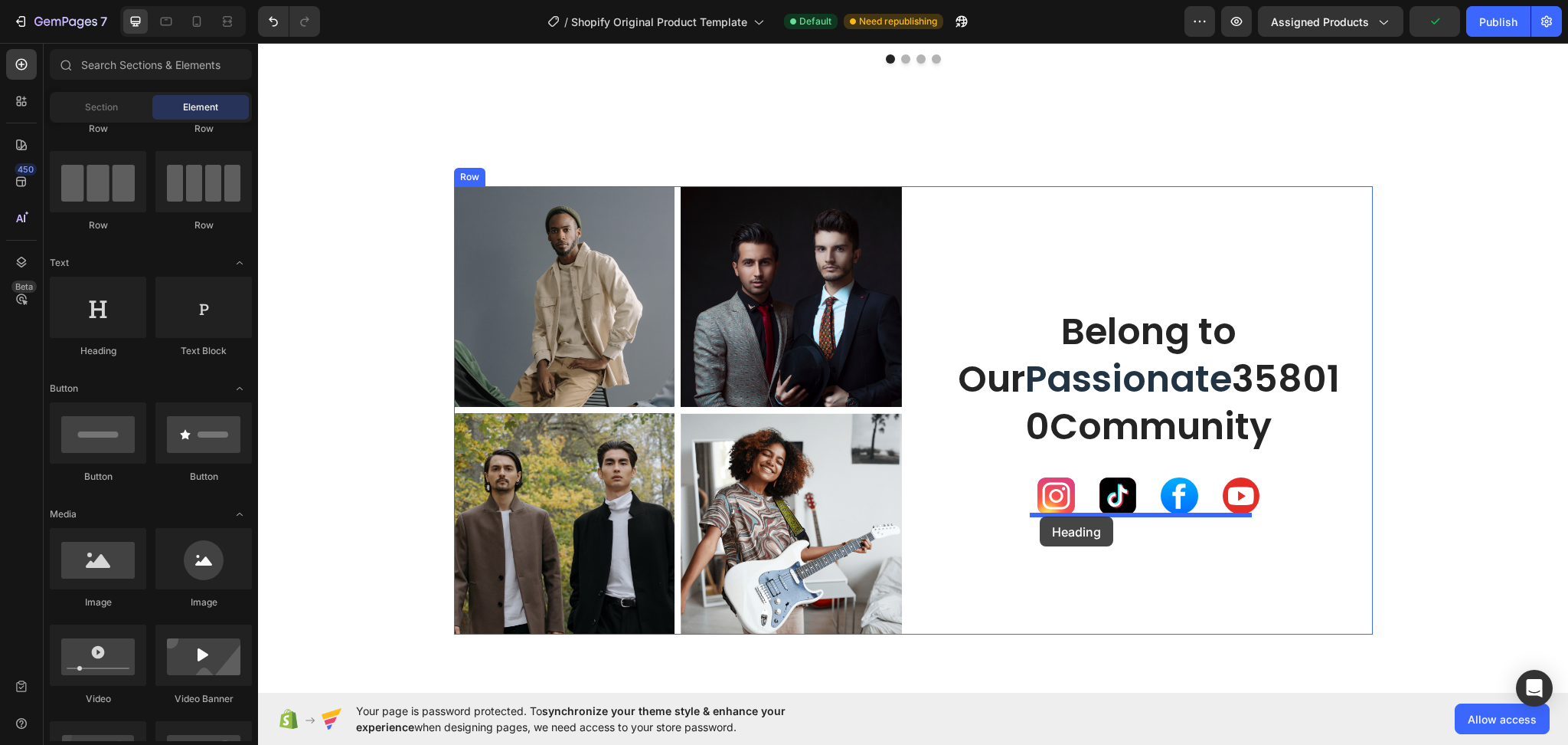
drag, startPoint x: 349, startPoint y: 357, endPoint x: 1040, endPoint y: 516, distance: 709.1
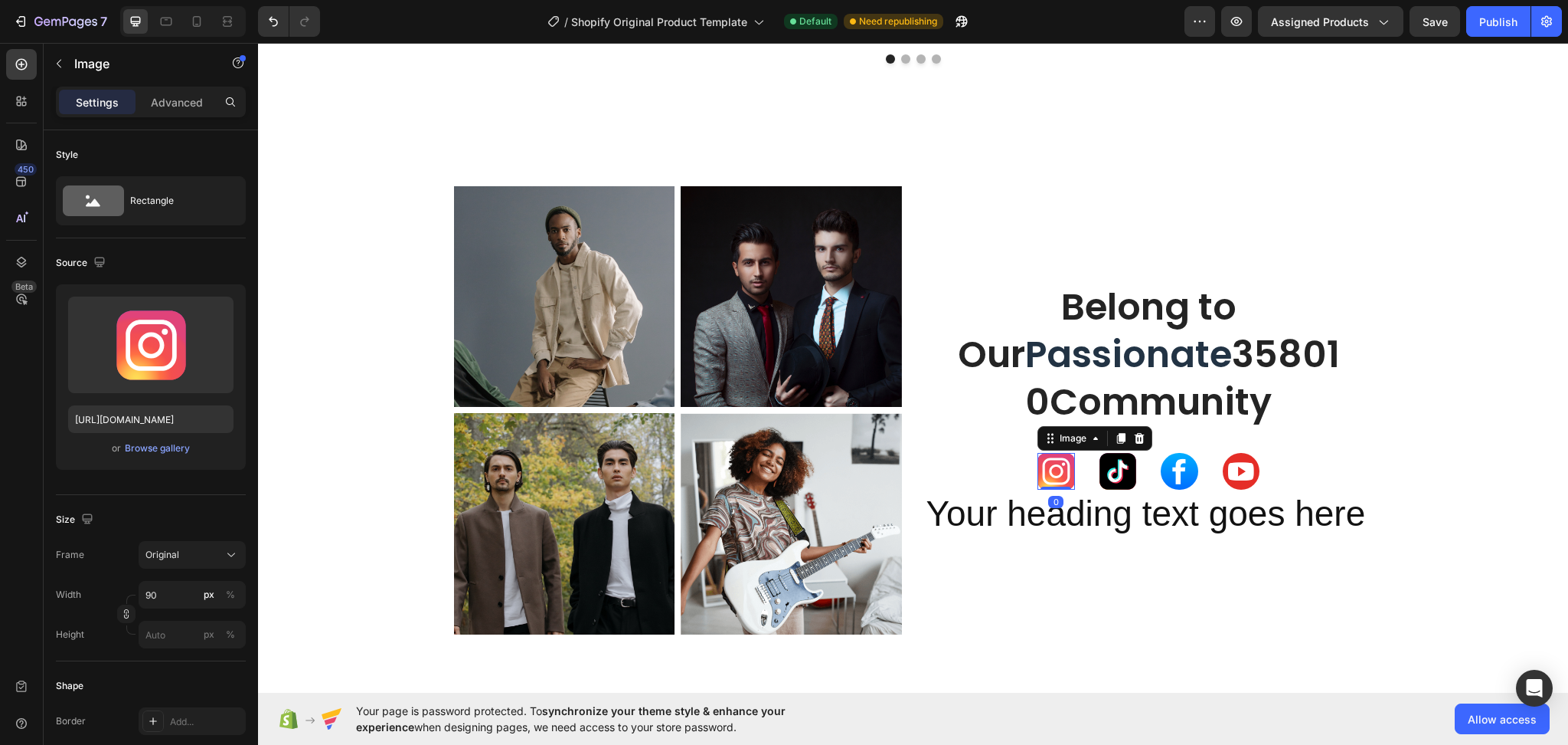
click at [1062, 479] on img at bounding box center [1055, 470] width 37 height 37
click at [66, 64] on button "button" at bounding box center [59, 63] width 24 height 24
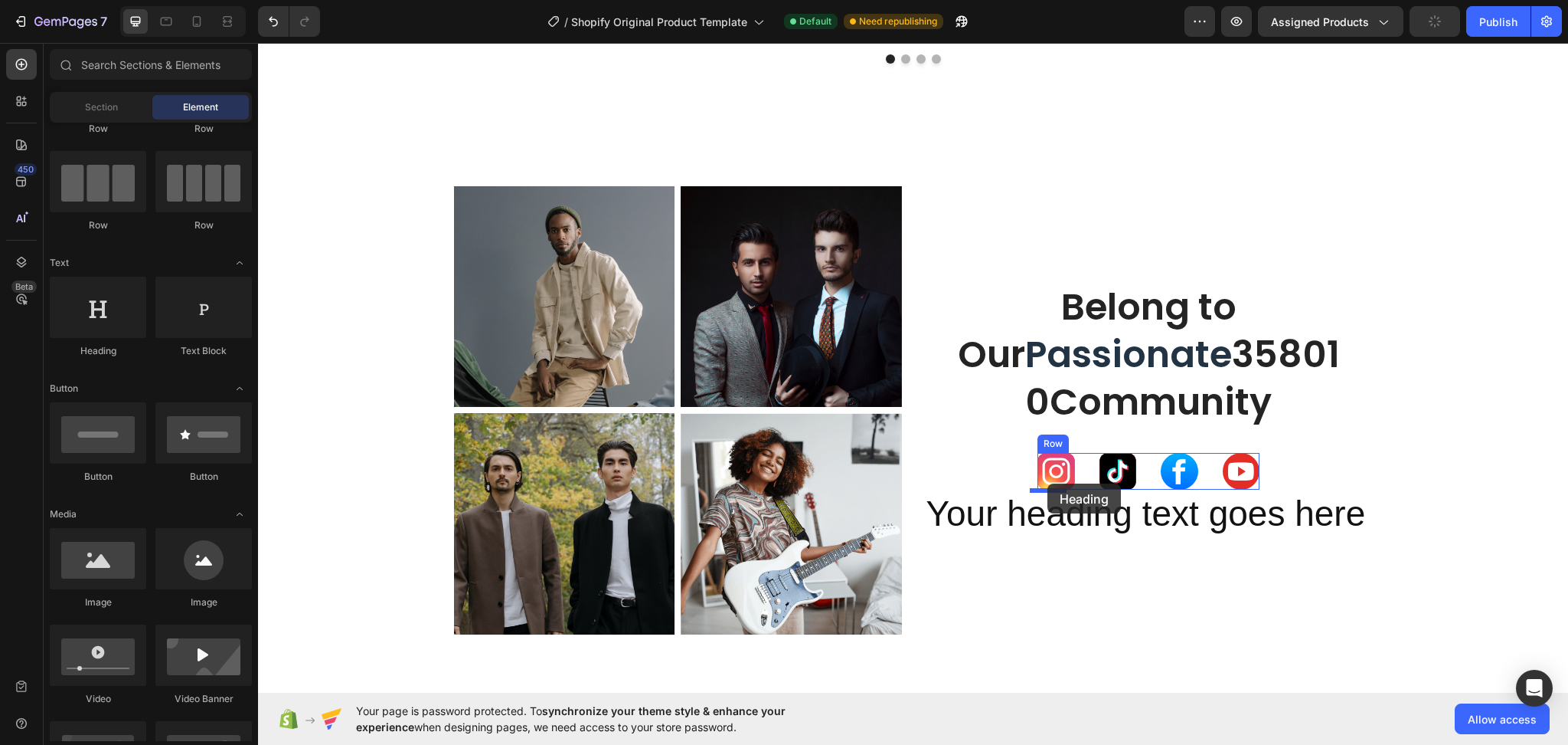
drag, startPoint x: 362, startPoint y: 357, endPoint x: 1048, endPoint y: 483, distance: 697.5
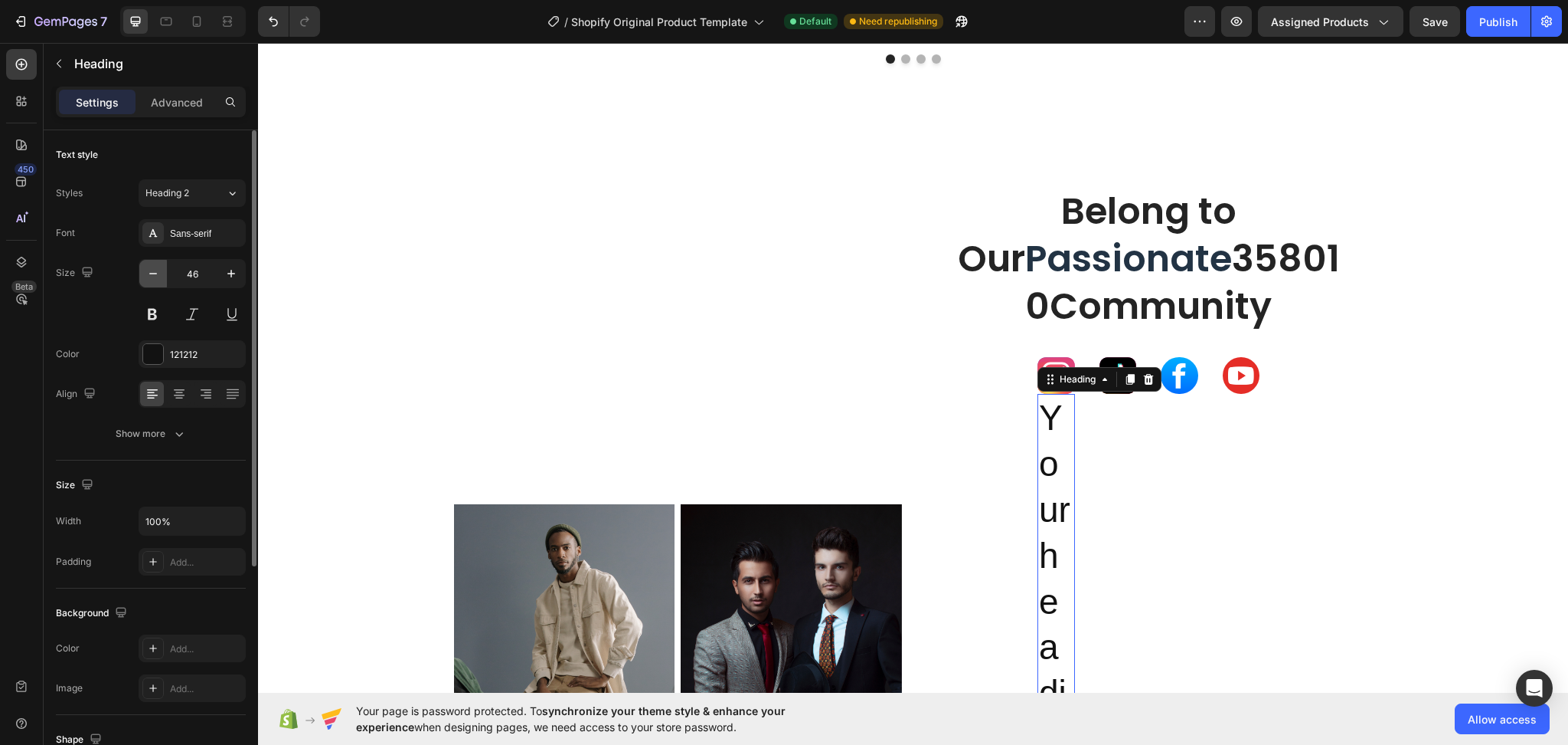
click at [157, 281] on icon "button" at bounding box center [154, 274] width 16 height 16
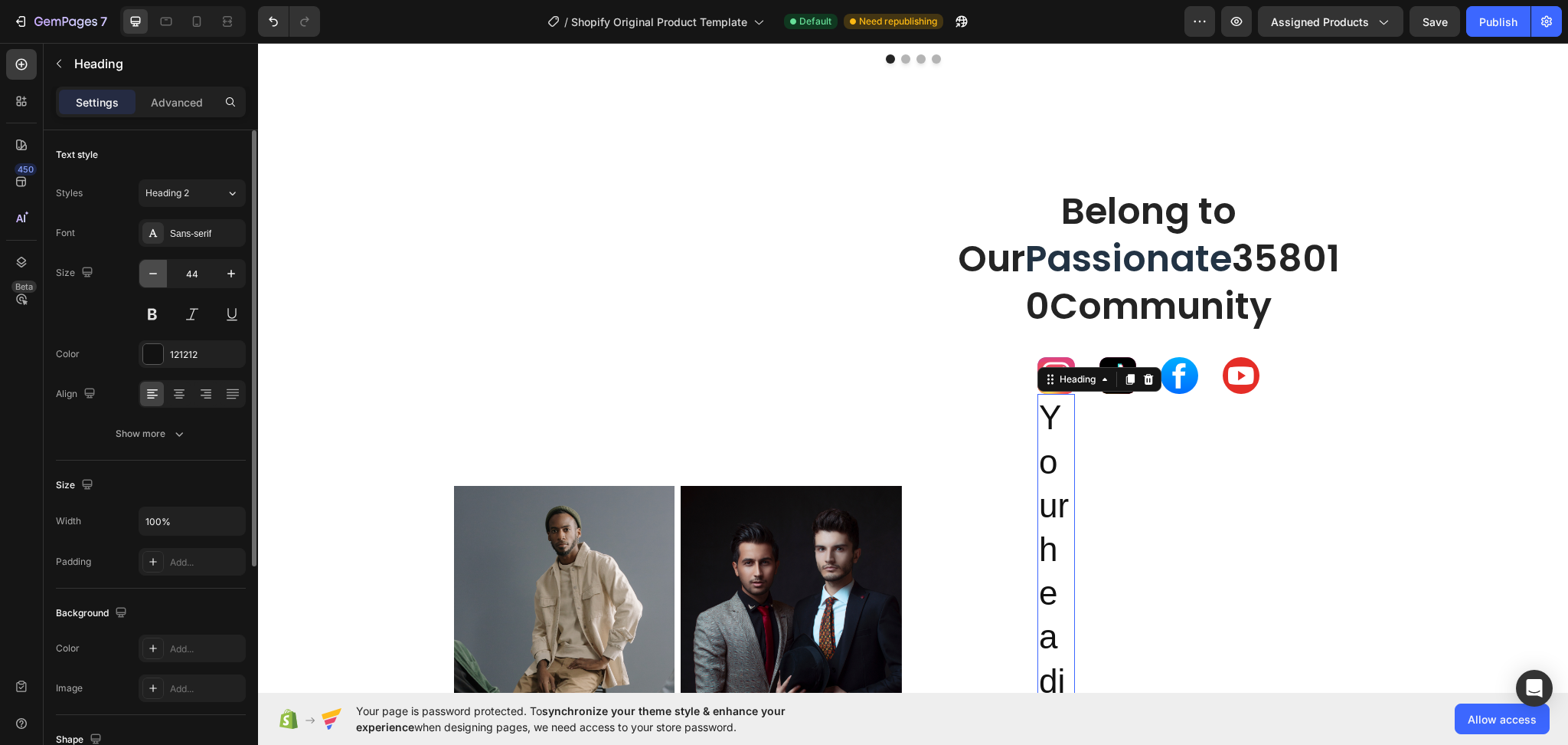
click at [157, 281] on icon "button" at bounding box center [154, 274] width 16 height 16
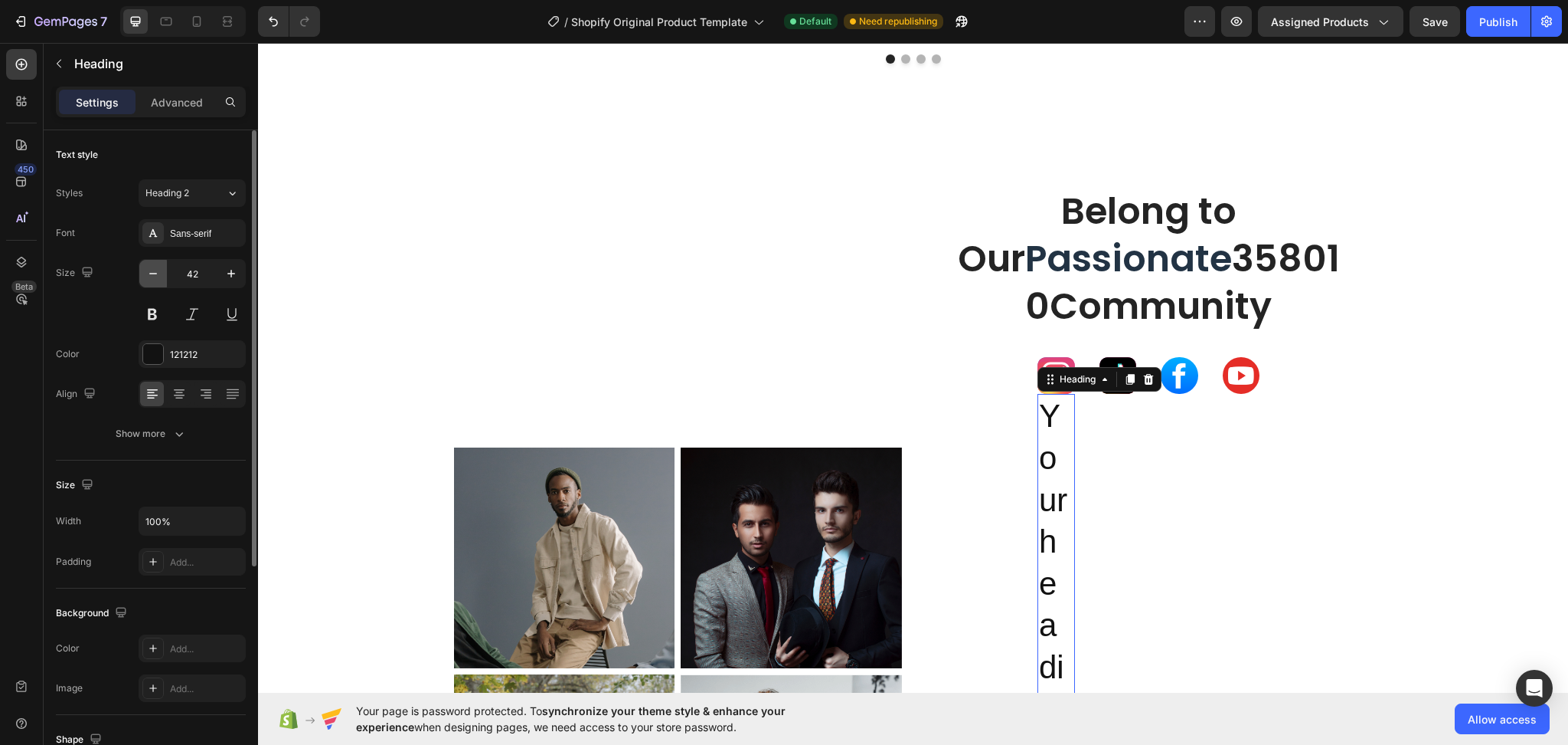
click at [157, 281] on icon "button" at bounding box center [154, 274] width 16 height 16
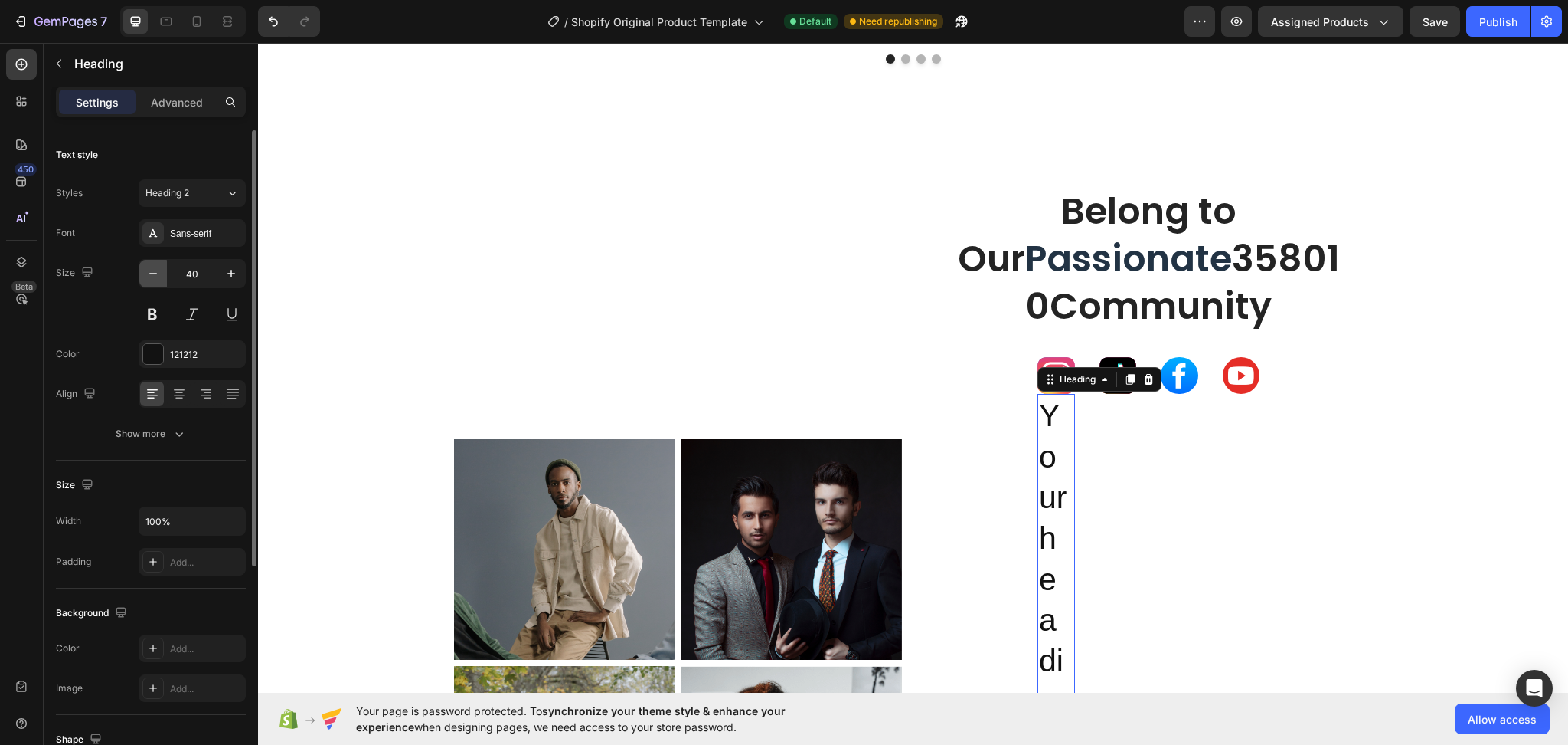
click at [157, 281] on icon "button" at bounding box center [154, 274] width 16 height 16
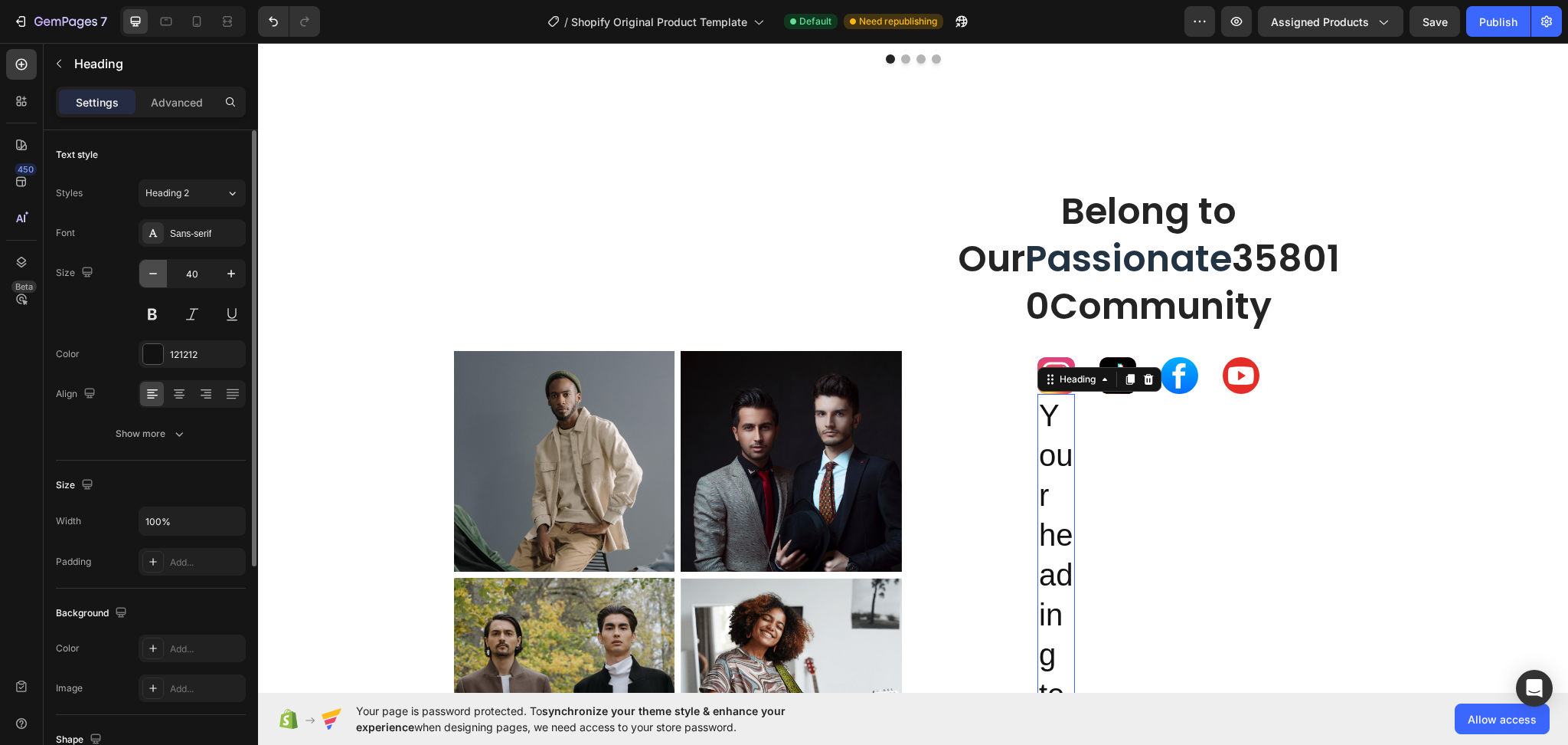
click at [157, 281] on icon "button" at bounding box center [154, 274] width 16 height 16
drag, startPoint x: 157, startPoint y: 281, endPoint x: 165, endPoint y: 273, distance: 11.3
click at [157, 280] on icon "button" at bounding box center [154, 274] width 16 height 16
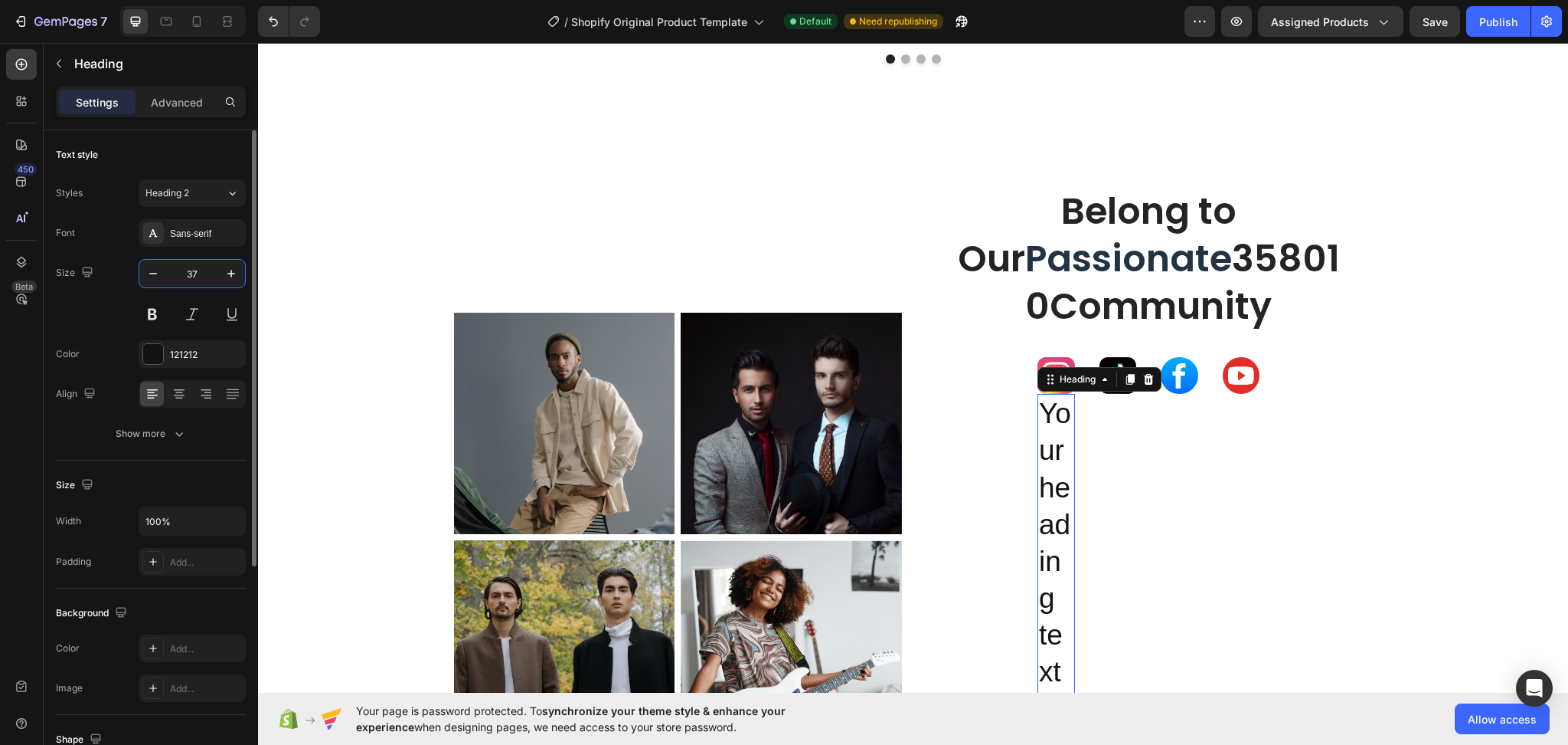
click at [206, 271] on input "37" at bounding box center [192, 274] width 51 height 28
click at [158, 273] on icon "button" at bounding box center [154, 274] width 16 height 16
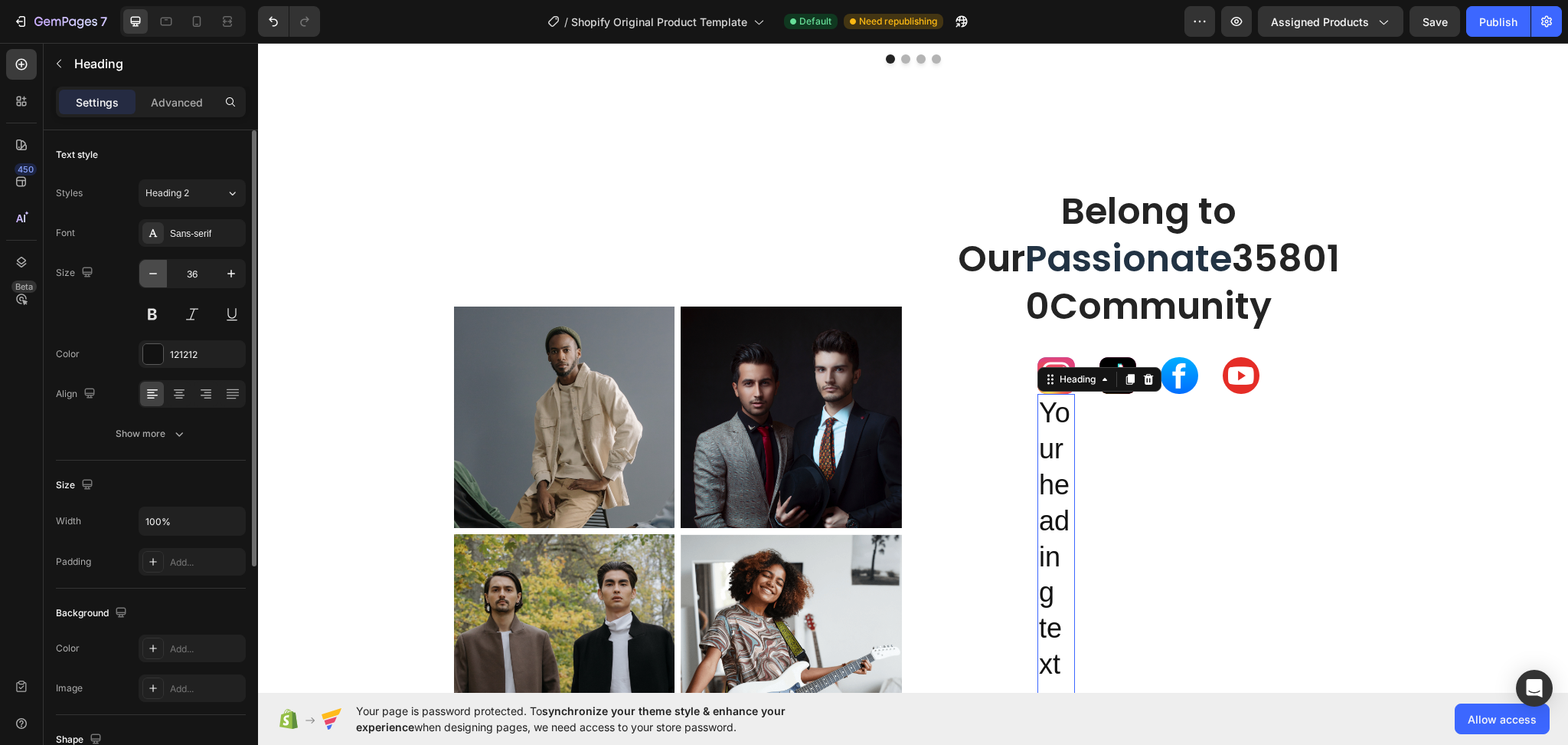
click at [158, 273] on icon "button" at bounding box center [154, 274] width 16 height 16
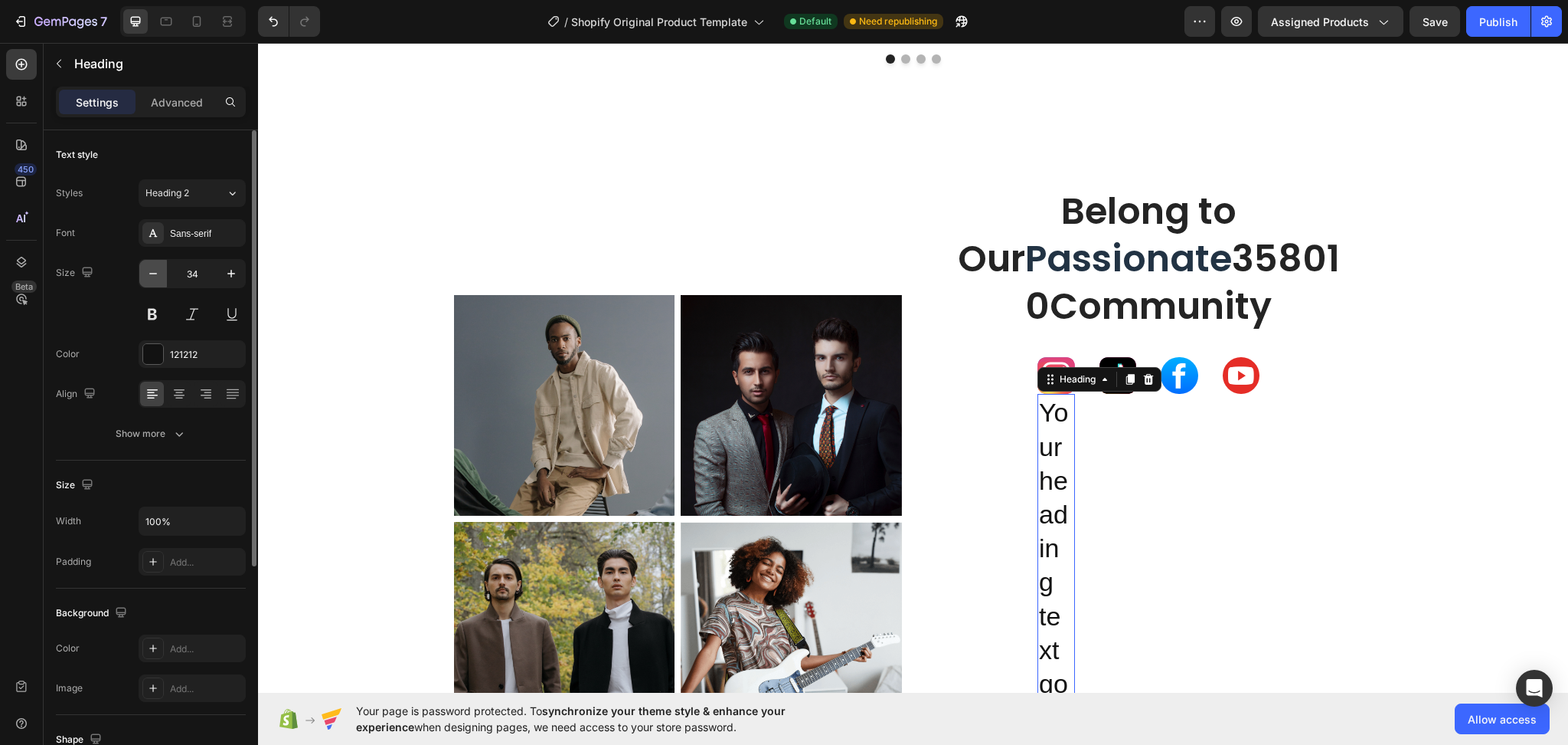
click at [158, 273] on icon "button" at bounding box center [154, 274] width 16 height 16
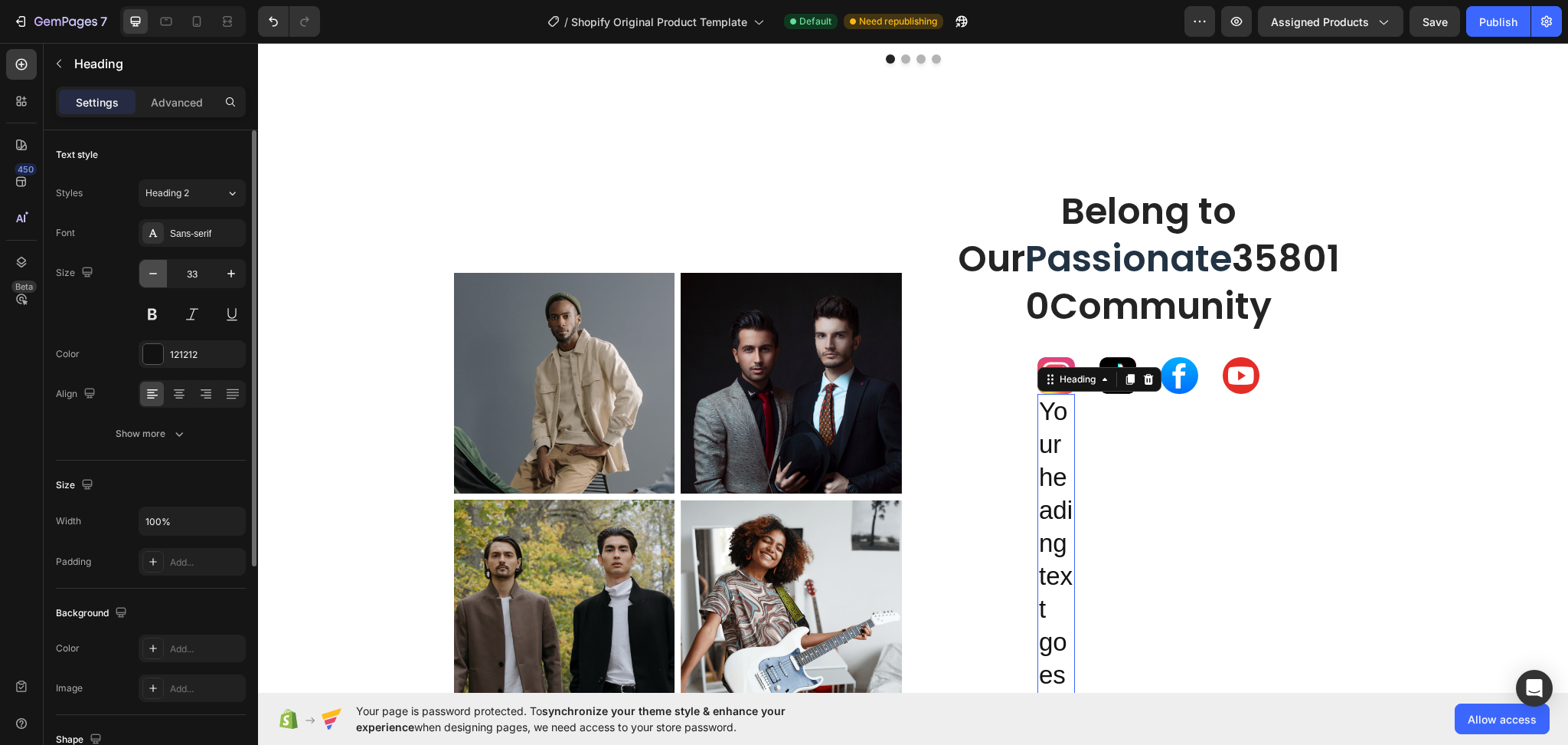
click at [158, 273] on icon "button" at bounding box center [154, 274] width 16 height 16
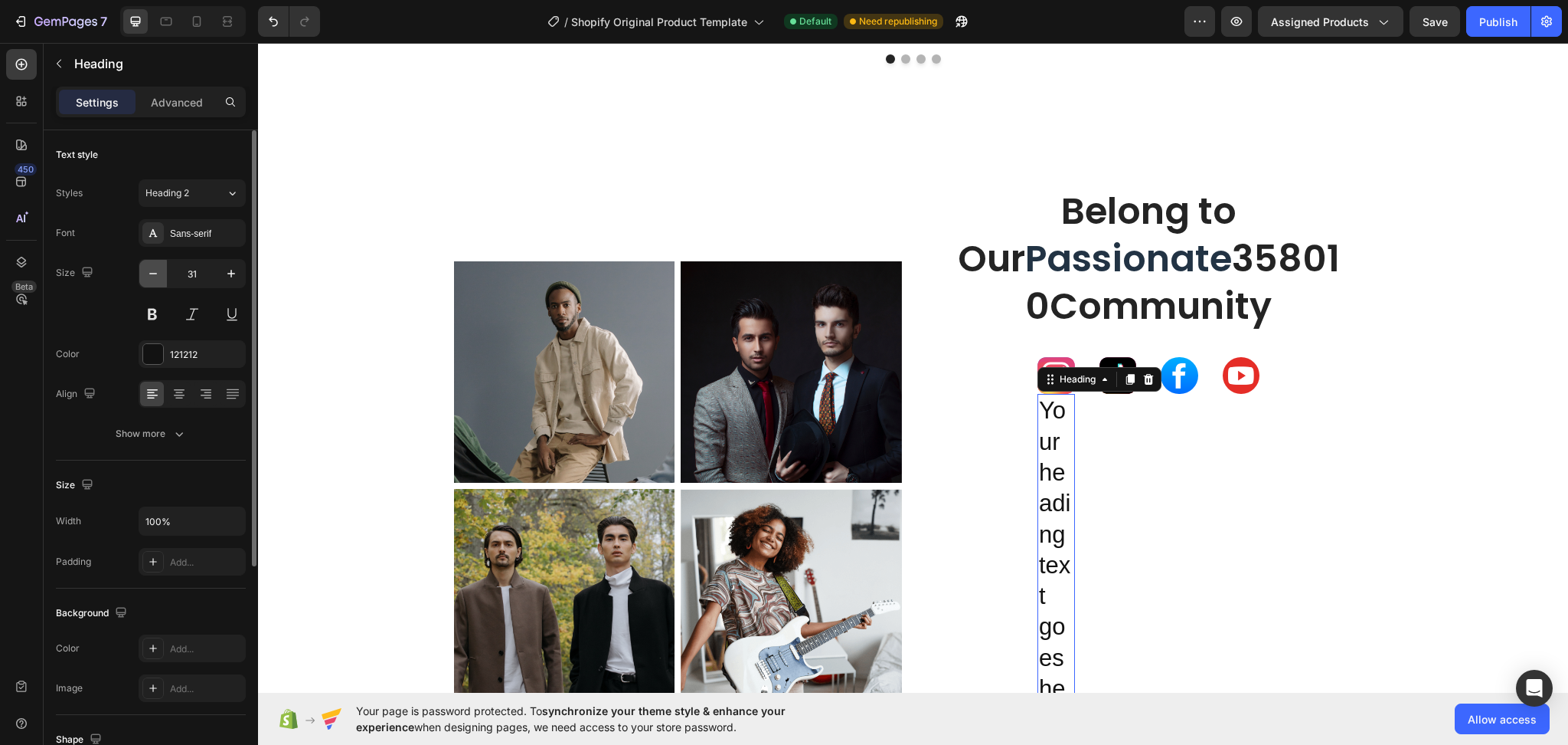
click at [158, 273] on icon "button" at bounding box center [154, 274] width 16 height 16
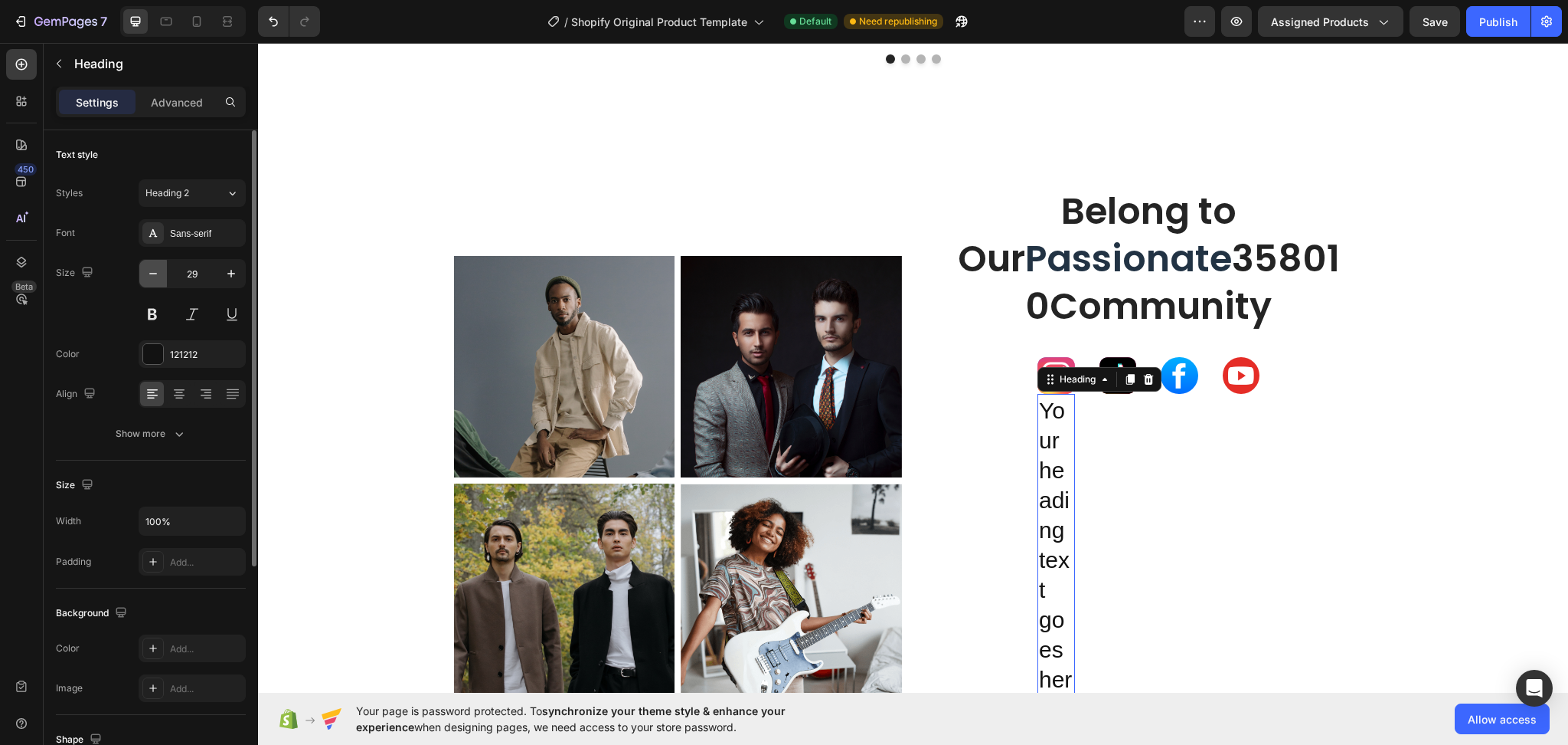
click at [158, 273] on icon "button" at bounding box center [154, 274] width 16 height 16
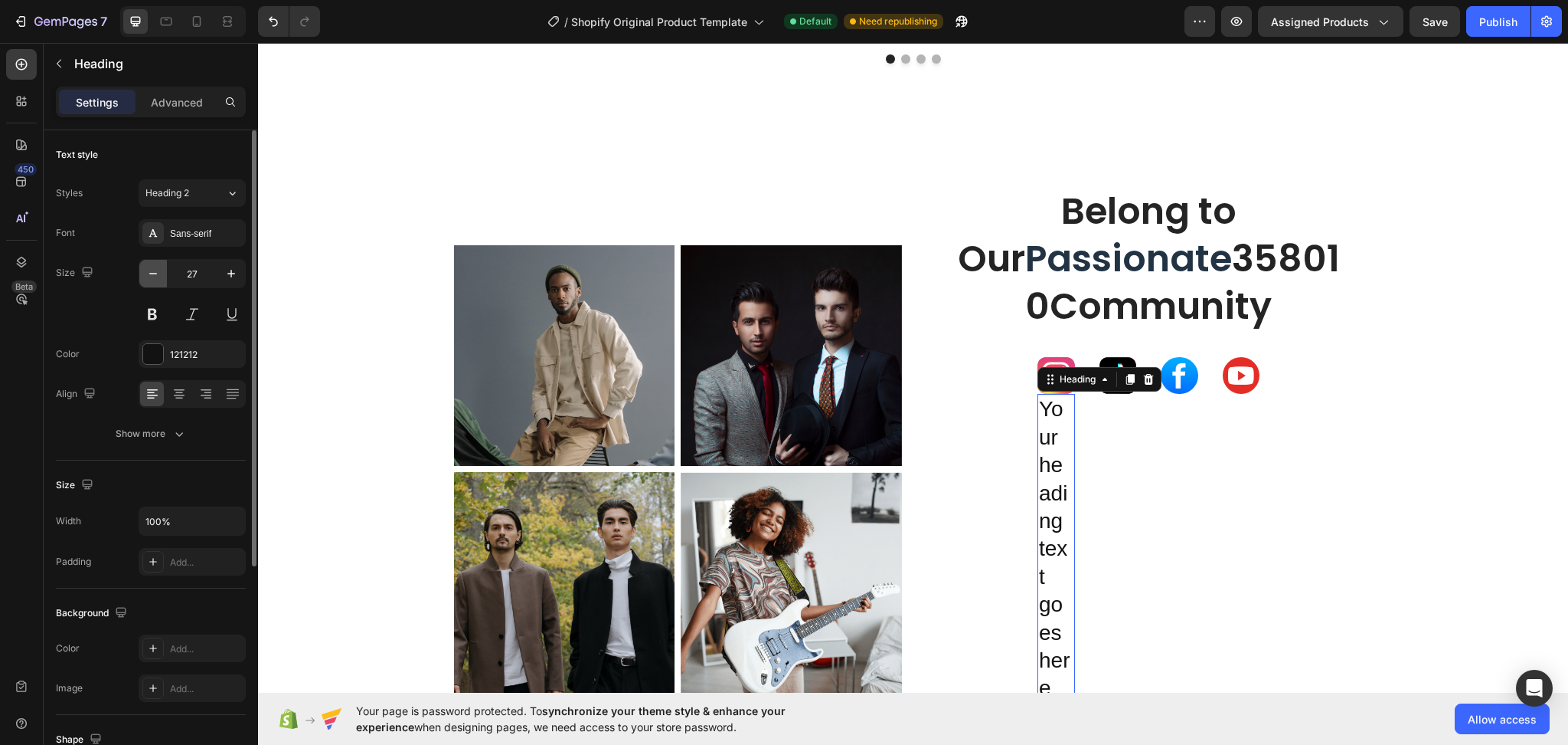
click at [158, 273] on icon "button" at bounding box center [154, 274] width 16 height 16
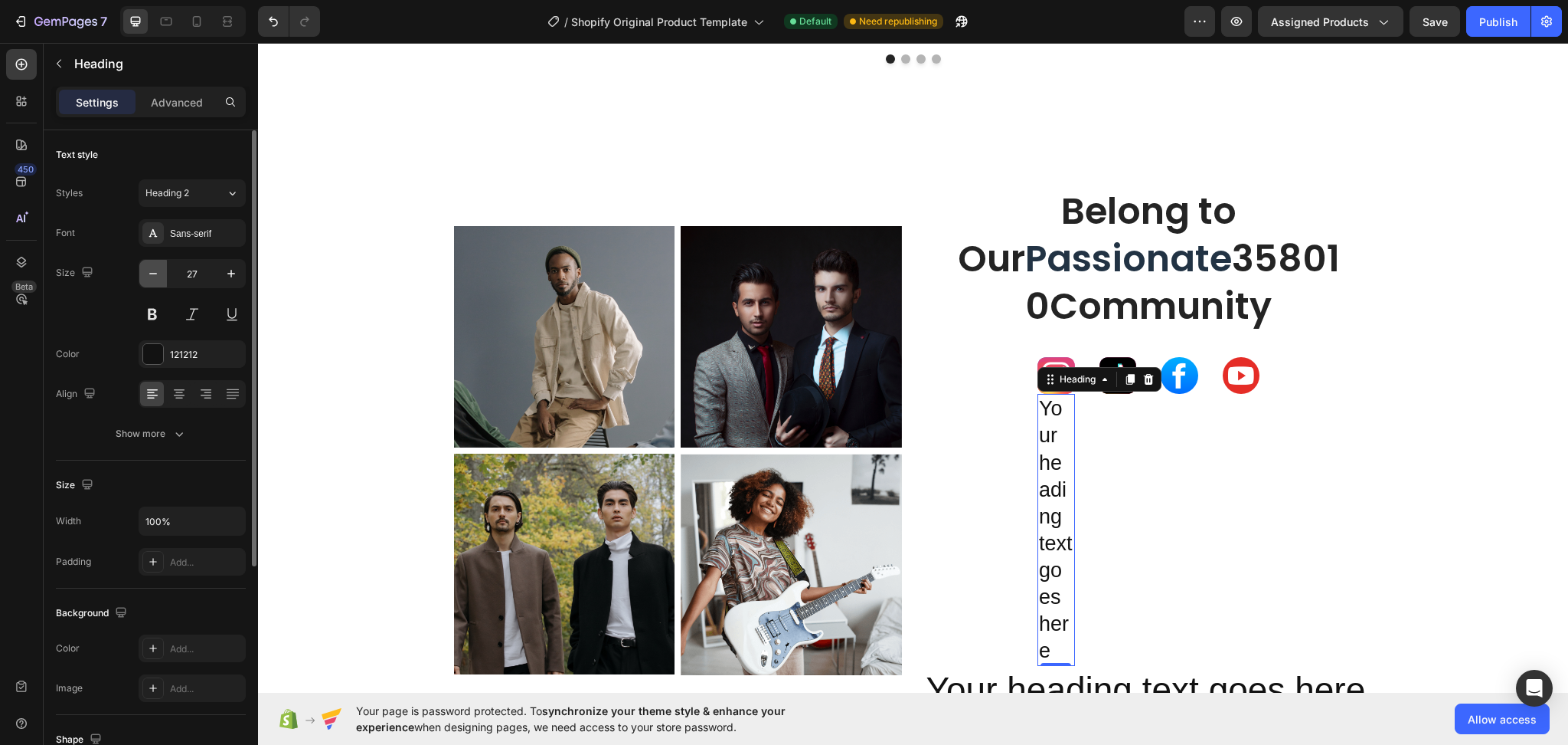
click at [158, 273] on icon "button" at bounding box center [154, 274] width 16 height 16
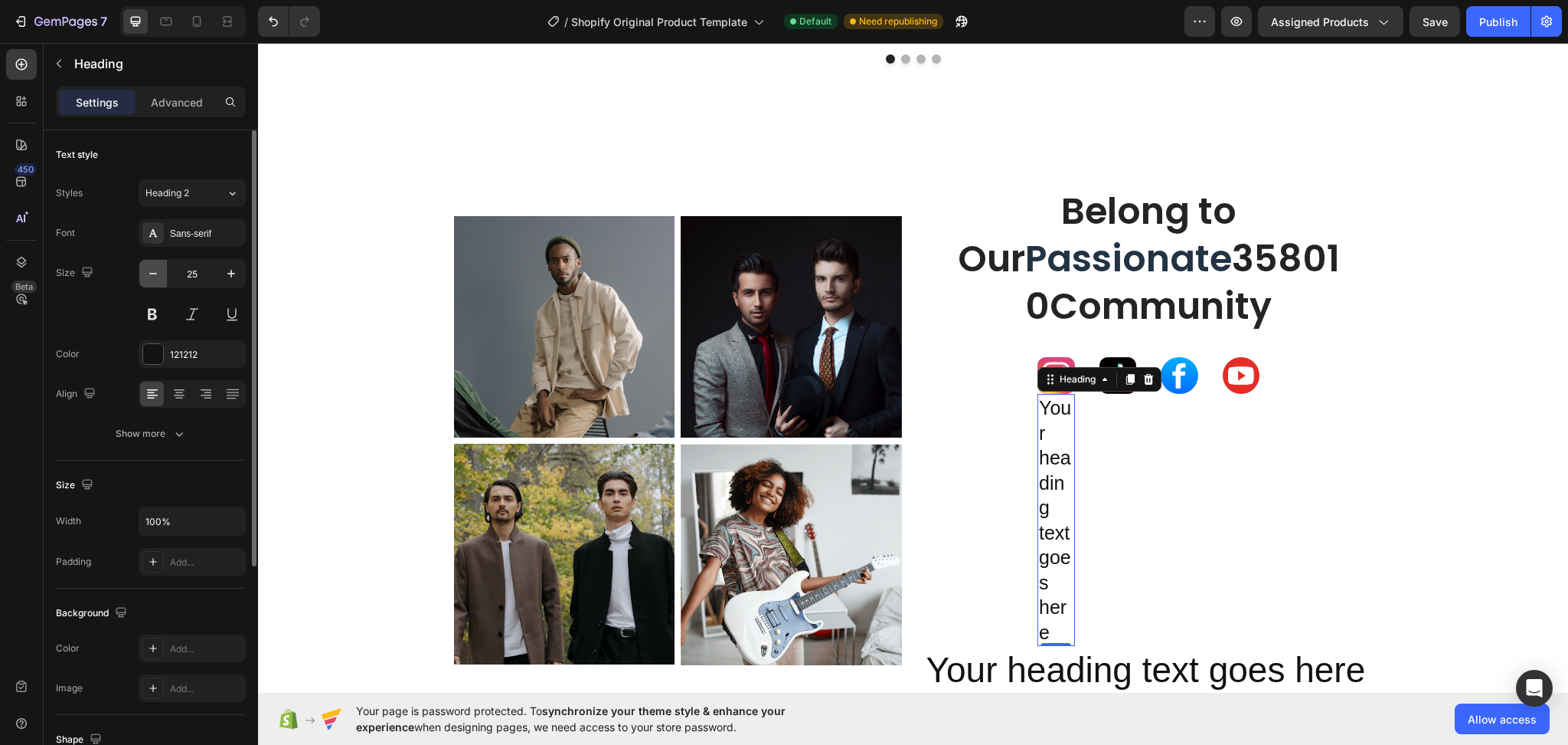
click at [160, 273] on icon "button" at bounding box center [154, 274] width 16 height 16
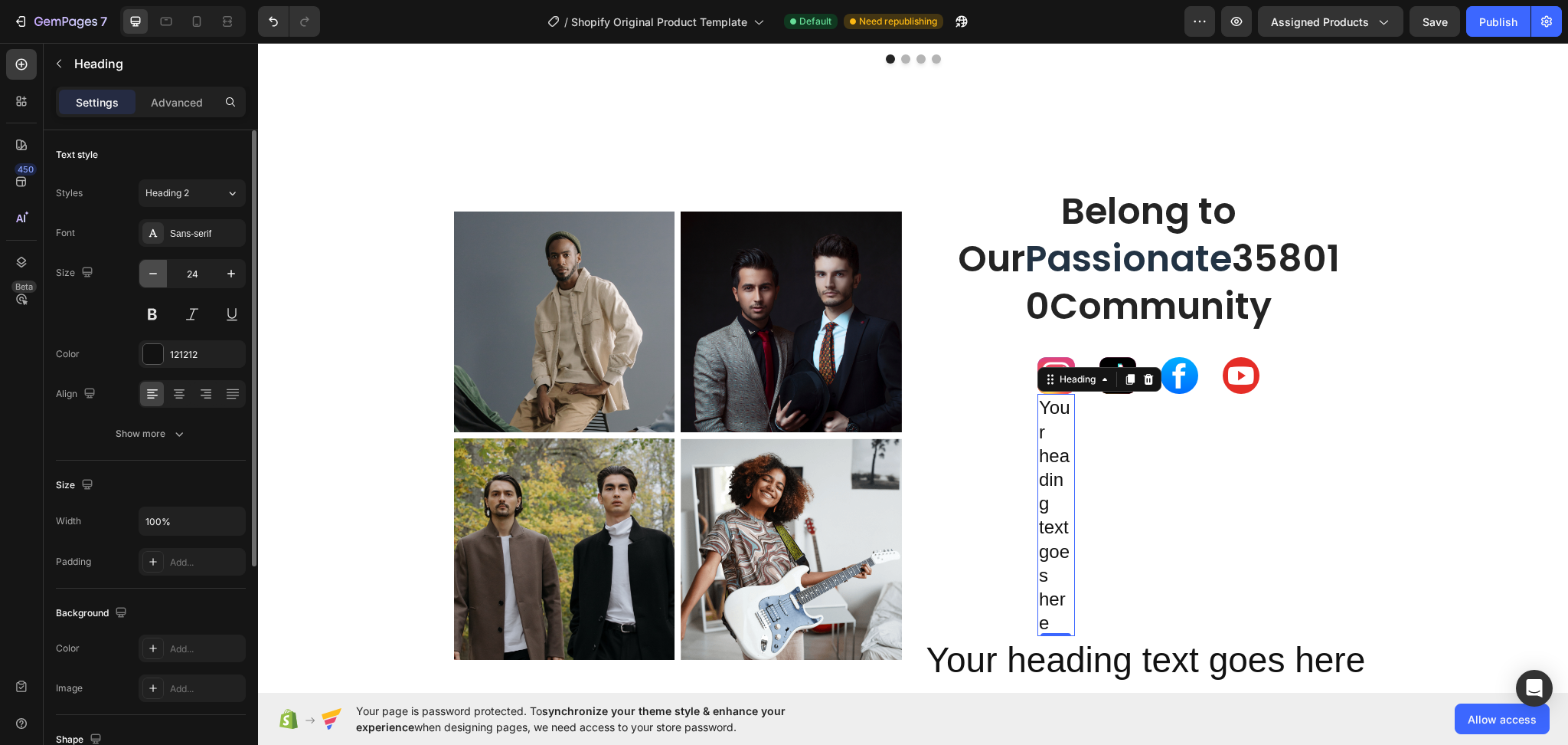
click at [160, 273] on icon "button" at bounding box center [154, 274] width 16 height 16
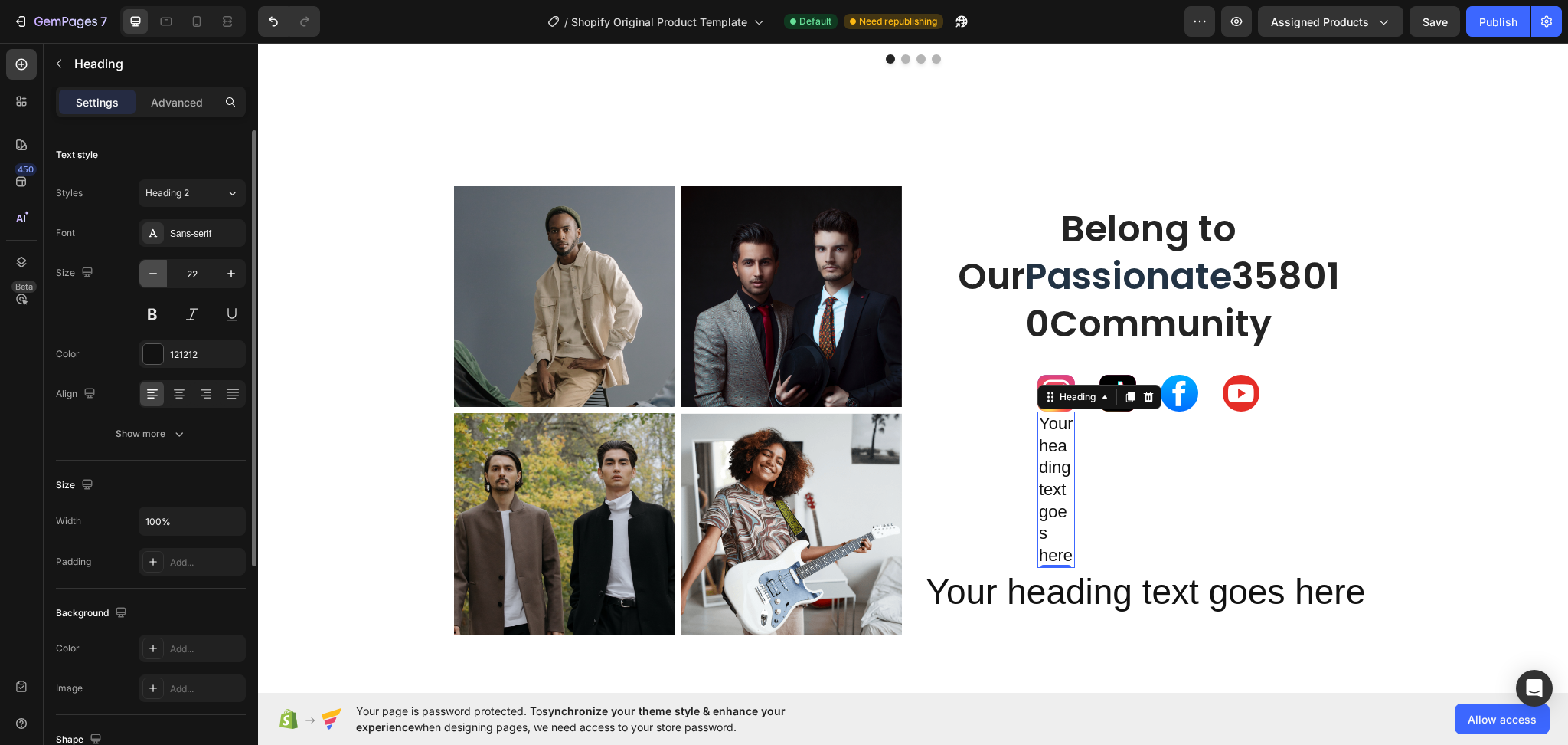
click at [160, 273] on icon "button" at bounding box center [154, 274] width 16 height 16
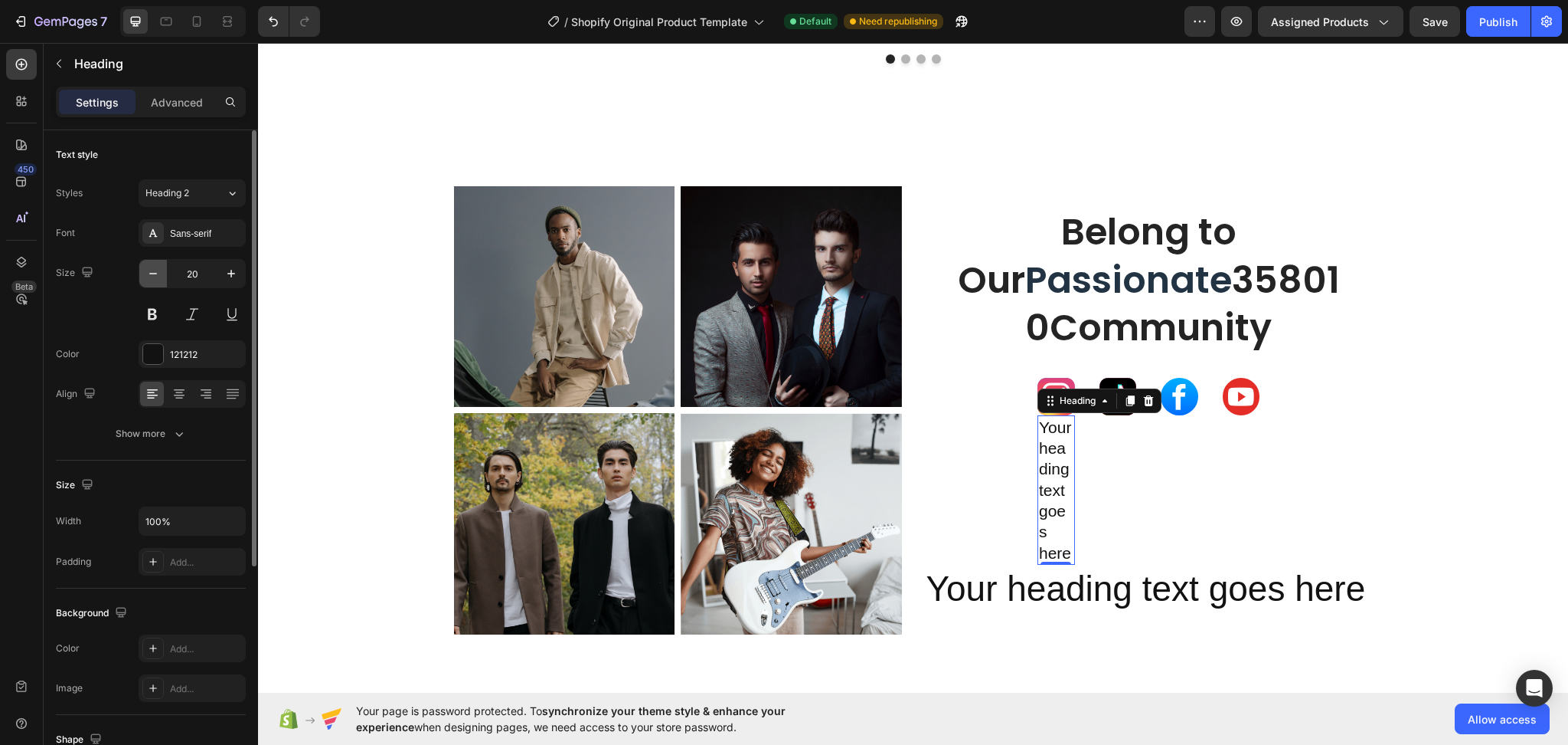
click at [160, 273] on icon "button" at bounding box center [154, 274] width 16 height 16
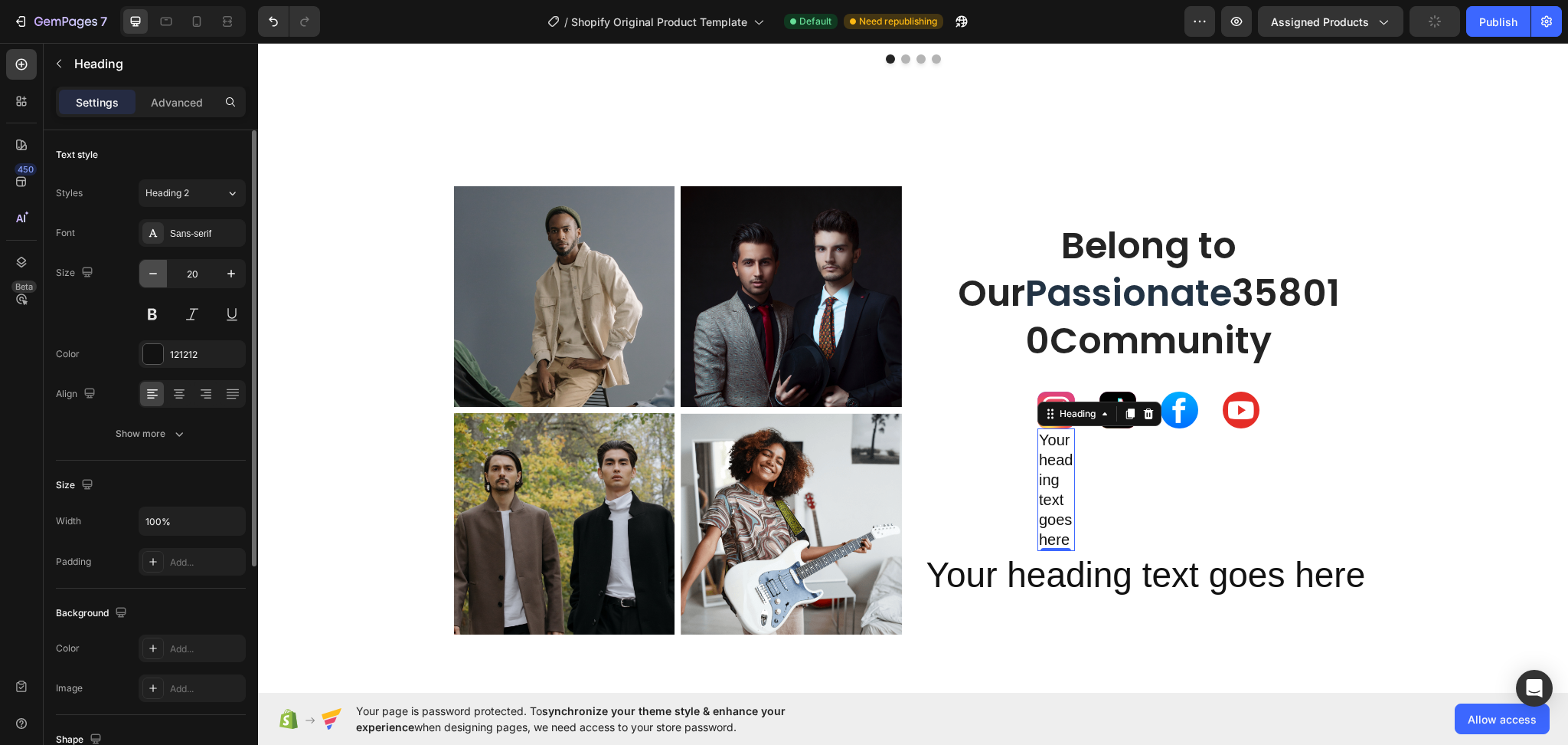
click at [160, 273] on icon "button" at bounding box center [154, 274] width 16 height 16
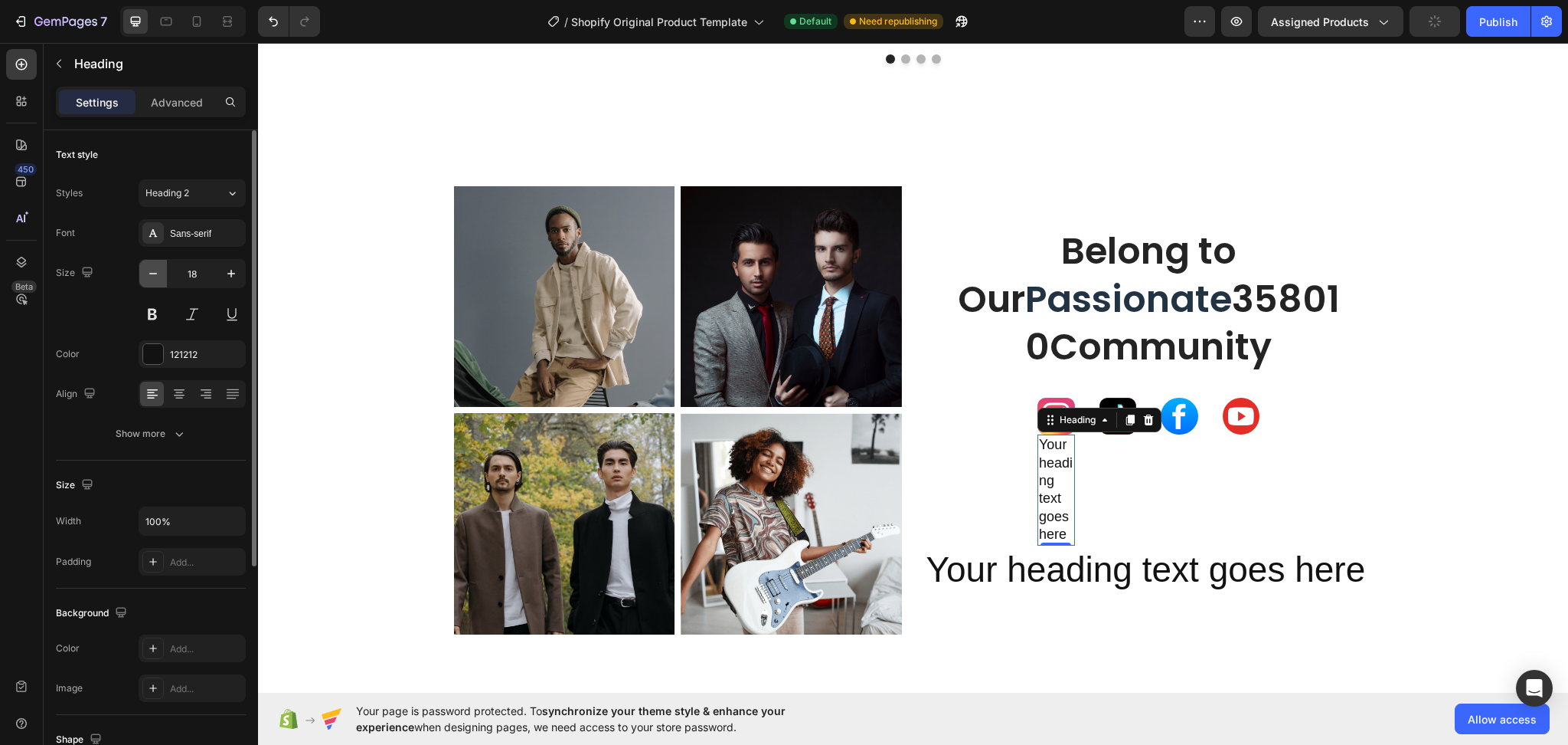
click at [160, 273] on icon "button" at bounding box center [154, 274] width 16 height 16
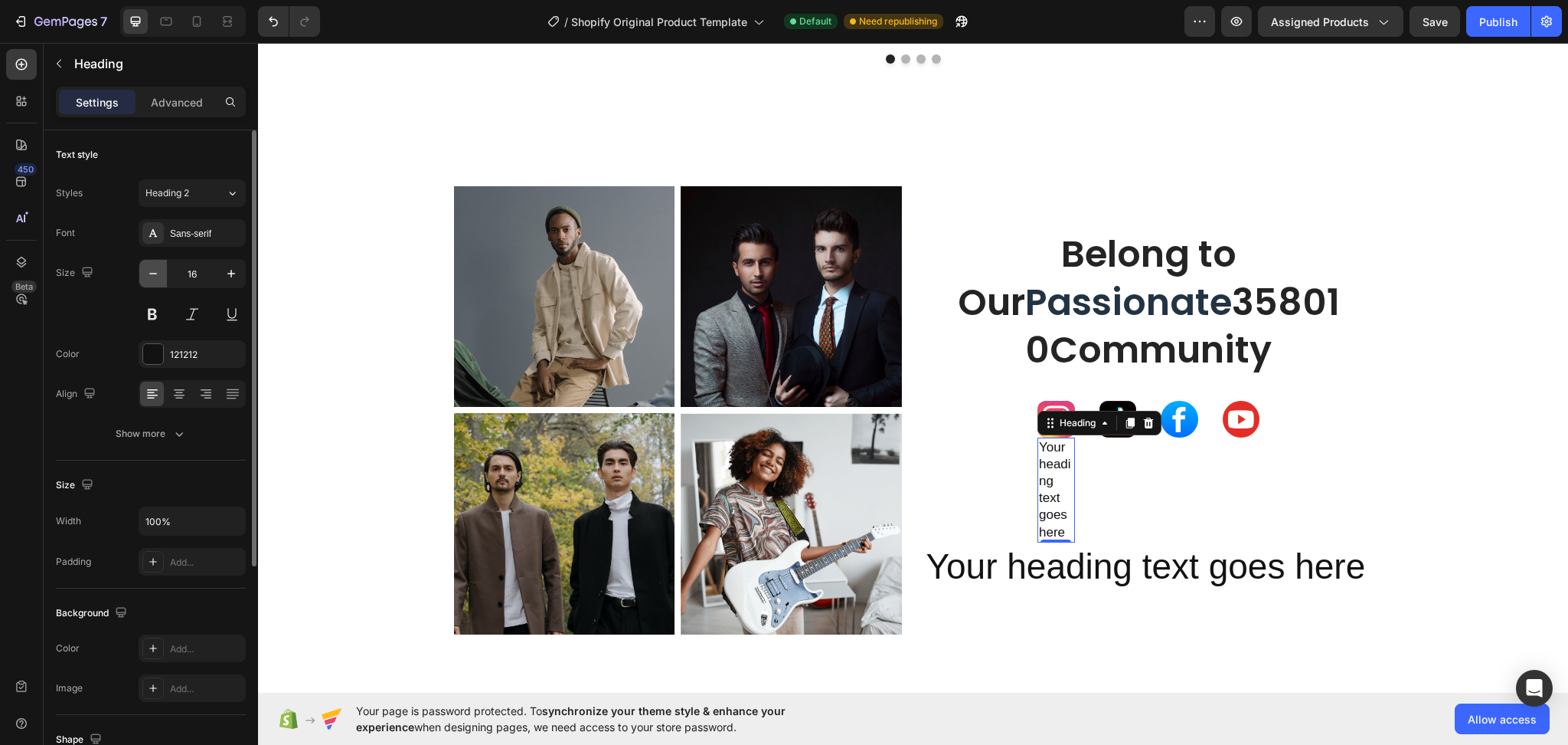
click at [160, 273] on icon "button" at bounding box center [154, 274] width 16 height 16
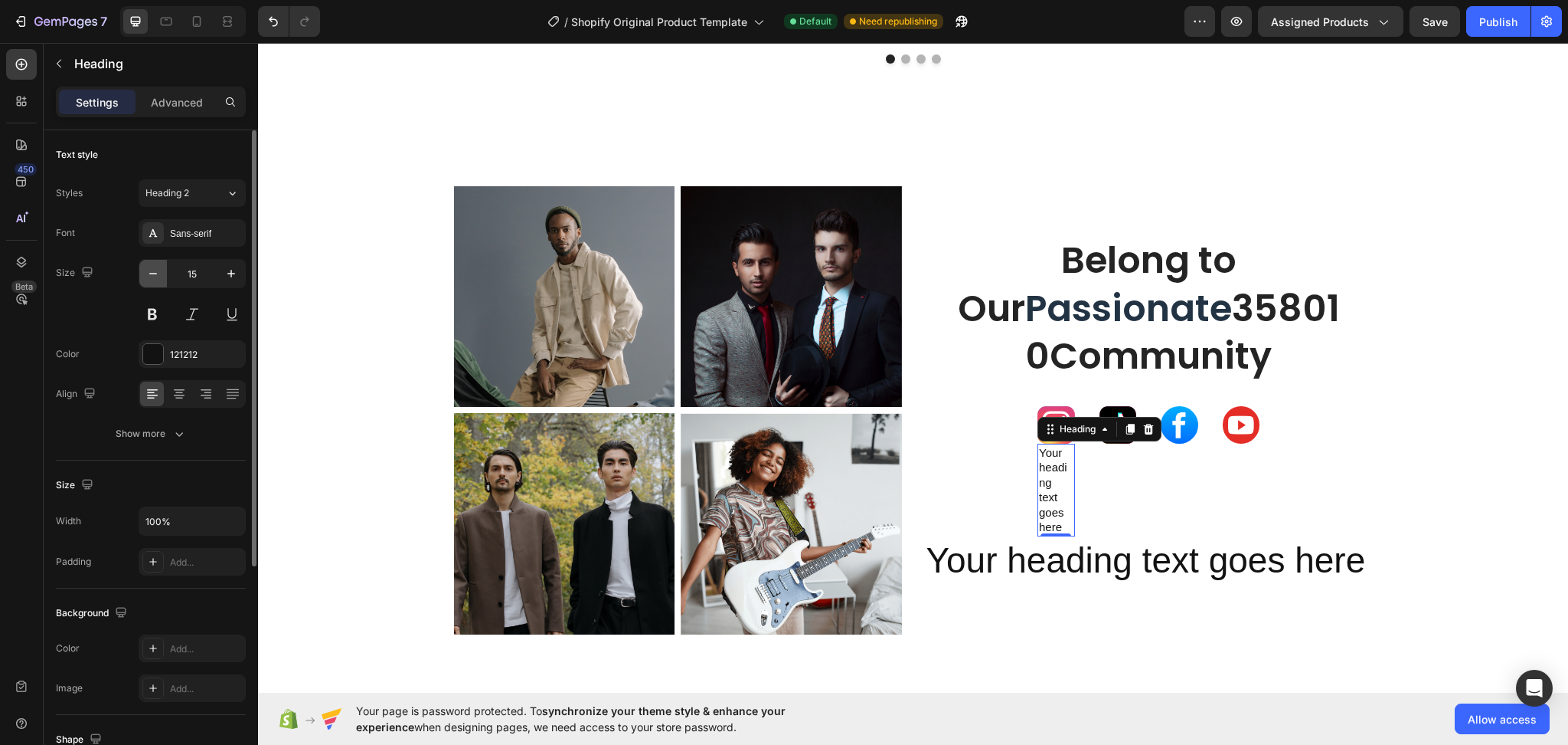
click at [160, 273] on icon "button" at bounding box center [154, 274] width 16 height 16
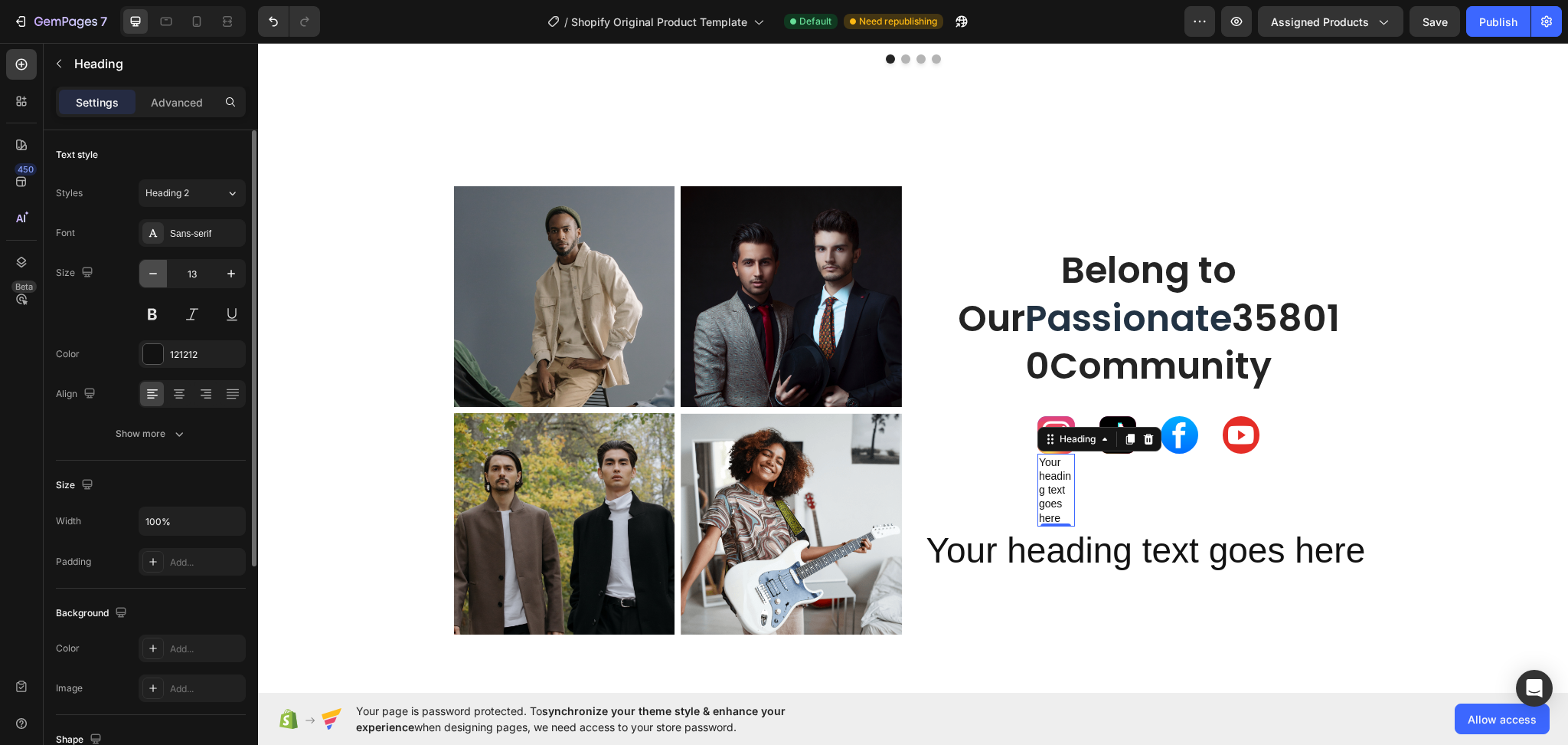
click at [160, 273] on icon "button" at bounding box center [154, 274] width 16 height 16
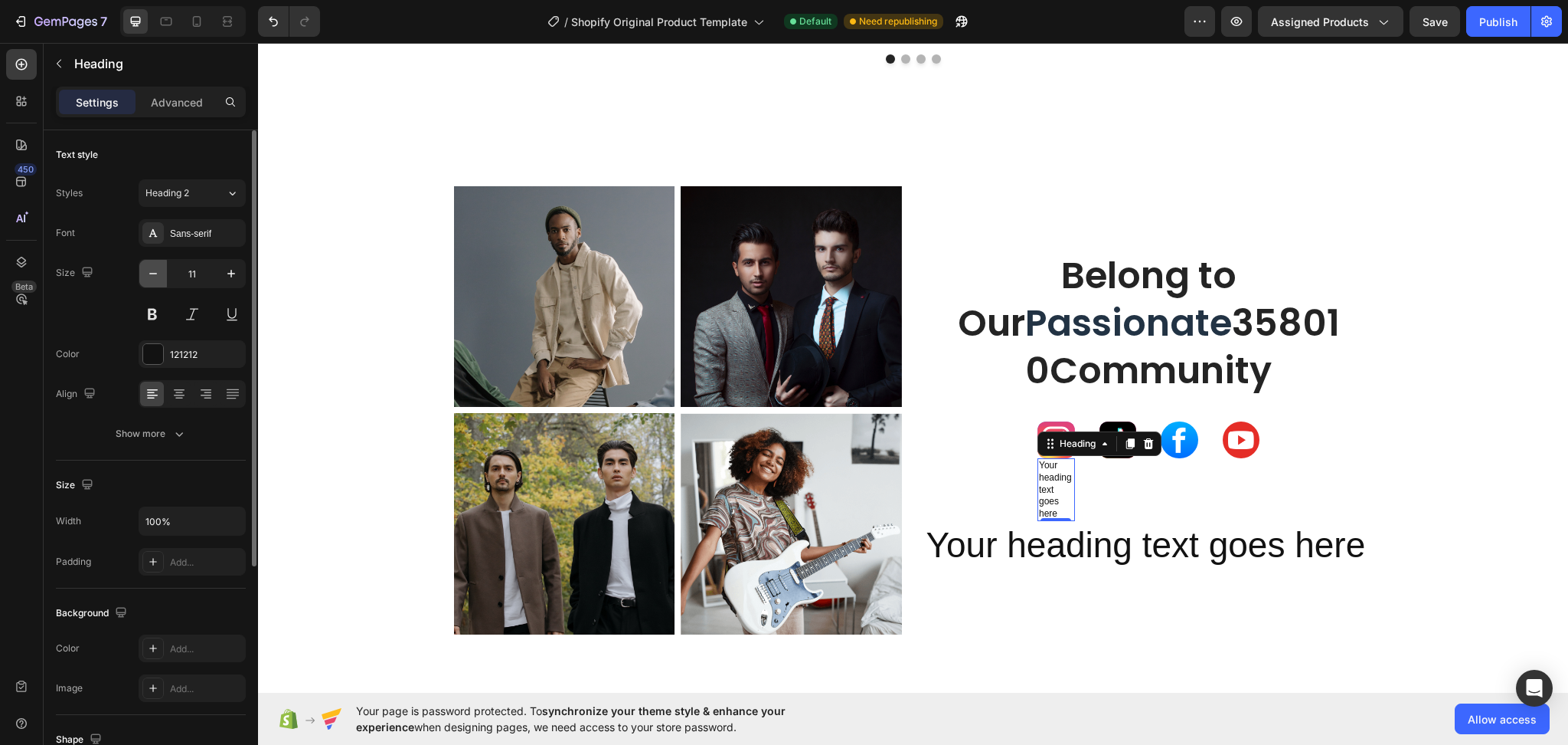
click at [160, 273] on icon "button" at bounding box center [154, 274] width 16 height 16
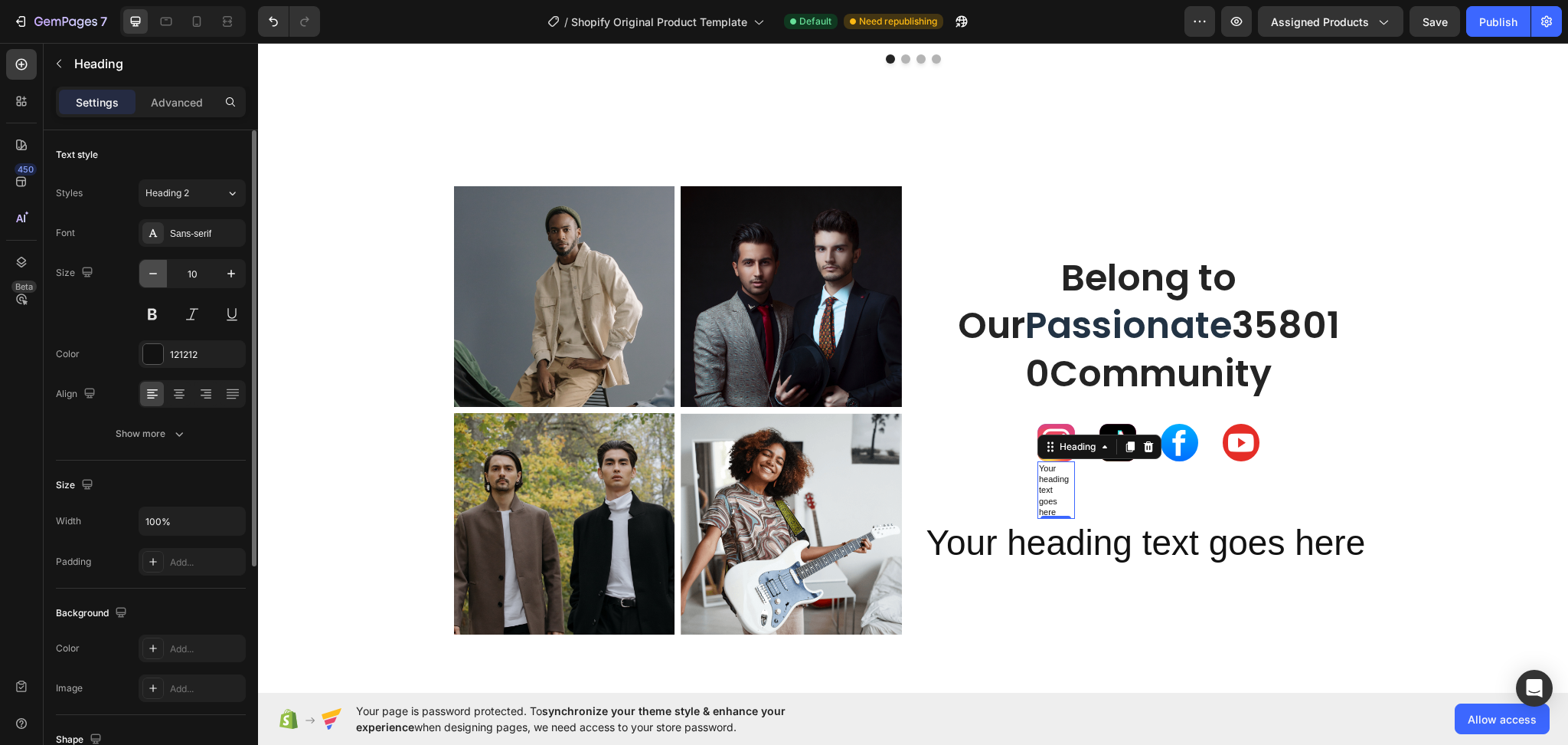
click at [160, 273] on icon "button" at bounding box center [154, 274] width 16 height 16
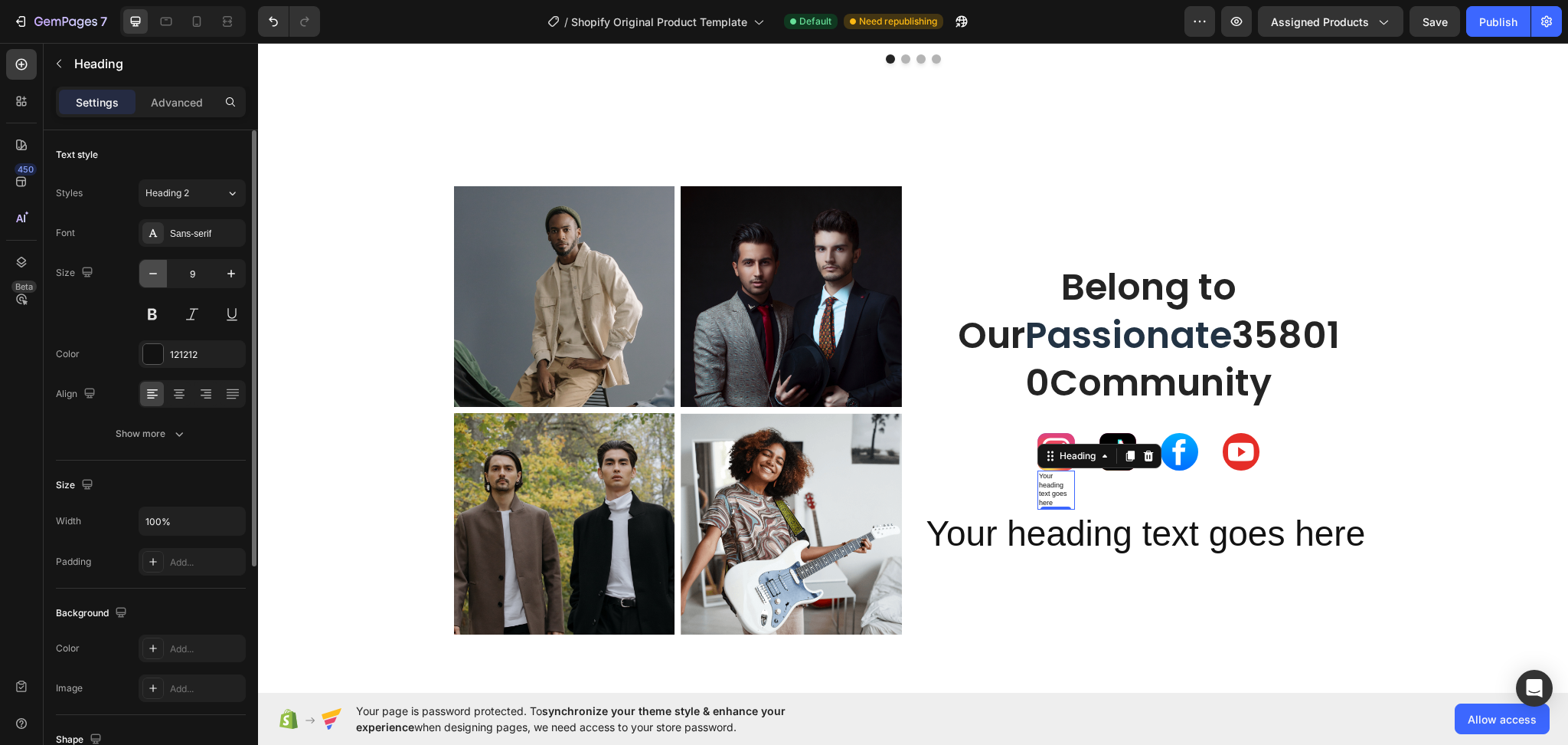
click at [160, 273] on icon "button" at bounding box center [154, 274] width 16 height 16
type input "8"
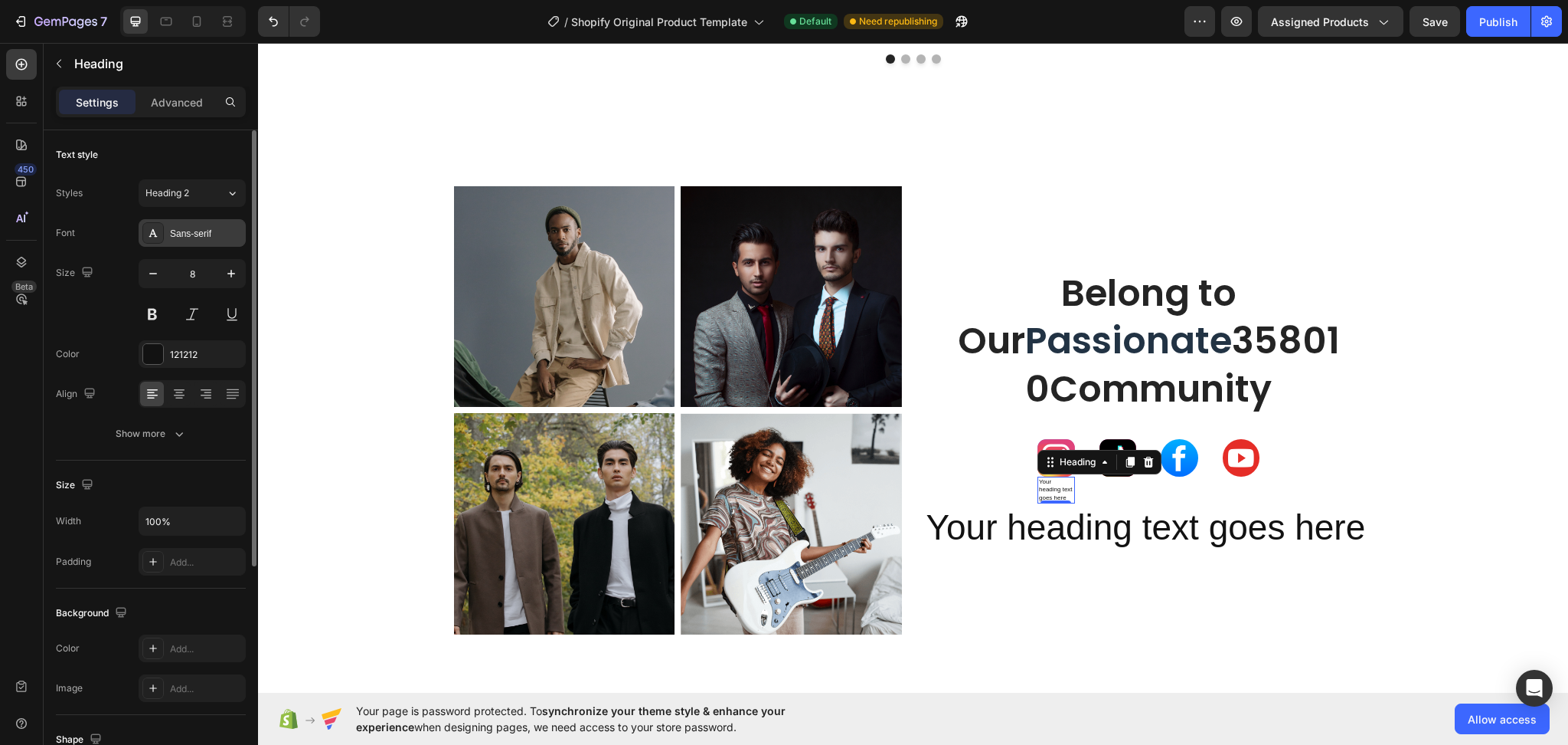
click at [198, 228] on div "Sans-serif" at bounding box center [205, 234] width 72 height 14
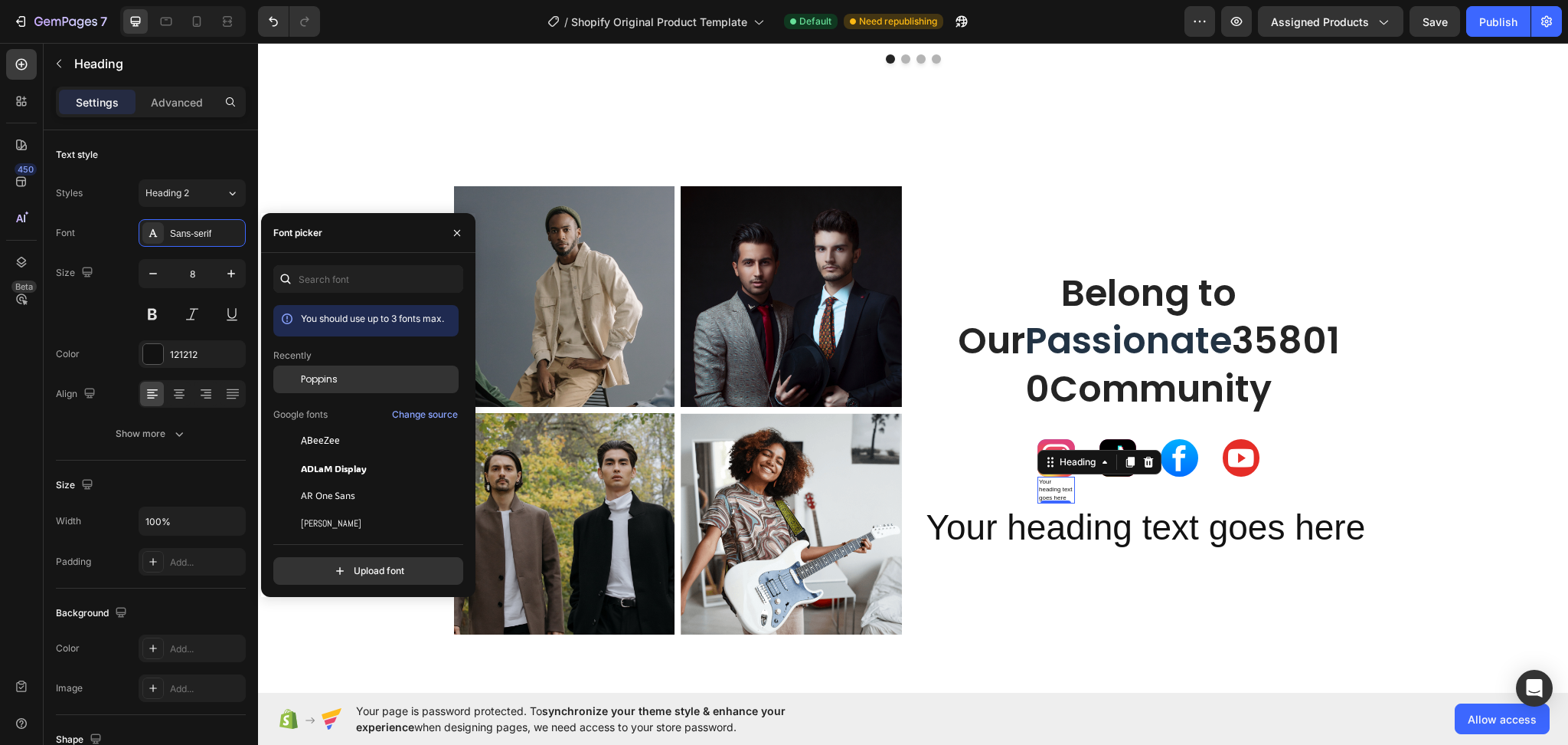
click at [316, 377] on span "Poppins" at bounding box center [319, 379] width 37 height 14
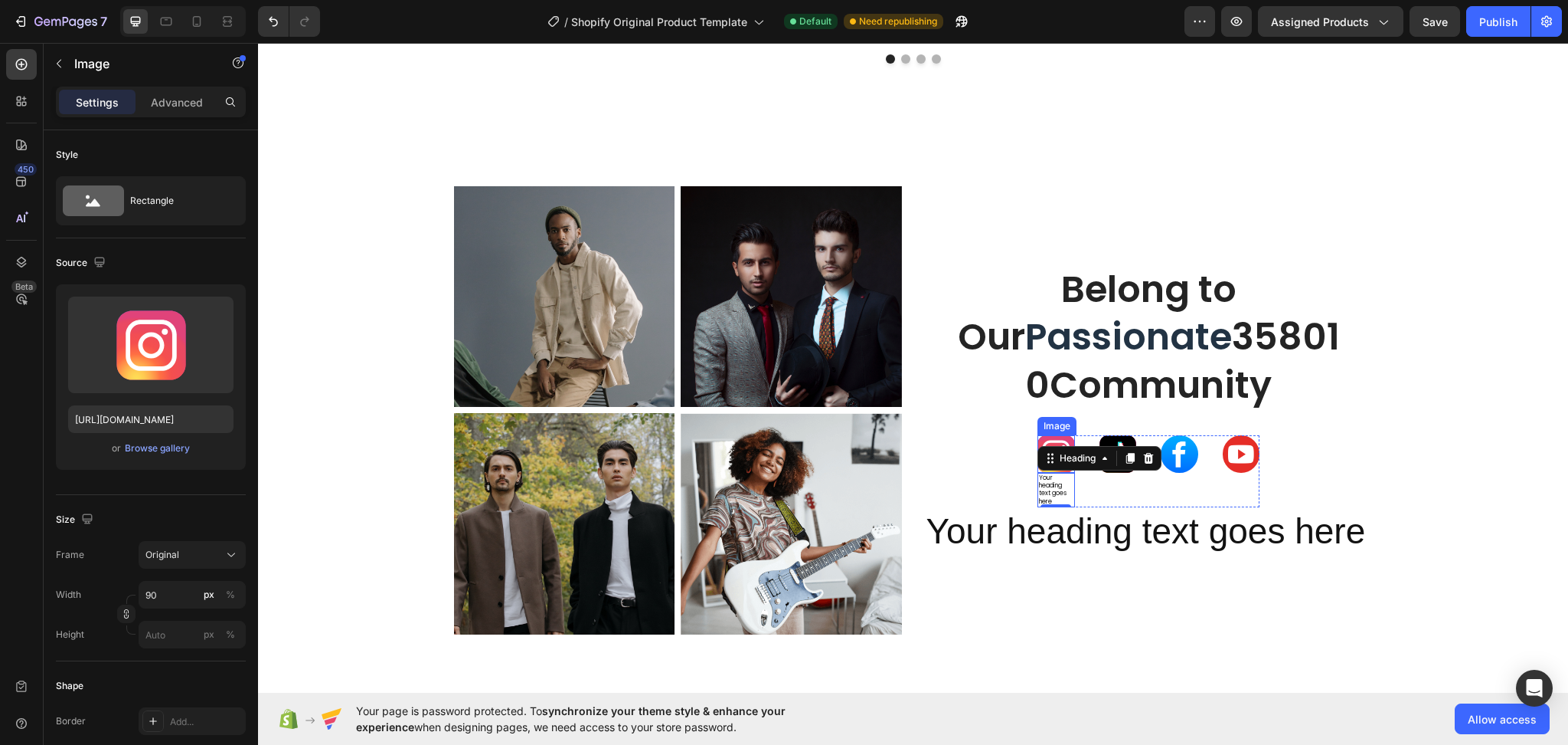
click at [1054, 439] on img at bounding box center [1055, 453] width 37 height 37
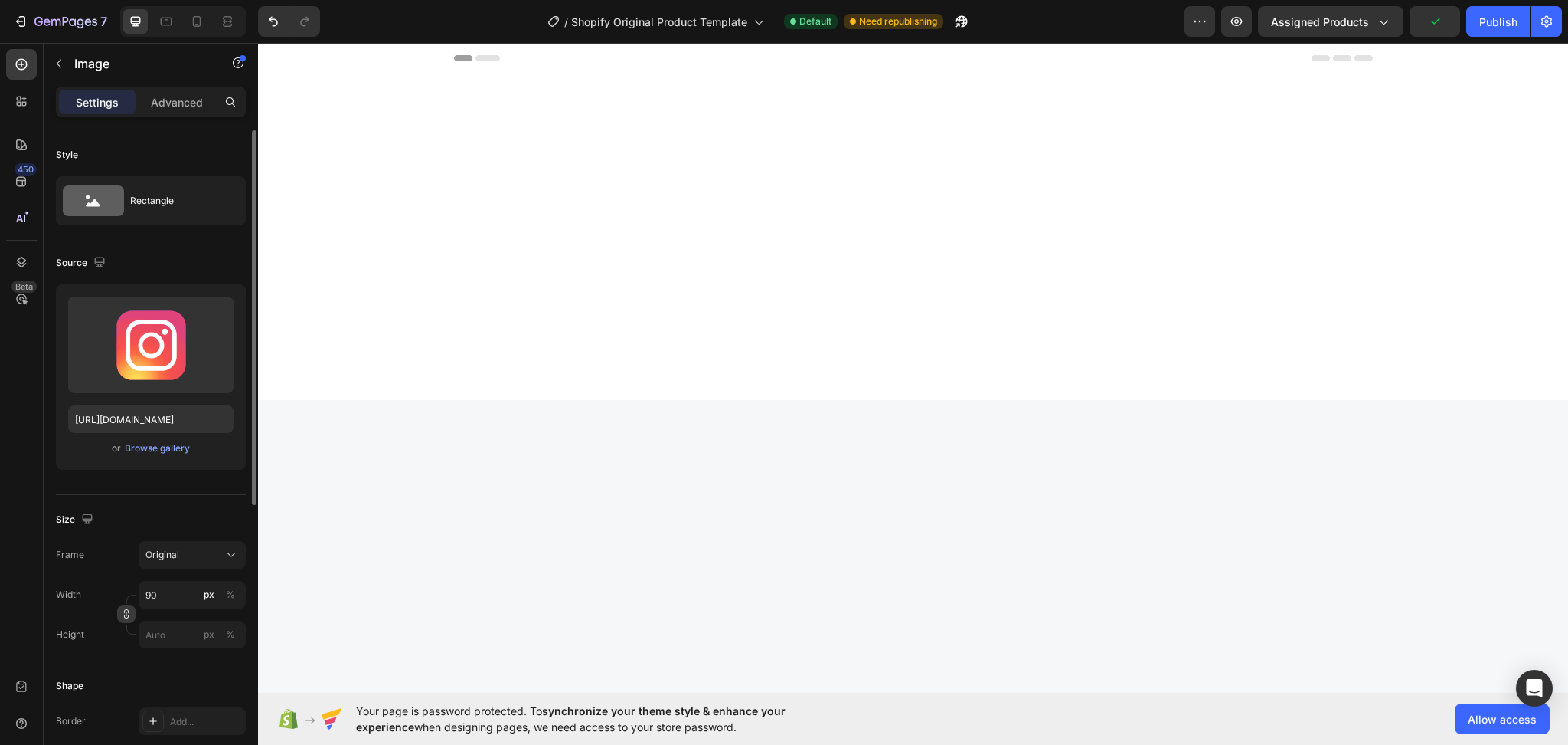
scroll to position [4486, 0]
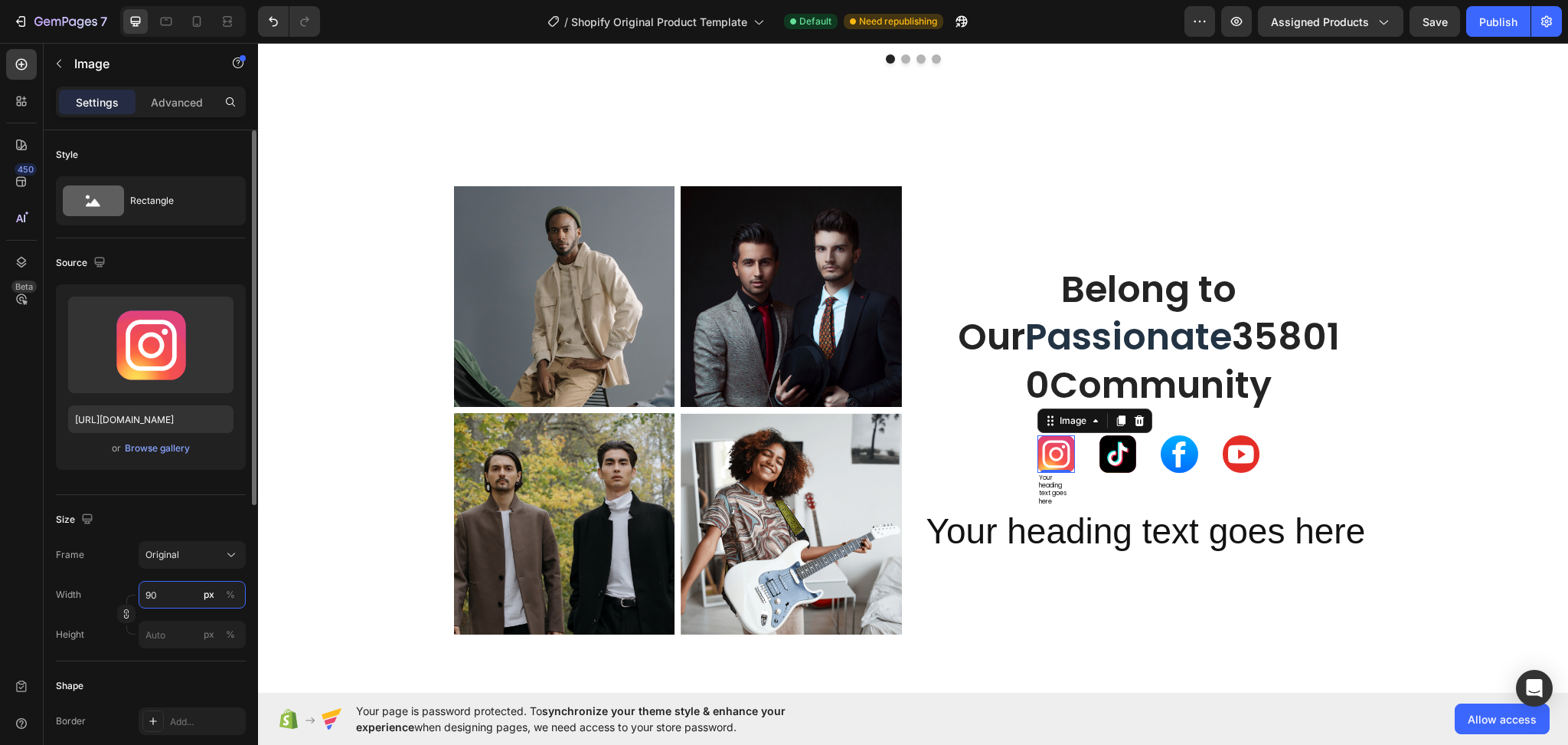
click at [165, 599] on input "90" at bounding box center [192, 595] width 107 height 28
type input "150"
click at [119, 617] on button "button" at bounding box center [126, 613] width 18 height 18
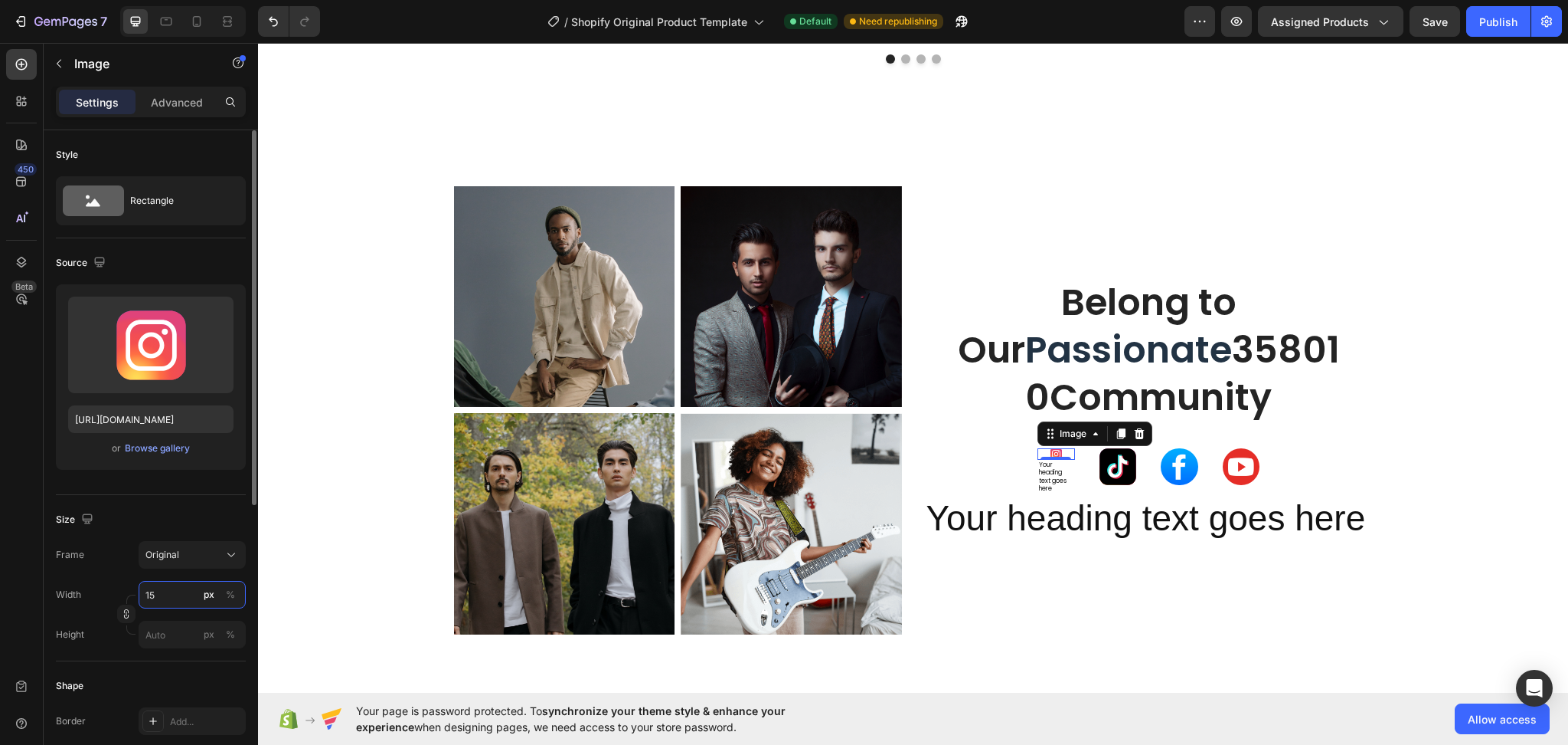
click at [169, 595] on input "15" at bounding box center [192, 595] width 107 height 28
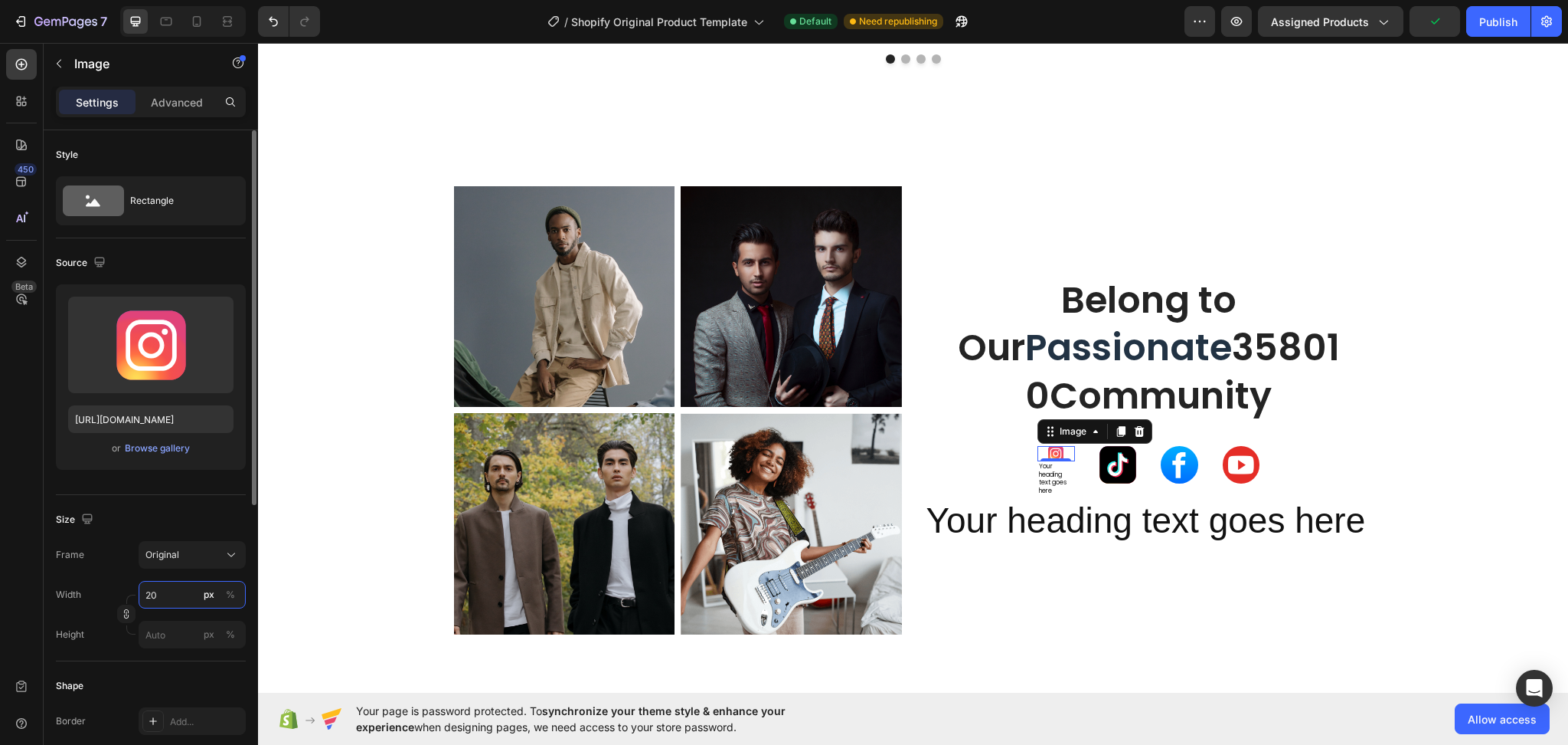
type input "2"
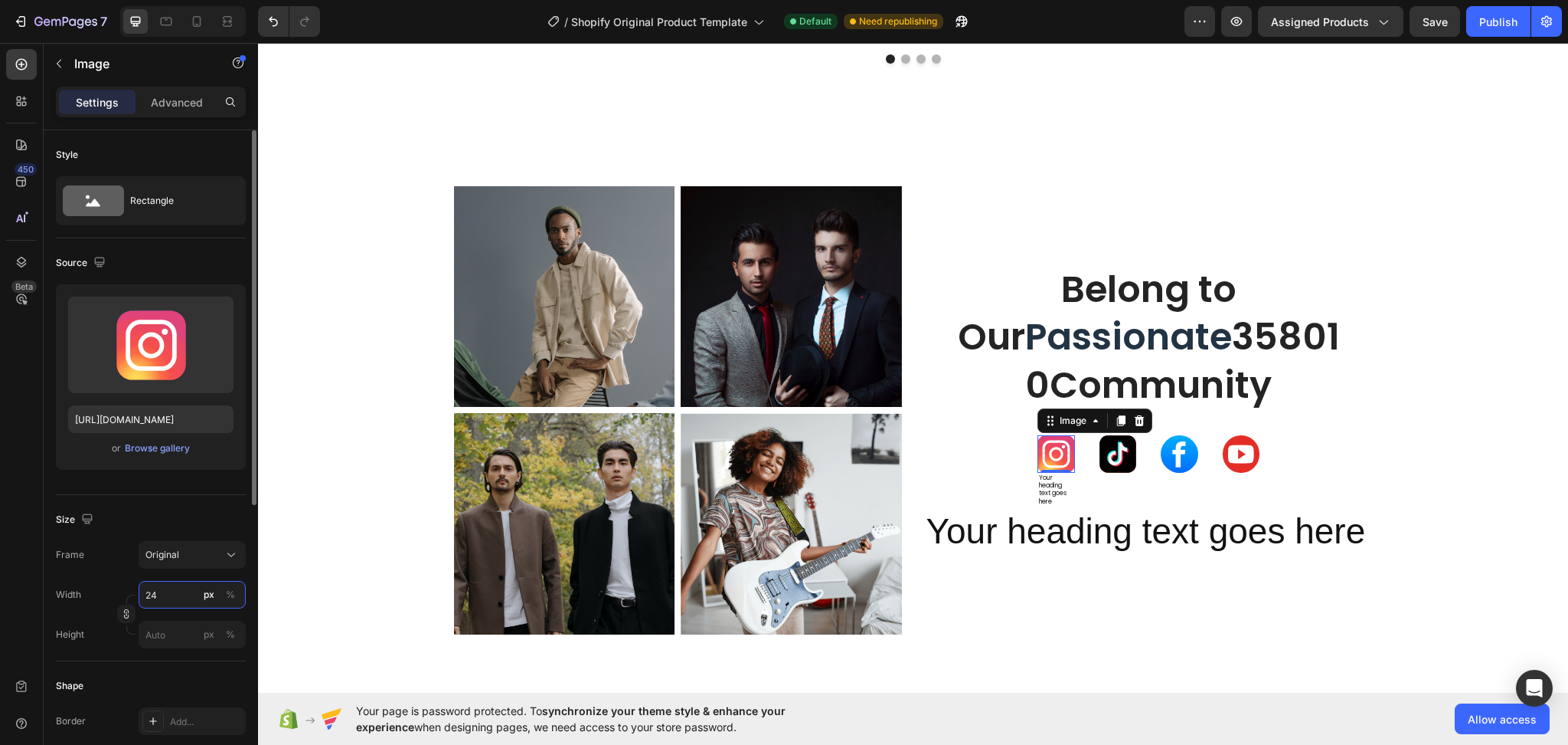
type input "2"
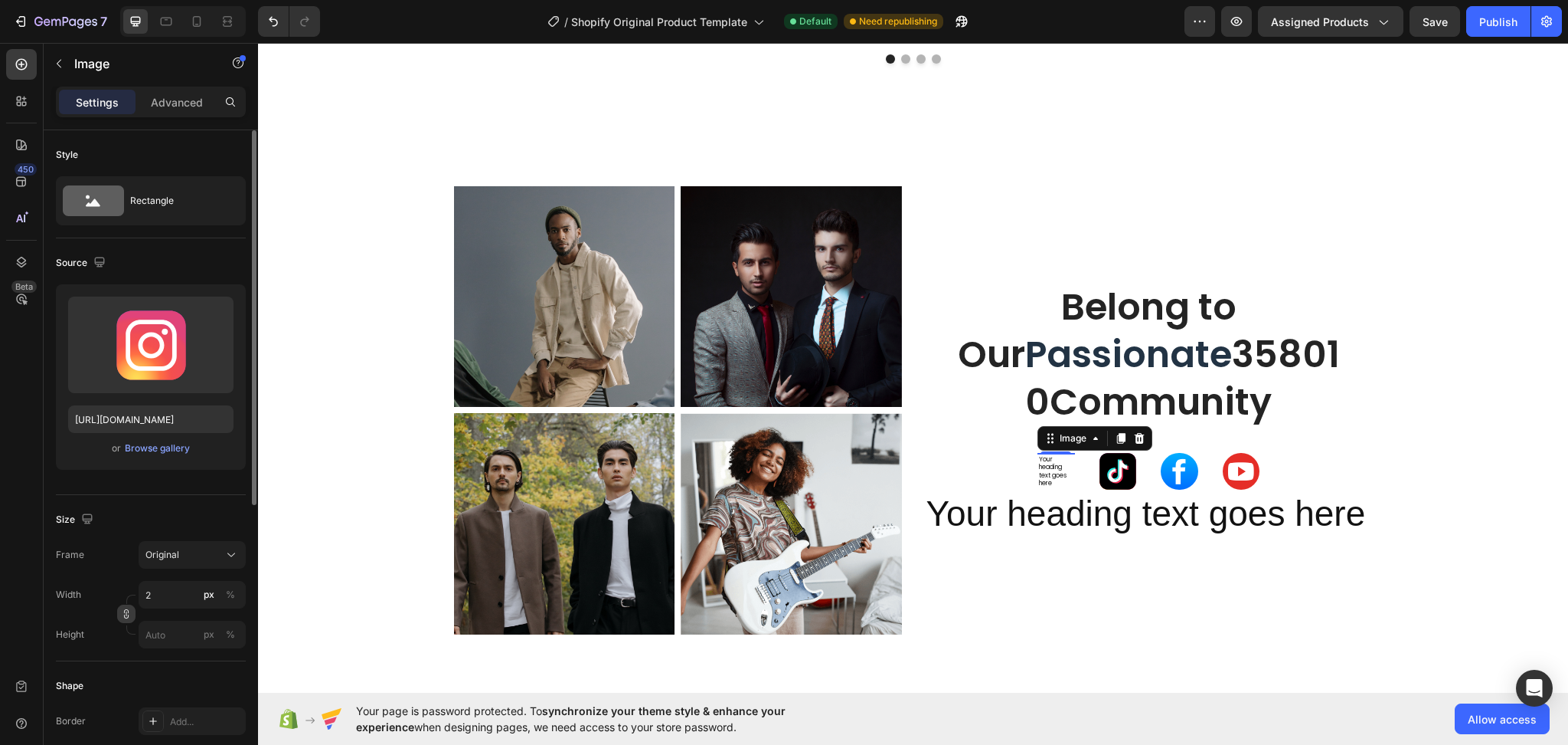
click at [124, 620] on button "button" at bounding box center [126, 613] width 18 height 18
click at [172, 639] on input "2" at bounding box center [192, 633] width 107 height 28
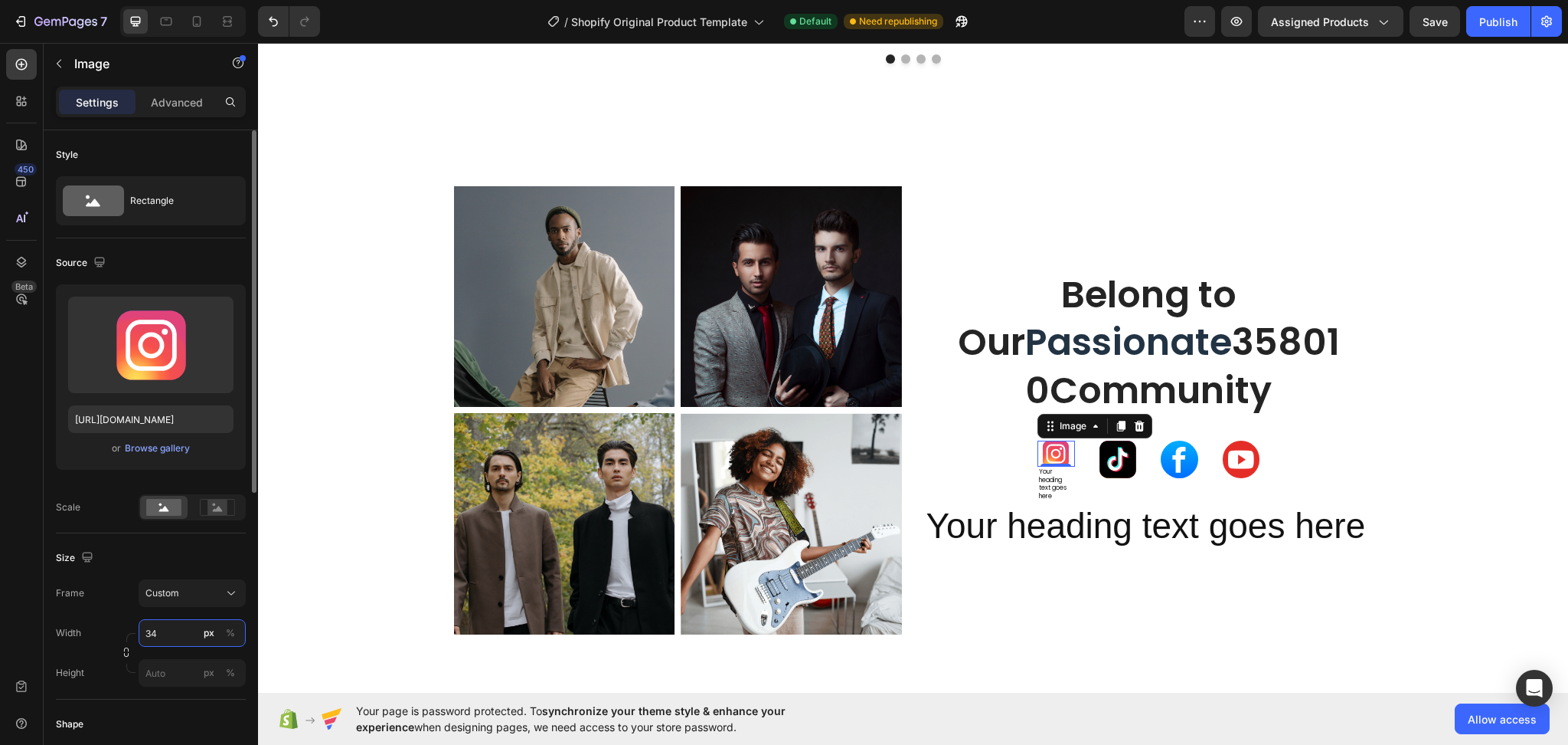
type input "3"
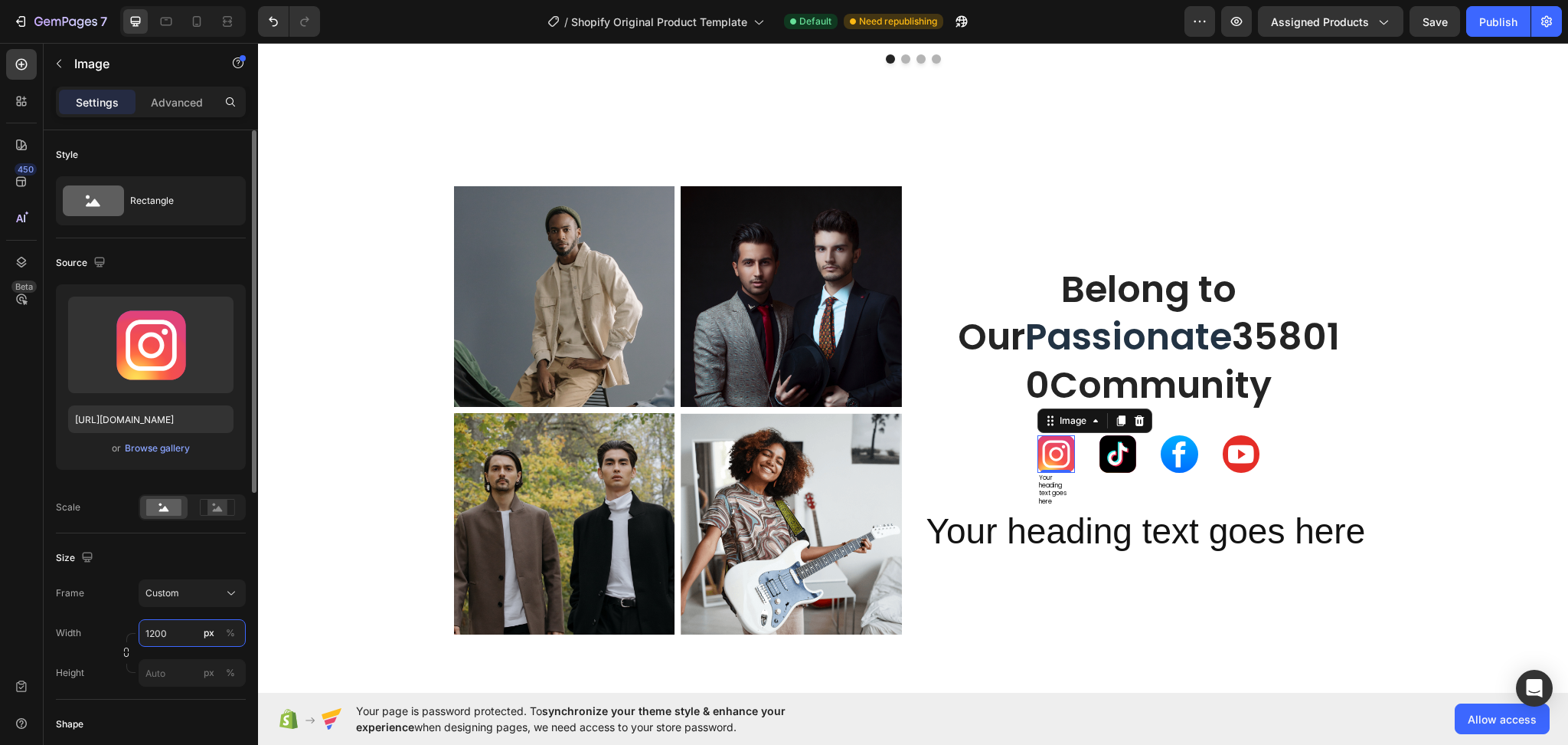
click at [150, 633] on input "1200" at bounding box center [192, 633] width 107 height 28
type input "200"
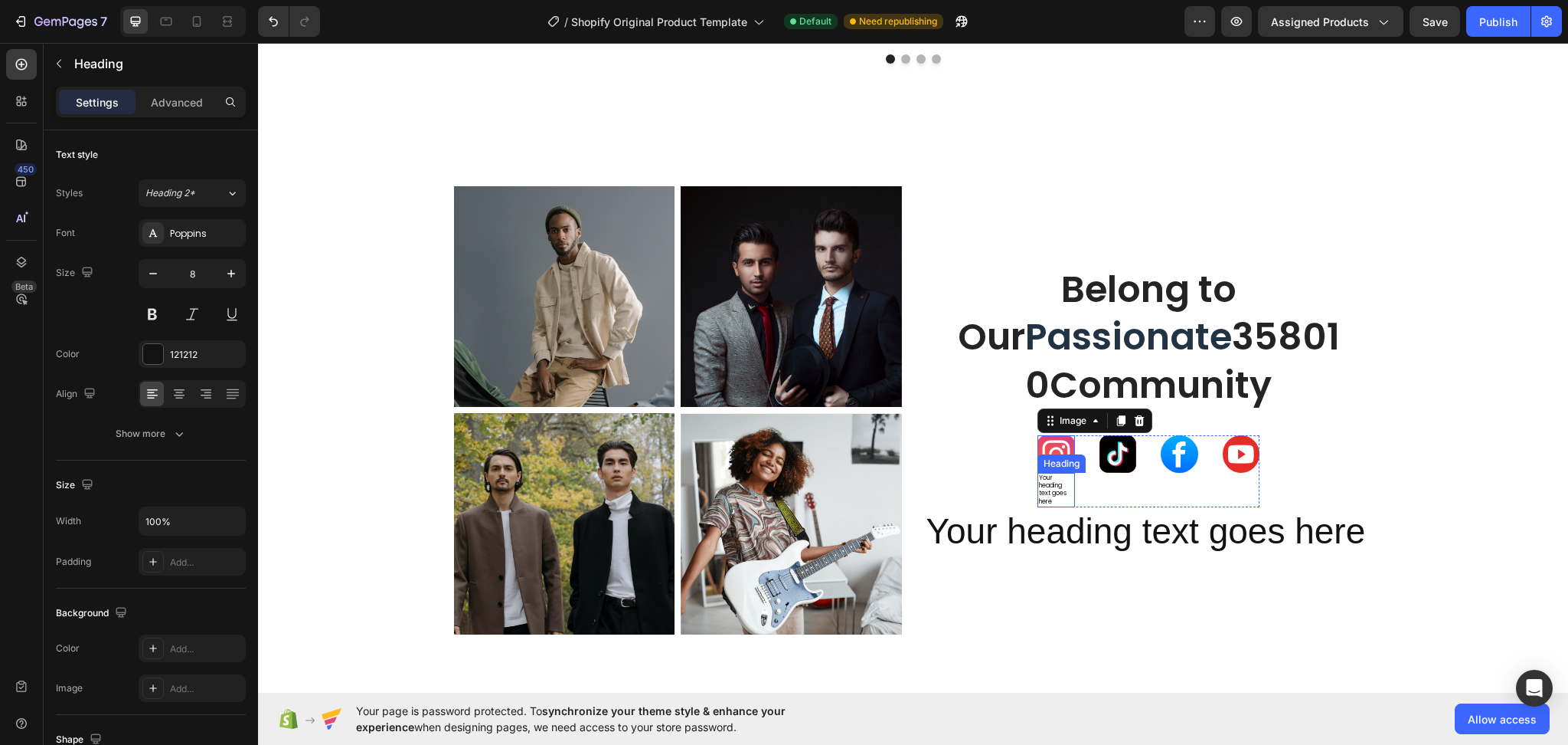
click at [1048, 495] on h2 "Your heading text goes here" at bounding box center [1055, 490] width 37 height 35
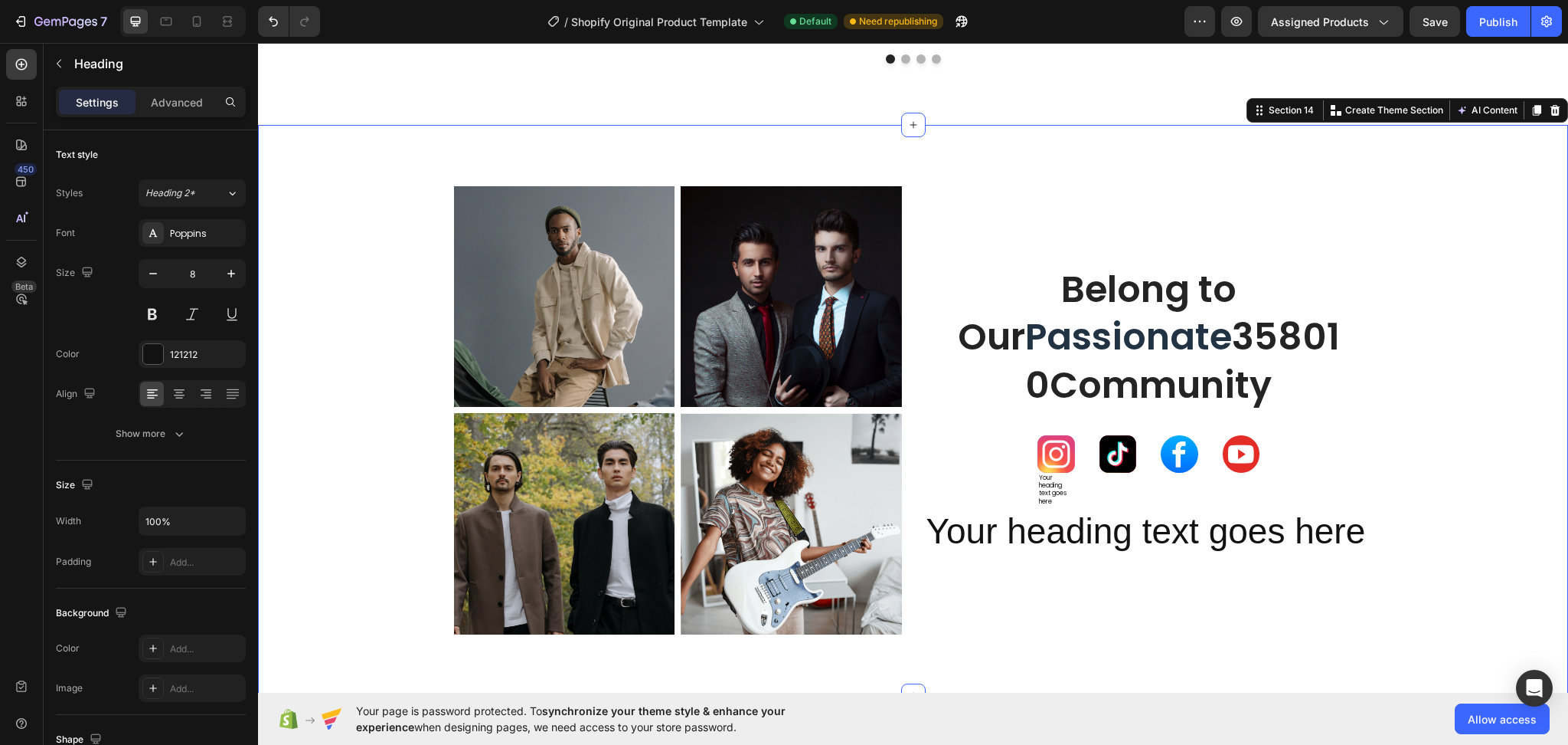
click at [1395, 177] on div "Image Image Row Image Image Row Belong to Our Passionate 358010Community Headin…" at bounding box center [913, 411] width 1310 height 571
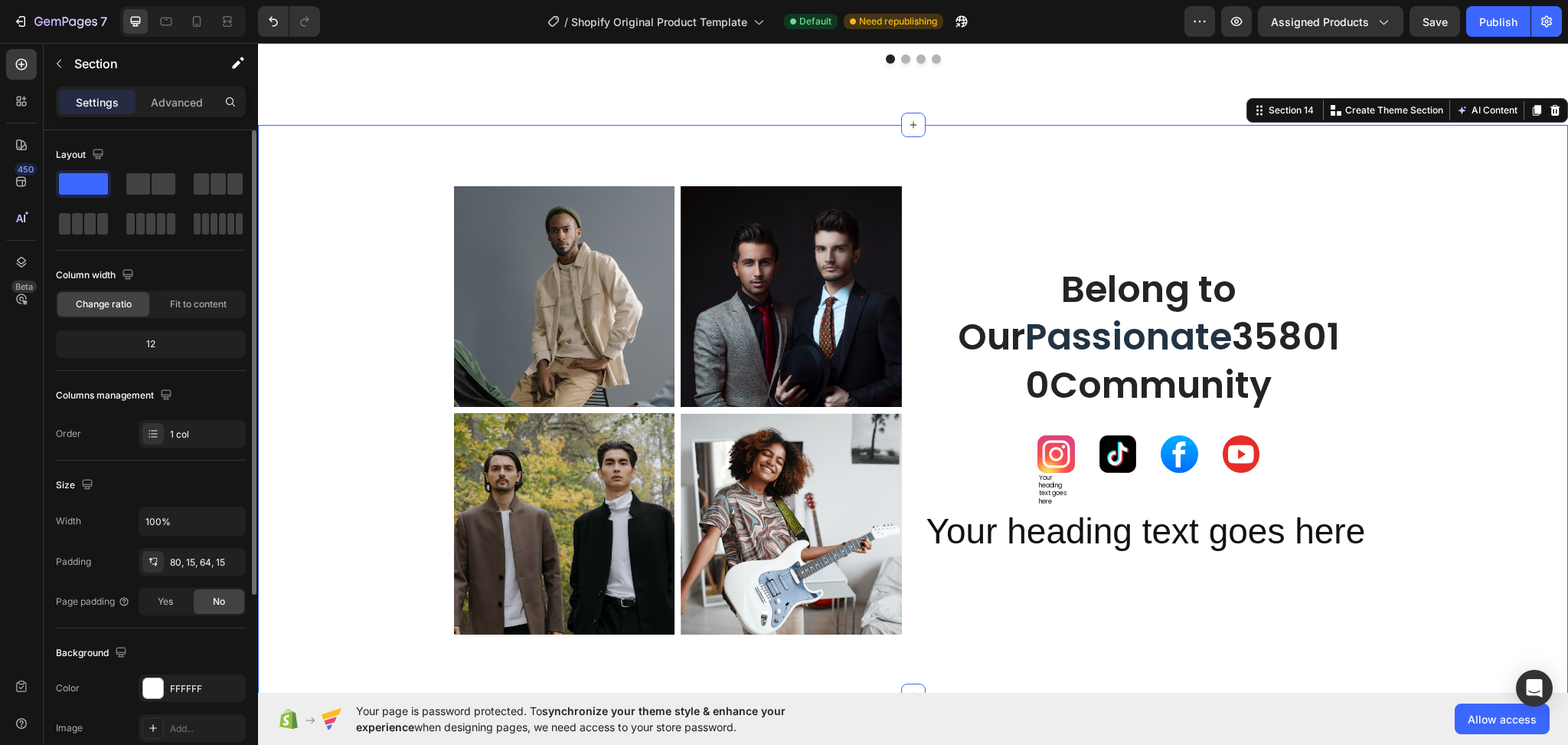
click at [176, 336] on div "12" at bounding box center [150, 344] width 184 height 22
click at [160, 350] on div "12" at bounding box center [150, 344] width 184 height 22
click at [182, 435] on div "1 col" at bounding box center [205, 434] width 72 height 14
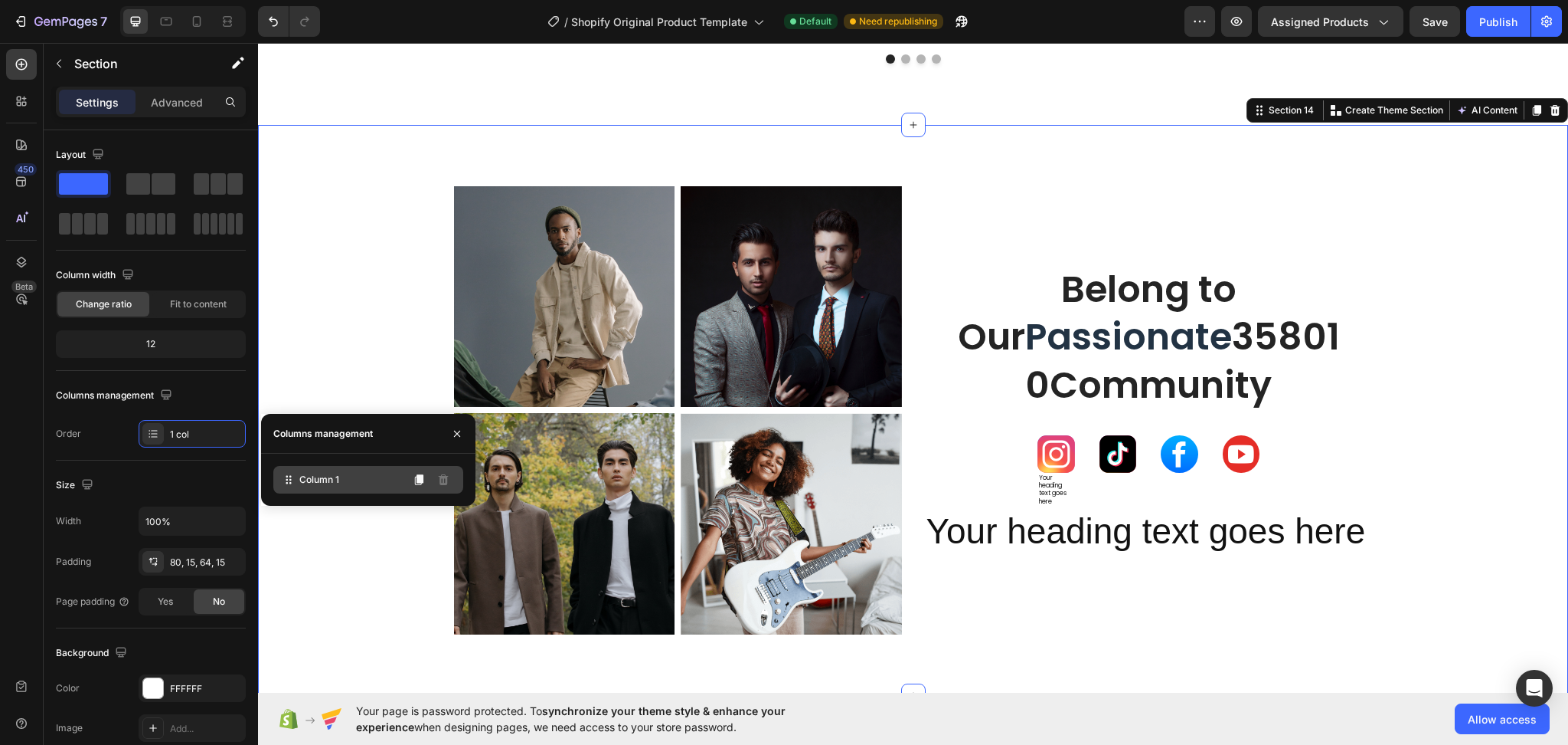
click at [312, 480] on span "Column 1" at bounding box center [319, 480] width 40 height 14
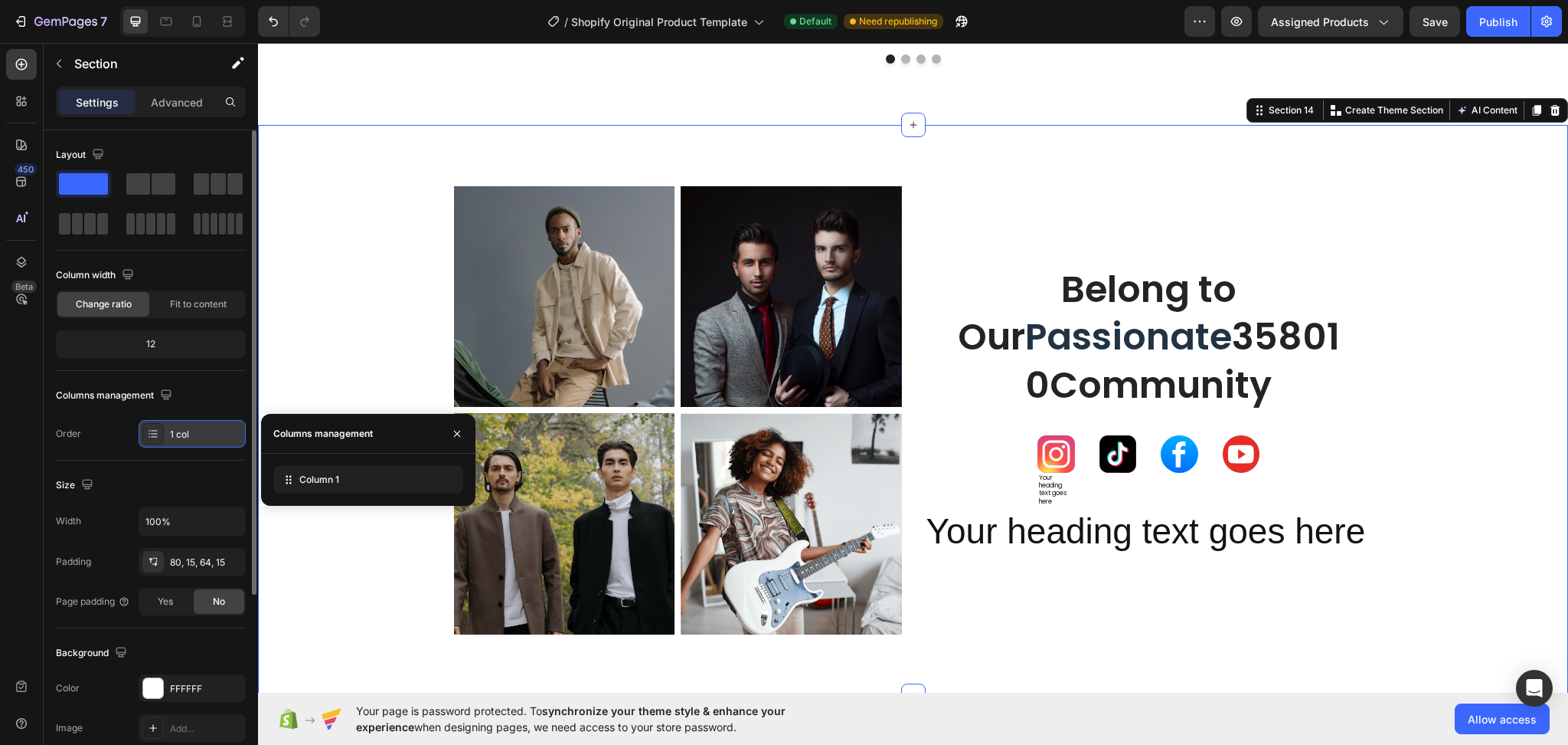
click at [174, 434] on div "1 col" at bounding box center [205, 434] width 72 height 14
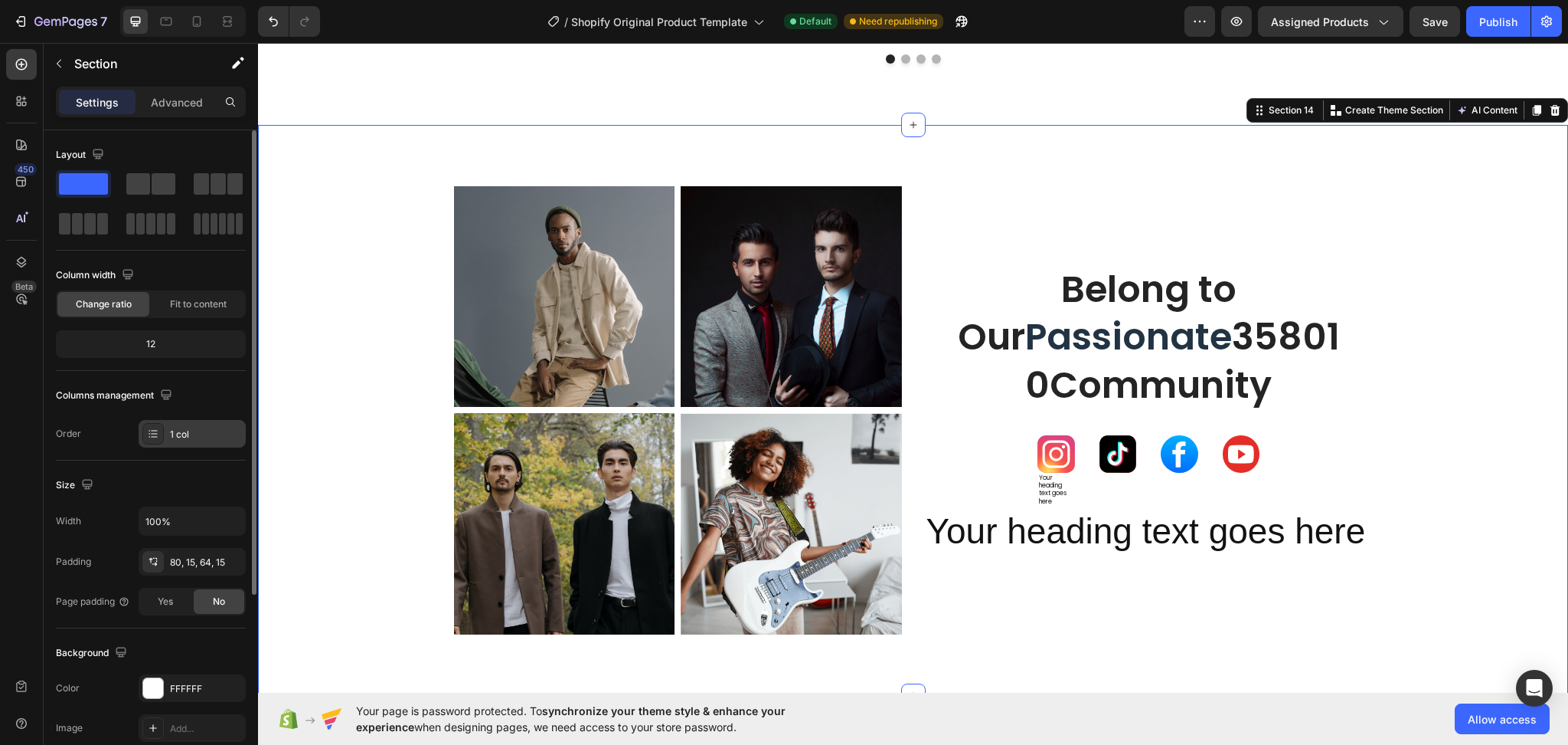
click at [174, 434] on div "1 col" at bounding box center [205, 434] width 72 height 14
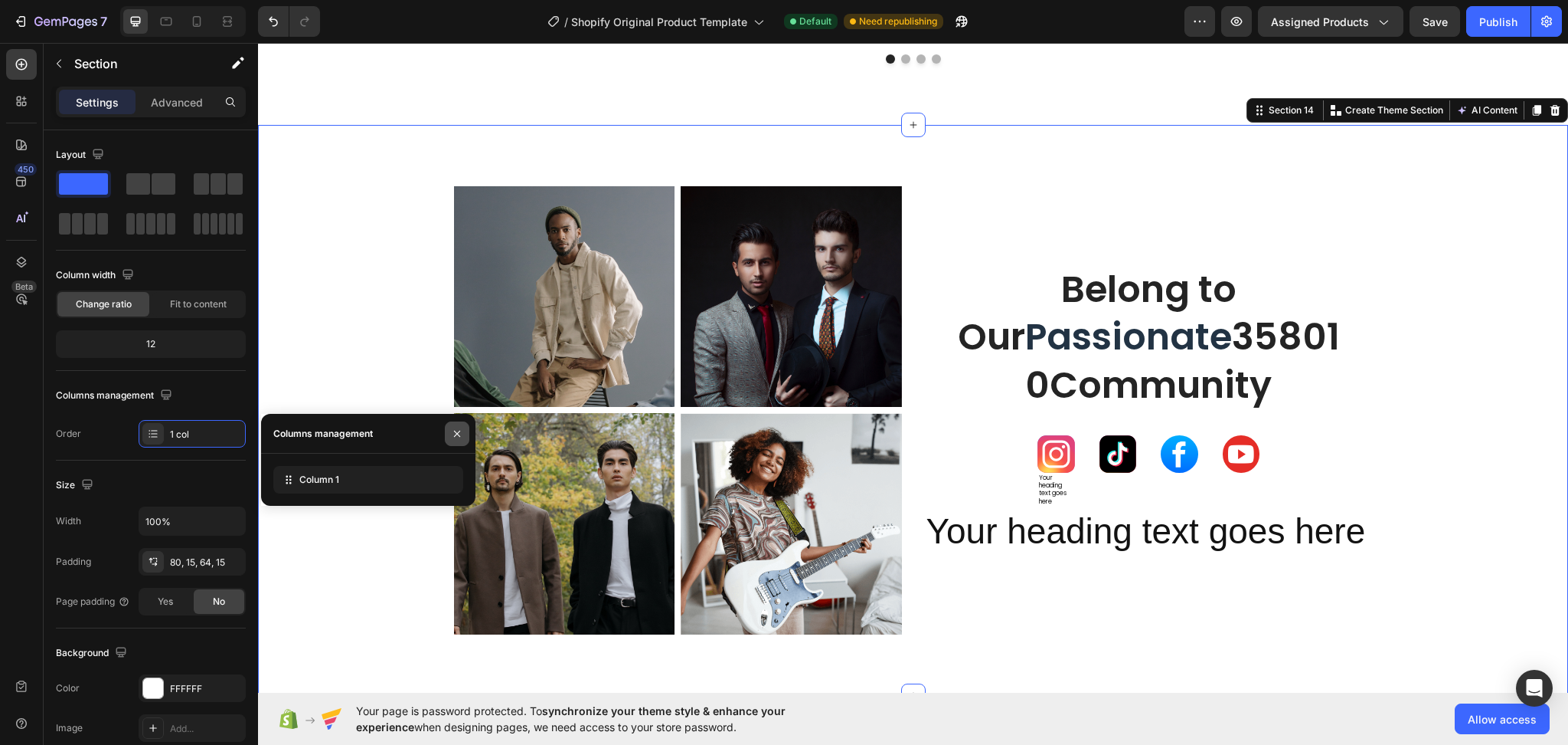
click at [454, 437] on icon "button" at bounding box center [457, 433] width 12 height 12
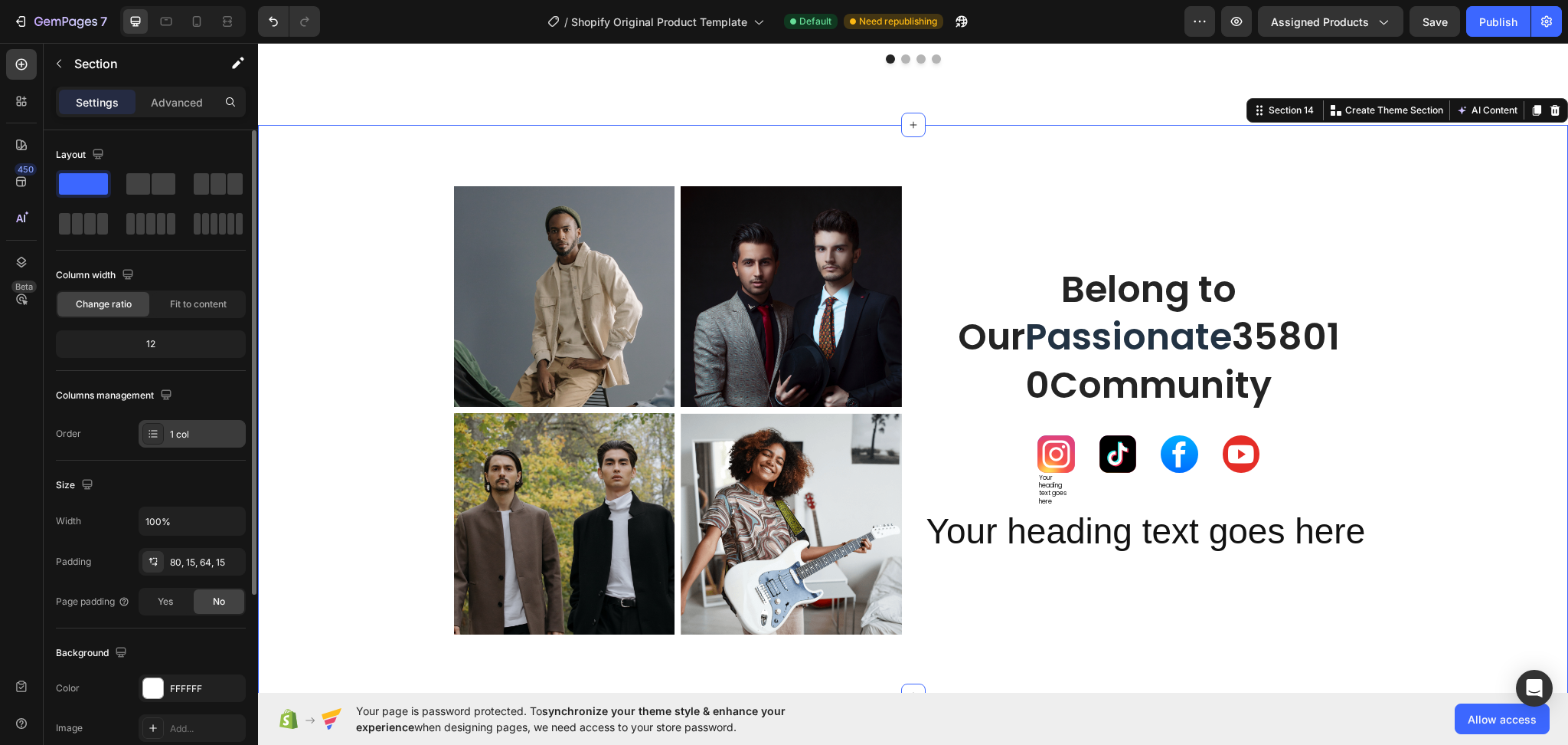
click at [154, 434] on icon at bounding box center [153, 433] width 12 height 12
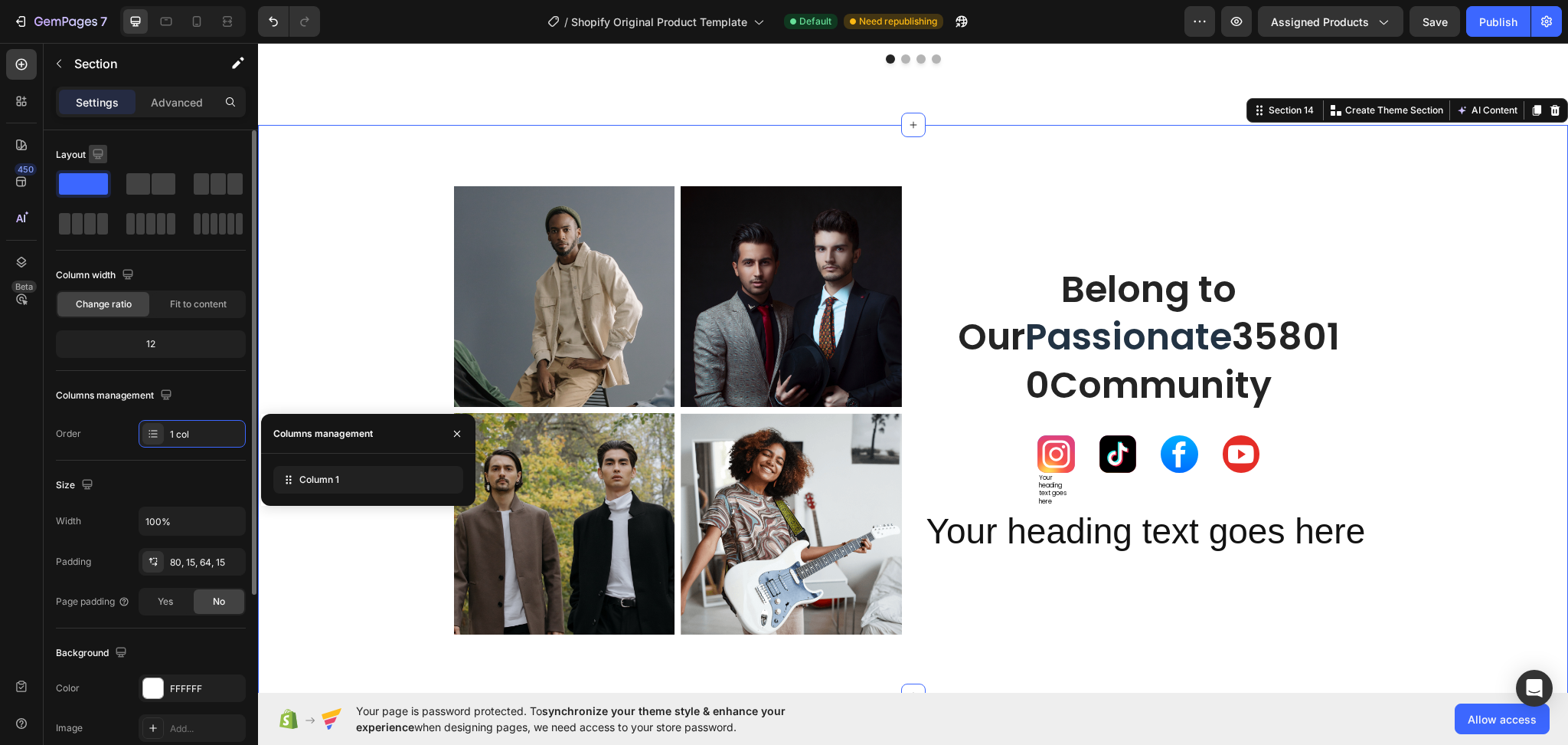
click at [98, 152] on icon "button" at bounding box center [98, 154] width 16 height 16
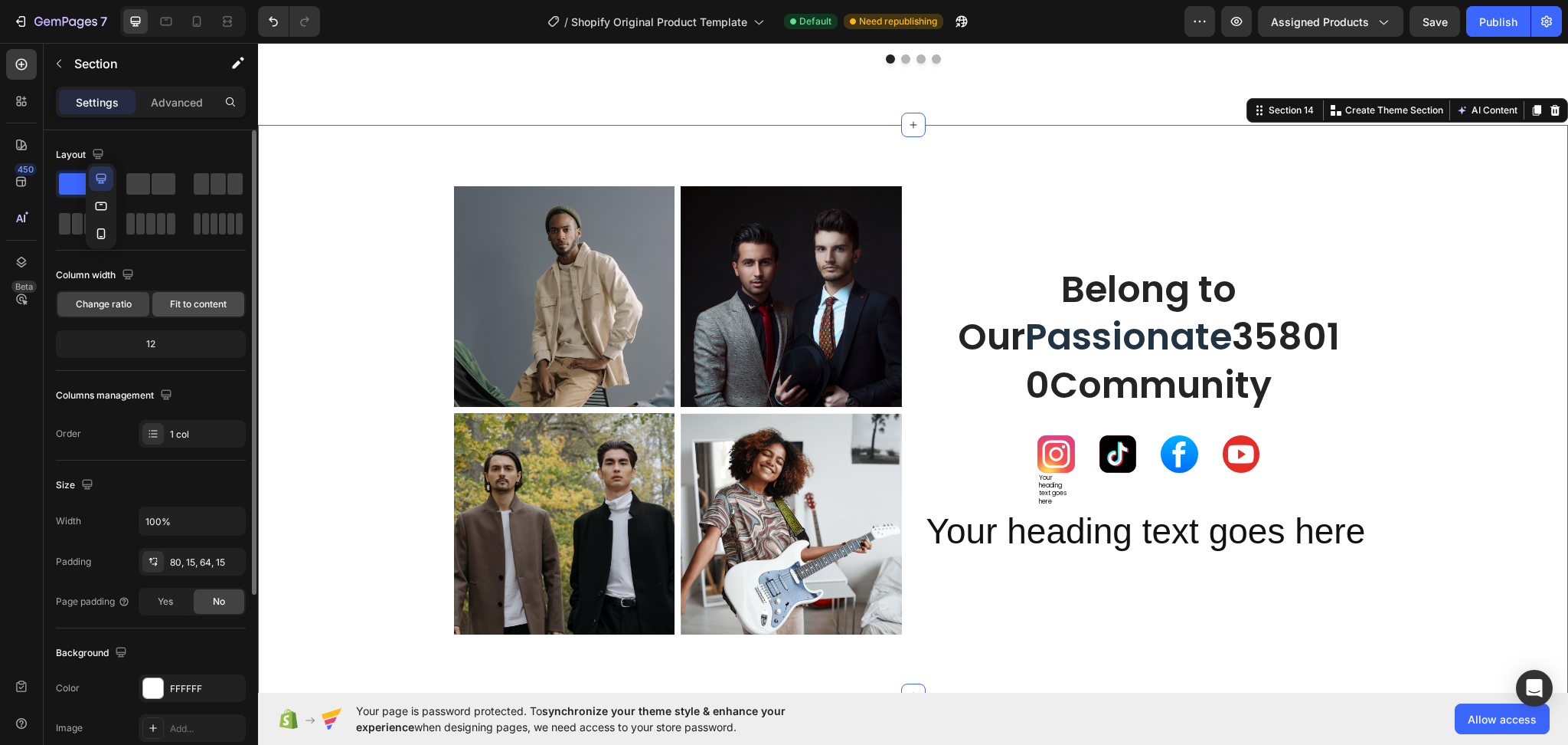
click at [173, 307] on span "Fit to content" at bounding box center [198, 304] width 57 height 14
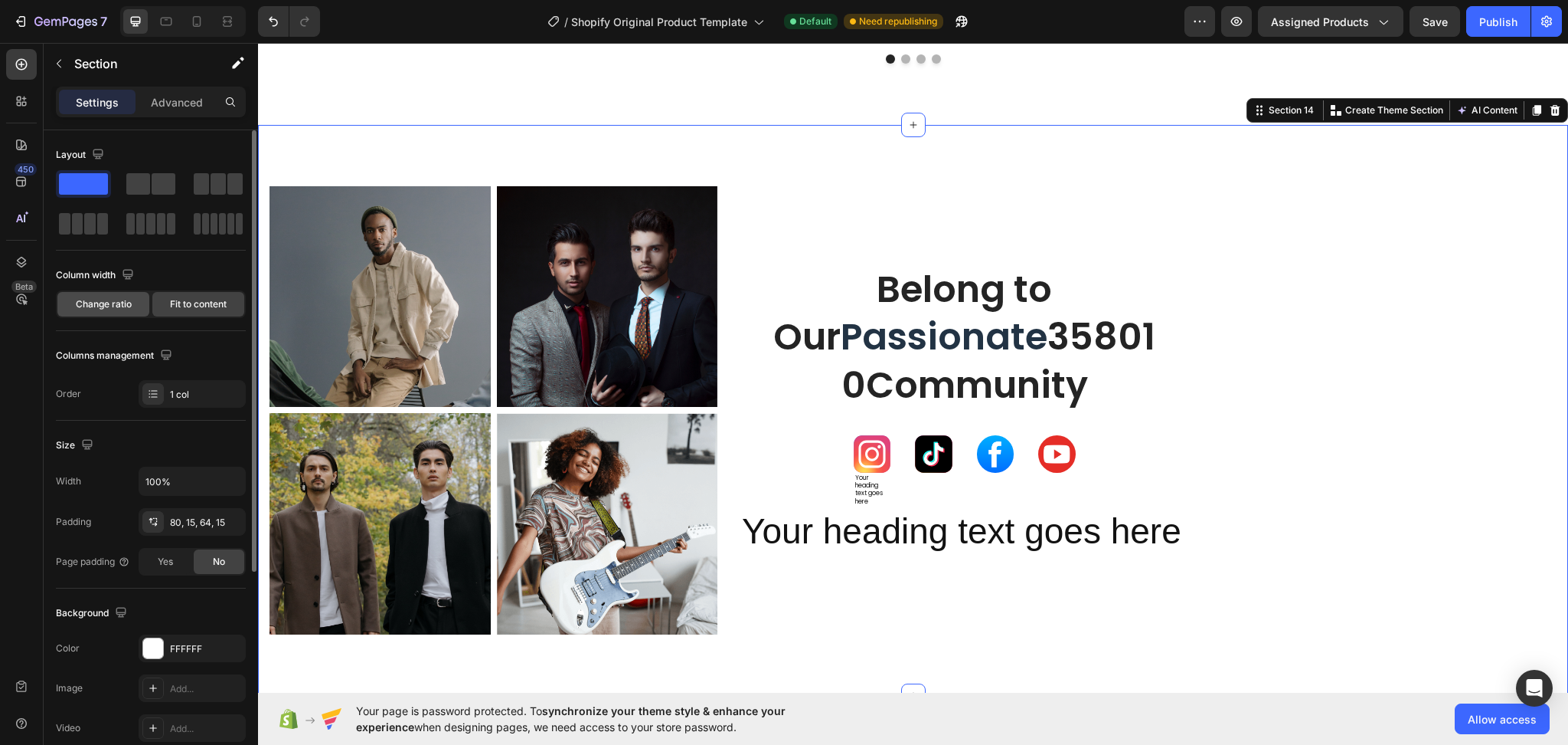
click at [82, 307] on span "Change ratio" at bounding box center [104, 304] width 56 height 14
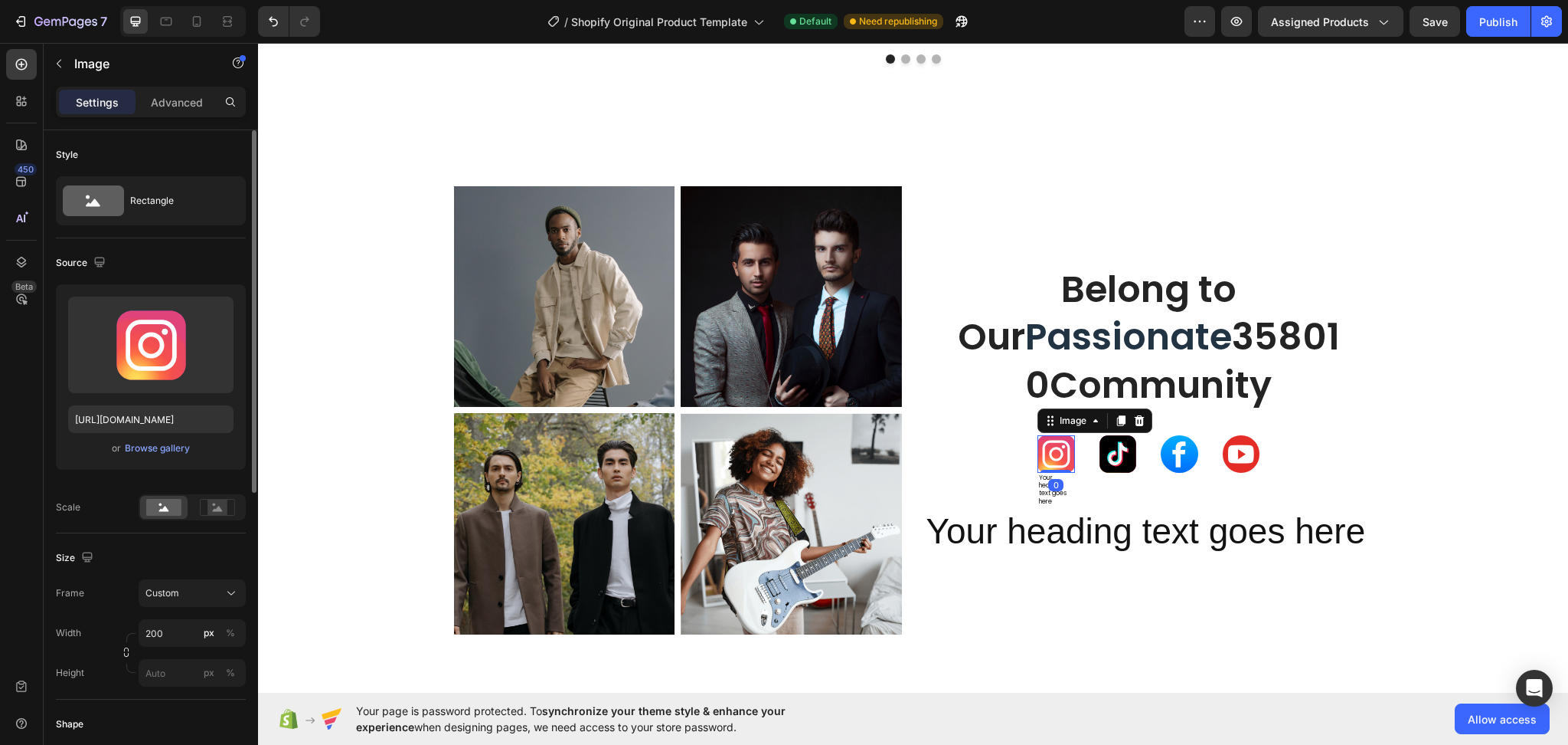
click at [1051, 467] on img at bounding box center [1055, 453] width 37 height 37
click at [1203, 476] on div "Image 0 Your heading text goes here Heading Image Image Image Row" at bounding box center [1148, 470] width 222 height 72
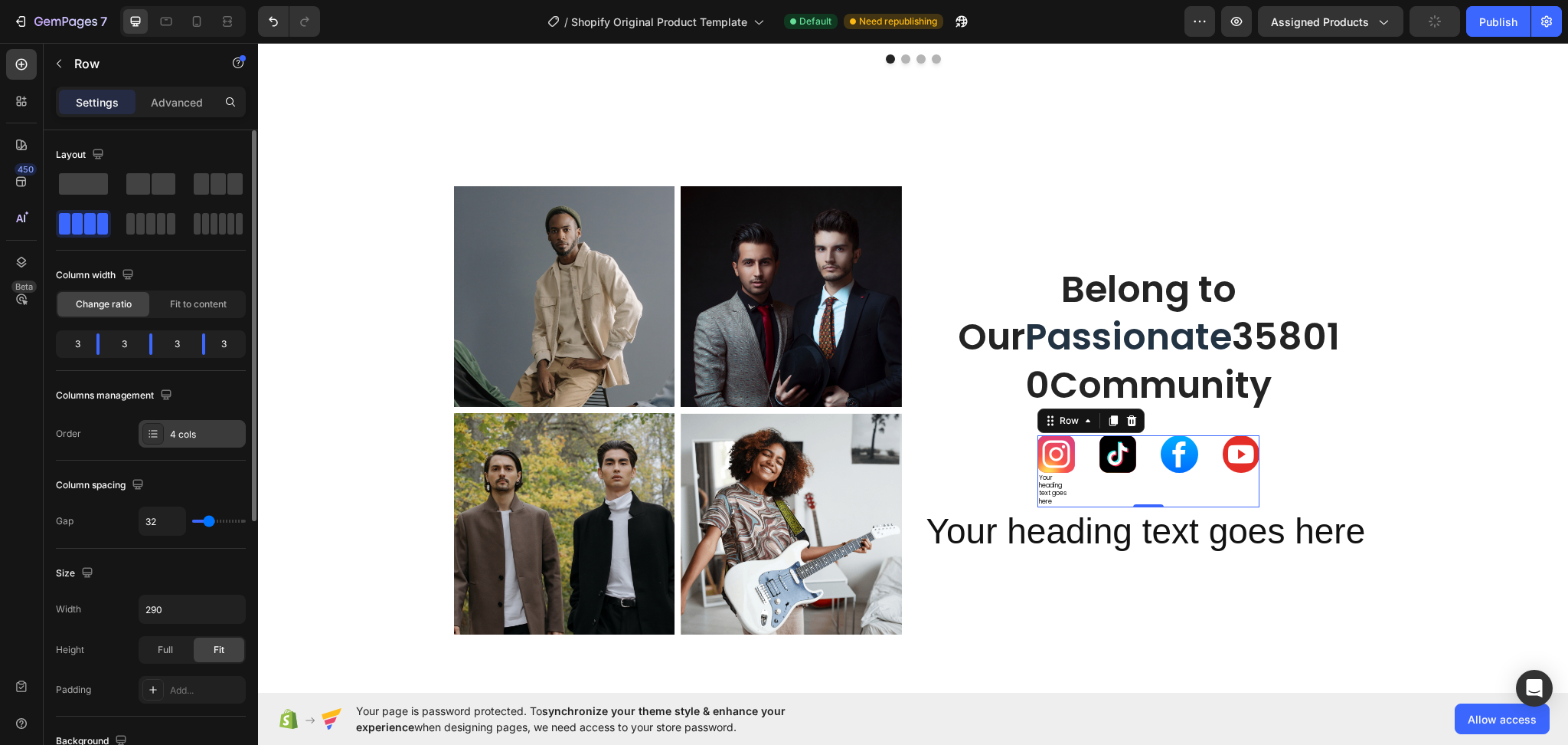
click at [235, 442] on div "4 cols" at bounding box center [192, 433] width 107 height 28
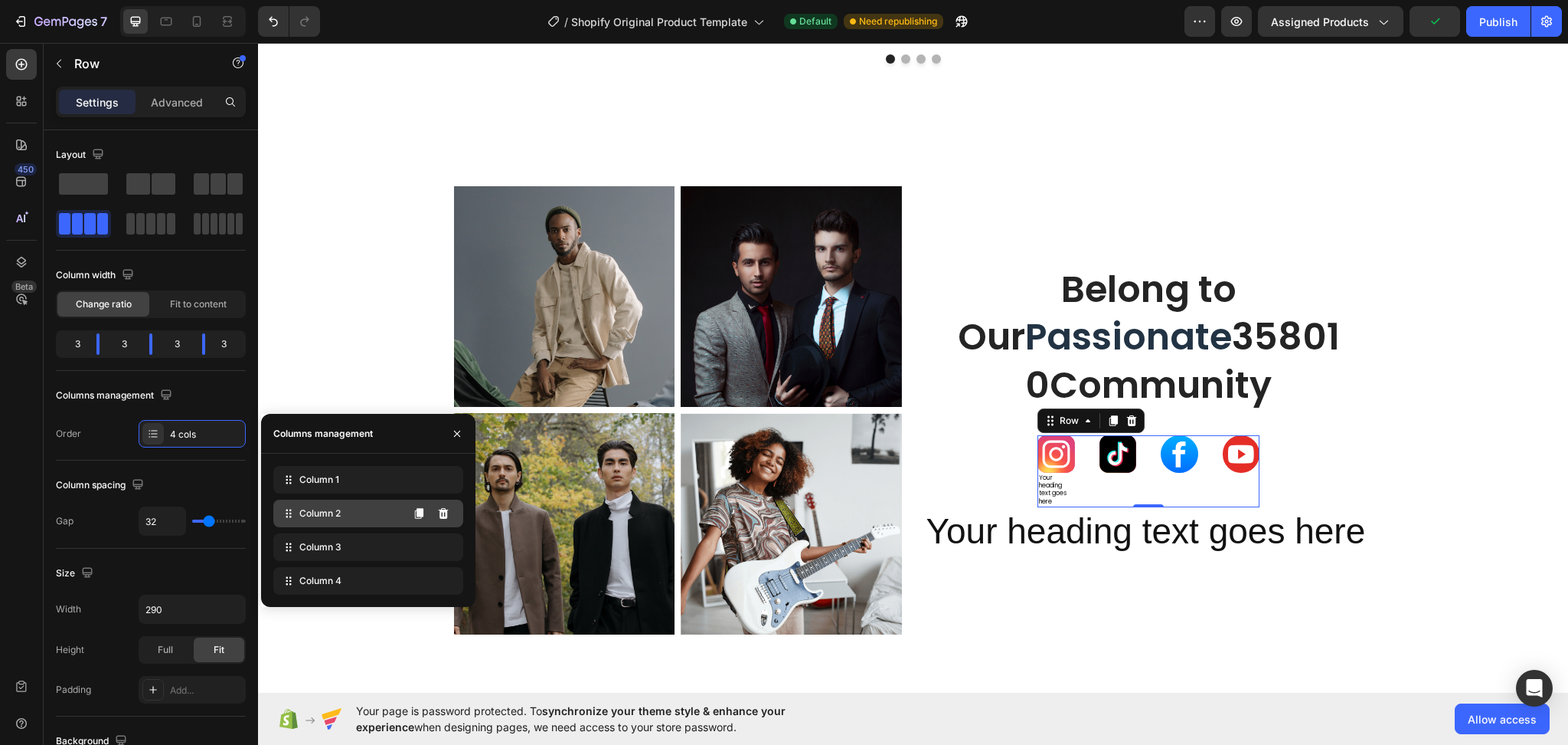
click at [341, 514] on div "Column 2" at bounding box center [368, 514] width 190 height 28
click at [331, 514] on span "Column 2" at bounding box center [320, 514] width 41 height 14
click at [301, 518] on span "Column 2" at bounding box center [320, 514] width 41 height 14
click at [230, 609] on icon "button" at bounding box center [231, 609] width 16 height 16
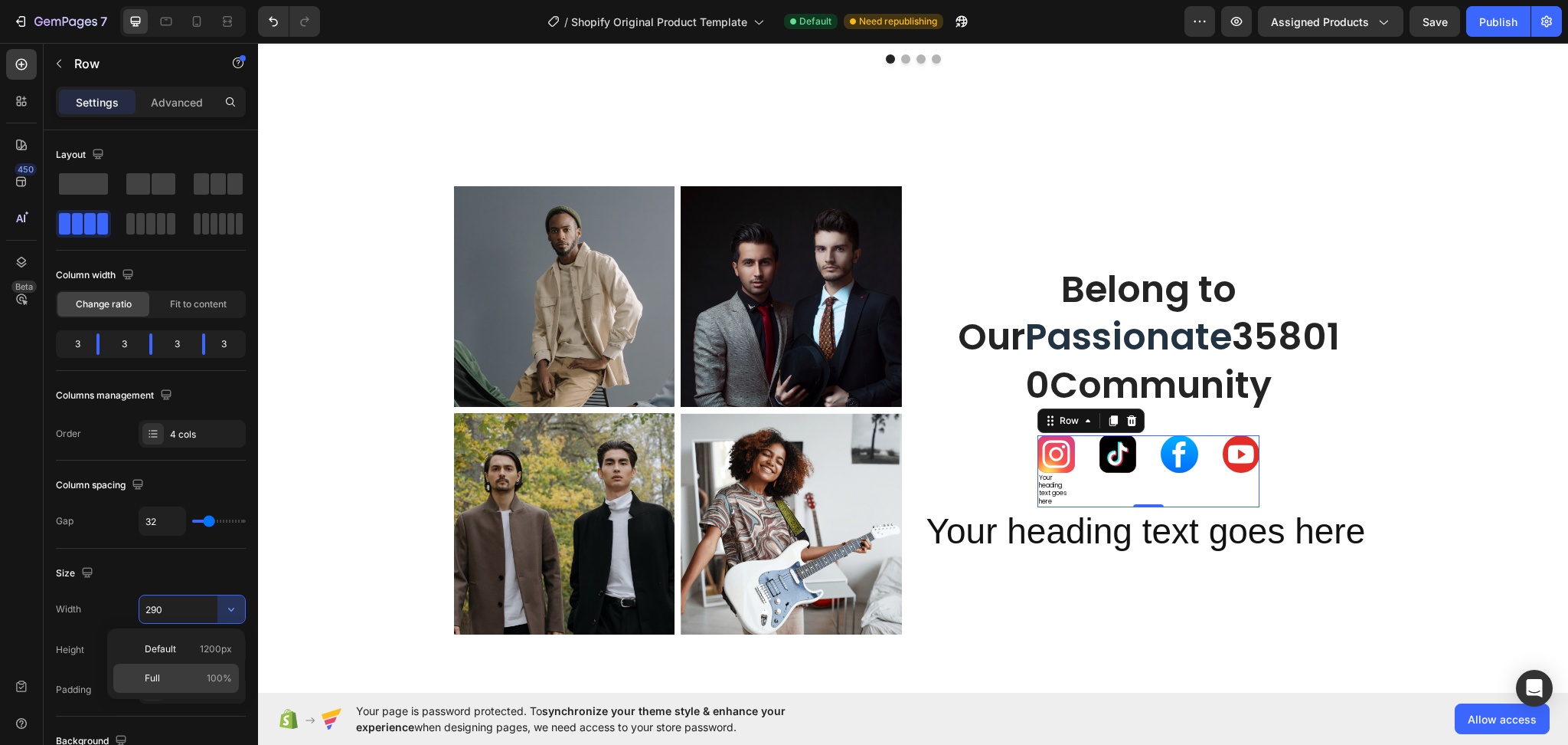
click at [218, 682] on span "100%" at bounding box center [219, 678] width 25 height 14
type input "100%"
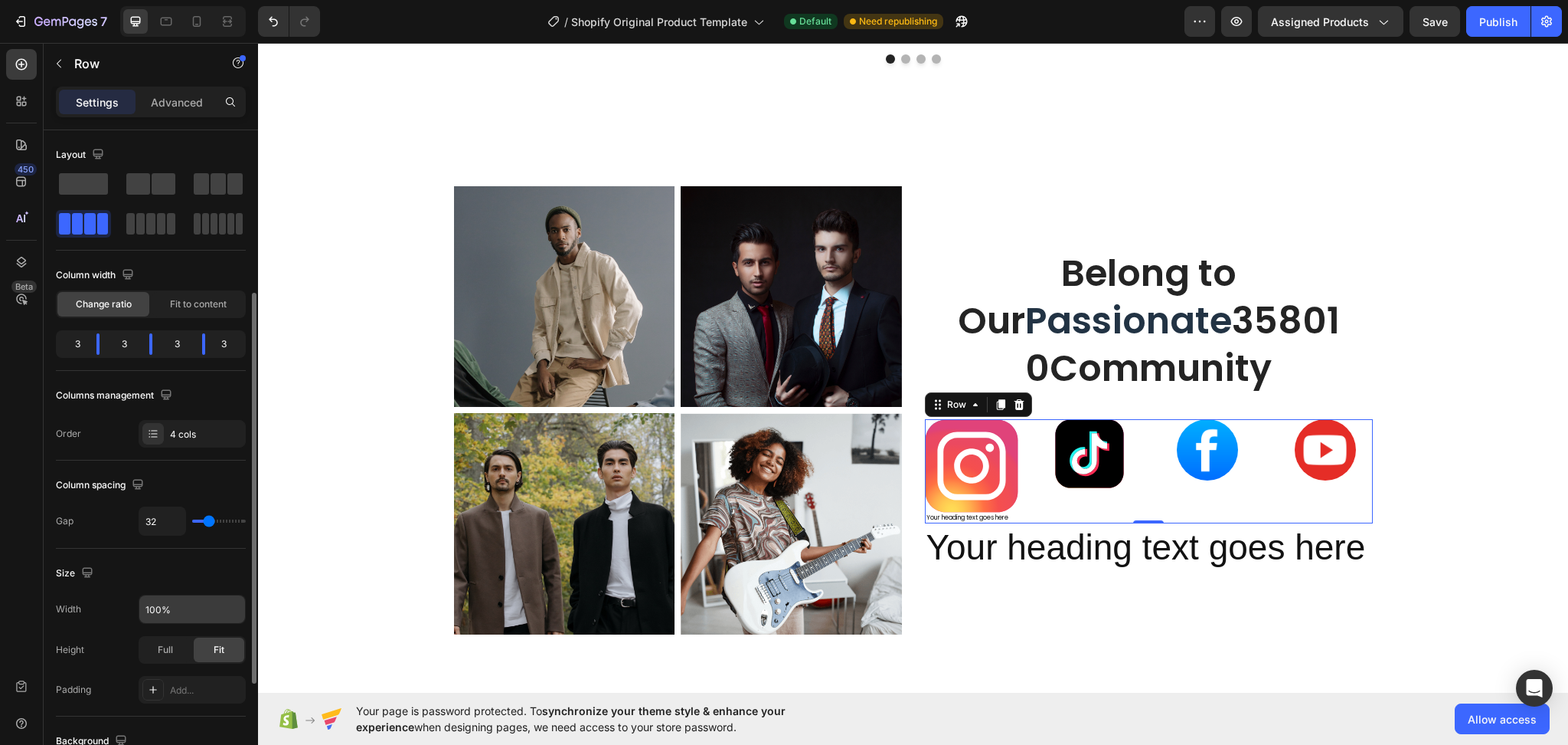
scroll to position [102, 0]
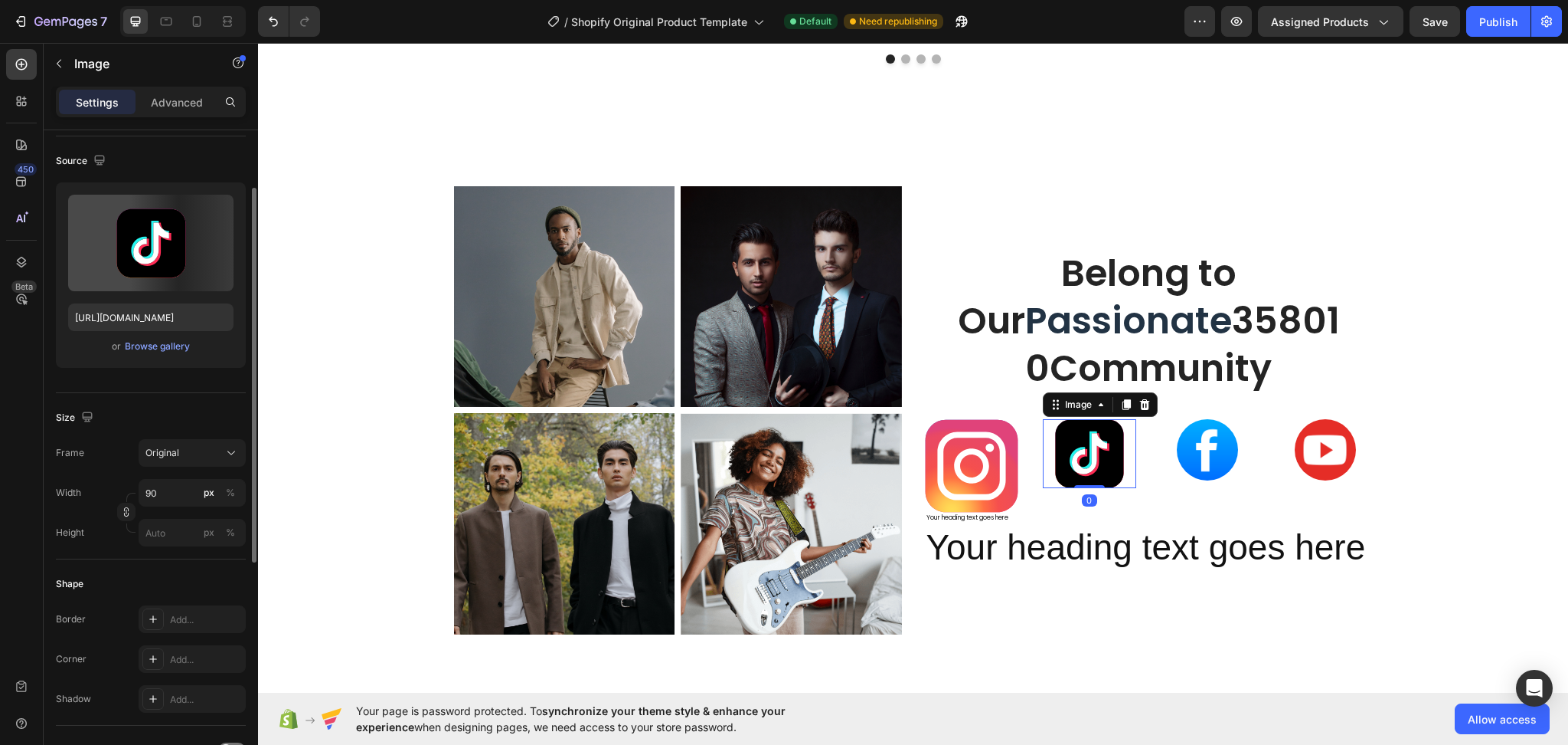
click at [1097, 466] on img at bounding box center [1090, 453] width 69 height 69
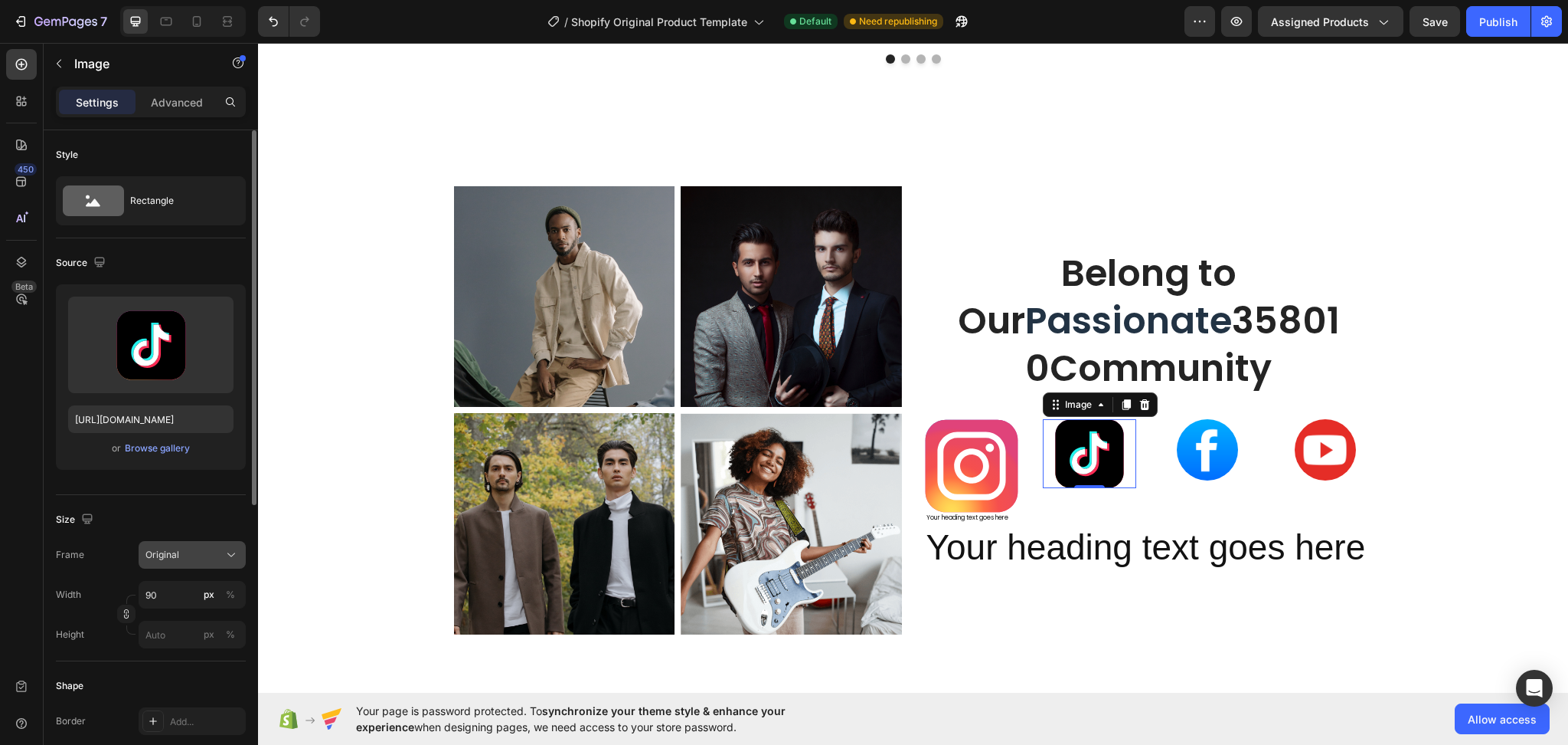
click at [229, 555] on icon at bounding box center [231, 555] width 16 height 16
click at [967, 461] on img at bounding box center [972, 465] width 93 height 93
click at [1074, 479] on img at bounding box center [1090, 453] width 69 height 69
click at [127, 615] on icon "button" at bounding box center [126, 614] width 10 height 10
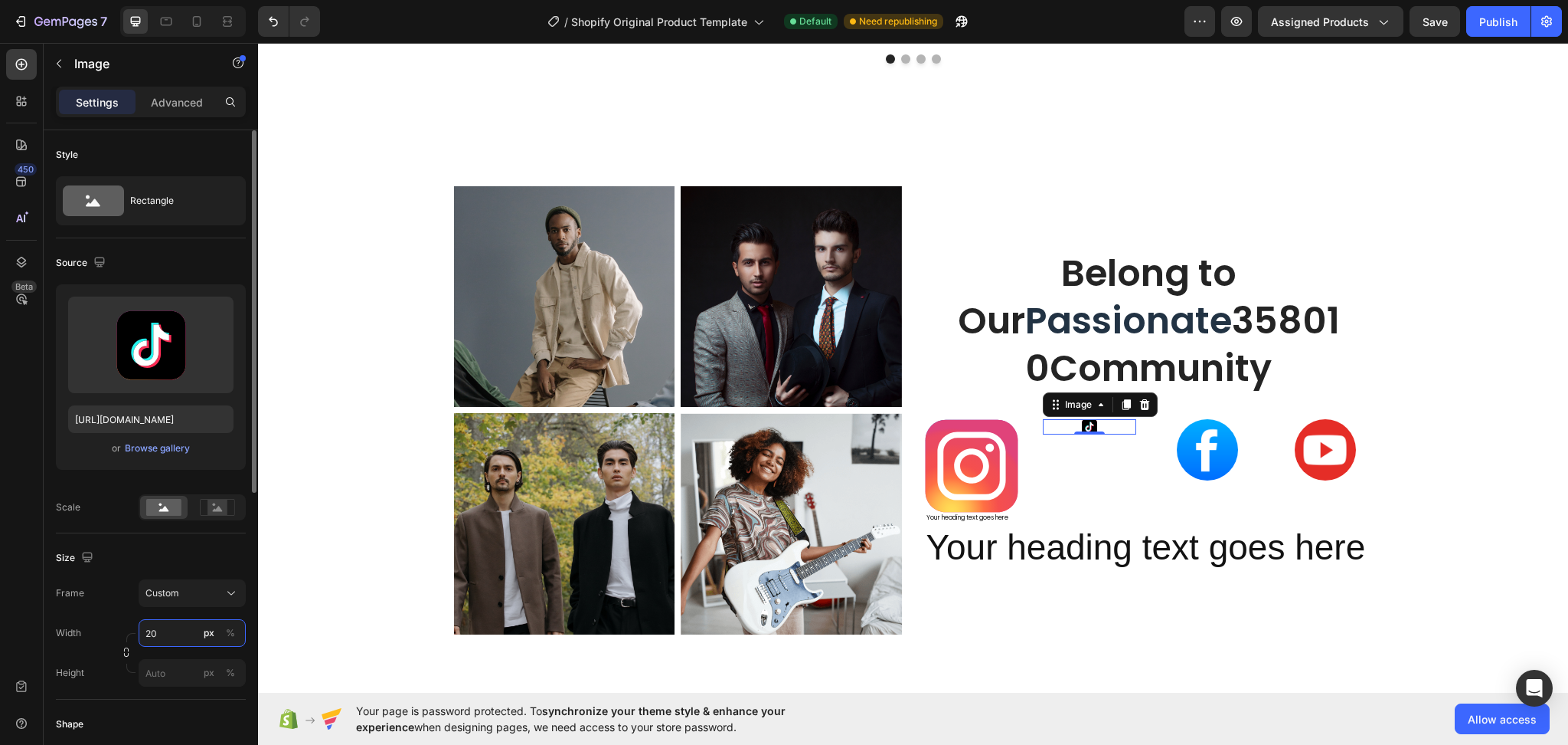
type input "200"
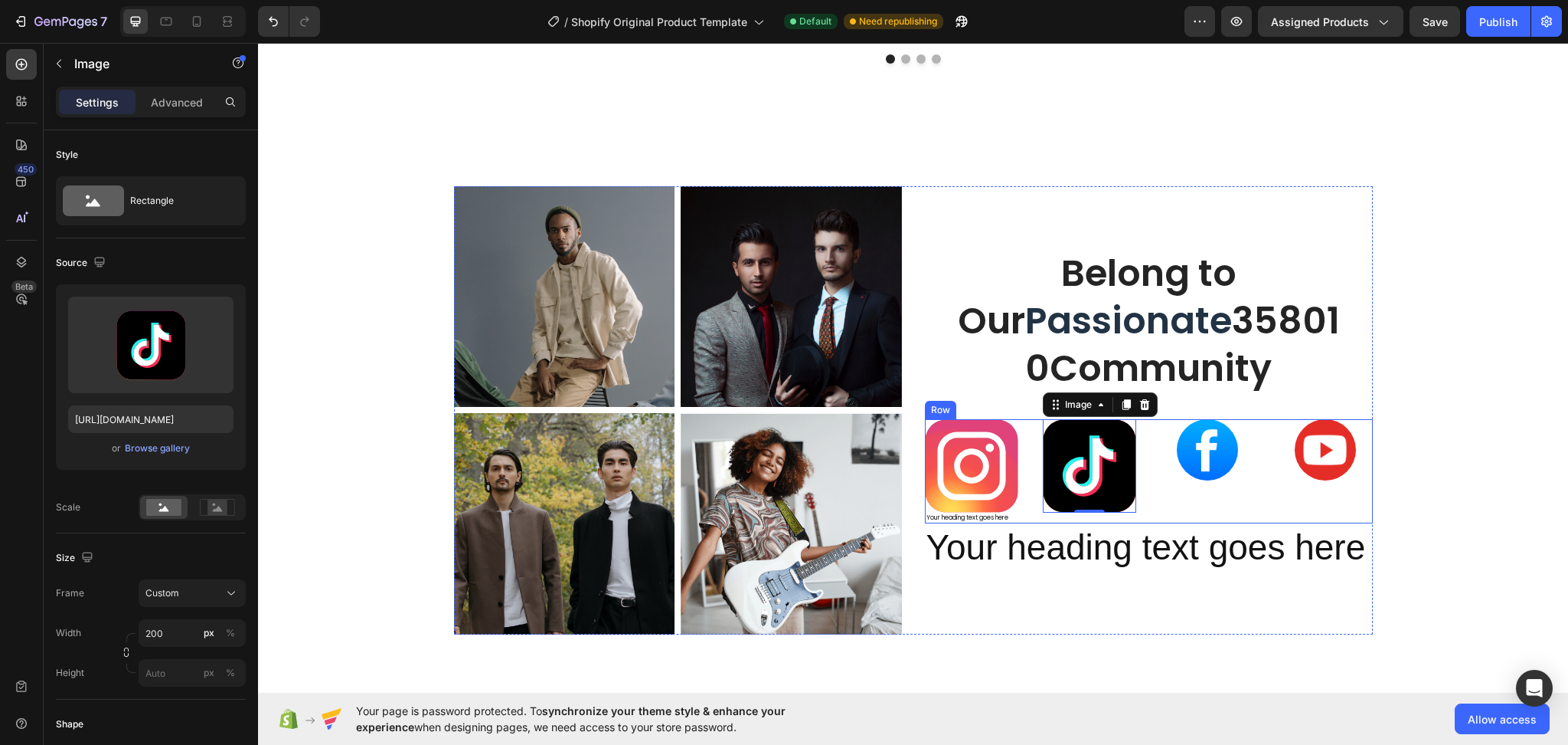
click at [1250, 449] on div "Image Your heading text goes here Heading Image 0 Image Image Row" at bounding box center [1149, 471] width 448 height 105
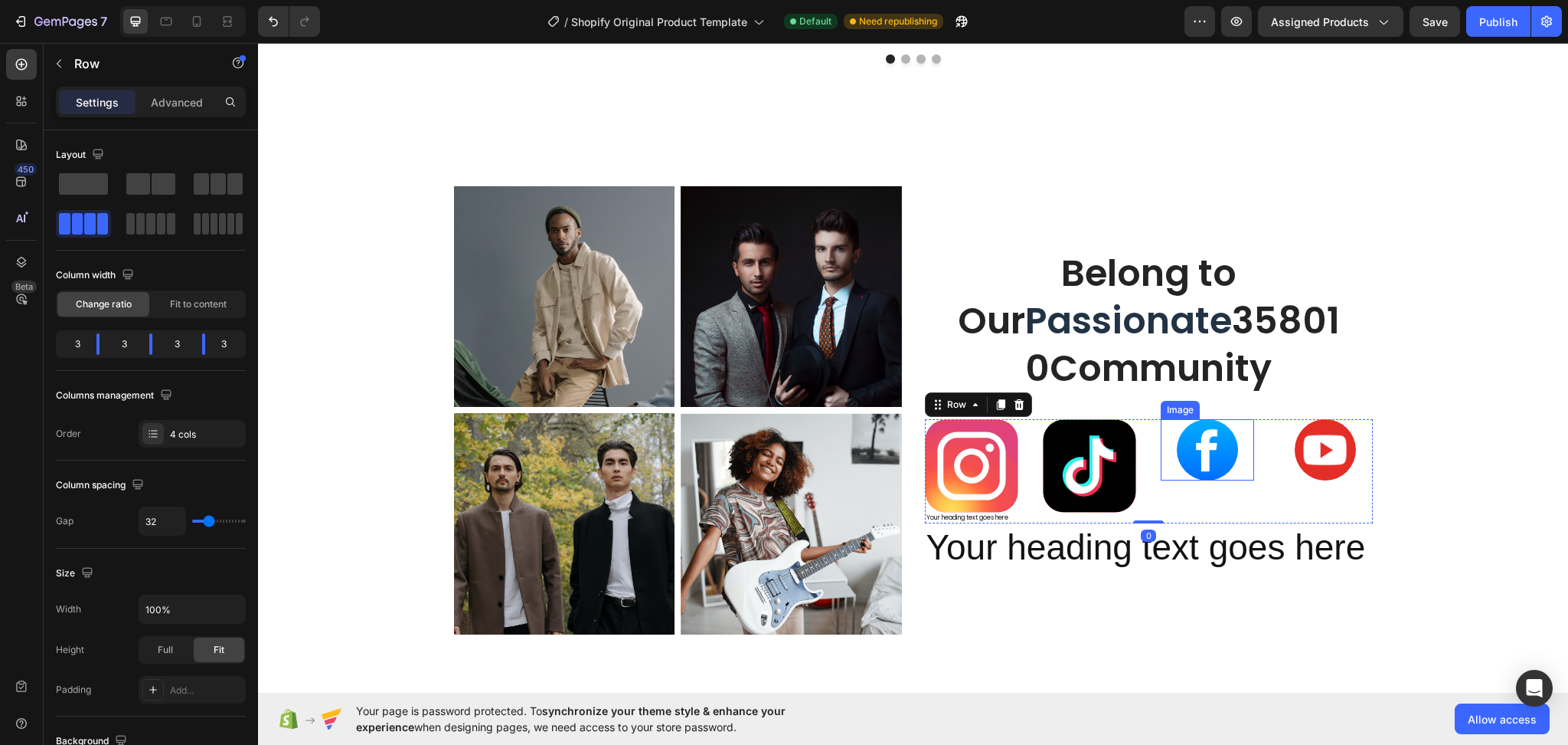
click at [1220, 452] on img at bounding box center [1207, 449] width 61 height 61
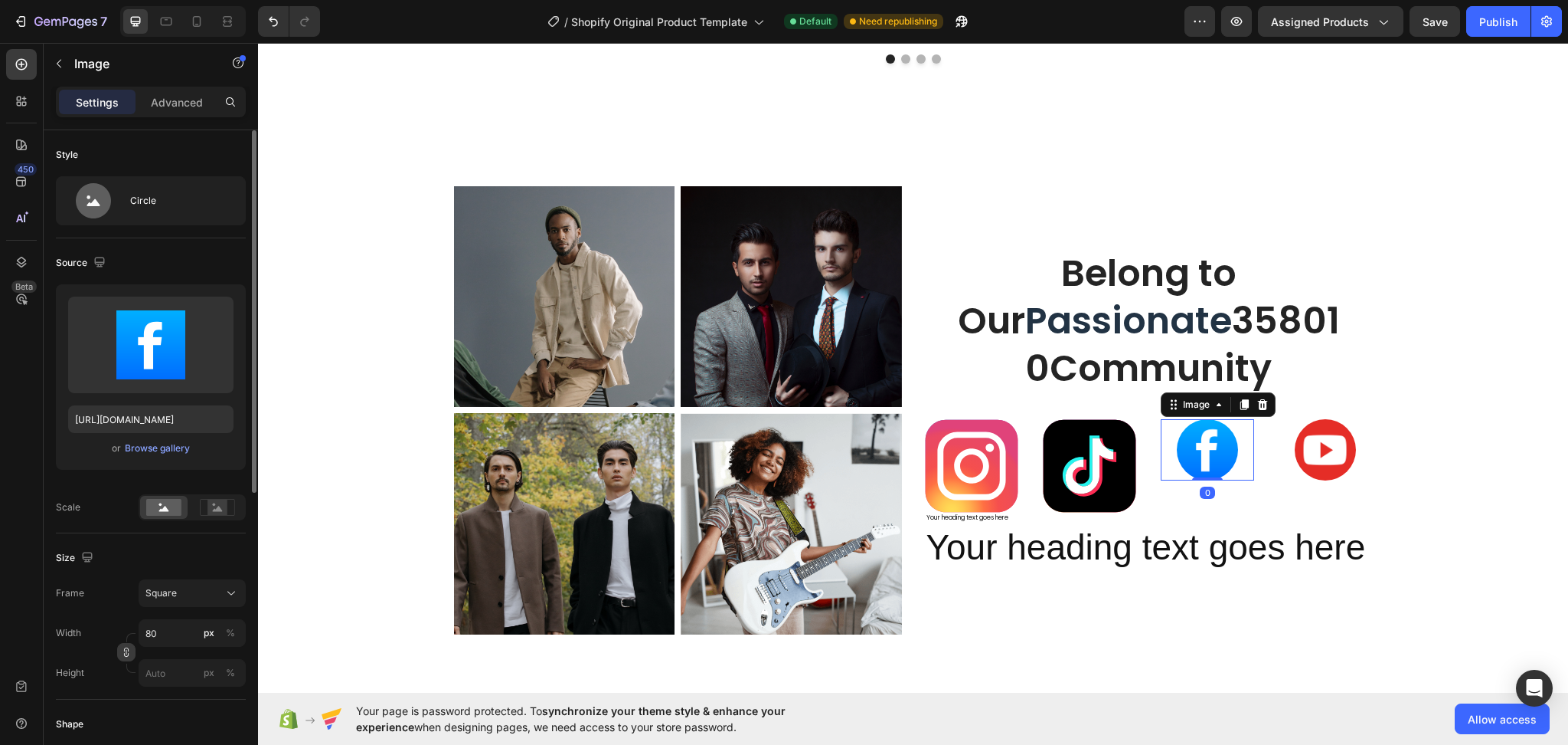
click at [126, 647] on icon "button" at bounding box center [126, 652] width 10 height 10
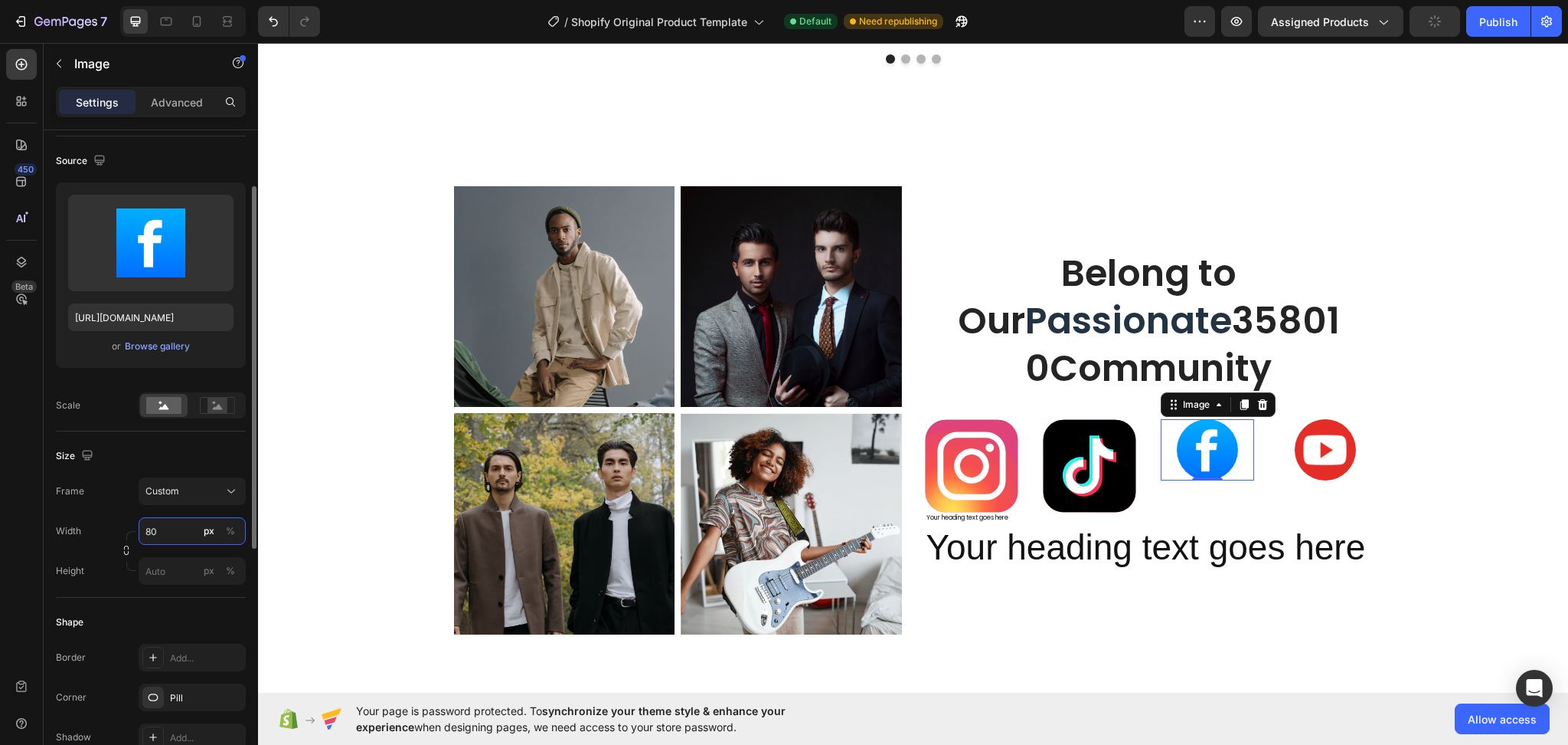
click at [172, 536] on input "80" at bounding box center [192, 531] width 107 height 28
type input "200"
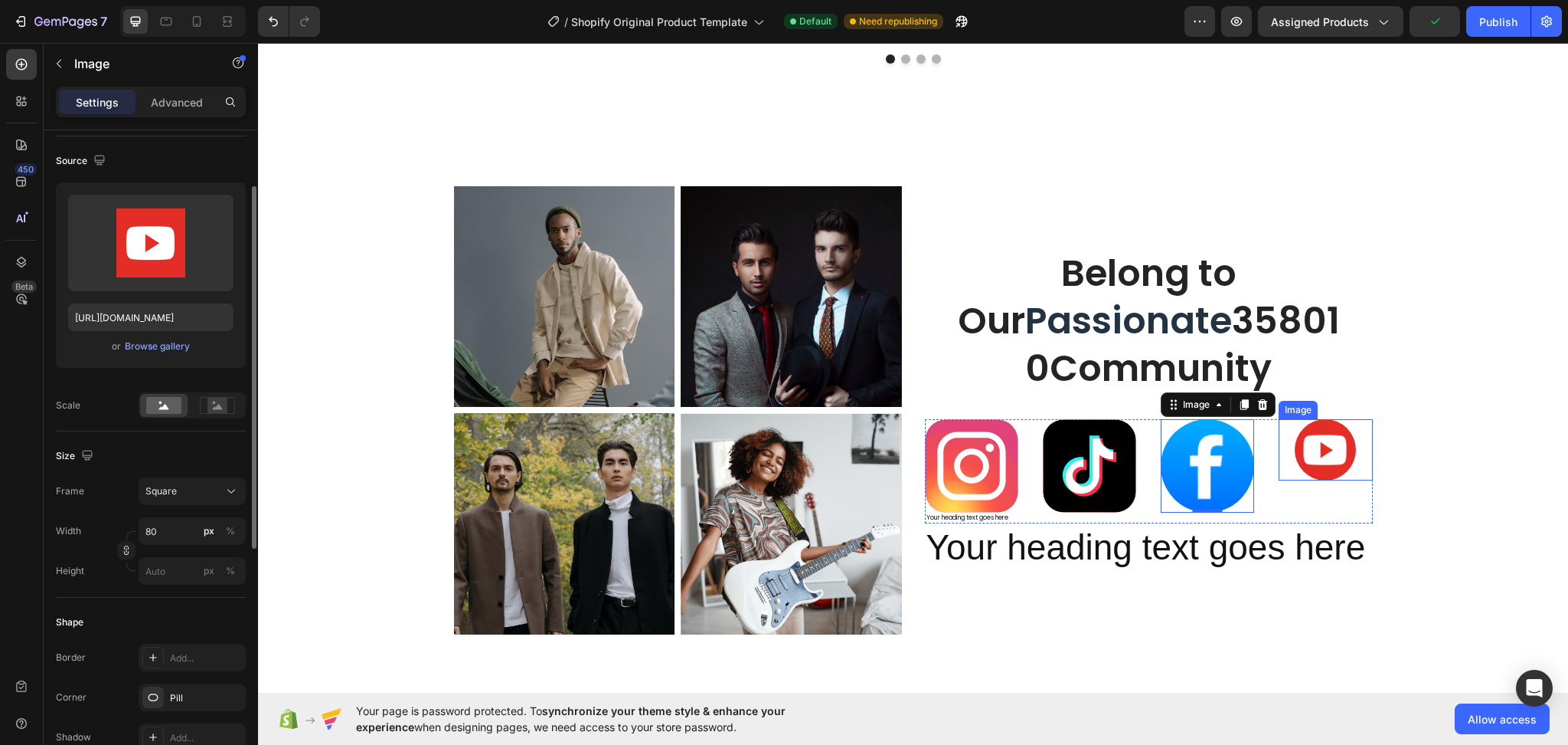
click at [1323, 452] on img at bounding box center [1326, 449] width 61 height 61
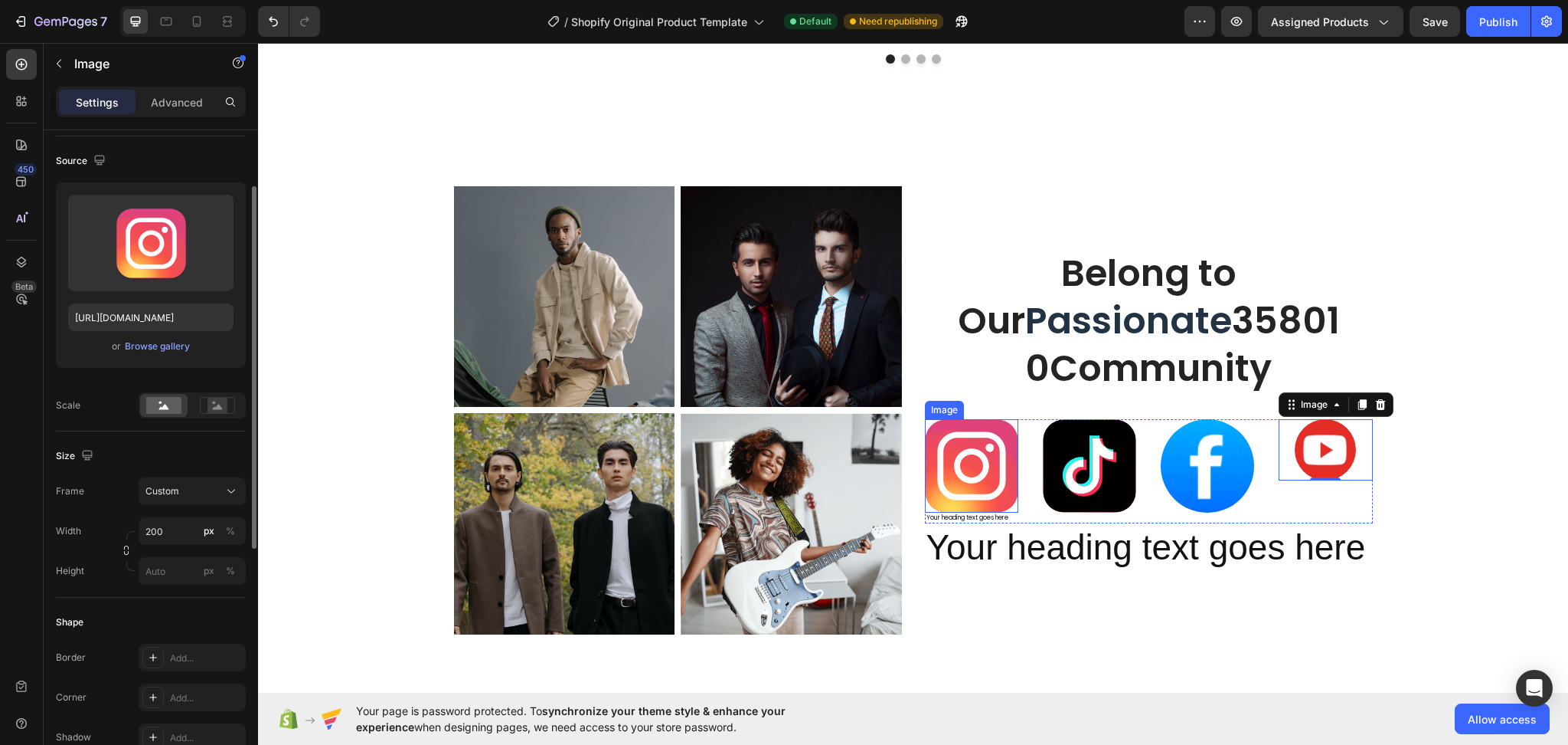
click at [986, 468] on img at bounding box center [972, 465] width 93 height 93
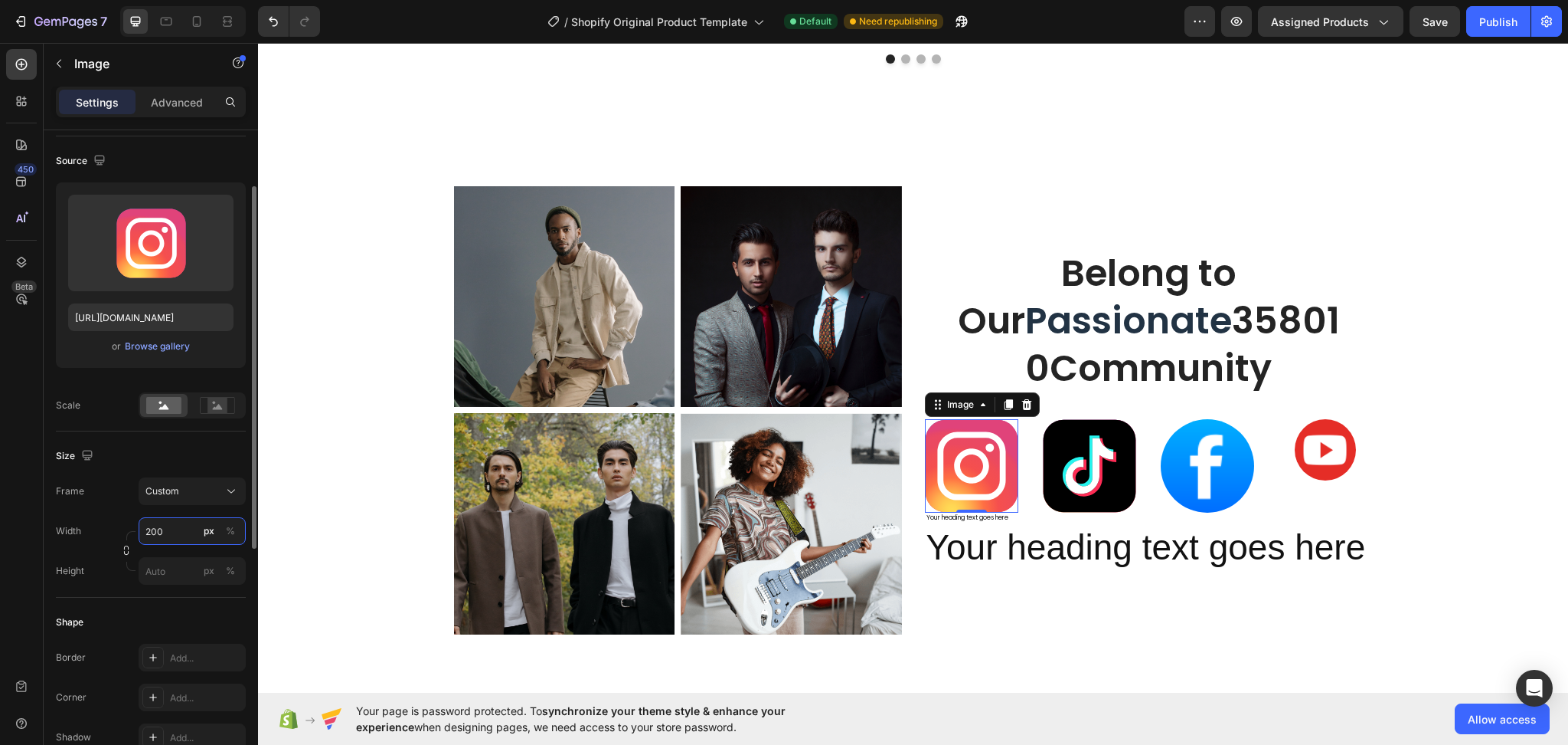
click at [173, 533] on input "200" at bounding box center [192, 531] width 107 height 28
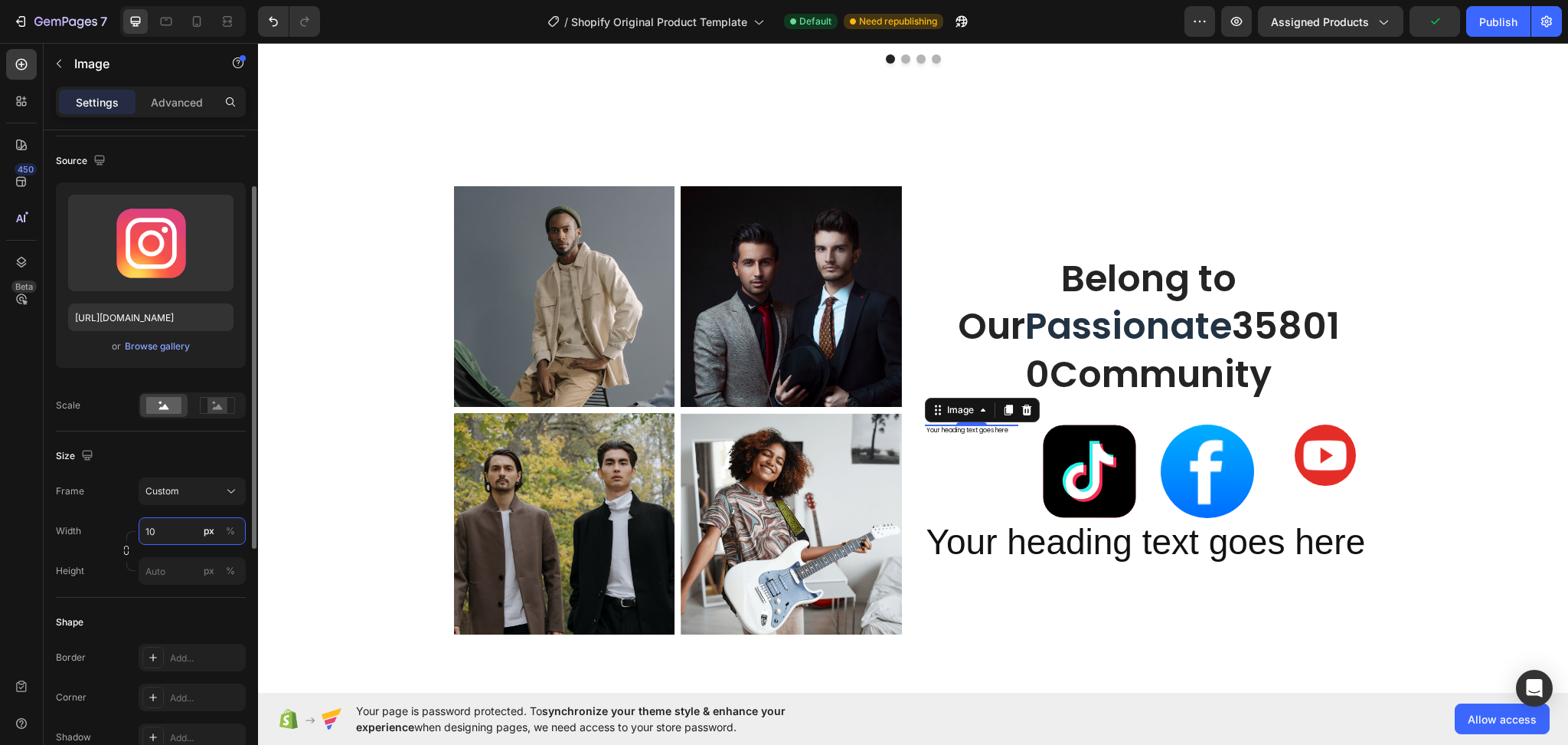
type input "100"
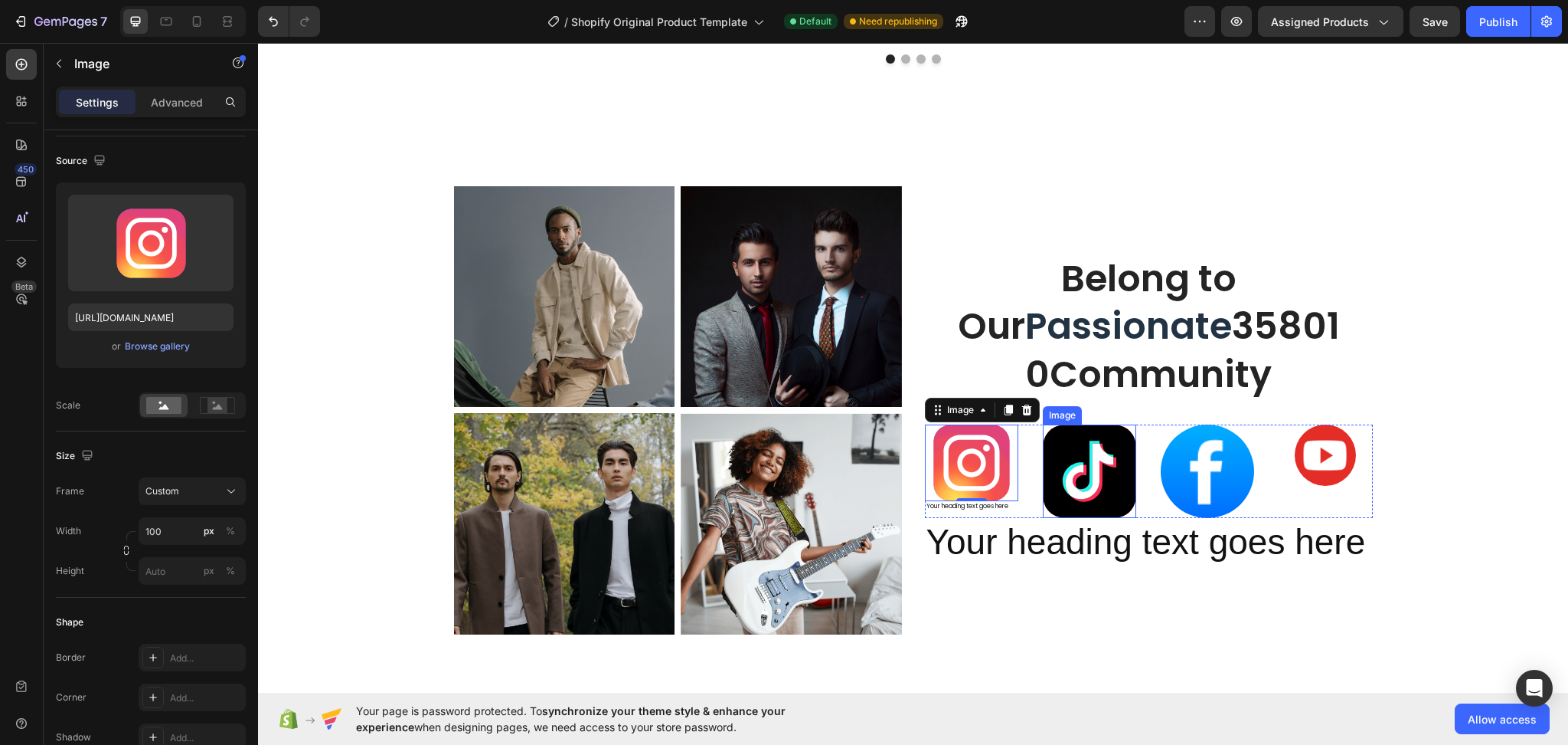
click at [1068, 487] on img at bounding box center [1090, 471] width 93 height 93
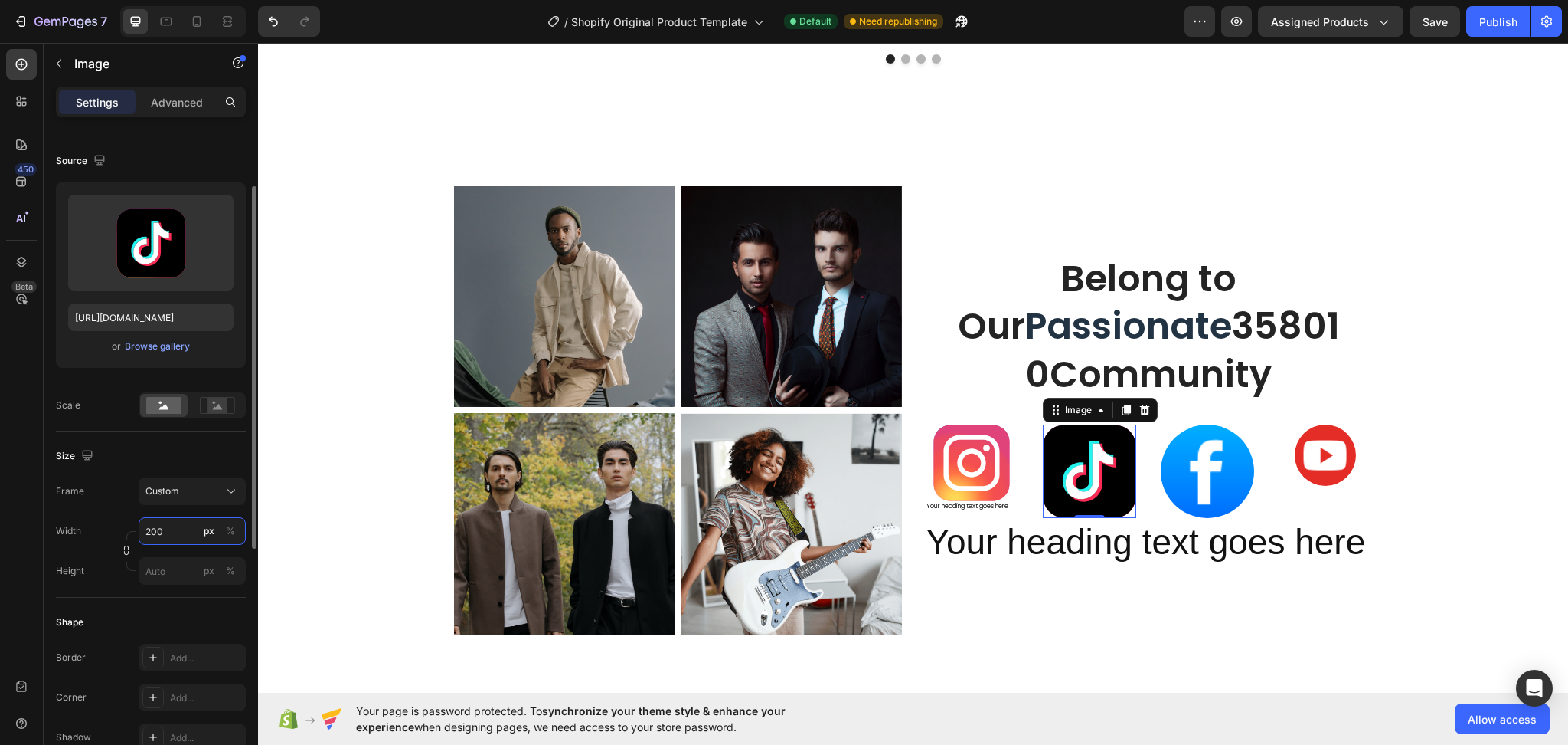
click at [173, 538] on input "200" at bounding box center [192, 531] width 107 height 28
type input "100"
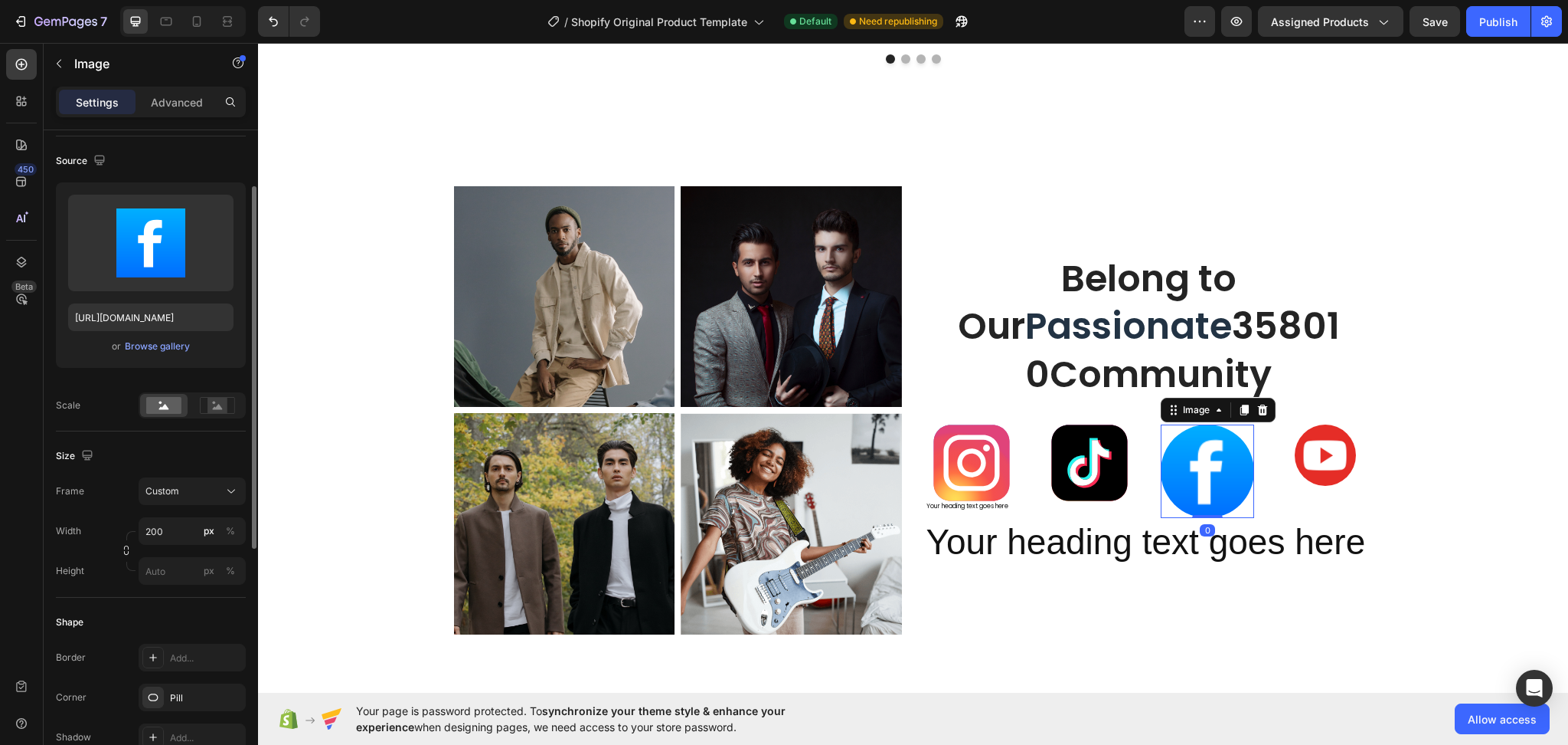
click at [1246, 483] on div at bounding box center [1207, 471] width 93 height 93
click at [156, 532] on input "200" at bounding box center [192, 531] width 107 height 28
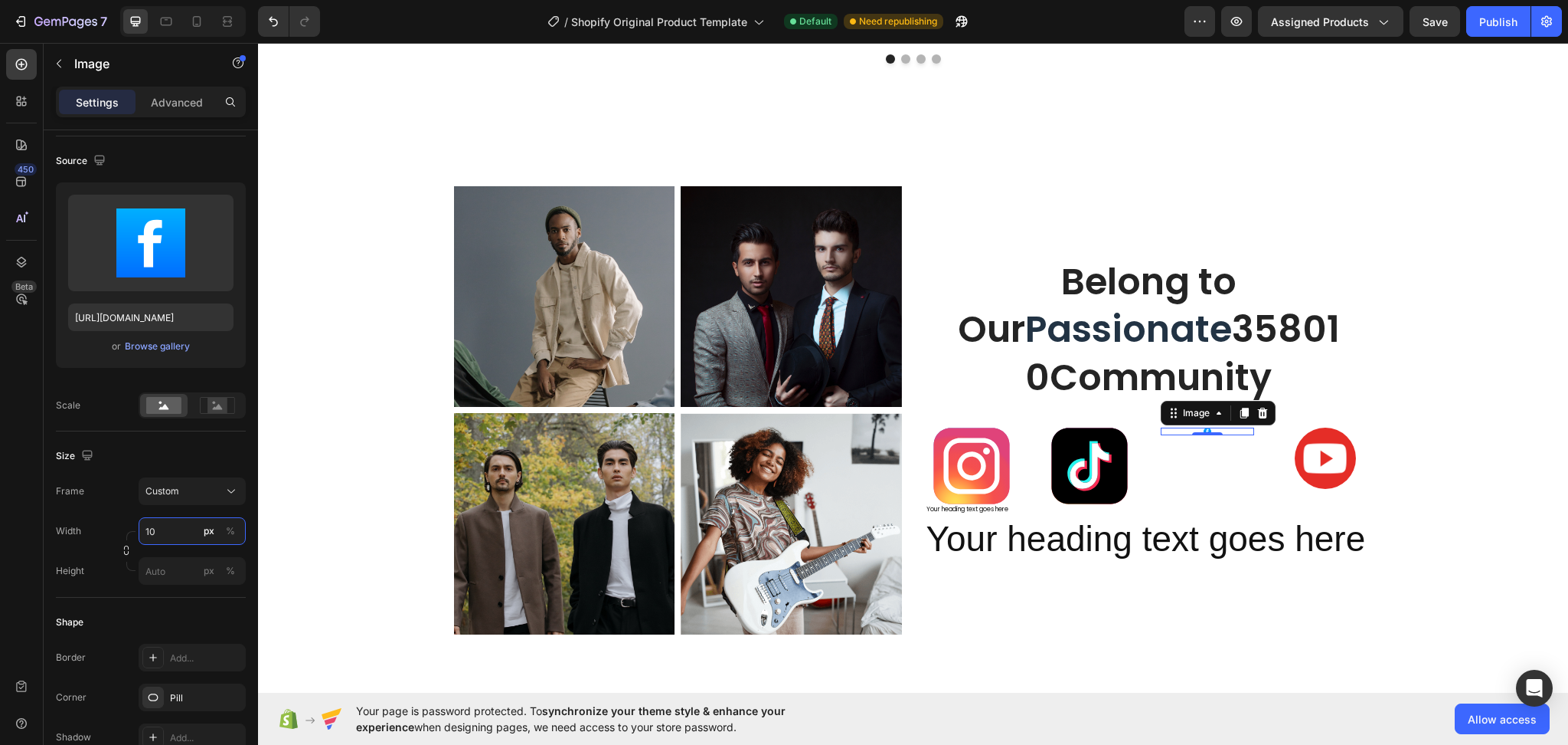
type input "100"
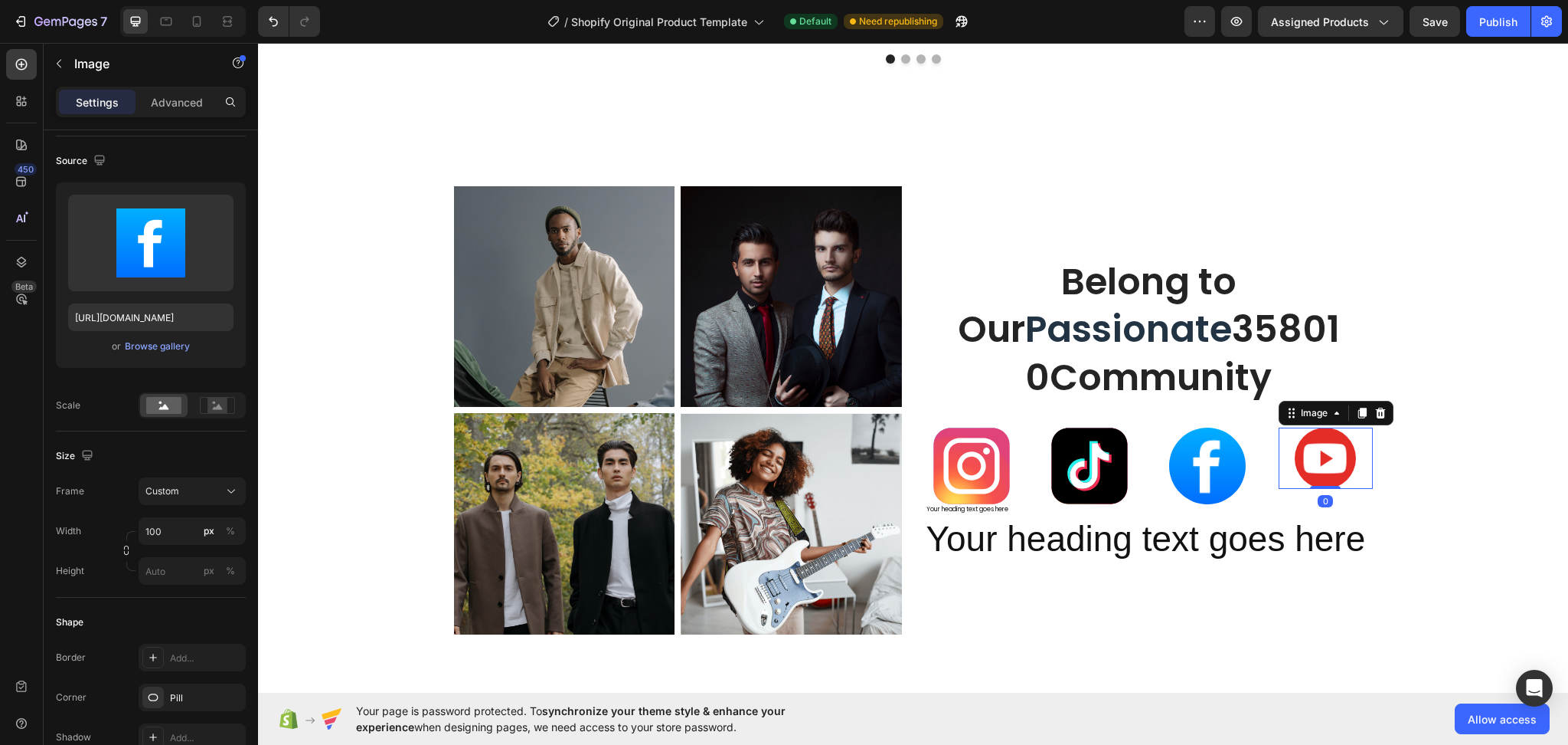
click at [1349, 457] on div at bounding box center [1326, 458] width 93 height 61
click at [169, 532] on input "80" at bounding box center [192, 531] width 107 height 28
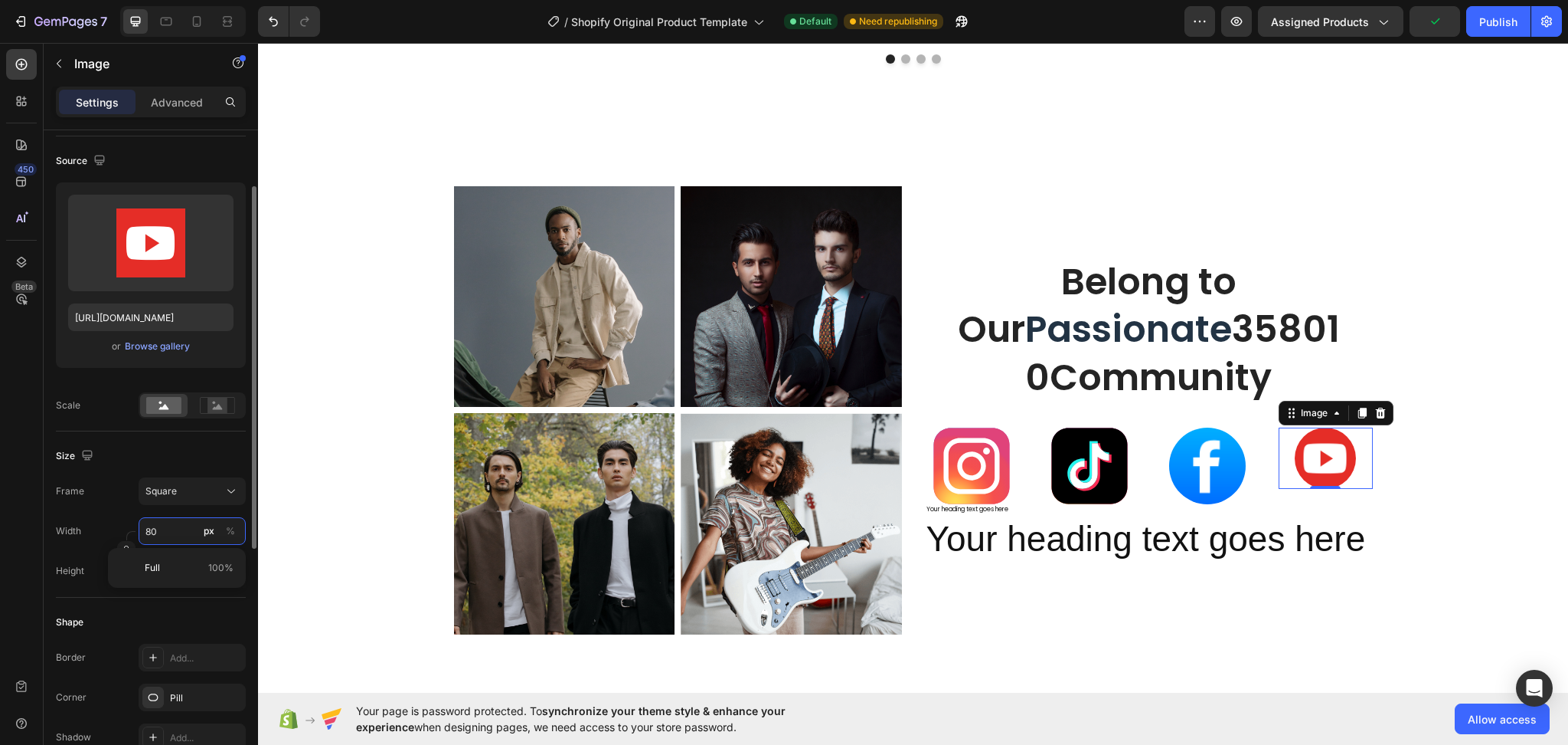
type input "1"
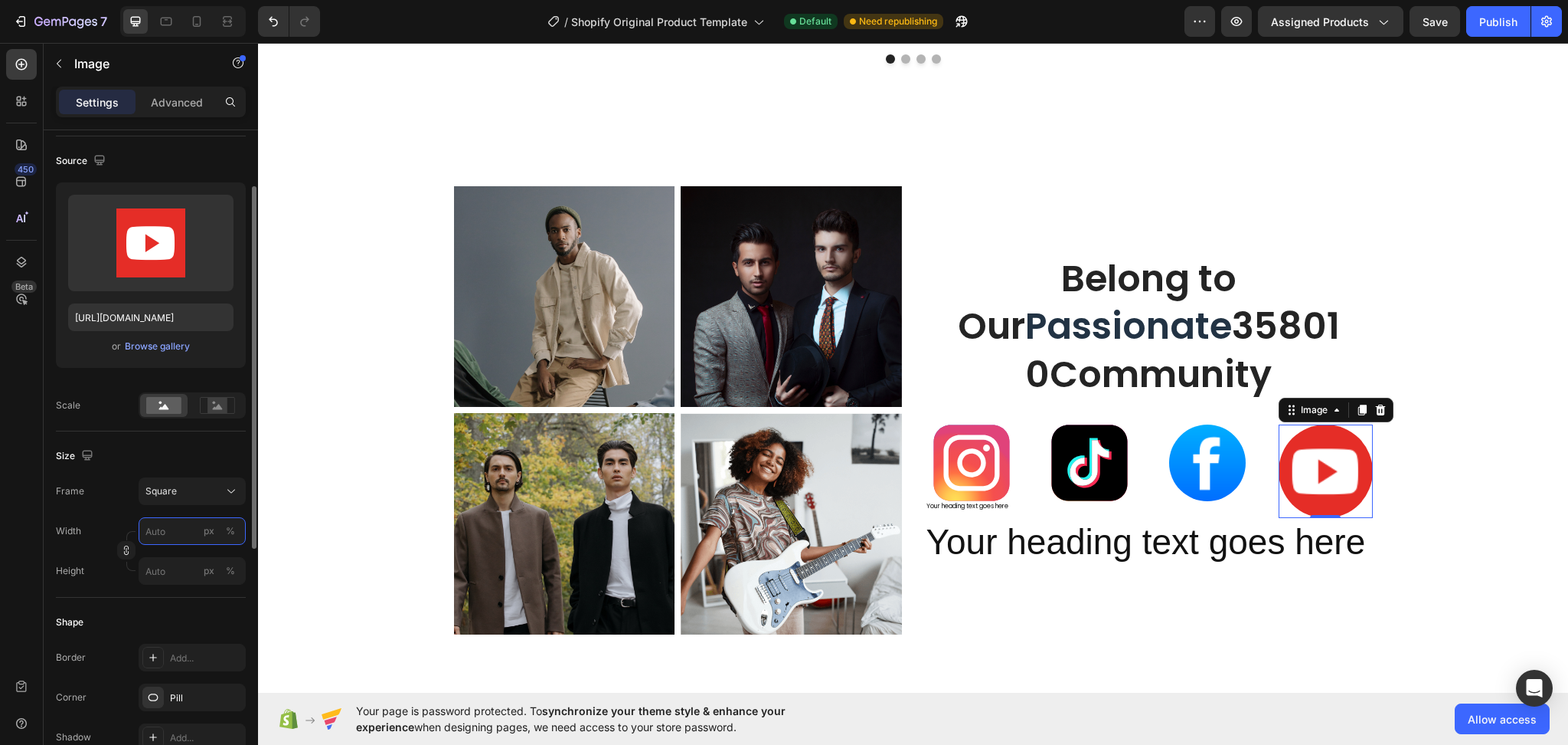
type input "0"
type input "1"
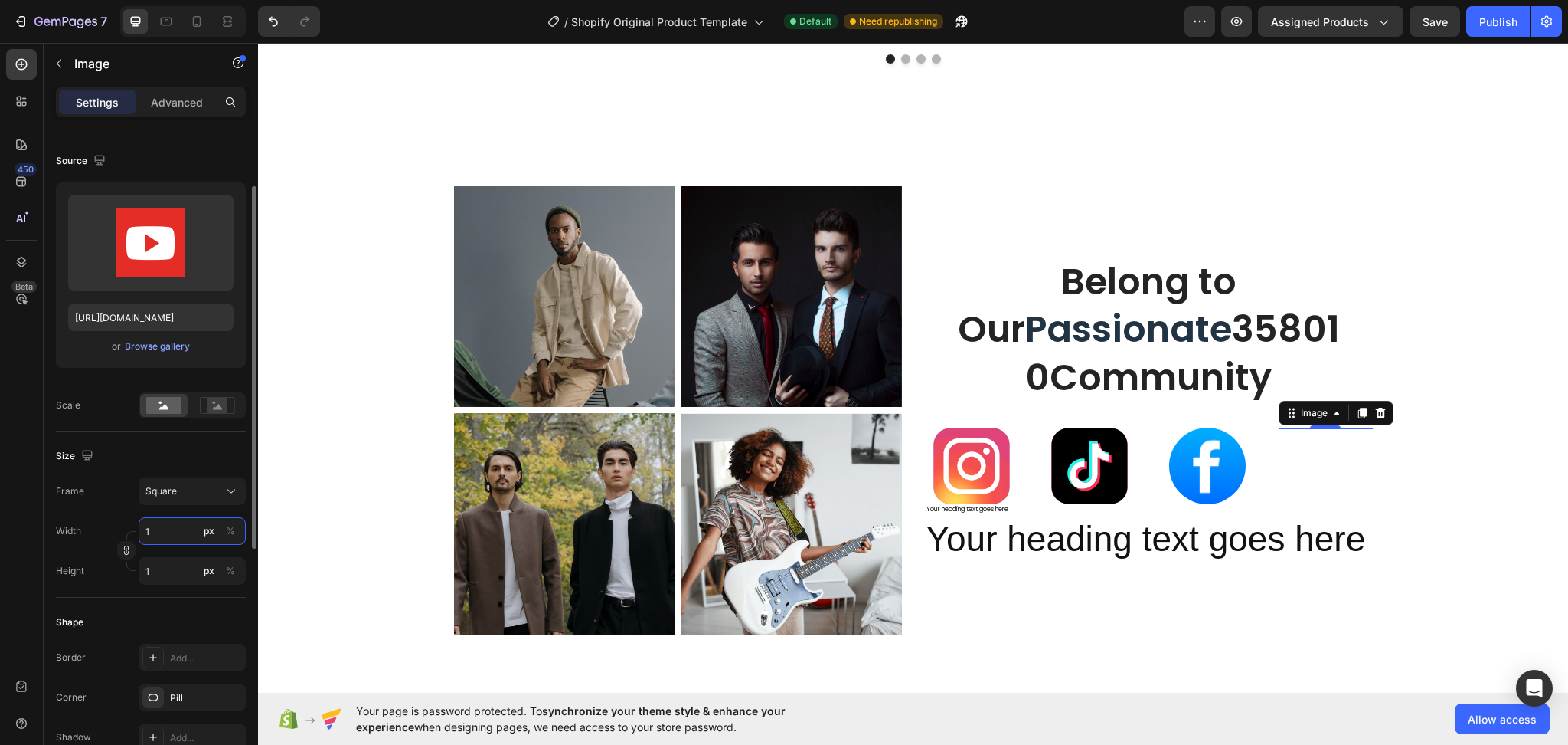
type input "10"
type input "100"
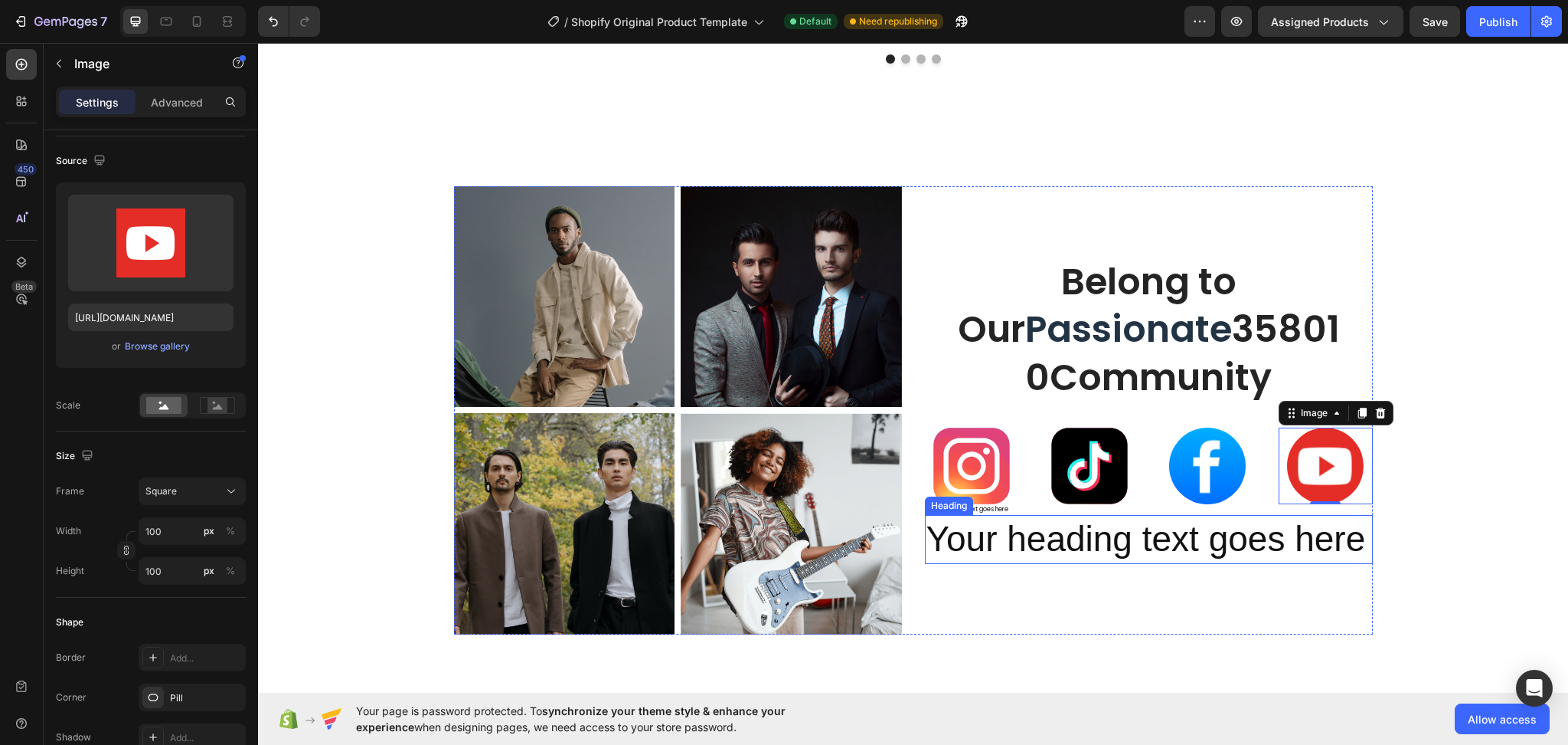
click at [1087, 558] on h2 "Your heading text goes here" at bounding box center [1149, 539] width 448 height 49
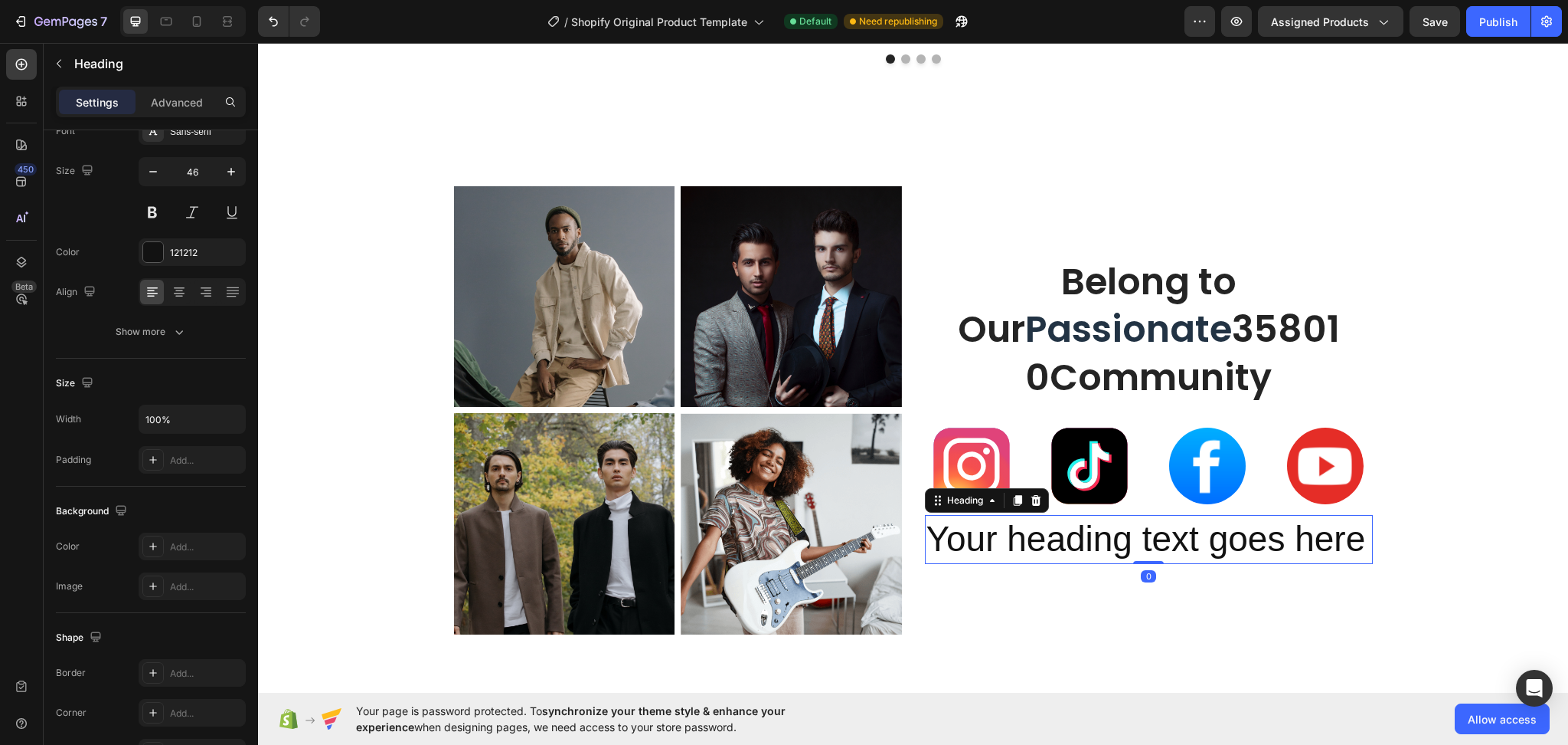
scroll to position [0, 0]
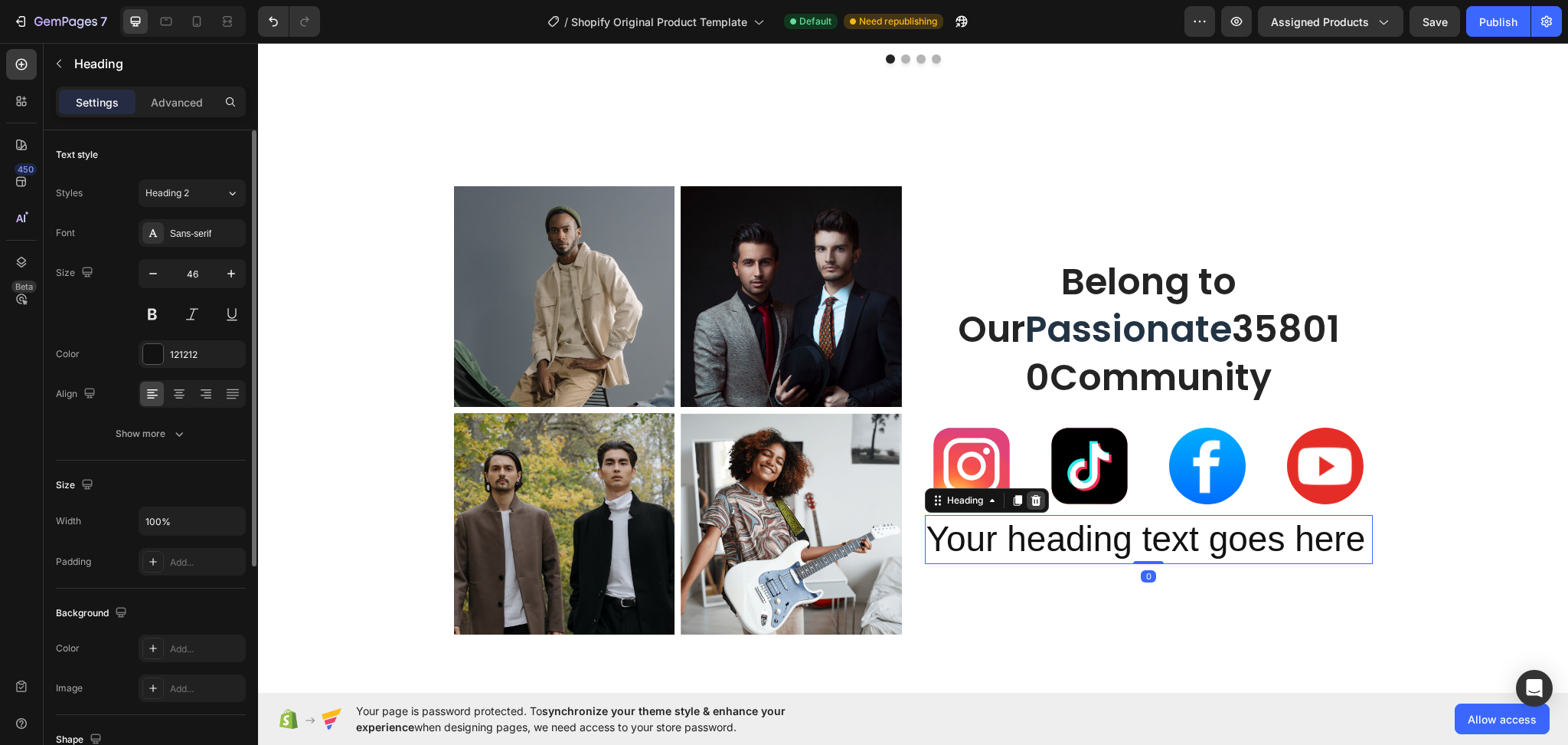
click at [1030, 504] on icon at bounding box center [1036, 500] width 10 height 10
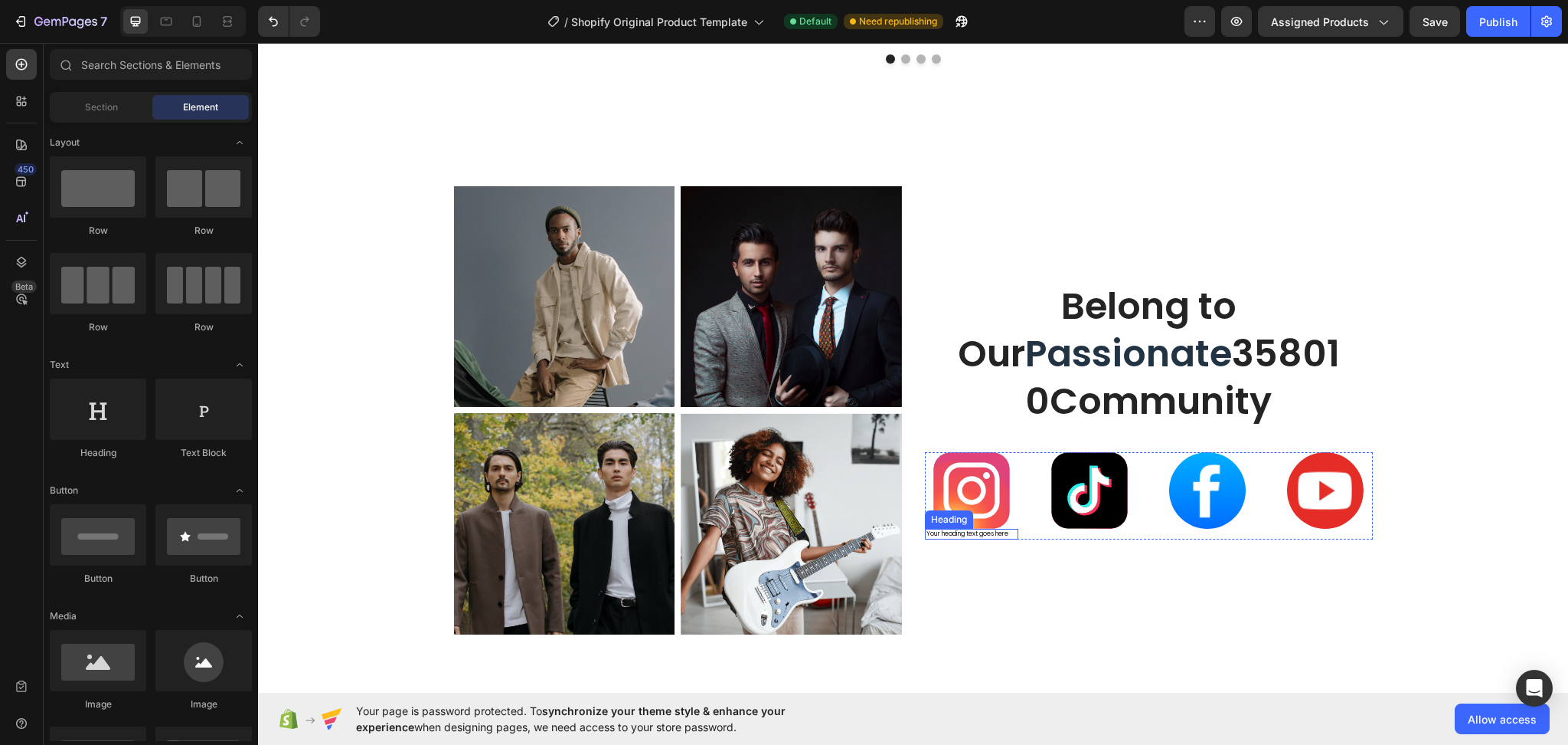
click at [973, 534] on h2 "Your heading text goes here" at bounding box center [972, 533] width 93 height 10
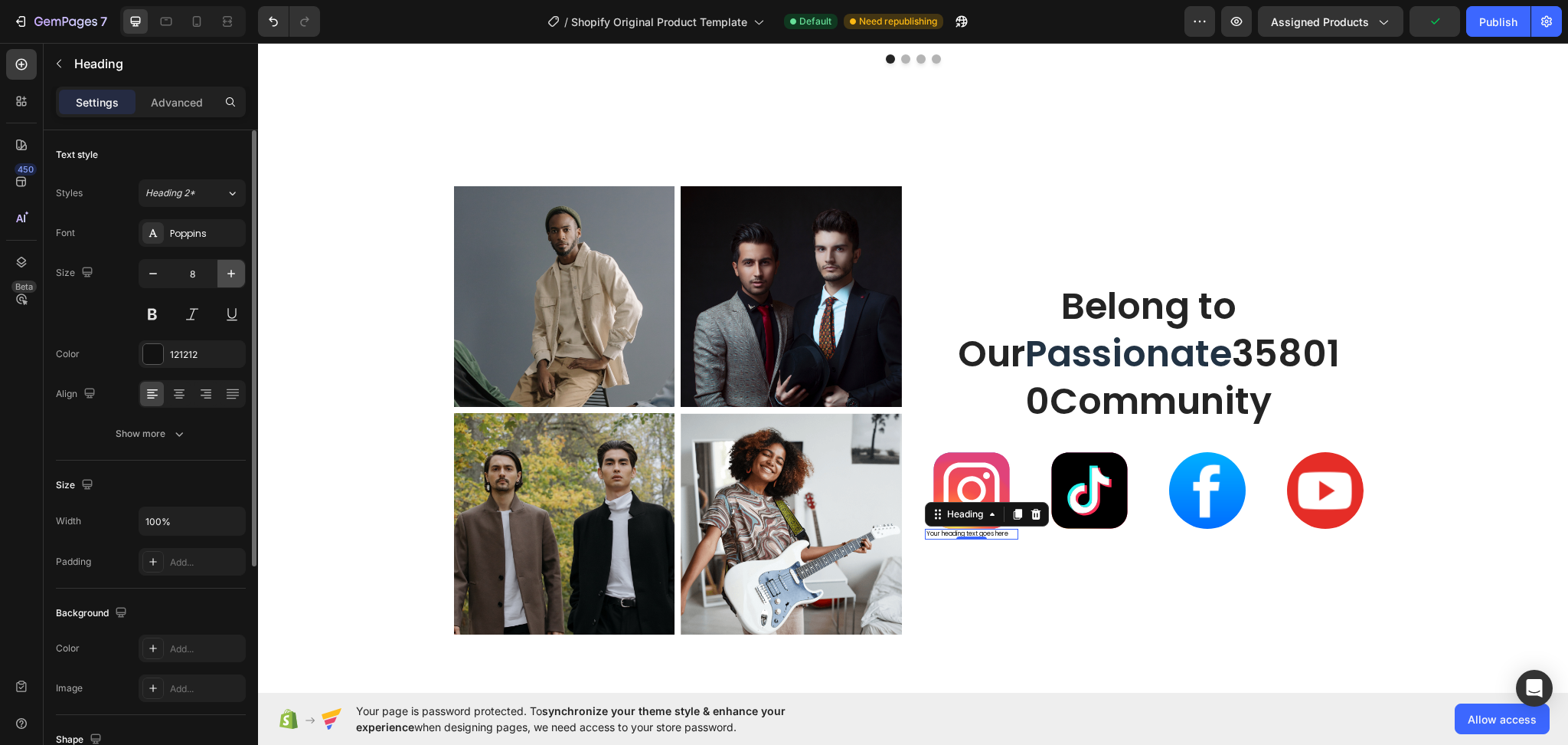
click at [235, 275] on icon "button" at bounding box center [231, 274] width 16 height 16
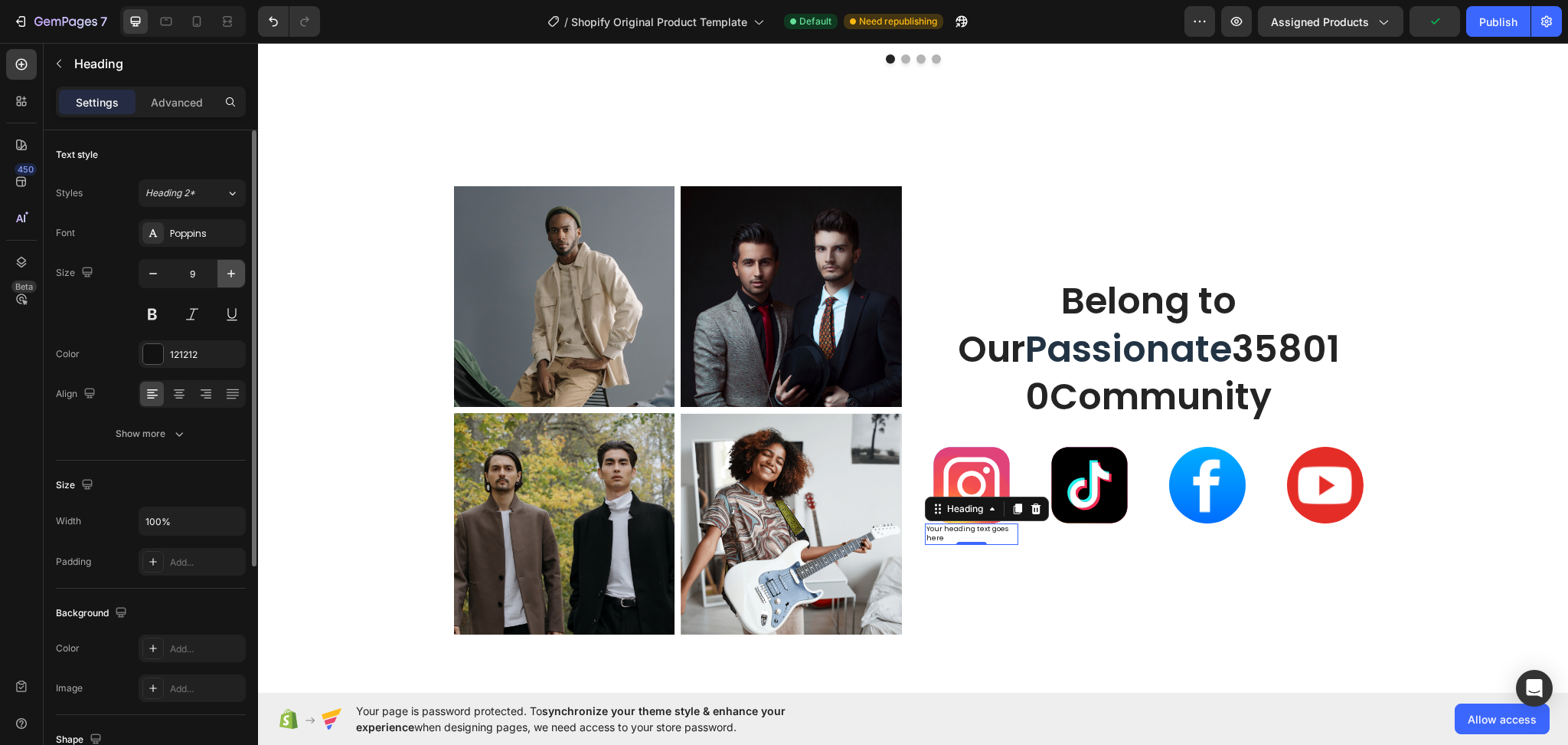
click at [235, 275] on icon "button" at bounding box center [231, 274] width 16 height 16
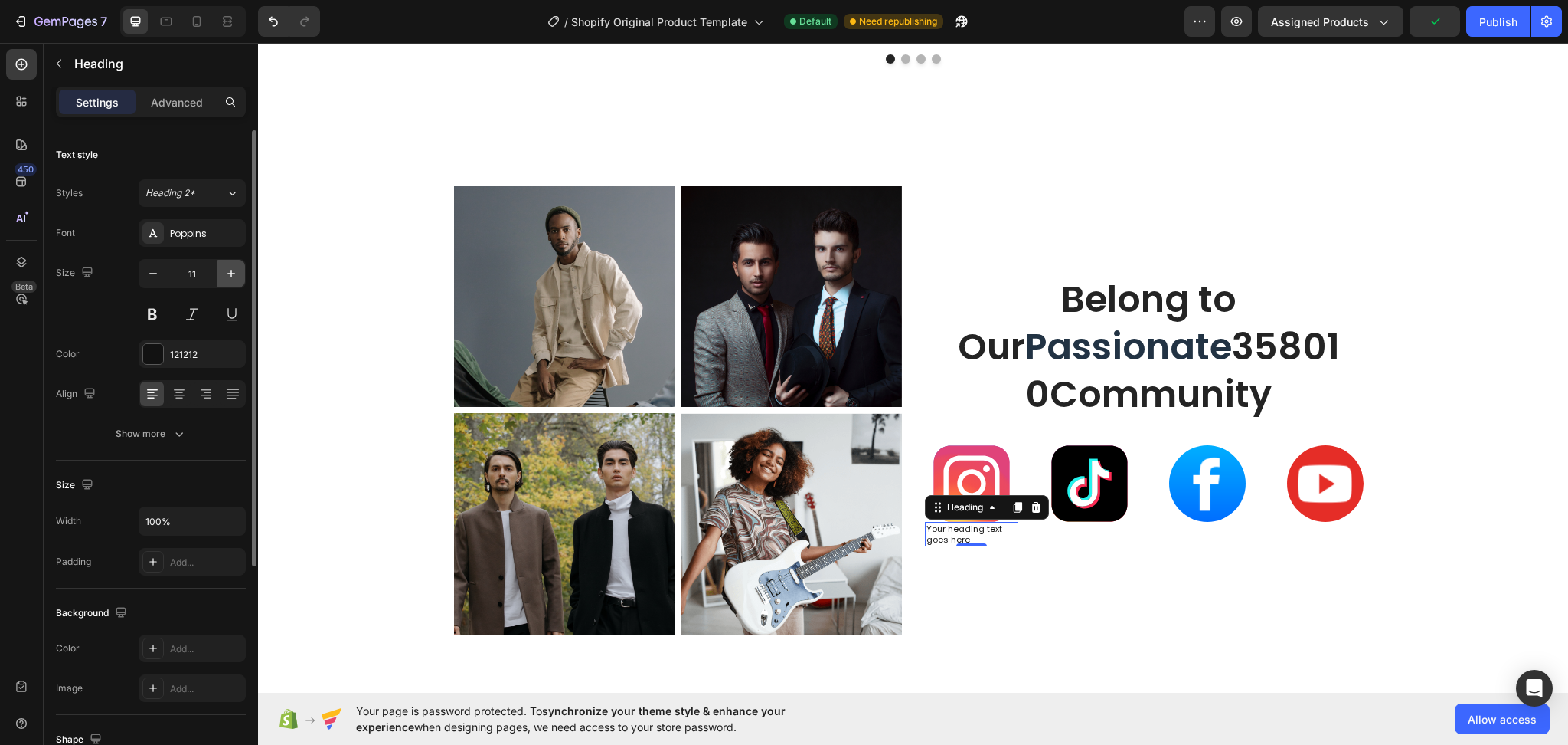
click at [235, 275] on icon "button" at bounding box center [231, 274] width 16 height 16
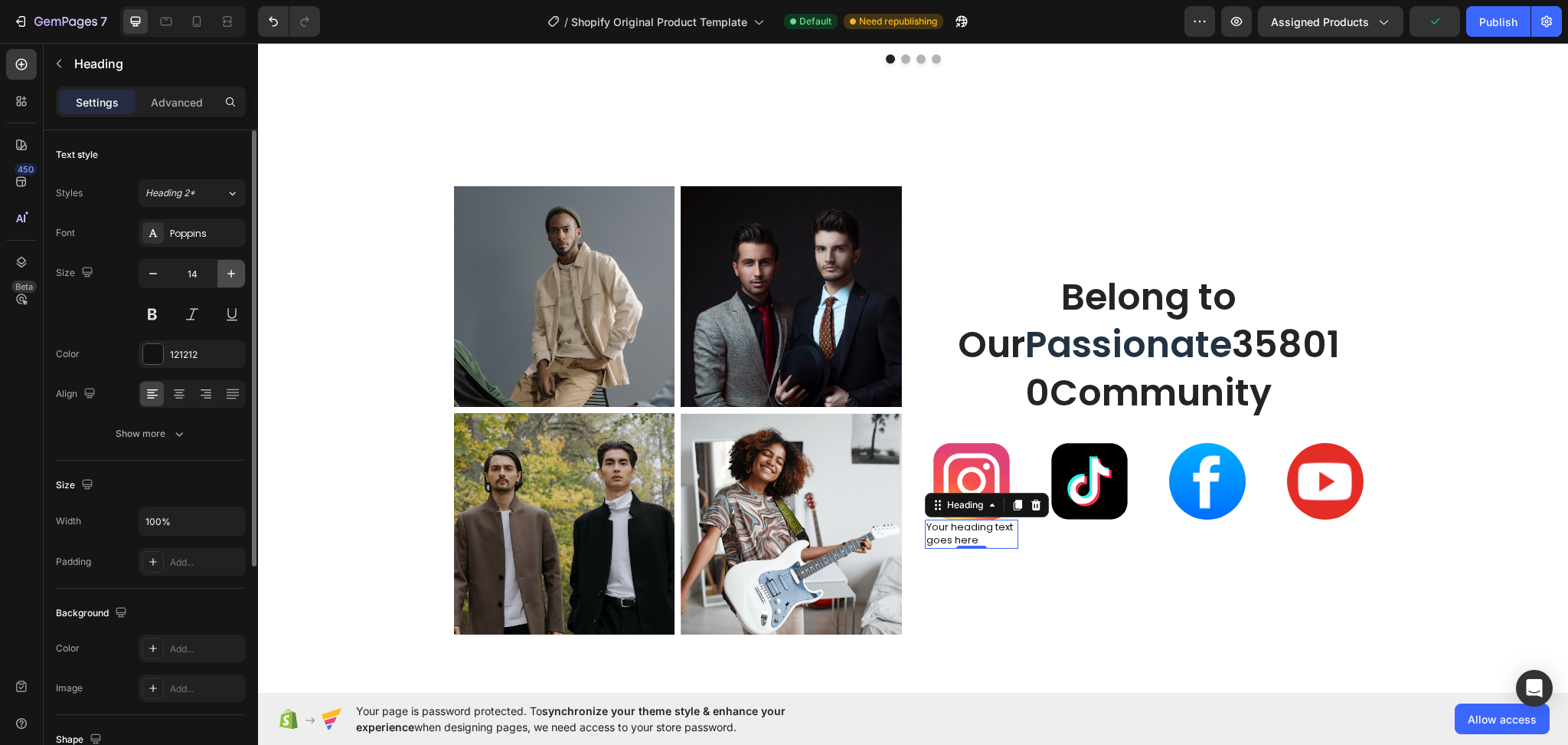
click at [235, 275] on icon "button" at bounding box center [231, 274] width 16 height 16
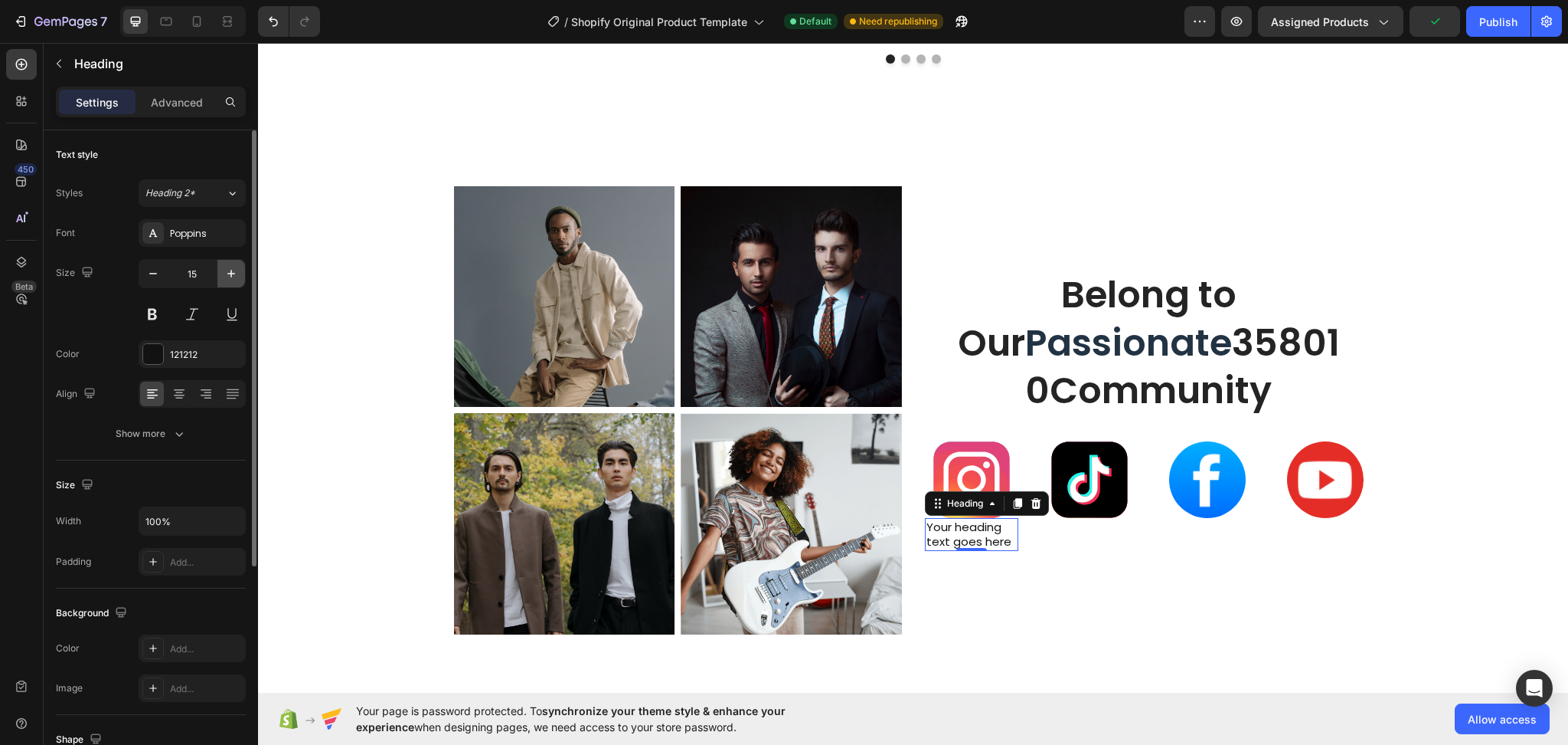
click at [235, 275] on icon "button" at bounding box center [231, 274] width 16 height 16
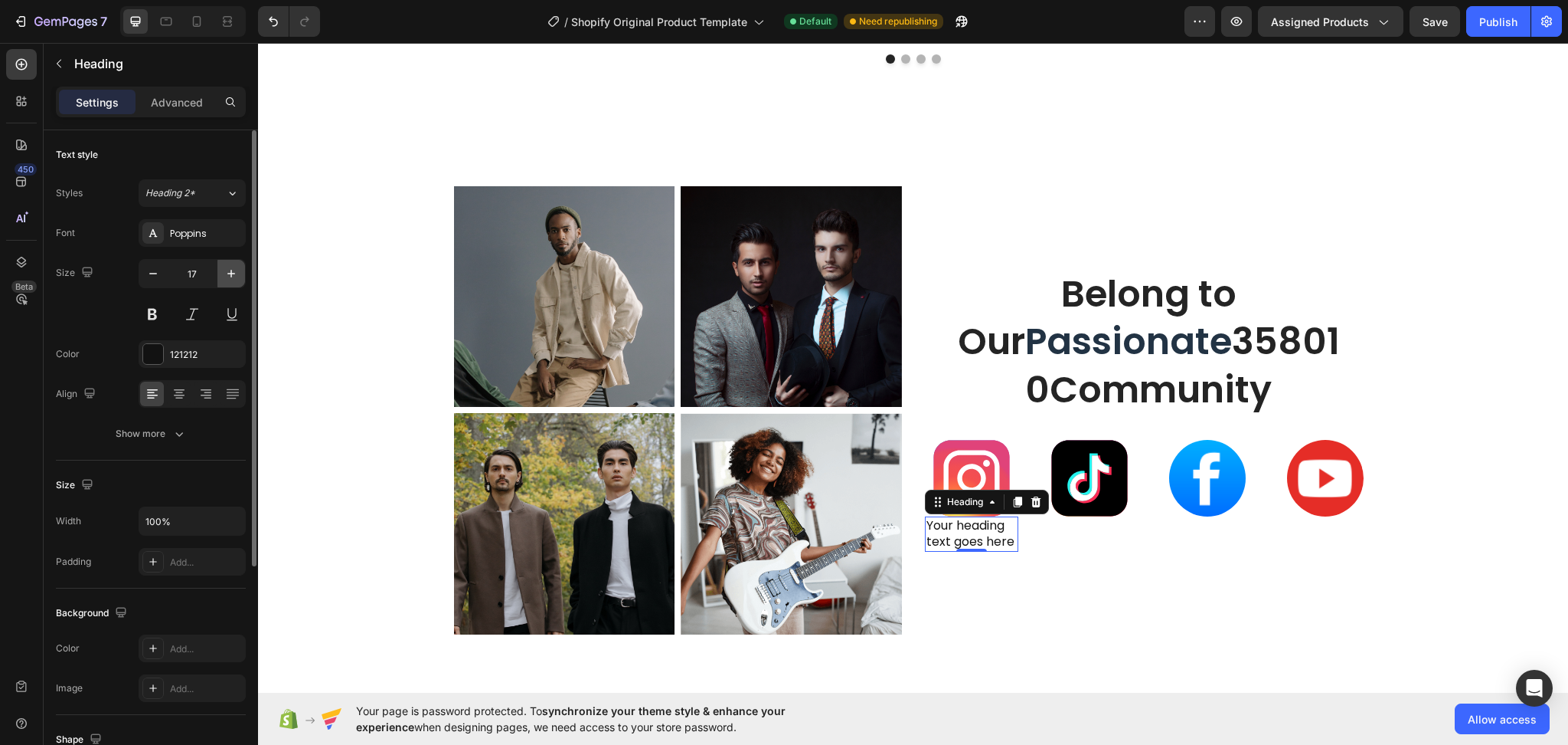
click at [235, 275] on icon "button" at bounding box center [231, 274] width 16 height 16
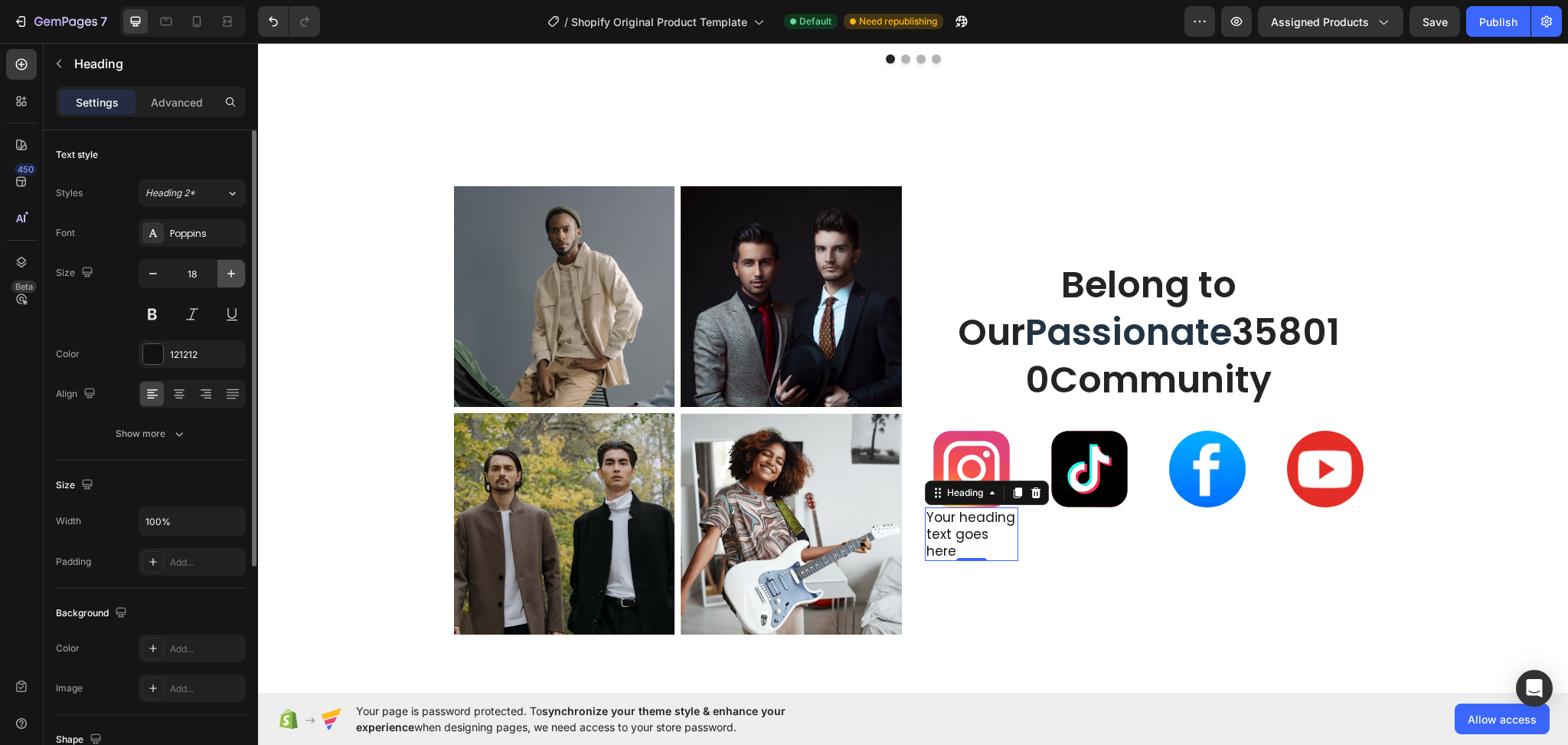
click at [235, 275] on icon "button" at bounding box center [231, 274] width 16 height 16
type input "19"
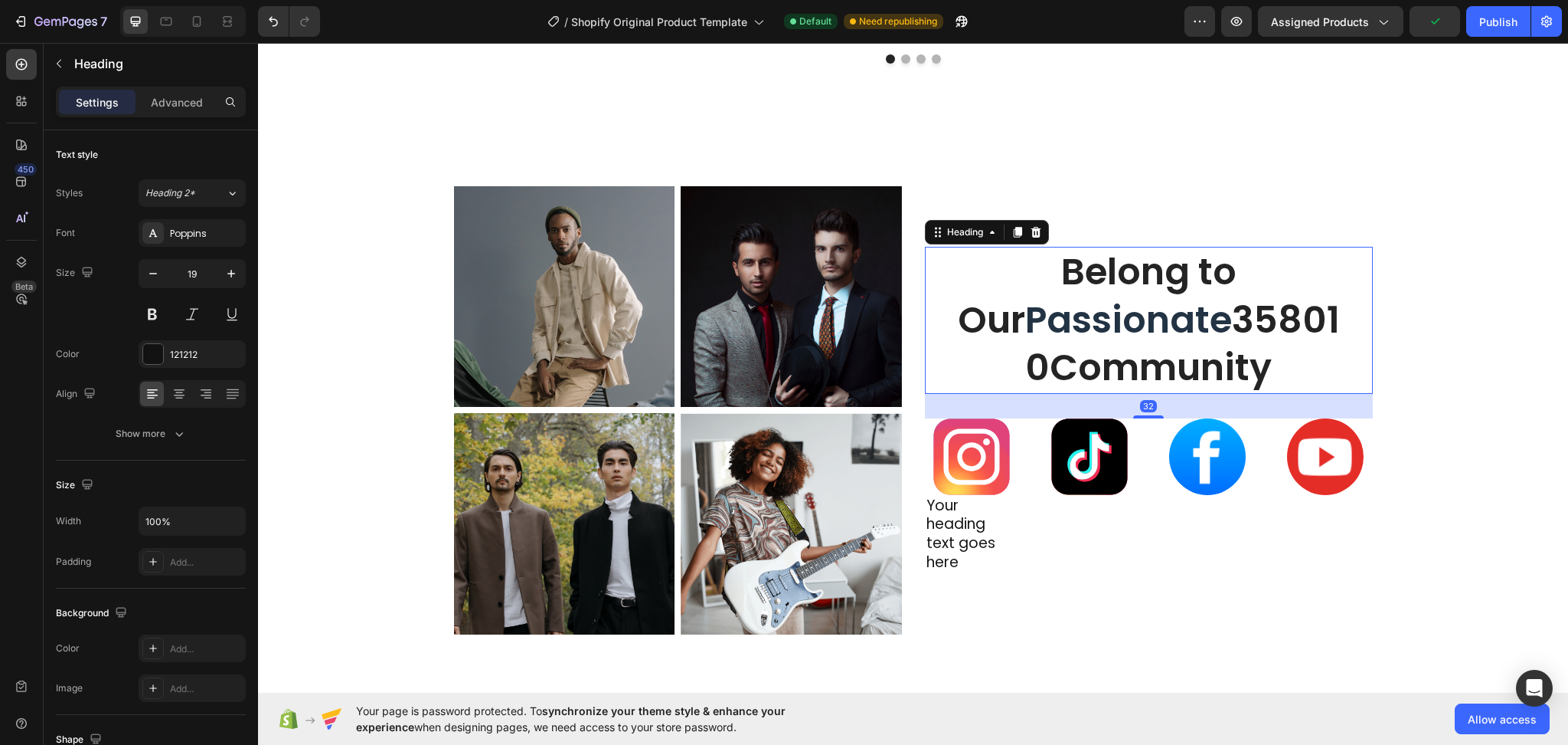
click at [1101, 371] on p "Belong to Our Passionate 358010Community" at bounding box center [1149, 320] width 396 height 143
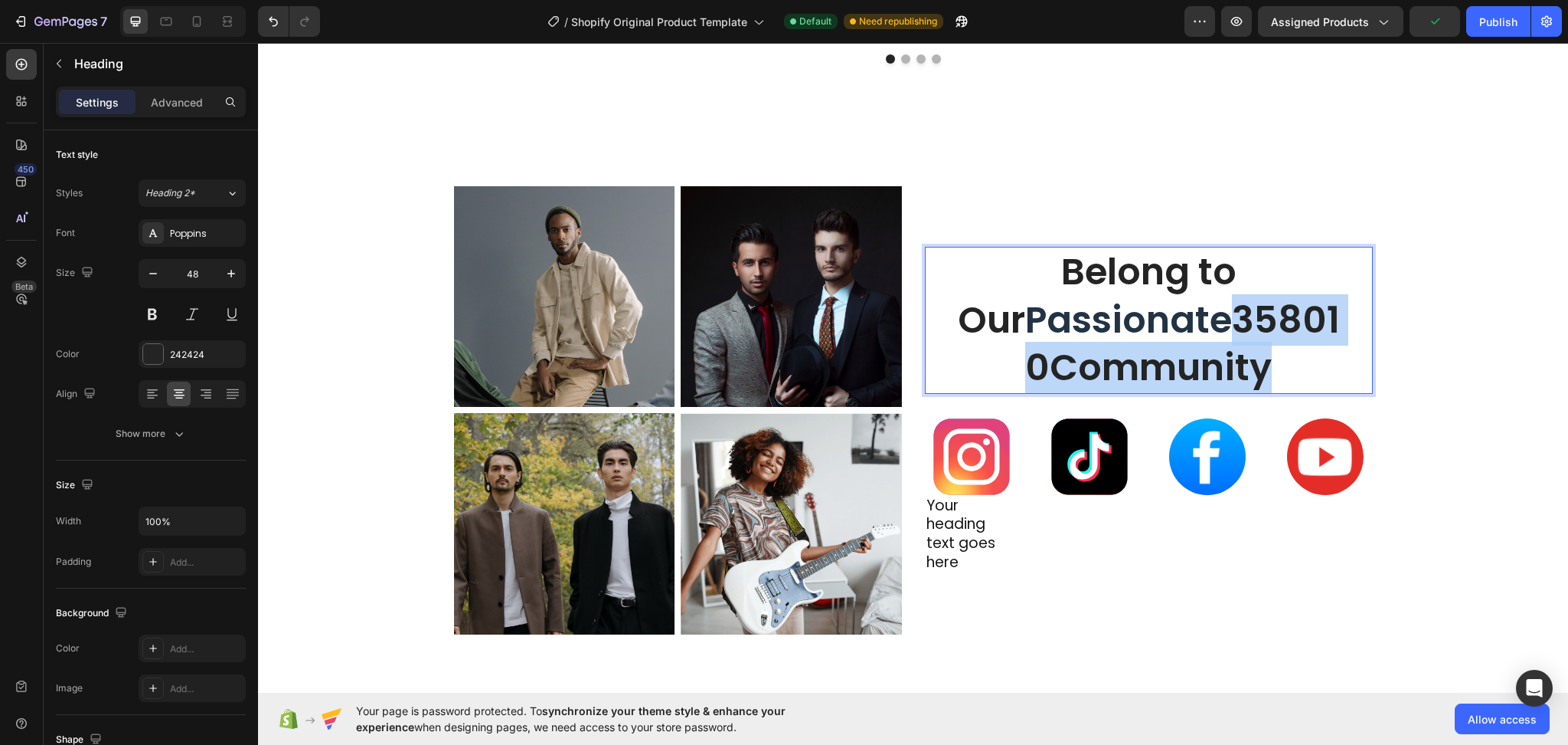
click at [1095, 369] on p "Belong to Our Passionate 358010Community" at bounding box center [1149, 320] width 396 height 143
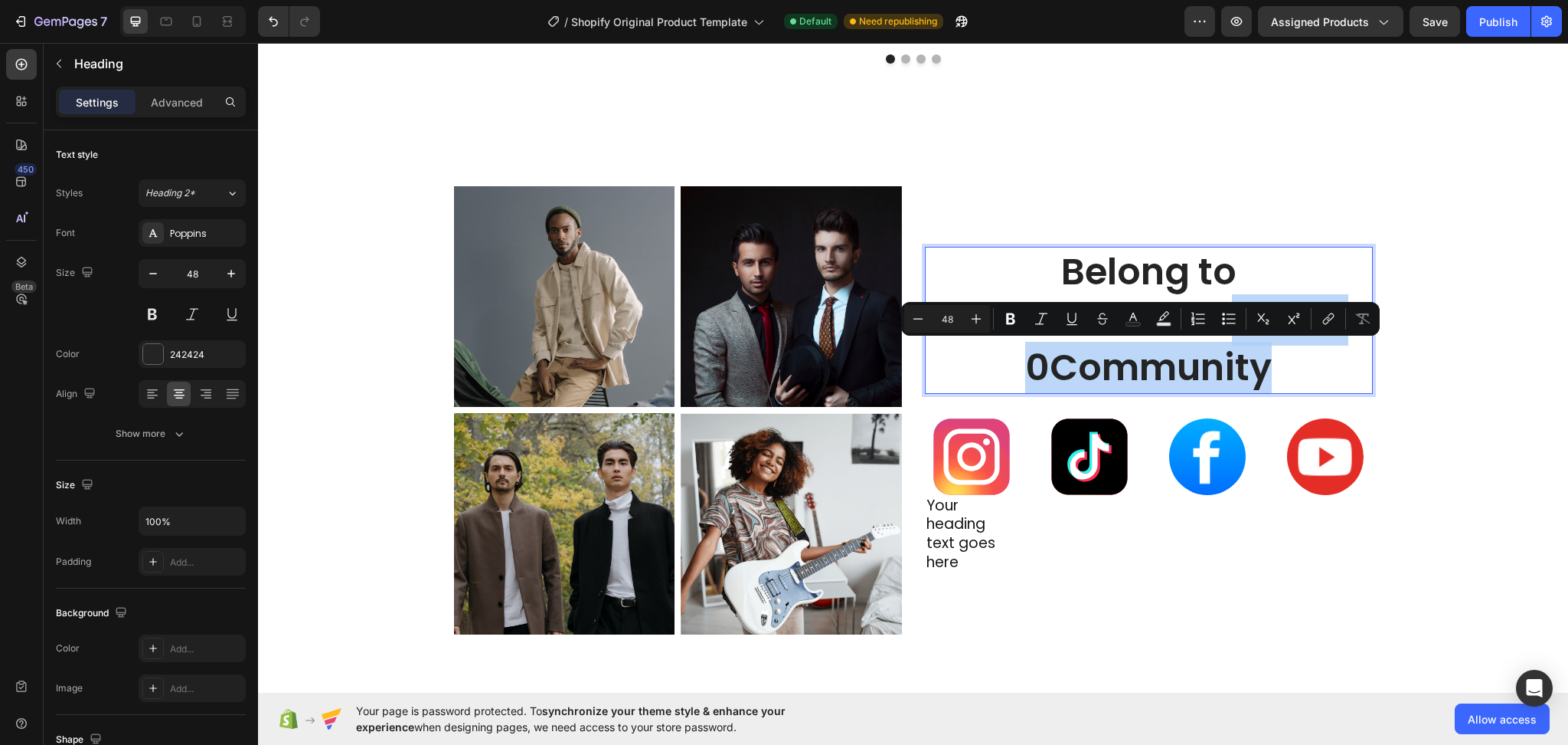
click at [1095, 369] on p "Belong to Our Passionate 358010Community" at bounding box center [1149, 320] width 396 height 143
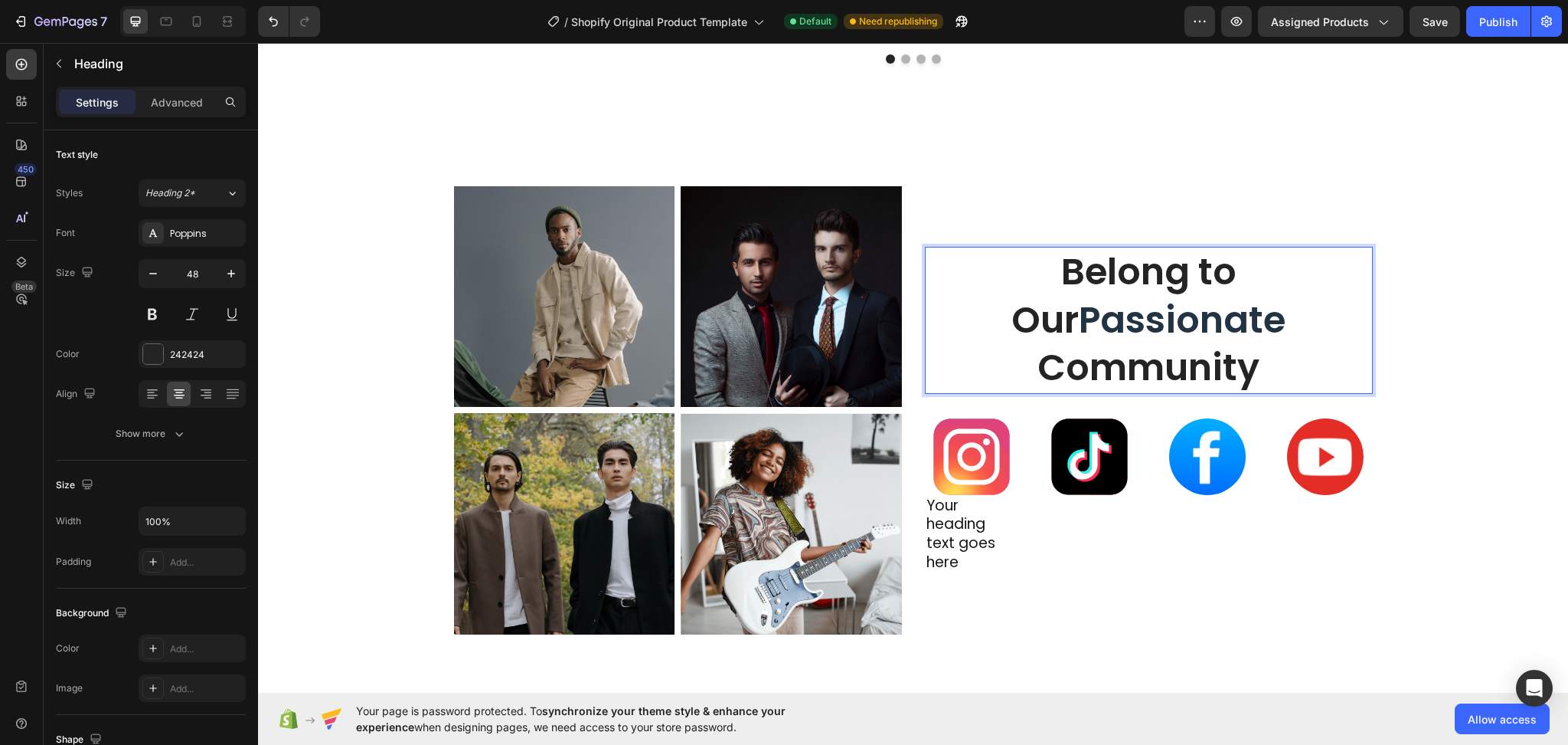
click at [1172, 350] on p "Belong to Our Passionate Community" at bounding box center [1149, 320] width 396 height 143
click at [1275, 383] on p "Belong to Our Passionate Community" at bounding box center [1149, 320] width 396 height 143
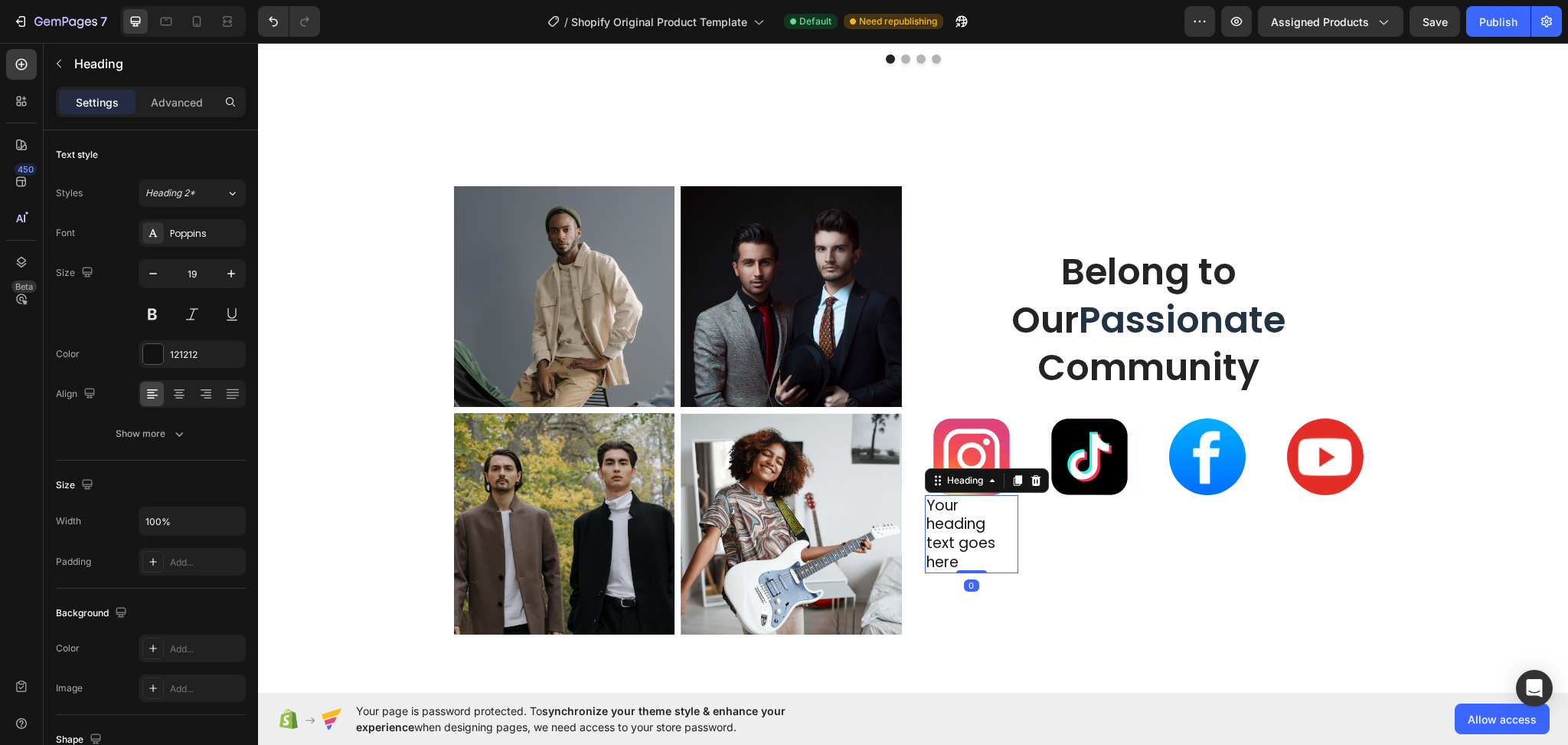
click at [957, 539] on h2 "Your heading text goes here" at bounding box center [972, 533] width 93 height 79
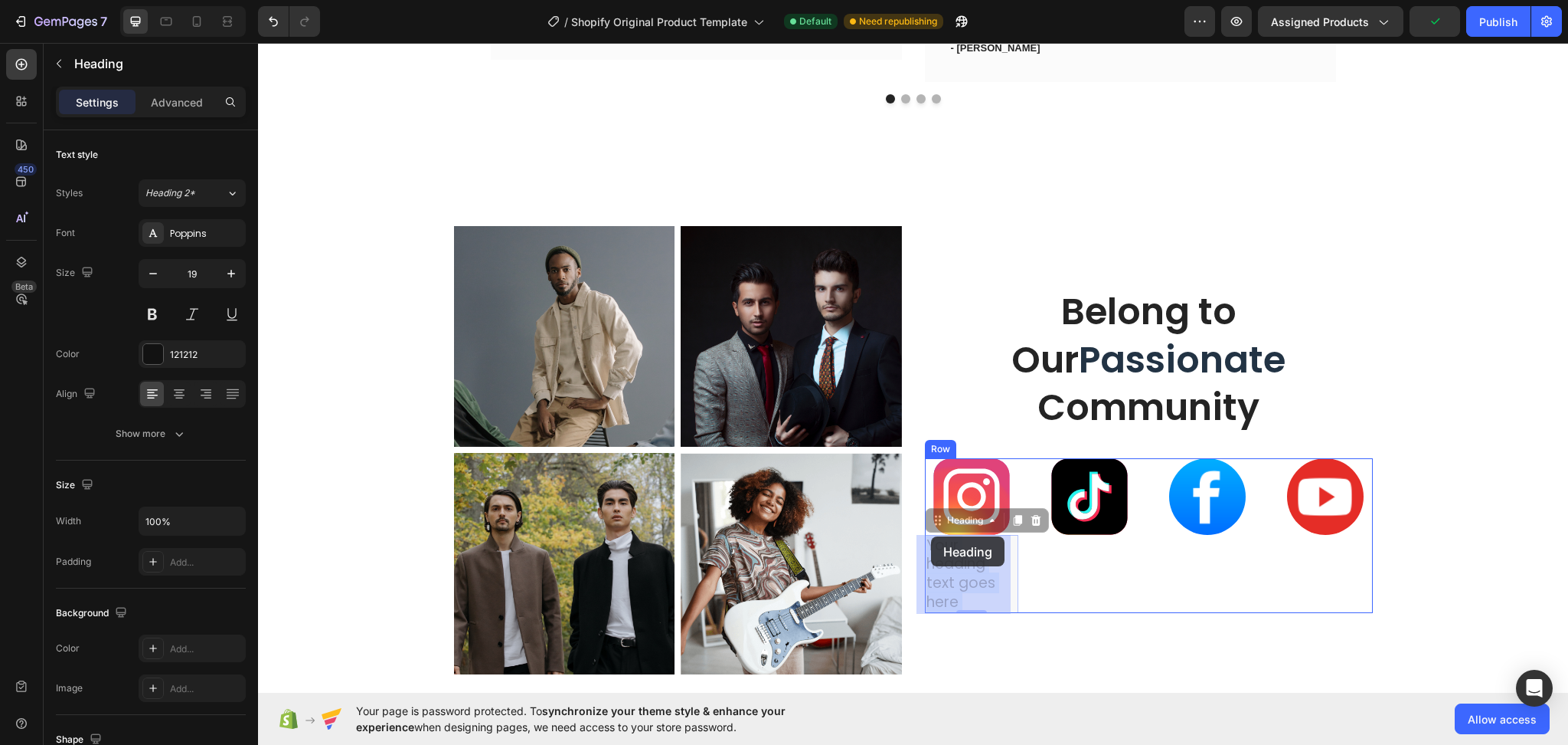
drag, startPoint x: 982, startPoint y: 565, endPoint x: 931, endPoint y: 536, distance: 58.7
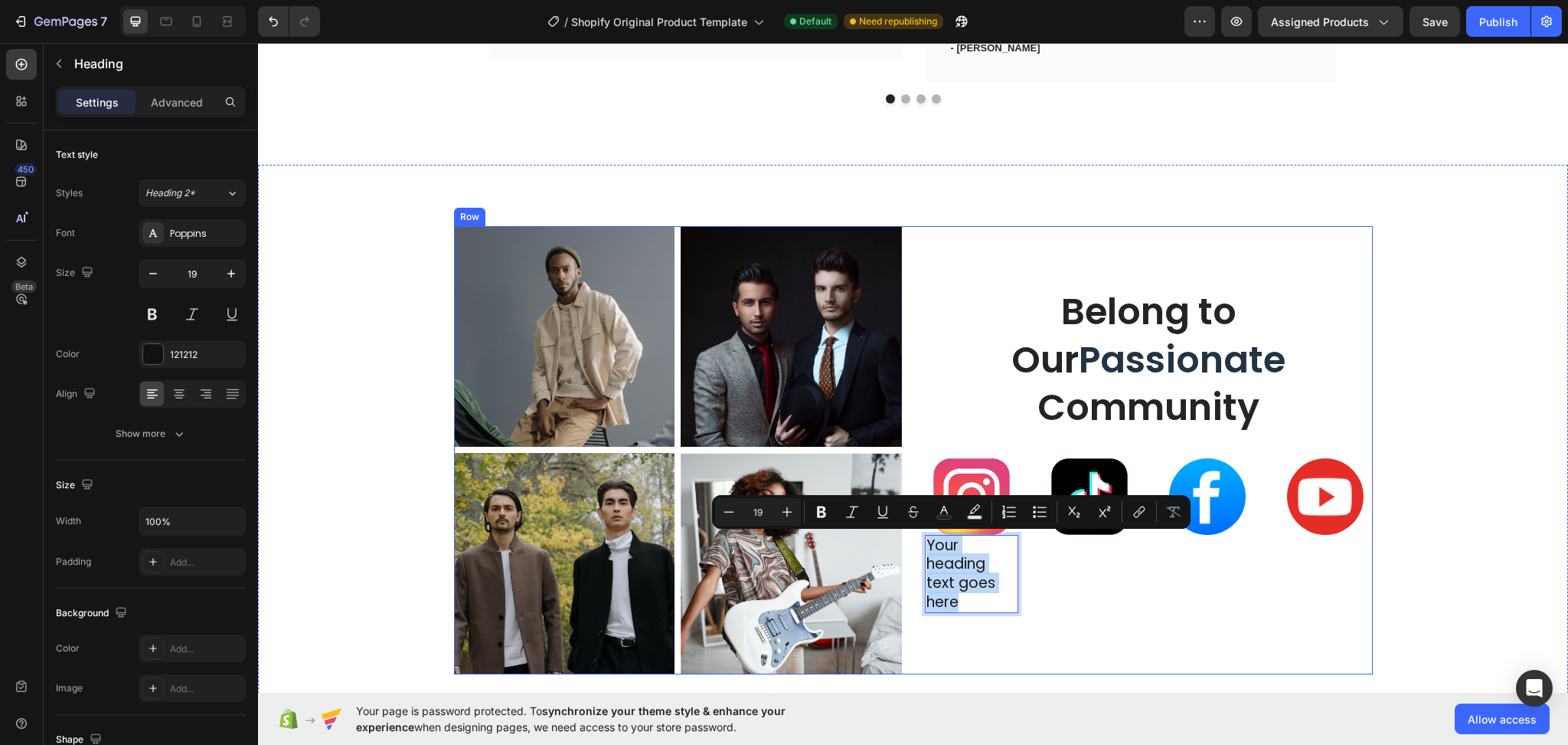
drag, startPoint x: 954, startPoint y: 605, endPoint x: 910, endPoint y: 541, distance: 77.7
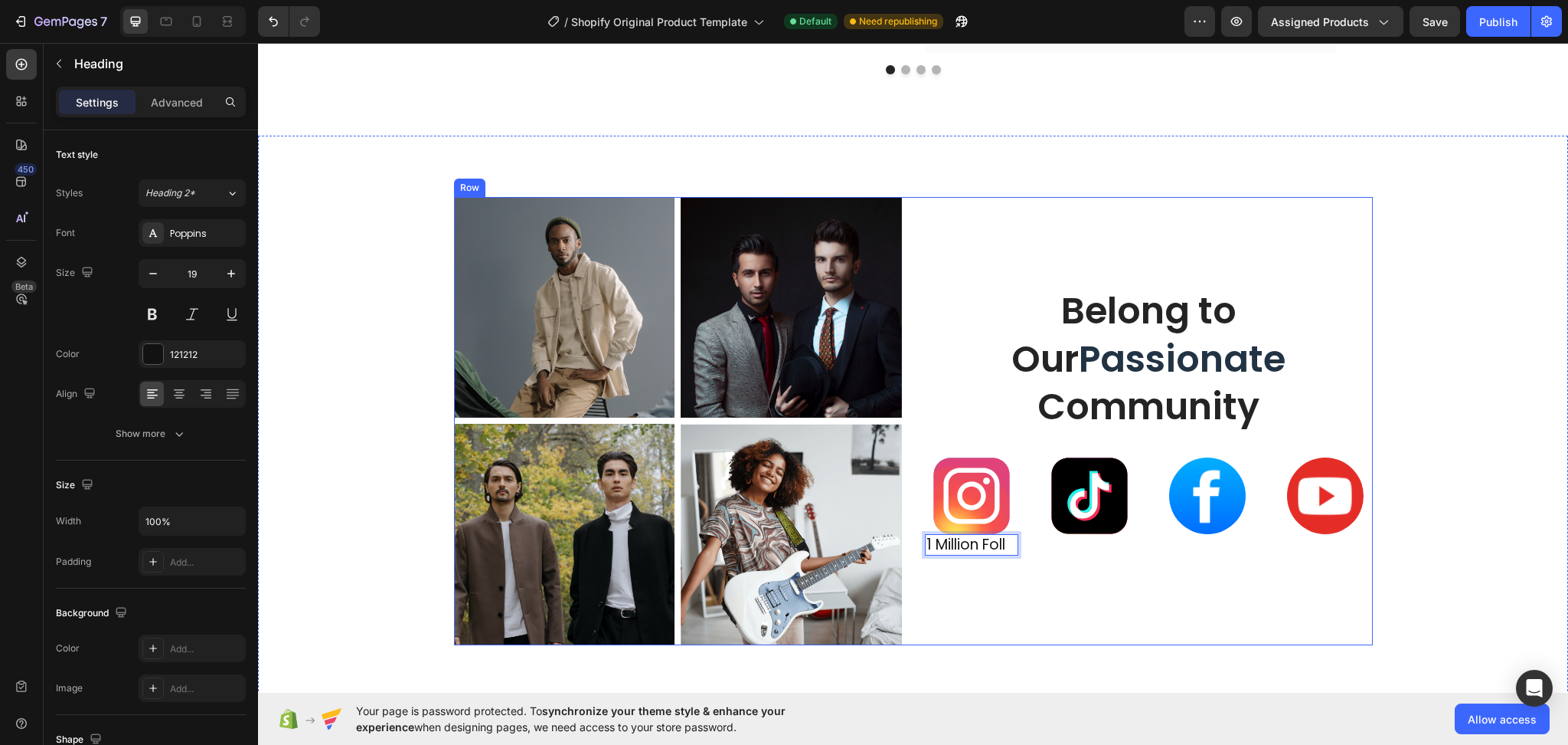
scroll to position [4465, 0]
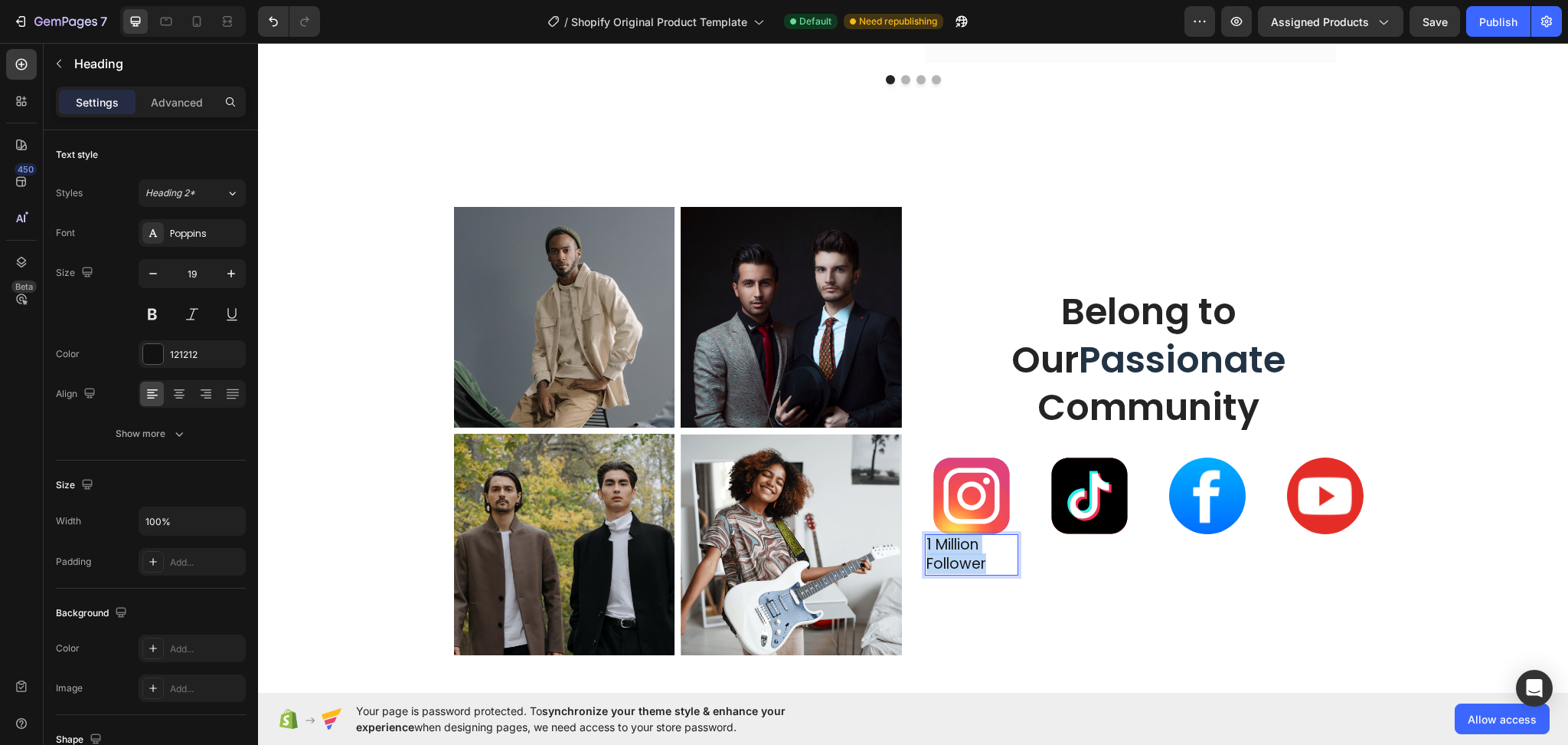
drag, startPoint x: 988, startPoint y: 566, endPoint x: 920, endPoint y: 547, distance: 70.6
click at [927, 547] on p "1 Million Follower" at bounding box center [972, 553] width 91 height 37
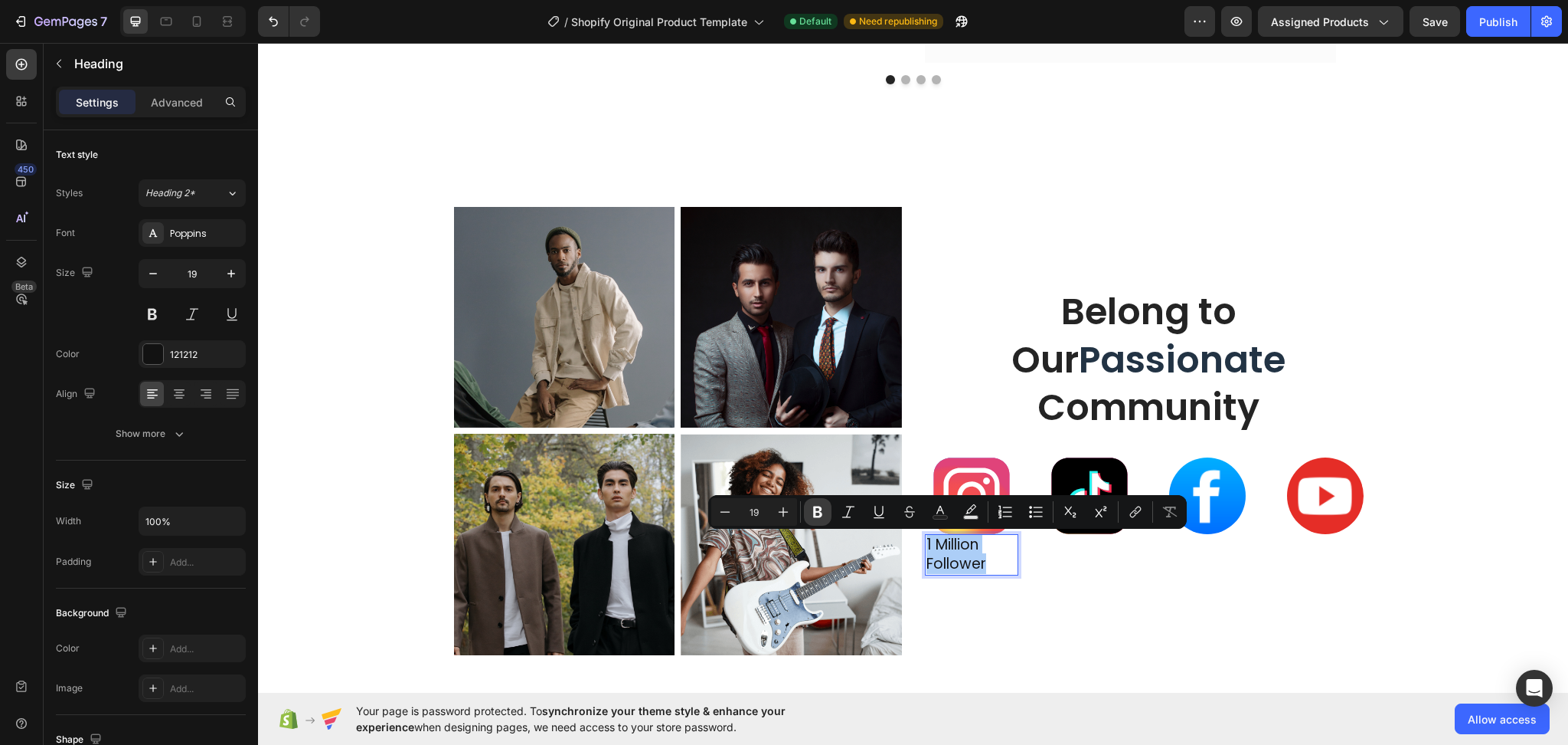
click at [826, 512] on button "Bold" at bounding box center [818, 512] width 28 height 28
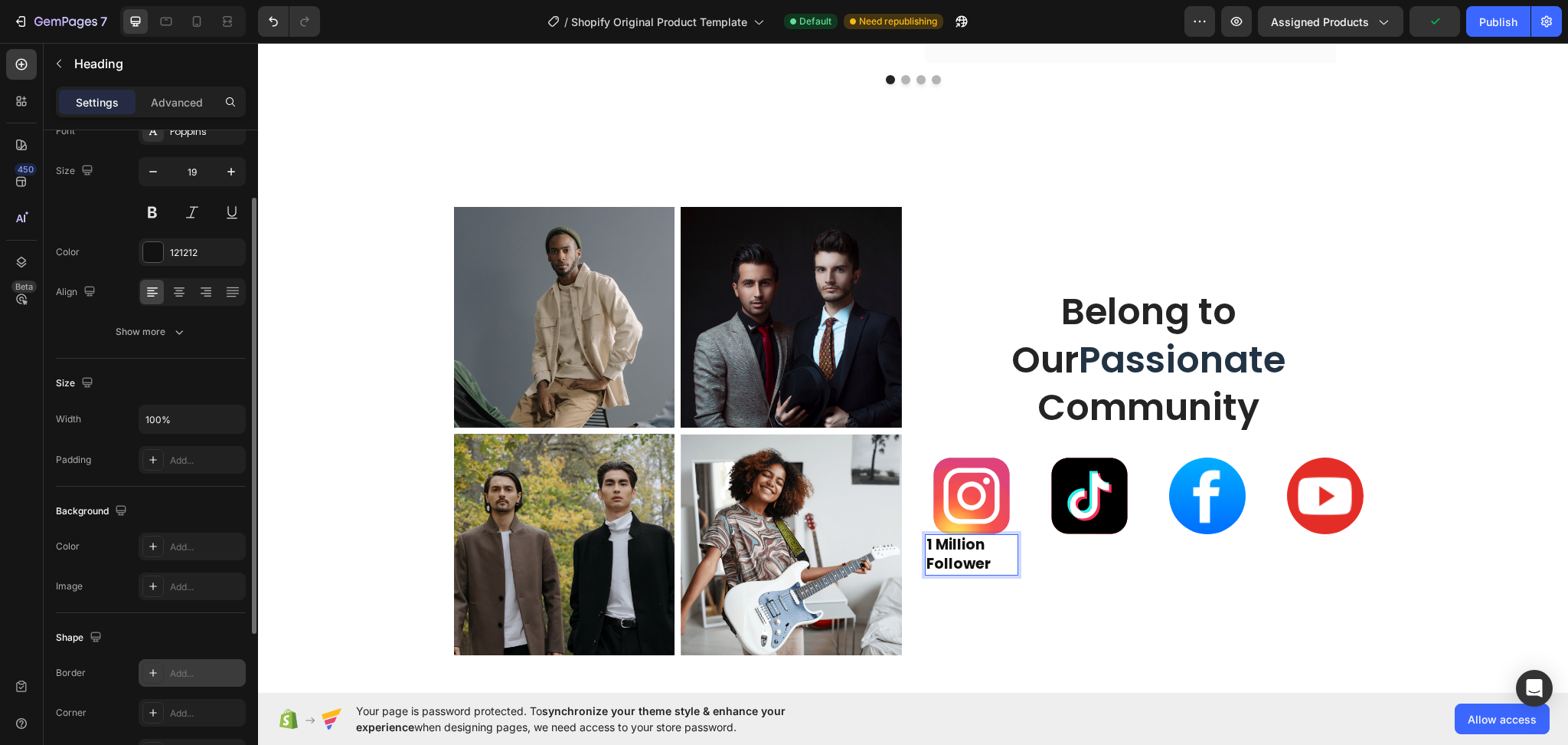
scroll to position [306, 0]
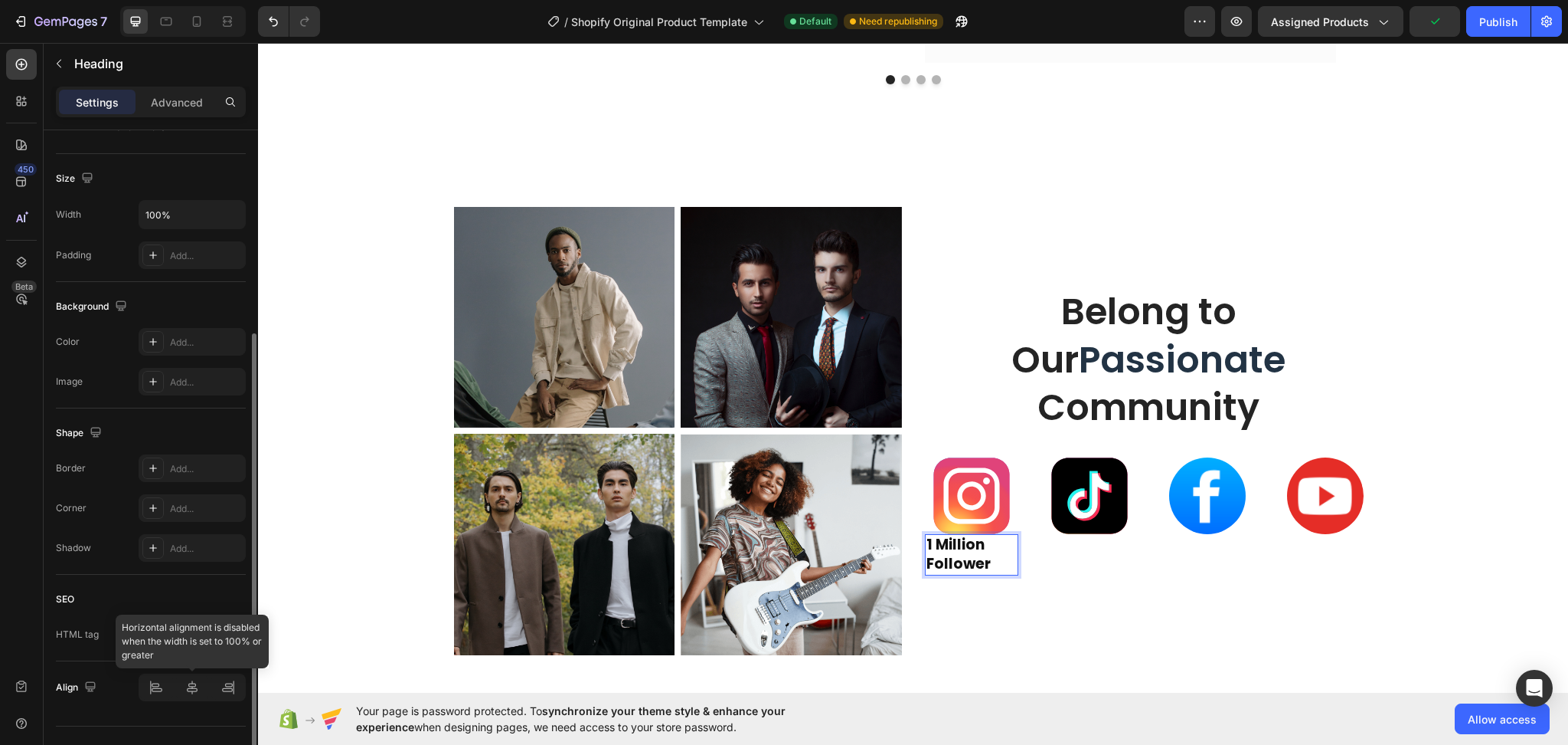
click at [196, 696] on div at bounding box center [192, 687] width 107 height 28
click at [186, 693] on div at bounding box center [192, 687] width 107 height 28
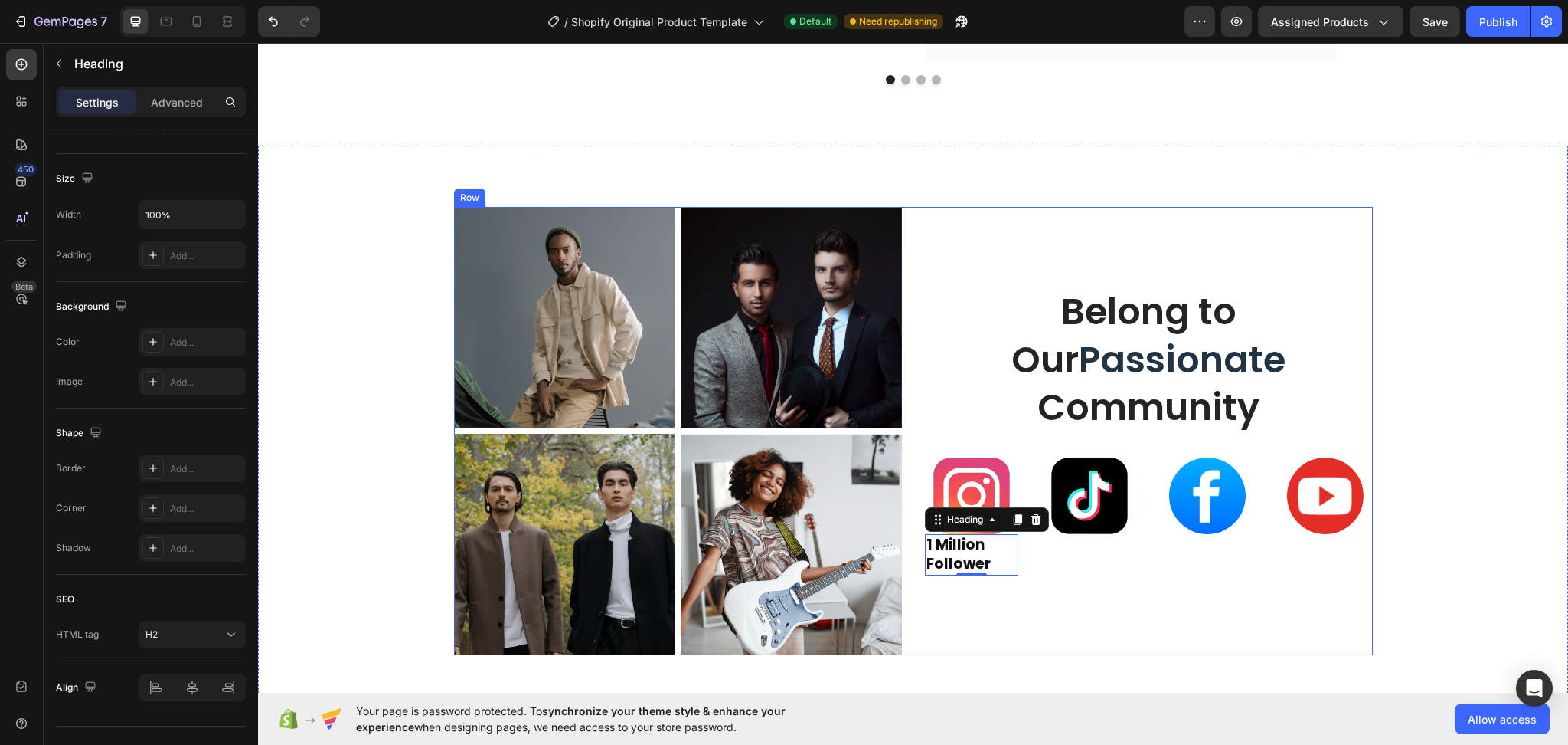
click at [1023, 588] on div "Belong to Our Passionate Community Heading Image ⁠⁠⁠⁠⁠⁠⁠ 1 Million Follower Hea…" at bounding box center [1149, 432] width 448 height 449
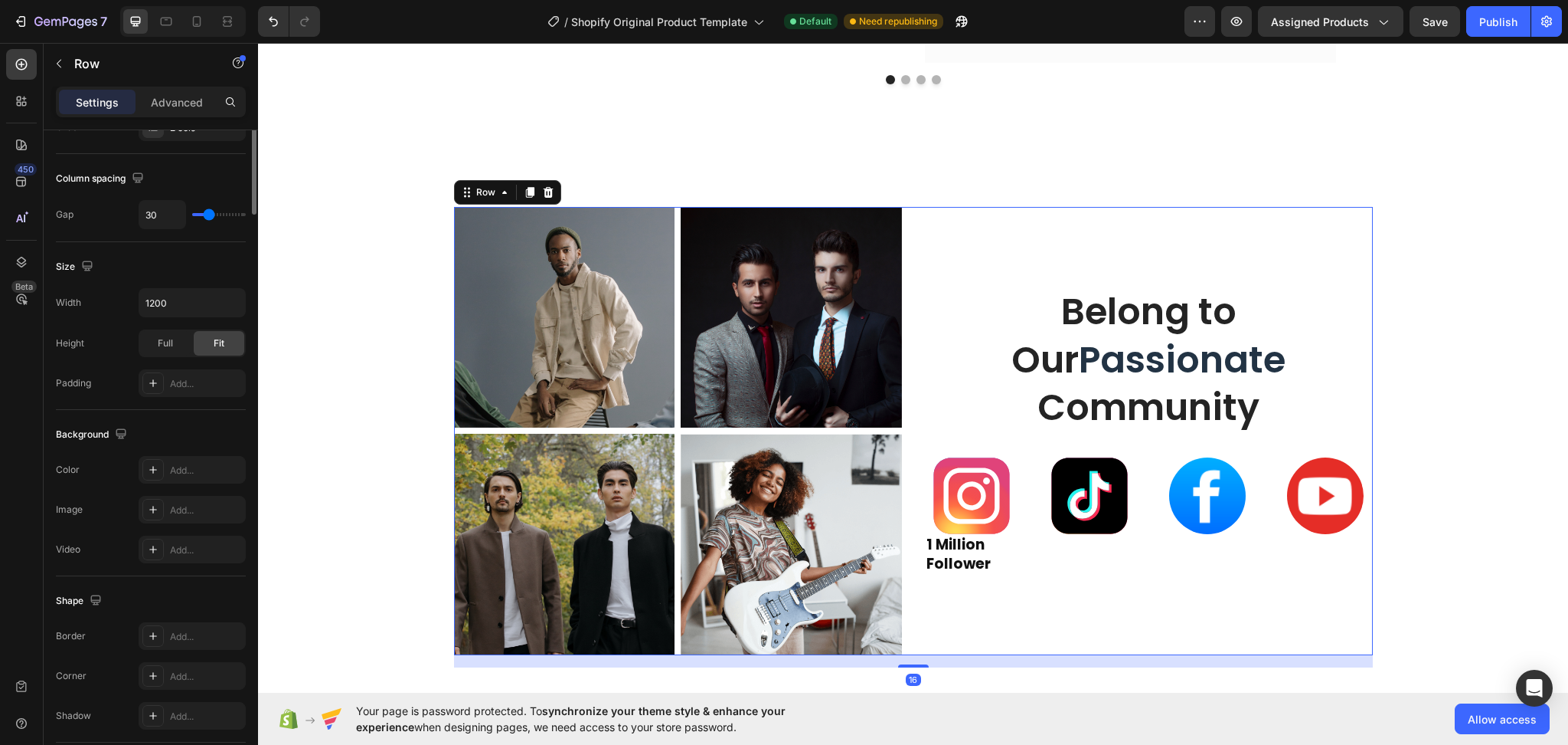
scroll to position [0, 0]
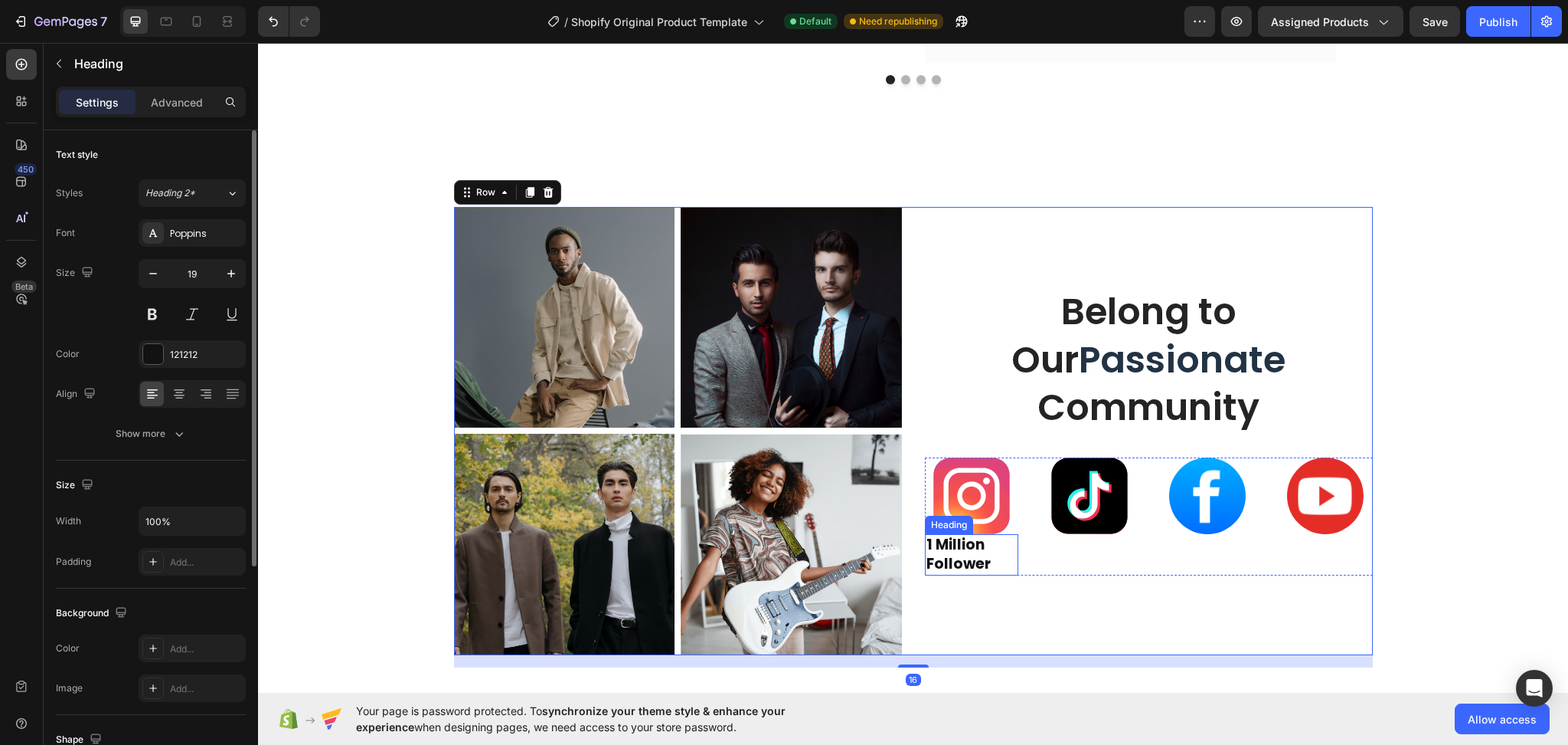
click at [973, 553] on strong "1 Million Follower" at bounding box center [959, 553] width 65 height 40
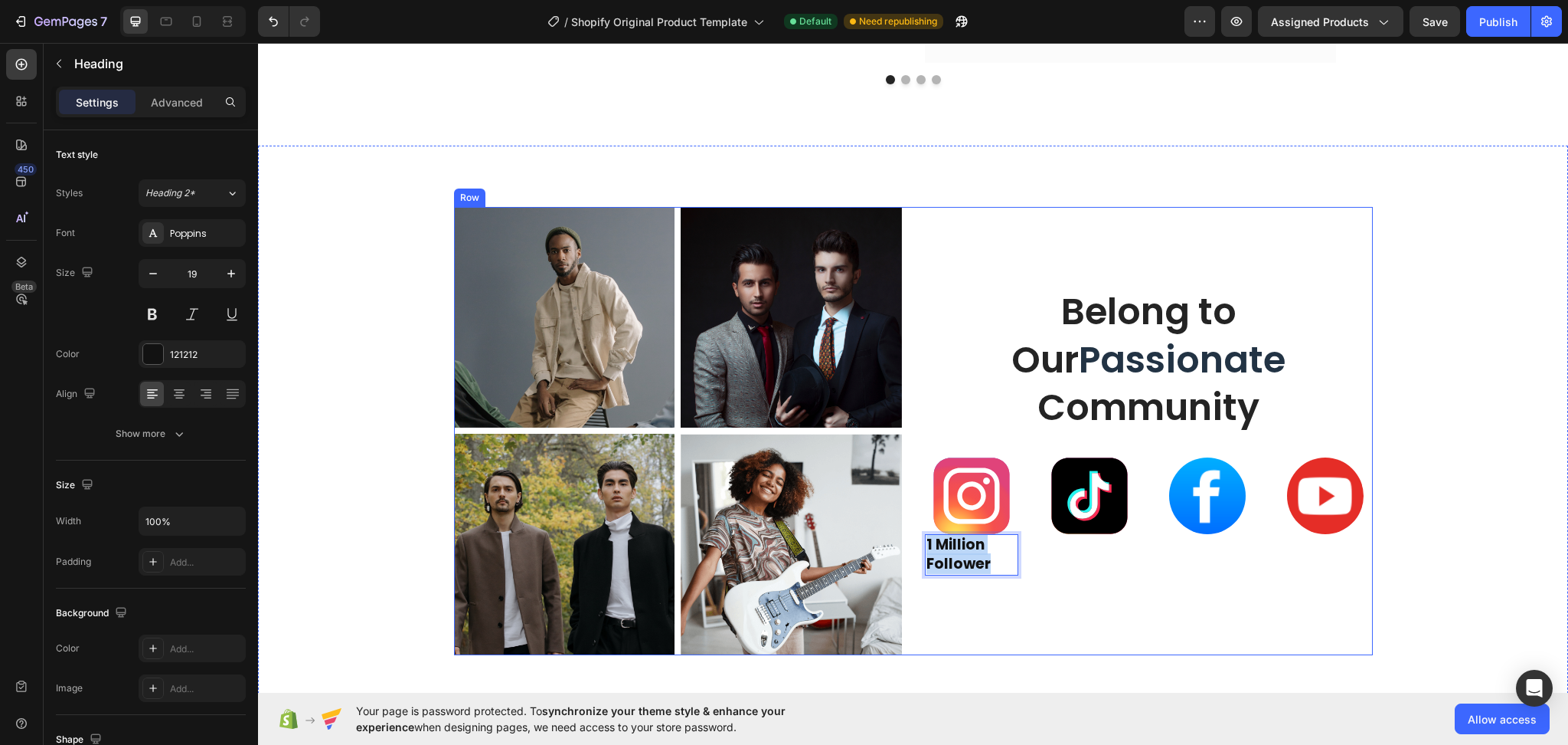
drag, startPoint x: 989, startPoint y: 565, endPoint x: 915, endPoint y: 540, distance: 78.1
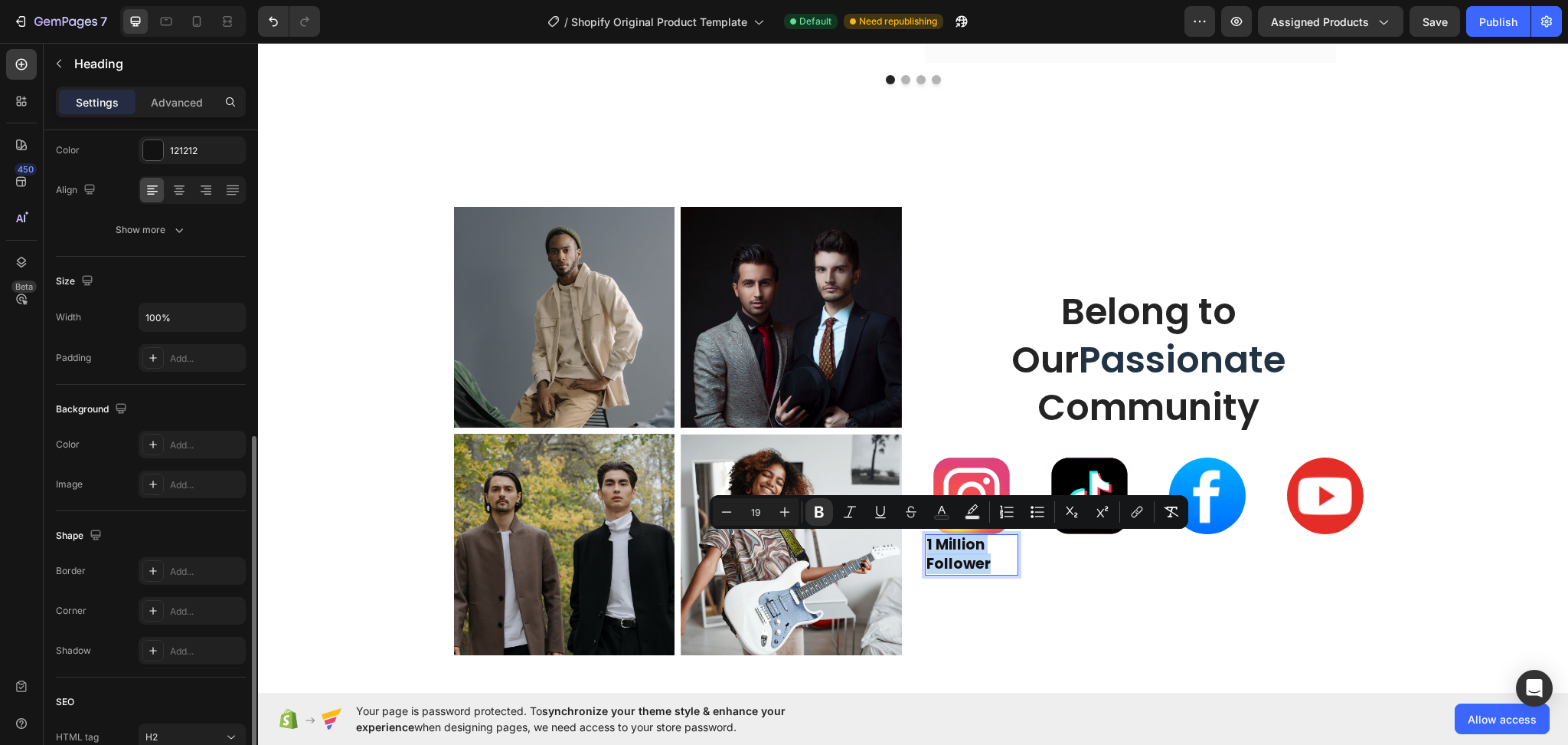
scroll to position [306, 0]
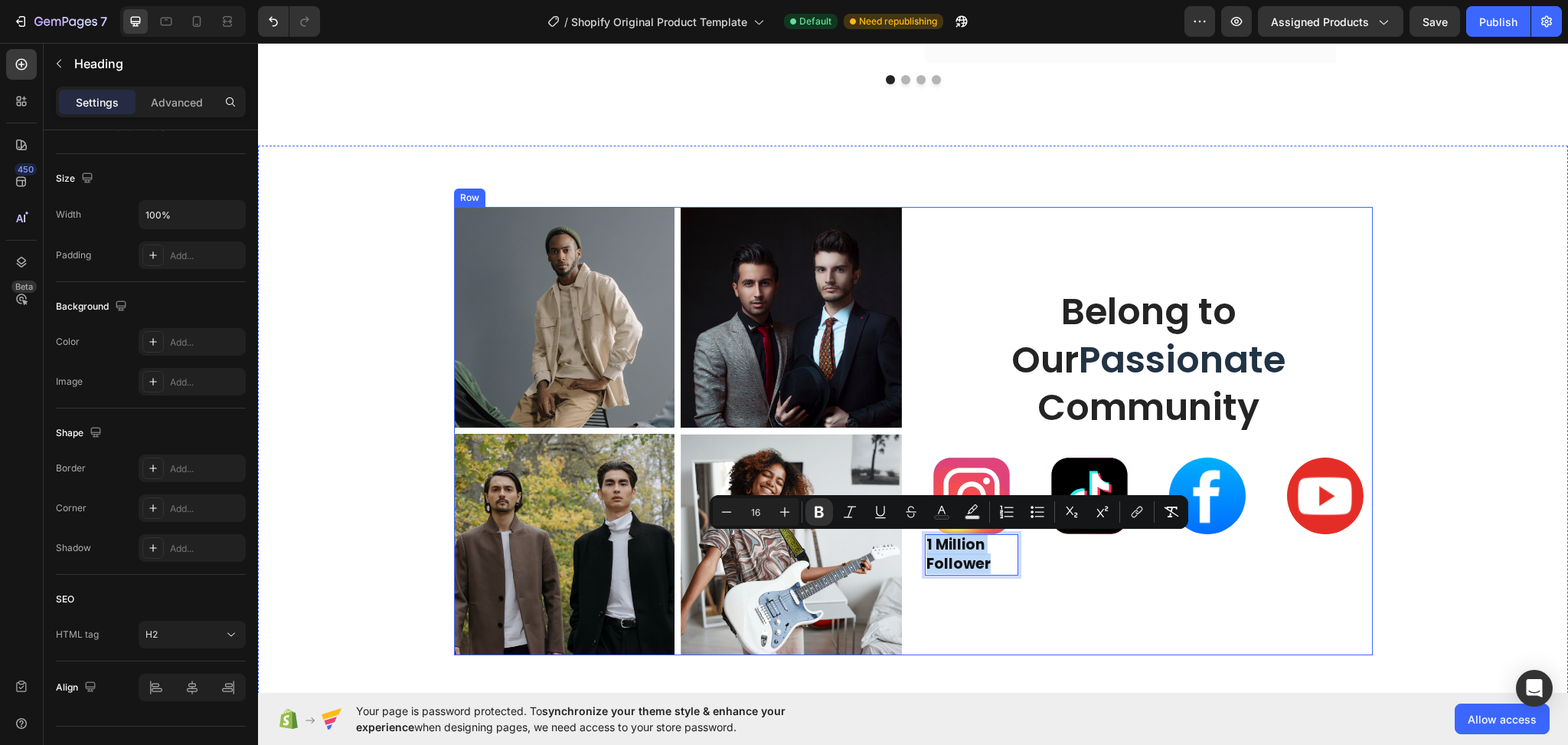
click at [1067, 628] on div "Belong to Our Passionate Community Heading Image 1 Million Follower Heading 0 I…" at bounding box center [1149, 432] width 448 height 449
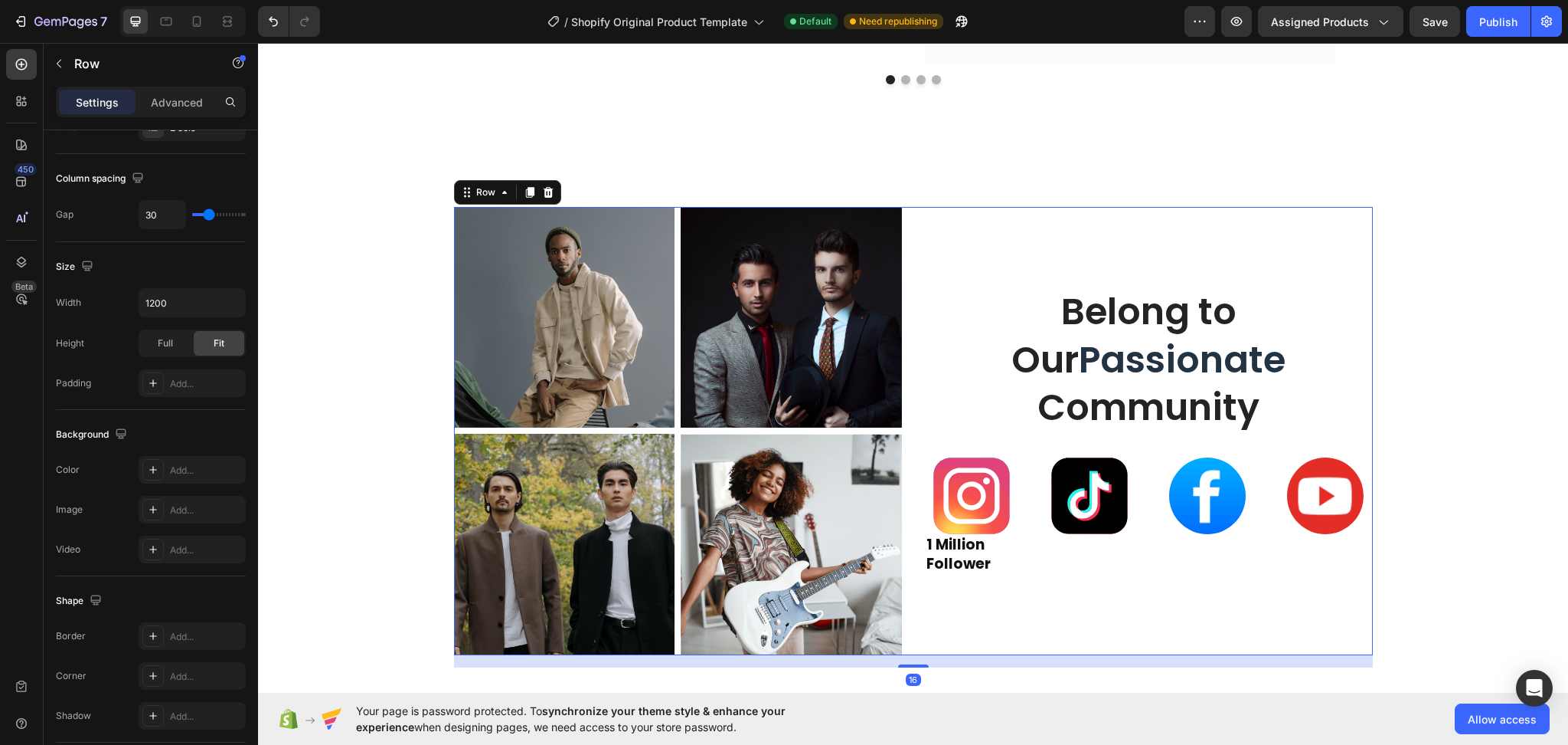
scroll to position [0, 0]
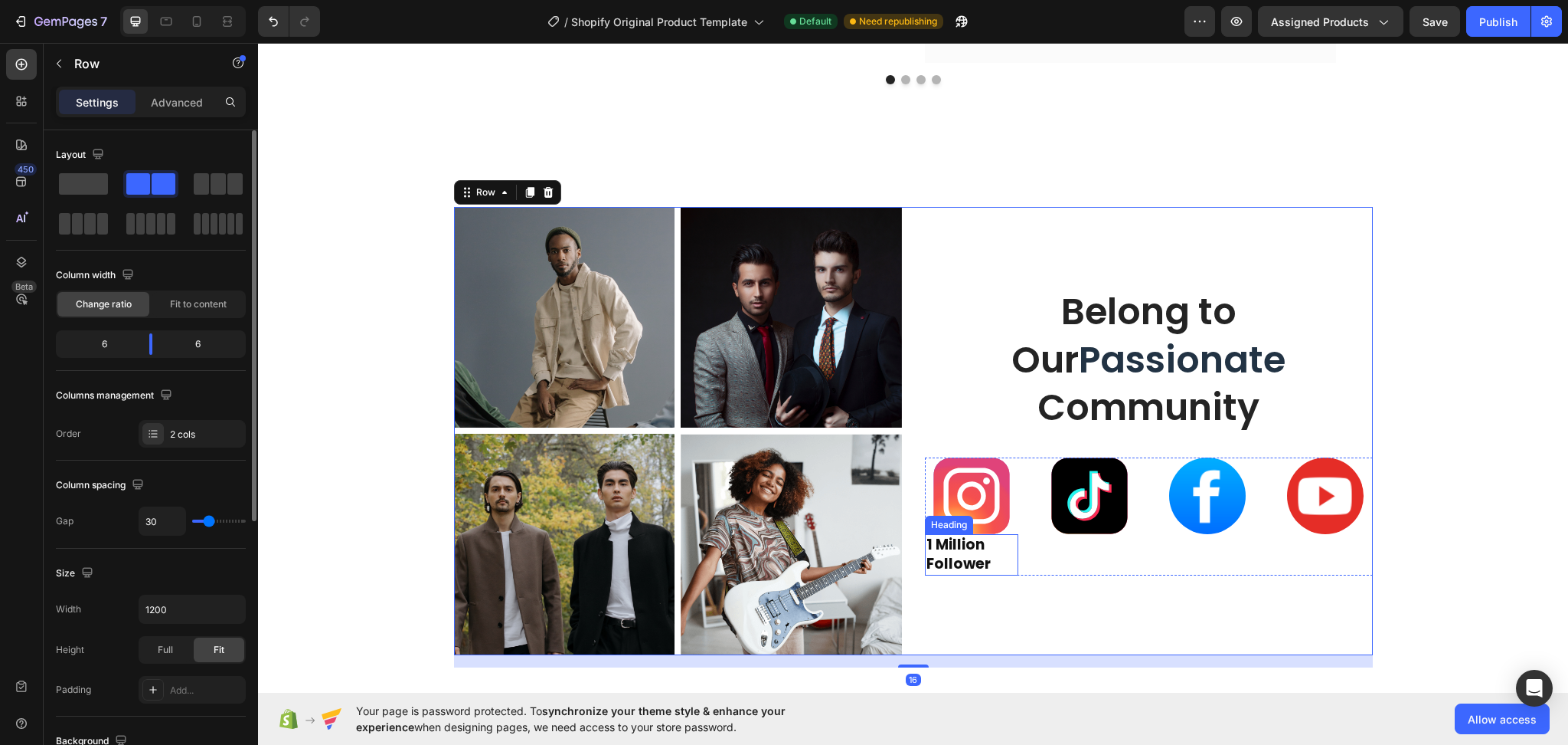
click at [967, 564] on strong "1 Million Follower" at bounding box center [959, 553] width 65 height 40
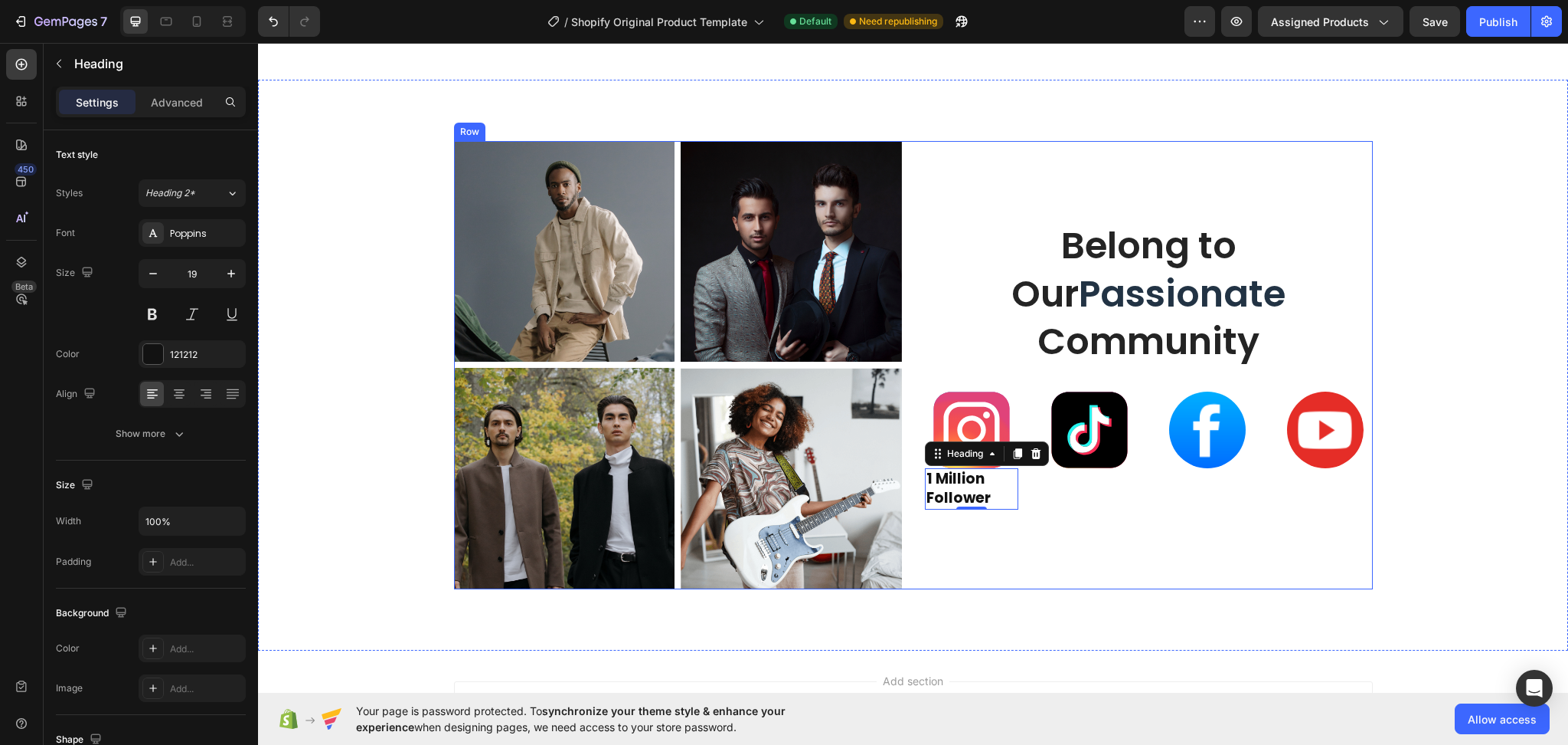
scroll to position [4567, 0]
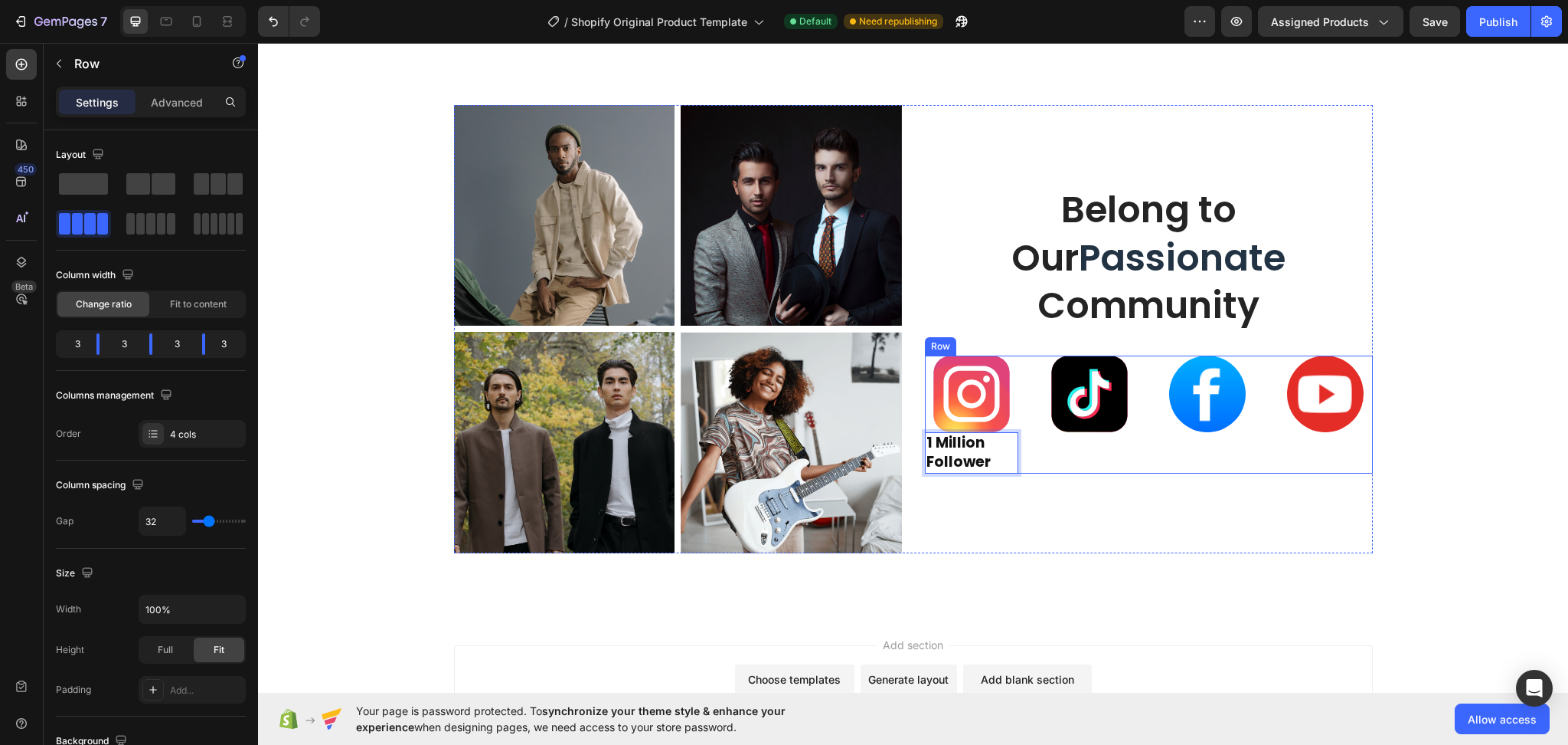
click at [1108, 451] on div "Image" at bounding box center [1090, 414] width 93 height 117
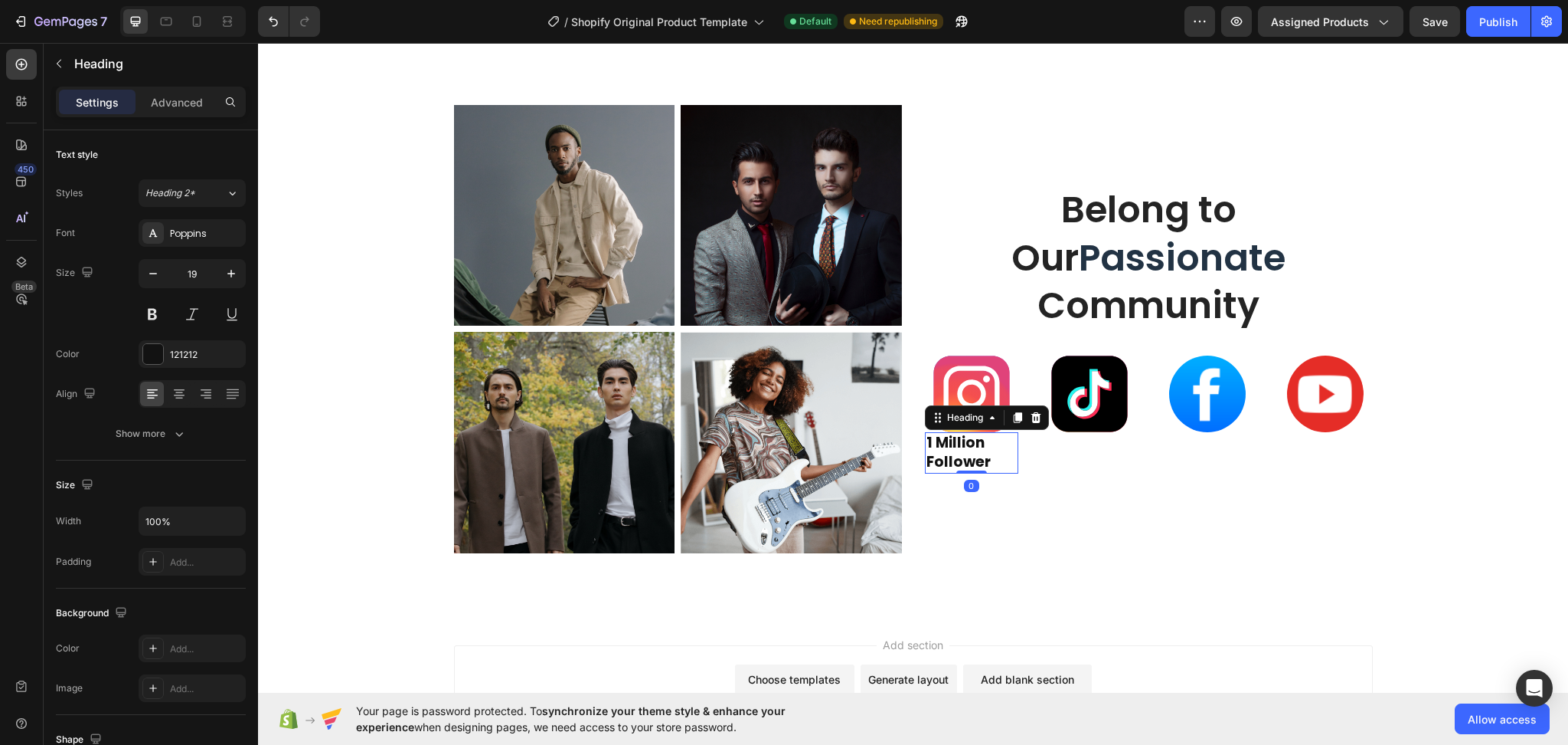
click at [945, 451] on strong "1 Million Follower" at bounding box center [959, 451] width 65 height 40
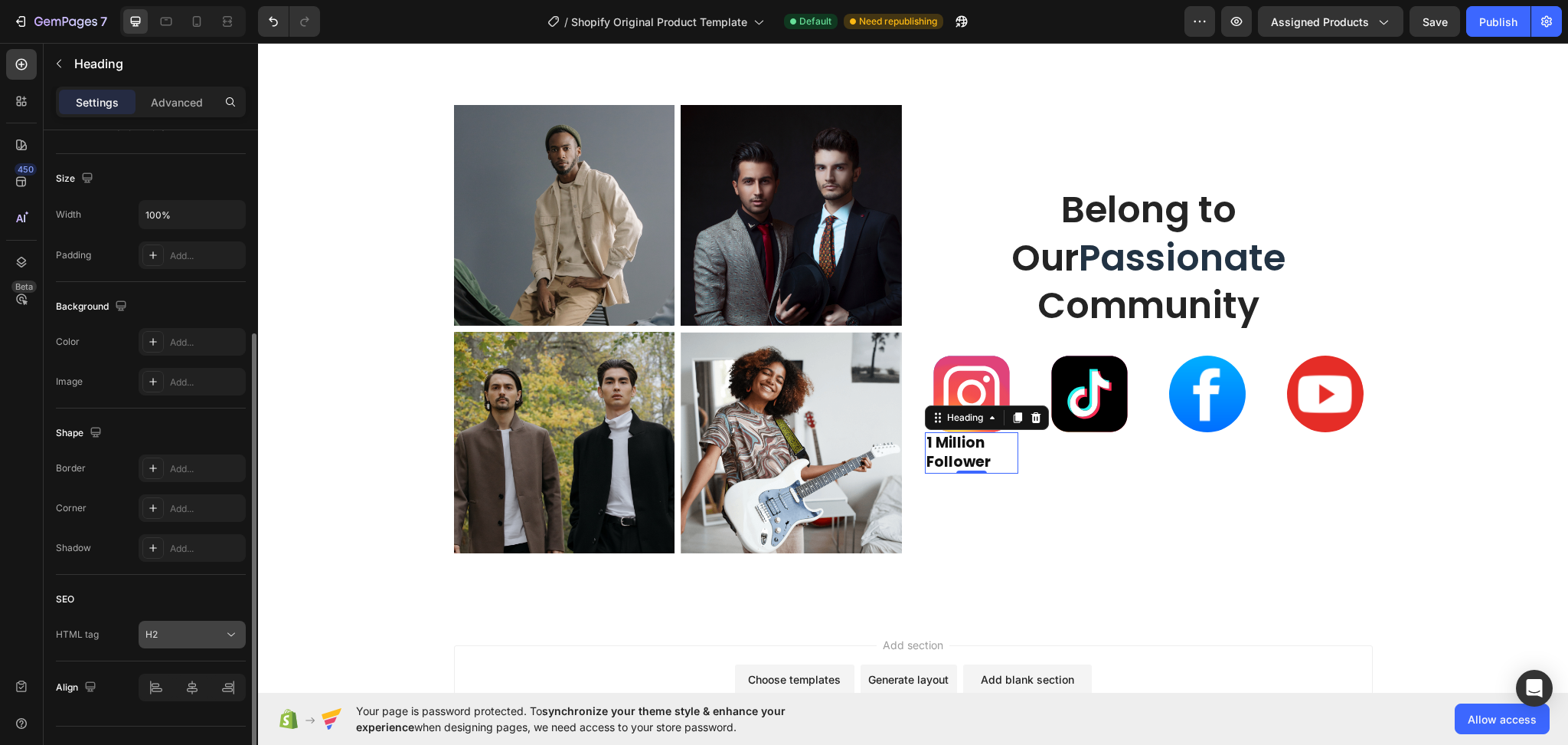
scroll to position [336, 0]
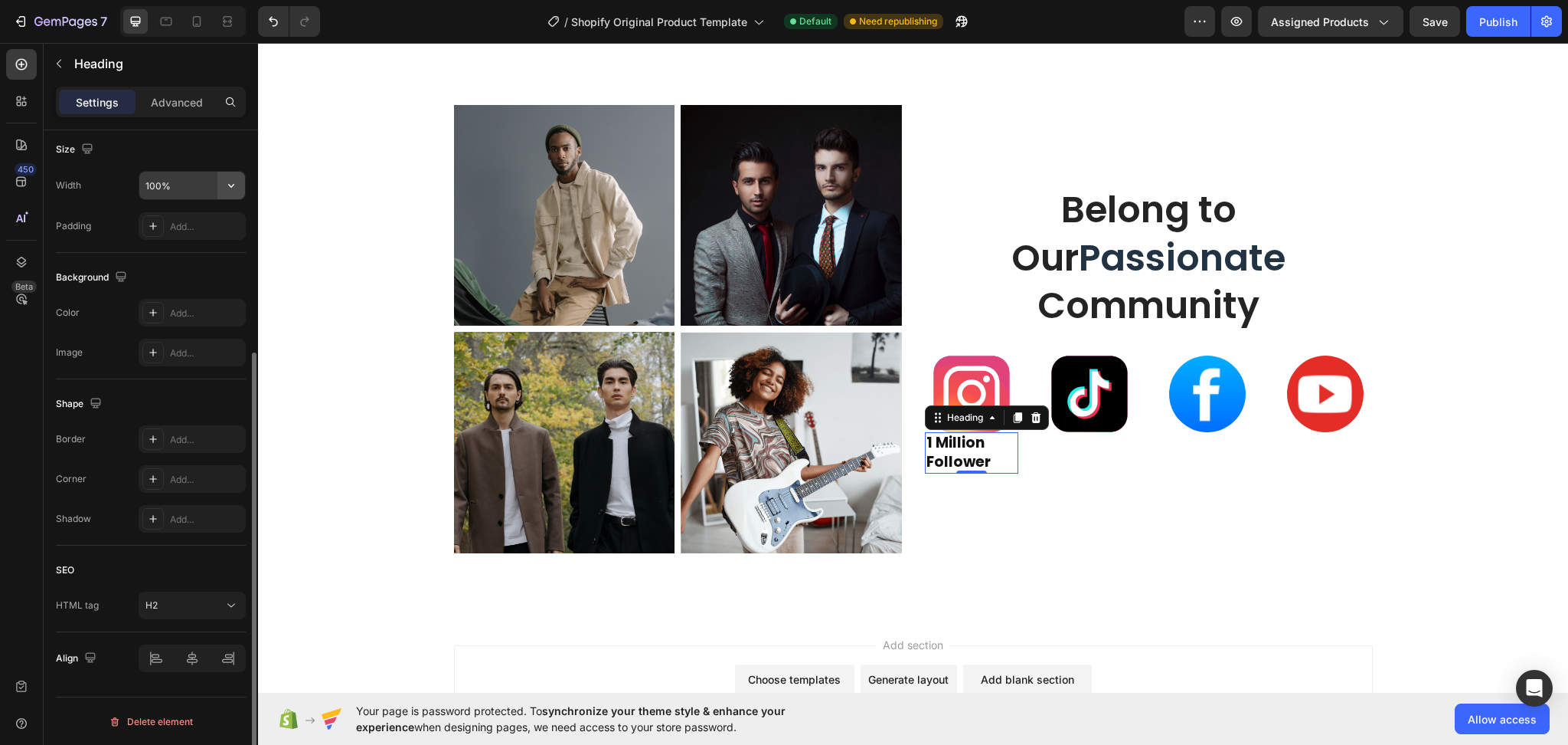
click at [226, 187] on icon "button" at bounding box center [231, 186] width 16 height 16
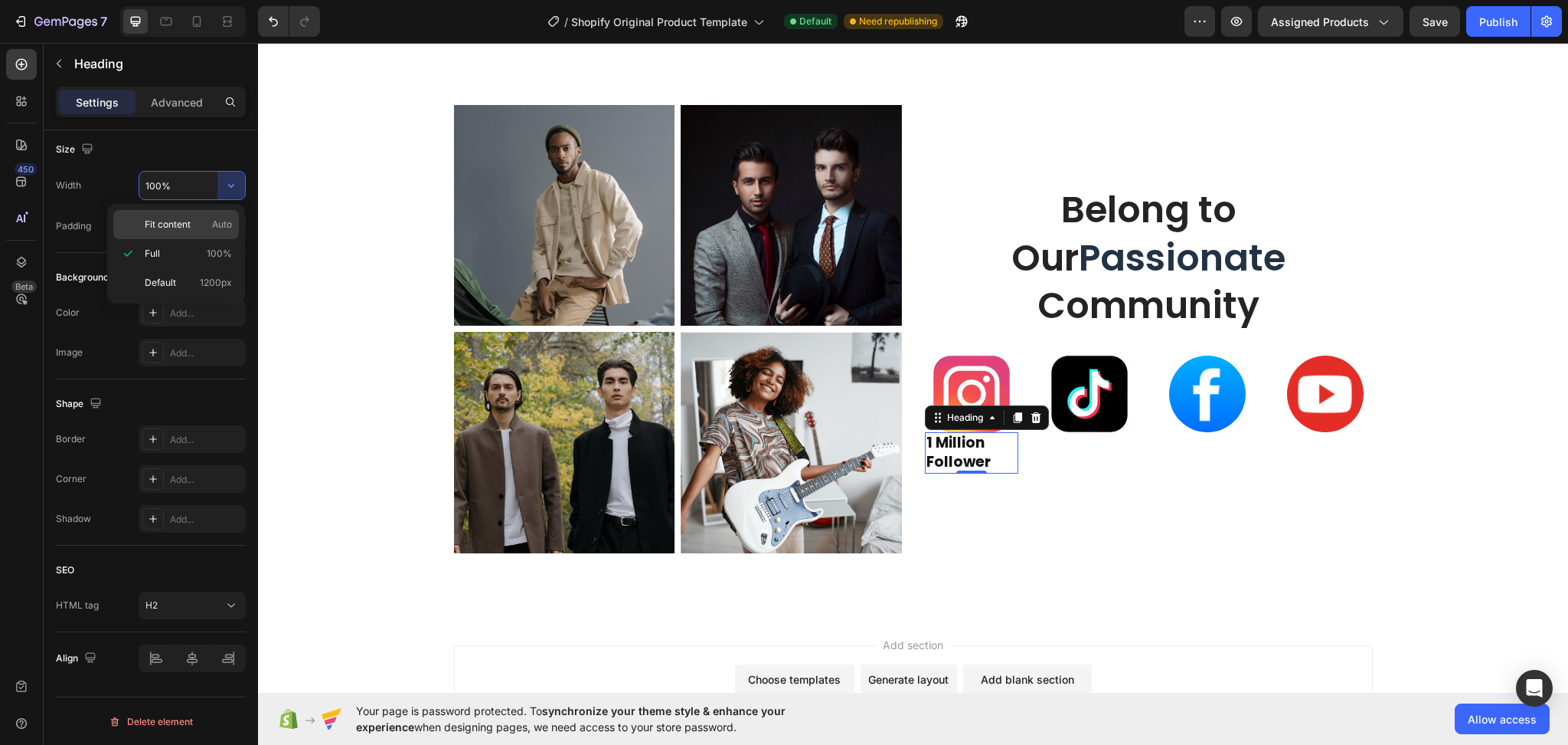
click at [179, 218] on span "Fit content" at bounding box center [167, 224] width 46 height 14
type input "Auto"
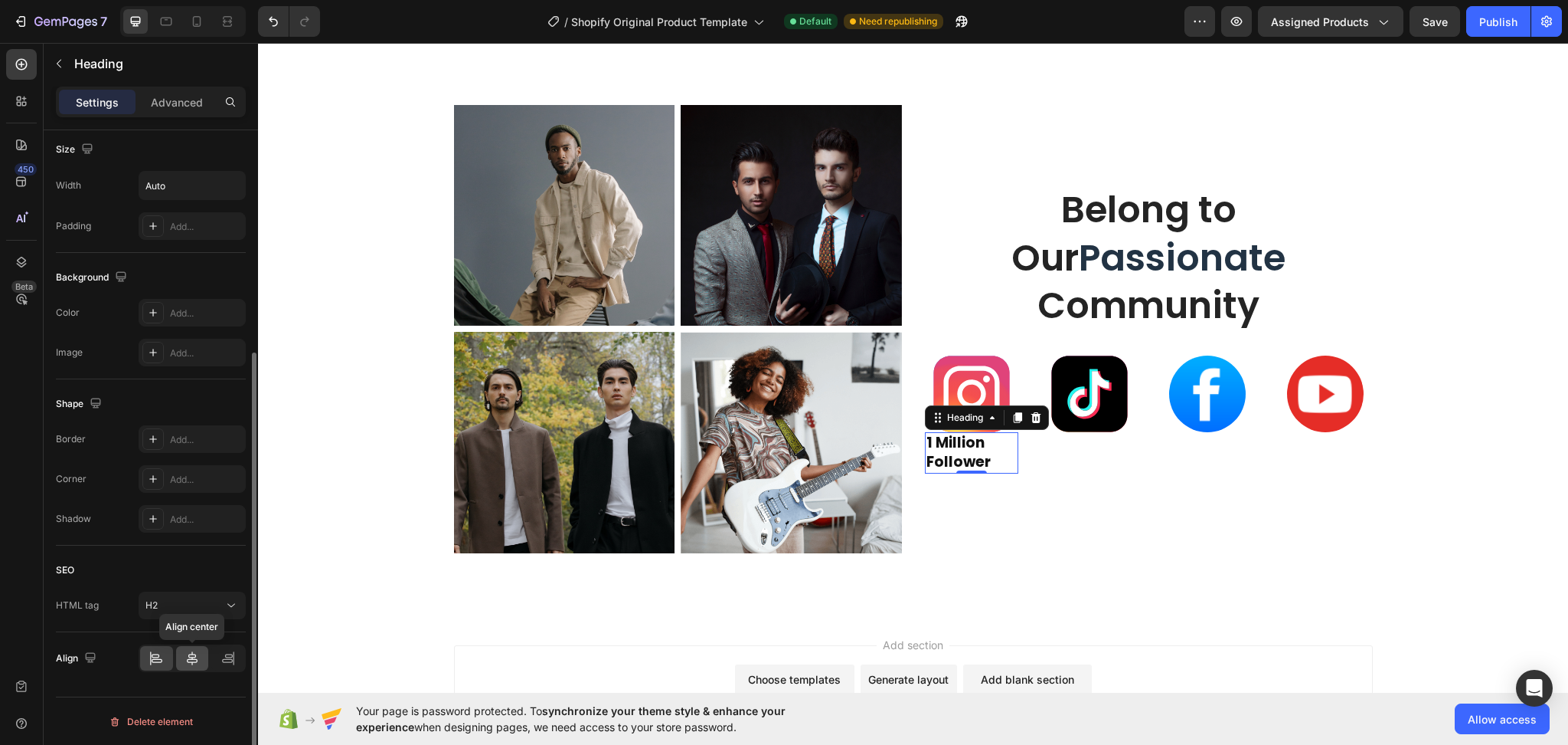
click at [192, 655] on icon at bounding box center [192, 658] width 16 height 16
click at [192, 662] on icon at bounding box center [192, 658] width 10 height 14
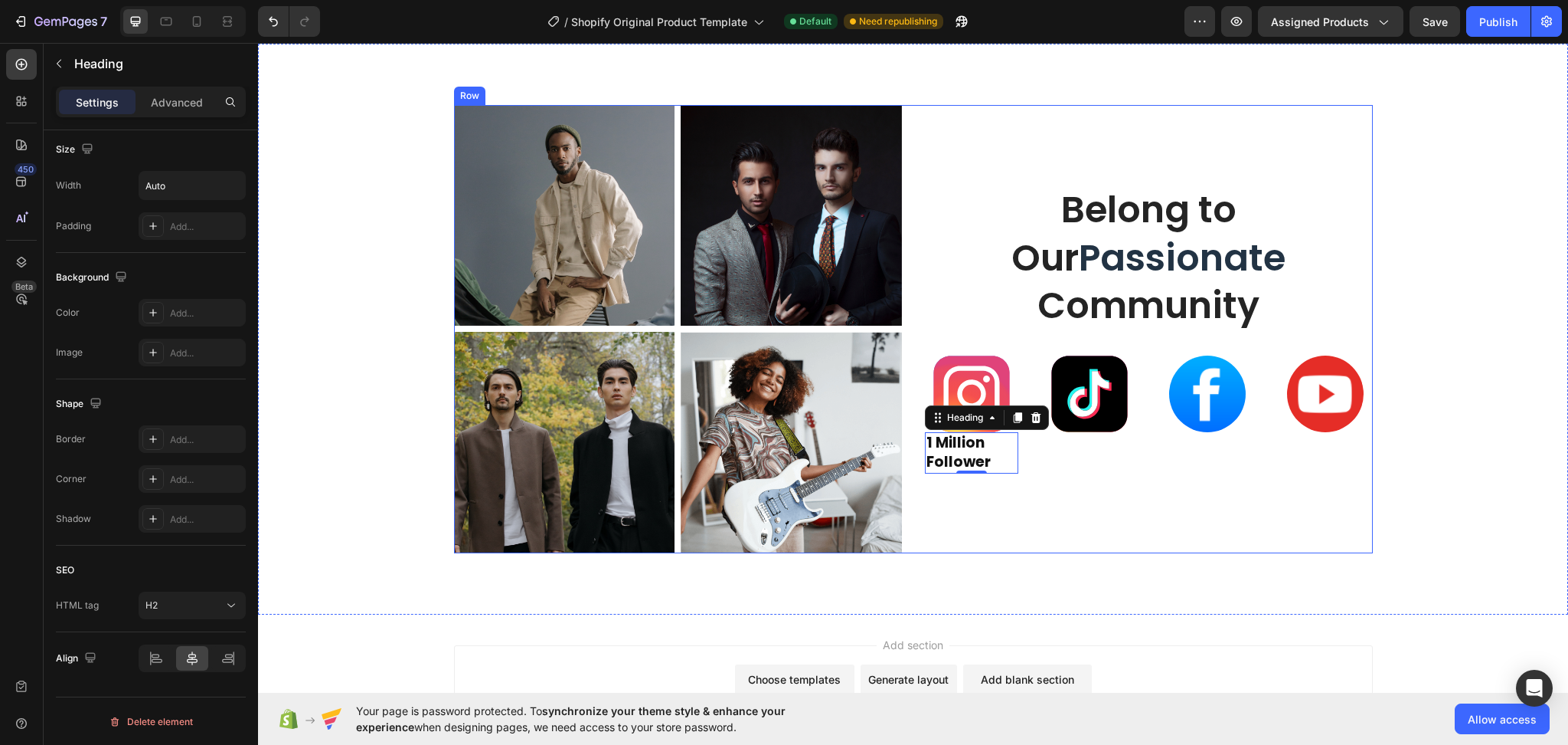
click at [1088, 496] on div "Belong to Our Passionate Community Heading Image ⁠⁠⁠⁠⁠⁠⁠ 1 Million Follower Hea…" at bounding box center [1149, 330] width 448 height 449
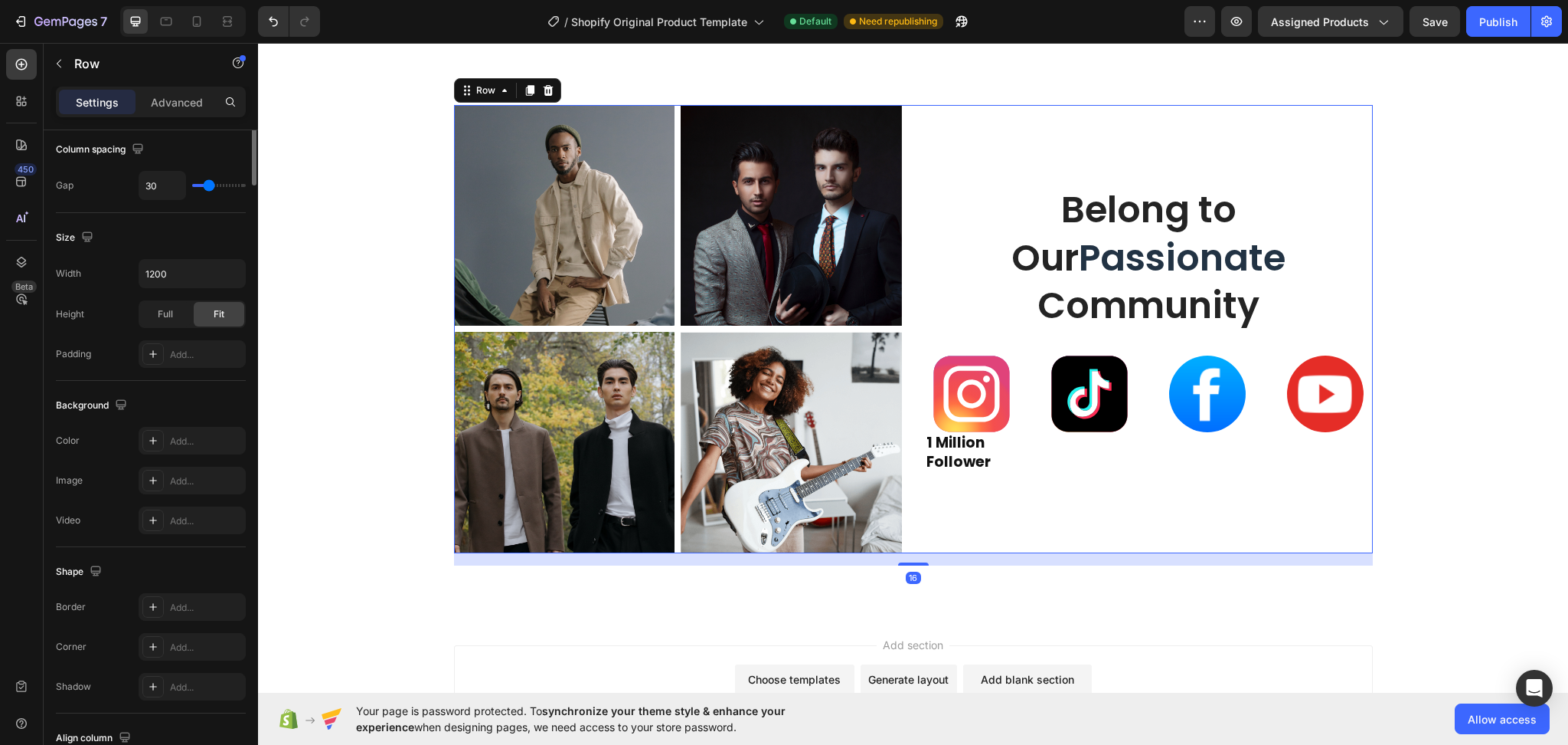
scroll to position [0, 0]
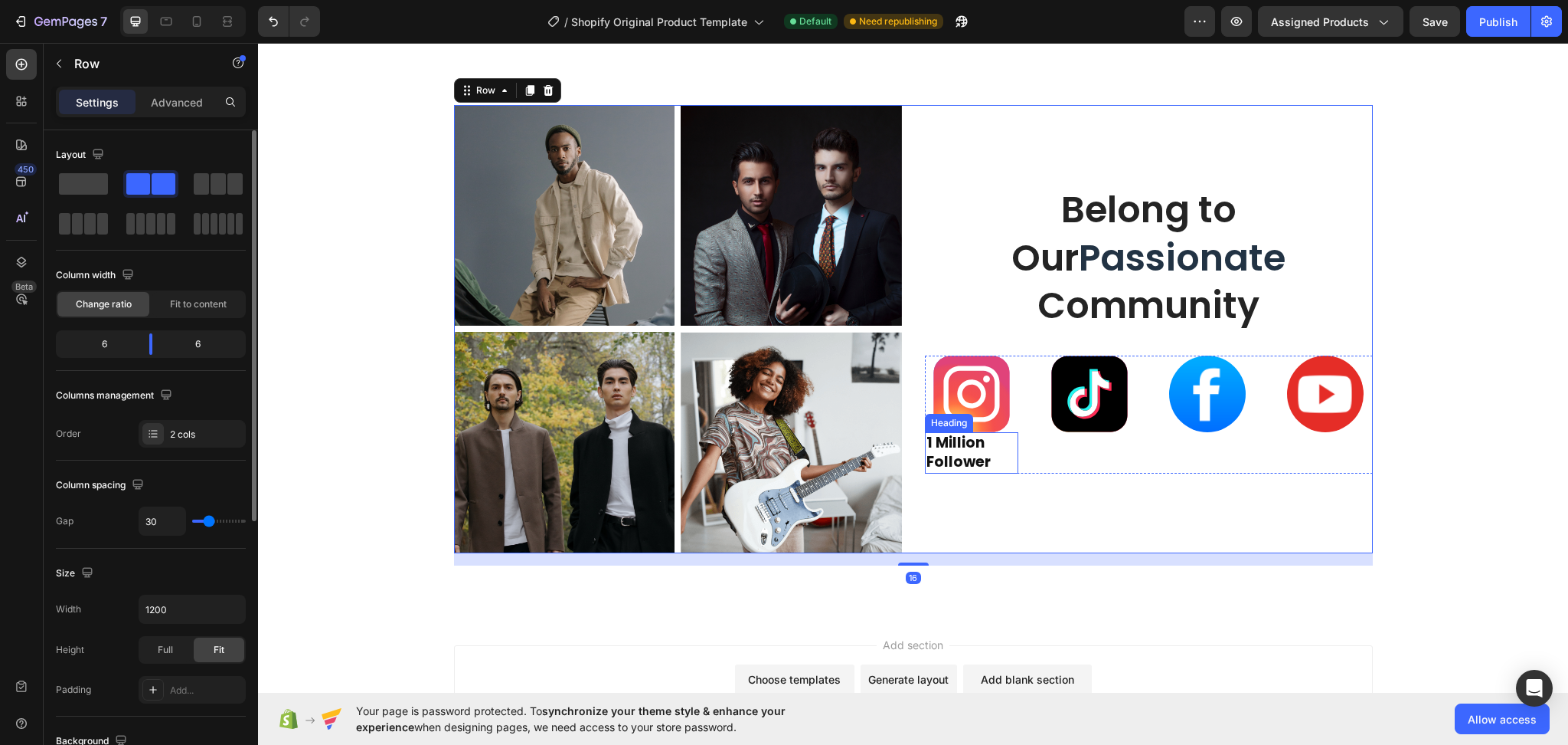
click at [982, 454] on p "⁠⁠⁠⁠⁠⁠⁠ 1 Million Follower" at bounding box center [972, 451] width 91 height 37
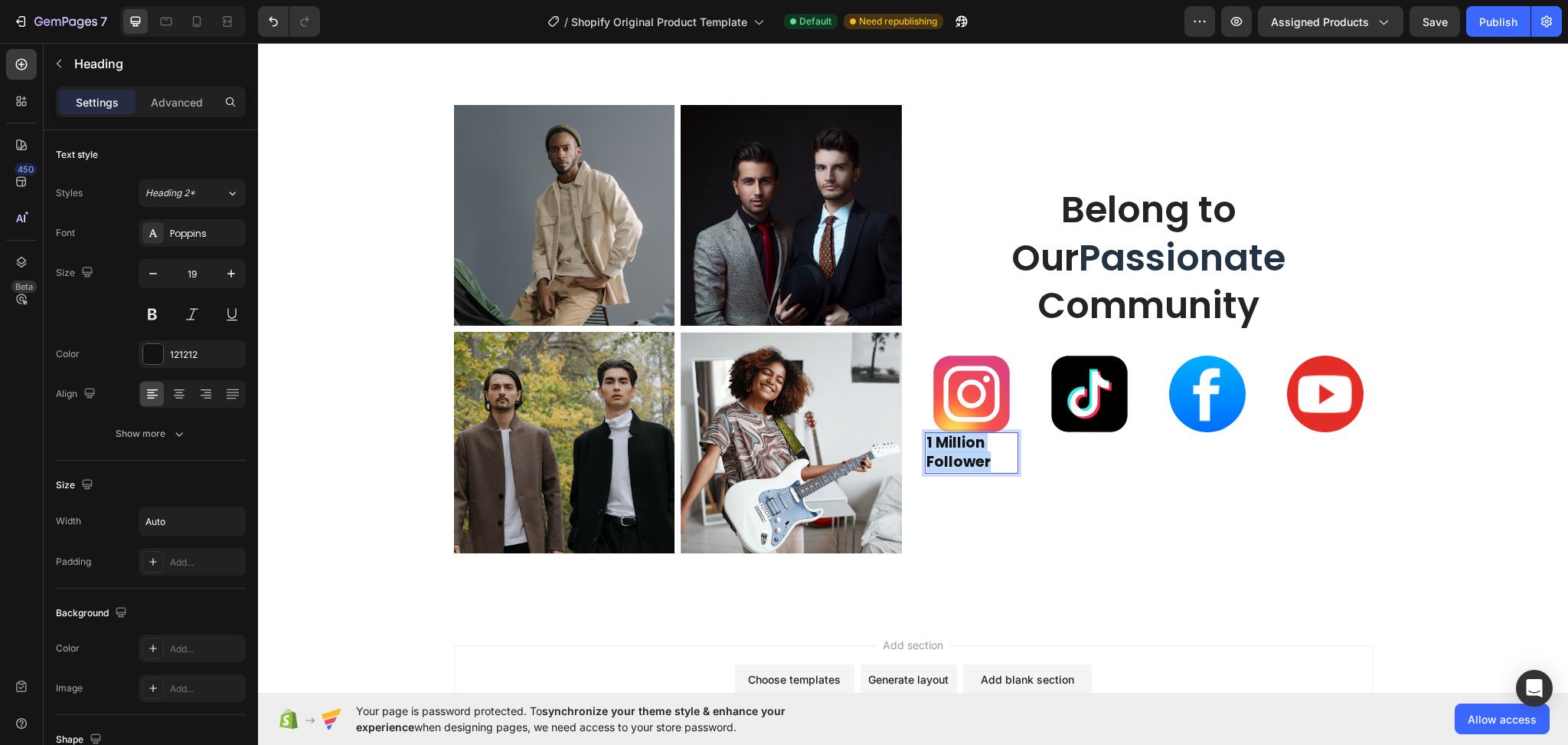
drag, startPoint x: 995, startPoint y: 461, endPoint x: 917, endPoint y: 441, distance: 80.5
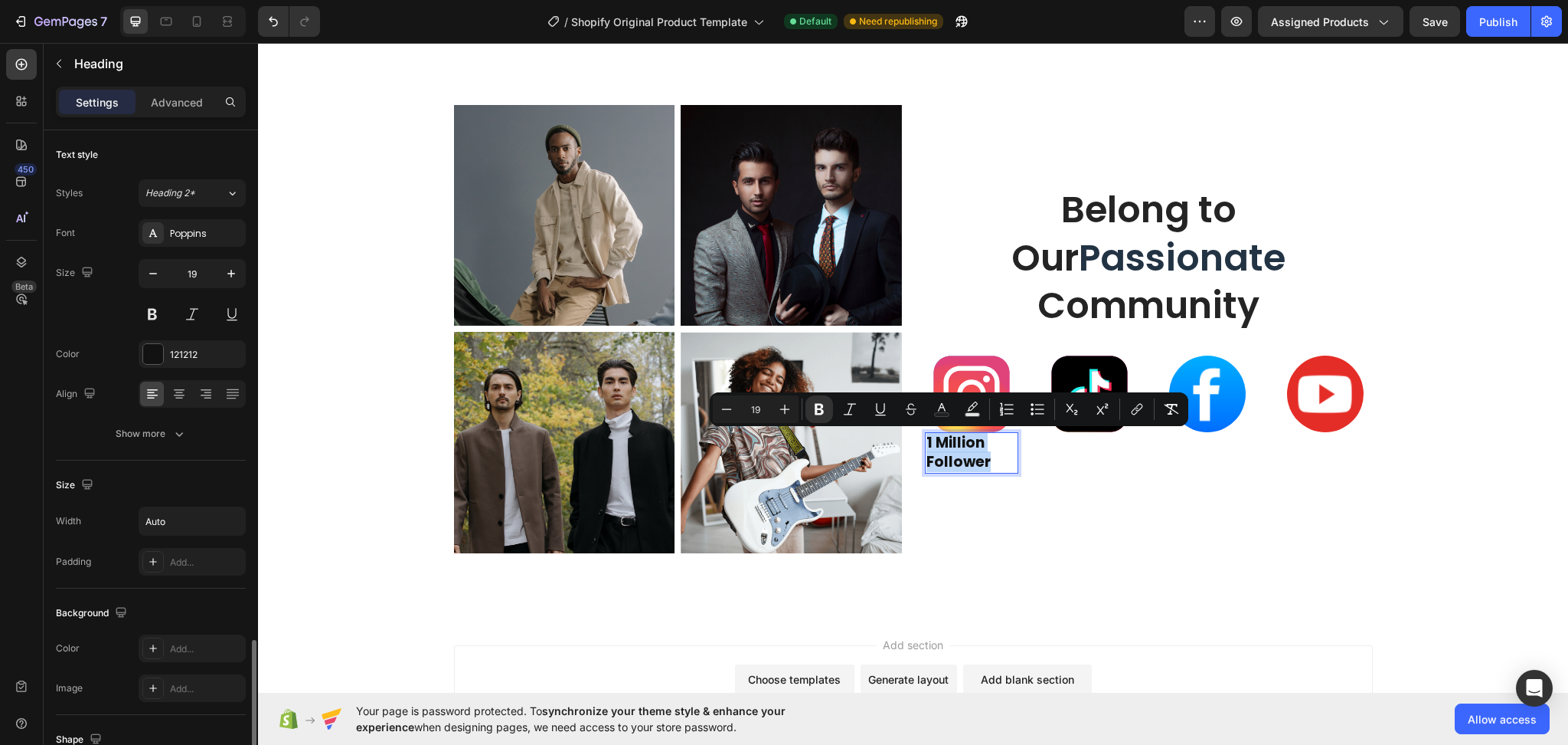
scroll to position [306, 0]
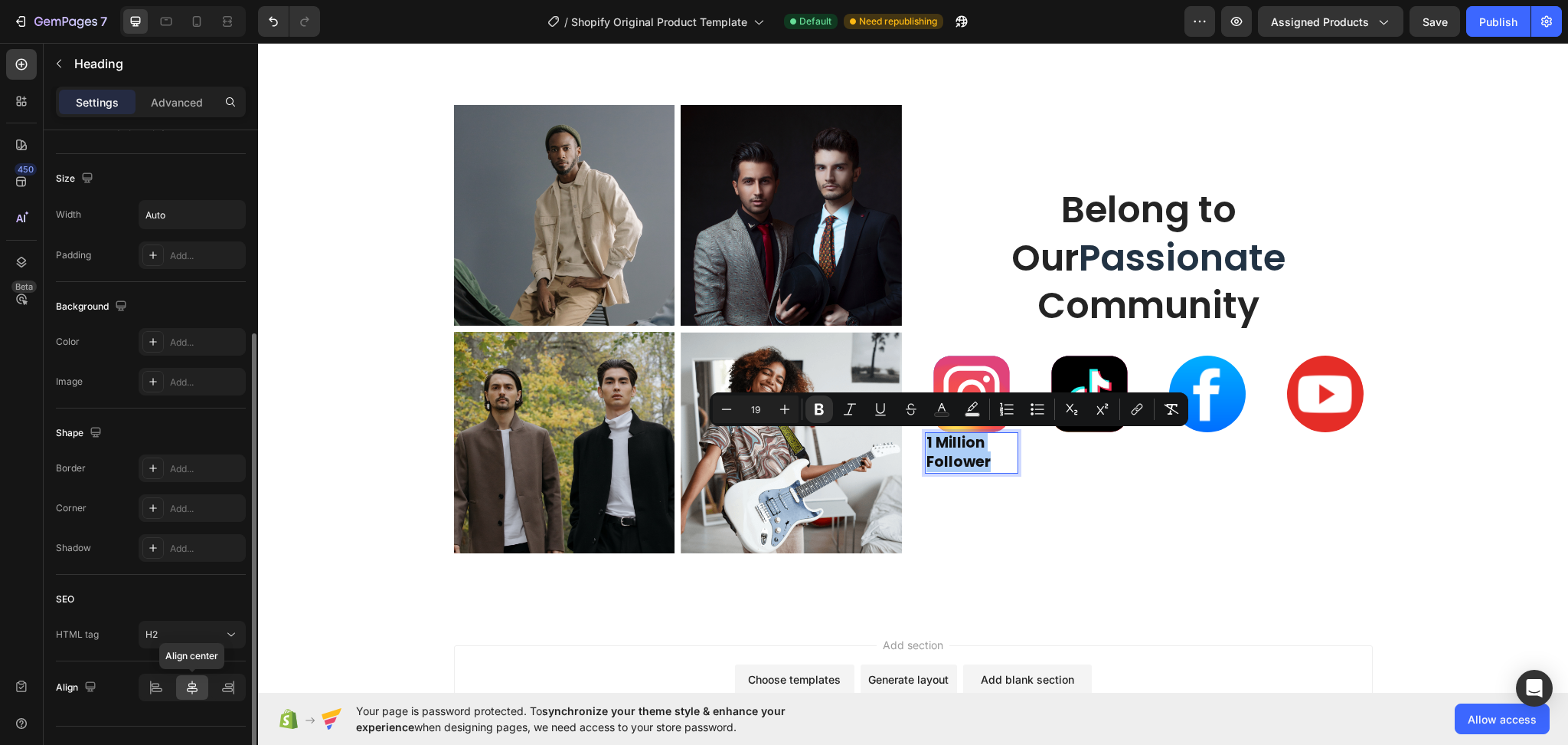
click at [196, 682] on icon at bounding box center [192, 687] width 16 height 16
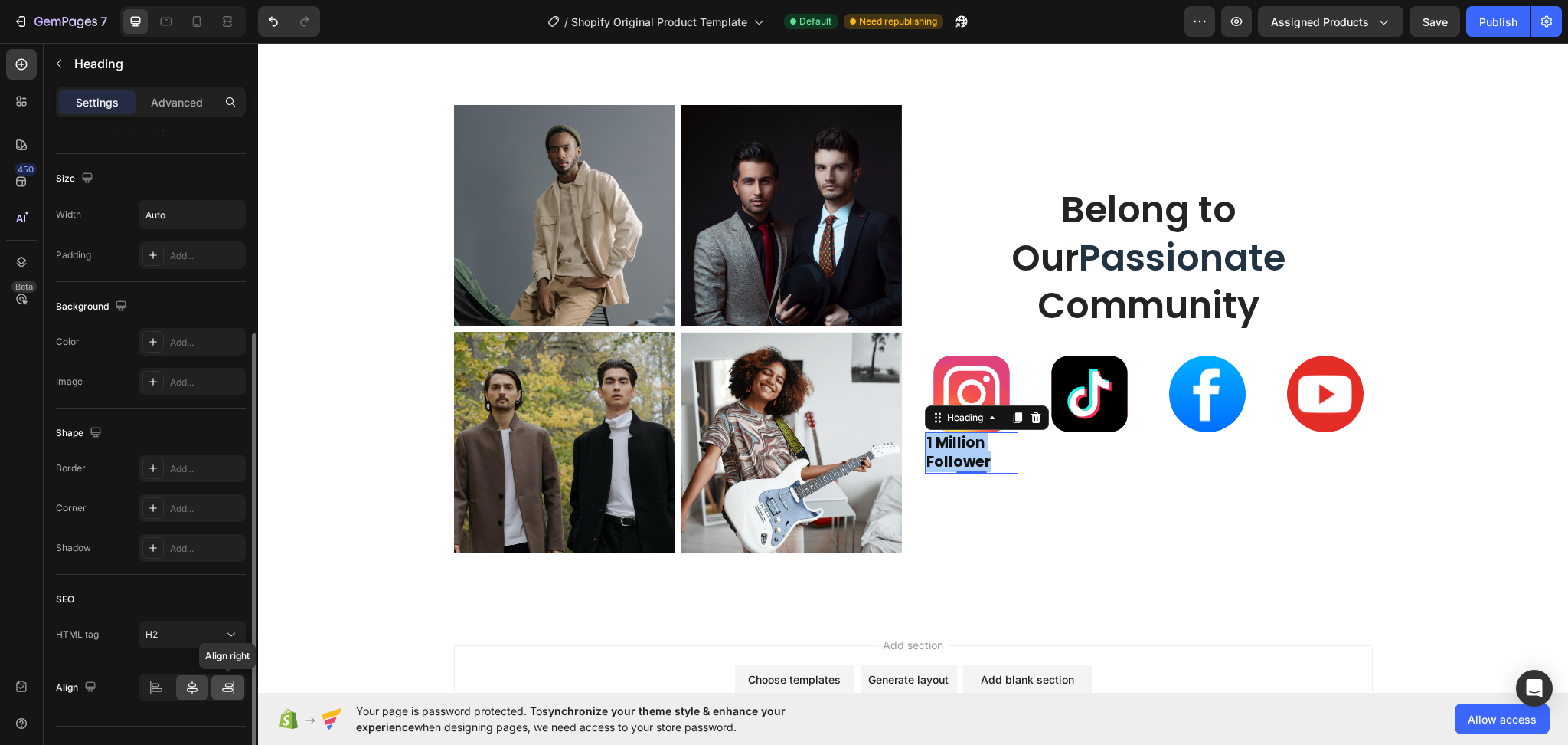
click at [228, 690] on icon at bounding box center [229, 687] width 16 height 16
click at [154, 684] on icon at bounding box center [156, 687] width 16 height 16
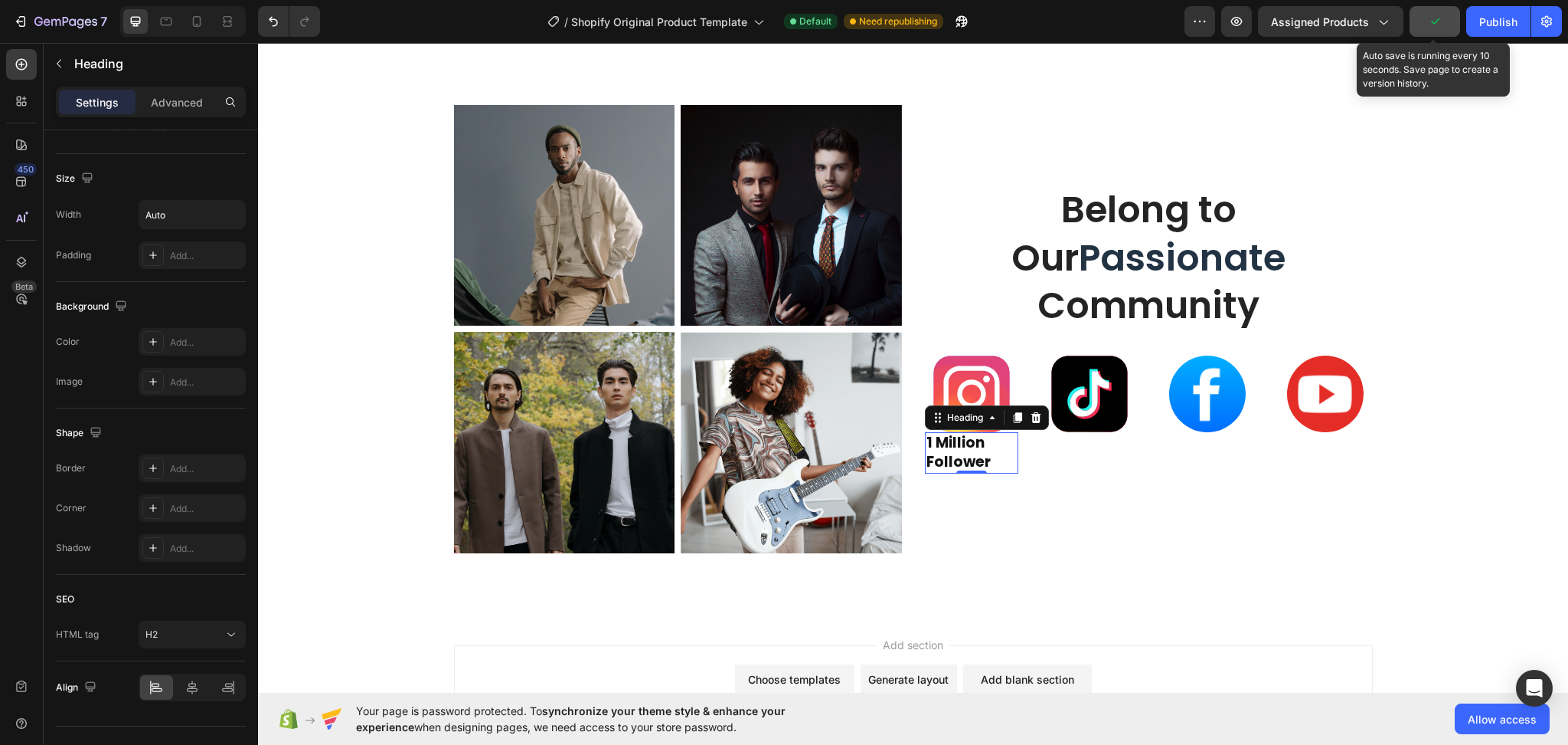
click at [1420, 26] on button "button" at bounding box center [1435, 21] width 51 height 30
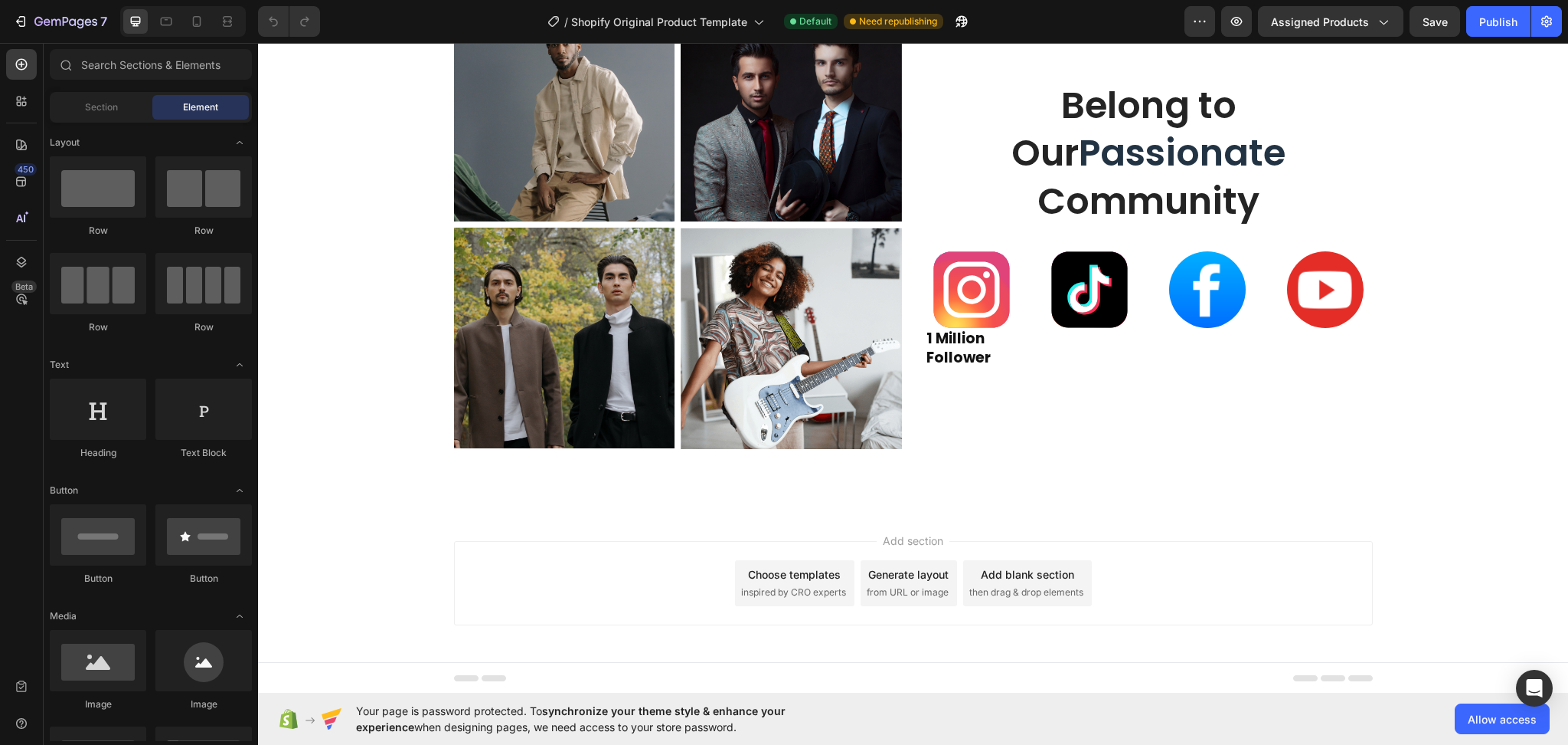
scroll to position [4463, 0]
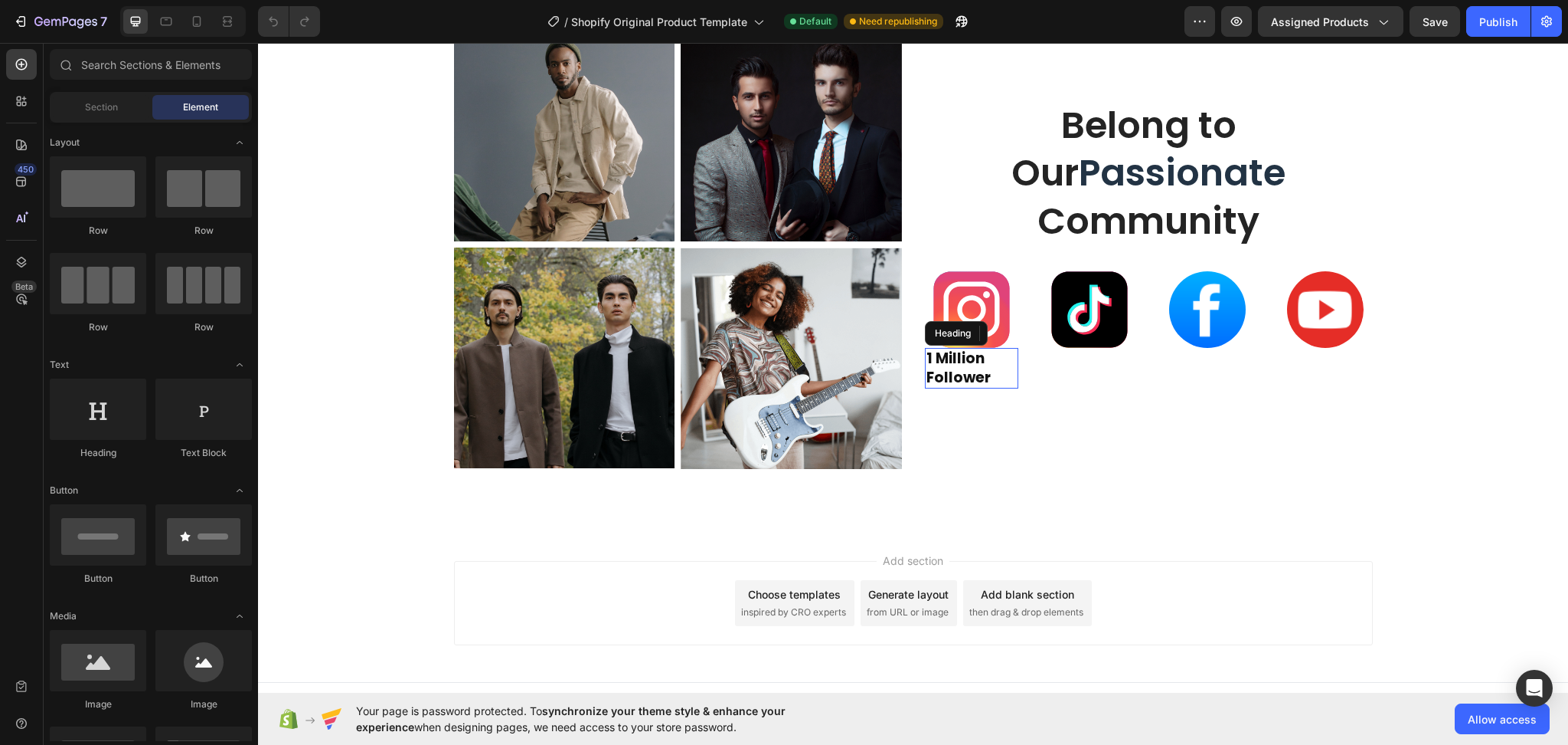
click at [984, 364] on h2 "1 Million Follower" at bounding box center [972, 368] width 93 height 41
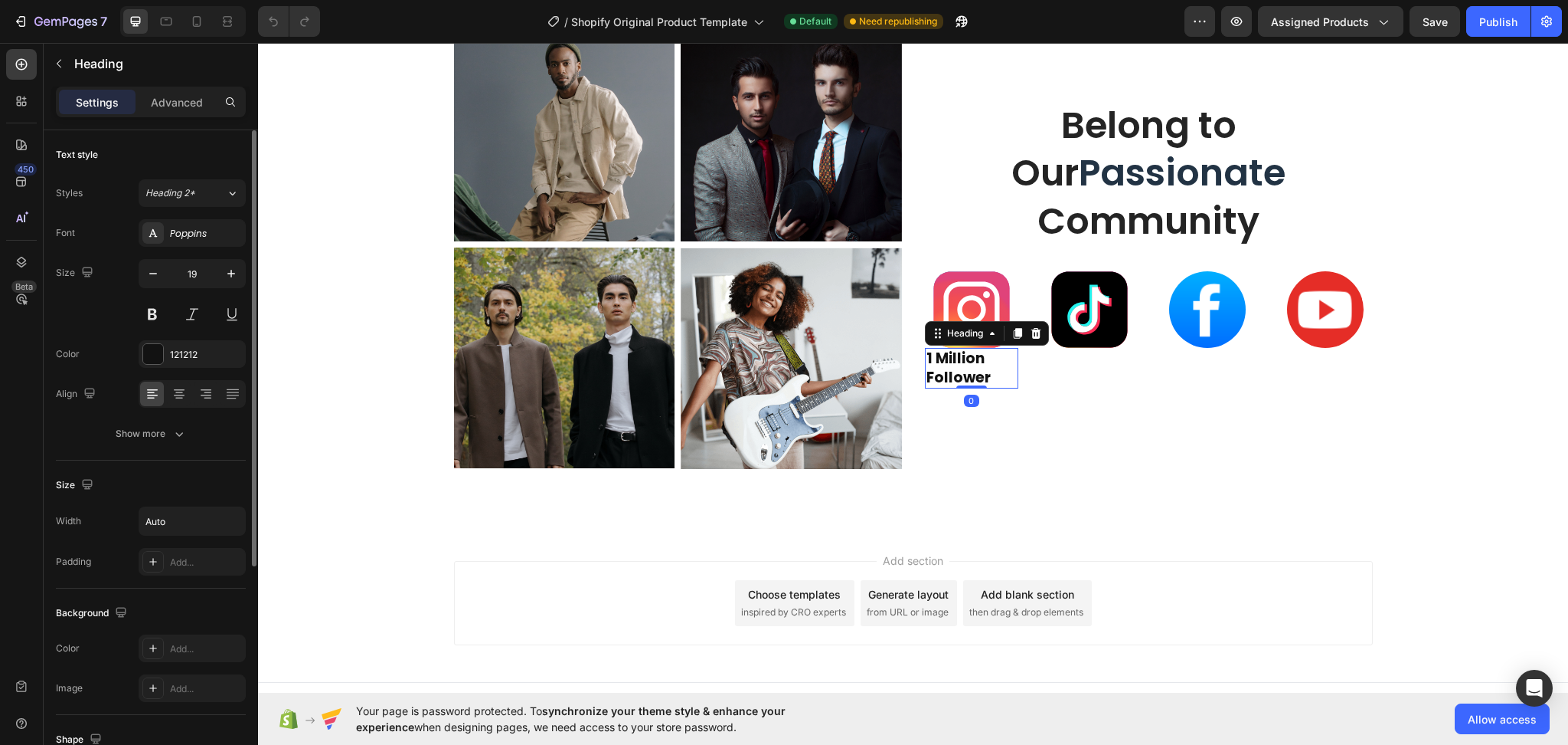
scroll to position [336, 0]
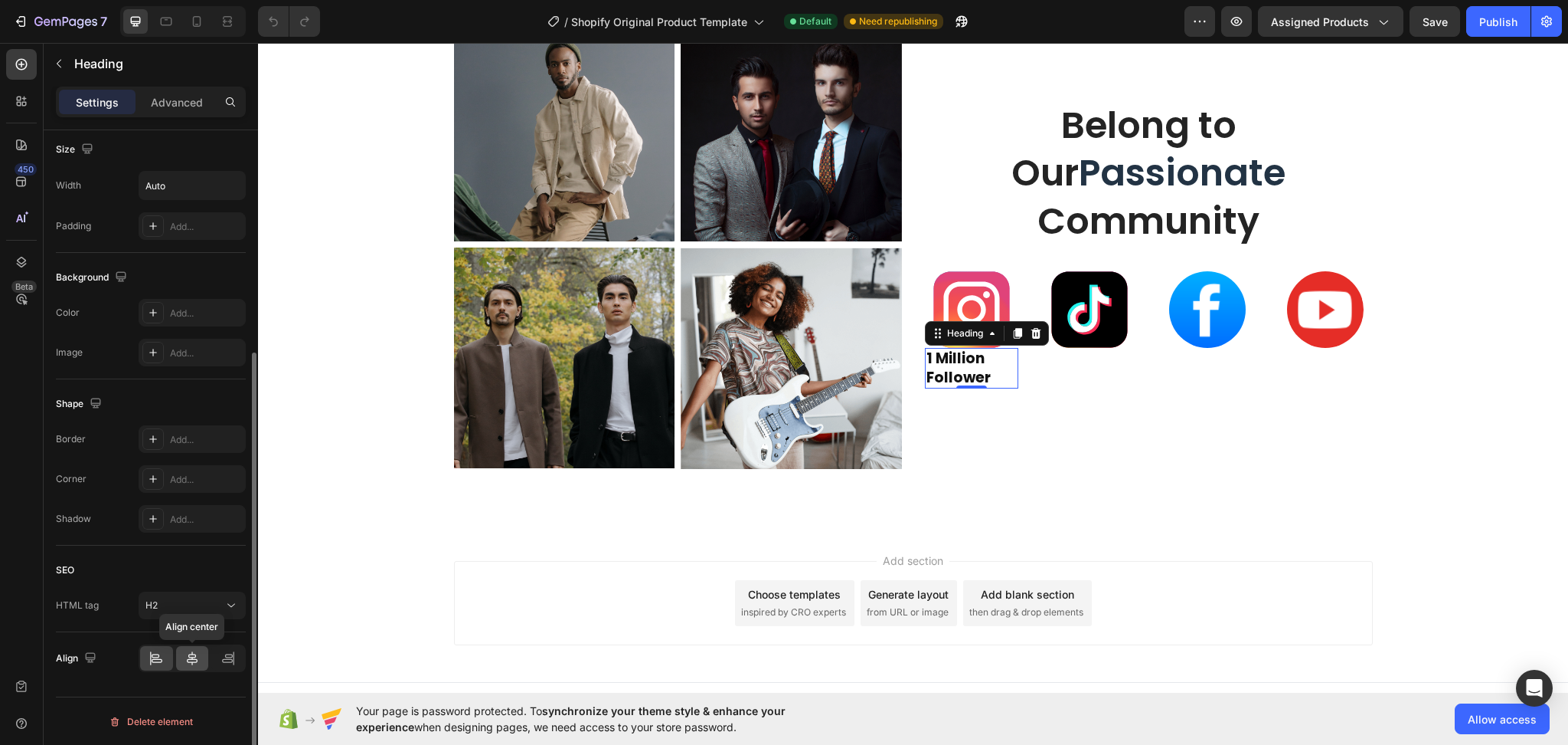
click at [188, 657] on icon at bounding box center [192, 658] width 16 height 16
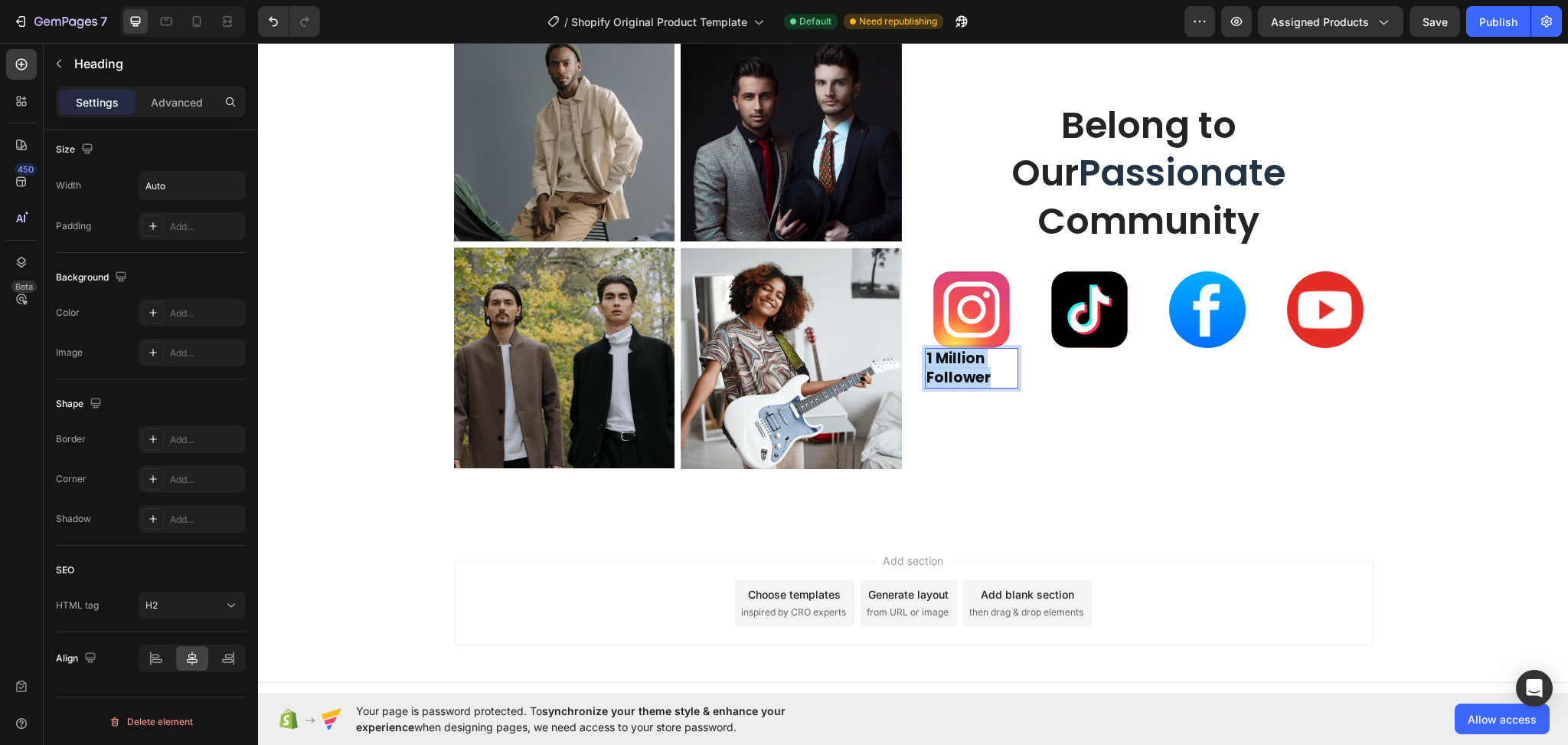
drag, startPoint x: 988, startPoint y: 379, endPoint x: 917, endPoint y: 361, distance: 73.2
click at [927, 361] on p "1 Million Follower" at bounding box center [972, 368] width 91 height 37
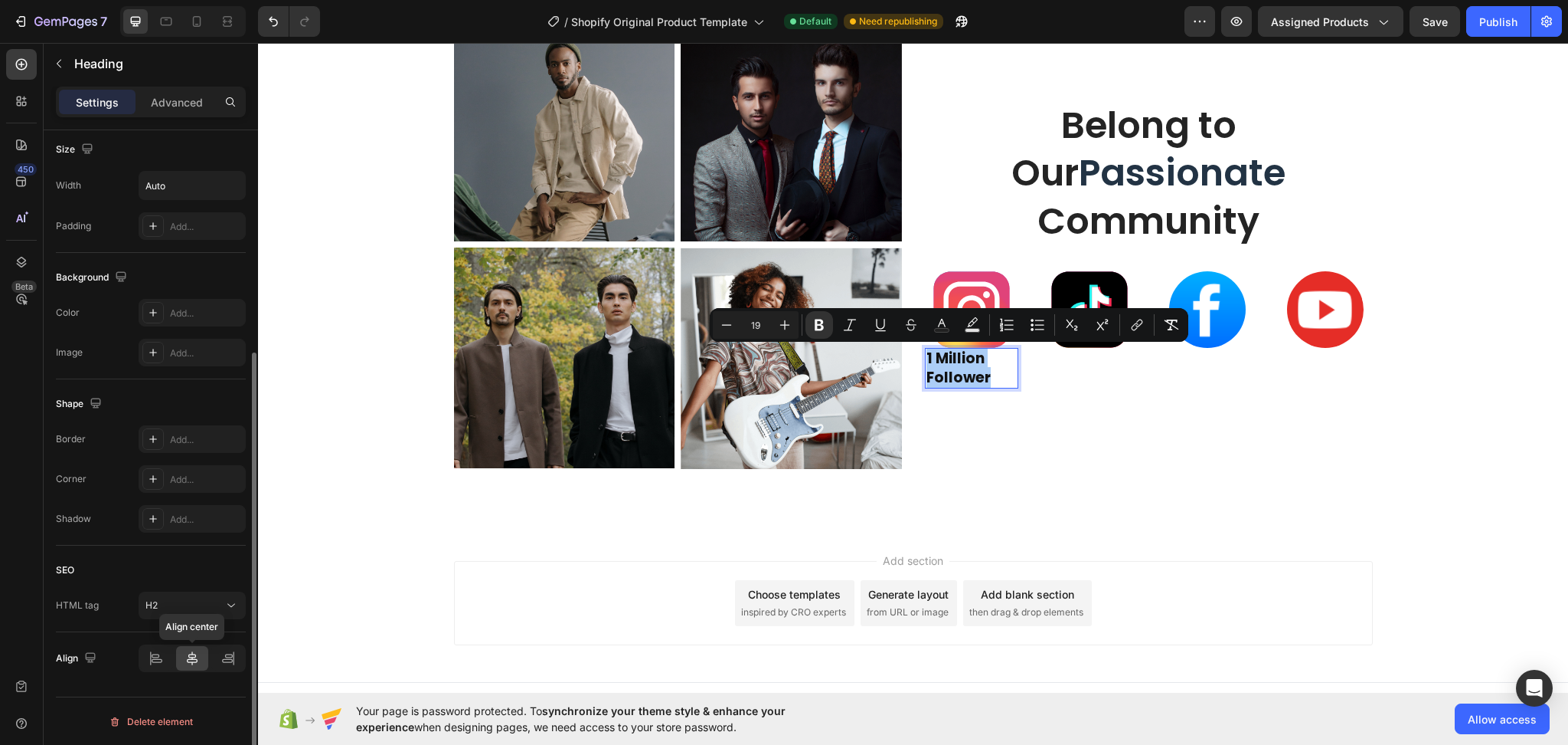
click at [205, 652] on div at bounding box center [192, 658] width 33 height 24
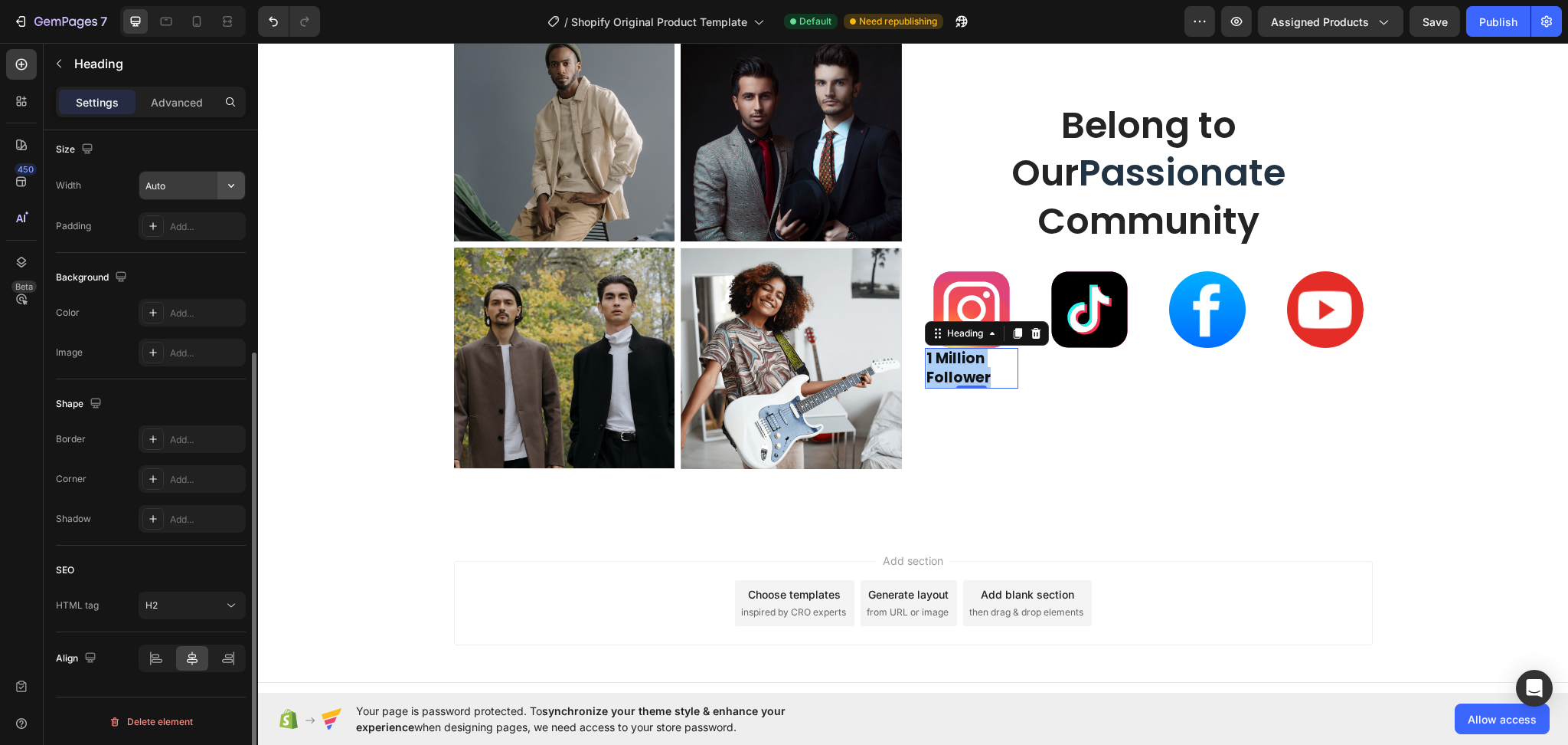
click at [233, 186] on icon "button" at bounding box center [230, 186] width 6 height 3
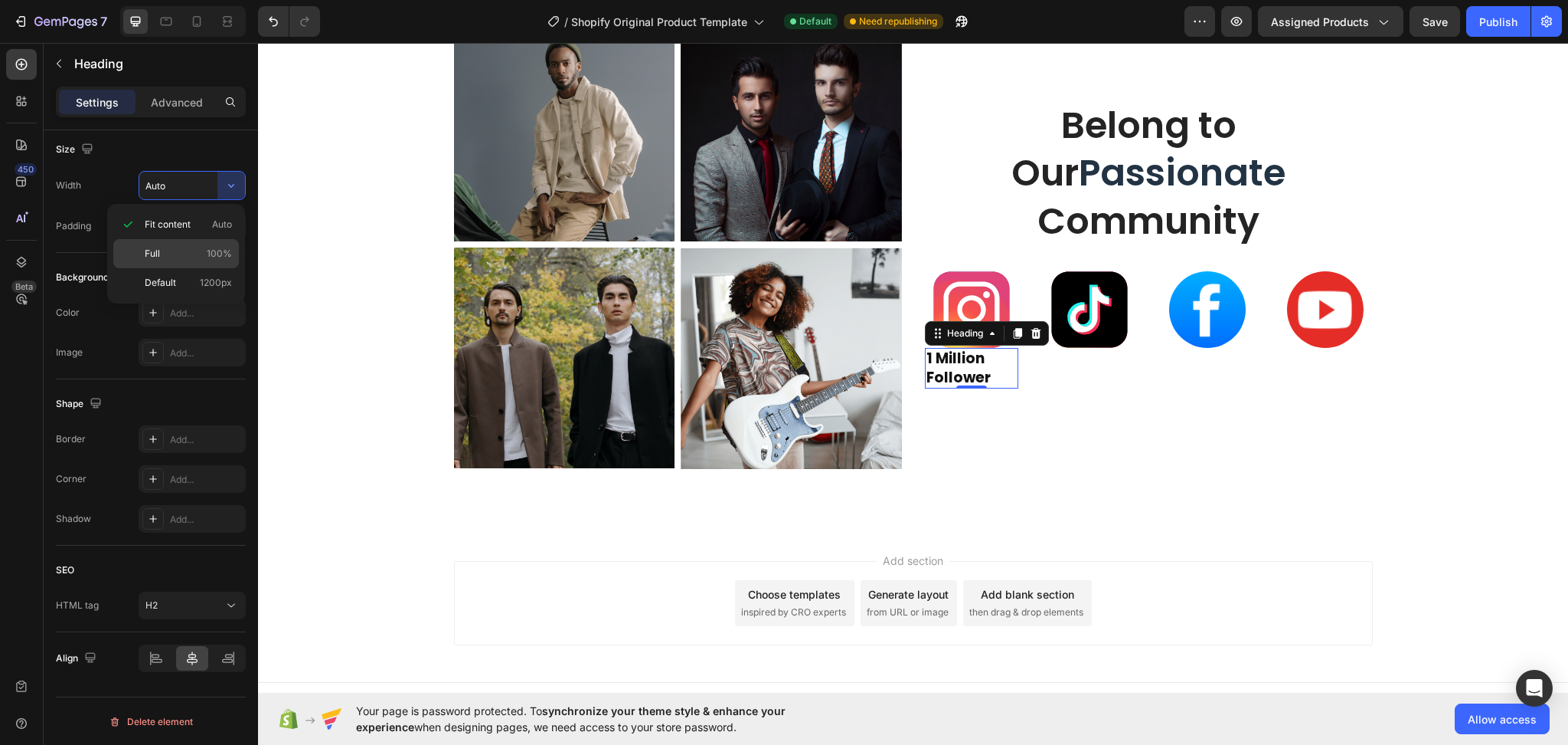
click at [208, 249] on span "100%" at bounding box center [219, 254] width 25 height 14
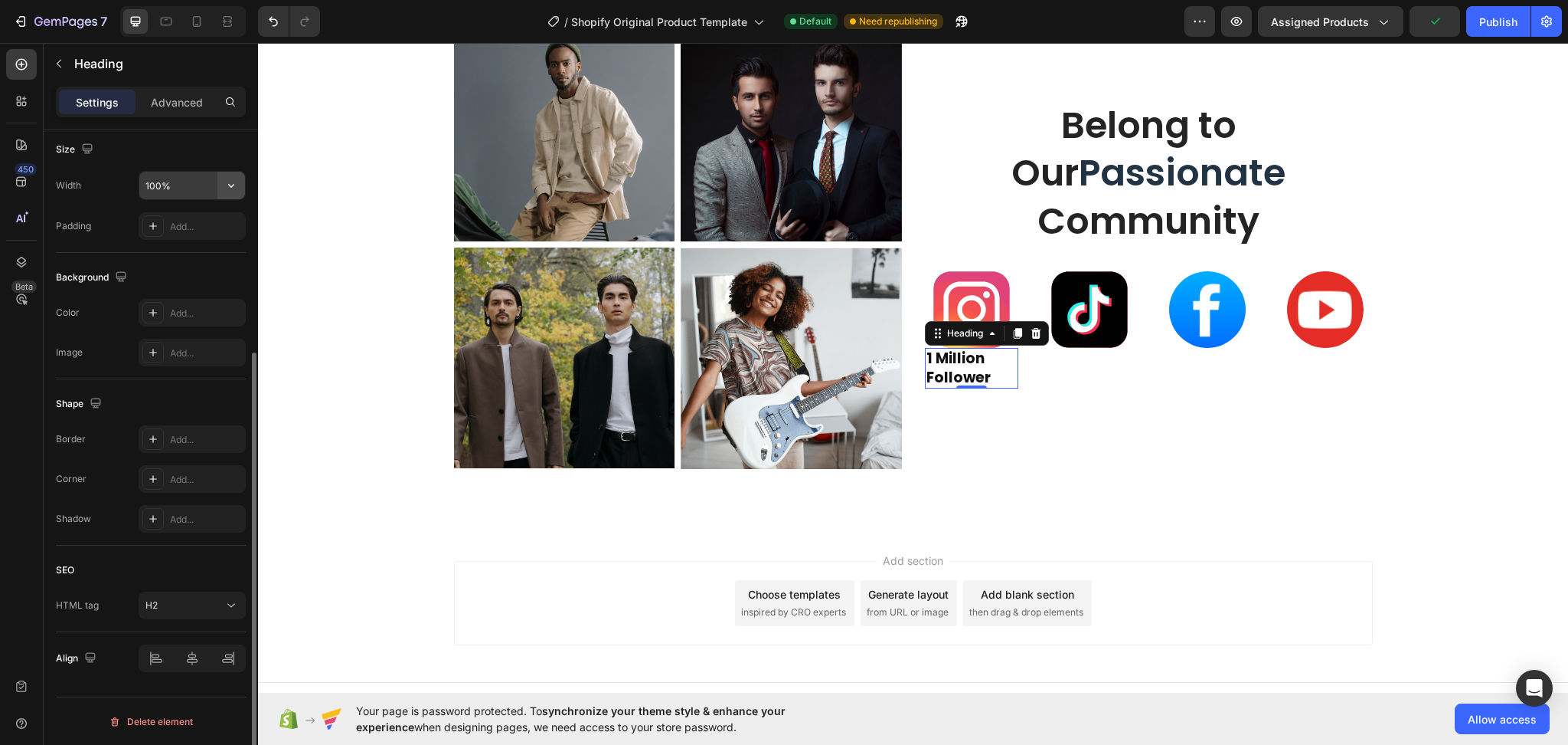
click at [230, 187] on icon "button" at bounding box center [231, 186] width 16 height 16
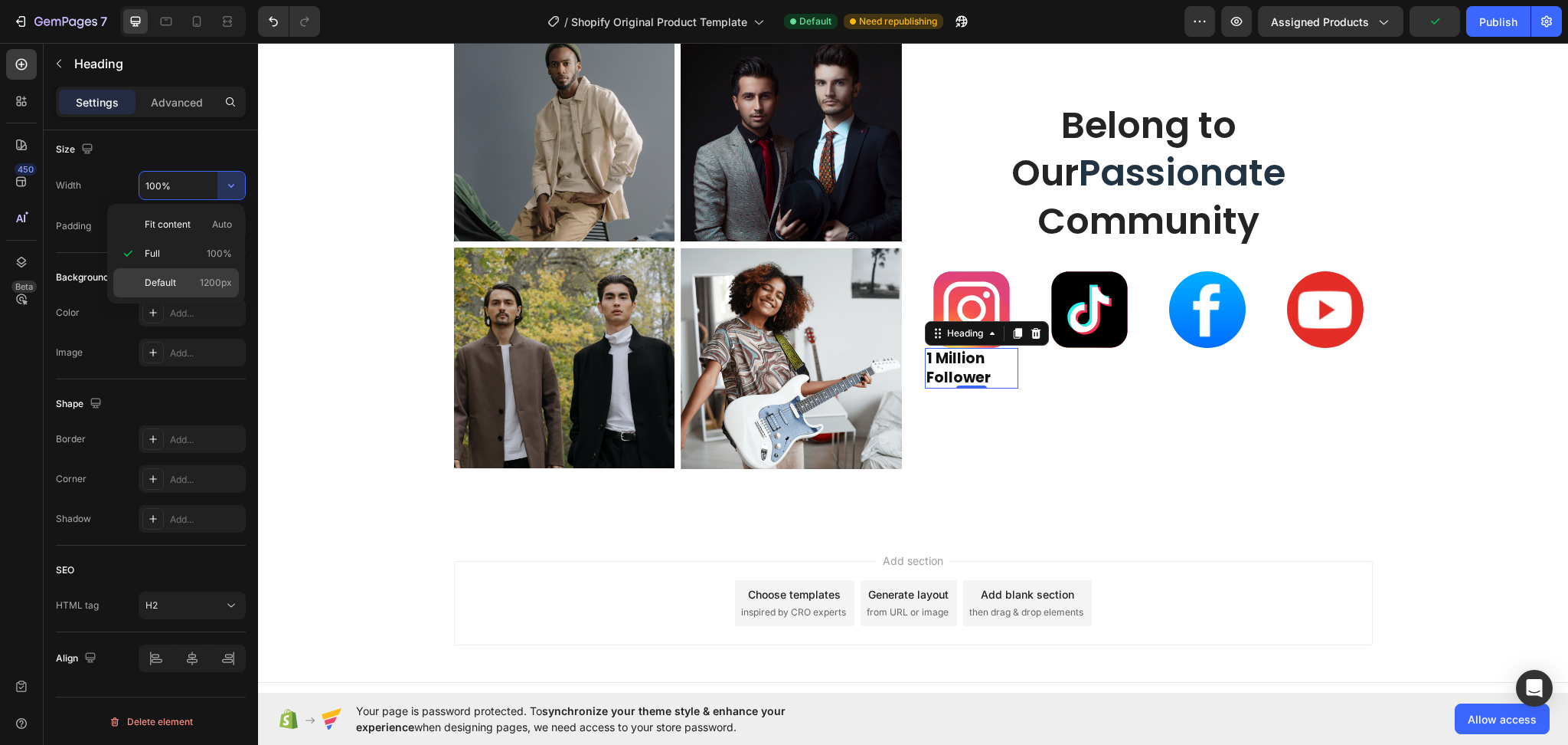
click at [194, 279] on p "Default 1200px" at bounding box center [188, 282] width 87 height 14
type input "1200"
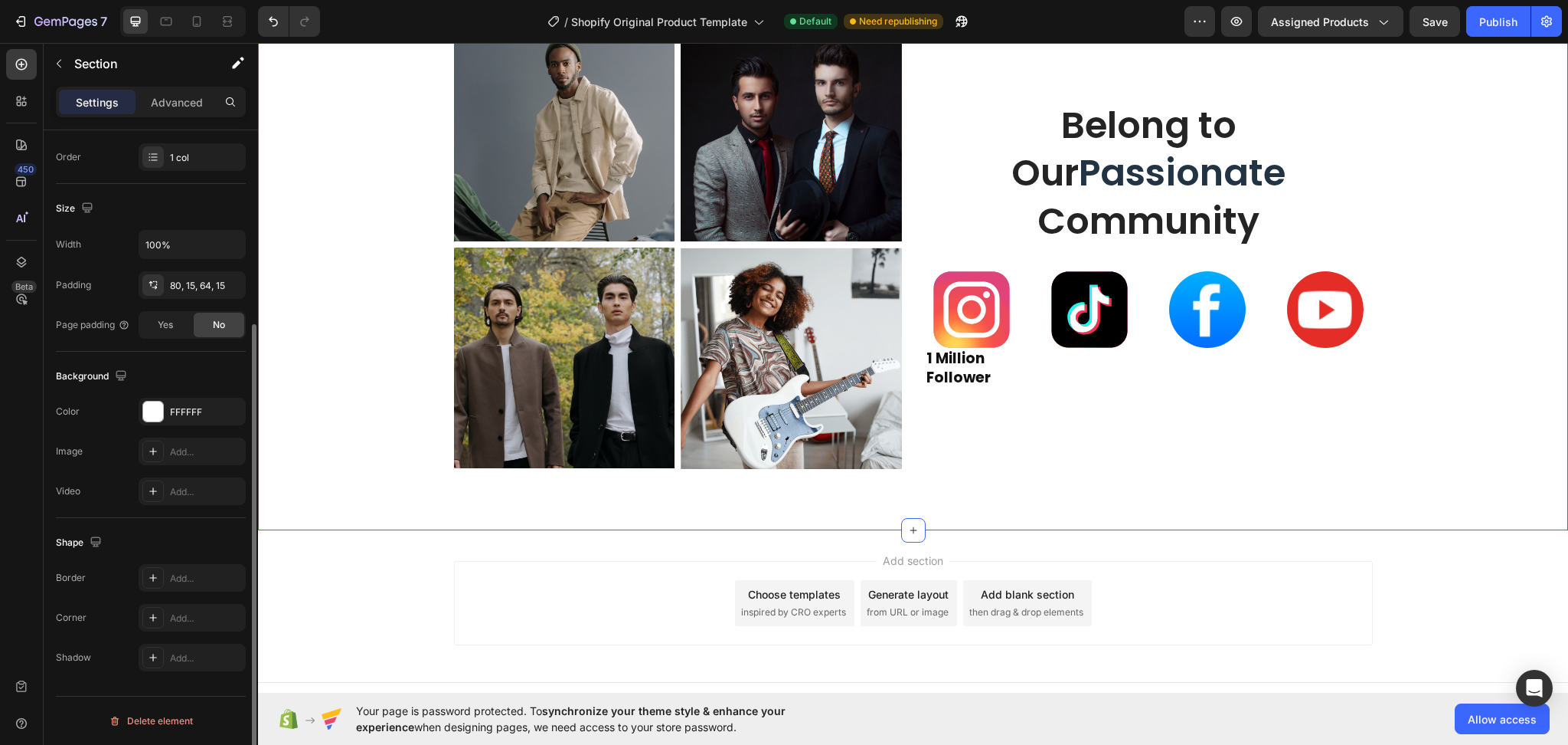
scroll to position [0, 0]
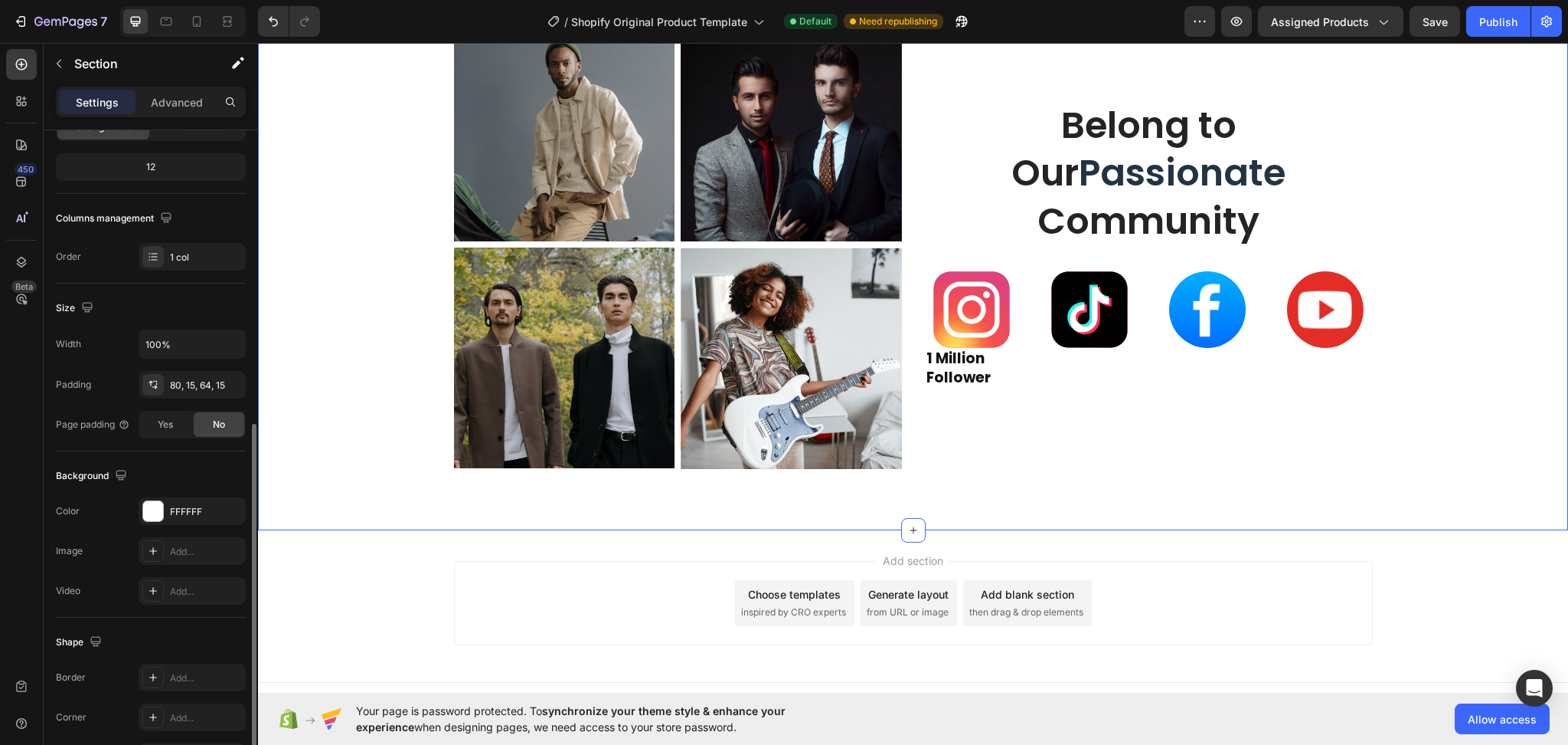
click at [1069, 486] on div "Image Image Row Image Image Row Belong to Our Passionate Community Heading Imag…" at bounding box center [913, 244] width 1310 height 571
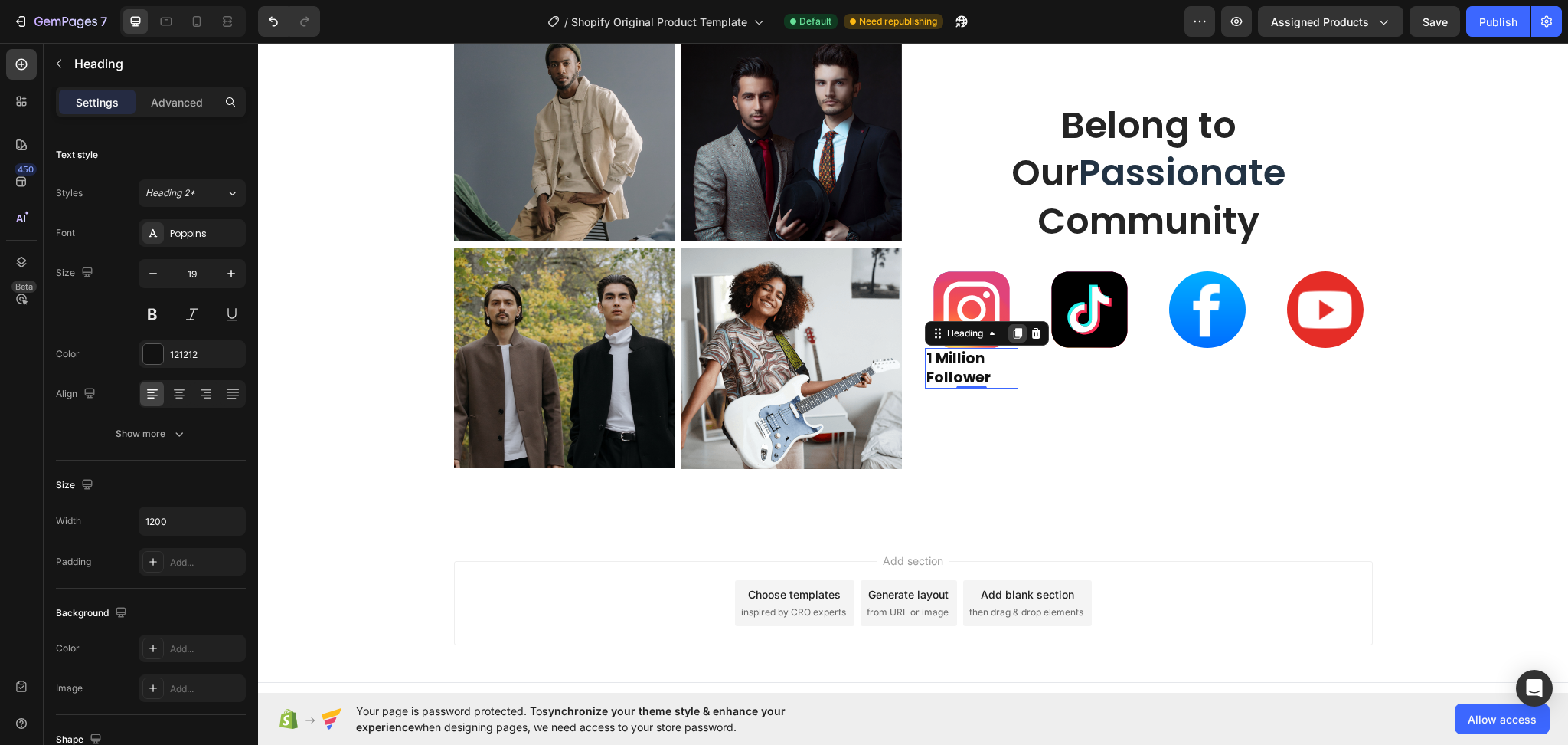
click at [1011, 328] on icon at bounding box center [1017, 333] width 12 height 12
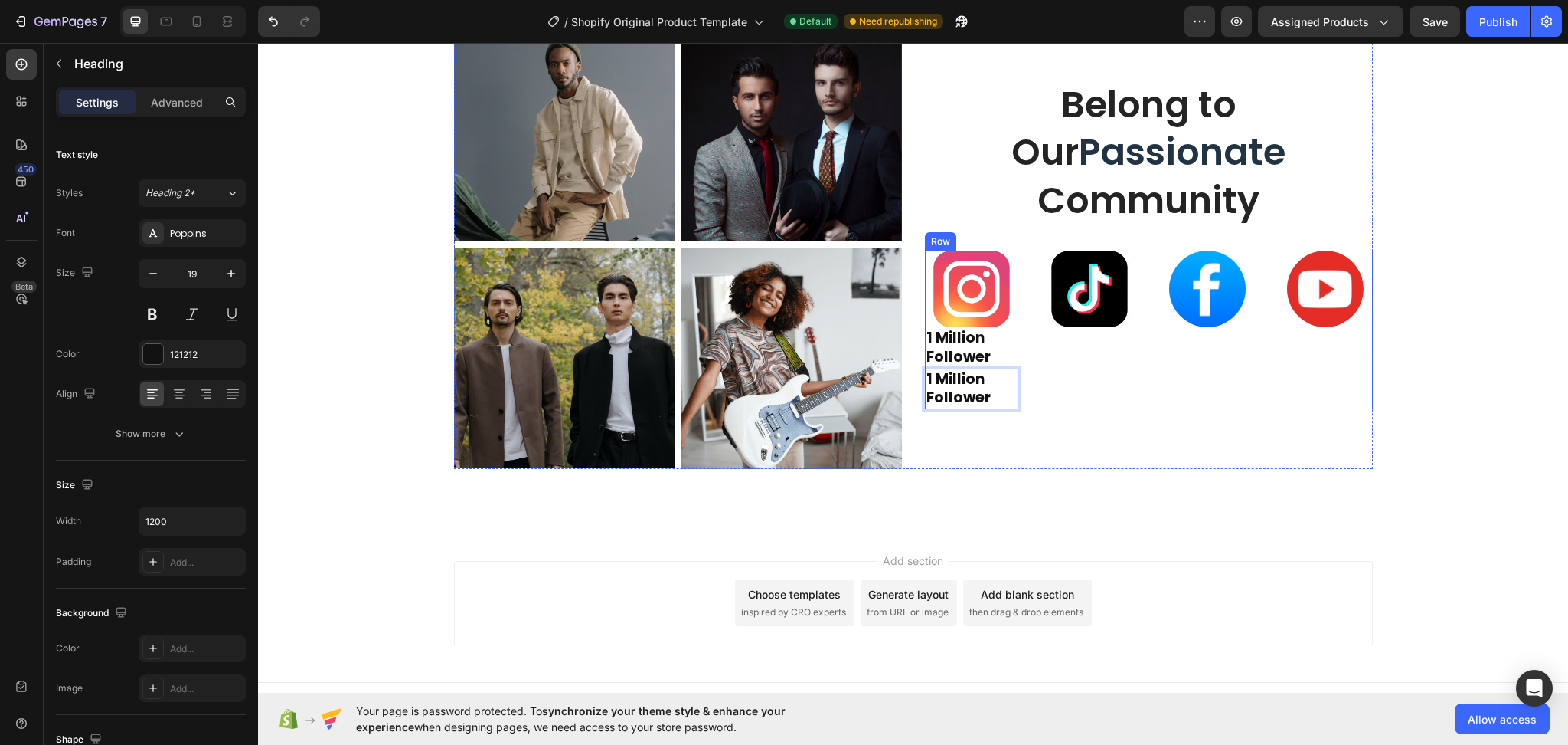
drag, startPoint x: 959, startPoint y: 398, endPoint x: 1116, endPoint y: 350, distance: 164.2
click at [927, 382] on strong "1 Million Follower" at bounding box center [959, 388] width 65 height 40
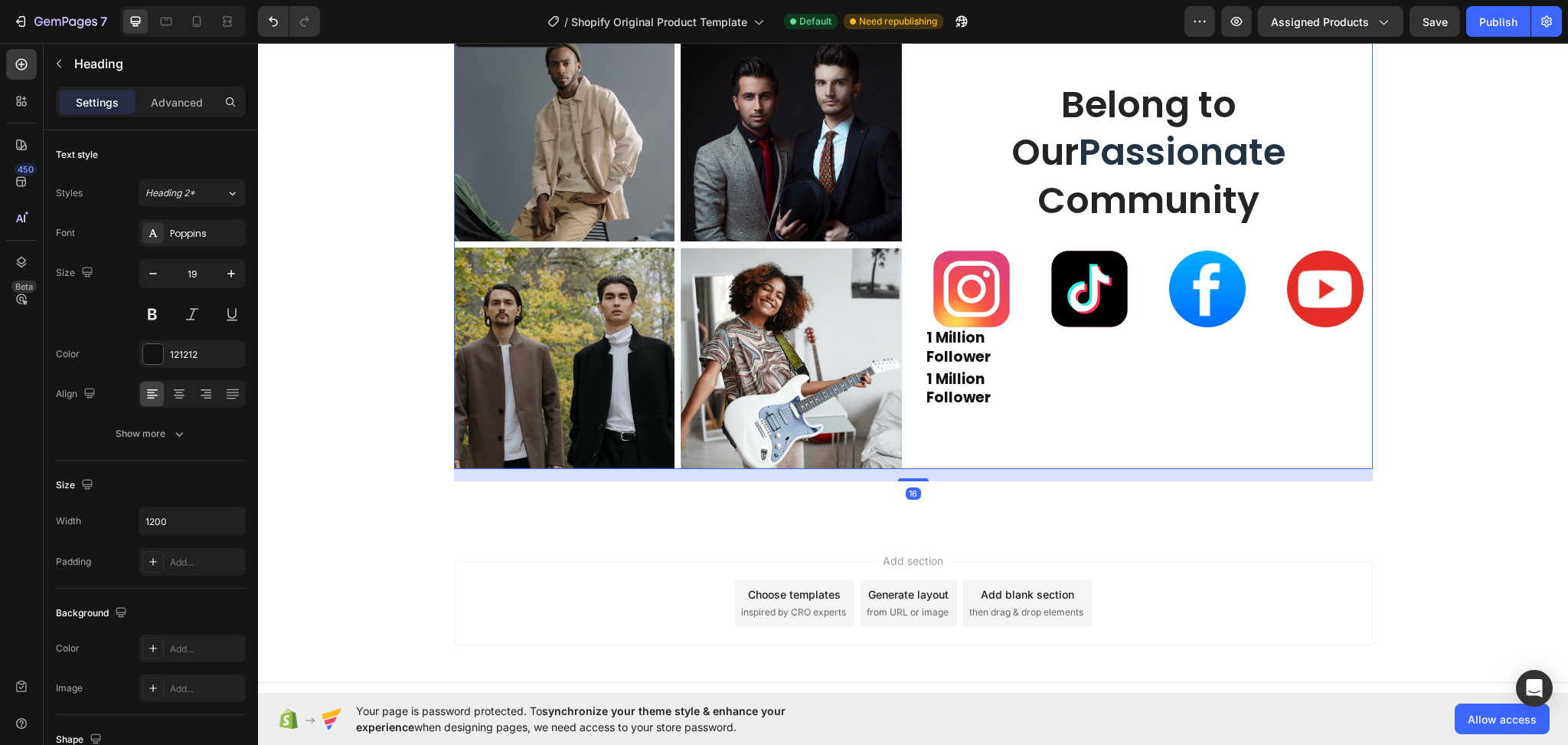
click at [1072, 449] on div "Belong to Our Passionate Community Heading Image ⁠⁠⁠⁠⁠⁠⁠ 1 Million Follower Hea…" at bounding box center [1149, 244] width 448 height 449
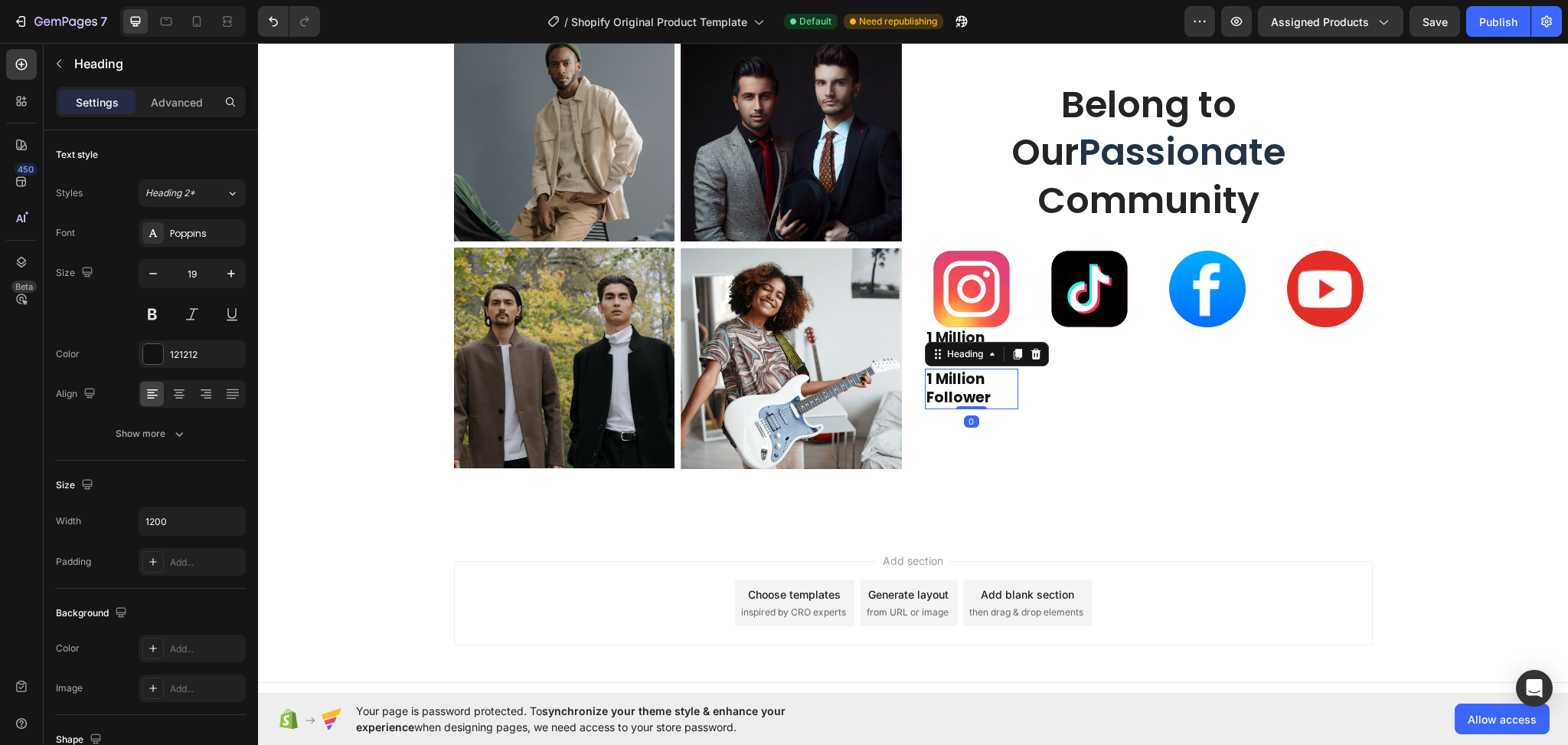
click at [956, 404] on strong "1 Million Follower" at bounding box center [959, 388] width 65 height 40
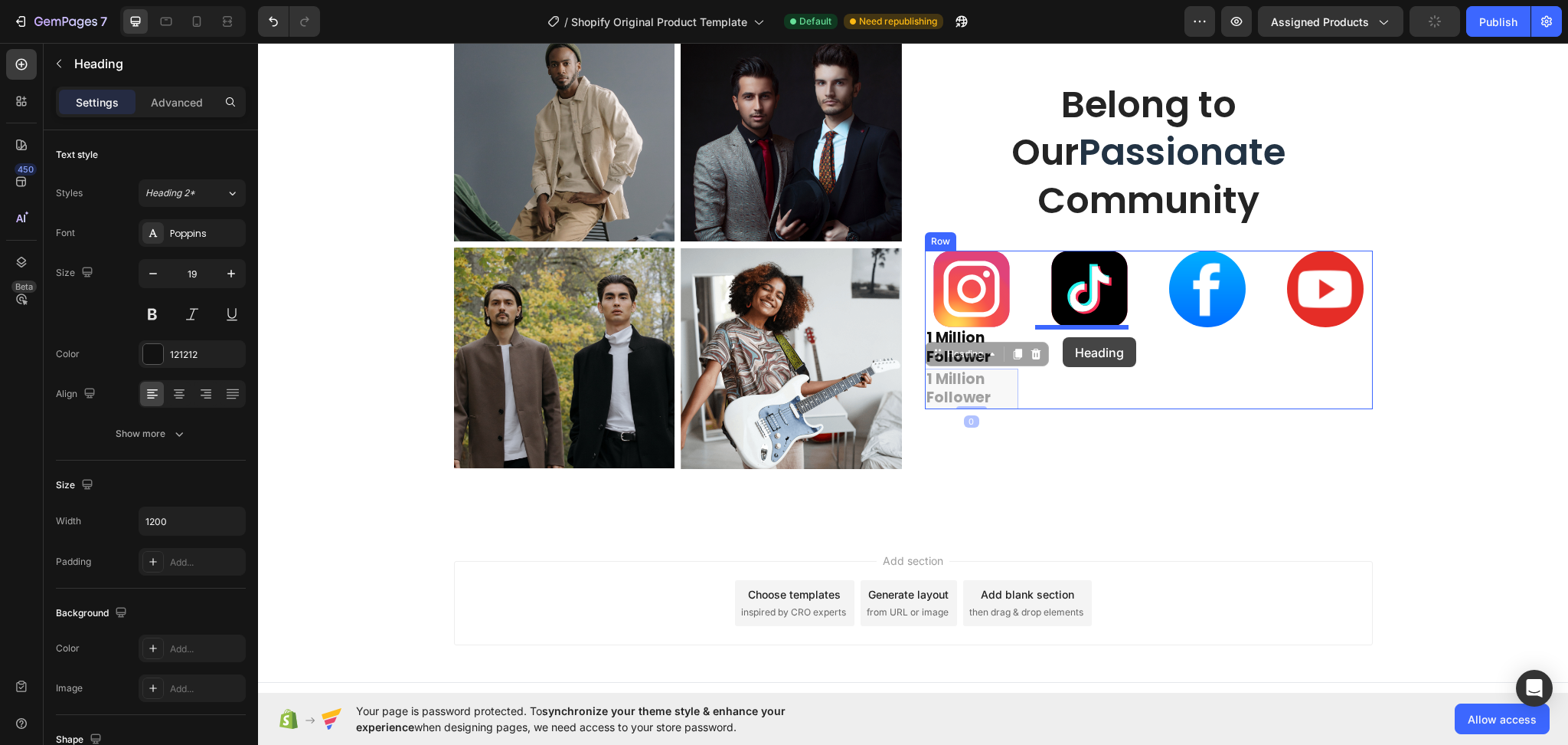
drag, startPoint x: 932, startPoint y: 357, endPoint x: 1064, endPoint y: 337, distance: 133.5
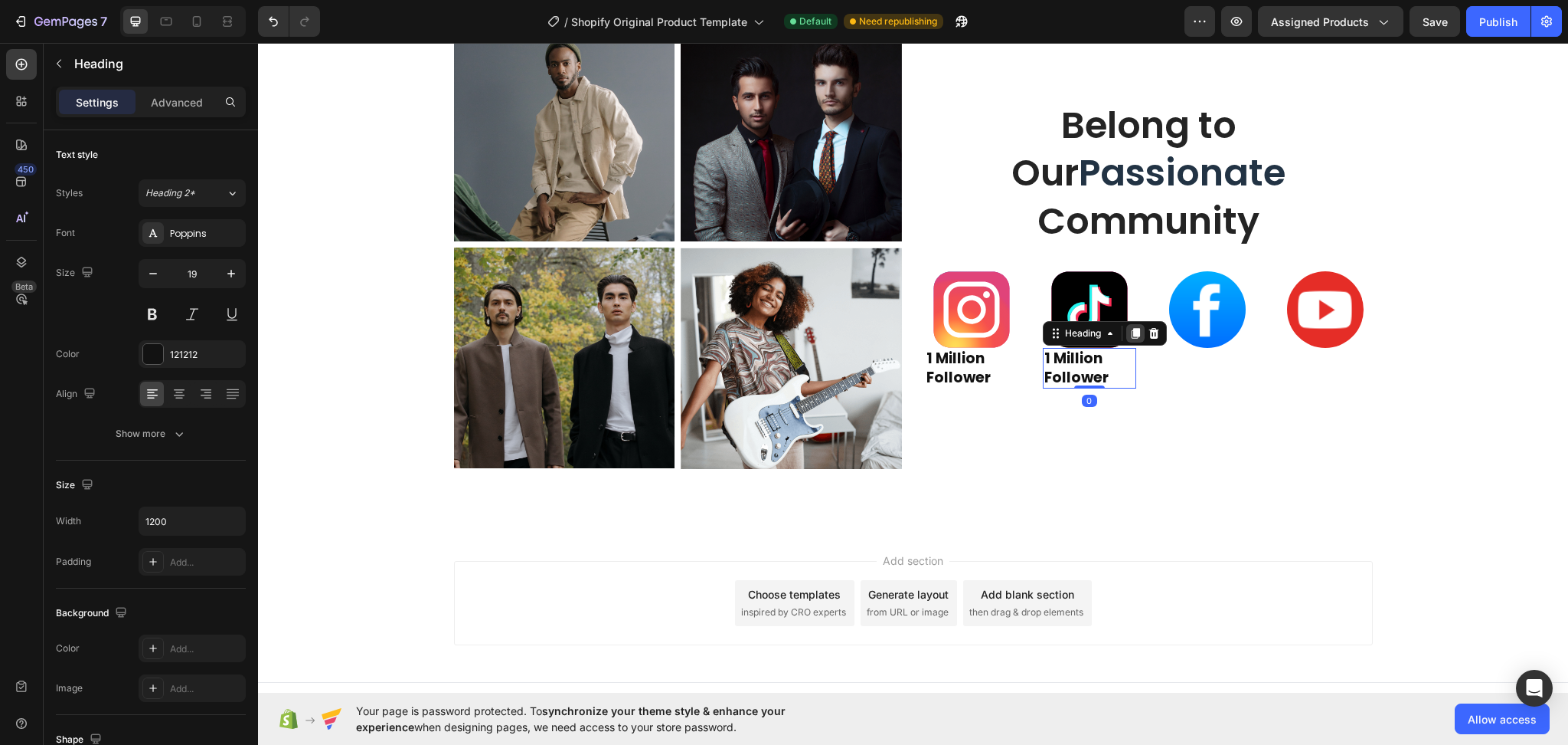
click at [1132, 331] on icon at bounding box center [1137, 333] width 9 height 10
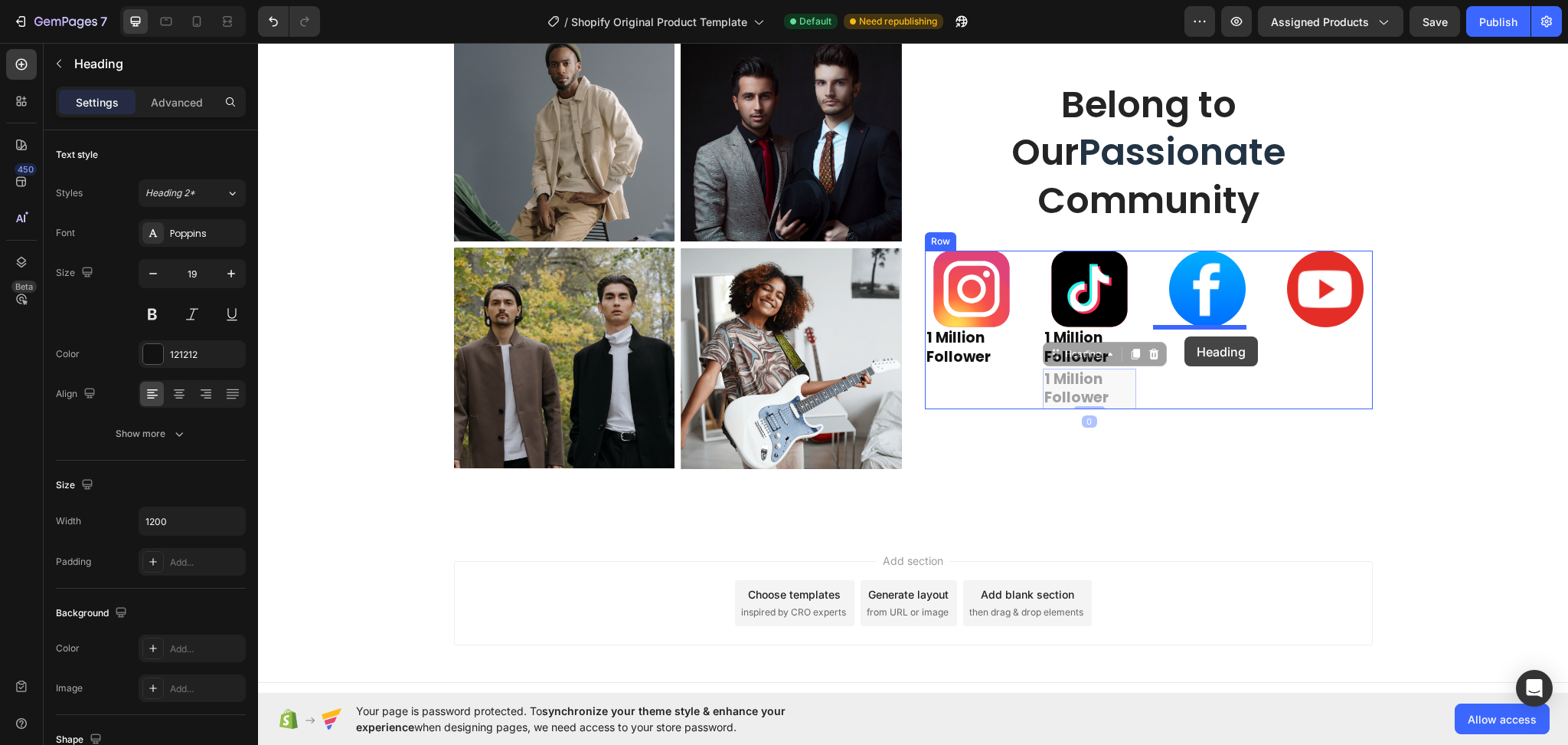
drag, startPoint x: 1050, startPoint y: 358, endPoint x: 1185, endPoint y: 337, distance: 136.6
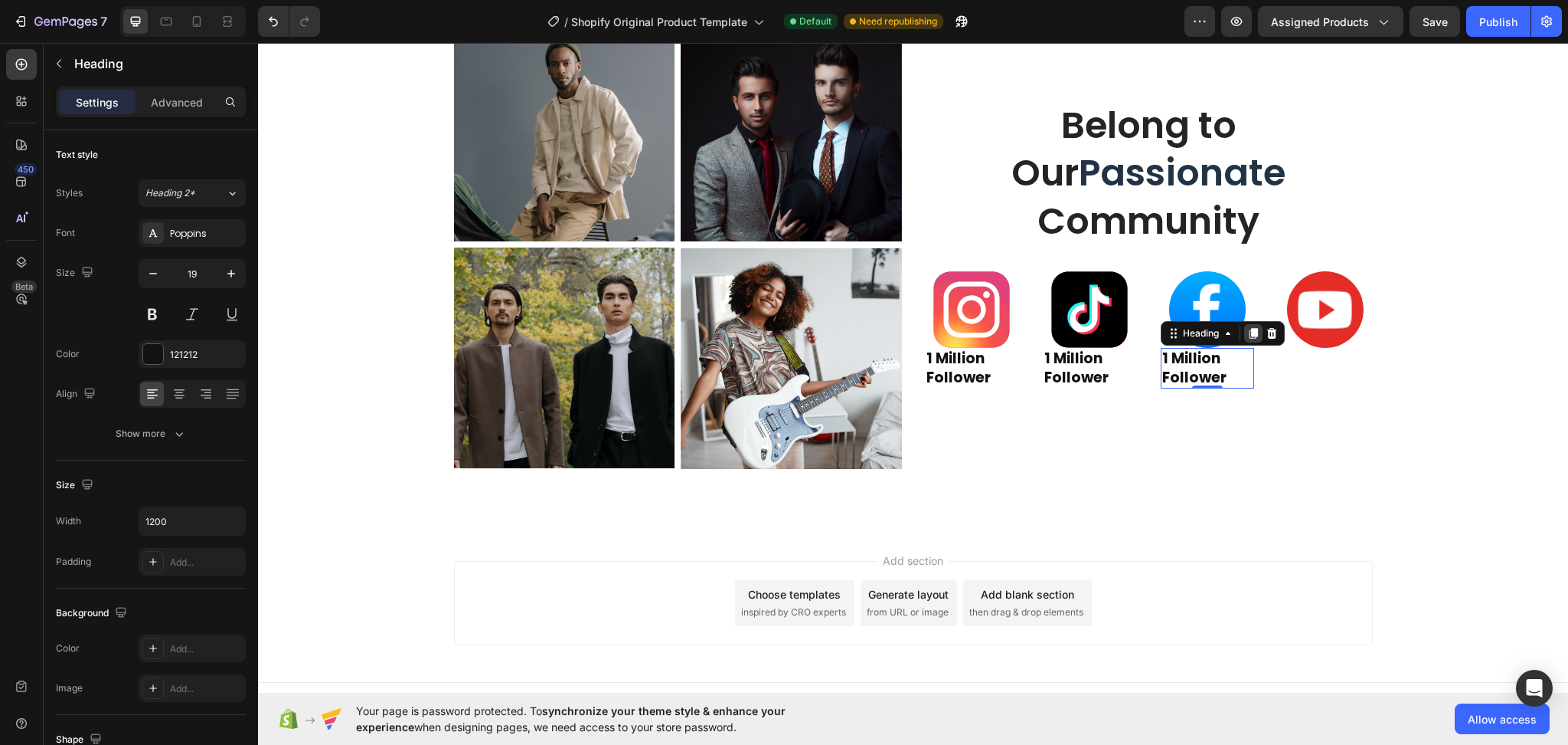
click at [1252, 336] on icon at bounding box center [1254, 333] width 12 height 12
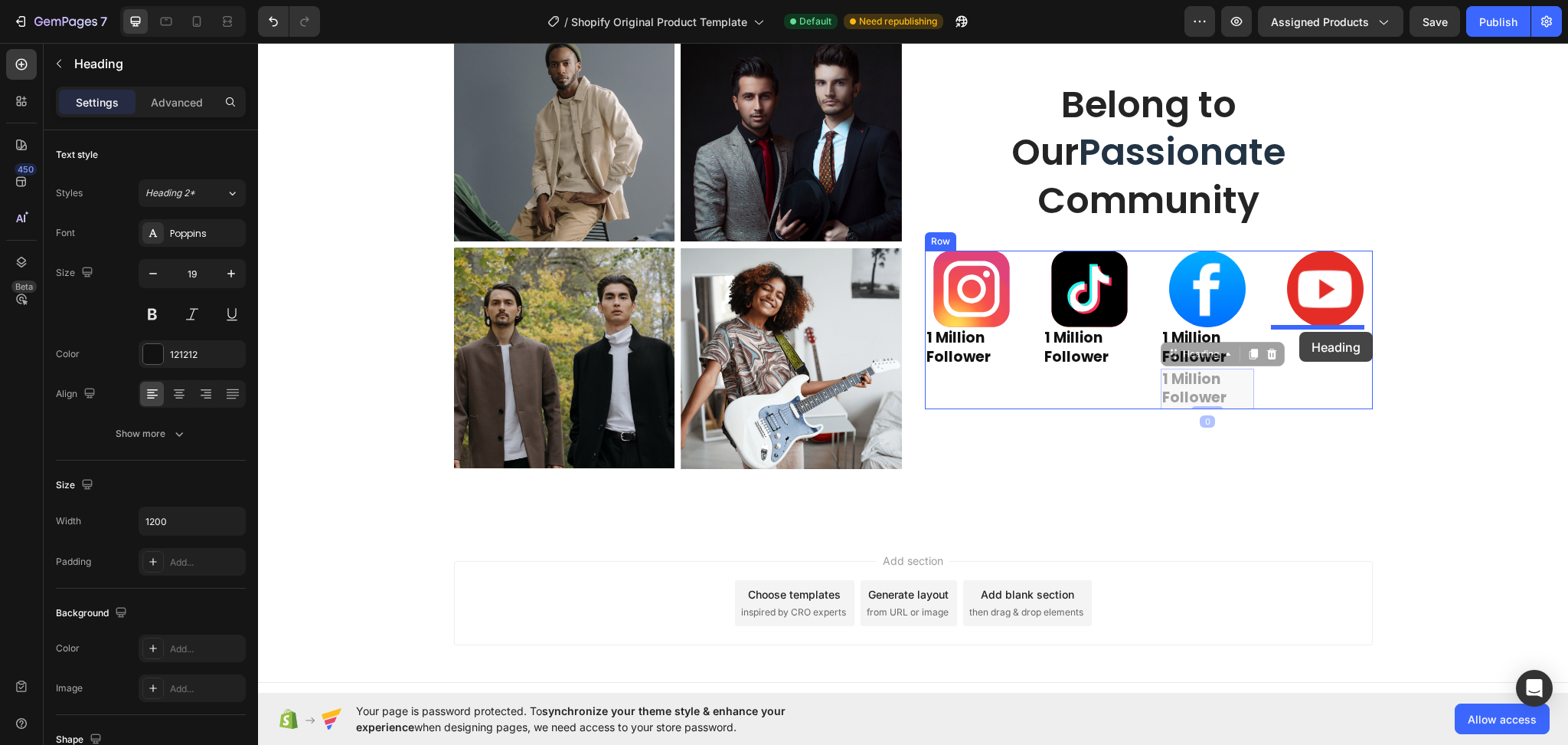
drag, startPoint x: 1170, startPoint y: 357, endPoint x: 1300, endPoint y: 331, distance: 132.6
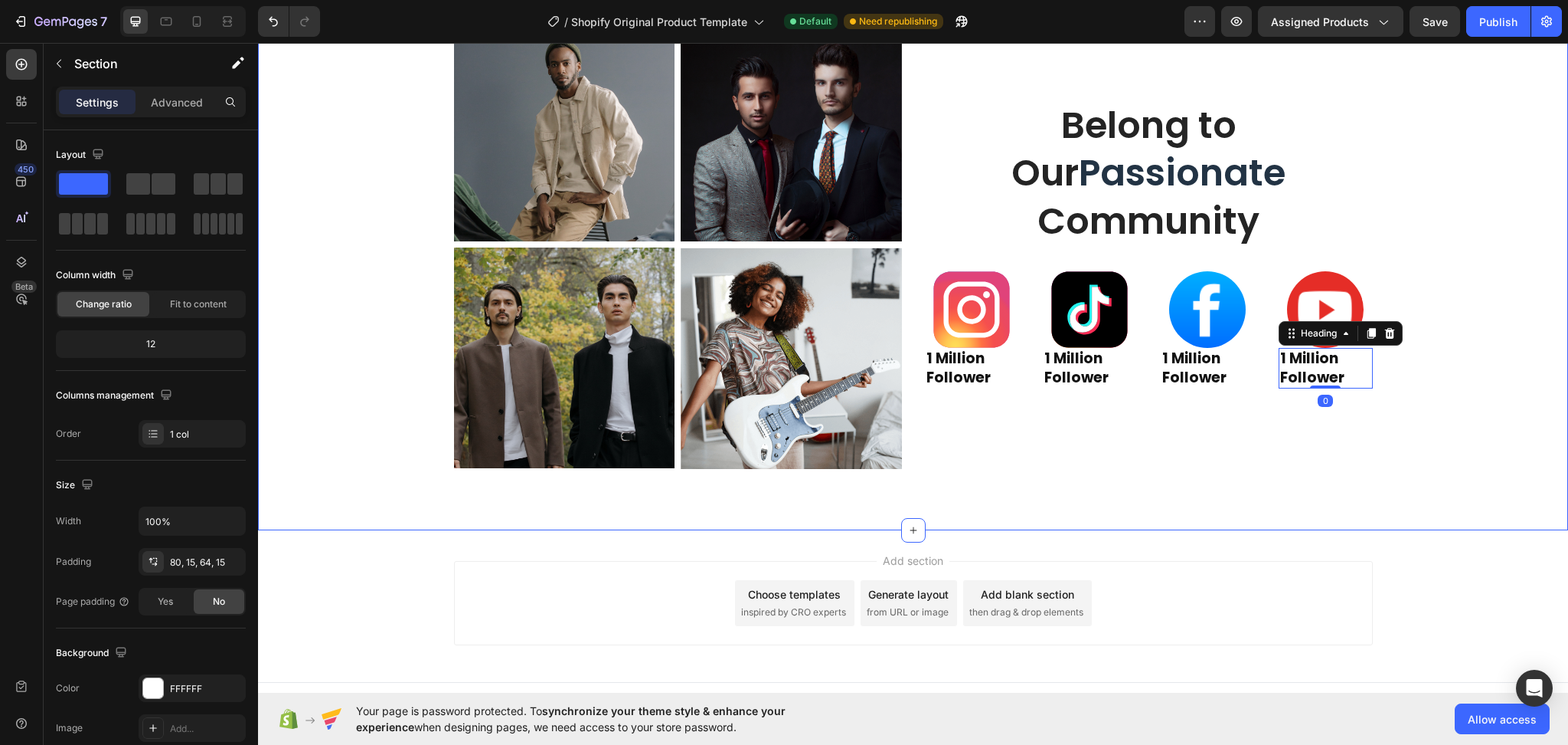
click at [1476, 309] on div "Image Image Row Image Image Row Belong to Our Passionate Community Heading Imag…" at bounding box center [913, 250] width 1288 height 461
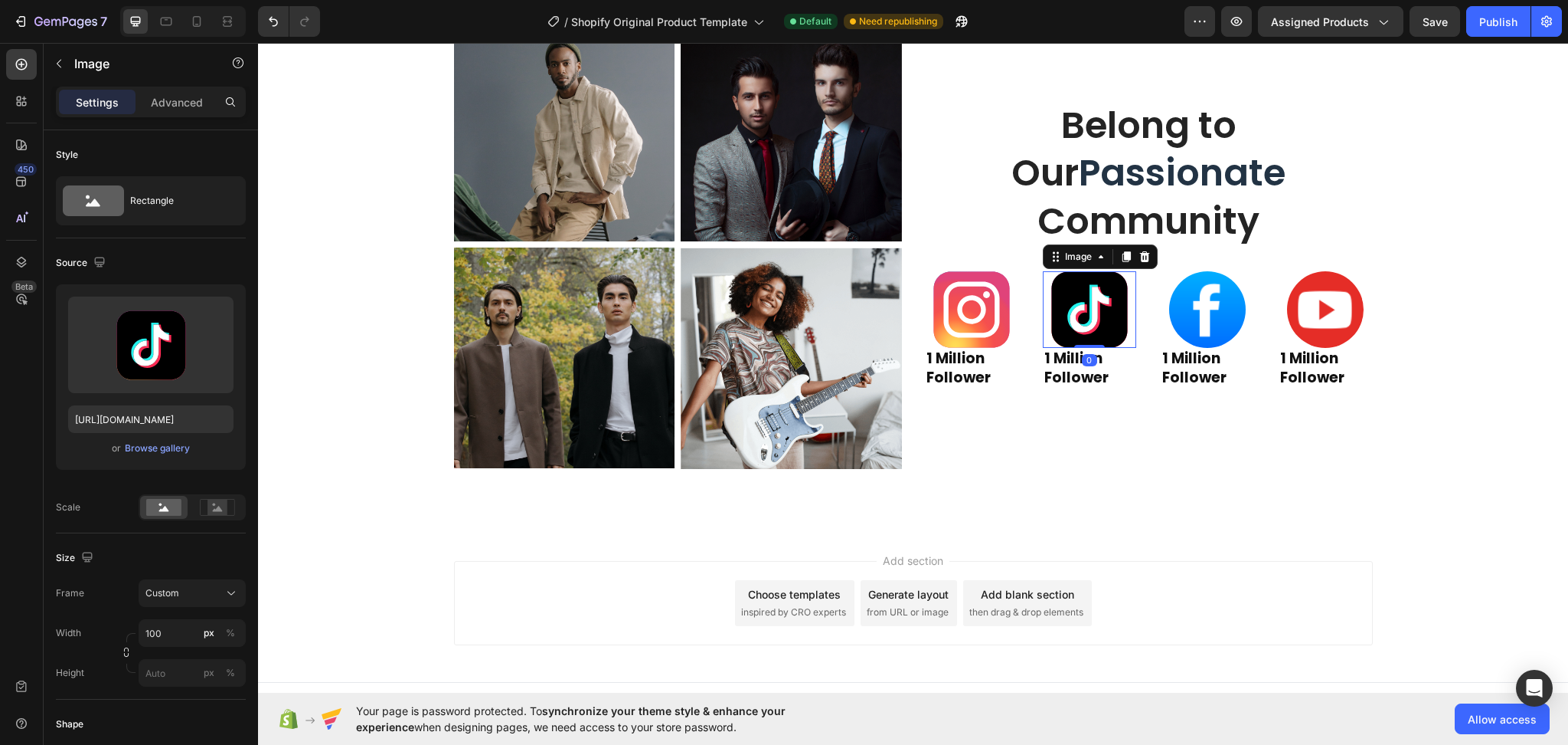
click at [1076, 329] on img at bounding box center [1089, 309] width 77 height 77
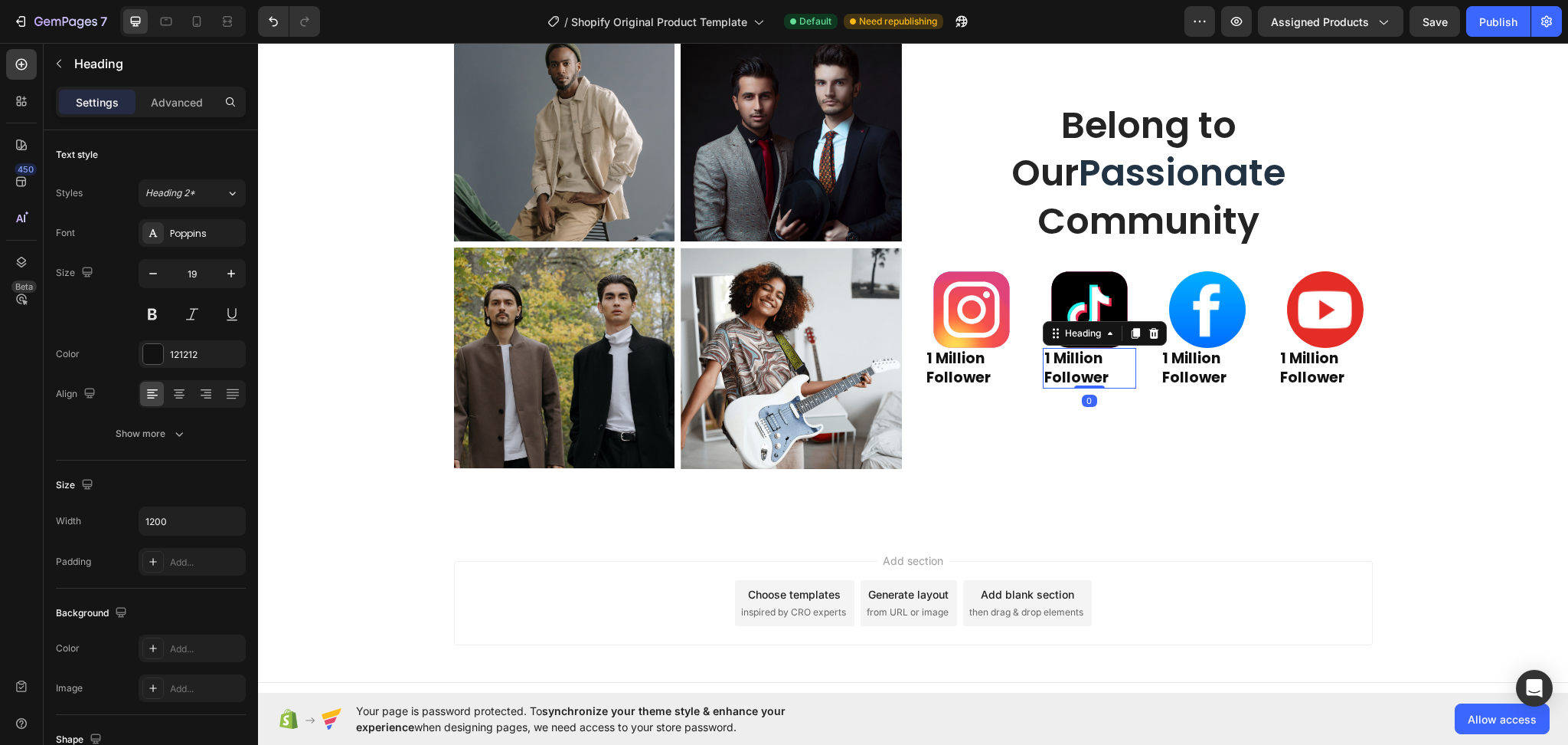
click at [1058, 373] on strong "1 Million Follower" at bounding box center [1076, 368] width 65 height 40
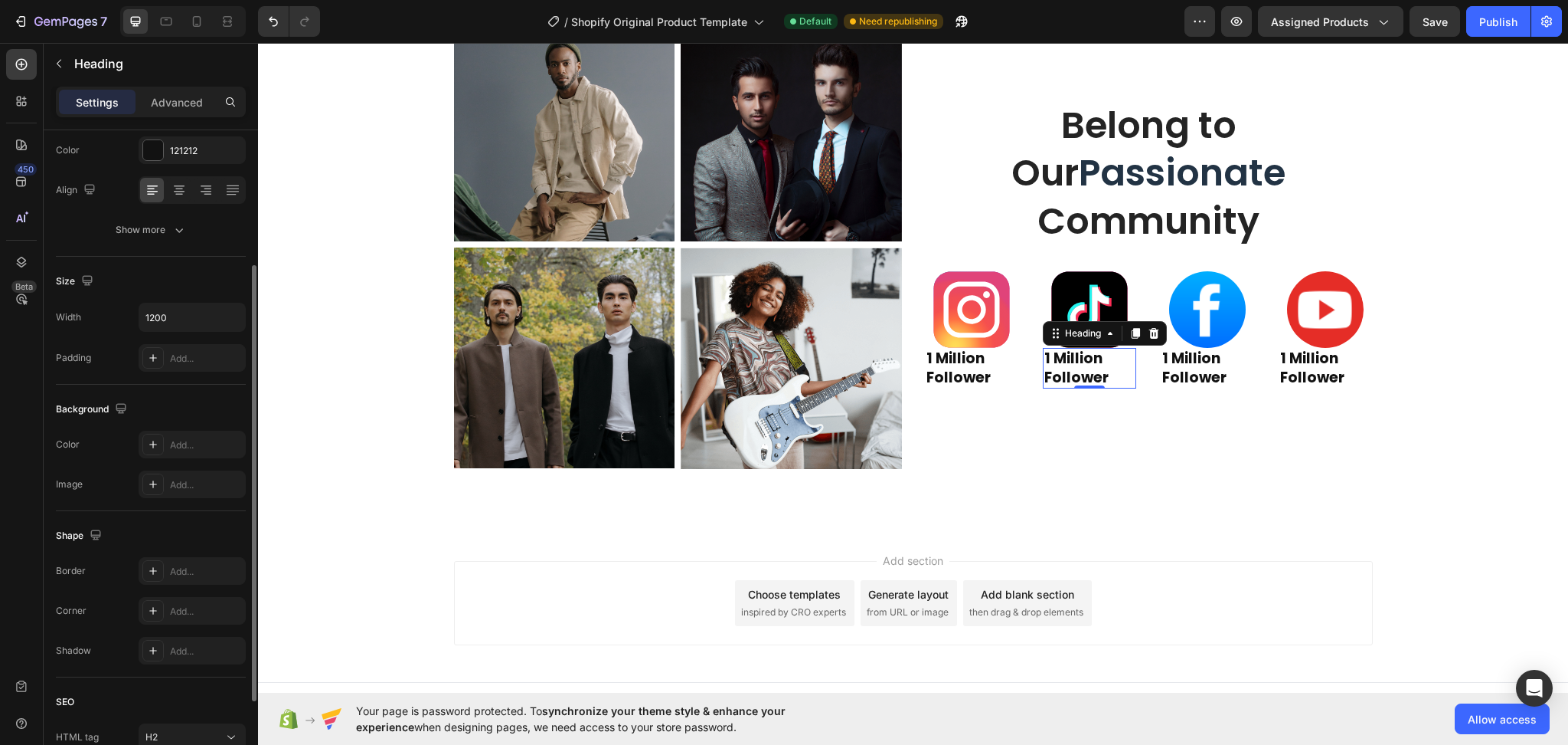
scroll to position [336, 0]
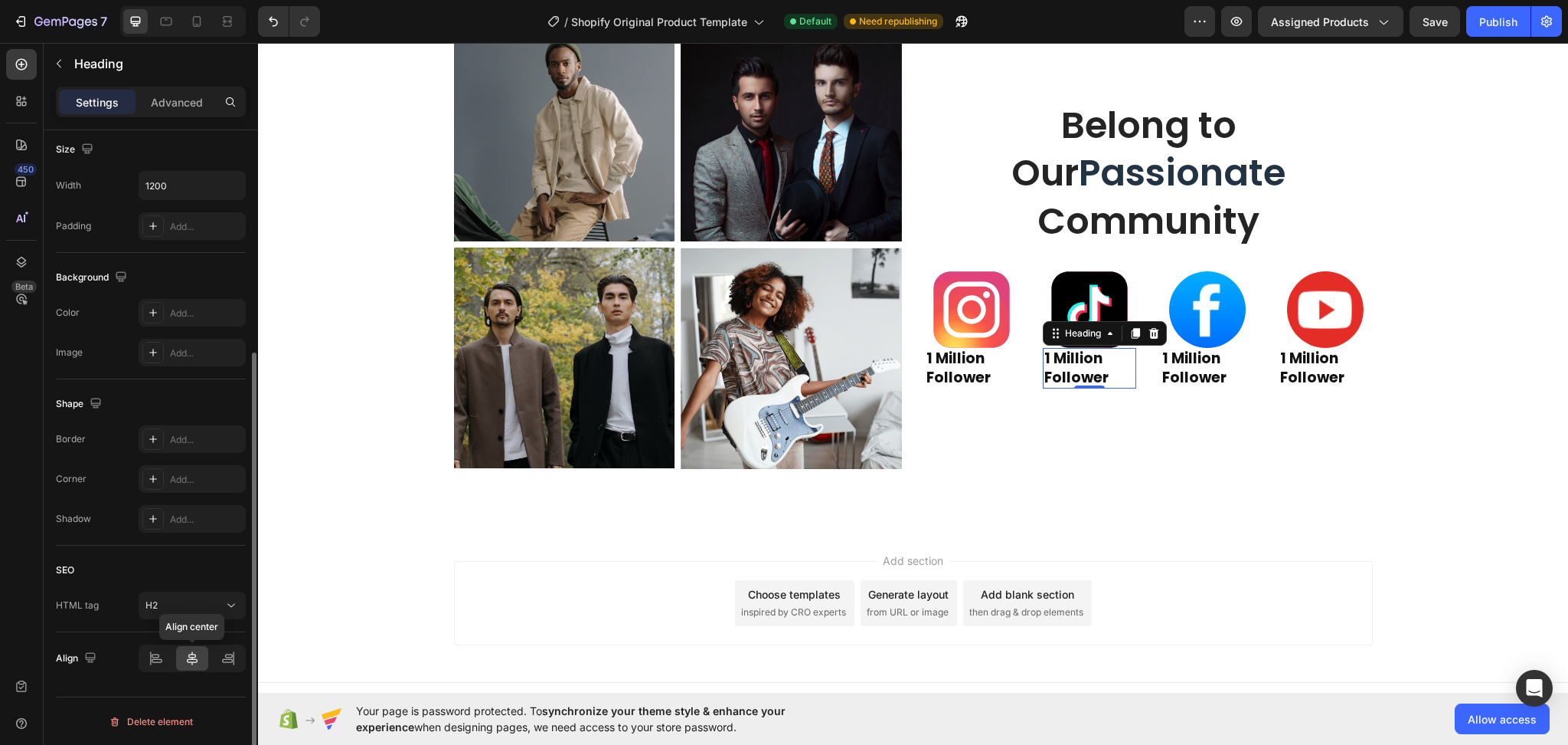
click at [187, 659] on icon at bounding box center [192, 658] width 16 height 16
click at [222, 656] on icon at bounding box center [229, 658] width 16 height 16
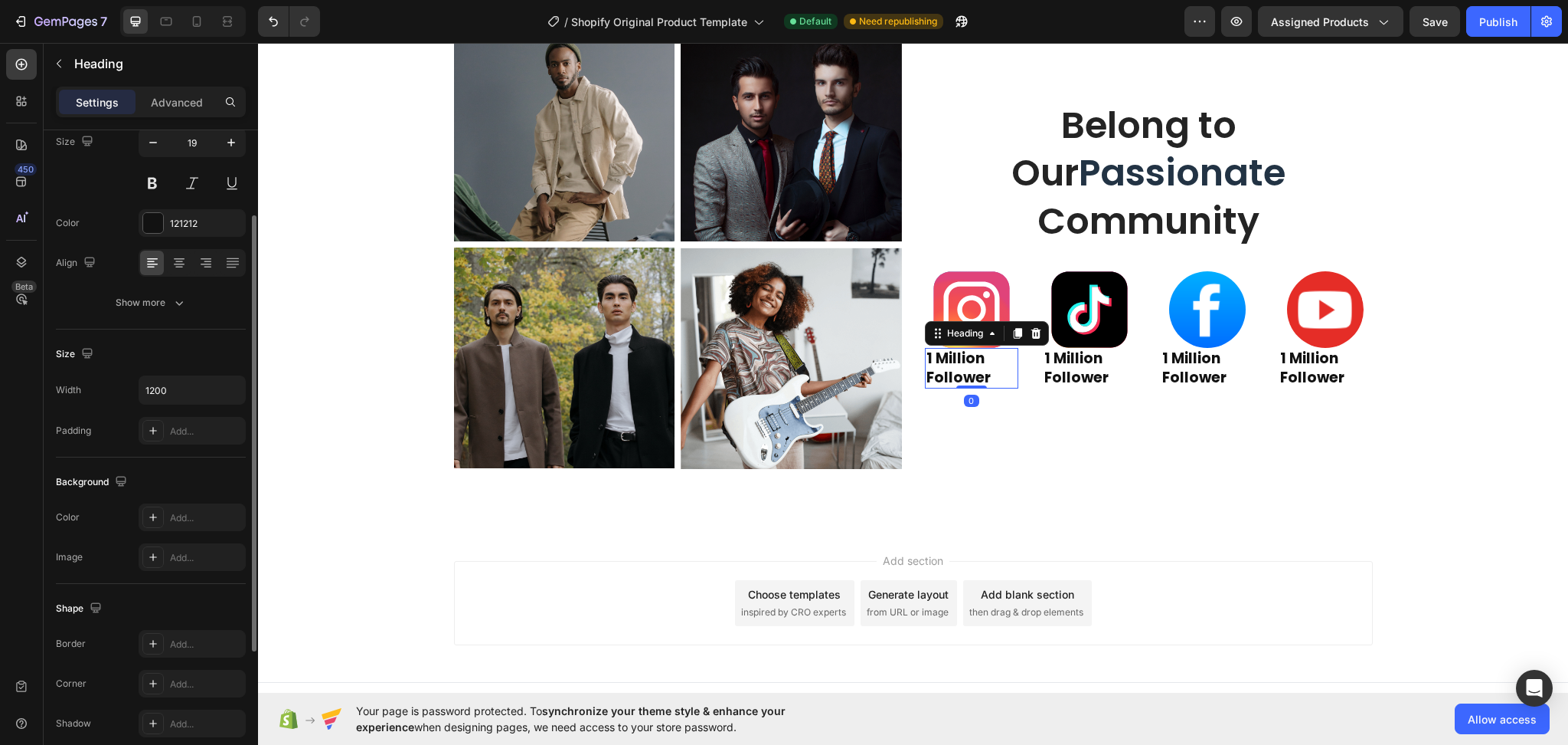
scroll to position [130, 0]
click at [960, 381] on strong "1 Million Follower" at bounding box center [959, 368] width 65 height 40
click at [182, 268] on icon at bounding box center [179, 263] width 16 height 16
click at [1058, 381] on strong "1 Million Follower" at bounding box center [1076, 368] width 65 height 40
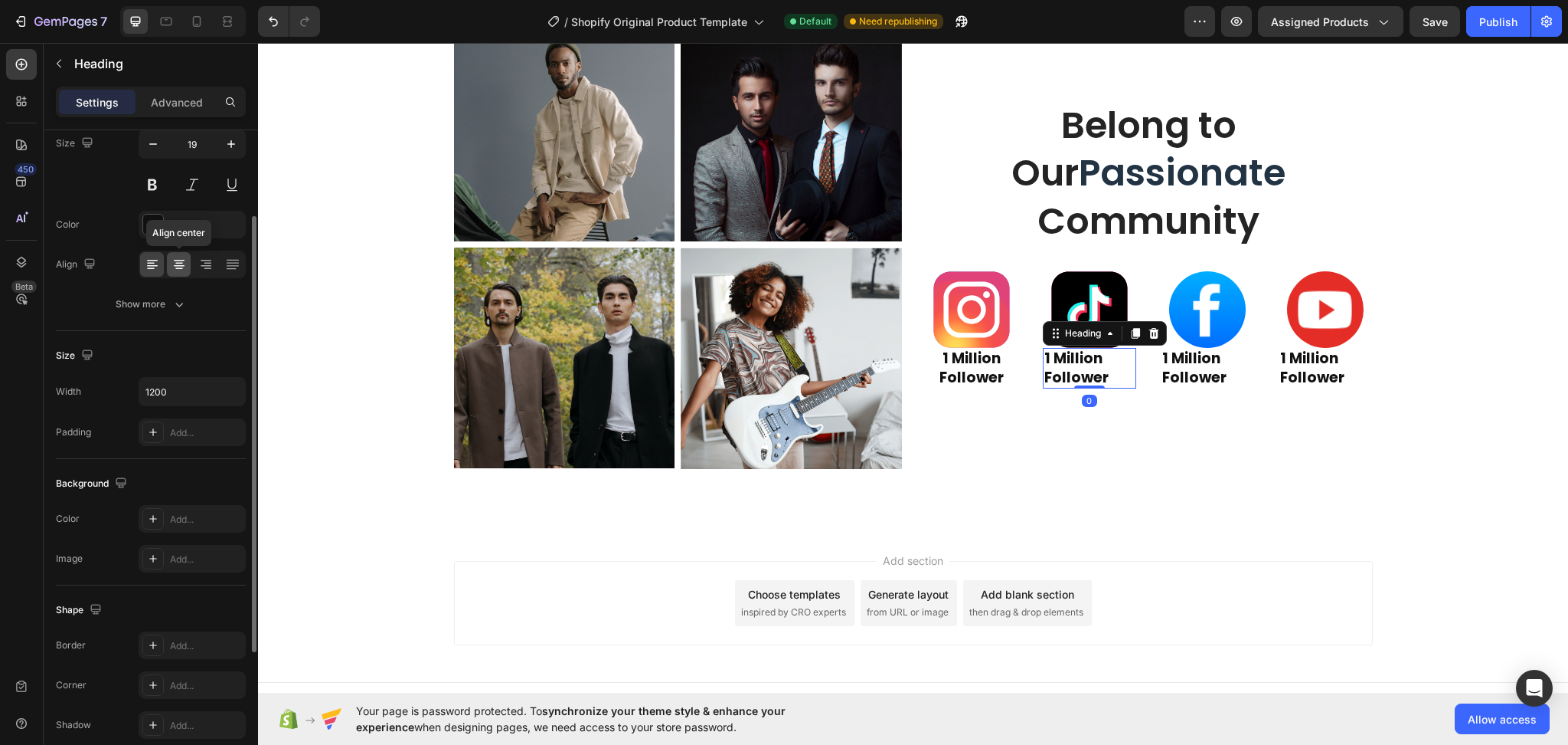
click at [180, 261] on icon at bounding box center [179, 264] width 16 height 16
click at [1191, 357] on strong "1 Million Follower" at bounding box center [1194, 368] width 65 height 40
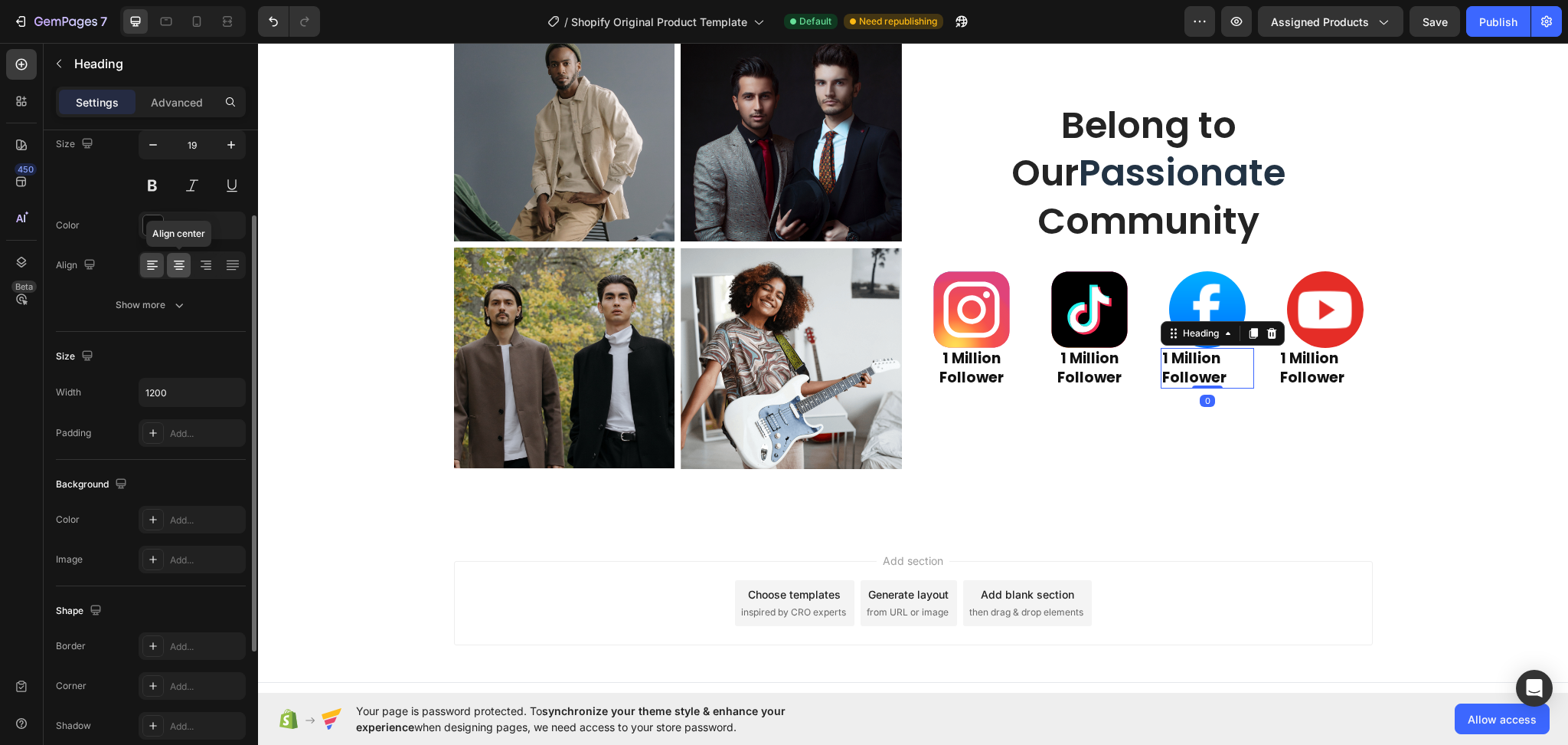
click at [180, 264] on icon at bounding box center [179, 265] width 16 height 16
click at [1311, 365] on strong "1 Million Follower" at bounding box center [1313, 368] width 65 height 40
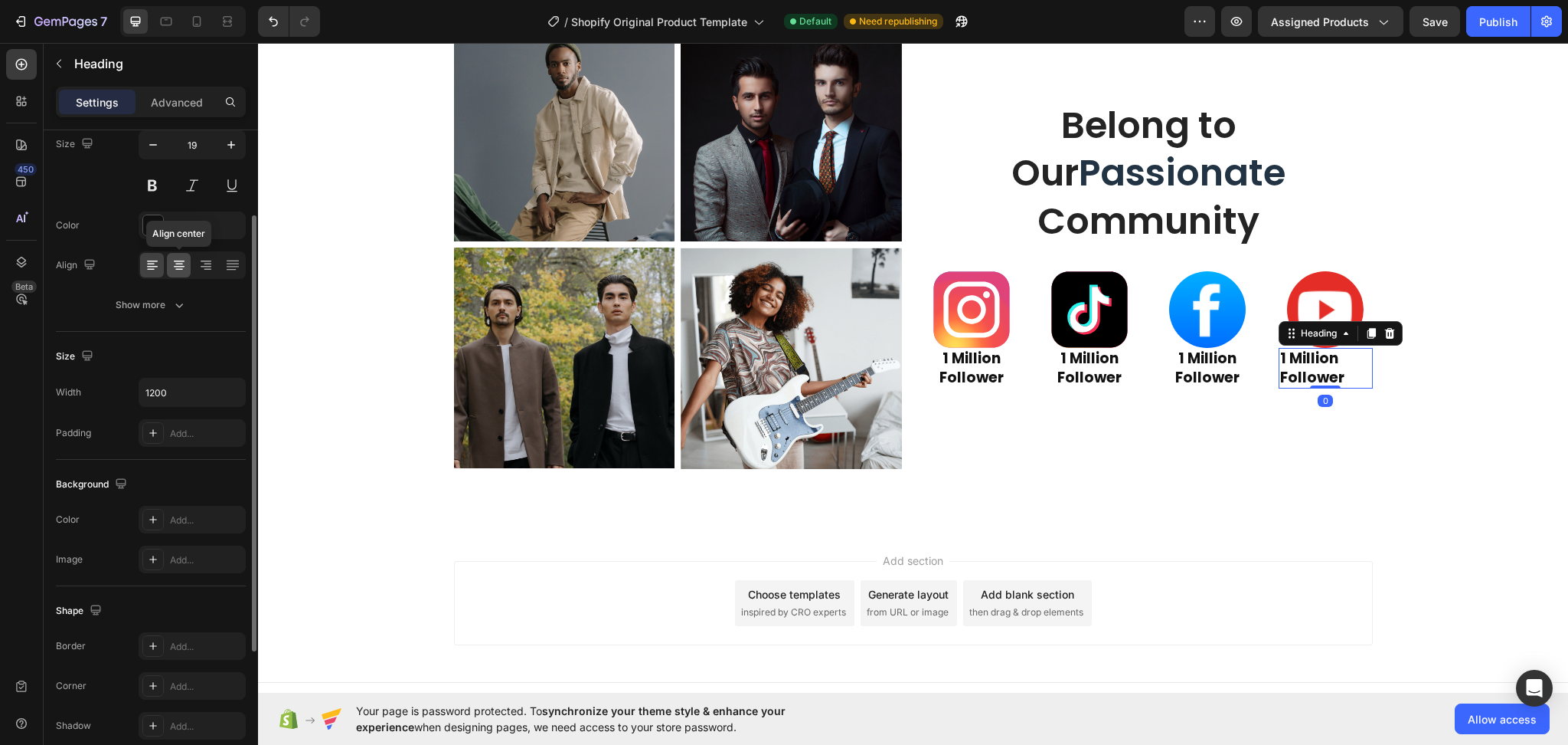
click at [175, 269] on icon at bounding box center [179, 265] width 16 height 16
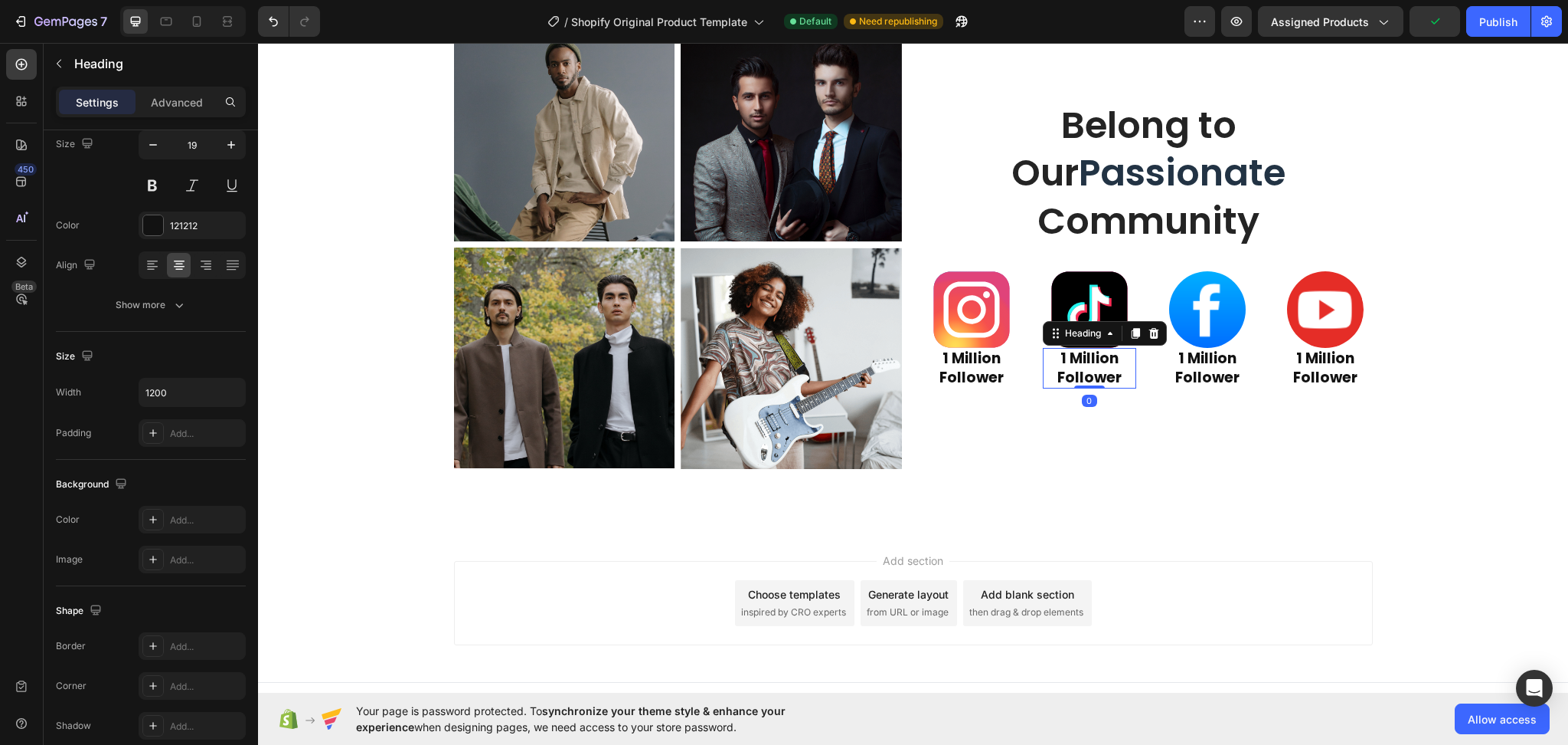
click at [1058, 365] on strong "1 Million Follower" at bounding box center [1089, 368] width 65 height 40
click at [1059, 361] on strong "1 Million Follower" at bounding box center [1089, 368] width 65 height 40
click at [941, 355] on strong "1 Million Follower" at bounding box center [972, 368] width 65 height 40
click at [1062, 356] on strong "3 Million Follower" at bounding box center [1089, 368] width 65 height 40
click at [1177, 360] on strong "1 Million Follower" at bounding box center [1207, 368] width 65 height 40
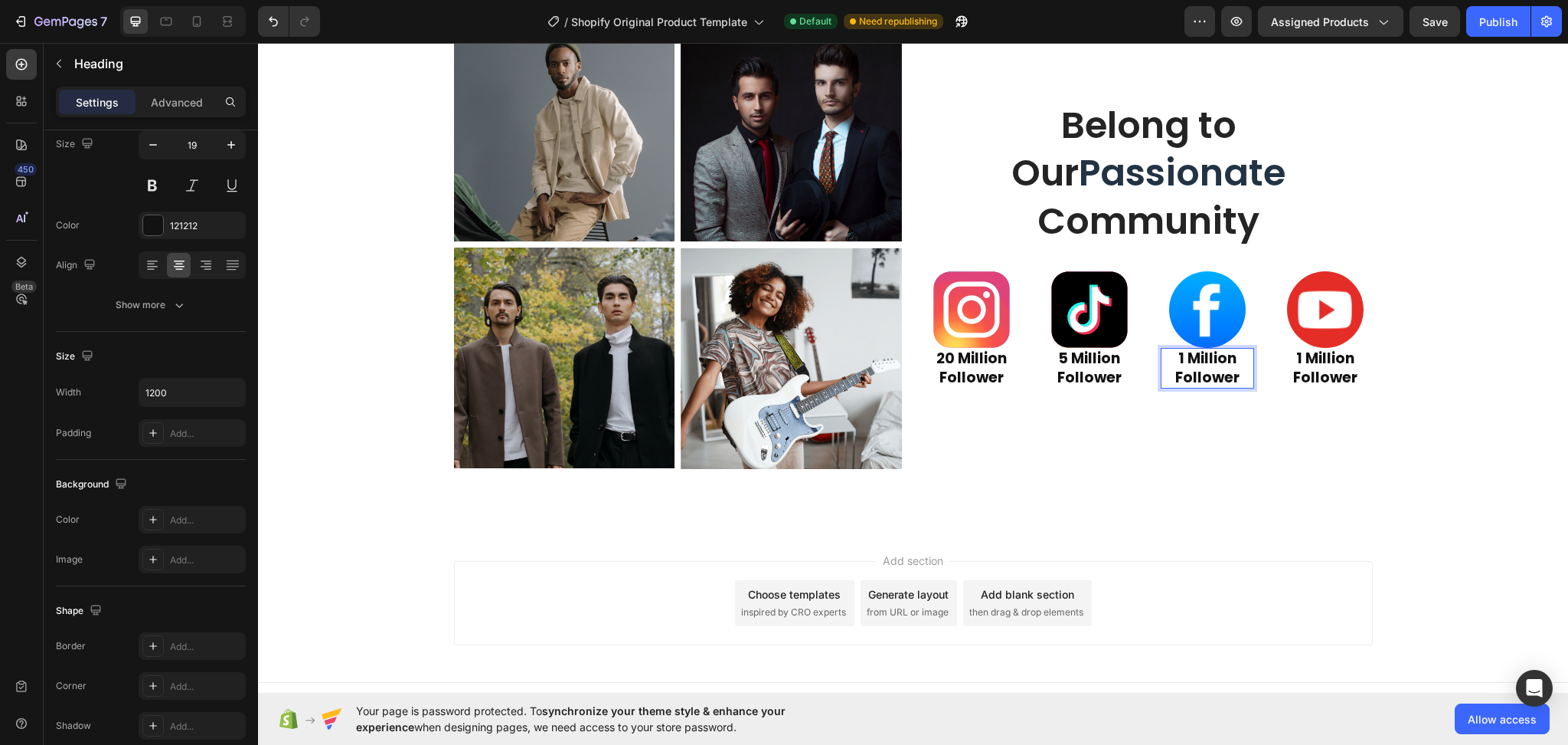
click at [1177, 360] on strong "1 Million Follower" at bounding box center [1207, 368] width 65 height 40
click at [1300, 361] on strong "1 Million Follower" at bounding box center [1326, 368] width 65 height 40
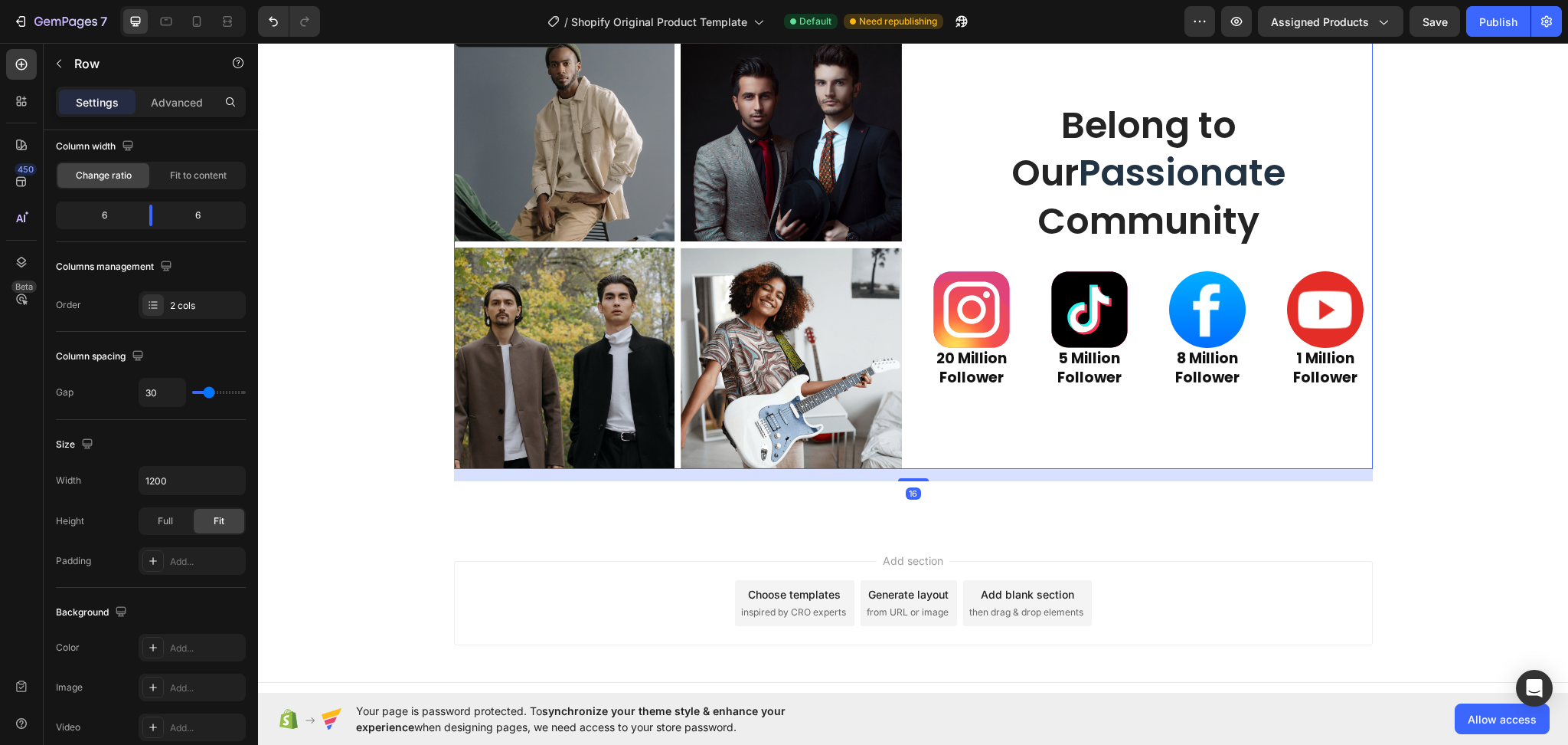
click at [1145, 440] on div "Belong to Our Passionate Community Heading Image ⁠⁠⁠⁠⁠⁠⁠ 20 Million Follower He…" at bounding box center [1149, 244] width 448 height 449
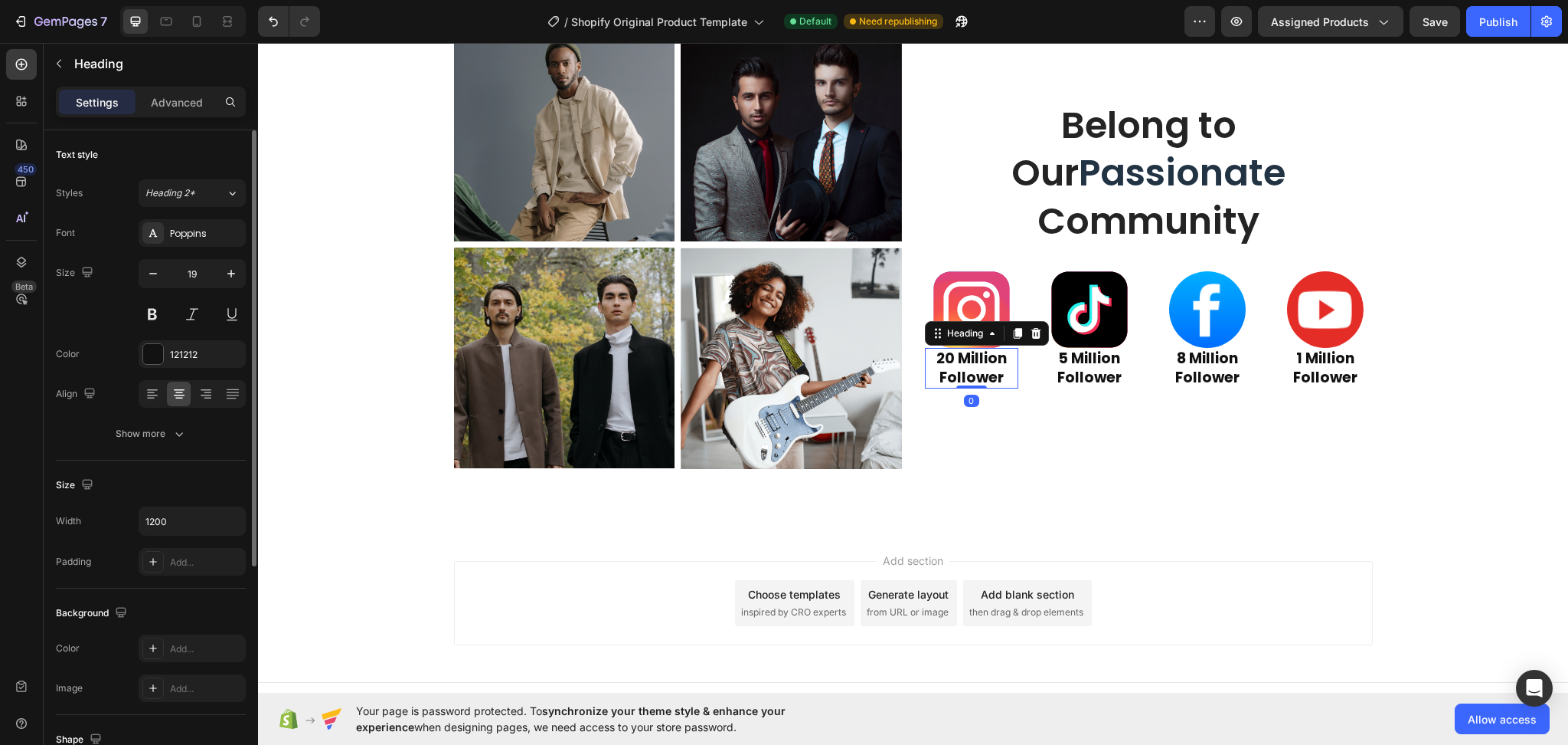
click at [968, 378] on strong "20 Million Follower" at bounding box center [972, 368] width 71 height 40
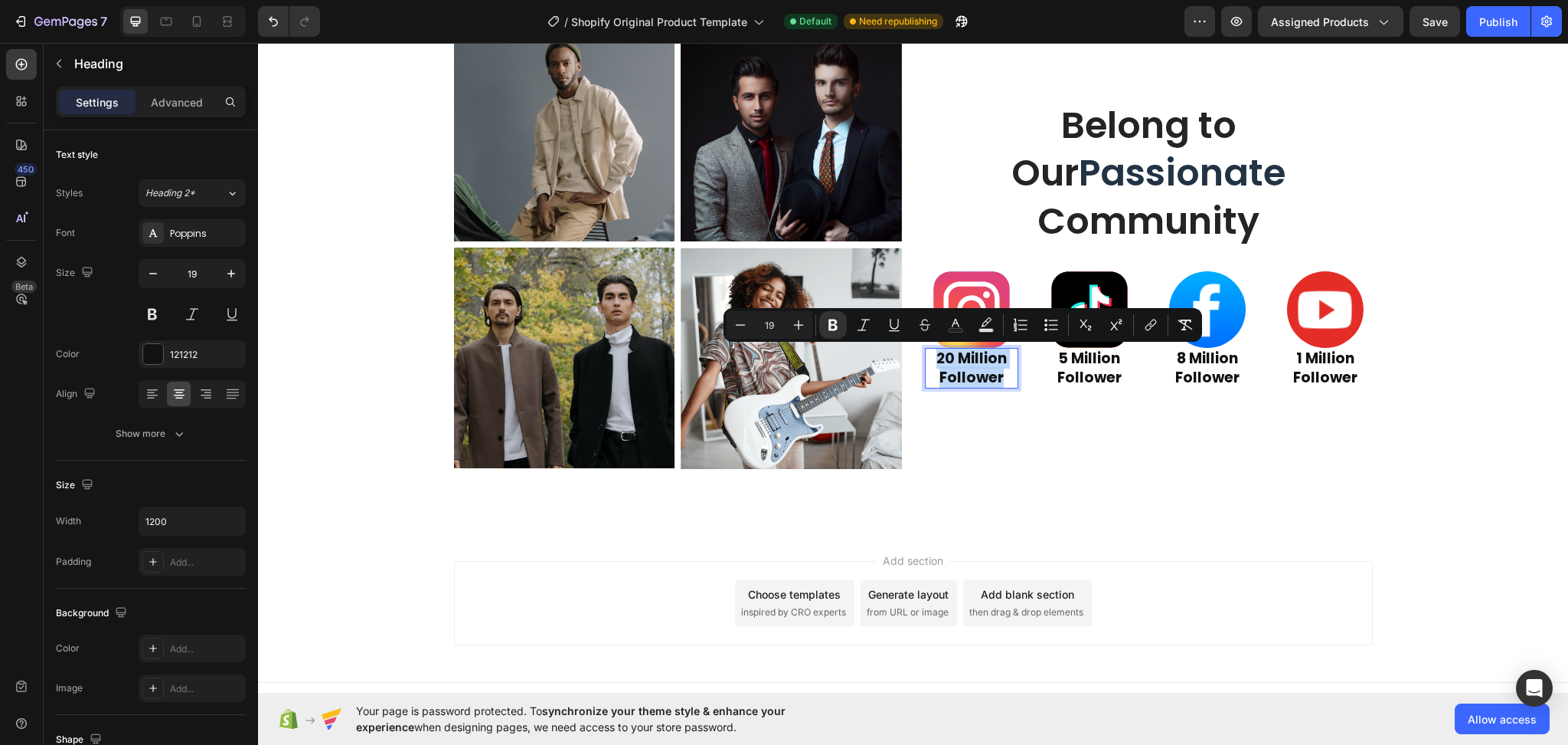
drag, startPoint x: 1003, startPoint y: 376, endPoint x: 925, endPoint y: 360, distance: 79.6
click at [161, 321] on button at bounding box center [153, 314] width 28 height 28
drag, startPoint x: 1003, startPoint y: 378, endPoint x: 928, endPoint y: 353, distance: 79.1
click at [928, 353] on p "20 Million Follower" at bounding box center [972, 368] width 91 height 37
click at [834, 326] on icon "Editor contextual toolbar" at bounding box center [834, 325] width 16 height 16
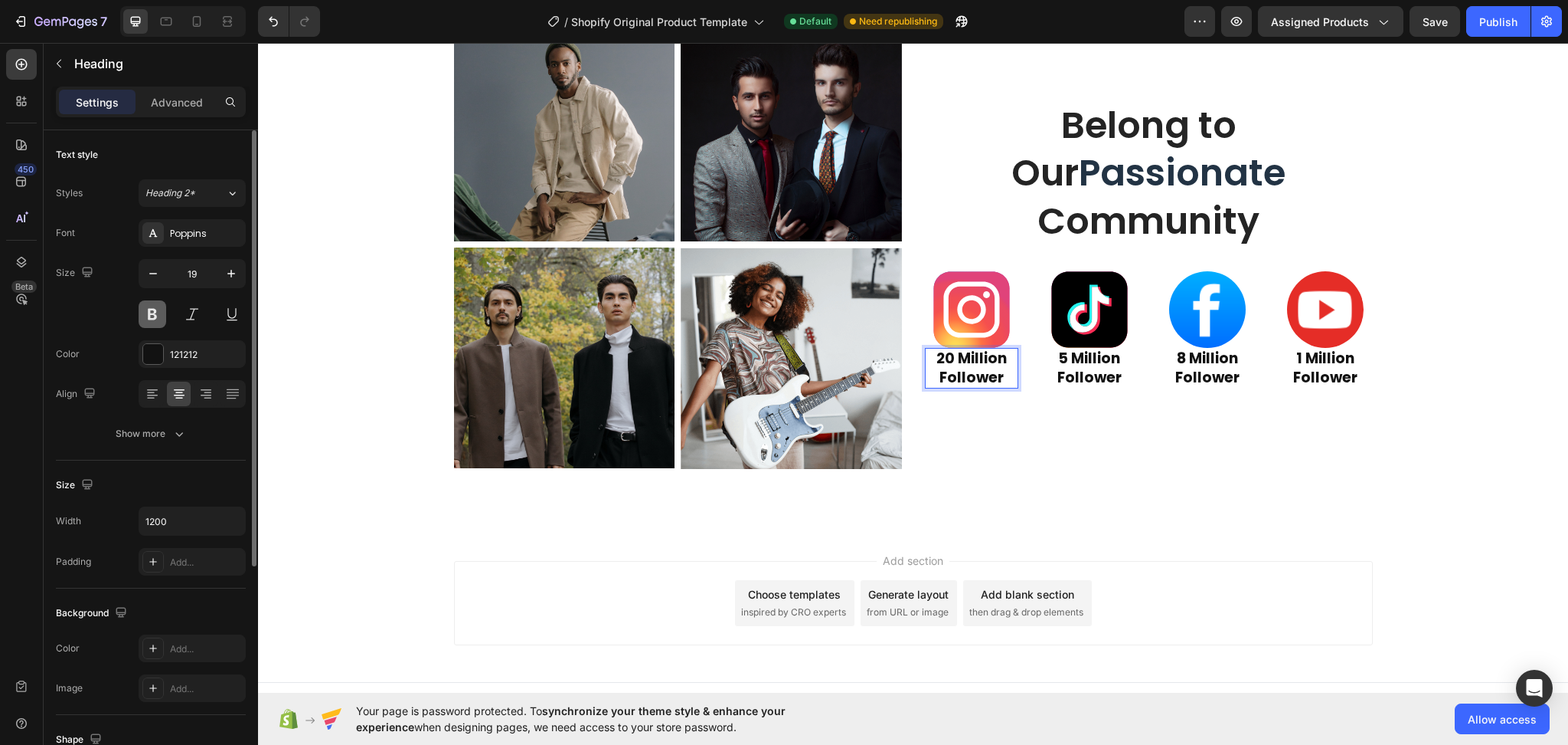
click at [145, 314] on button at bounding box center [153, 314] width 28 height 28
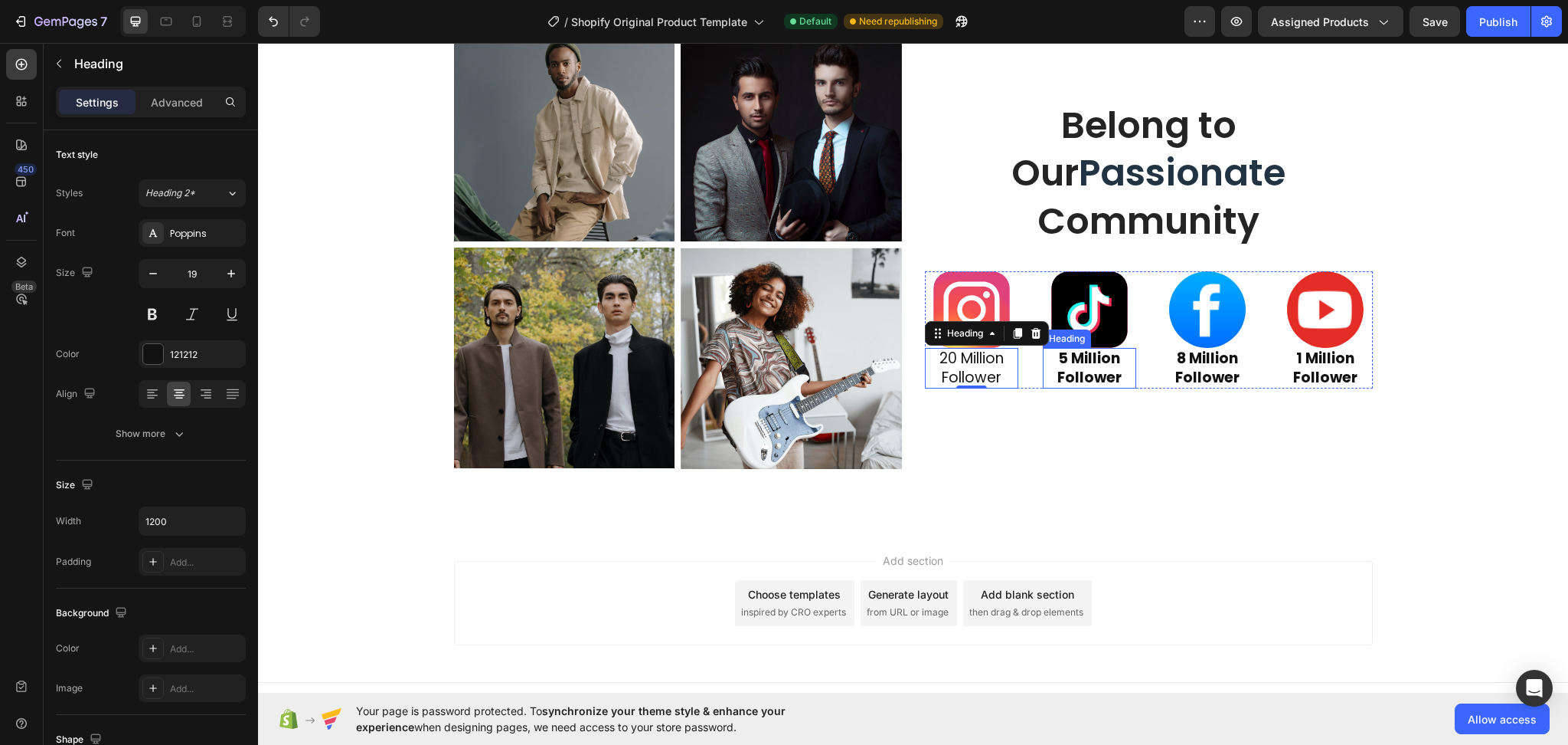
click at [1075, 368] on strong "5 Million Follower" at bounding box center [1089, 368] width 65 height 40
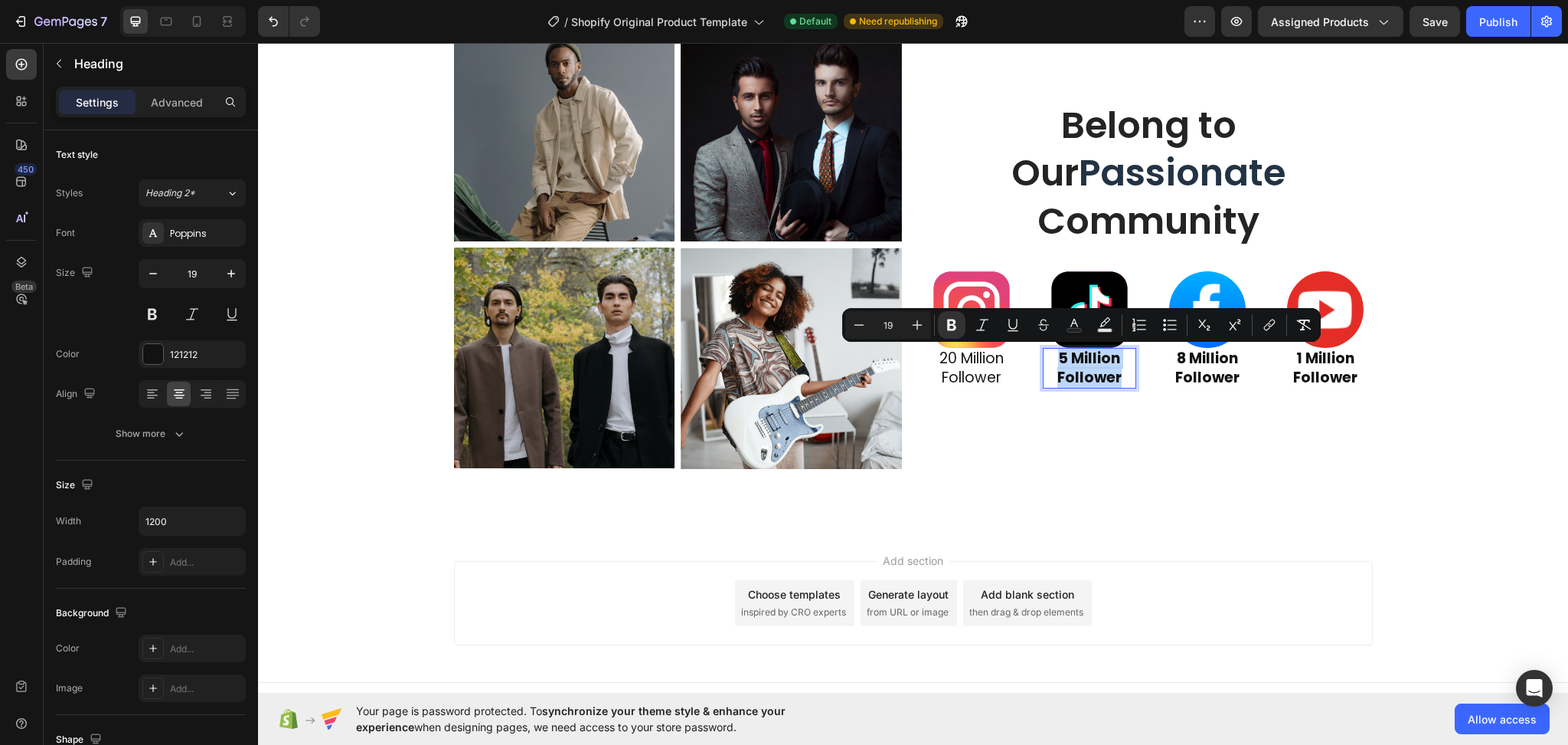
drag, startPoint x: 1120, startPoint y: 379, endPoint x: 1050, endPoint y: 357, distance: 73.4
click at [948, 326] on icon "Editor contextual toolbar" at bounding box center [952, 325] width 16 height 16
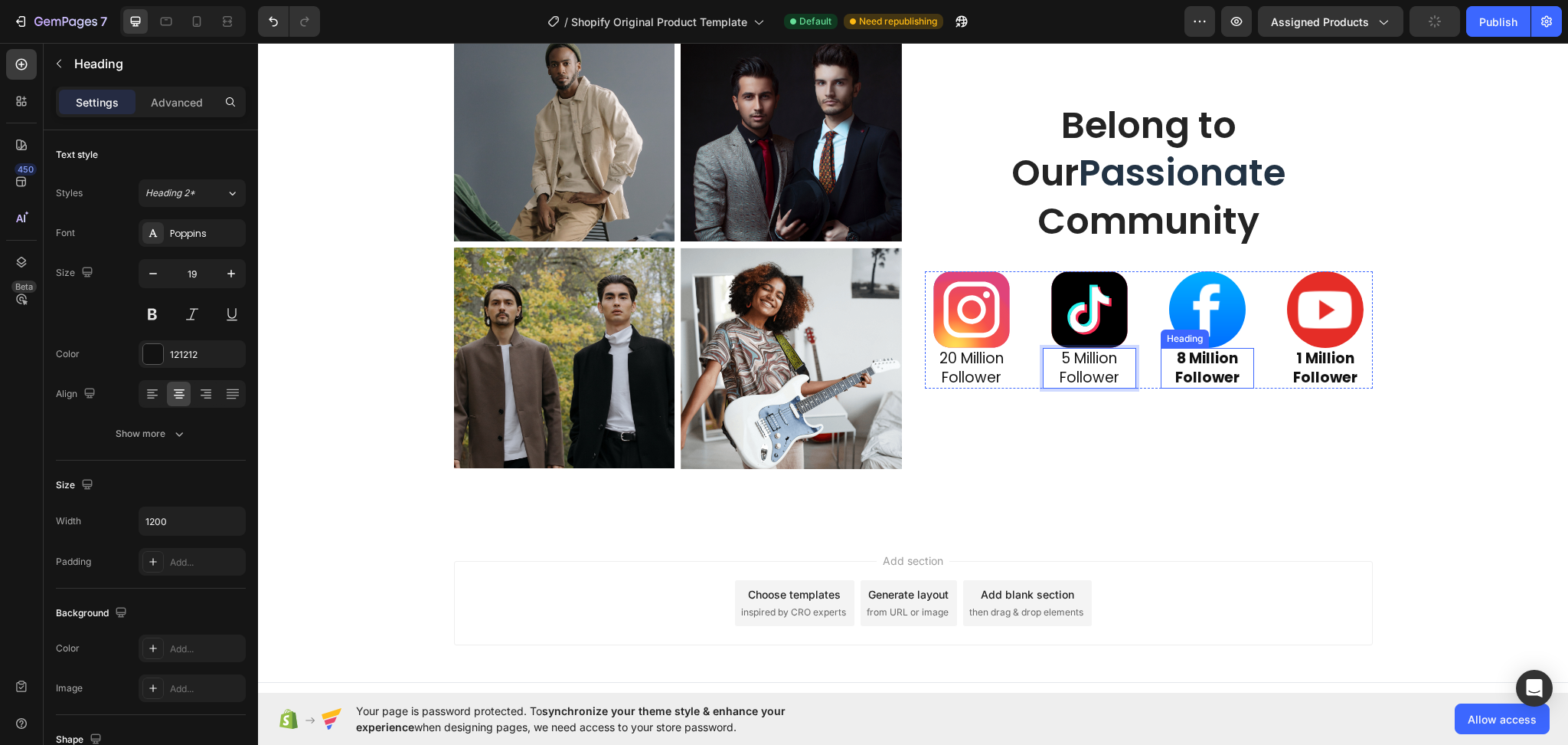
click at [1215, 378] on strong "8 Million Follower" at bounding box center [1207, 368] width 65 height 40
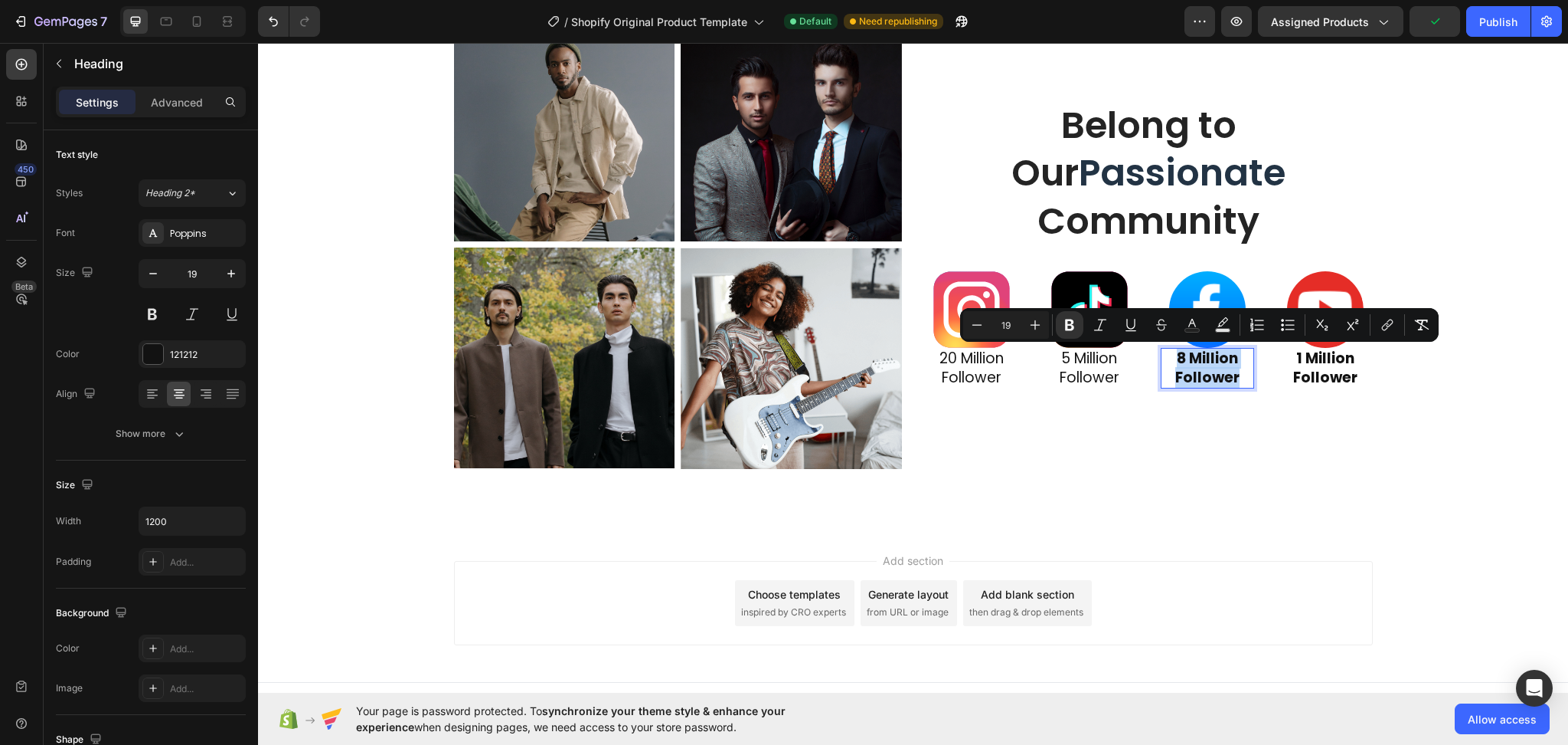
drag, startPoint x: 1232, startPoint y: 377, endPoint x: 1152, endPoint y: 362, distance: 81.4
click at [1064, 322] on icon "Editor contextual toolbar" at bounding box center [1070, 325] width 16 height 16
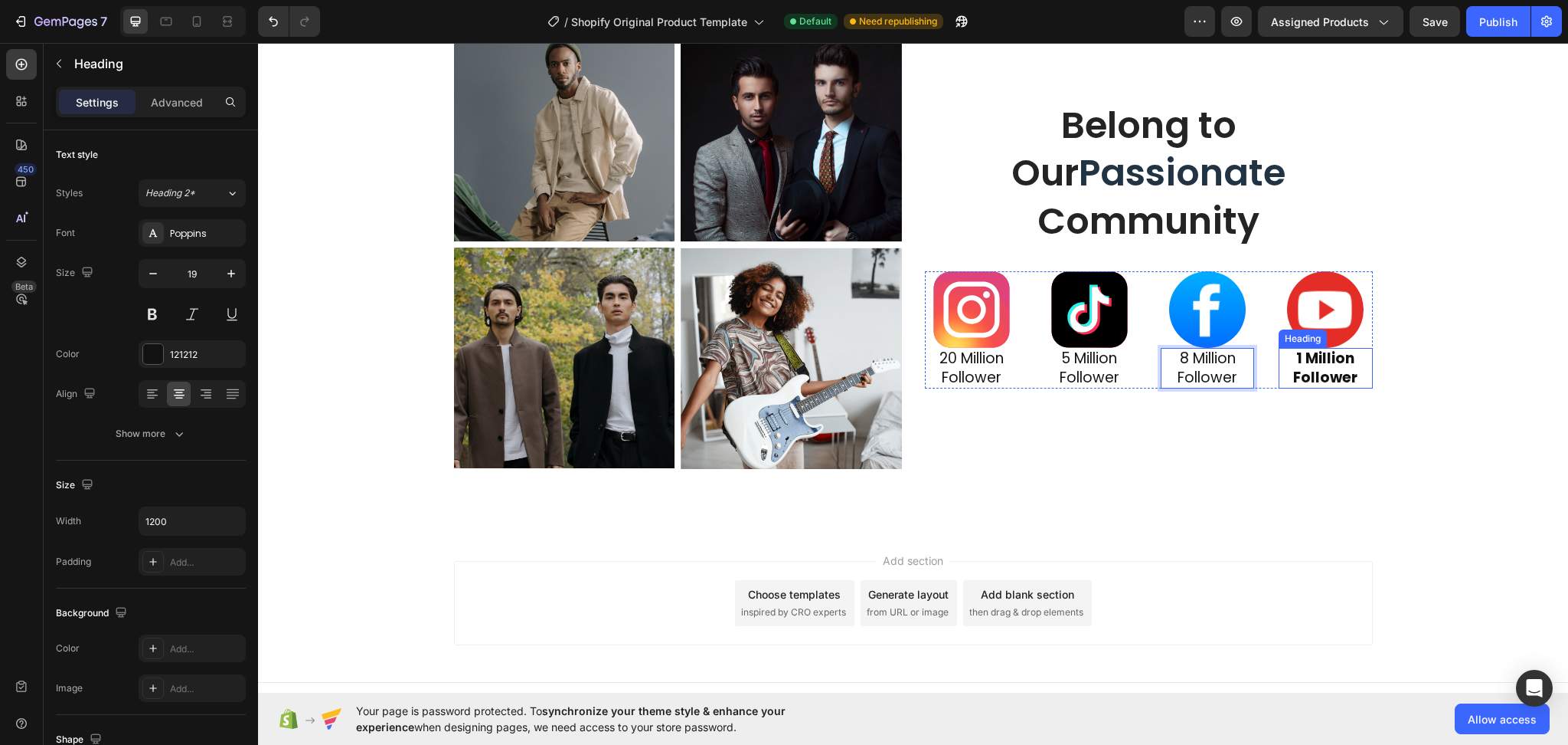
click at [1305, 370] on strong "1 Million Follower" at bounding box center [1326, 368] width 65 height 40
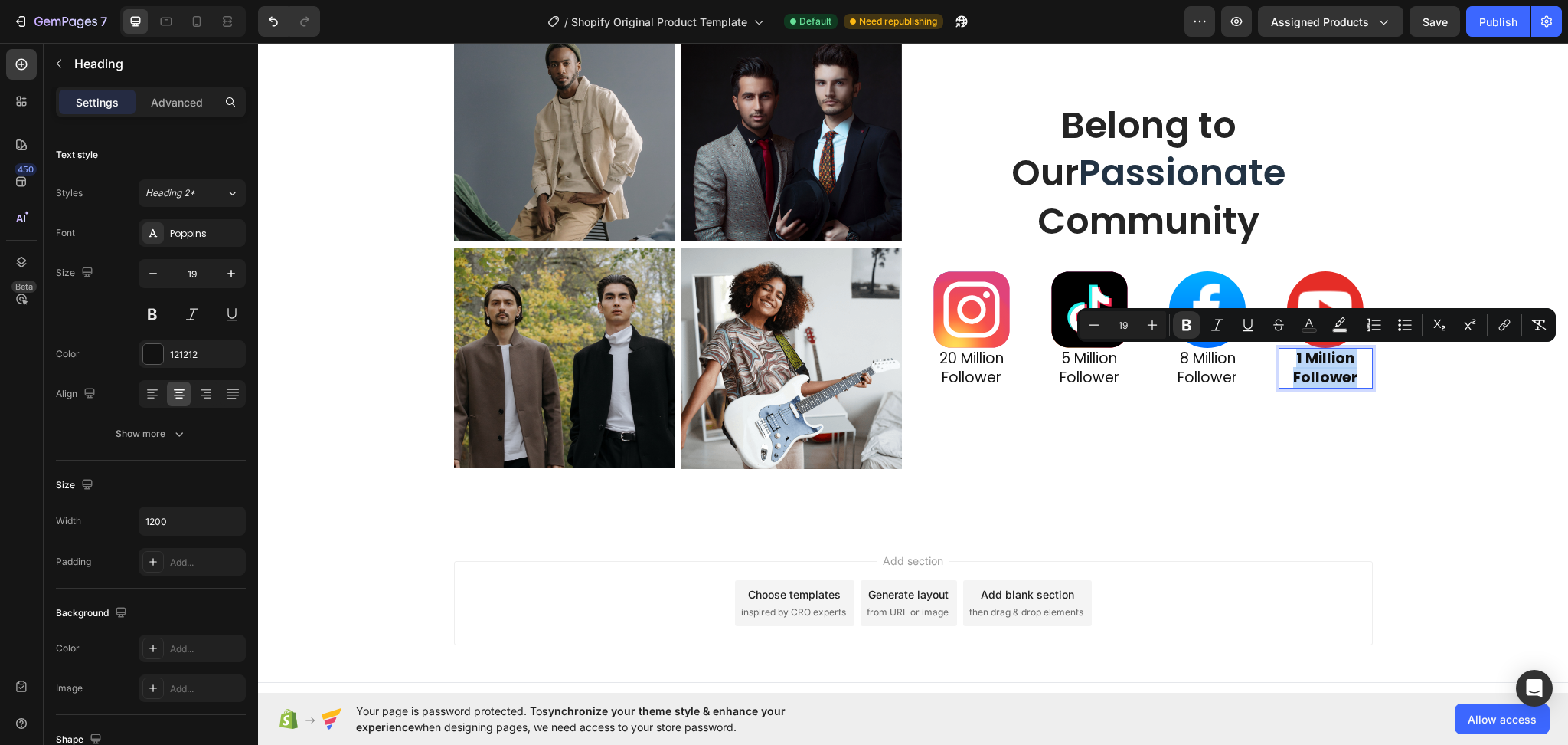
drag, startPoint x: 1351, startPoint y: 379, endPoint x: 1285, endPoint y: 363, distance: 67.9
click at [1182, 321] on icon "Editor contextual toolbar" at bounding box center [1187, 325] width 9 height 11
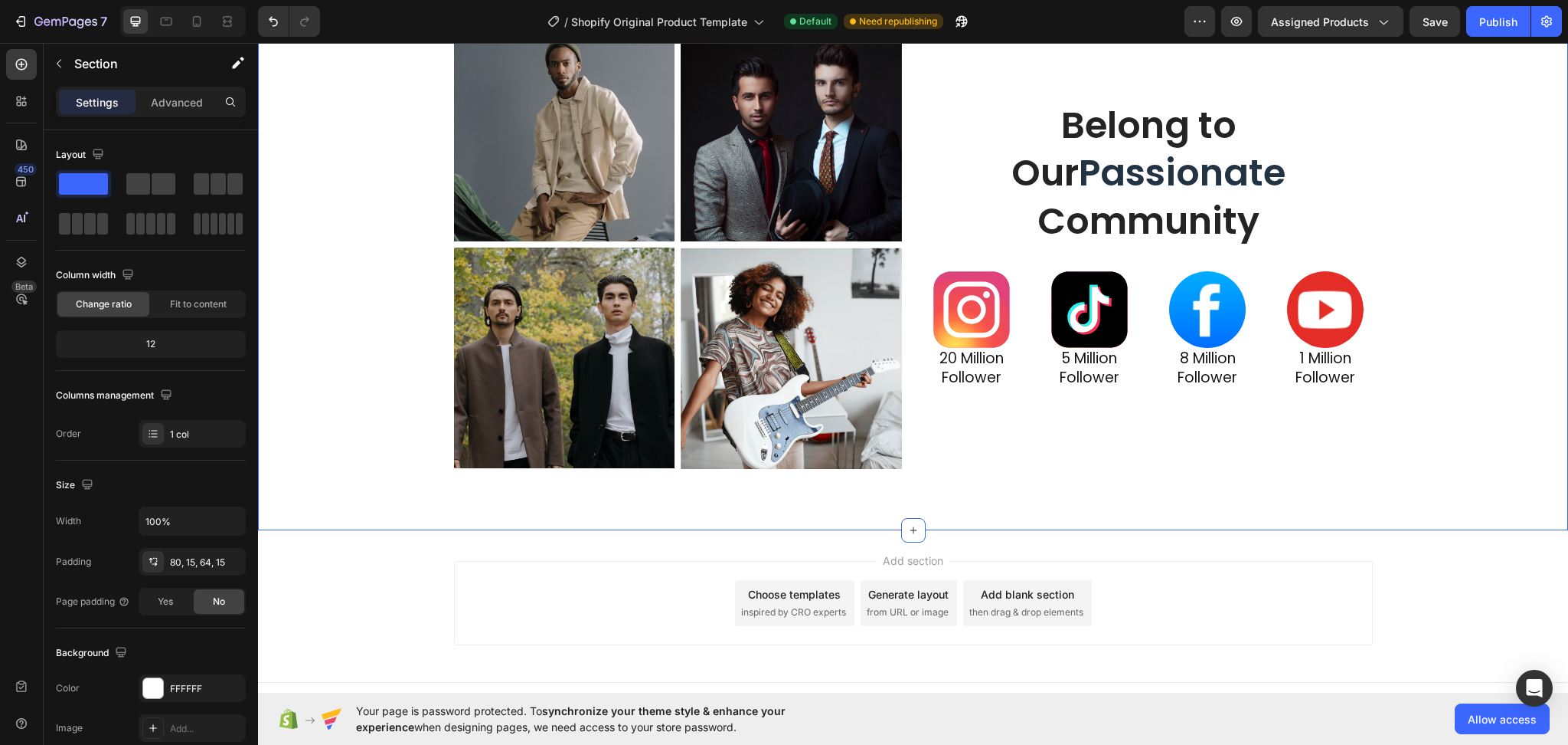
click at [1150, 475] on div "Image Image Row Image Image Row Belong to Our Passionate Community Heading Imag…" at bounding box center [913, 250] width 1288 height 461
click at [1424, 281] on div "Image Image Row Image Image Row Belong to Our Passionate Community Heading Imag…" at bounding box center [913, 250] width 1288 height 461
click at [989, 382] on p "20 Million Follower" at bounding box center [972, 368] width 91 height 37
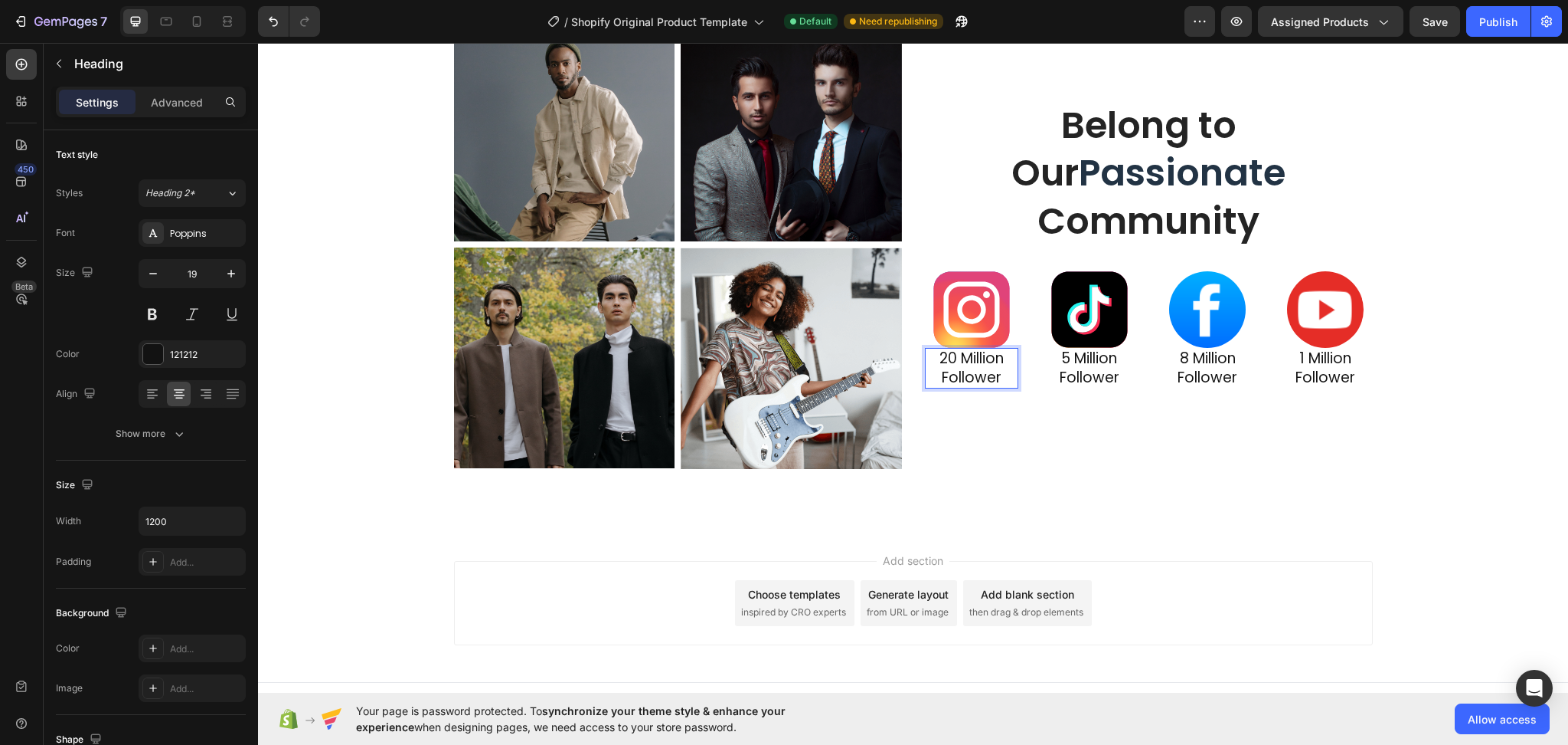
click at [997, 383] on p "20 Million Follower" at bounding box center [972, 368] width 91 height 37
click at [1118, 376] on p "5 Million Follower" at bounding box center [1089, 368] width 91 height 37
click at [1233, 382] on p "8 Million Follower" at bounding box center [1207, 368] width 91 height 37
click at [1351, 381] on p "1 Million Follower" at bounding box center [1326, 368] width 91 height 37
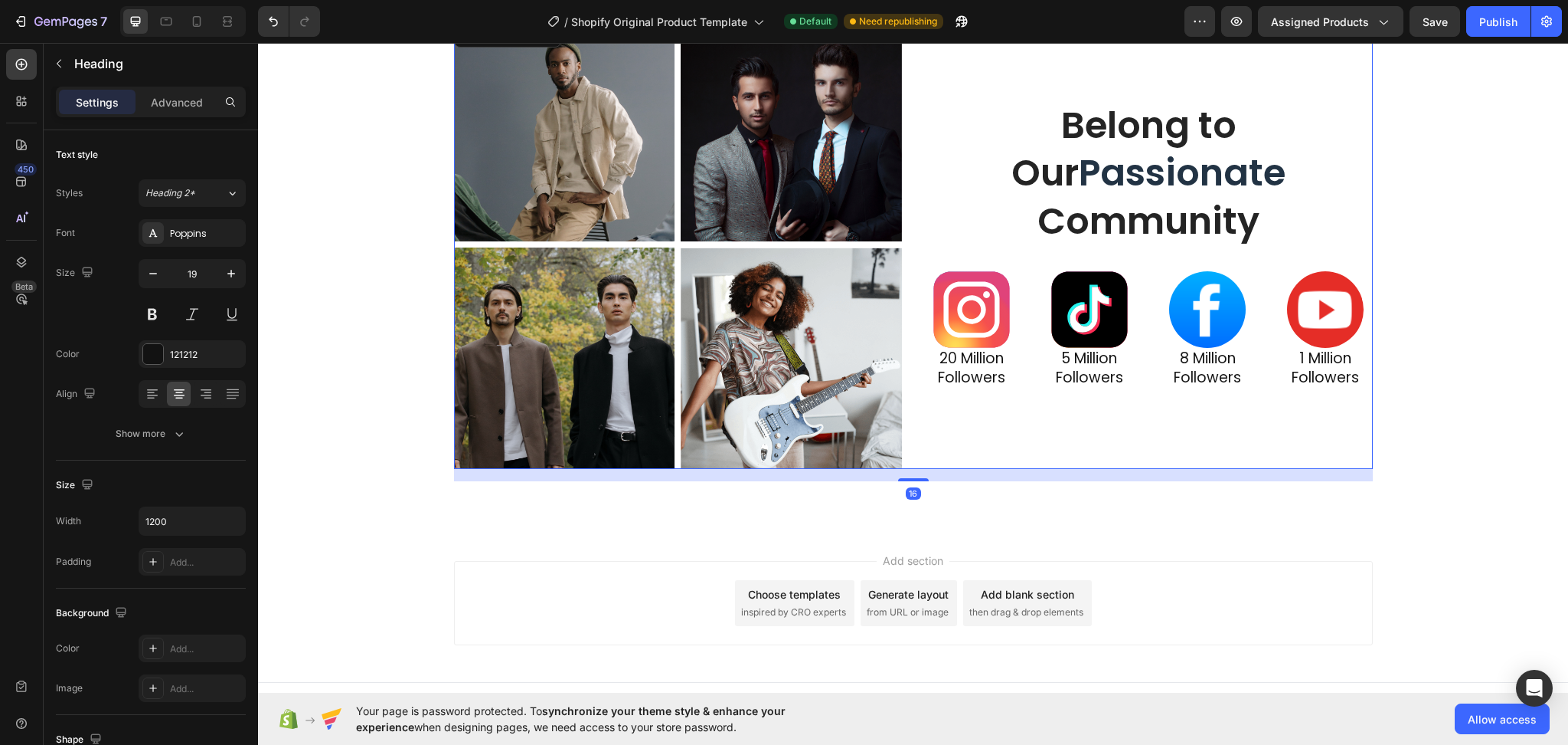
click at [1325, 466] on div "Belong to Our Passionate Community Heading Image 20 Million Followers Heading I…" at bounding box center [1149, 244] width 448 height 449
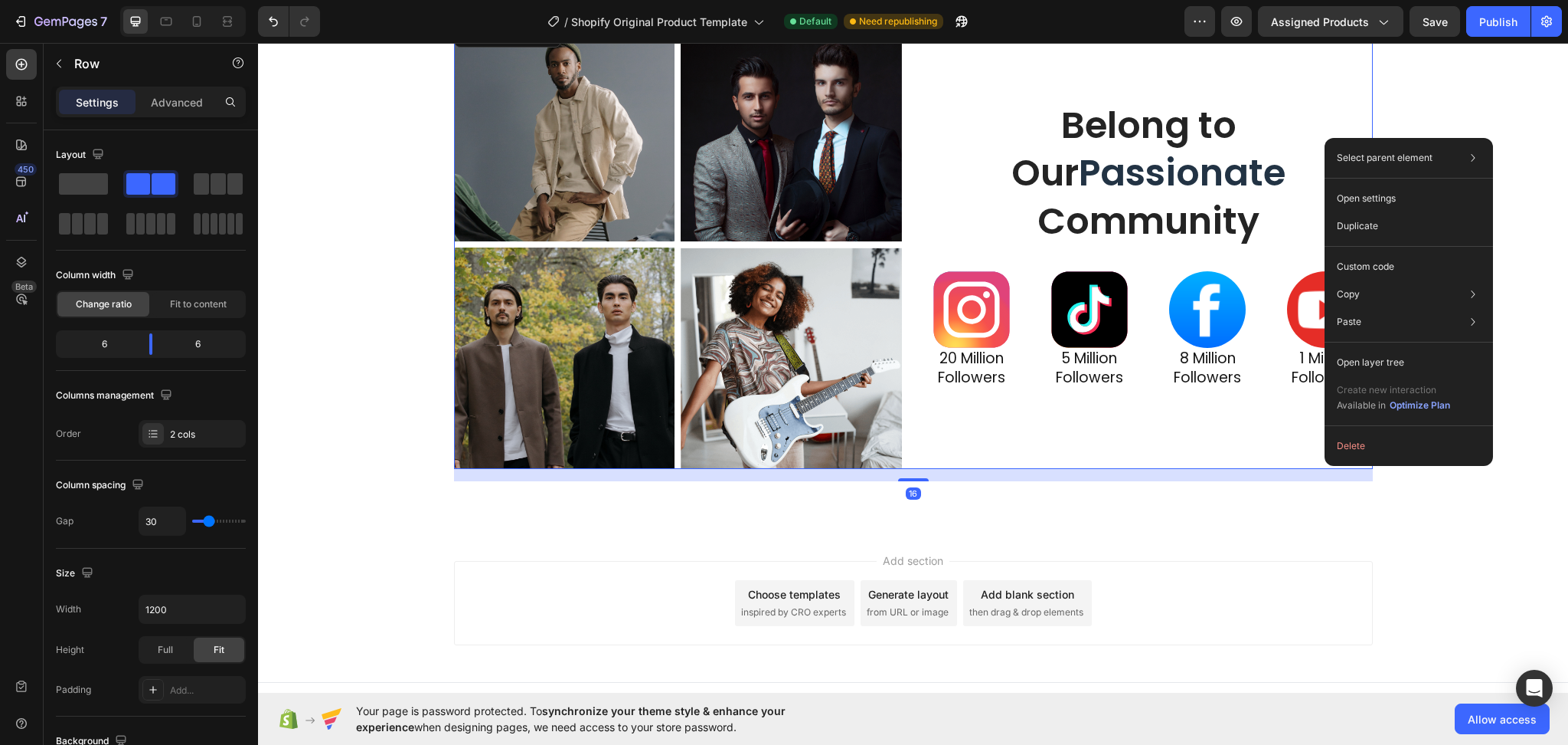
click at [1300, 552] on div "Add section Choose templates inspired by CRO experts Generate layout from URL o…" at bounding box center [913, 606] width 1310 height 152
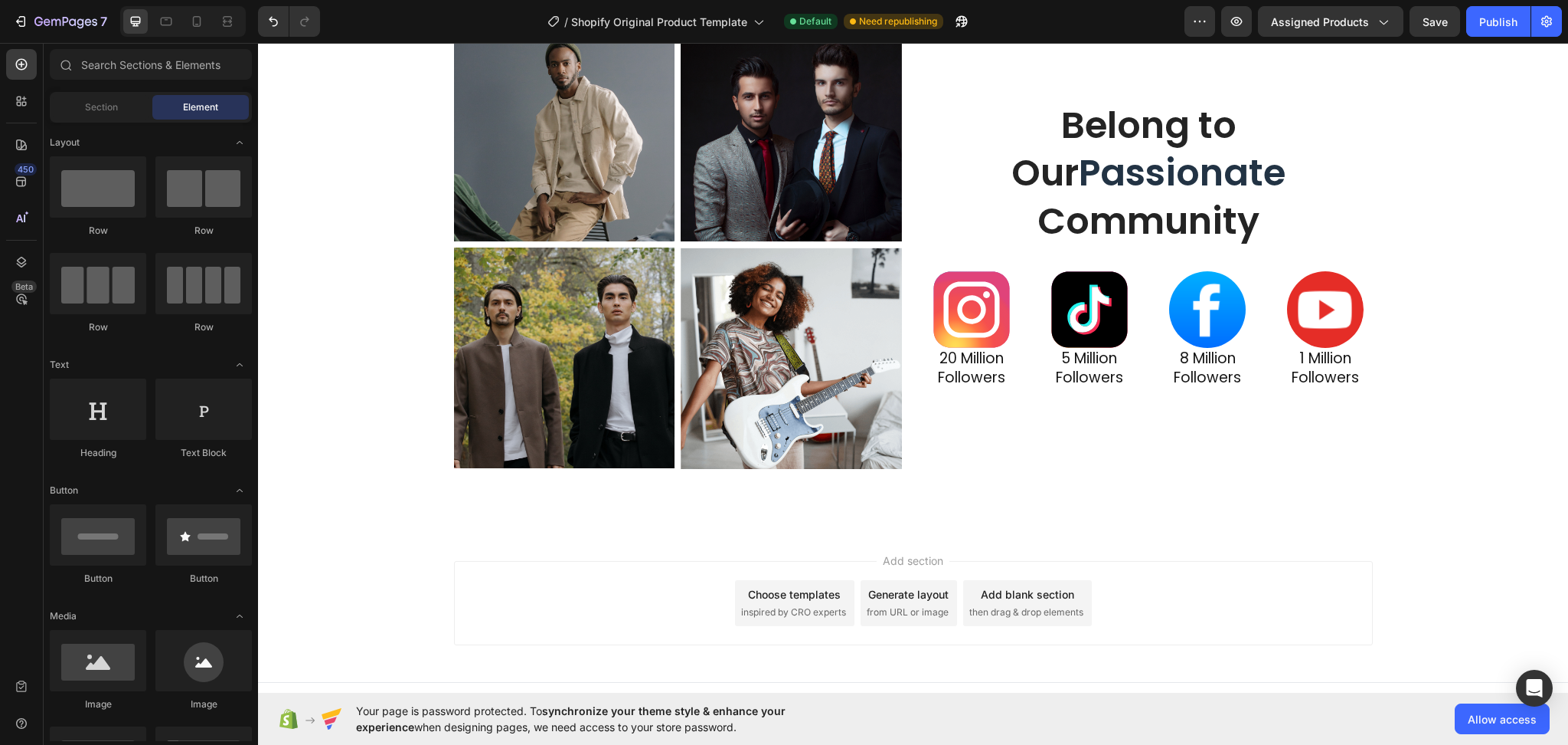
click at [751, 605] on span "inspired by CRO experts" at bounding box center [794, 612] width 105 height 14
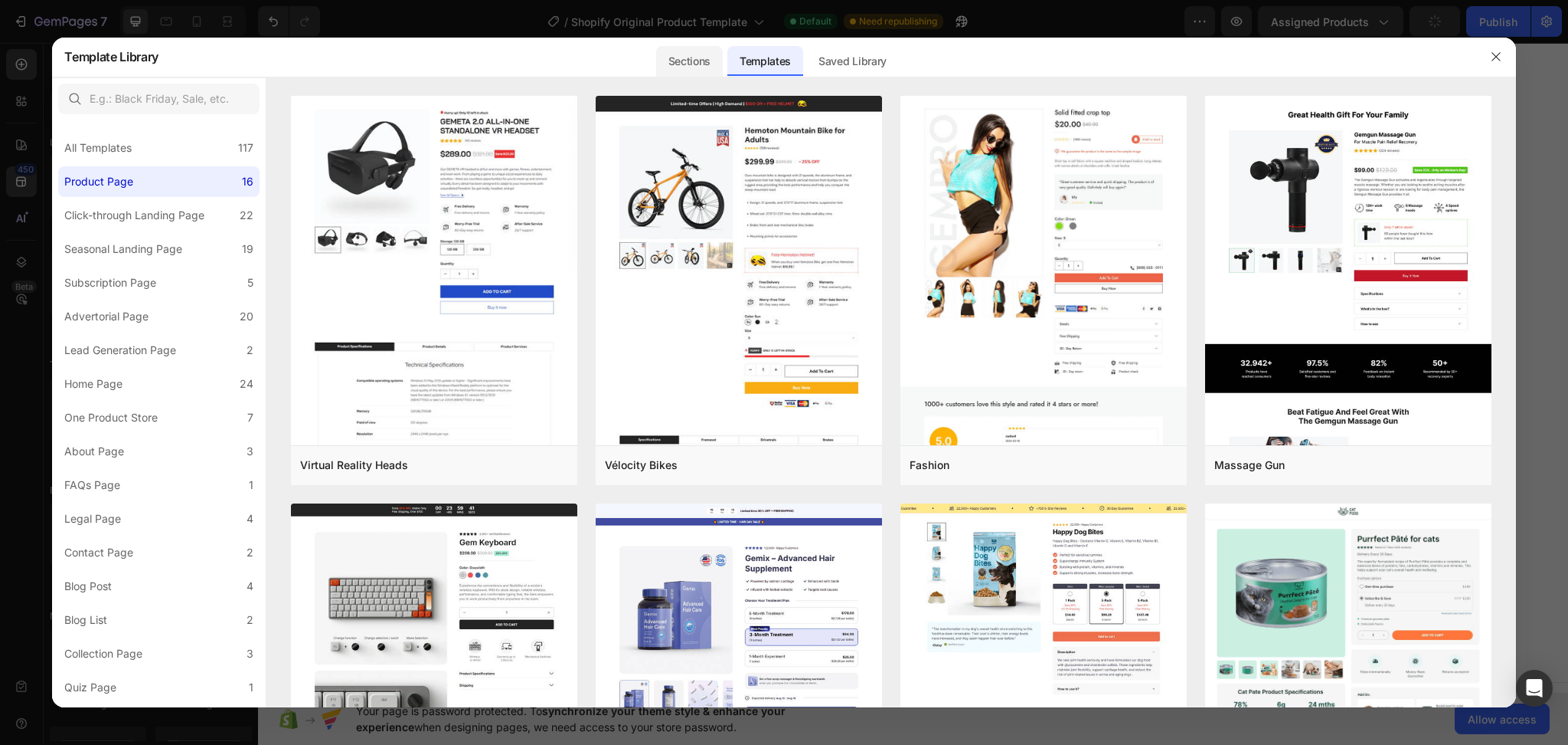
click at [684, 56] on div "Sections" at bounding box center [689, 60] width 66 height 30
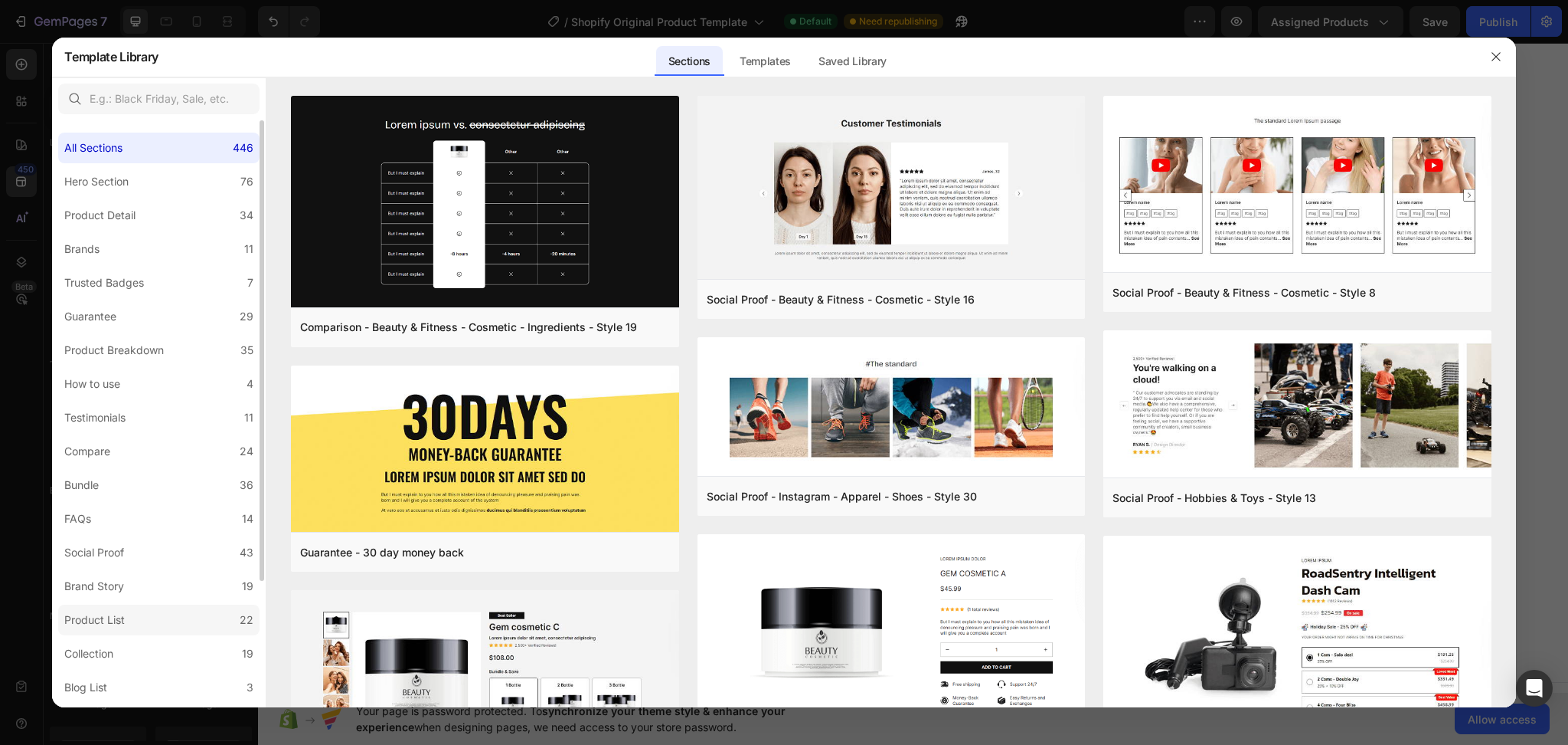
scroll to position [162, 0]
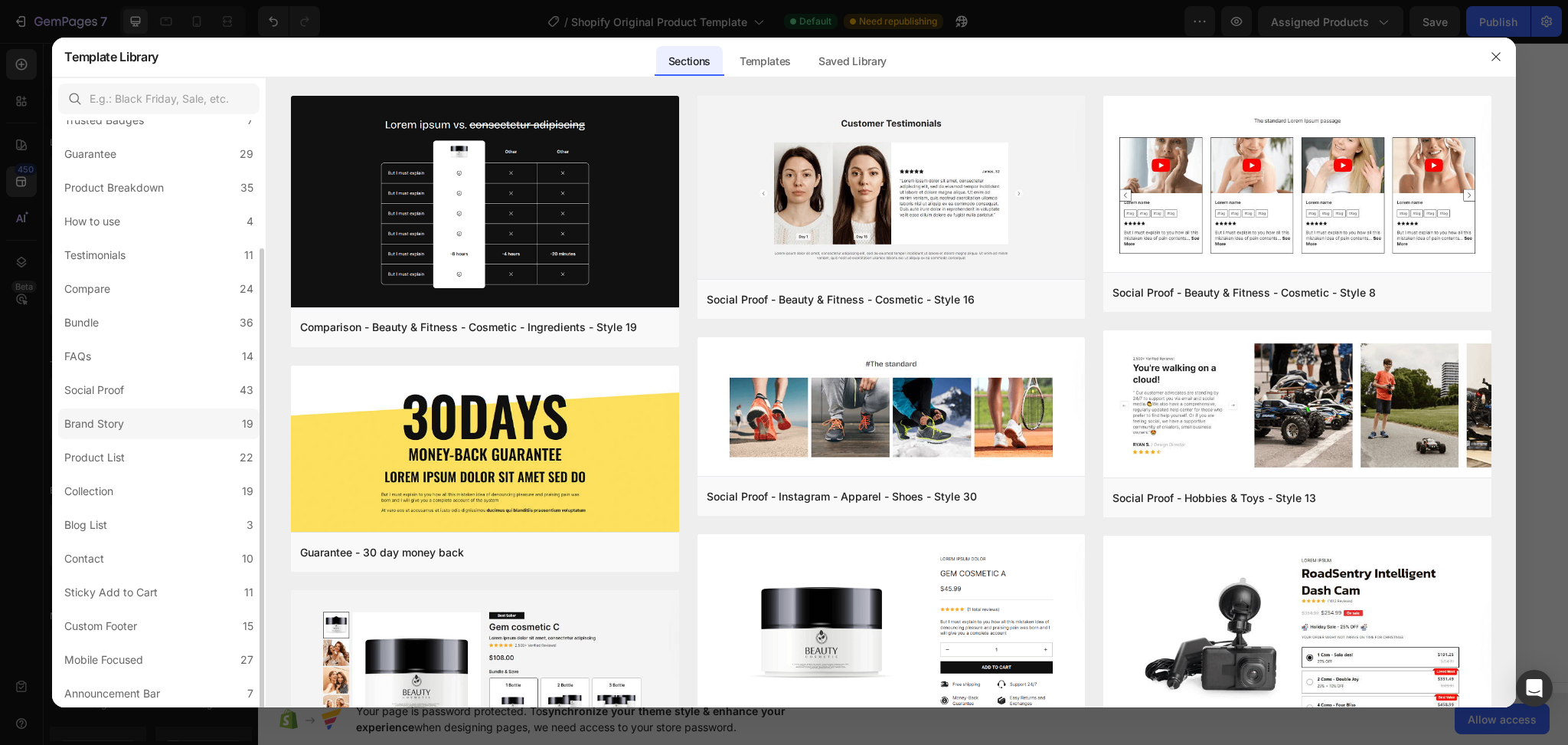
click at [124, 424] on div "Brand Story" at bounding box center [94, 423] width 60 height 18
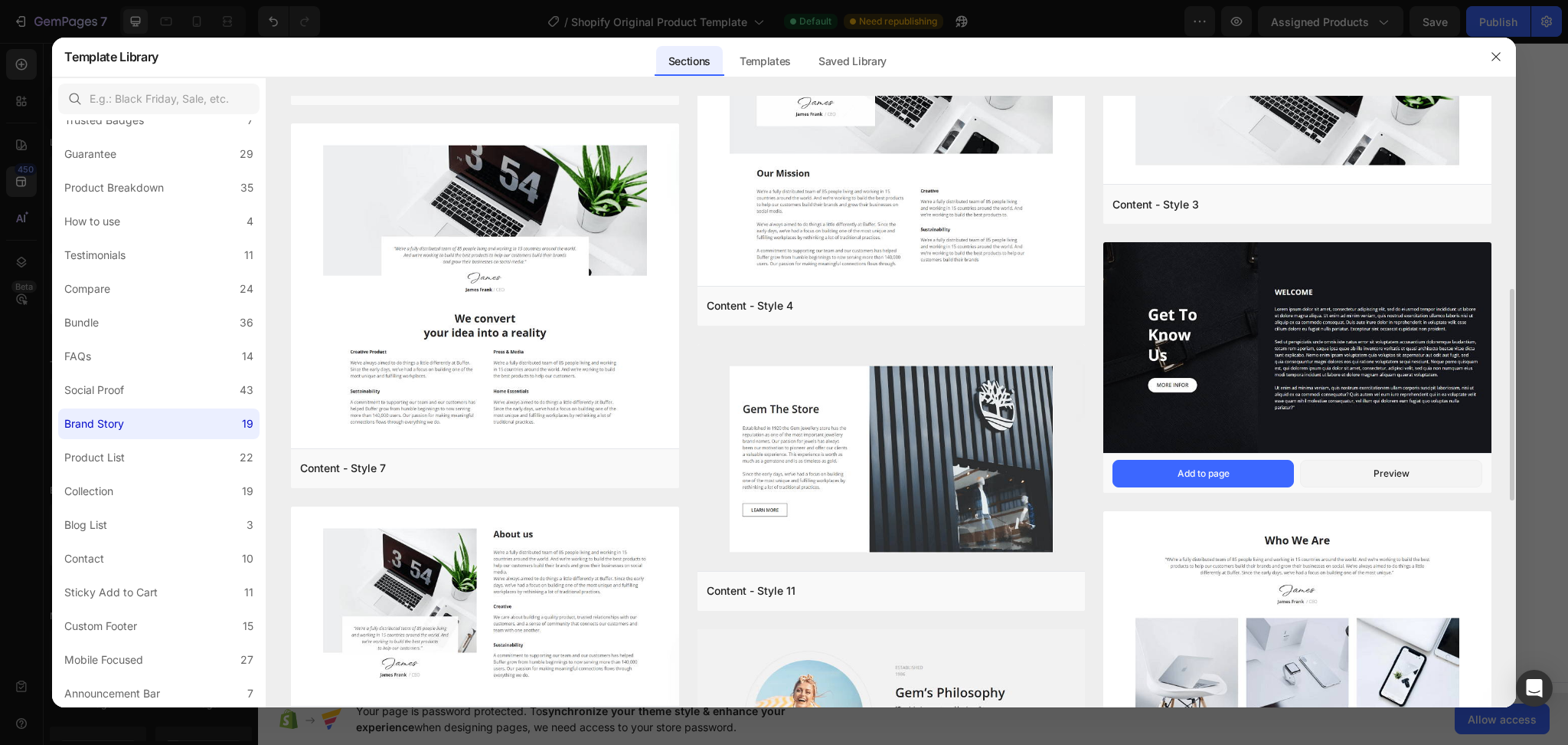
scroll to position [648, 0]
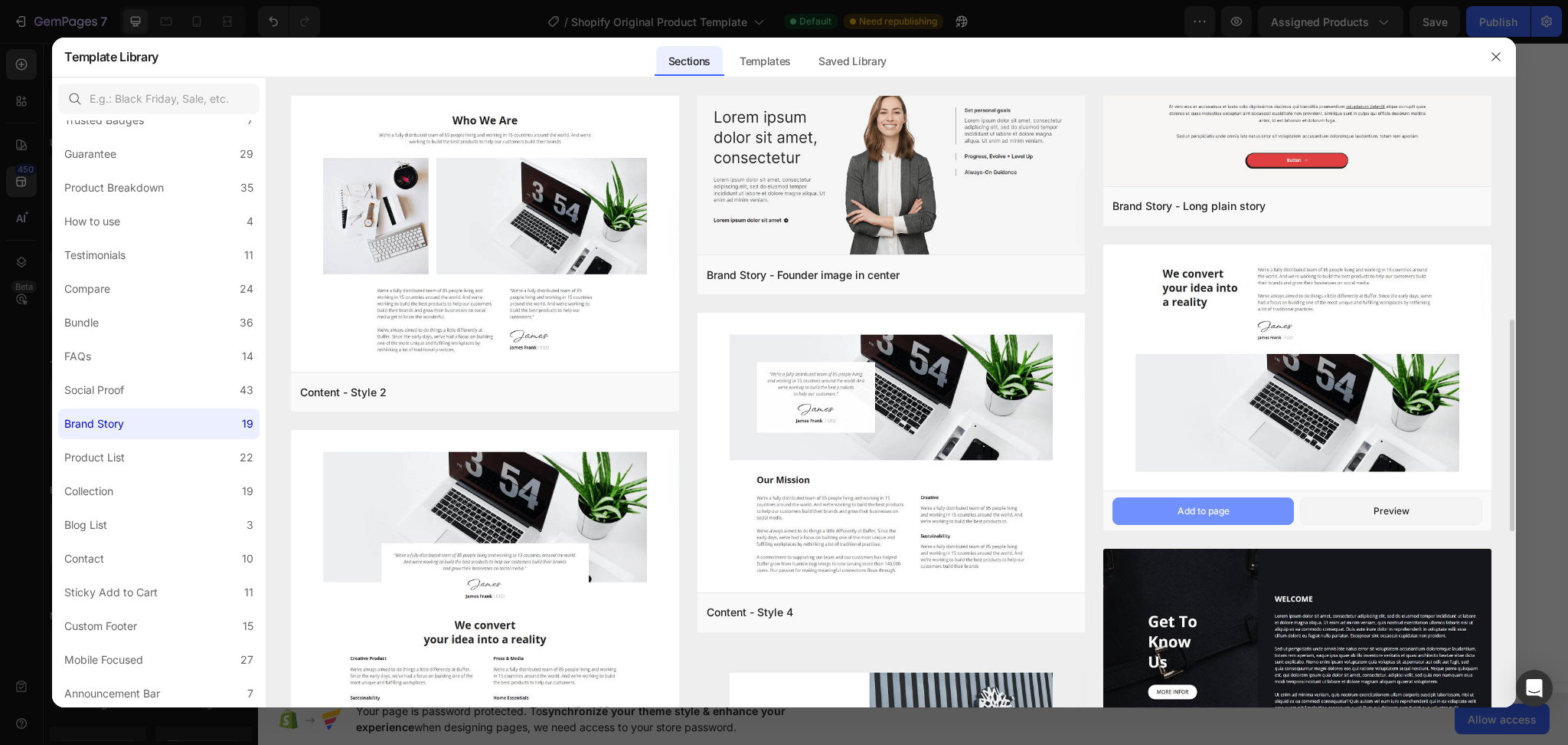
click at [1193, 508] on div "Add to page" at bounding box center [1204, 511] width 52 height 14
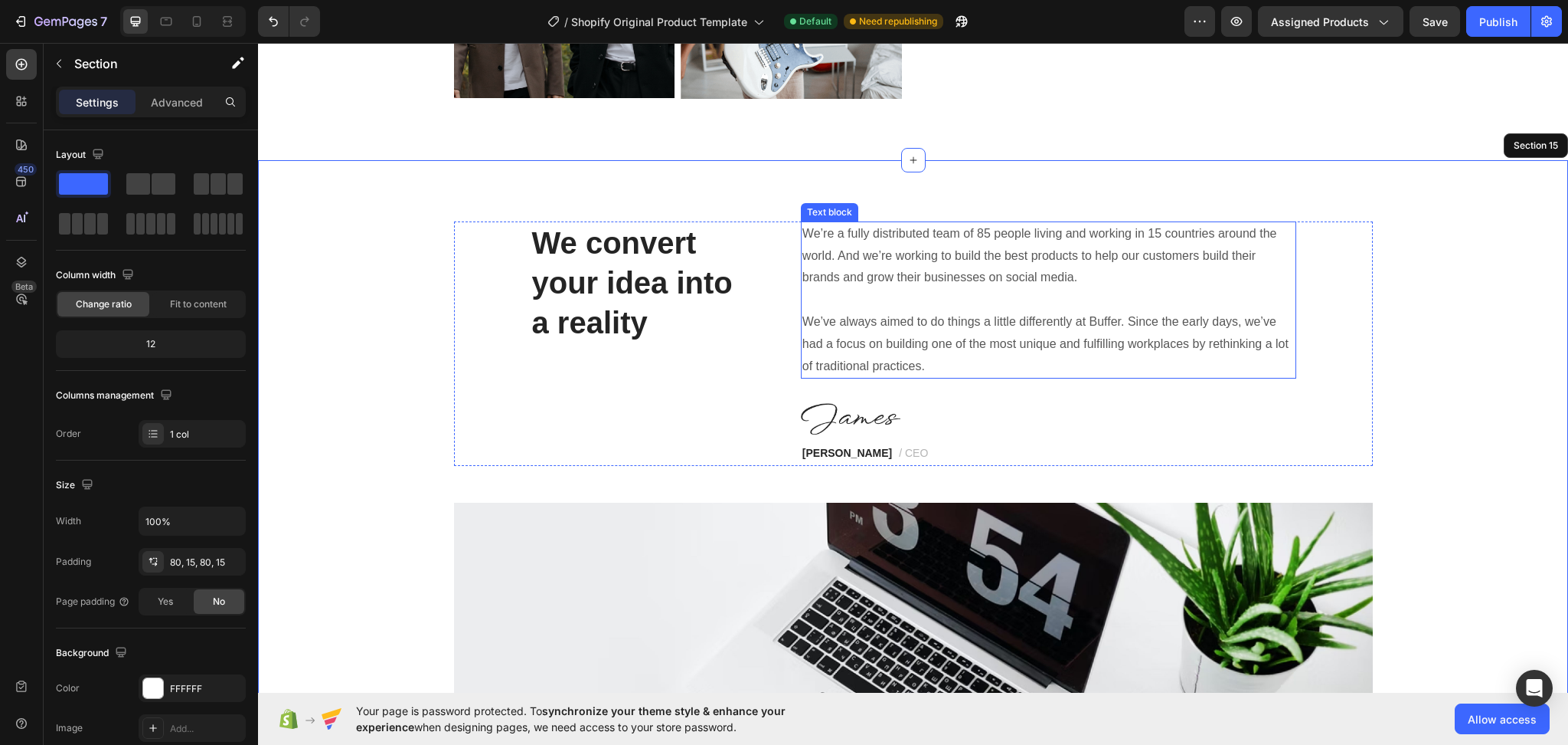
scroll to position [4857, 0]
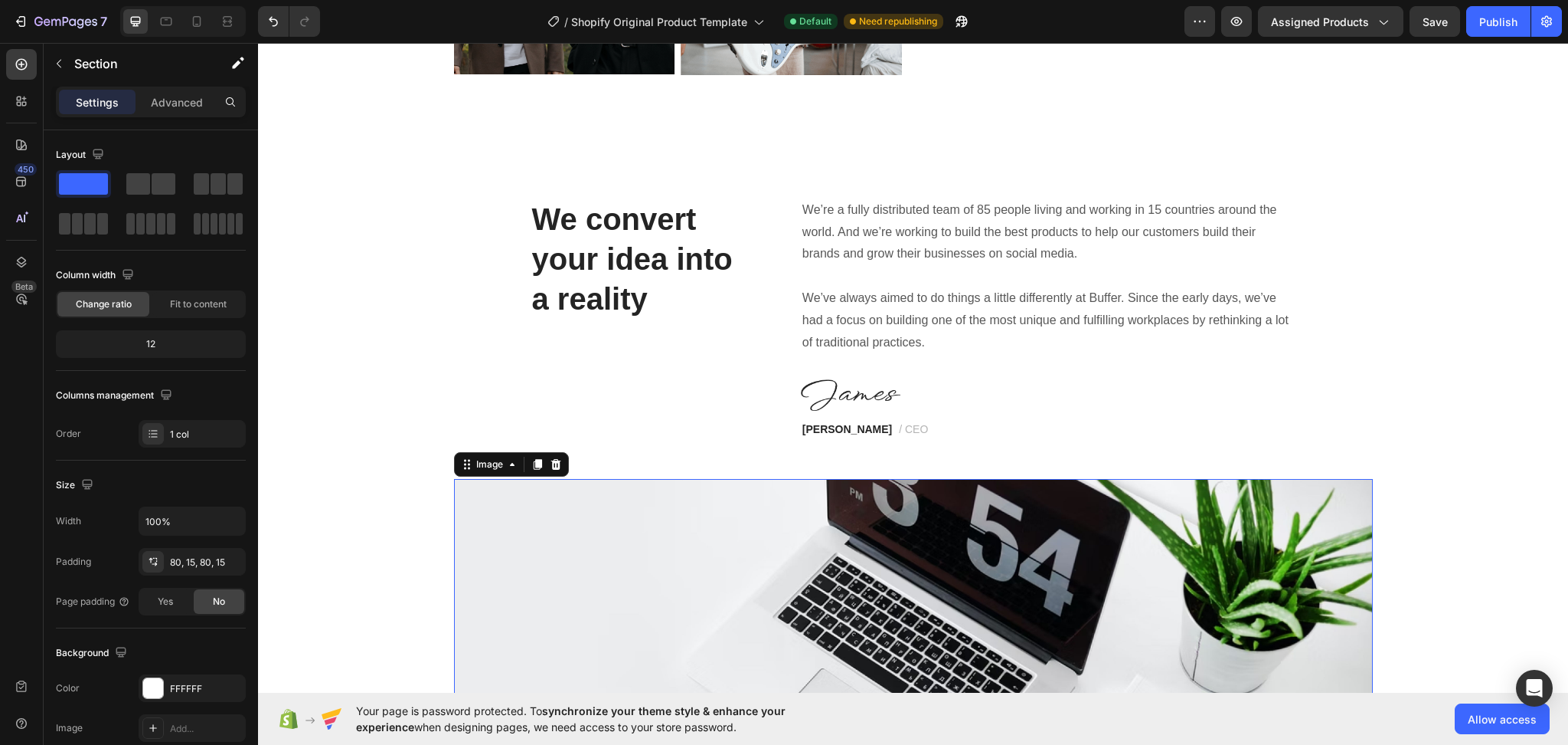
click at [884, 582] on img at bounding box center [913, 644] width 919 height 330
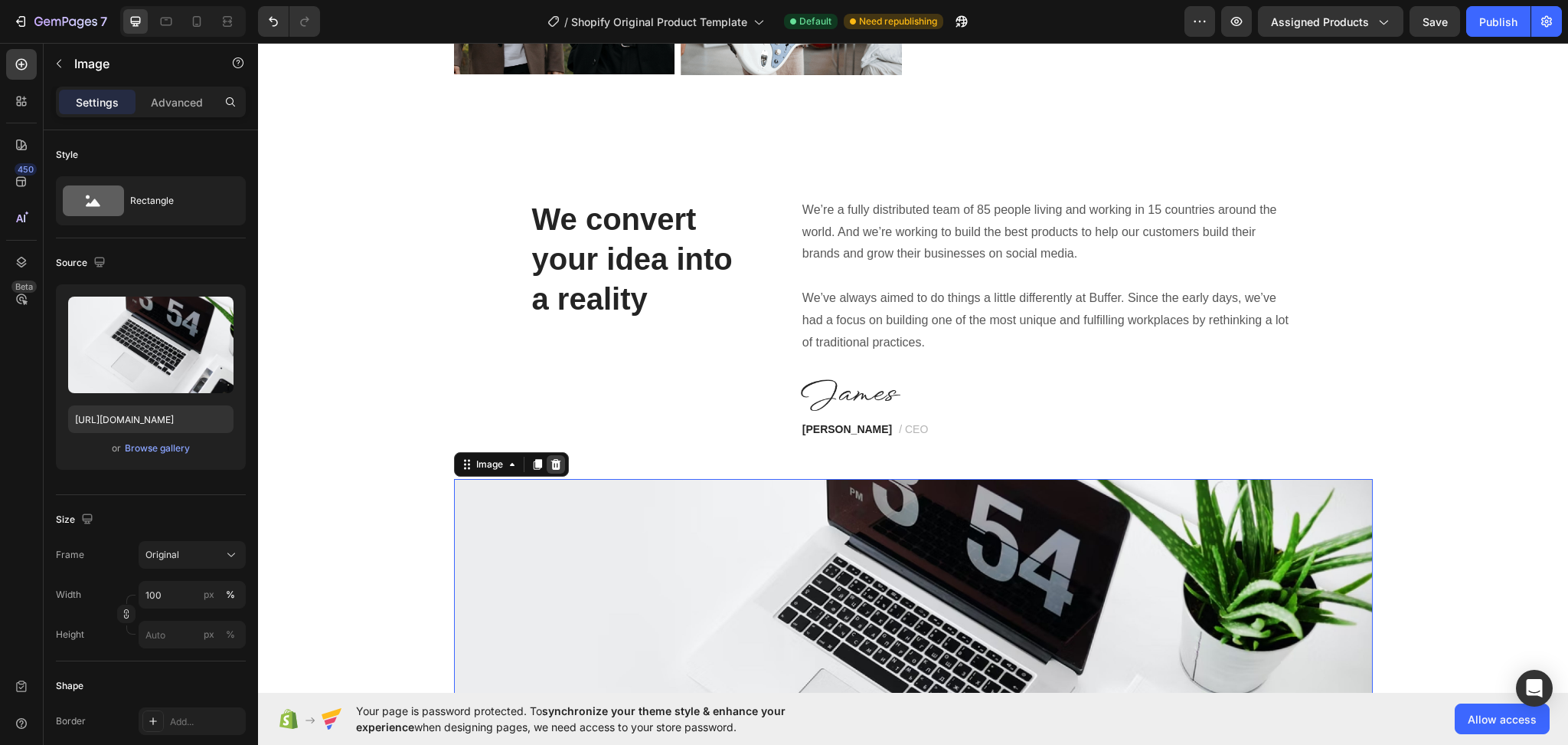
click at [547, 471] on div at bounding box center [556, 464] width 18 height 18
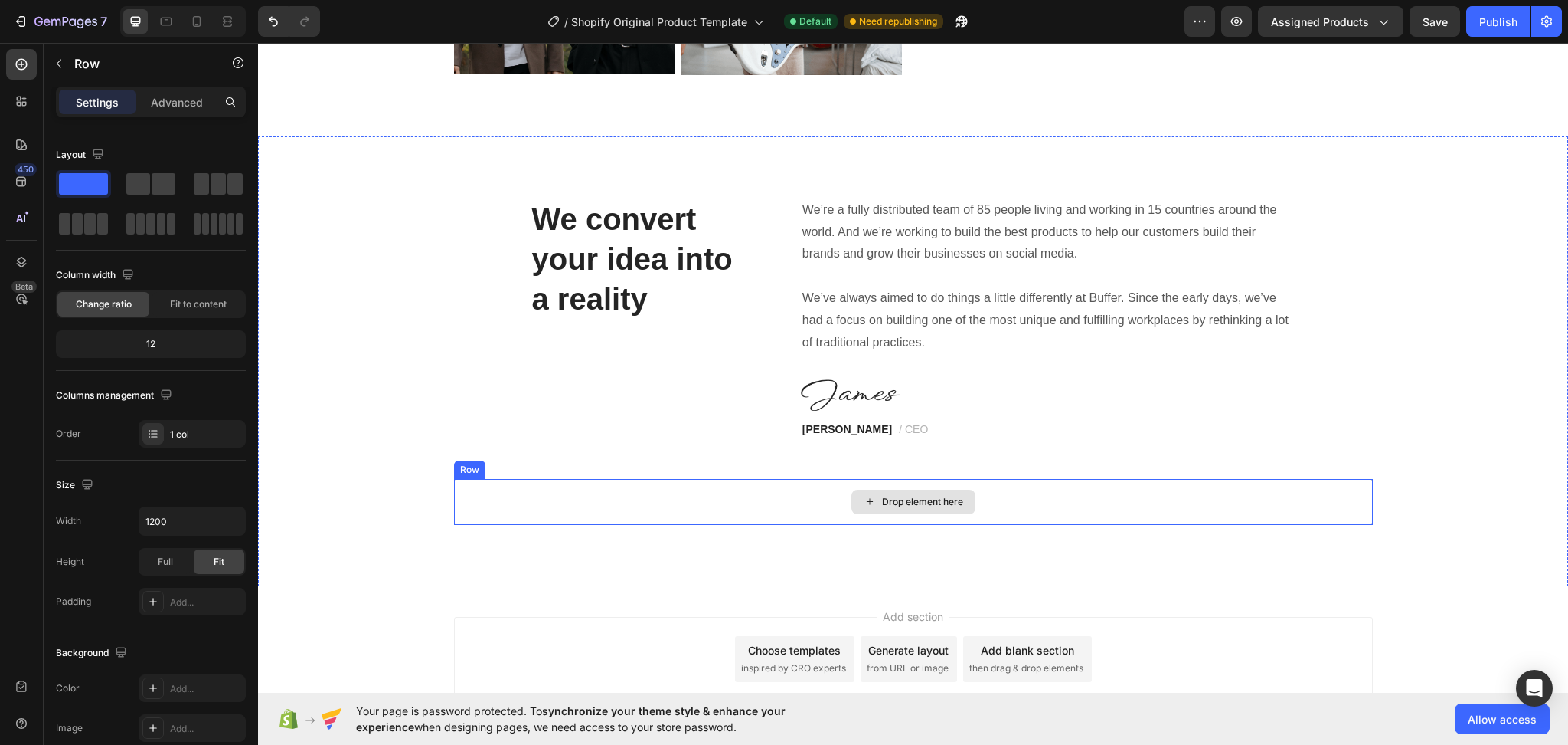
click at [1215, 495] on div "Drop element here" at bounding box center [913, 502] width 919 height 46
click at [543, 461] on icon at bounding box center [548, 464] width 10 height 10
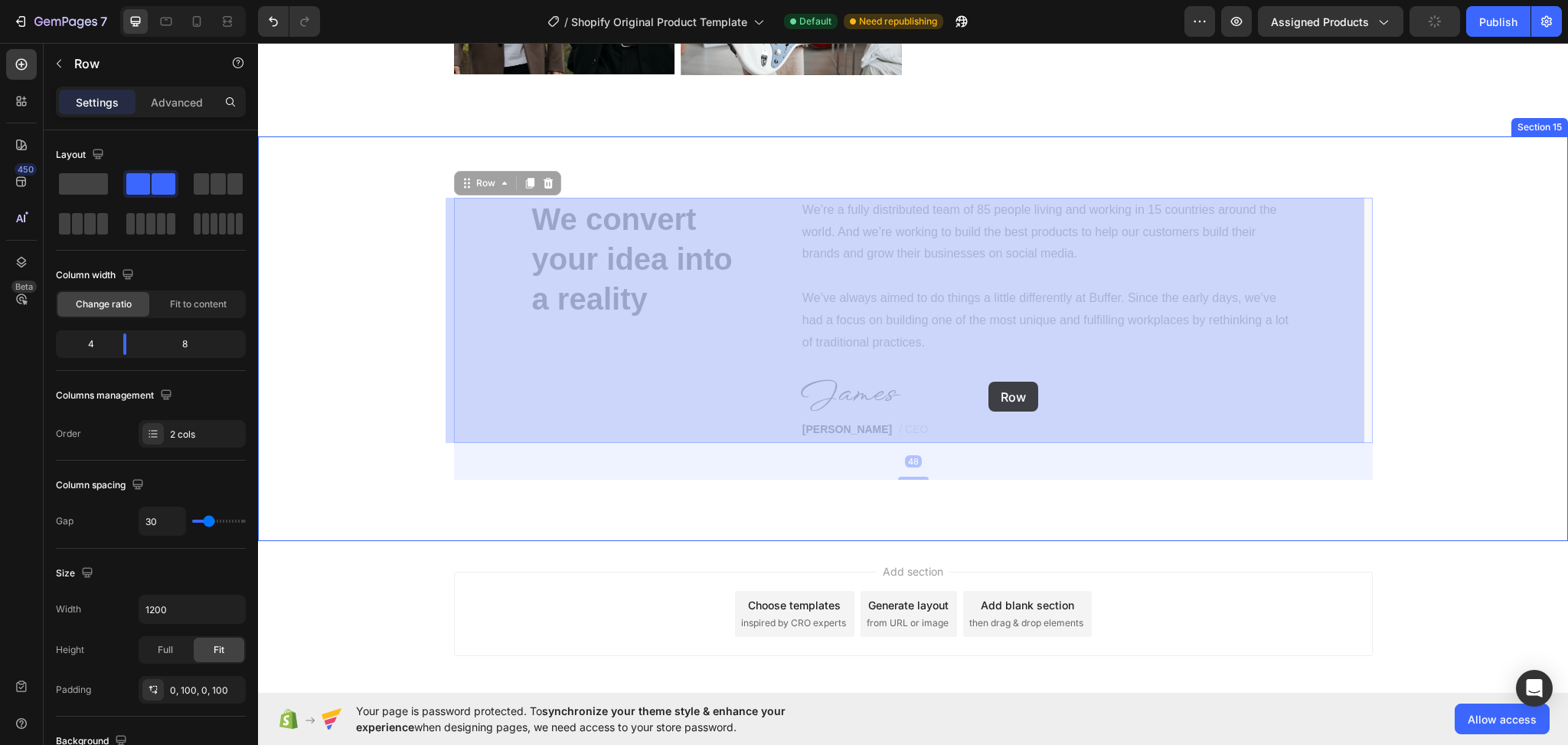
drag, startPoint x: 508, startPoint y: 213, endPoint x: 989, endPoint y: 381, distance: 509.5
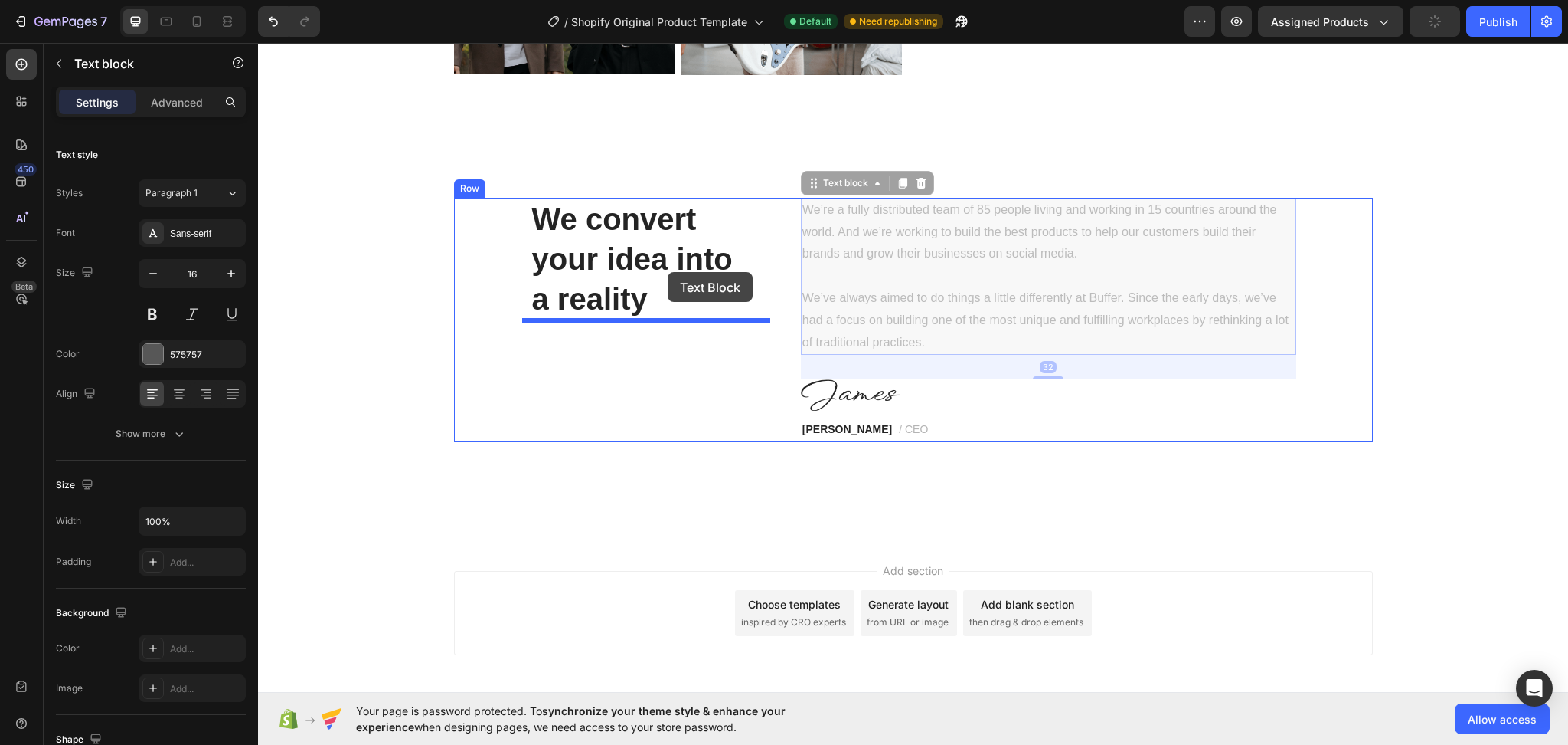
drag, startPoint x: 943, startPoint y: 348, endPoint x: 653, endPoint y: 268, distance: 300.8
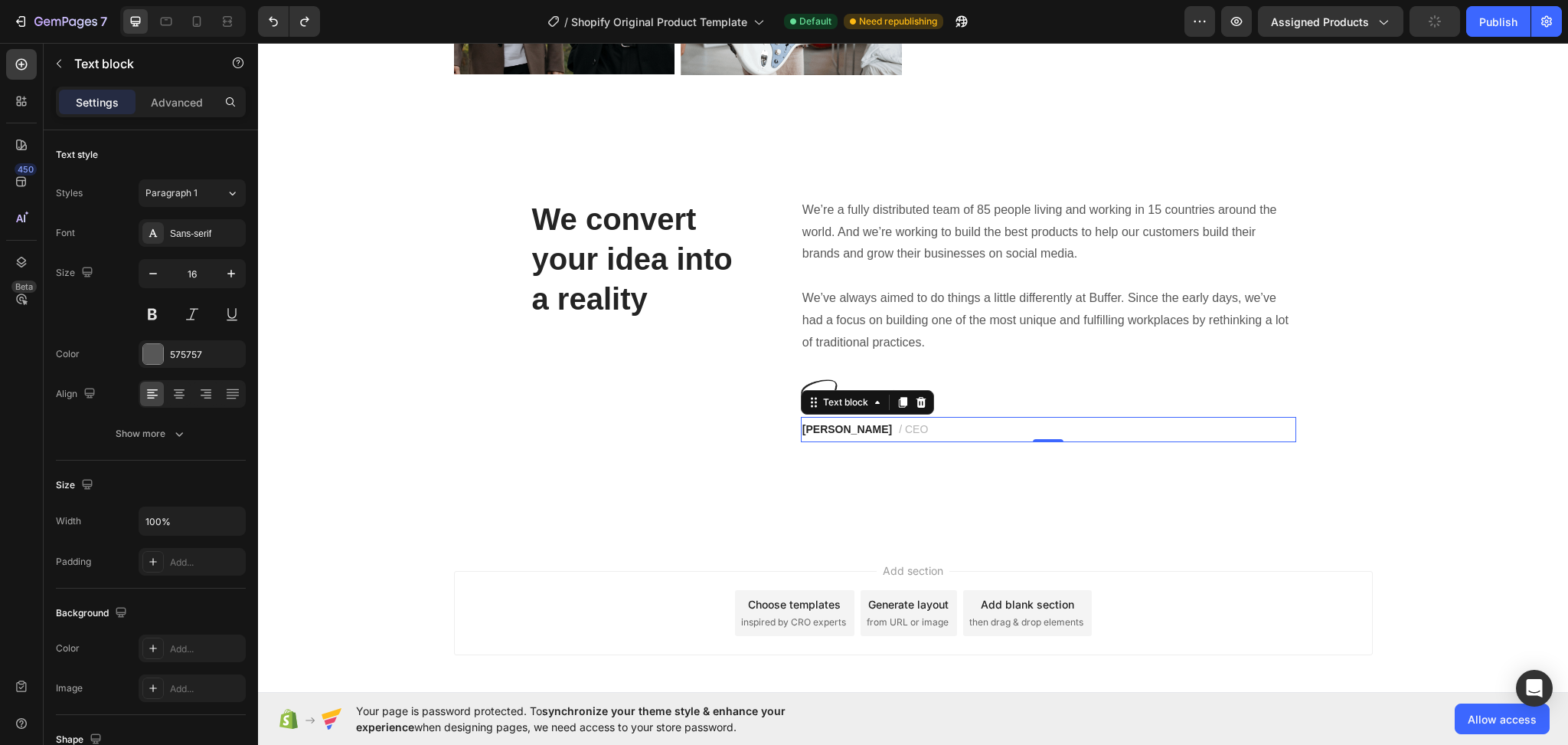
click at [849, 432] on strong "James Frank" at bounding box center [847, 429] width 90 height 12
click at [804, 435] on strong "James" at bounding box center [847, 429] width 90 height 12
click at [822, 431] on strong "James" at bounding box center [847, 429] width 90 height 12
click at [827, 432] on strong "James" at bounding box center [847, 429] width 90 height 12
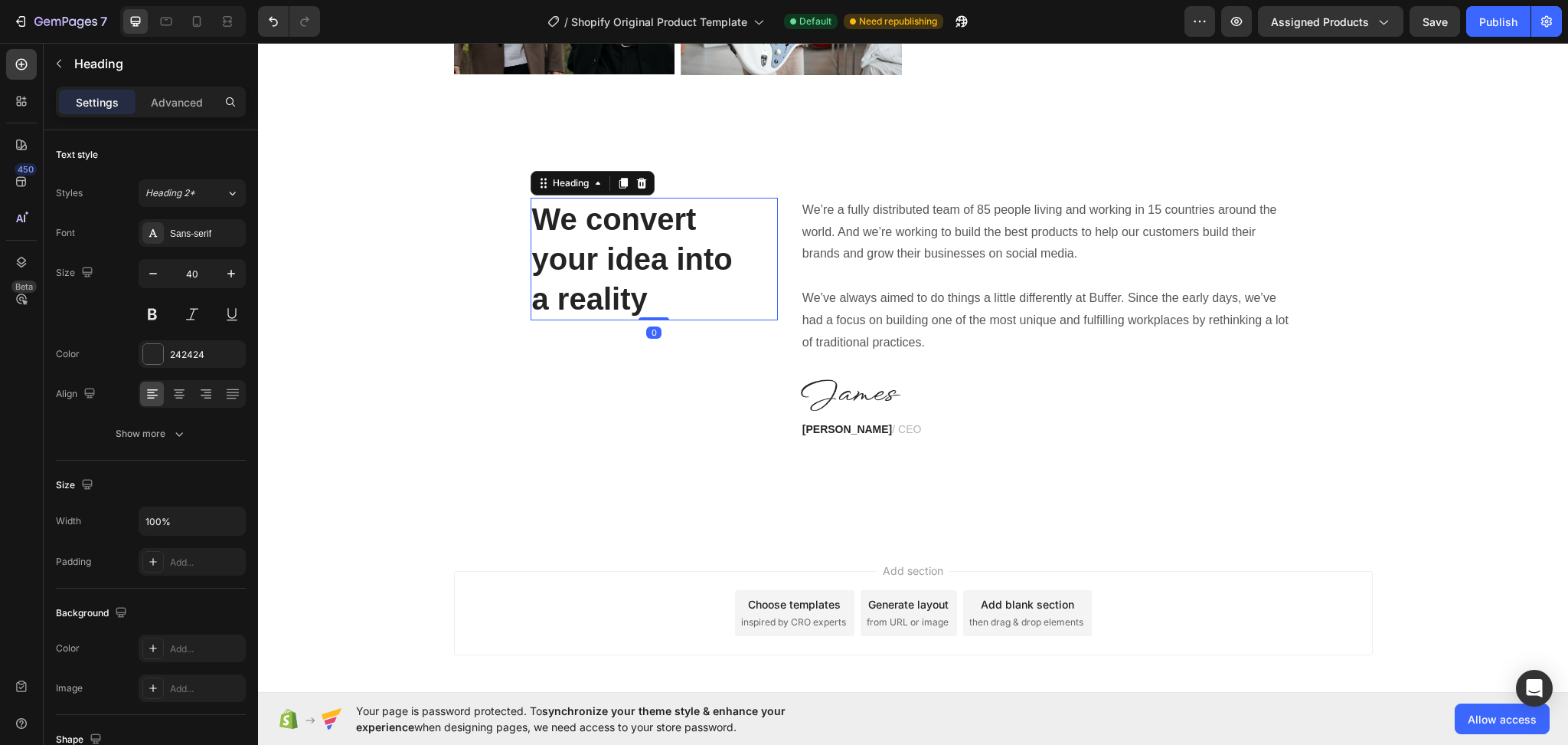
click at [655, 302] on p "a reality" at bounding box center [654, 299] width 244 height 40
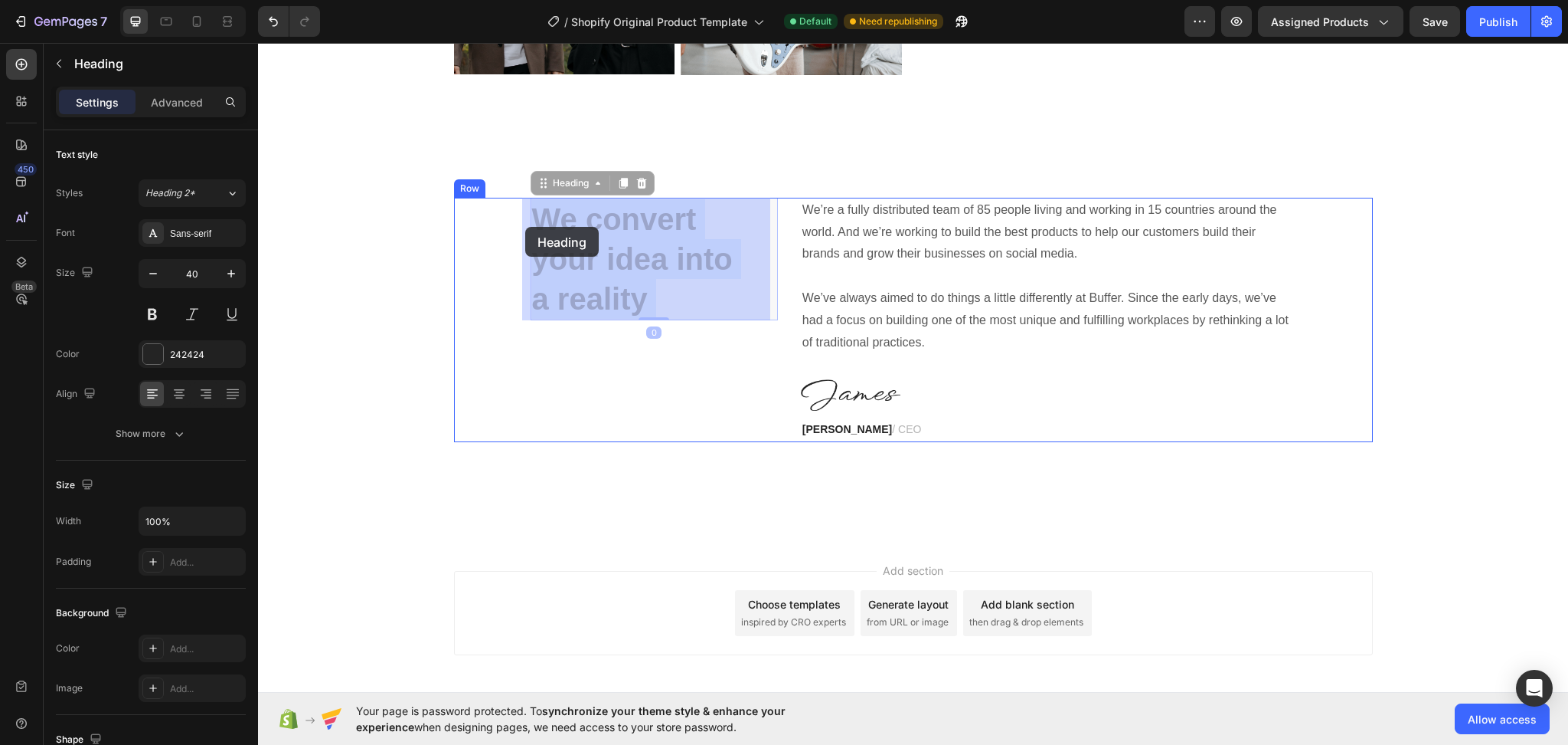
drag, startPoint x: 656, startPoint y: 305, endPoint x: 526, endPoint y: 227, distance: 151.6
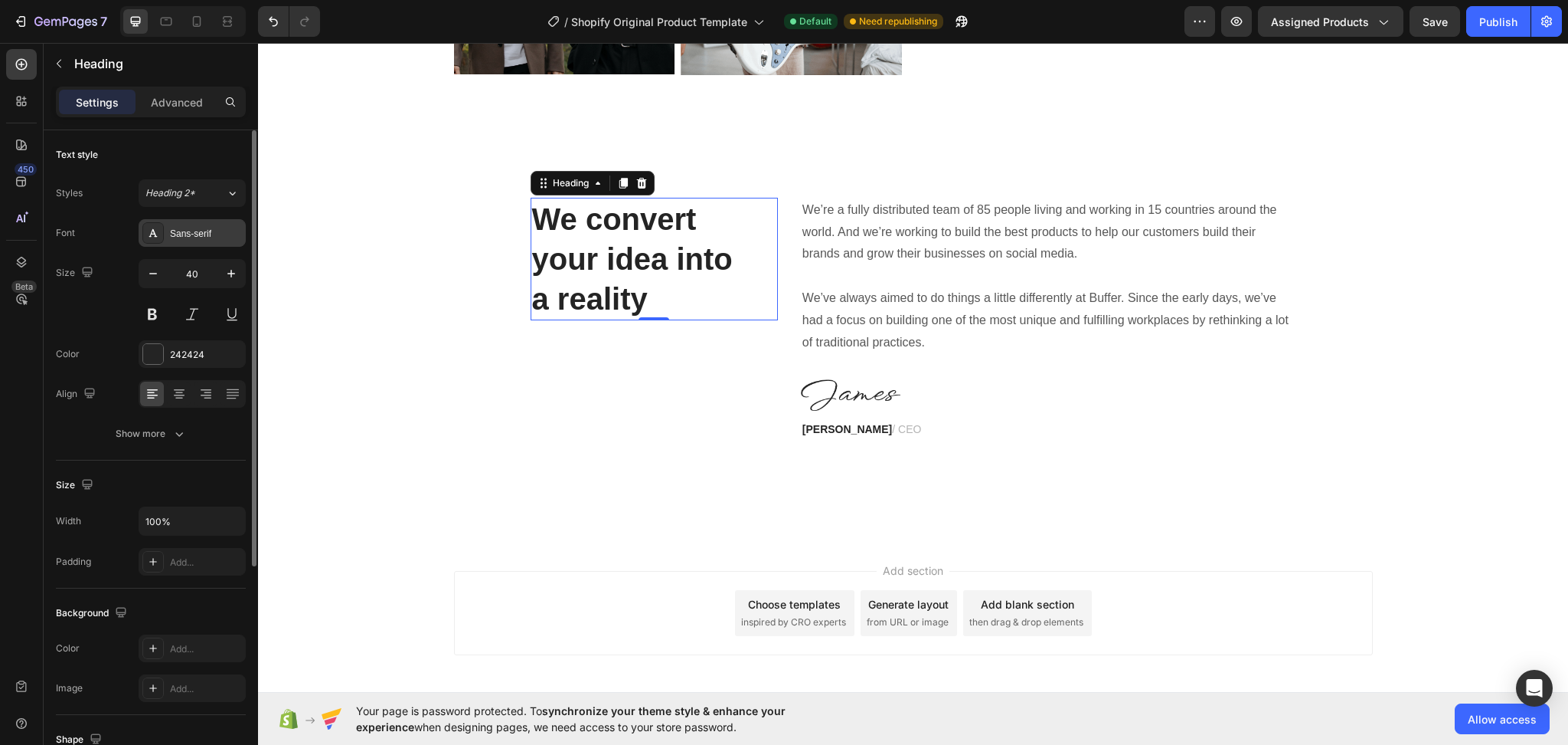
click at [196, 237] on div "Sans-serif" at bounding box center [205, 234] width 72 height 14
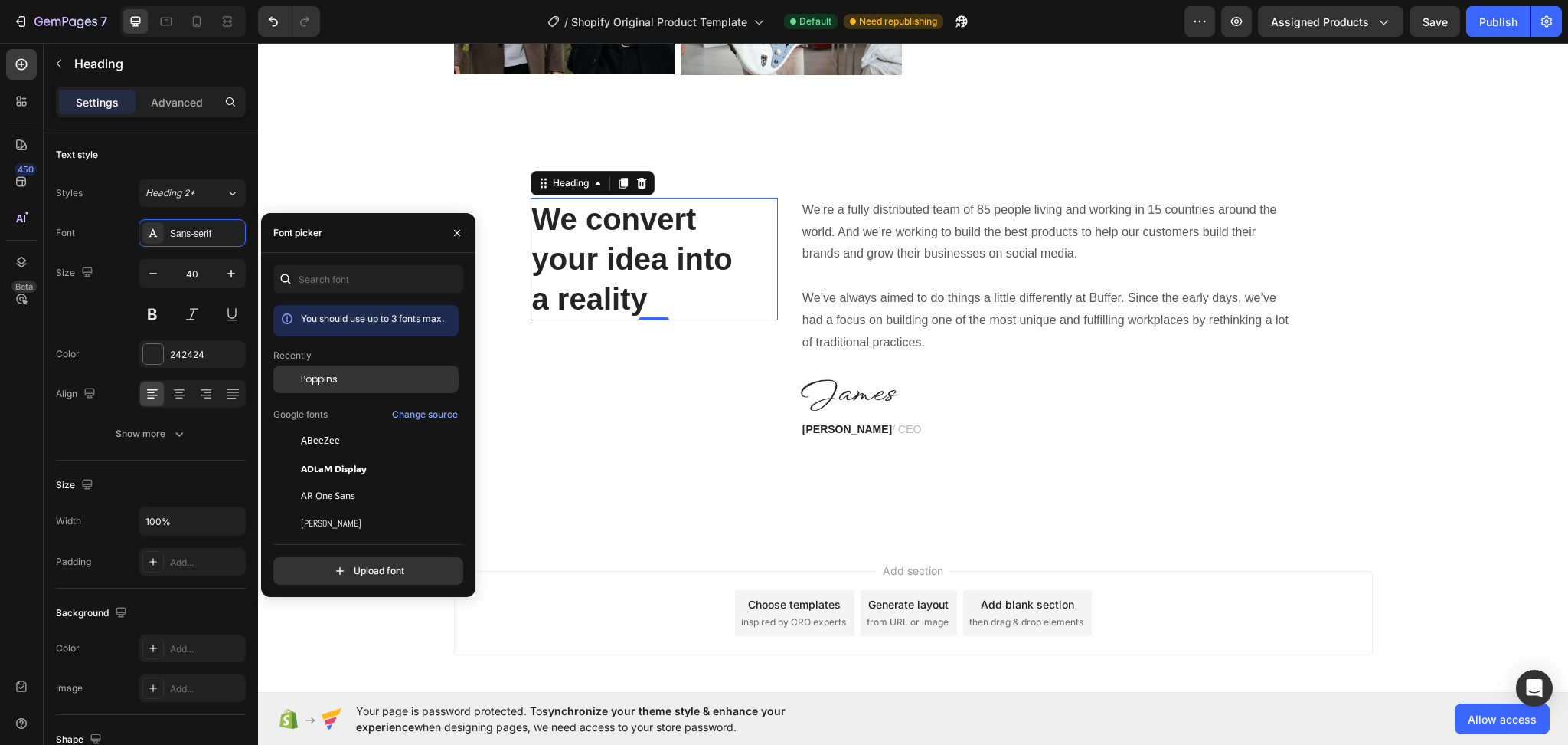
click at [343, 382] on div "Poppins" at bounding box center [378, 379] width 154 height 14
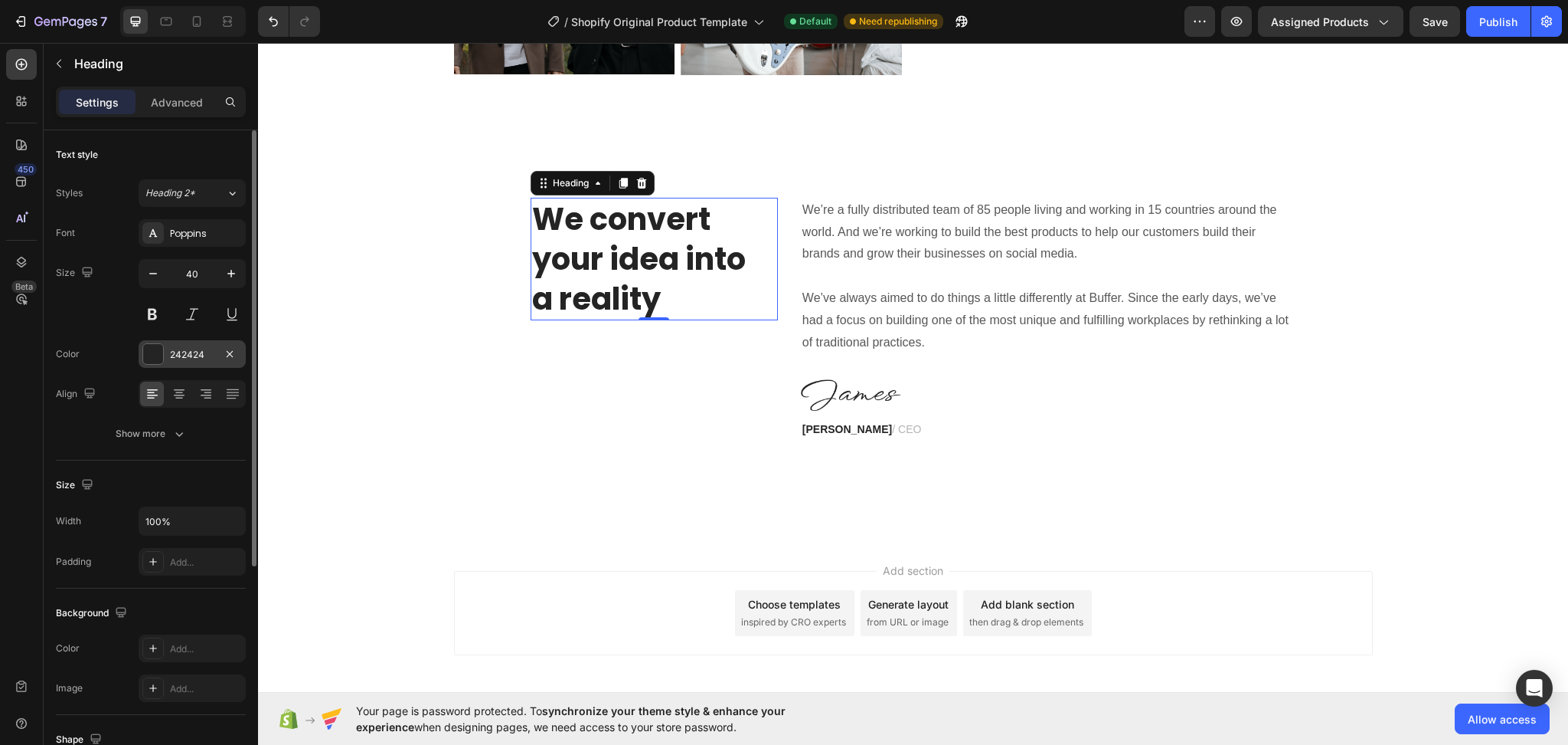
click at [179, 361] on div "242424" at bounding box center [192, 355] width 44 height 14
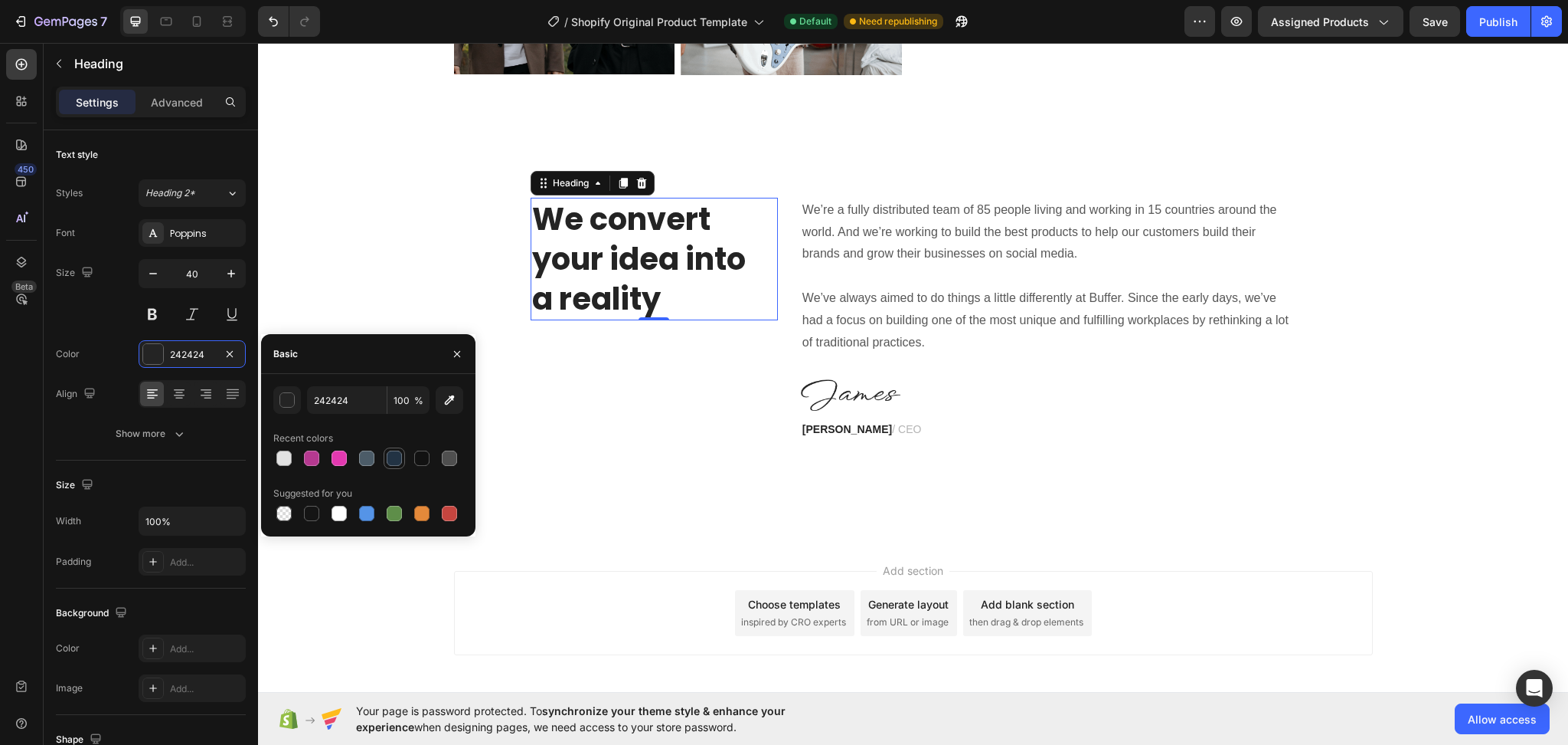
click at [391, 458] on div at bounding box center [394, 458] width 16 height 16
type input "223344"
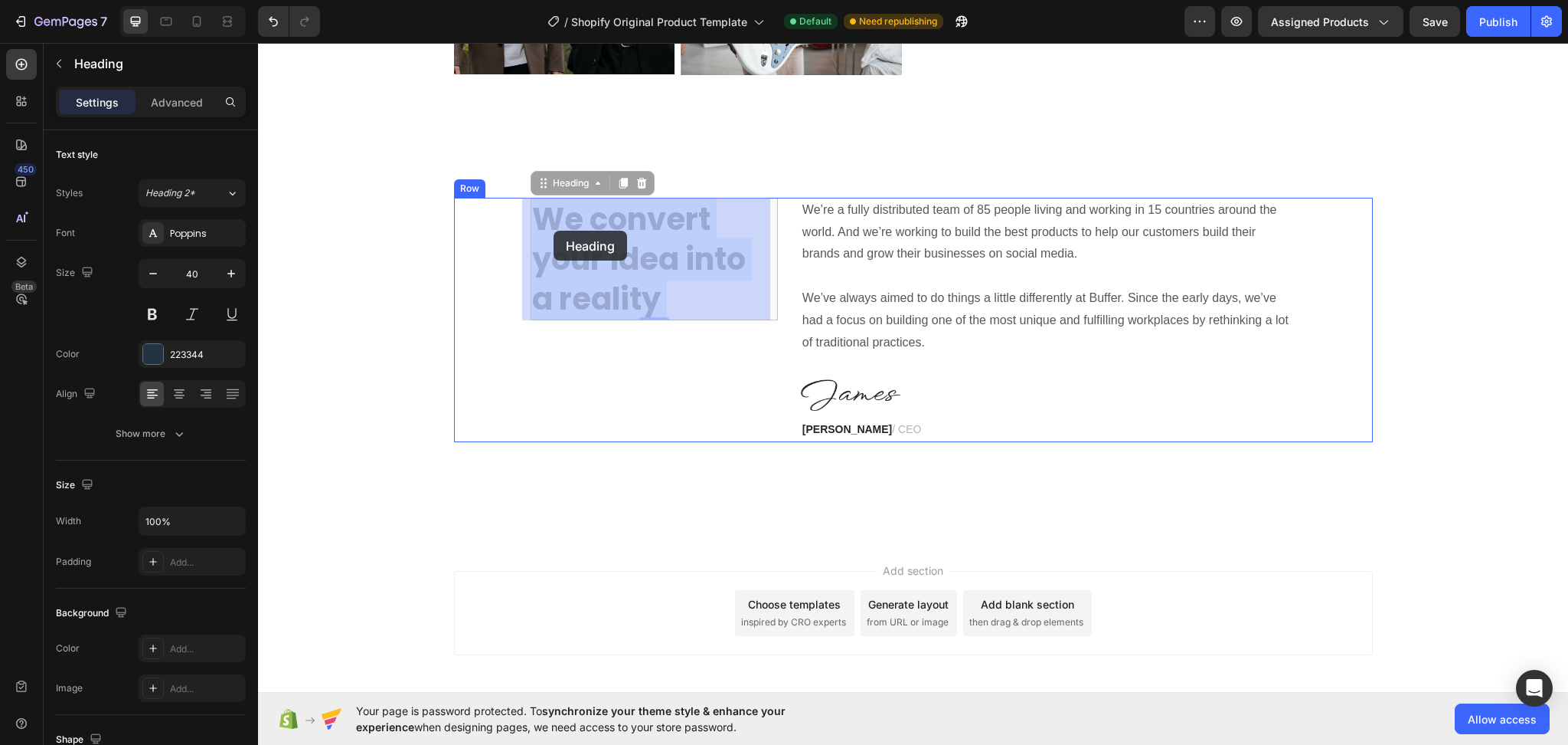
drag, startPoint x: 700, startPoint y: 308, endPoint x: 553, endPoint y: 230, distance: 166.4
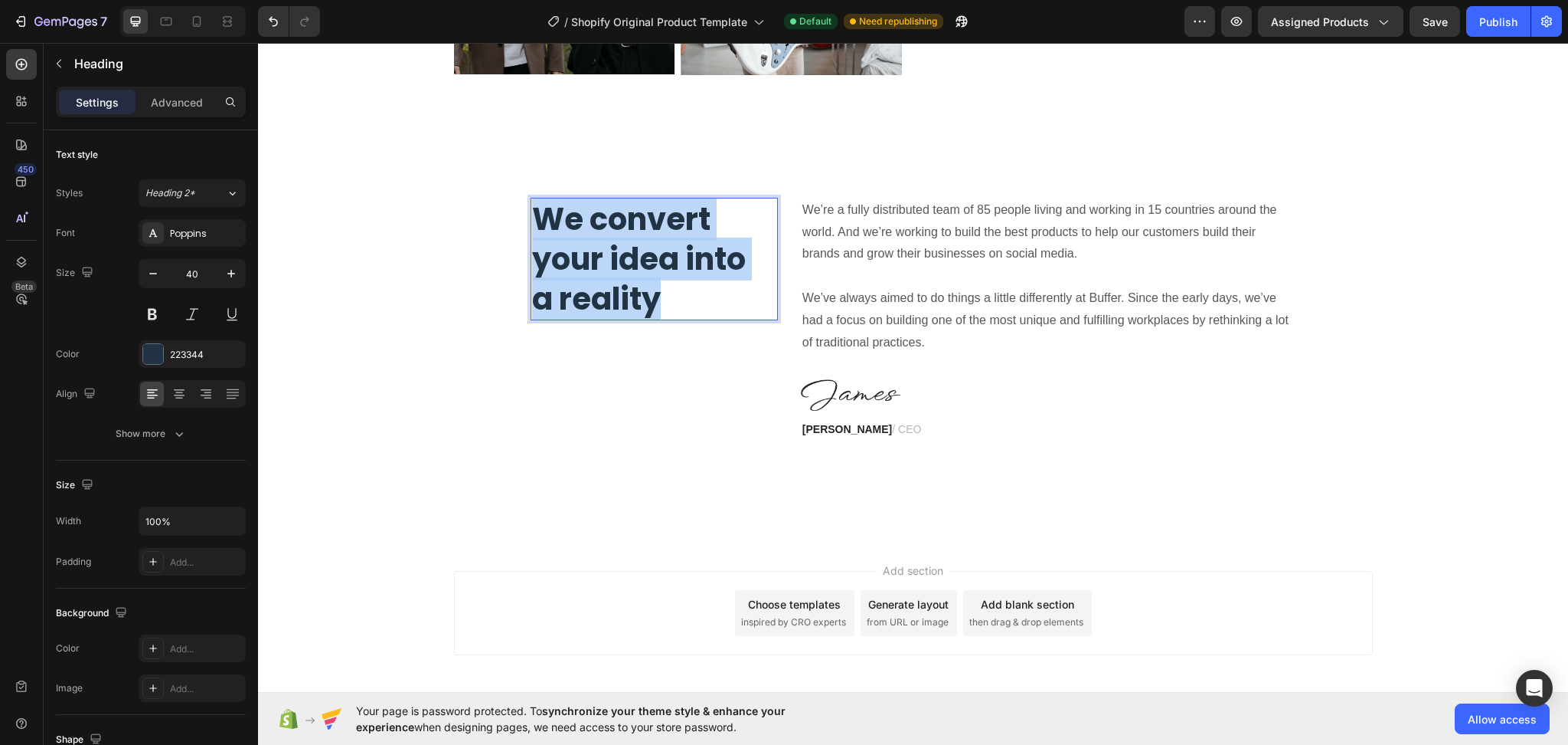
drag, startPoint x: 663, startPoint y: 301, endPoint x: 532, endPoint y: 228, distance: 150.0
click at [532, 228] on p "We convert your idea into a reality" at bounding box center [654, 259] width 244 height 119
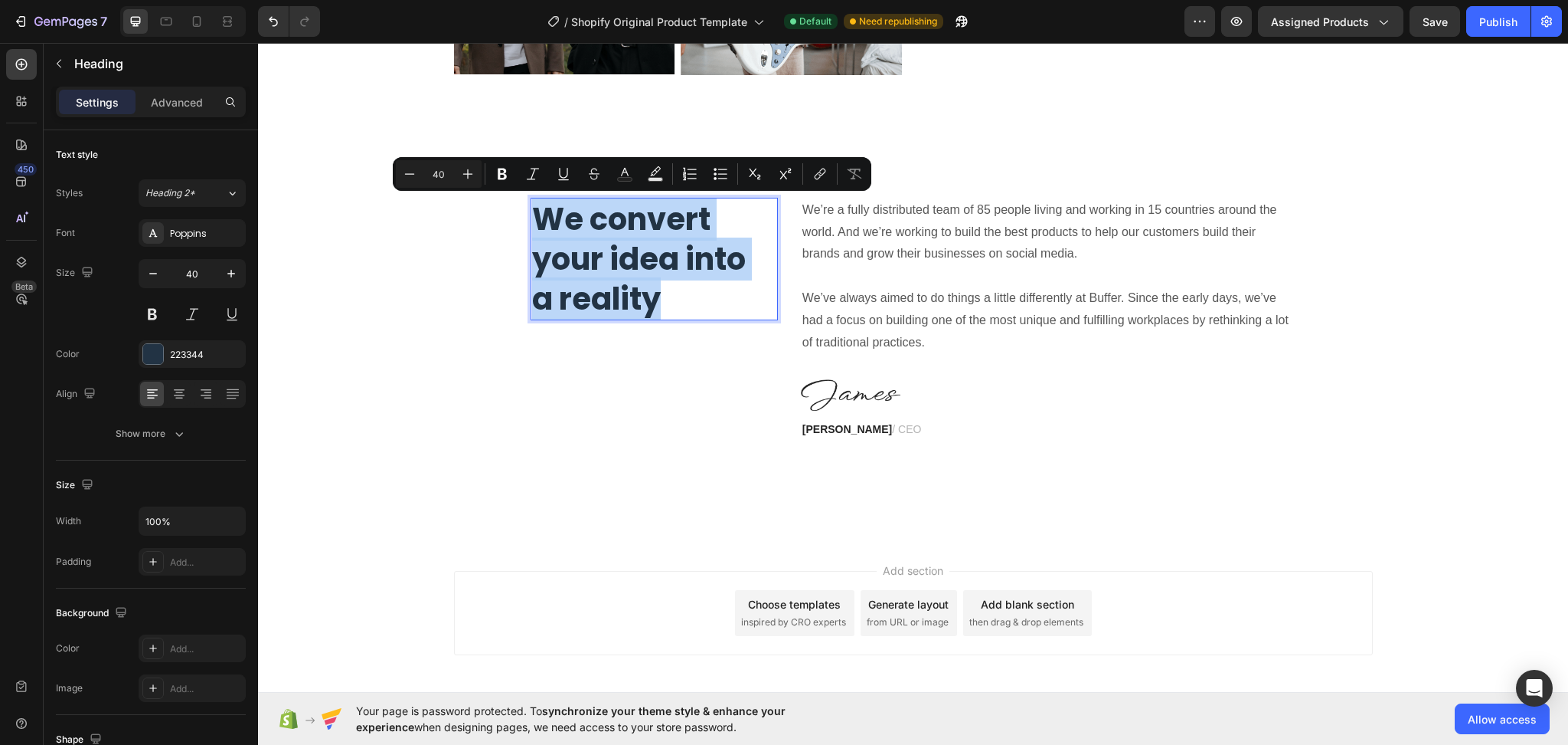
copy p "We convert your idea into a reality"
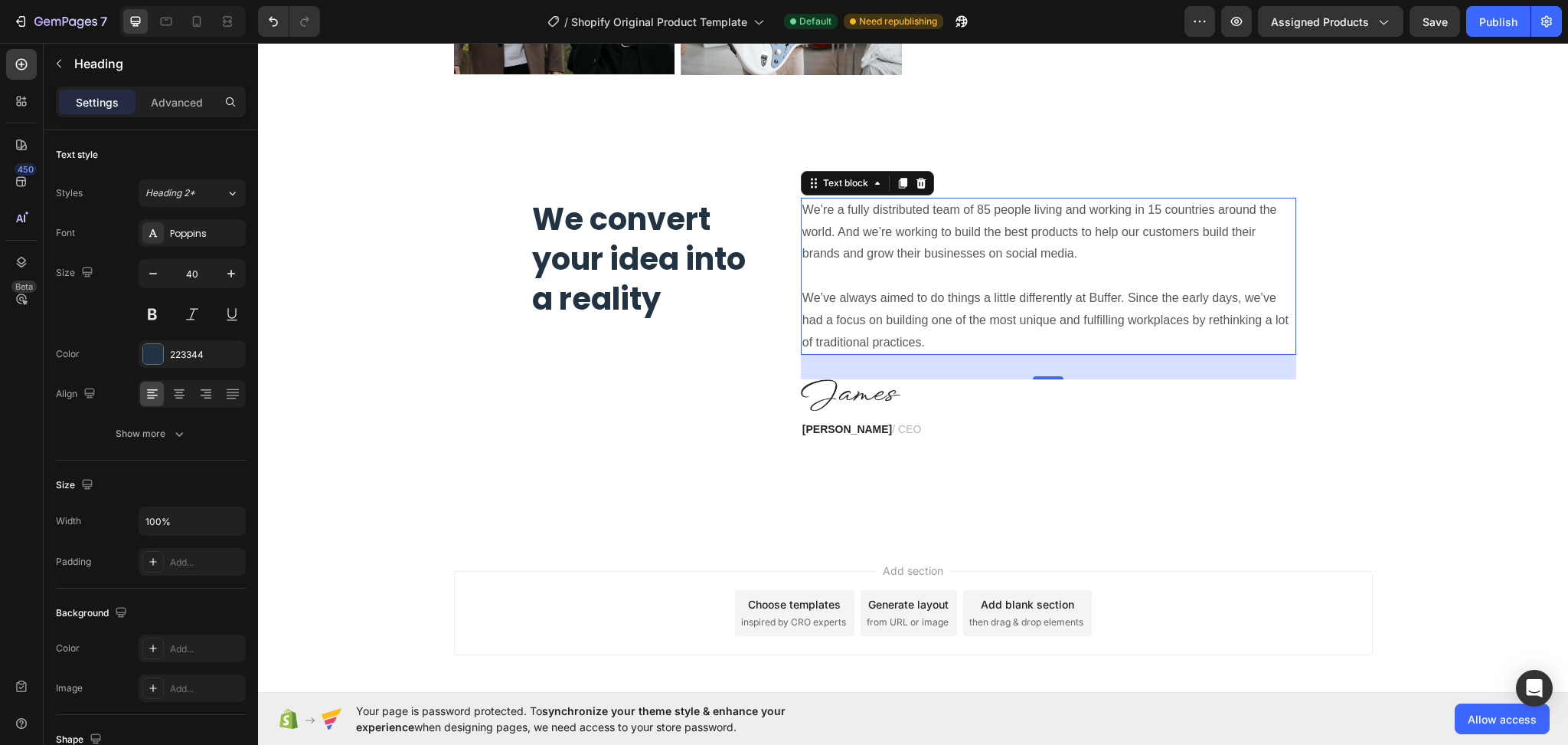
click at [927, 282] on p at bounding box center [1048, 276] width 493 height 22
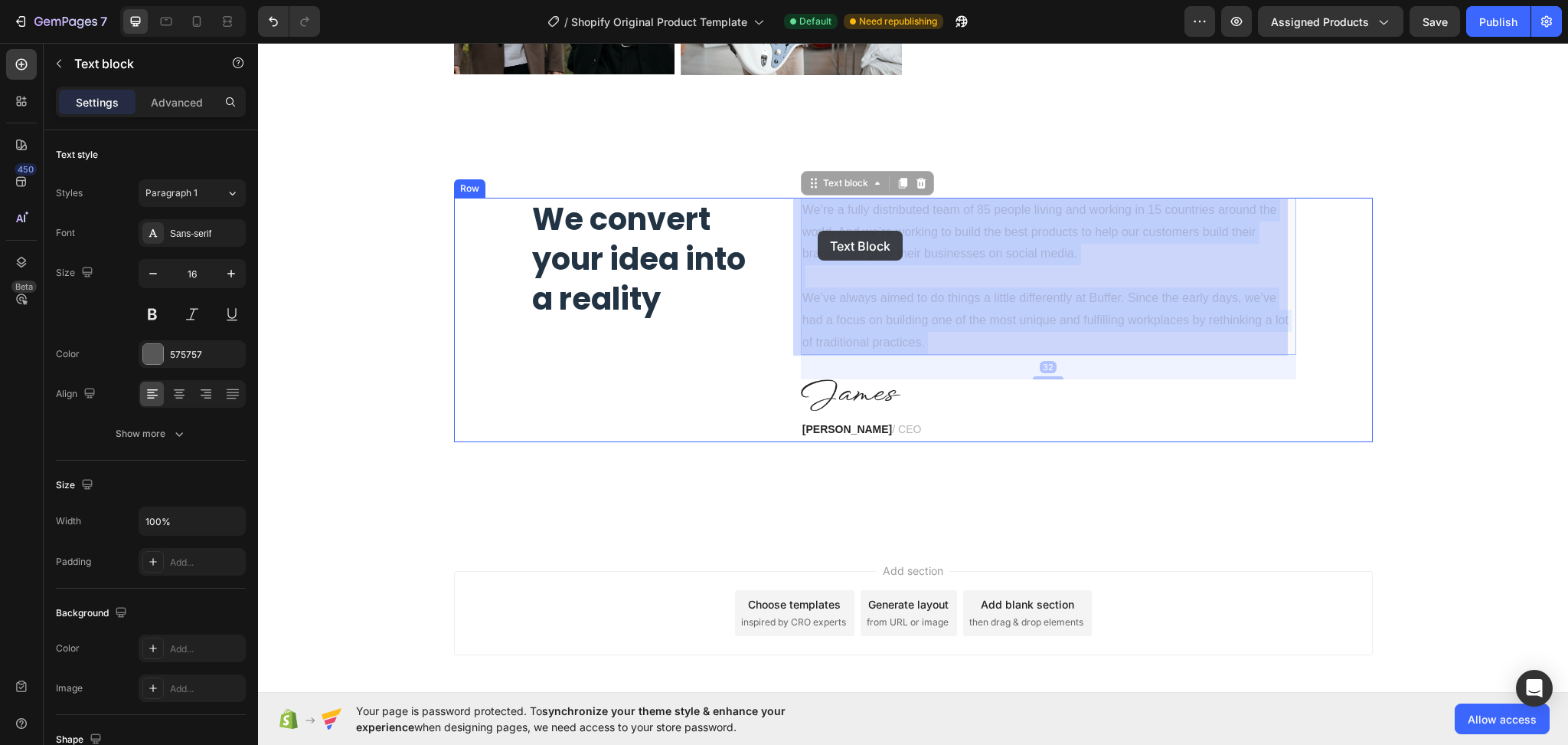
drag, startPoint x: 919, startPoint y: 344, endPoint x: 818, endPoint y: 230, distance: 152.3
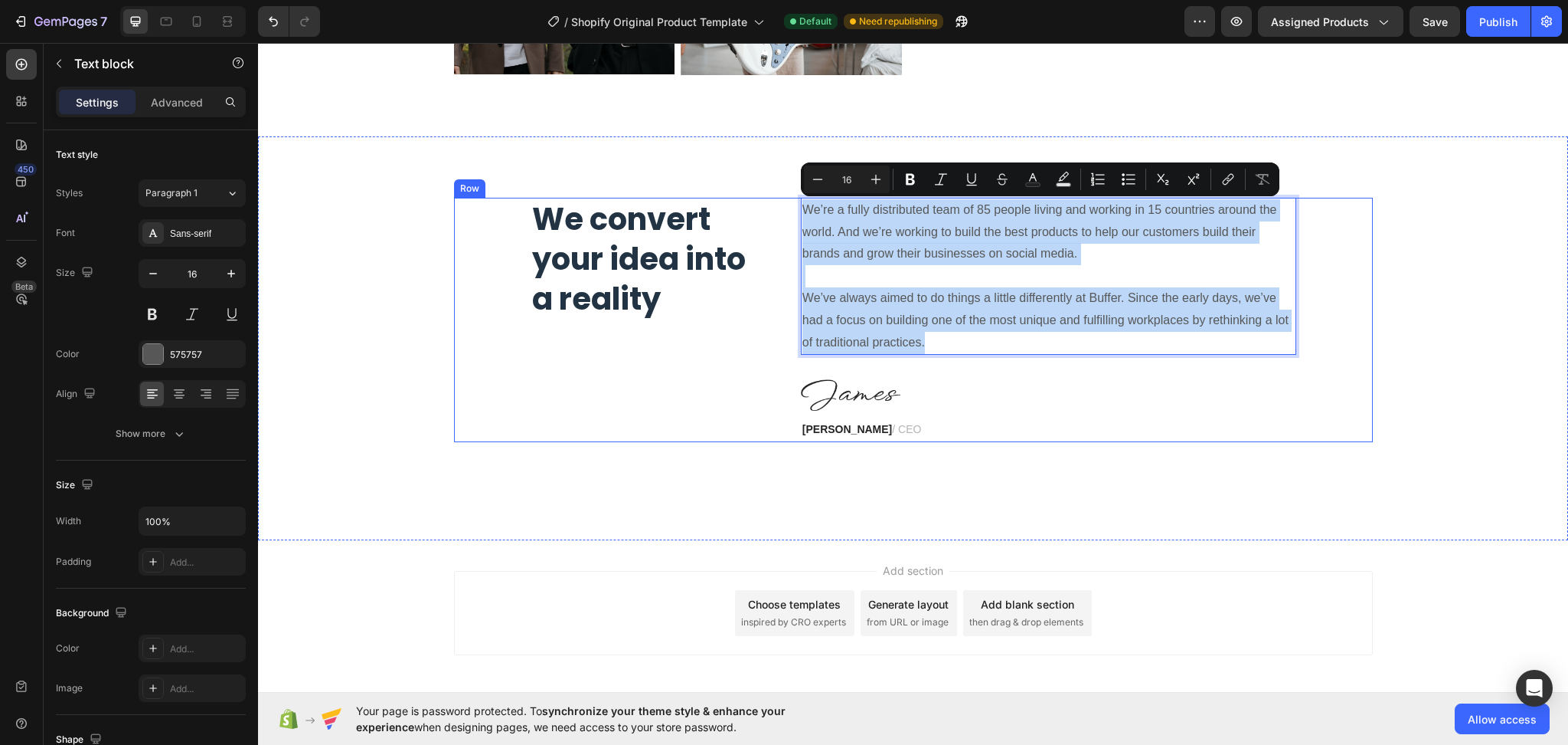
drag, startPoint x: 932, startPoint y: 344, endPoint x: 786, endPoint y: 211, distance: 197.5
click at [786, 211] on div "We convert your idea into a reality Heading We’re a fully distributed team of 8…" at bounding box center [913, 319] width 919 height 244
copy div "We’re a fully distributed team of 85 people living and working in 15 countries …"
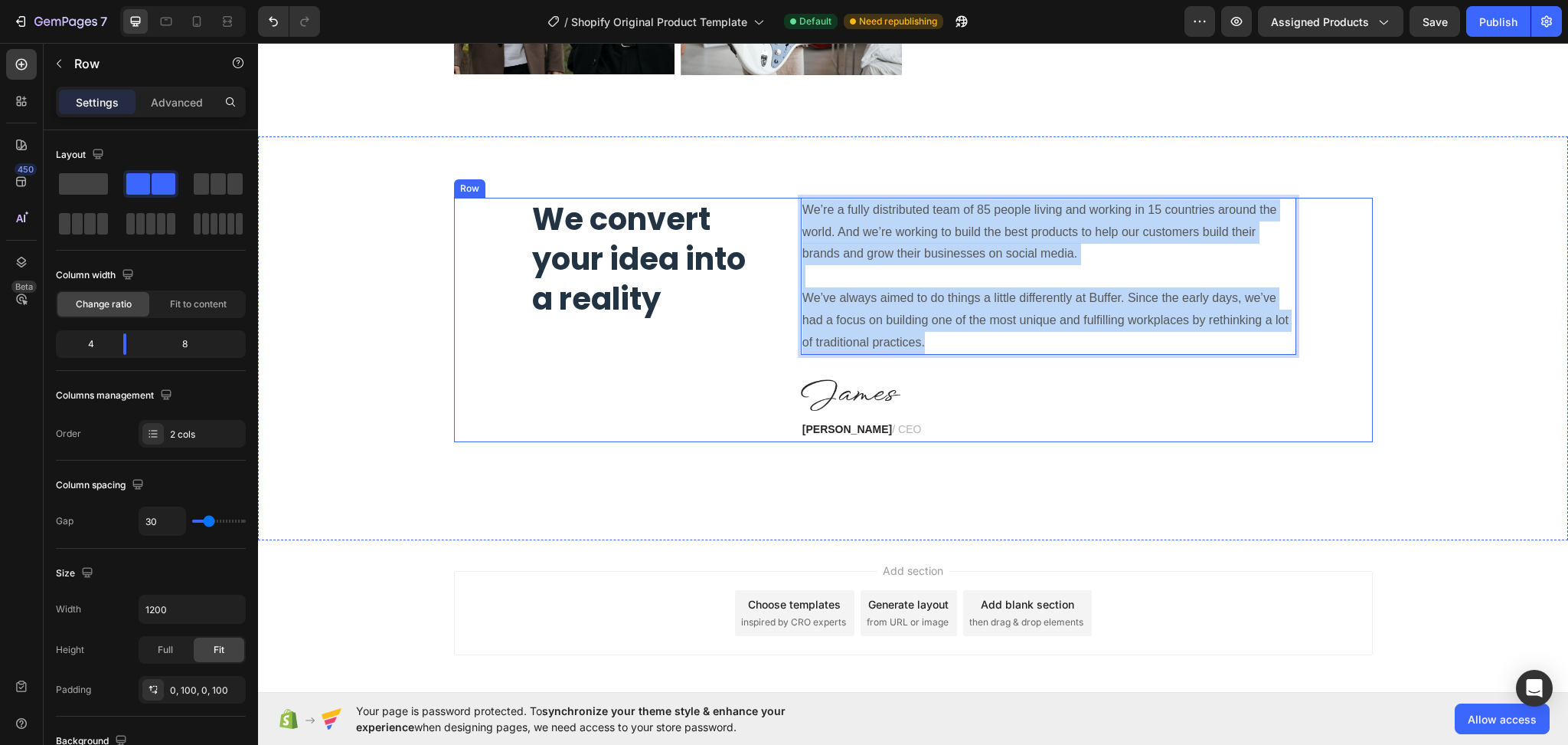
click at [642, 331] on div "We convert your idea into a reality Heading" at bounding box center [654, 319] width 248 height 244
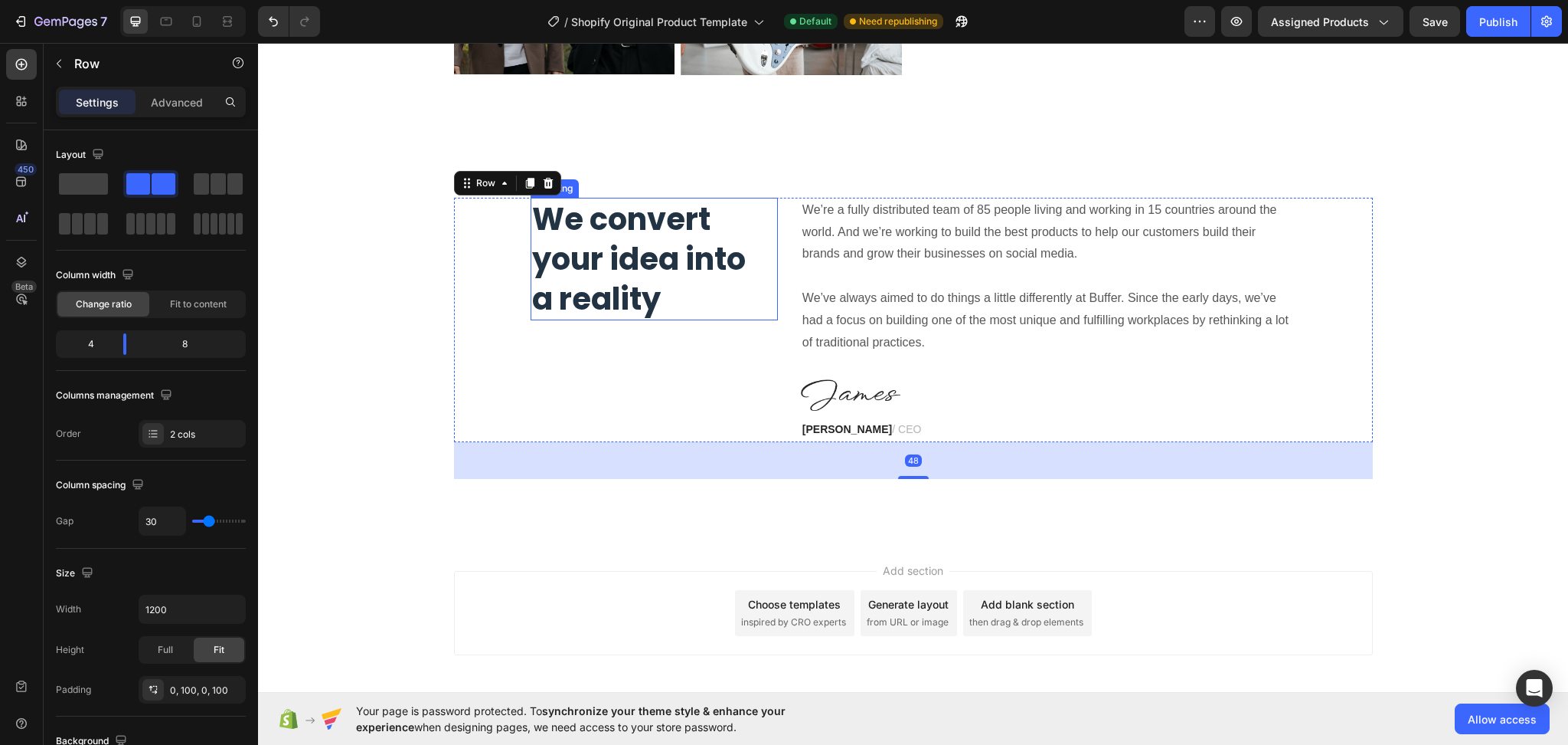
click at [670, 310] on p "We convert your idea into a reality" at bounding box center [654, 259] width 244 height 119
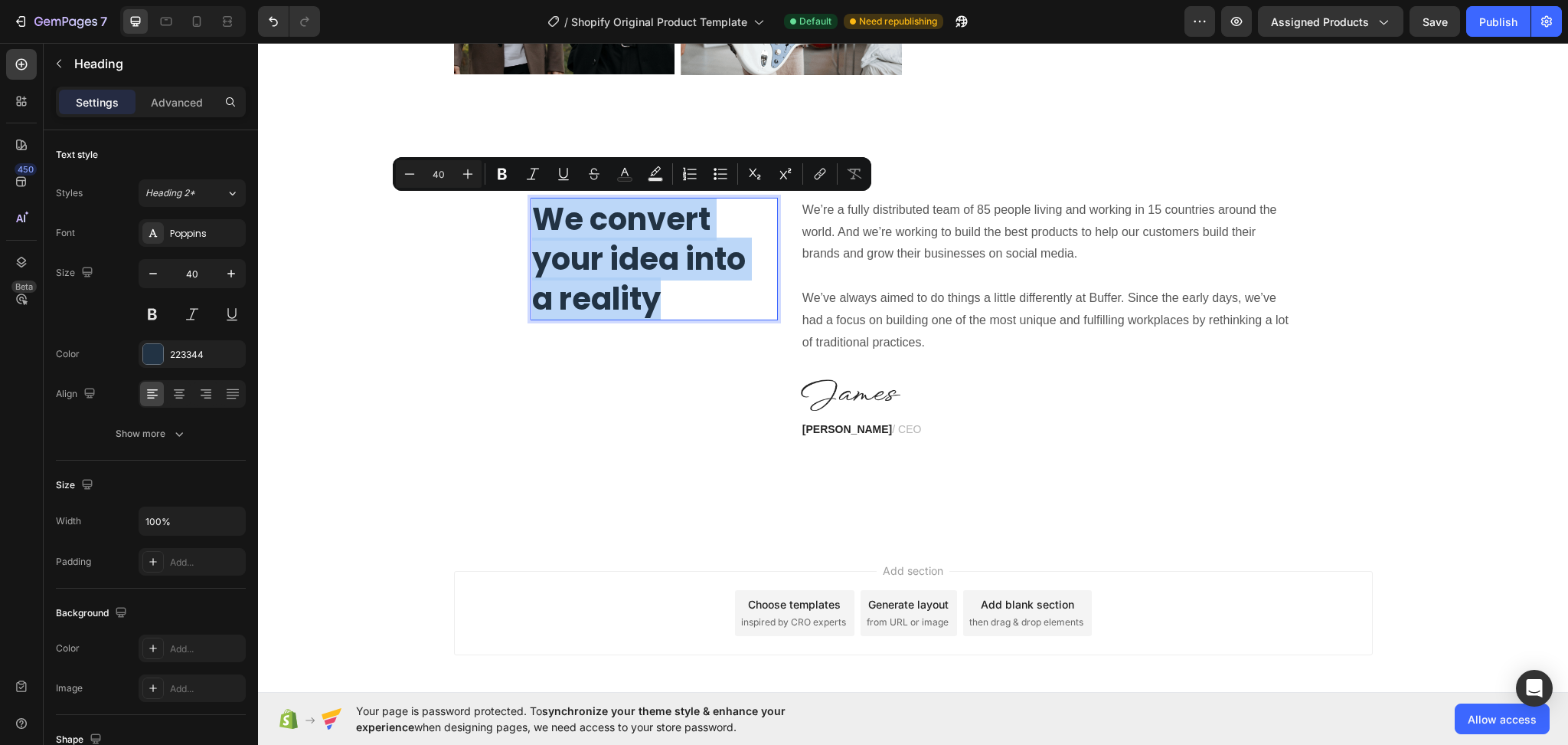
drag, startPoint x: 677, startPoint y: 305, endPoint x: 527, endPoint y: 207, distance: 179.2
type input "17"
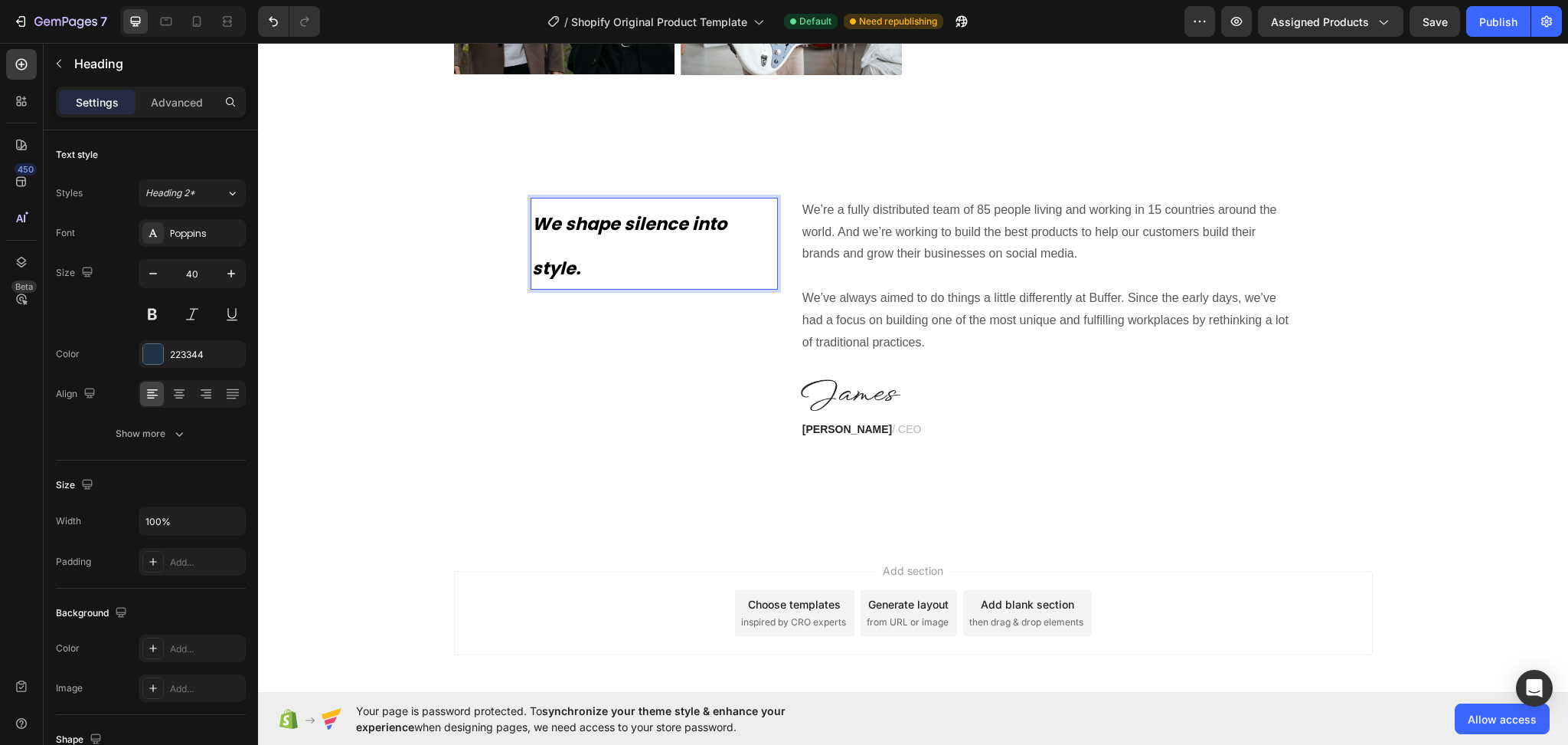
click at [621, 268] on p "We shape silence into style." at bounding box center [654, 243] width 244 height 89
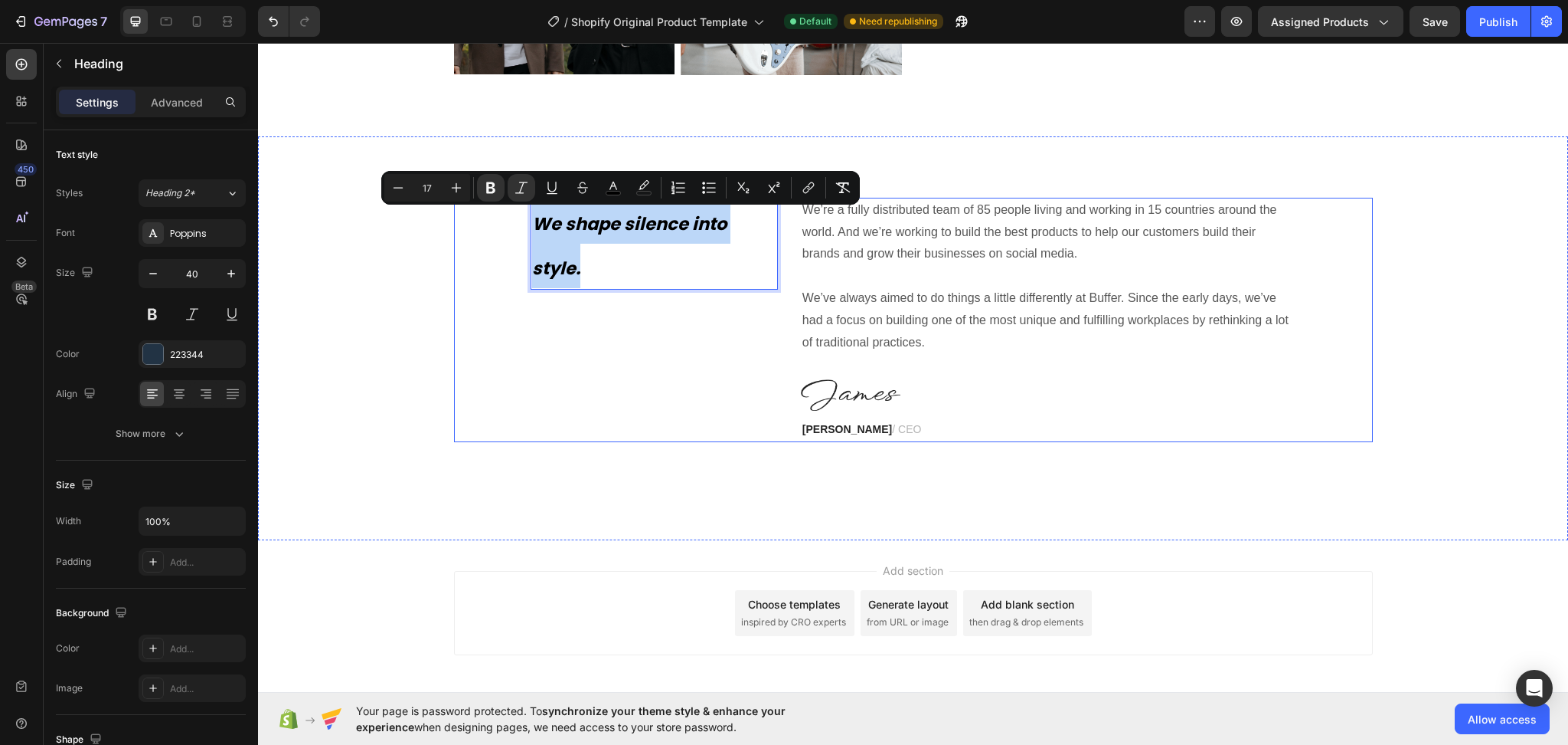
drag, startPoint x: 642, startPoint y: 277, endPoint x: 505, endPoint y: 208, distance: 153.4
click at [505, 208] on div "We shape silence into style. Heading 0 We’re a fully distributed team of 85 peo…" at bounding box center [913, 319] width 919 height 244
click at [459, 190] on icon "Editor contextual toolbar" at bounding box center [457, 188] width 16 height 16
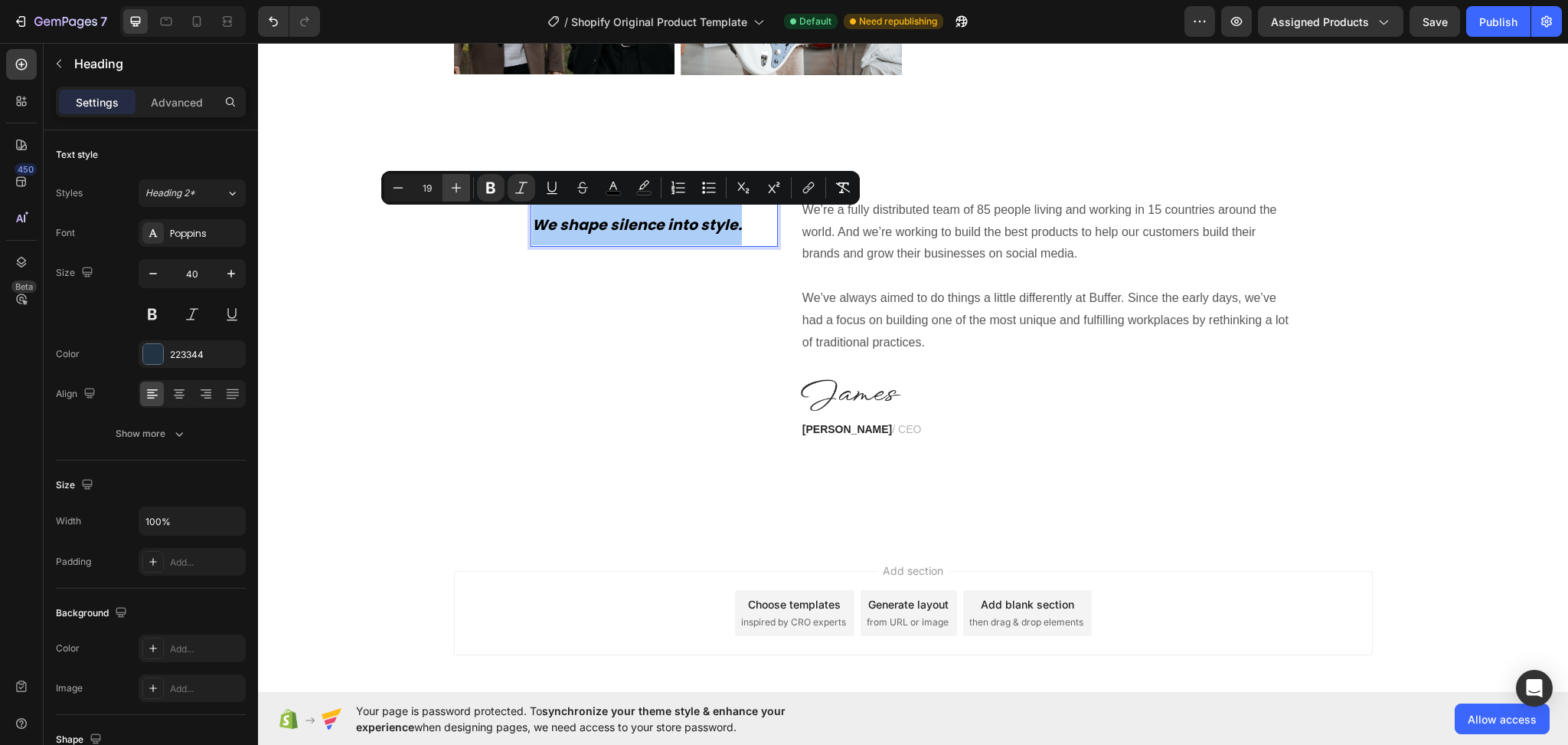
click at [459, 190] on icon "Editor contextual toolbar" at bounding box center [457, 188] width 16 height 16
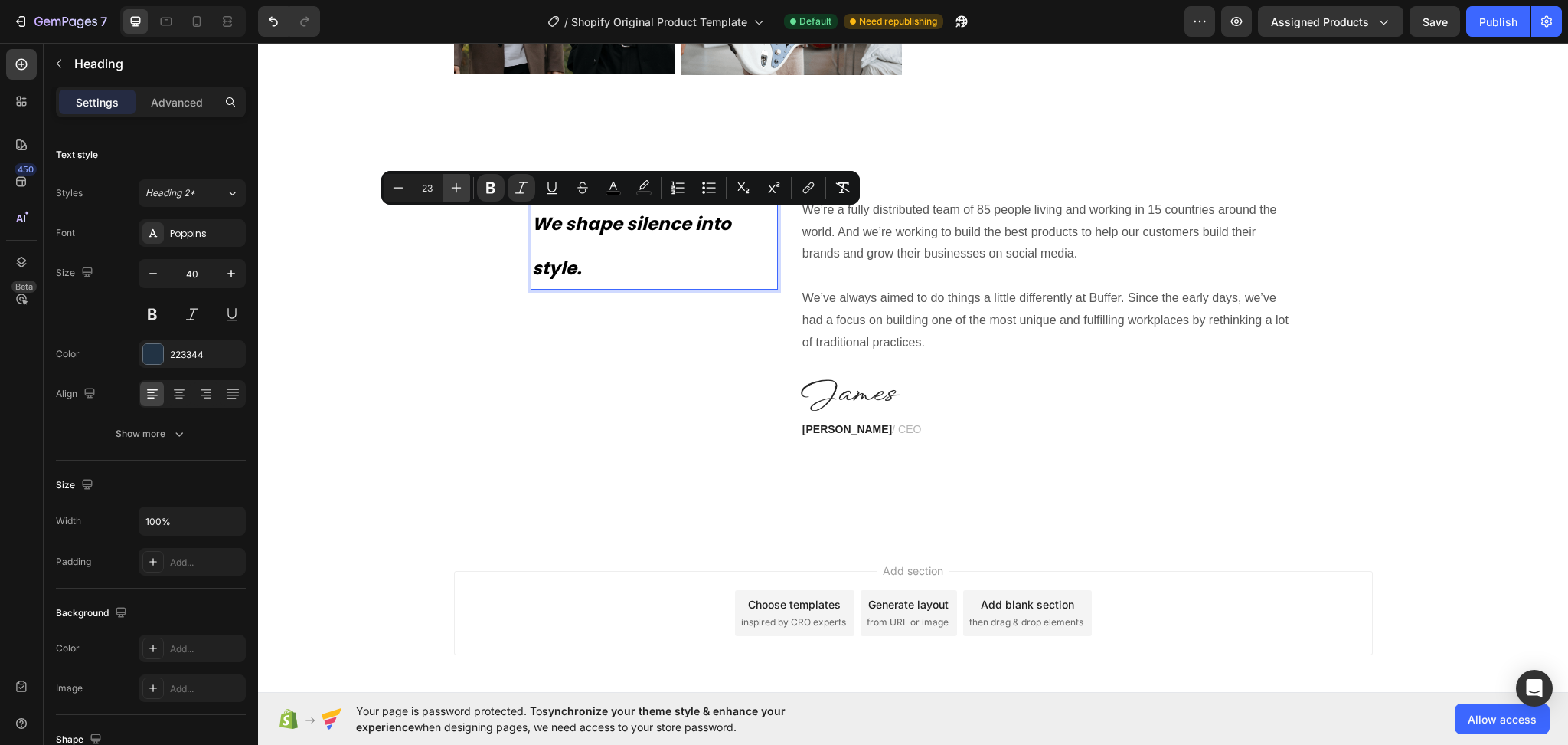
click at [459, 190] on icon "Editor contextual toolbar" at bounding box center [457, 188] width 16 height 16
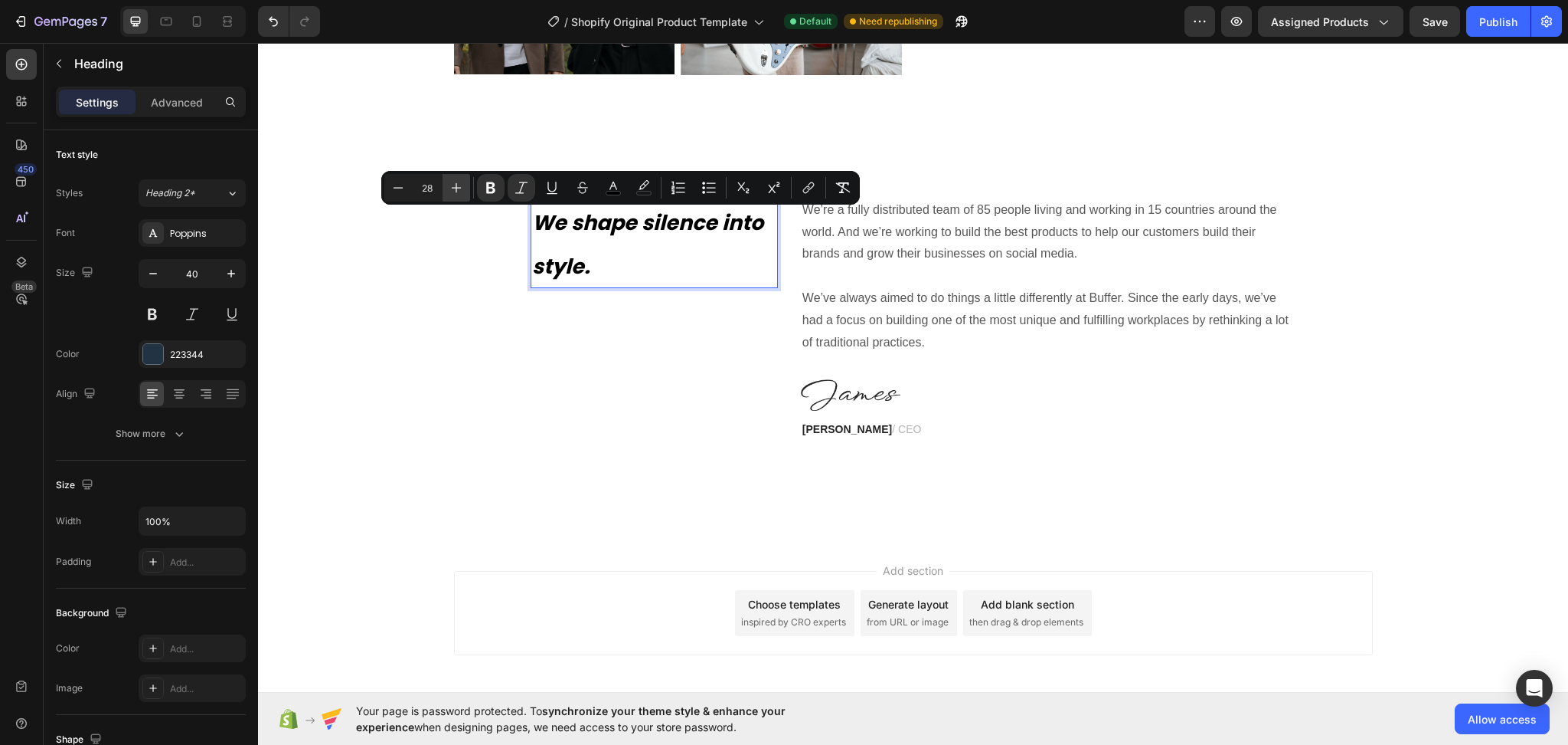
click at [459, 190] on icon "Editor contextual toolbar" at bounding box center [457, 188] width 16 height 16
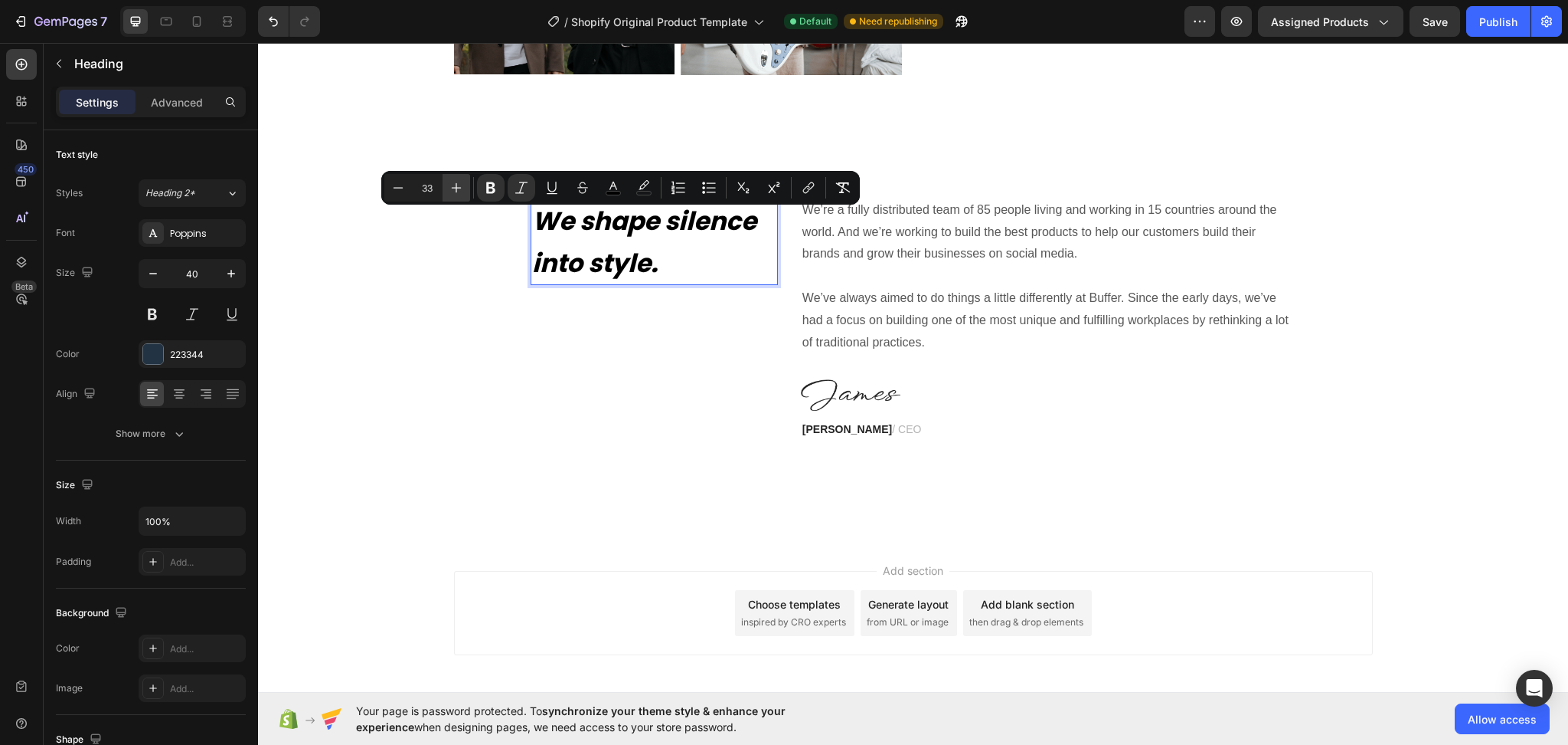
click at [459, 190] on icon "Editor contextual toolbar" at bounding box center [457, 188] width 16 height 16
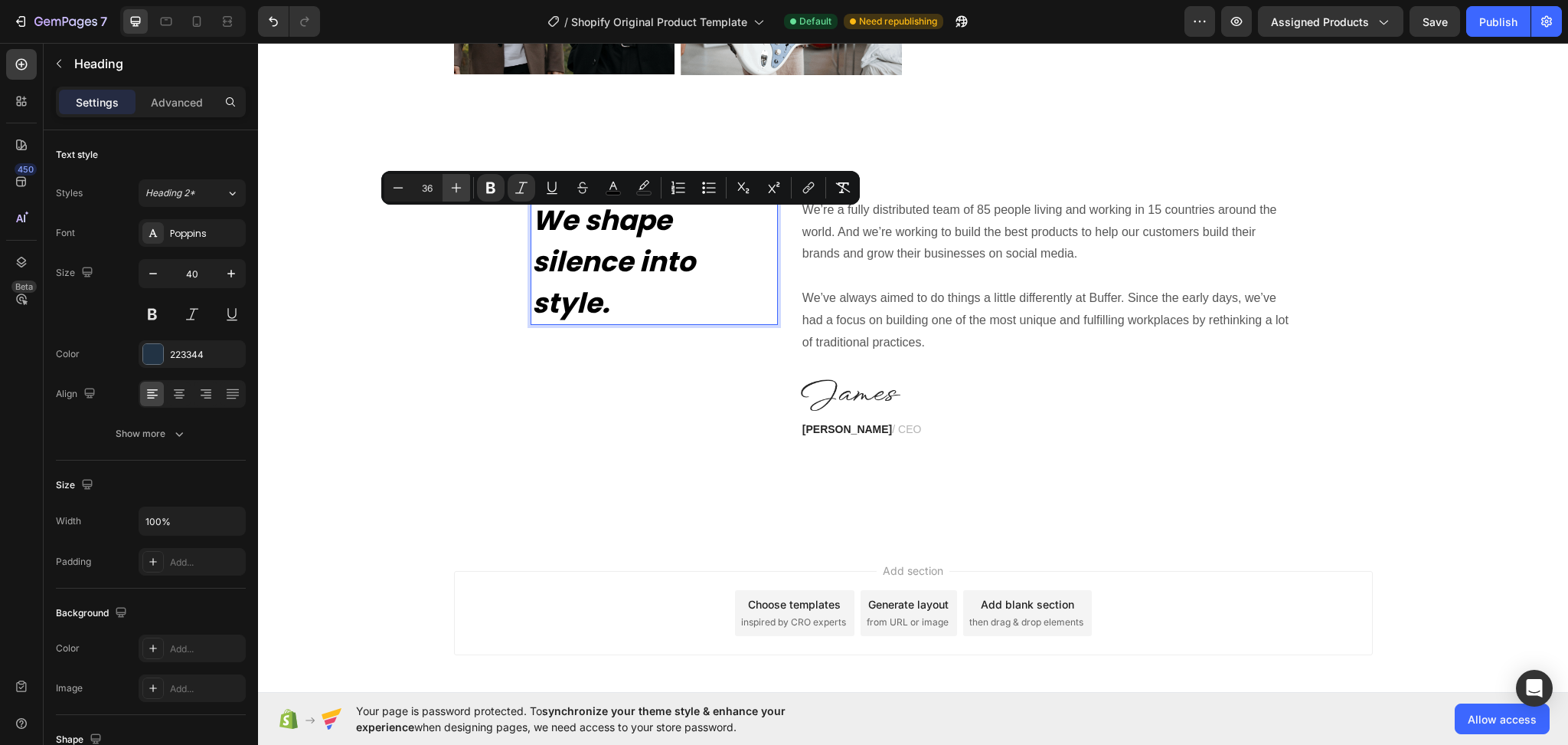
click at [459, 190] on icon "Editor contextual toolbar" at bounding box center [457, 188] width 16 height 16
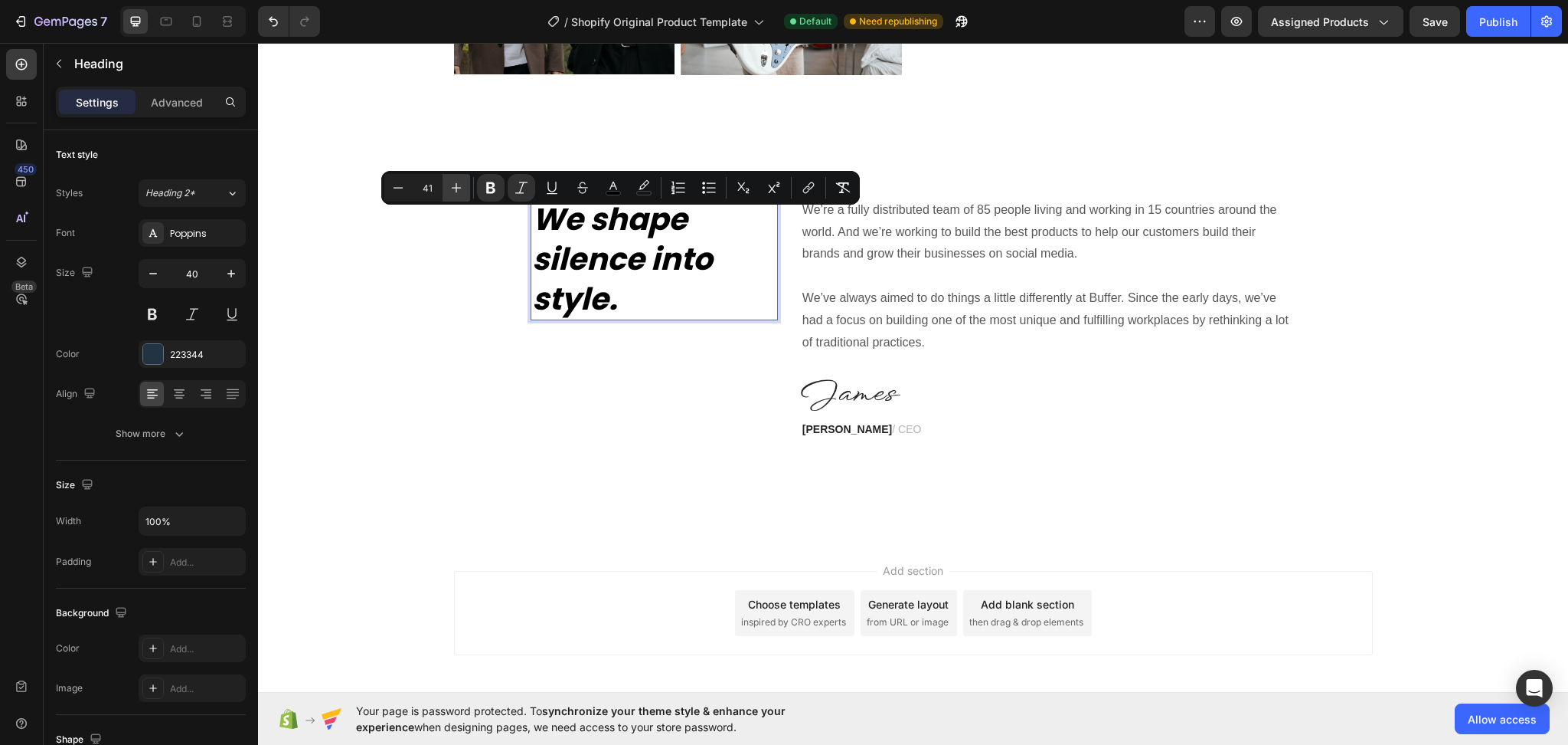
click at [459, 190] on icon "Editor contextual toolbar" at bounding box center [457, 188] width 16 height 16
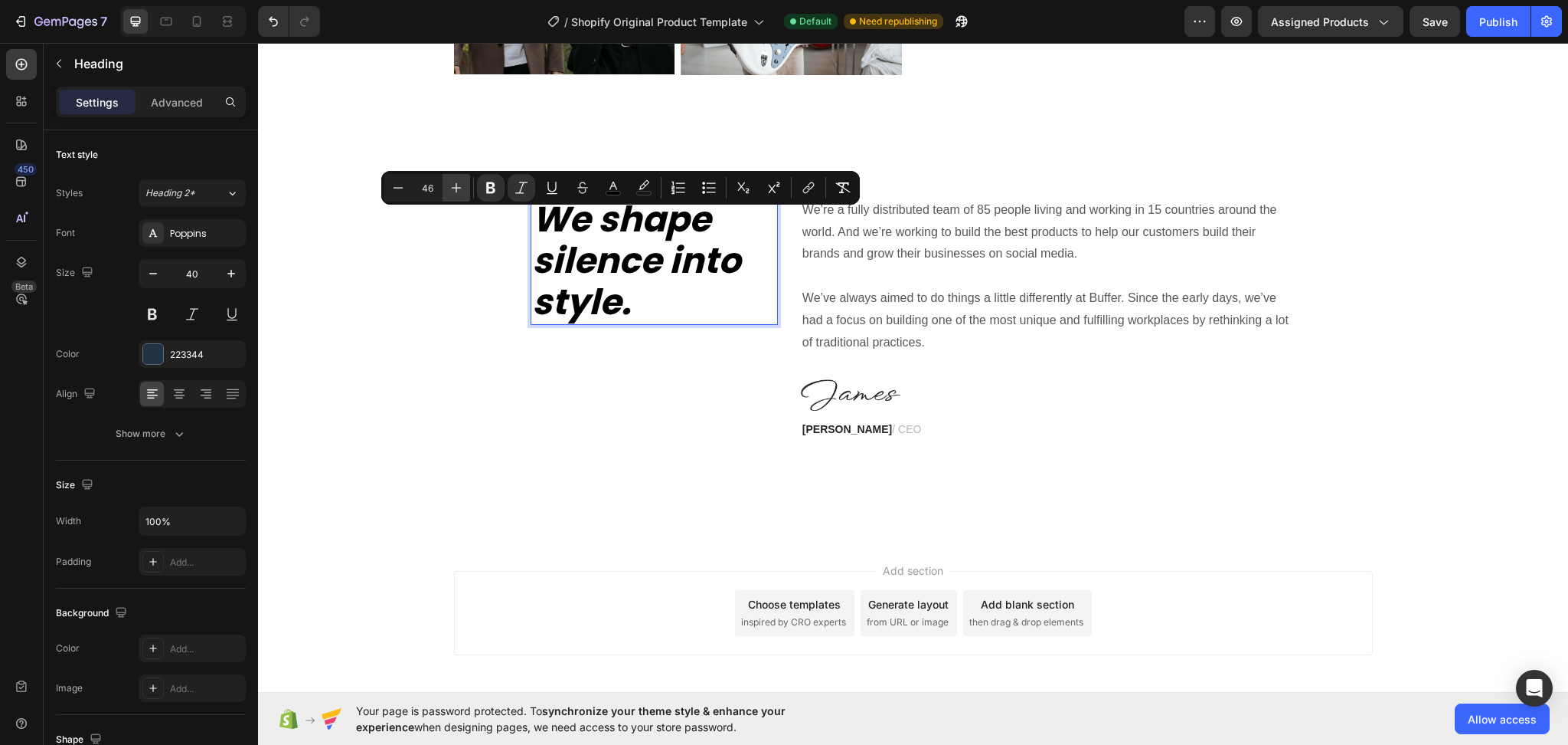
click at [459, 190] on icon "Editor contextual toolbar" at bounding box center [457, 188] width 16 height 16
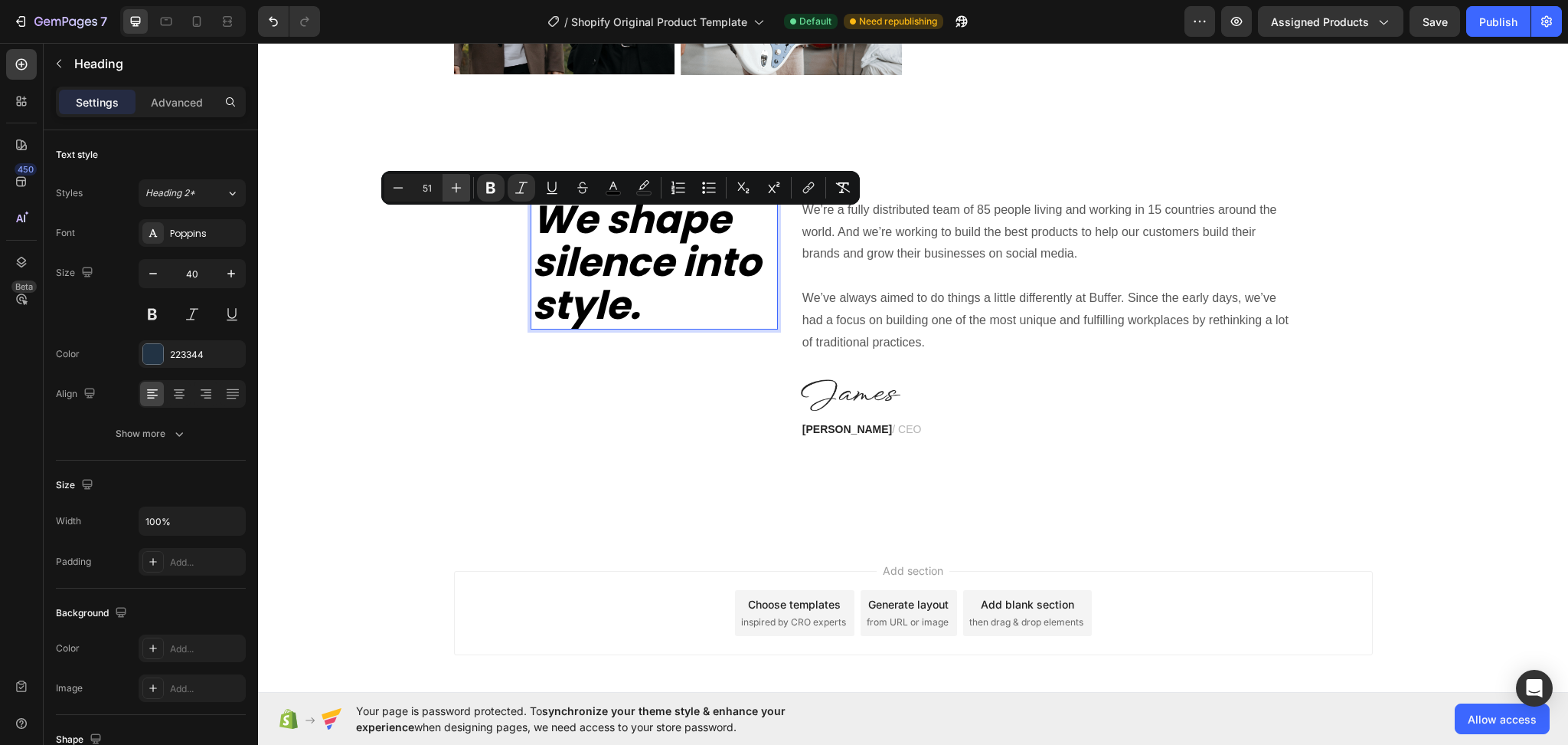
click at [459, 190] on icon "Editor contextual toolbar" at bounding box center [457, 188] width 16 height 16
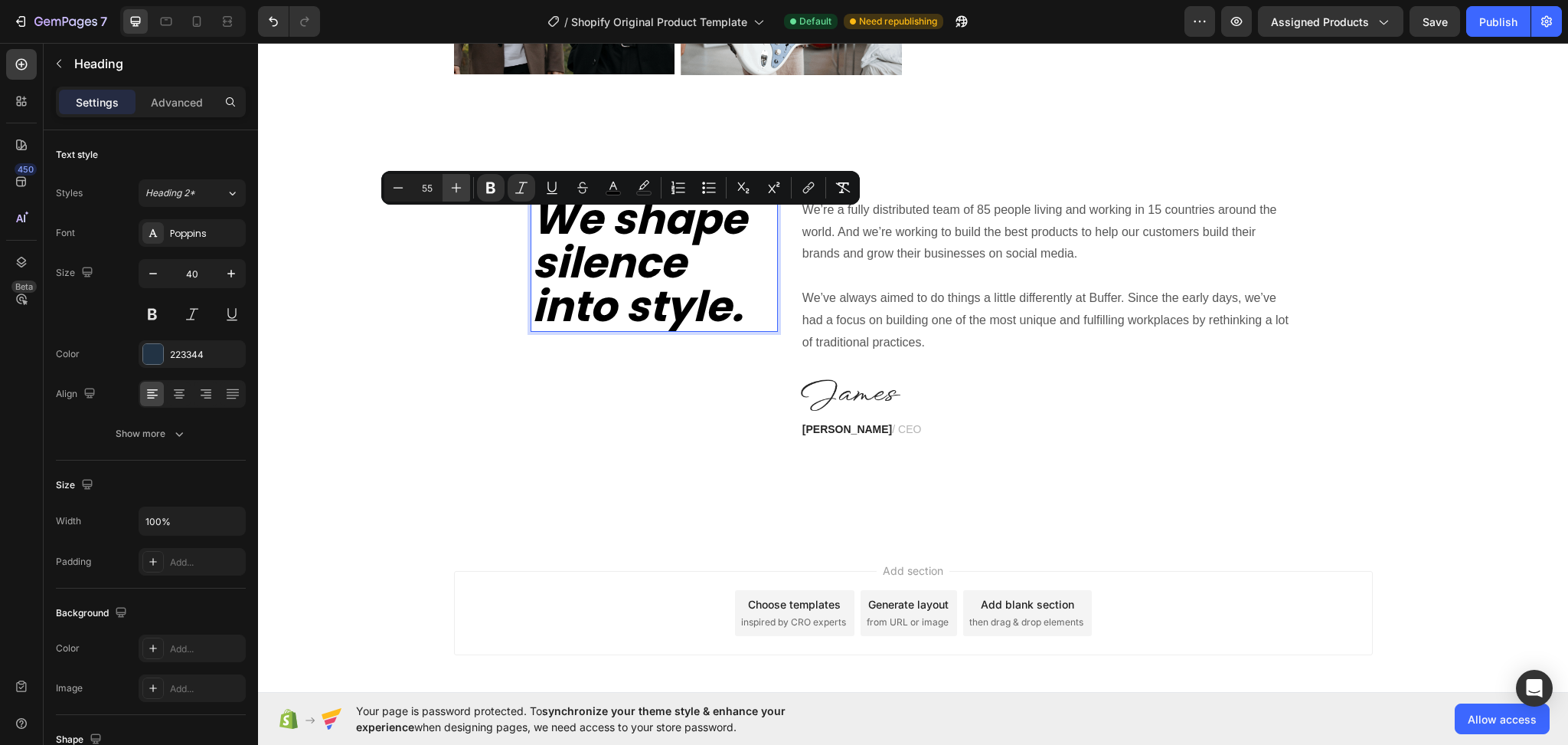
click at [459, 190] on icon "Editor contextual toolbar" at bounding box center [457, 188] width 16 height 16
type input "56"
click at [229, 271] on icon "button" at bounding box center [231, 274] width 16 height 16
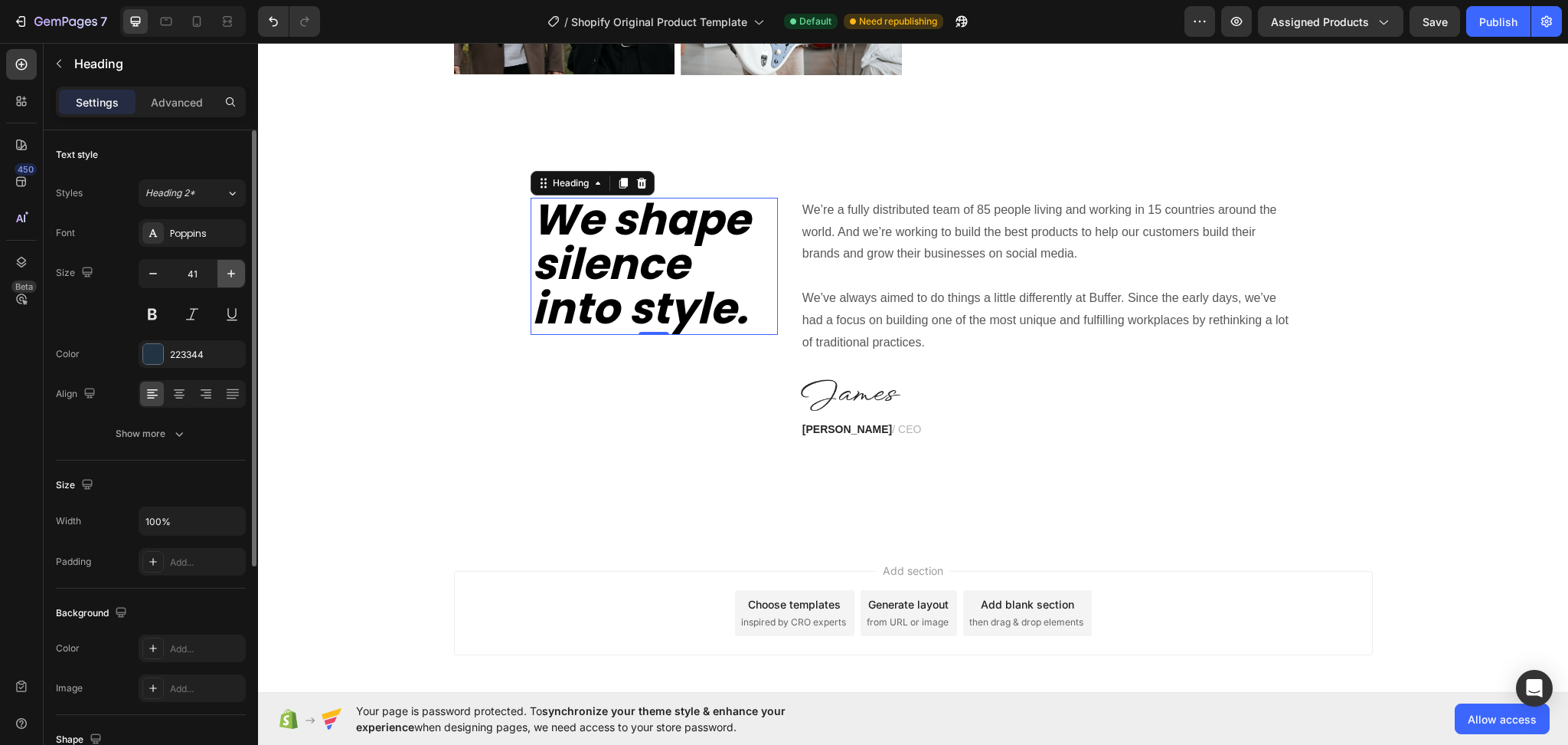
click at [229, 271] on icon "button" at bounding box center [231, 274] width 16 height 16
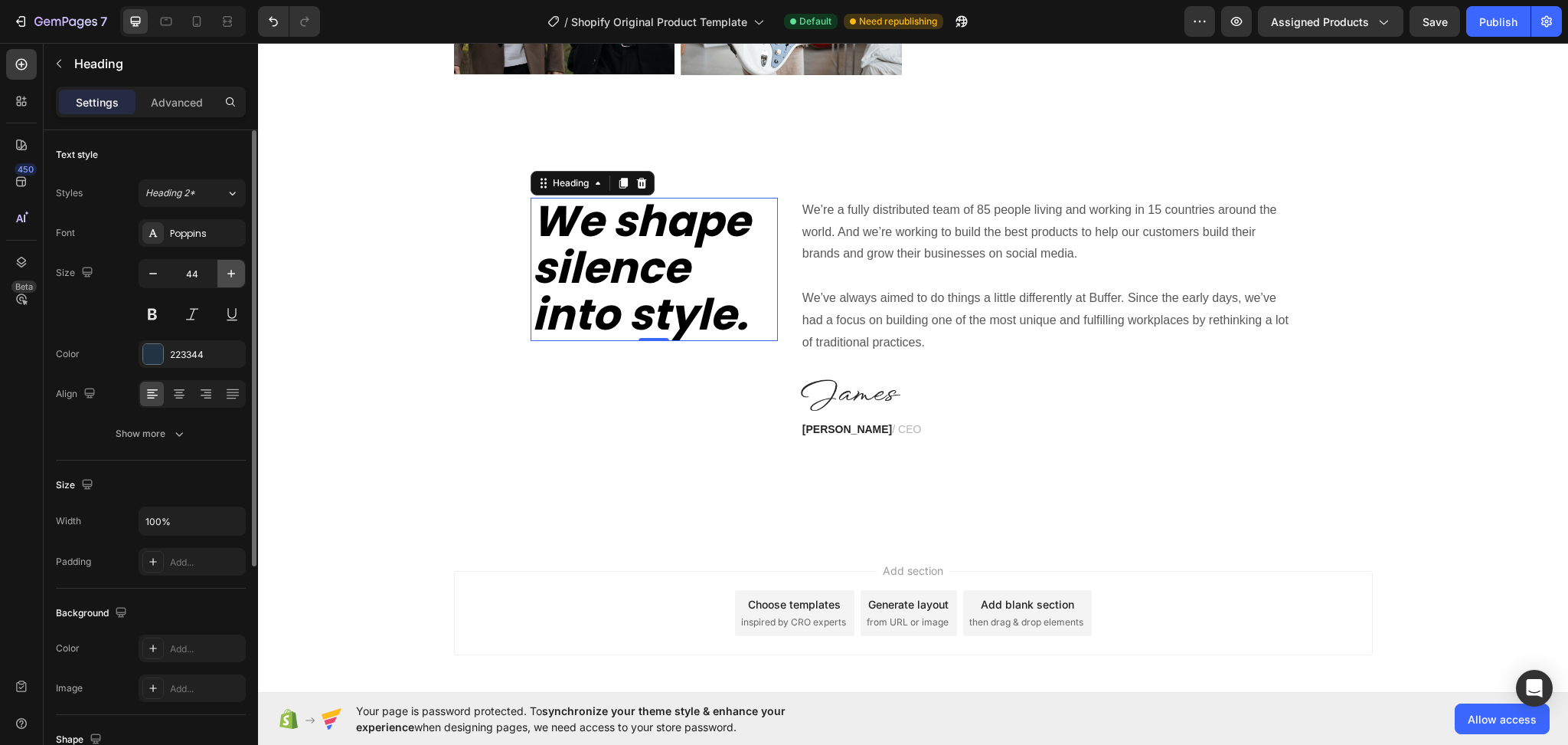
click at [229, 271] on icon "button" at bounding box center [231, 274] width 16 height 16
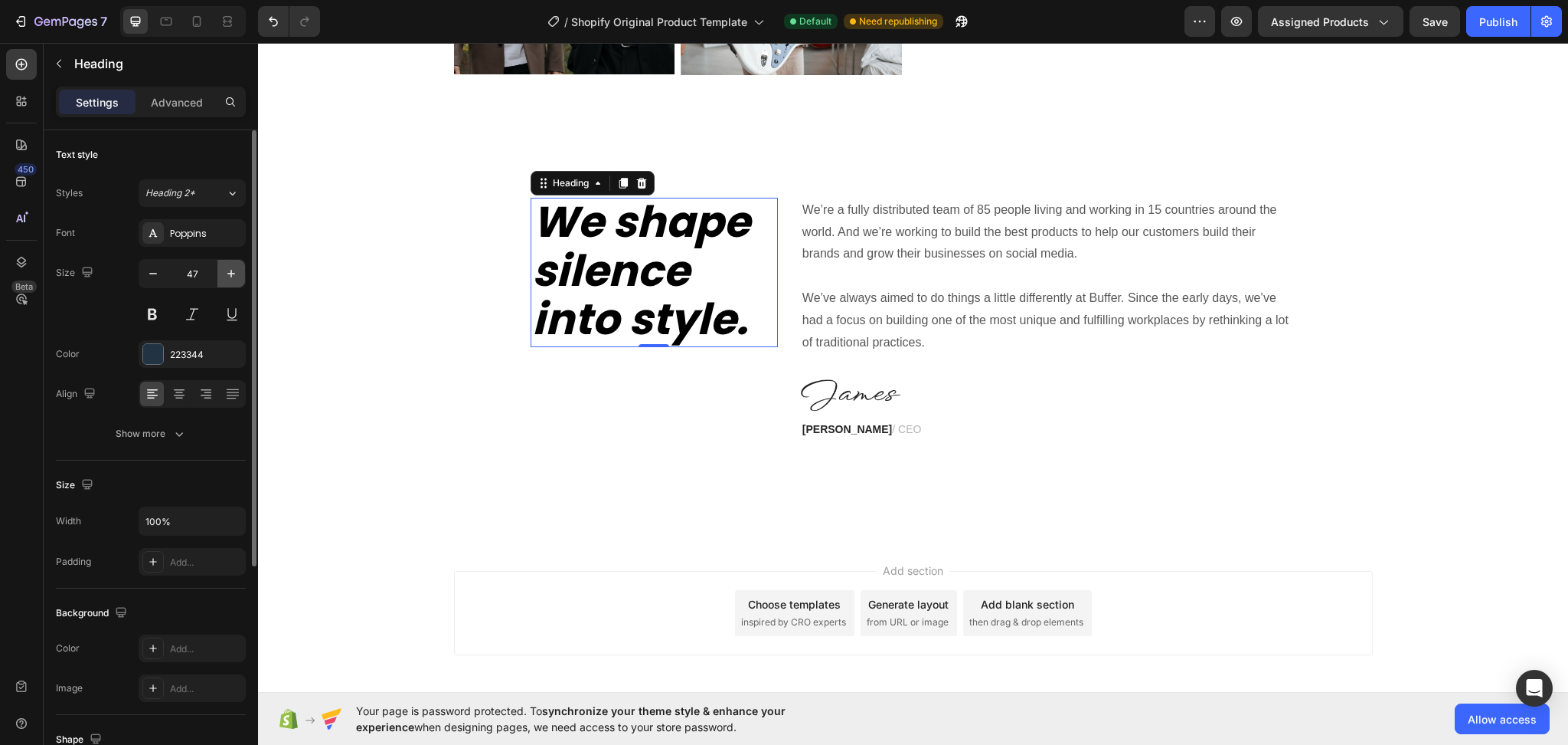
click at [229, 271] on icon "button" at bounding box center [231, 274] width 16 height 16
type input "49"
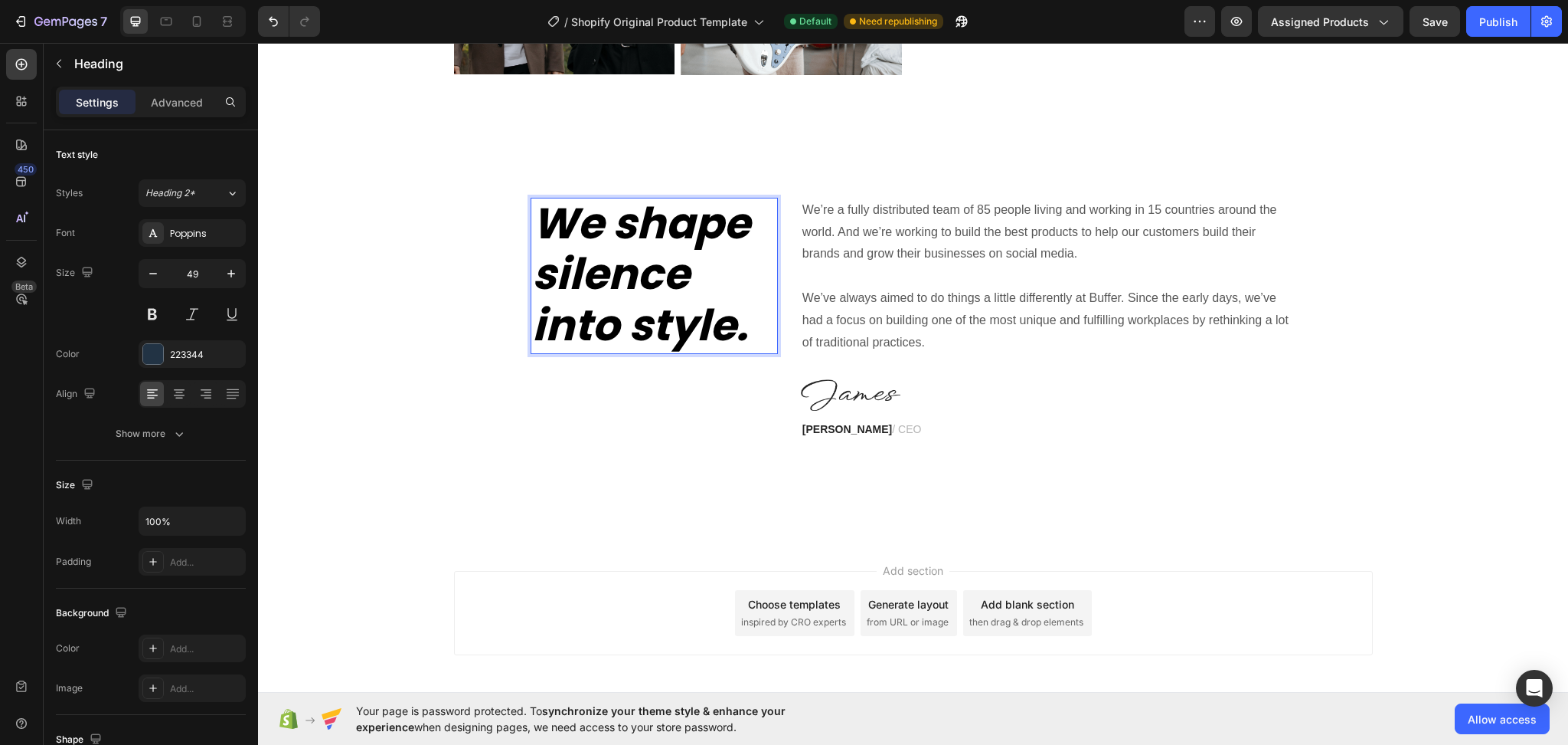
click at [625, 291] on strong "We shape silence into style." at bounding box center [641, 275] width 217 height 162
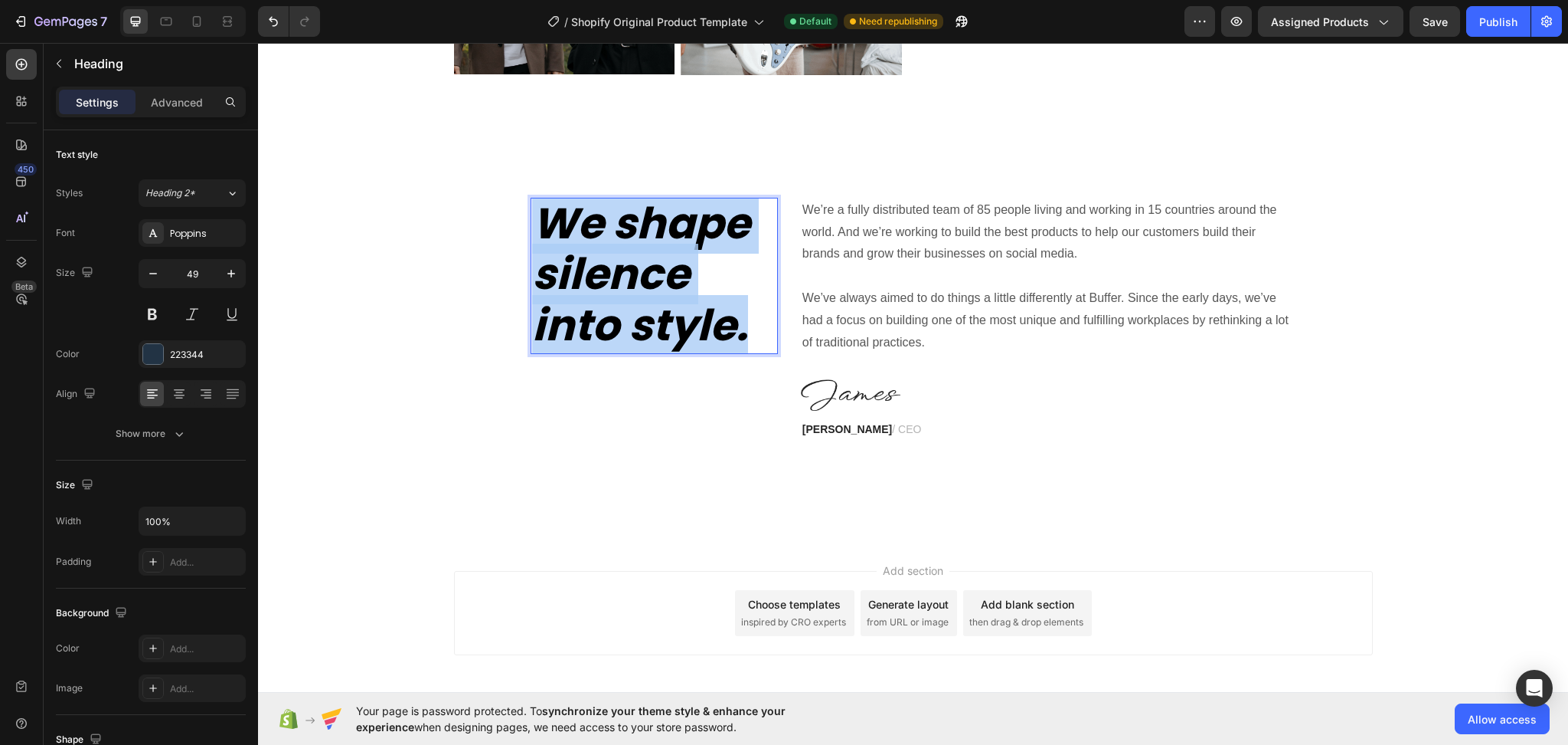
drag, startPoint x: 753, startPoint y: 337, endPoint x: 532, endPoint y: 221, distance: 249.6
click at [532, 221] on p "We shape silence into style." at bounding box center [654, 275] width 244 height 153
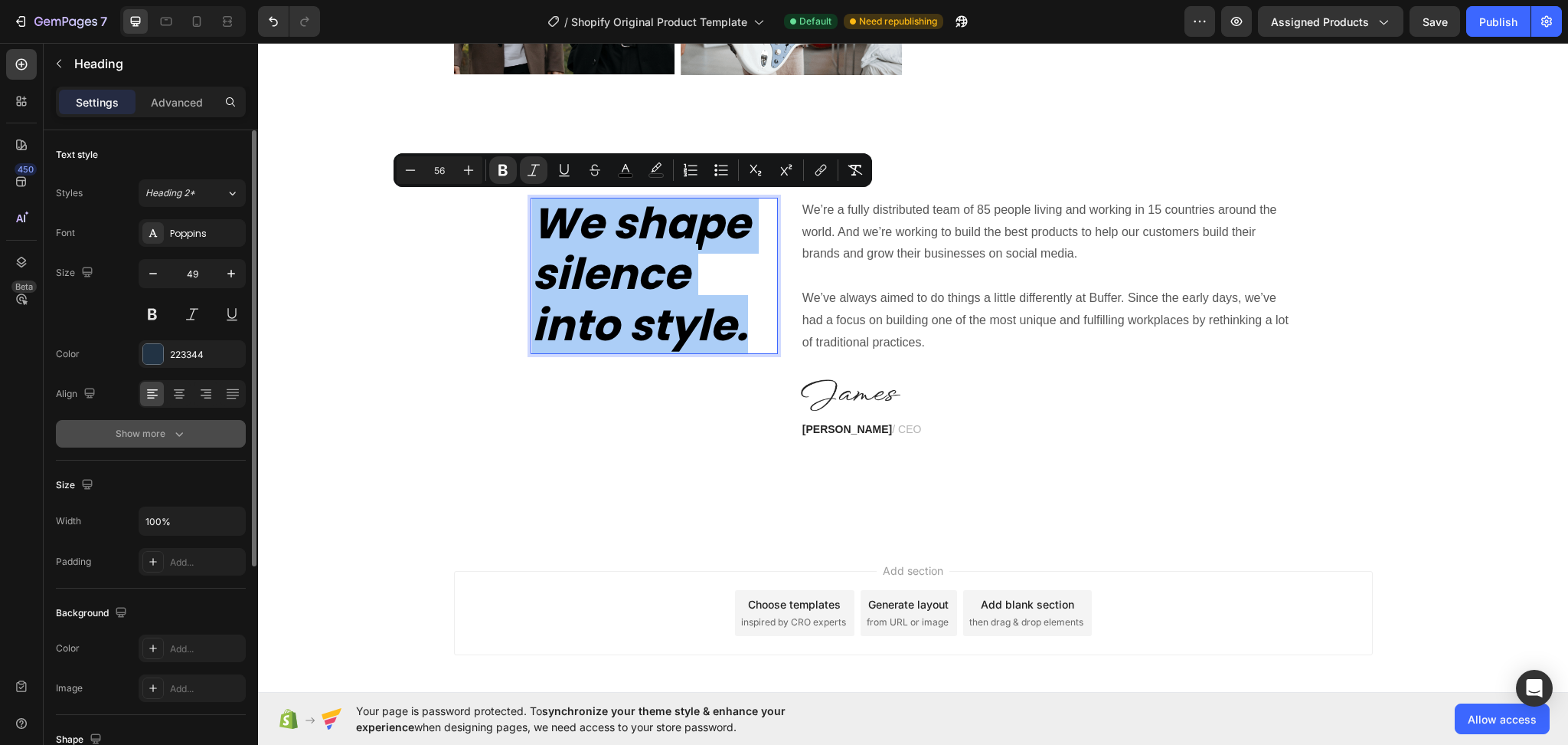
click at [173, 431] on icon "button" at bounding box center [179, 433] width 16 height 16
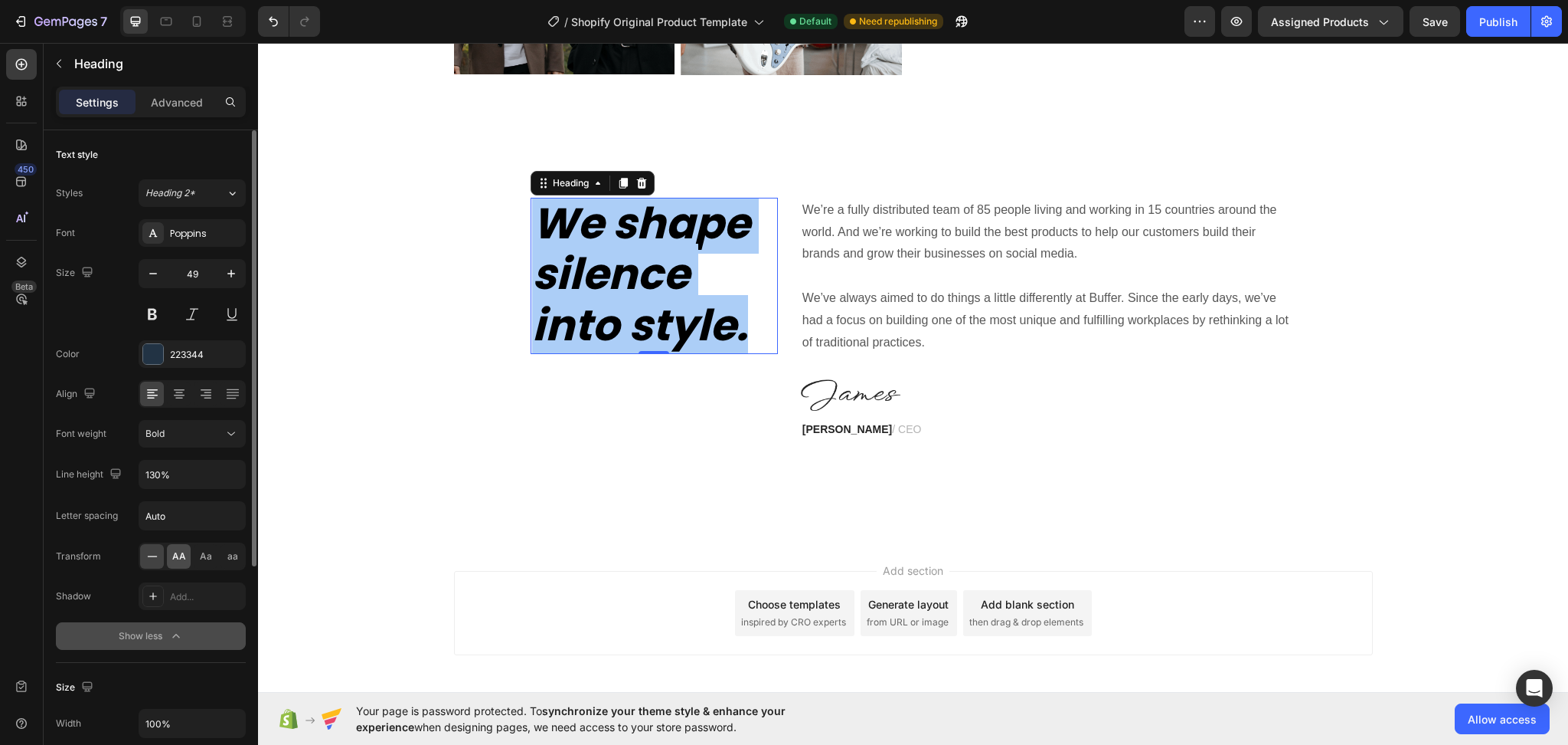
click at [185, 559] on span "AA" at bounding box center [179, 556] width 14 height 14
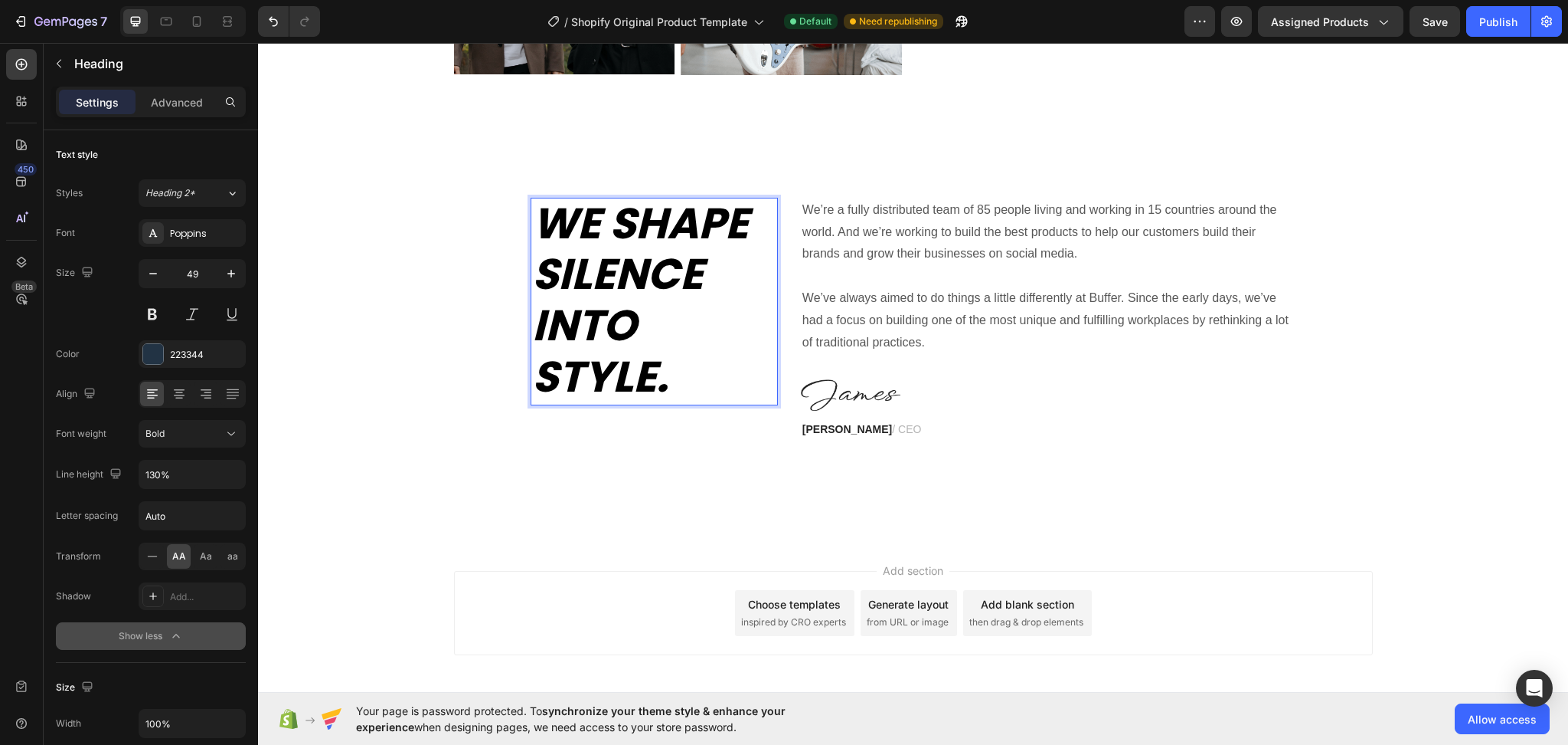
click at [671, 361] on p "We shape silence into style." at bounding box center [654, 301] width 244 height 205
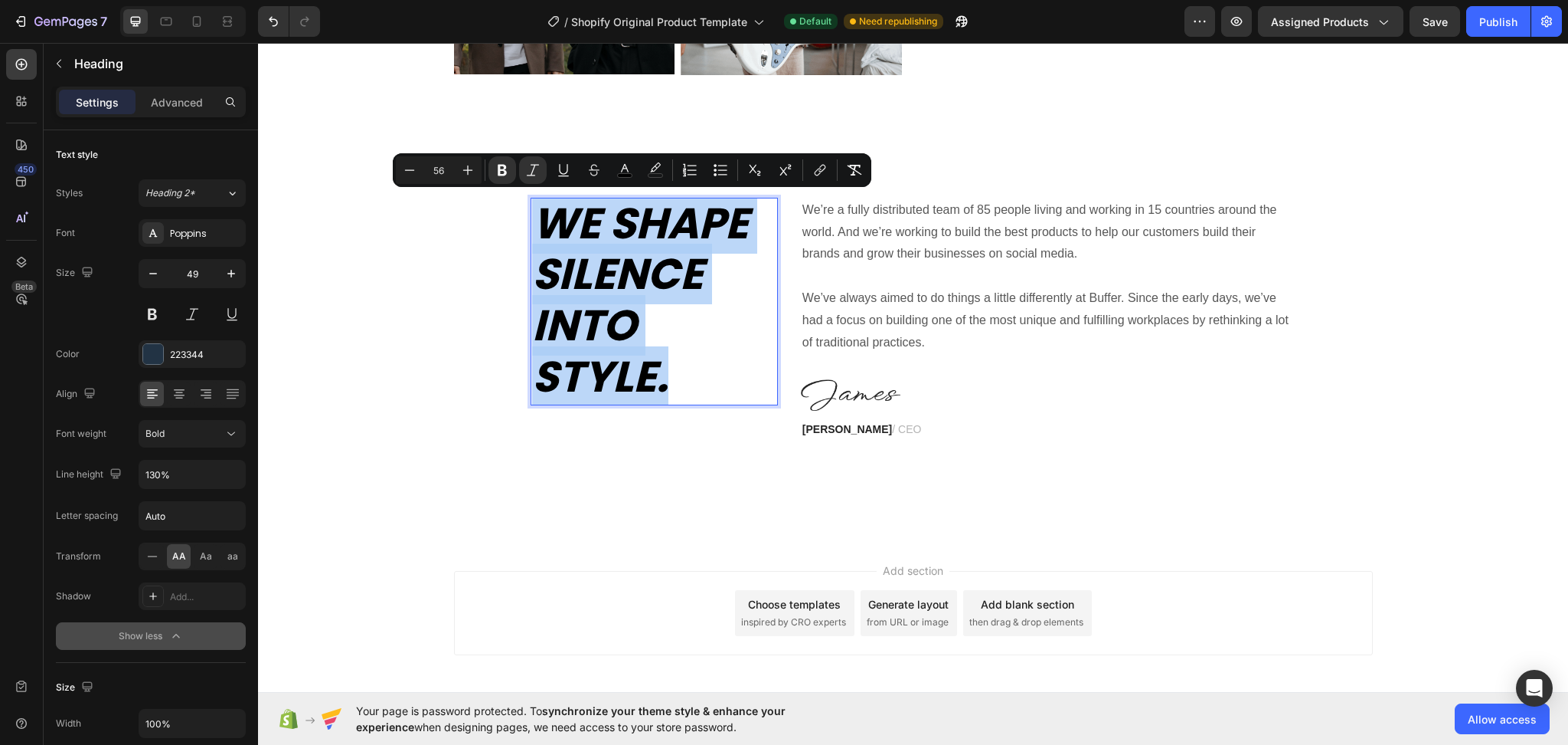
drag, startPoint x: 693, startPoint y: 383, endPoint x: 526, endPoint y: 224, distance: 230.6
click at [532, 224] on p "We shape silence into style." at bounding box center [654, 301] width 244 height 205
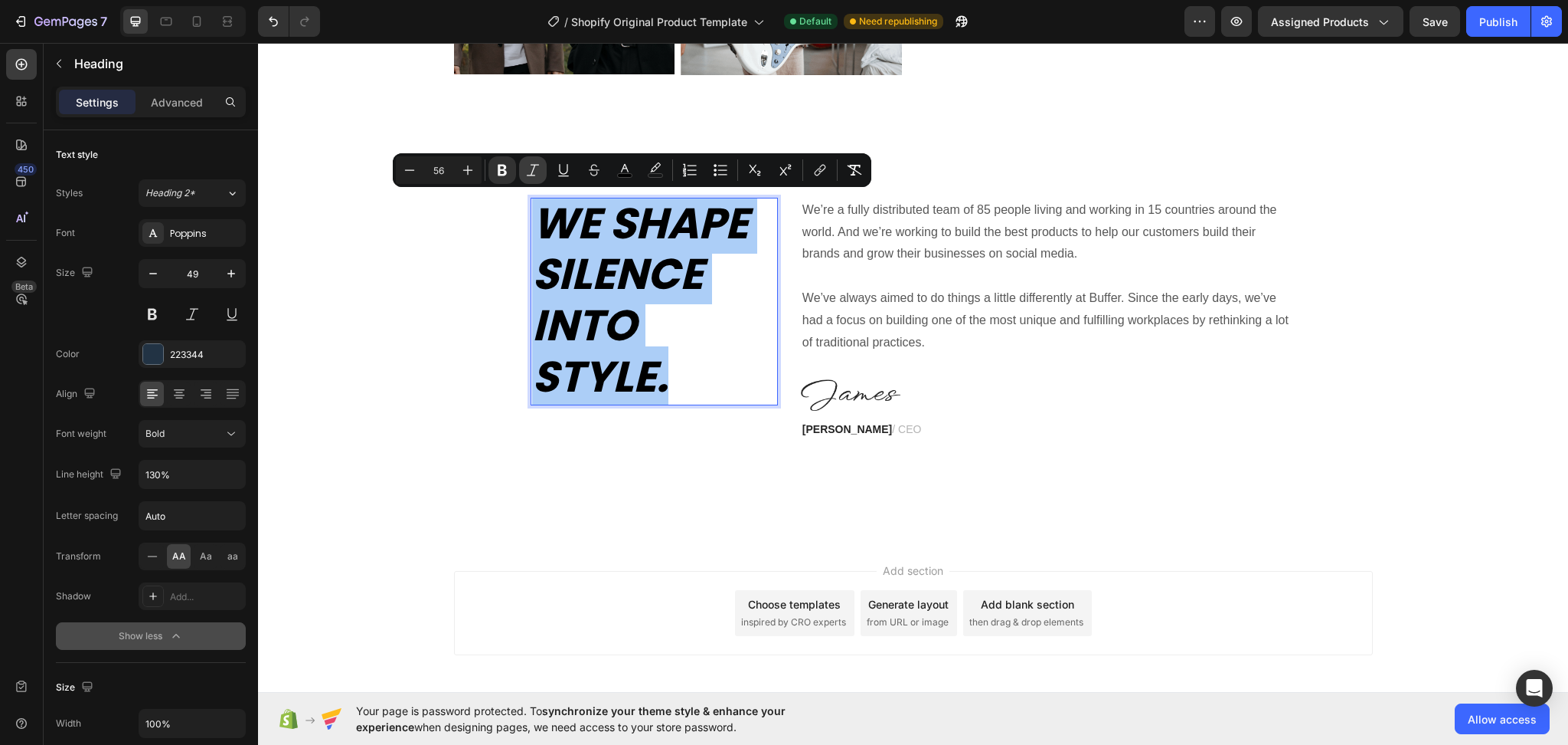
click at [535, 174] on icon "Editor contextual toolbar" at bounding box center [533, 170] width 16 height 16
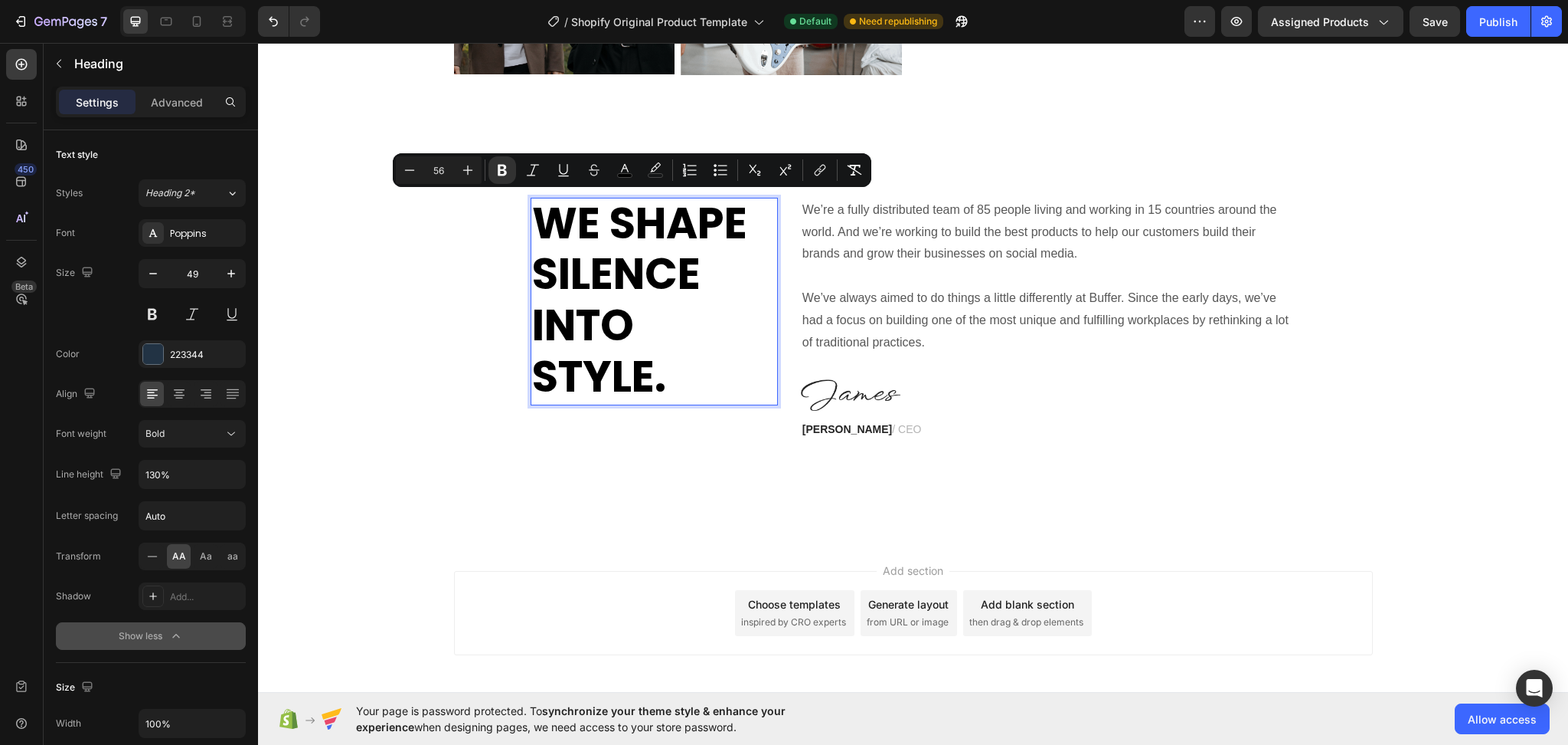
click at [741, 393] on p "We shape silence into style." at bounding box center [654, 301] width 244 height 205
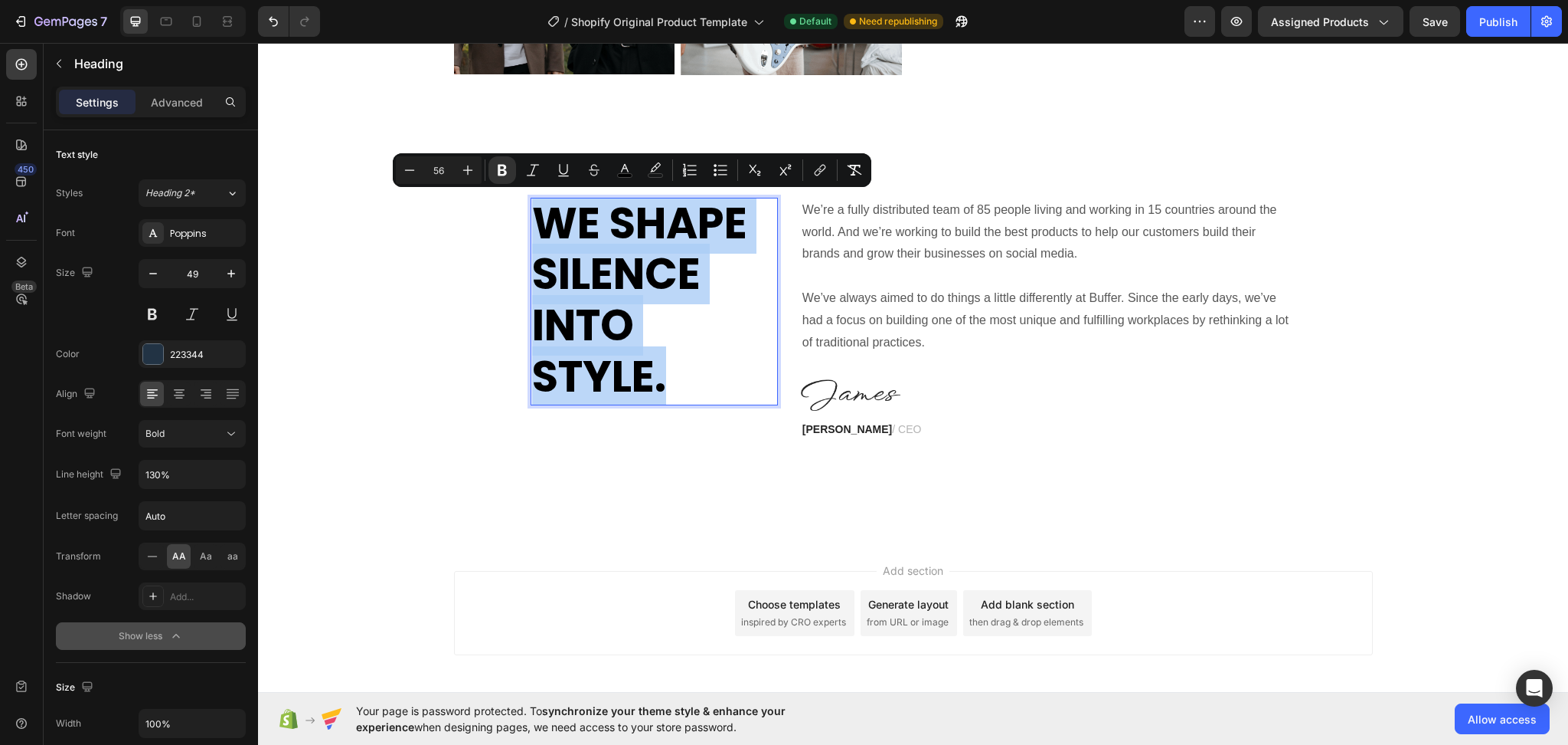
drag, startPoint x: 740, startPoint y: 394, endPoint x: 527, endPoint y: 208, distance: 282.8
click at [532, 209] on p "We shape silence into style." at bounding box center [654, 301] width 244 height 205
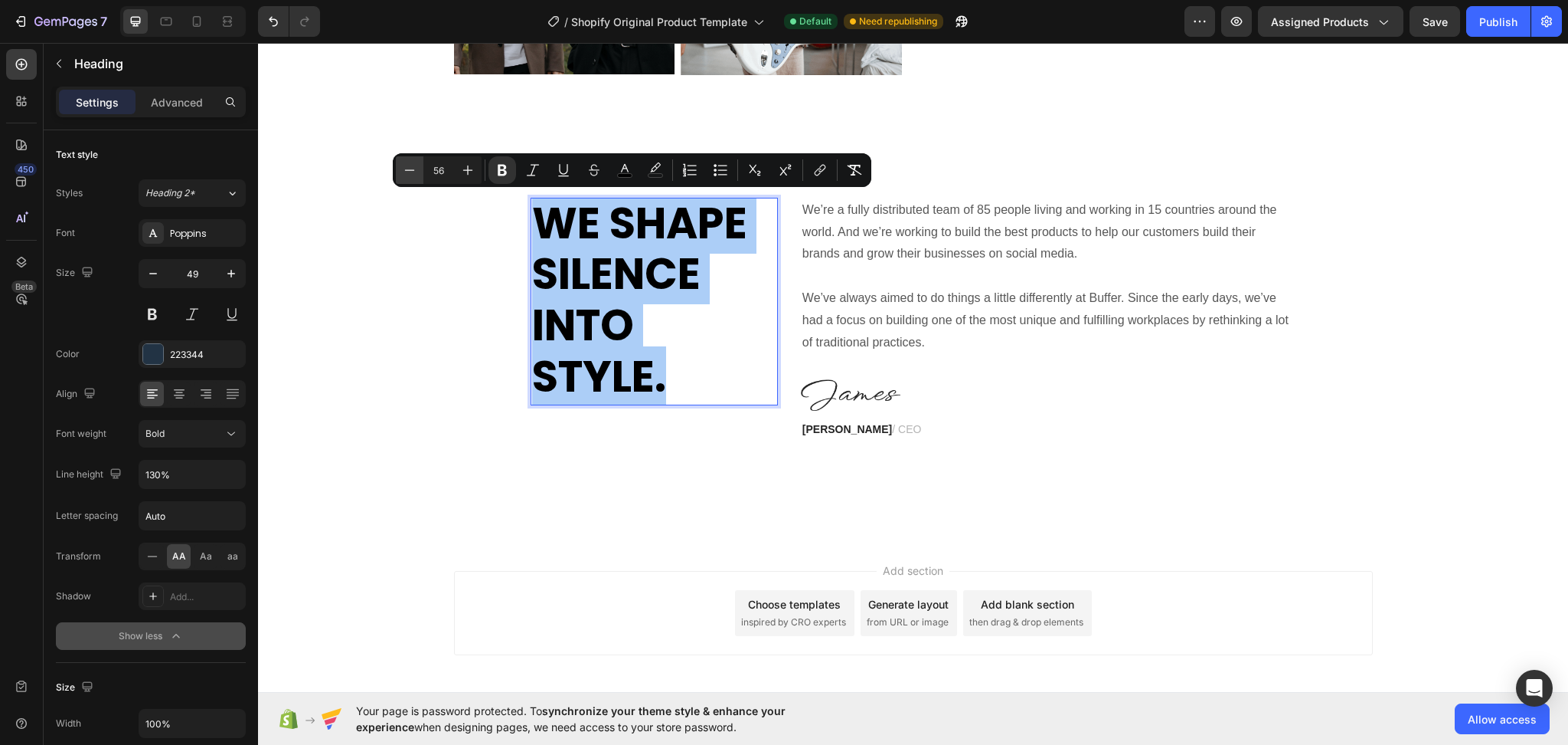
click at [417, 168] on icon "Editor contextual toolbar" at bounding box center [410, 170] width 16 height 16
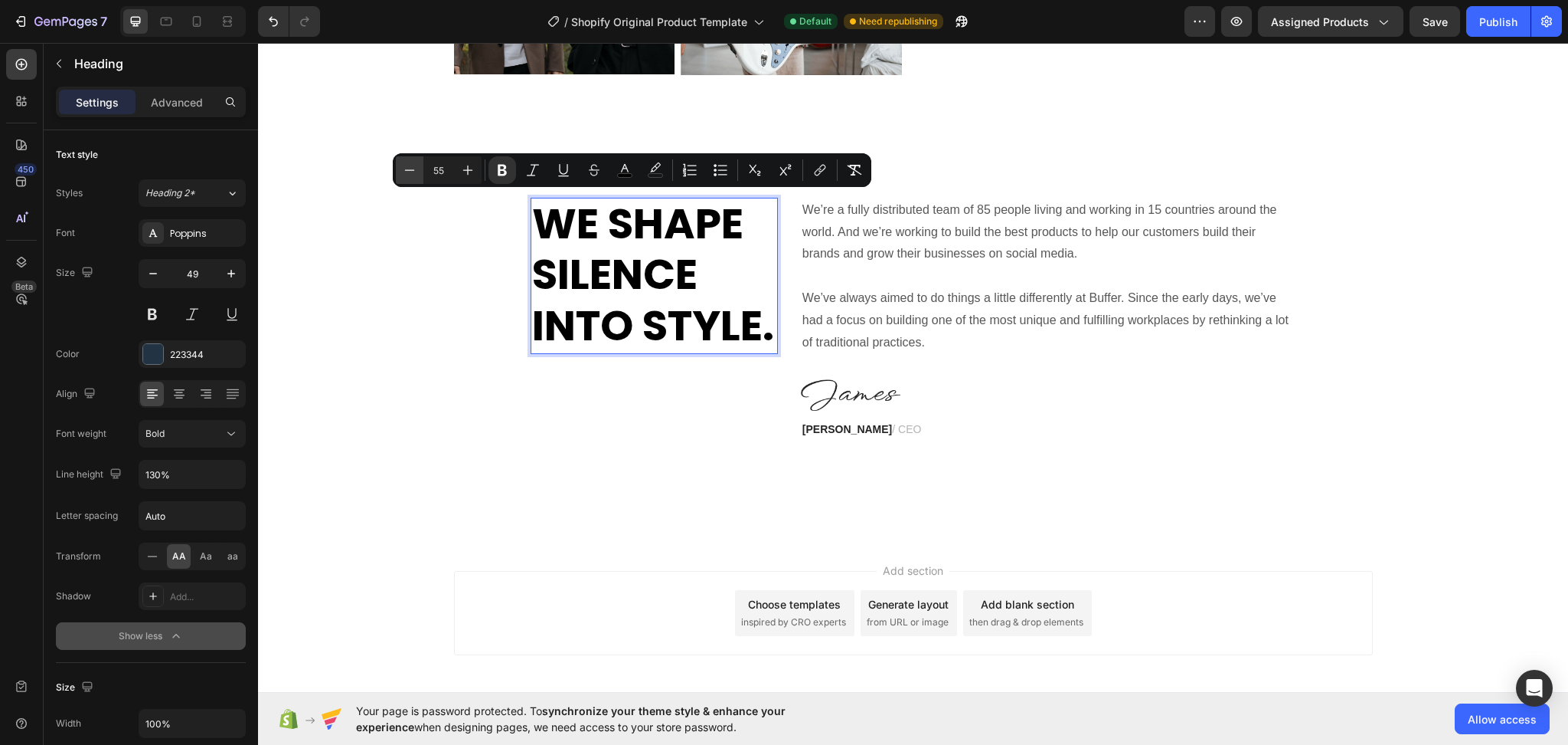
click at [417, 168] on icon "Editor contextual toolbar" at bounding box center [410, 170] width 16 height 16
type input "53"
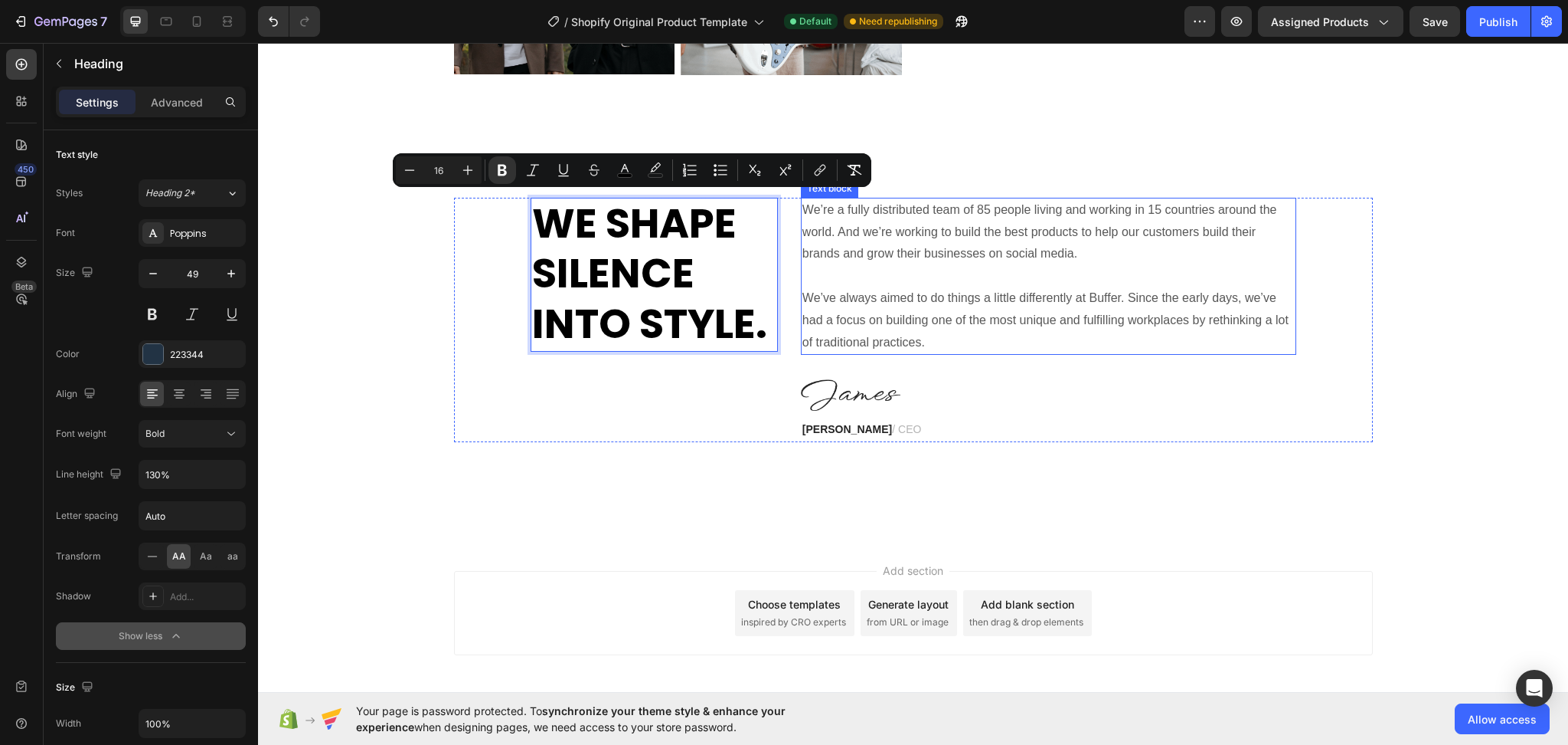
drag, startPoint x: 1094, startPoint y: 352, endPoint x: 1073, endPoint y: 350, distance: 21.1
click at [1095, 352] on p "We’ve always aimed to do things a little differently at Buffer. Since the early…" at bounding box center [1048, 320] width 493 height 66
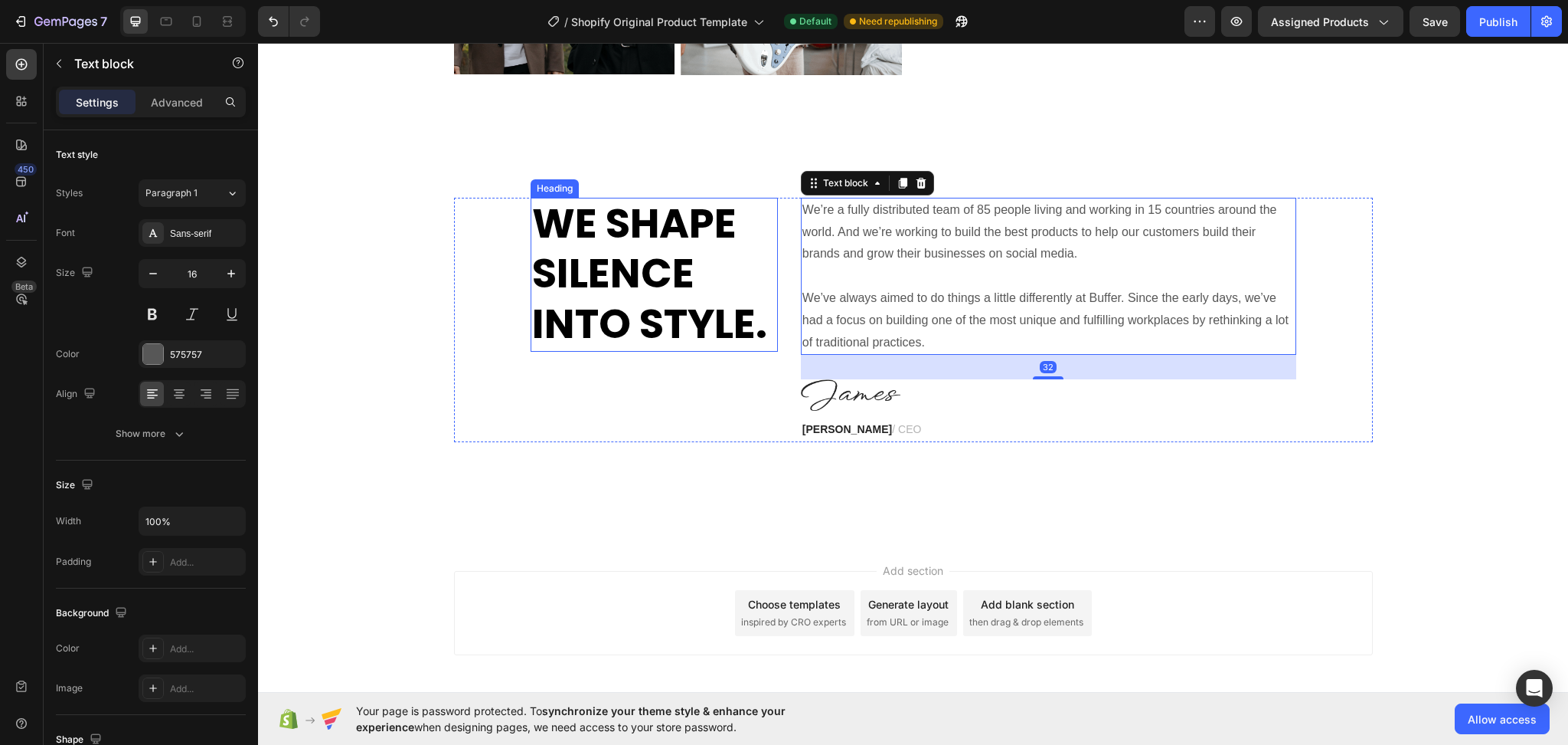
click at [703, 305] on strong "We shape silence into style." at bounding box center [650, 273] width 235 height 158
click at [1039, 258] on p "We’re a fully distributed team of 85 people living and working in 15 countries …" at bounding box center [1048, 232] width 493 height 66
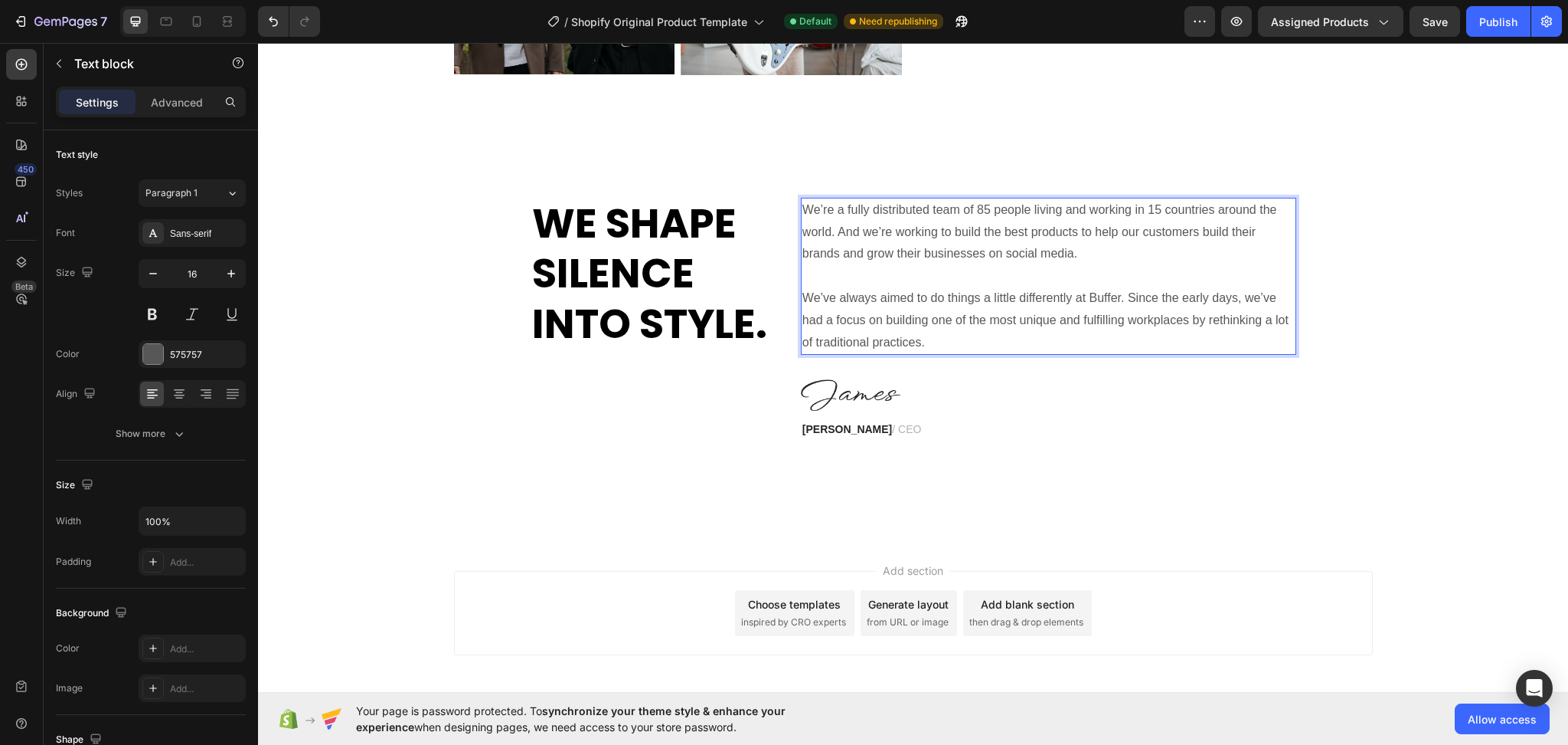
click at [926, 345] on p "We’ve always aimed to do things a little differently at Buffer. Since the early…" at bounding box center [1048, 320] width 493 height 66
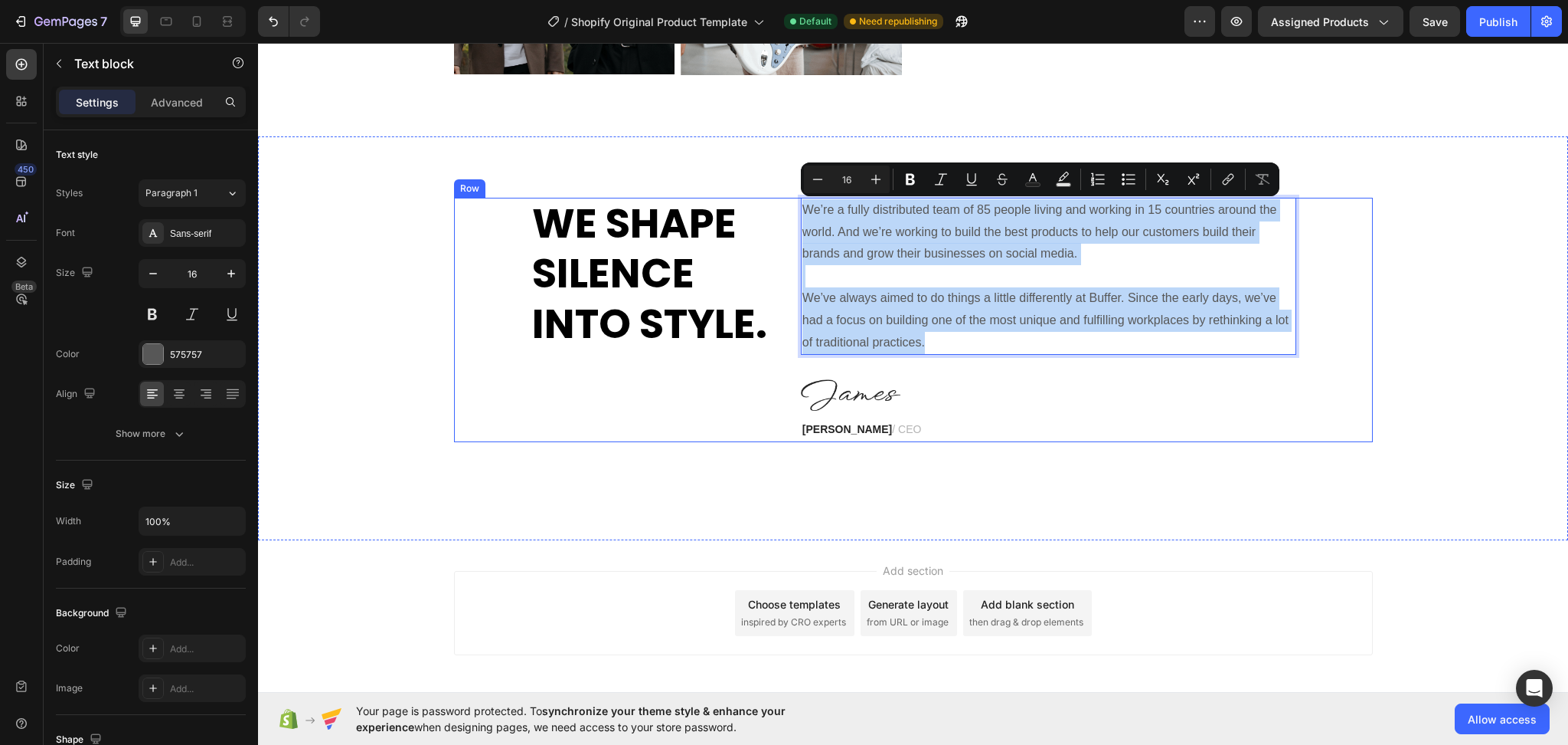
drag, startPoint x: 926, startPoint y: 345, endPoint x: 785, endPoint y: 209, distance: 195.9
click at [785, 209] on div "⁠⁠⁠⁠⁠⁠⁠ We shape silence into style. Heading We’re a fully distributed team of …" at bounding box center [913, 319] width 919 height 244
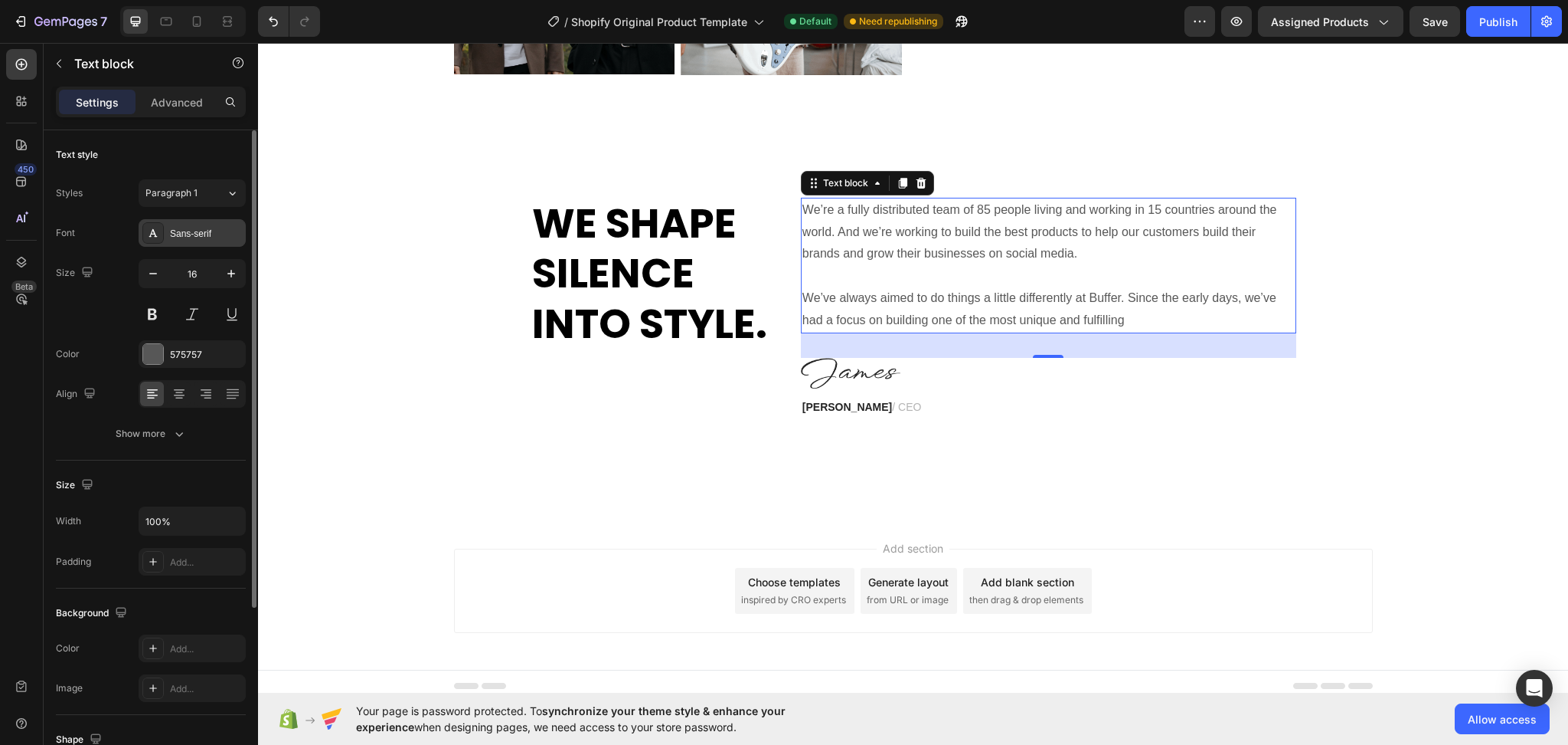
click at [214, 235] on div "Sans-serif" at bounding box center [205, 234] width 72 height 14
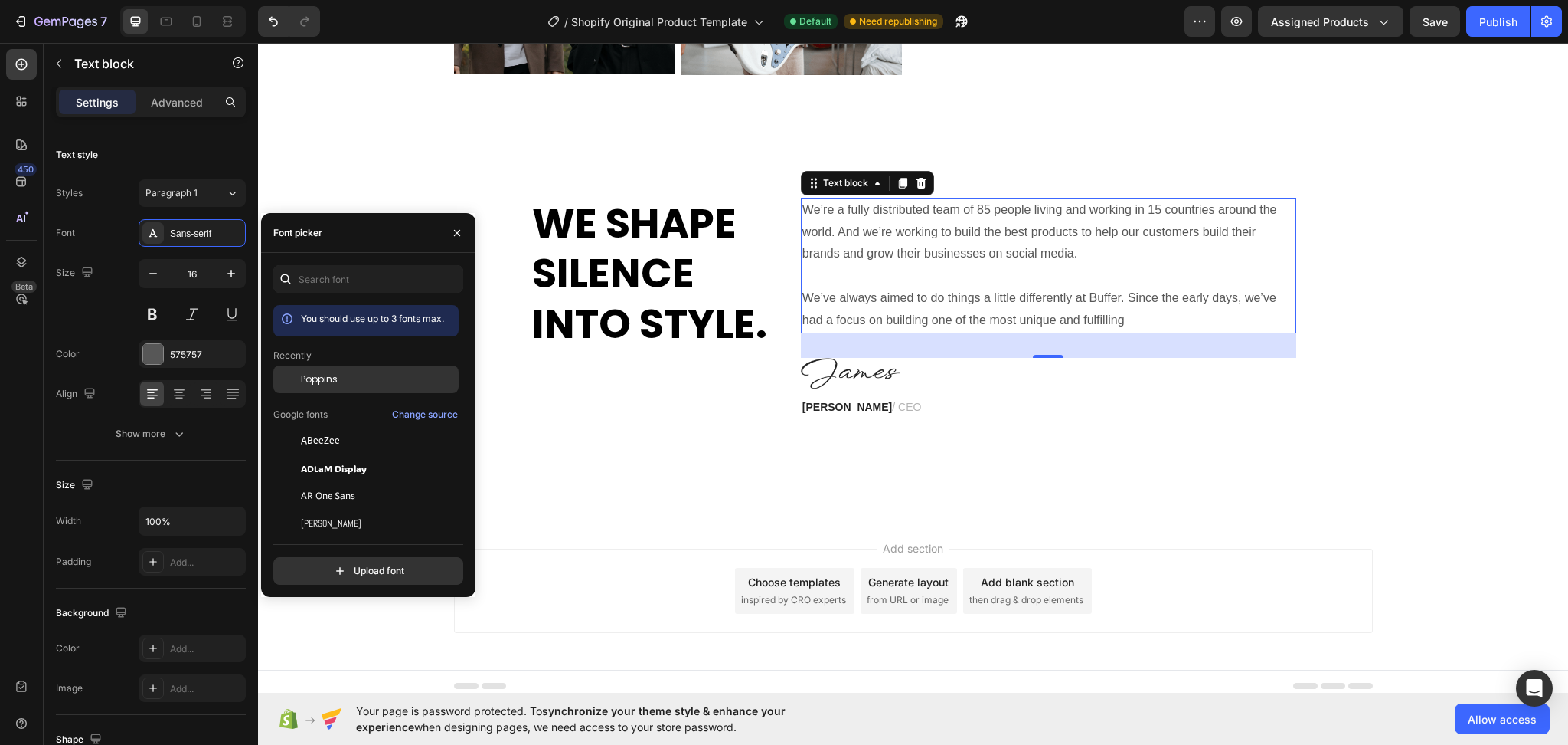
click at [314, 377] on span "Poppins" at bounding box center [319, 379] width 37 height 14
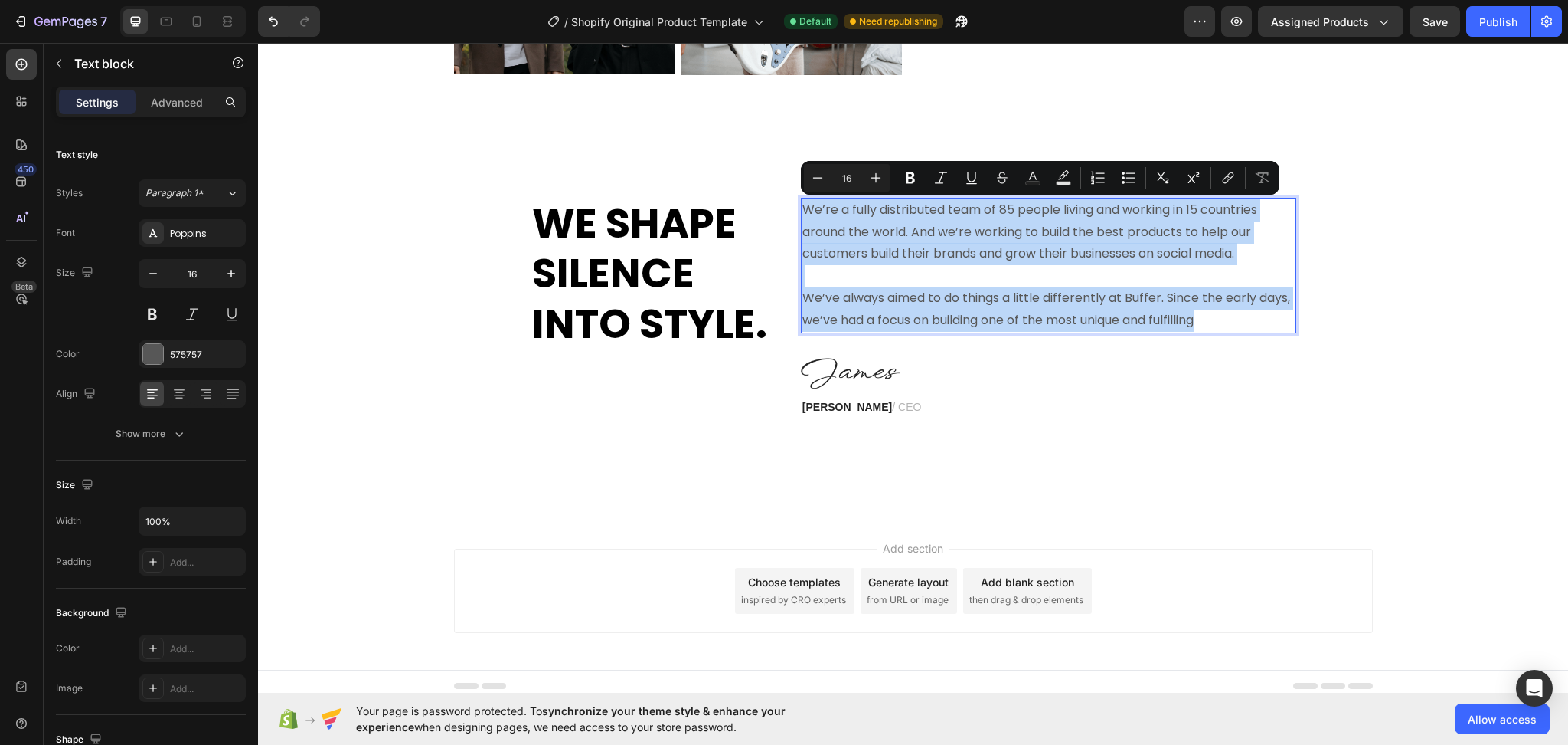
drag, startPoint x: 1257, startPoint y: 320, endPoint x: 797, endPoint y: 199, distance: 475.6
click at [801, 199] on div "We’re a fully distributed team of 85 people living and working in 15 countries …" at bounding box center [1048, 265] width 495 height 136
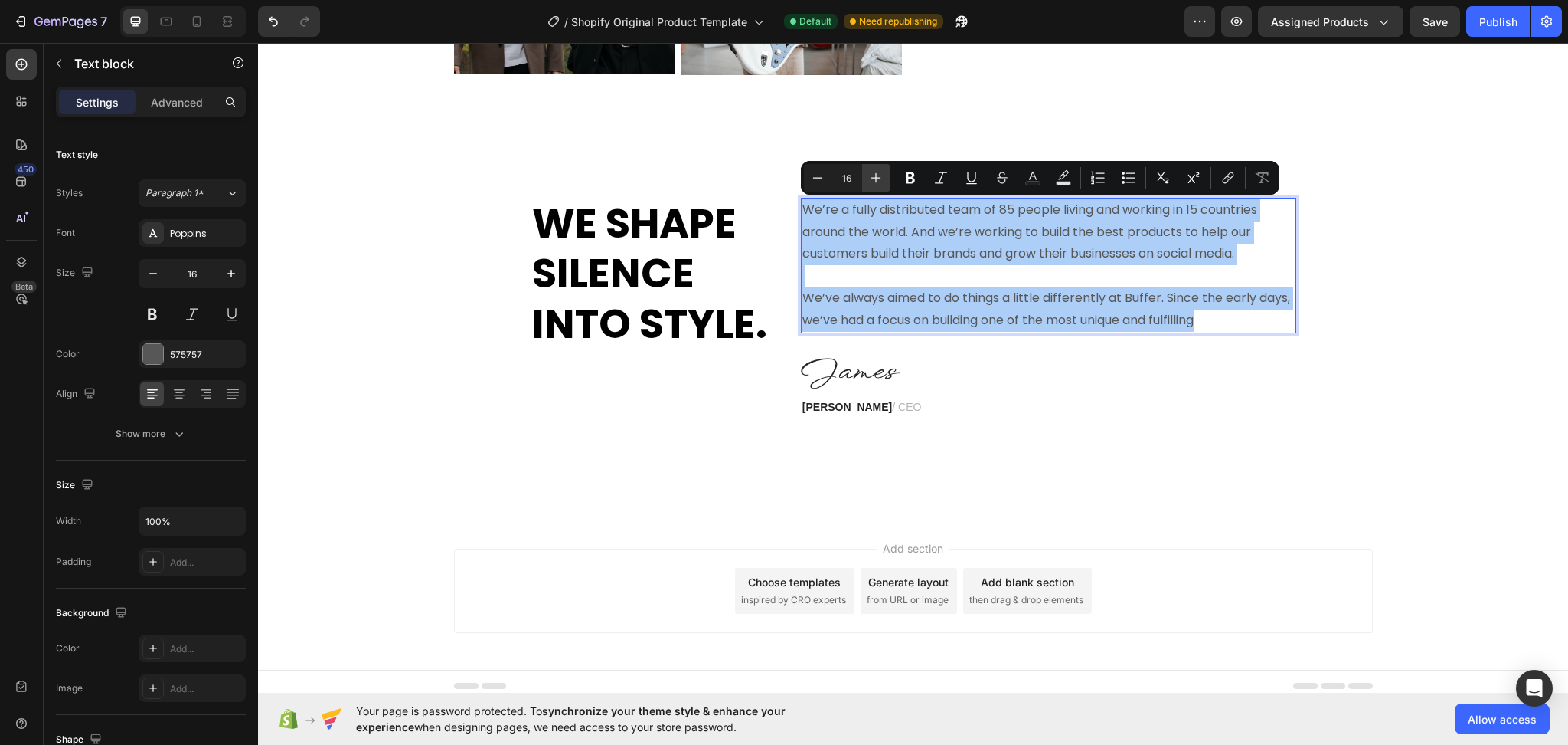
click at [880, 174] on icon "Editor contextual toolbar" at bounding box center [876, 178] width 16 height 16
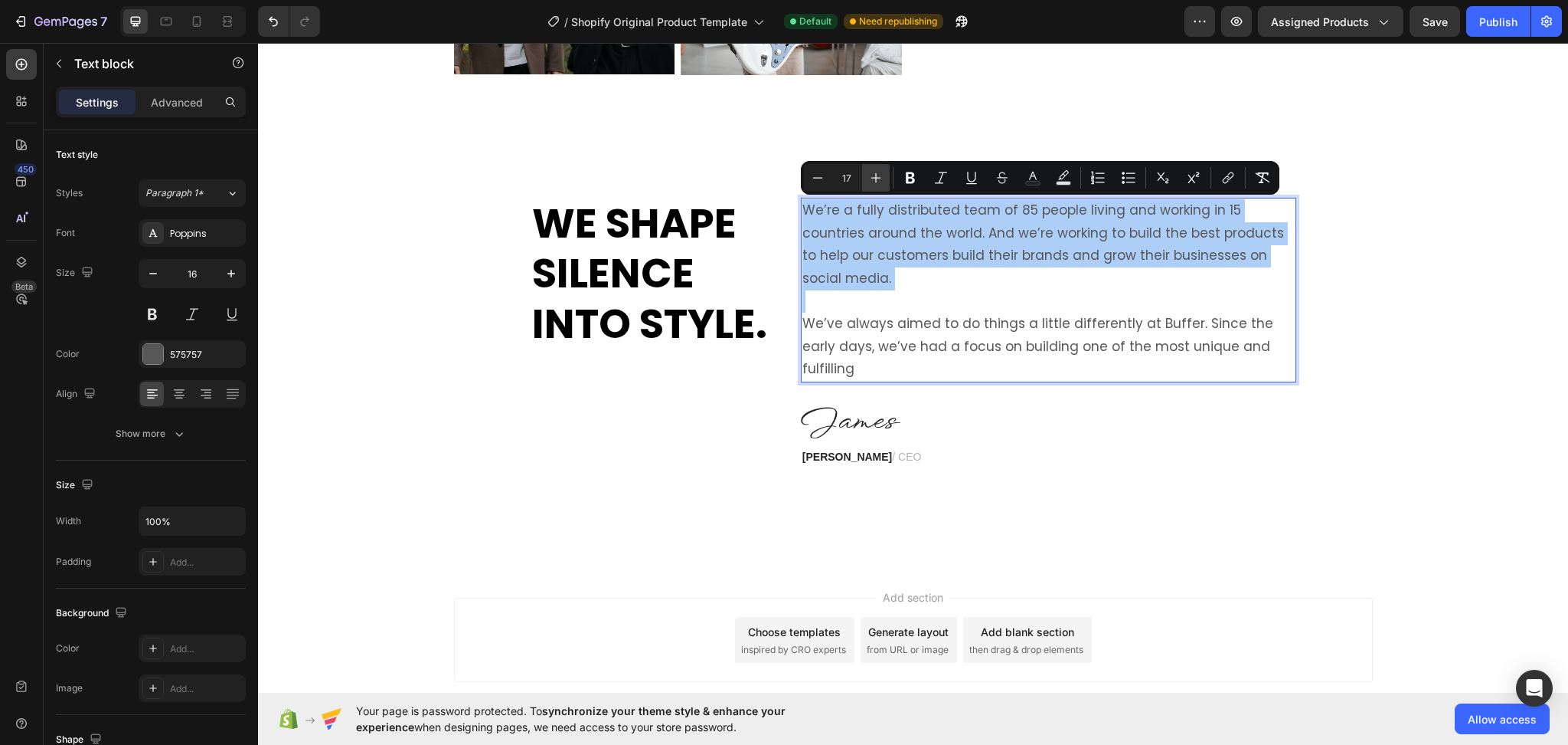
click at [880, 174] on icon "Editor contextual toolbar" at bounding box center [876, 178] width 16 height 16
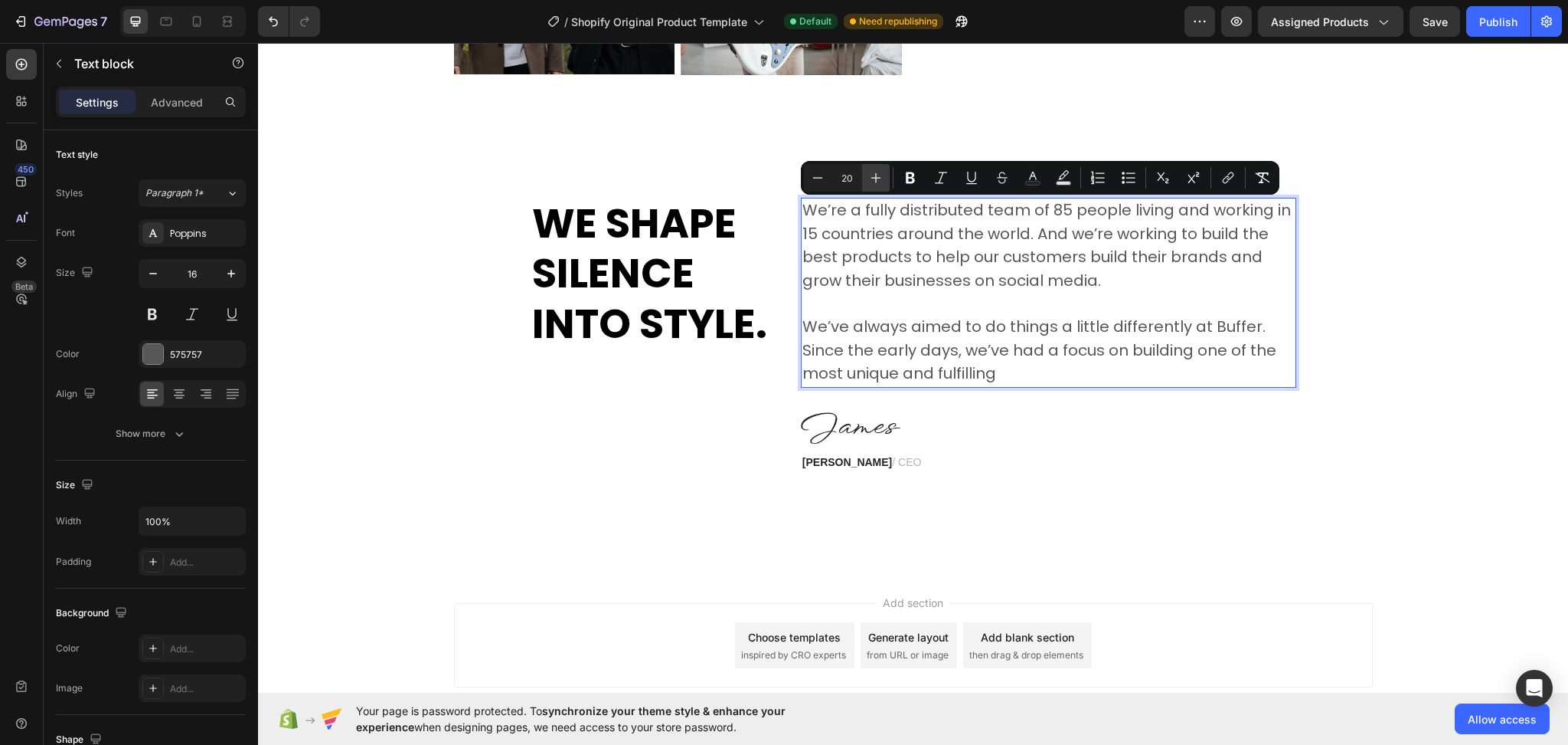
click at [880, 174] on icon "Editor contextual toolbar" at bounding box center [876, 178] width 16 height 16
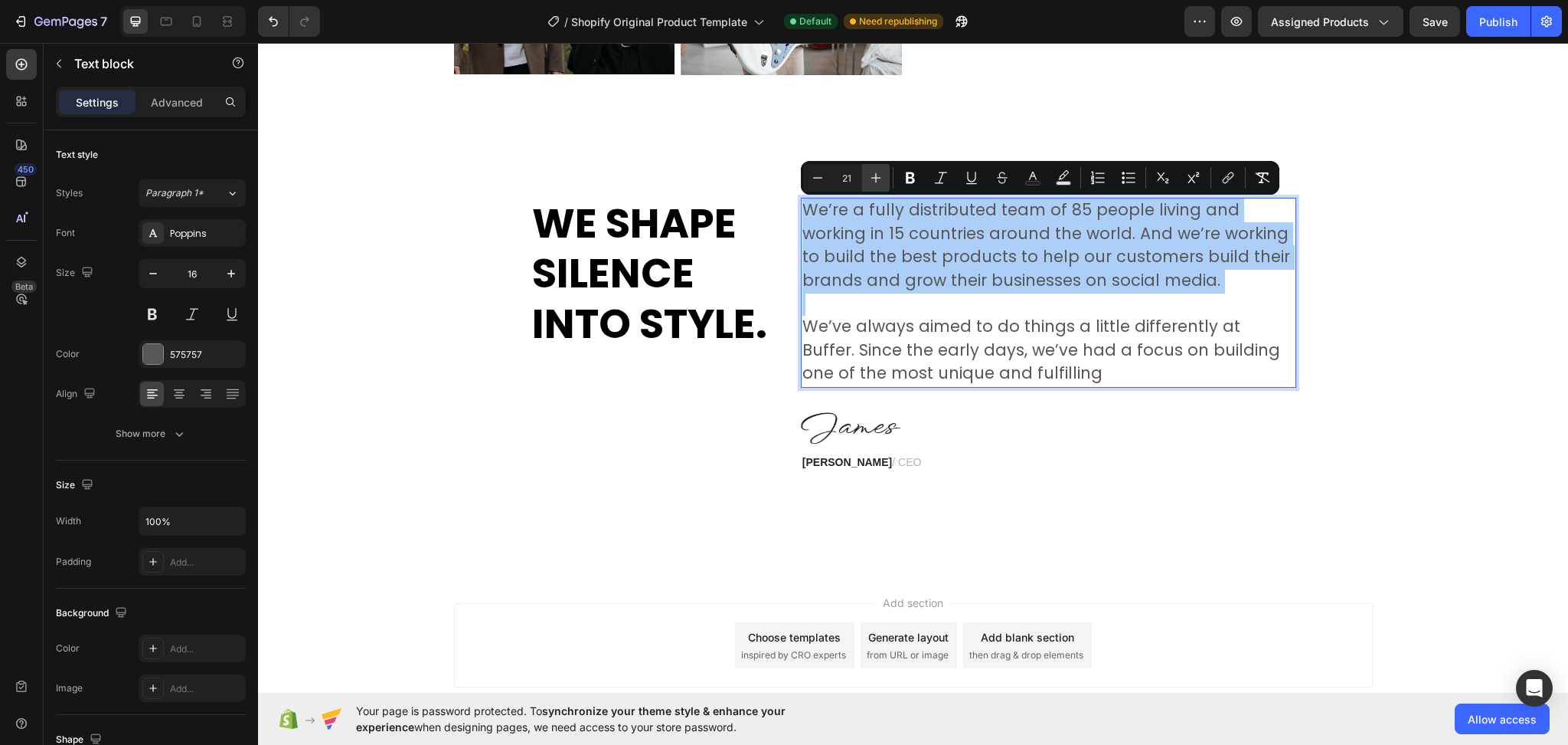
click at [880, 174] on icon "Editor contextual toolbar" at bounding box center [876, 178] width 16 height 16
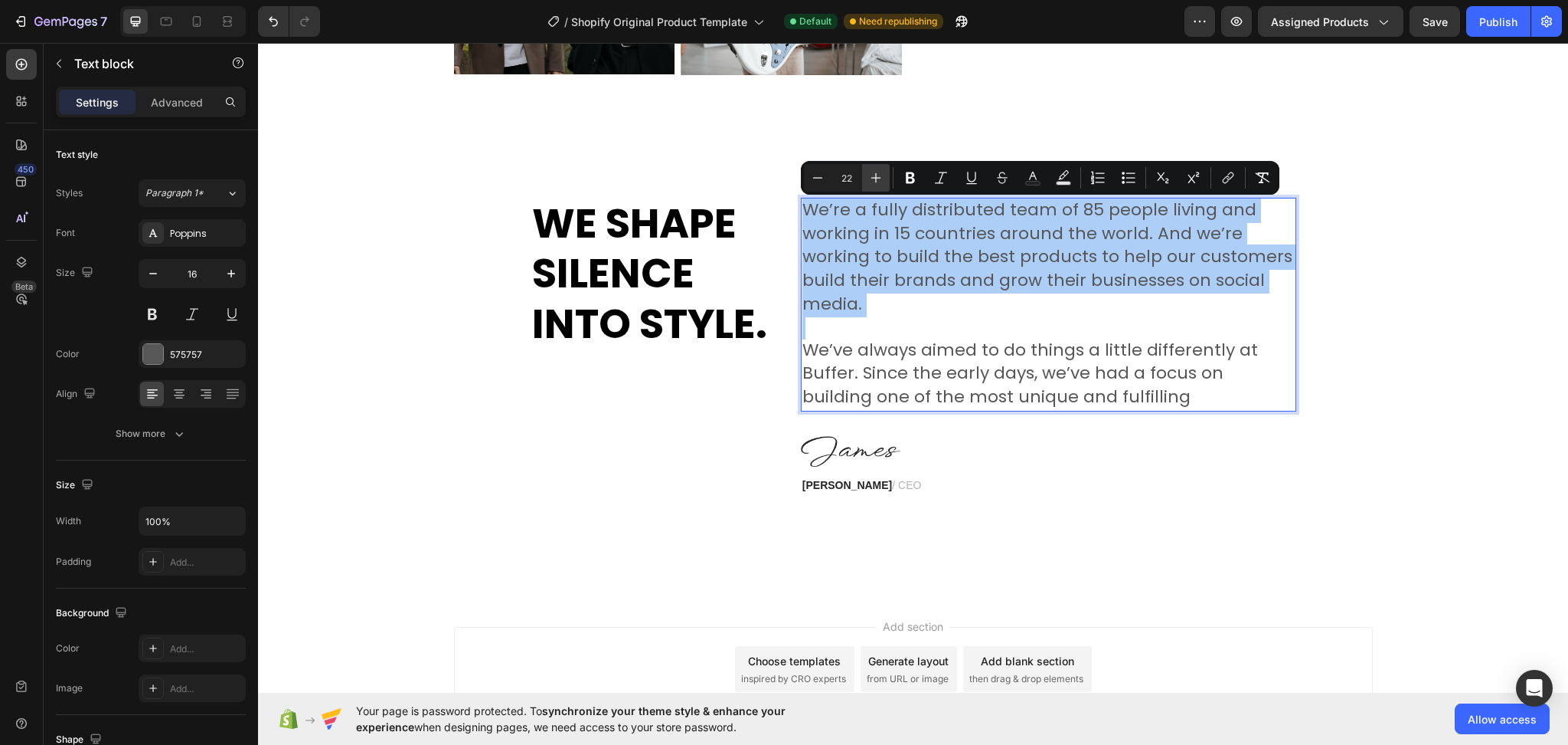
click at [880, 174] on icon "Editor contextual toolbar" at bounding box center [876, 178] width 16 height 16
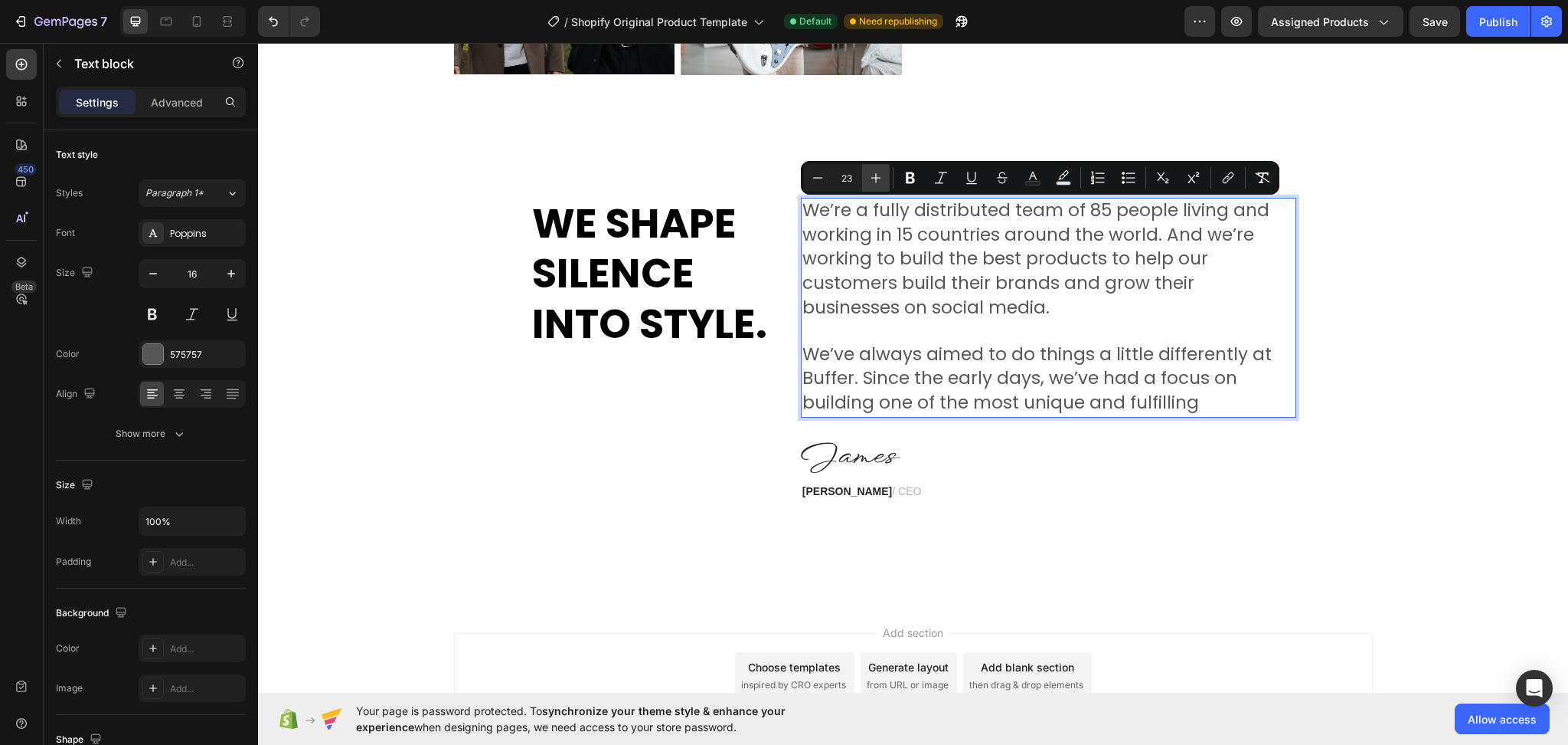
click at [880, 174] on icon "Editor contextual toolbar" at bounding box center [876, 178] width 16 height 16
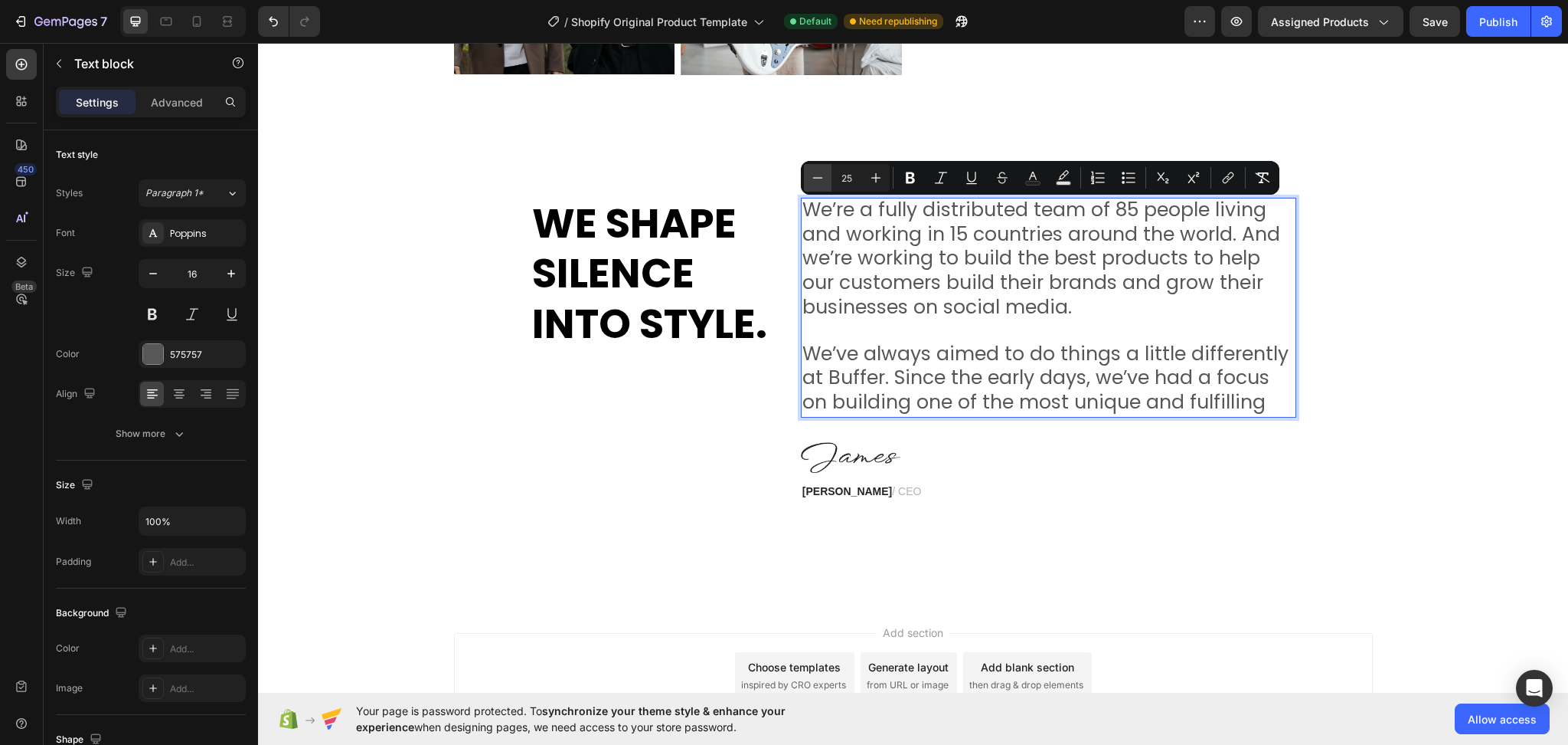
click at [818, 174] on icon "Editor contextual toolbar" at bounding box center [818, 178] width 16 height 16
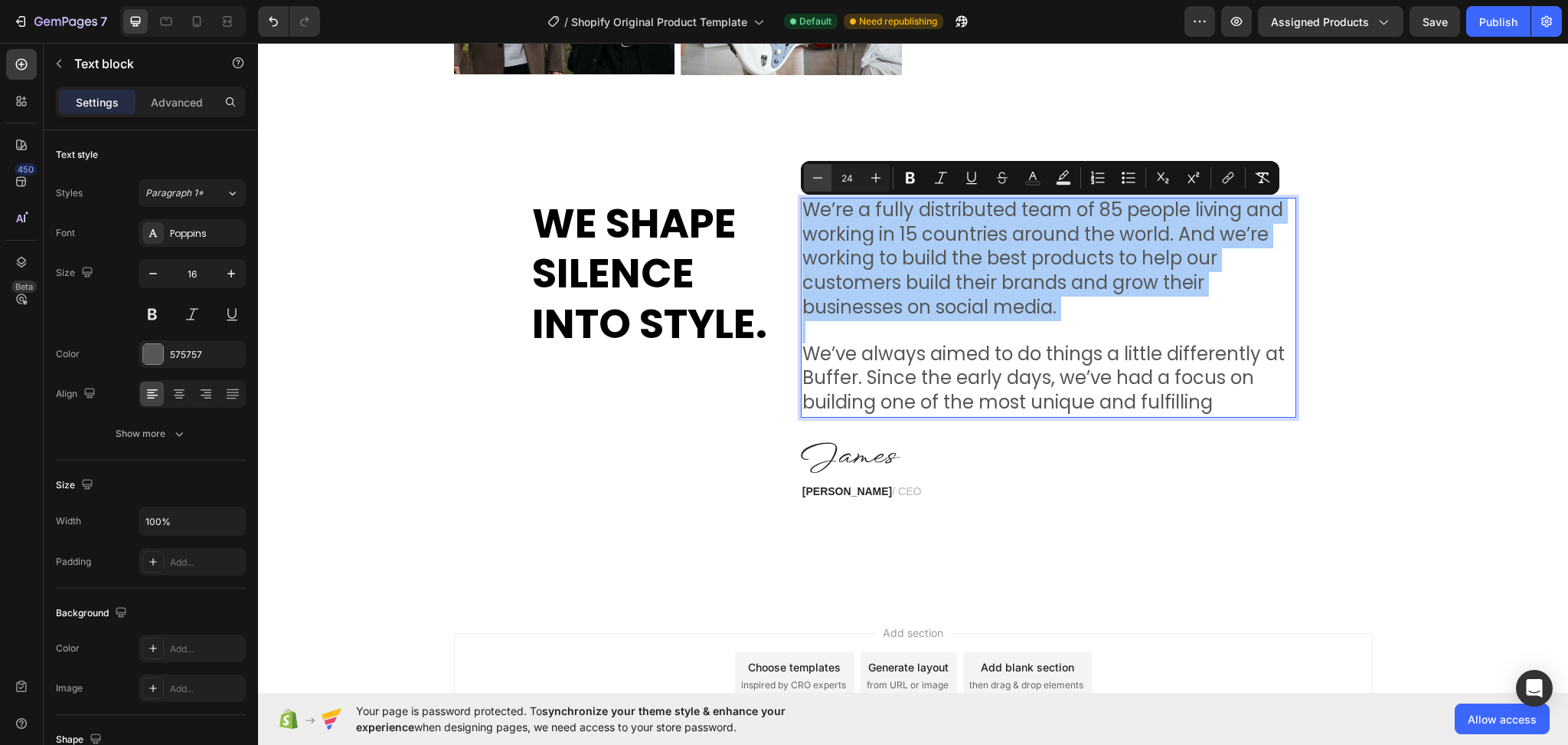
click at [818, 174] on icon "Editor contextual toolbar" at bounding box center [818, 178] width 16 height 16
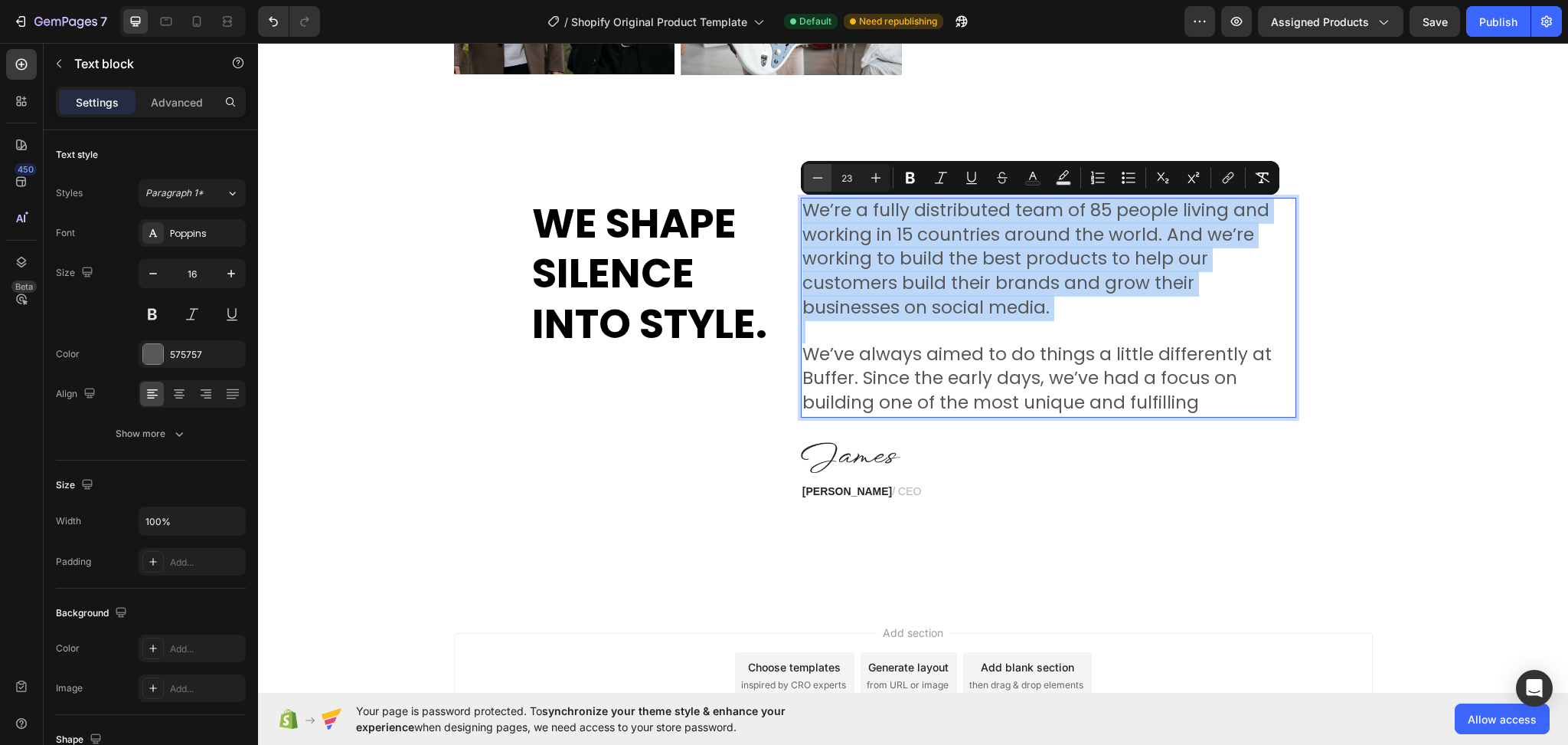
type input "22"
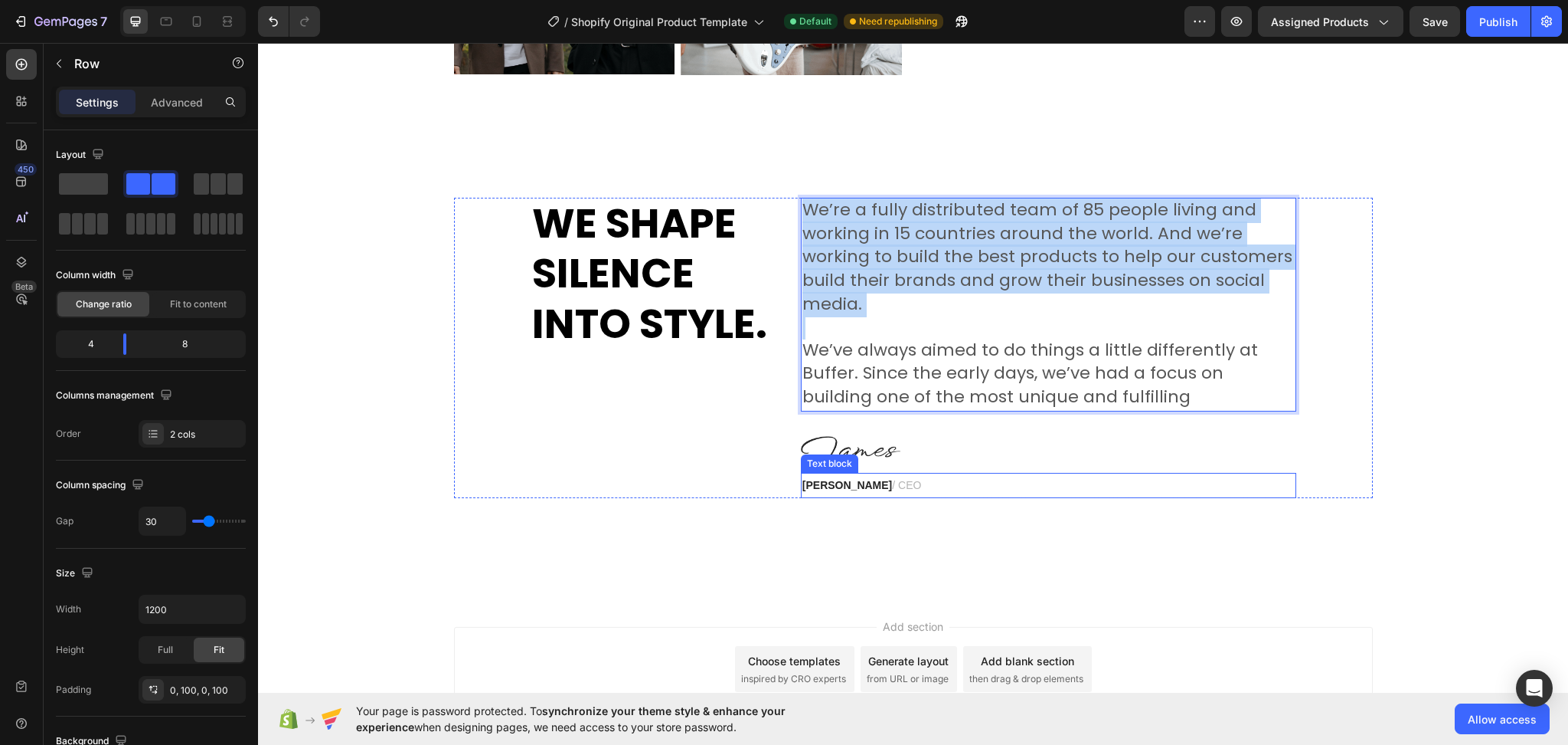
click at [1213, 467] on div "We’re a fully distributed team of 85 people living and working in 15 countries …" at bounding box center [1048, 348] width 495 height 300
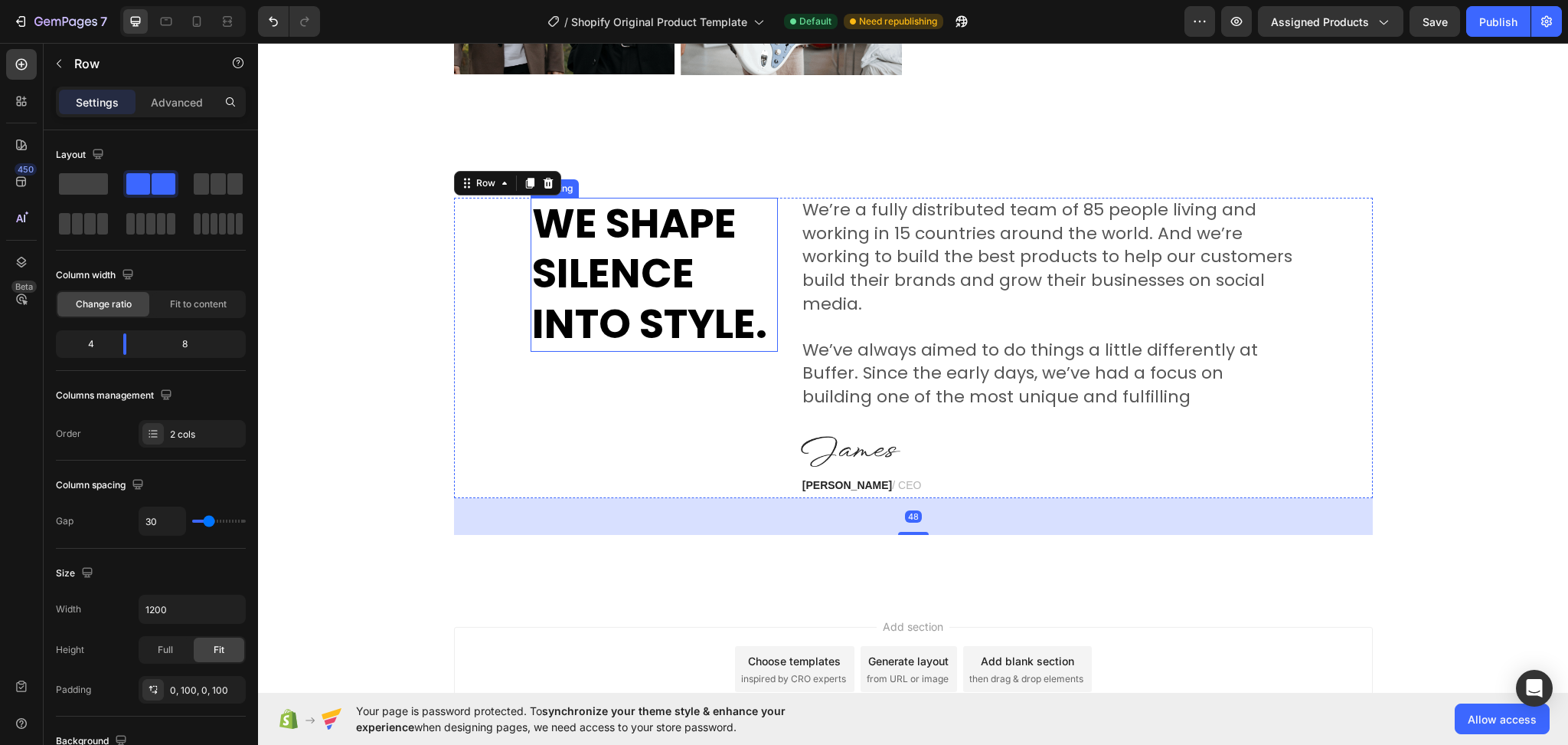
click at [655, 271] on strong "We shape silence into style." at bounding box center [650, 273] width 235 height 158
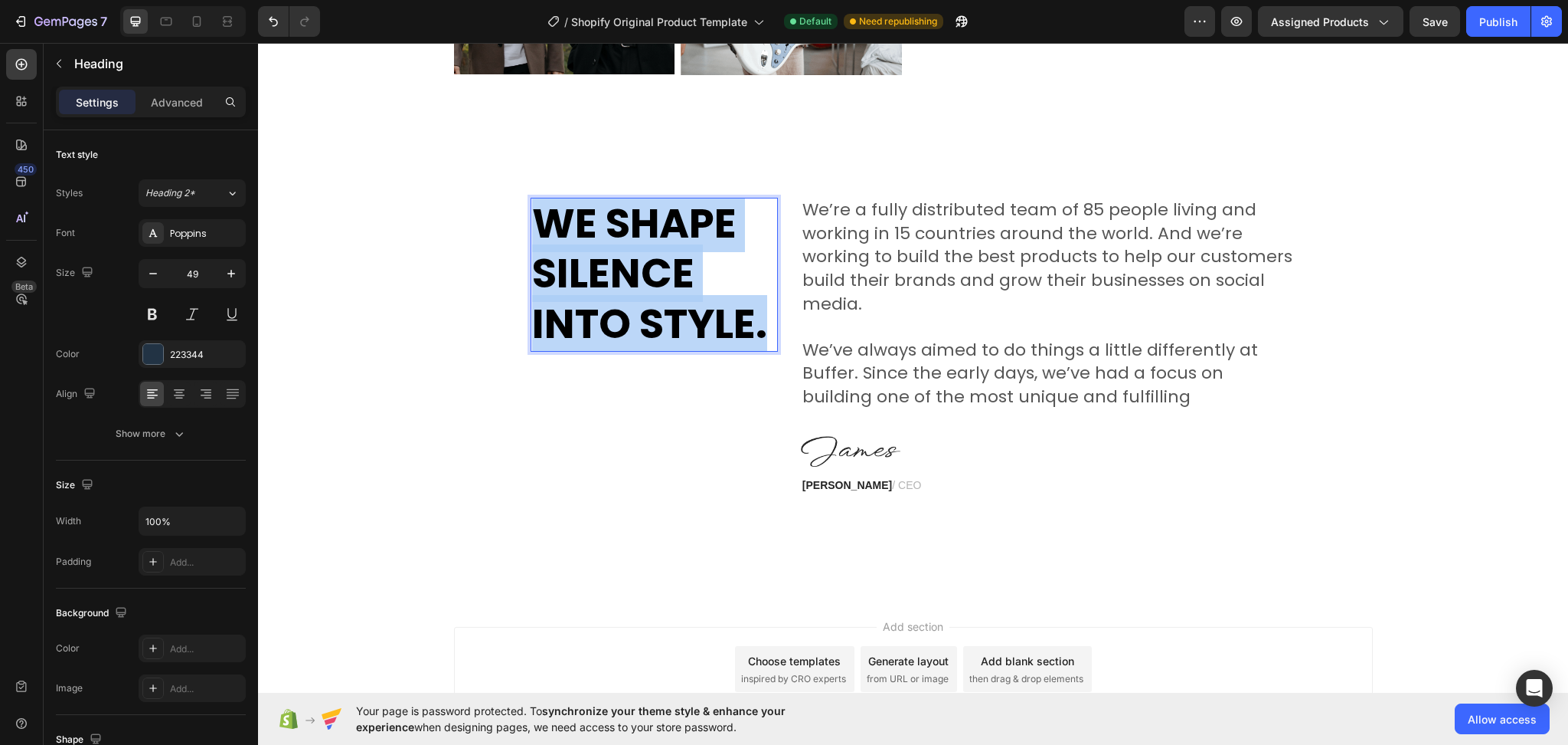
drag, startPoint x: 763, startPoint y: 330, endPoint x: 554, endPoint y: 593, distance: 335.9
click at [534, 213] on p "We shape silence into style." at bounding box center [654, 275] width 244 height 151
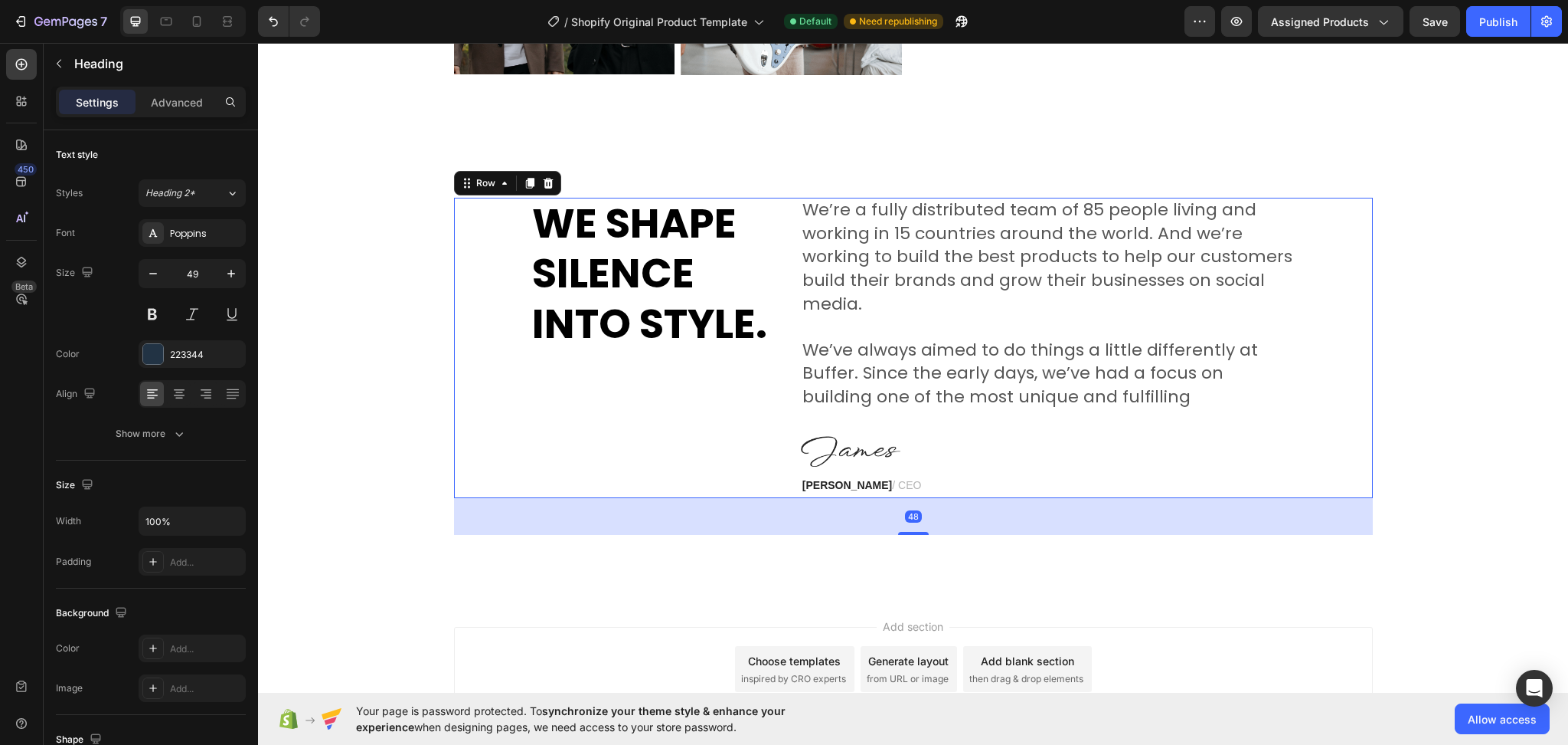
click at [724, 465] on div "⁠⁠⁠⁠⁠⁠⁠ We shape silence into style. Heading" at bounding box center [654, 348] width 248 height 300
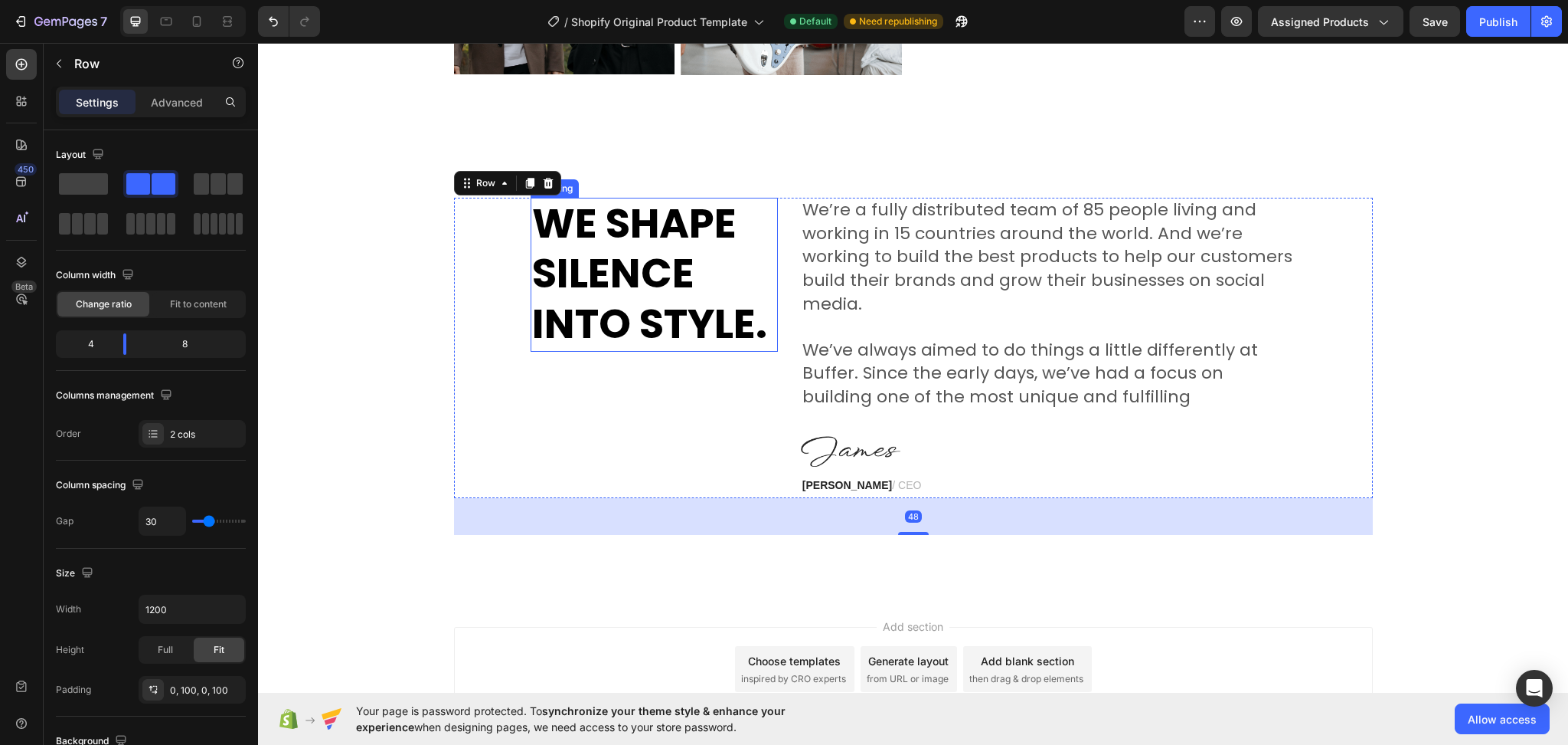
click at [740, 344] on strong "We shape silence into style." at bounding box center [650, 273] width 235 height 158
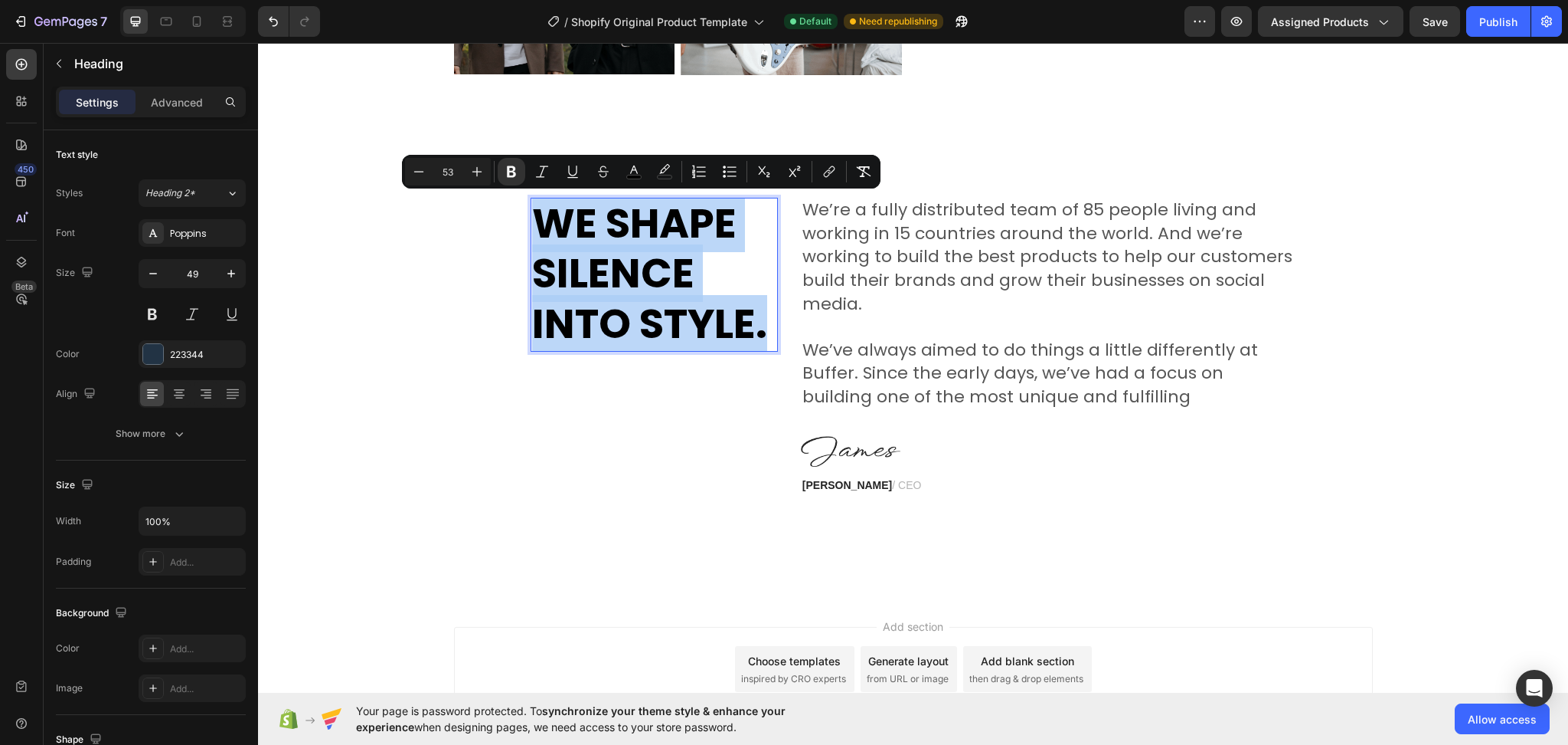
drag, startPoint x: 758, startPoint y: 329, endPoint x: 530, endPoint y: 212, distance: 256.3
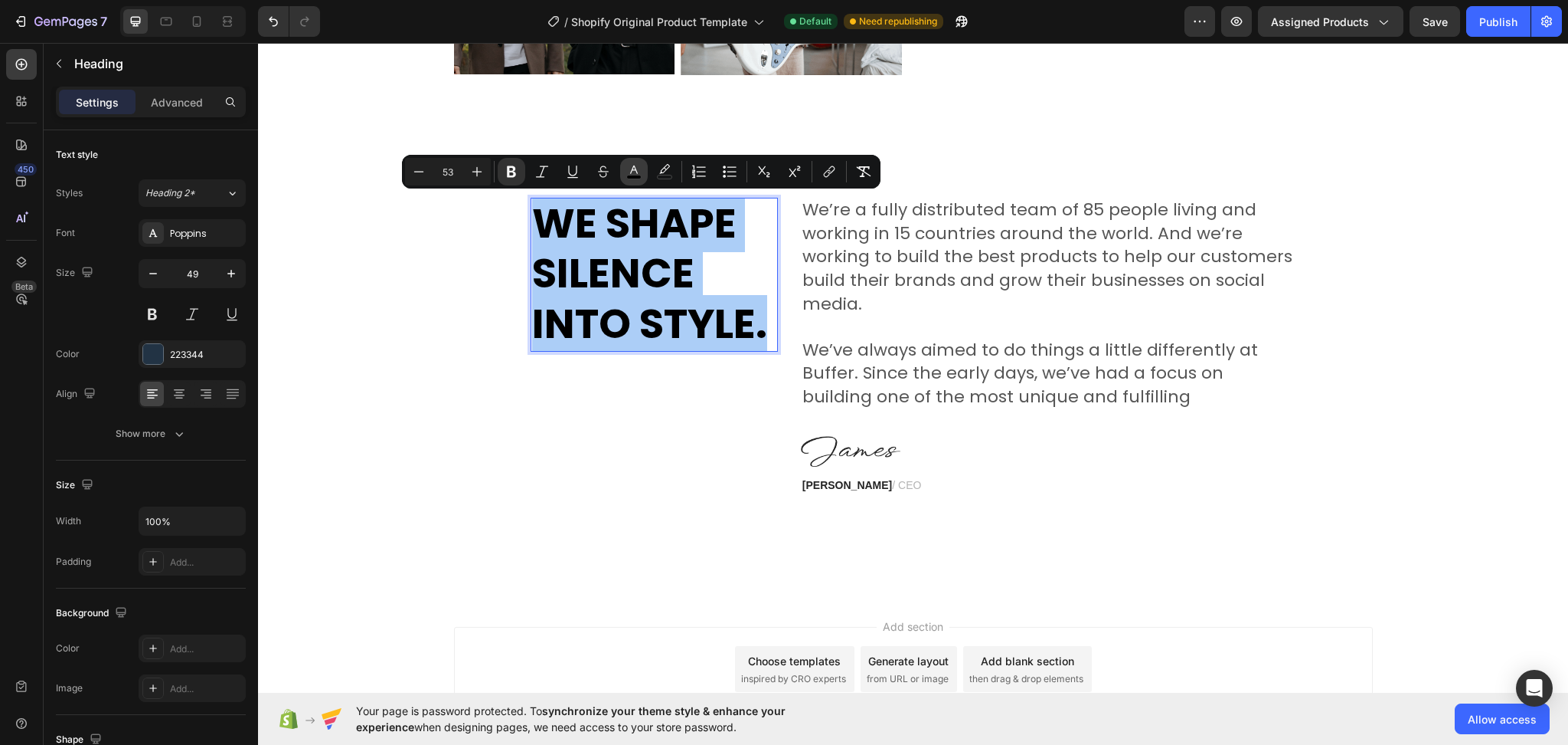
click at [645, 173] on button "color" at bounding box center [634, 172] width 28 height 28
type input "000000"
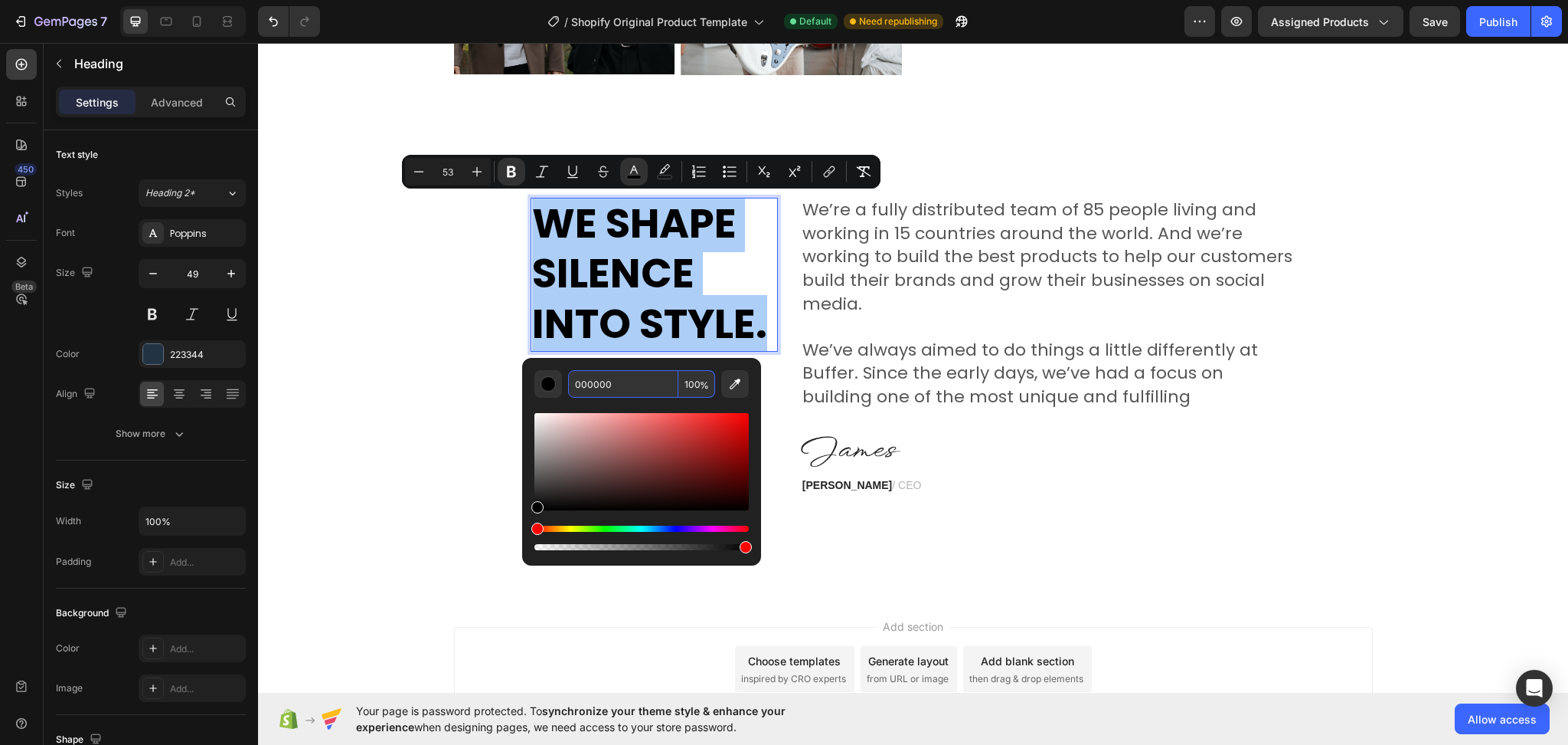
click at [627, 382] on input "000000" at bounding box center [623, 384] width 110 height 28
paste input "#223344"
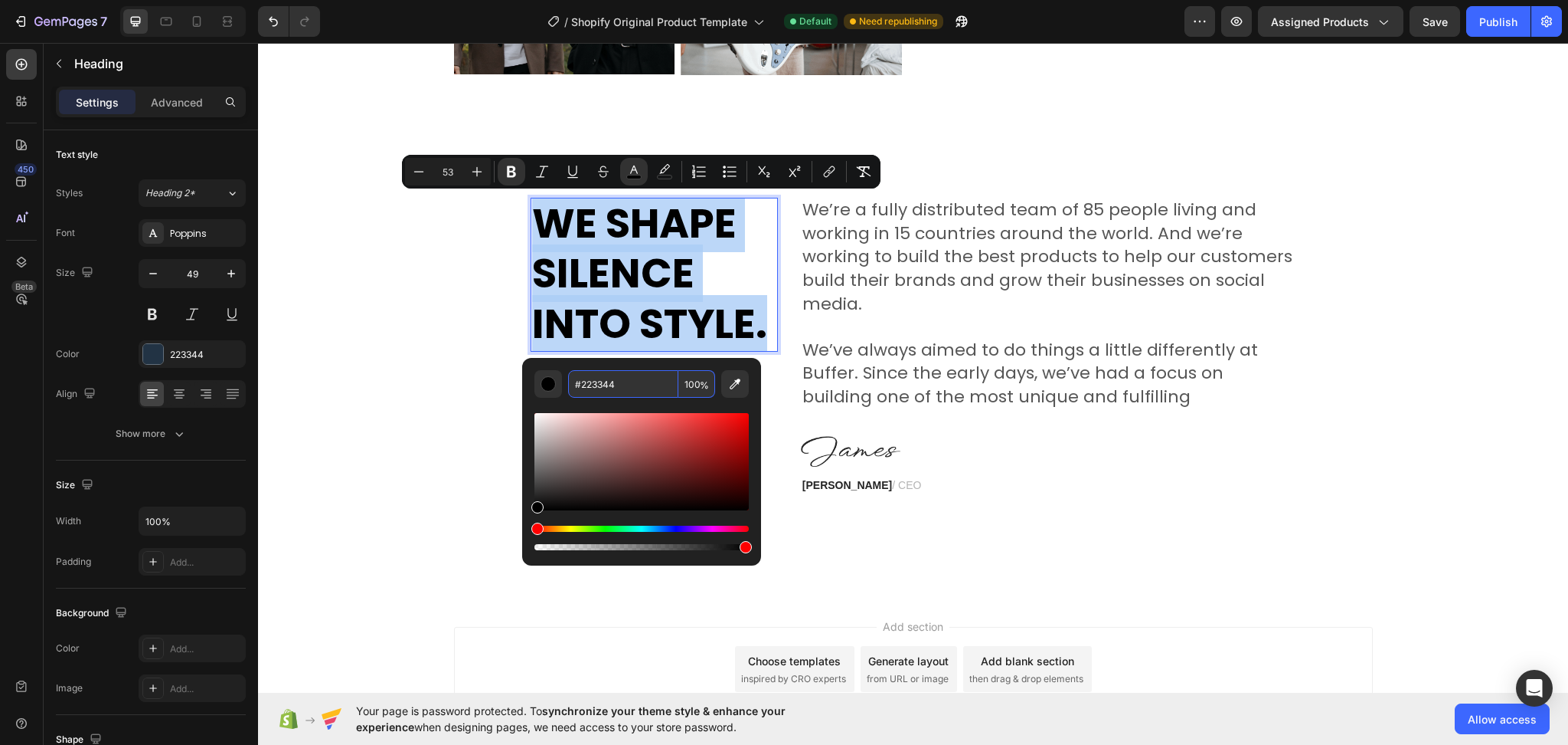
type input "223344"
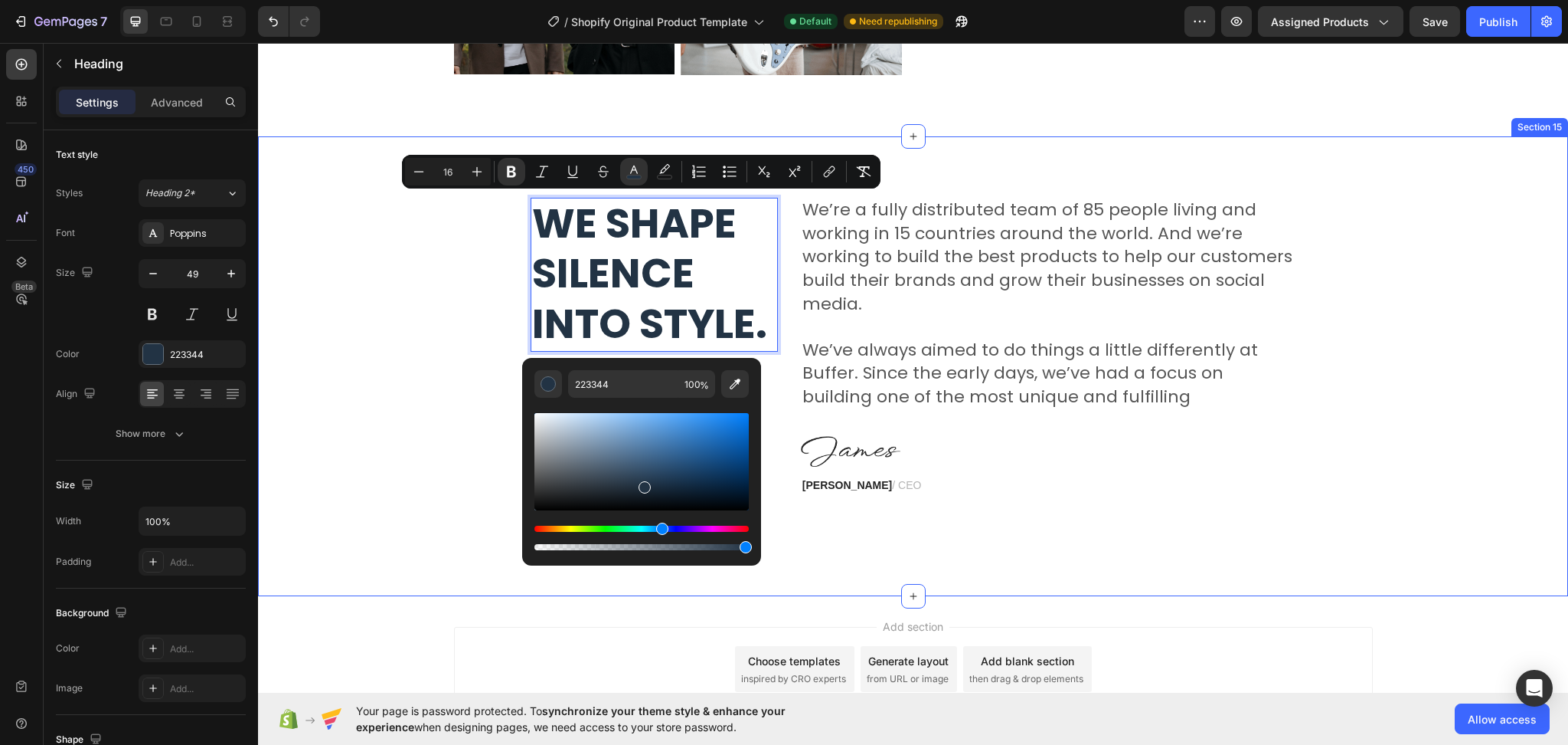
click at [1085, 505] on div "We shape silence into style. Heading 0 We’re a fully distributed team of 85 peo…" at bounding box center [913, 366] width 1288 height 337
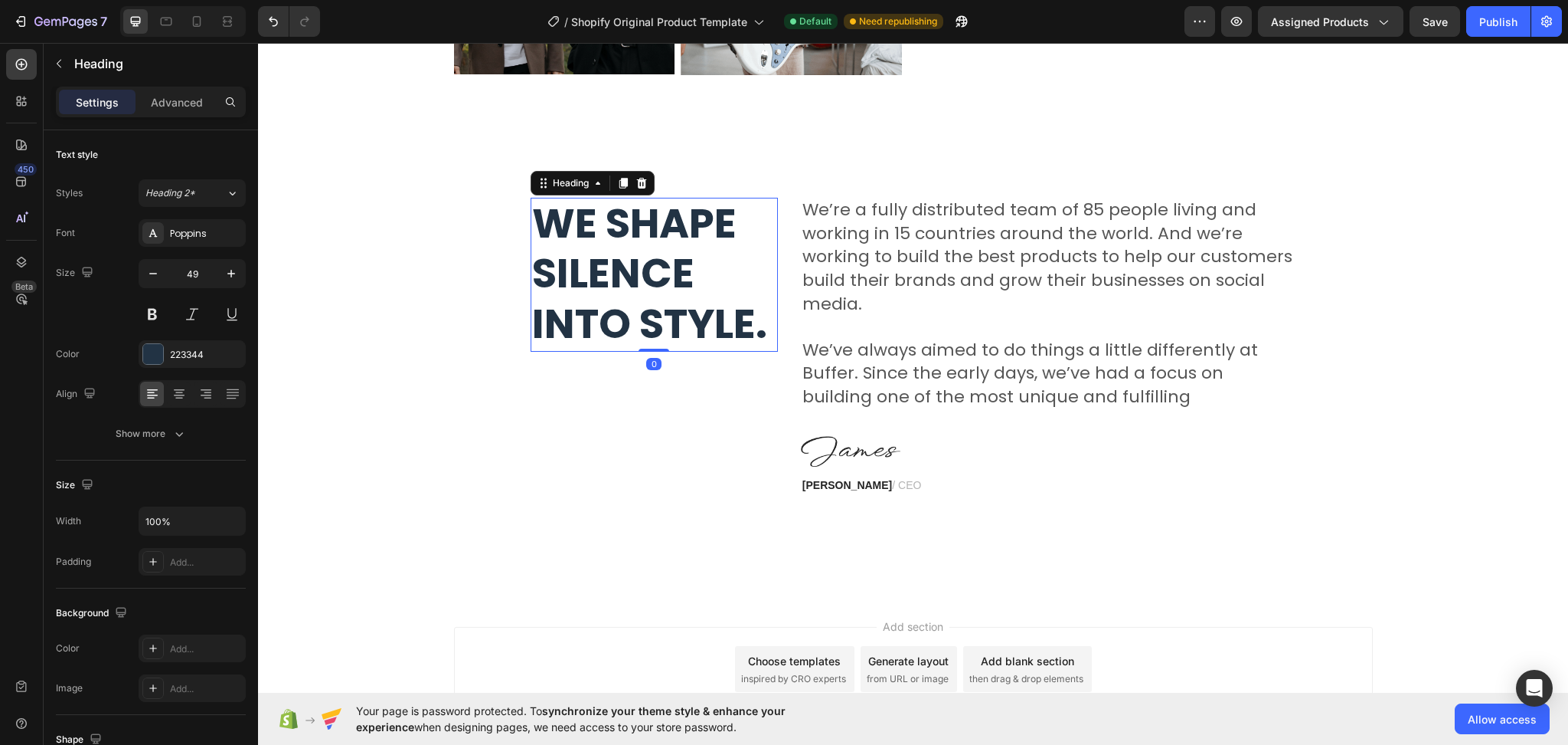
click at [690, 275] on p "⁠⁠⁠⁠⁠⁠⁠ We shape silence into style." at bounding box center [654, 275] width 244 height 151
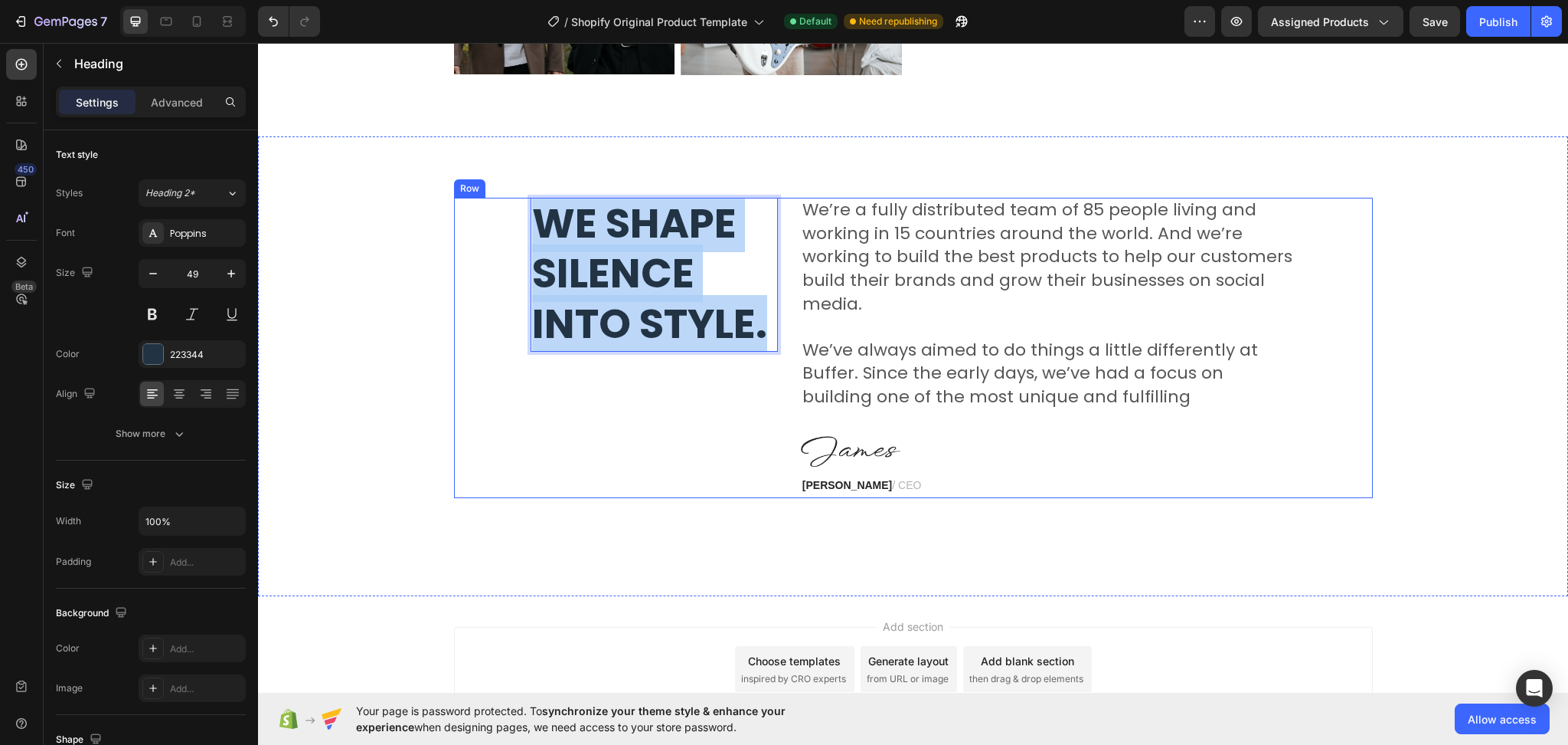
drag, startPoint x: 757, startPoint y: 330, endPoint x: 513, endPoint y: 207, distance: 273.2
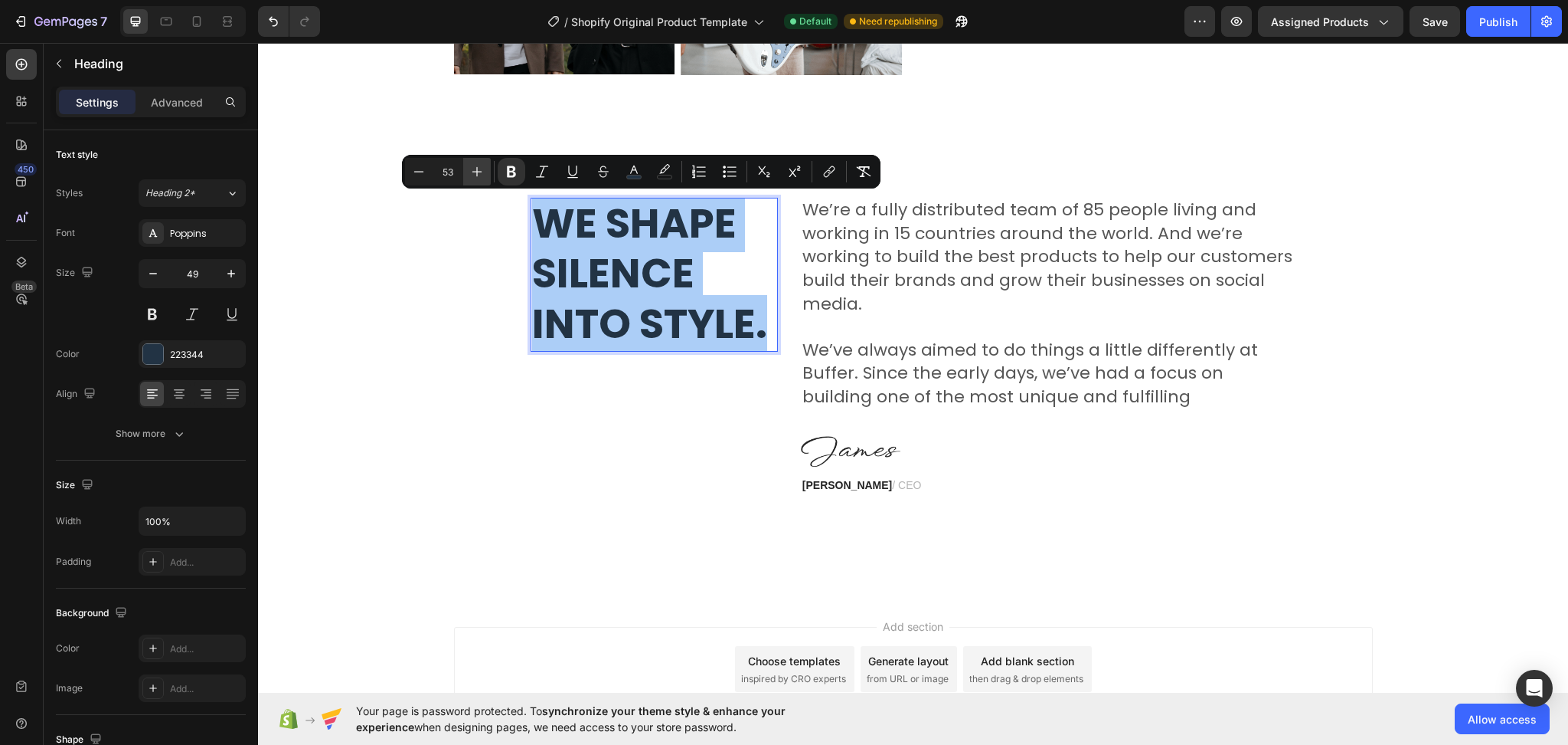
click at [478, 164] on icon "Editor contextual toolbar" at bounding box center [477, 172] width 16 height 16
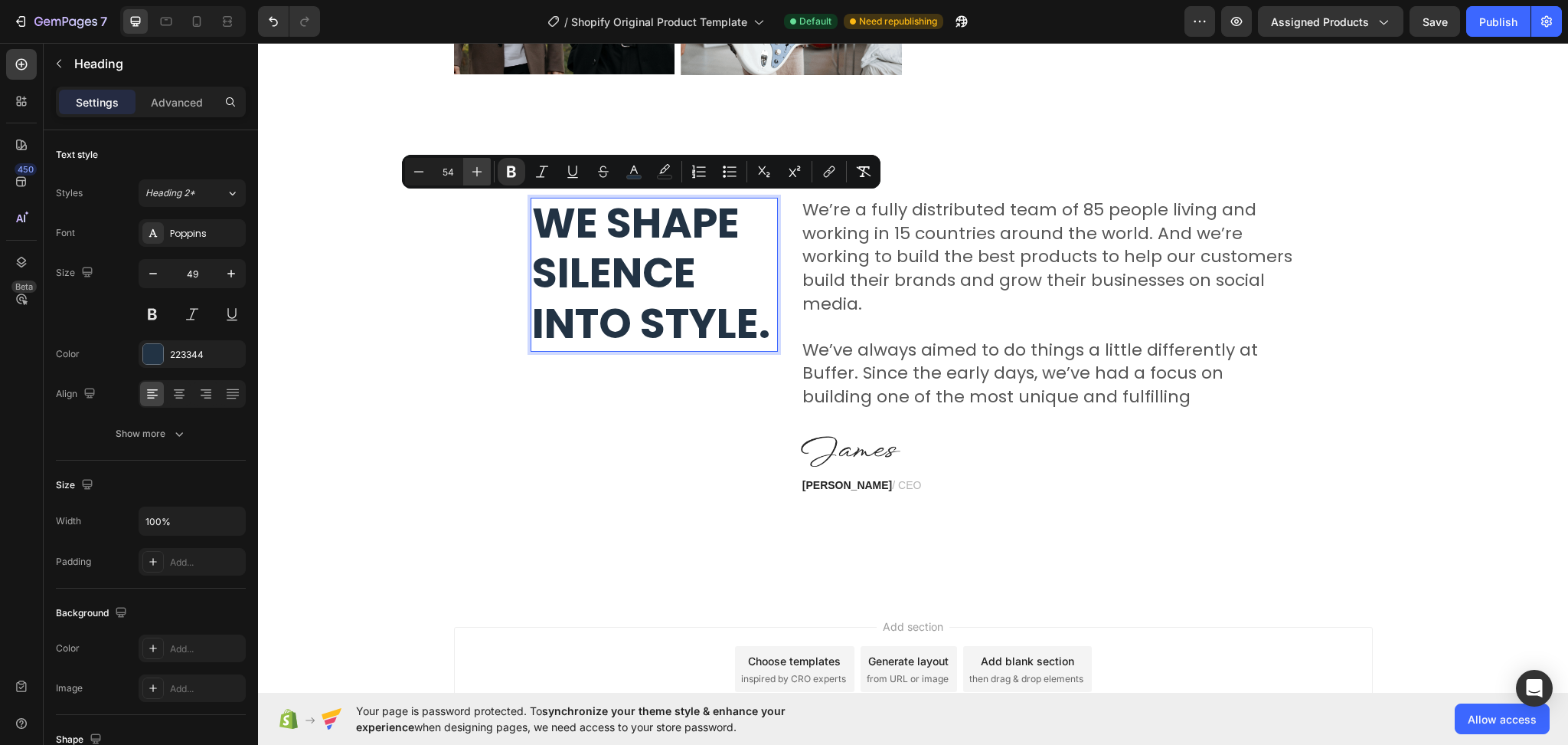
click at [478, 164] on icon "Editor contextual toolbar" at bounding box center [477, 172] width 16 height 16
click at [417, 171] on icon "Editor contextual toolbar" at bounding box center [419, 172] width 16 height 16
type input "54"
click at [696, 430] on div "We shape silence into style. Heading 0" at bounding box center [654, 348] width 248 height 300
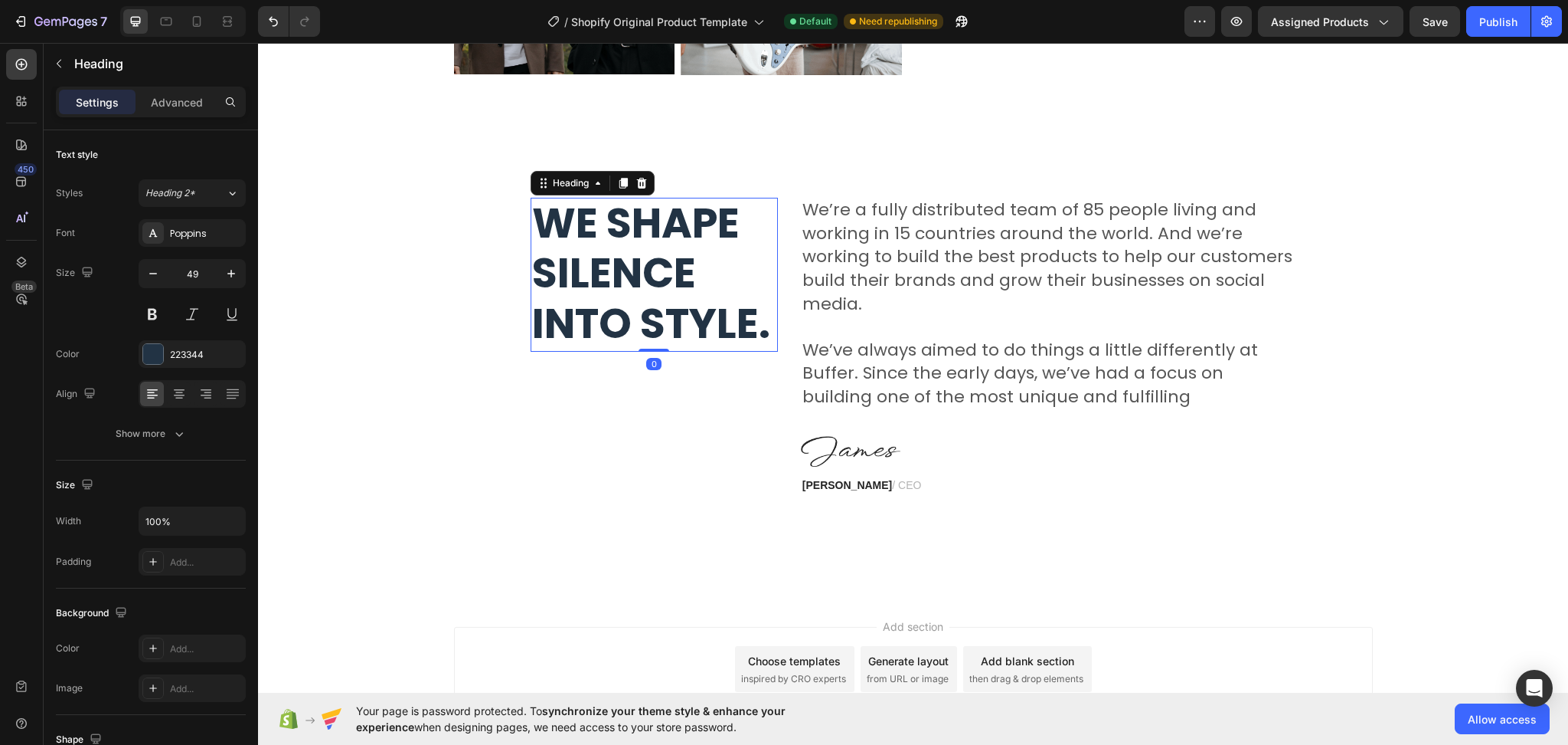
click at [658, 332] on strong "We shape silence into style." at bounding box center [652, 274] width 238 height 159
click at [187, 105] on p "Advanced" at bounding box center [177, 102] width 52 height 16
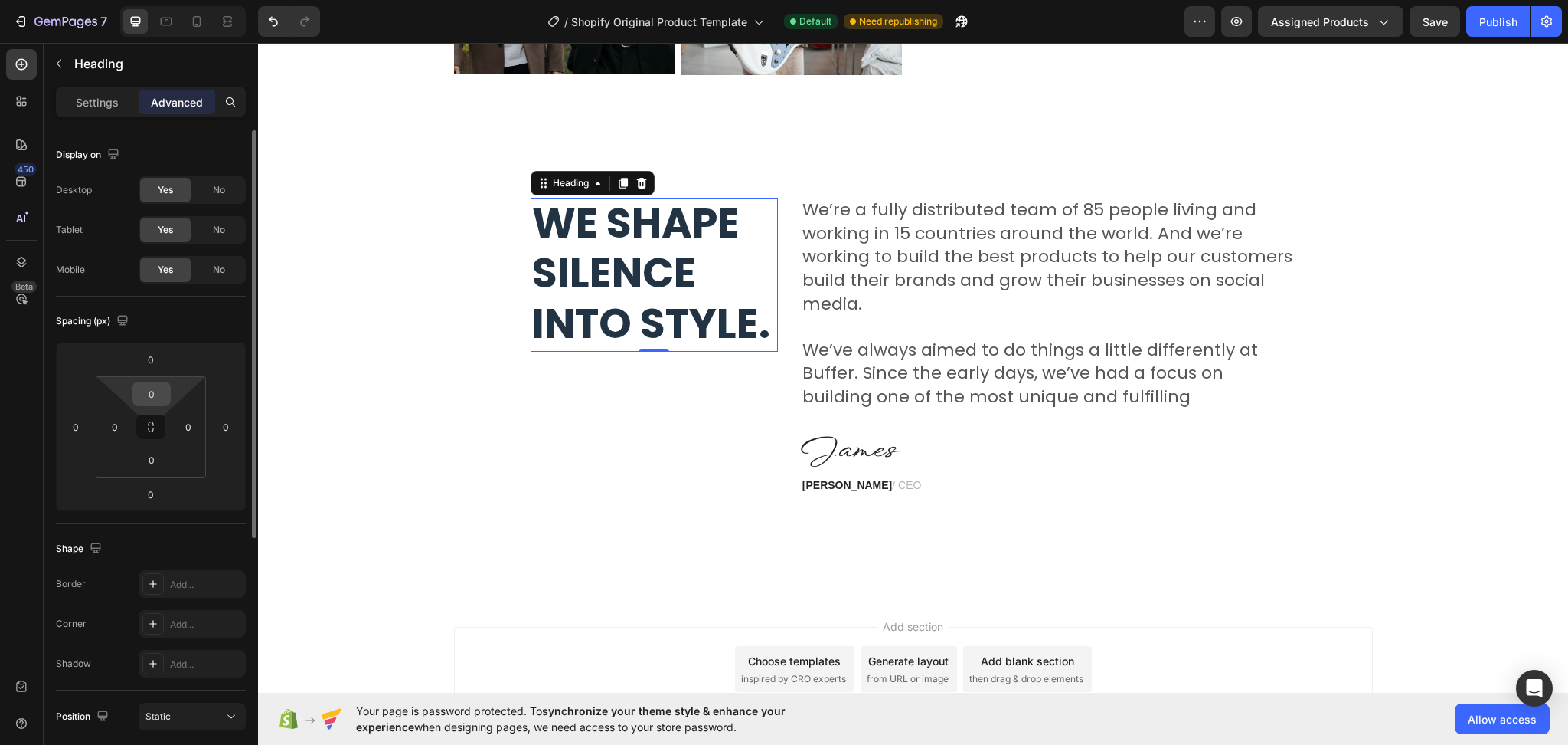
click at [142, 390] on input "0" at bounding box center [151, 394] width 30 height 23
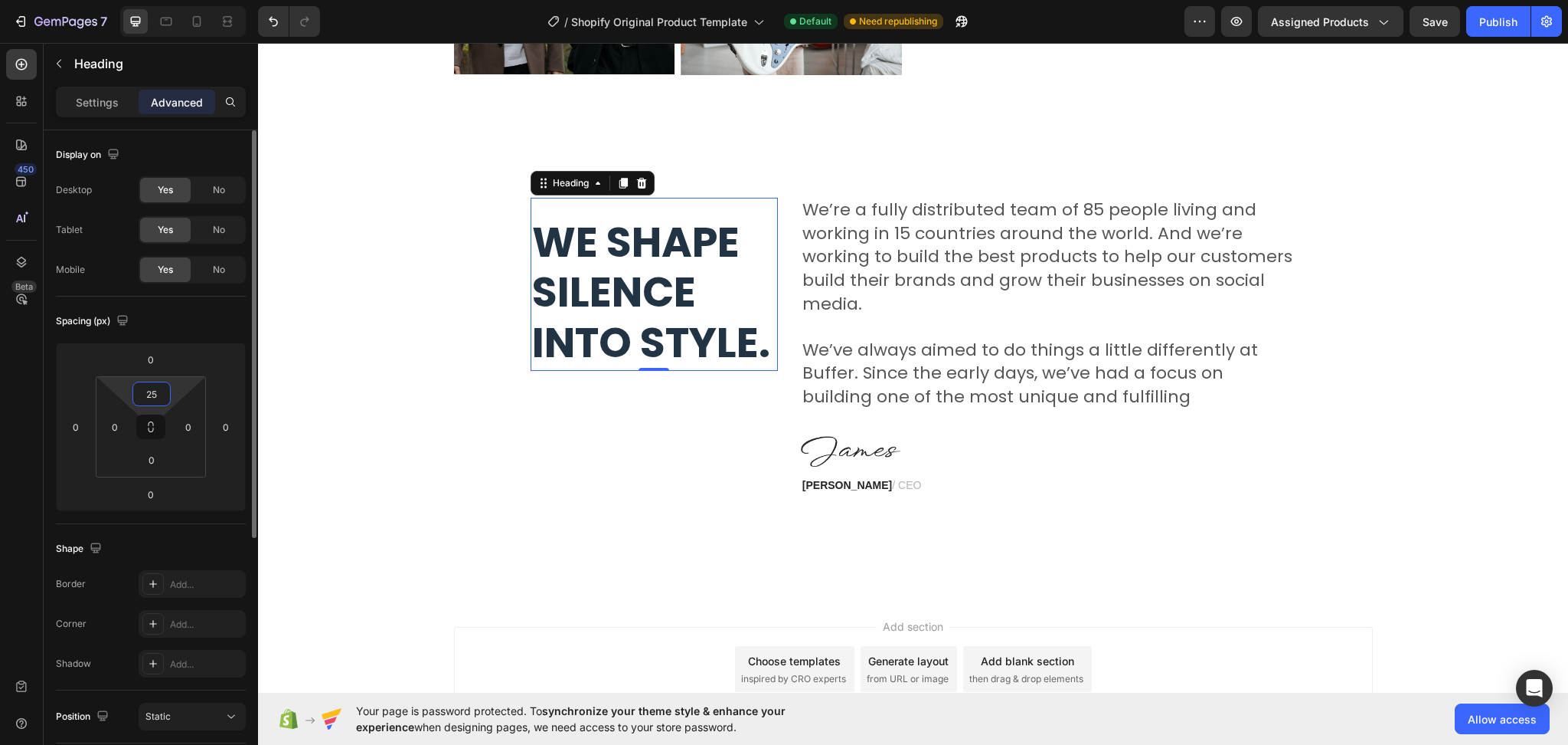
type input "2"
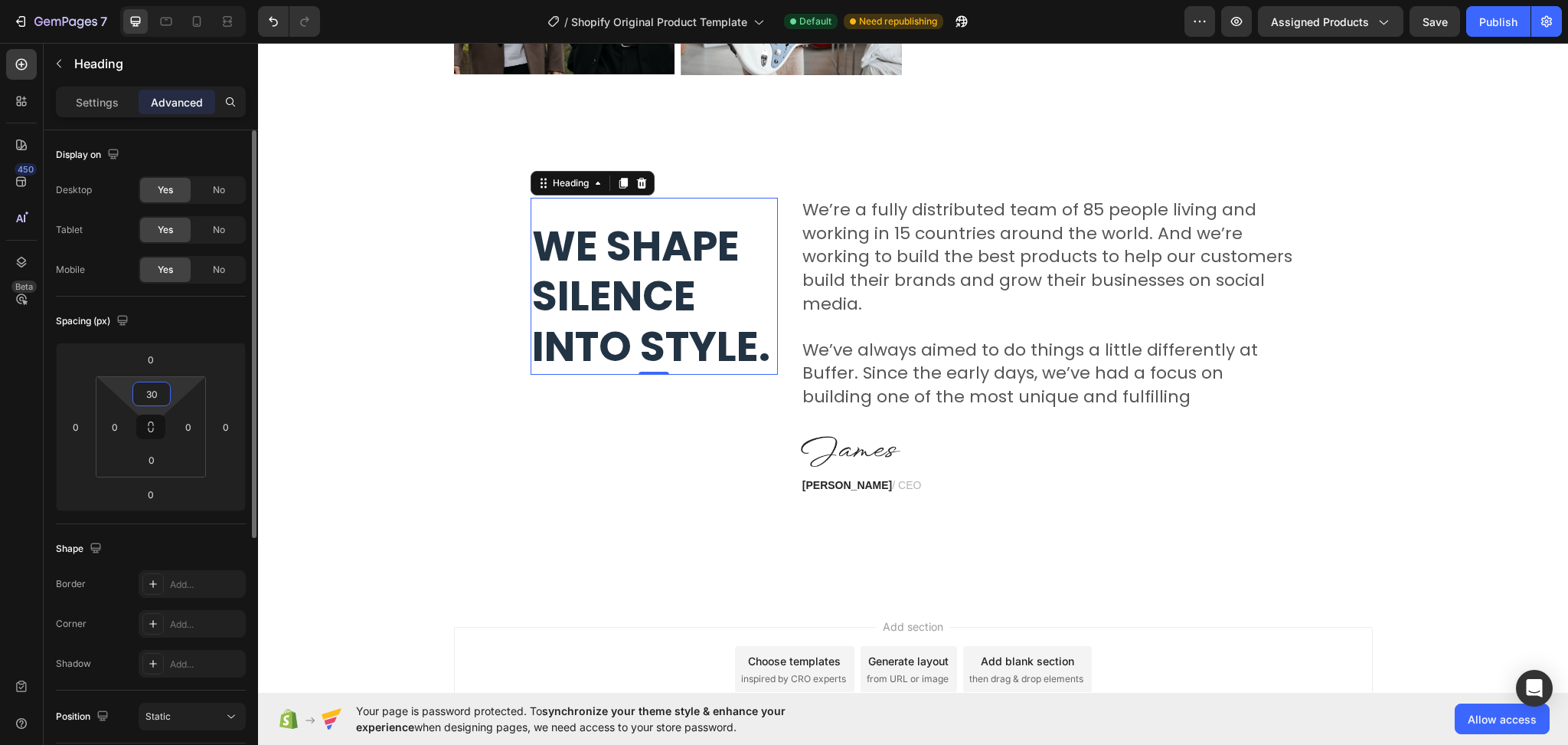
type input "3"
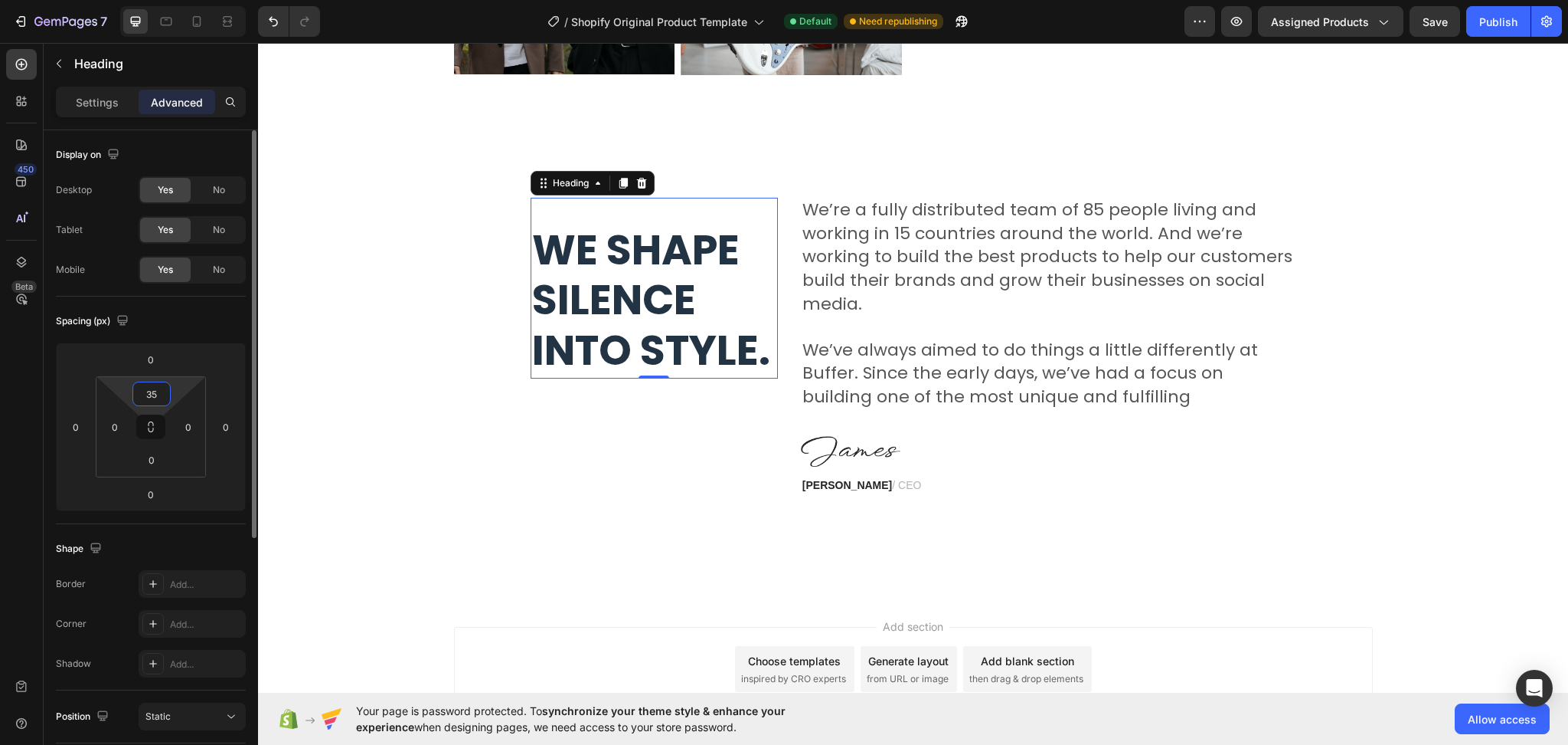
type input "3"
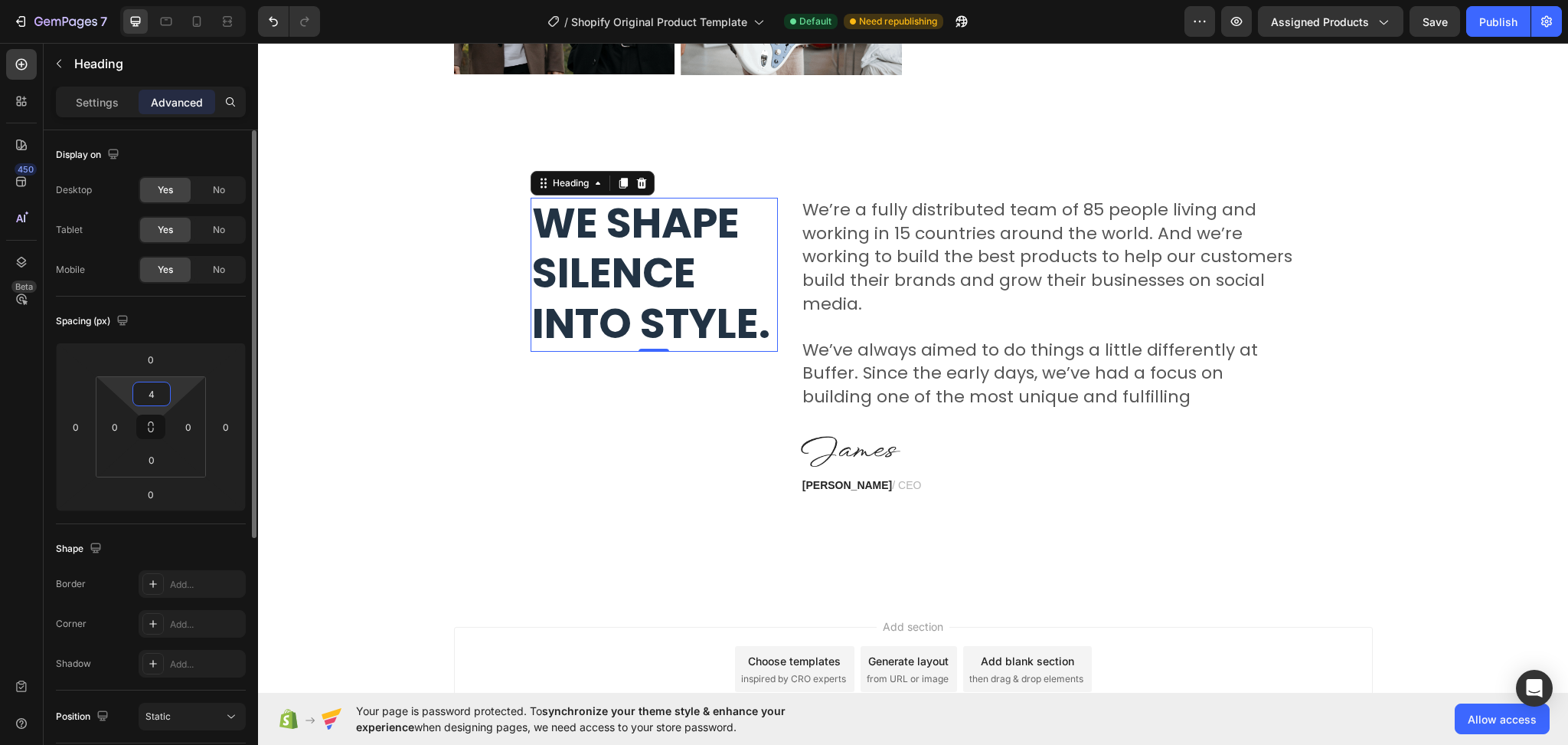
type input "40"
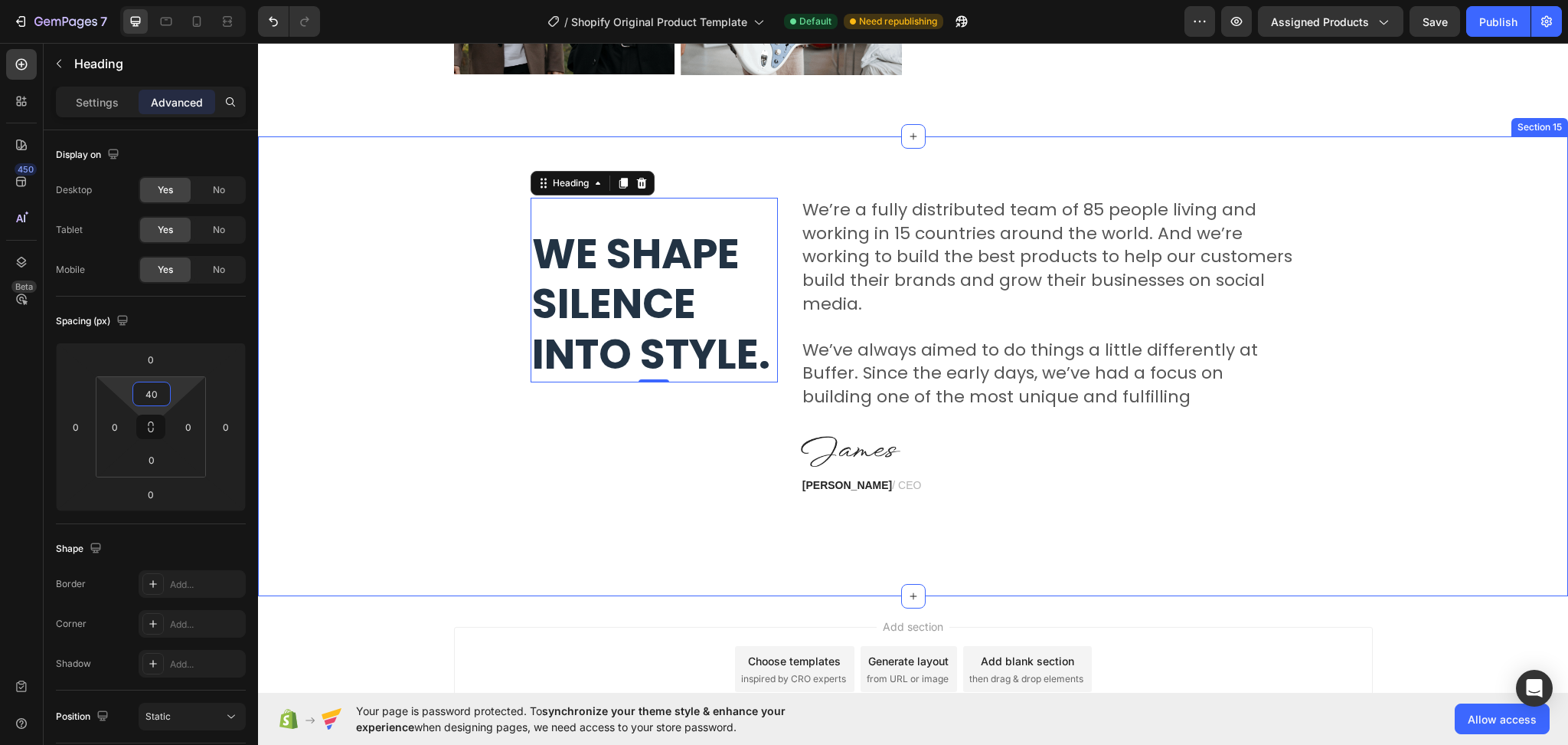
click at [1036, 546] on div "⁠⁠⁠⁠⁠⁠⁠ We shape silence into style. Heading 0 We’re a fully distributed team o…" at bounding box center [913, 366] width 1310 height 459
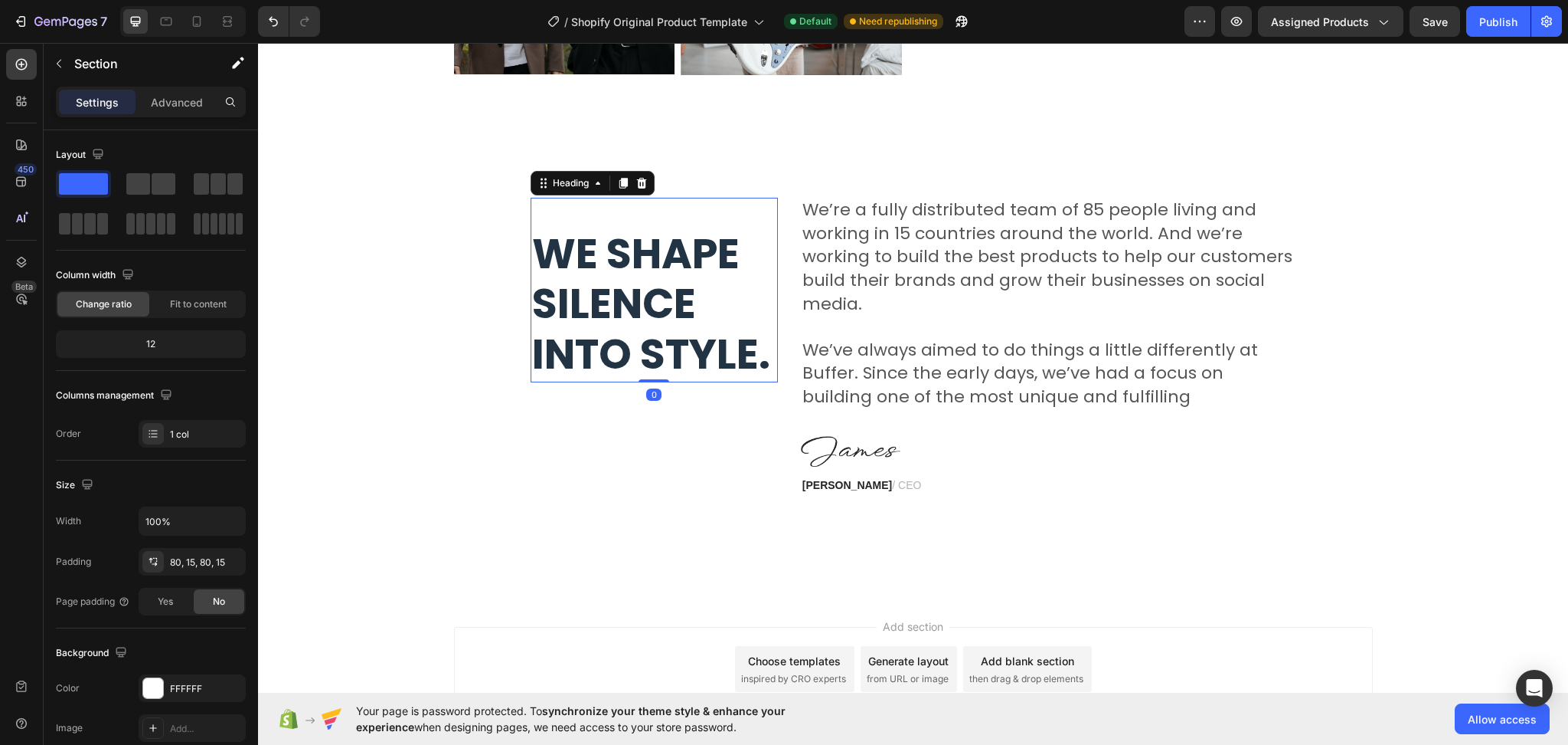
click at [736, 286] on p "⁠⁠⁠⁠⁠⁠⁠ We shape silence into style." at bounding box center [654, 305] width 244 height 151
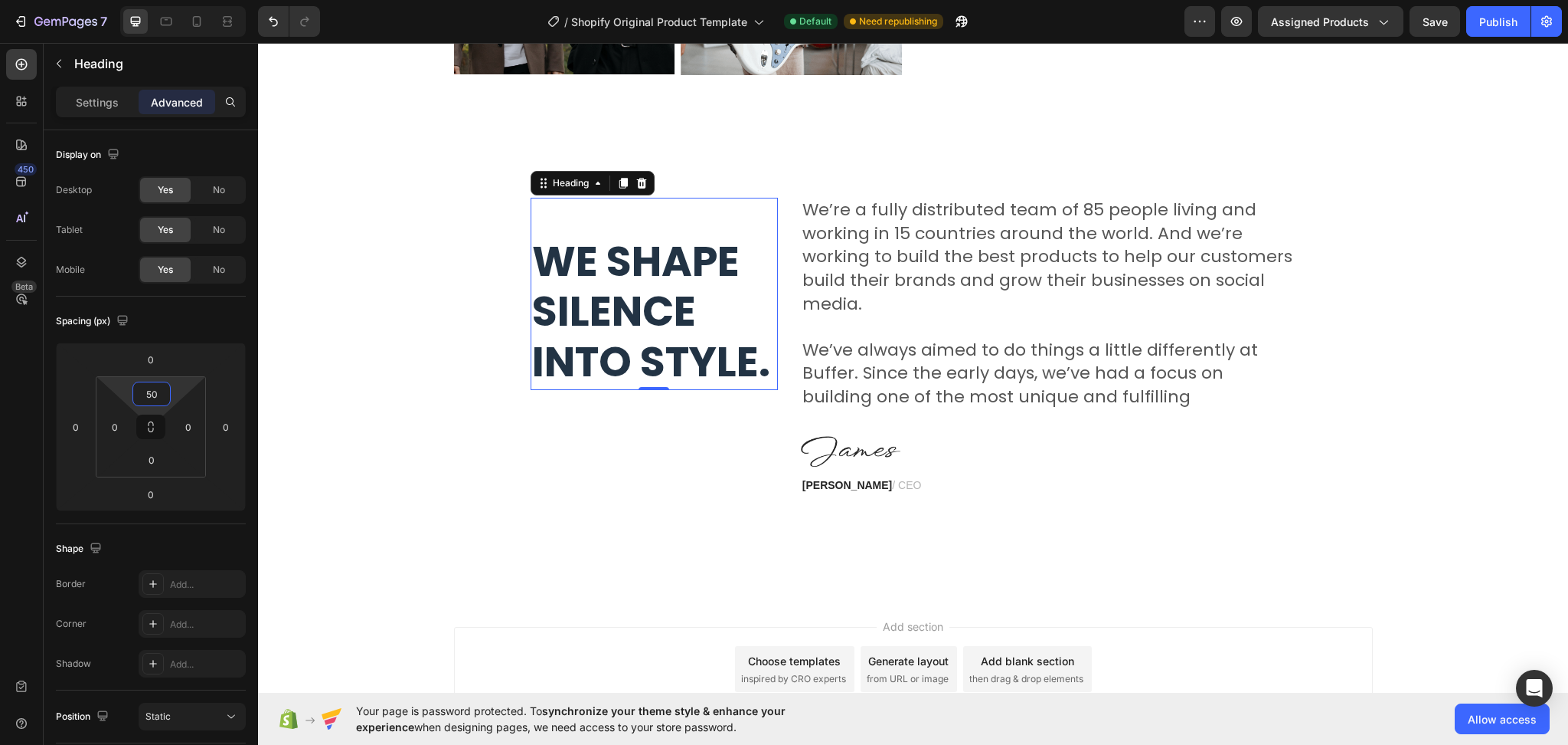
type input "5"
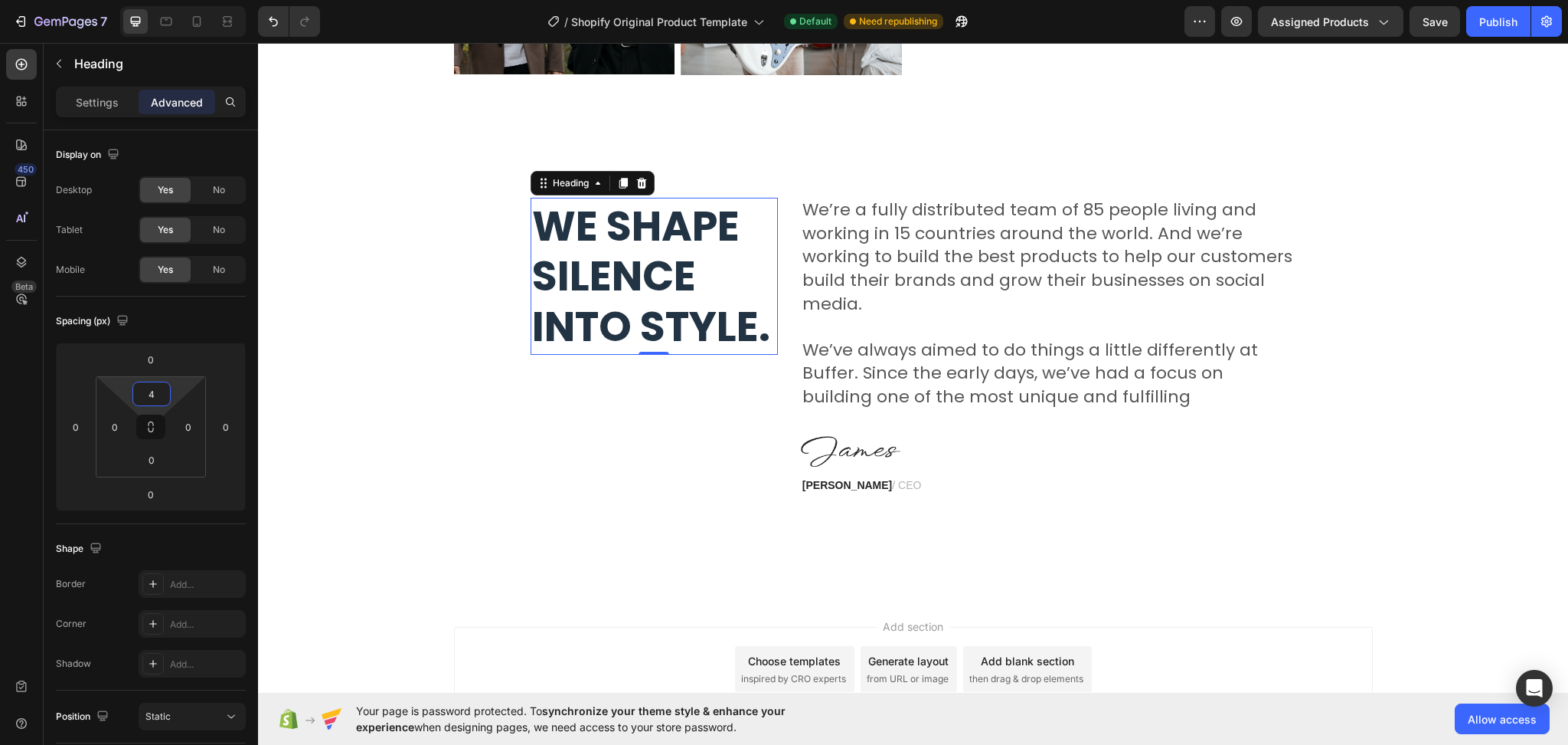
type input "45"
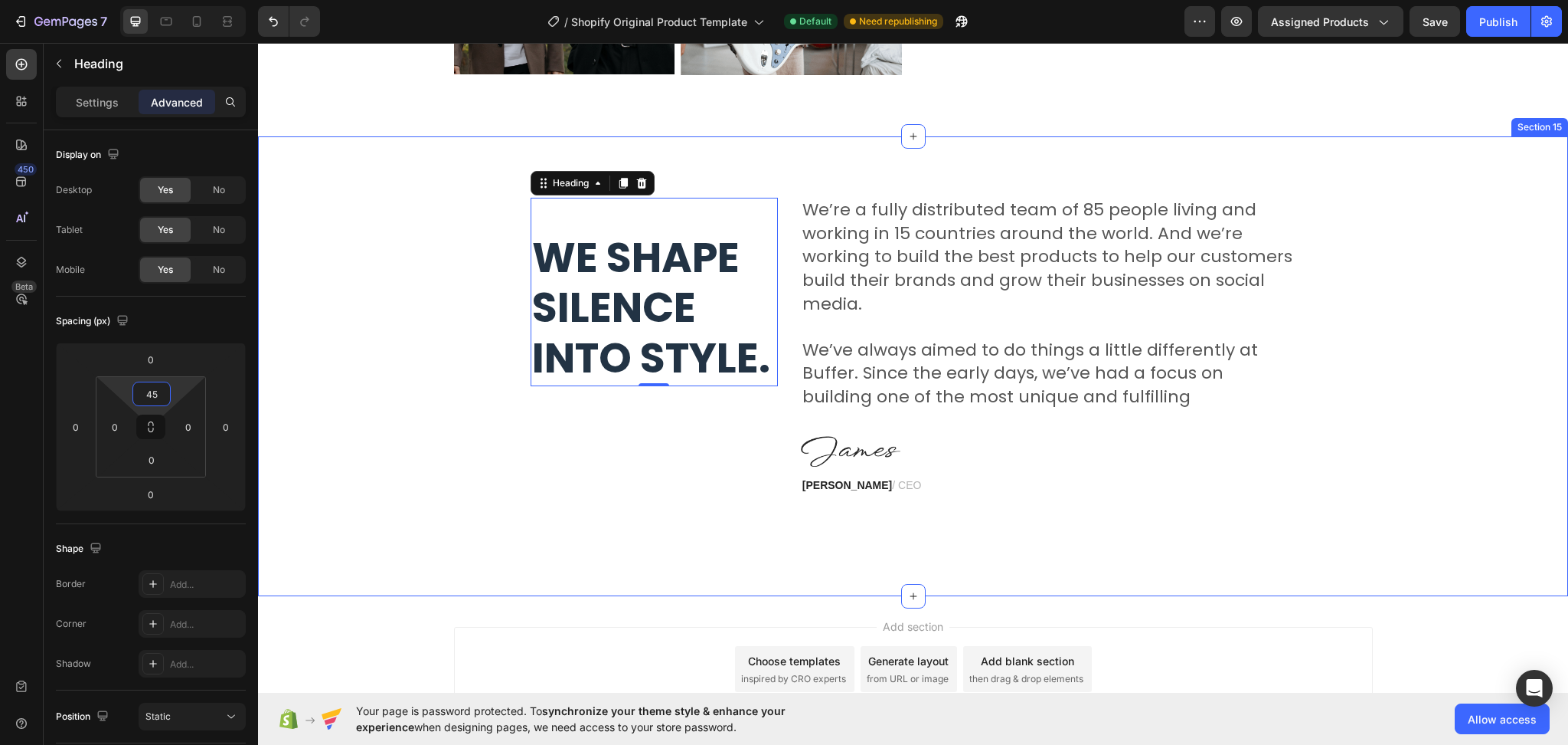
click at [700, 533] on div "⁠⁠⁠⁠⁠⁠⁠ We shape silence into style. Heading 0 We’re a fully distributed team o…" at bounding box center [913, 366] width 1288 height 337
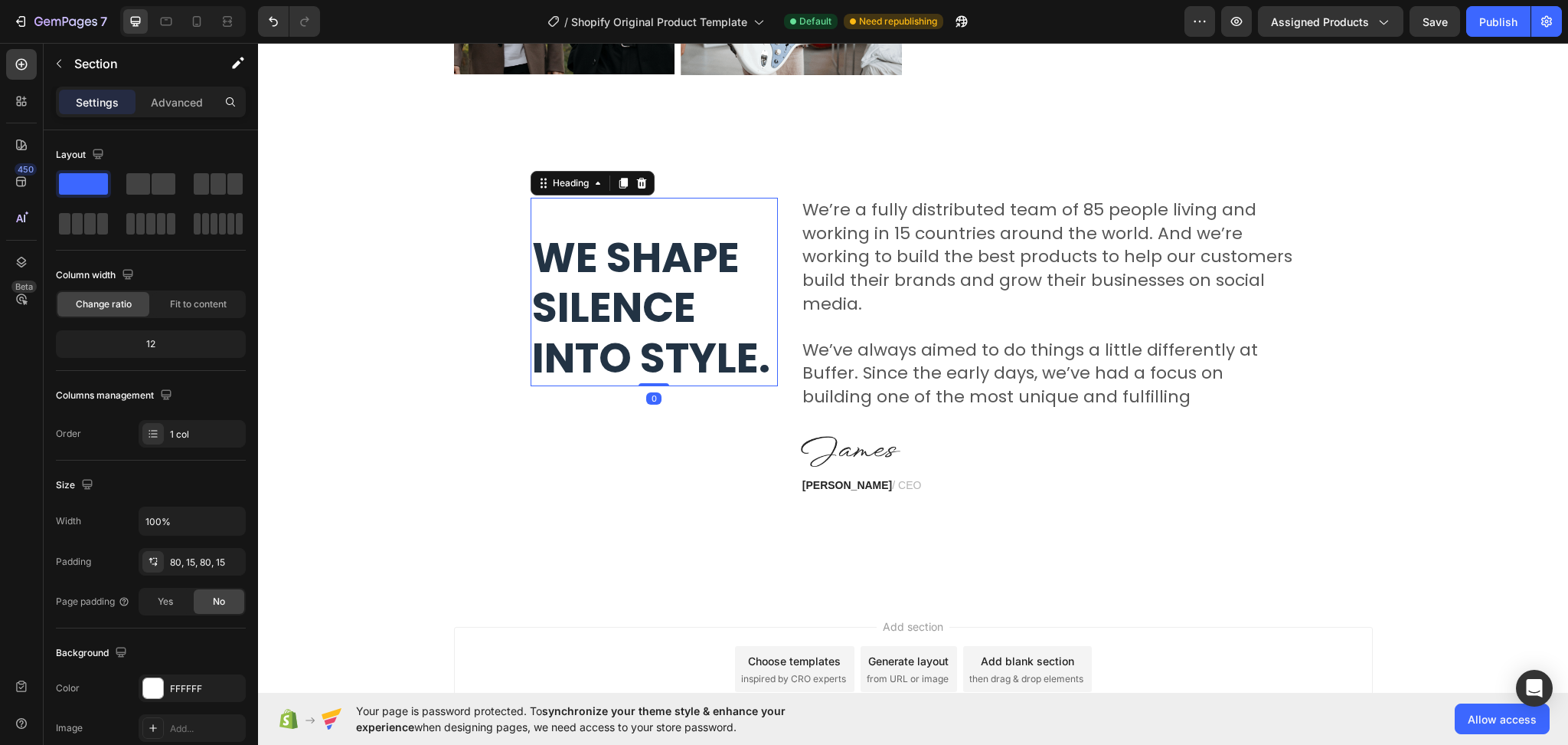
click at [762, 369] on strong "We shape silence into style." at bounding box center [652, 307] width 238 height 159
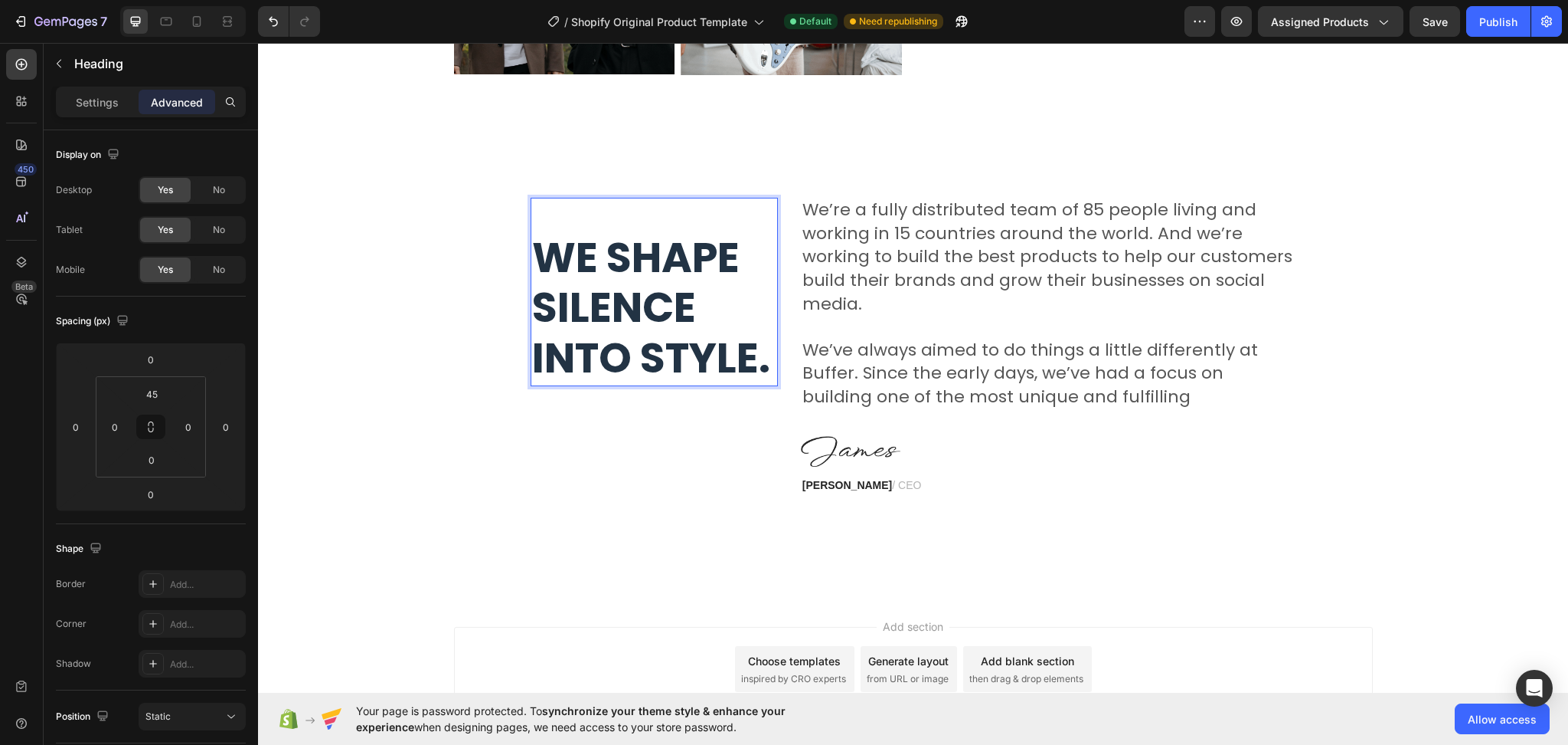
click at [763, 369] on strong "We shape silence into style." at bounding box center [652, 307] width 238 height 159
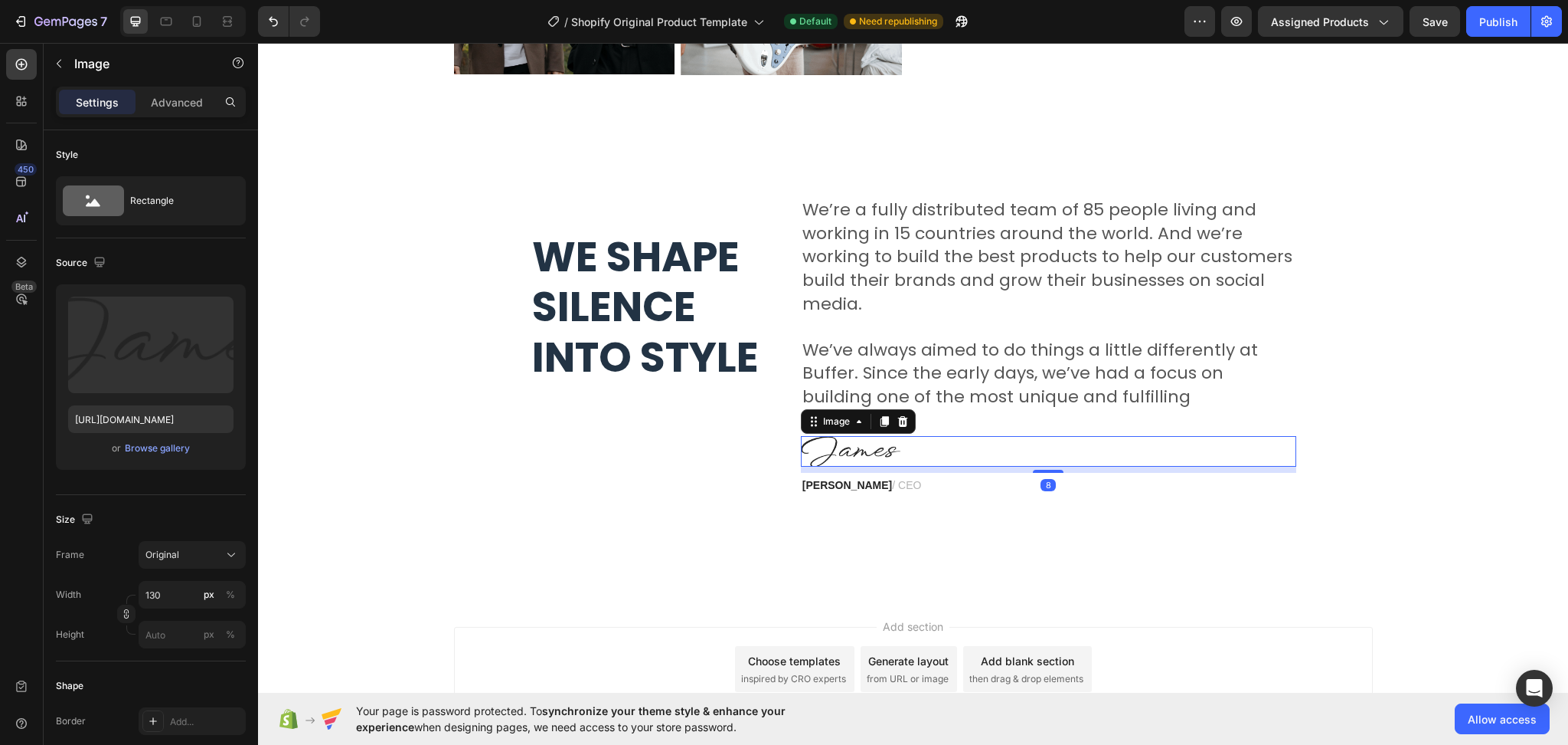
click at [926, 446] on div at bounding box center [1048, 451] width 495 height 30
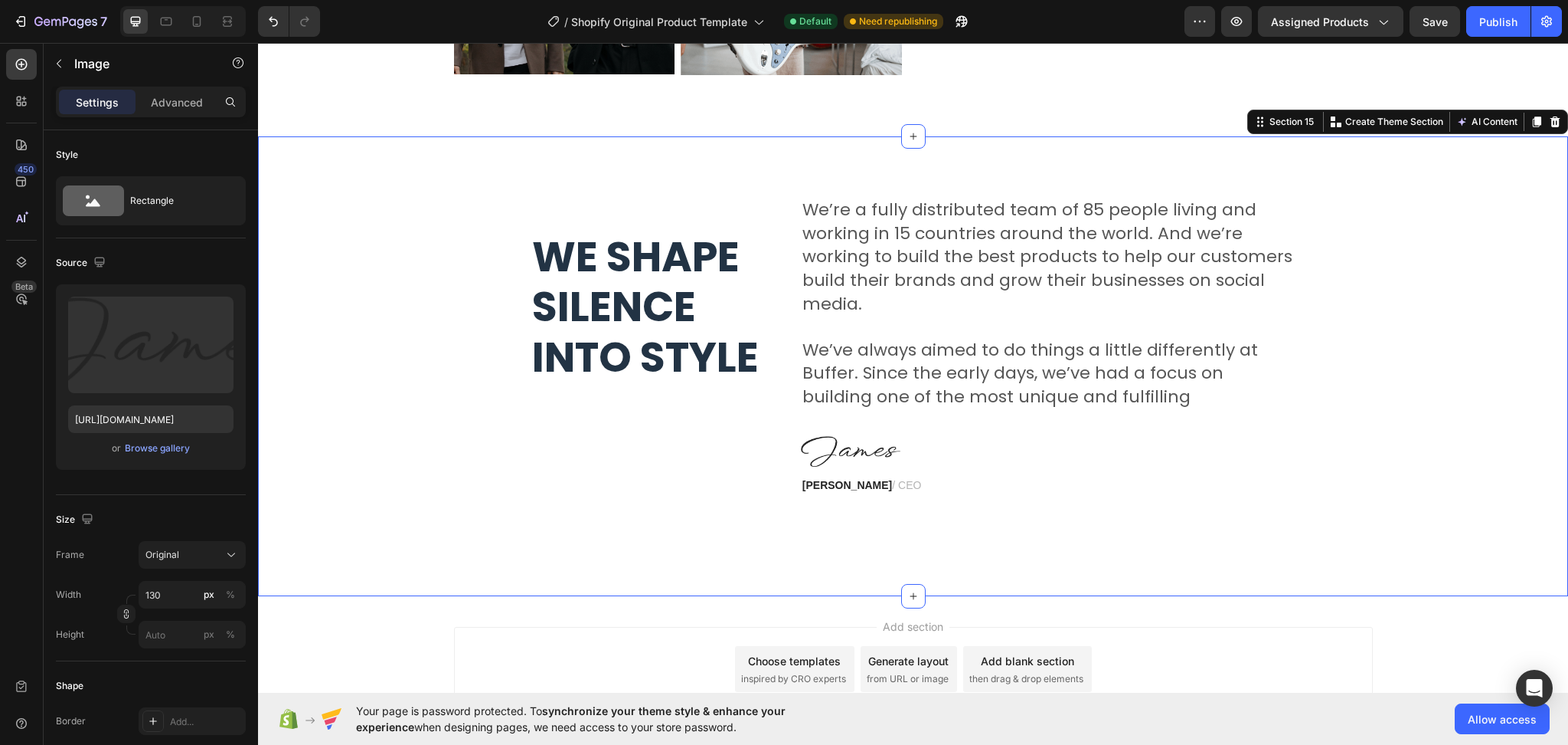
click at [983, 508] on div "⁠⁠⁠⁠⁠⁠⁠ We shape silence into style Heading We’re a fully distributed team of 8…" at bounding box center [913, 366] width 1288 height 337
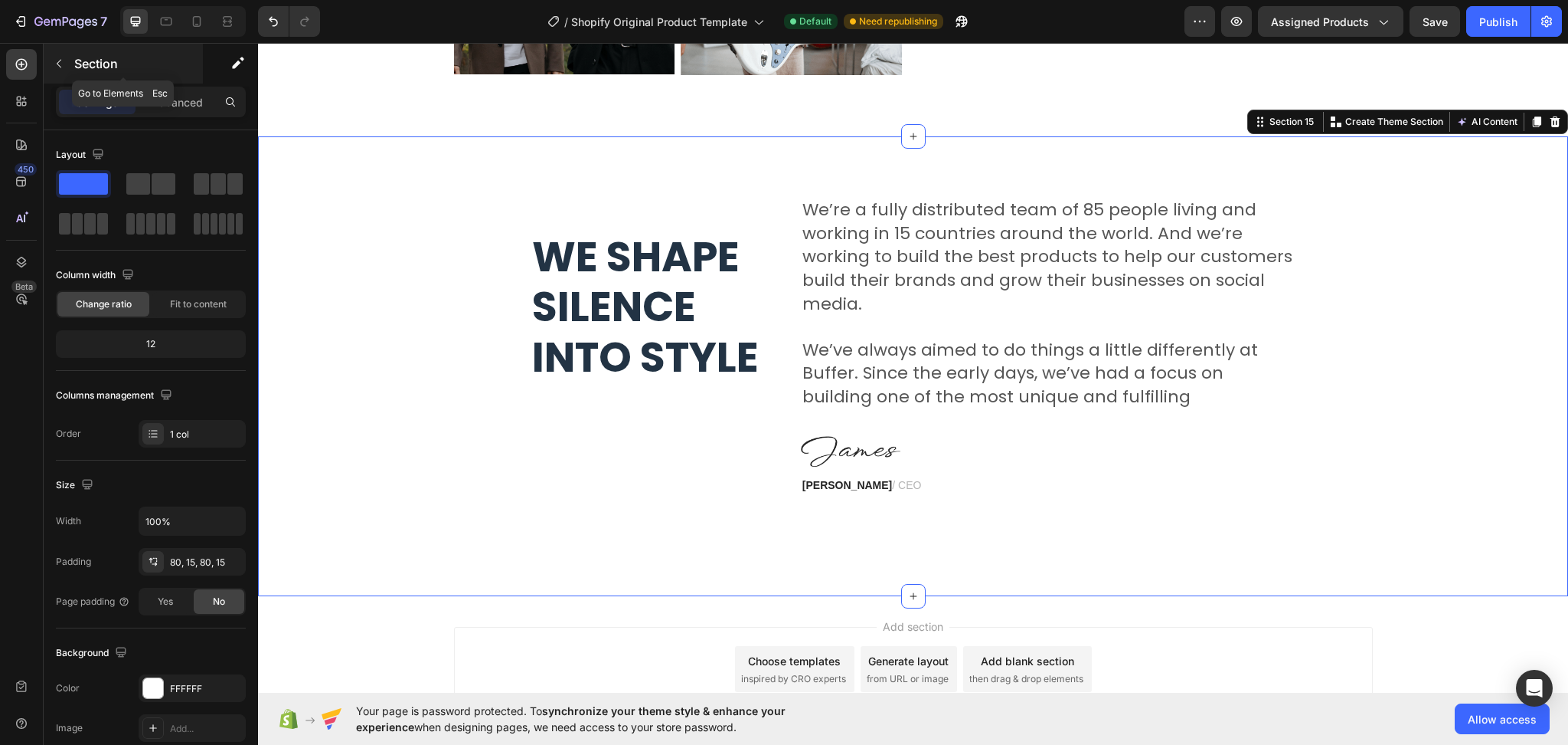
click at [55, 68] on icon "button" at bounding box center [59, 64] width 12 height 12
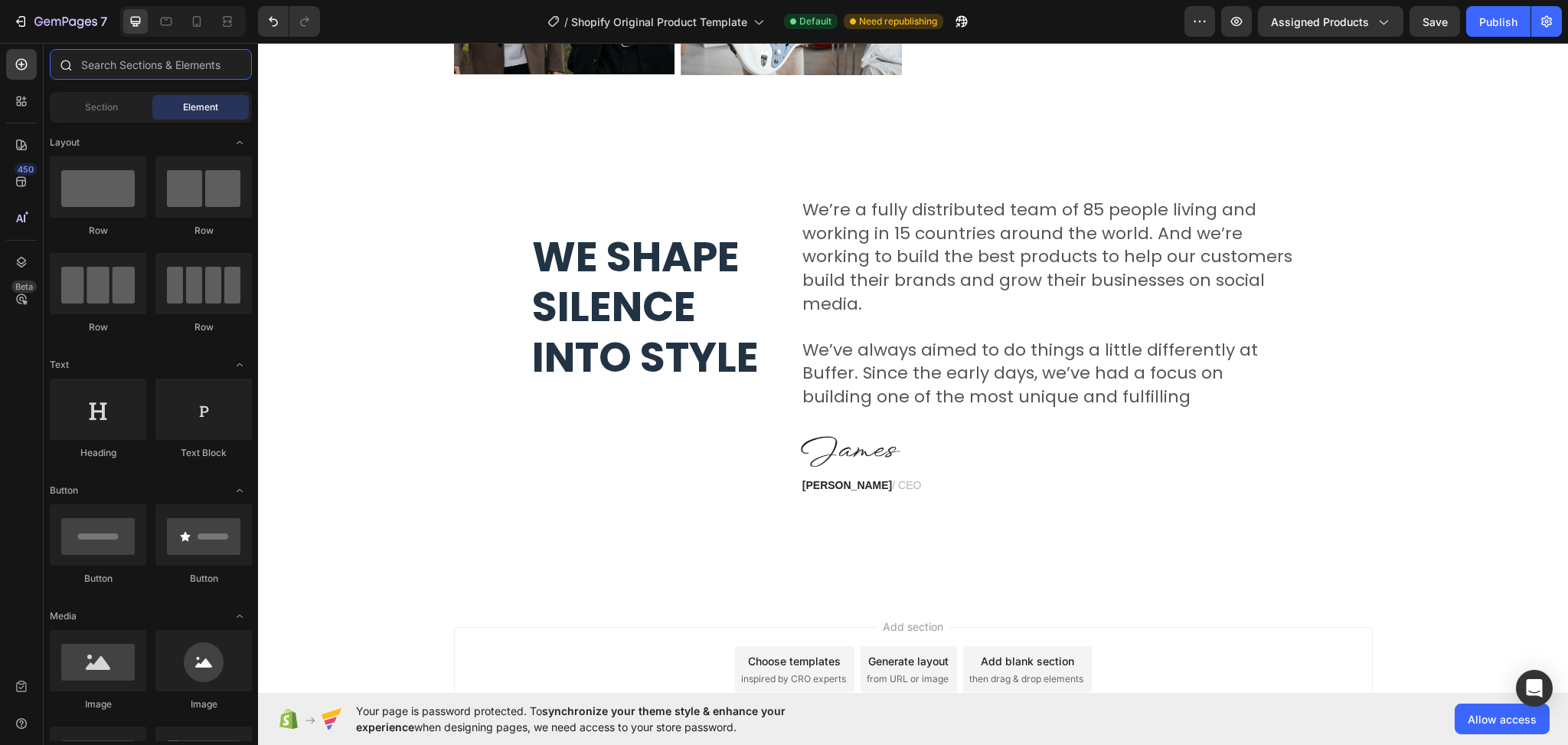
click at [98, 69] on input "text" at bounding box center [151, 64] width 202 height 30
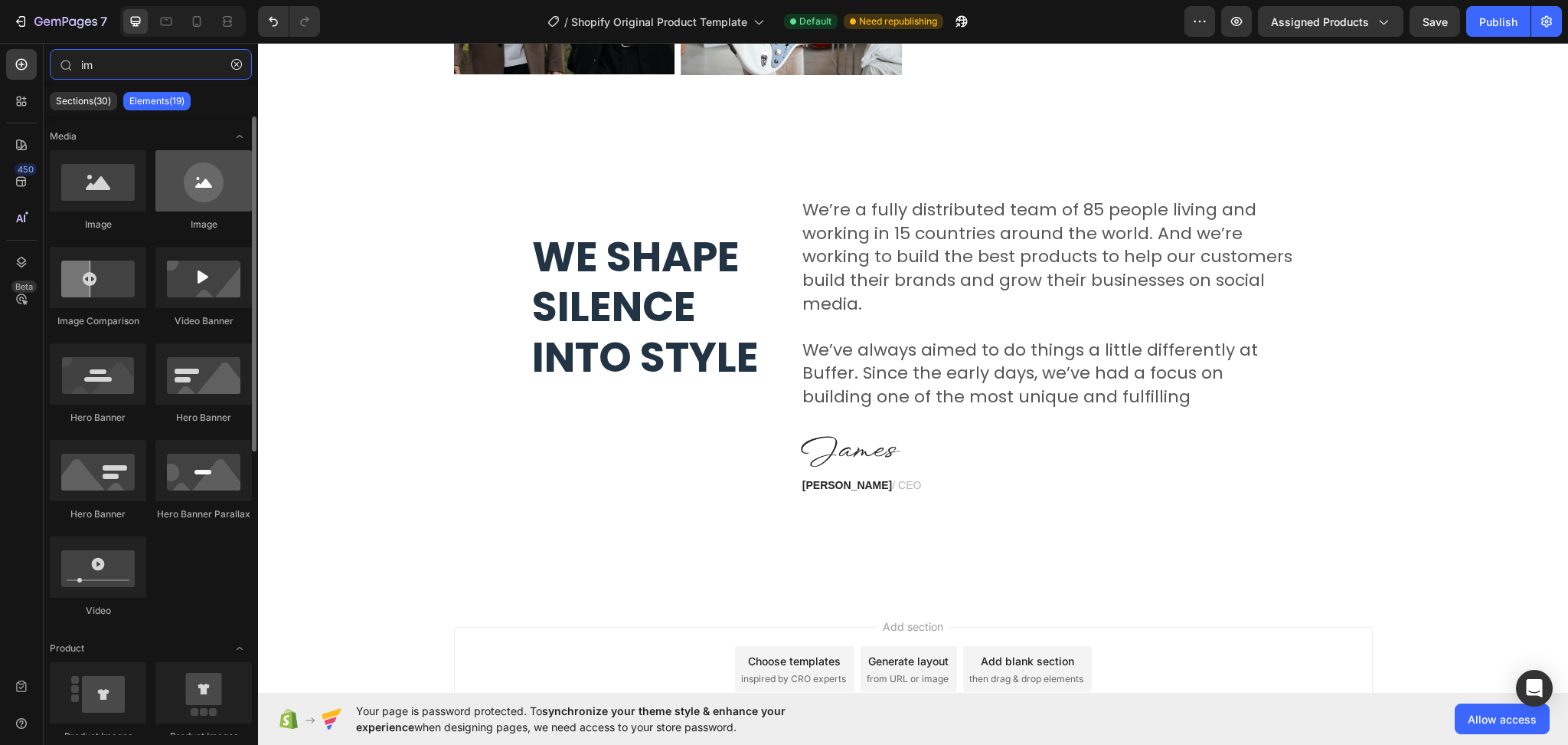
type input "im"
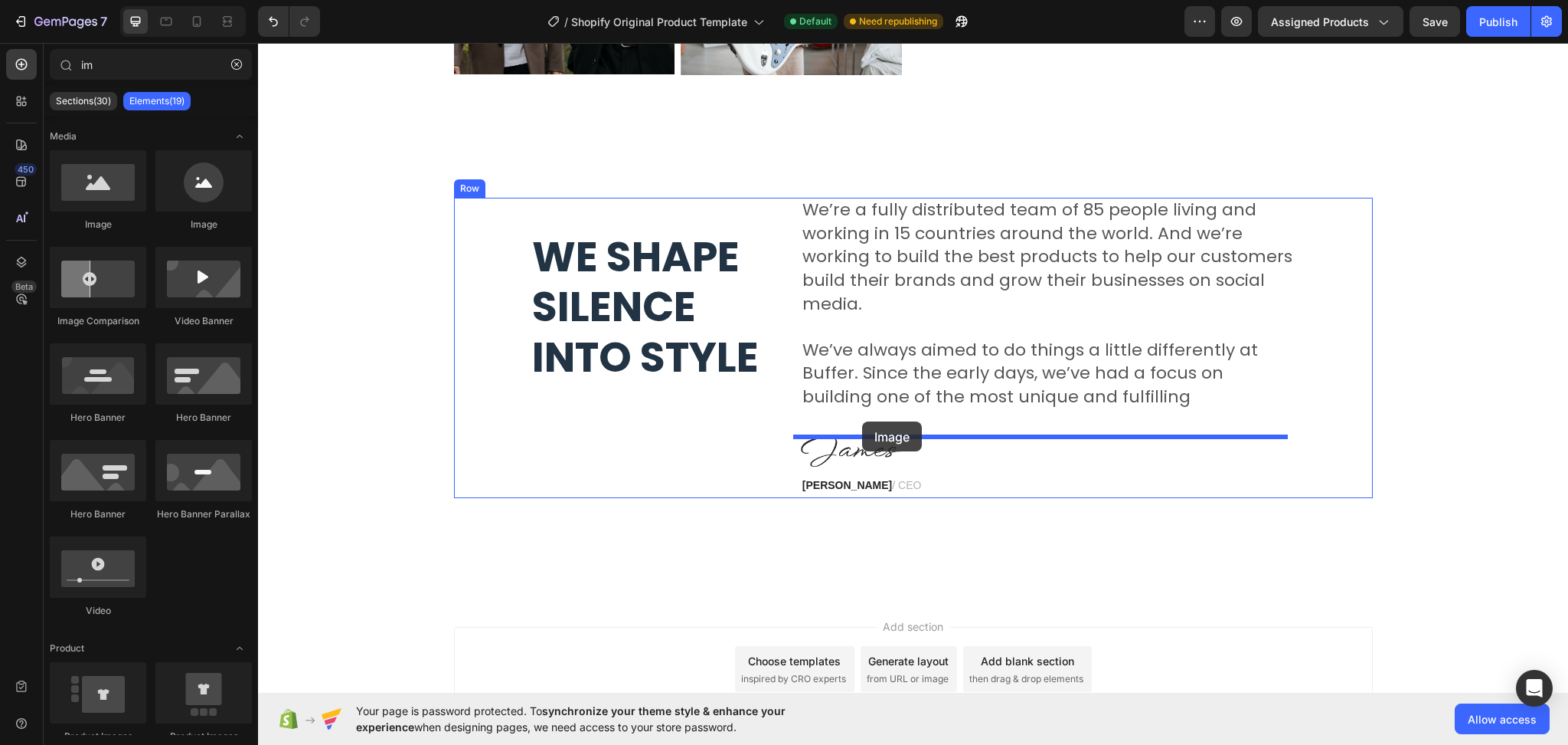
drag, startPoint x: 462, startPoint y: 237, endPoint x: 862, endPoint y: 421, distance: 440.3
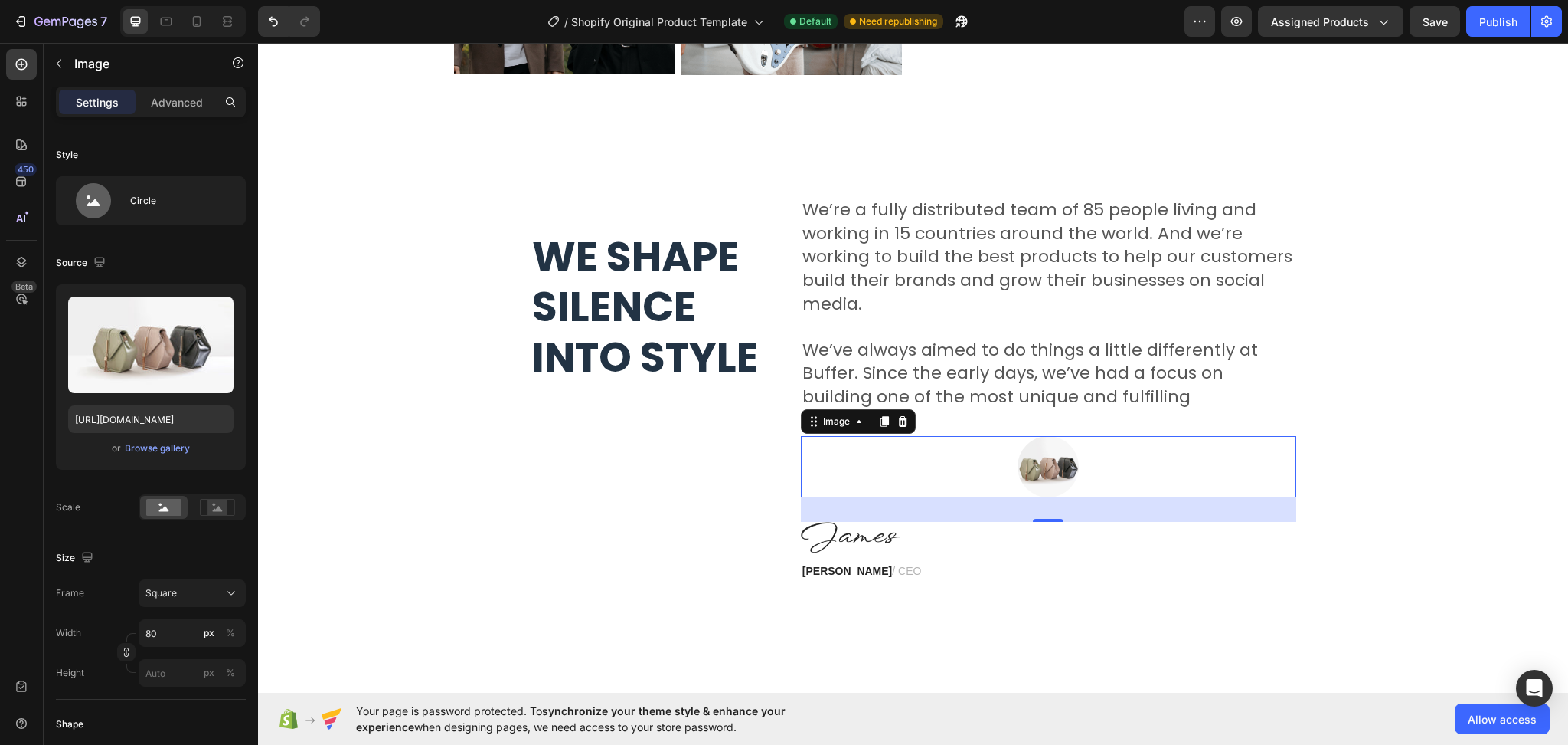
click at [1064, 477] on img at bounding box center [1048, 466] width 61 height 61
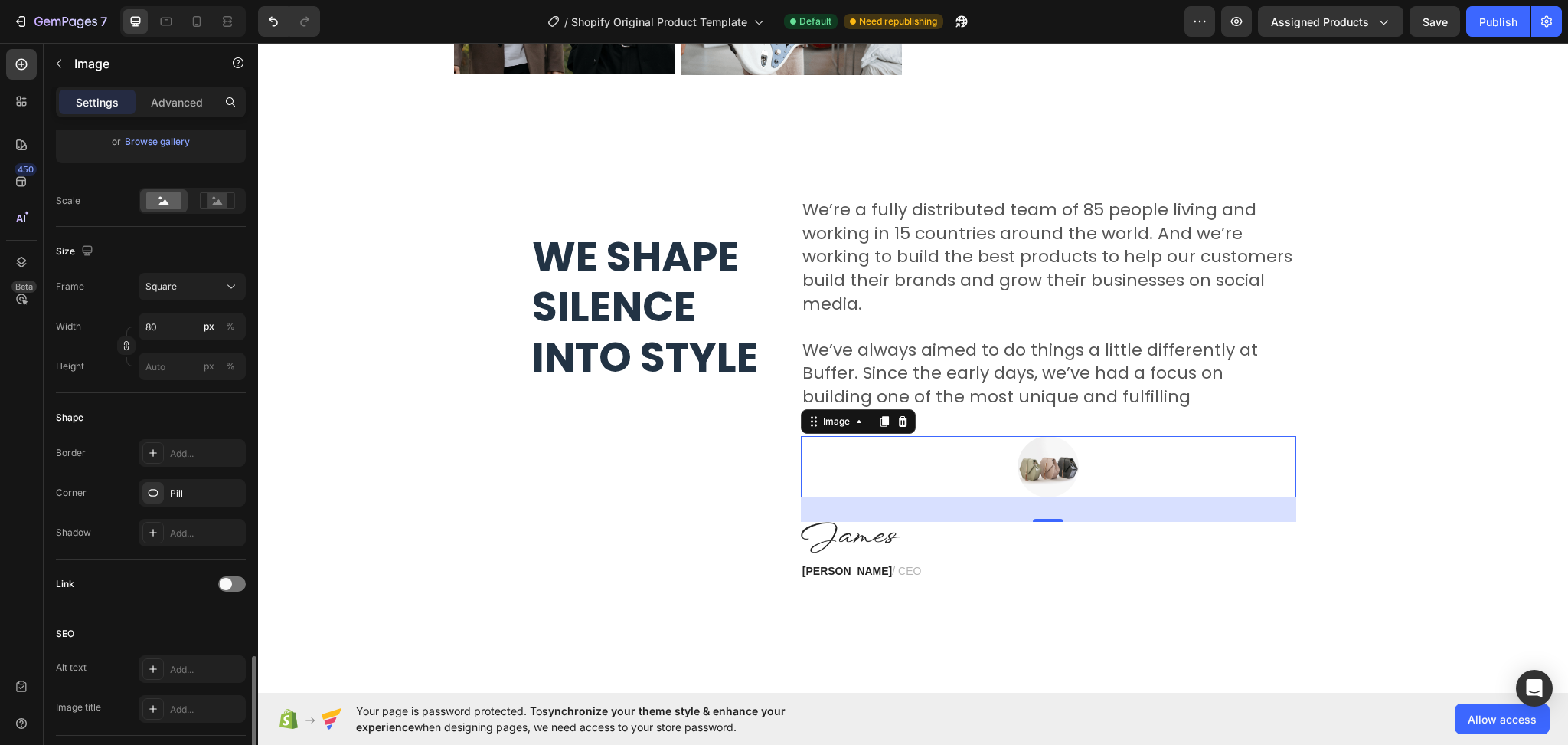
scroll to position [536, 0]
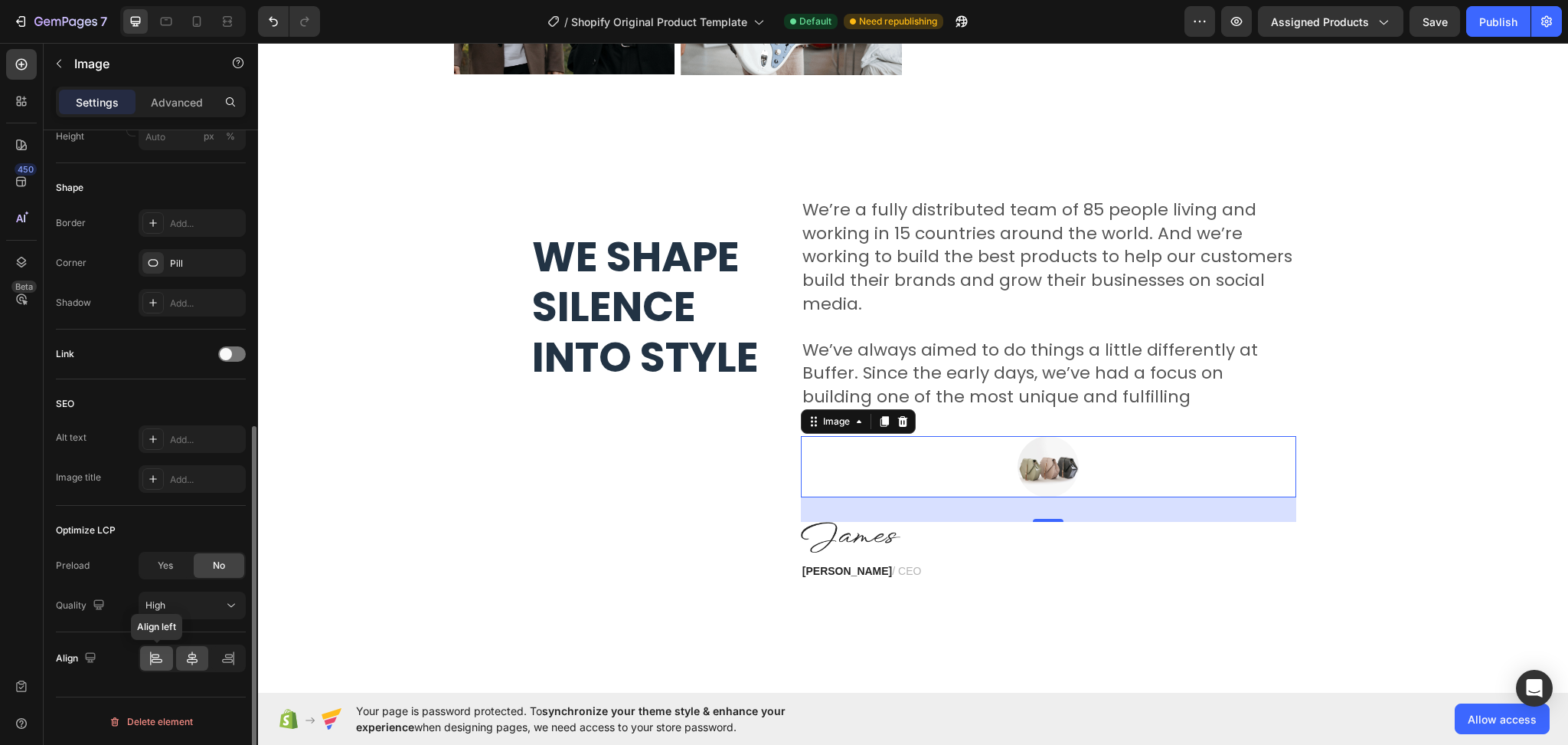
click at [160, 657] on icon at bounding box center [156, 658] width 16 height 16
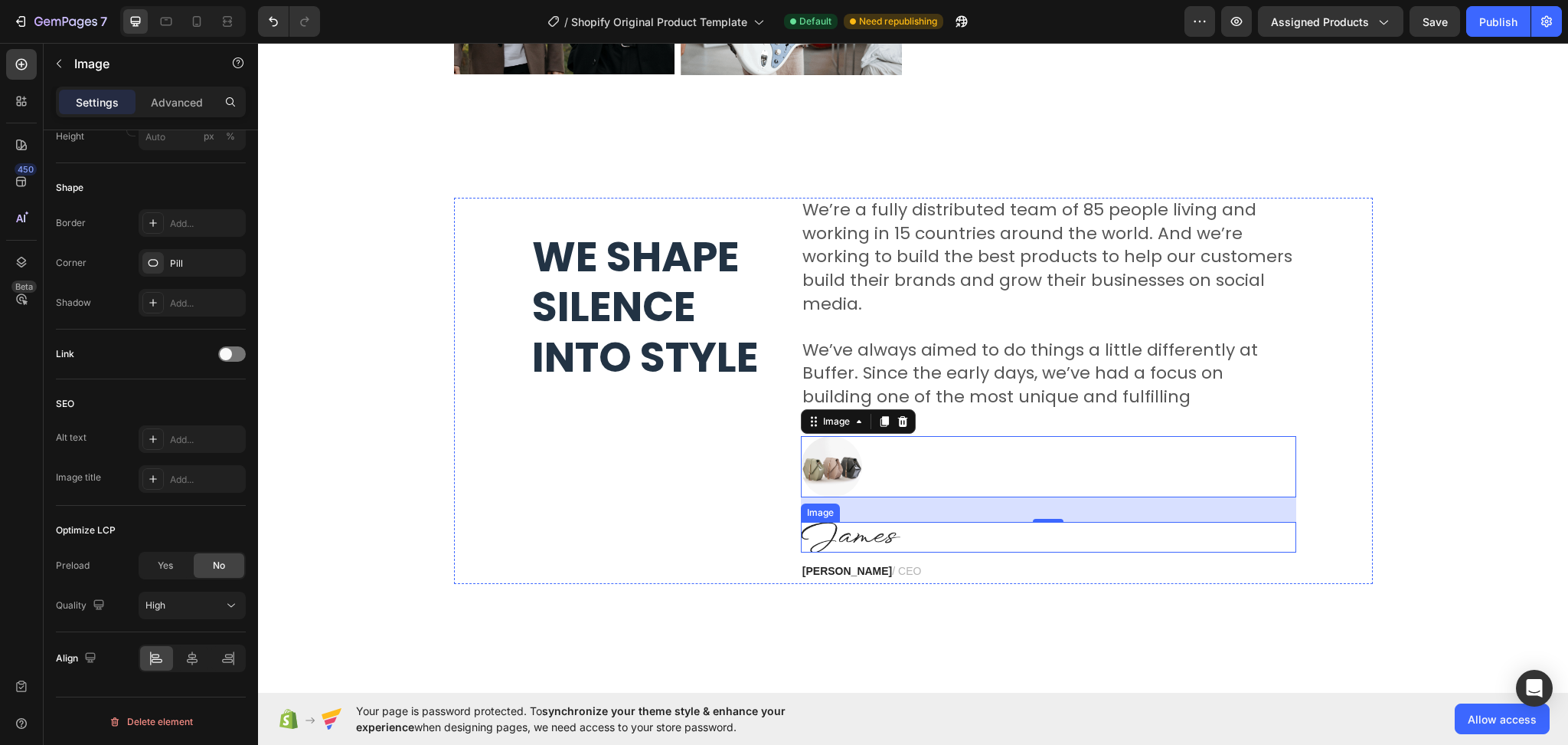
scroll to position [498, 0]
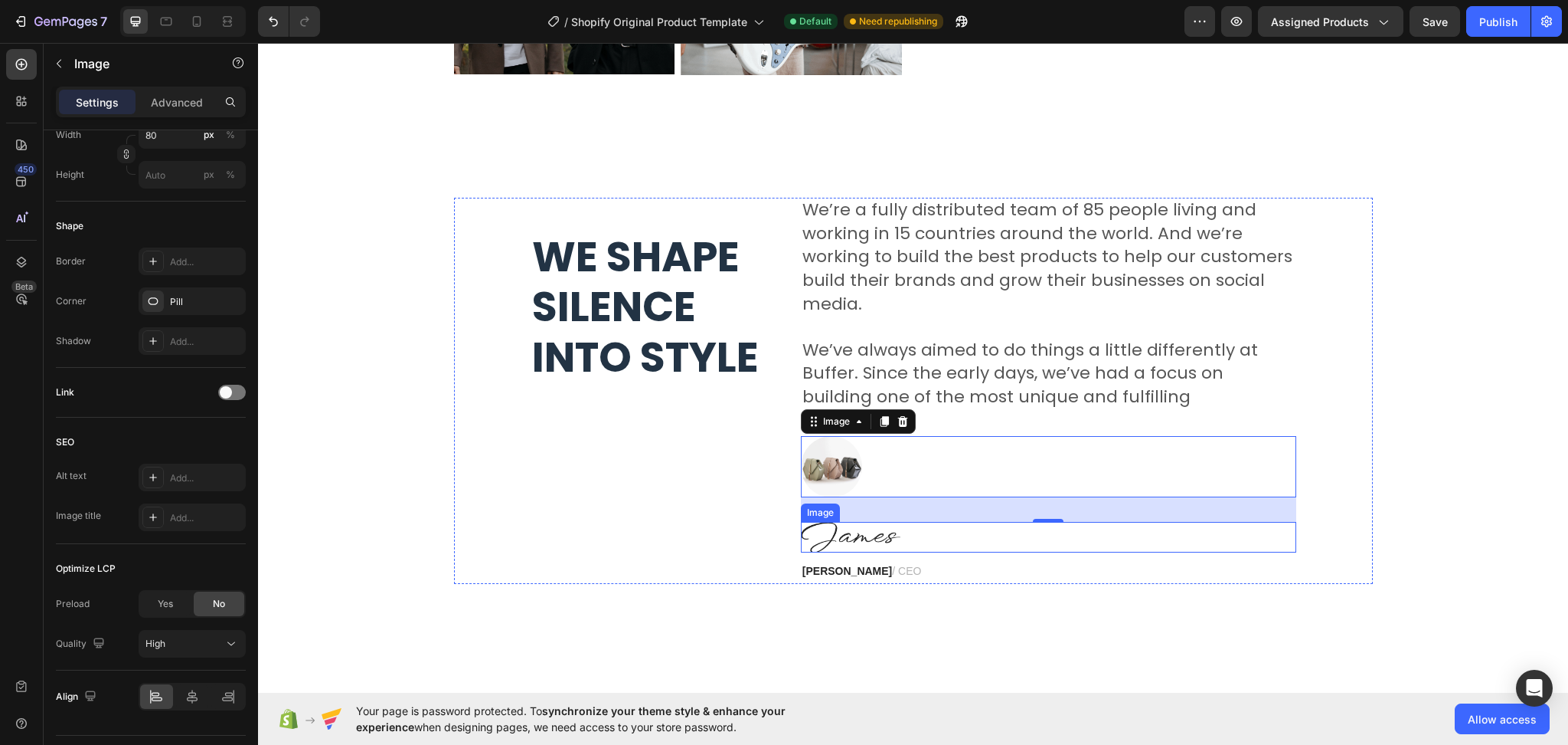
click at [940, 540] on div at bounding box center [1048, 536] width 495 height 30
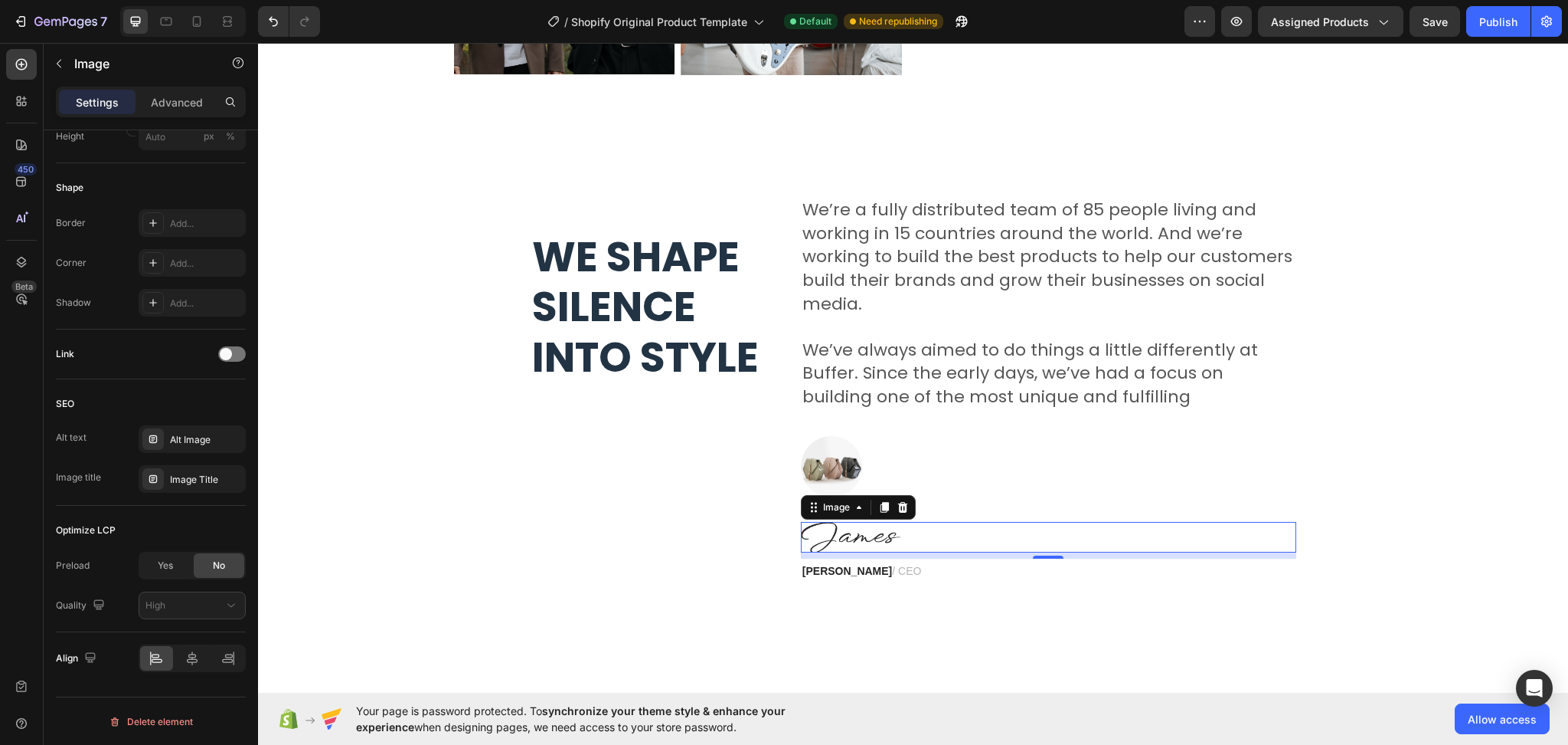
click at [999, 552] on div "8" at bounding box center [1048, 555] width 495 height 6
click at [993, 539] on div at bounding box center [1048, 536] width 495 height 30
click at [899, 522] on div at bounding box center [1048, 536] width 495 height 30
click at [865, 461] on div at bounding box center [1048, 466] width 495 height 61
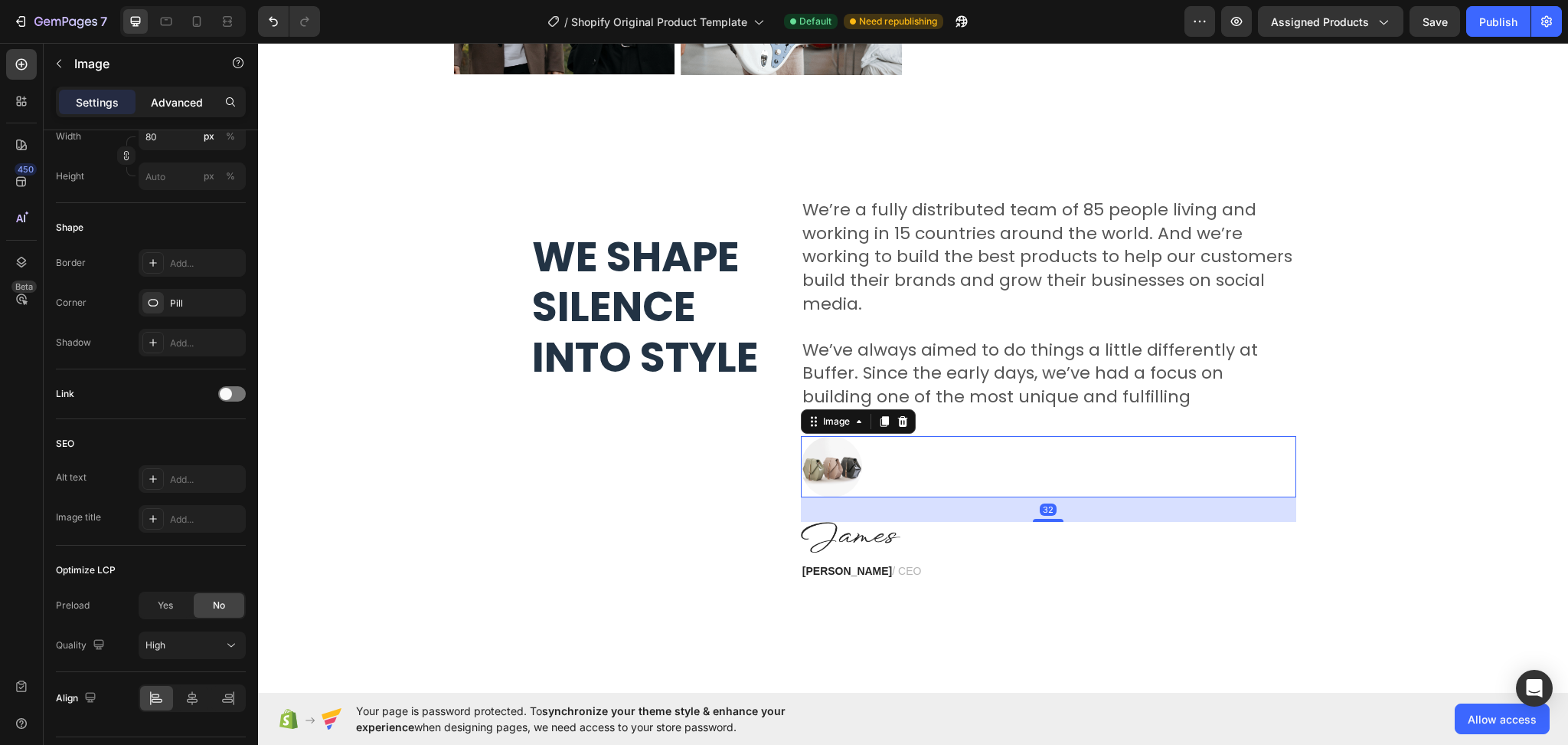
click at [189, 92] on div "Advanced" at bounding box center [177, 102] width 77 height 24
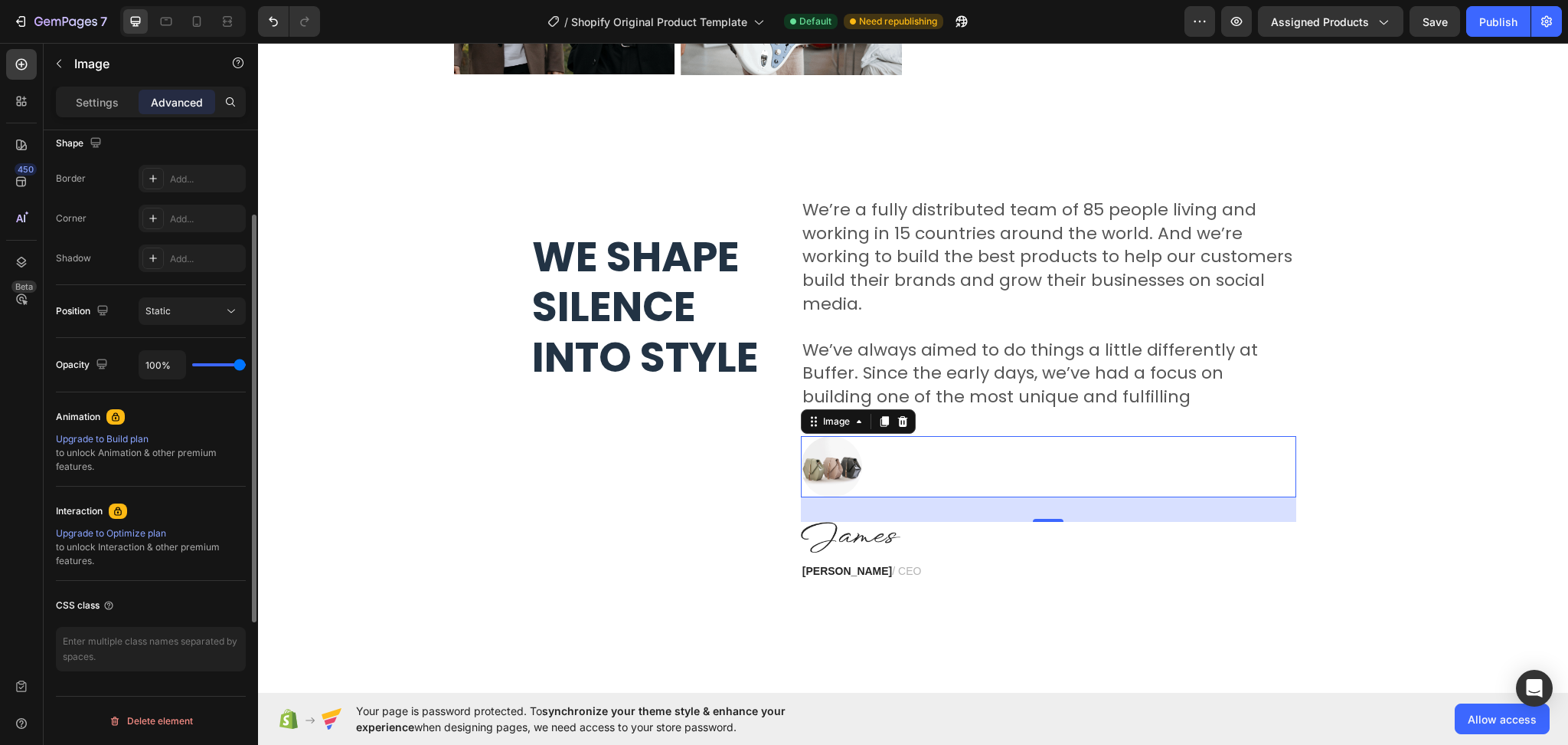
scroll to position [98, 0]
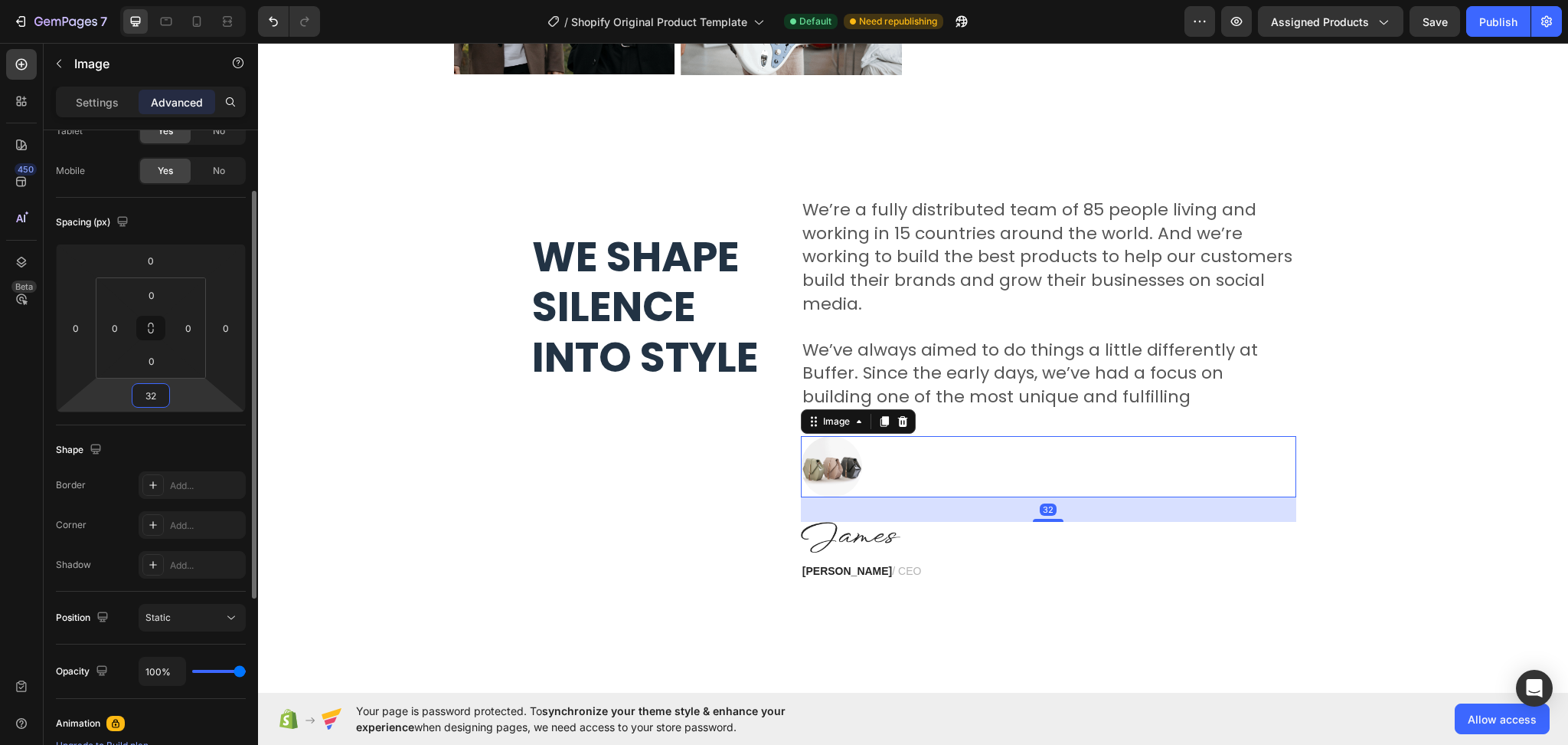
click at [158, 397] on input "32" at bounding box center [150, 395] width 30 height 23
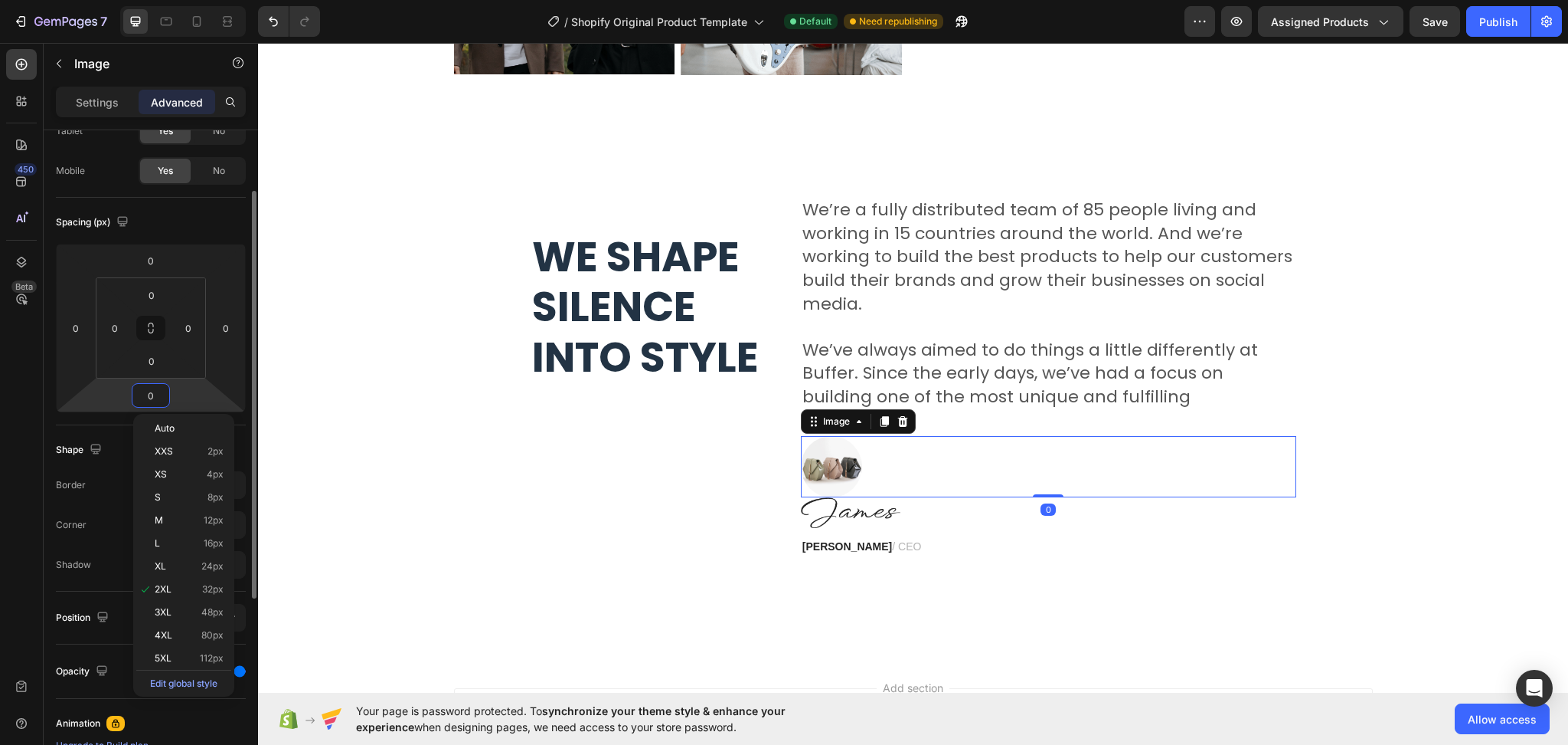
type input "00"
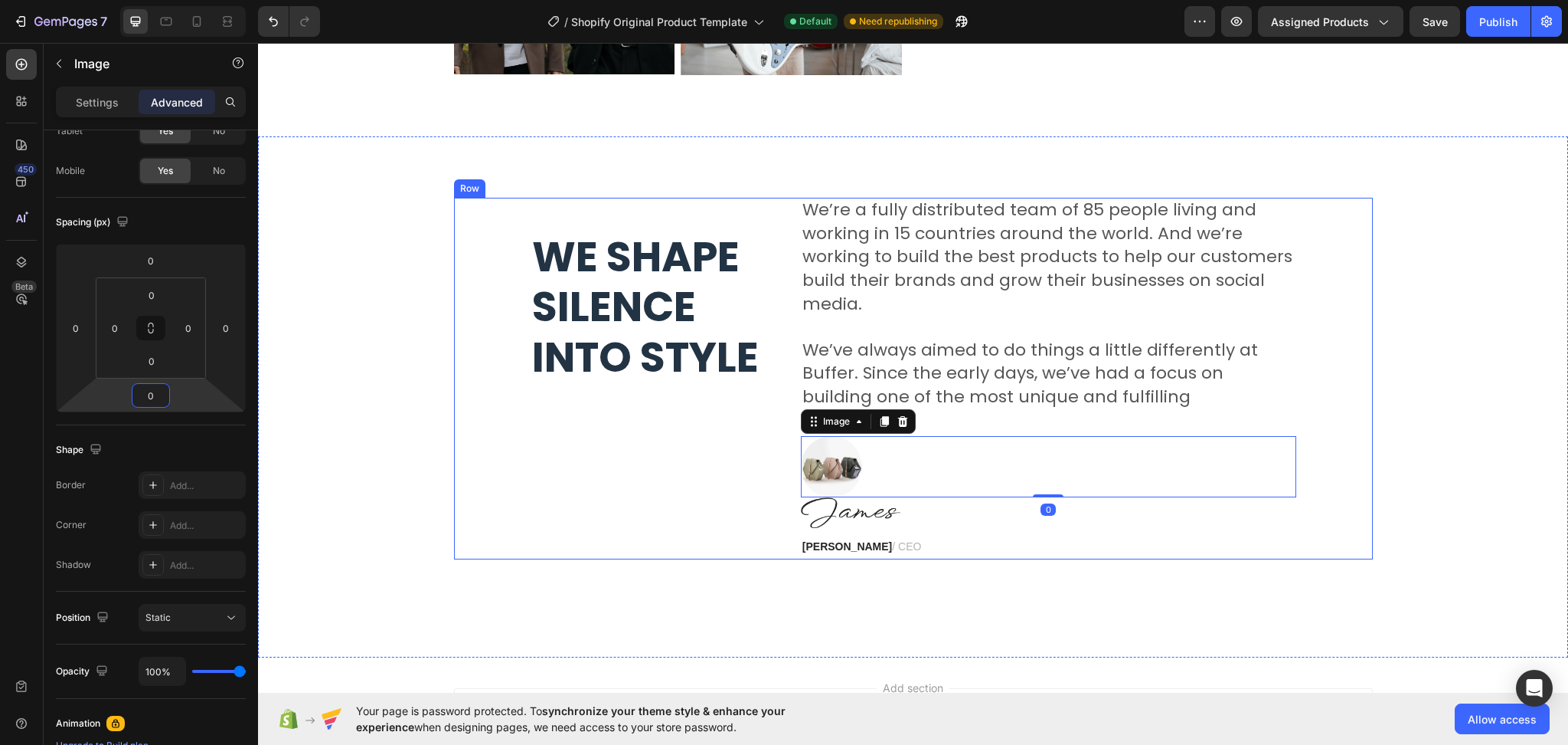
click at [783, 515] on div "⁠⁠⁠⁠⁠⁠⁠ We shape silence into style Heading We’re a fully distributed team of 8…" at bounding box center [913, 378] width 919 height 362
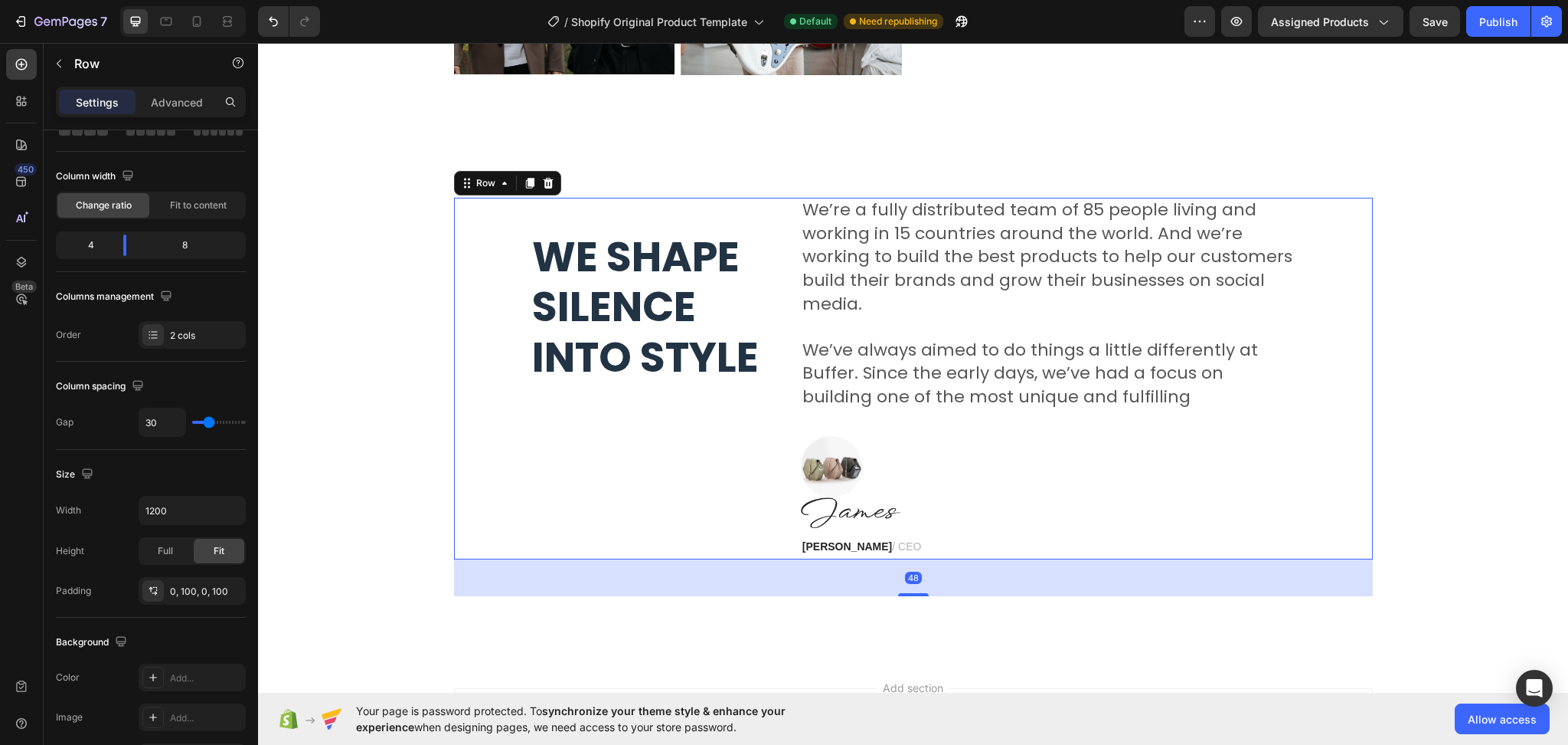
scroll to position [0, 0]
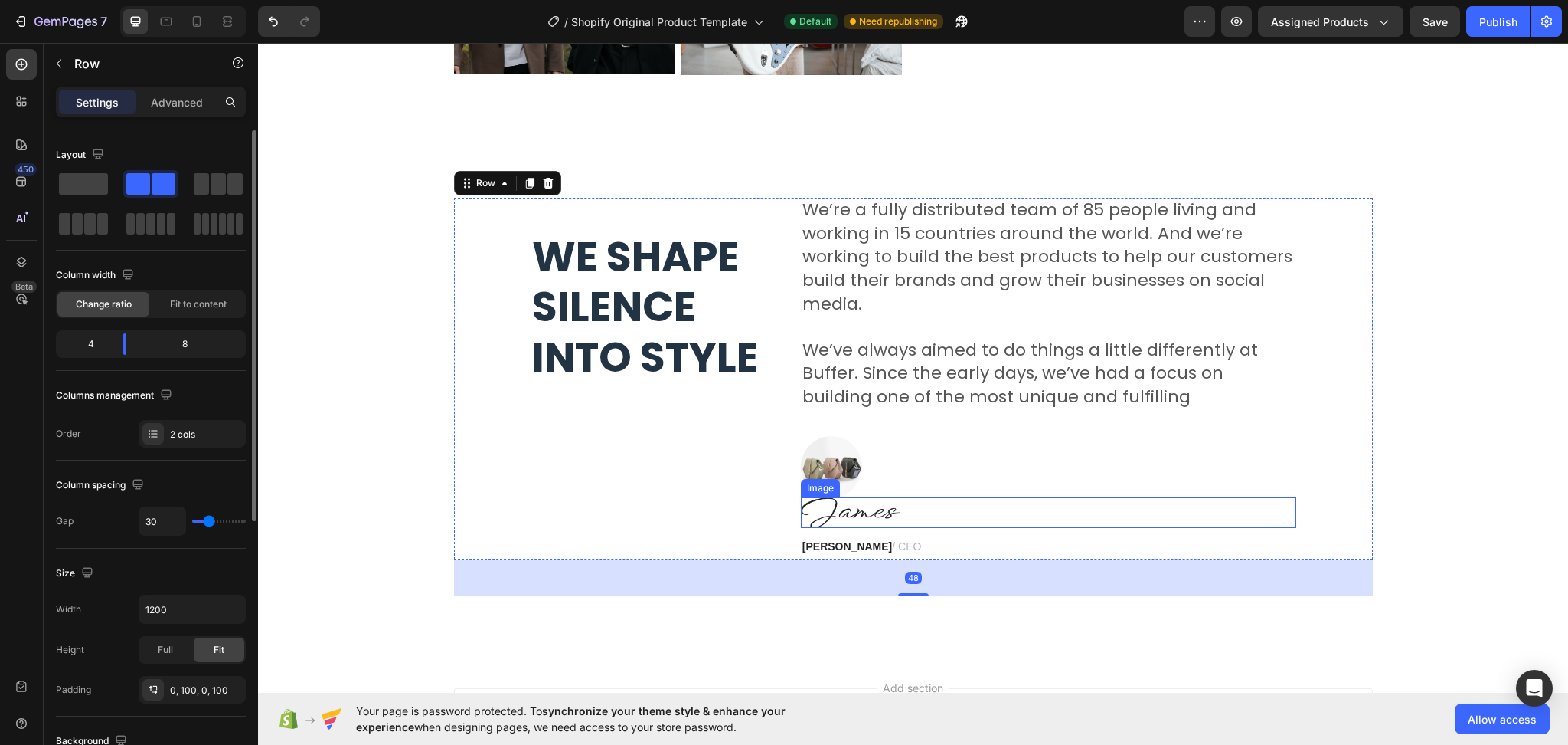
click at [830, 469] on img at bounding box center [831, 466] width 61 height 61
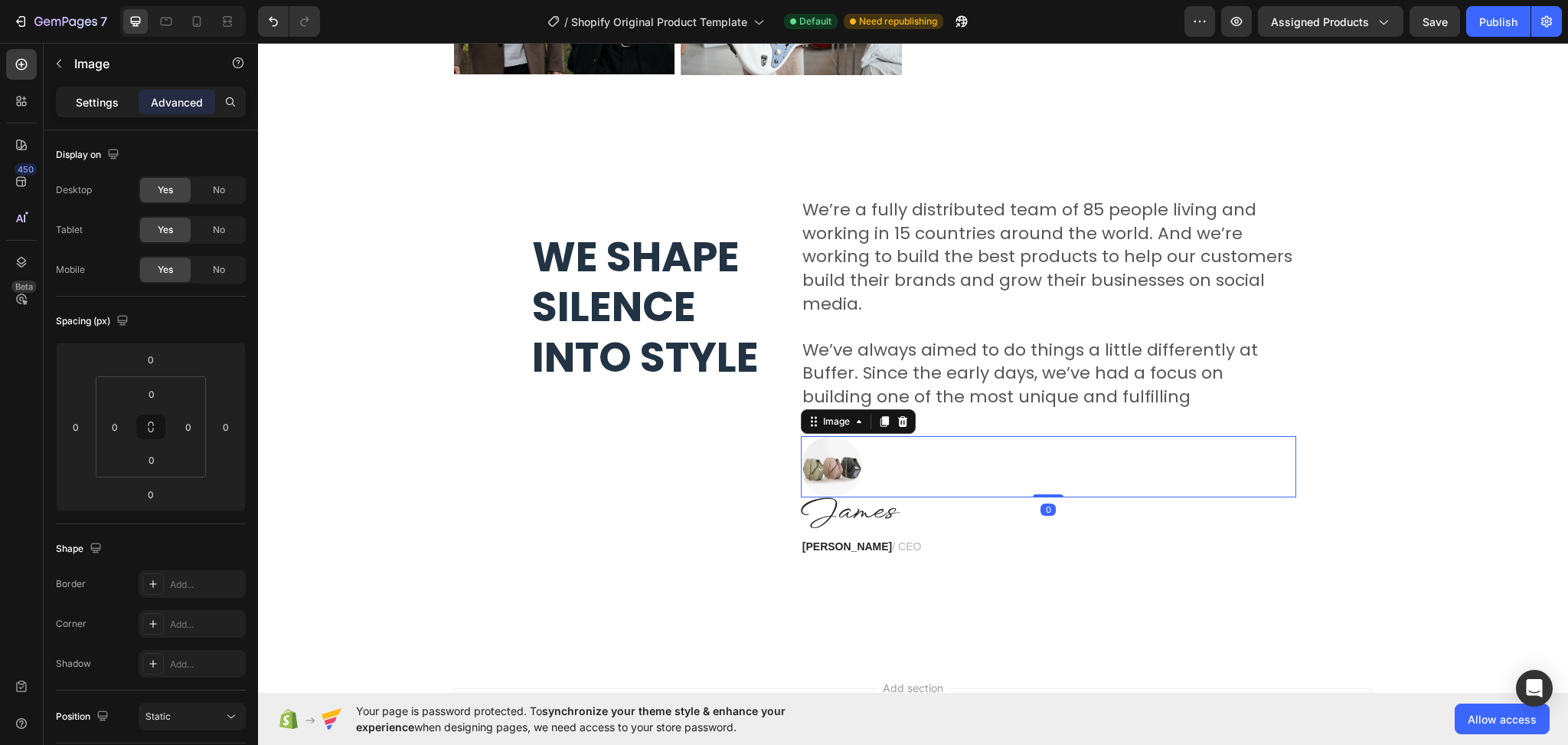
click at [104, 104] on p "Settings" at bounding box center [98, 102] width 43 height 16
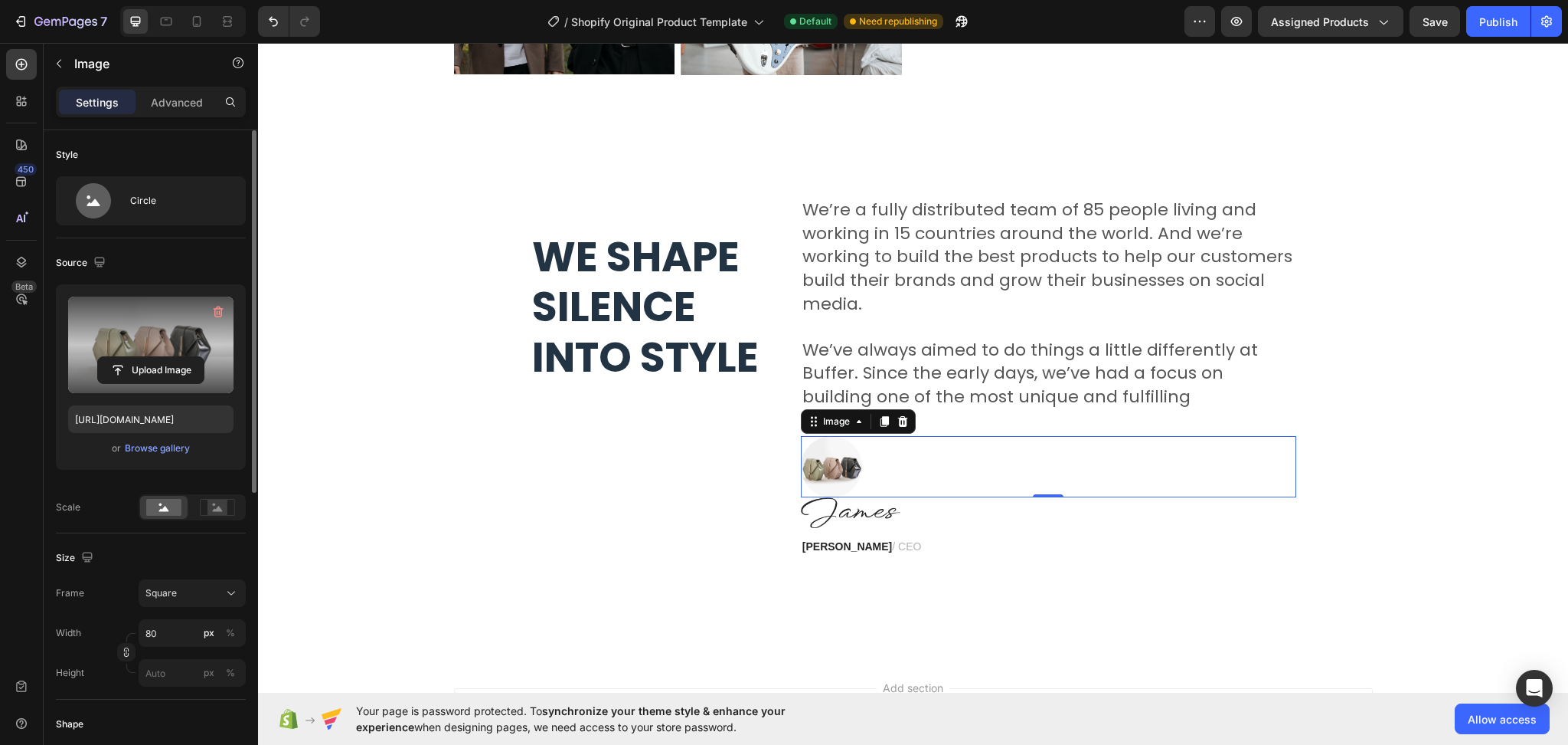
click at [142, 350] on label at bounding box center [151, 344] width 166 height 97
click at [142, 357] on input "file" at bounding box center [151, 370] width 105 height 26
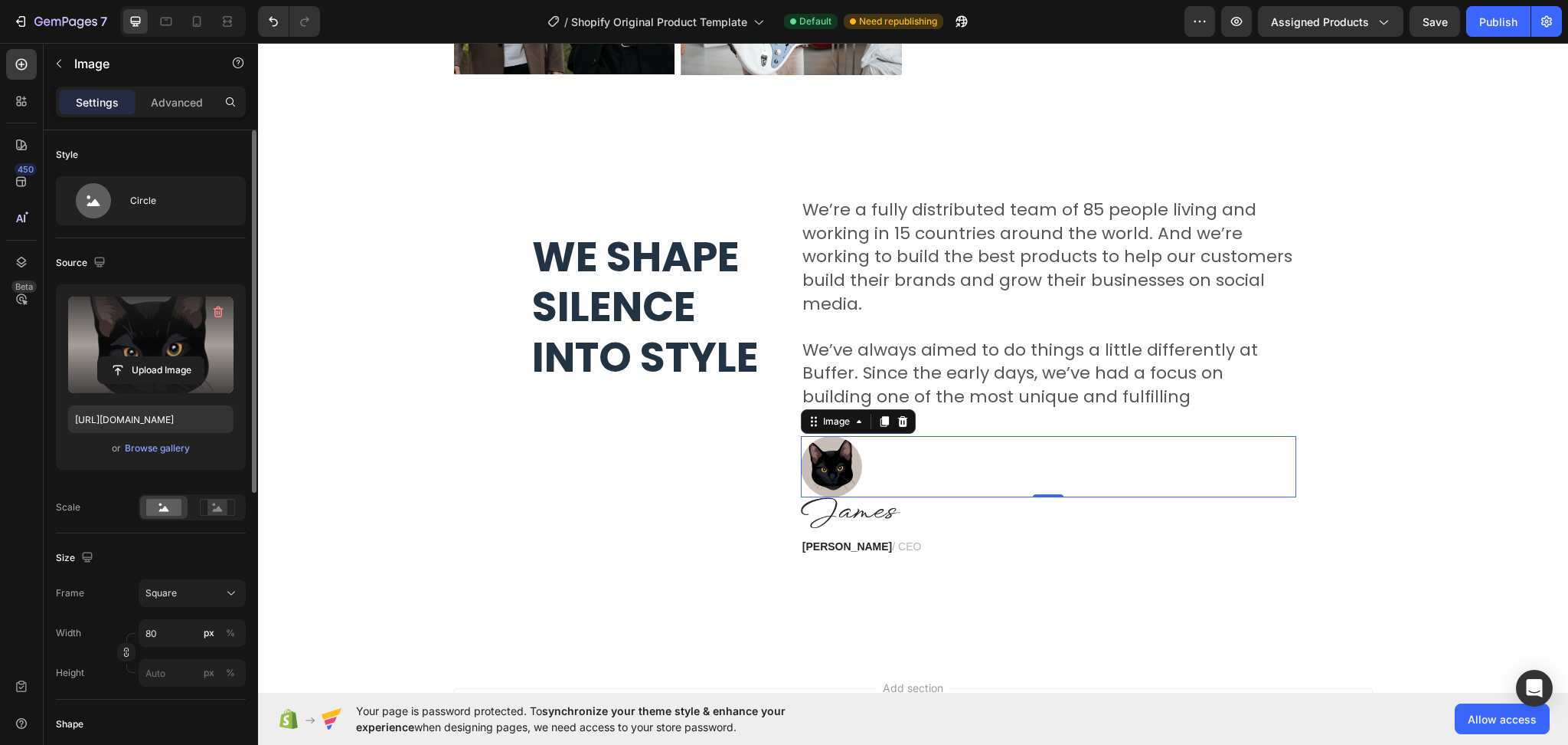
click at [153, 363] on input "file" at bounding box center [151, 370] width 105 height 26
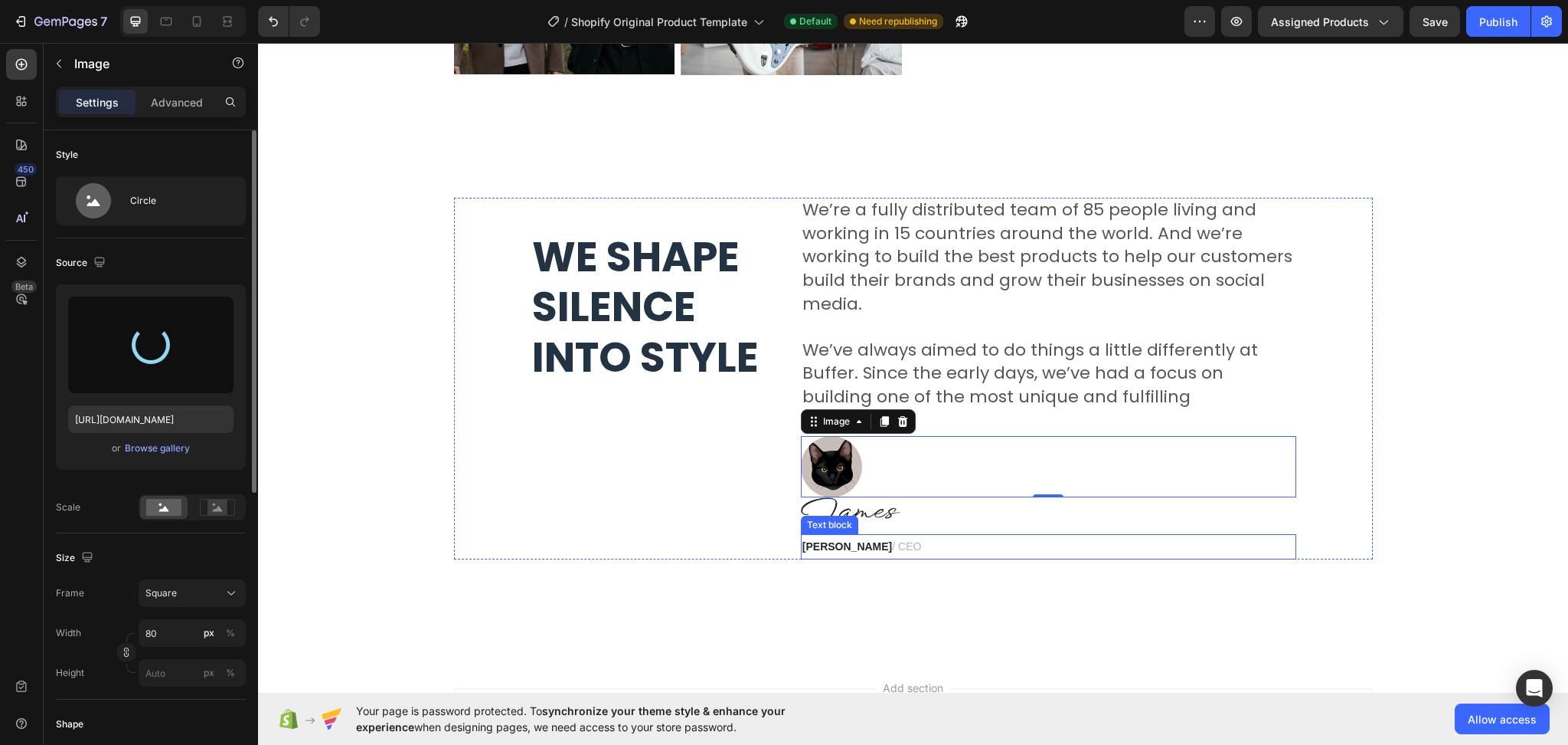
type input "https://cdn.shopify.com/s/files/1/0753/1649/4563/files/gempages_581500426780672…"
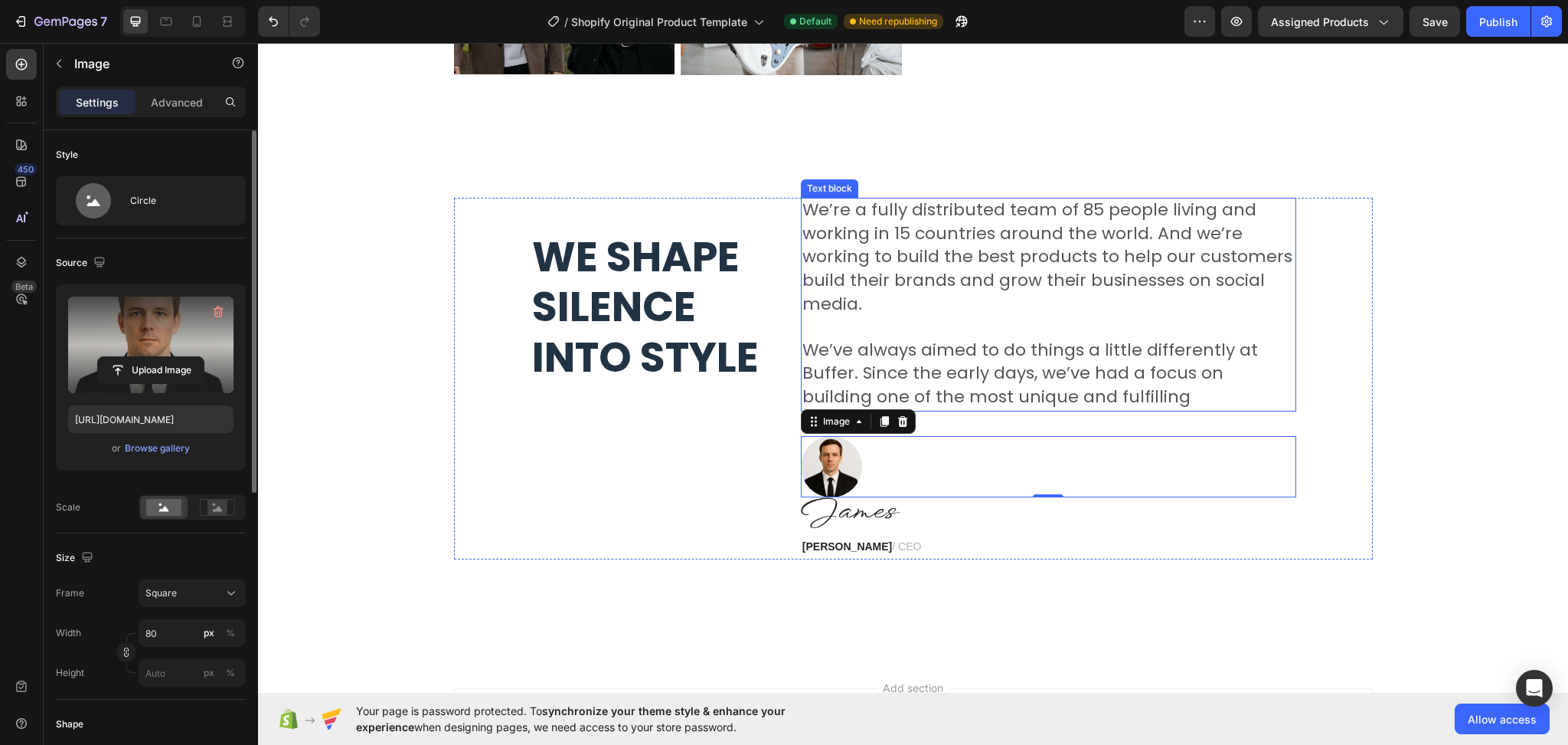
click at [1229, 374] on span "We’ve always aimed to do things a little differently at Buffer. Since the early…" at bounding box center [1030, 373] width 456 height 72
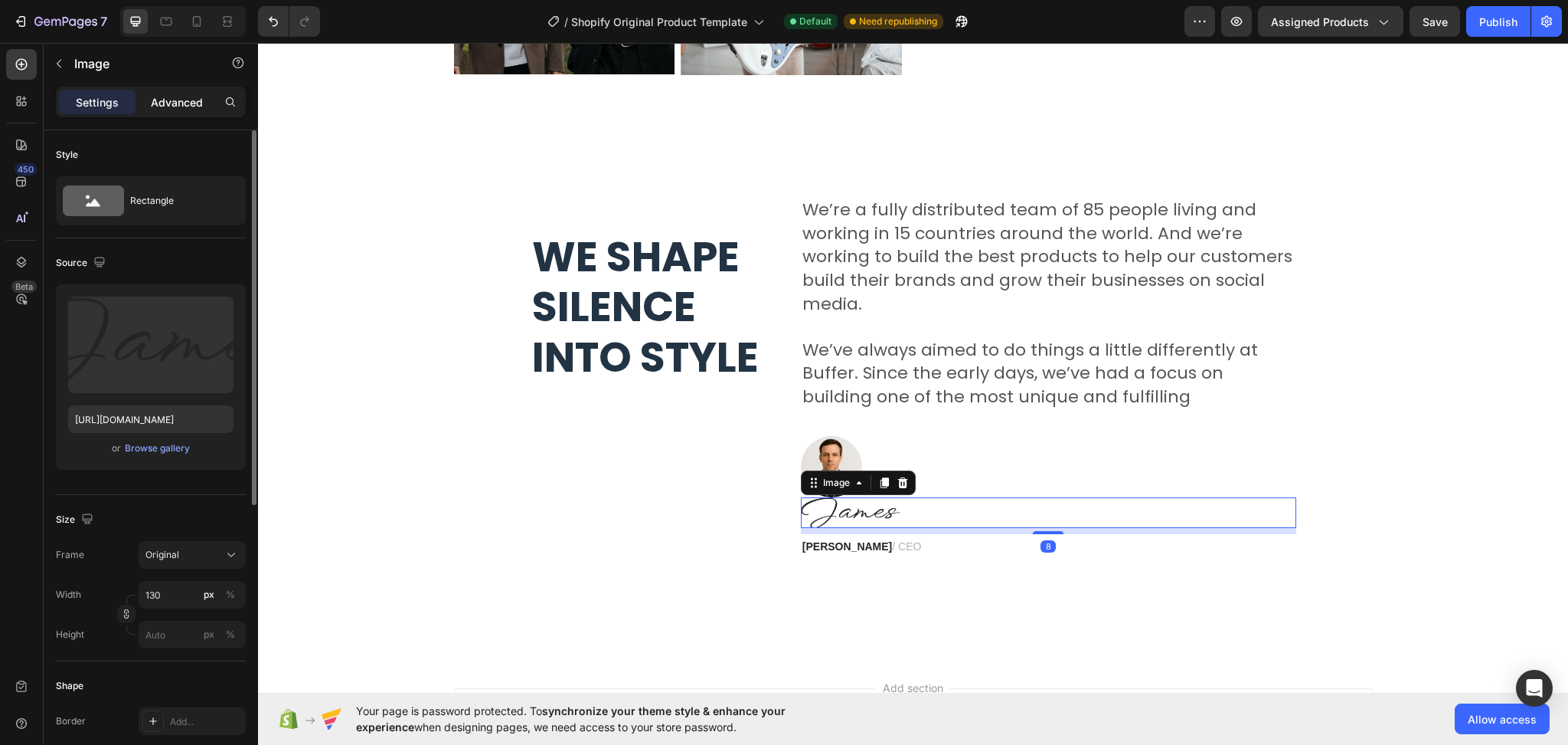
click at [177, 98] on p "Advanced" at bounding box center [177, 102] width 52 height 16
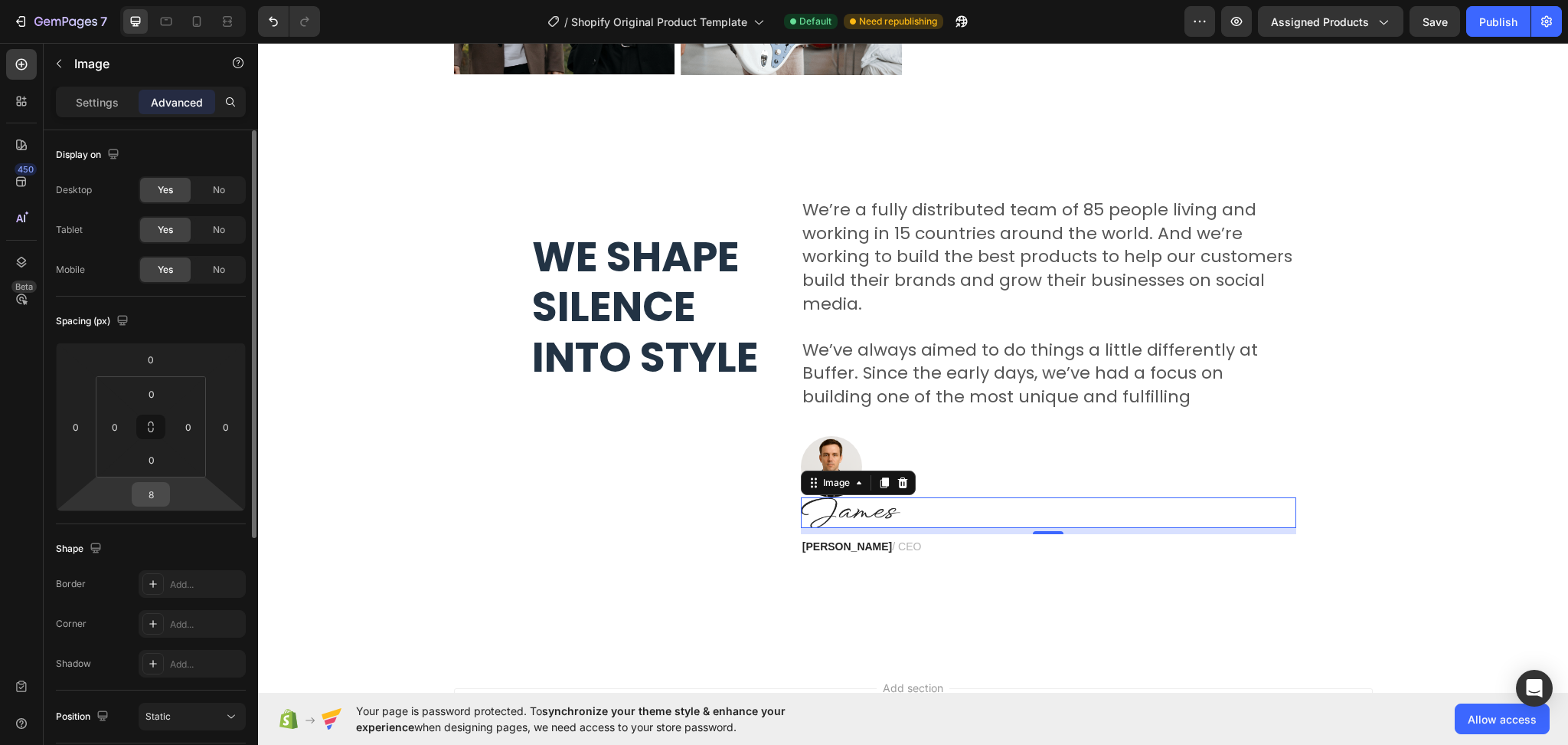
click at [167, 490] on div "8" at bounding box center [151, 494] width 38 height 24
click at [153, 490] on input "8" at bounding box center [150, 494] width 30 height 23
type input "5"
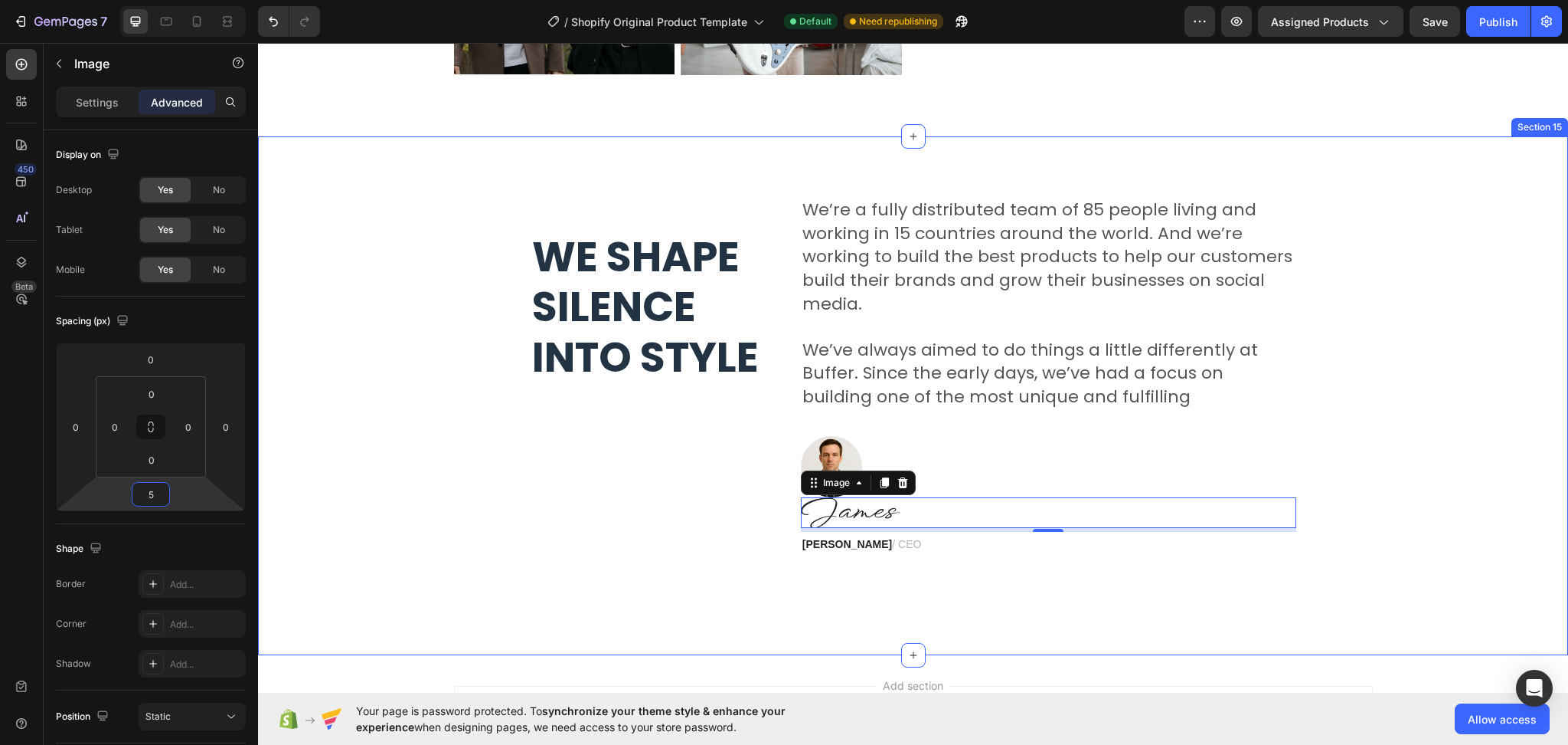
click at [707, 601] on div "⁠⁠⁠⁠⁠⁠⁠ We shape silence into style Heading We’re a fully distributed team of 8…" at bounding box center [913, 395] width 1310 height 519
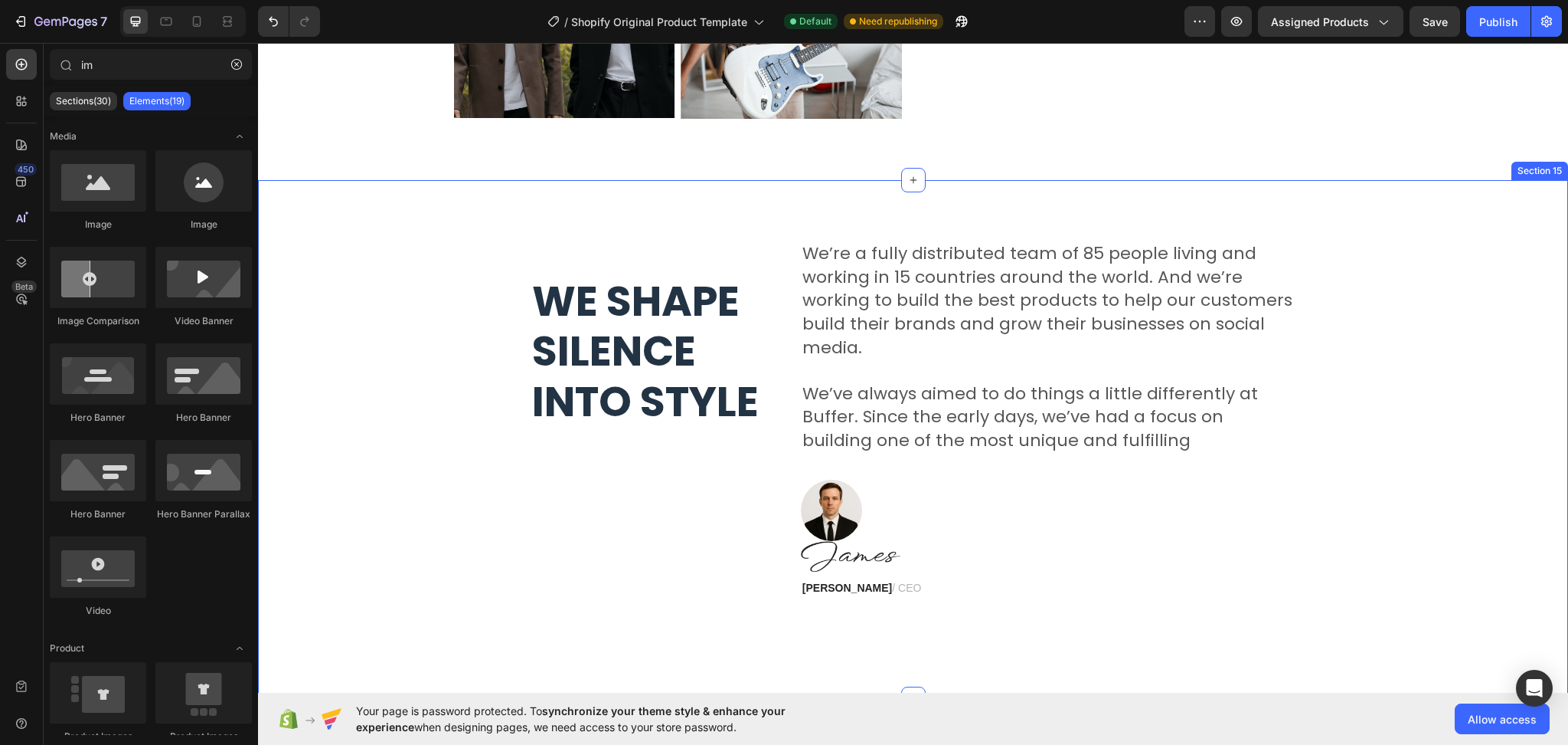
scroll to position [4900, 0]
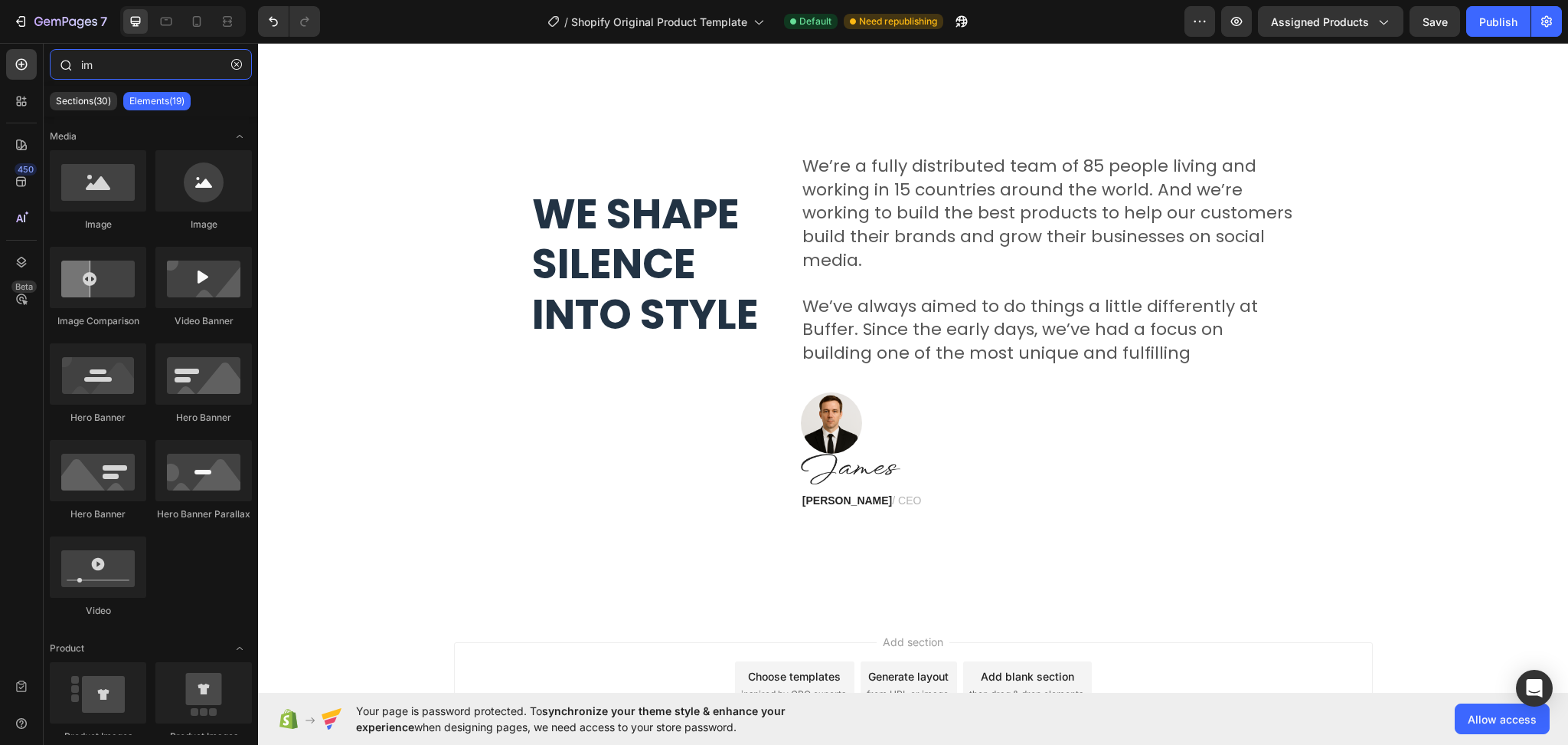
click at [96, 67] on input "im" at bounding box center [151, 64] width 202 height 30
click at [233, 67] on button "button" at bounding box center [236, 64] width 24 height 24
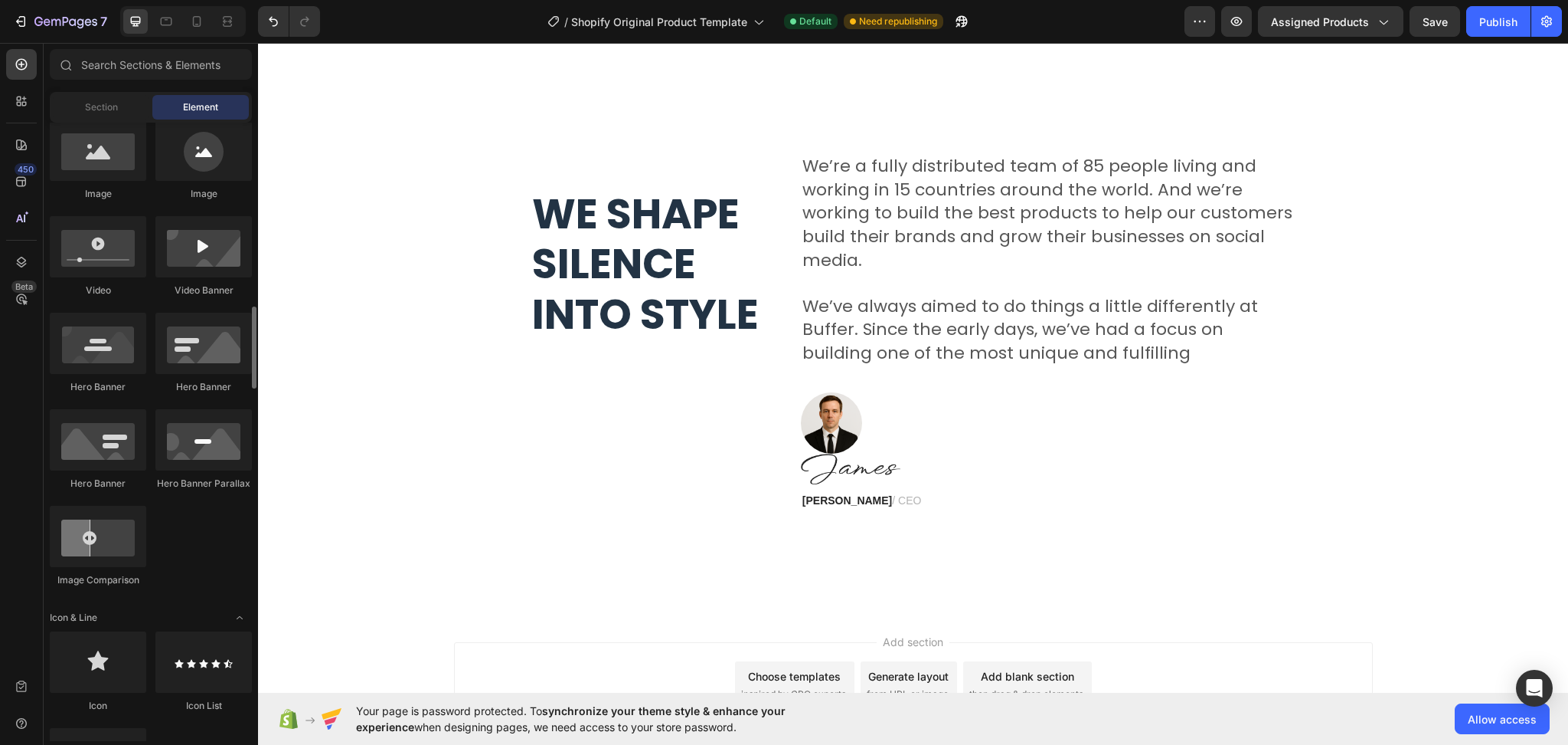
scroll to position [613, 0]
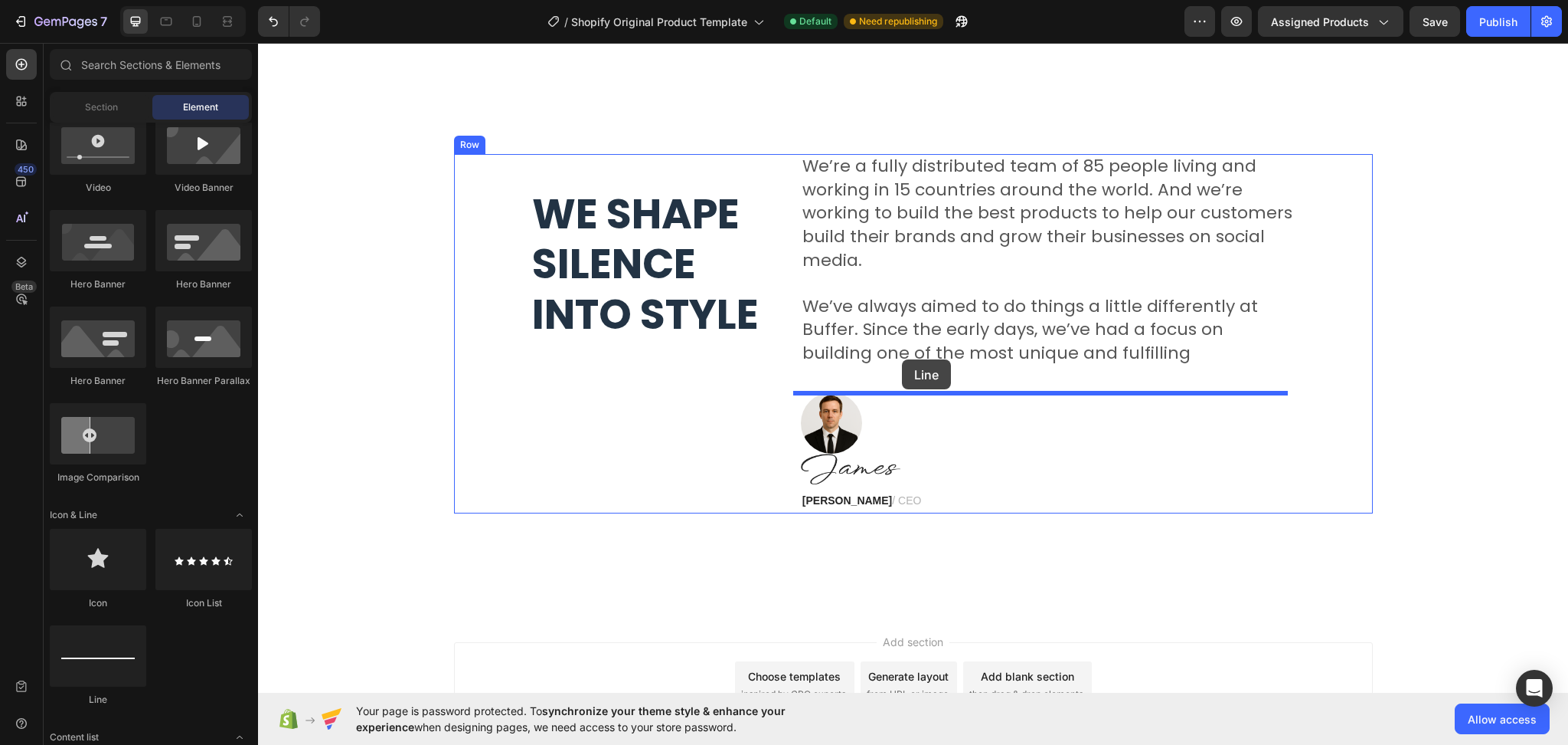
drag, startPoint x: 378, startPoint y: 710, endPoint x: 902, endPoint y: 359, distance: 630.7
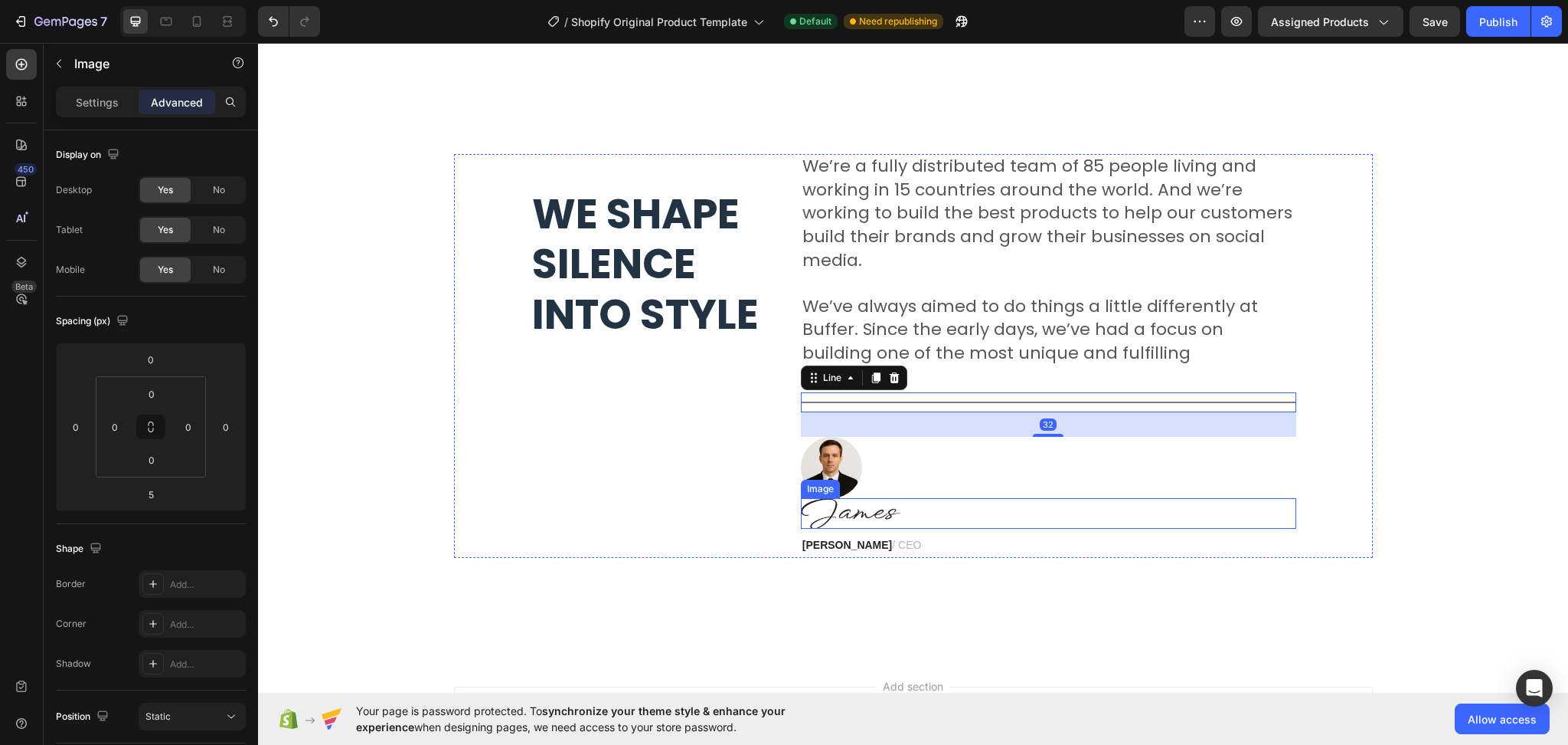
click at [1038, 498] on div at bounding box center [1048, 513] width 495 height 30
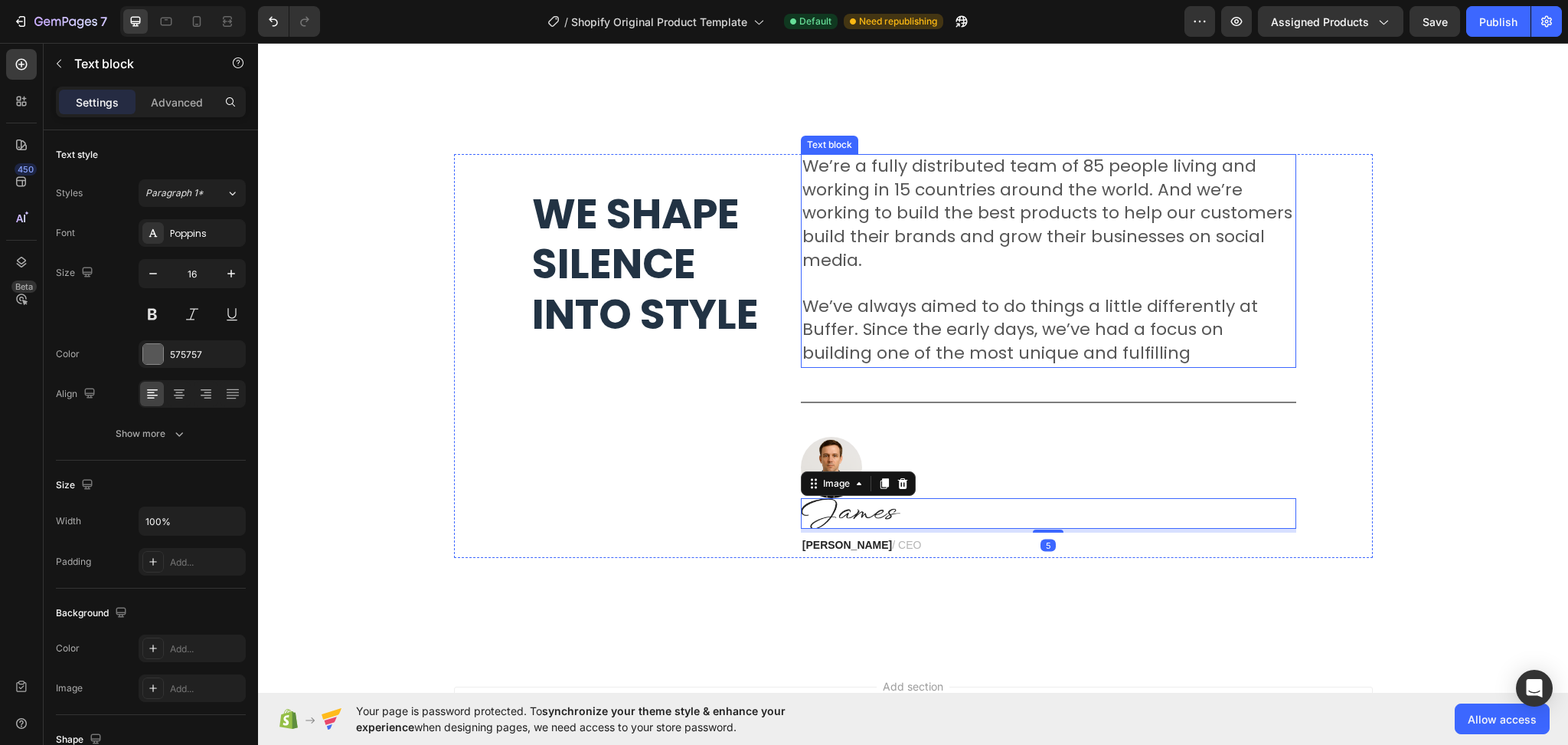
click at [993, 323] on span "We’ve always aimed to do things a little differently at Buffer. Since the early…" at bounding box center [1030, 330] width 456 height 72
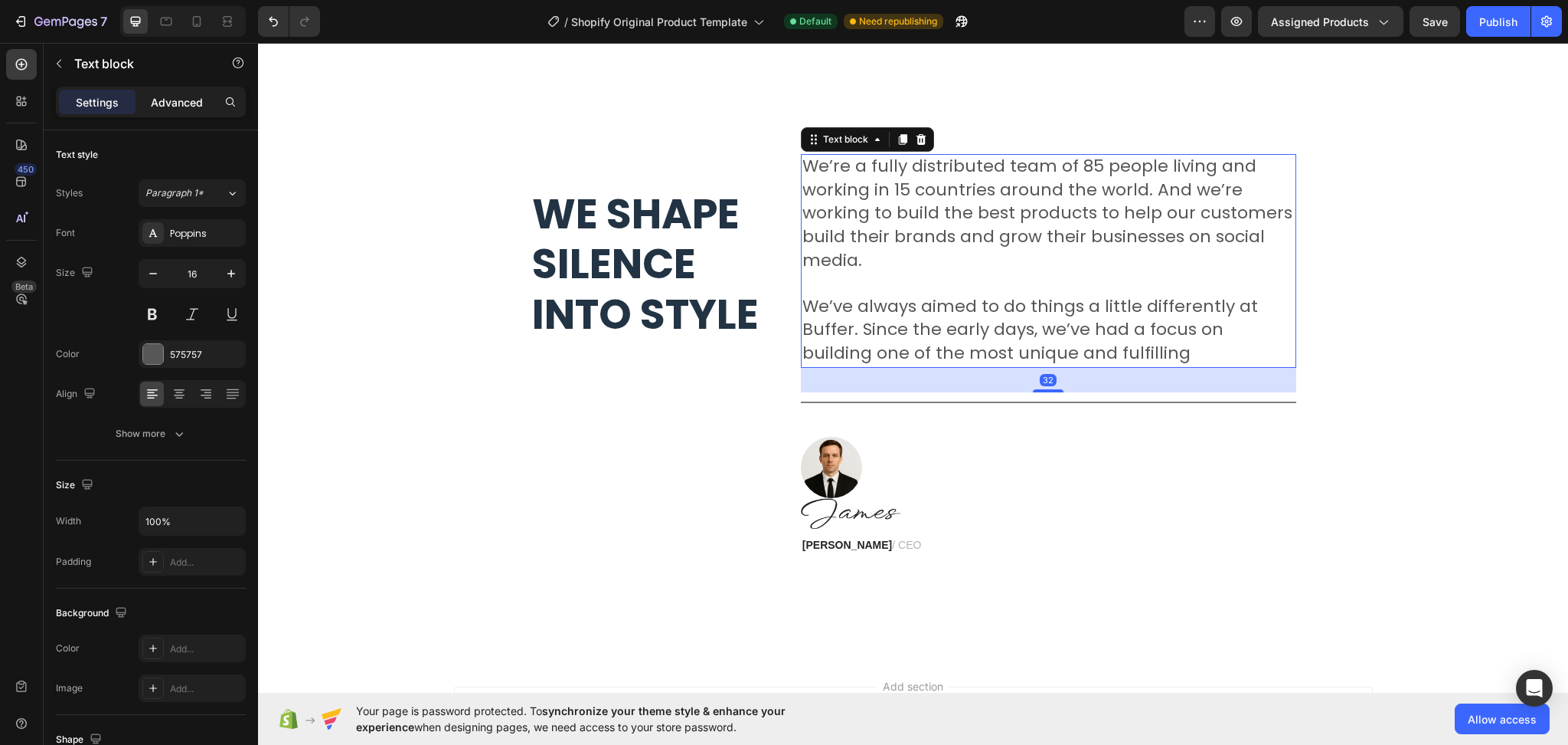
click at [181, 98] on p "Advanced" at bounding box center [177, 102] width 52 height 16
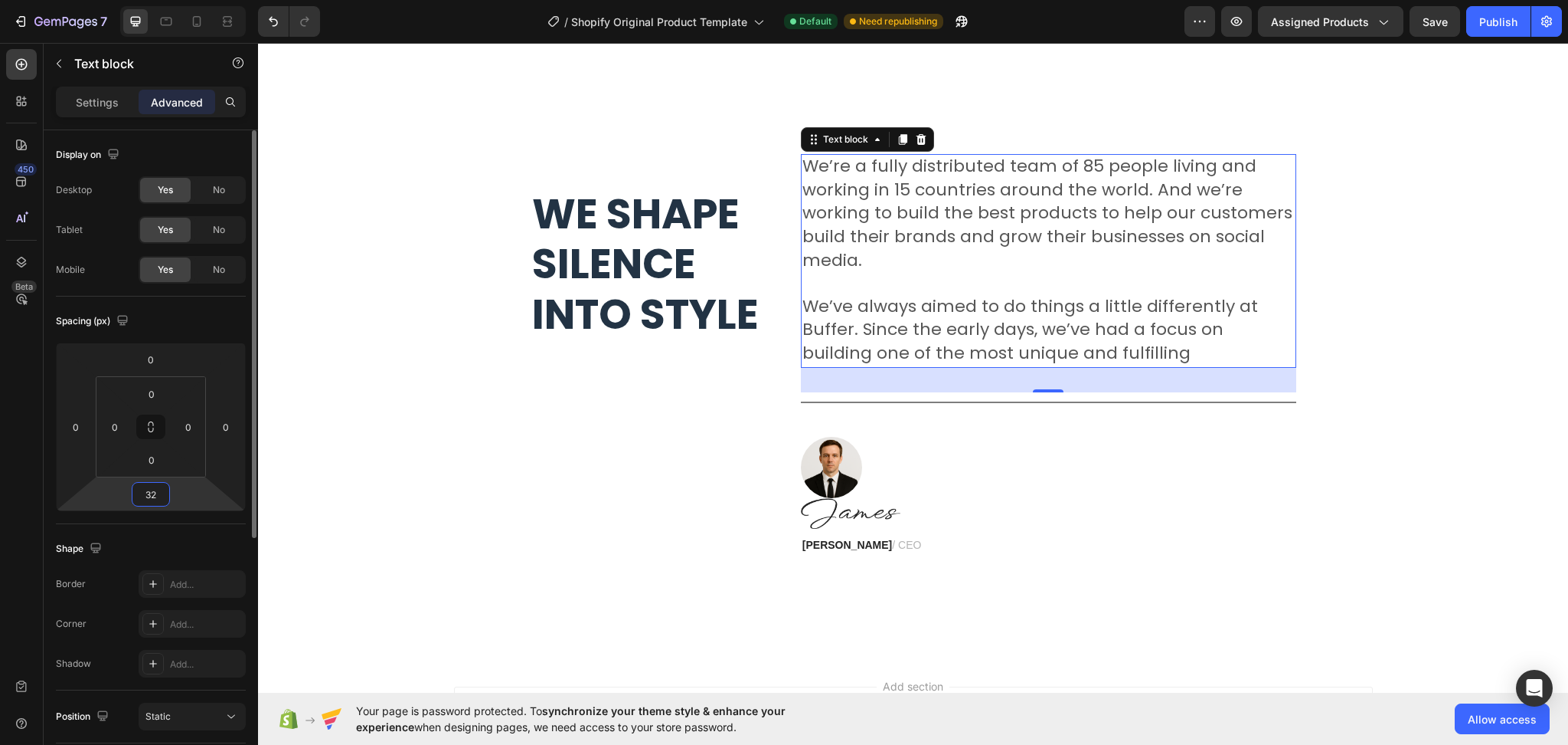
click at [154, 487] on input "32" at bounding box center [150, 494] width 30 height 23
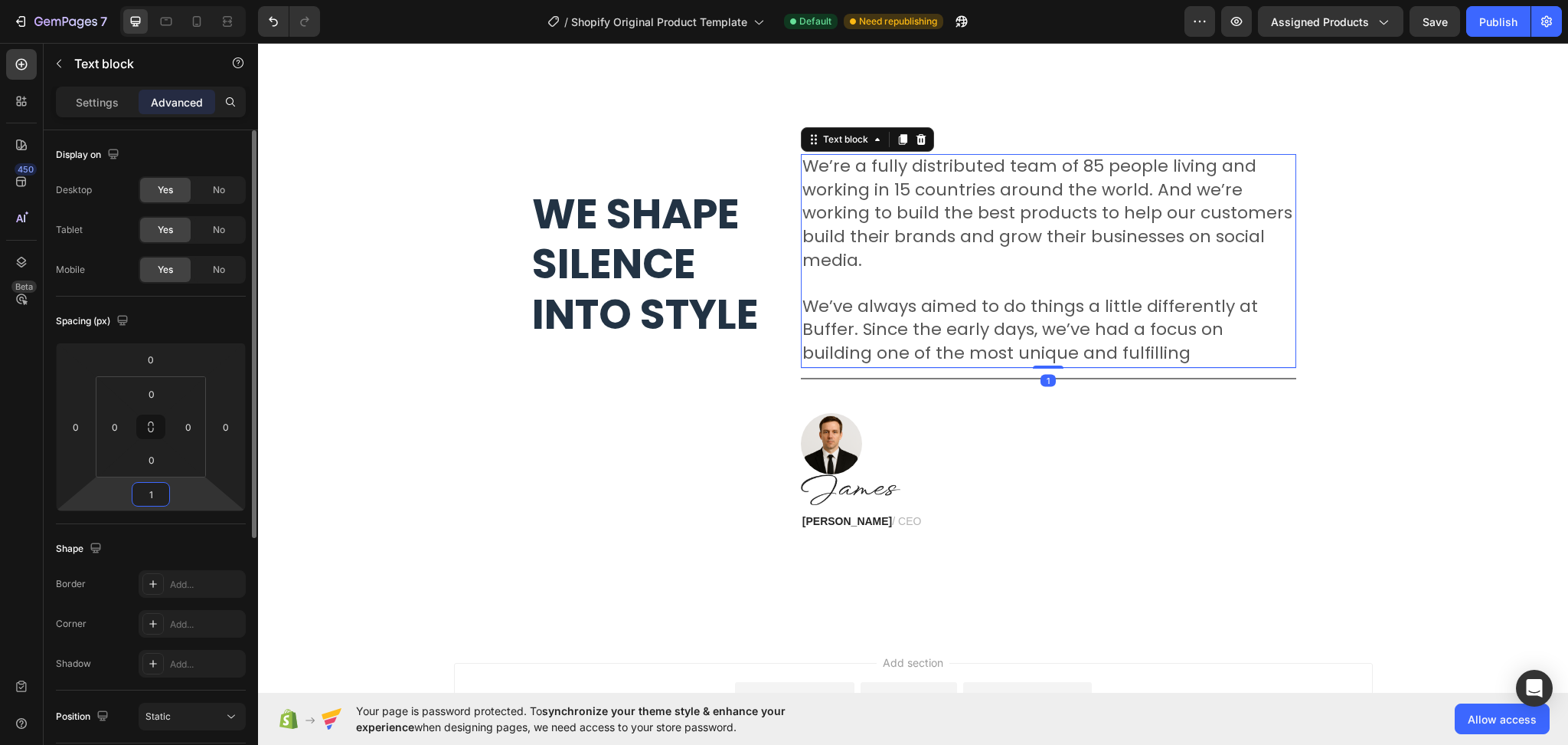
type input "10"
click at [1044, 494] on div at bounding box center [1048, 496] width 495 height 30
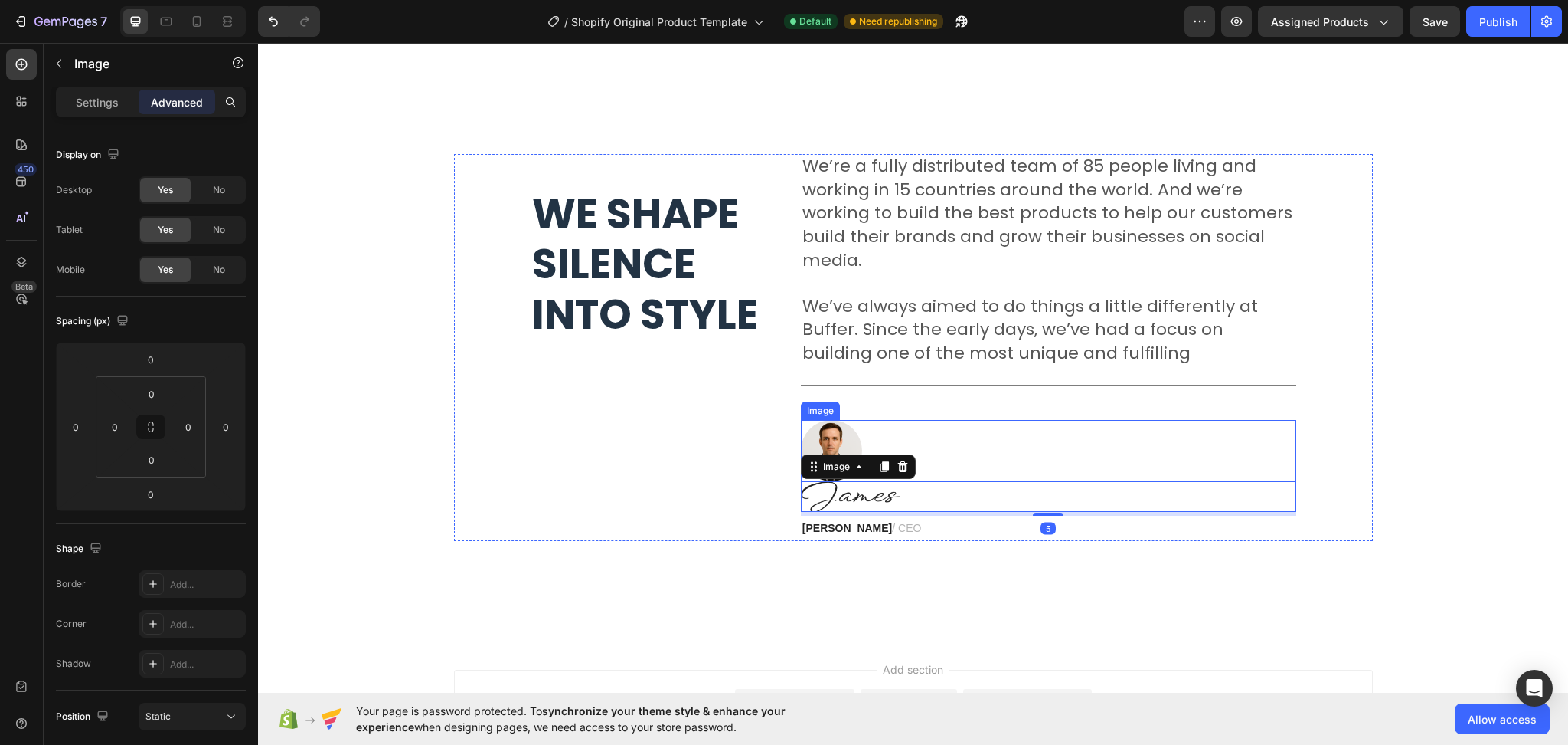
click at [907, 440] on div at bounding box center [1048, 450] width 495 height 61
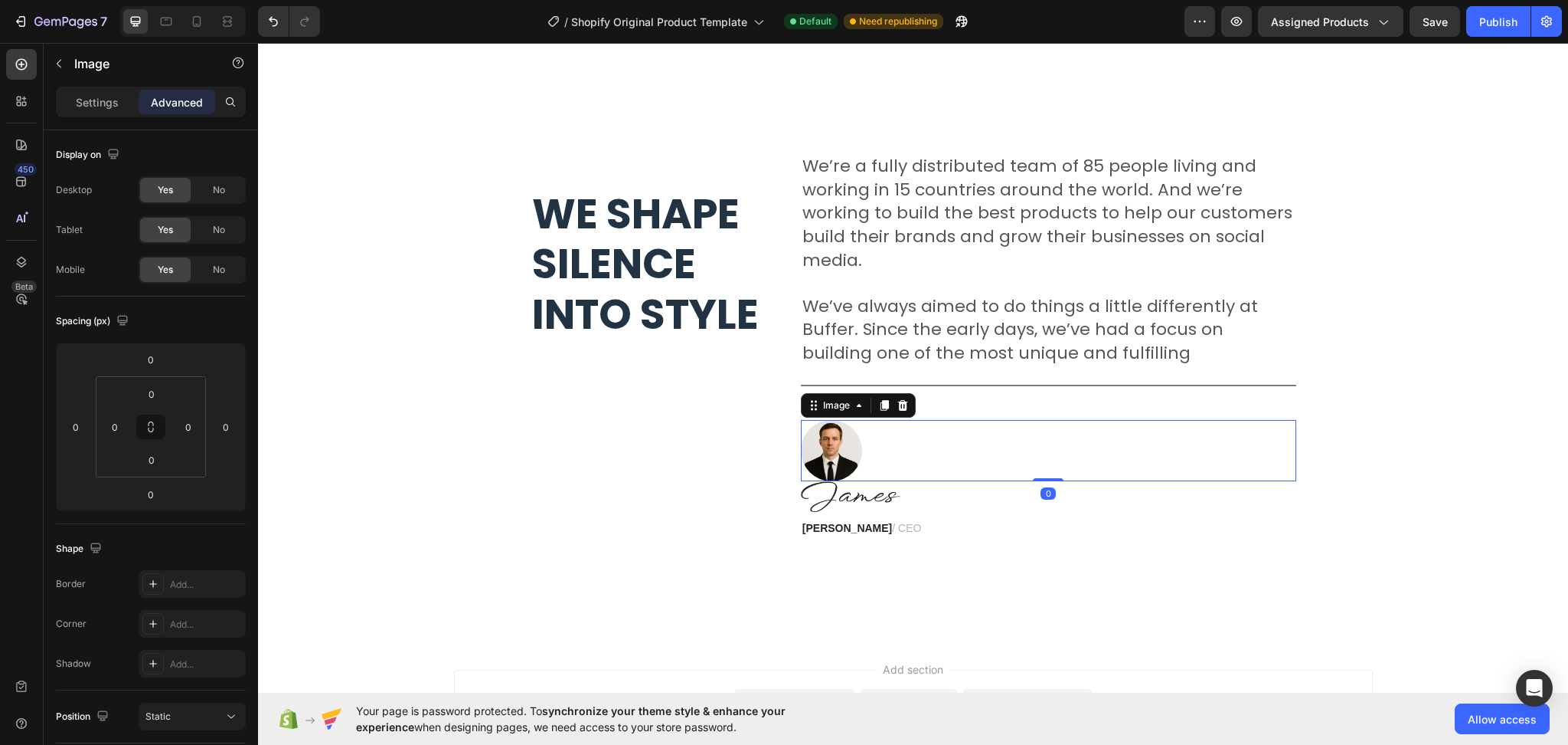
click at [180, 105] on p "Advanced" at bounding box center [177, 102] width 52 height 16
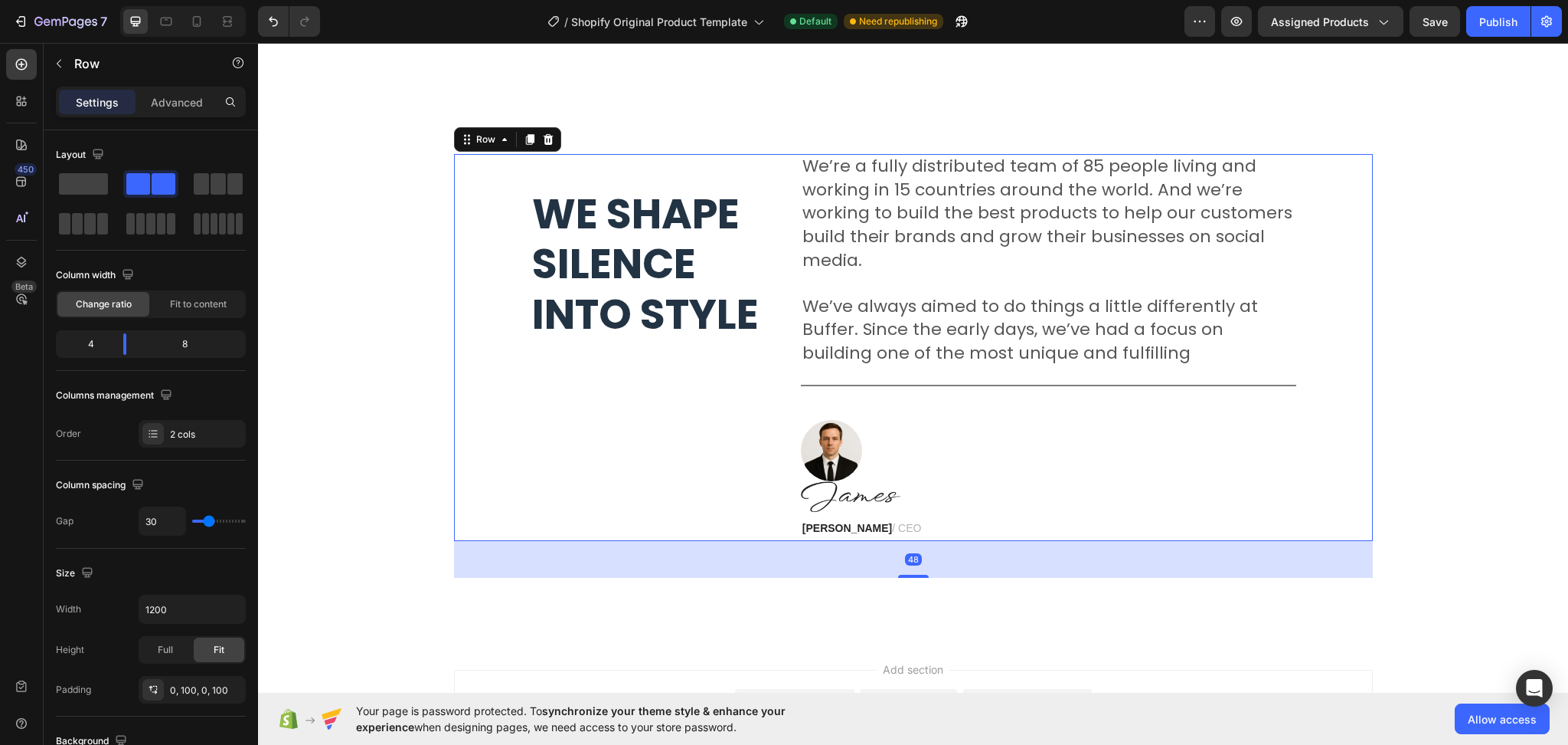
click at [936, 405] on div "We’re a fully distributed team of 85 people living and working in 15 countries …" at bounding box center [1048, 347] width 495 height 387
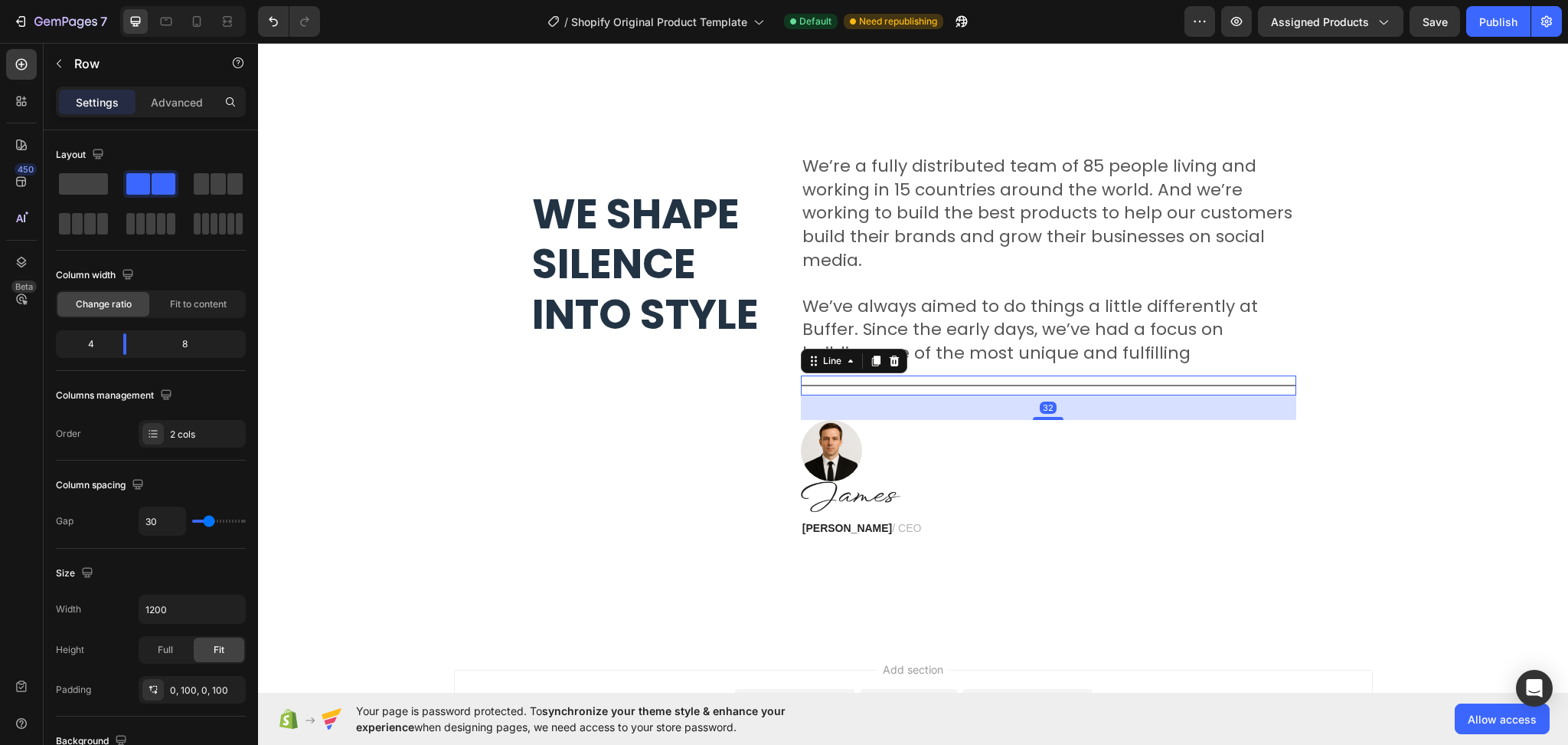
click at [940, 393] on div "Title Line 32" at bounding box center [1048, 385] width 495 height 20
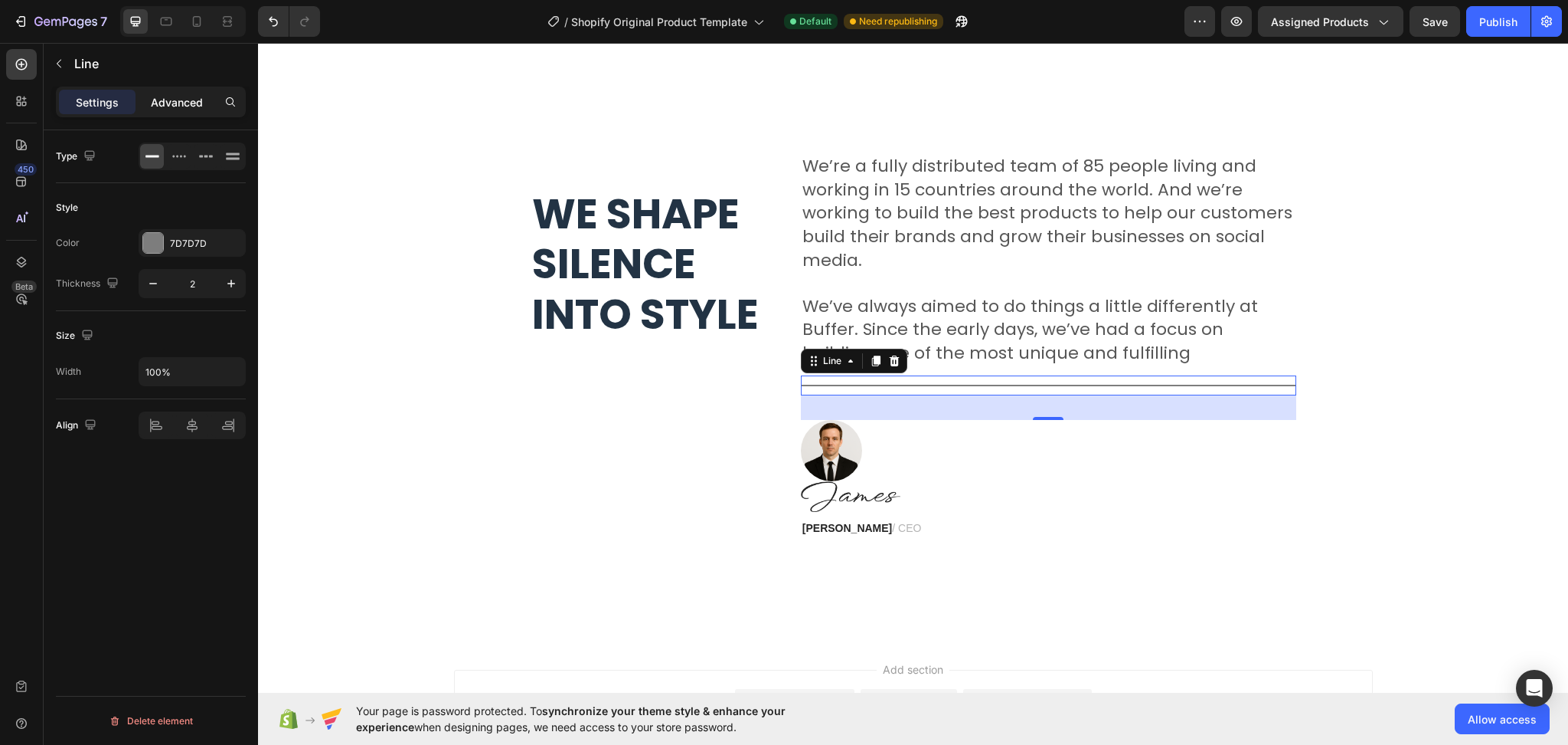
click at [168, 110] on p "Advanced" at bounding box center [177, 102] width 52 height 16
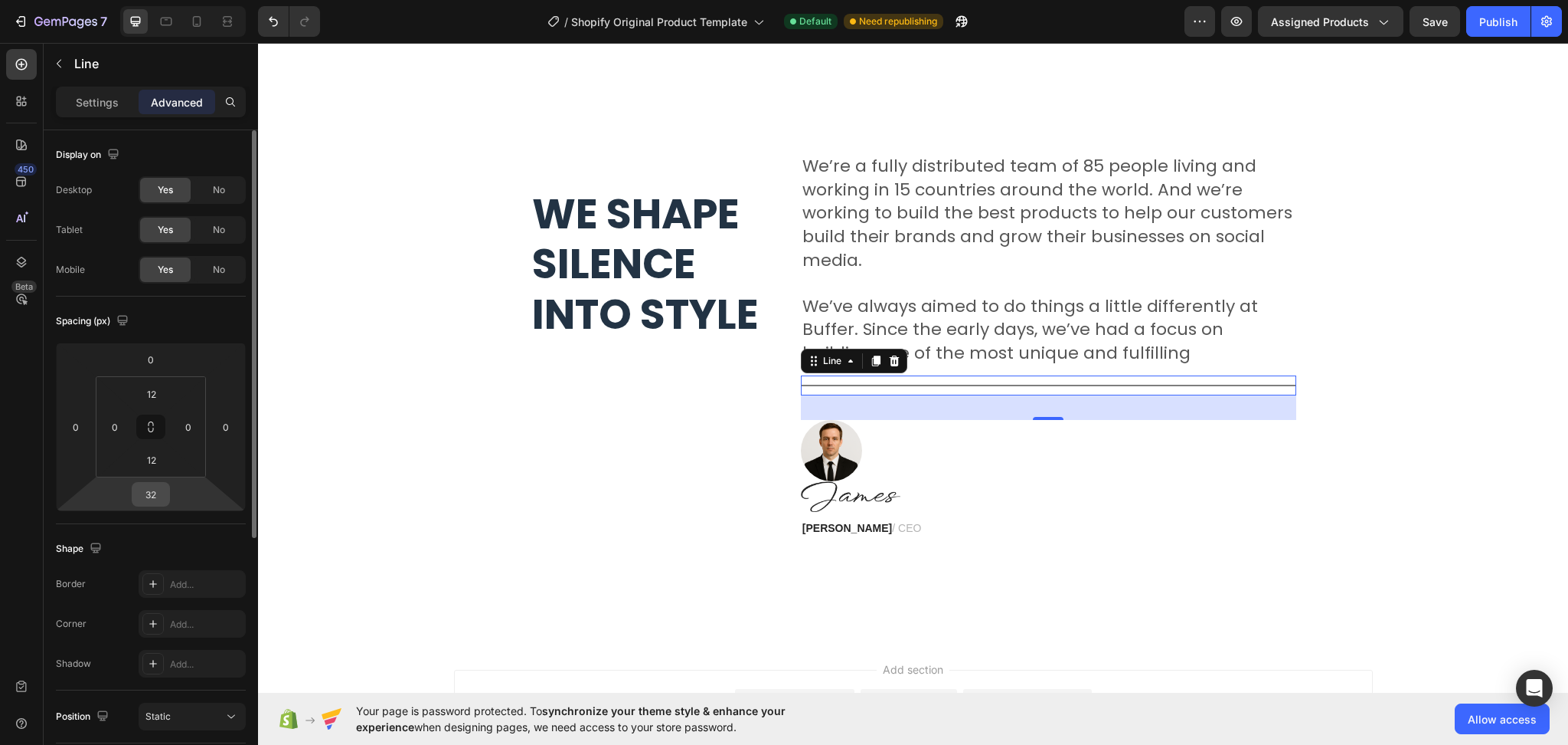
click at [152, 496] on input "32" at bounding box center [150, 494] width 30 height 23
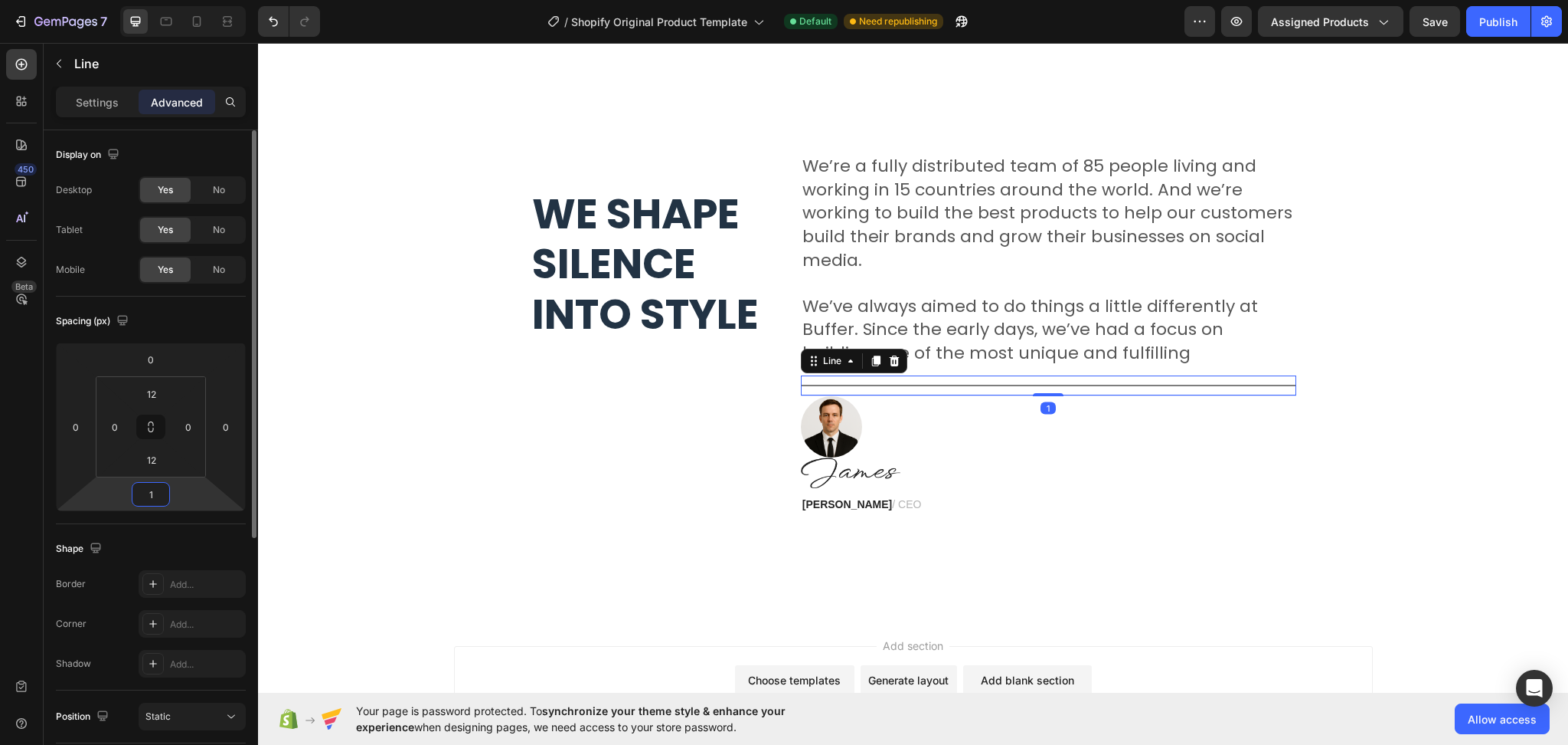
type input "15"
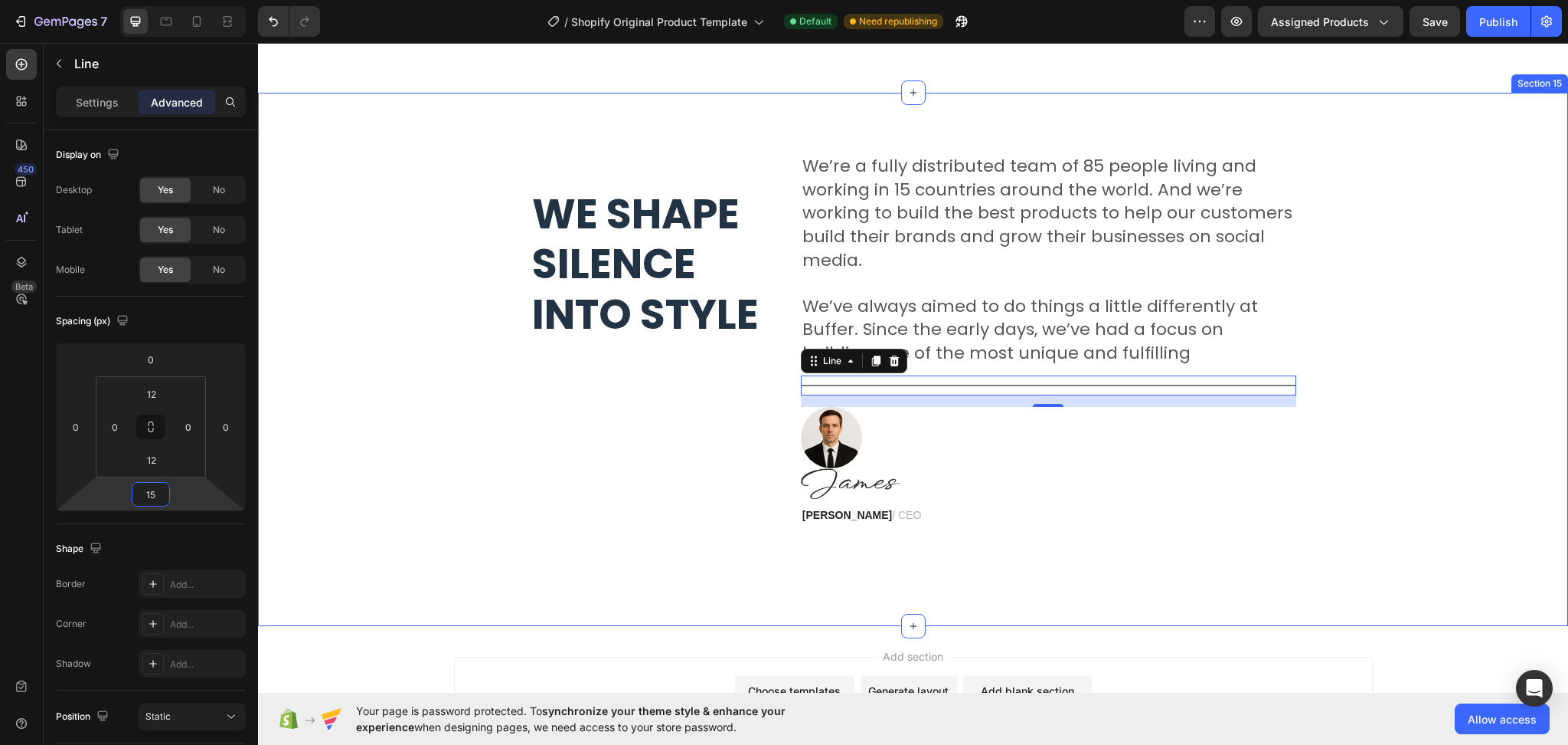
click at [1489, 371] on div "We shape silence into style Heading We’re a fully distributed team of 85 people…" at bounding box center [913, 359] width 1288 height 411
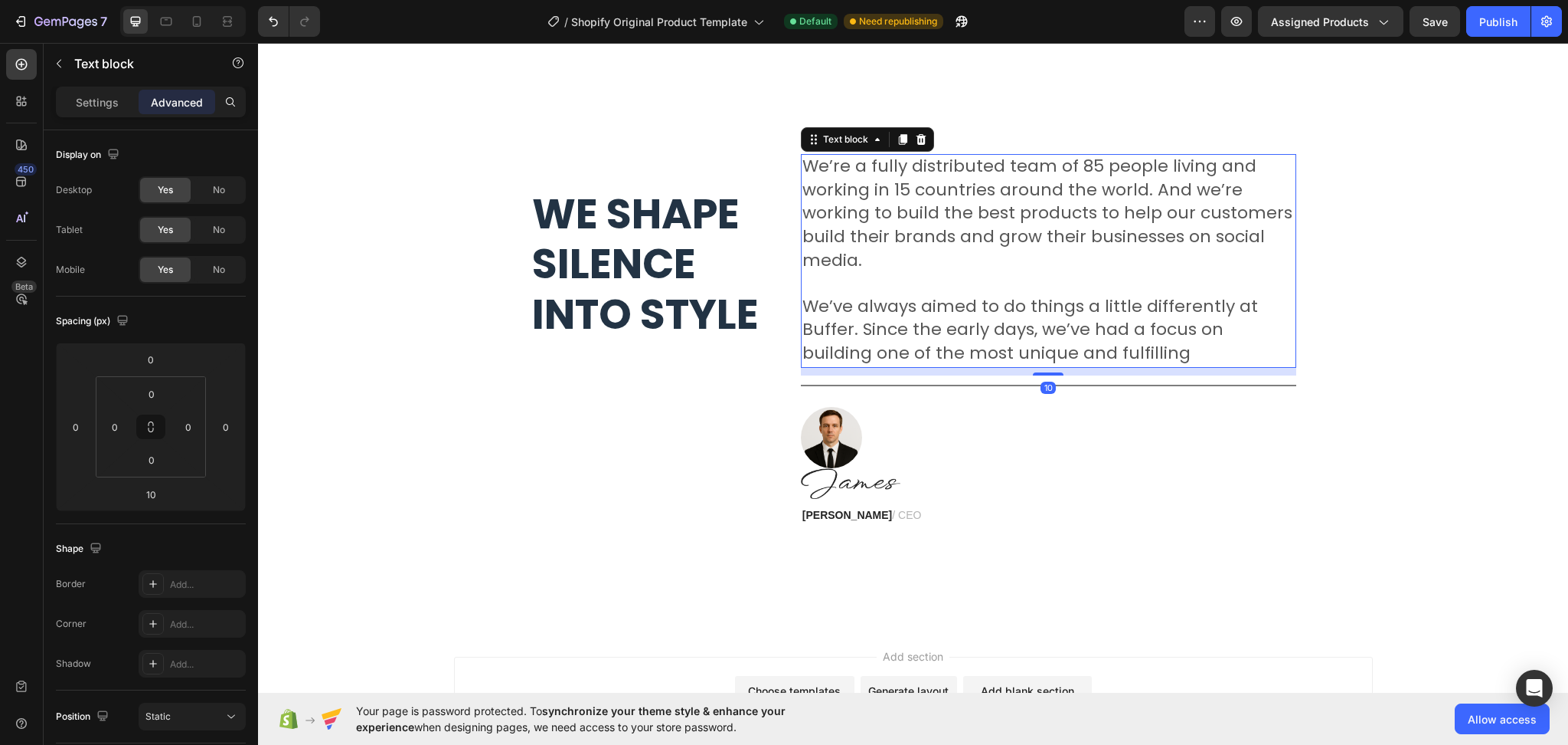
click at [944, 267] on p "We’re a fully distributed team of 85 people living and working in 15 countries …" at bounding box center [1048, 214] width 493 height 118
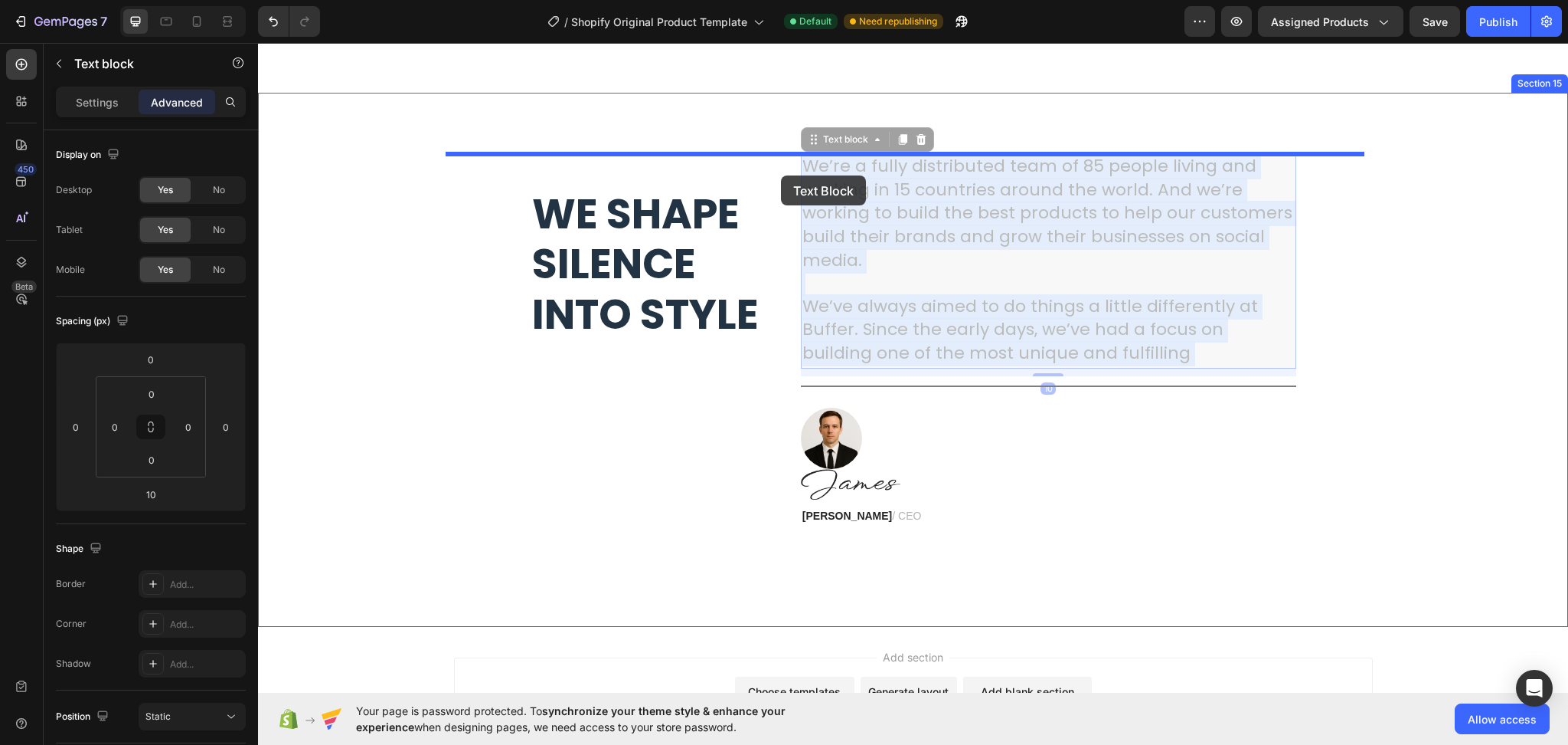
drag, startPoint x: 1045, startPoint y: 325, endPoint x: 781, endPoint y: 175, distance: 303.6
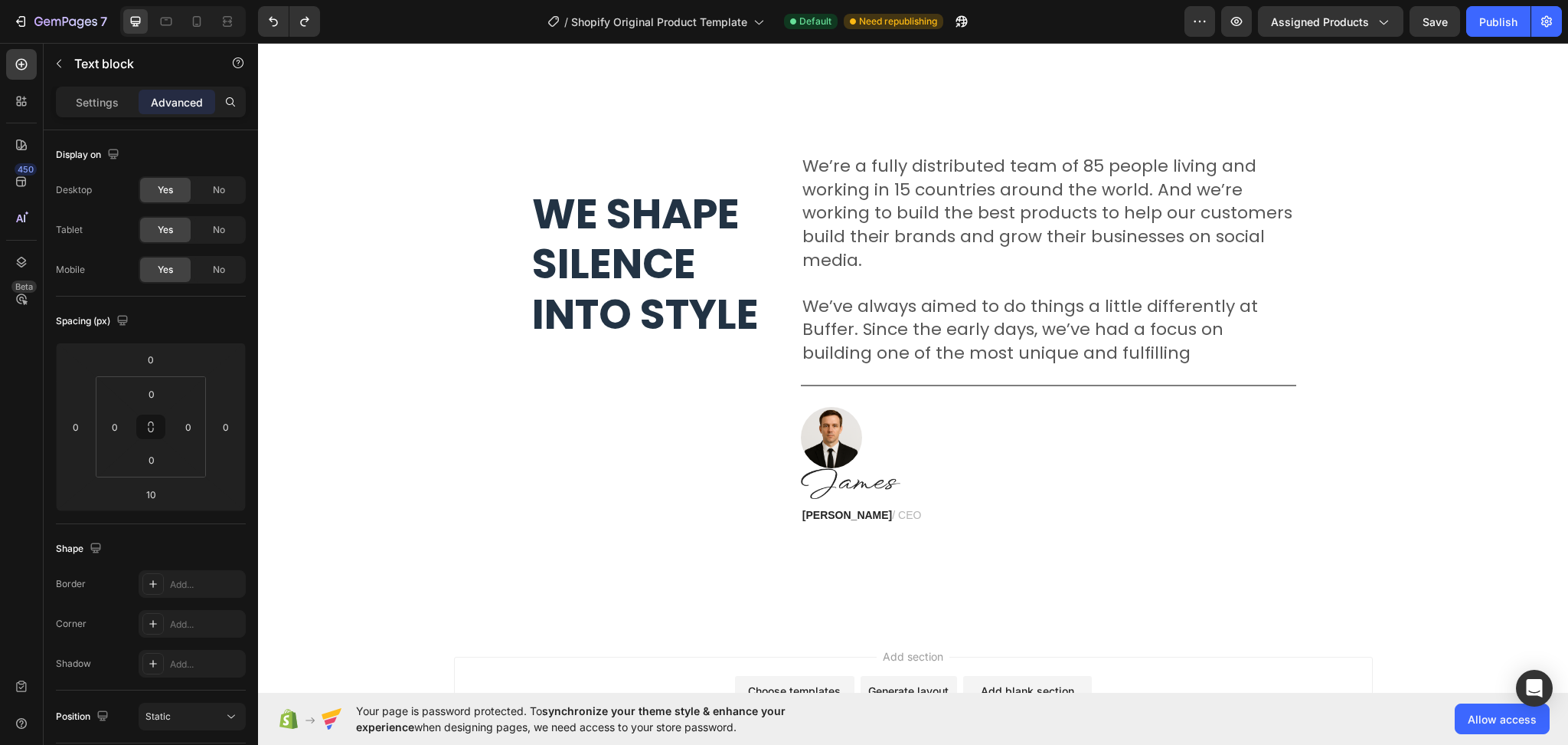
click at [1142, 363] on p "We’ve always aimed to do things a little differently at Buffer. Since the early…" at bounding box center [1048, 331] width 493 height 71
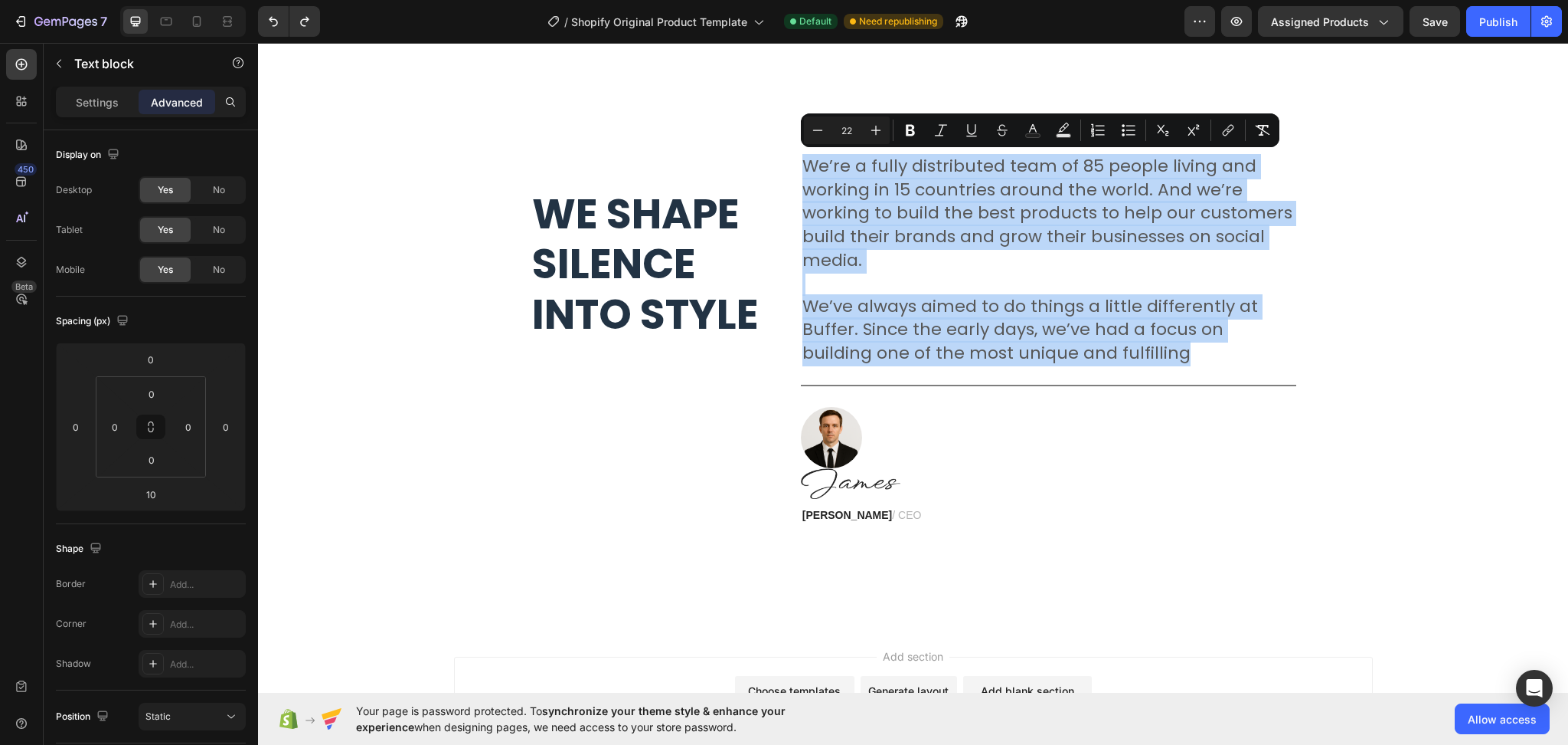
drag, startPoint x: 1142, startPoint y: 363, endPoint x: 797, endPoint y: 175, distance: 392.9
click at [801, 175] on div "We’re a fully distributed team of 85 people living and working in 15 countries …" at bounding box center [1048, 261] width 495 height 214
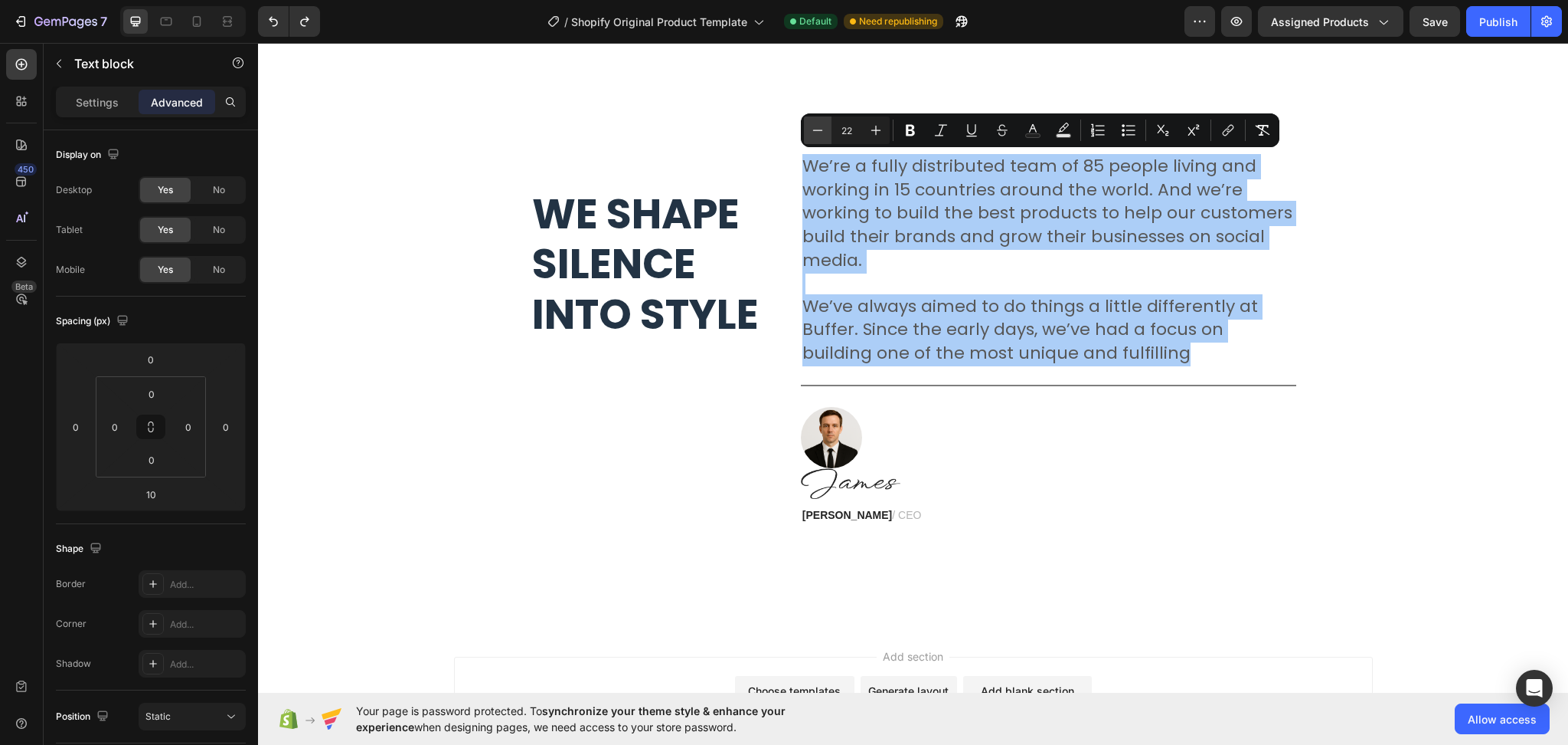
click at [822, 126] on icon "Editor contextual toolbar" at bounding box center [818, 130] width 16 height 16
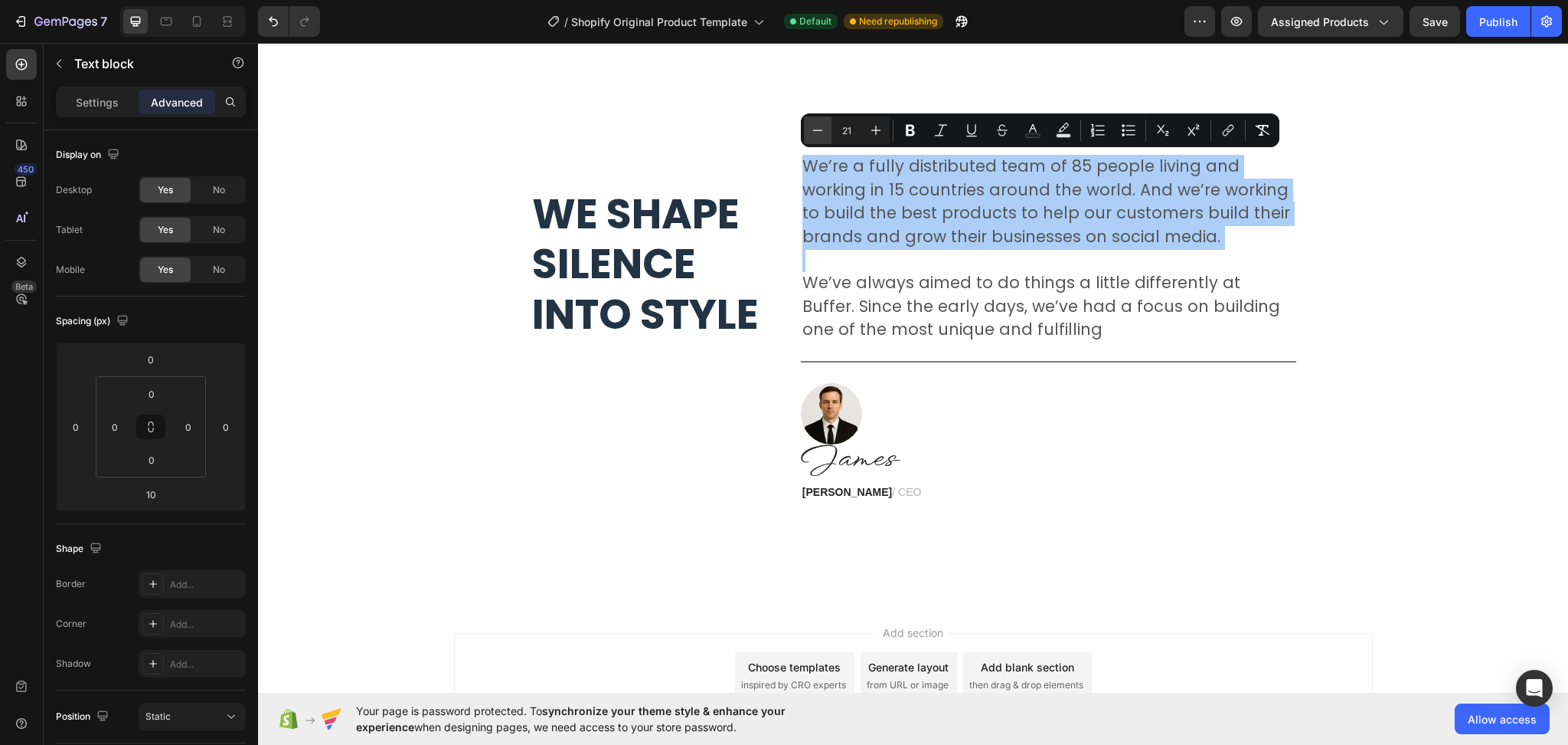
click at [822, 126] on icon "Editor contextual toolbar" at bounding box center [818, 130] width 16 height 16
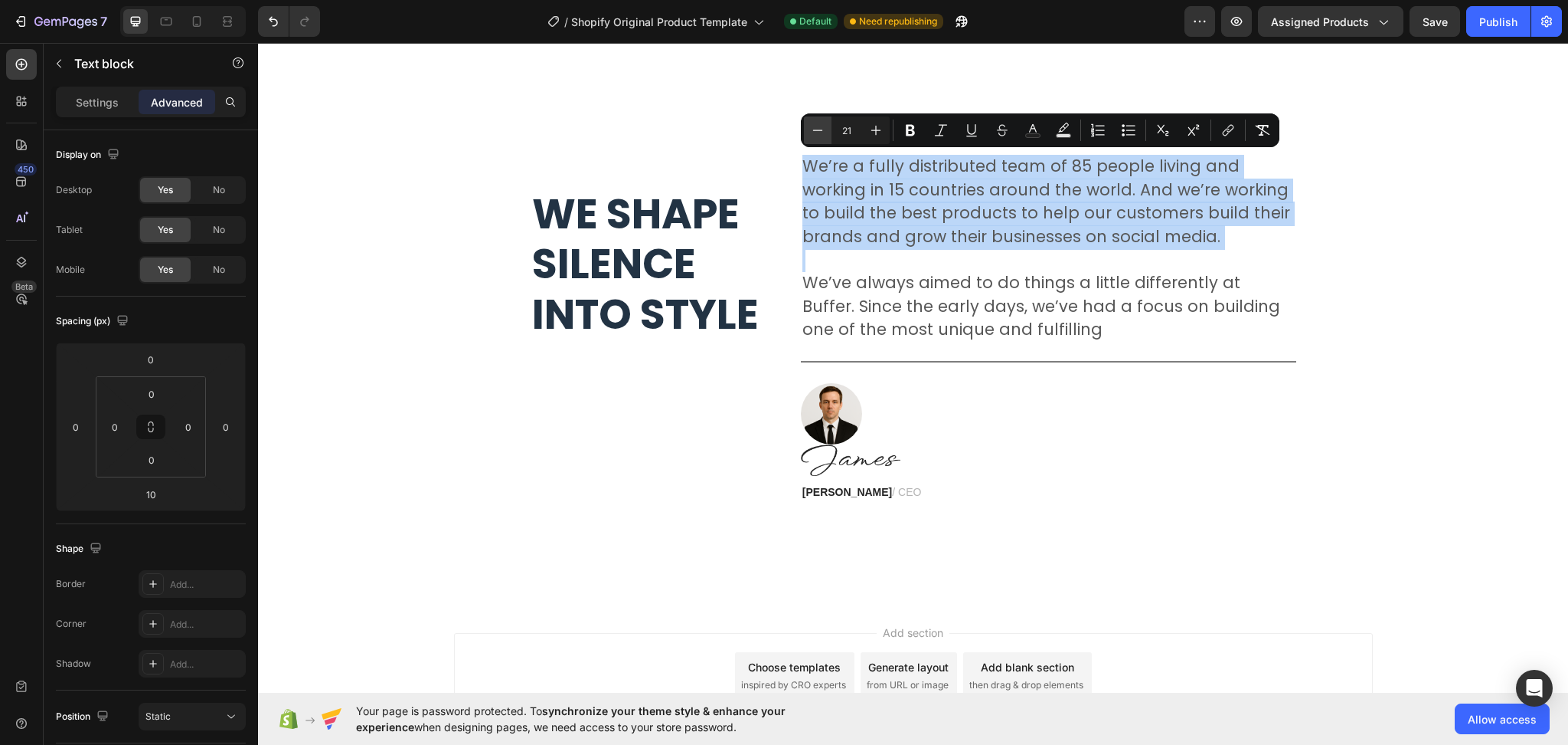
type input "20"
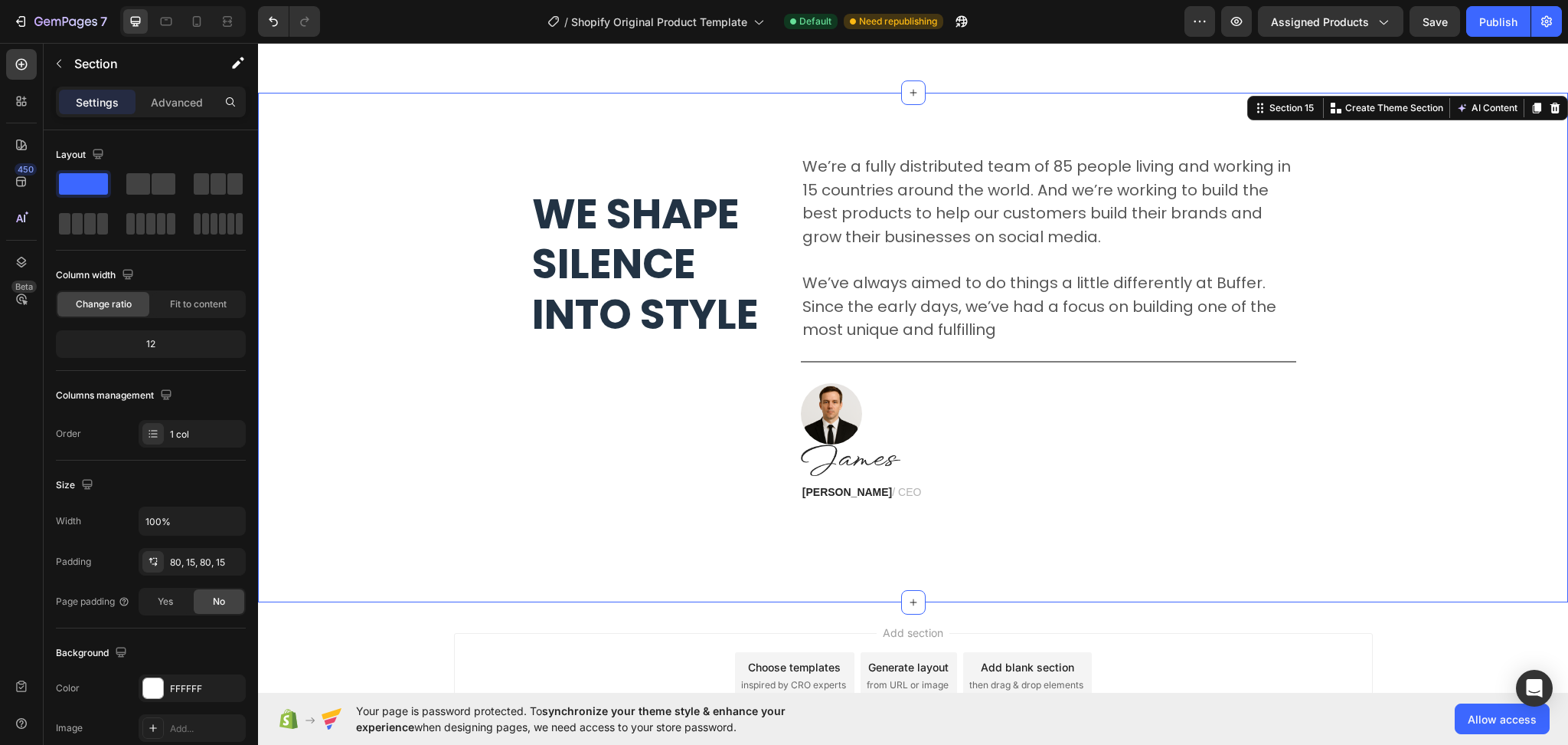
click at [1198, 530] on div "We shape silence into style Heading We’re a fully distributed team of 85 people…" at bounding box center [913, 347] width 1288 height 388
click at [580, 270] on strong "We shape silence into style" at bounding box center [645, 264] width 227 height 159
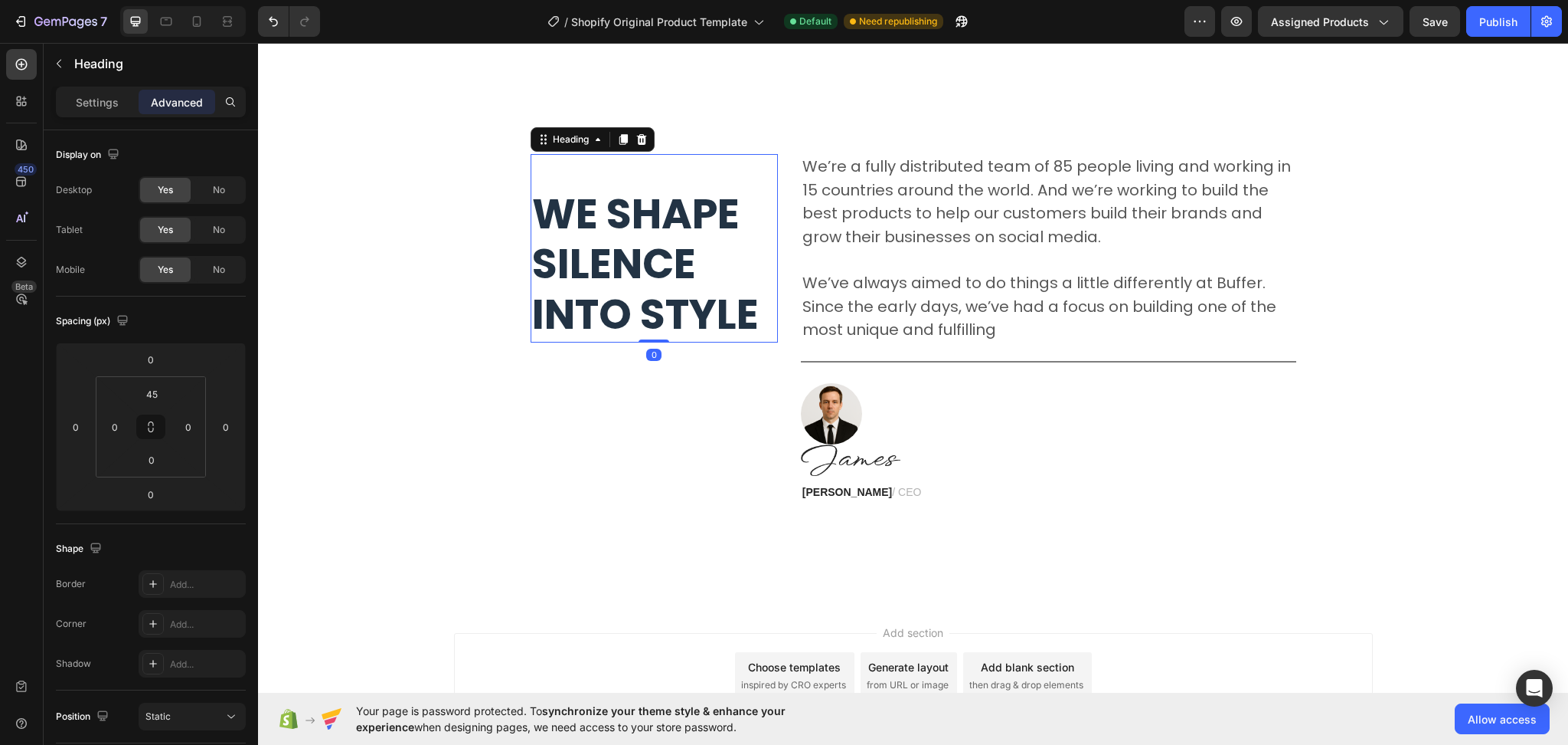
click at [151, 90] on div "Advanced" at bounding box center [177, 102] width 77 height 24
click at [155, 393] on input "45" at bounding box center [151, 394] width 30 height 23
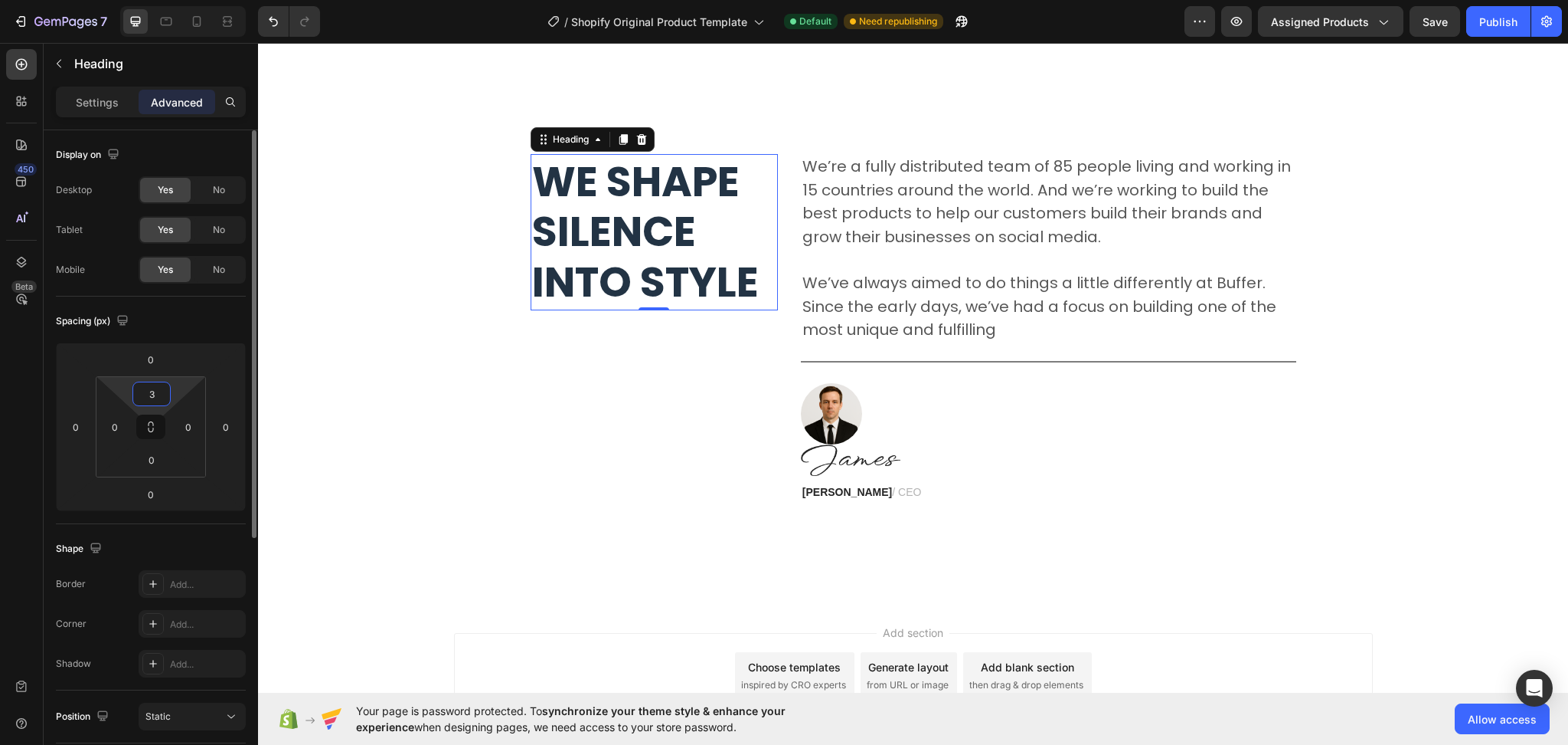
type input "30"
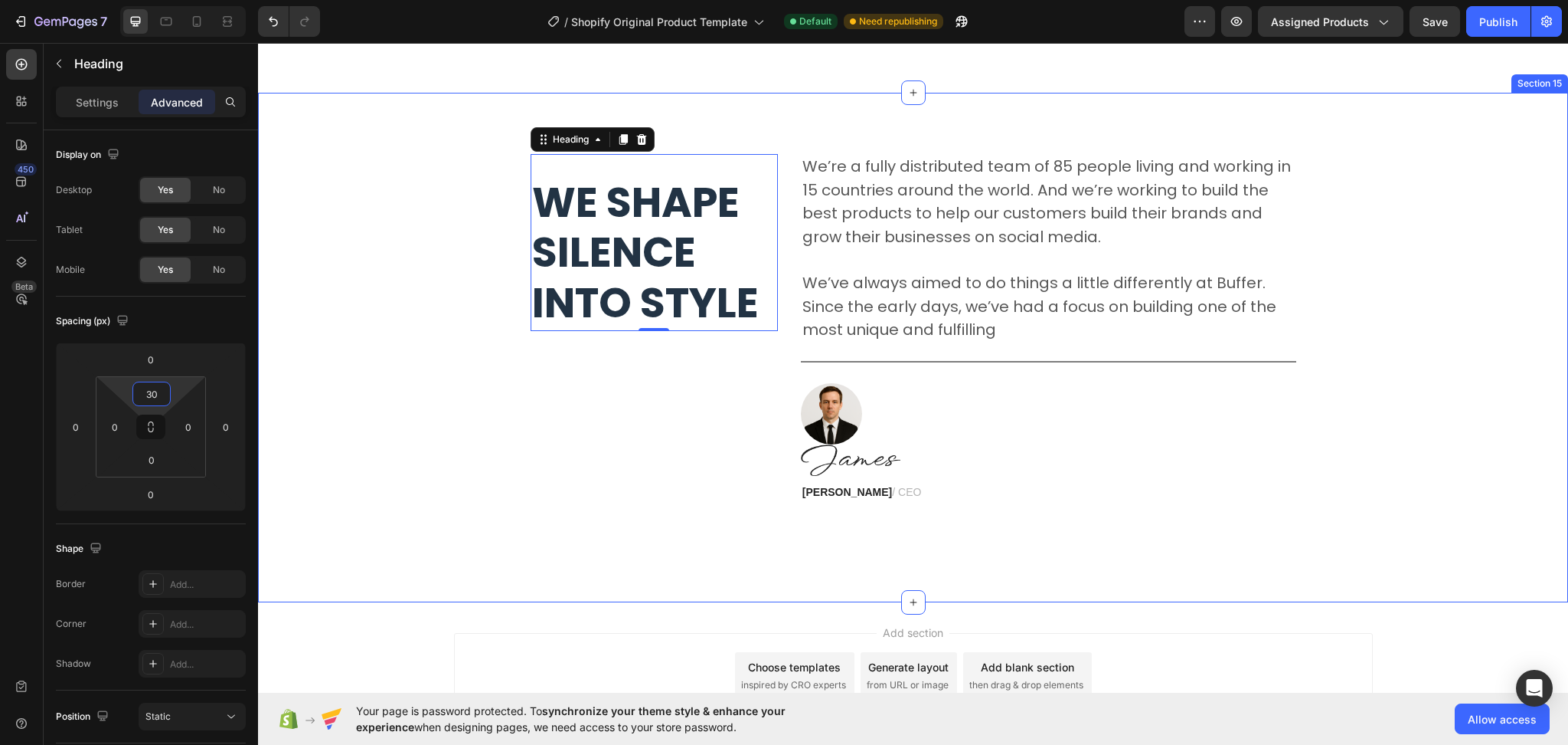
click at [660, 542] on div "We shape silence into style Heading 0 We’re a fully distributed team of 85 peop…" at bounding box center [913, 347] width 1310 height 510
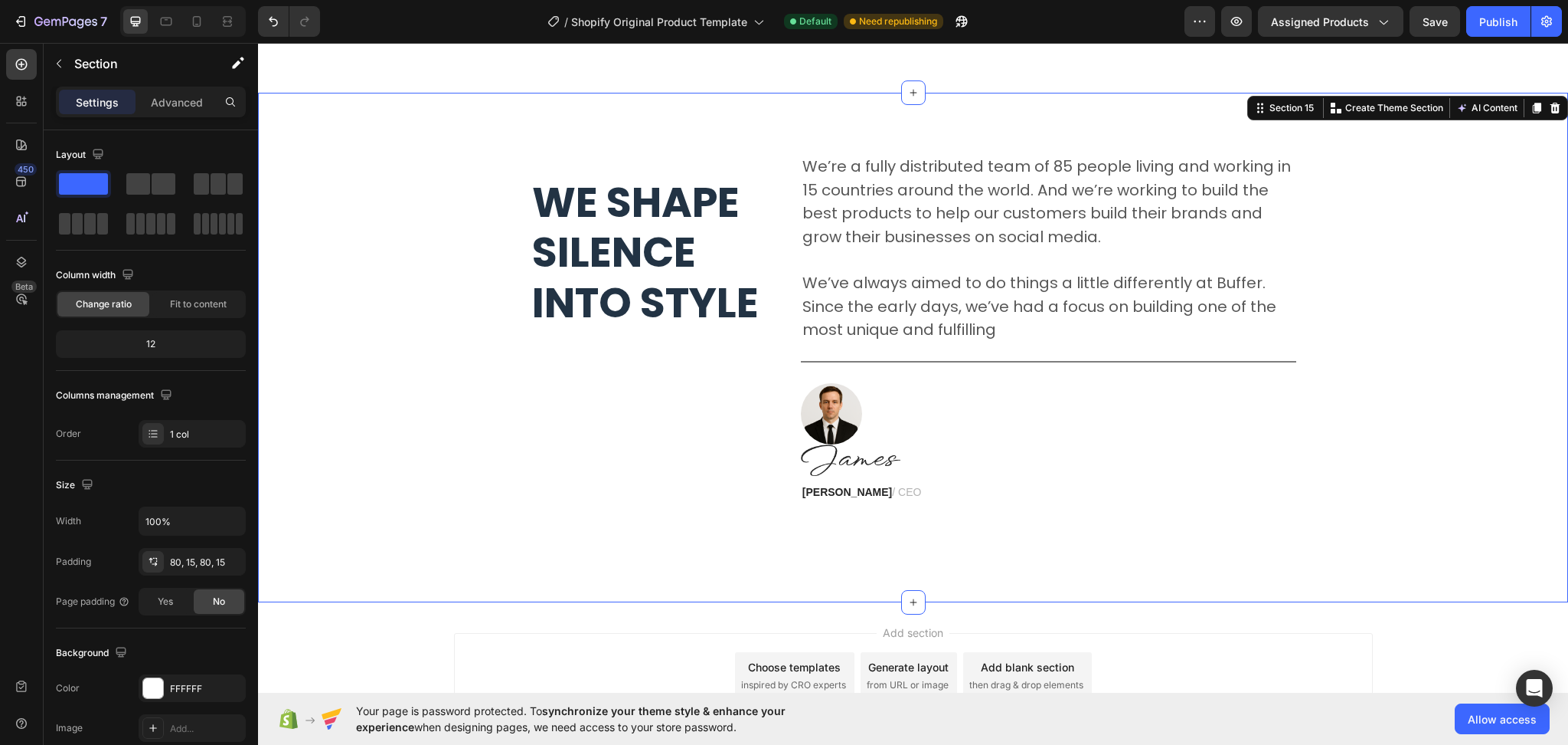
click at [1000, 529] on div "We shape silence into style Heading We’re a fully distributed team of 85 people…" at bounding box center [913, 347] width 1288 height 388
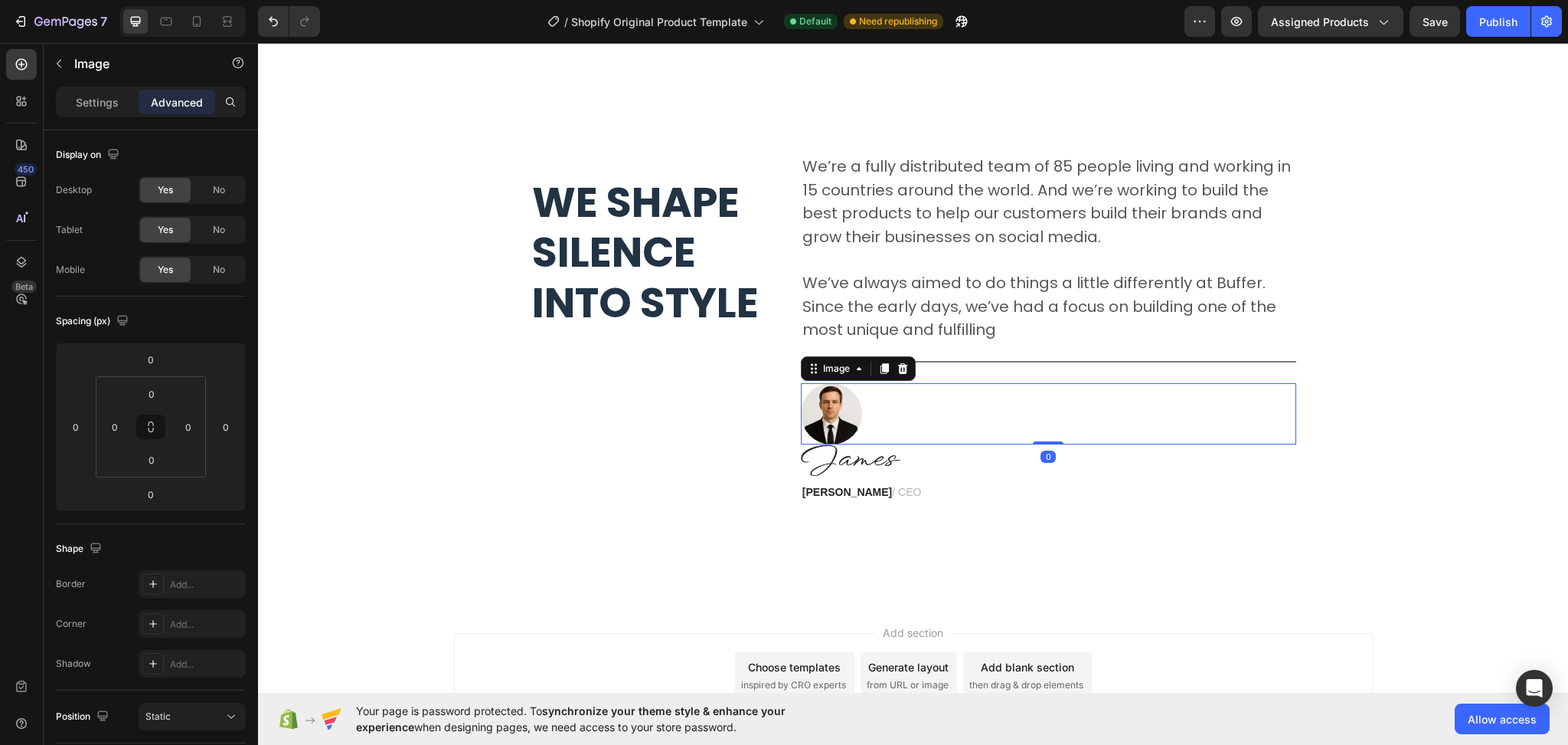
click at [858, 399] on div at bounding box center [1048, 414] width 495 height 61
click at [162, 495] on input "0" at bounding box center [150, 494] width 30 height 23
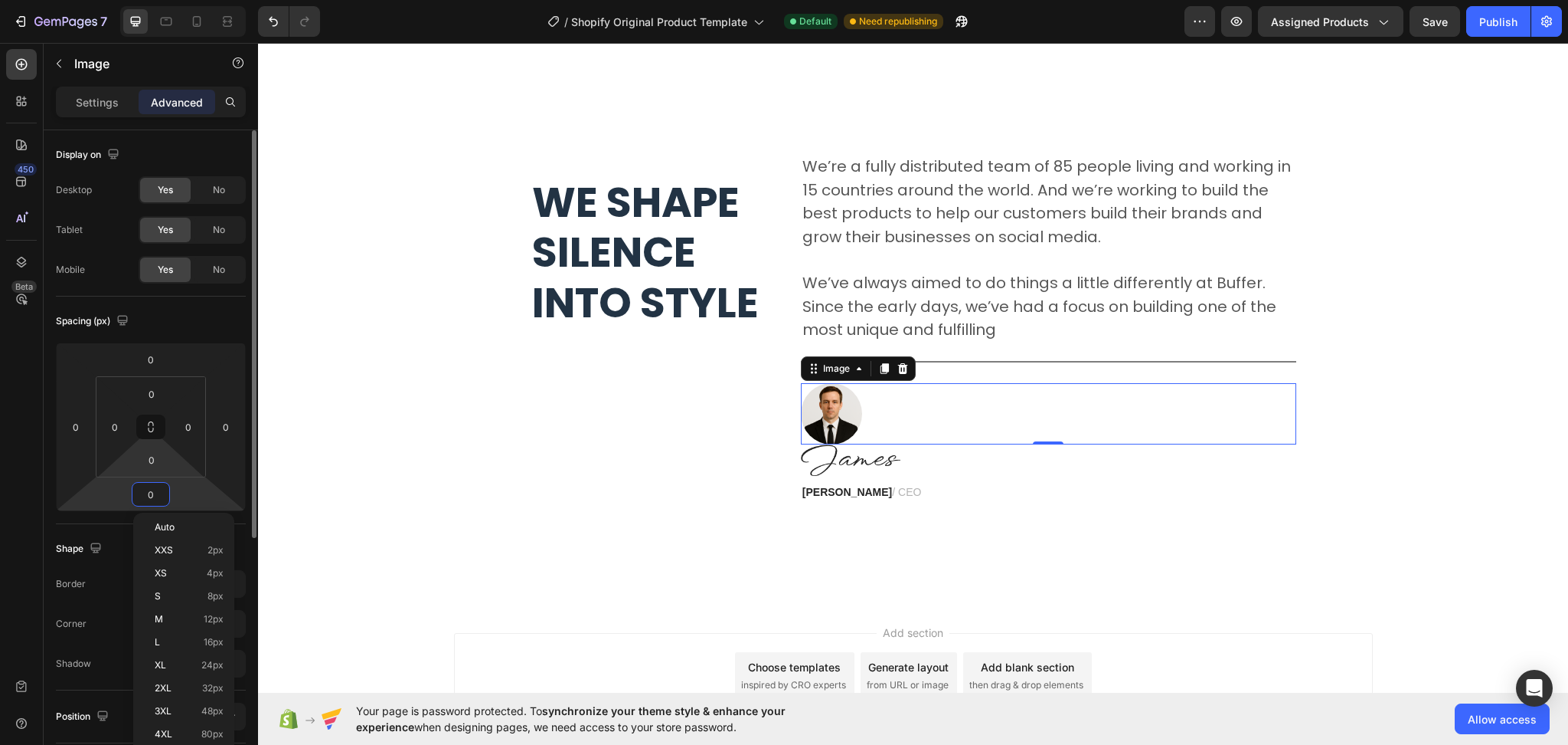
type input "3"
type input "5"
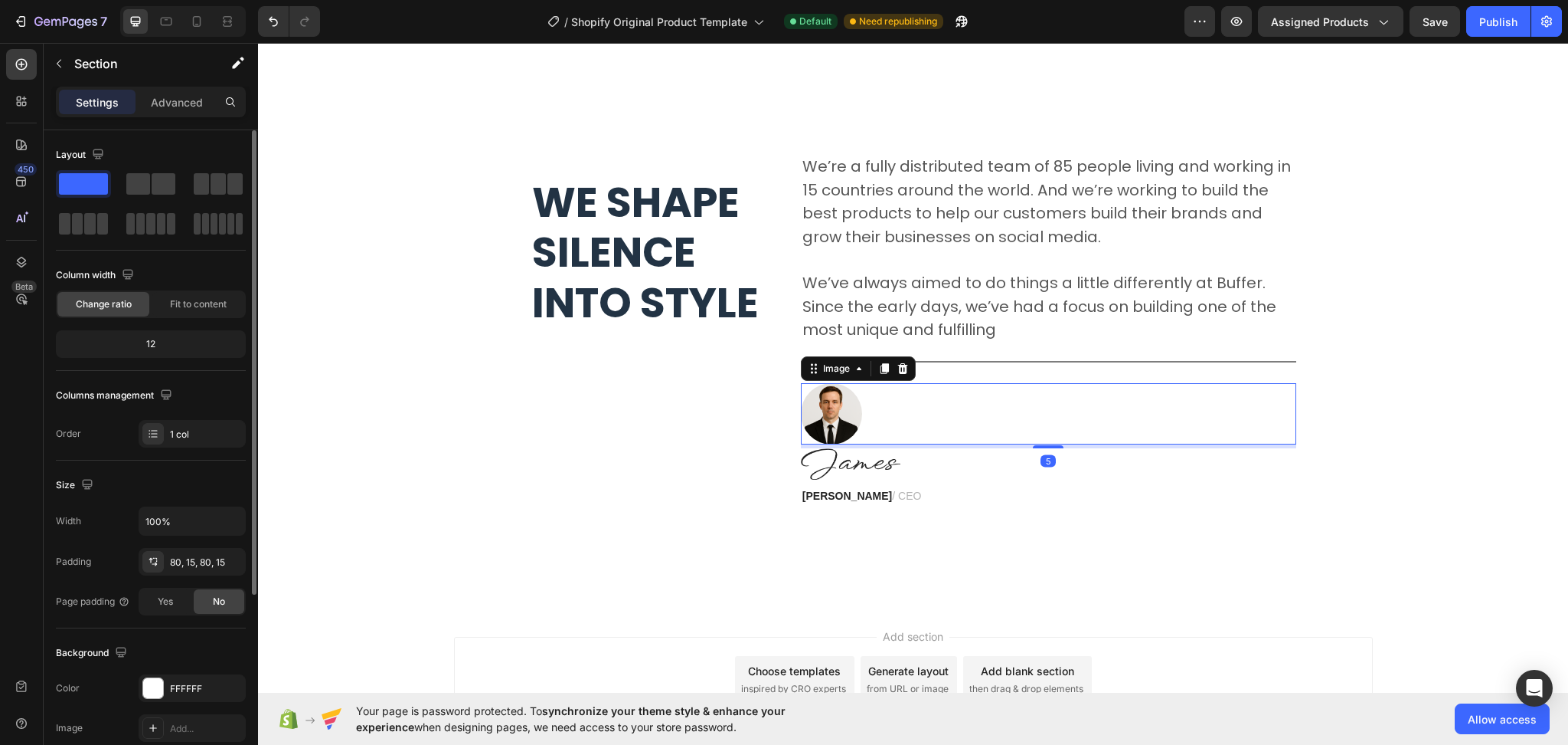
click at [610, 517] on div "We shape silence into style Heading We’re a fully distributed team of 85 people…" at bounding box center [913, 349] width 1288 height 391
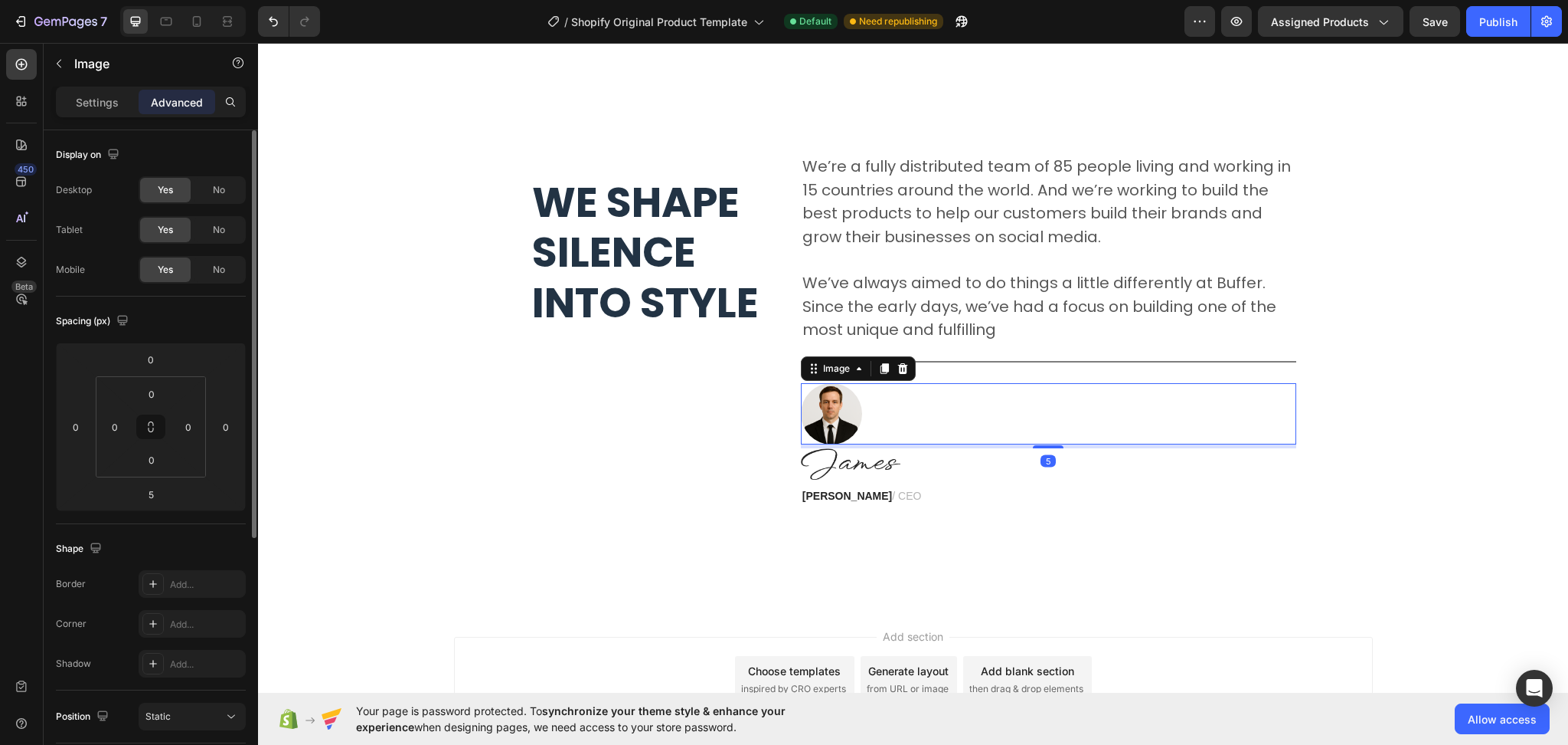
click at [836, 421] on img at bounding box center [831, 414] width 61 height 61
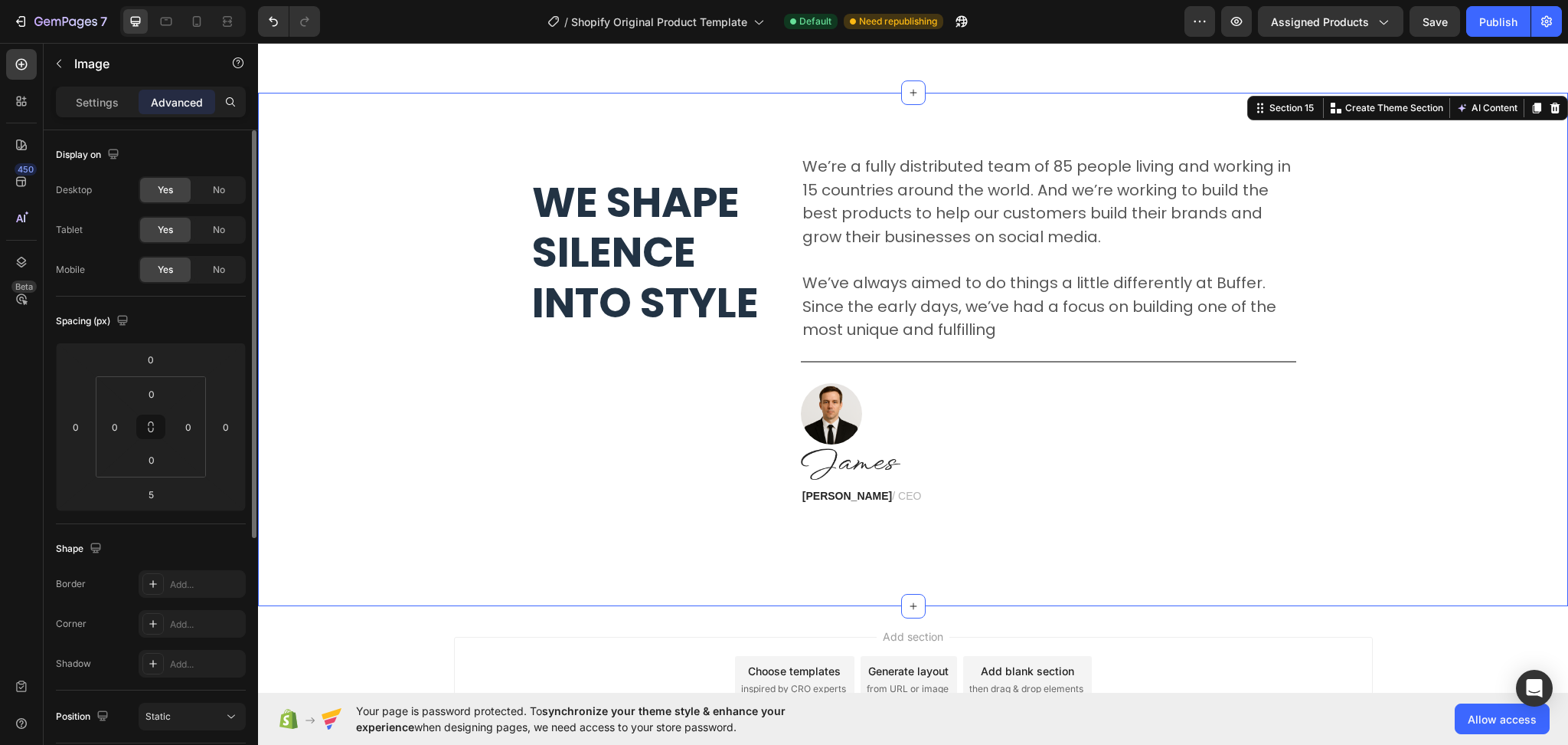
drag, startPoint x: 853, startPoint y: 553, endPoint x: 852, endPoint y: 566, distance: 13.0
click at [852, 566] on div "We shape silence into style Heading We’re a fully distributed team of 85 people…" at bounding box center [913, 349] width 1310 height 514
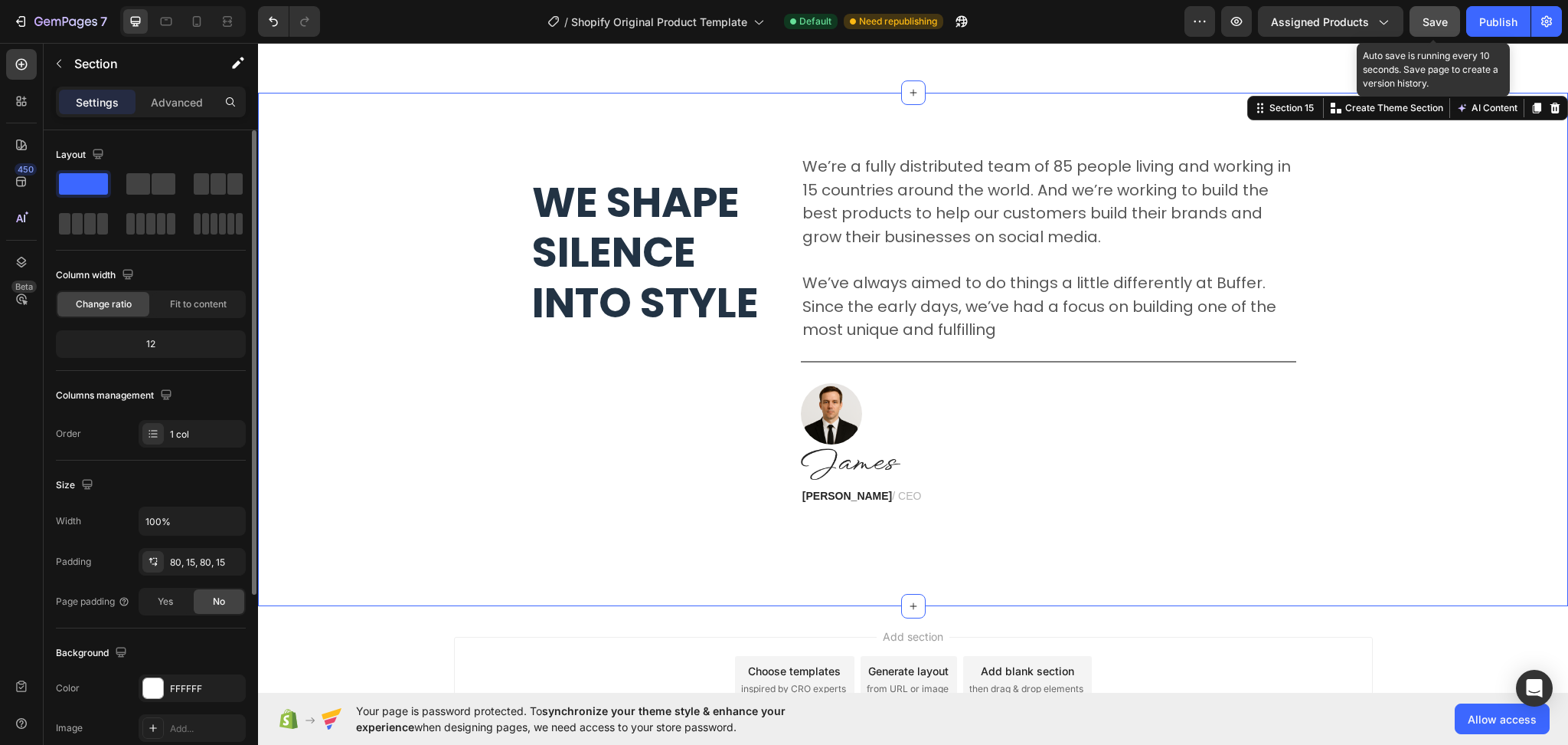
click at [1446, 11] on button "Save" at bounding box center [1435, 21] width 51 height 30
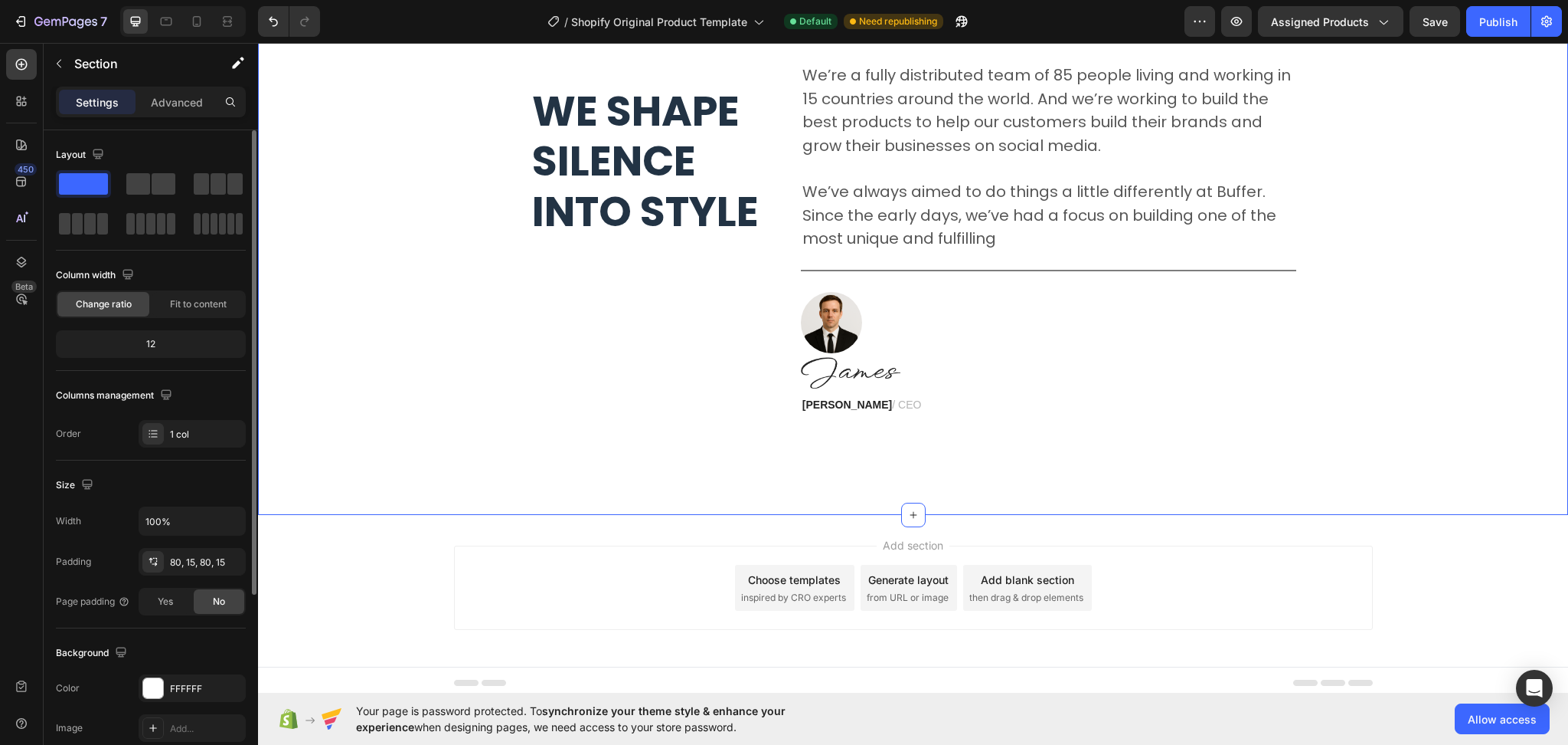
scroll to position [4992, 0]
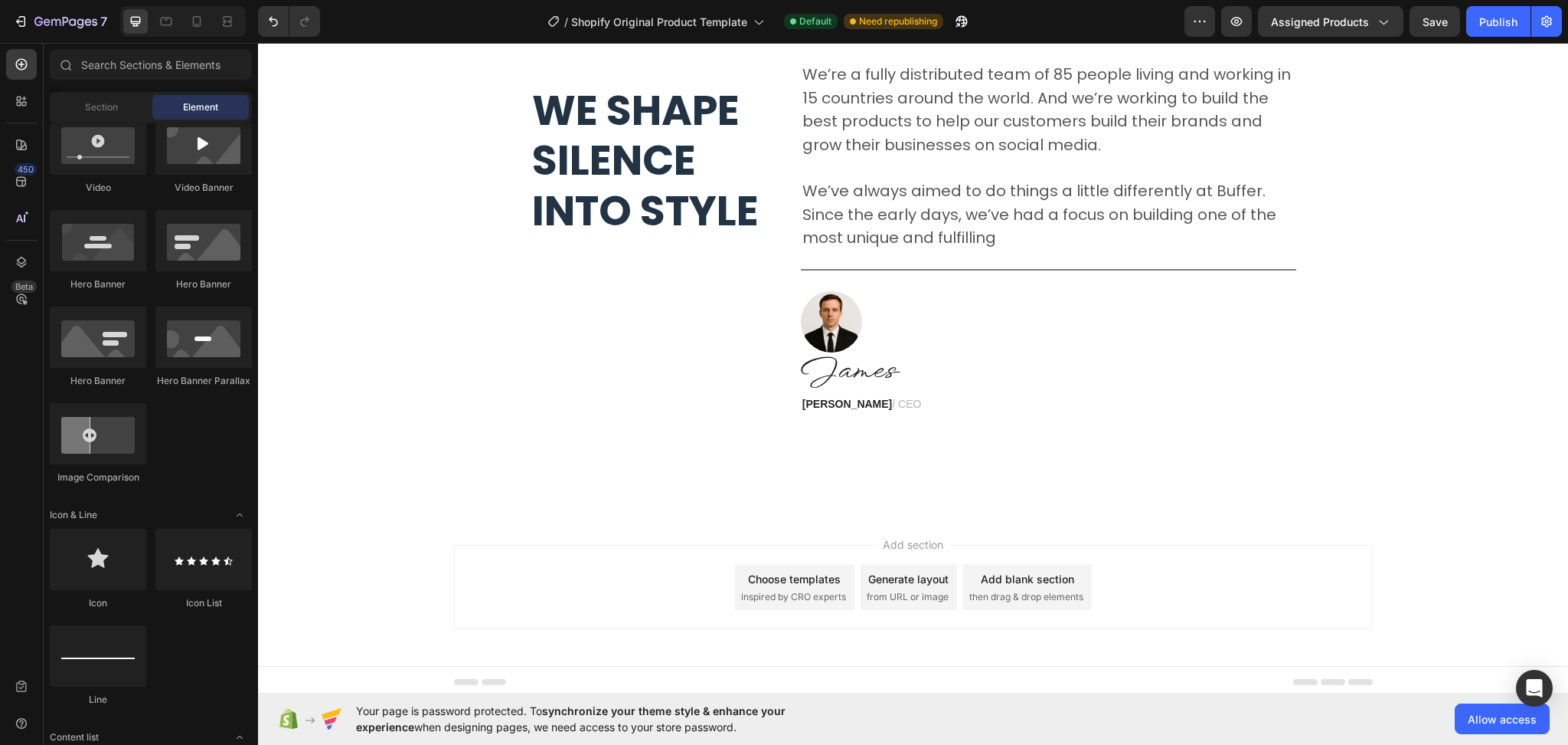
click at [1043, 571] on div "Add blank section" at bounding box center [1028, 578] width 93 height 16
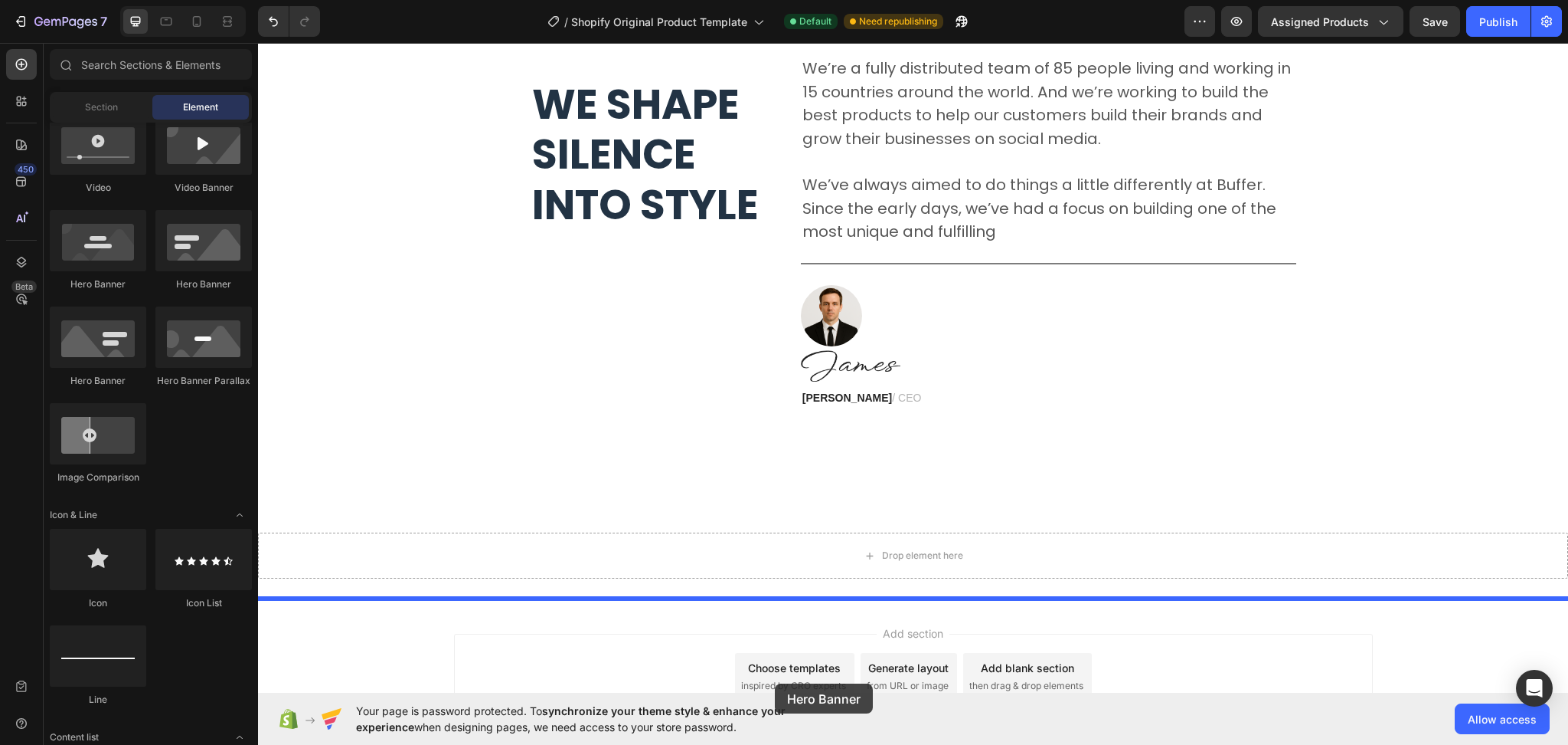
scroll to position [5010, 0]
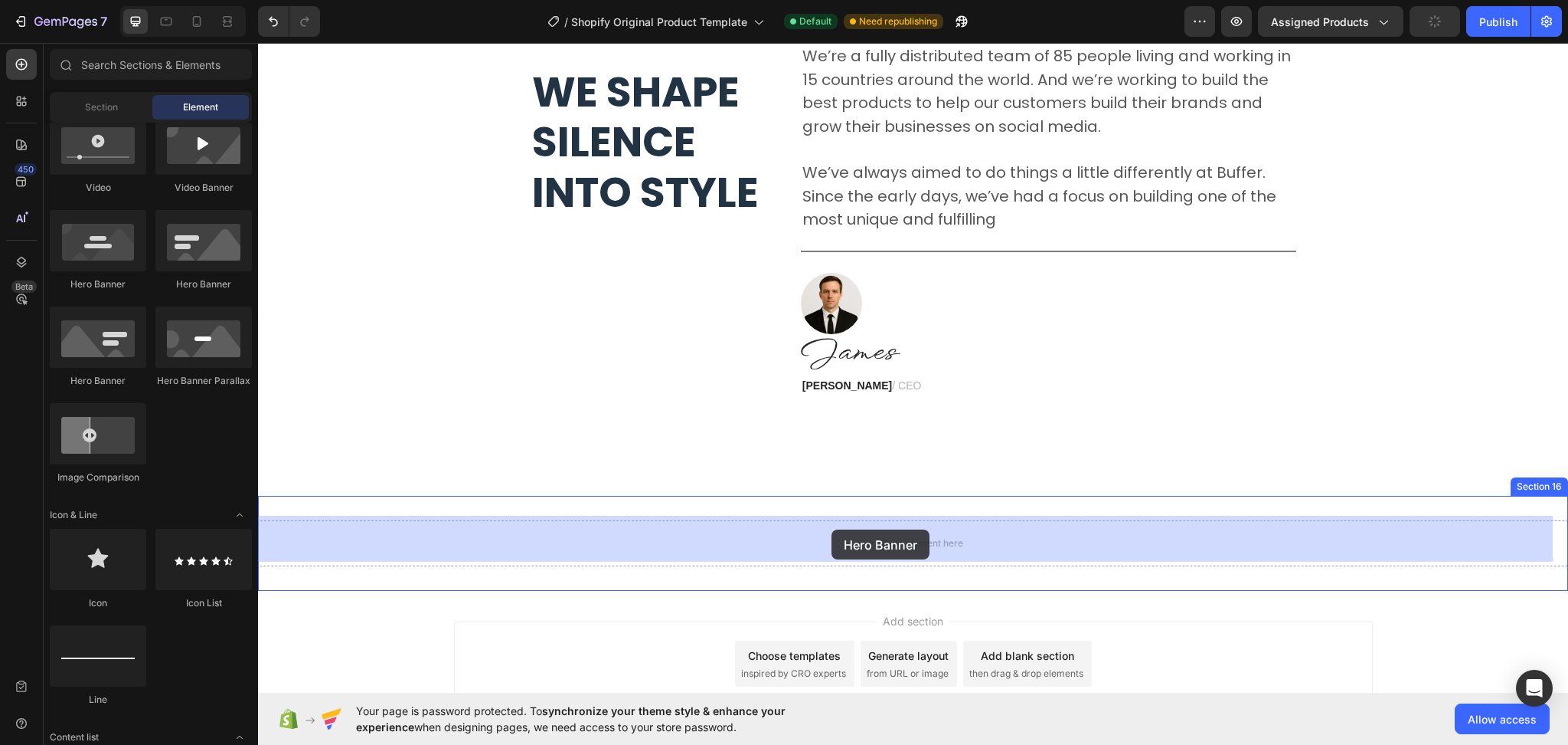
drag, startPoint x: 357, startPoint y: 387, endPoint x: 832, endPoint y: 529, distance: 495.8
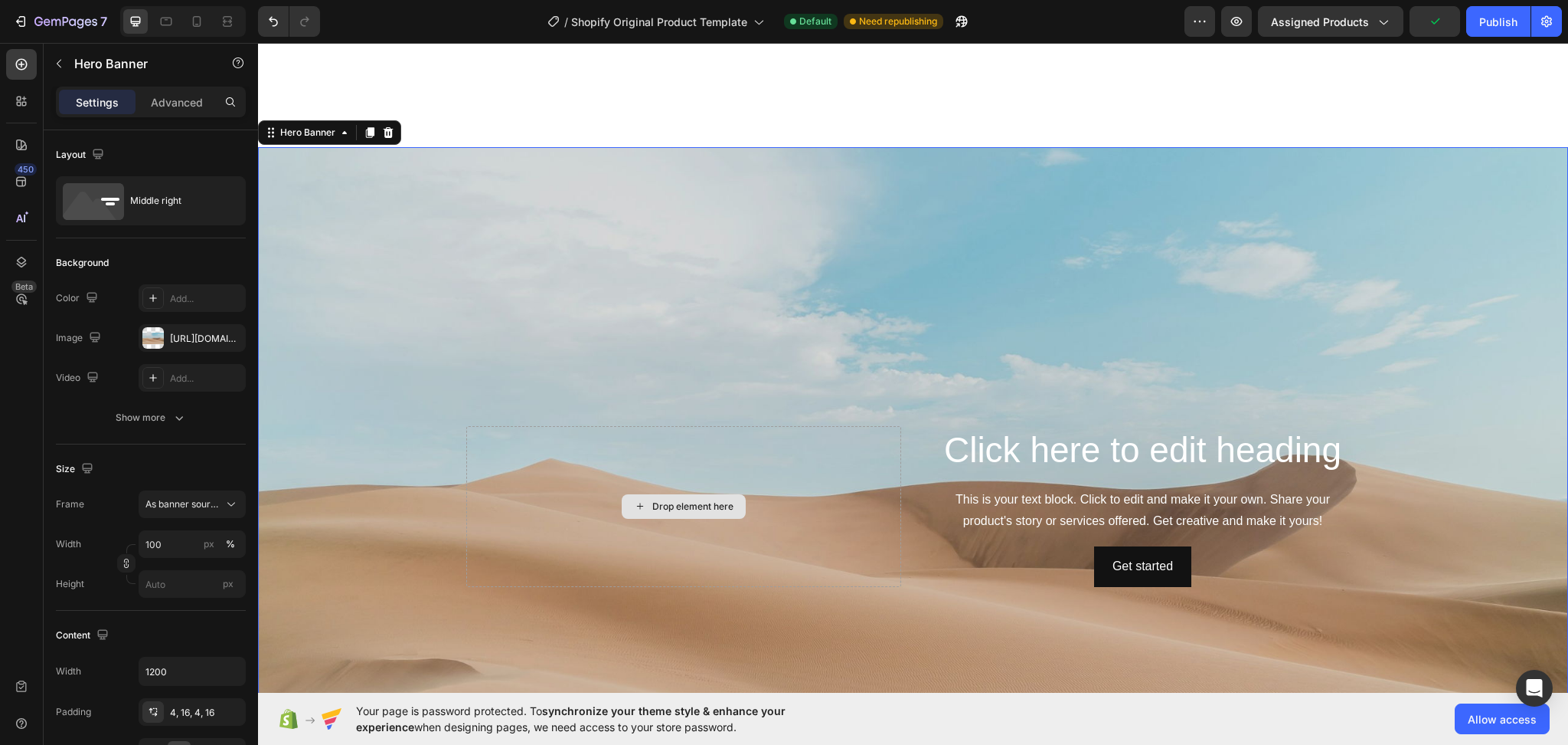
scroll to position [5420, 0]
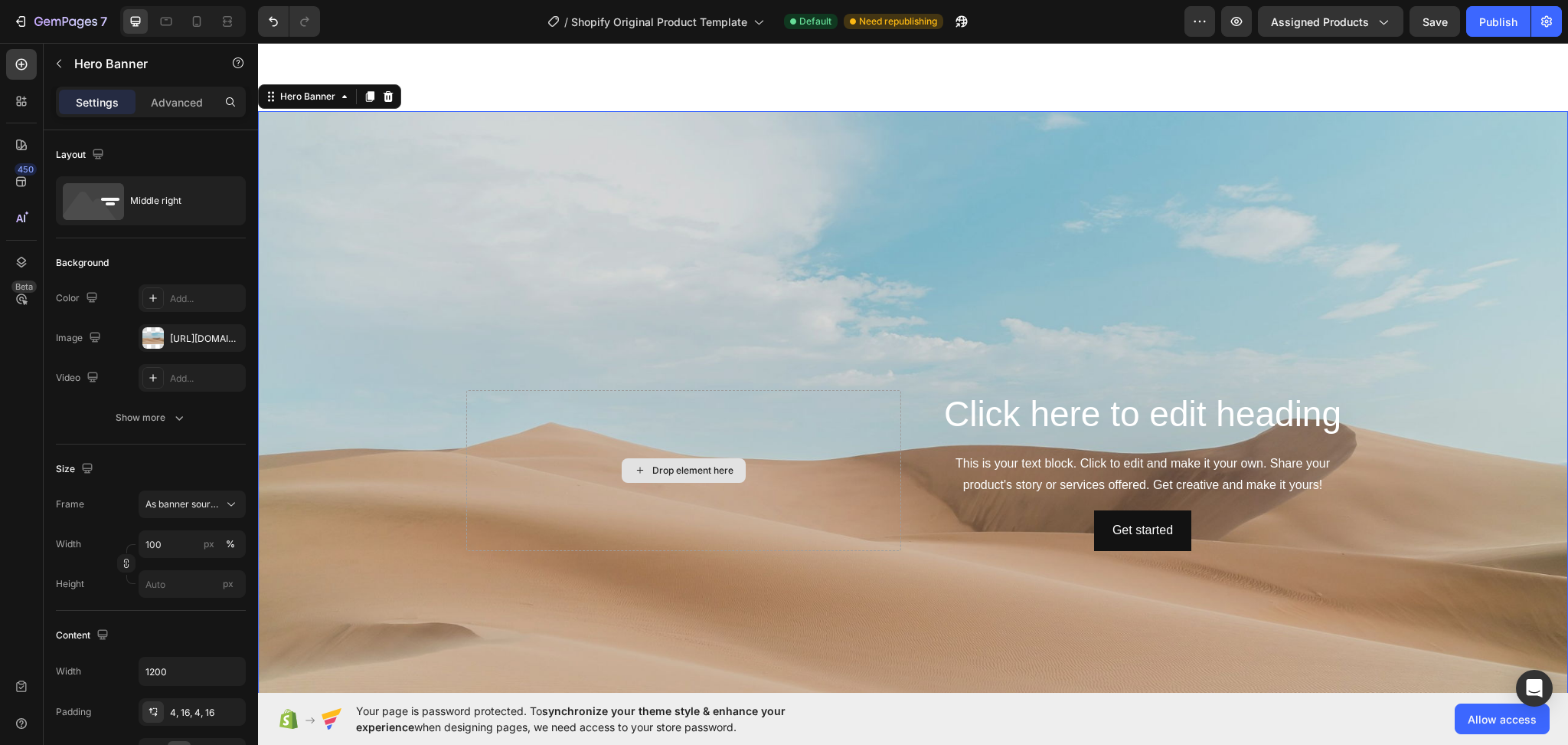
click at [825, 501] on div "Drop element here" at bounding box center [683, 470] width 435 height 161
click at [882, 286] on div "Background Image" at bounding box center [913, 470] width 1310 height 717
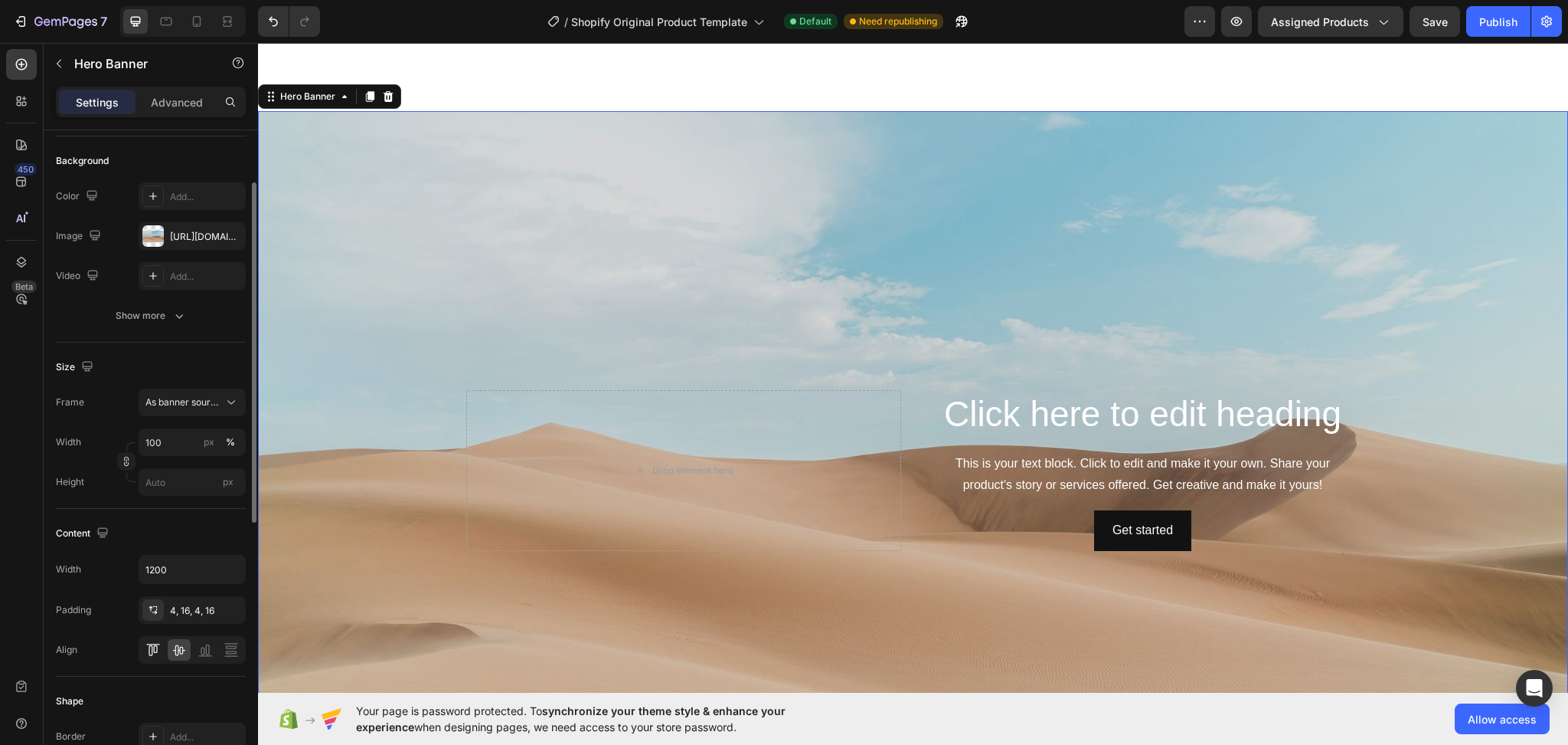
click at [161, 653] on div at bounding box center [153, 649] width 23 height 22
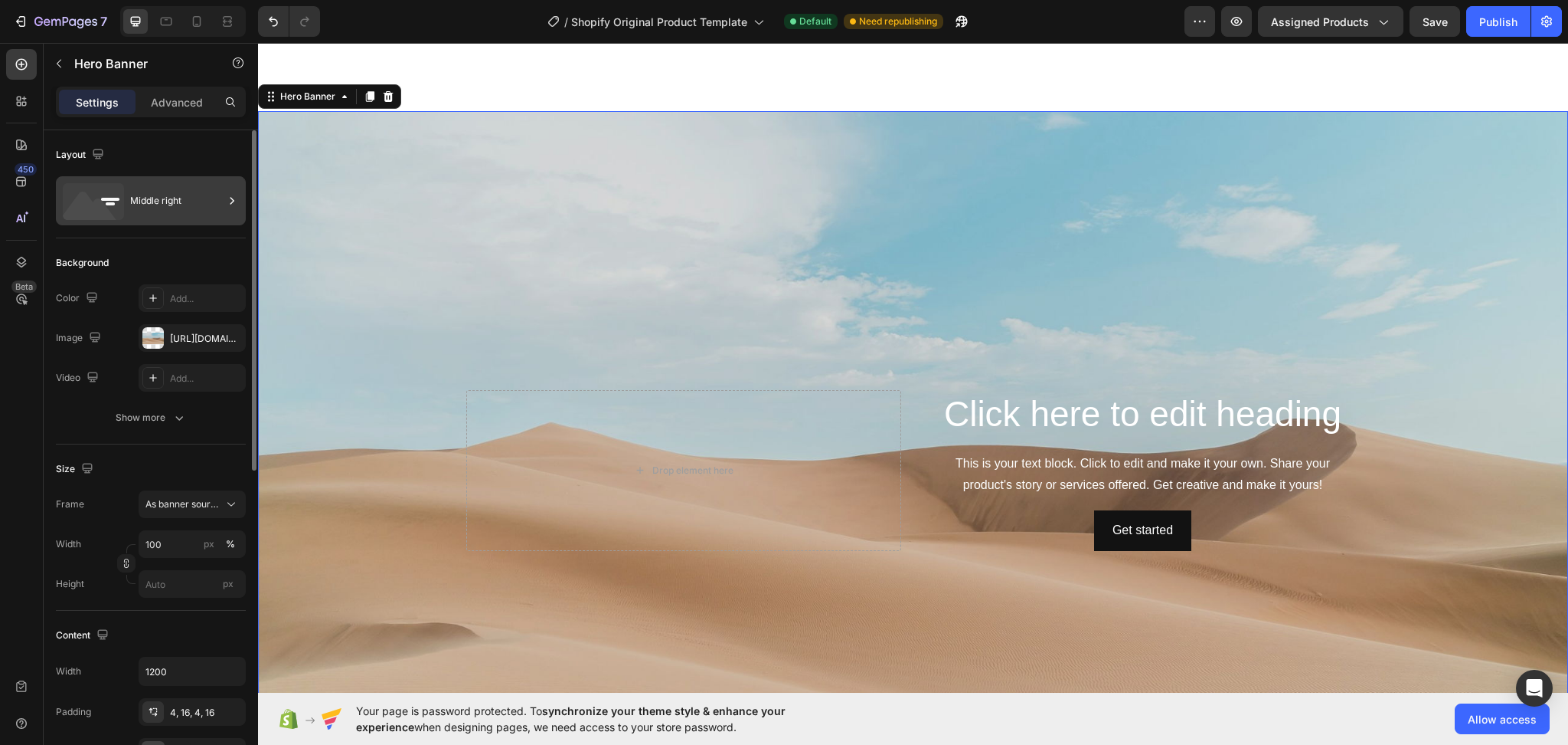
click at [174, 205] on div "Middle right" at bounding box center [177, 200] width 93 height 35
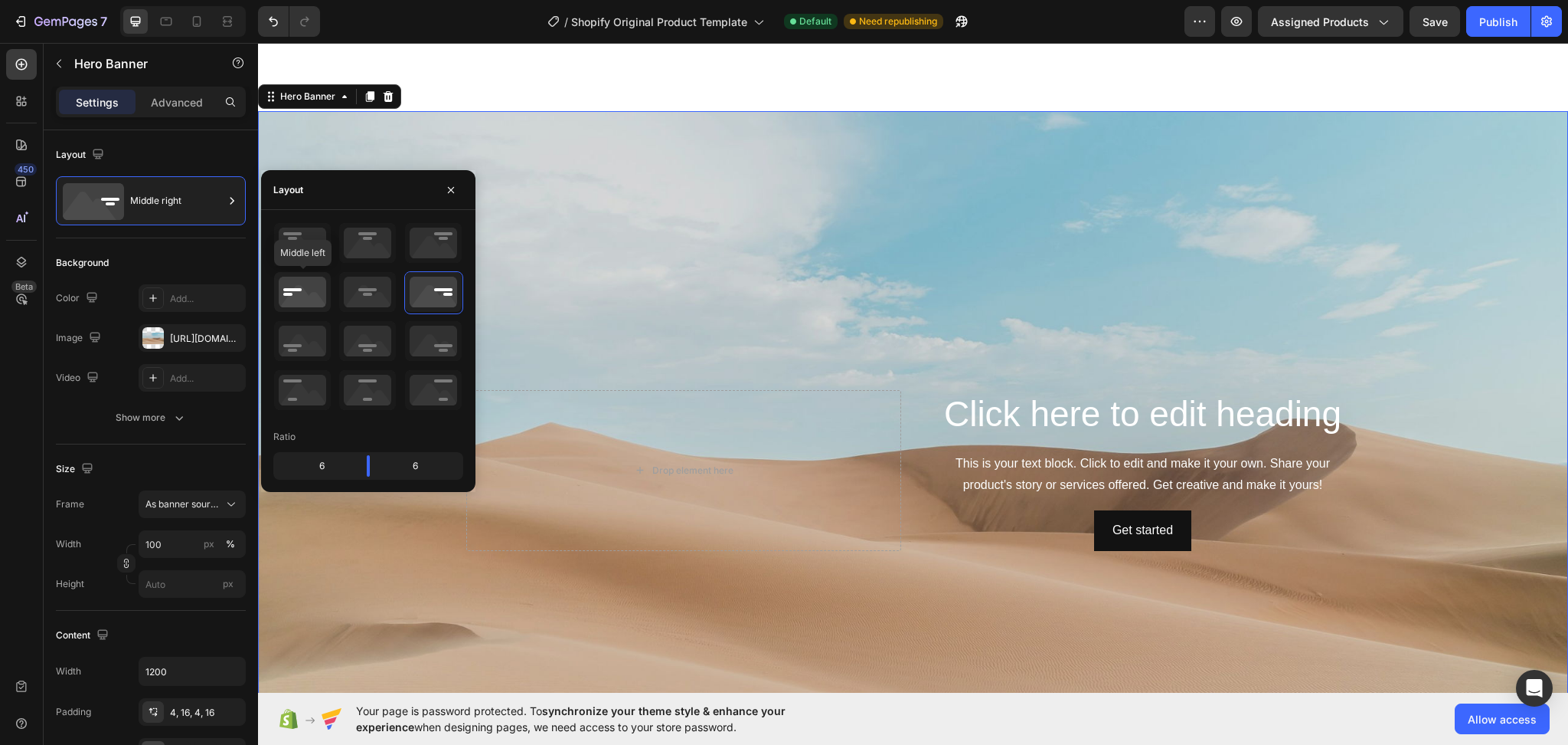
click at [302, 282] on icon at bounding box center [303, 292] width 57 height 40
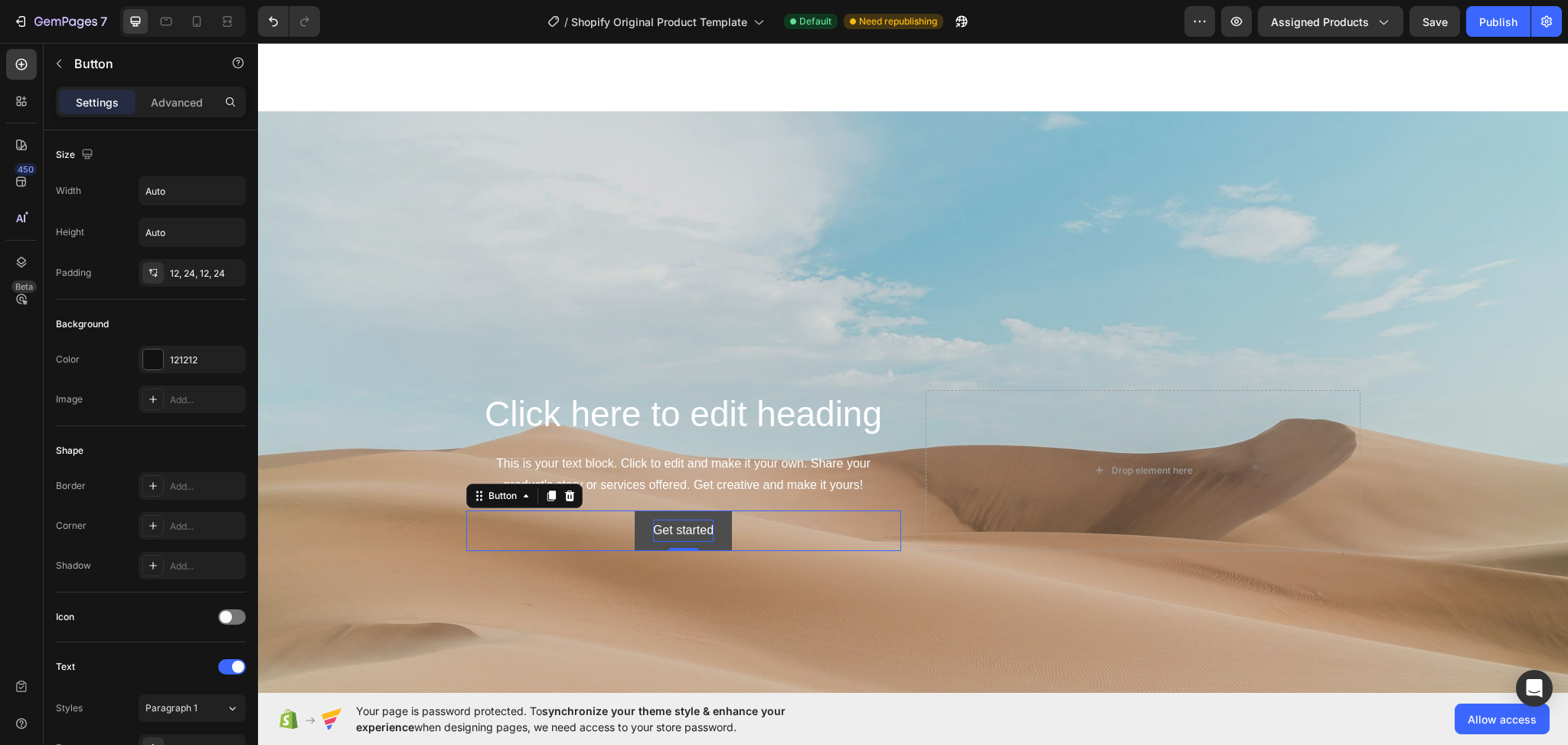
click at [663, 531] on div "Get started" at bounding box center [683, 531] width 60 height 22
click at [564, 490] on icon at bounding box center [570, 496] width 10 height 10
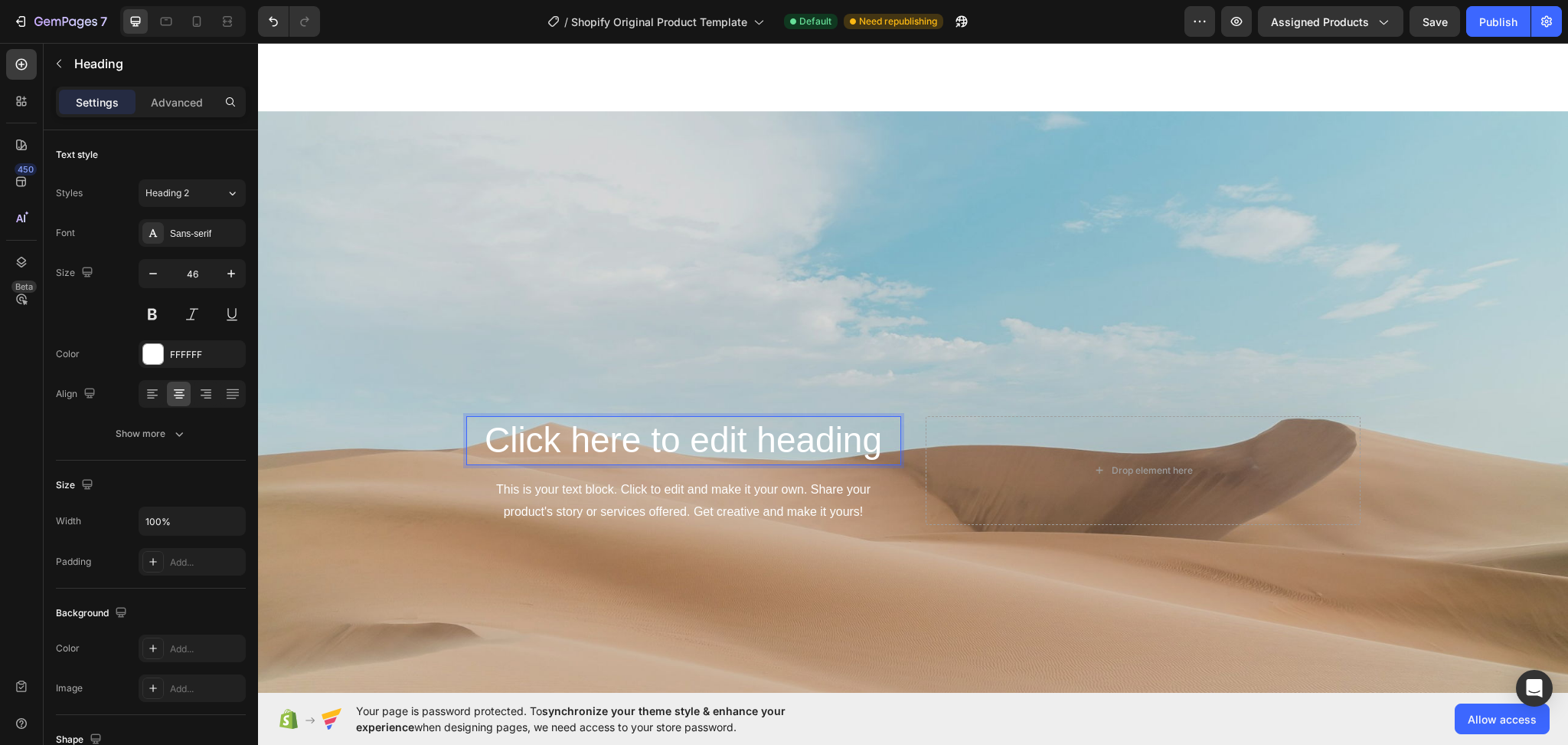
click at [859, 439] on h2 "Click here to edit heading" at bounding box center [683, 440] width 435 height 49
click at [860, 428] on p "Click here to edit heading" at bounding box center [683, 440] width 431 height 46
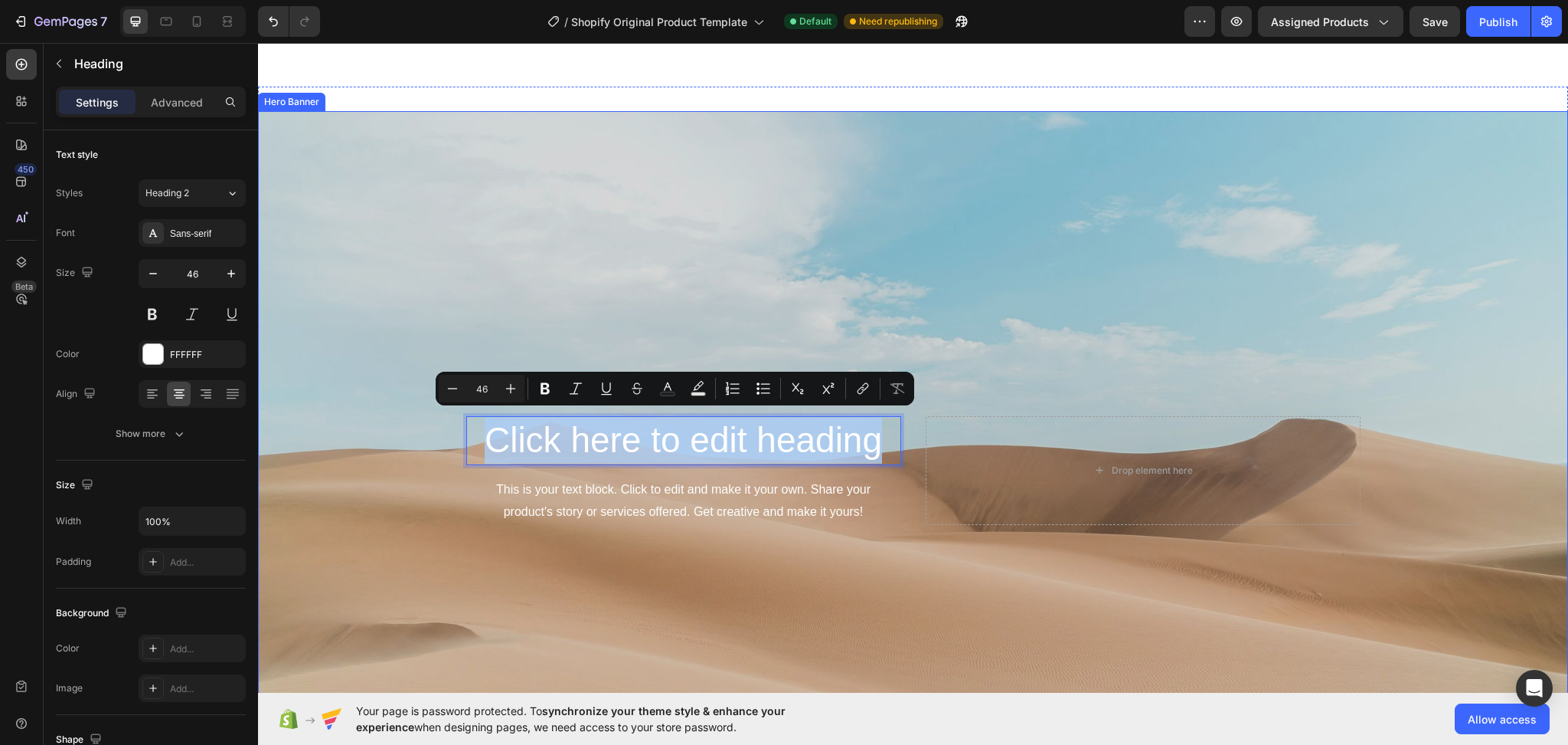
drag, startPoint x: 875, startPoint y: 434, endPoint x: 441, endPoint y: 432, distance: 434.0
click at [441, 432] on div "Click here to edit heading Heading 16 This is your text block. Click to edit an…" at bounding box center [913, 470] width 1310 height 717
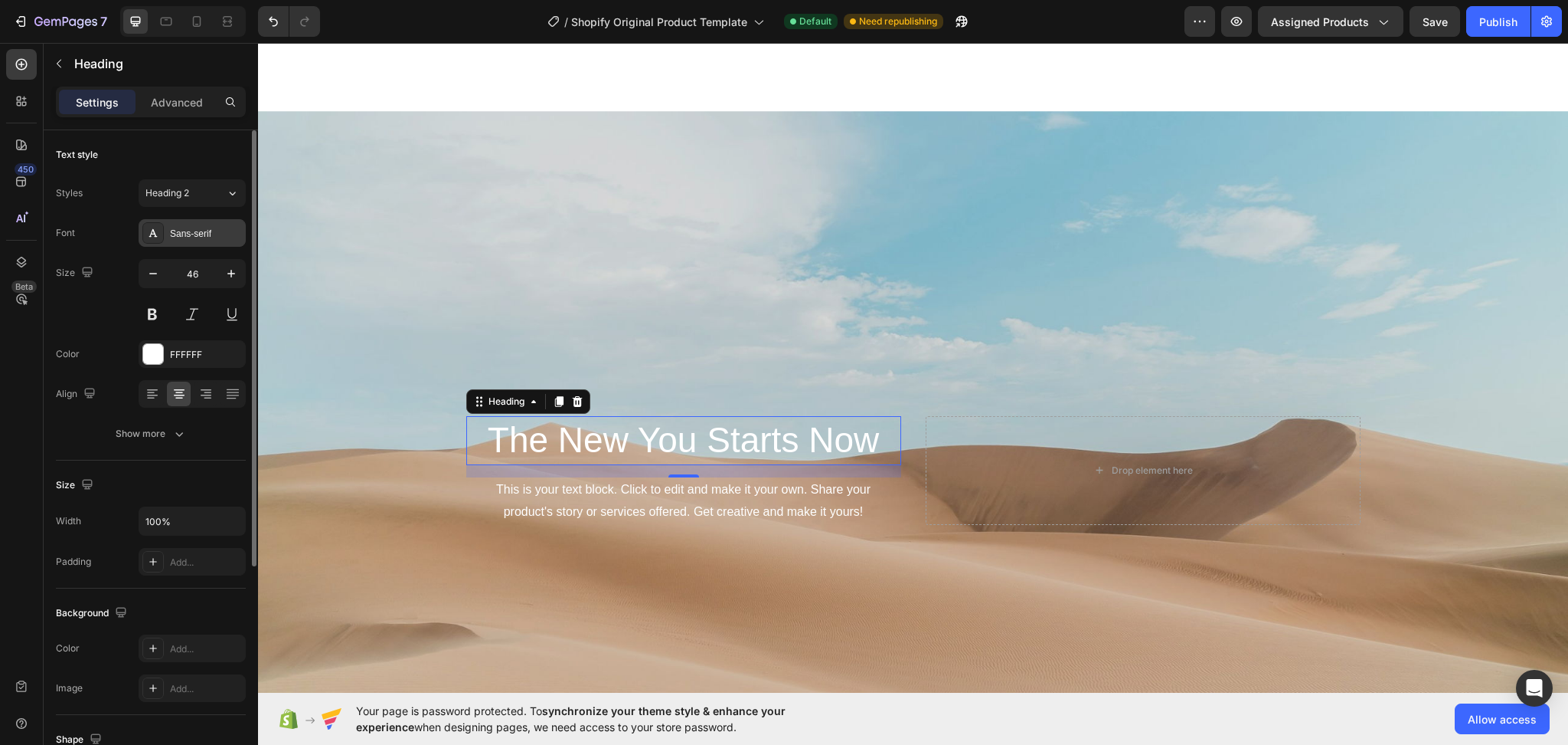
click at [210, 238] on div "Sans-serif" at bounding box center [205, 234] width 72 height 14
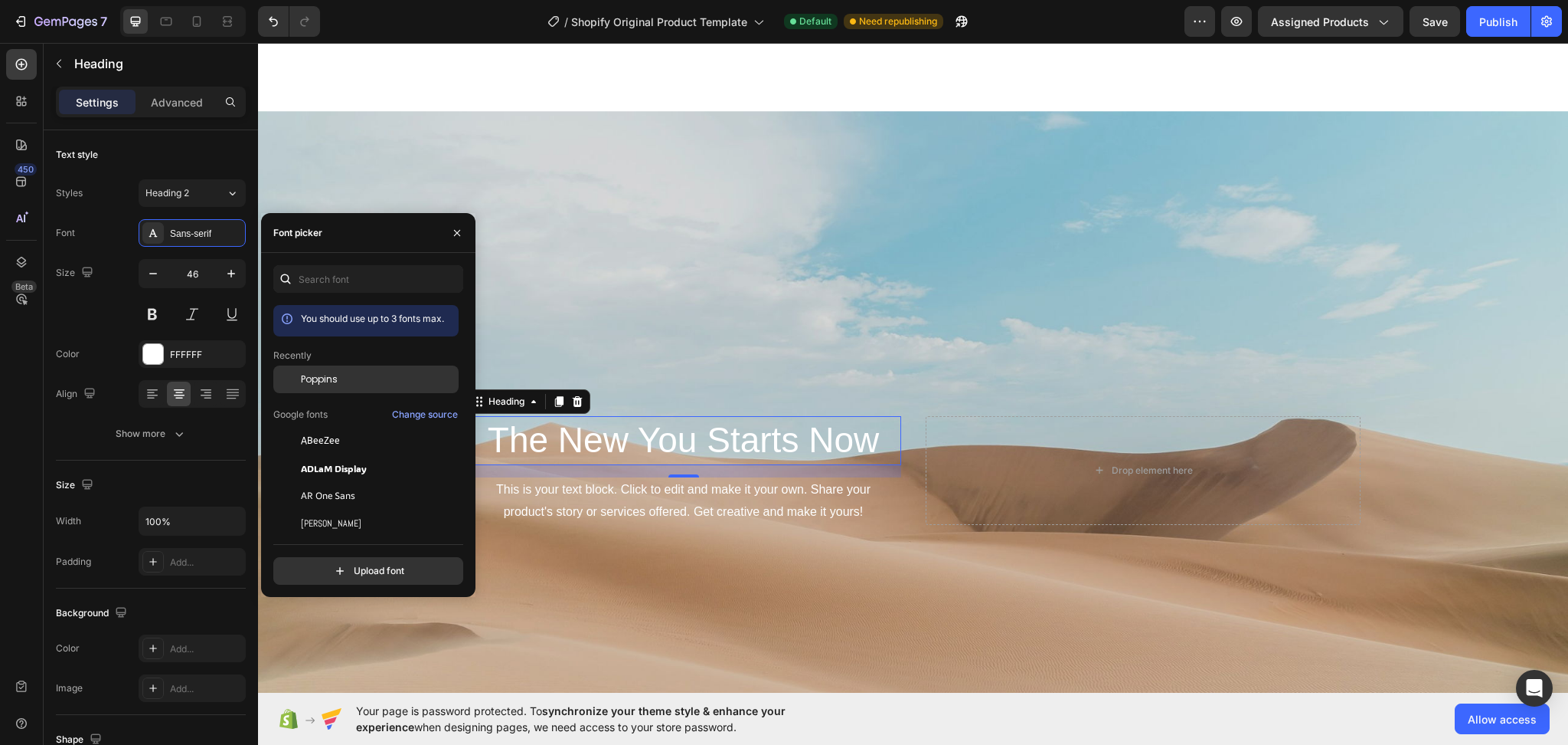
click at [315, 377] on span "Poppins" at bounding box center [319, 379] width 37 height 14
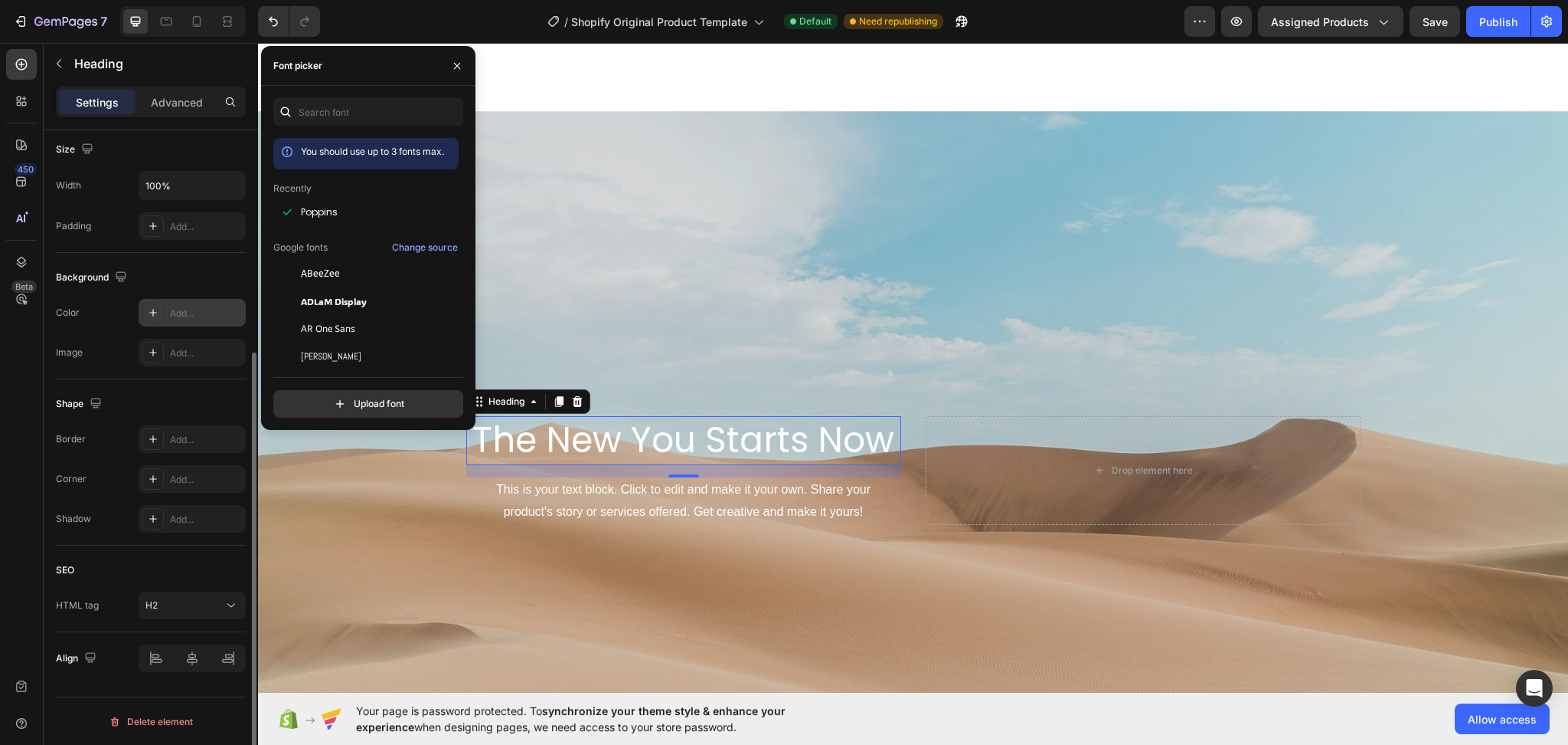
scroll to position [131, 0]
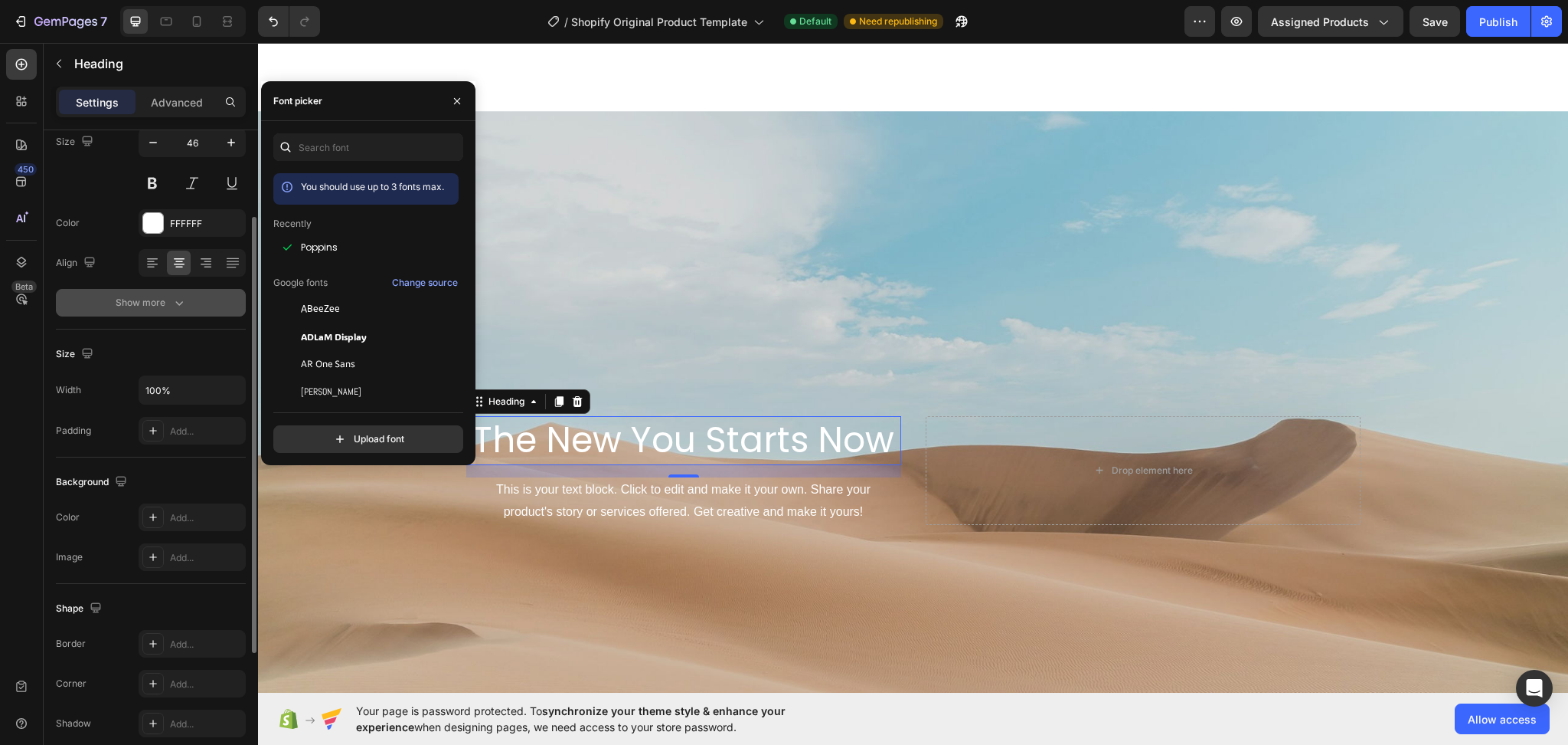
click at [179, 307] on icon "button" at bounding box center [179, 303] width 16 height 16
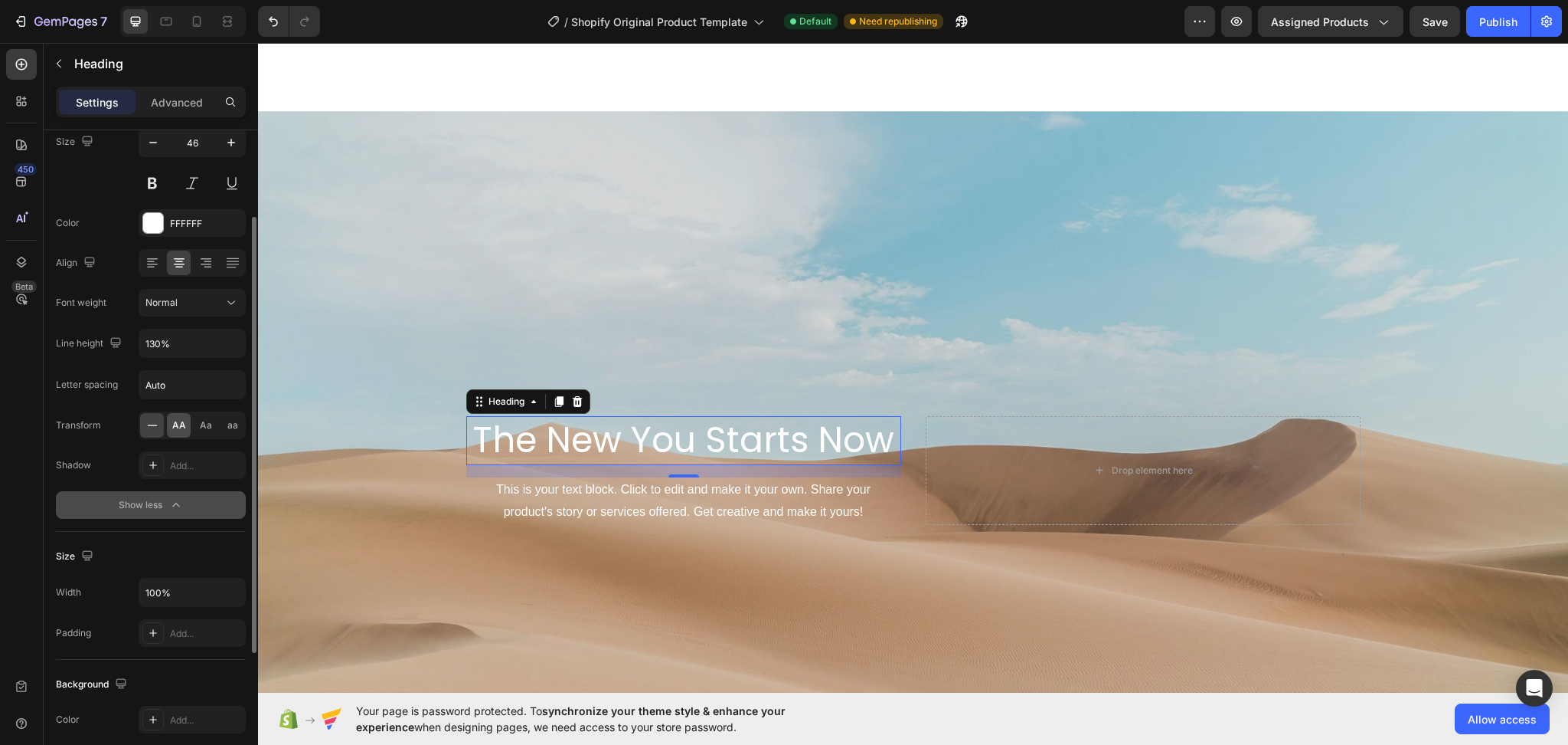
click at [177, 426] on span "AA" at bounding box center [179, 425] width 14 height 14
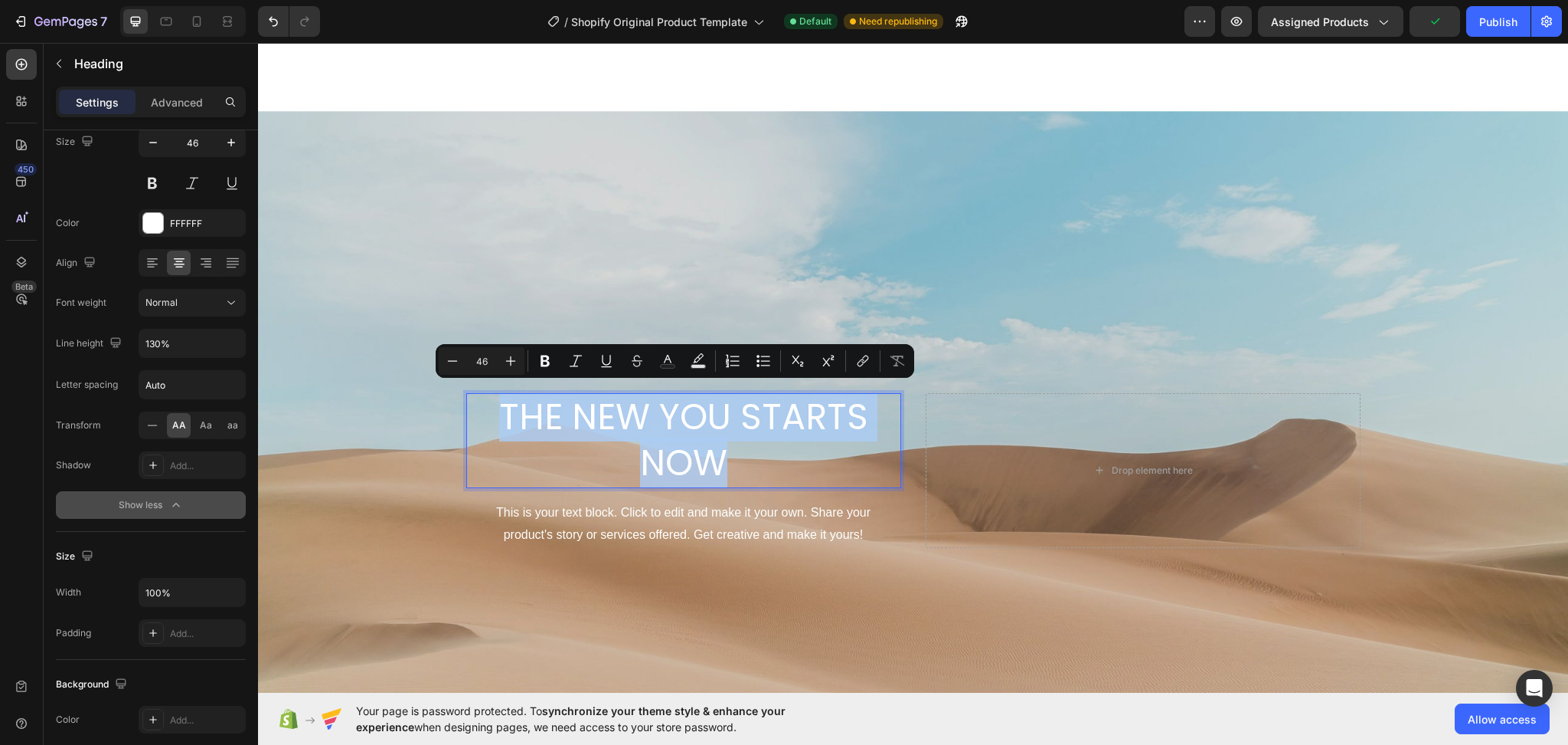
drag, startPoint x: 815, startPoint y: 466, endPoint x: 459, endPoint y: 397, distance: 362.6
click at [468, 397] on p "The New You Starts Now" at bounding box center [683, 440] width 431 height 92
click at [545, 354] on icon "Editor contextual toolbar" at bounding box center [545, 361] width 16 height 16
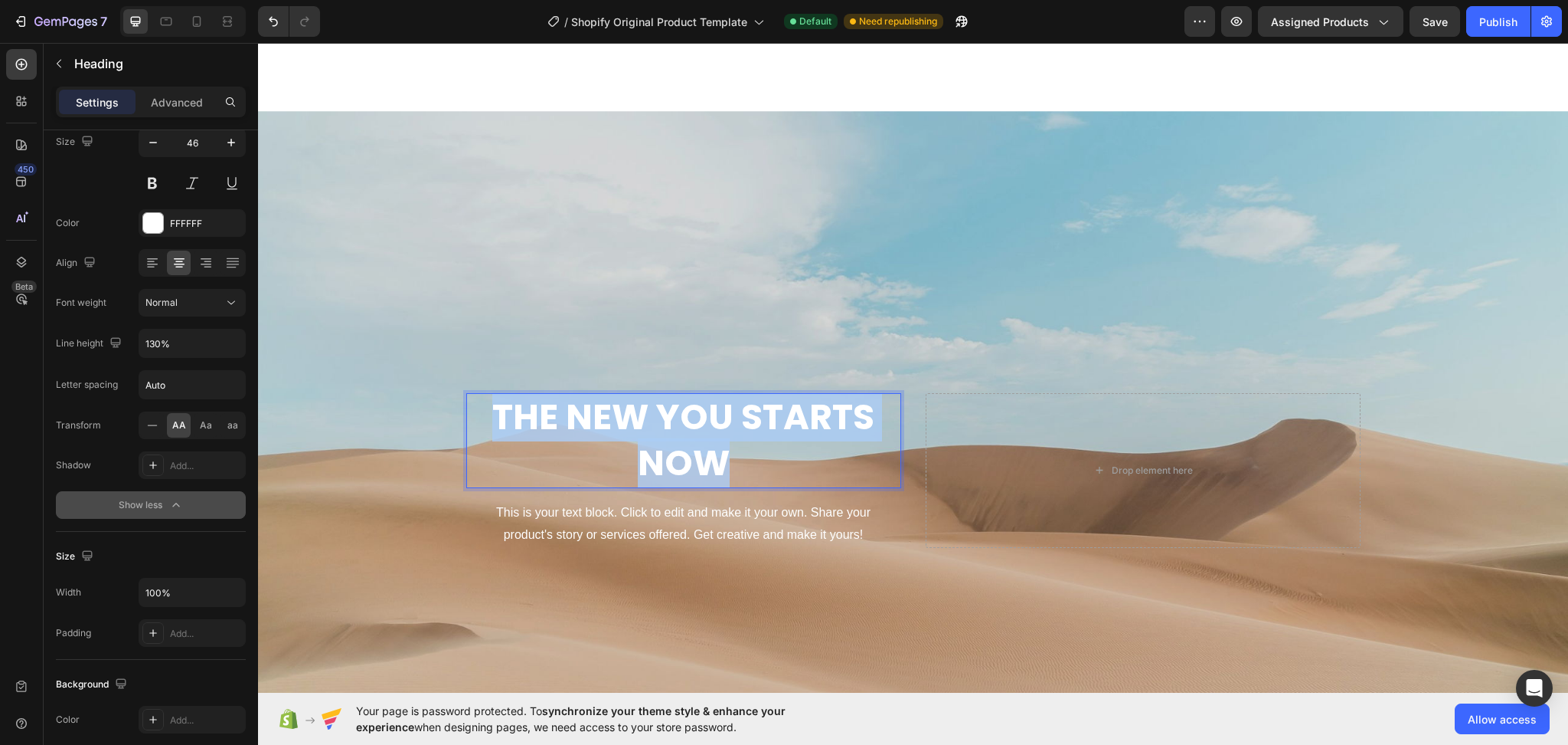
drag, startPoint x: 734, startPoint y: 461, endPoint x: 483, endPoint y: 401, distance: 258.1
click at [483, 401] on p "The New You Starts Now" at bounding box center [683, 440] width 431 height 92
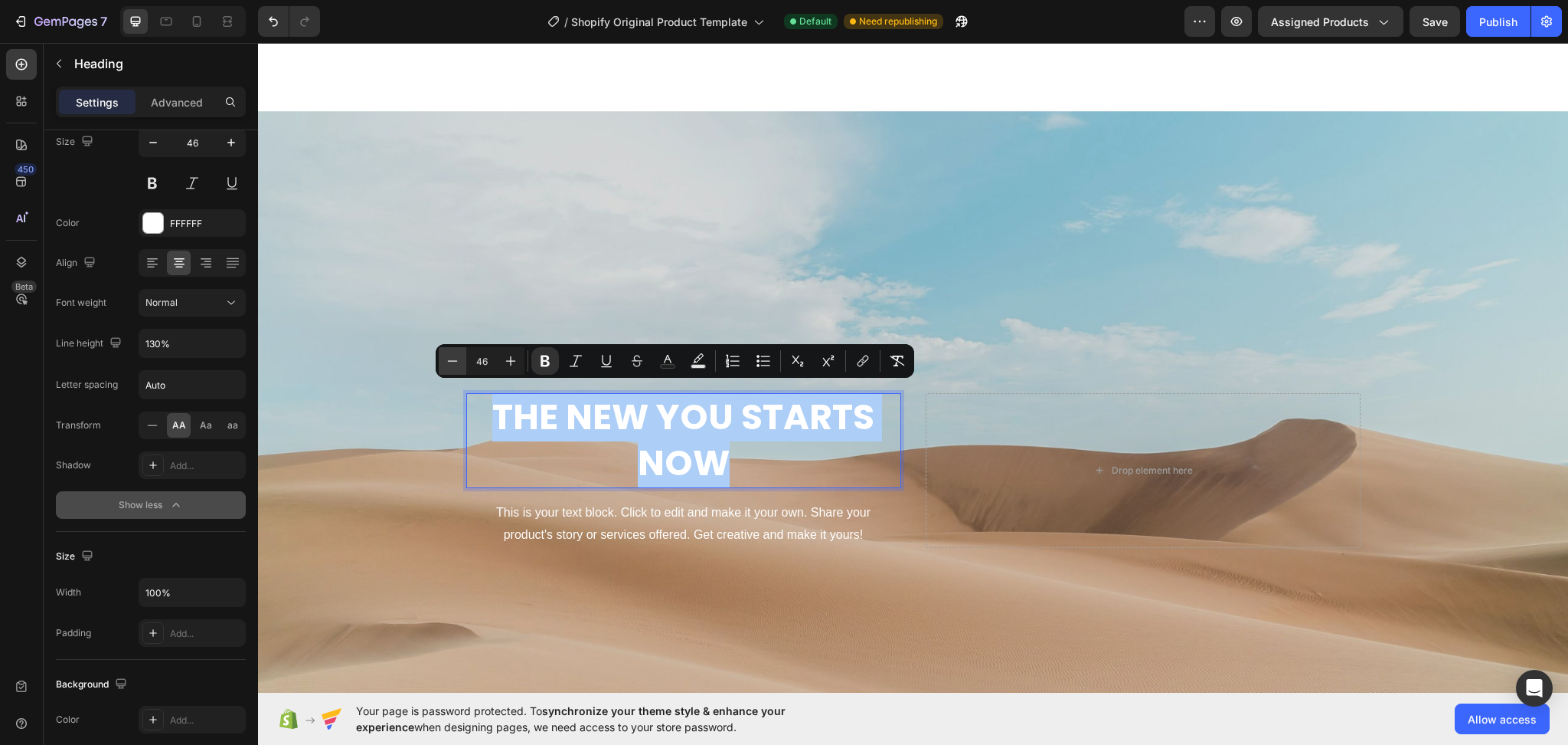
click at [450, 363] on icon "Editor contextual toolbar" at bounding box center [453, 361] width 16 height 16
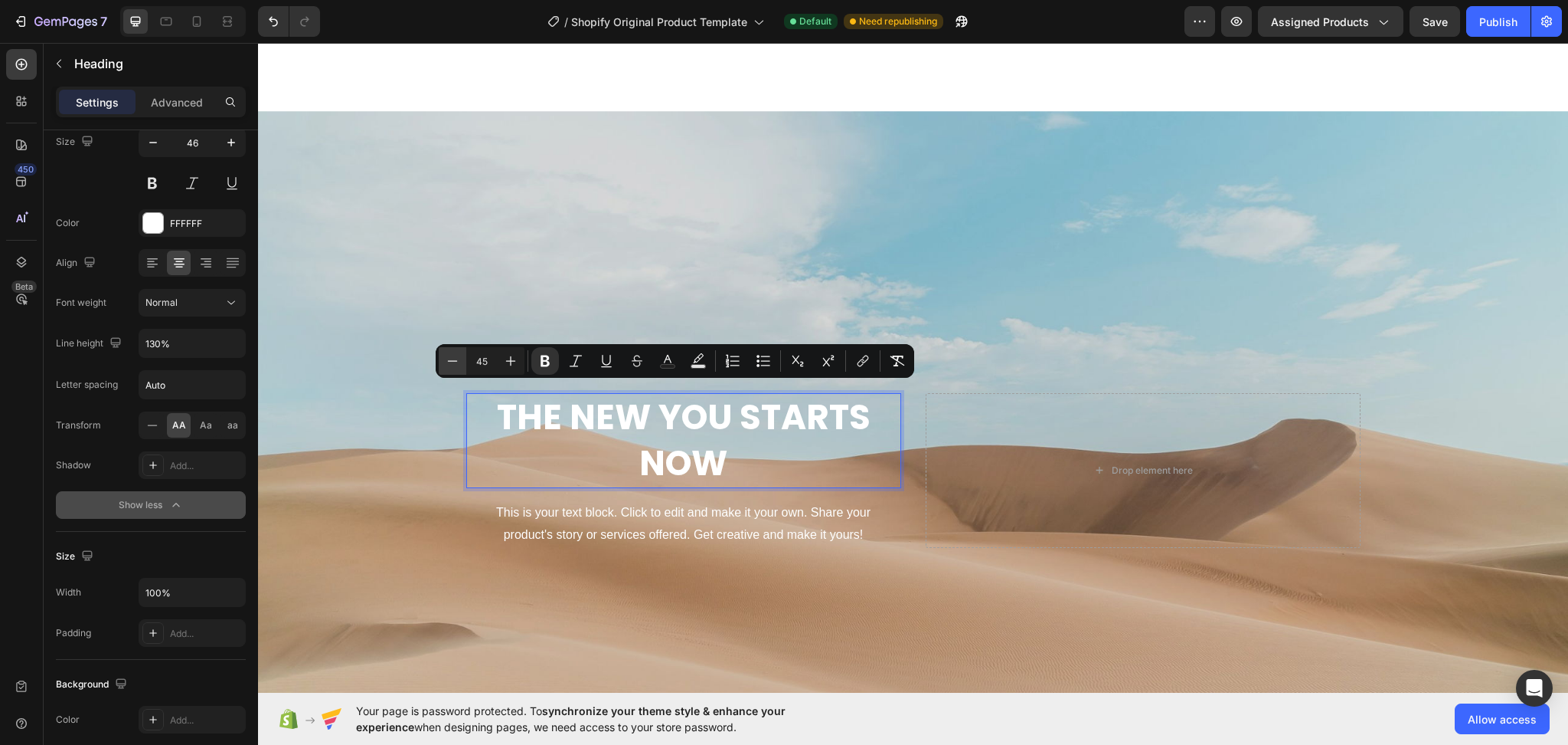
click at [450, 363] on icon "Editor contextual toolbar" at bounding box center [453, 361] width 16 height 16
click at [446, 363] on icon "Editor contextual toolbar" at bounding box center [453, 361] width 16 height 16
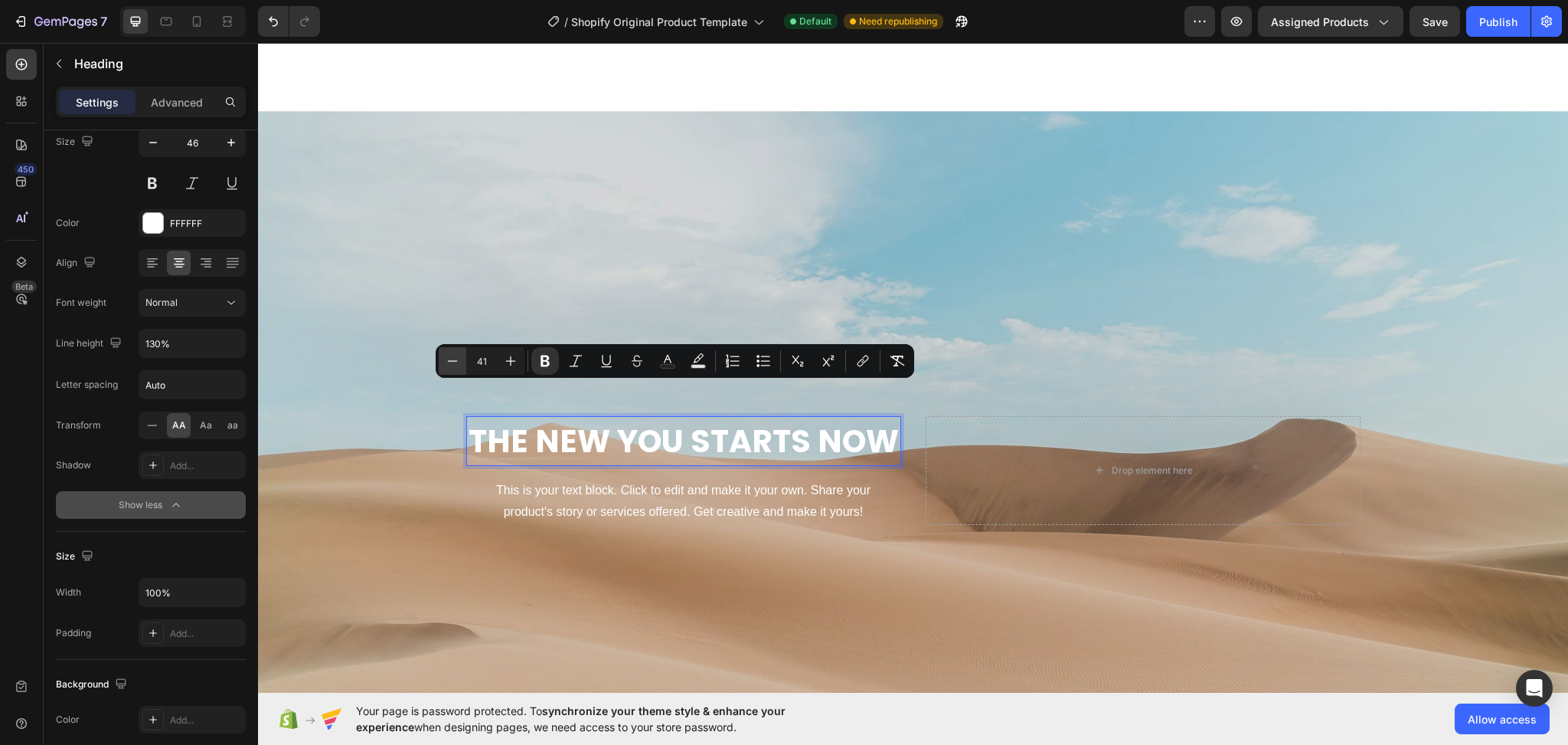
click at [446, 363] on icon "Editor contextual toolbar" at bounding box center [453, 361] width 16 height 16
type input "40"
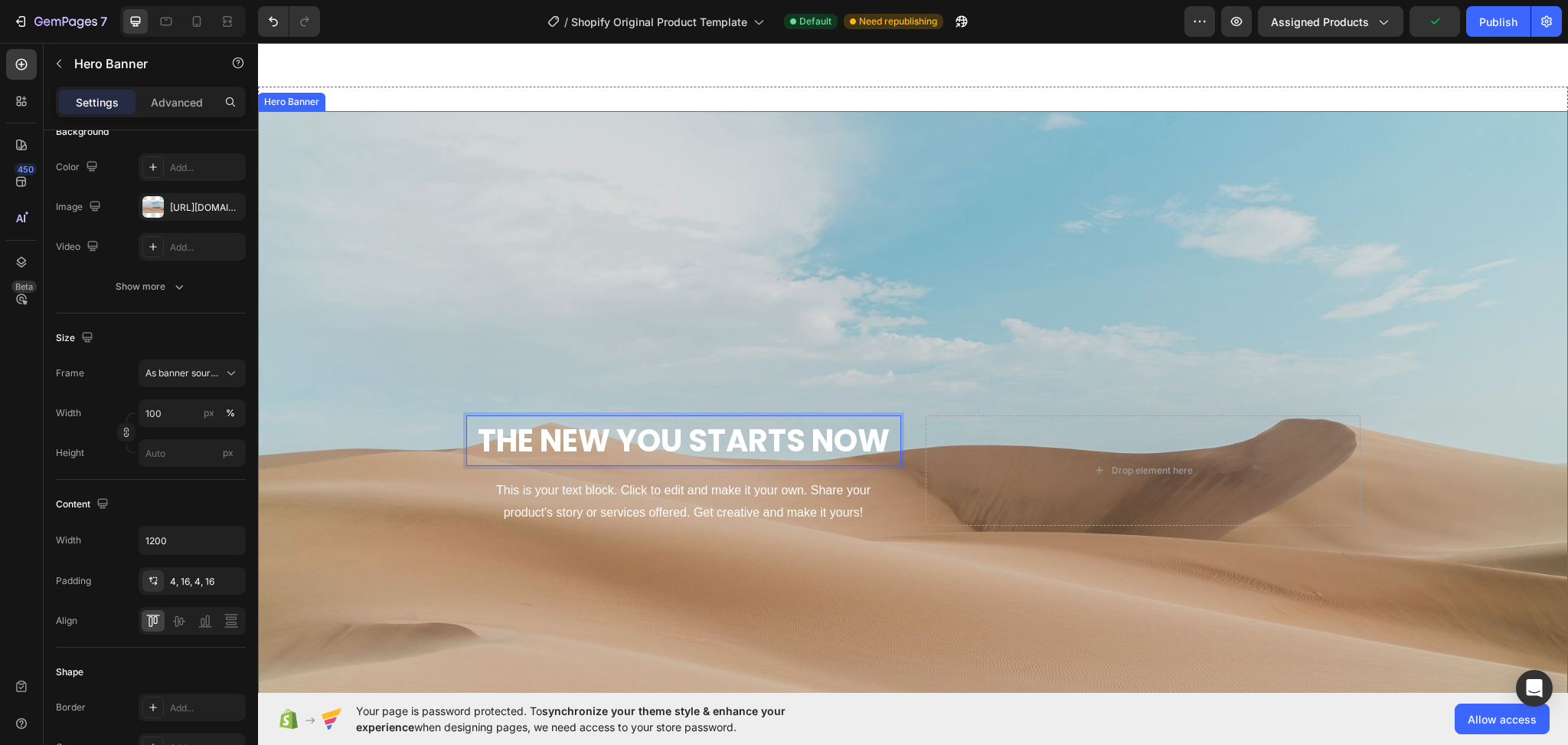
click at [1044, 298] on div "Background Image" at bounding box center [913, 470] width 1310 height 717
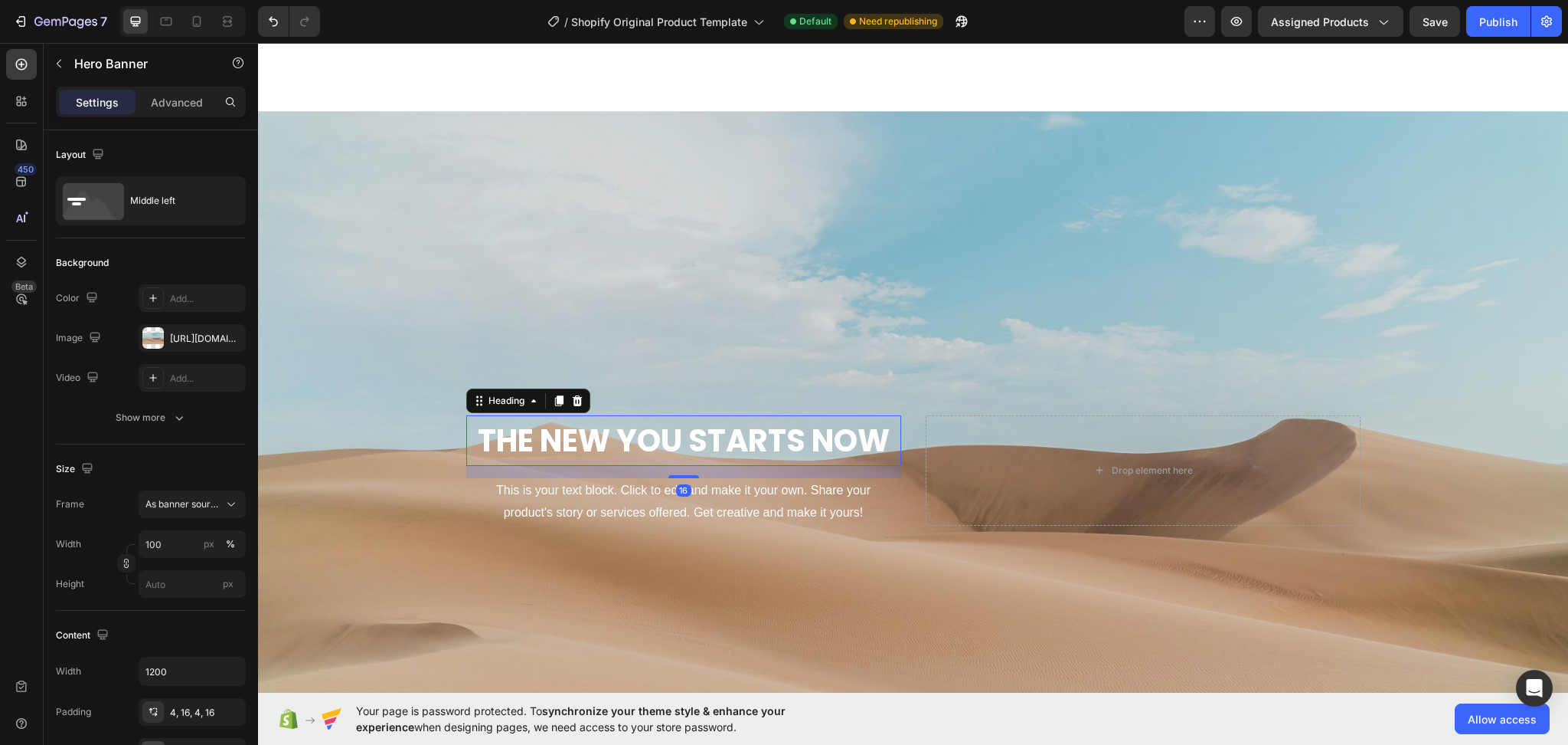
click at [839, 433] on strong "The New You Starts Now" at bounding box center [683, 440] width 412 height 43
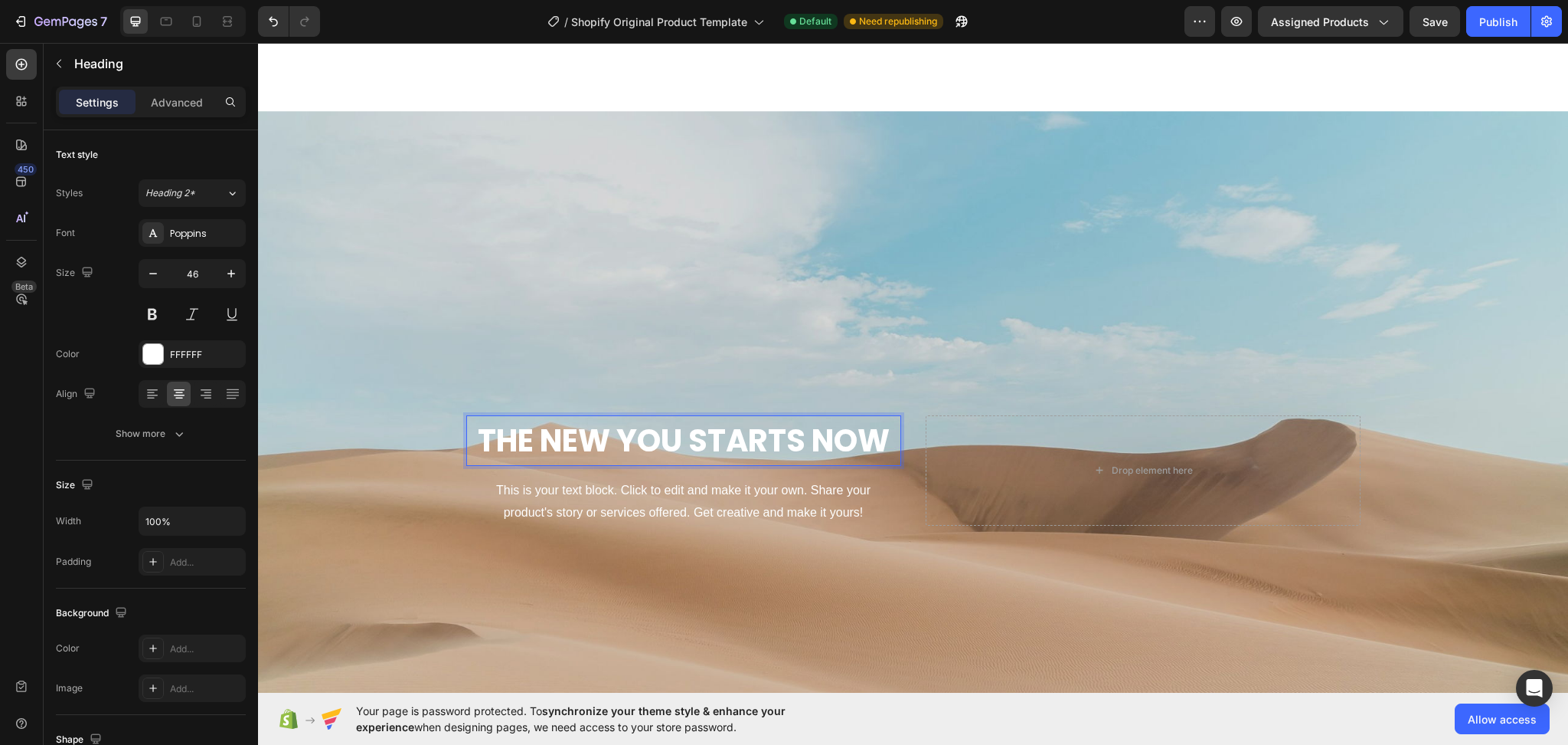
click at [877, 445] on strong "The New You Starts Now" at bounding box center [683, 440] width 412 height 43
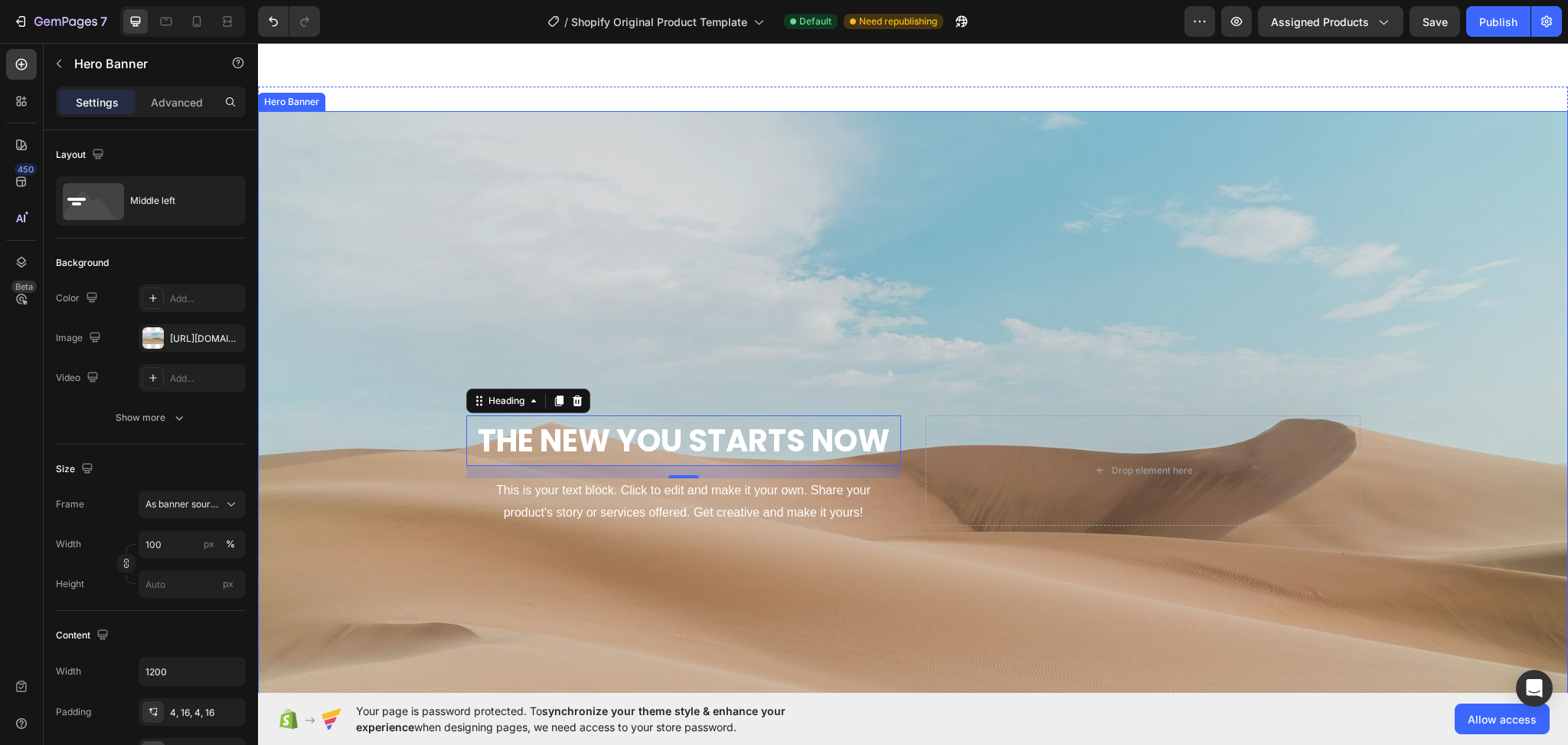
click at [1018, 260] on div "Background Image" at bounding box center [913, 470] width 1310 height 717
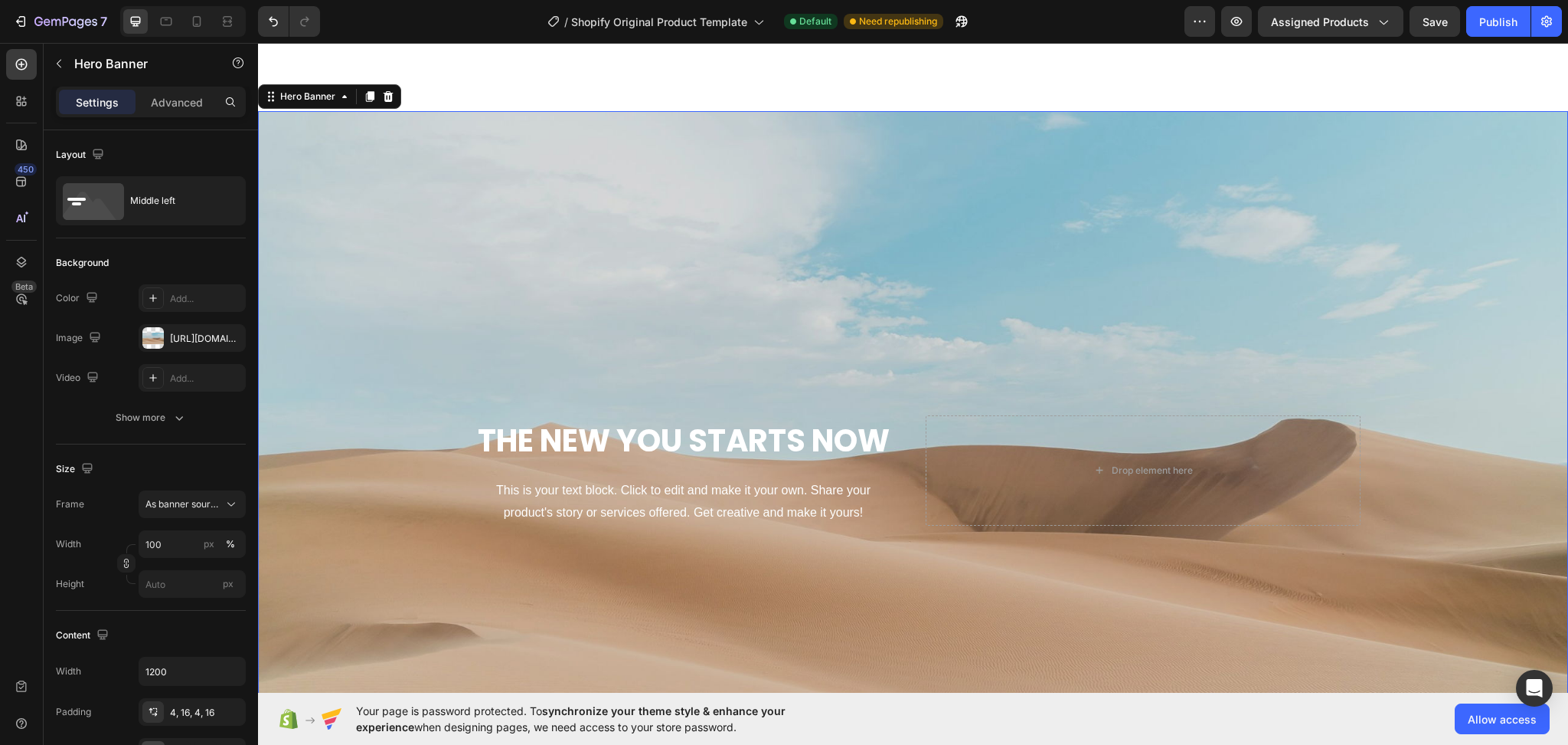
click at [1018, 260] on div "Background Image" at bounding box center [913, 470] width 1310 height 717
click at [686, 501] on div "This is your text block. Click to edit and make it your own. Share your product…" at bounding box center [683, 502] width 435 height 47
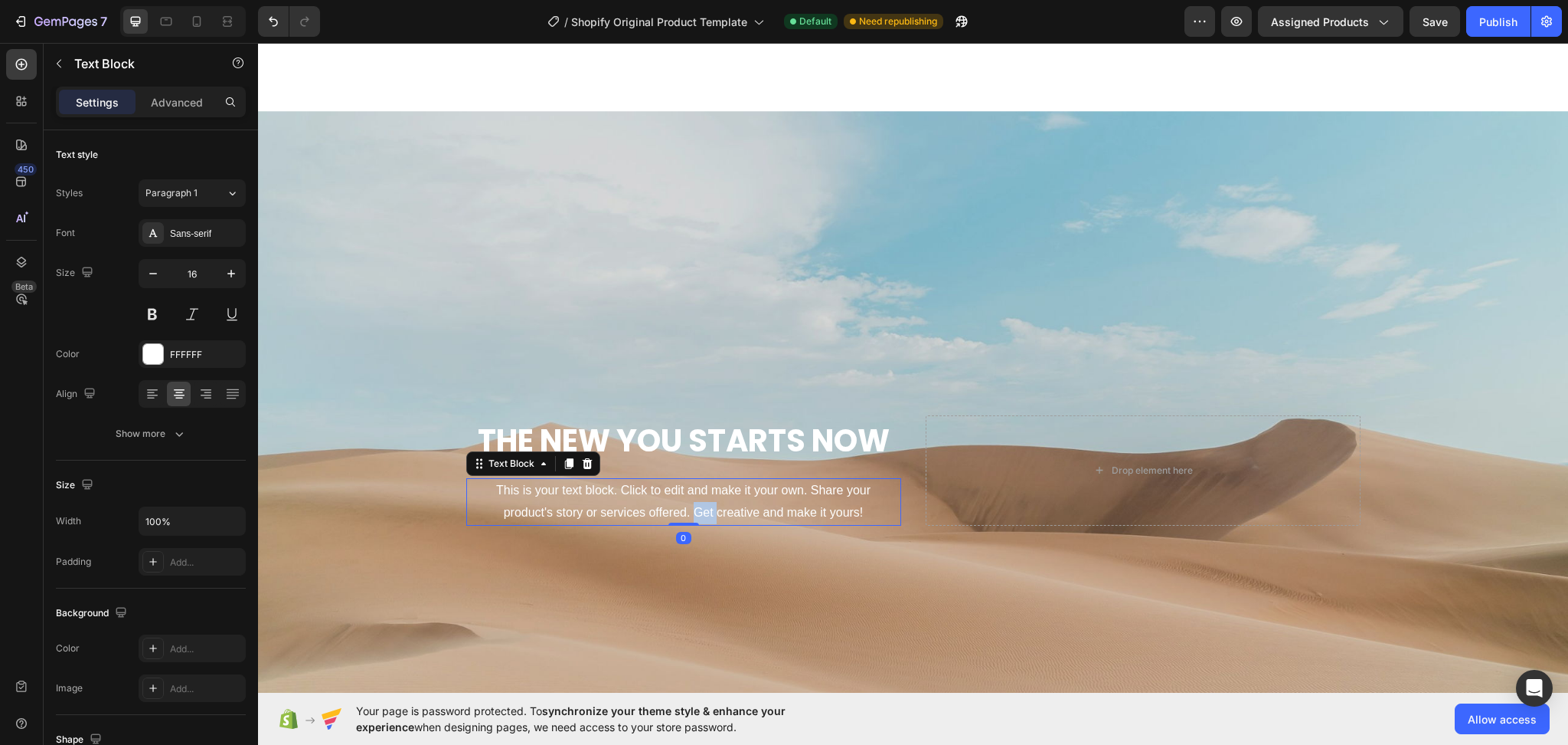
click at [686, 501] on div "This is your text block. Click to edit and make it your own. Share your product…" at bounding box center [683, 502] width 435 height 47
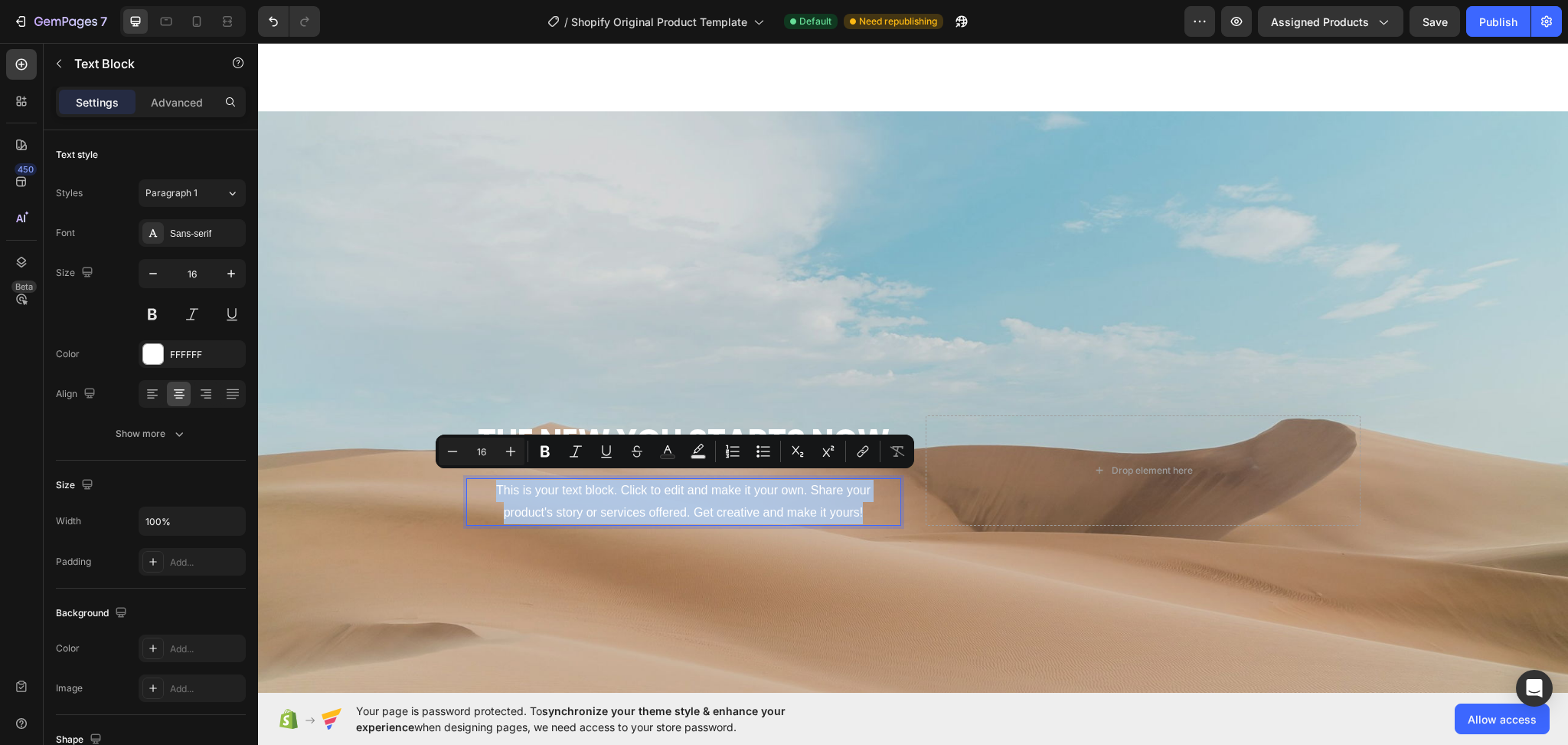
drag, startPoint x: 872, startPoint y: 506, endPoint x: 469, endPoint y: 481, distance: 403.8
click at [469, 481] on p "This is your text block. Click to edit and make it your own. Share your product…" at bounding box center [683, 501] width 431 height 44
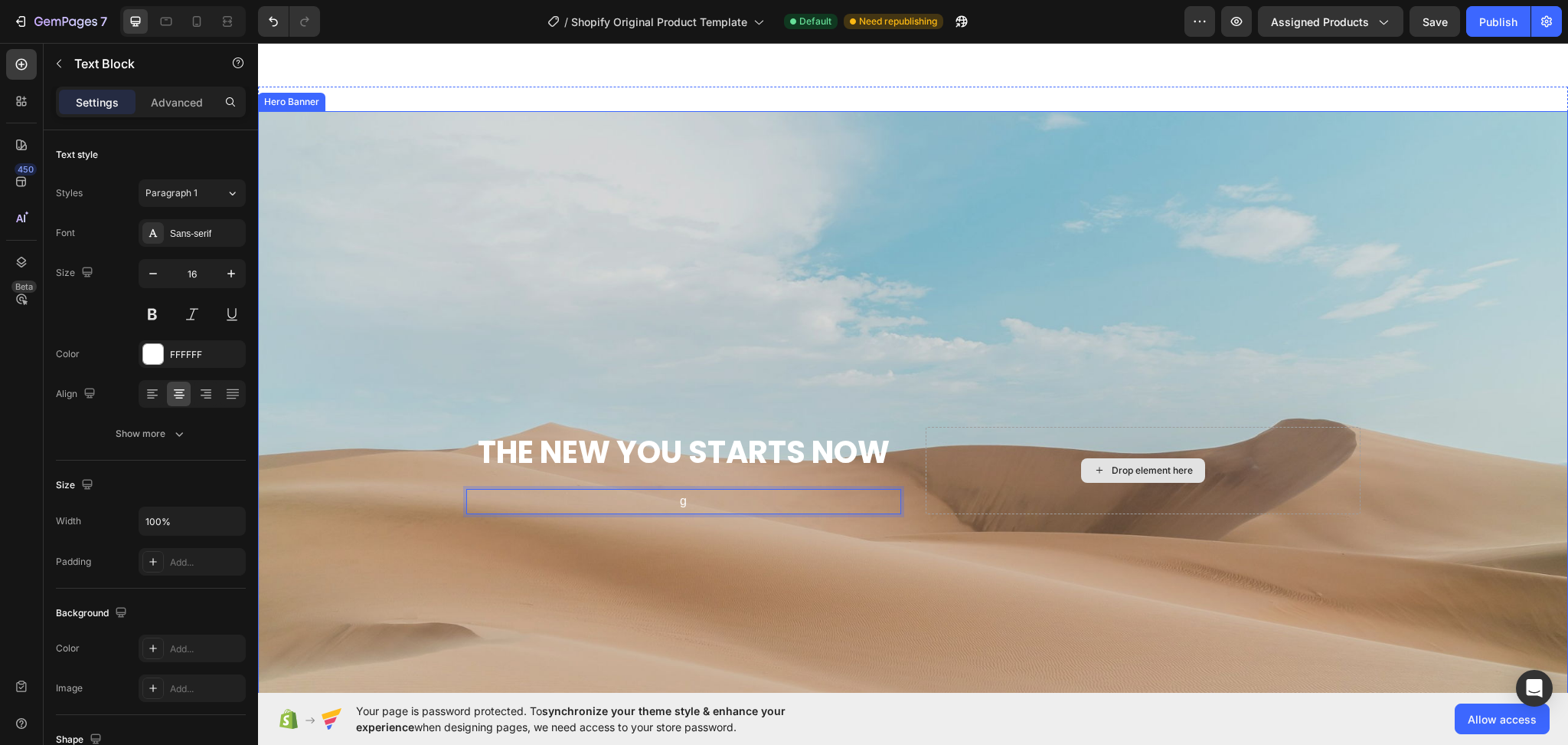
scroll to position [5431, 0]
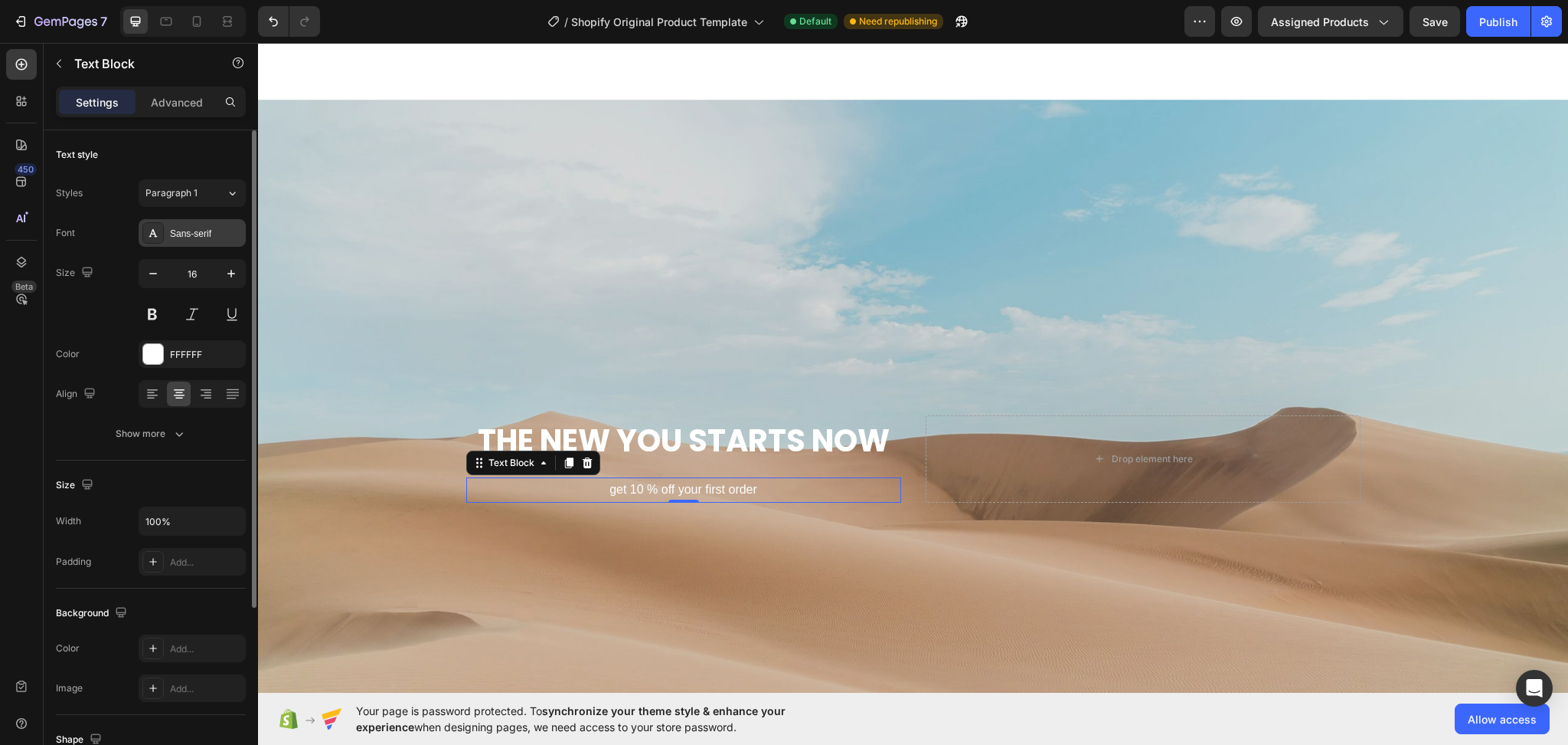
click at [211, 231] on div "Sans-serif" at bounding box center [205, 234] width 72 height 14
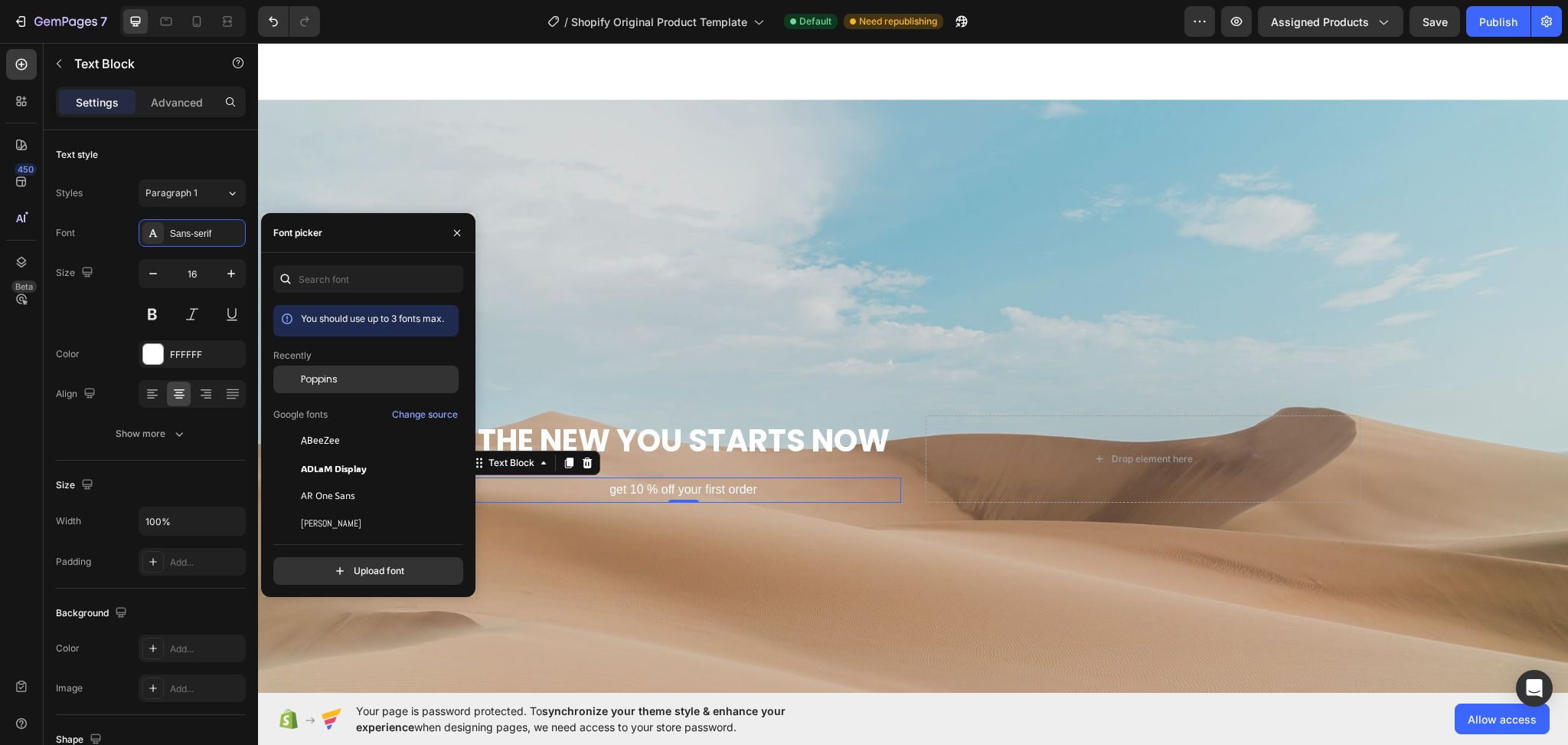
click at [319, 385] on span "Poppins" at bounding box center [319, 379] width 37 height 14
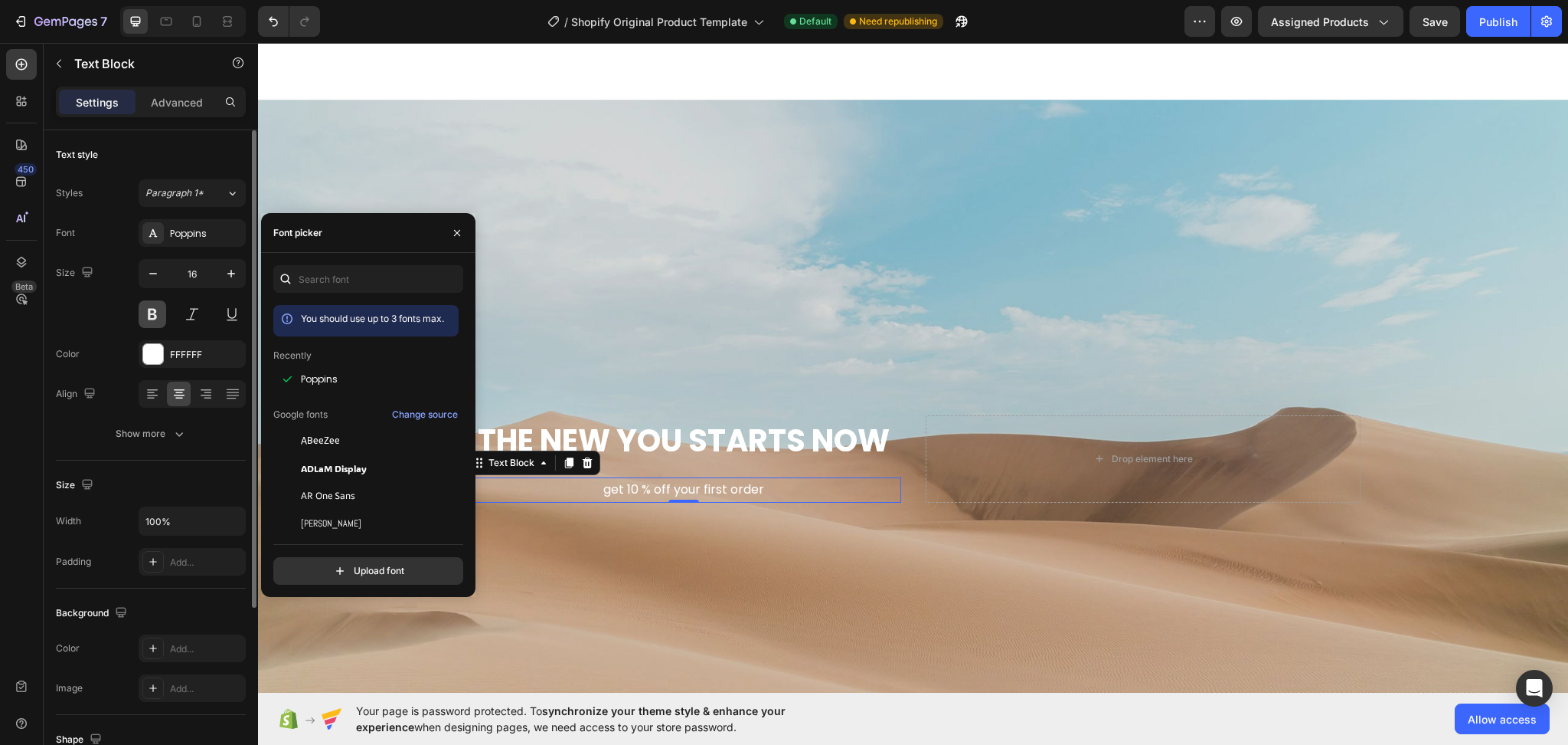
click at [151, 319] on button at bounding box center [153, 314] width 28 height 28
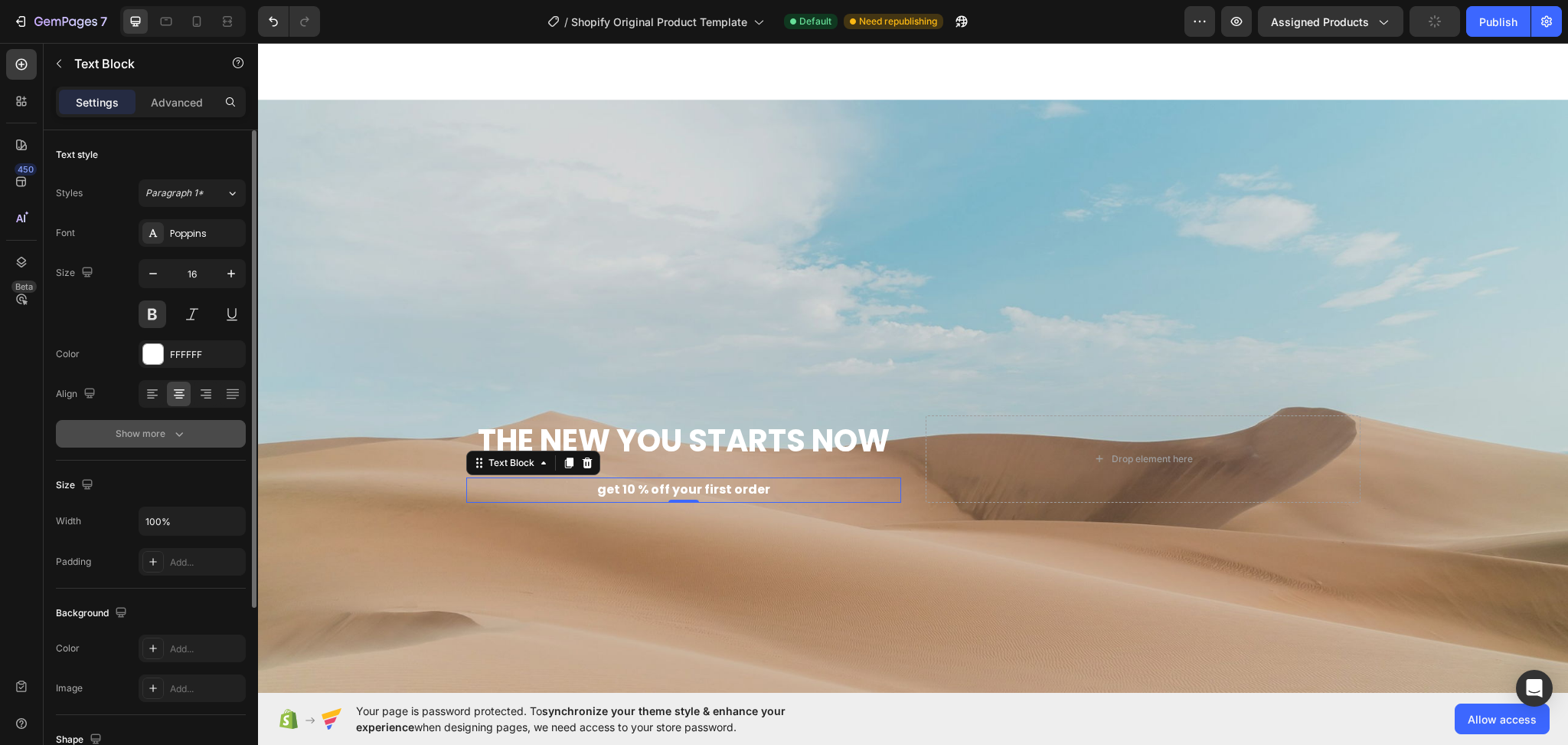
click at [179, 428] on icon "button" at bounding box center [179, 433] width 16 height 16
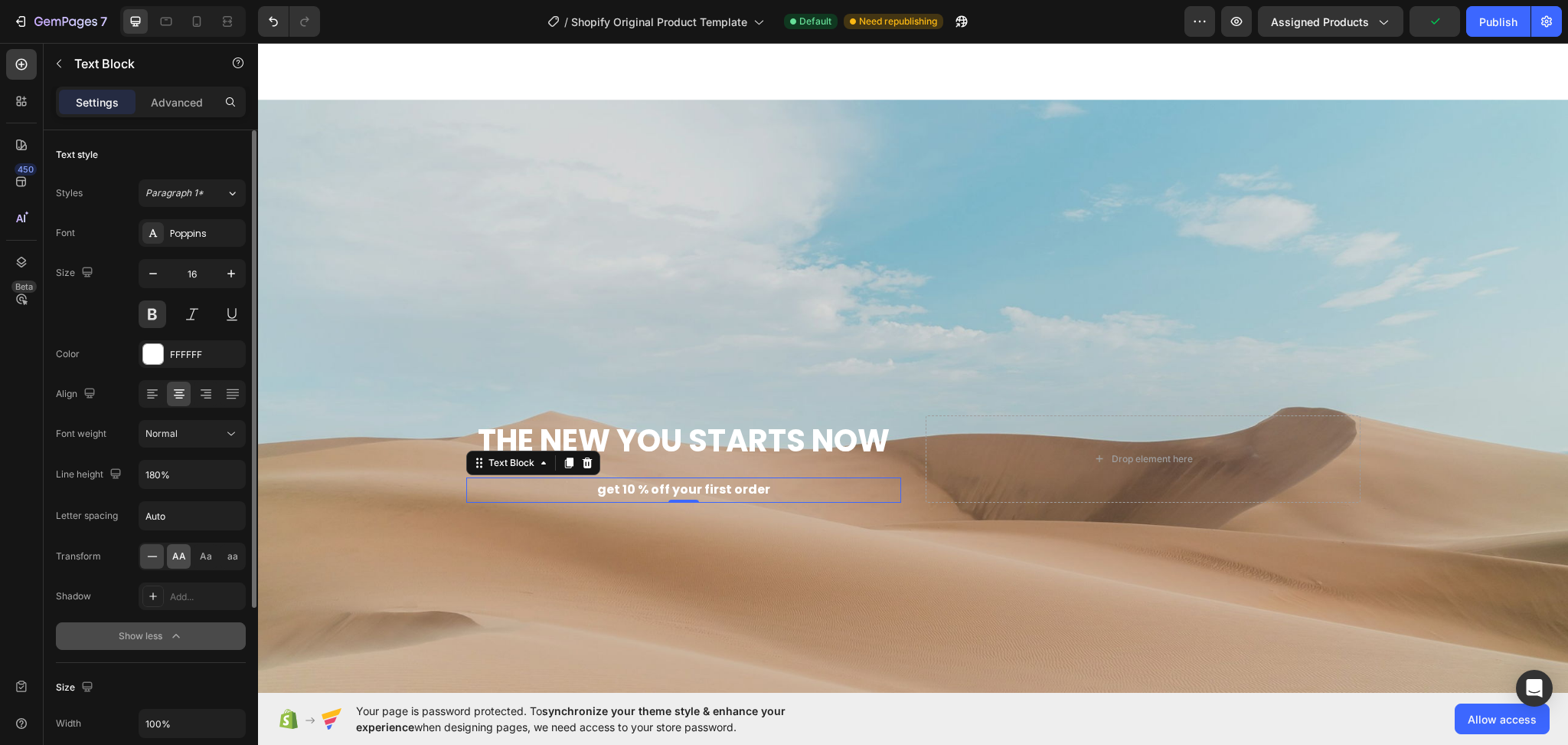
click at [176, 557] on span "AA" at bounding box center [179, 556] width 14 height 14
click at [228, 268] on icon "button" at bounding box center [231, 274] width 16 height 16
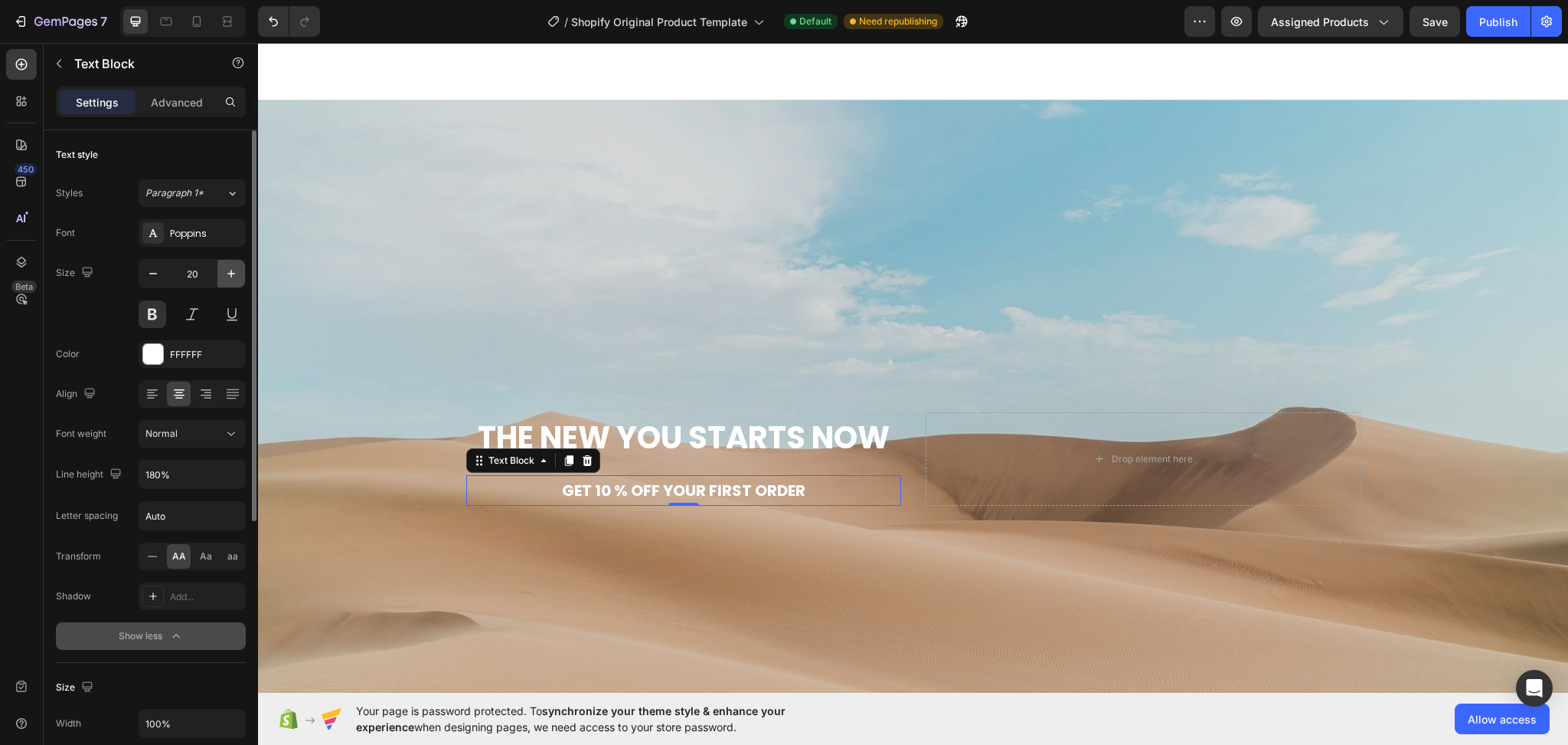
click at [228, 268] on icon "button" at bounding box center [231, 274] width 16 height 16
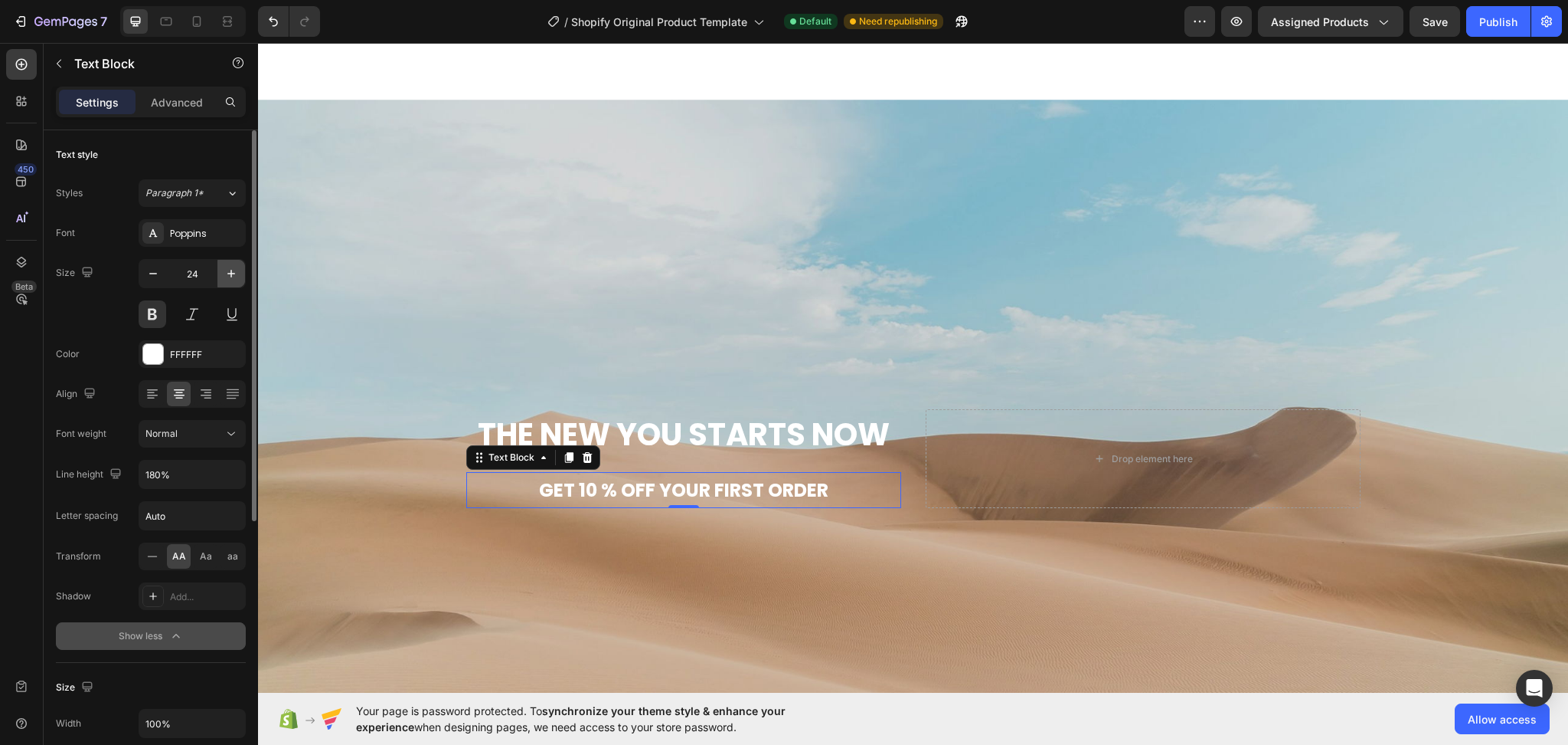
click at [228, 268] on icon "button" at bounding box center [231, 274] width 16 height 16
type input "28"
click at [765, 432] on strong "The New You Starts Now" at bounding box center [683, 432] width 412 height 43
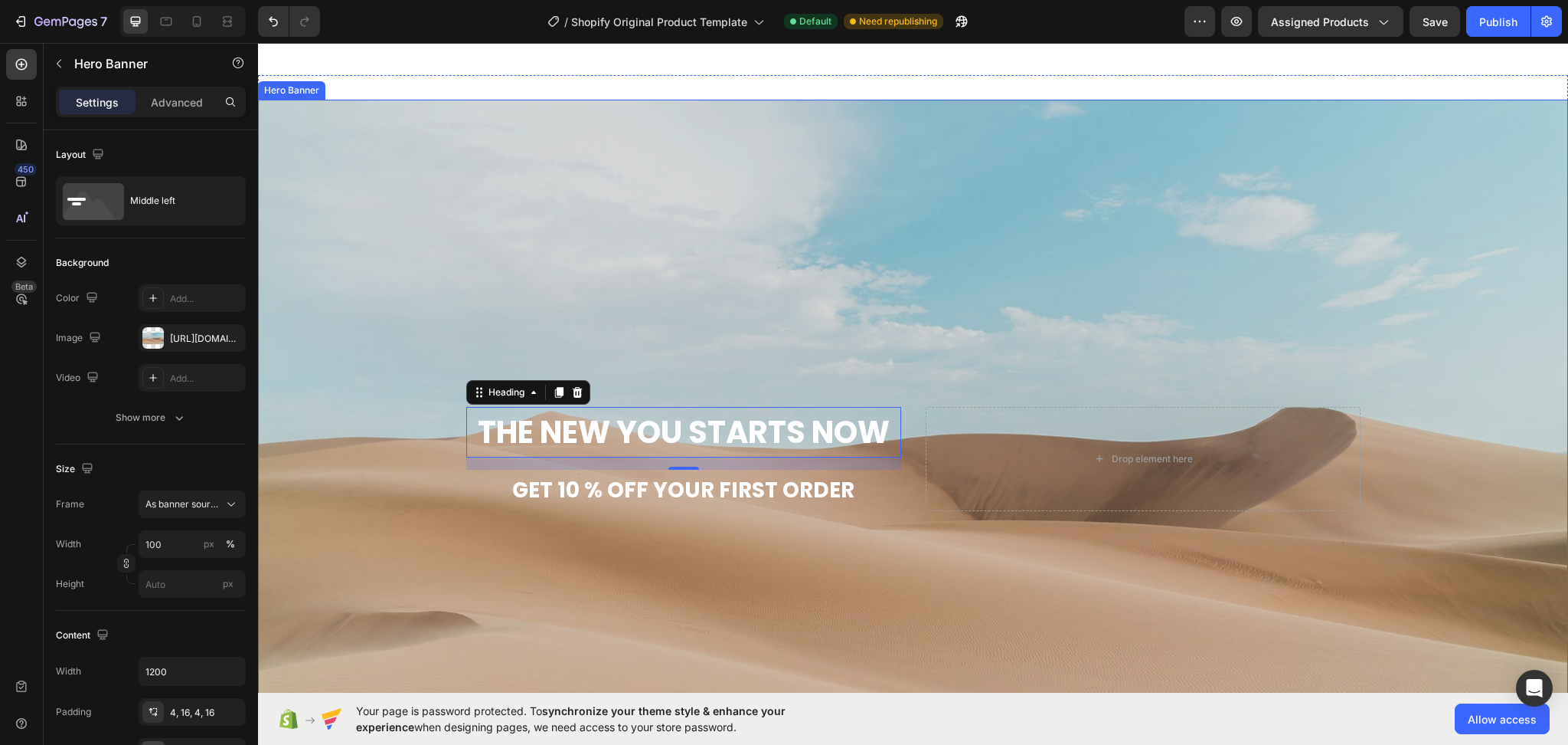
click at [1010, 287] on div "Background Image" at bounding box center [913, 458] width 1310 height 717
click at [786, 426] on strong "The New You Starts Now" at bounding box center [683, 432] width 412 height 43
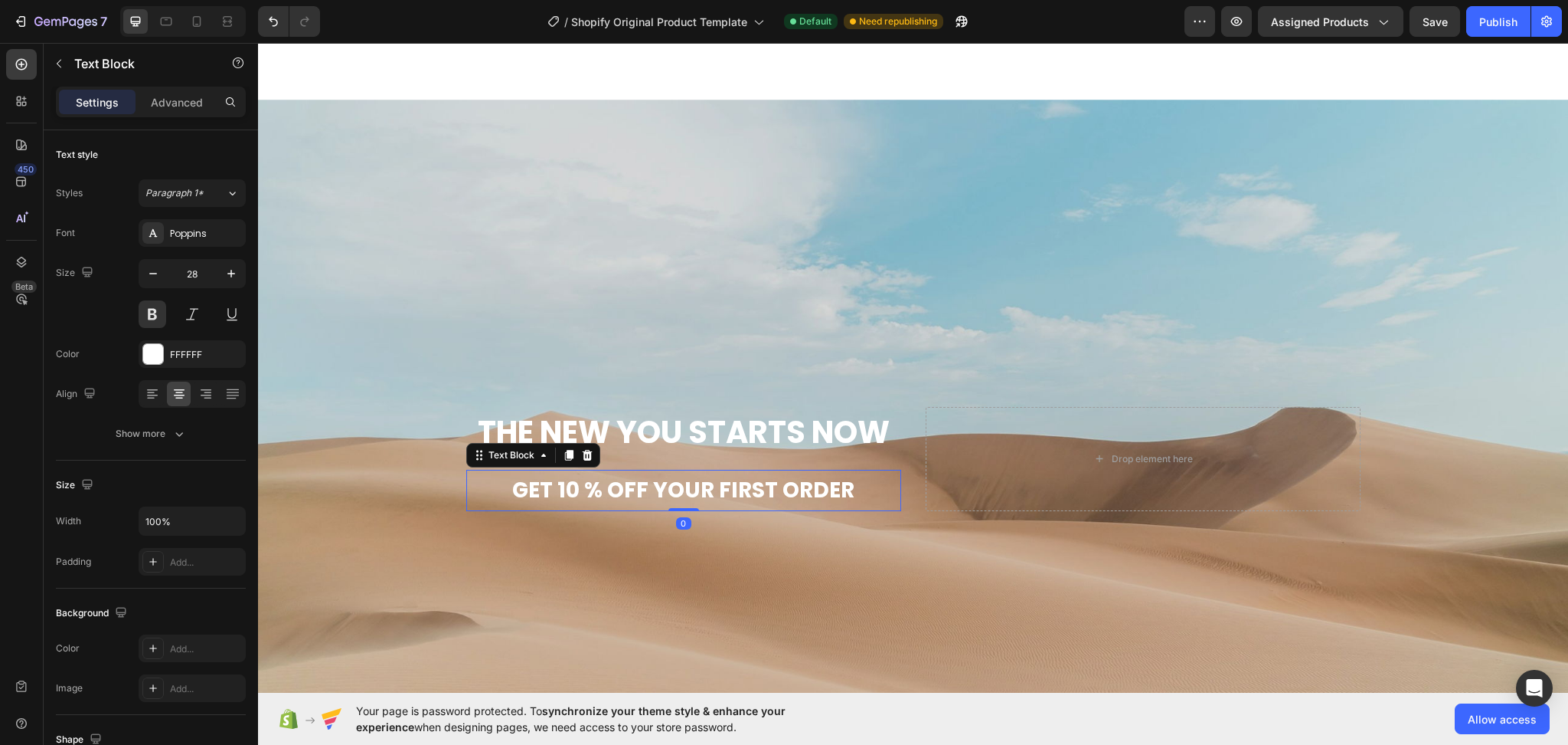
click at [758, 486] on p "get 10 % off your first order" at bounding box center [683, 490] width 431 height 38
click at [160, 271] on icon "button" at bounding box center [154, 274] width 16 height 16
type input "27"
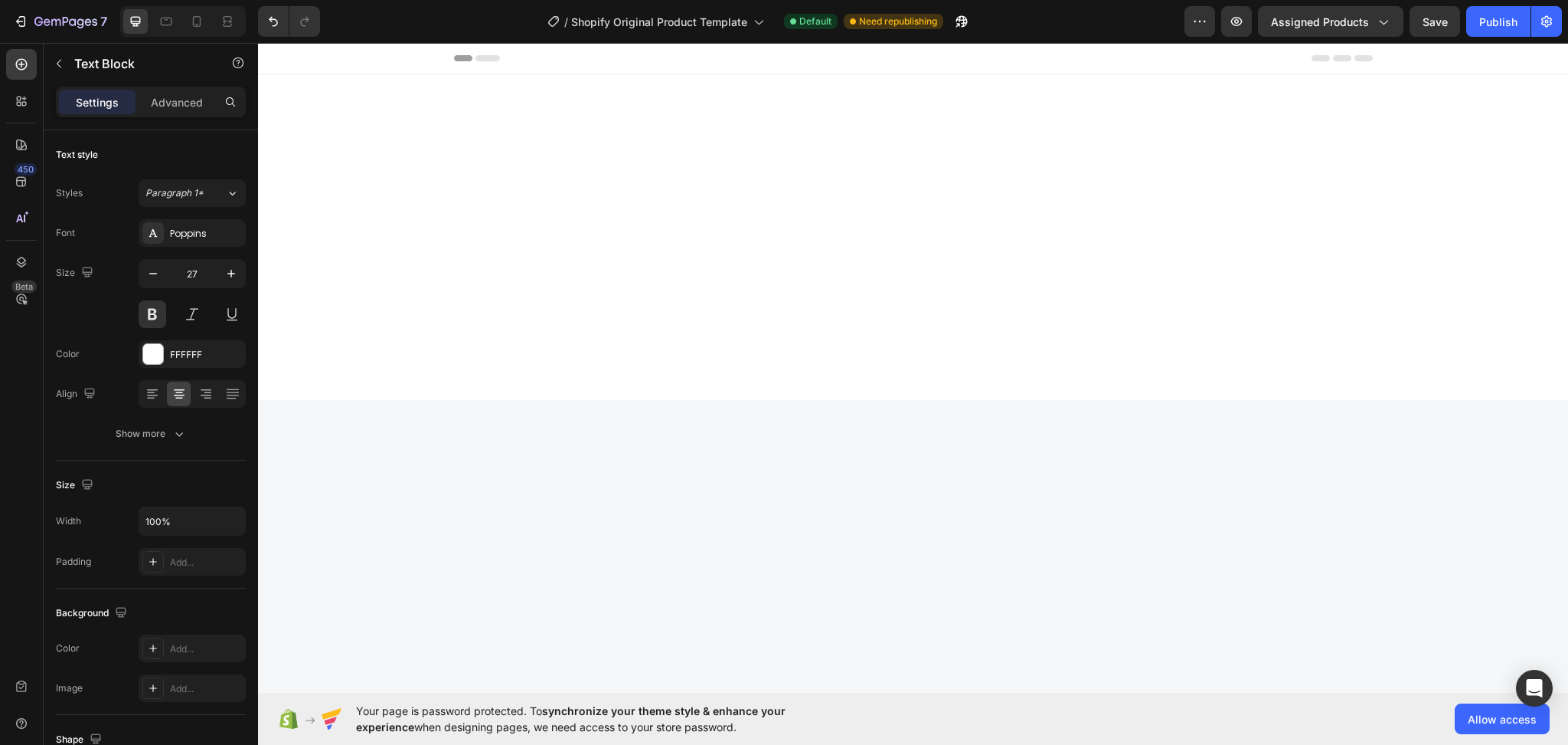
scroll to position [5431, 0]
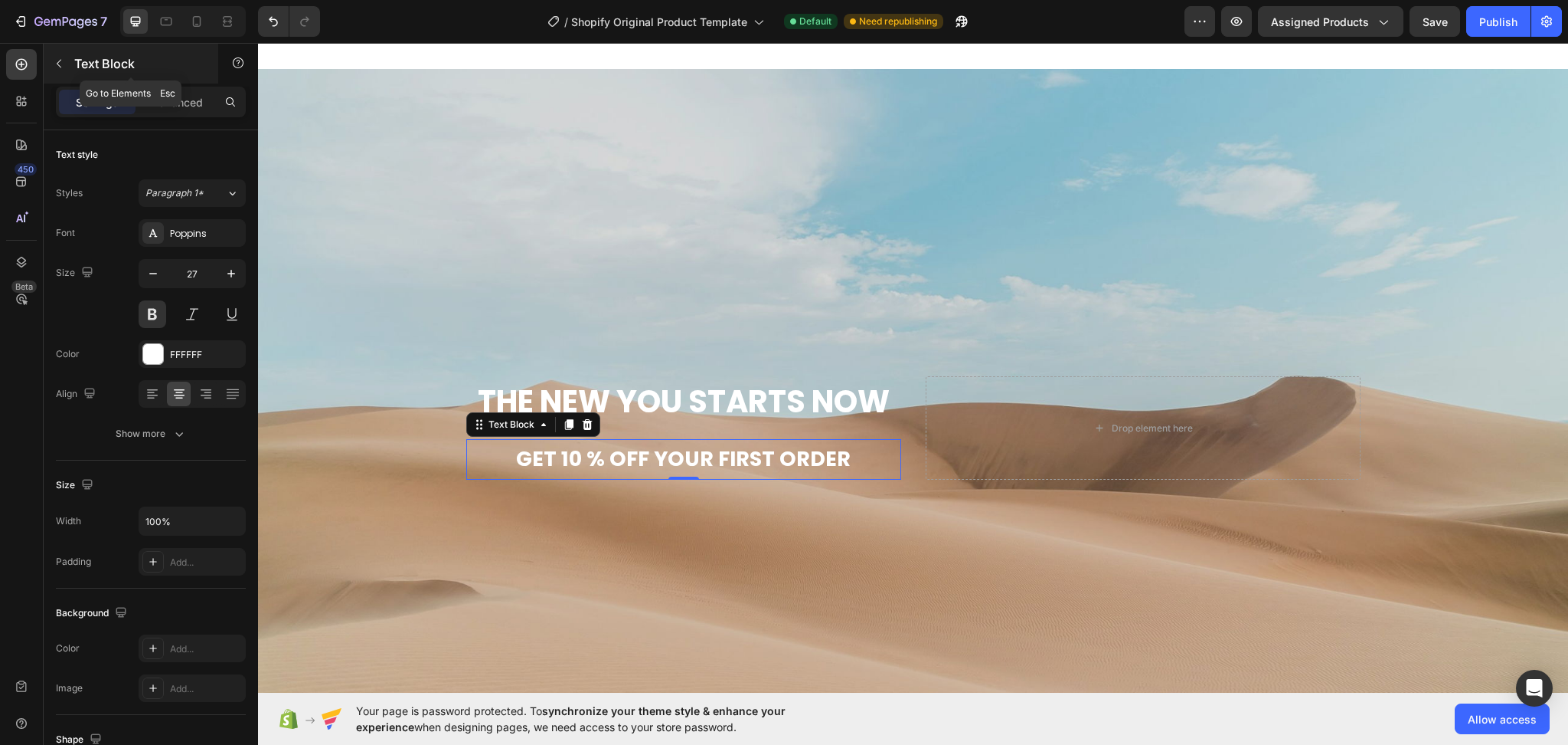
click at [65, 65] on icon "button" at bounding box center [59, 64] width 12 height 12
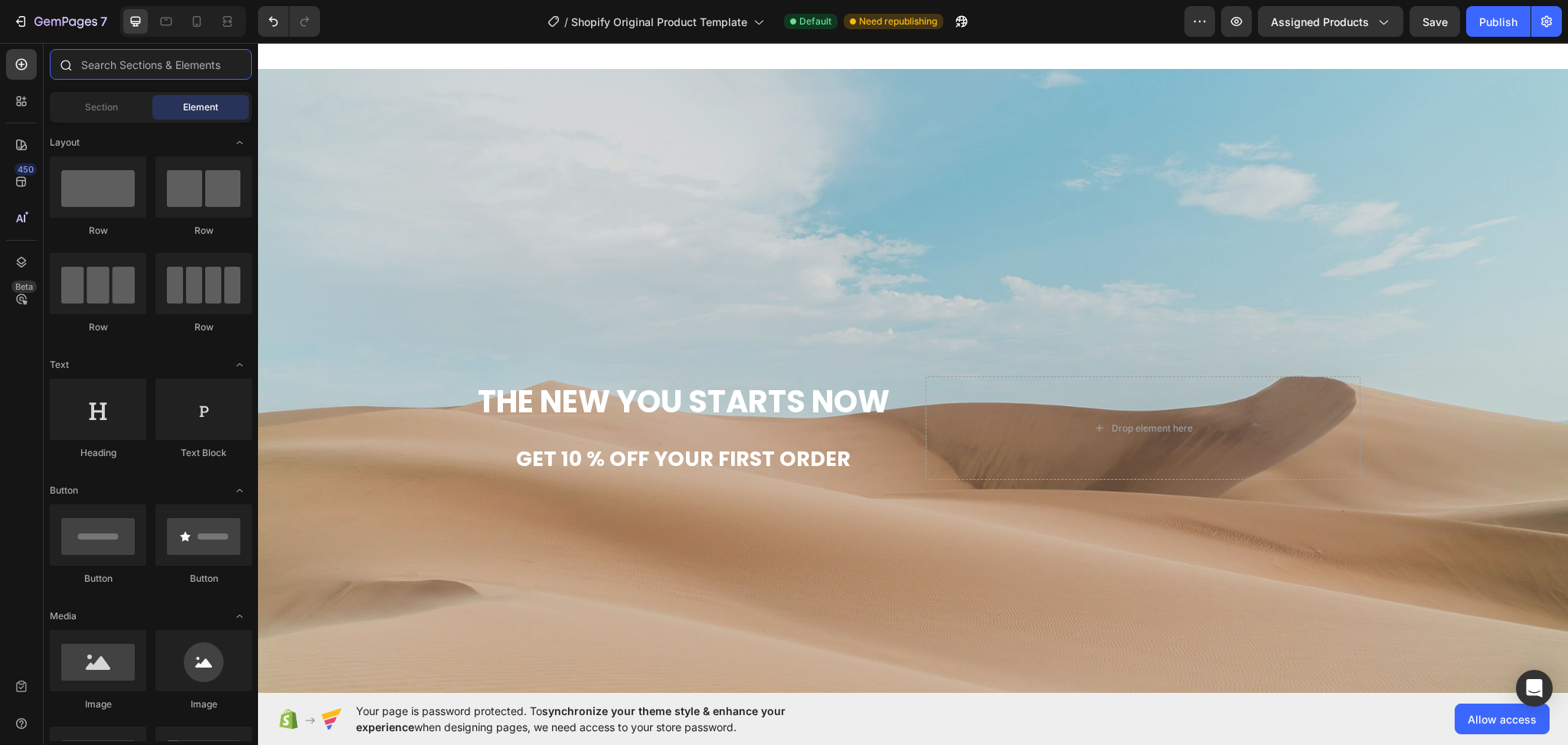
click at [103, 60] on input "text" at bounding box center [151, 64] width 202 height 30
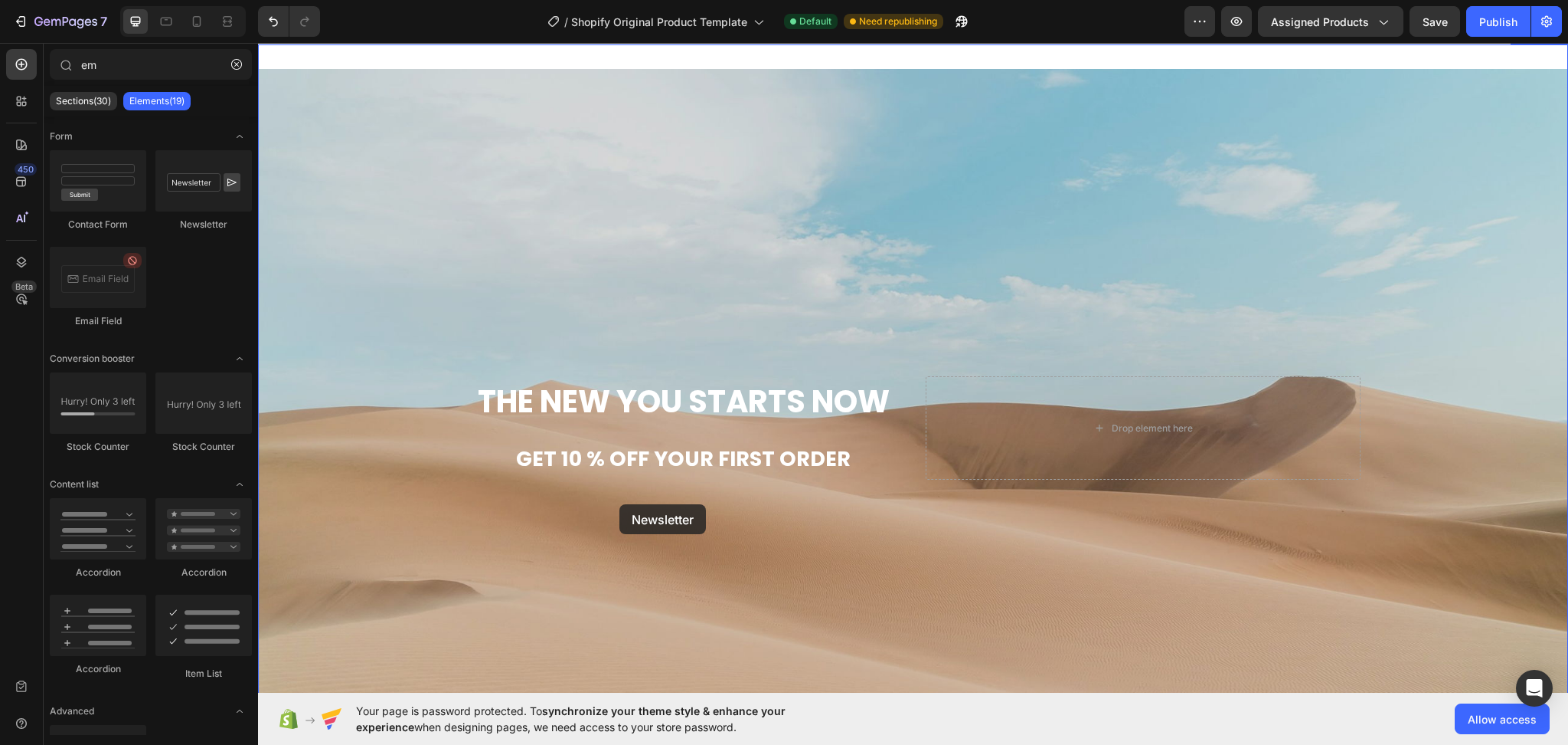
drag, startPoint x: 445, startPoint y: 230, endPoint x: 620, endPoint y: 504, distance: 325.1
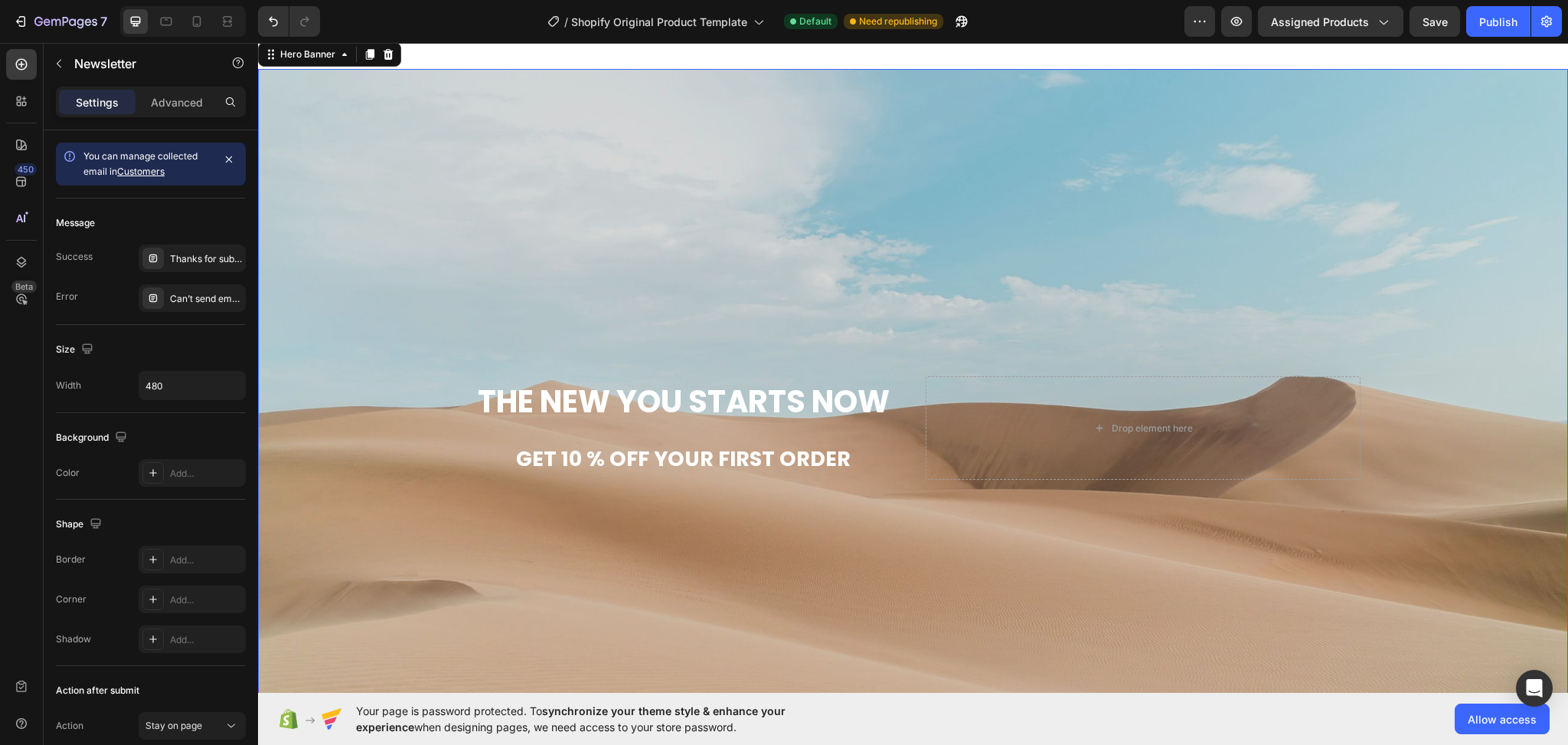
click at [645, 519] on div "Background Image" at bounding box center [913, 427] width 1310 height 717
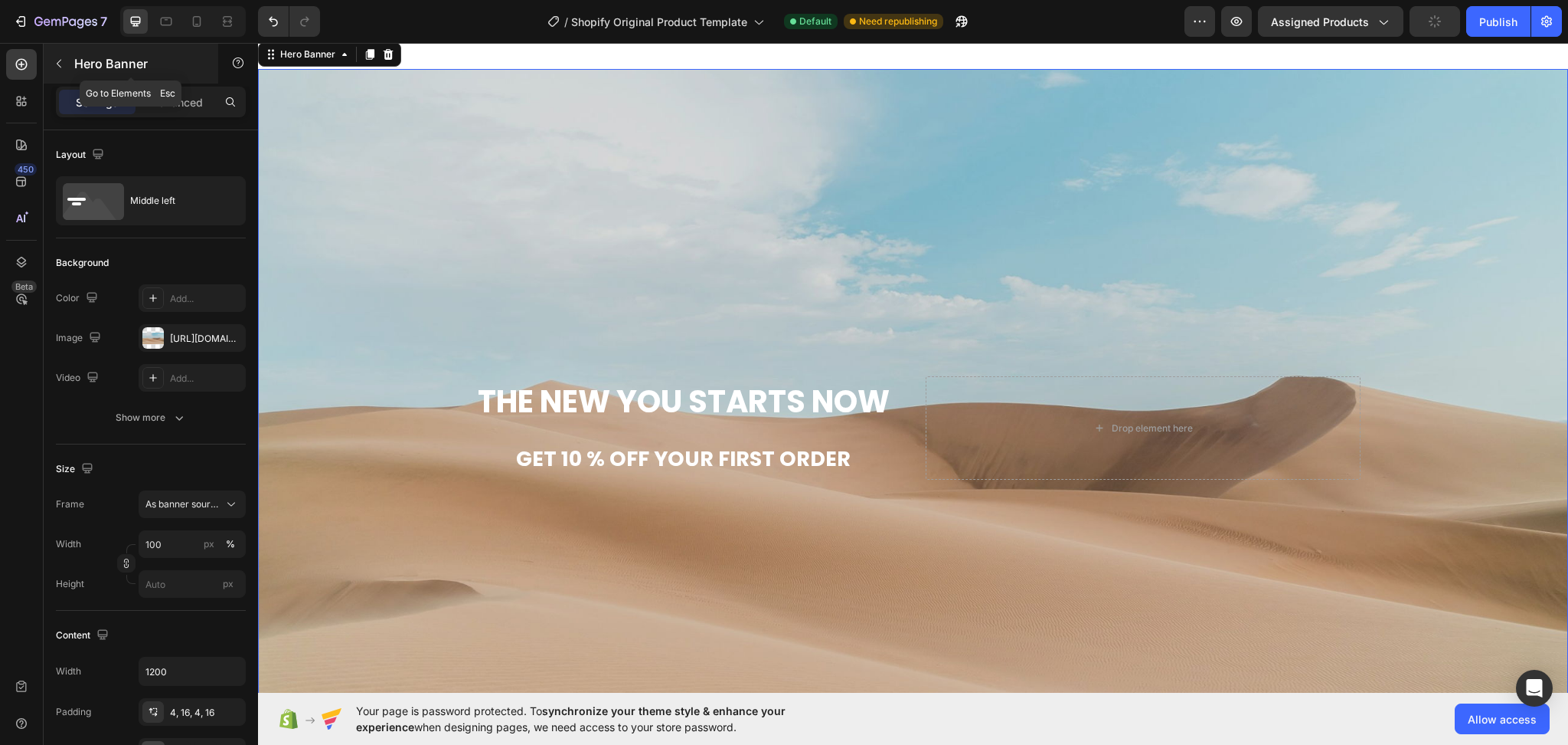
click at [59, 63] on icon "button" at bounding box center [59, 64] width 12 height 12
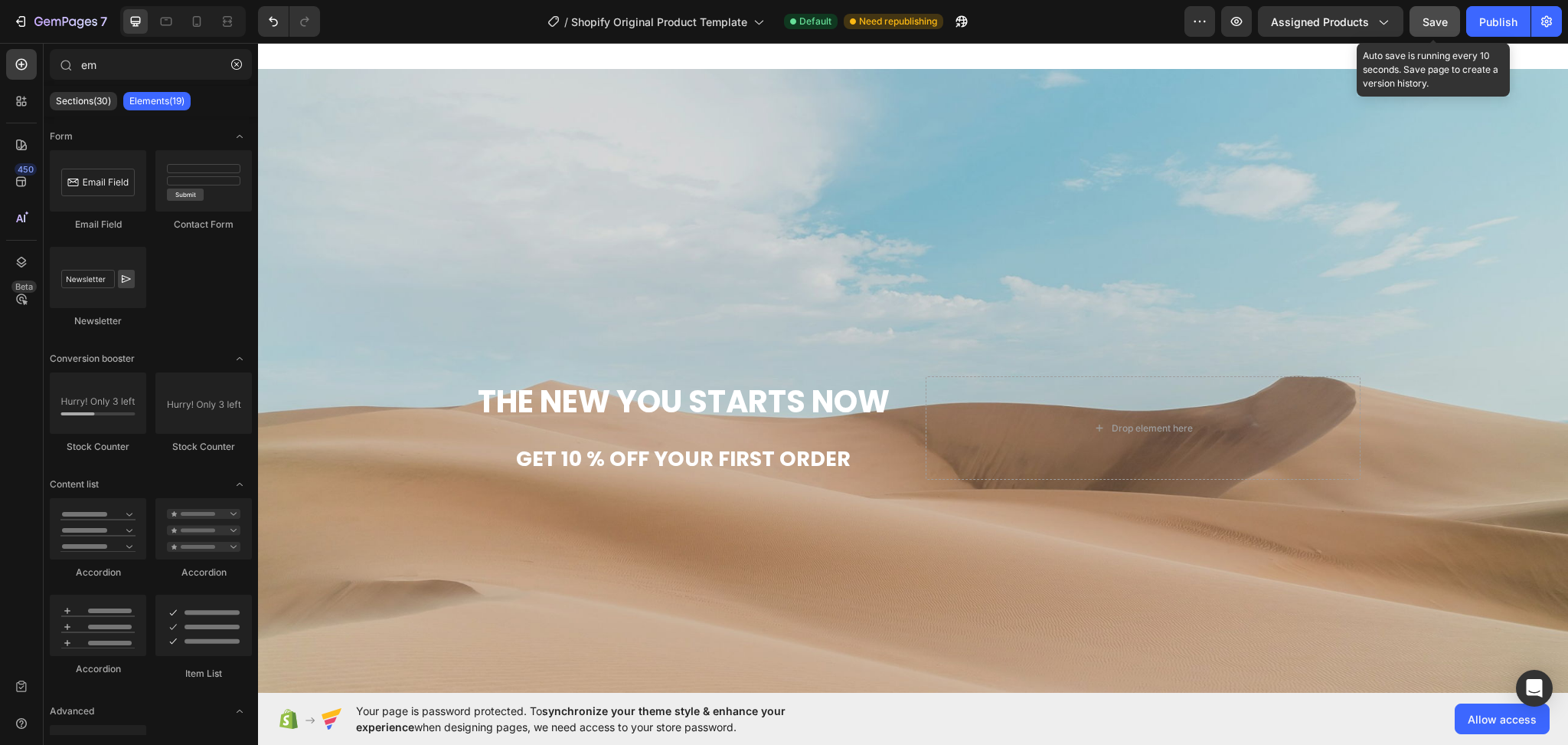
click at [1422, 22] on button "Save" at bounding box center [1435, 21] width 51 height 30
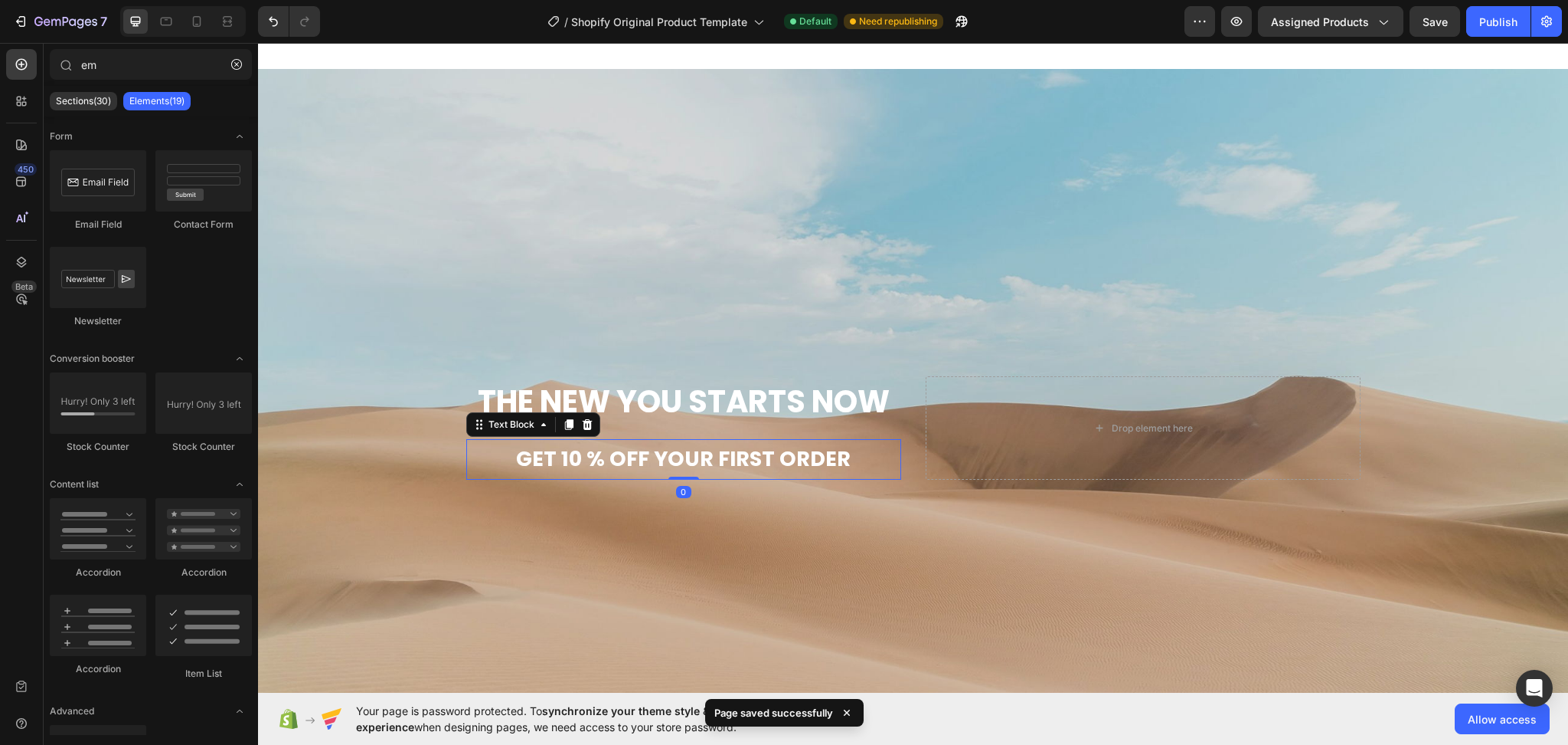
click at [610, 478] on p "get 10 % off your first order" at bounding box center [683, 458] width 431 height 37
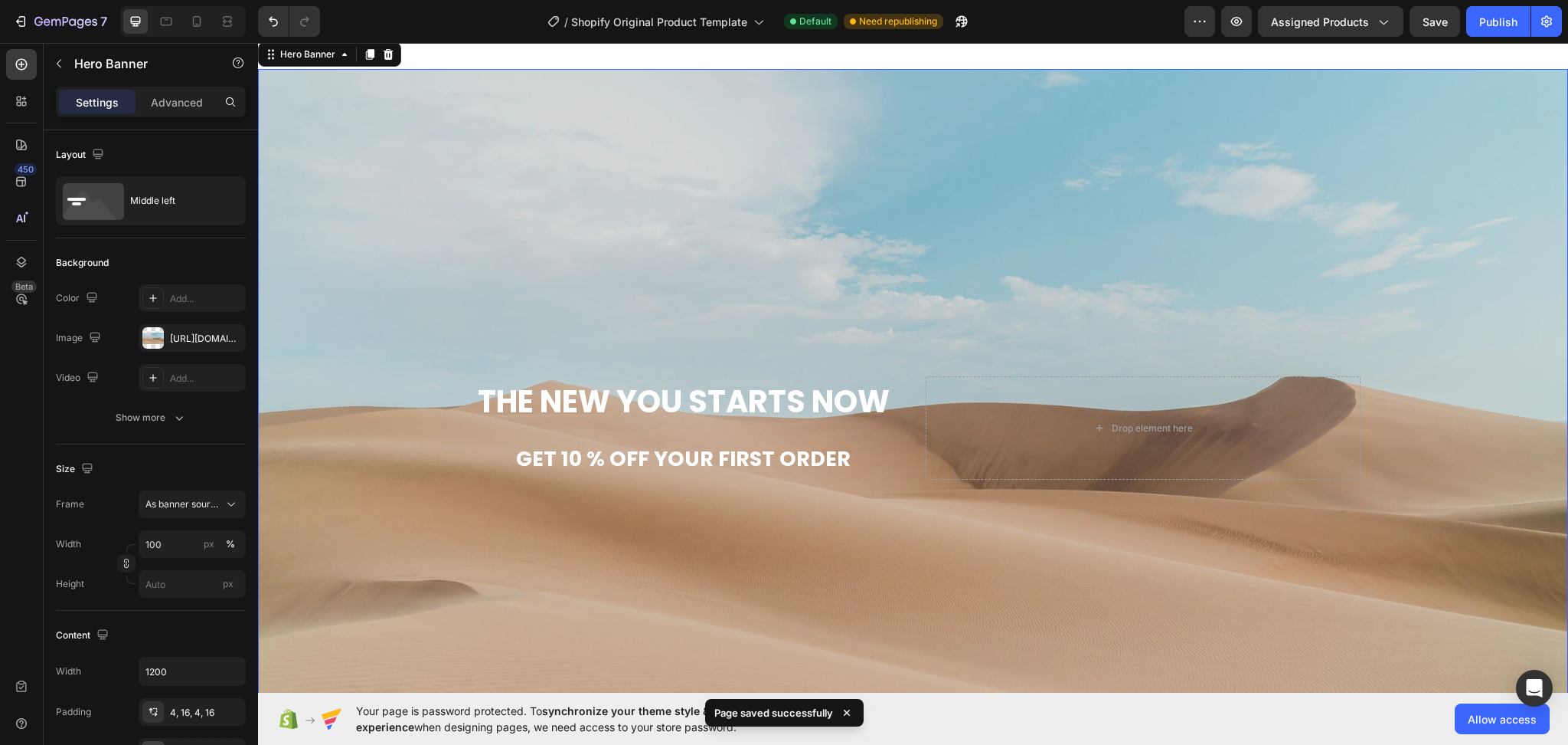
click at [606, 537] on div "Background Image" at bounding box center [913, 427] width 1310 height 717
click at [57, 64] on icon "button" at bounding box center [59, 64] width 4 height 9
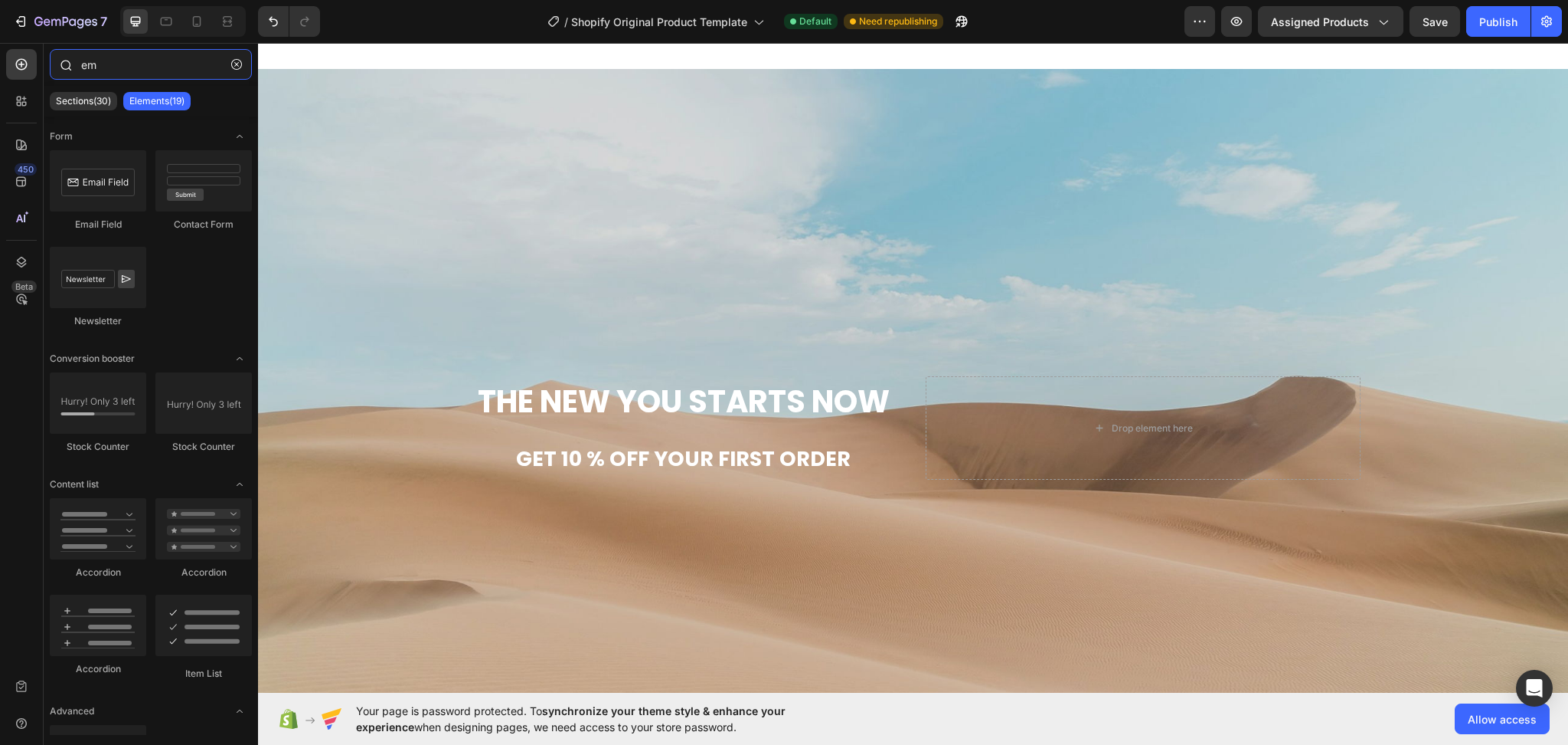
click at [119, 72] on input "em" at bounding box center [151, 64] width 202 height 30
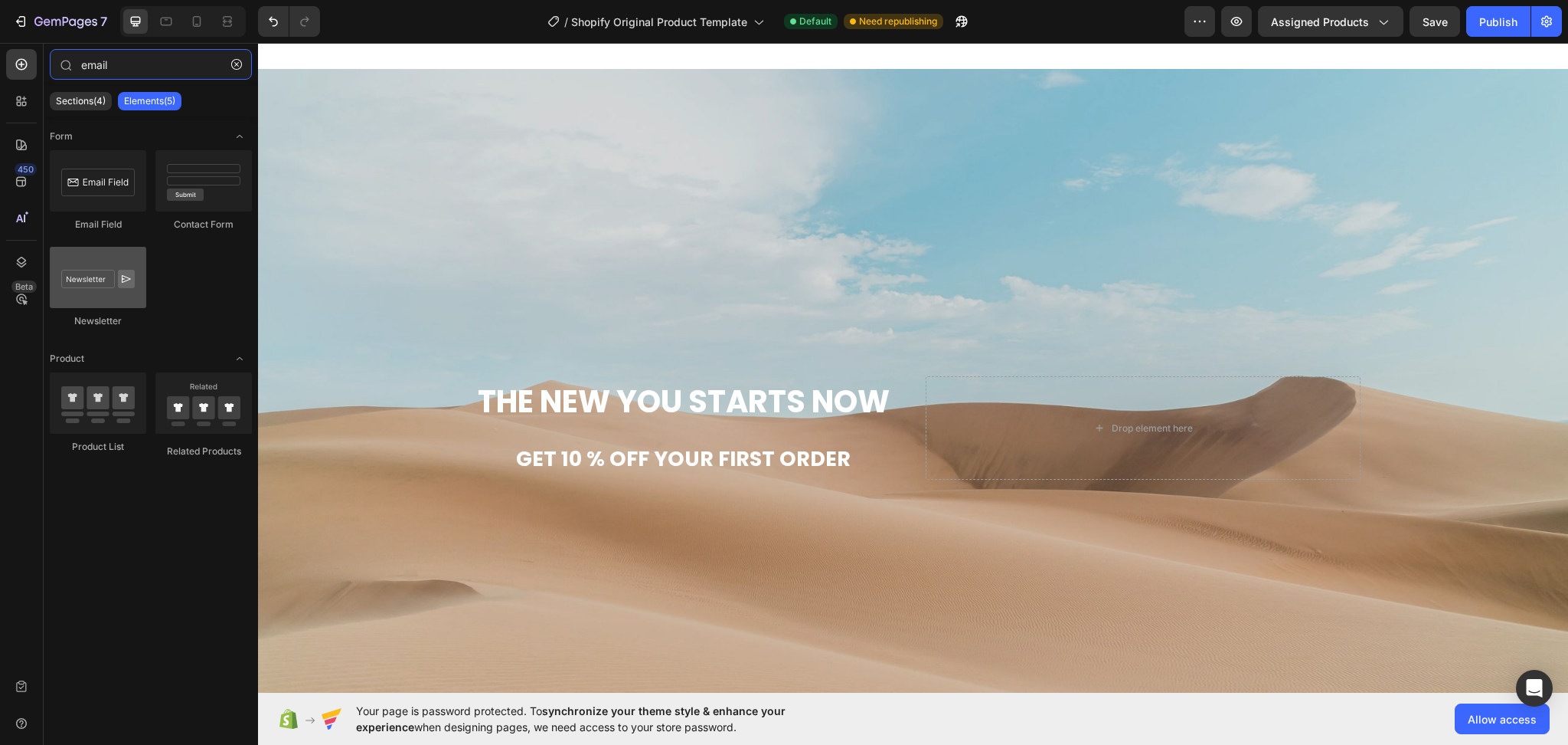
type input "email"
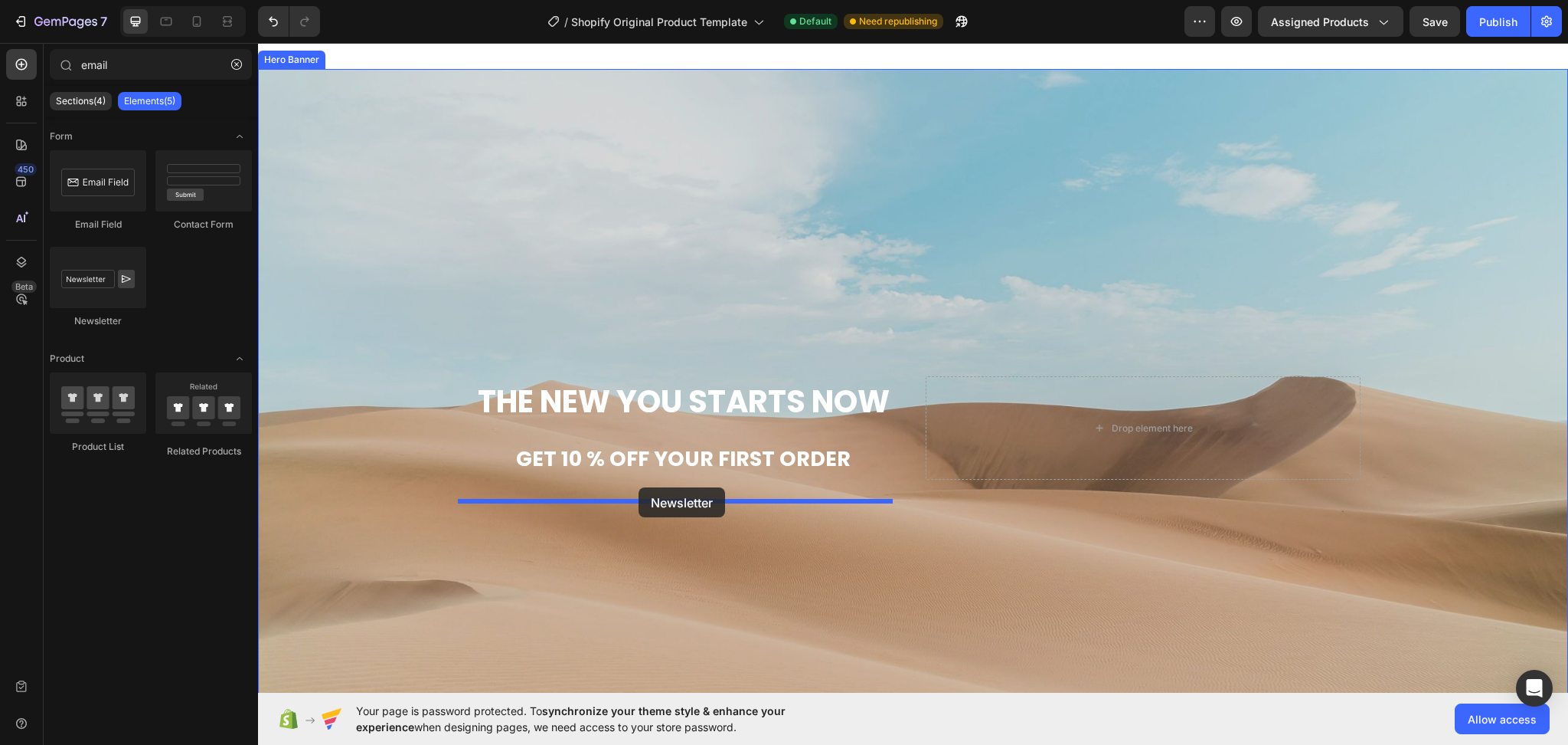
drag, startPoint x: 355, startPoint y: 332, endPoint x: 639, endPoint y: 487, distance: 323.5
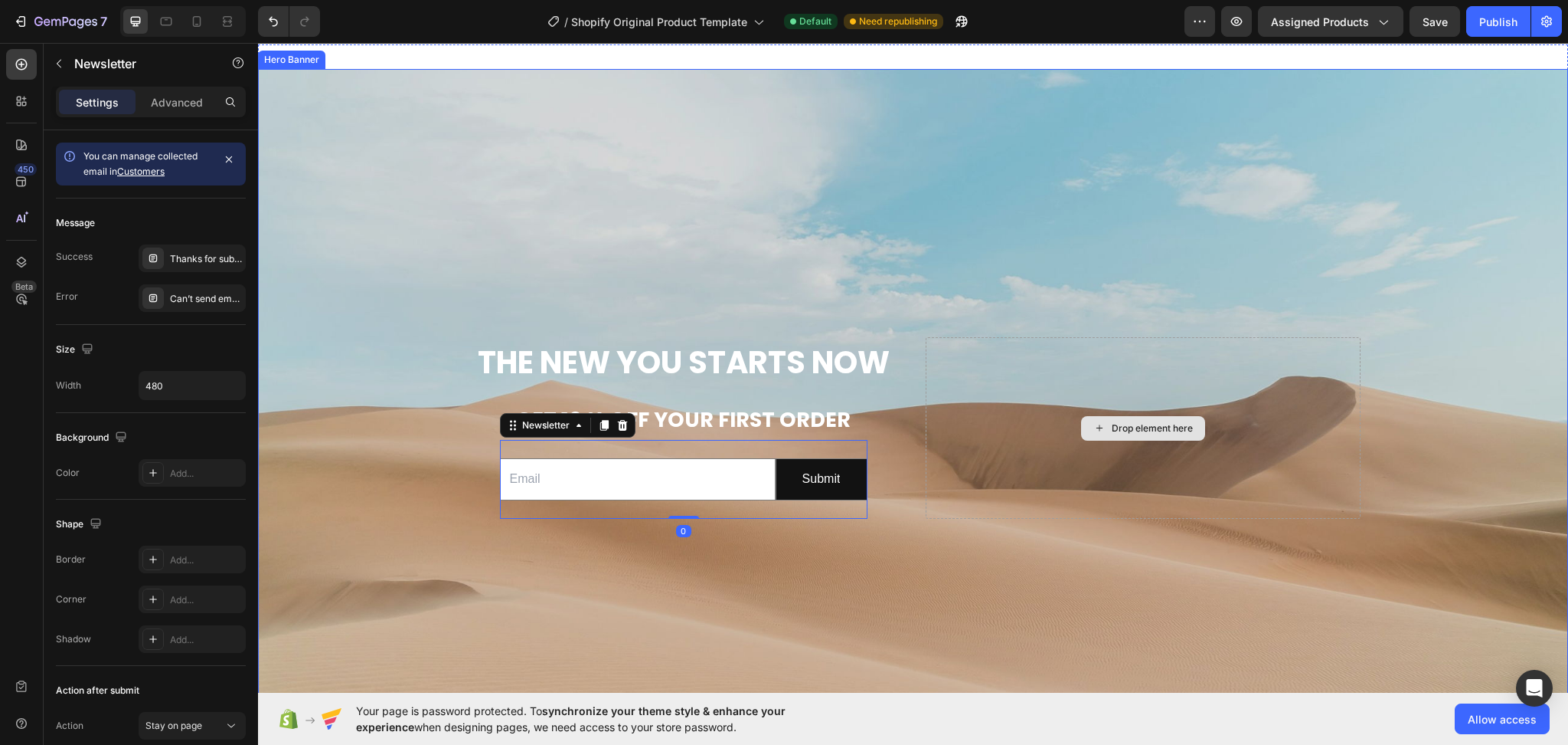
click at [926, 519] on div "Drop element here" at bounding box center [1143, 427] width 435 height 181
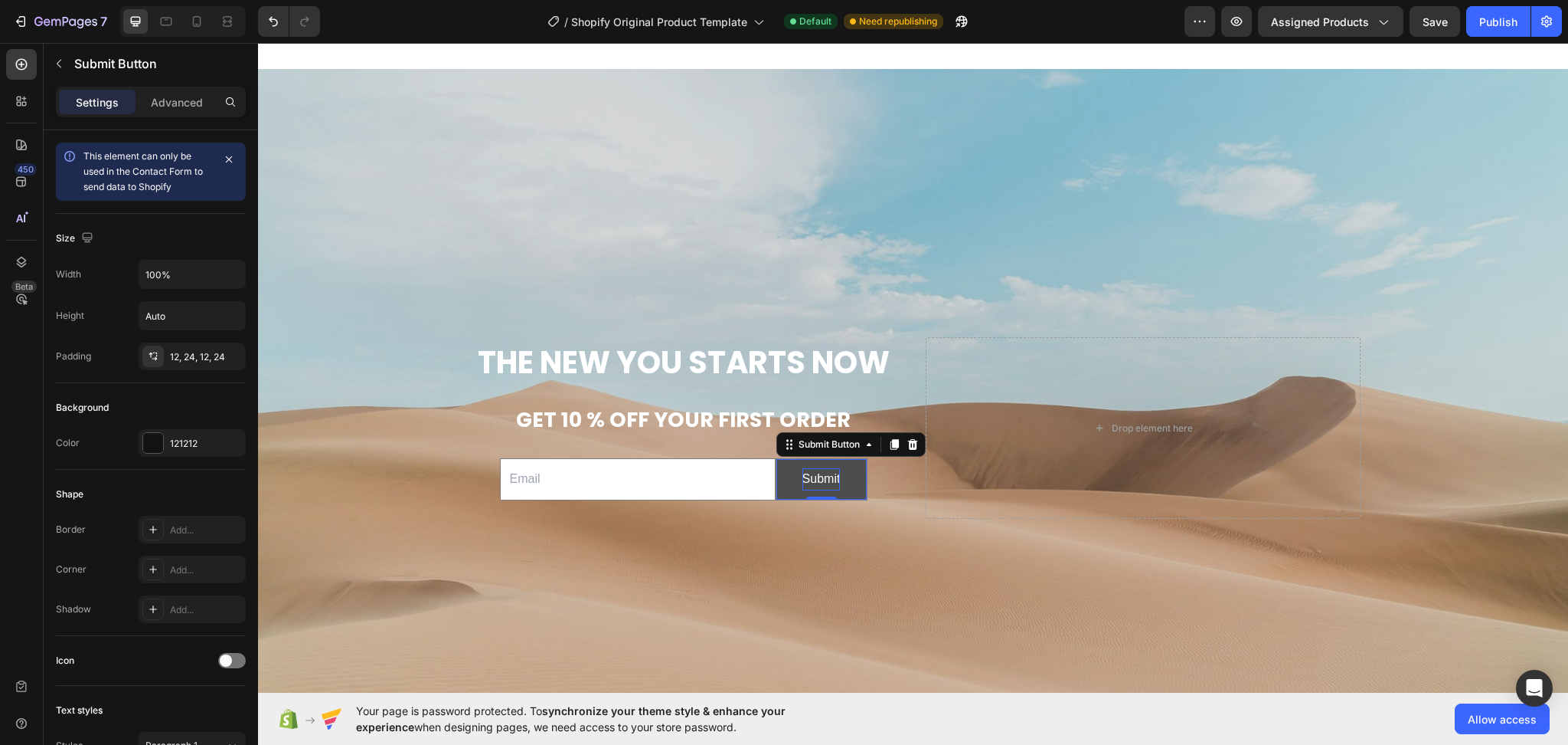
click at [830, 490] on div "Submit" at bounding box center [822, 479] width 38 height 22
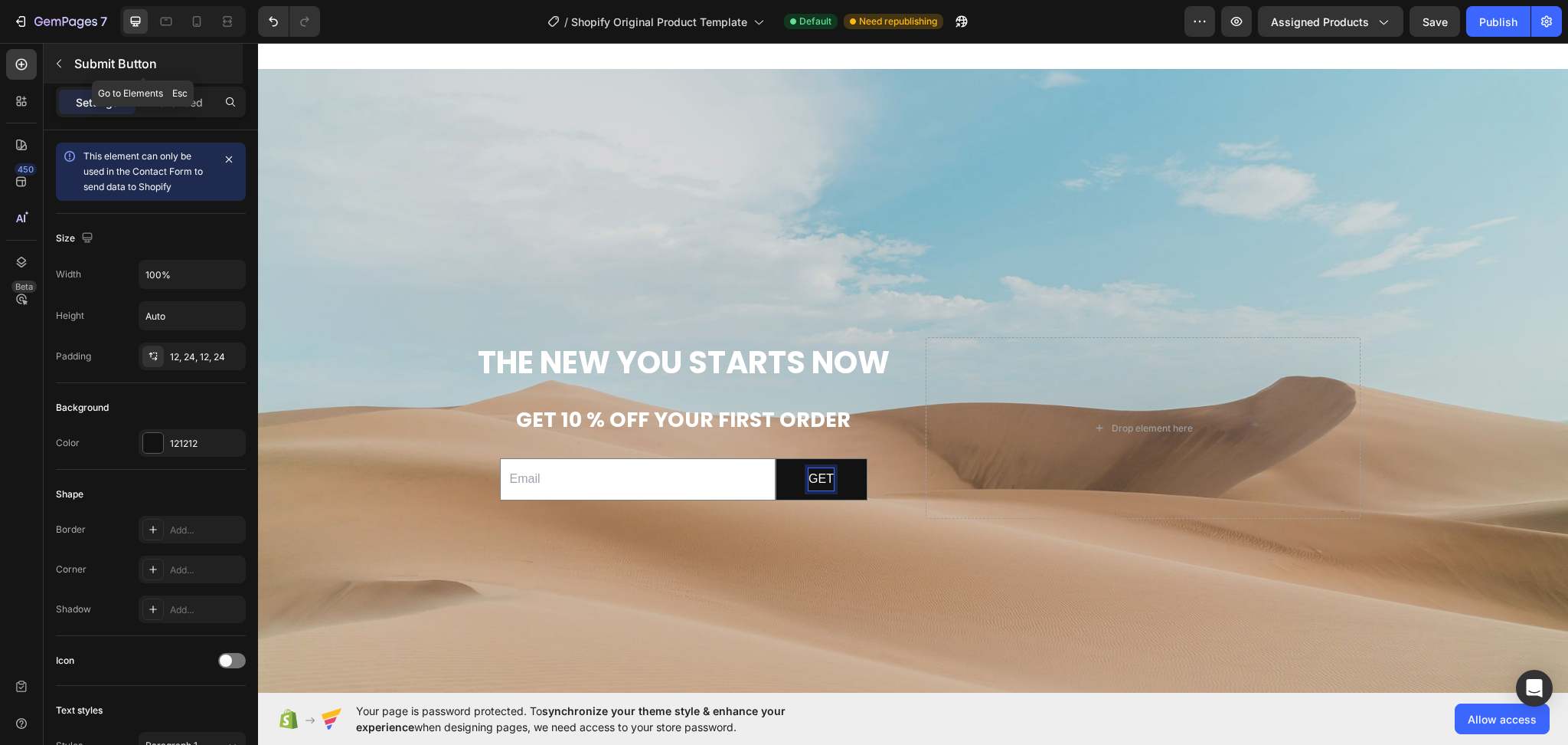
click at [54, 71] on button "button" at bounding box center [59, 63] width 24 height 24
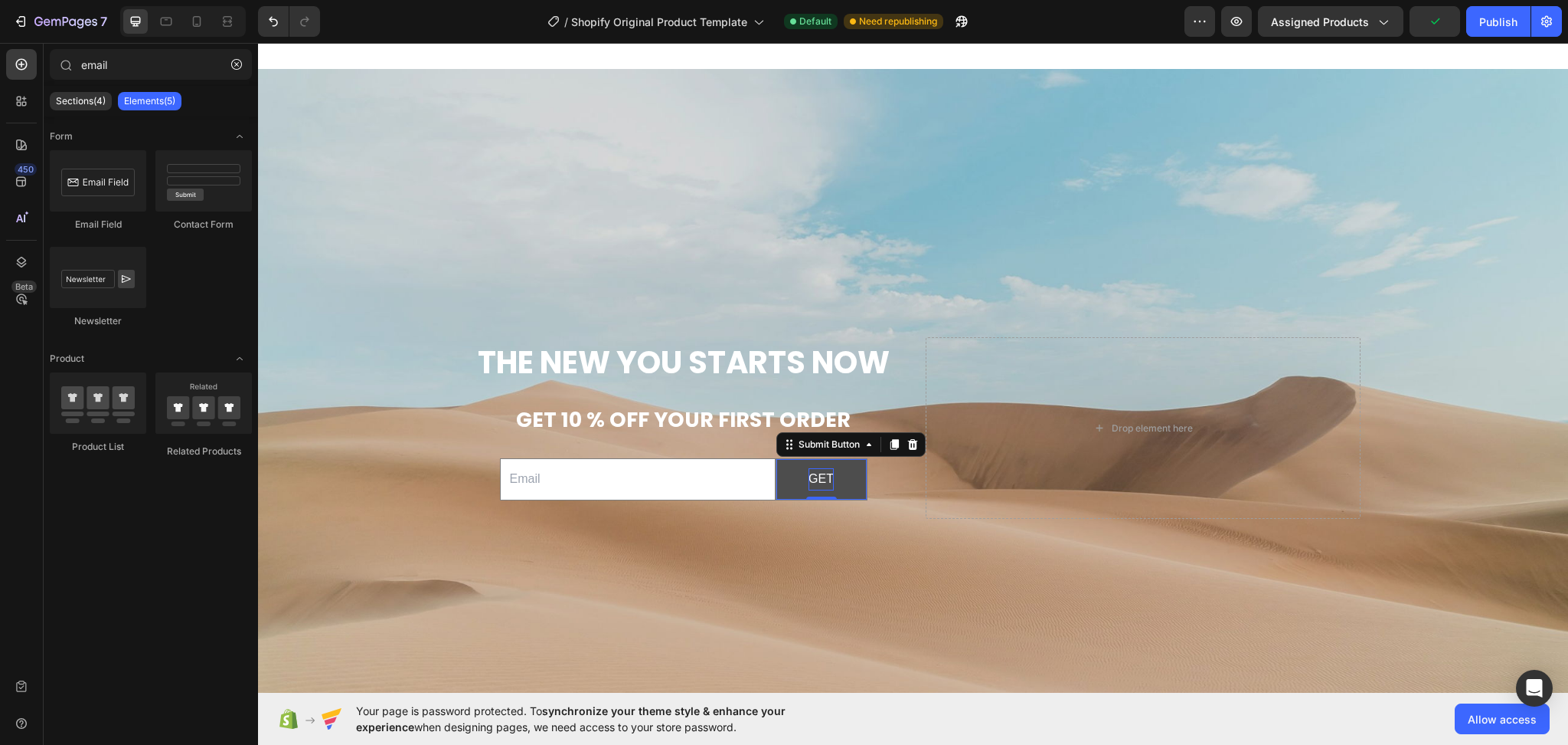
click at [809, 490] on p "GET" at bounding box center [821, 479] width 25 height 22
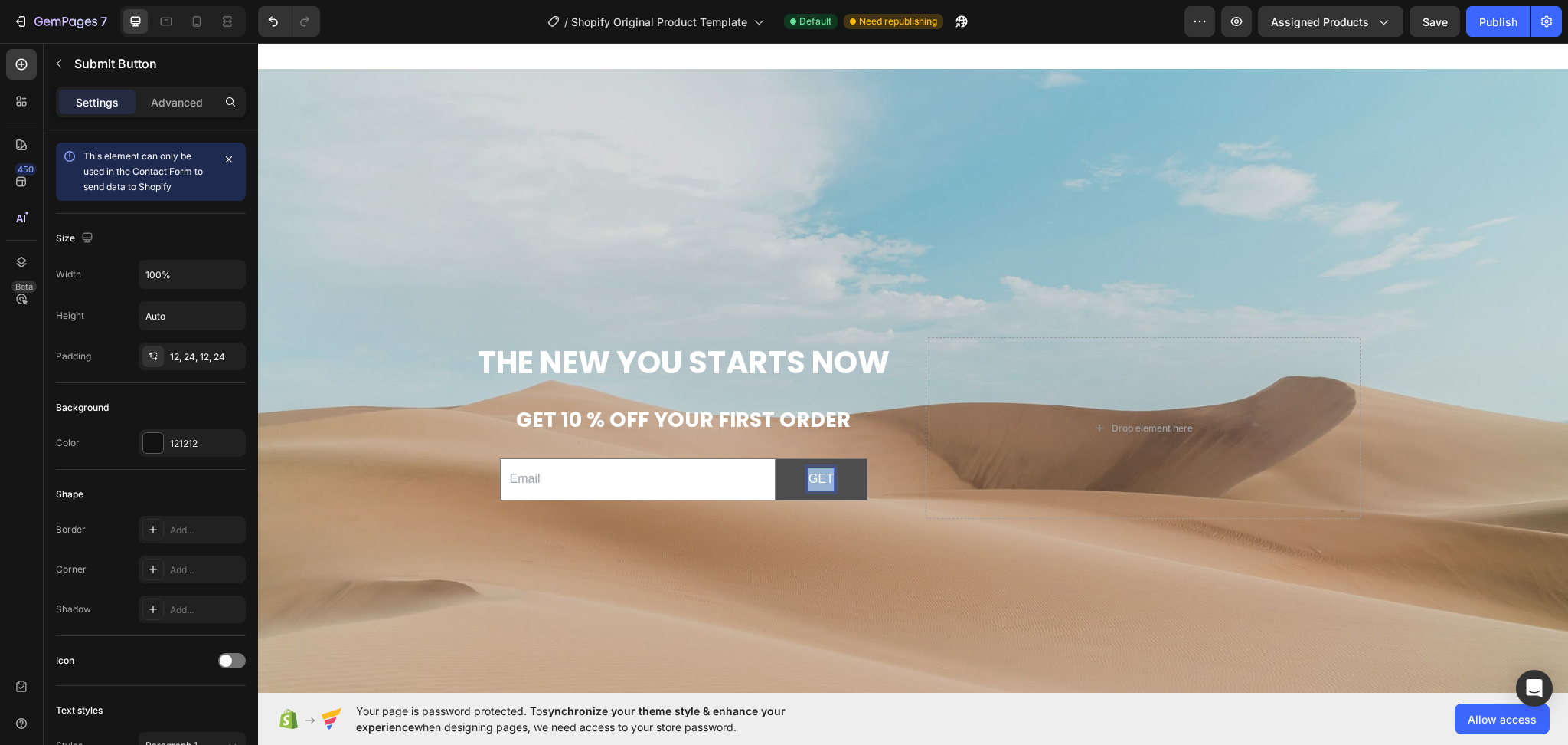
drag, startPoint x: 825, startPoint y: 506, endPoint x: 797, endPoint y: 502, distance: 28.3
click at [797, 500] on button "GET" at bounding box center [822, 479] width 91 height 41
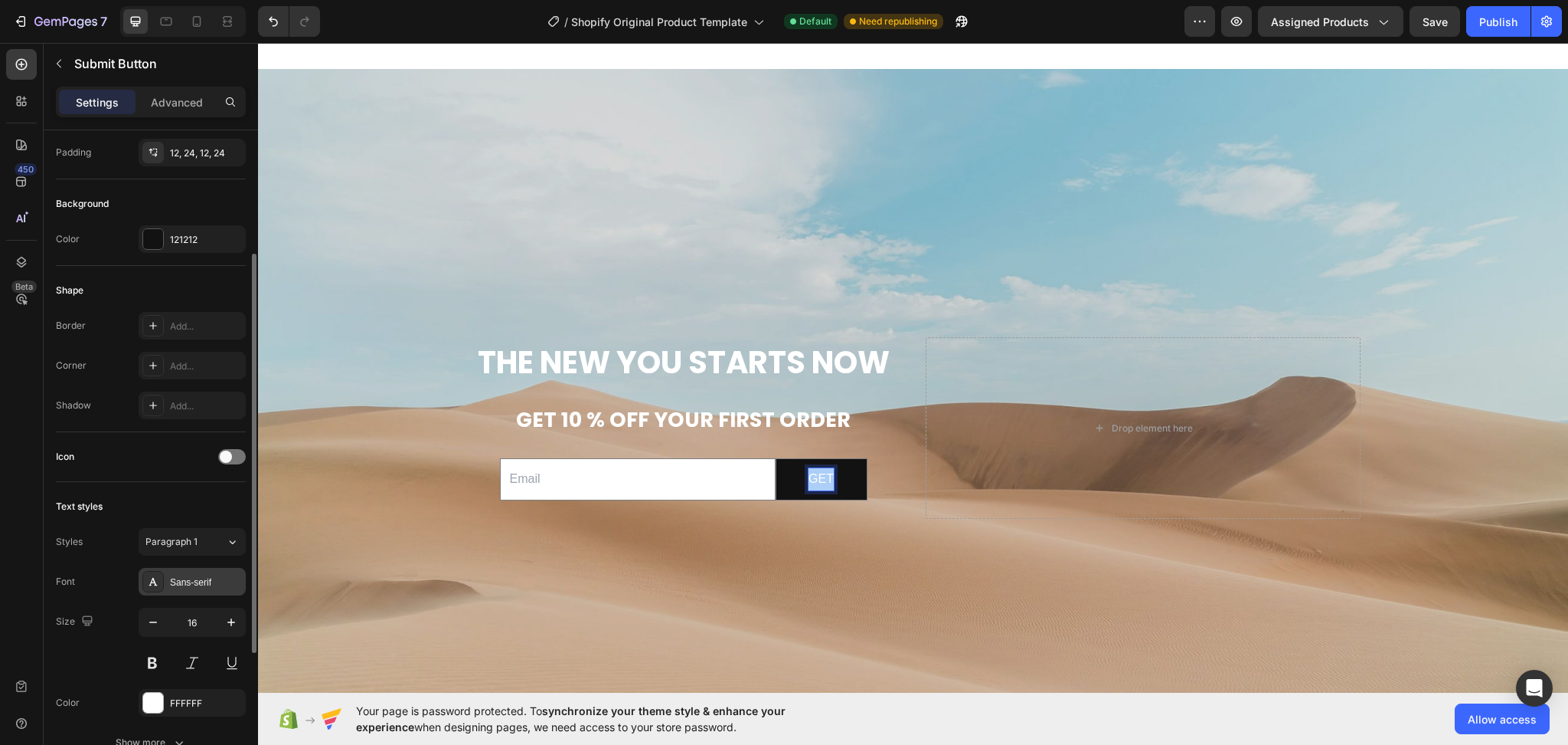
click at [182, 584] on div "Sans-serif" at bounding box center [205, 582] width 72 height 14
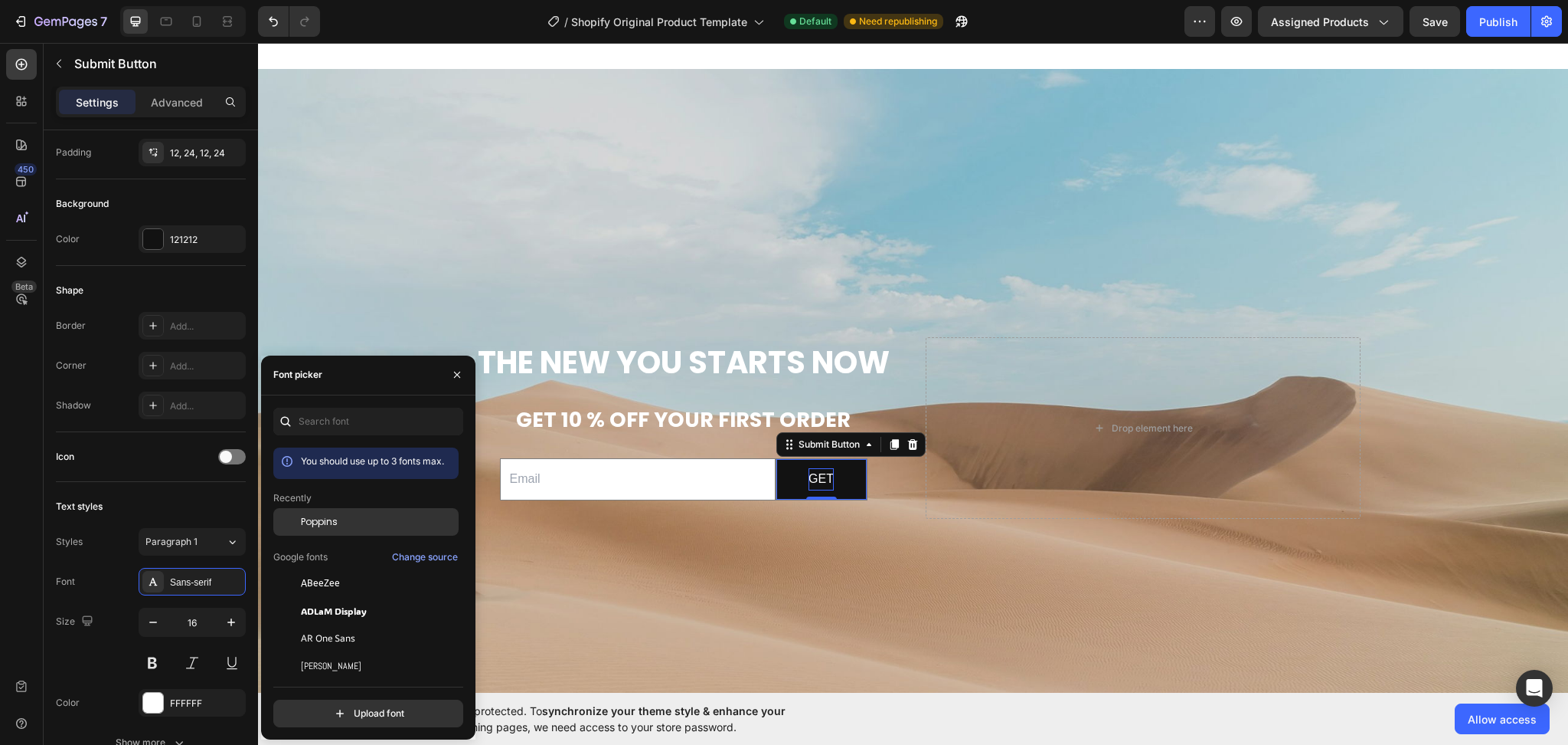
click at [312, 526] on span "Poppins" at bounding box center [319, 521] width 37 height 14
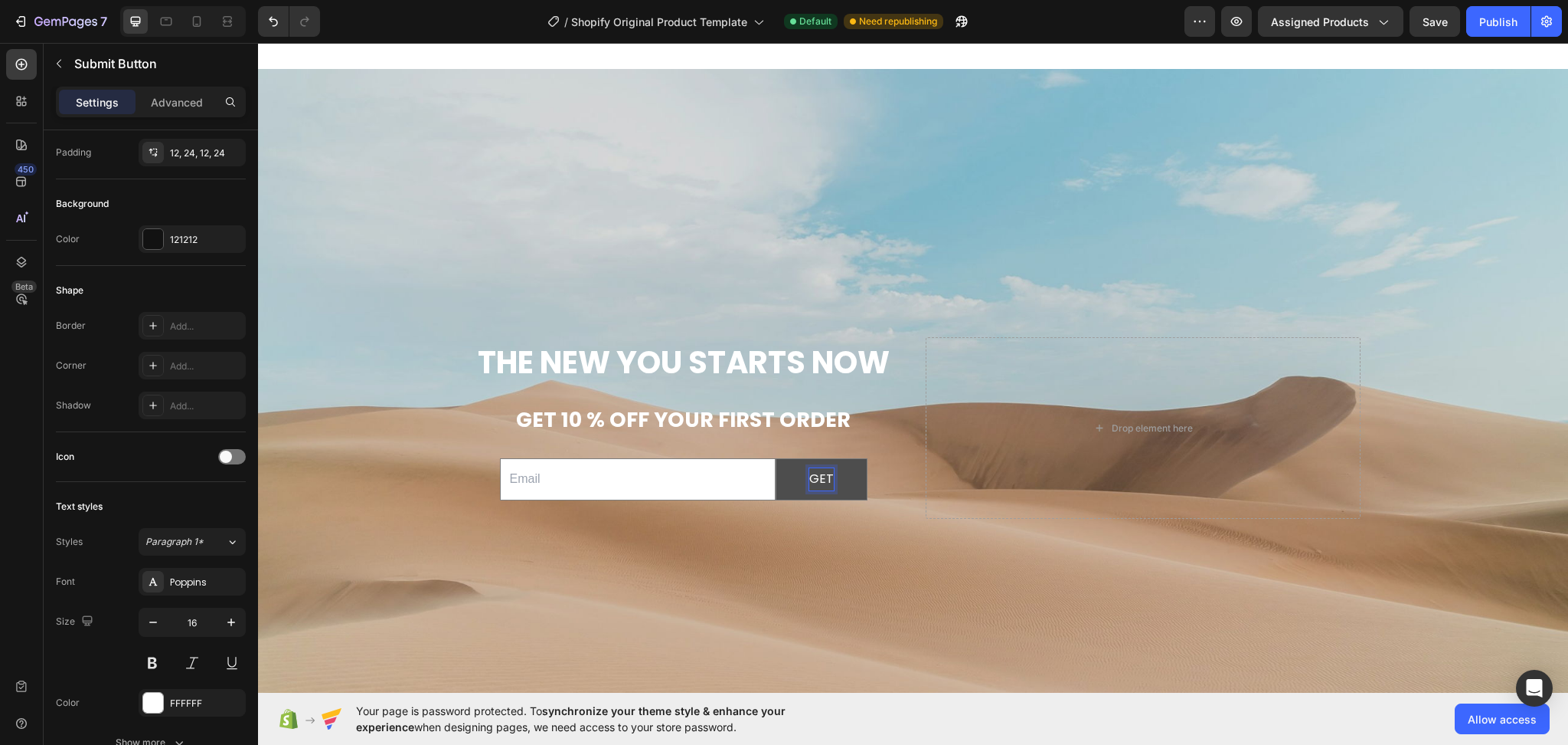
click at [847, 500] on button "GET" at bounding box center [822, 479] width 91 height 41
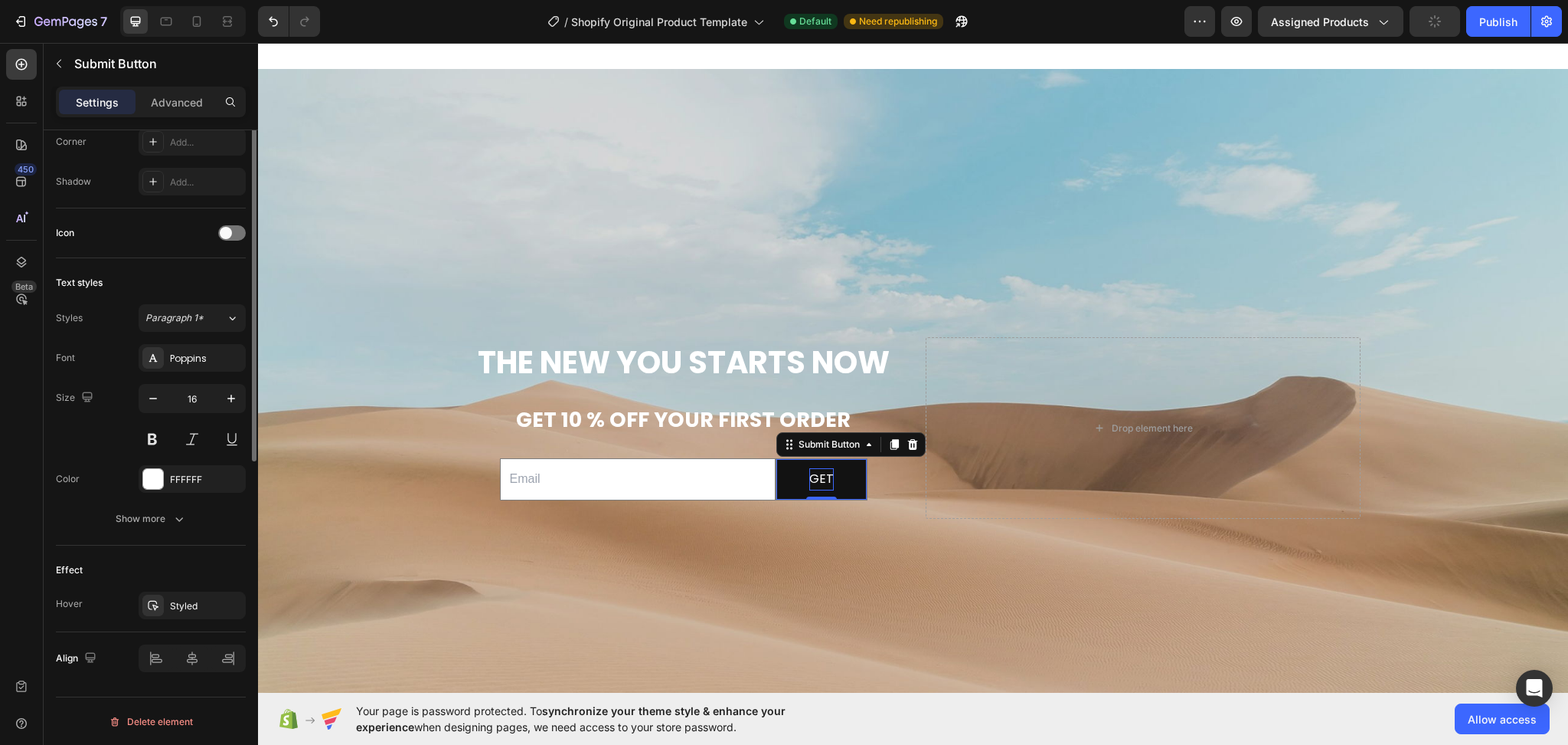
scroll to position [19, 0]
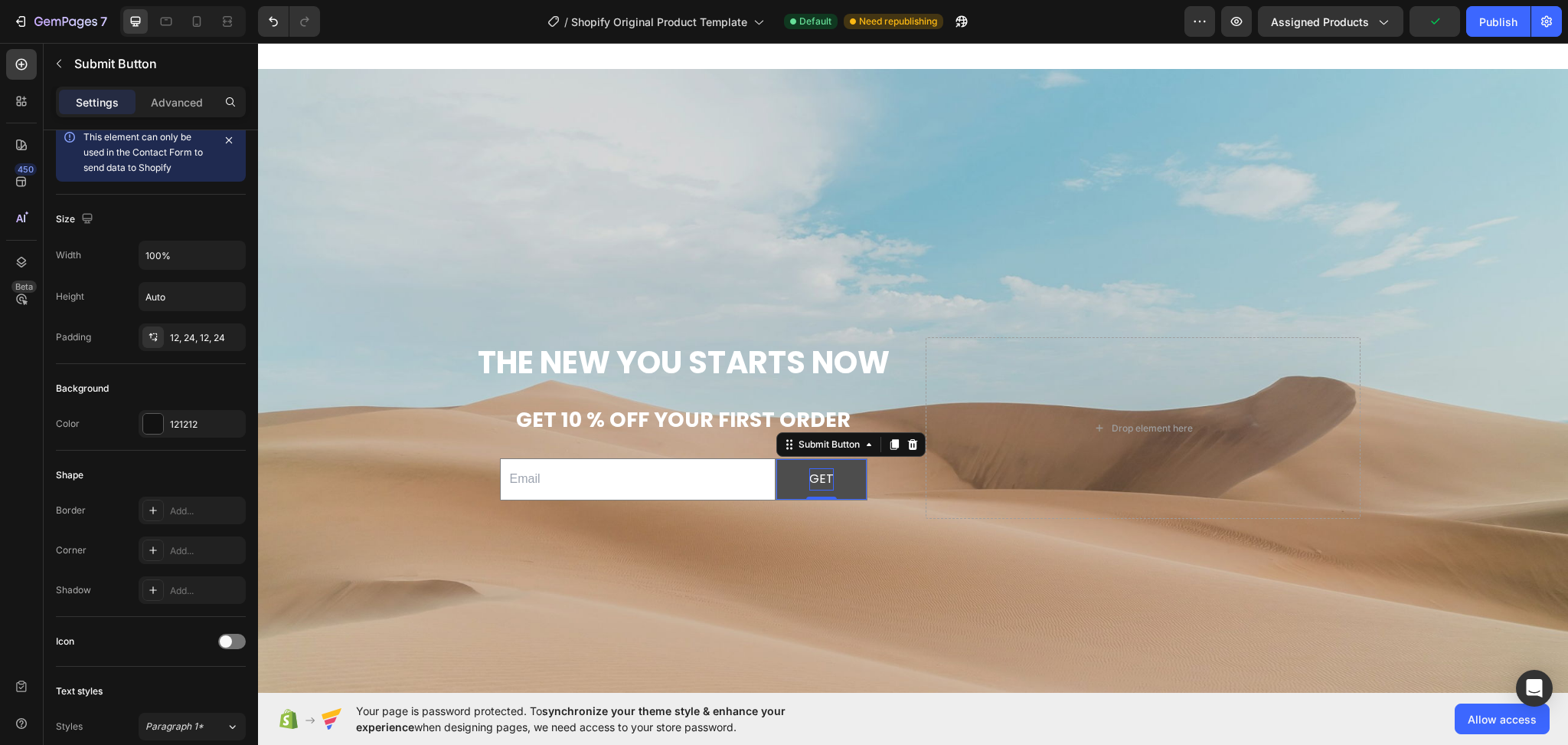
click at [843, 500] on button "GET" at bounding box center [822, 479] width 91 height 41
click at [810, 319] on div "Background Image" at bounding box center [913, 427] width 1310 height 717
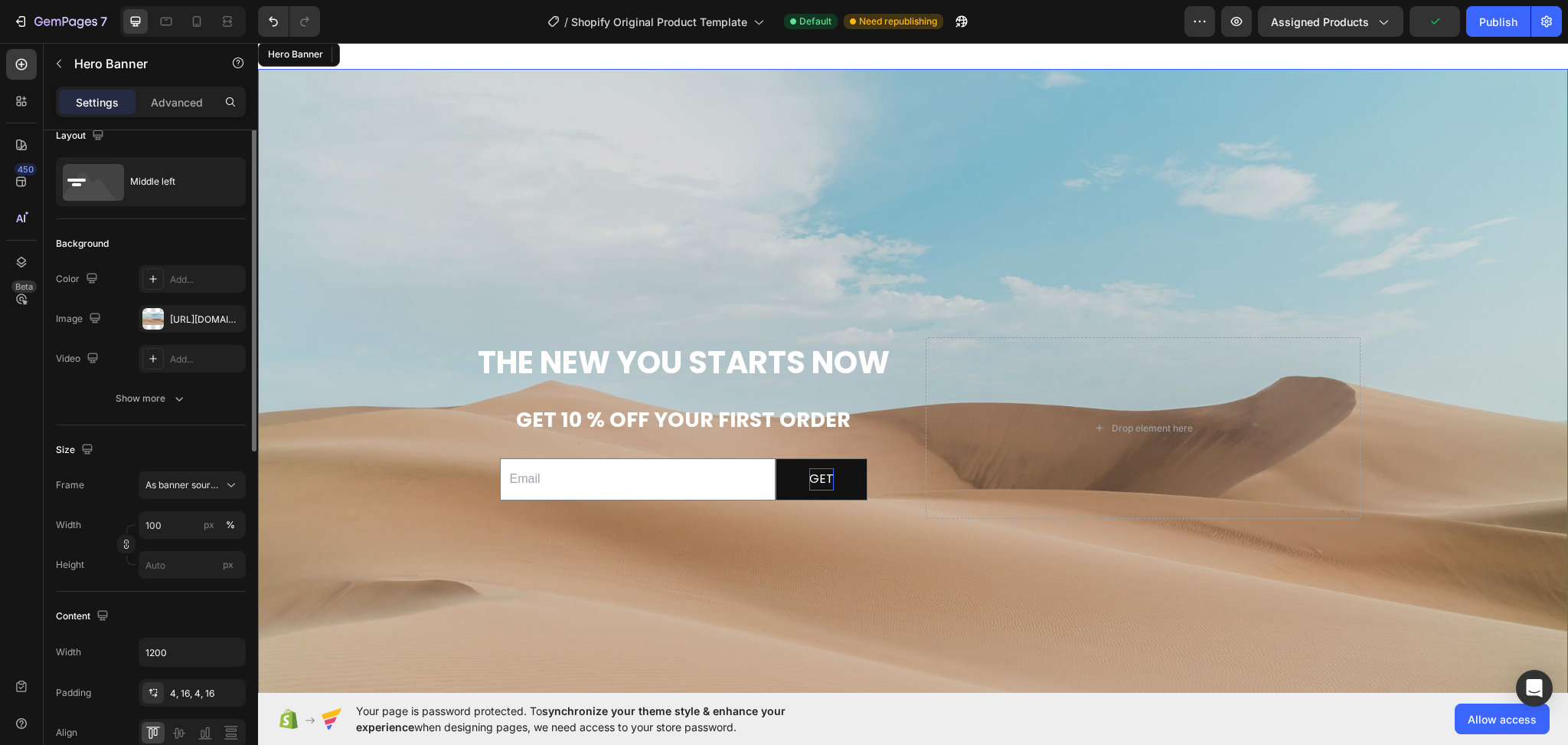
scroll to position [0, 0]
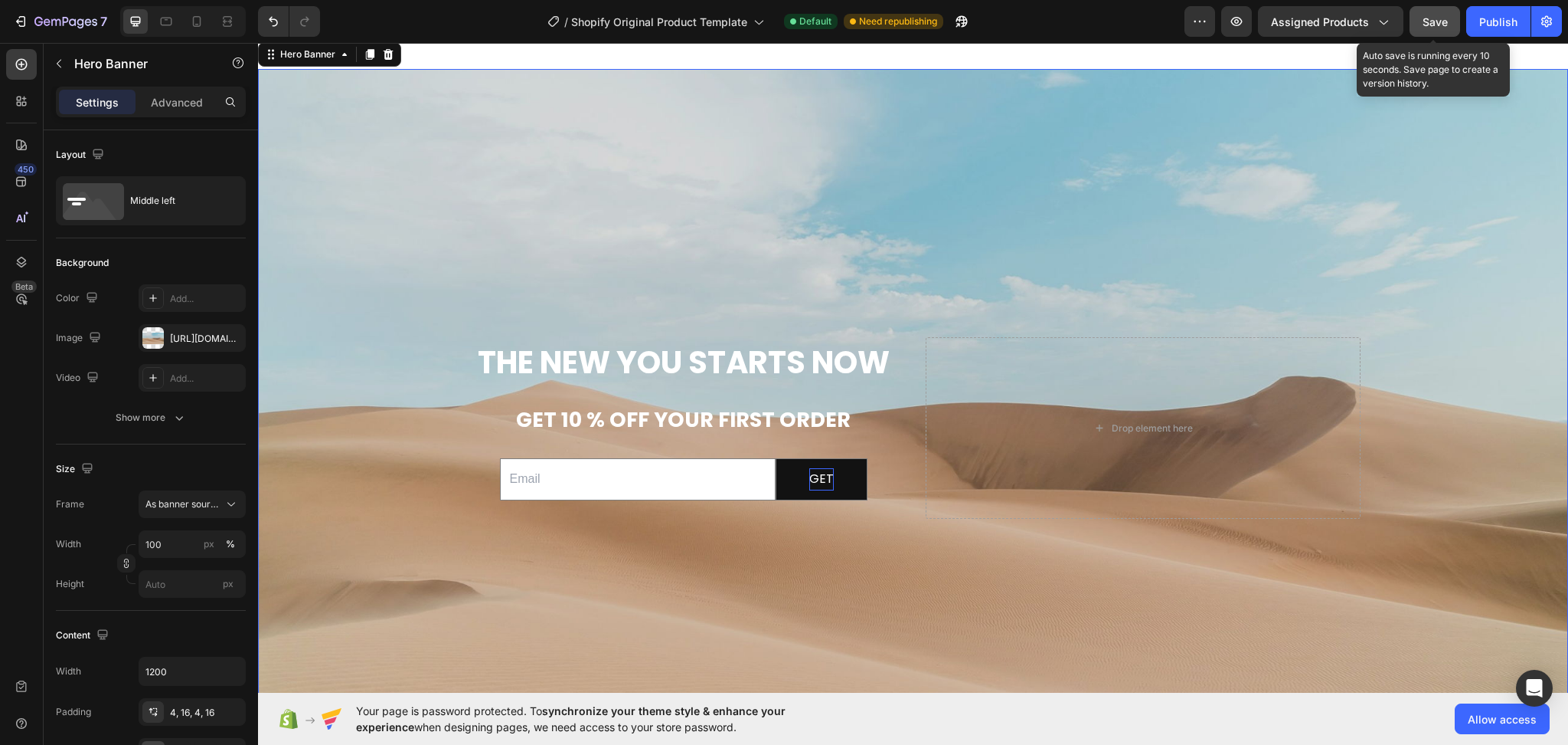
click at [1430, 22] on span "Save" at bounding box center [1435, 22] width 25 height 13
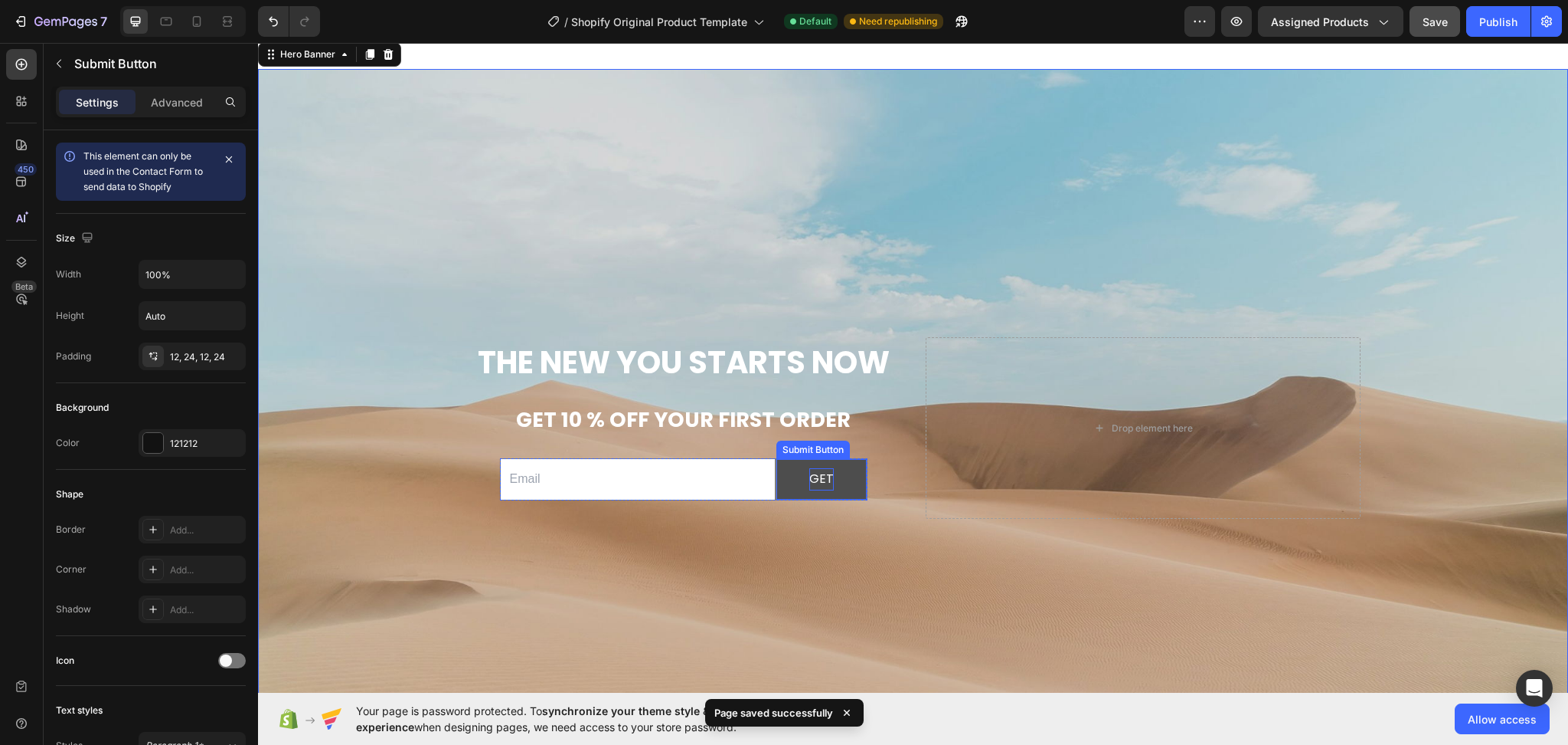
click at [840, 496] on button "GET" at bounding box center [822, 479] width 91 height 41
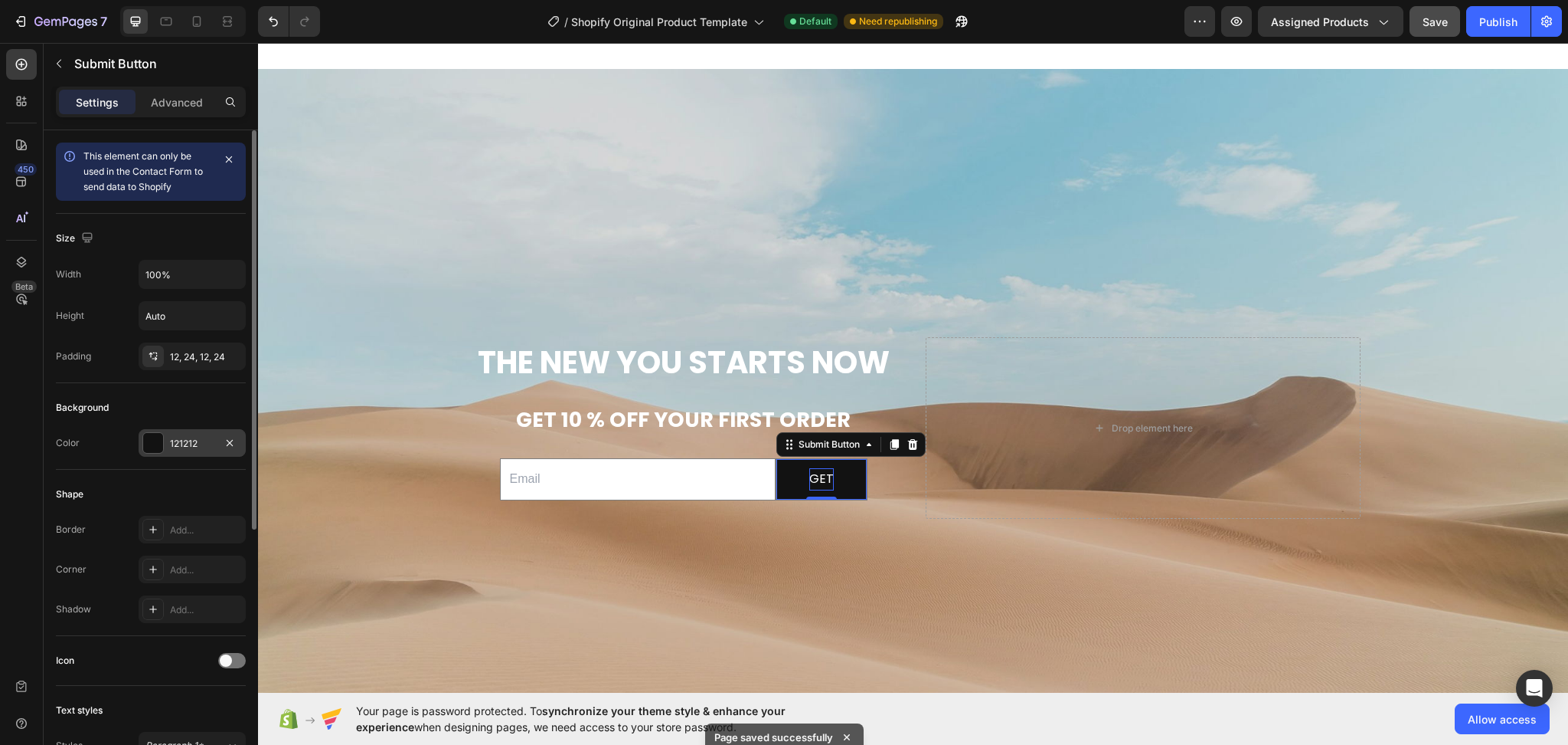
click at [161, 445] on div at bounding box center [153, 442] width 20 height 20
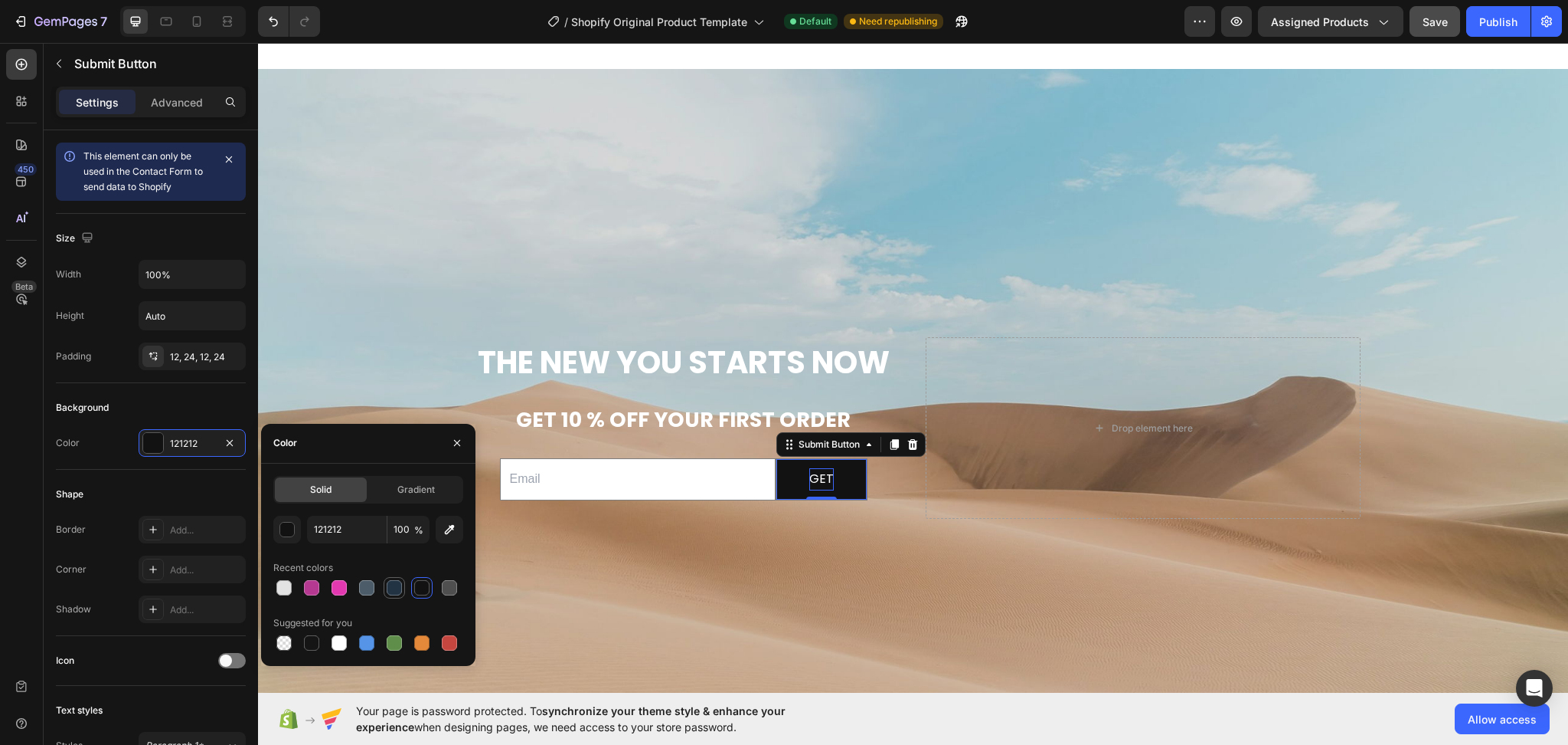
click at [387, 590] on div at bounding box center [394, 588] width 16 height 16
type input "223344"
click at [748, 596] on div "Background Image" at bounding box center [913, 427] width 1310 height 717
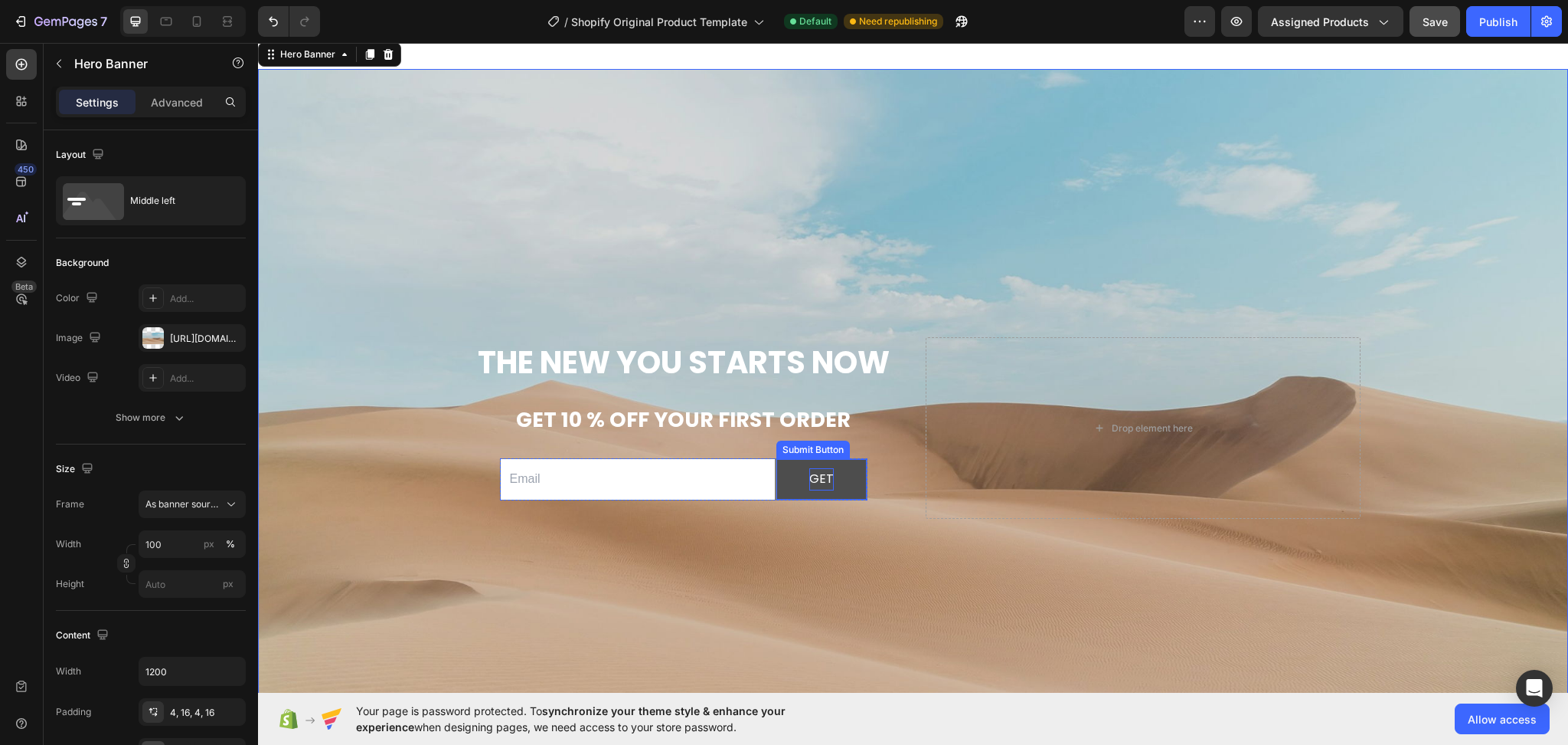
click at [847, 500] on button "GET" at bounding box center [822, 479] width 91 height 41
click at [904, 261] on div "Background Image" at bounding box center [913, 427] width 1310 height 717
click at [155, 342] on div at bounding box center [153, 338] width 22 height 22
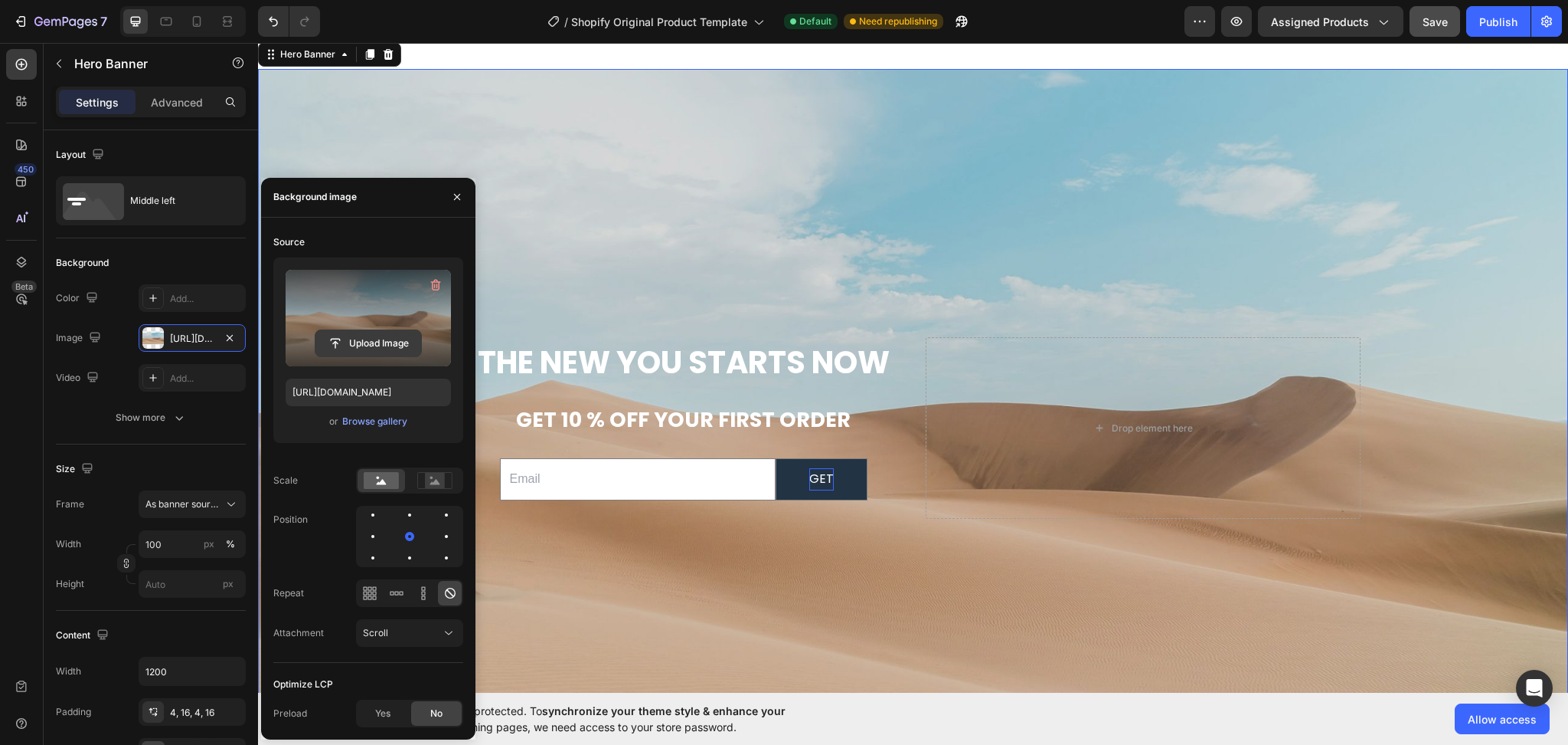
click at [398, 337] on input "file" at bounding box center [368, 343] width 105 height 26
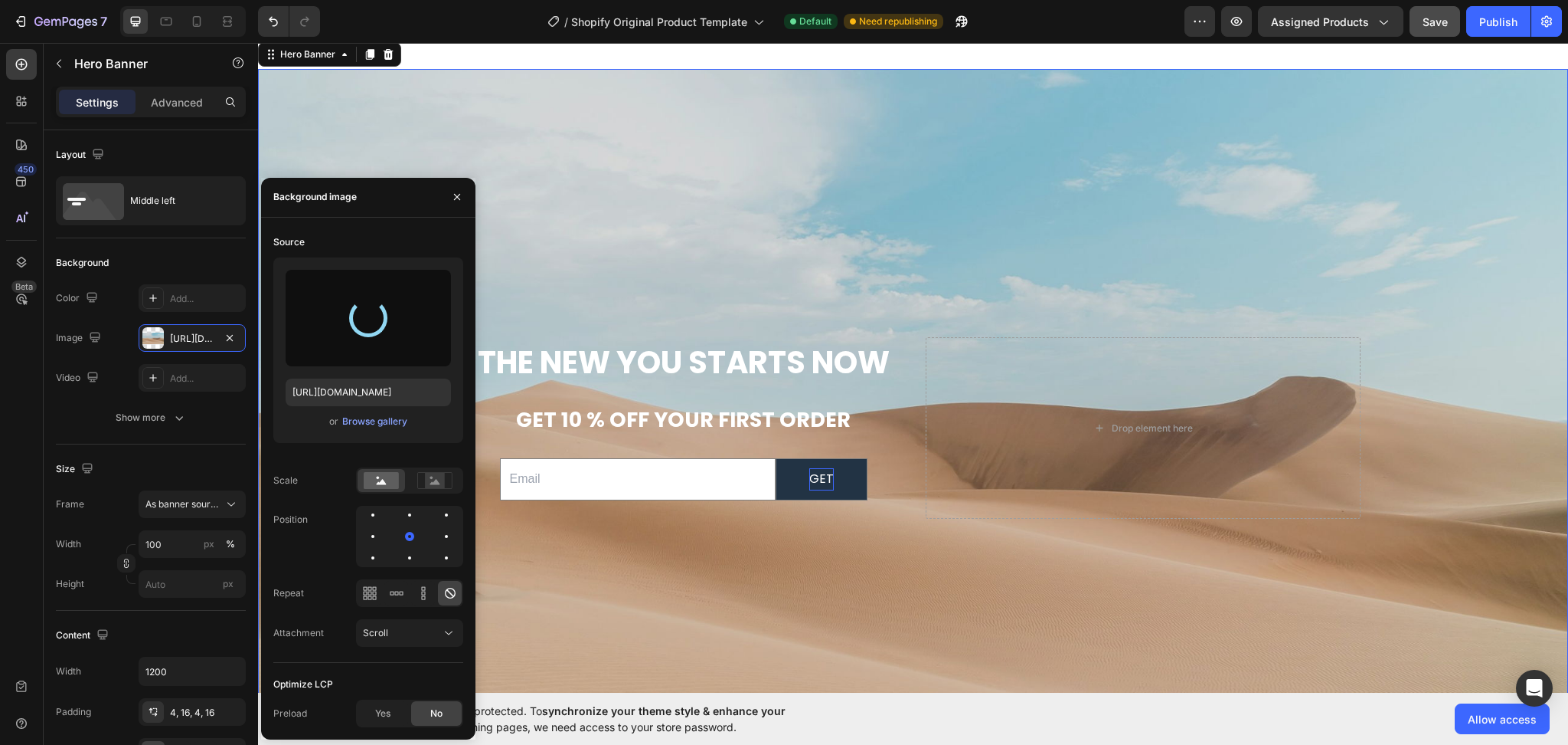
type input "[URL][DOMAIN_NAME]"
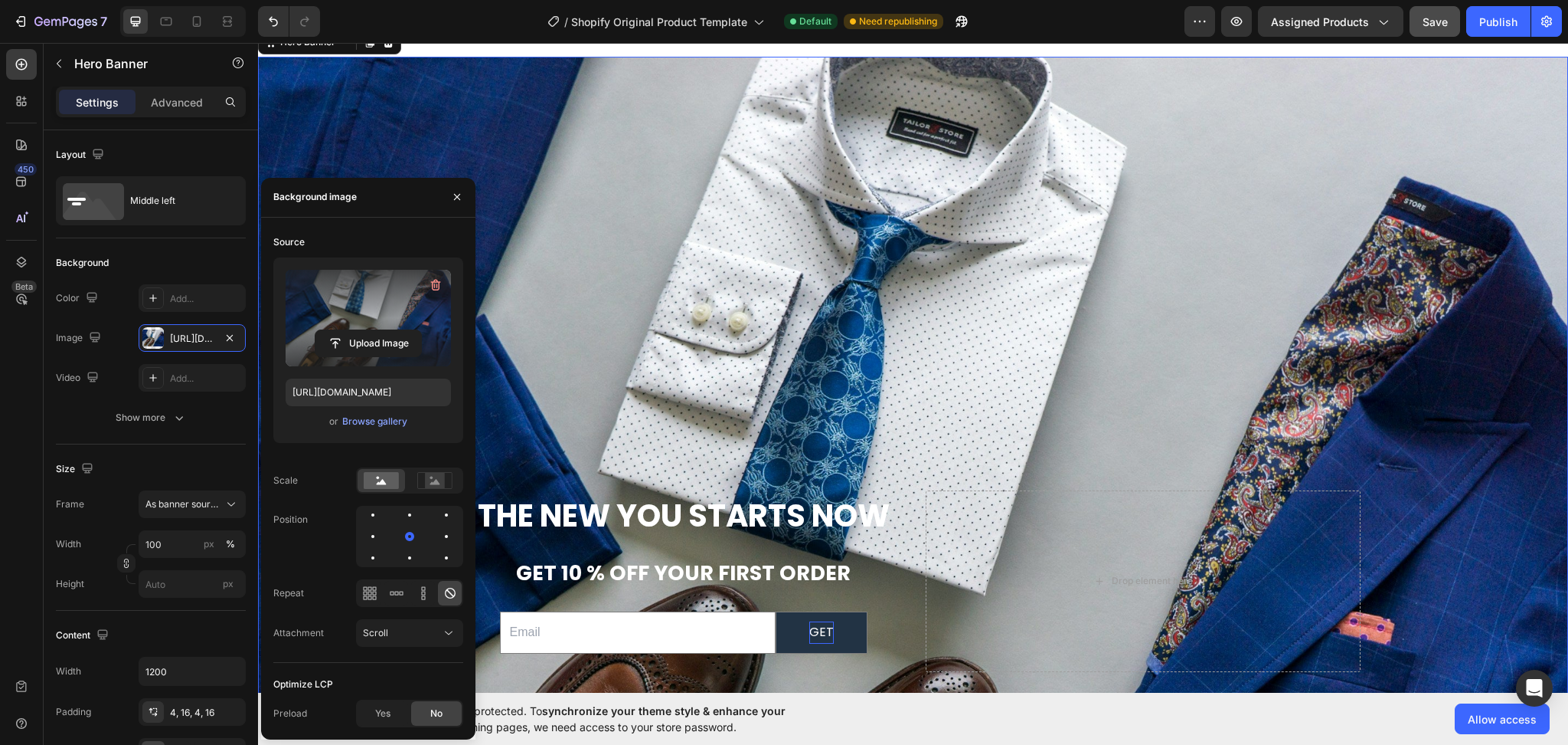
scroll to position [5442, 0]
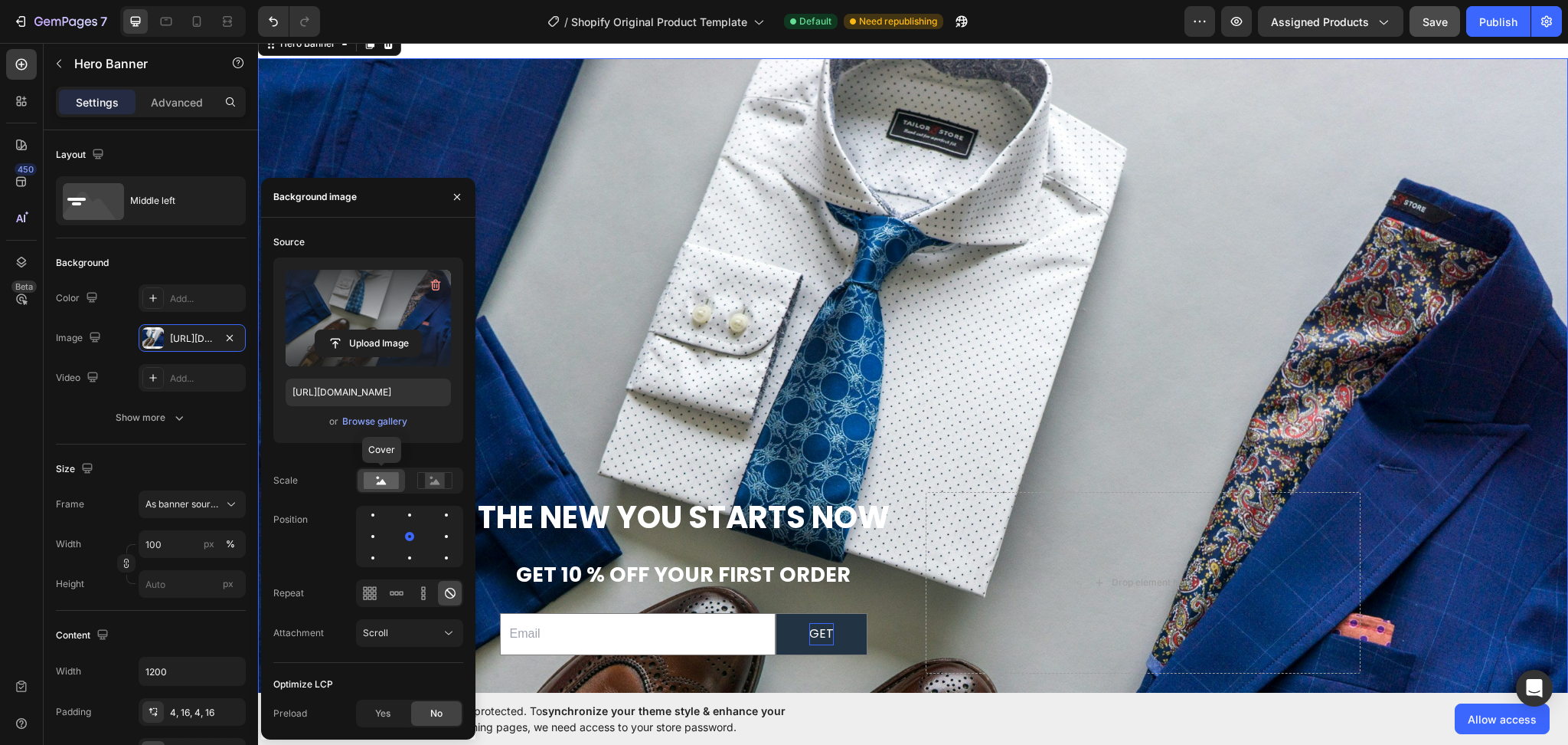
click at [381, 481] on icon at bounding box center [382, 482] width 10 height 5
click at [425, 483] on rect at bounding box center [434, 481] width 20 height 16
click at [377, 486] on rect at bounding box center [381, 481] width 35 height 17
click at [177, 424] on icon "button" at bounding box center [179, 418] width 16 height 16
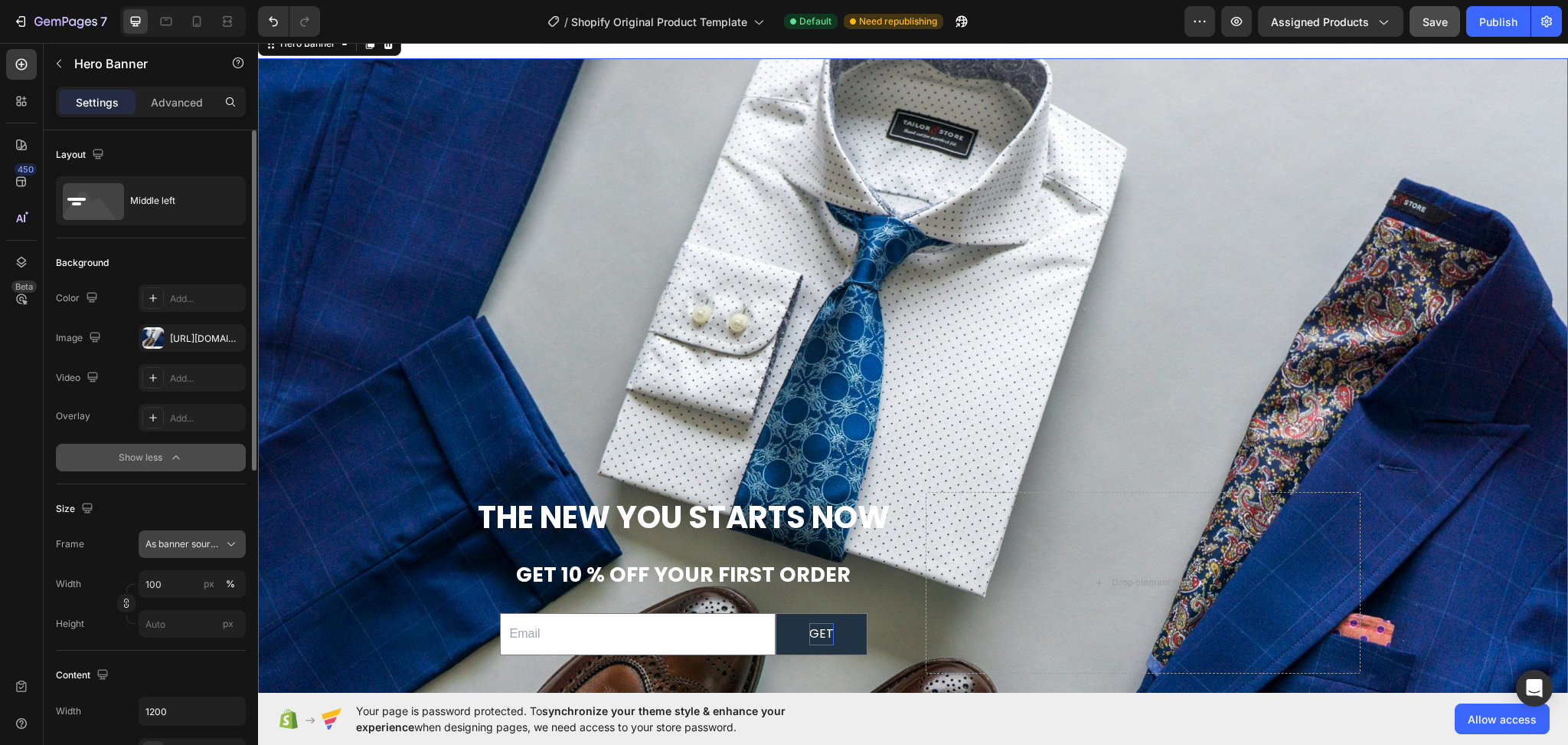
click at [227, 543] on icon at bounding box center [231, 544] width 16 height 16
click at [219, 464] on button "Show less" at bounding box center [151, 458] width 190 height 28
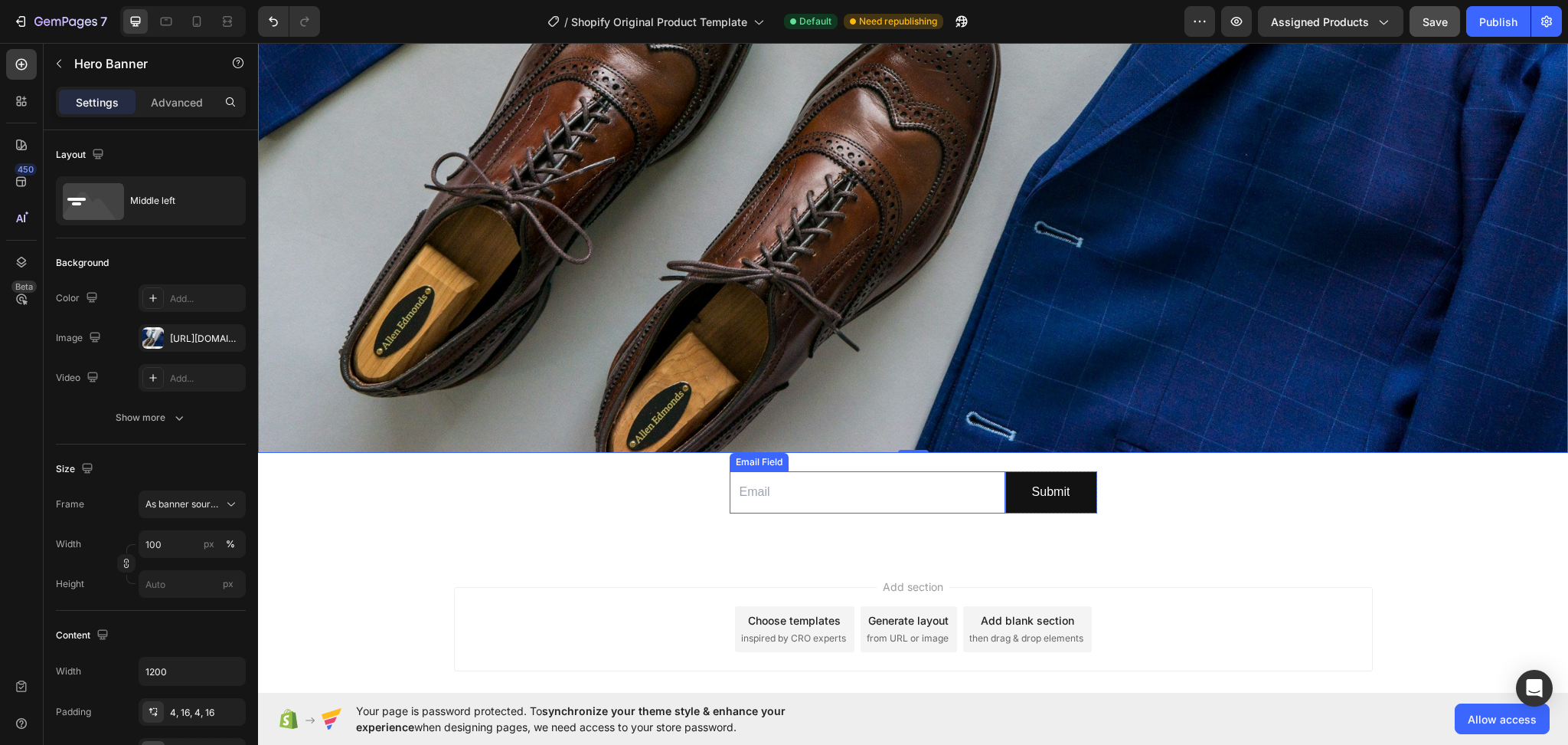
scroll to position [6157, 0]
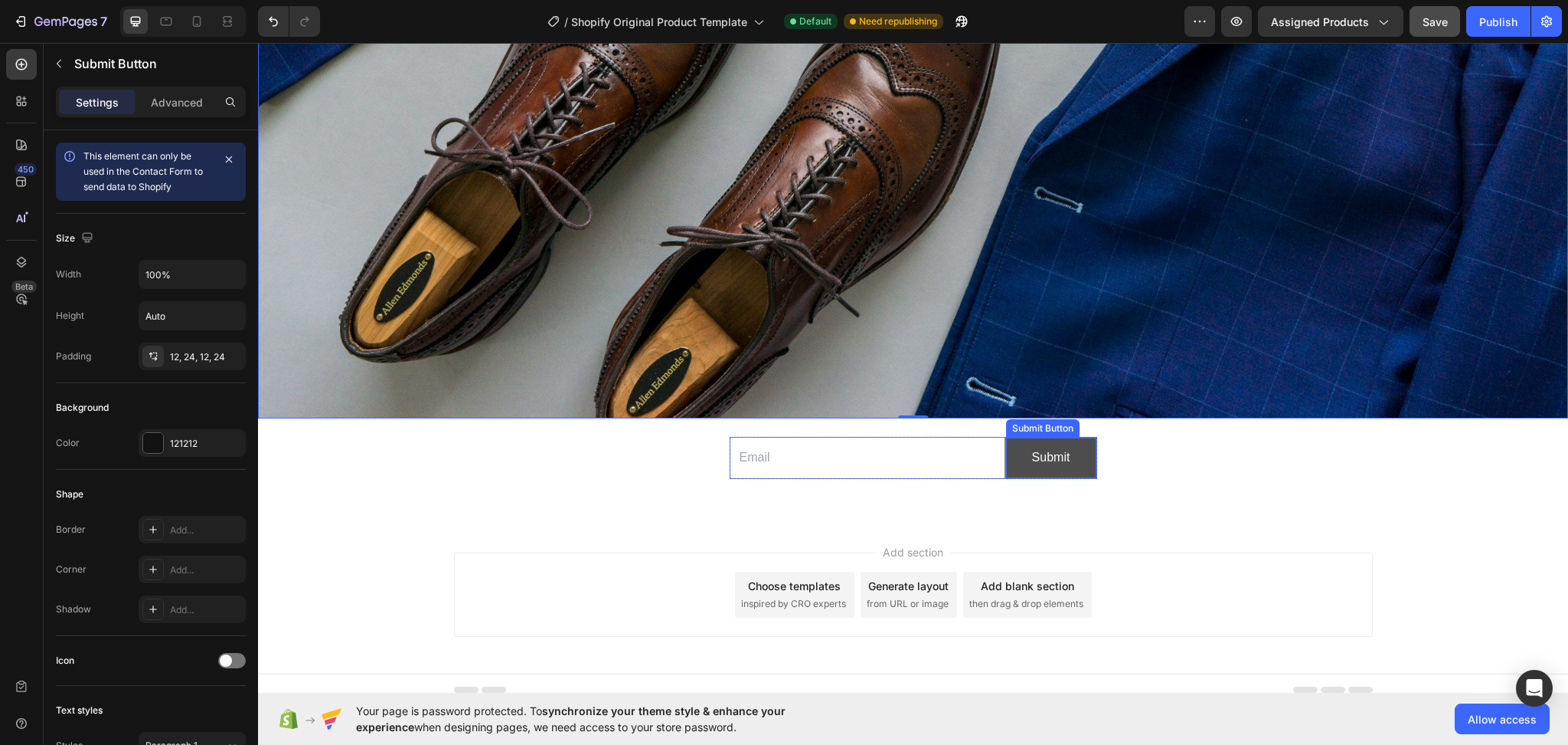
click at [1067, 445] on button "Submit" at bounding box center [1051, 458] width 91 height 41
click at [1137, 417] on icon at bounding box center [1143, 423] width 12 height 12
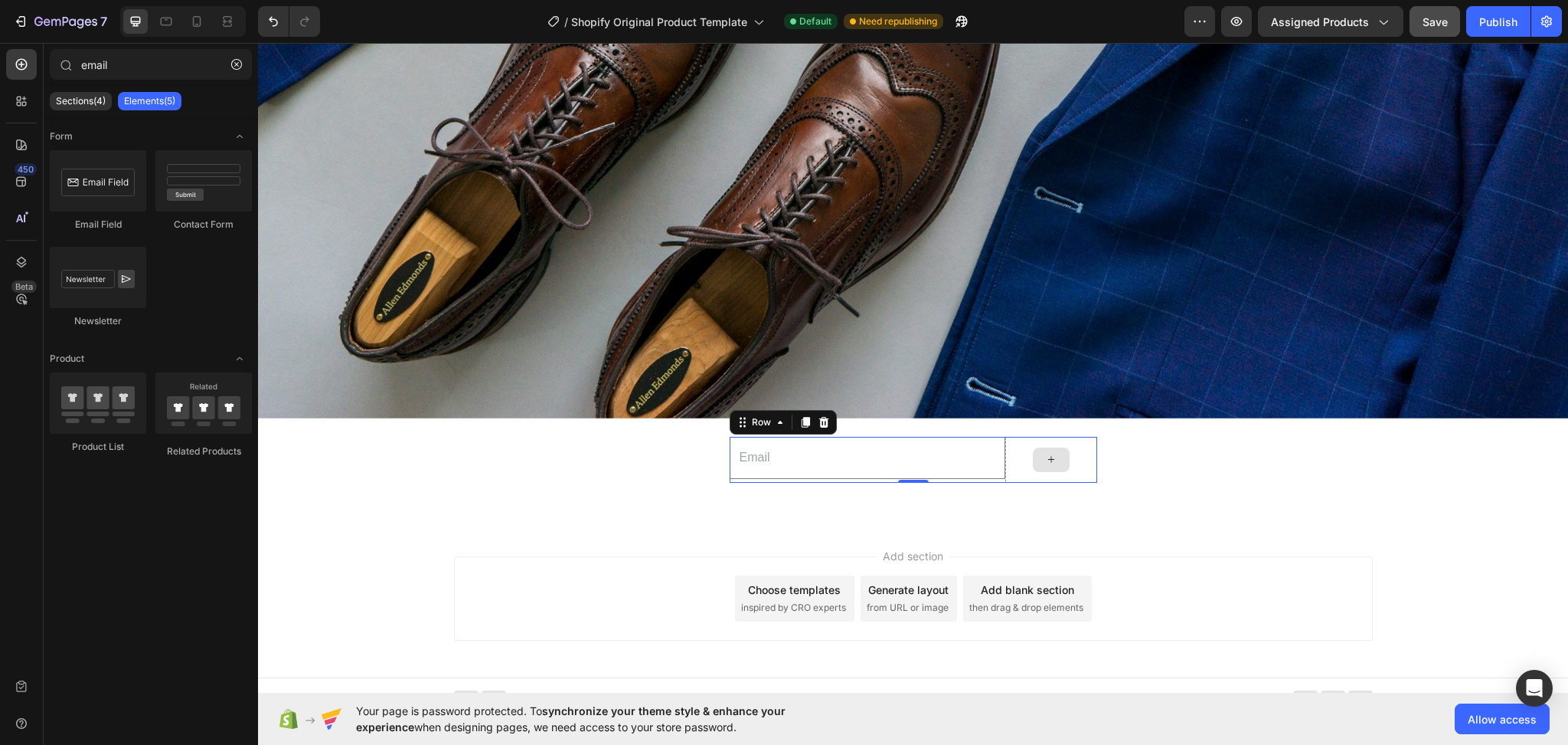
click at [1005, 448] on div at bounding box center [1051, 459] width 91 height 46
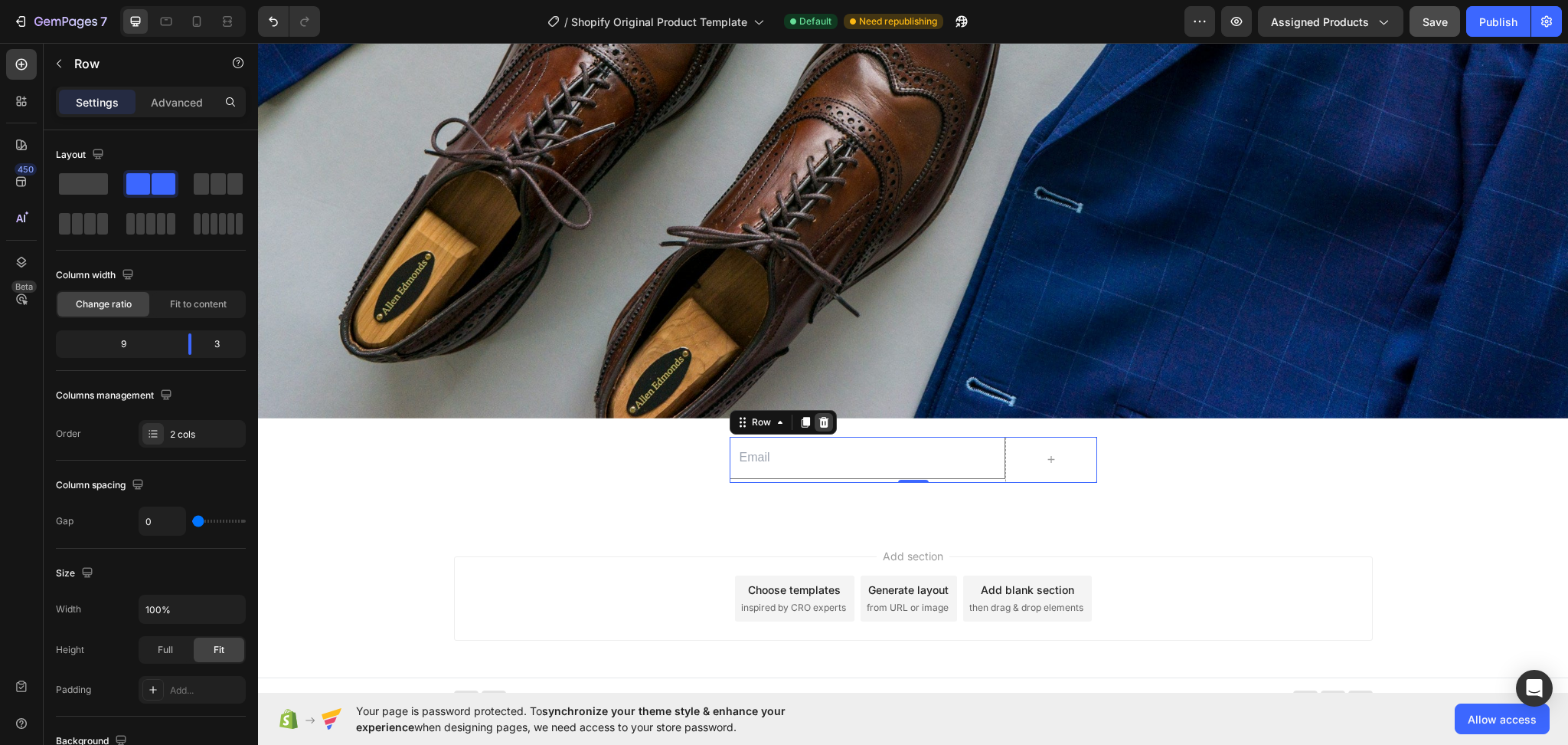
click at [815, 413] on div at bounding box center [823, 421] width 18 height 18
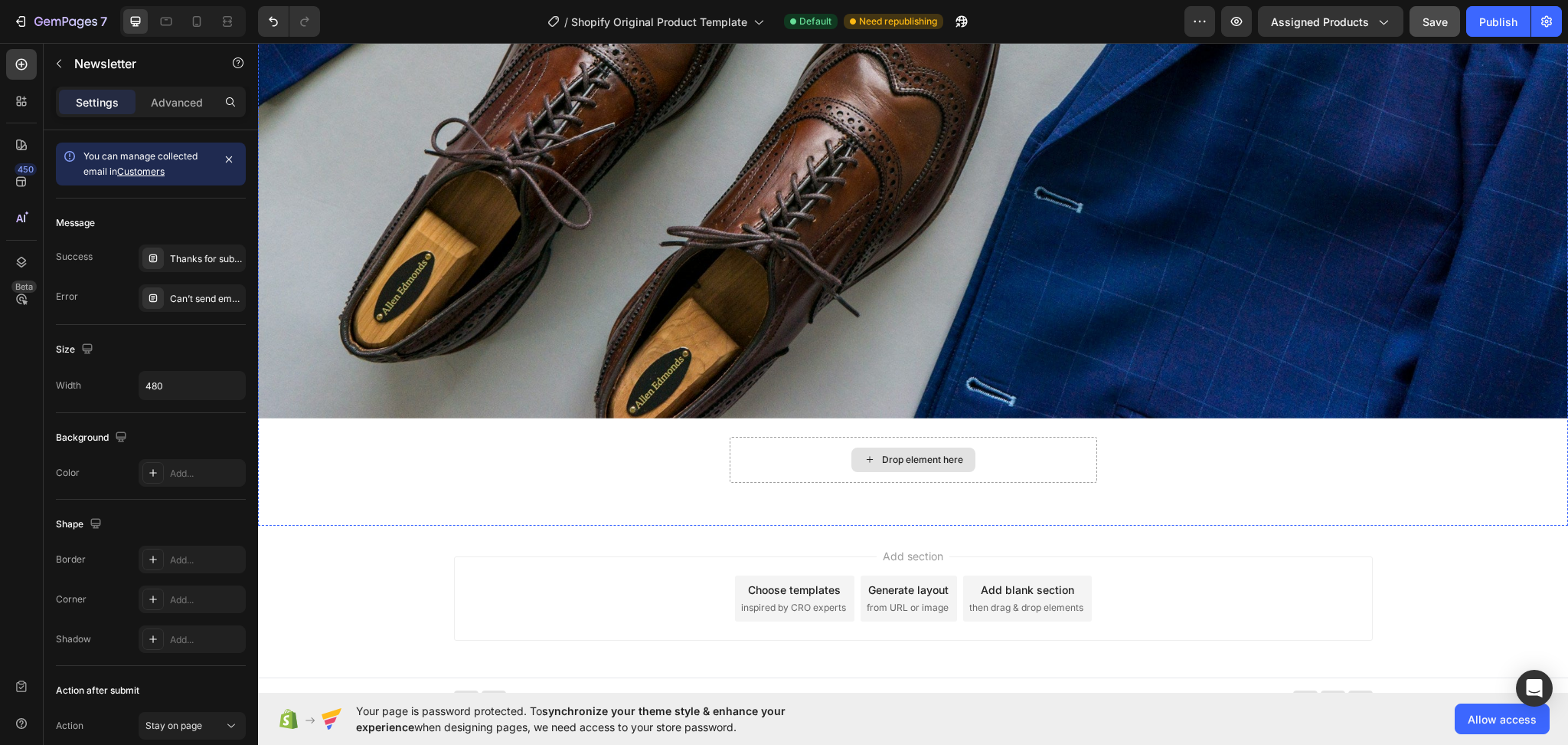
click at [790, 439] on div "Drop element here" at bounding box center [914, 459] width 368 height 46
click at [994, 437] on div "Drop element here" at bounding box center [914, 459] width 368 height 46
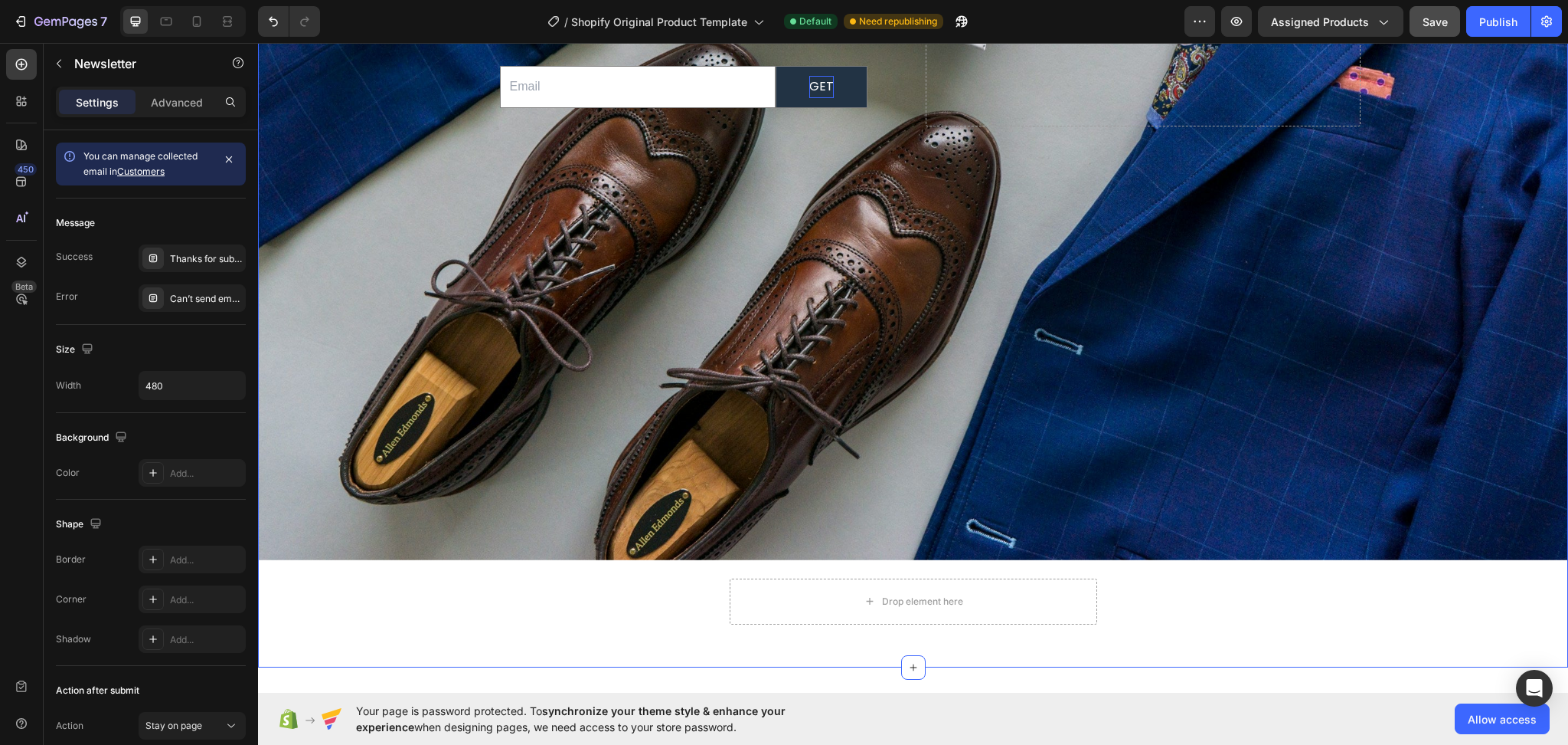
scroll to position [5952, 0]
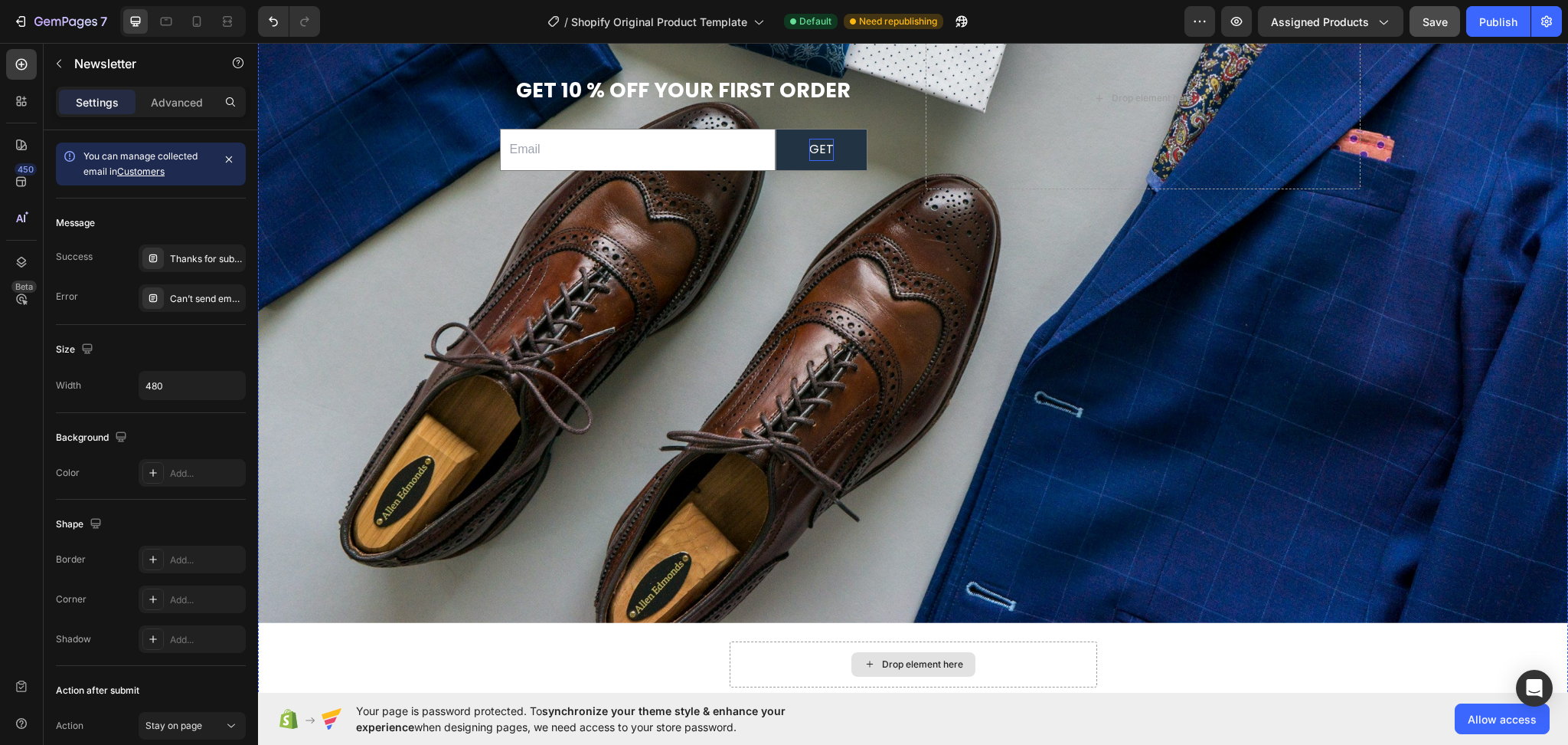
click at [1057, 641] on div "Drop element here" at bounding box center [914, 664] width 368 height 46
click at [668, 490] on div "Background Image" at bounding box center [913, 98] width 1310 height 1049
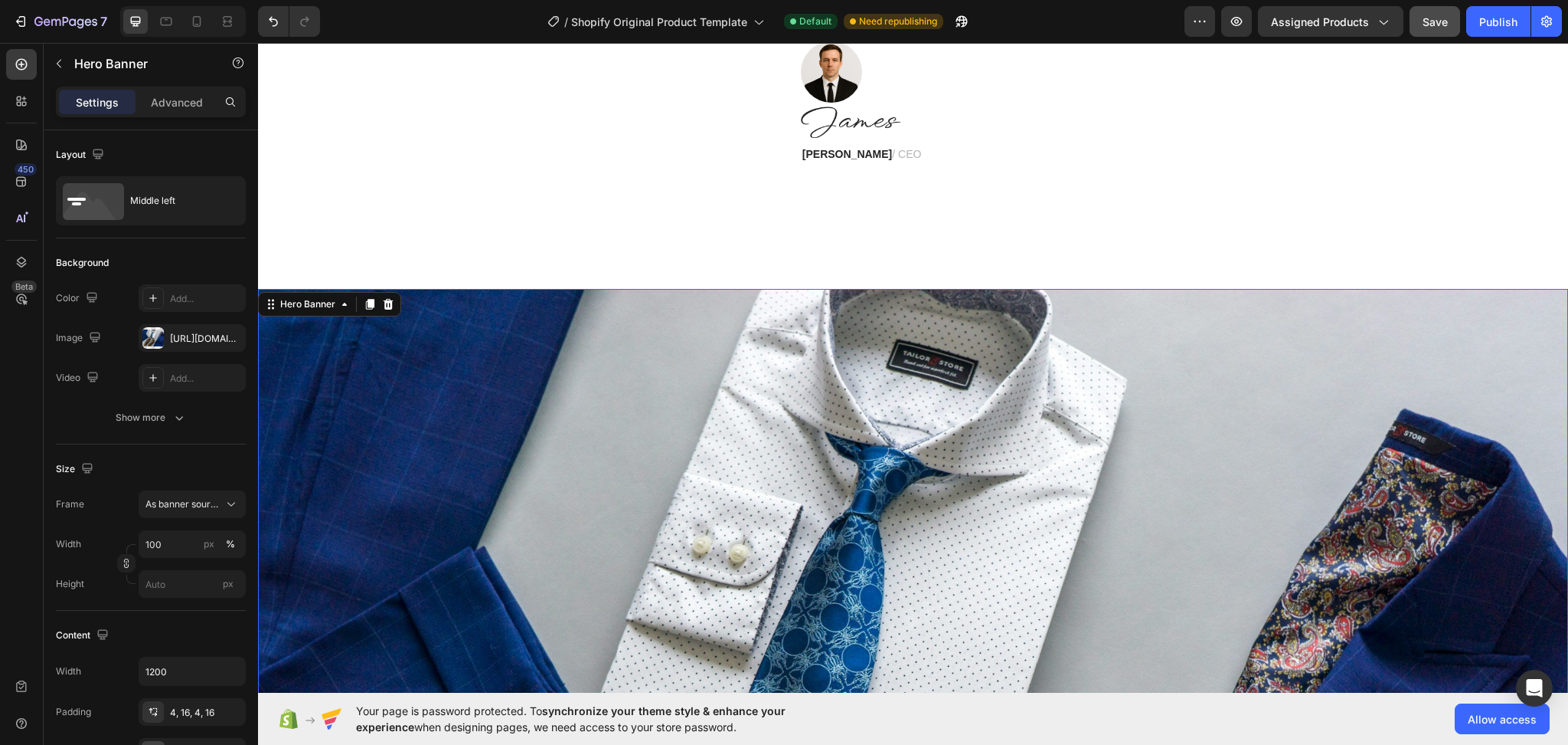
scroll to position [5237, 0]
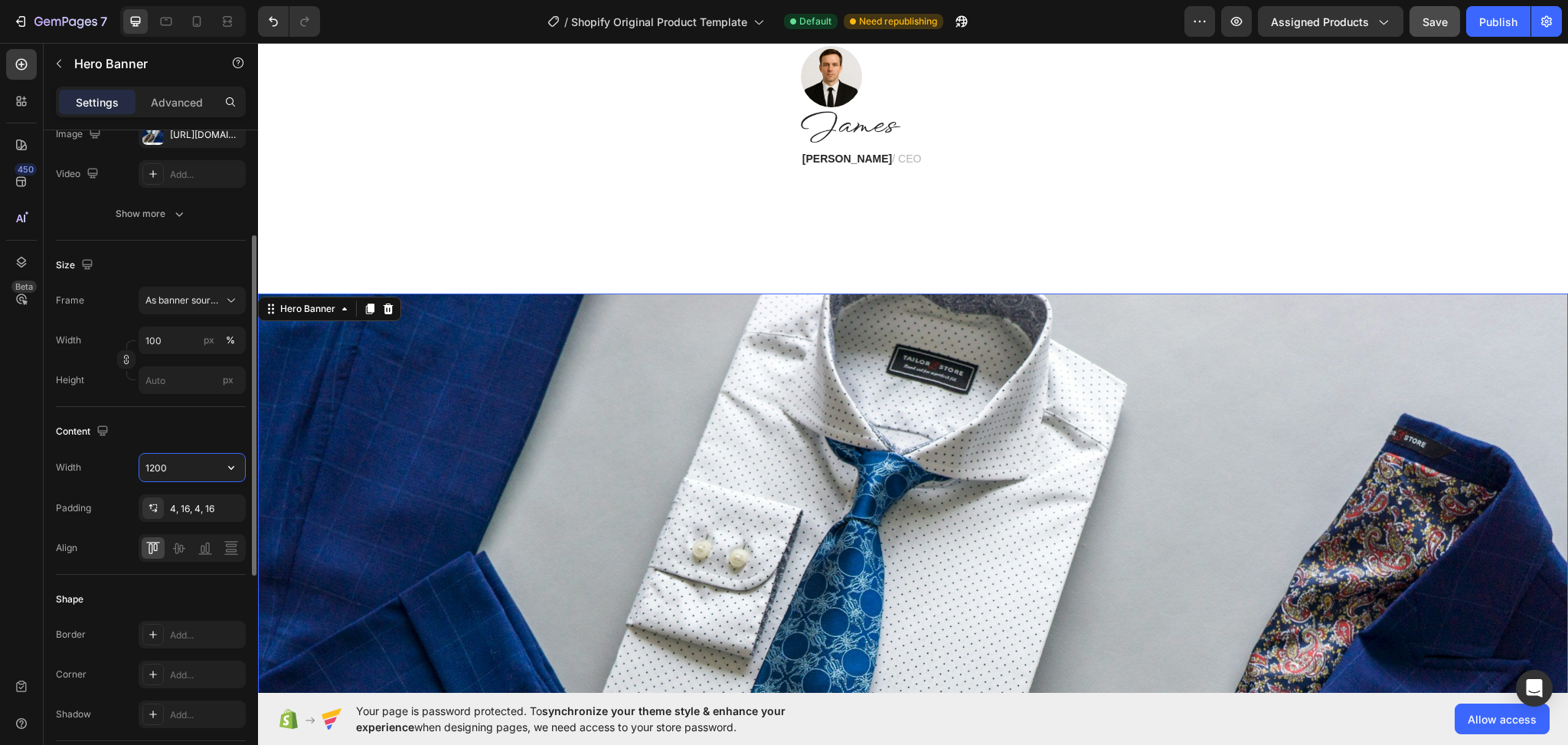
click at [202, 467] on input "1200" at bounding box center [192, 467] width 105 height 28
click at [229, 465] on icon "button" at bounding box center [231, 467] width 16 height 16
click at [180, 559] on span "Fit content" at bounding box center [167, 565] width 46 height 14
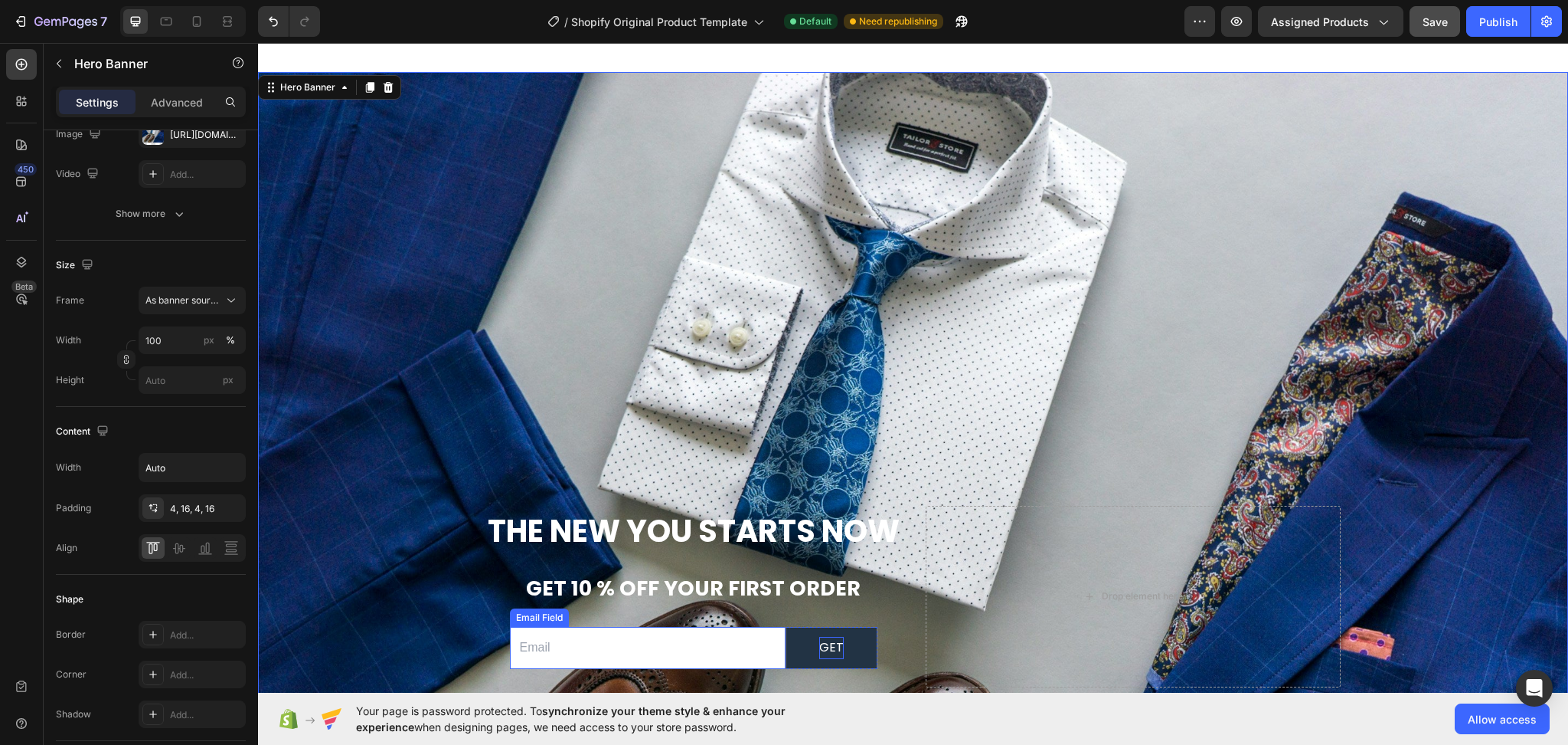
scroll to position [5442, 0]
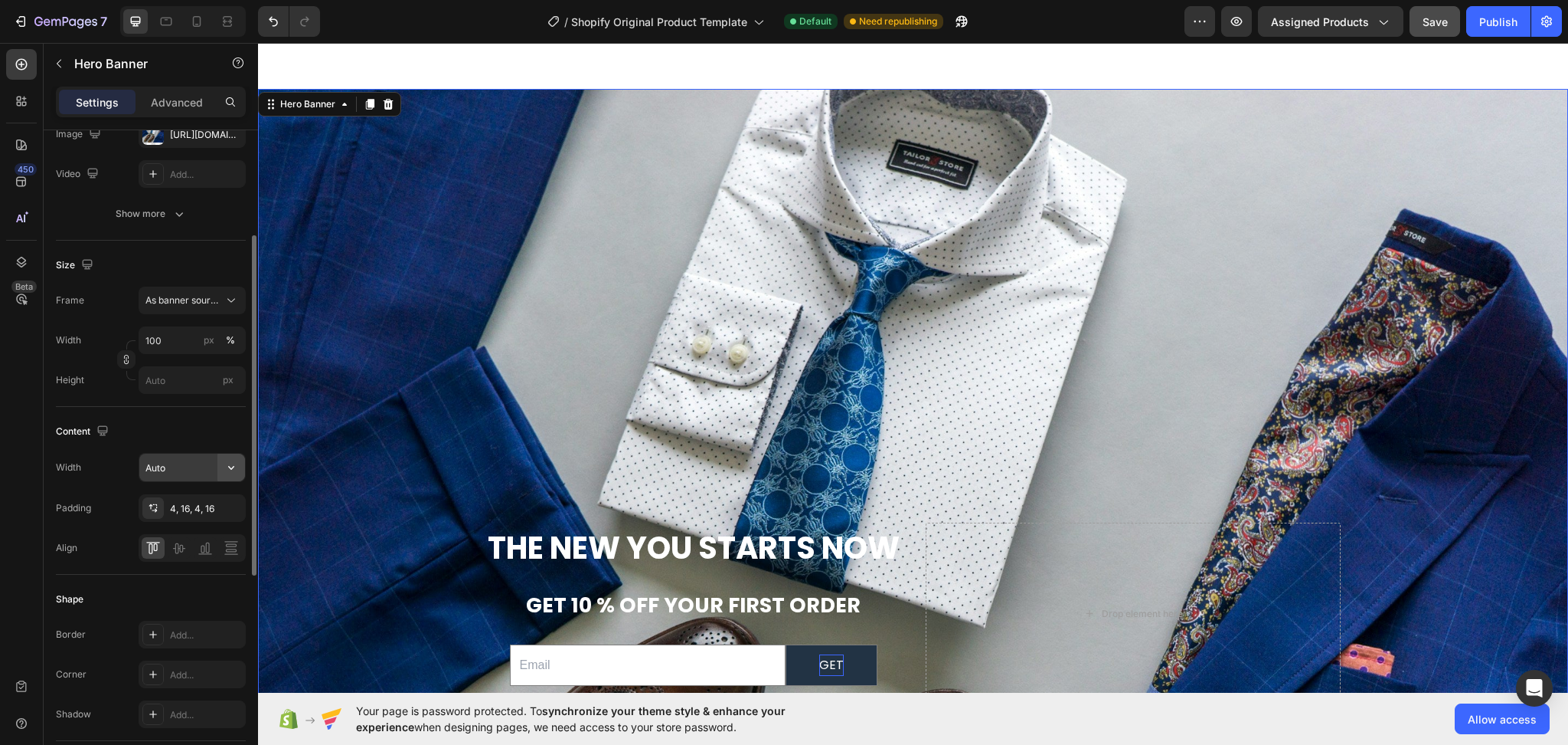
click at [229, 469] on icon "button" at bounding box center [231, 467] width 16 height 16
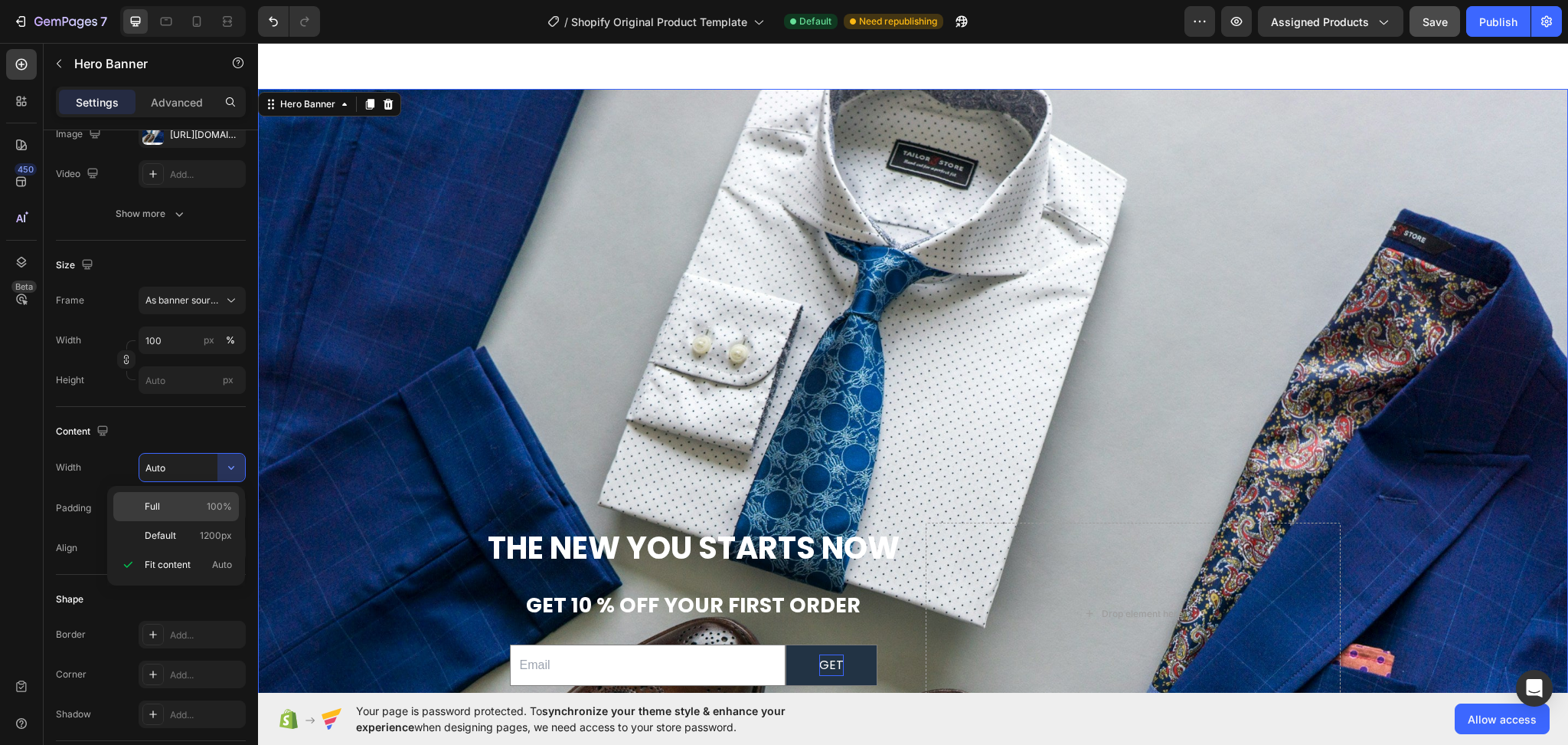
click at [174, 507] on p "Full 100%" at bounding box center [188, 507] width 87 height 14
type input "100%"
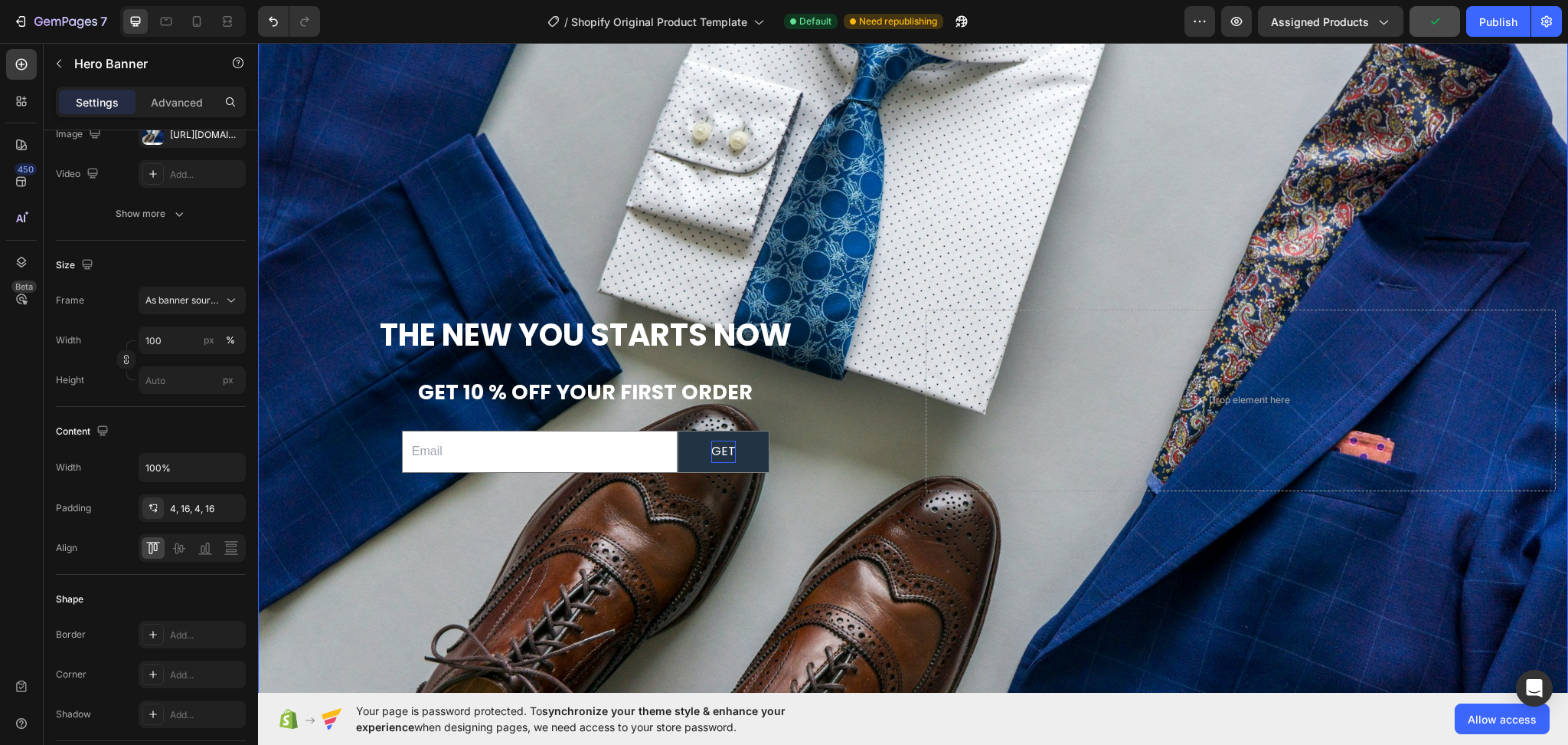
scroll to position [5648, 0]
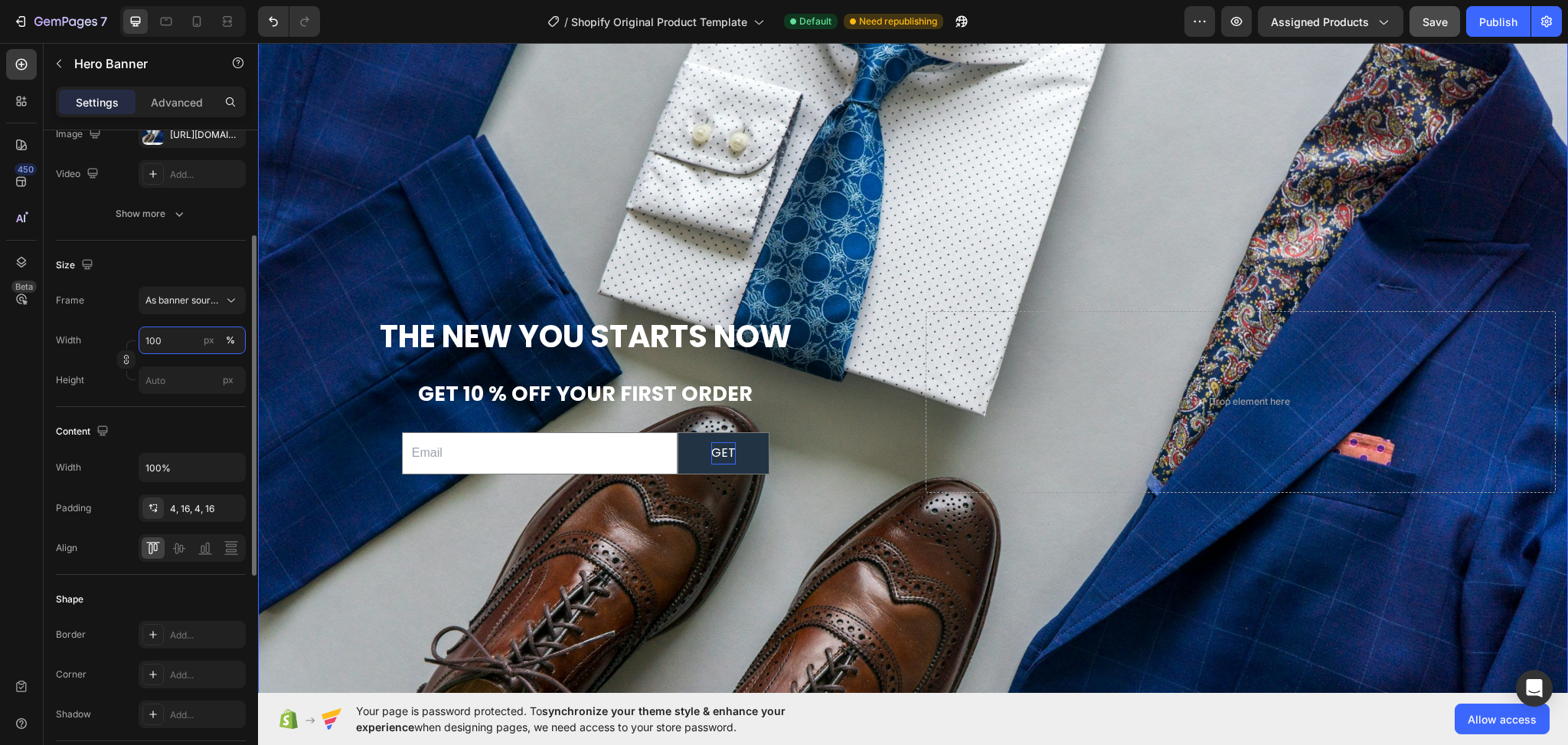
click at [178, 337] on input "100" at bounding box center [192, 340] width 107 height 28
click at [173, 407] on span "Default" at bounding box center [161, 405] width 31 height 14
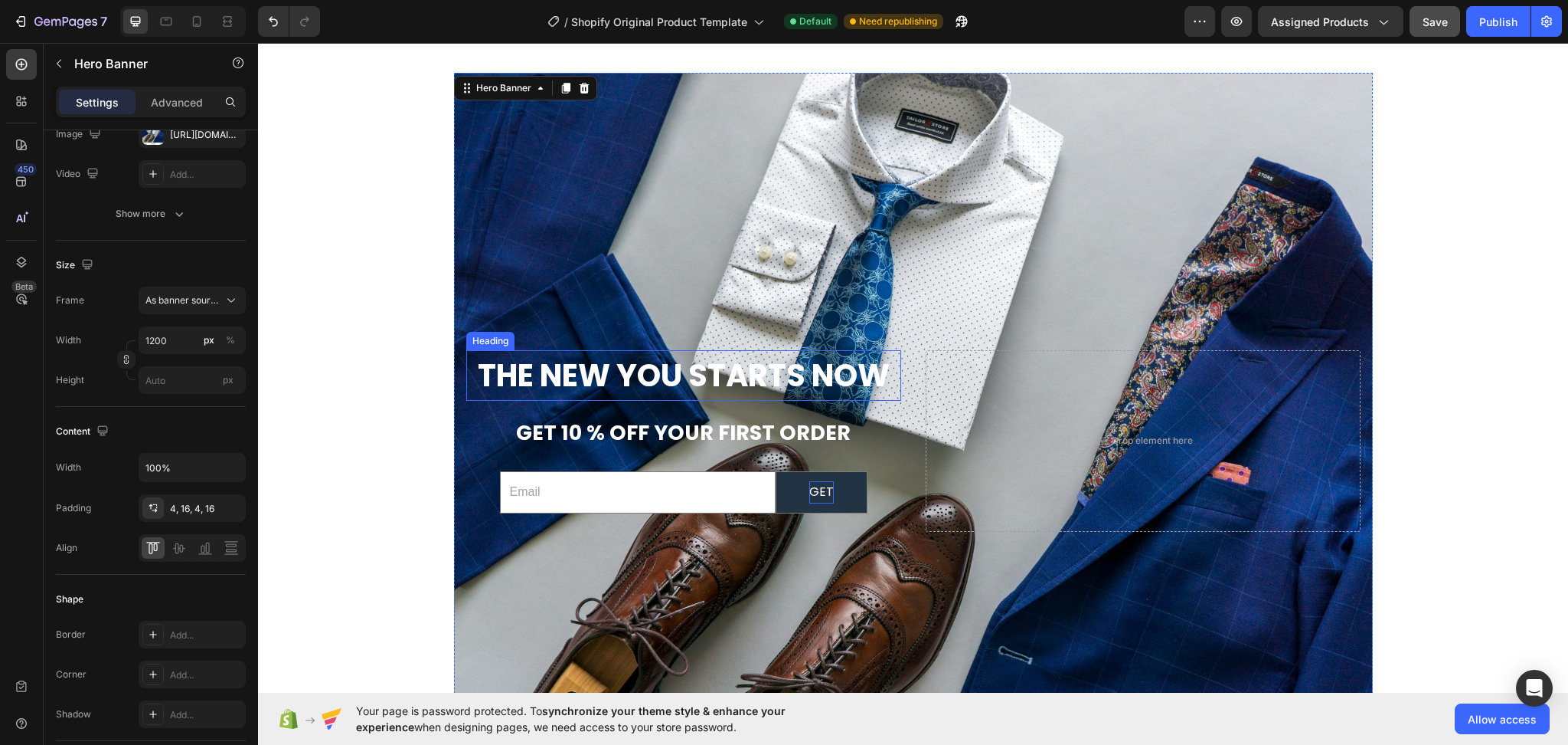
scroll to position [5445, 0]
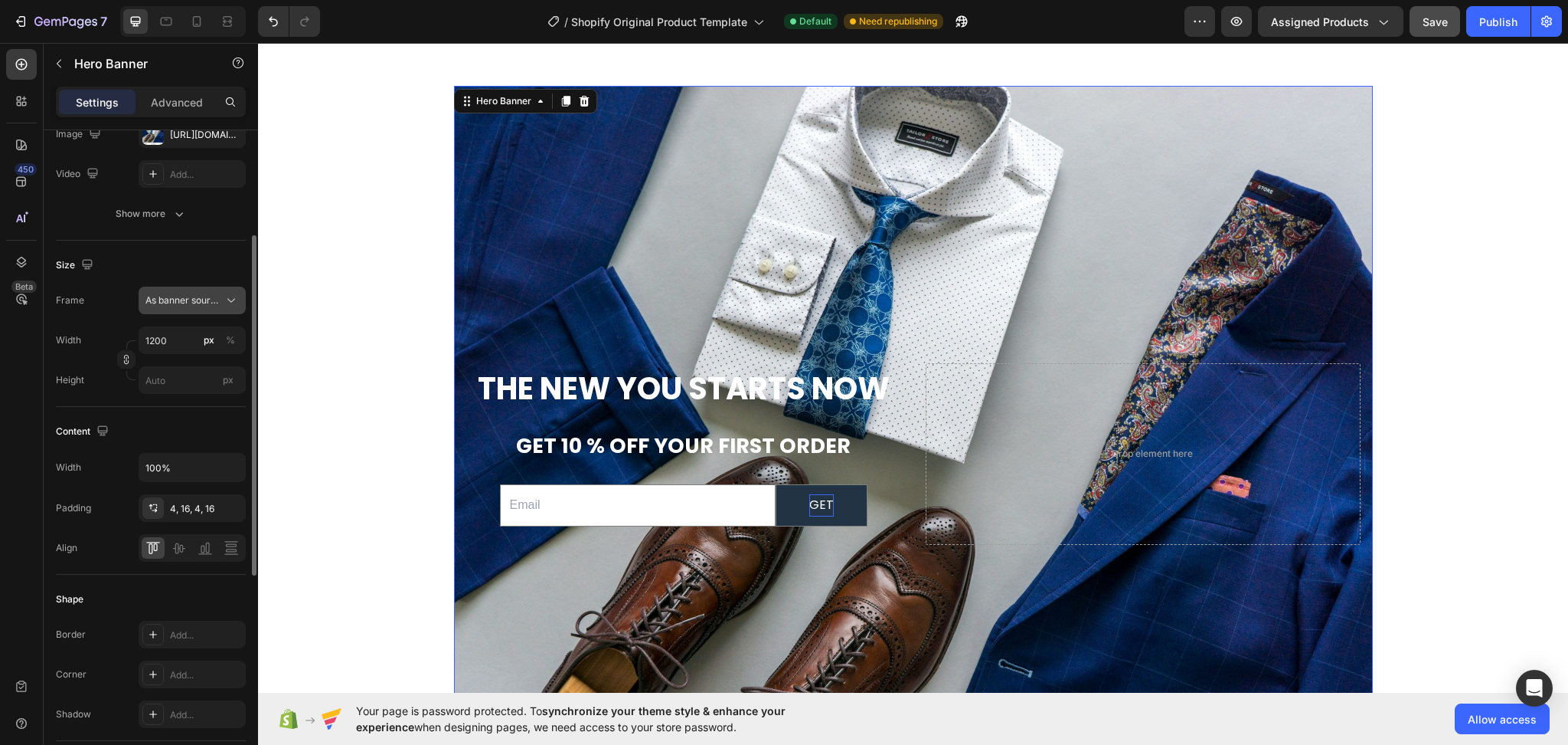
click at [235, 306] on icon at bounding box center [231, 300] width 16 height 16
click at [228, 259] on div "Size" at bounding box center [151, 265] width 190 height 24
click at [167, 344] on input "1200" at bounding box center [192, 340] width 107 height 28
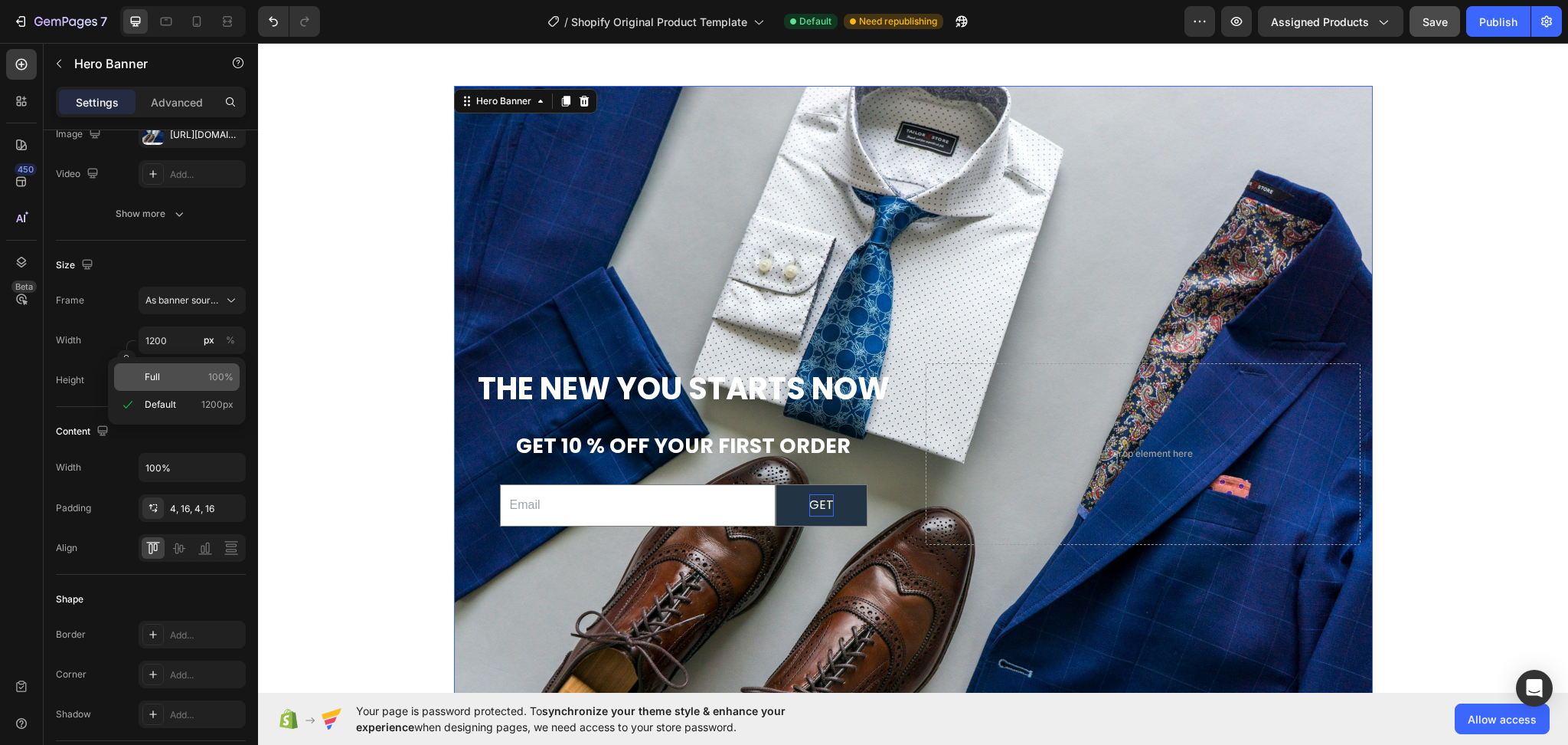
click at [173, 384] on div "Full 100%" at bounding box center [177, 377] width 126 height 28
type input "100"
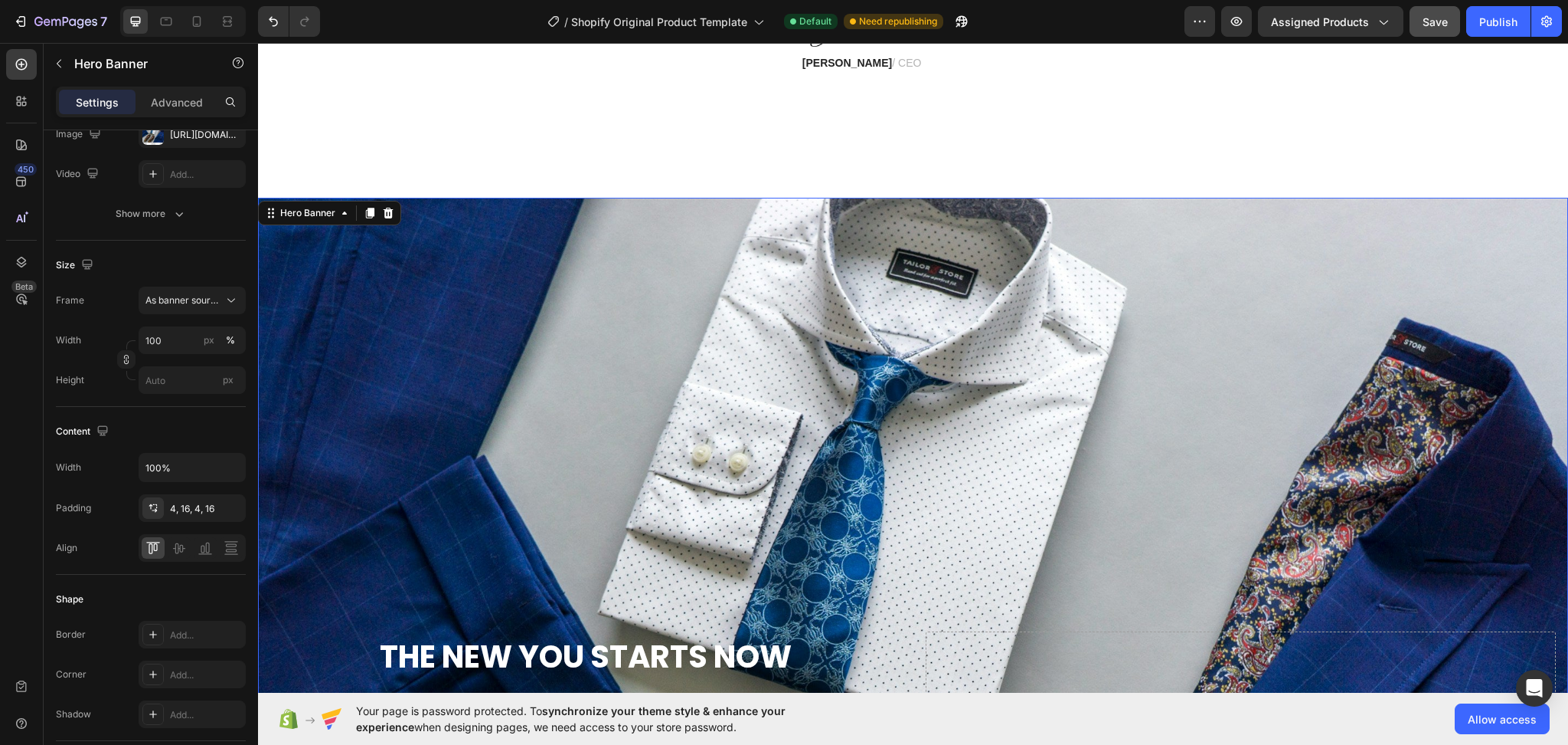
scroll to position [5342, 0]
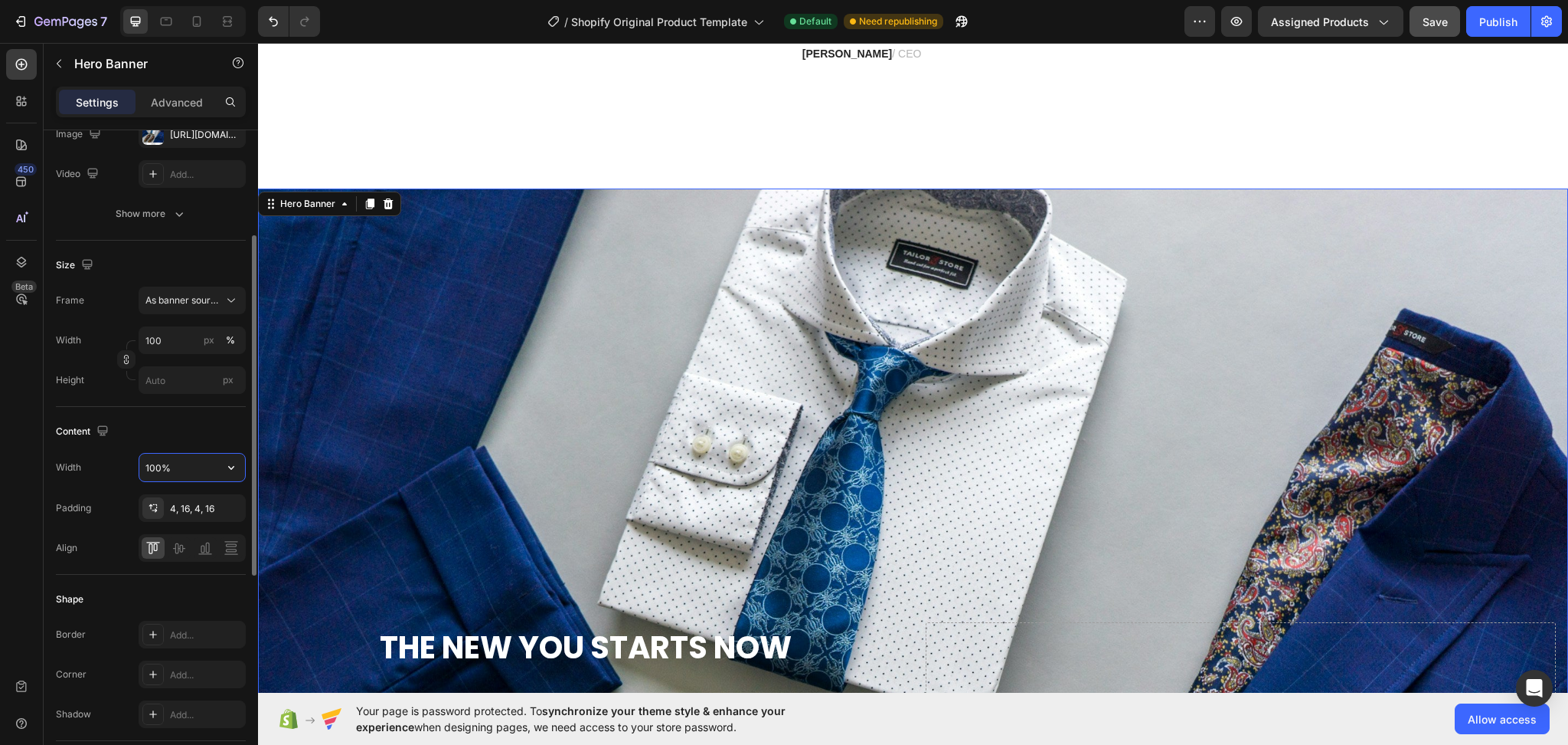
click at [185, 470] on input "100%" at bounding box center [192, 467] width 105 height 28
click at [227, 469] on icon "button" at bounding box center [231, 467] width 16 height 16
click at [187, 429] on div "Content" at bounding box center [151, 431] width 190 height 24
click at [749, 377] on div "Background Image" at bounding box center [913, 712] width 1310 height 1049
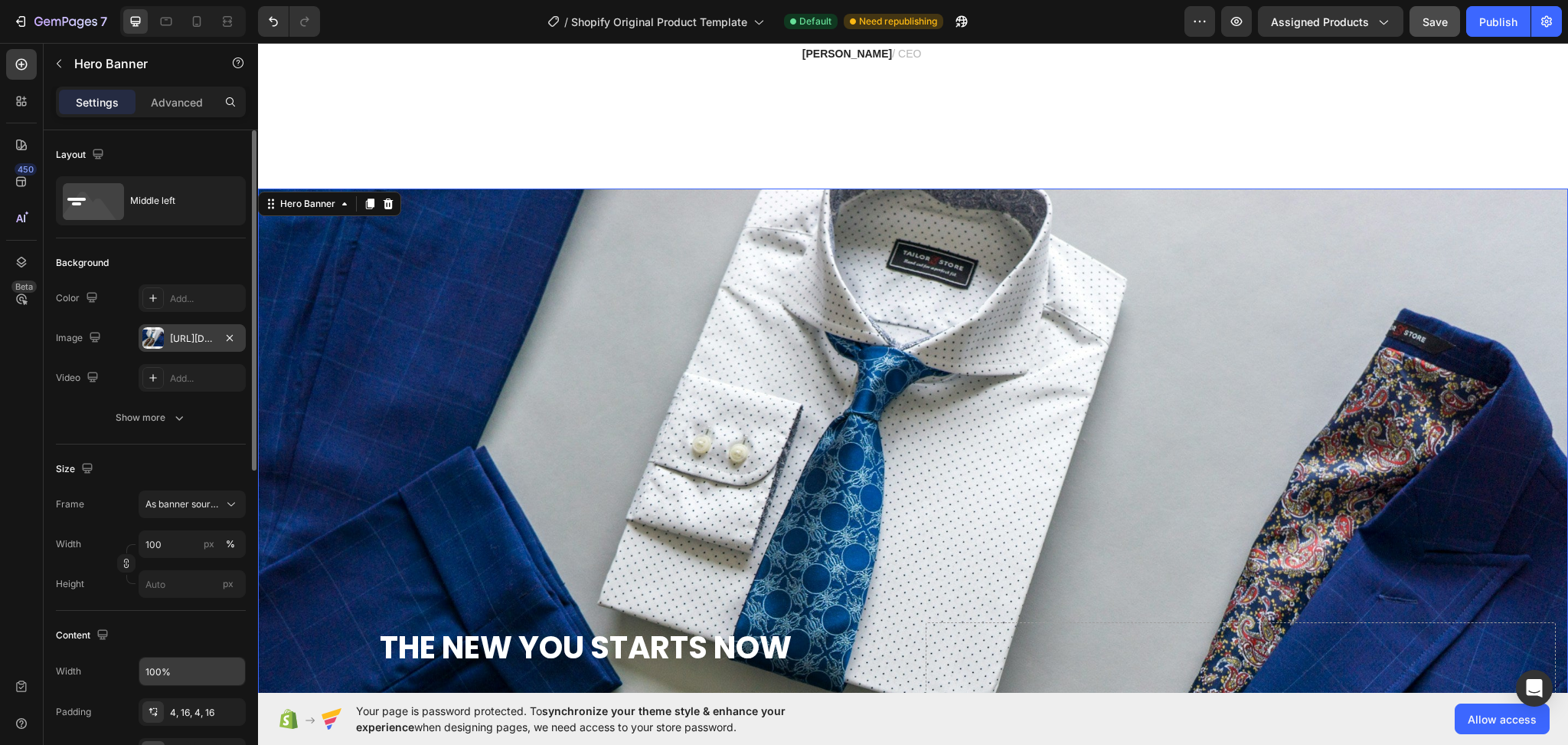
click at [167, 340] on div "[URL][DOMAIN_NAME]" at bounding box center [192, 338] width 107 height 28
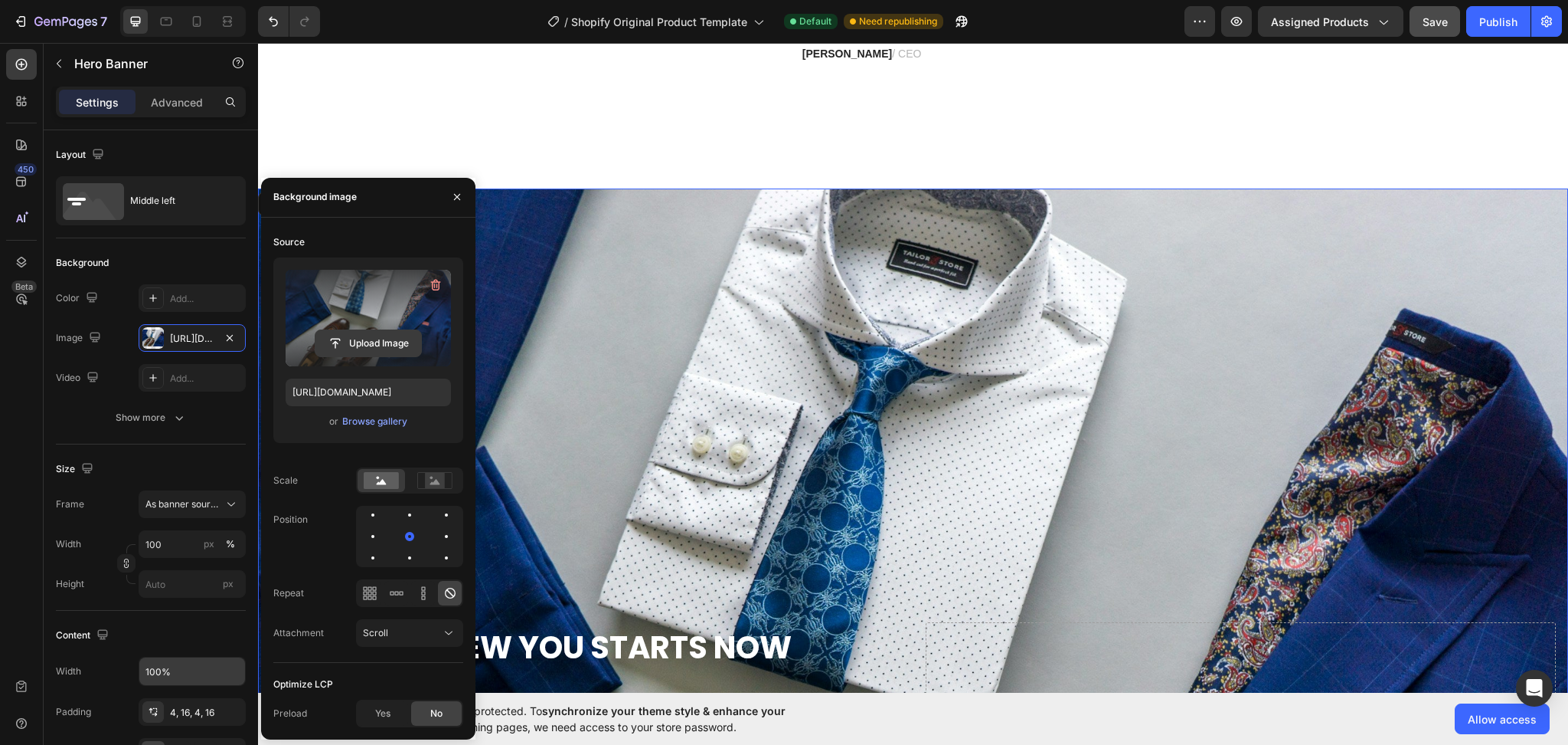
click at [352, 343] on input "file" at bounding box center [368, 343] width 105 height 26
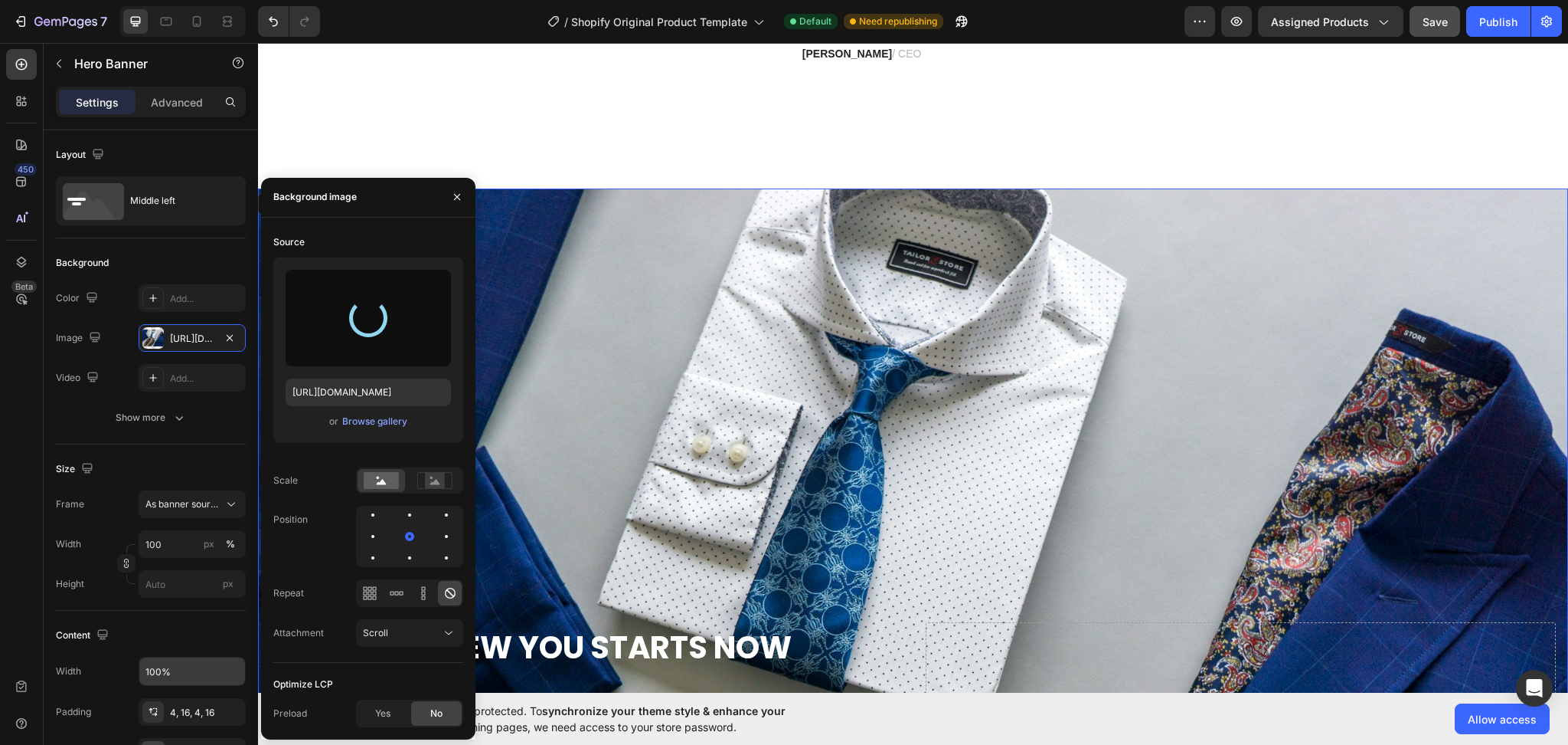
type input "[URL][DOMAIN_NAME]"
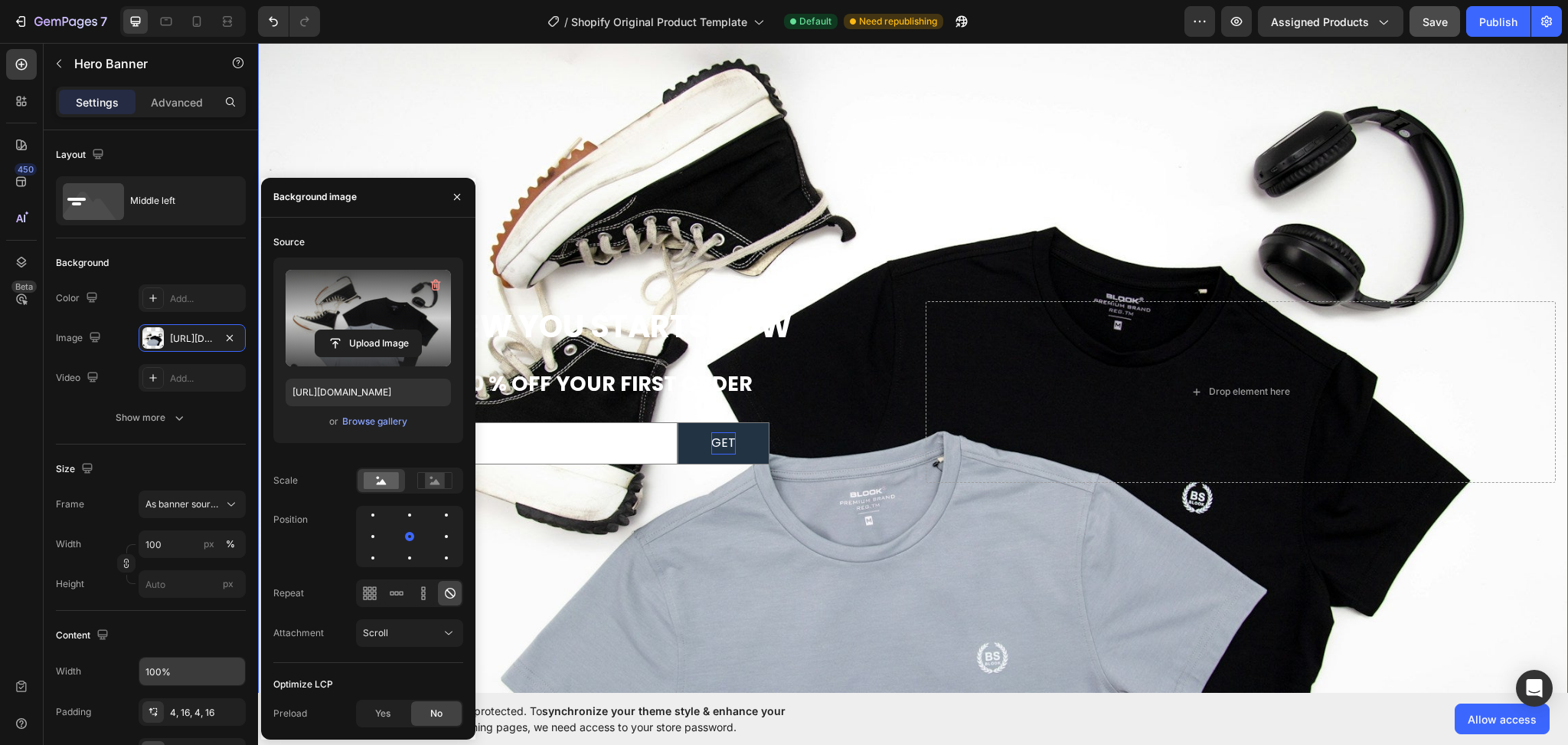
scroll to position [5546, 0]
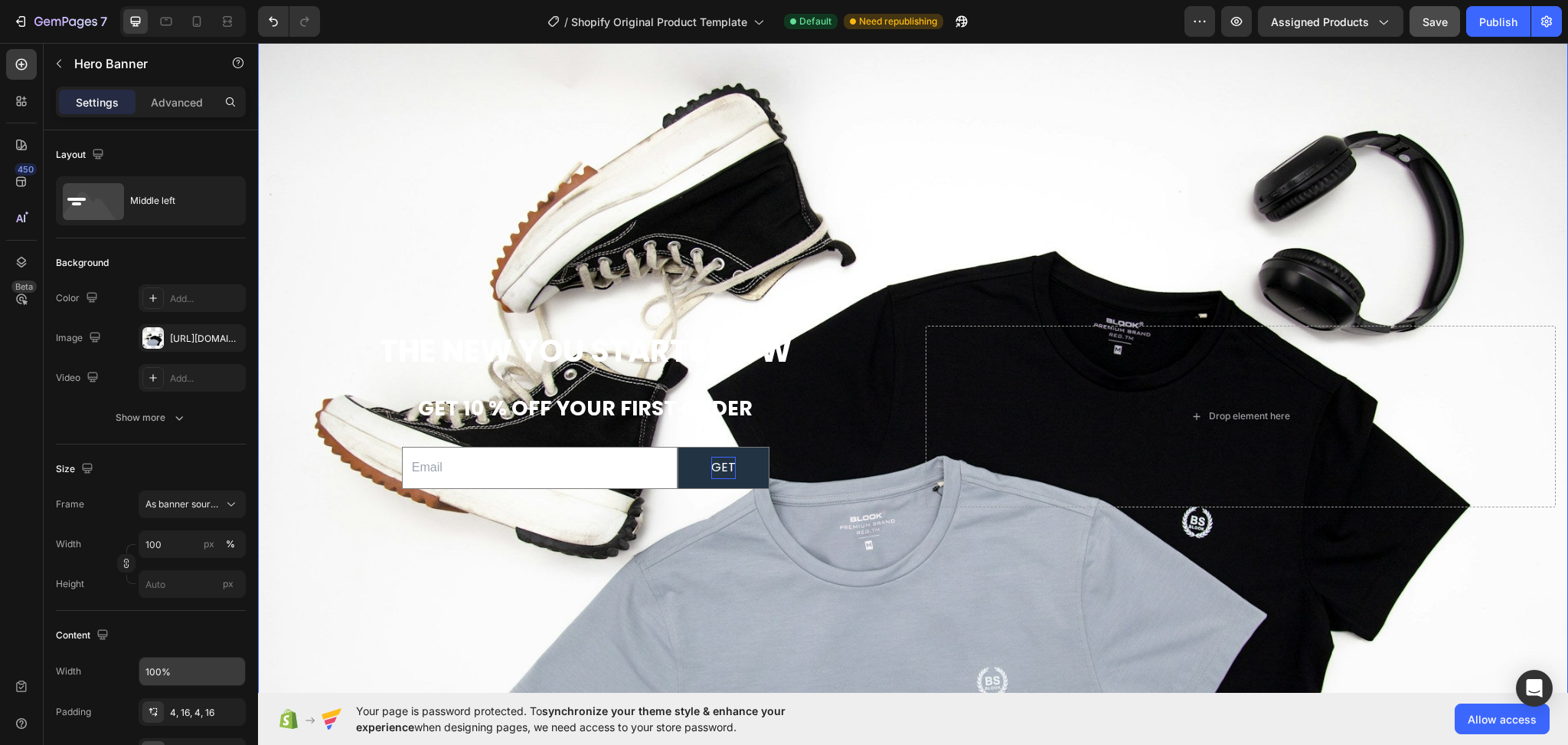
click at [911, 237] on div "Background Image" at bounding box center [913, 416] width 1310 height 874
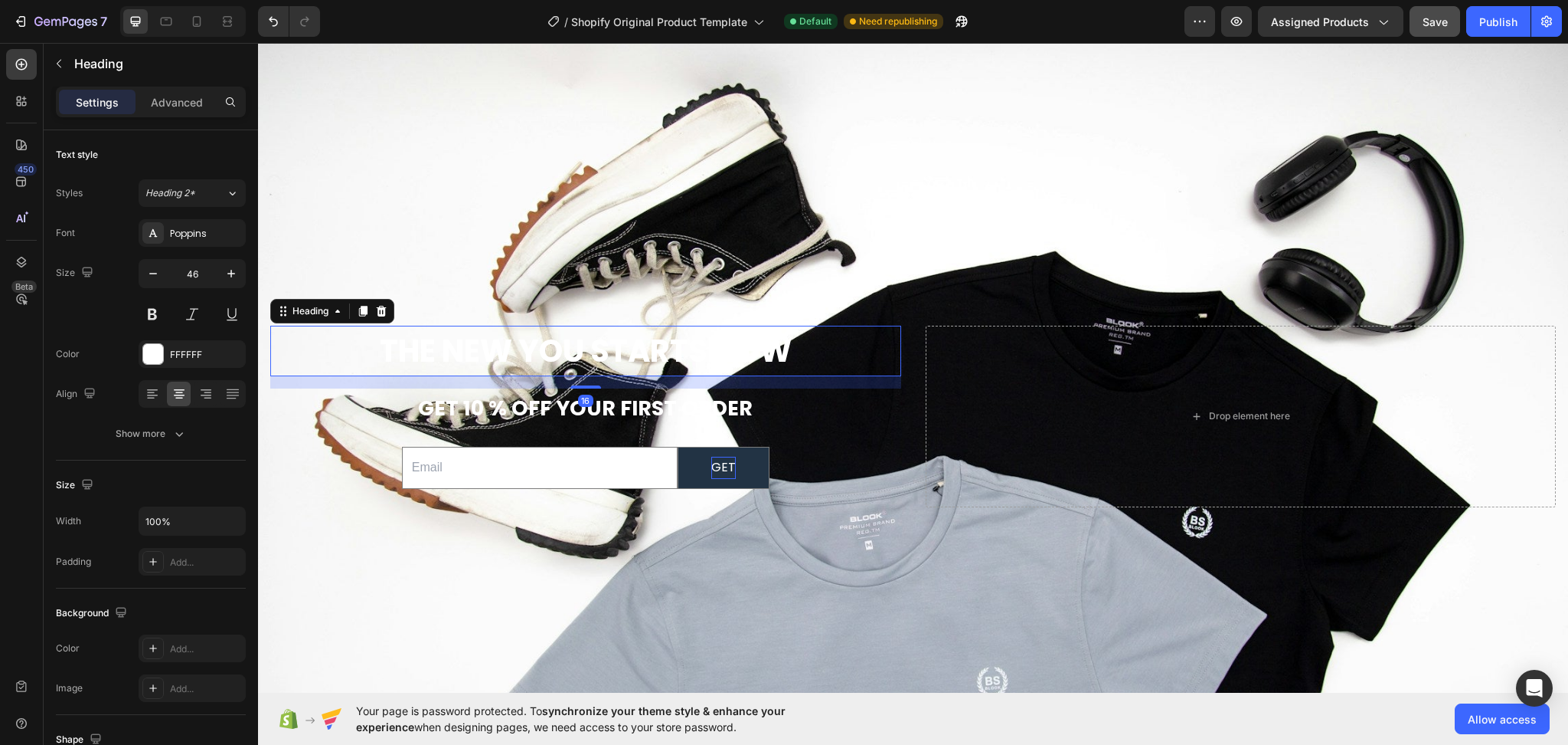
click at [605, 346] on strong "The New You Starts Now" at bounding box center [585, 351] width 412 height 43
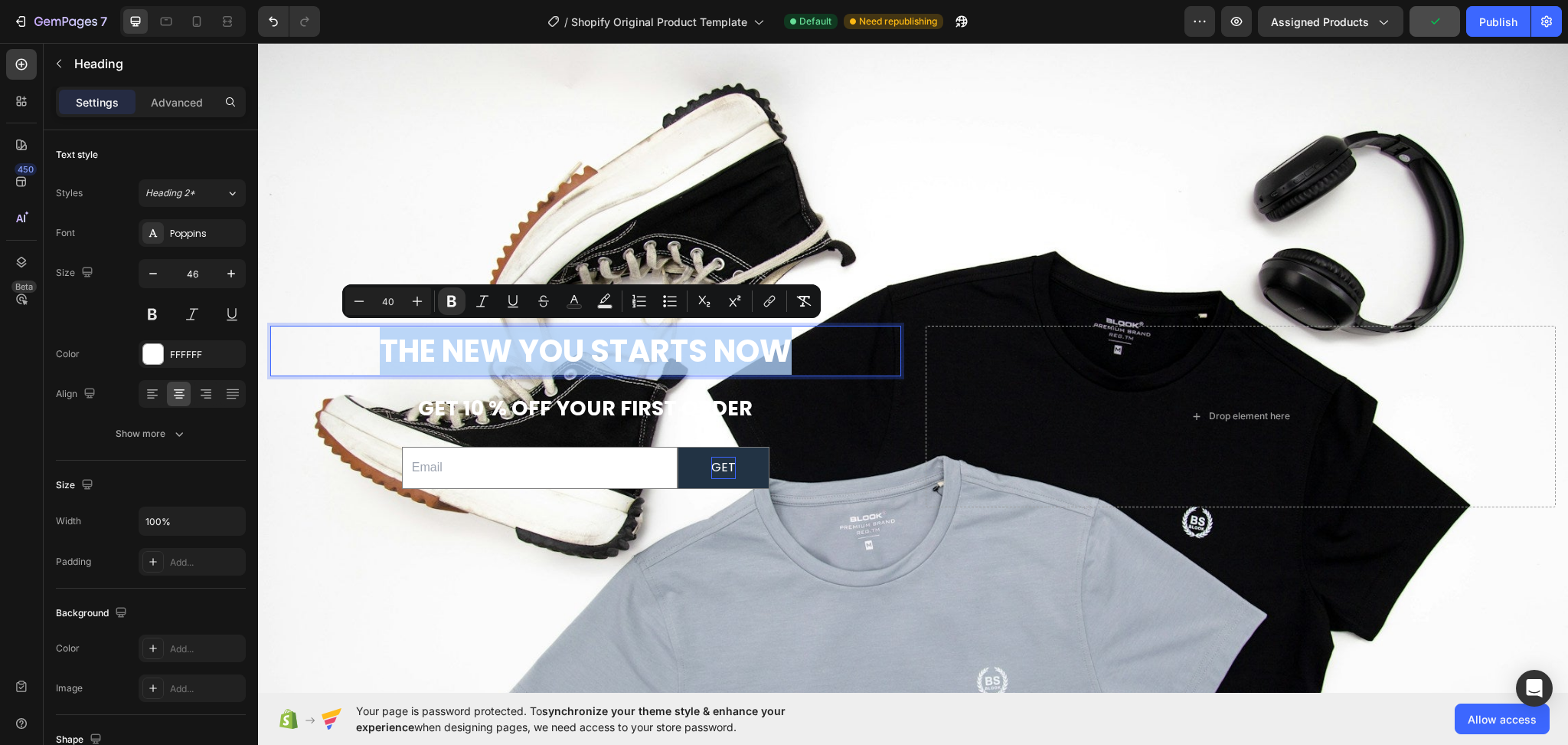
drag, startPoint x: 815, startPoint y: 350, endPoint x: 322, endPoint y: 338, distance: 493.1
click at [322, 338] on p "The New You Starts Now" at bounding box center [586, 350] width 628 height 47
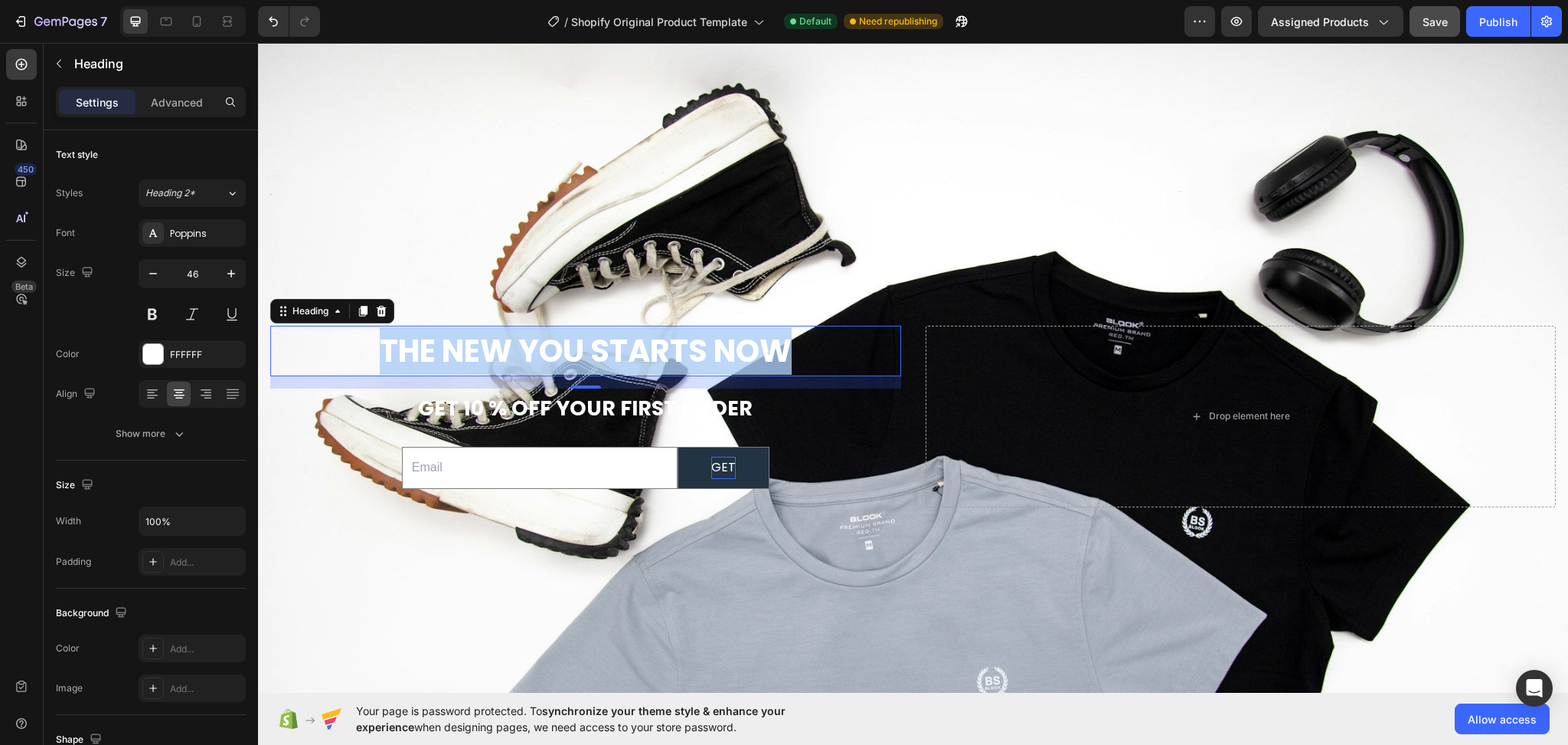
click at [834, 333] on p "The New You Starts Now" at bounding box center [586, 350] width 628 height 47
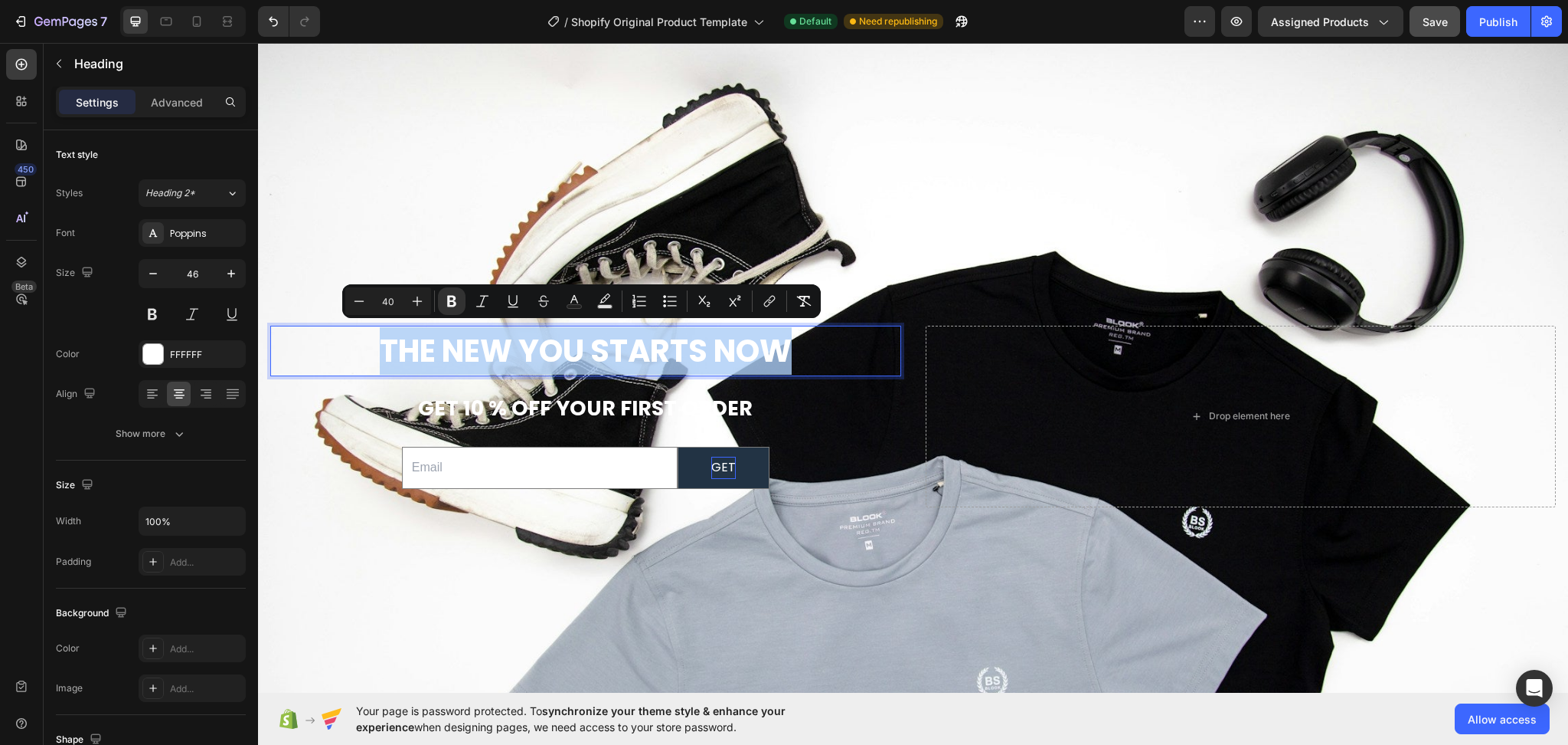
drag, startPoint x: 805, startPoint y: 341, endPoint x: 298, endPoint y: 334, distance: 507.0
click at [298, 334] on p "The New You Starts Now" at bounding box center [586, 350] width 628 height 47
click at [577, 296] on icon "Editor contextual toolbar" at bounding box center [575, 301] width 16 height 16
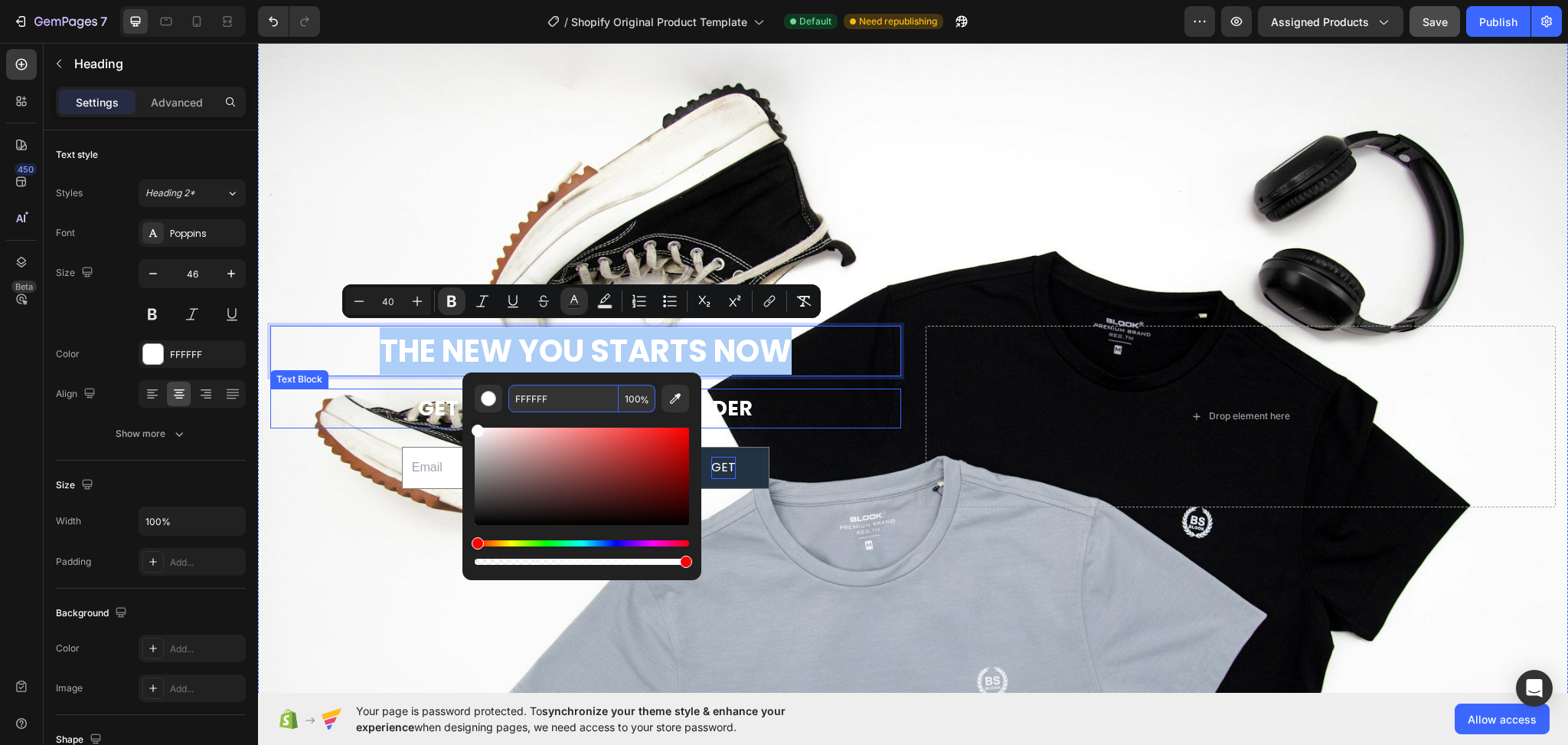
paste input "#223344"
type input "223344"
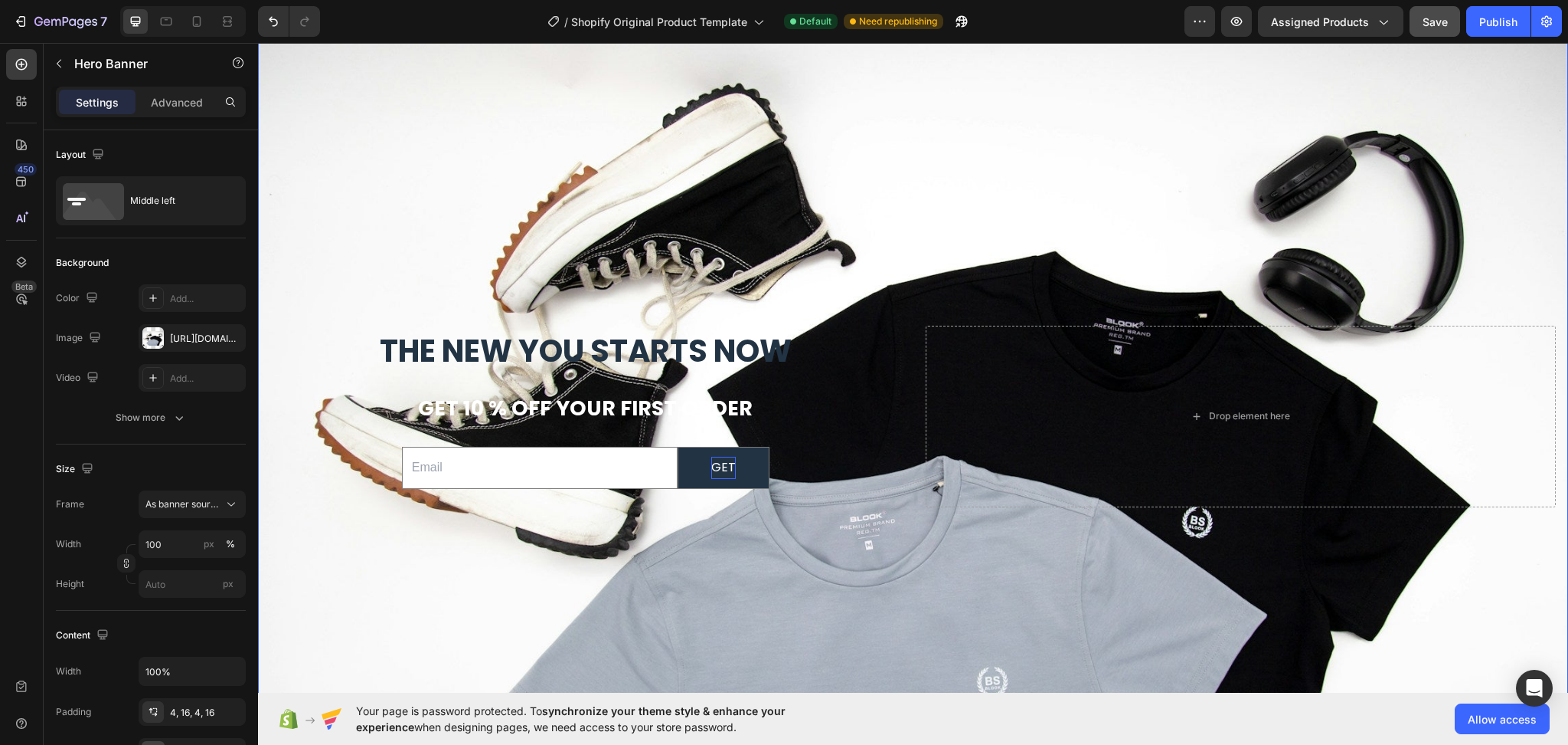
click at [703, 149] on div "Background Image" at bounding box center [913, 416] width 1310 height 874
click at [693, 401] on p "get 10 % off your first order" at bounding box center [586, 408] width 628 height 37
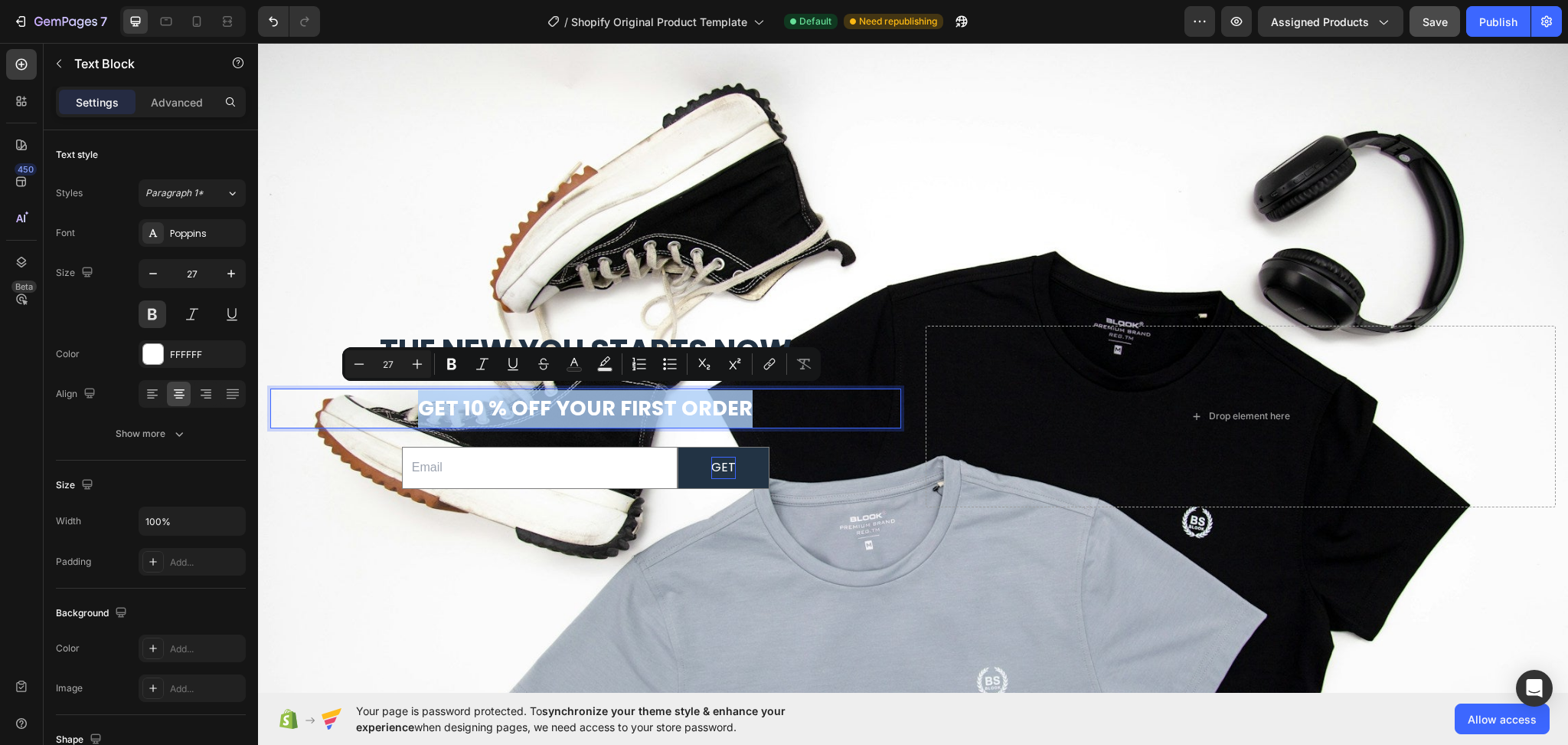
drag, startPoint x: 778, startPoint y: 406, endPoint x: 394, endPoint y: 420, distance: 384.3
click at [570, 363] on icon "Editor contextual toolbar" at bounding box center [575, 364] width 16 height 16
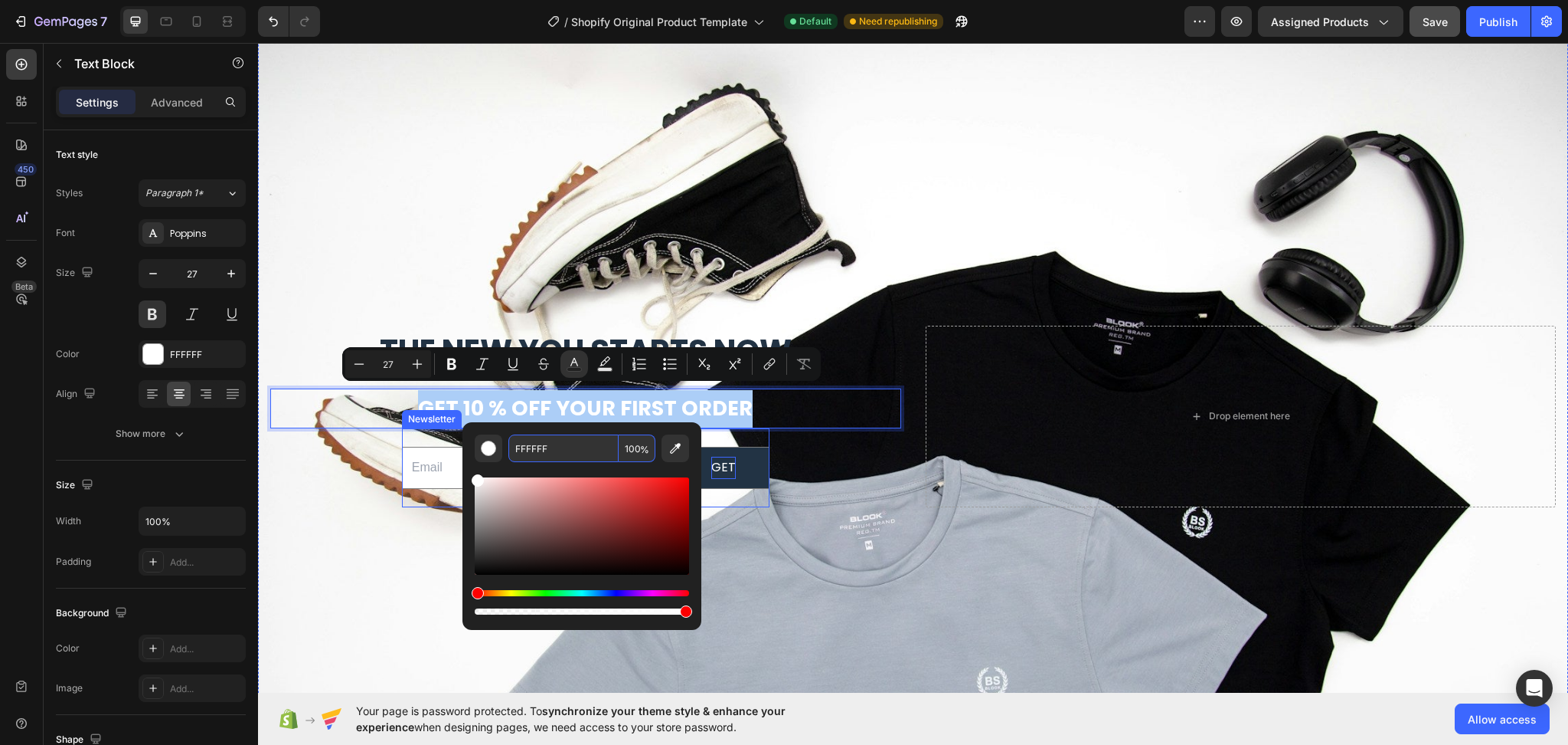
paste input "#223344"
type input "223344"
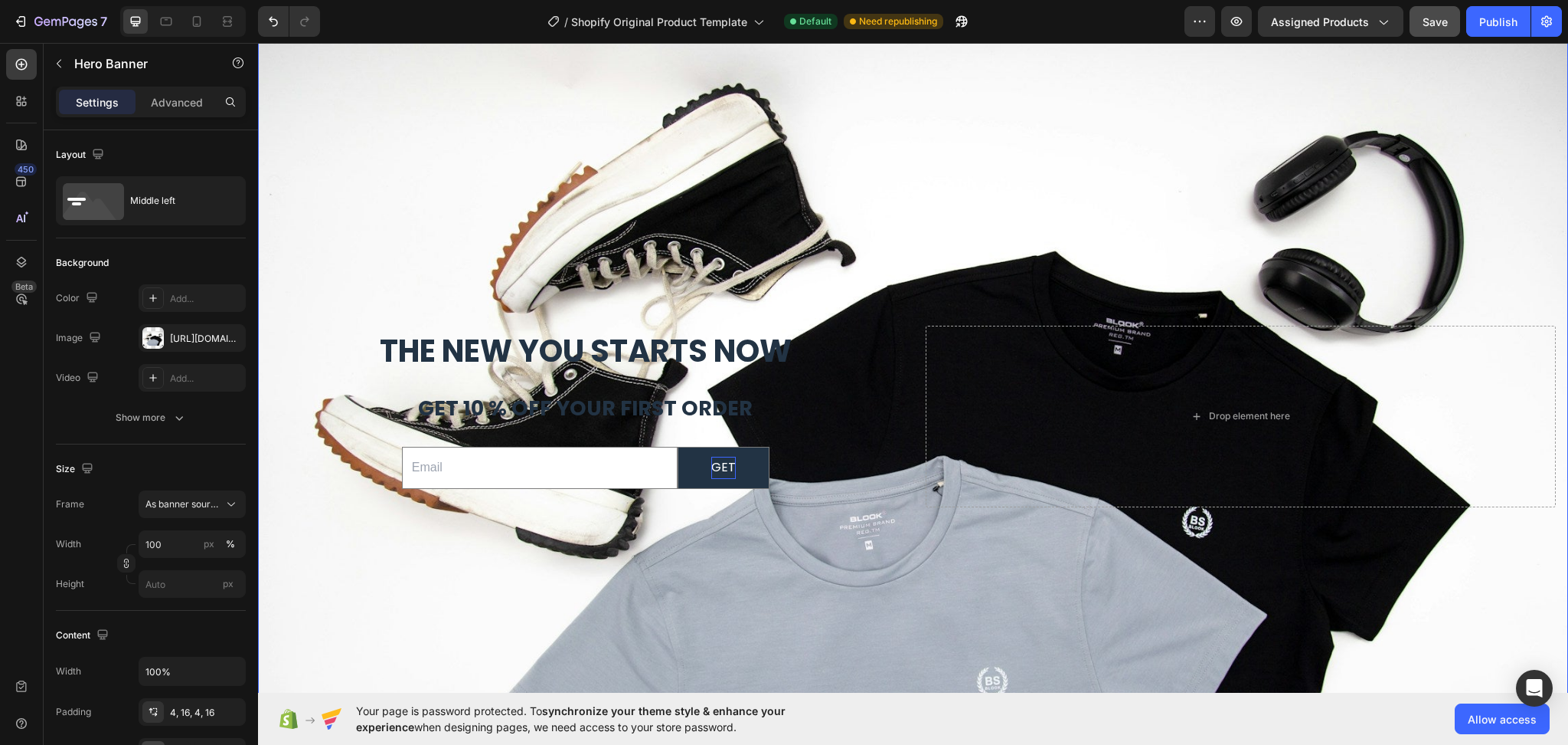
click at [709, 185] on div "Background Image" at bounding box center [913, 416] width 1310 height 874
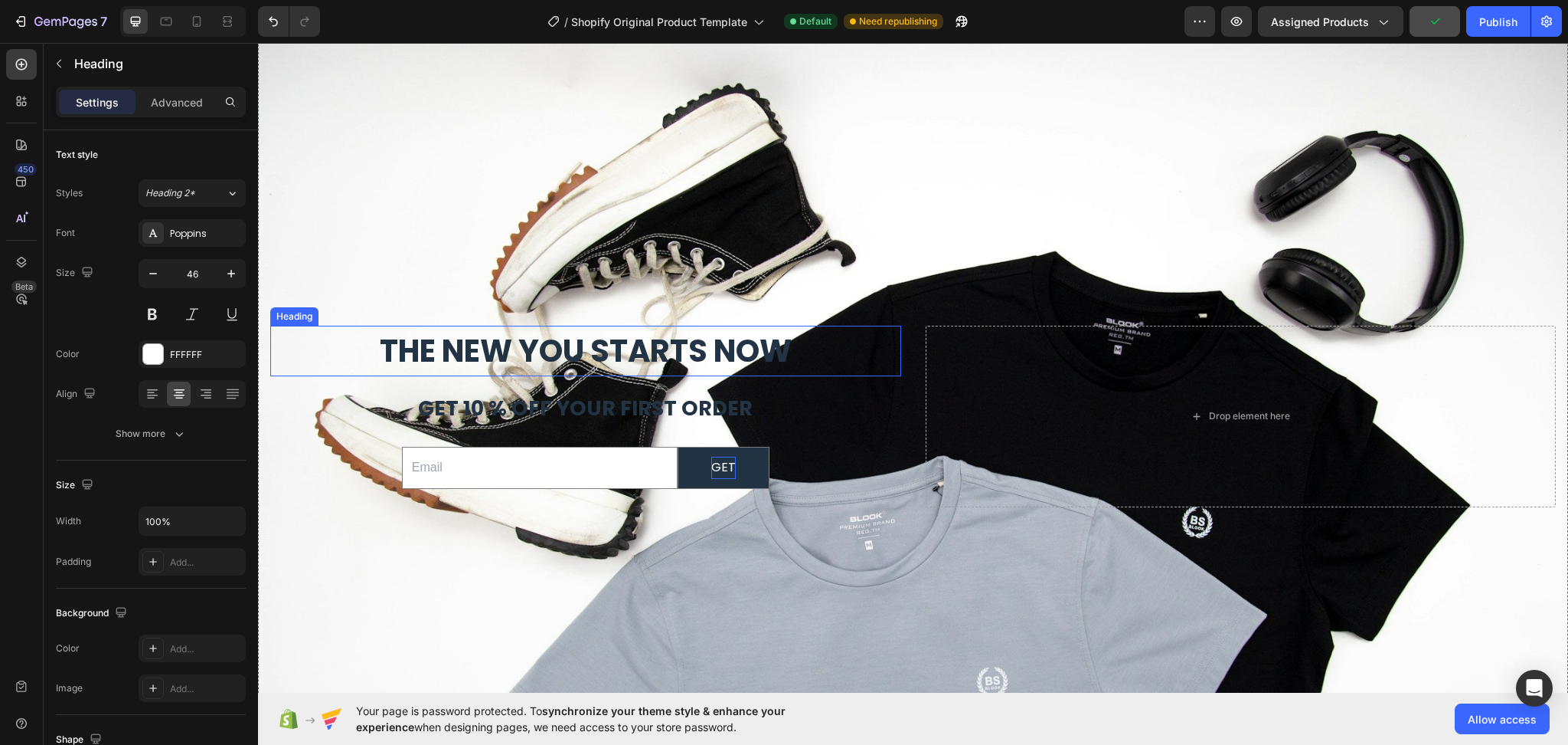
click at [663, 357] on strong "The New You Starts Now" at bounding box center [585, 351] width 412 height 43
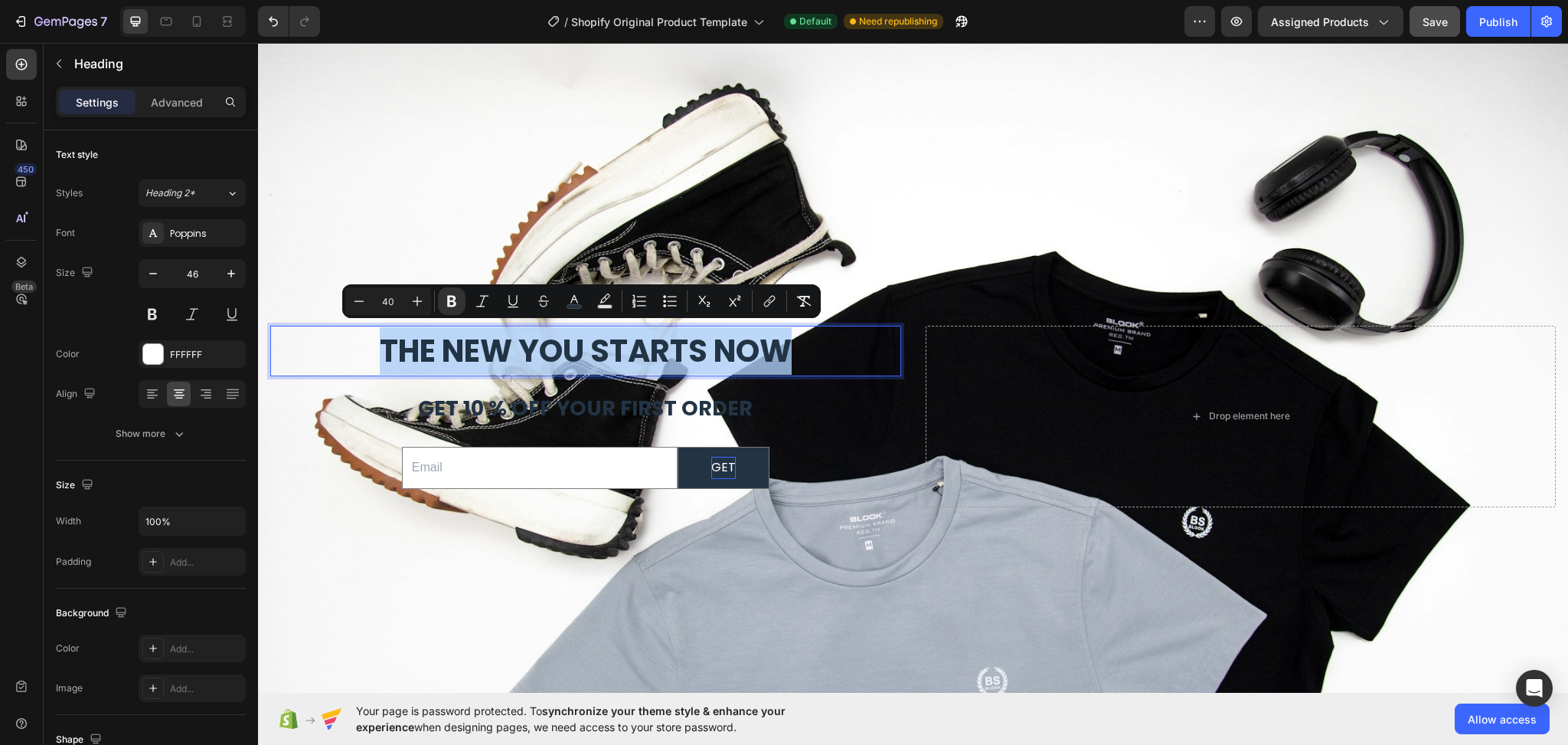
drag, startPoint x: 807, startPoint y: 349, endPoint x: 511, endPoint y: 398, distance: 300.0
click at [412, 296] on icon "Editor contextual toolbar" at bounding box center [418, 301] width 16 height 16
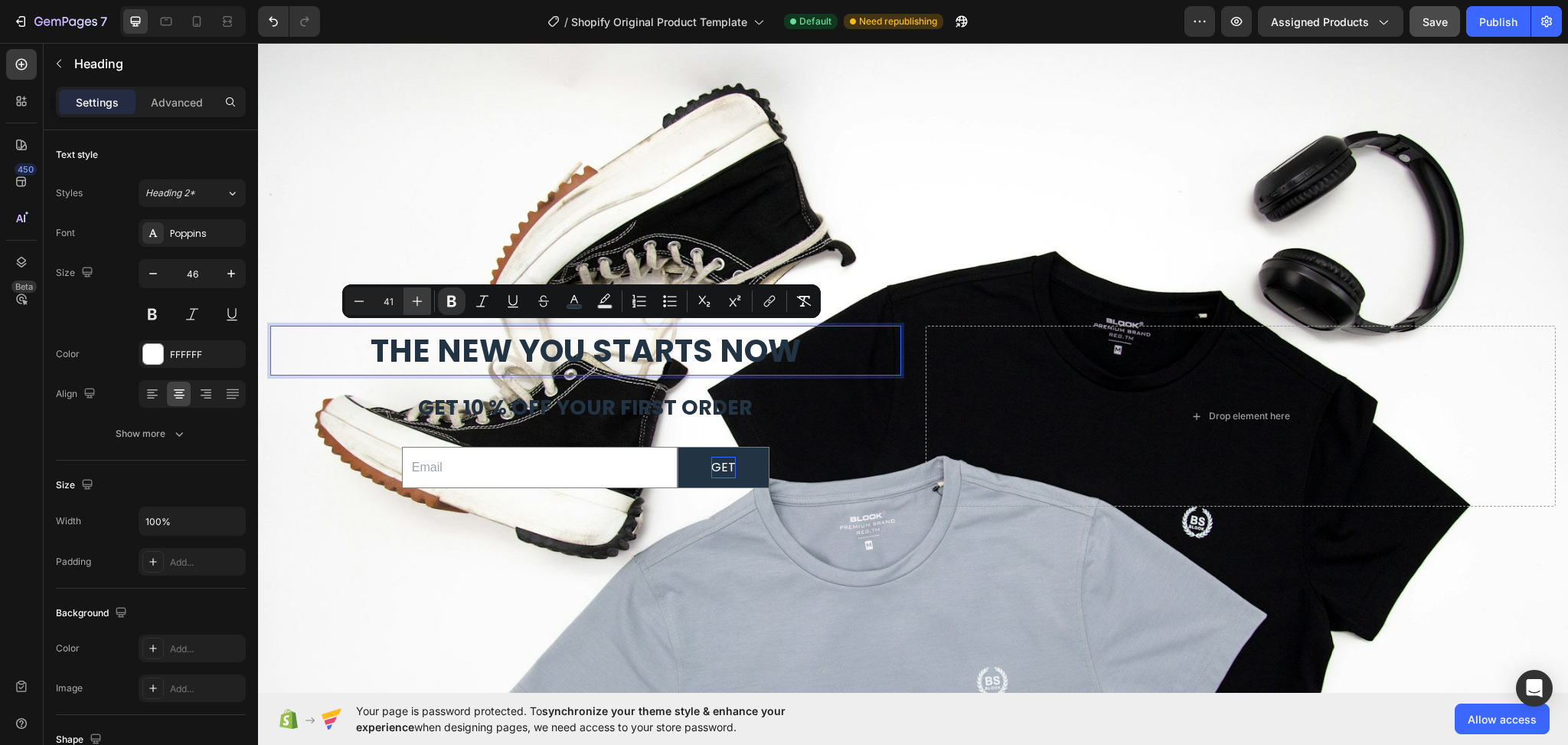
click at [412, 296] on icon "Editor contextual toolbar" at bounding box center [418, 301] width 16 height 16
click at [414, 296] on icon "Editor contextual toolbar" at bounding box center [418, 301] width 16 height 16
click at [418, 297] on icon "Editor contextual toolbar" at bounding box center [418, 301] width 16 height 16
type input "44"
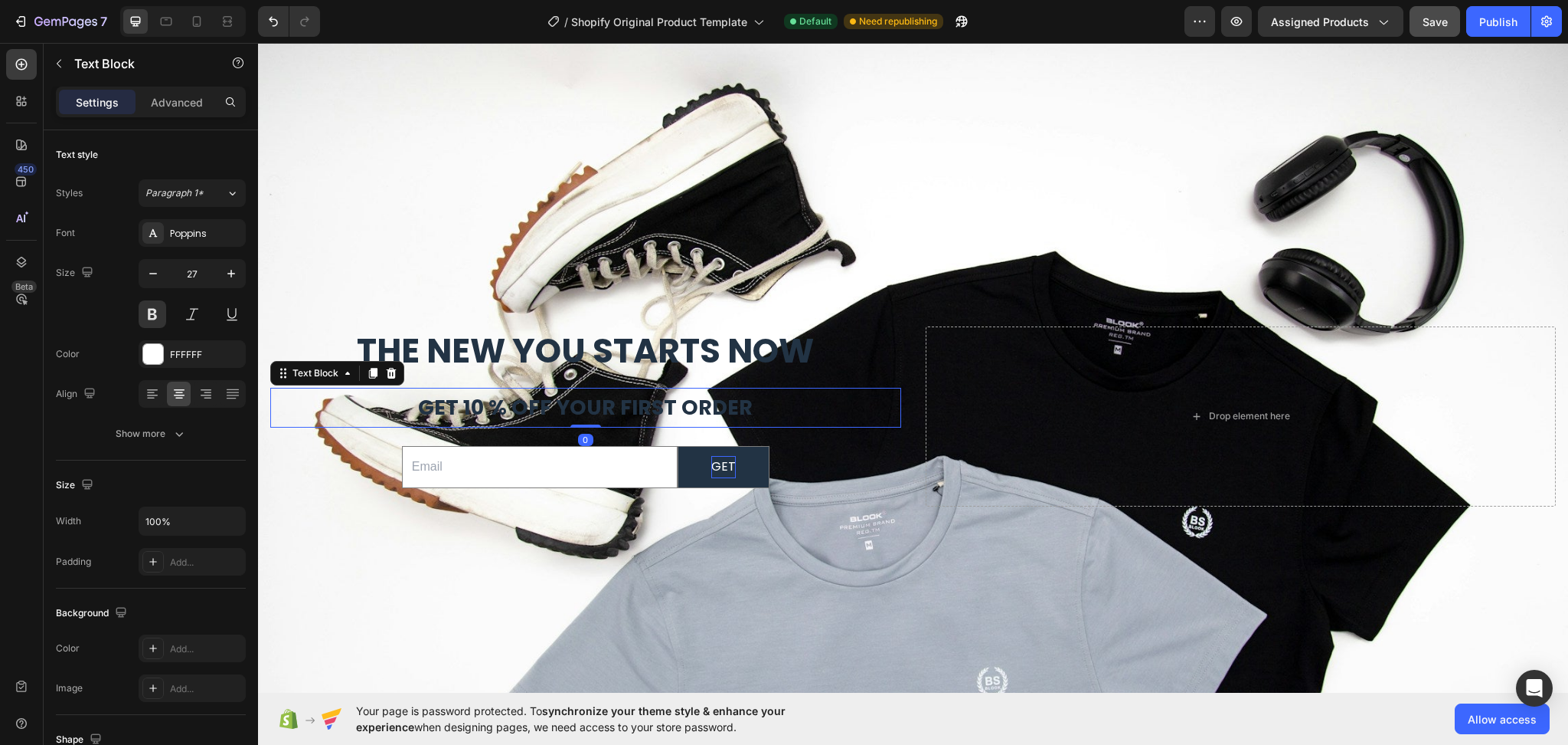
click at [627, 414] on span "get 10 % off your first order" at bounding box center [585, 407] width 335 height 28
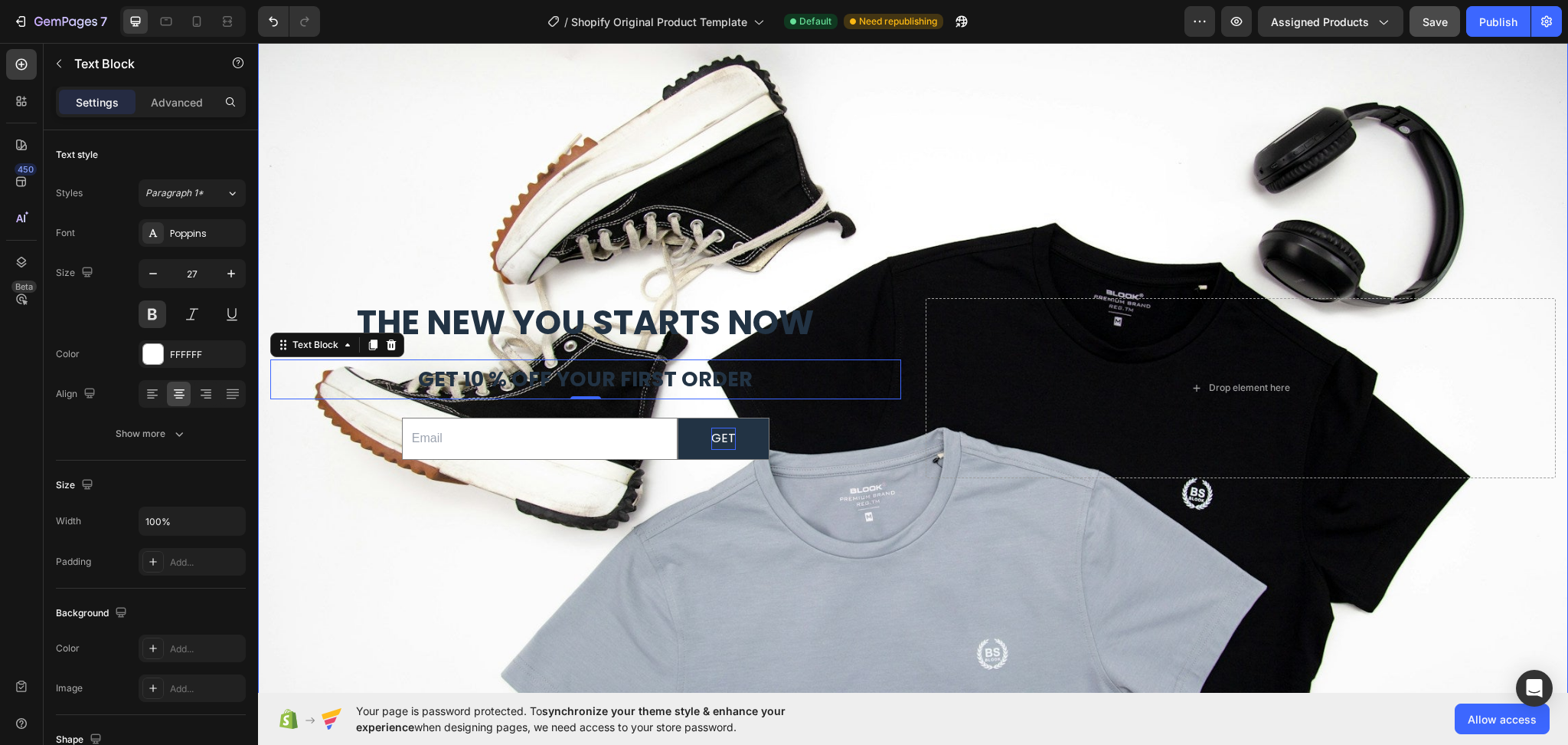
scroll to position [5342, 0]
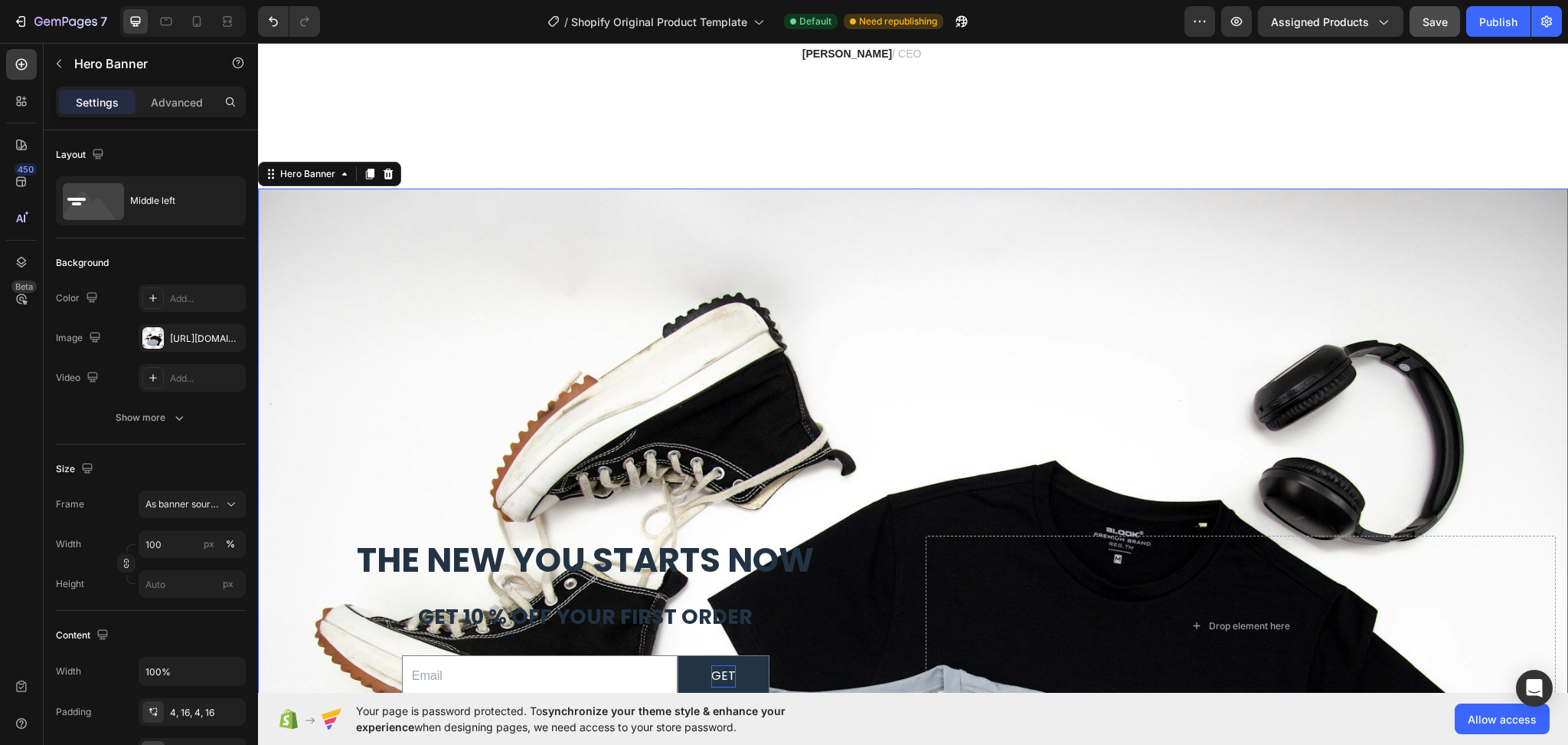
click at [1011, 274] on div "Background Image" at bounding box center [913, 625] width 1310 height 874
click at [175, 337] on div "[URL][DOMAIN_NAME]" at bounding box center [192, 338] width 44 height 14
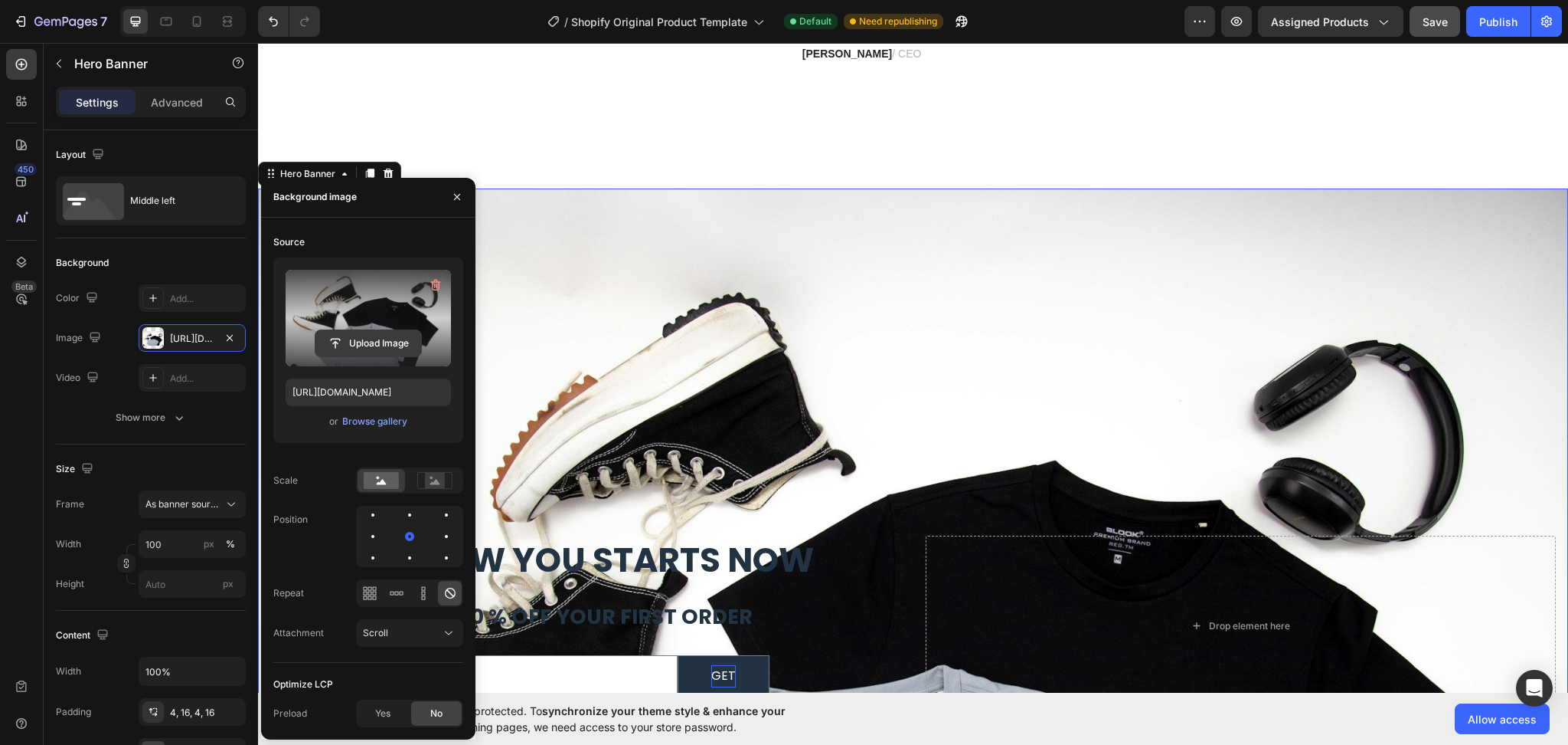
click at [350, 345] on input "file" at bounding box center [368, 343] width 105 height 26
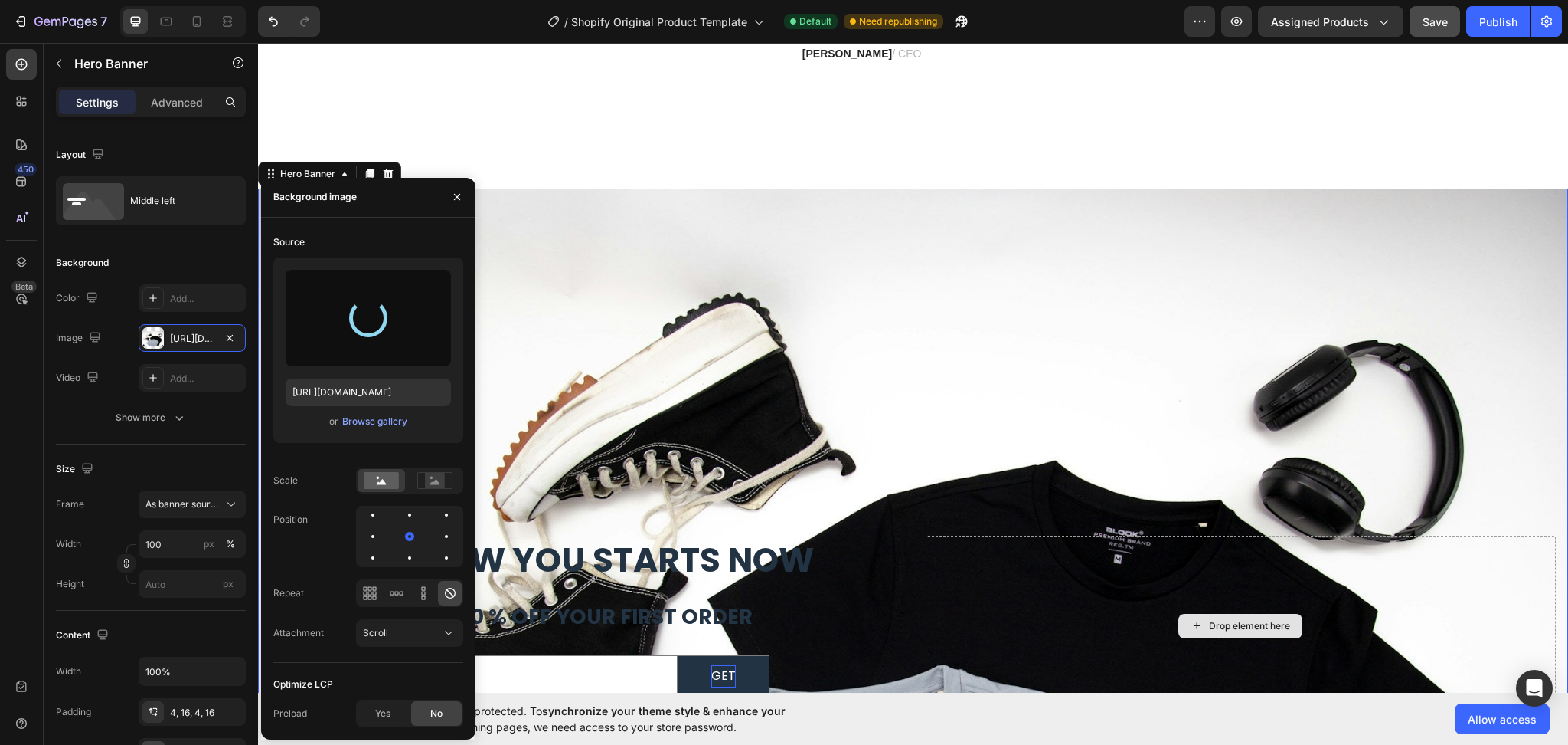
type input "[URL][DOMAIN_NAME]"
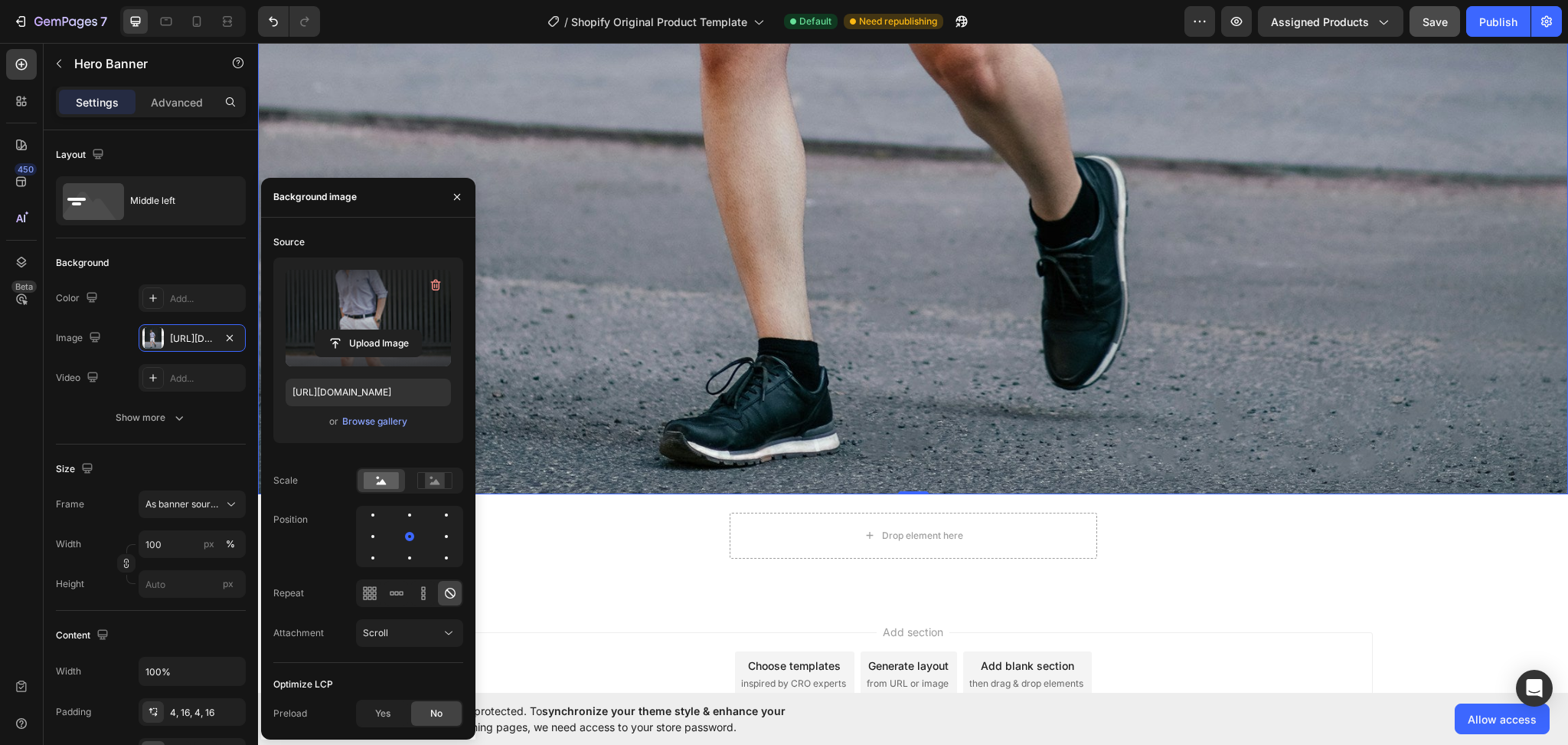
scroll to position [6364, 0]
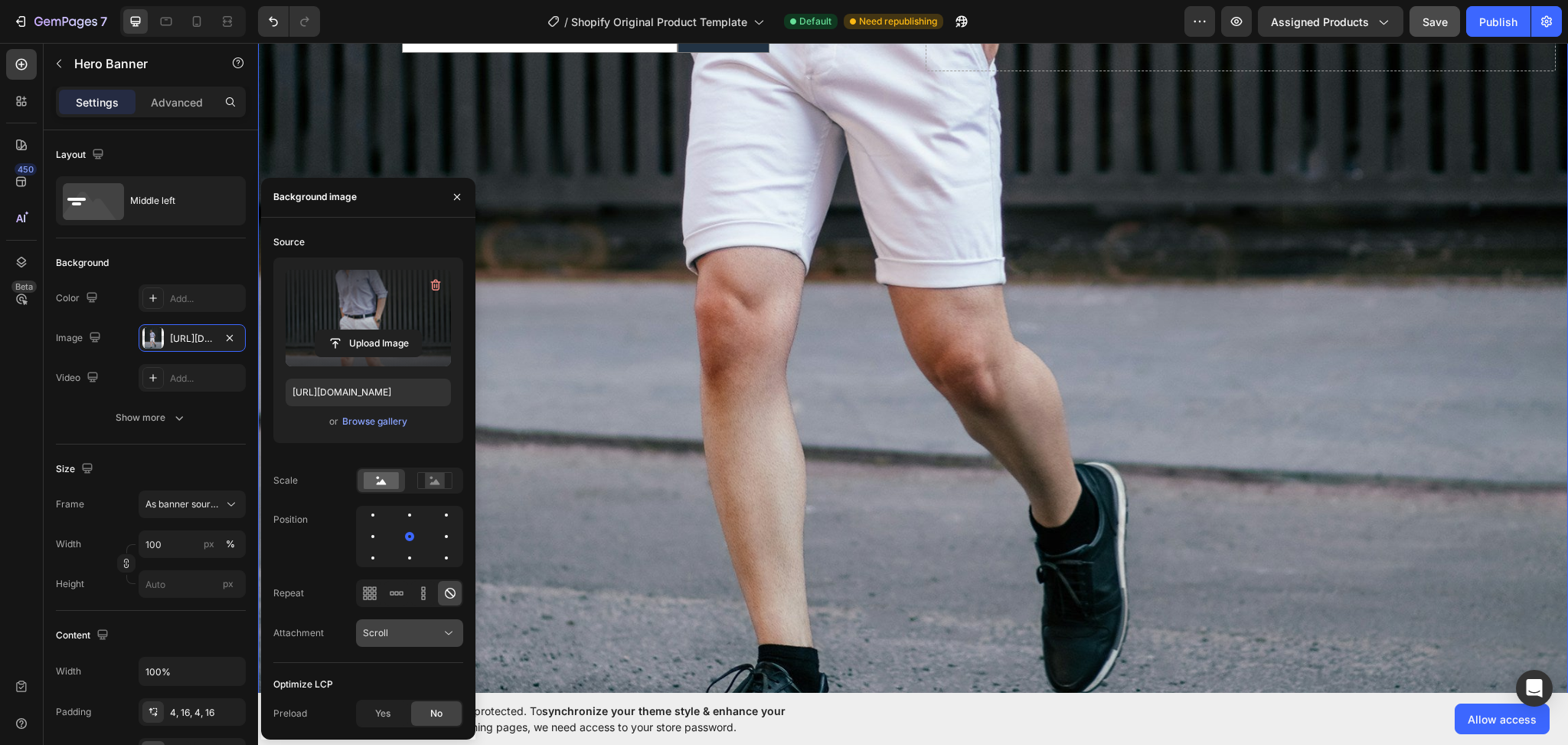
click at [444, 628] on icon at bounding box center [449, 633] width 16 height 16
click at [377, 570] on span "Fixed" at bounding box center [375, 565] width 24 height 14
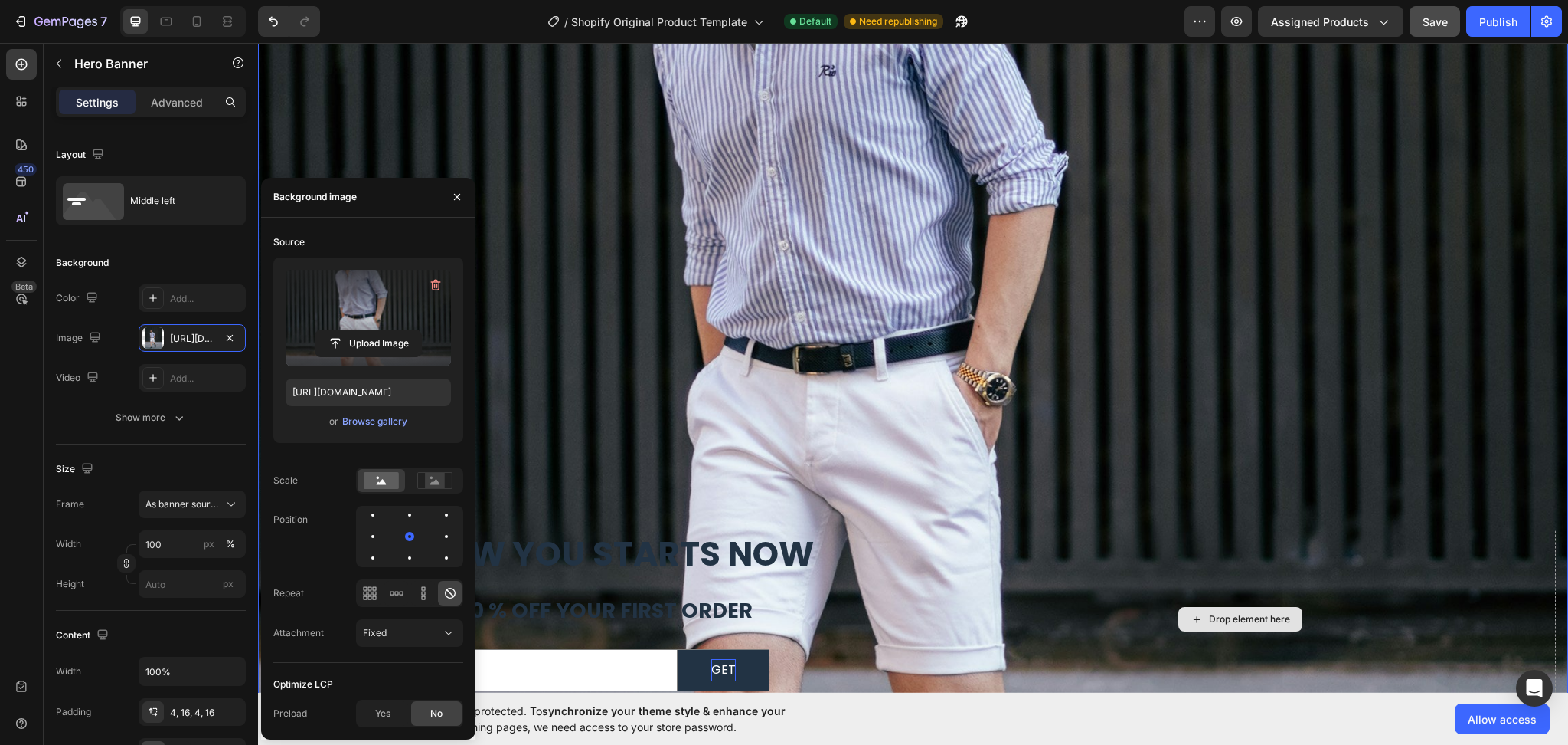
scroll to position [5722, 0]
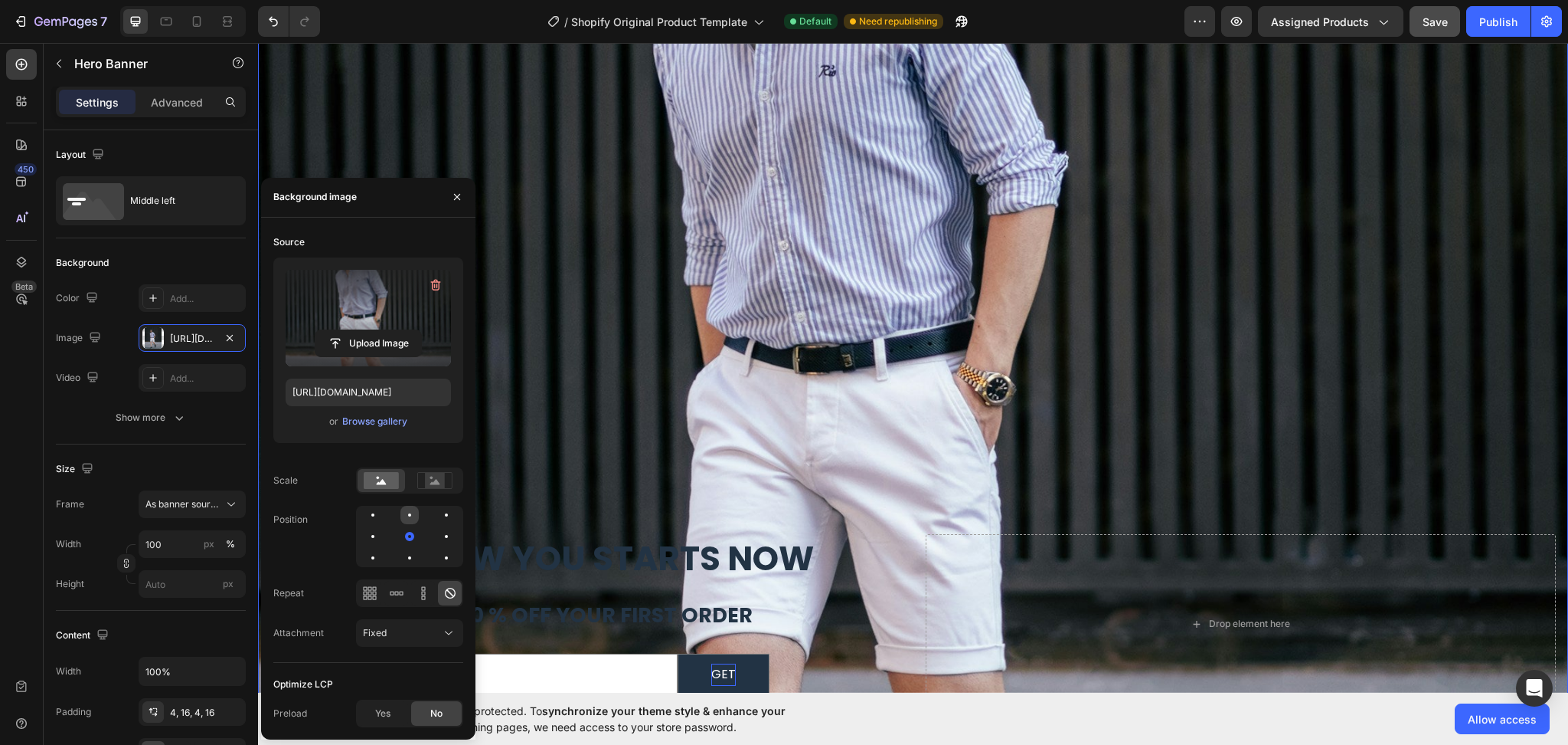
click at [438, 516] on div at bounding box center [446, 515] width 18 height 18
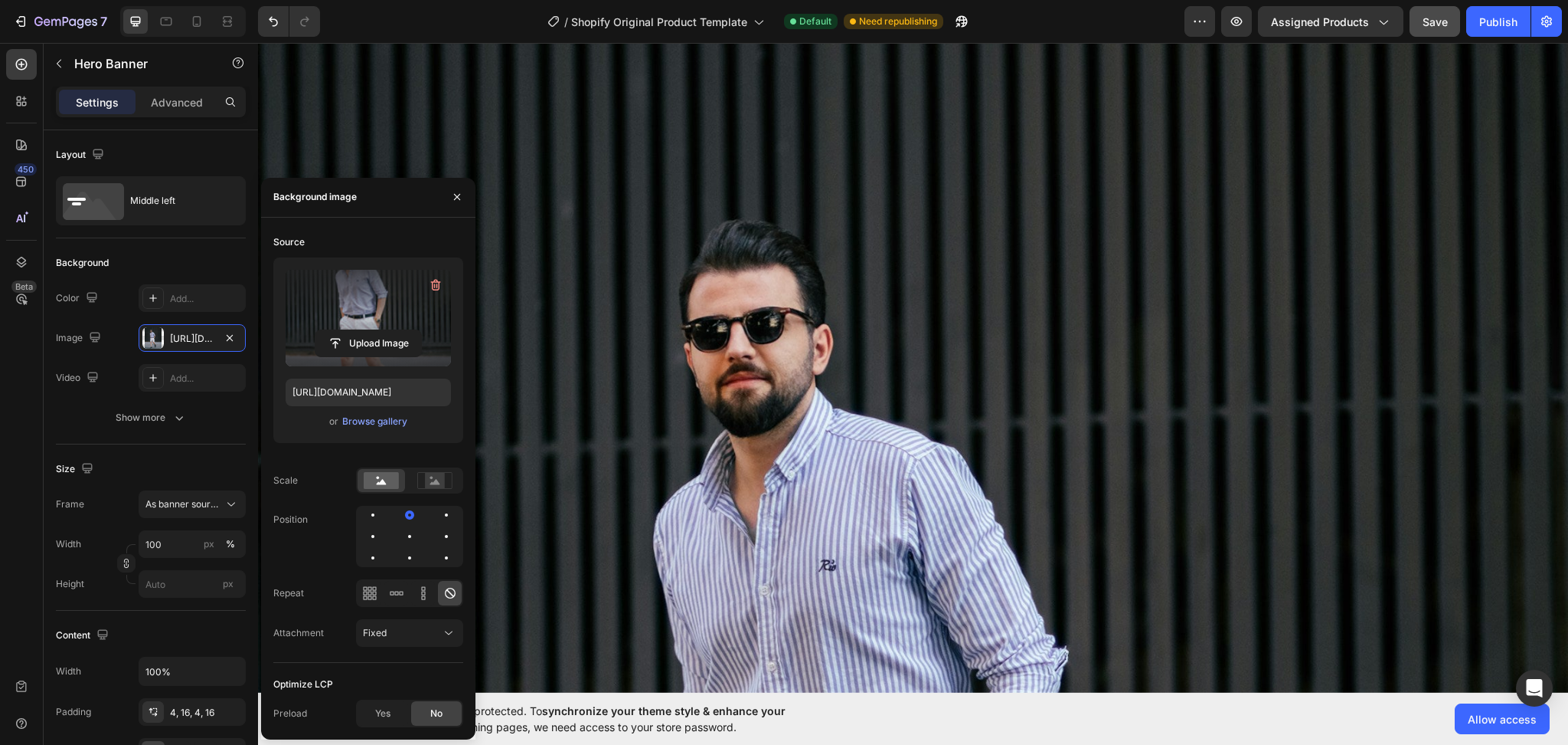
scroll to position [6641, 0]
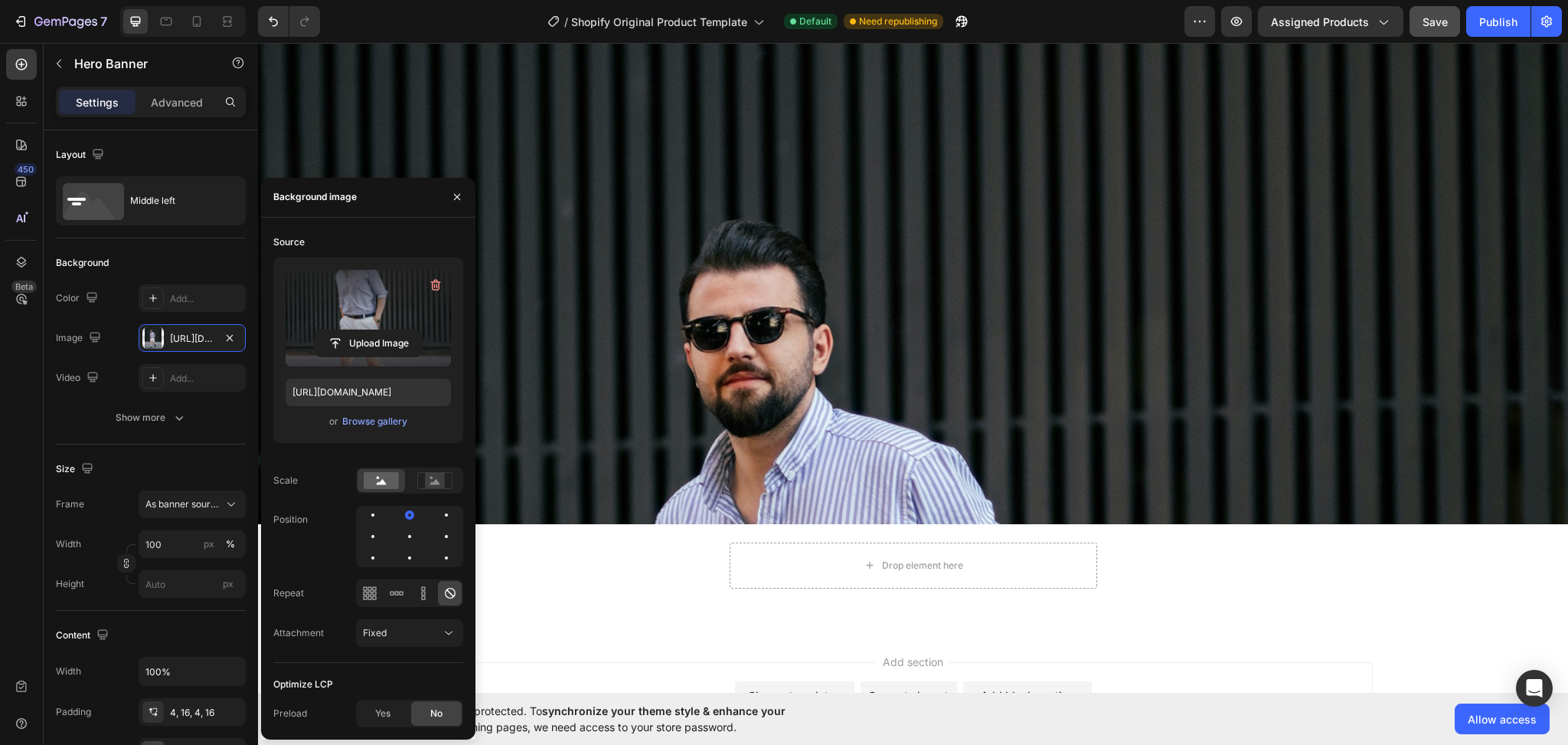
click at [879, 336] on div "Background Image" at bounding box center [913, 368] width 1310 height 649
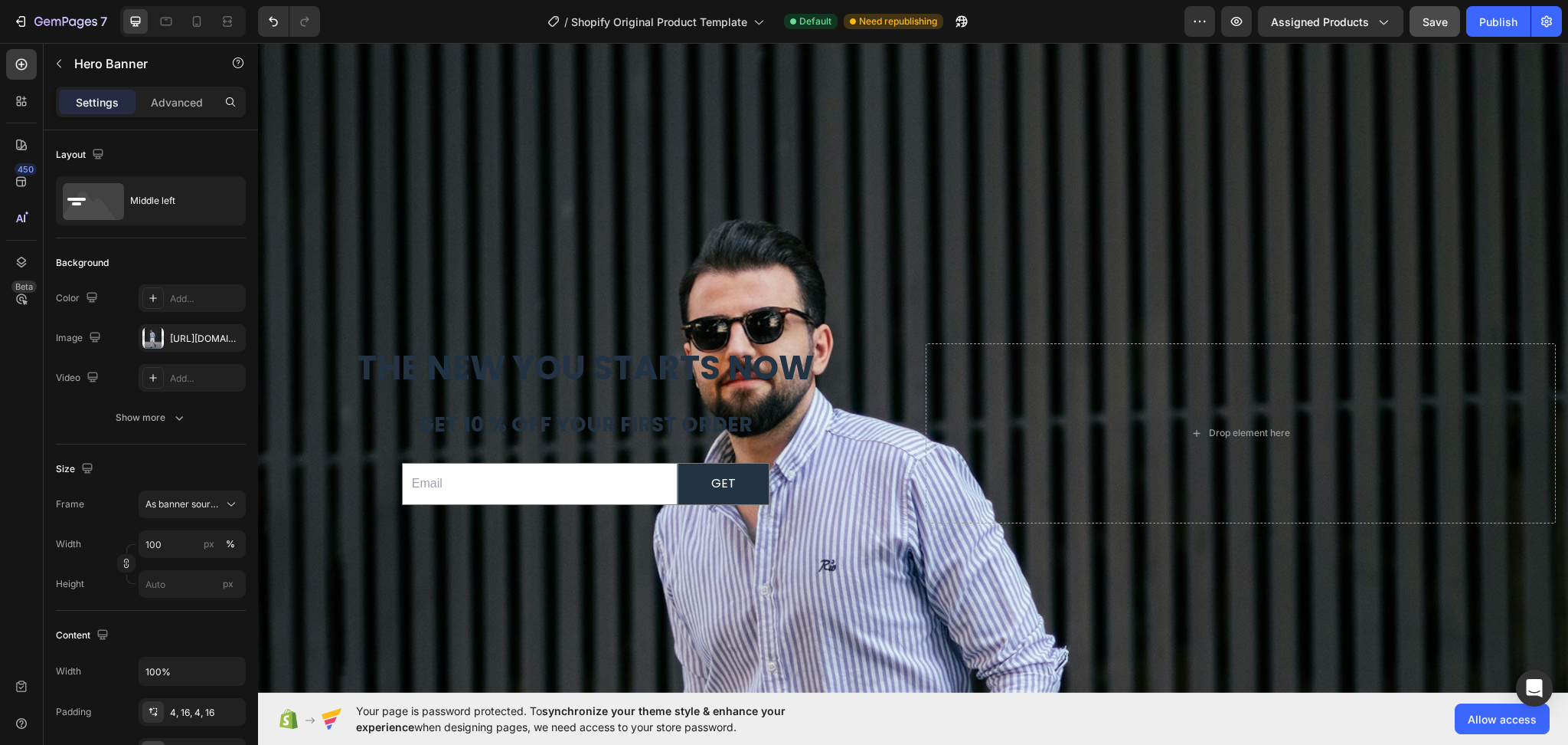
scroll to position [5926, 0]
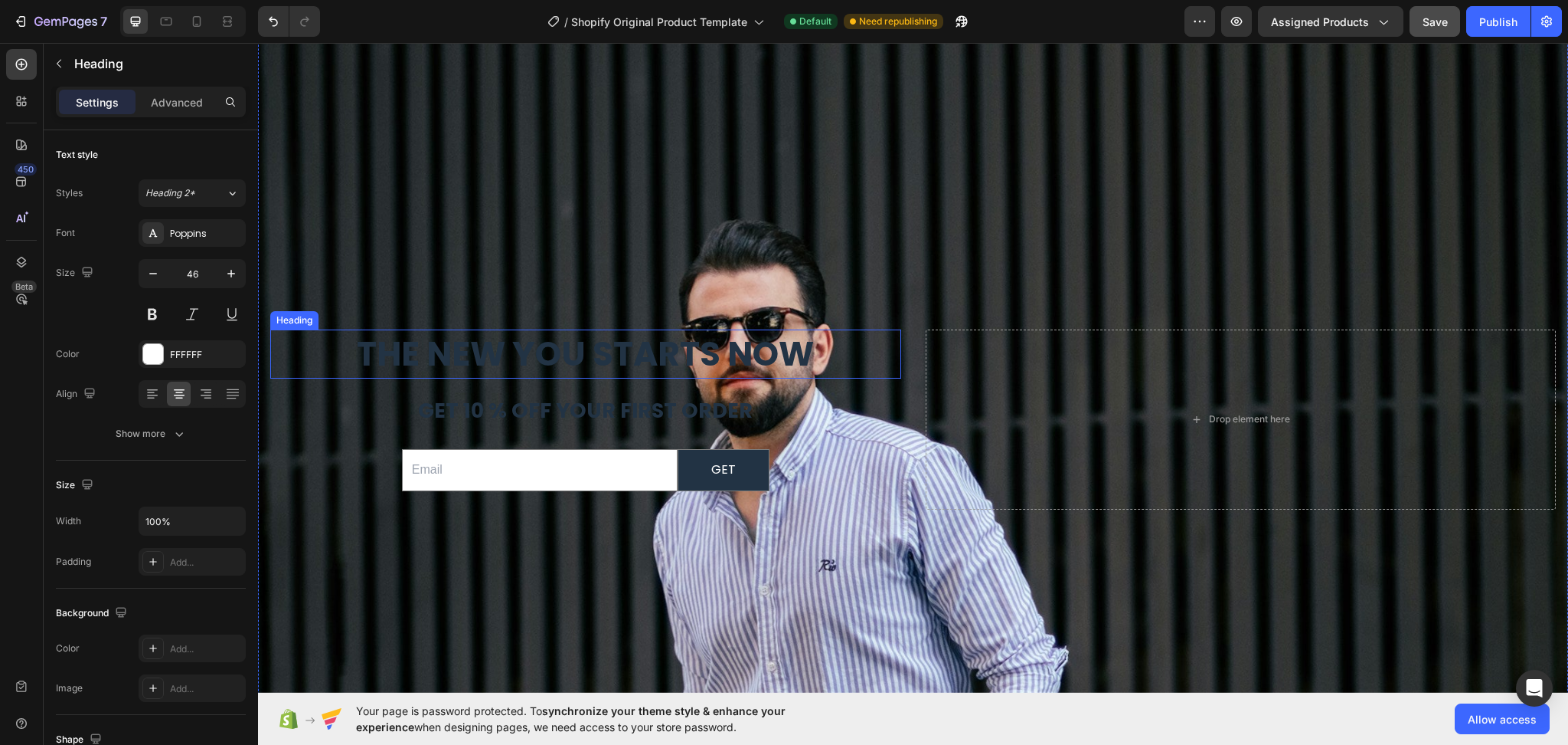
click at [707, 333] on strong "The New You Starts Now" at bounding box center [586, 353] width 457 height 47
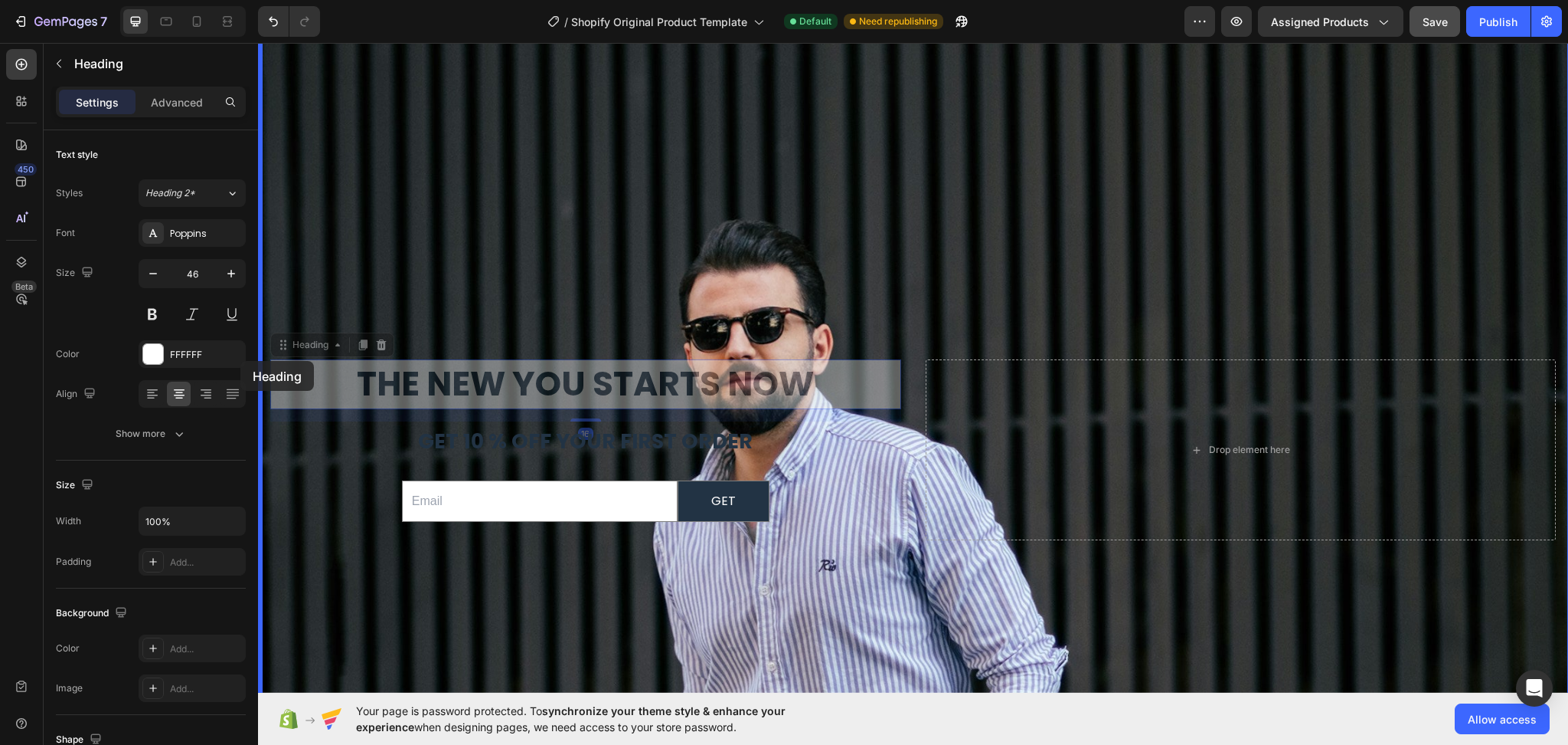
drag, startPoint x: 812, startPoint y: 341, endPoint x: 509, endPoint y: 401, distance: 308.9
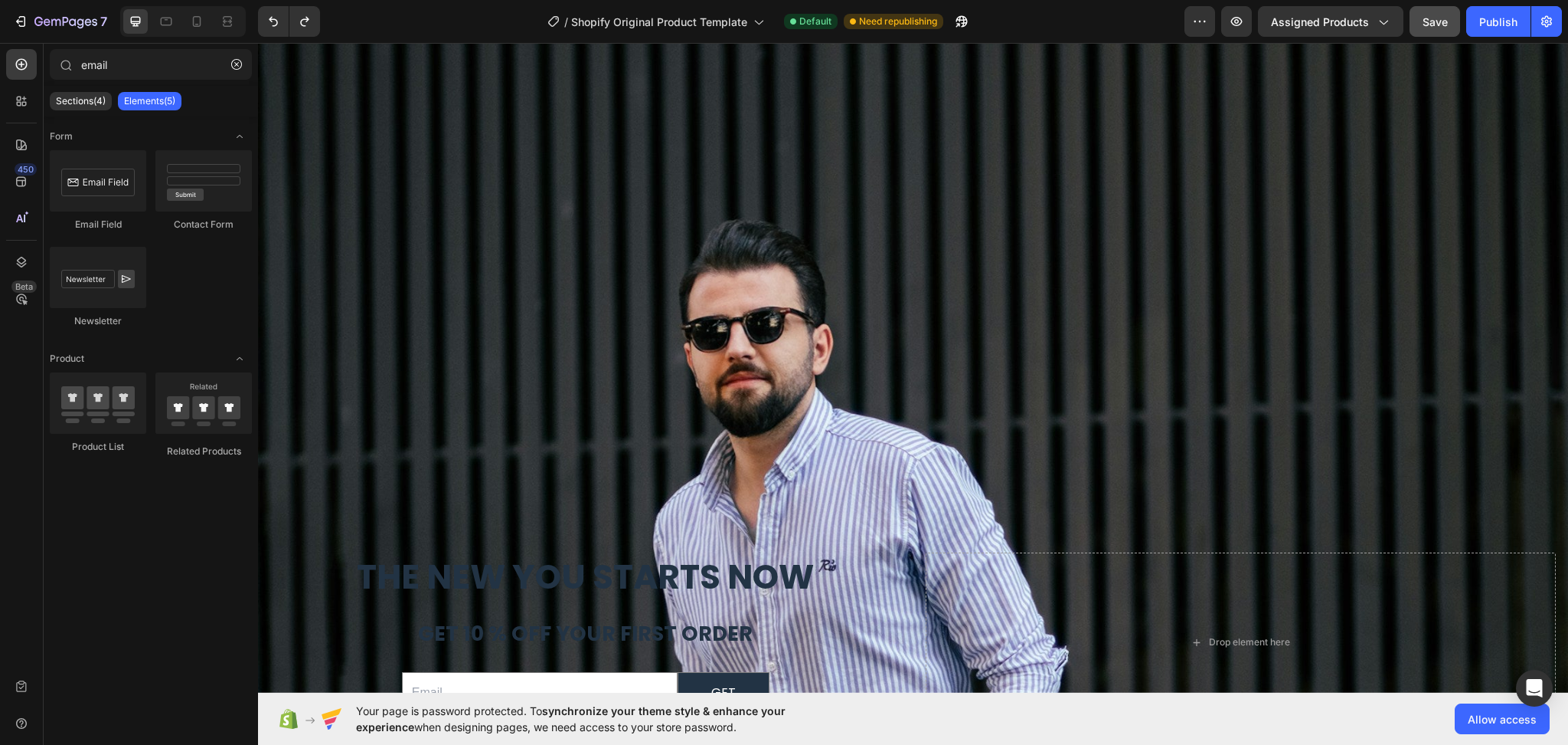
scroll to position [5895, 0]
